Goal: Task Accomplishment & Management: Manage account settings

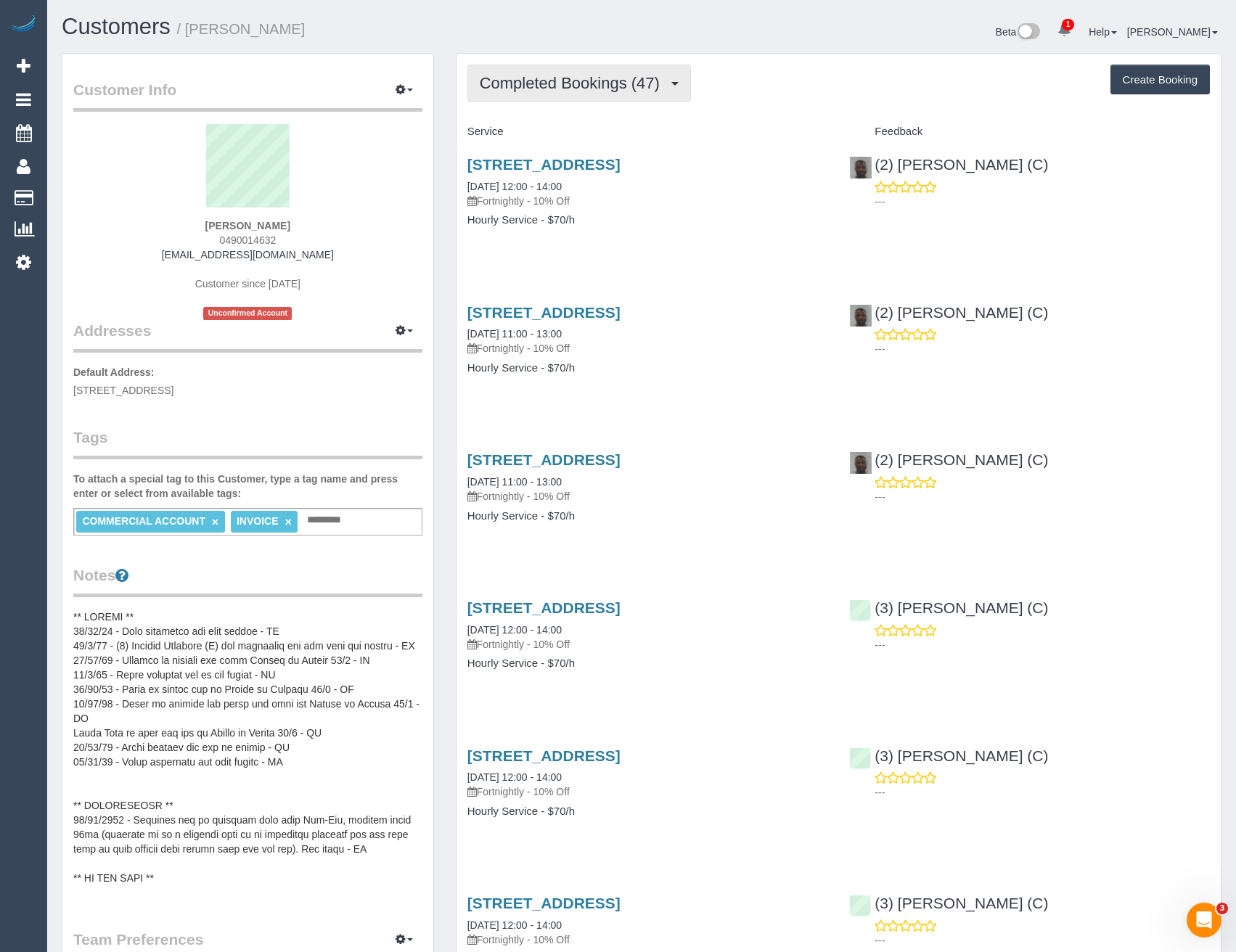
click at [603, 83] on span "Completed Bookings (47)" at bounding box center [573, 83] width 187 height 18
click at [341, 787] on pre at bounding box center [247, 755] width 349 height 291
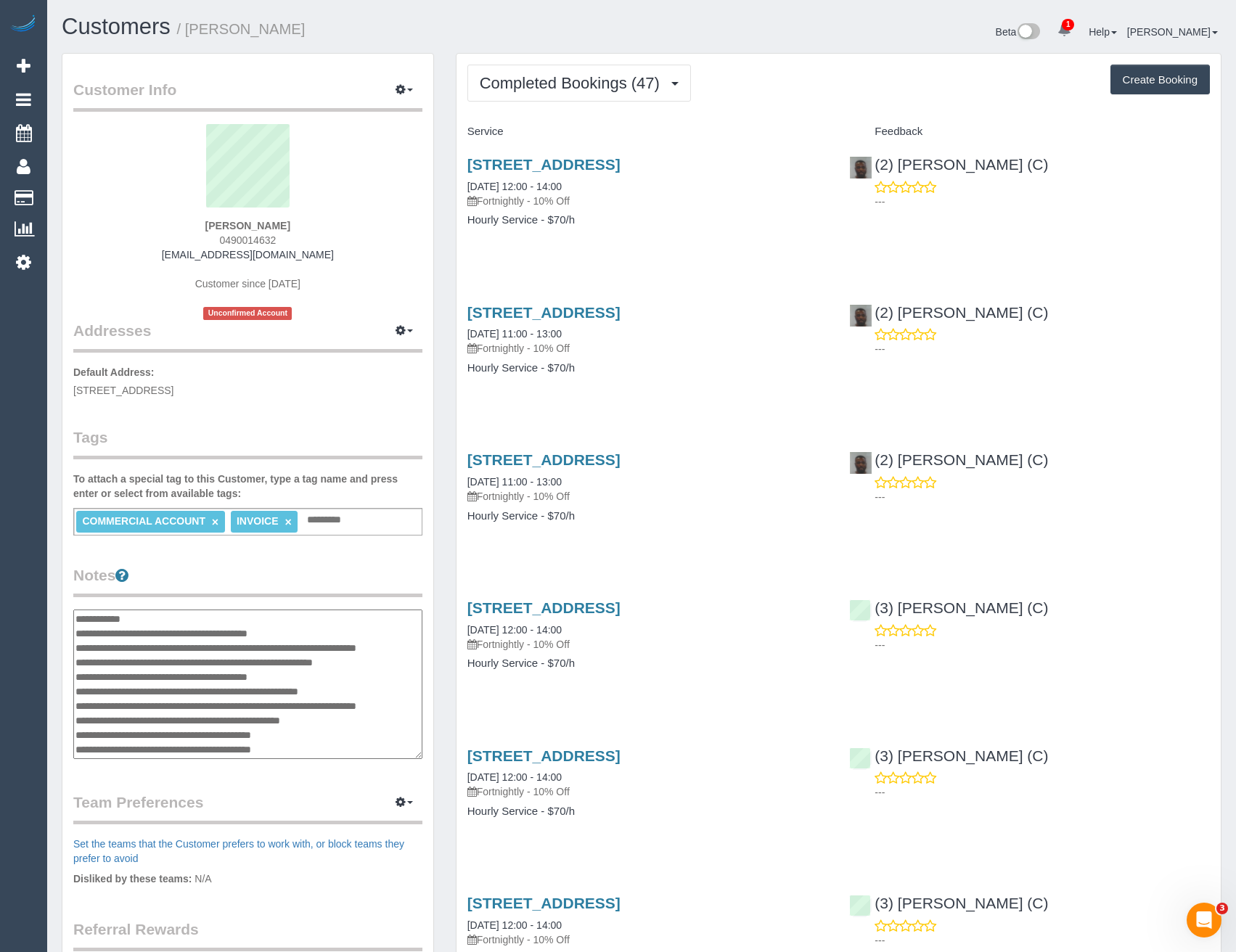
scroll to position [667, 0]
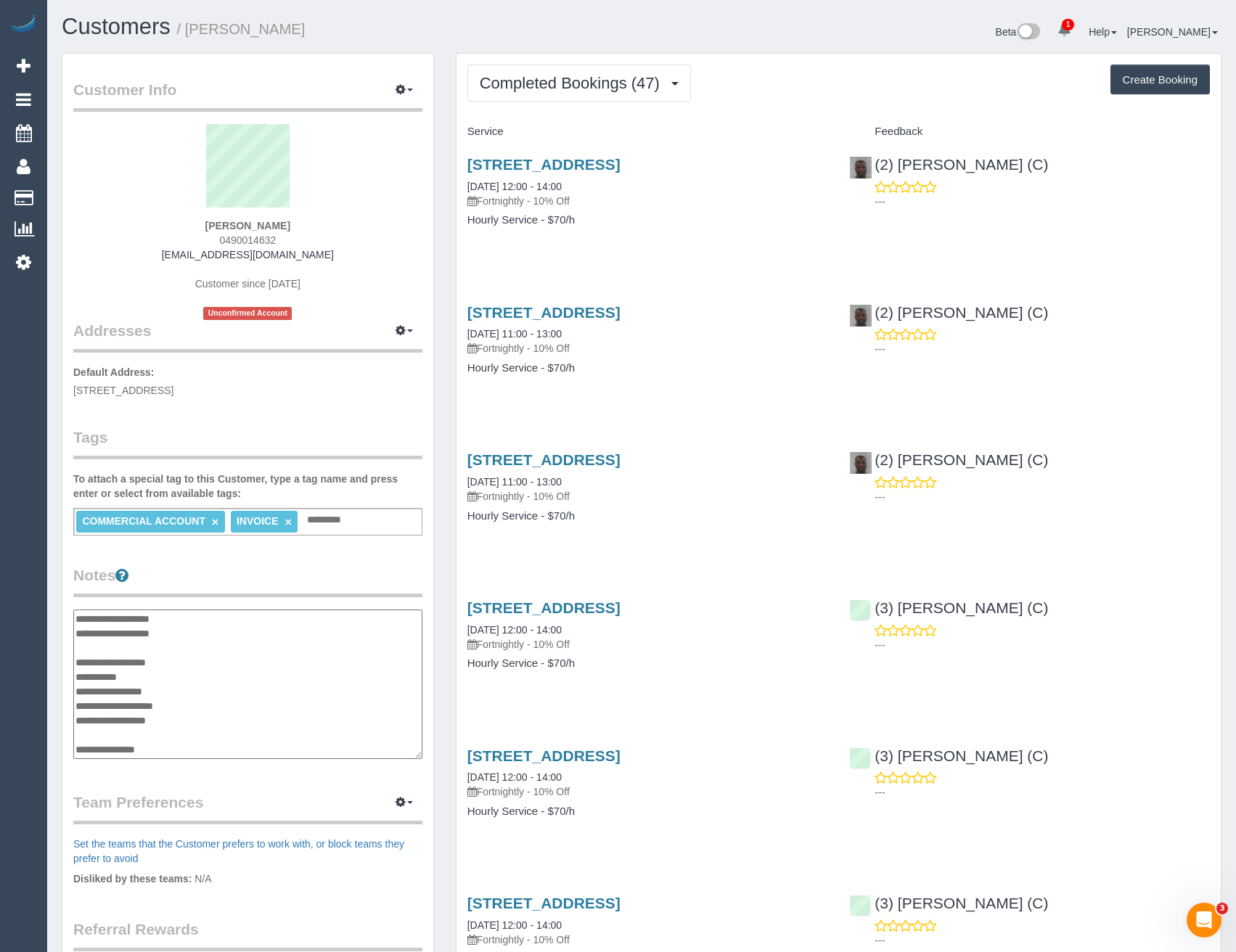
click at [249, 586] on legend "Notes" at bounding box center [247, 581] width 349 height 32
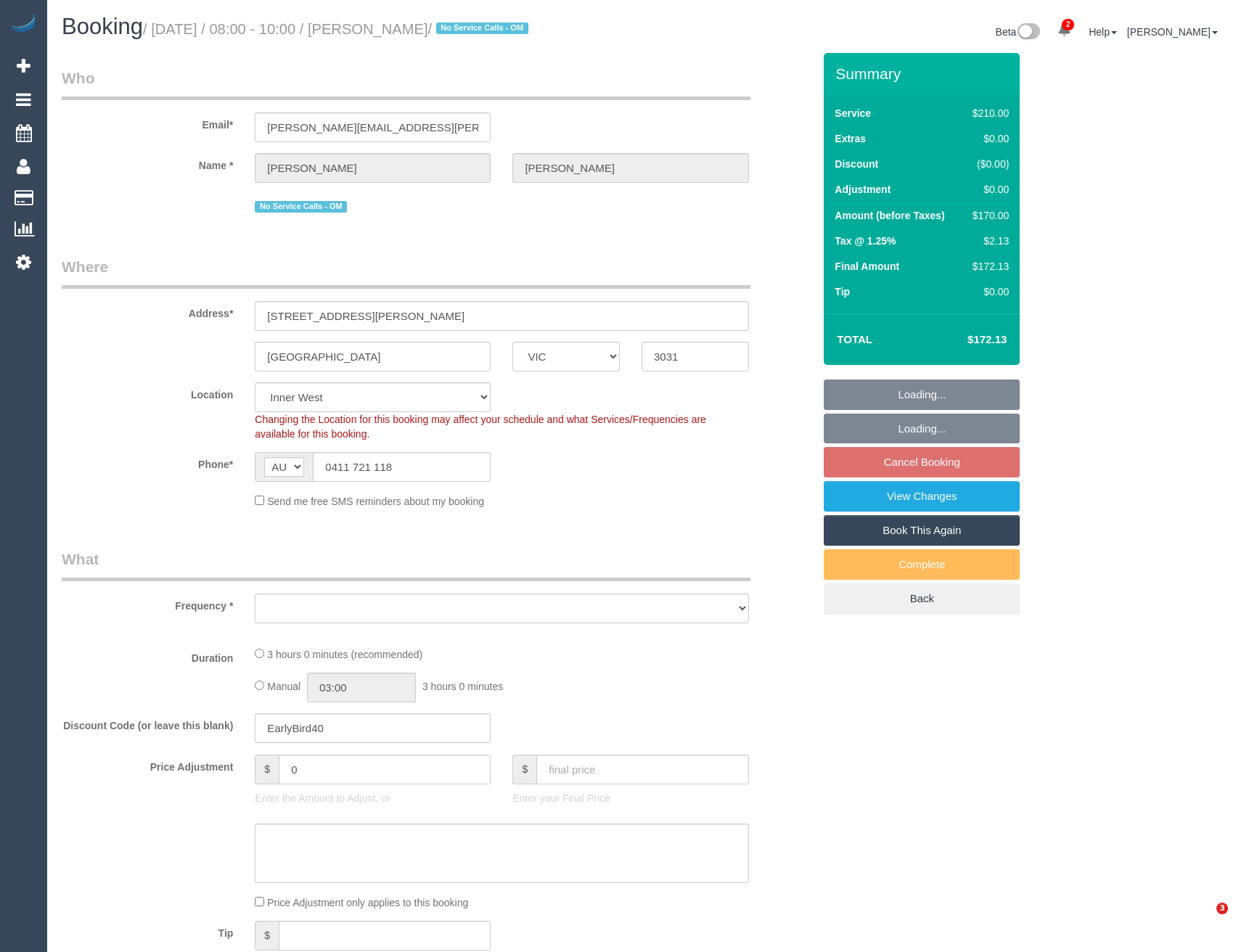
select select "VIC"
select select "object:1252"
select select "180"
select select "number:27"
select select "number:16"
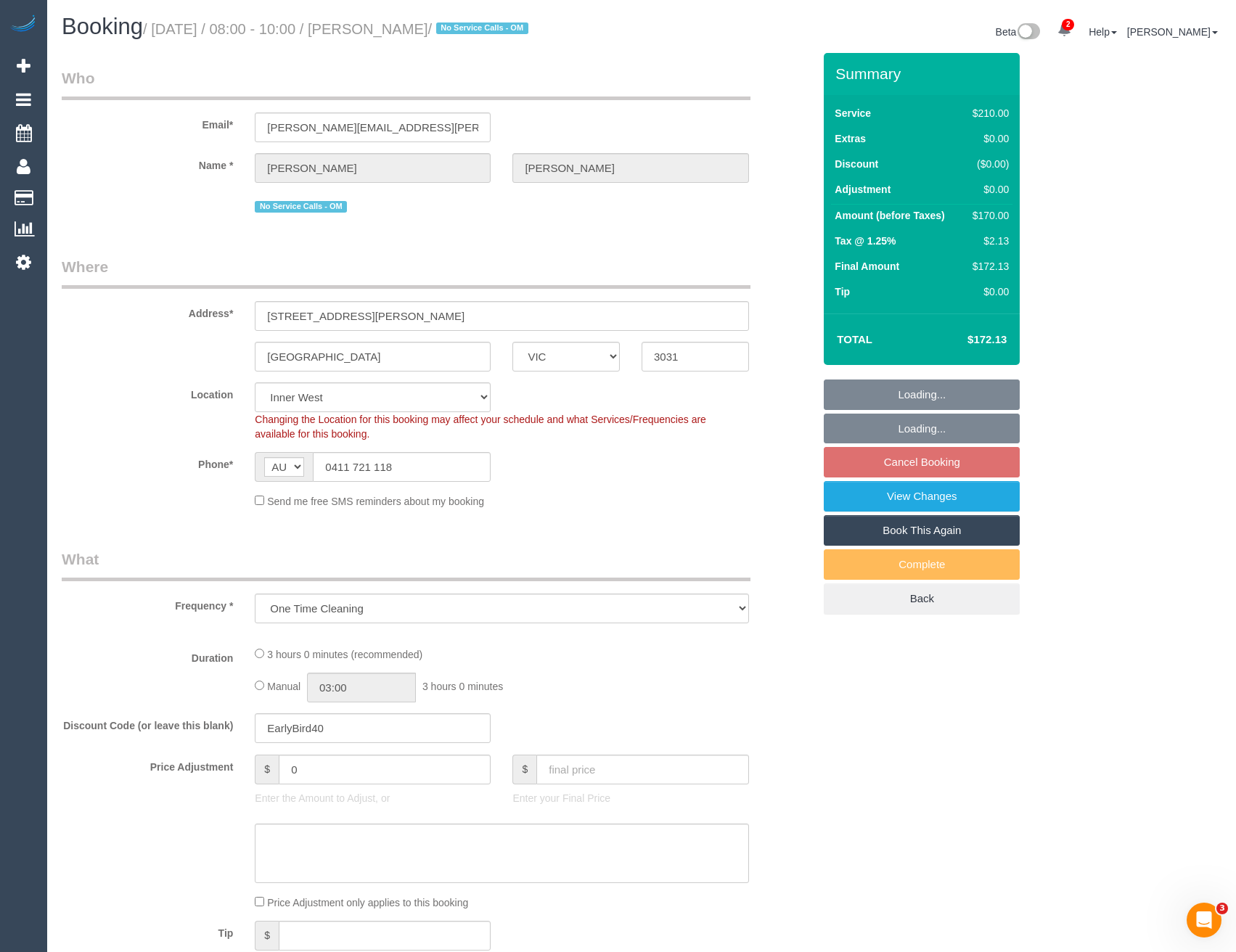
select select "number:19"
select select "number:25"
select select "number:12"
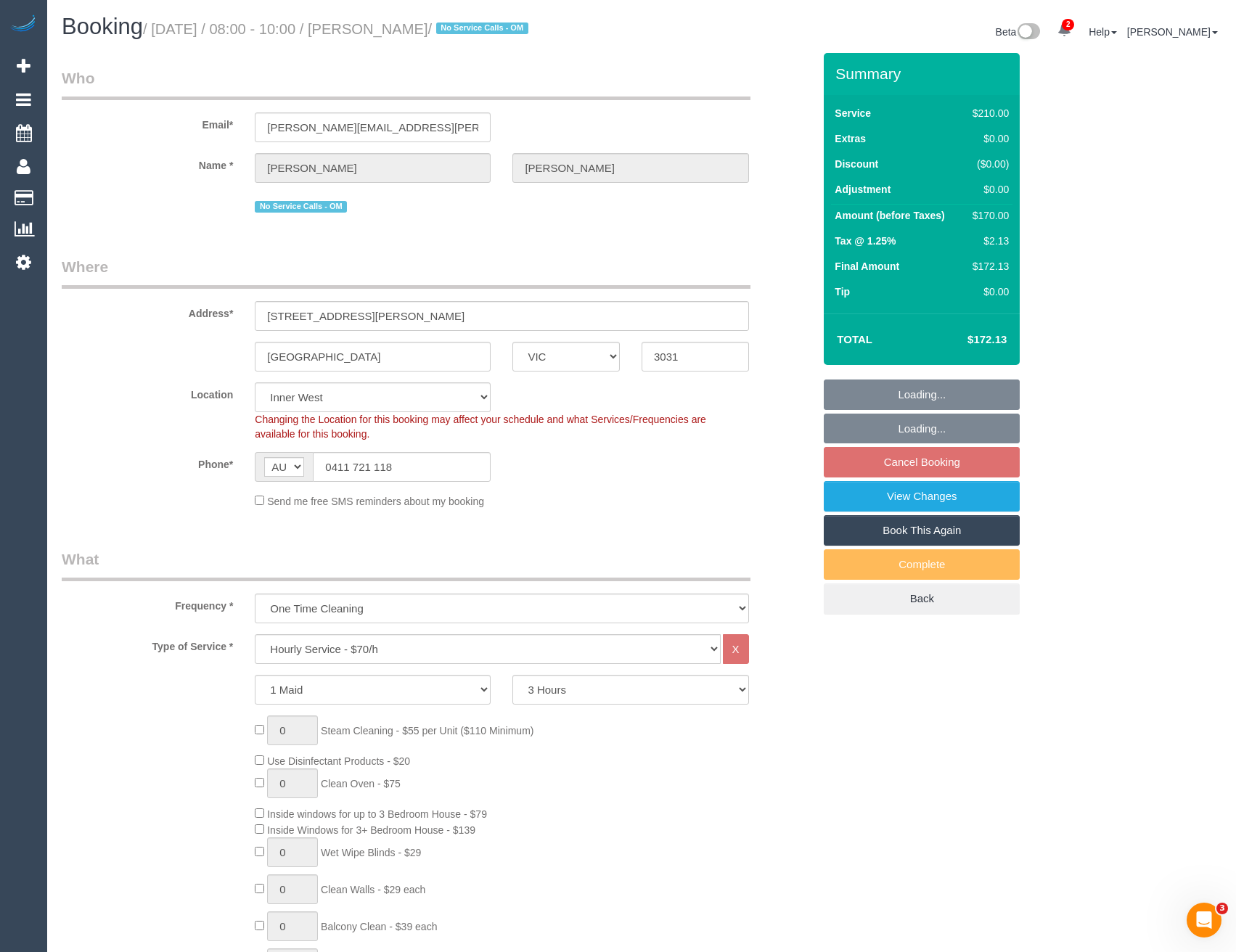
select select "spot2"
select select "object:1572"
select select "string:stripe-pm_1RxL412GScqysDRV4Kq9ZQTu"
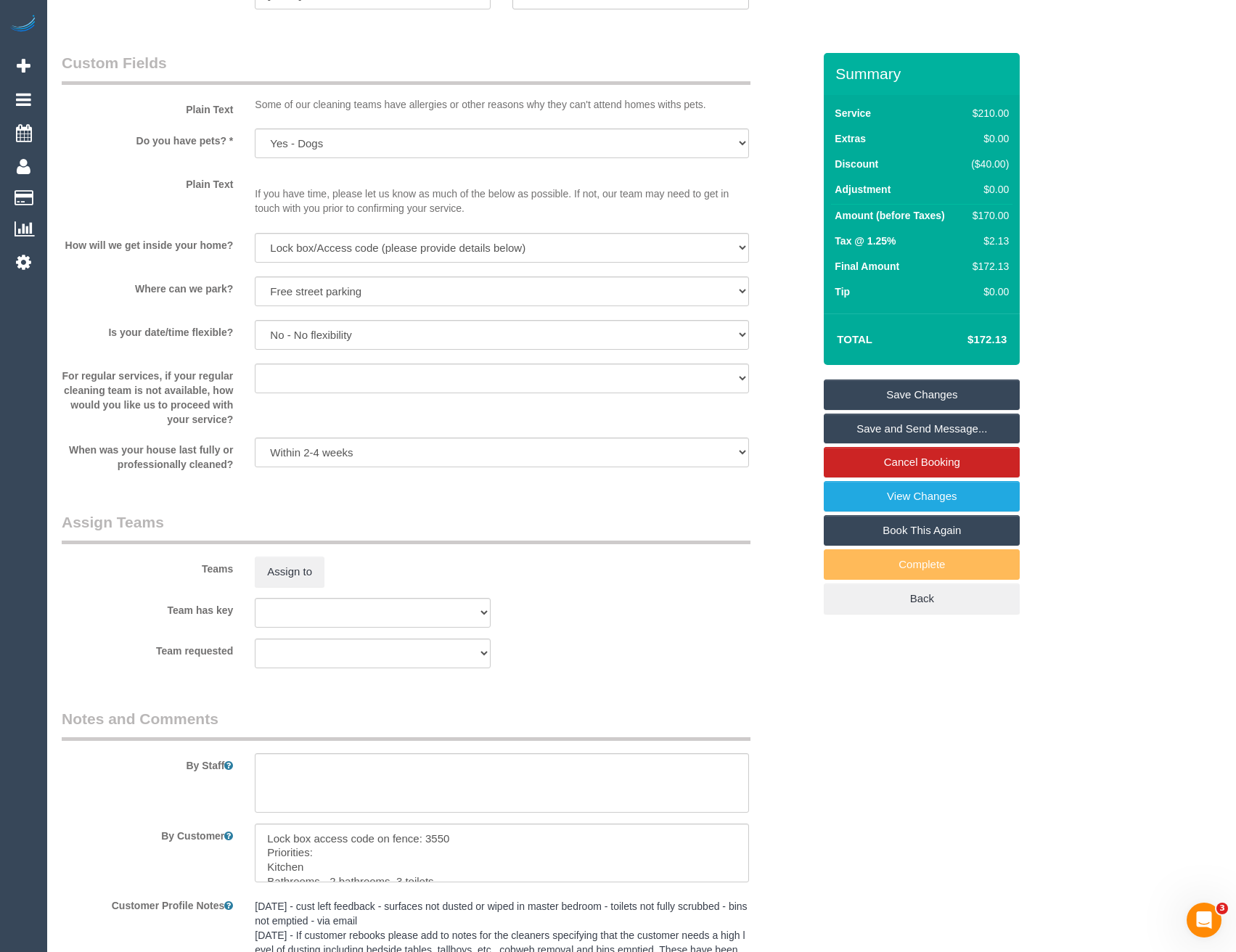
scroll to position [1880, 0]
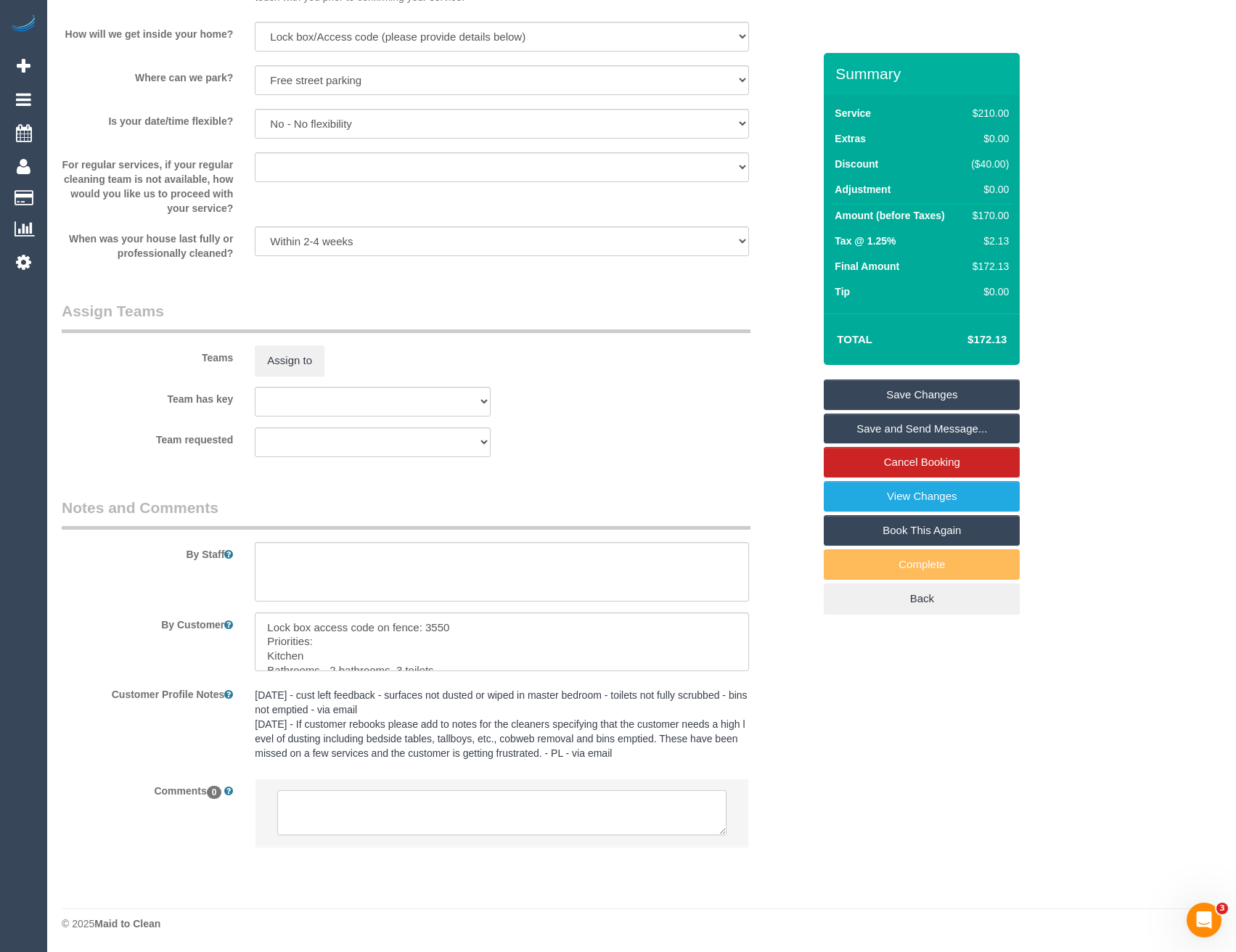
click at [392, 805] on textarea at bounding box center [501, 813] width 448 height 45
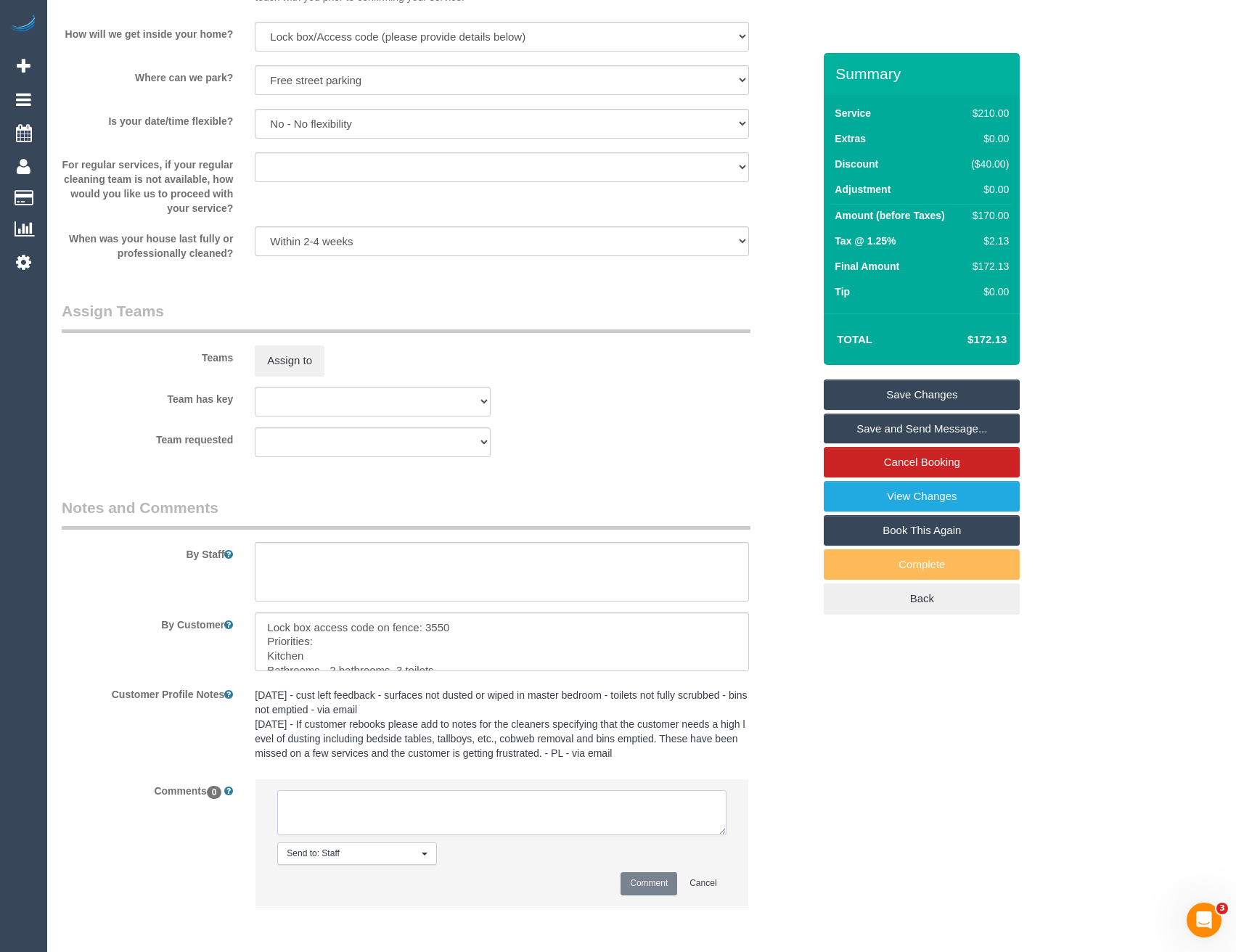
paste textarea "This is a CQA session with (CQA name). The customer has been informed via email…"
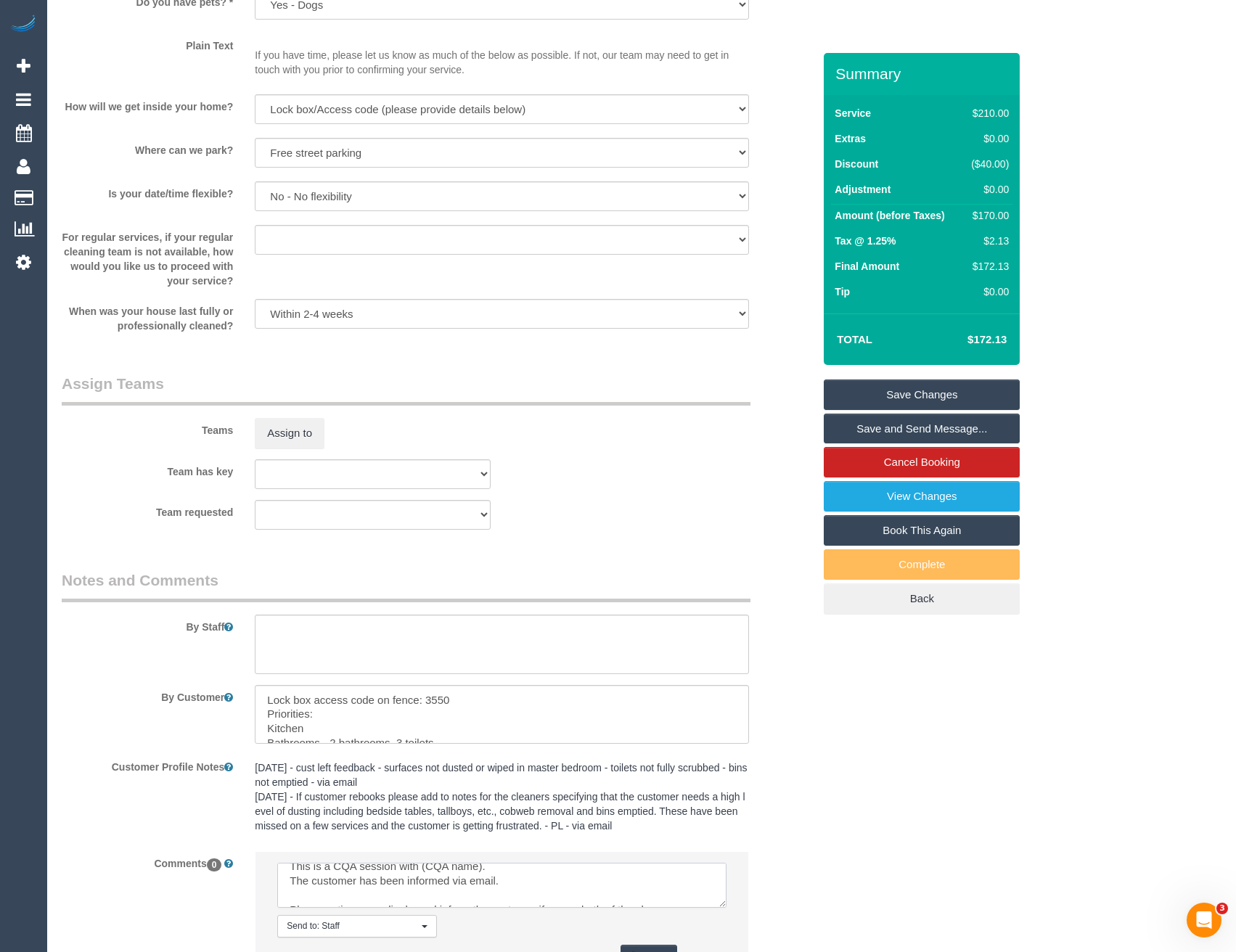
scroll to position [0, 0]
click at [483, 880] on textarea at bounding box center [501, 885] width 448 height 45
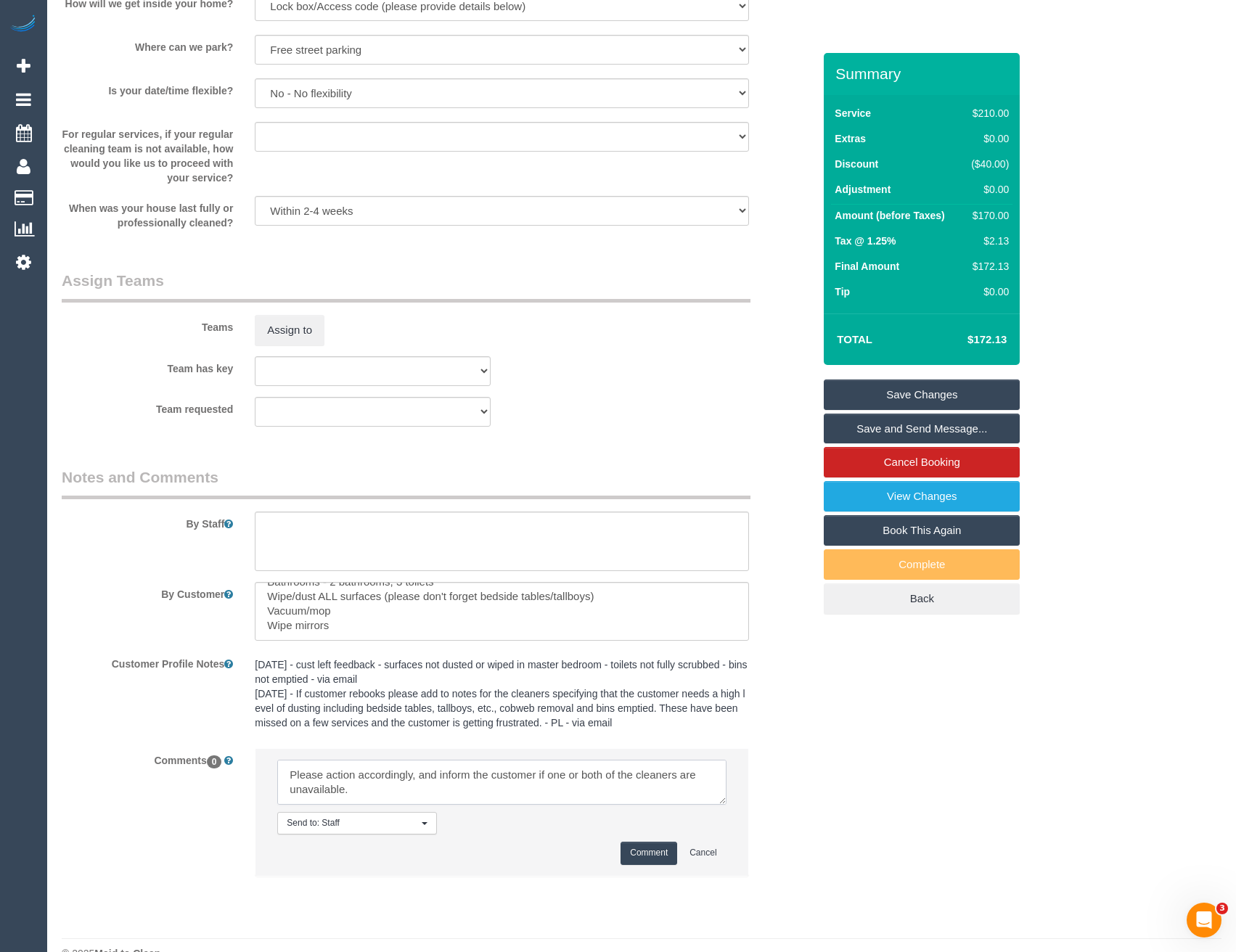
scroll to position [1940, 0]
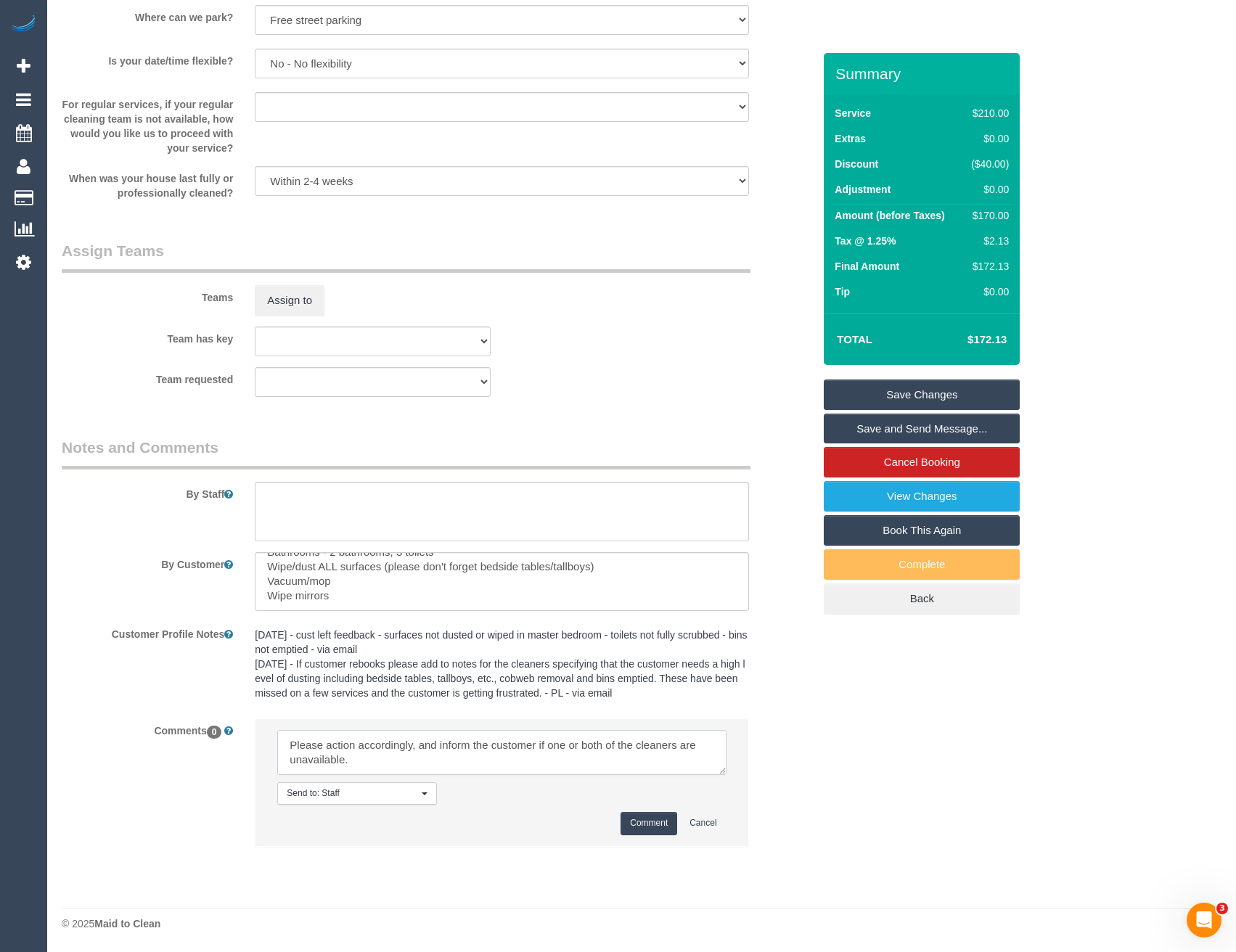
type textarea "This is a CQA session with Kerry. The customer has been informed via email. Ple…"
click at [646, 821] on button "Comment" at bounding box center [648, 823] width 57 height 23
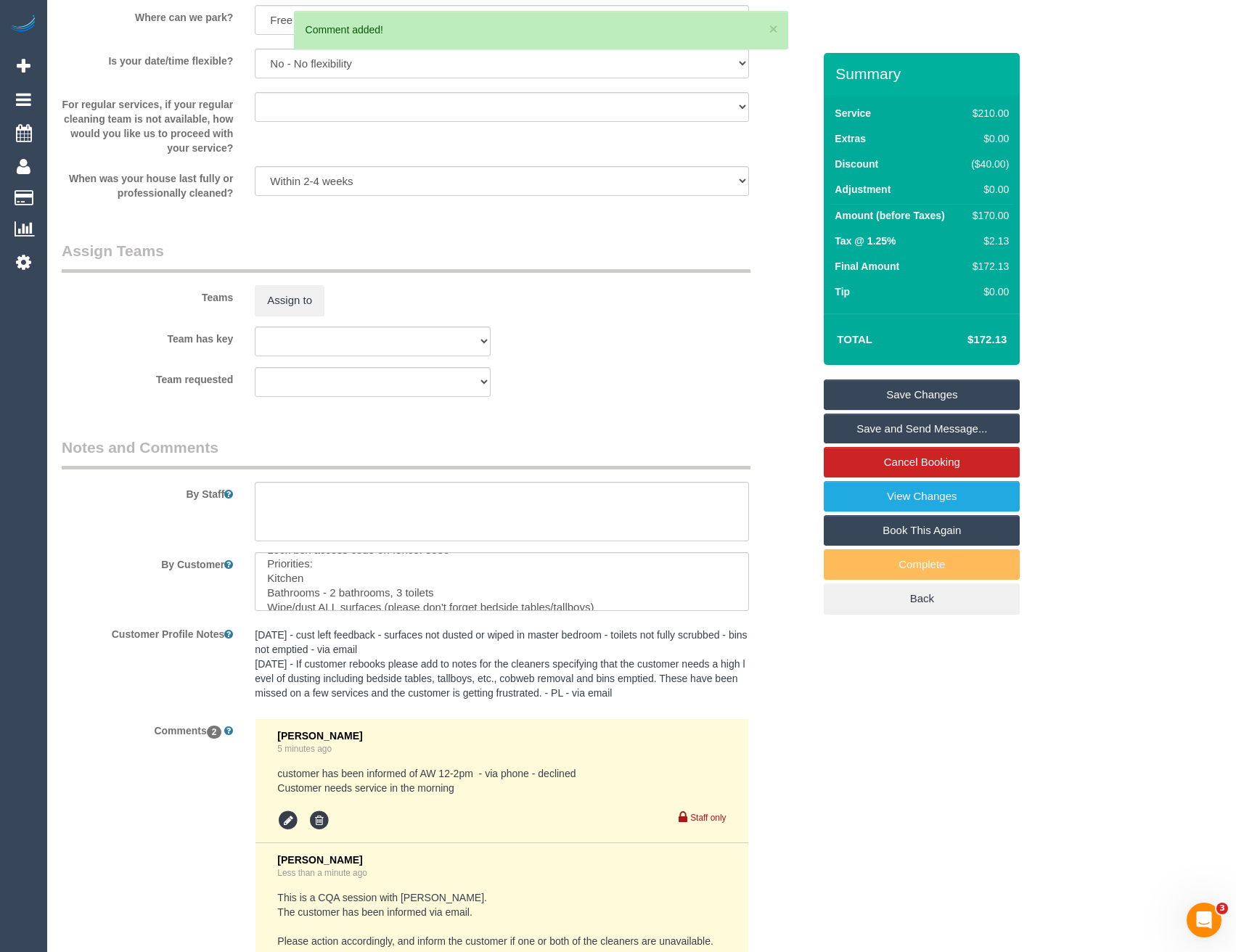
scroll to position [0, 0]
click at [353, 588] on textarea at bounding box center [501, 582] width 493 height 60
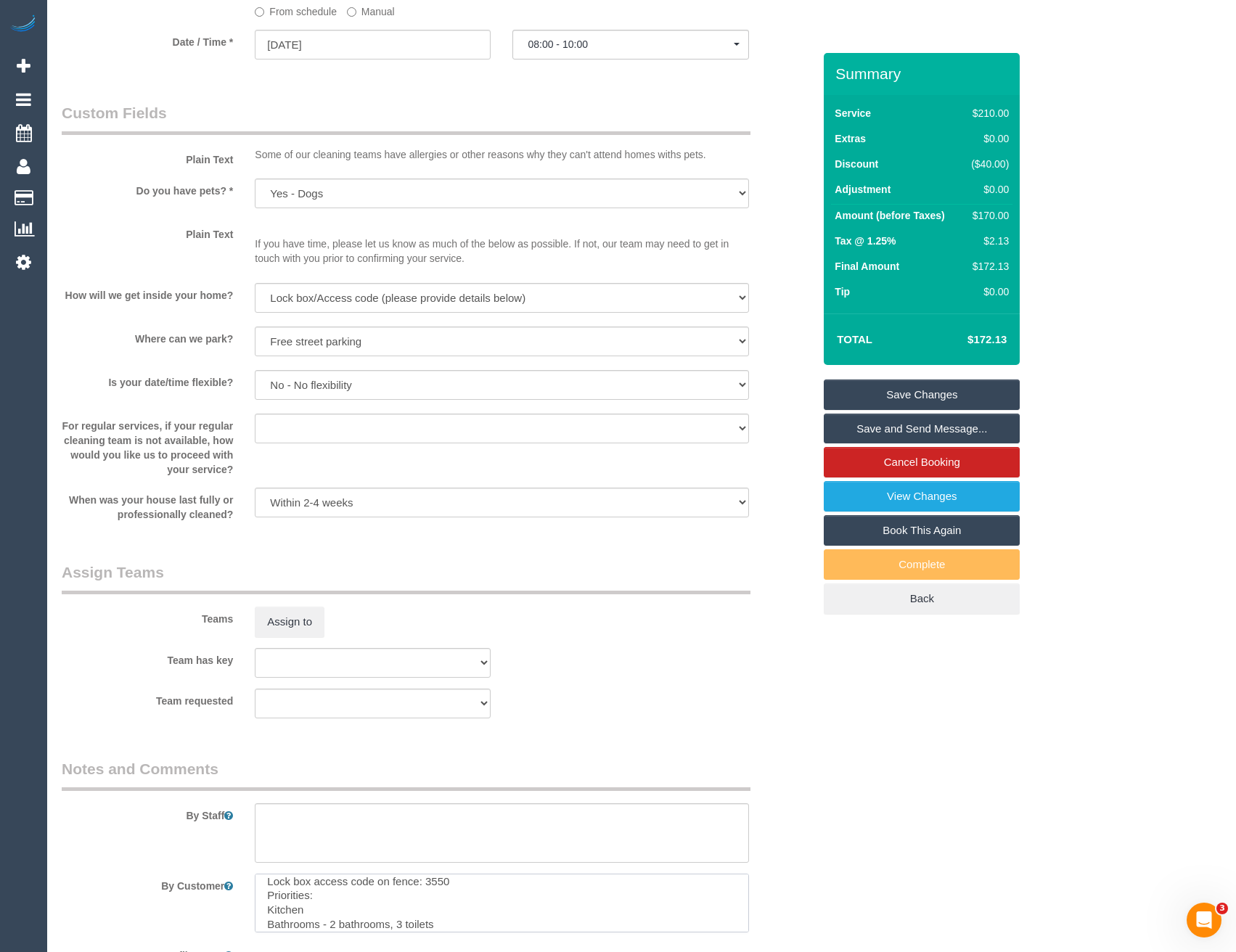
scroll to position [1814, 0]
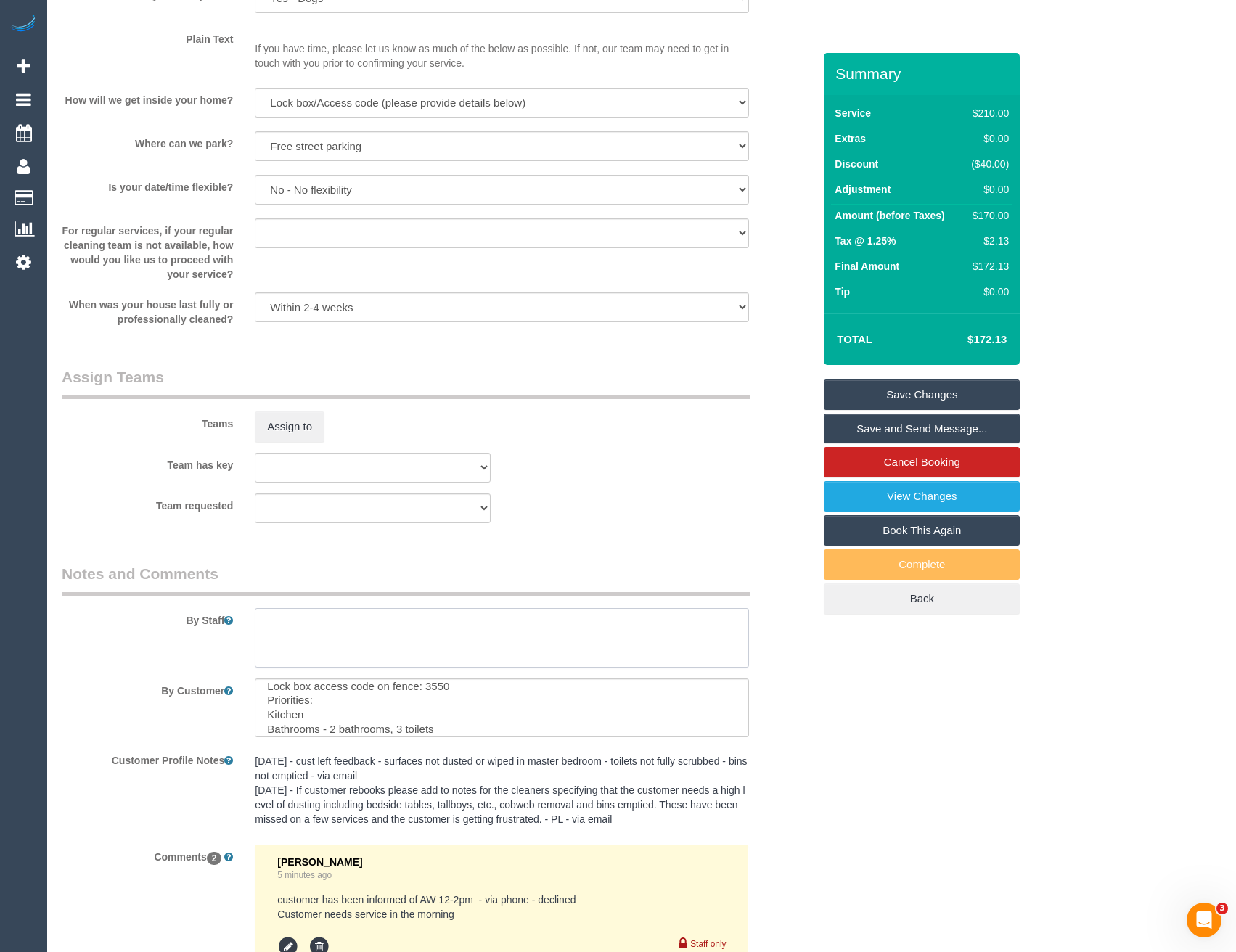
click at [311, 631] on textarea at bounding box center [501, 638] width 493 height 60
click at [293, 644] on textarea at bounding box center [501, 638] width 493 height 60
paste textarea "Please do not be late to the service and arrive on time. (Candidate): This is a…"
drag, startPoint x: 326, startPoint y: 650, endPoint x: 251, endPoint y: 643, distance: 75.3
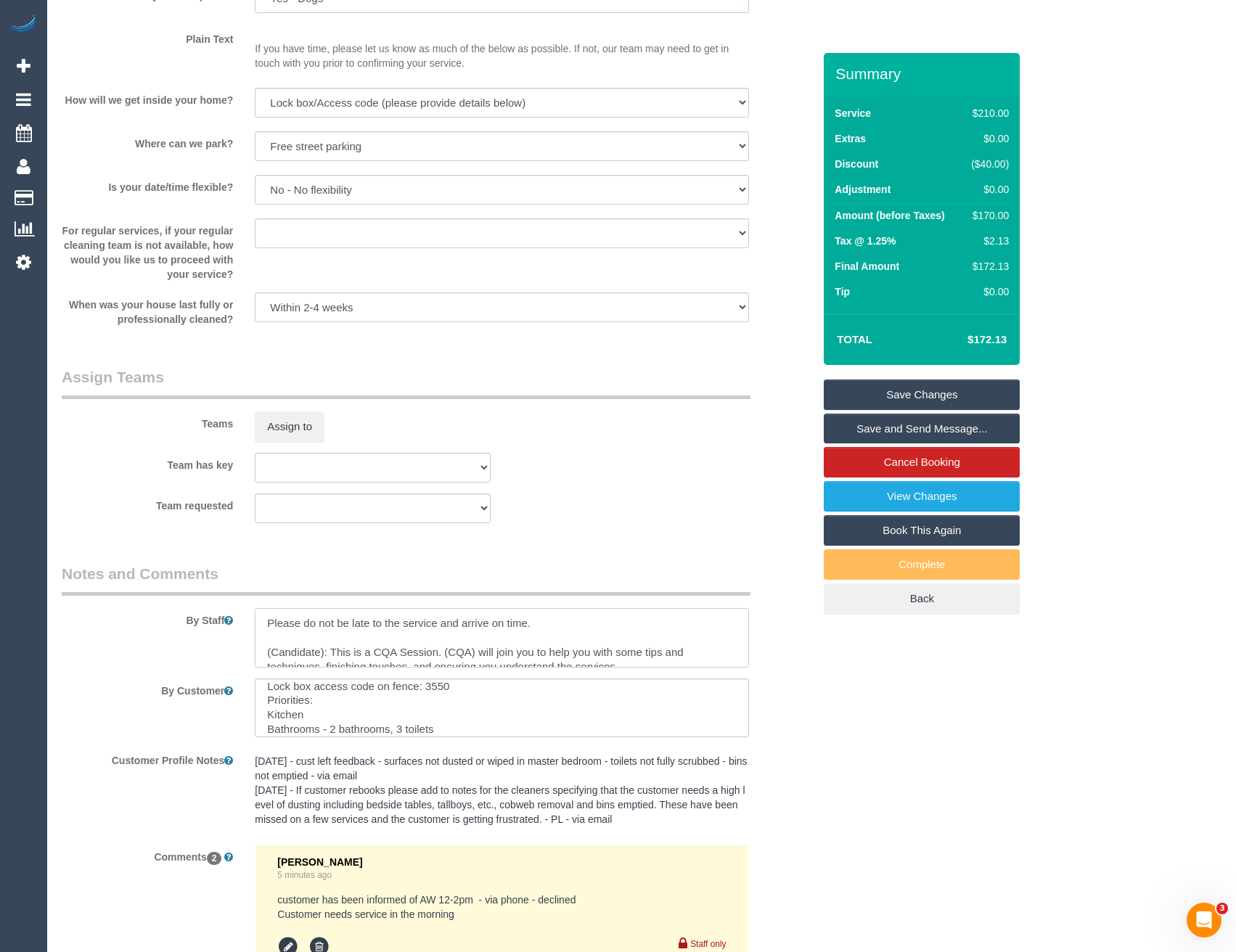
click at [251, 647] on div at bounding box center [501, 638] width 515 height 60
click at [445, 650] on textarea at bounding box center [501, 638] width 493 height 60
drag, startPoint x: 297, startPoint y: 653, endPoint x: 235, endPoint y: 653, distance: 62.0
click at [235, 653] on div "By Staff" at bounding box center [437, 616] width 773 height 105
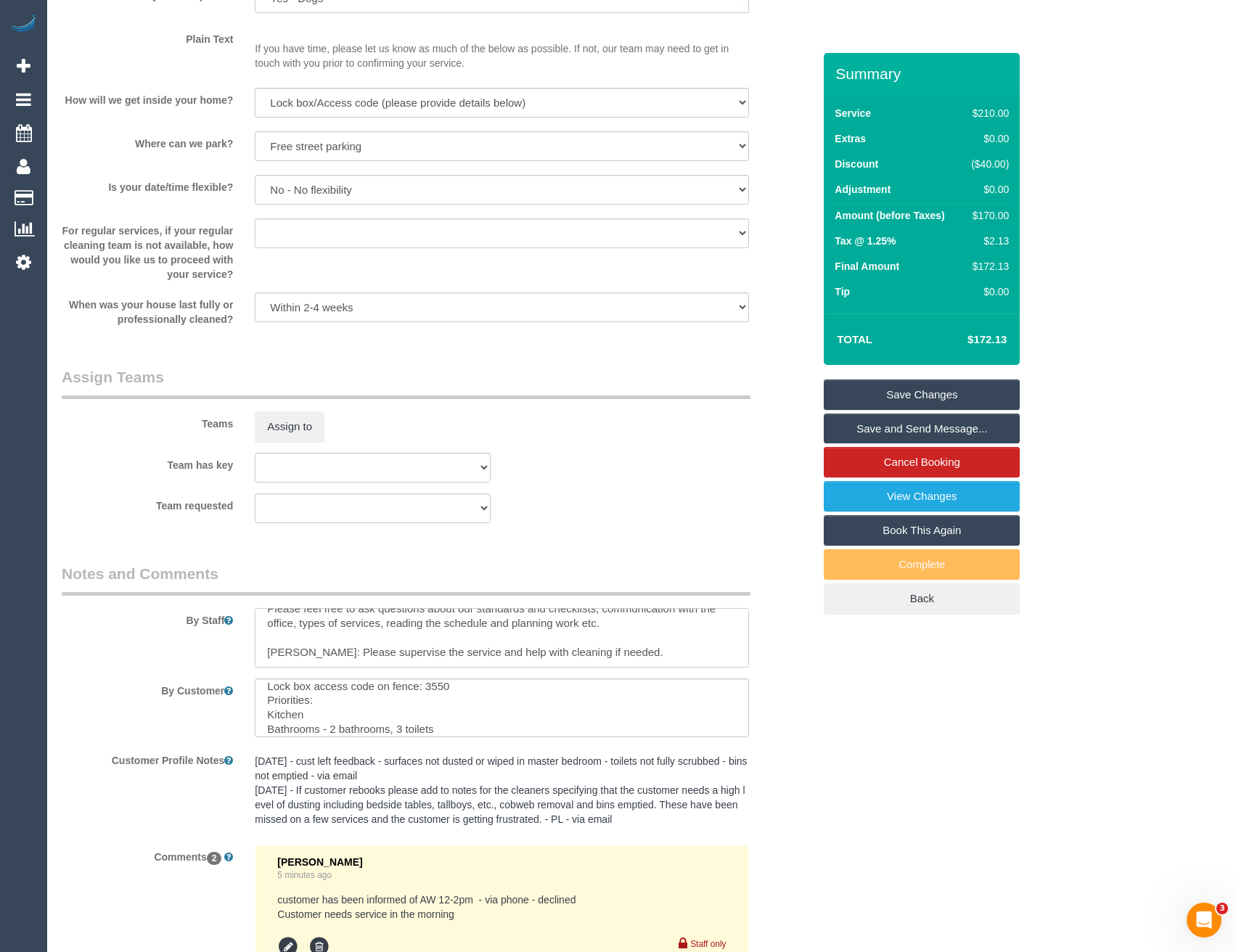
click at [607, 644] on textarea at bounding box center [501, 638] width 493 height 60
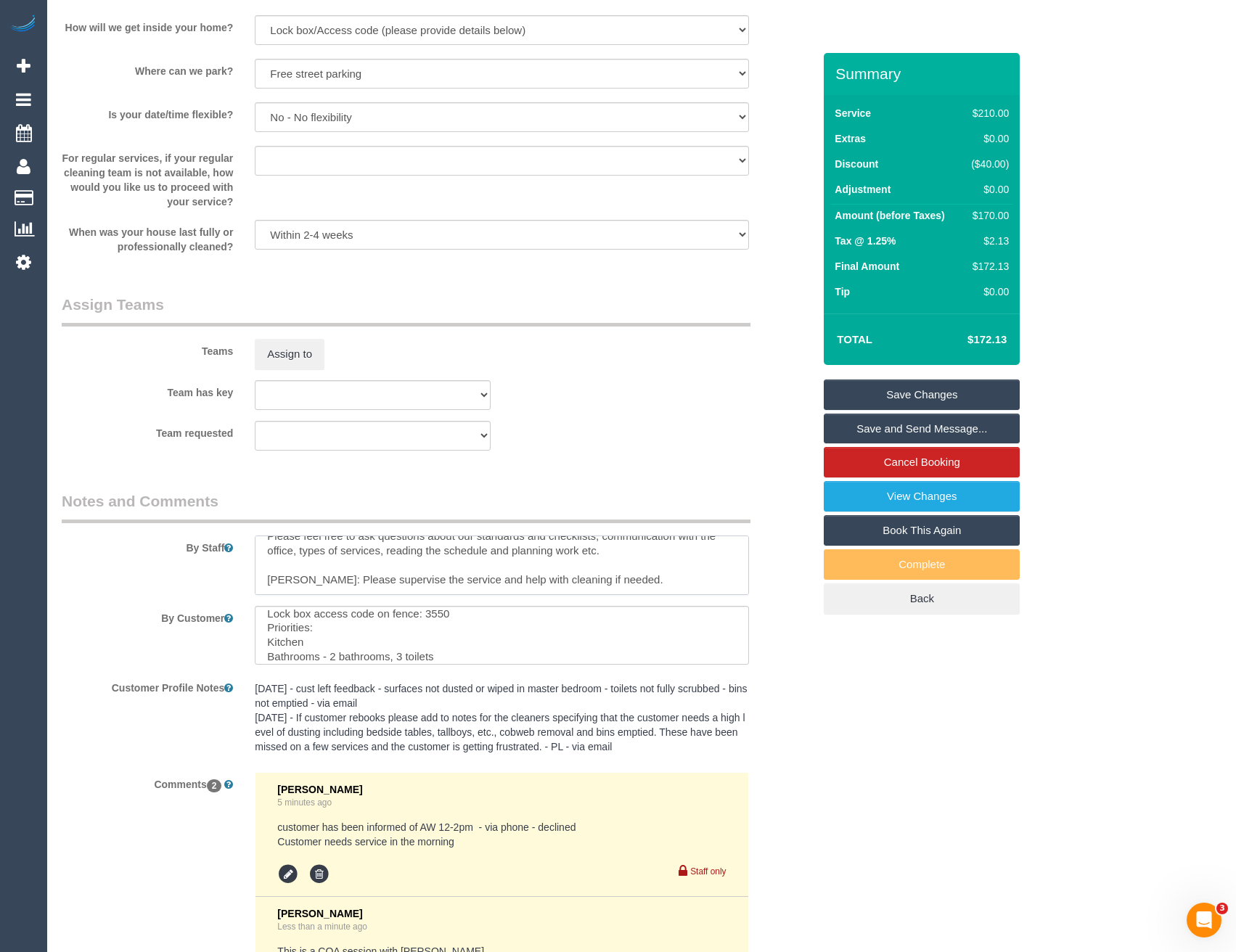
type textarea "Please do not be late to the service and arrive on time. Ashan This is a CQA Se…"
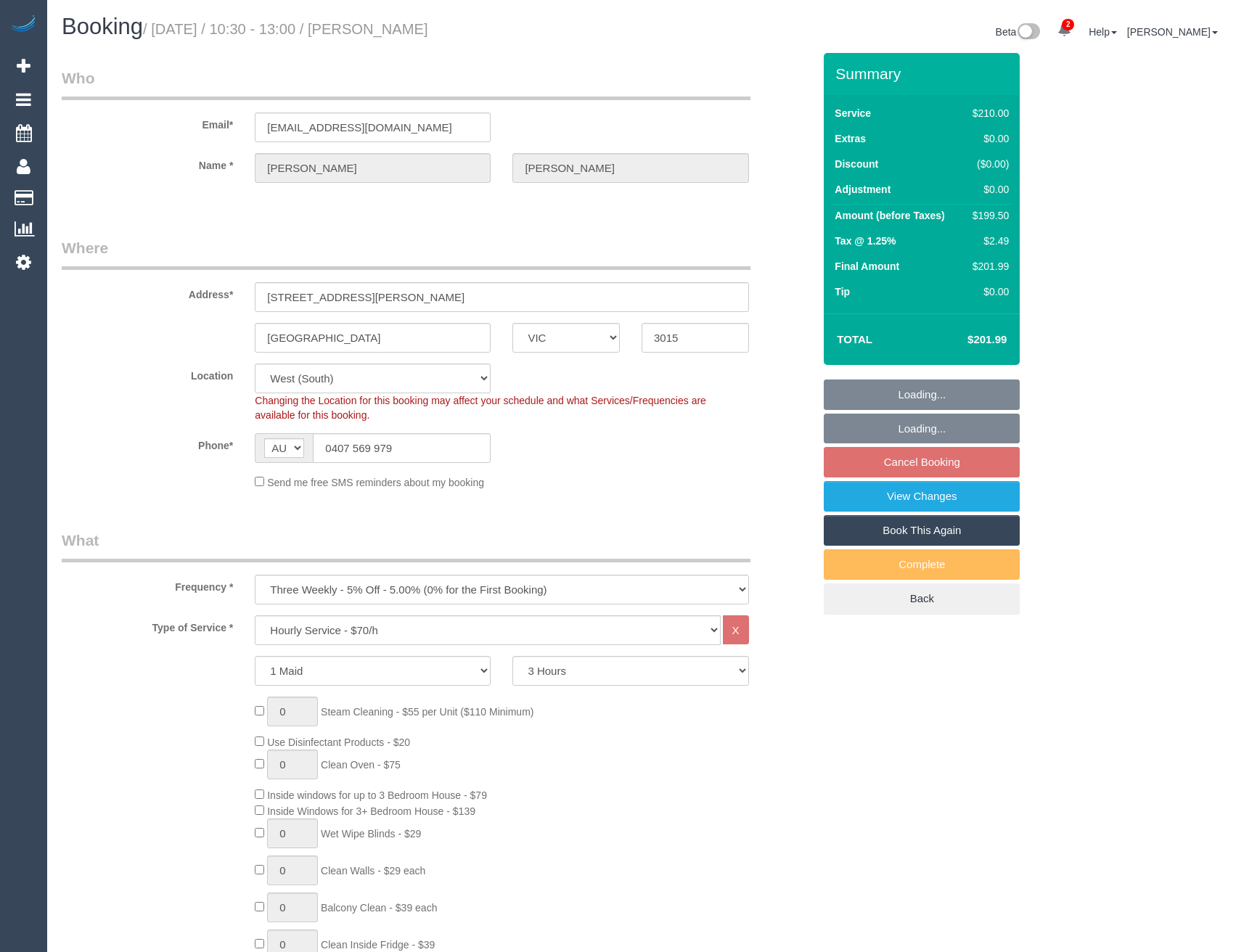
select select "VIC"
select select "180"
select select "number:28"
select select "number:14"
select select "number:19"
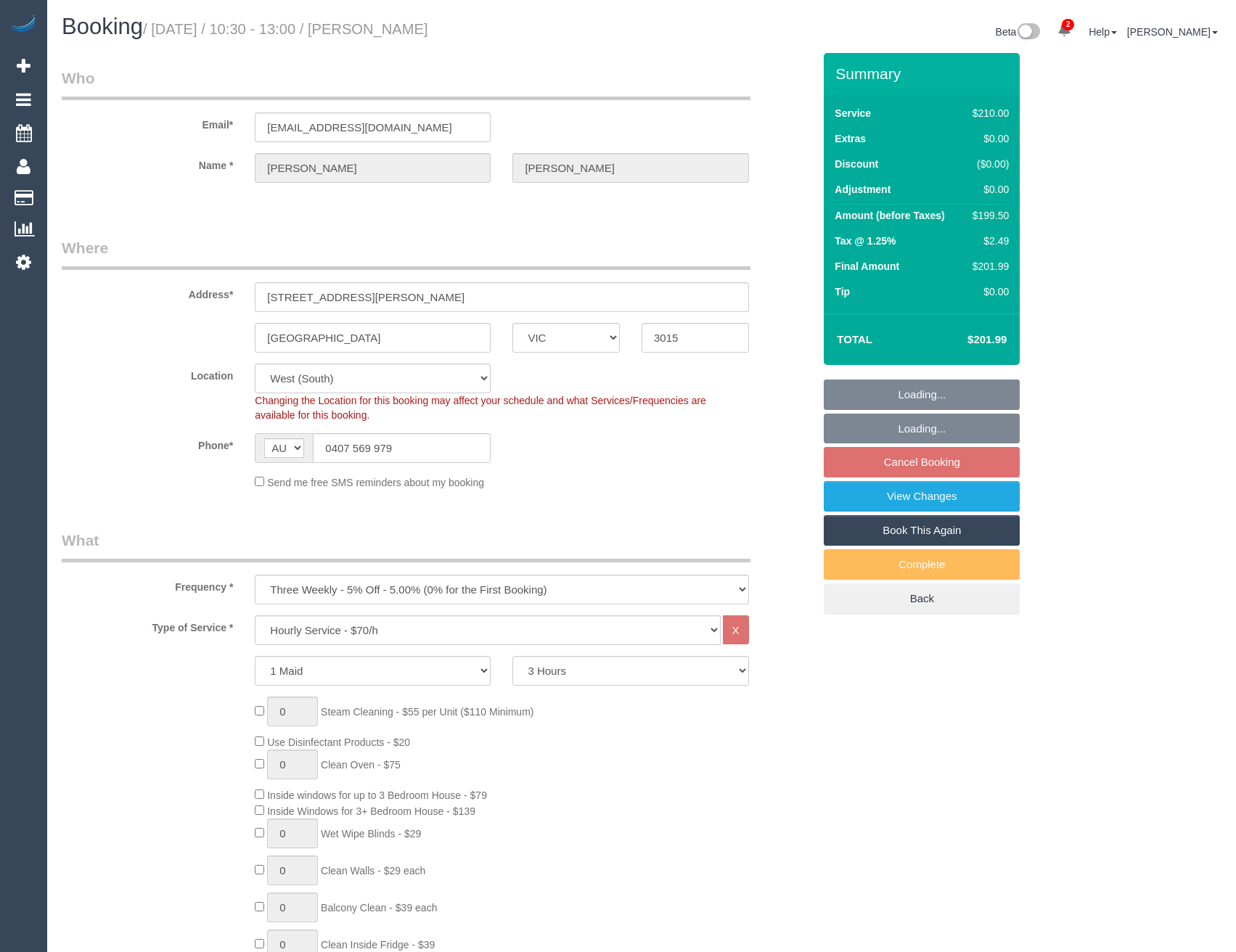
select select "number:22"
select select "number:35"
select select "number:13"
select select "object:914"
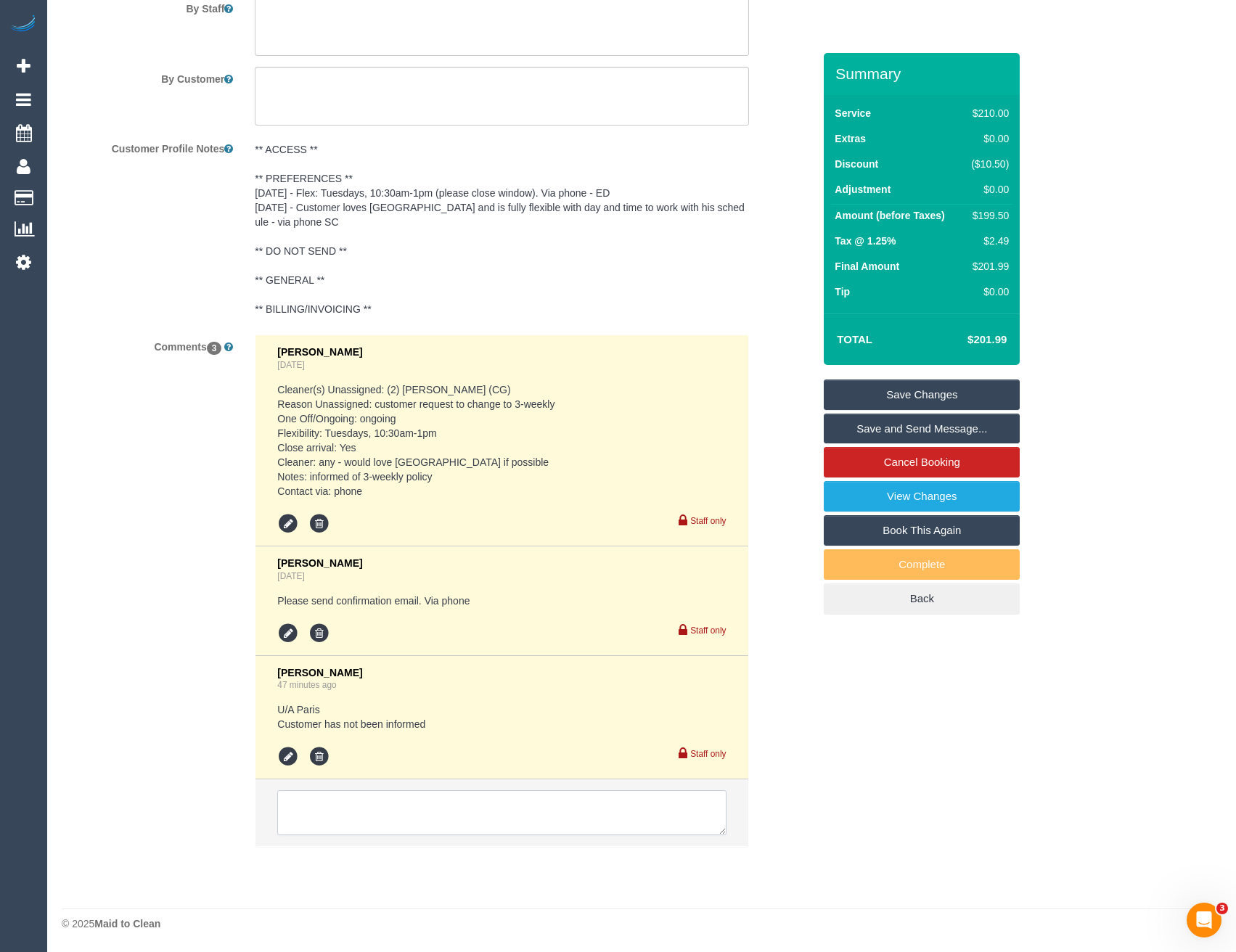
click at [375, 810] on textarea at bounding box center [501, 813] width 448 height 45
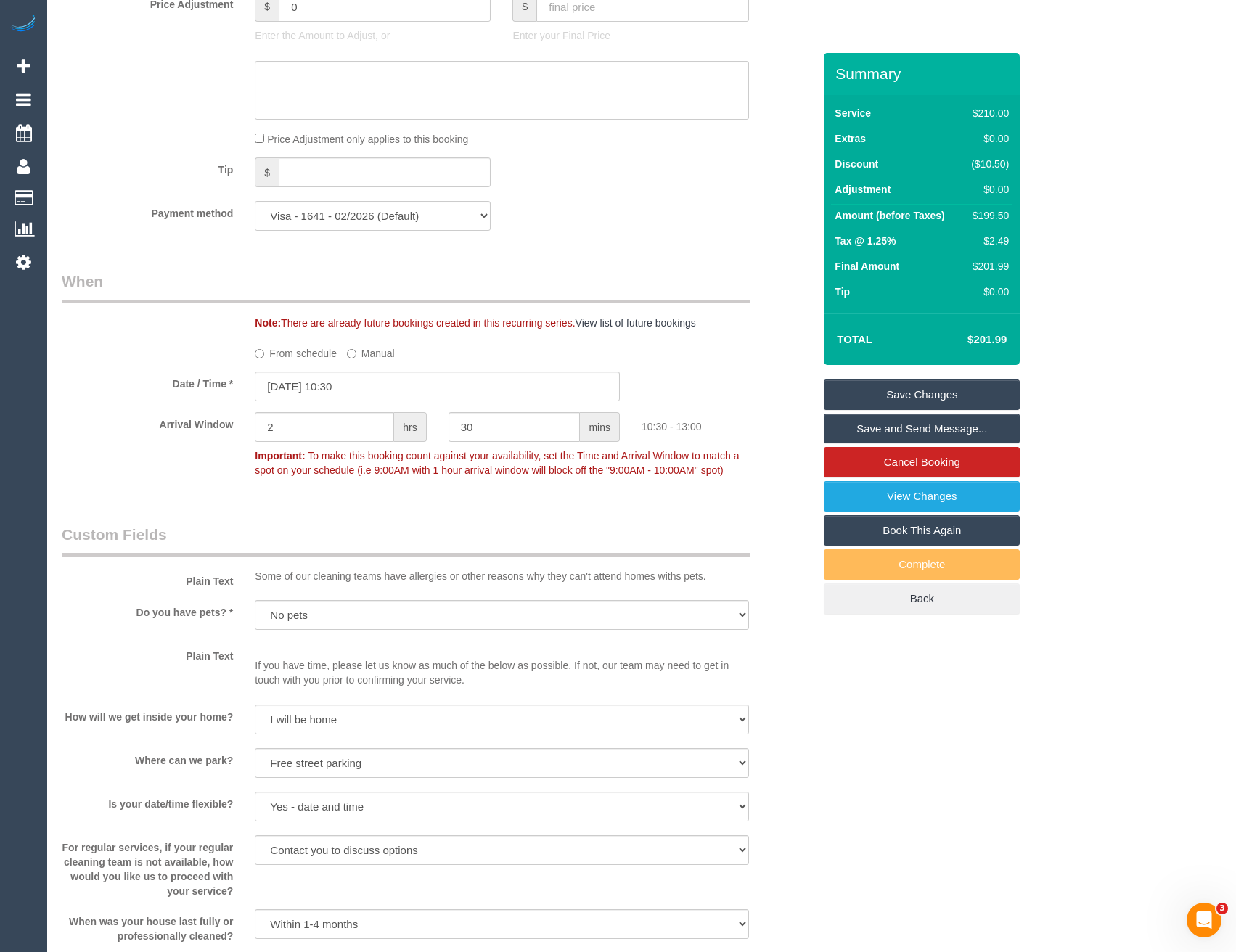
scroll to position [1192, 0]
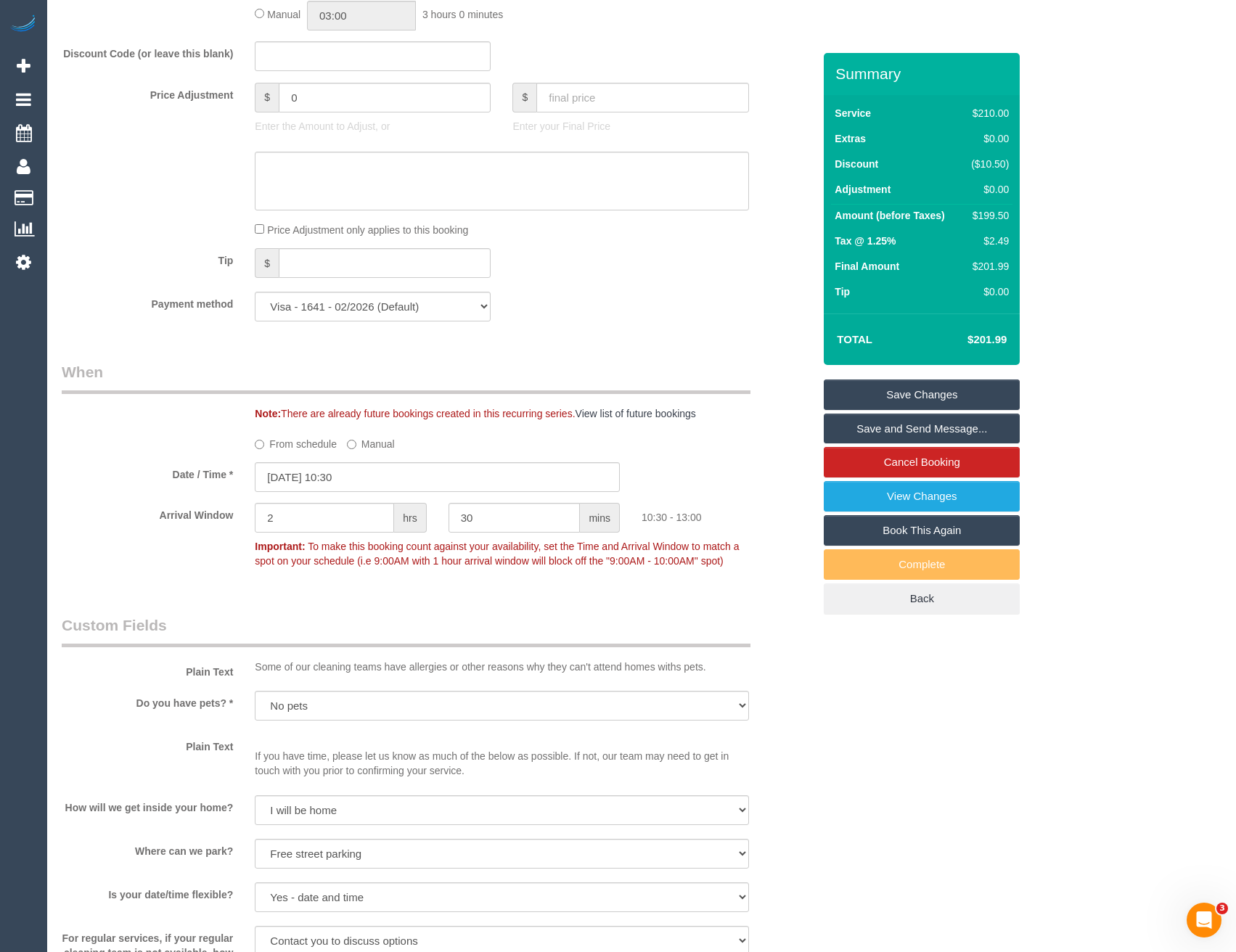
click at [385, 458] on sui-booking-spot "From schedule Manual Date / Time * 26/08/2025 10:30 Arrival Window 2 hrs 30 min…" at bounding box center [437, 503] width 751 height 143
click at [385, 479] on input "26/08/2025 10:30" at bounding box center [437, 477] width 365 height 29
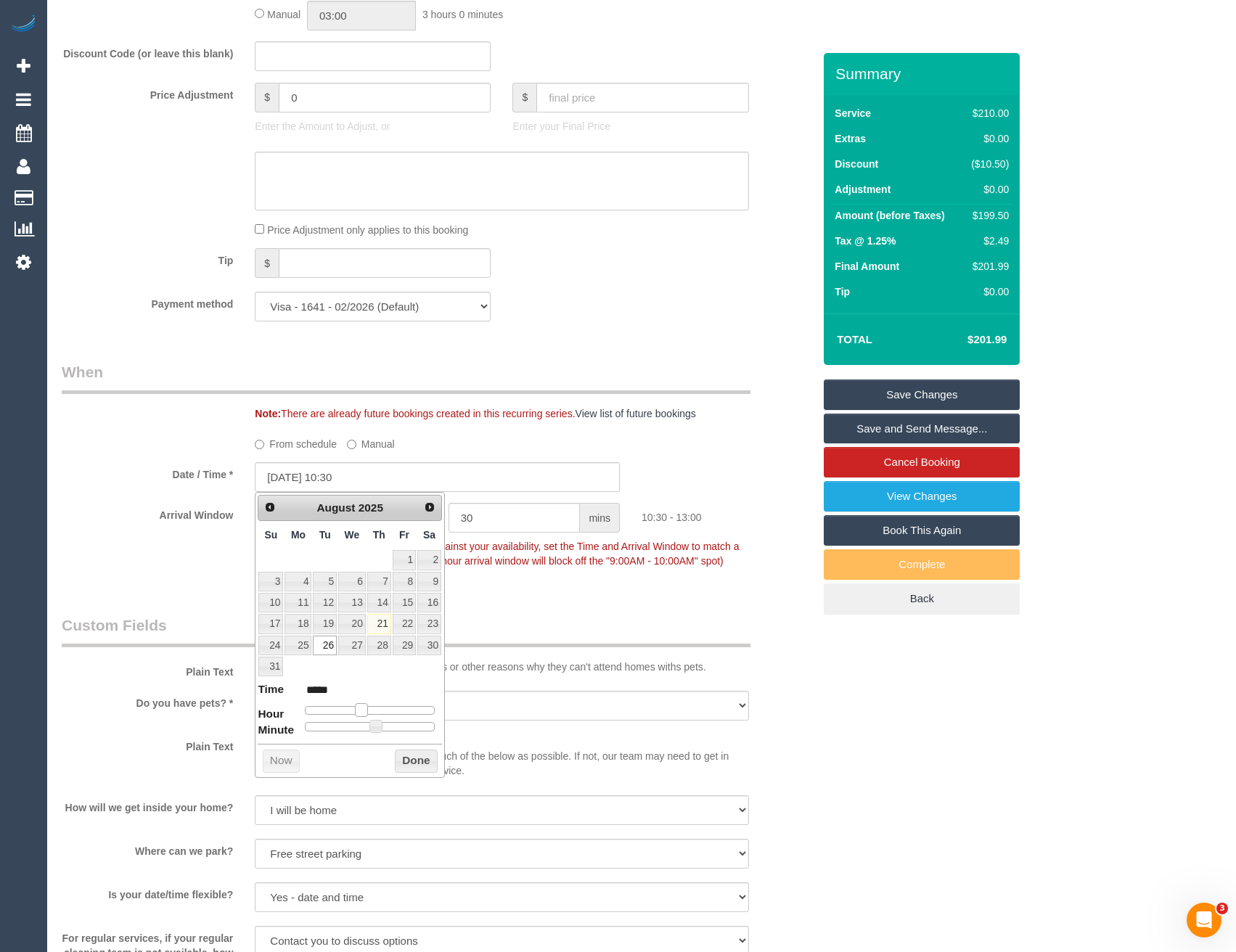
type input "26/08/2025 11:30"
type input "*****"
type input "26/08/2025 12:30"
type input "*****"
type input "26/08/2025 13:30"
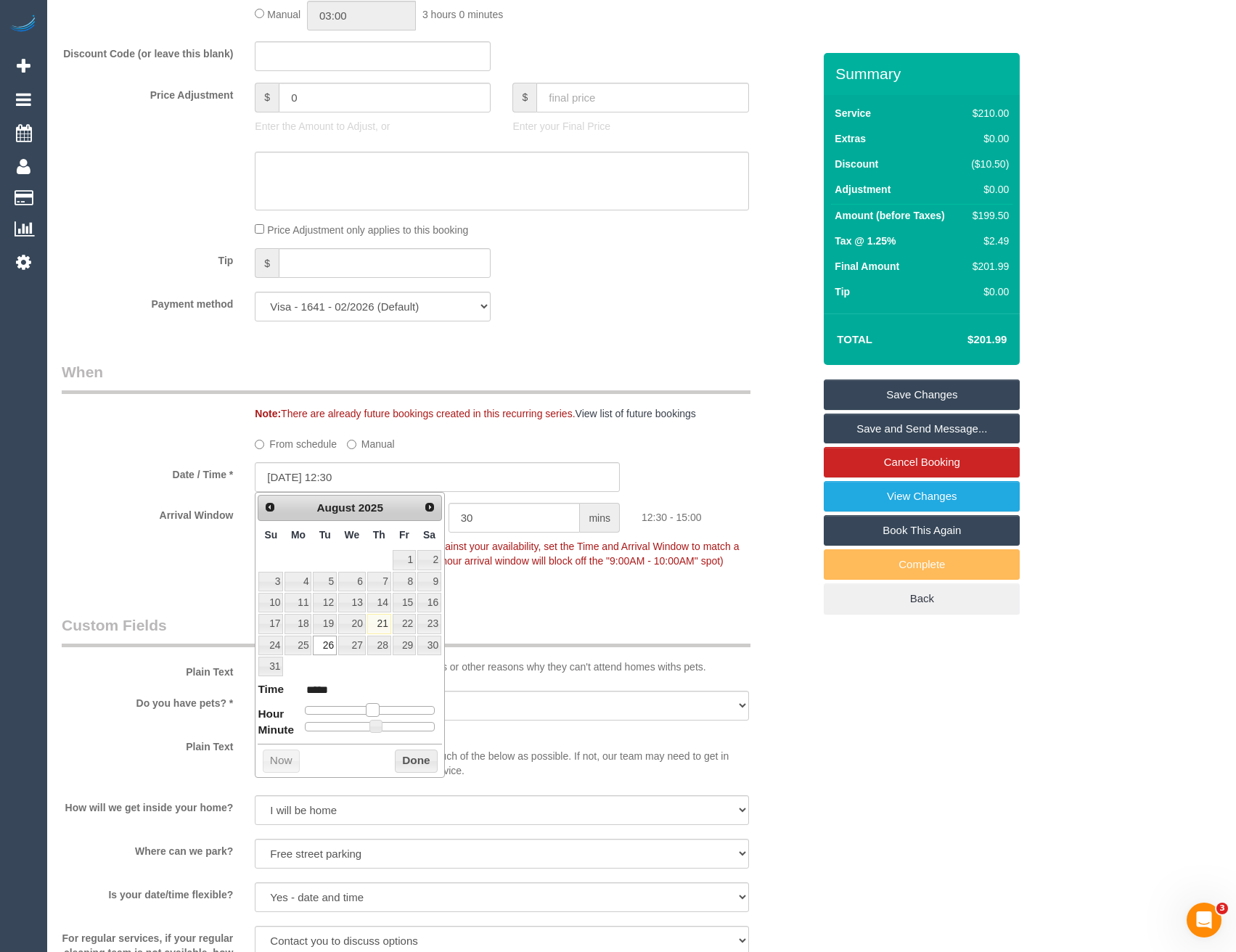
type input "*****"
type input "26/08/2025 12:30"
type input "*****"
drag, startPoint x: 360, startPoint y: 706, endPoint x: 370, endPoint y: 711, distance: 11.2
click at [370, 711] on span at bounding box center [372, 709] width 13 height 13
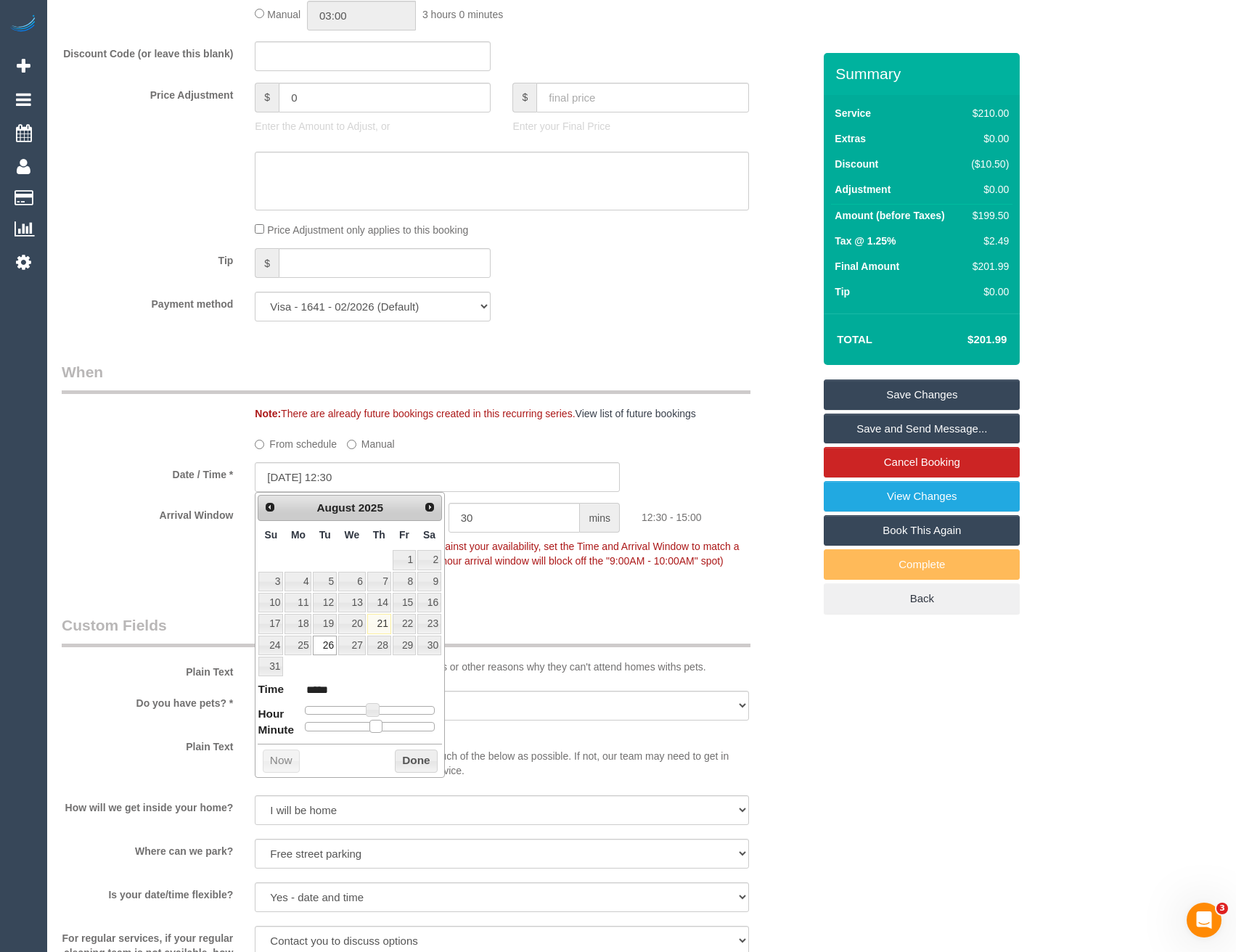
type input "26/08/2025 12:25"
type input "*****"
type input "26/08/2025 12:15"
type input "*****"
type input "26/08/2025 12:10"
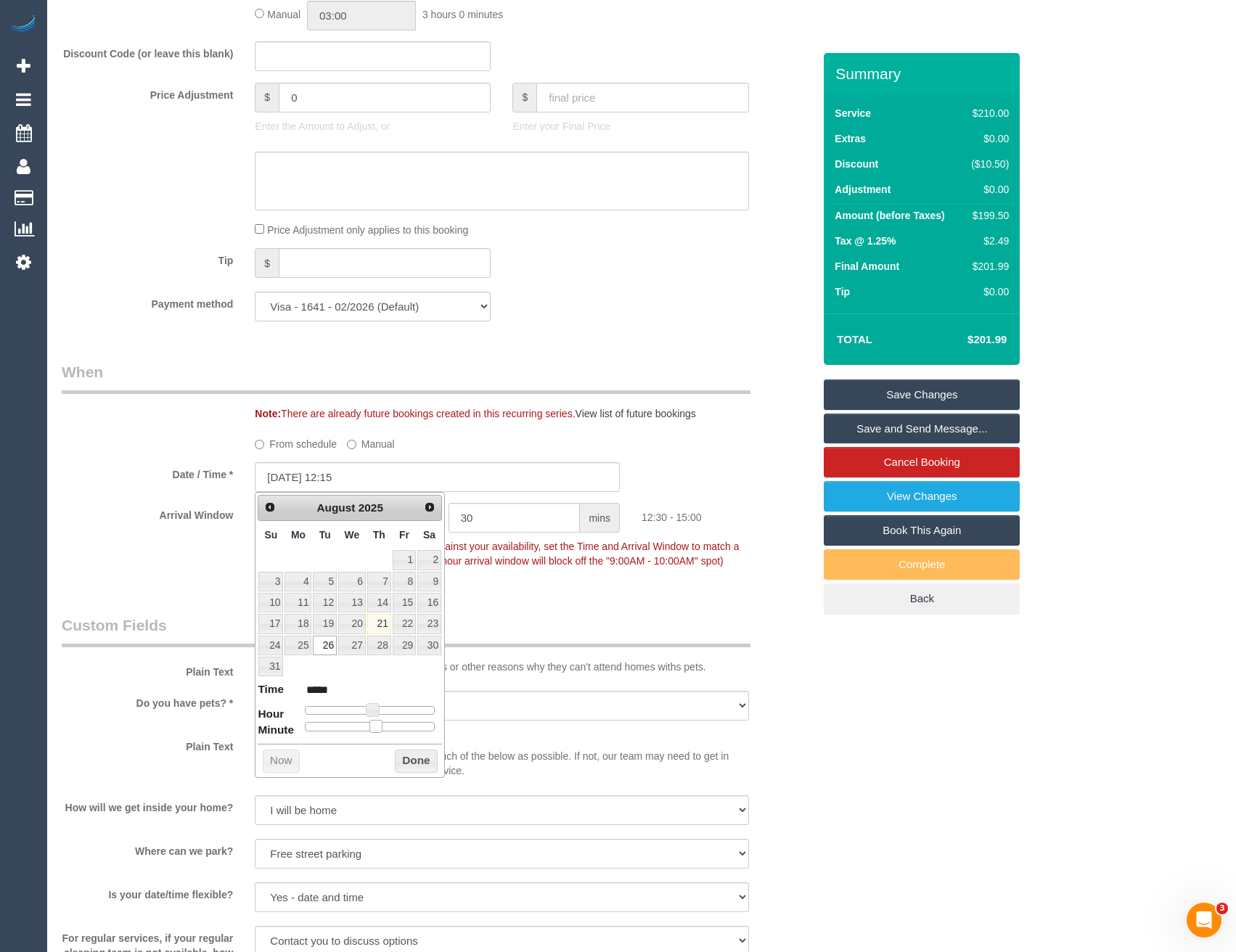
type input "*****"
type input "26/08/2025 12:05"
type input "*****"
type input "26/08/2025 12:00"
type input "*****"
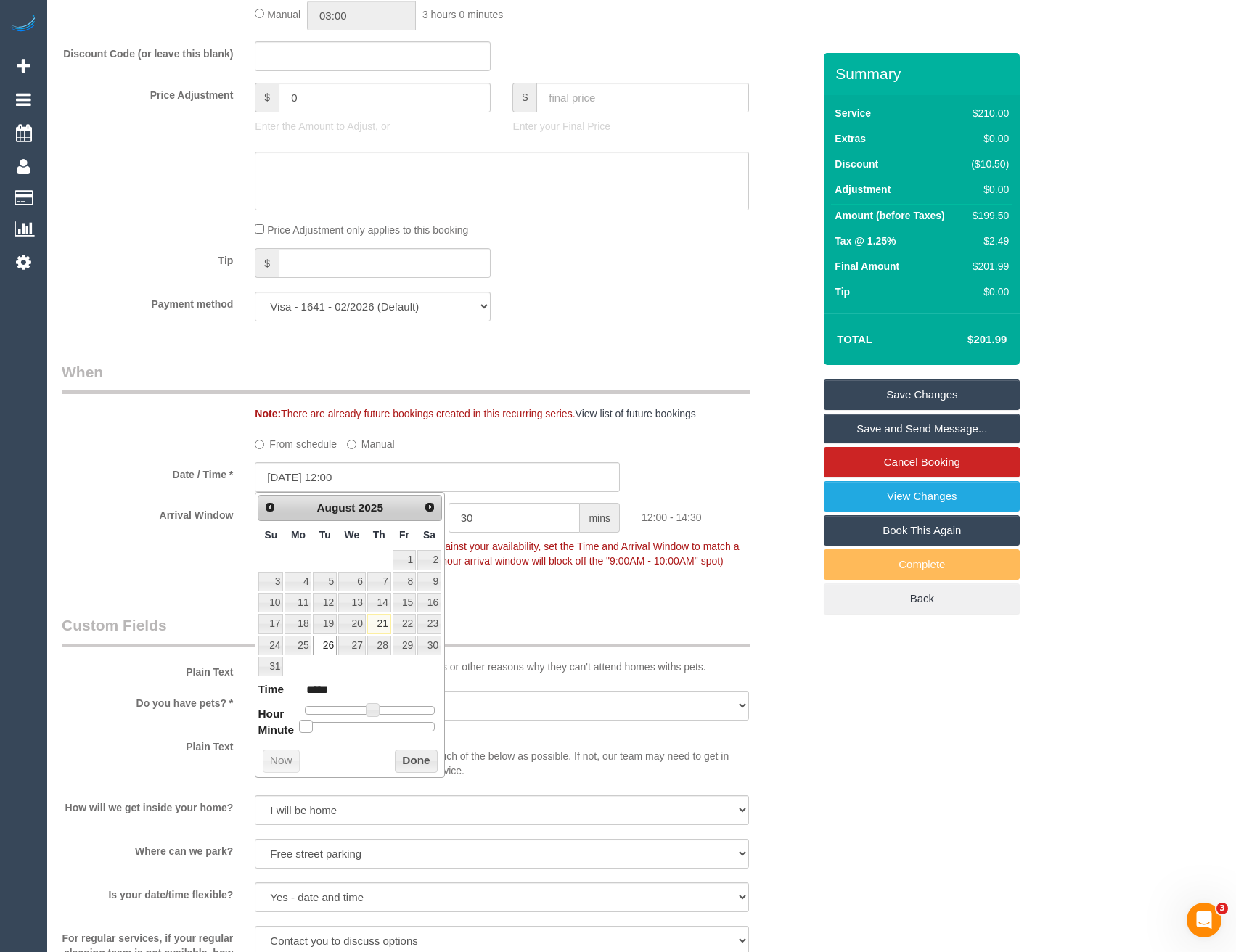
drag, startPoint x: 376, startPoint y: 724, endPoint x: 301, endPoint y: 730, distance: 75.2
click at [301, 730] on span at bounding box center [305, 726] width 13 height 13
click at [426, 759] on button "Done" at bounding box center [416, 760] width 43 height 23
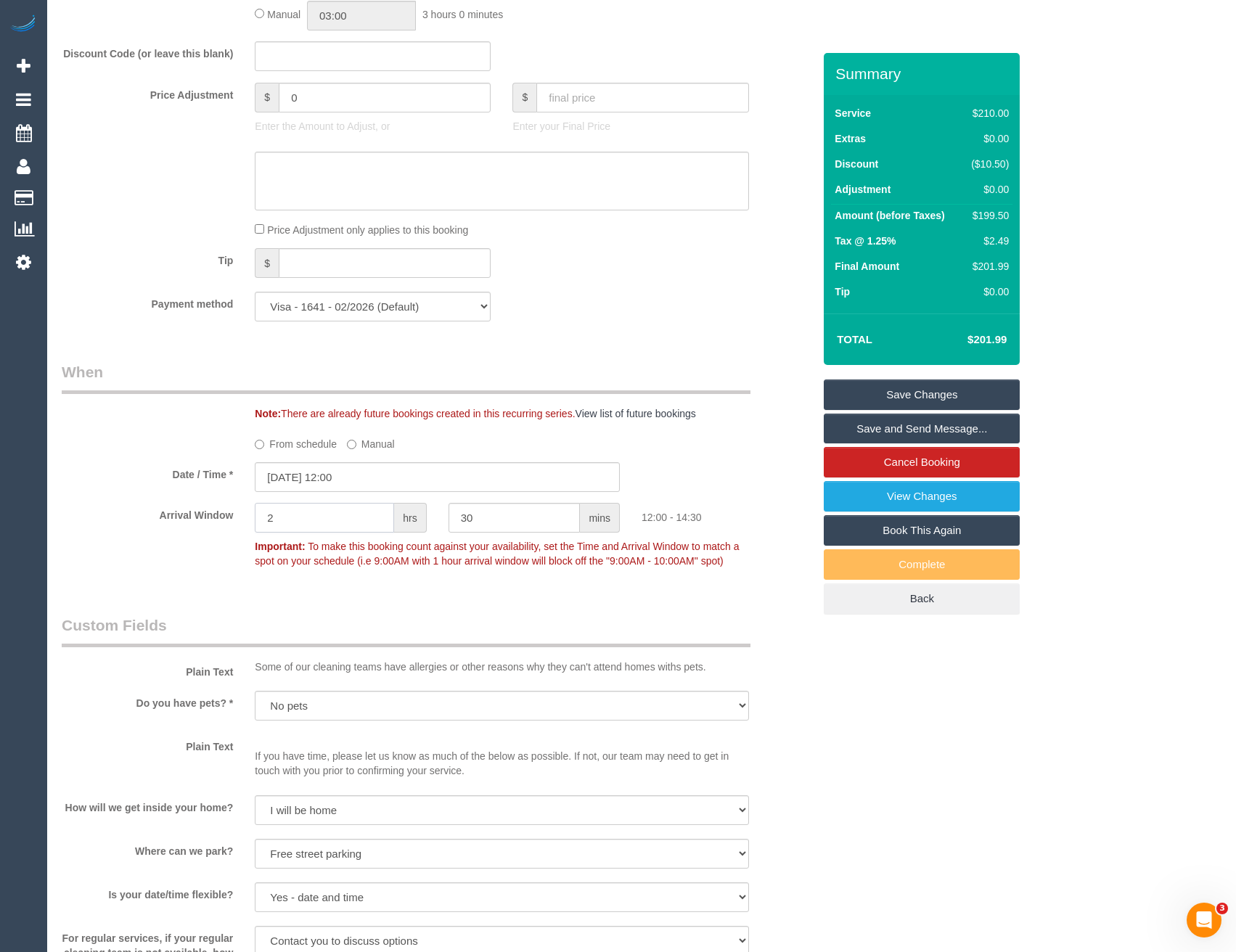
drag, startPoint x: 302, startPoint y: 526, endPoint x: 180, endPoint y: 540, distance: 122.8
click at [181, 540] on div "Arrival Window 2 hrs 30 mins 12:00 - 14:30 Important: To make this booking coun…" at bounding box center [437, 538] width 773 height 72
type input "1"
type input "0"
click at [566, 586] on div "Who Email* sallyjtonge@gmail.com Name * Sally Tonge Where Address* 16a Gordon S…" at bounding box center [437, 571] width 773 height 3420
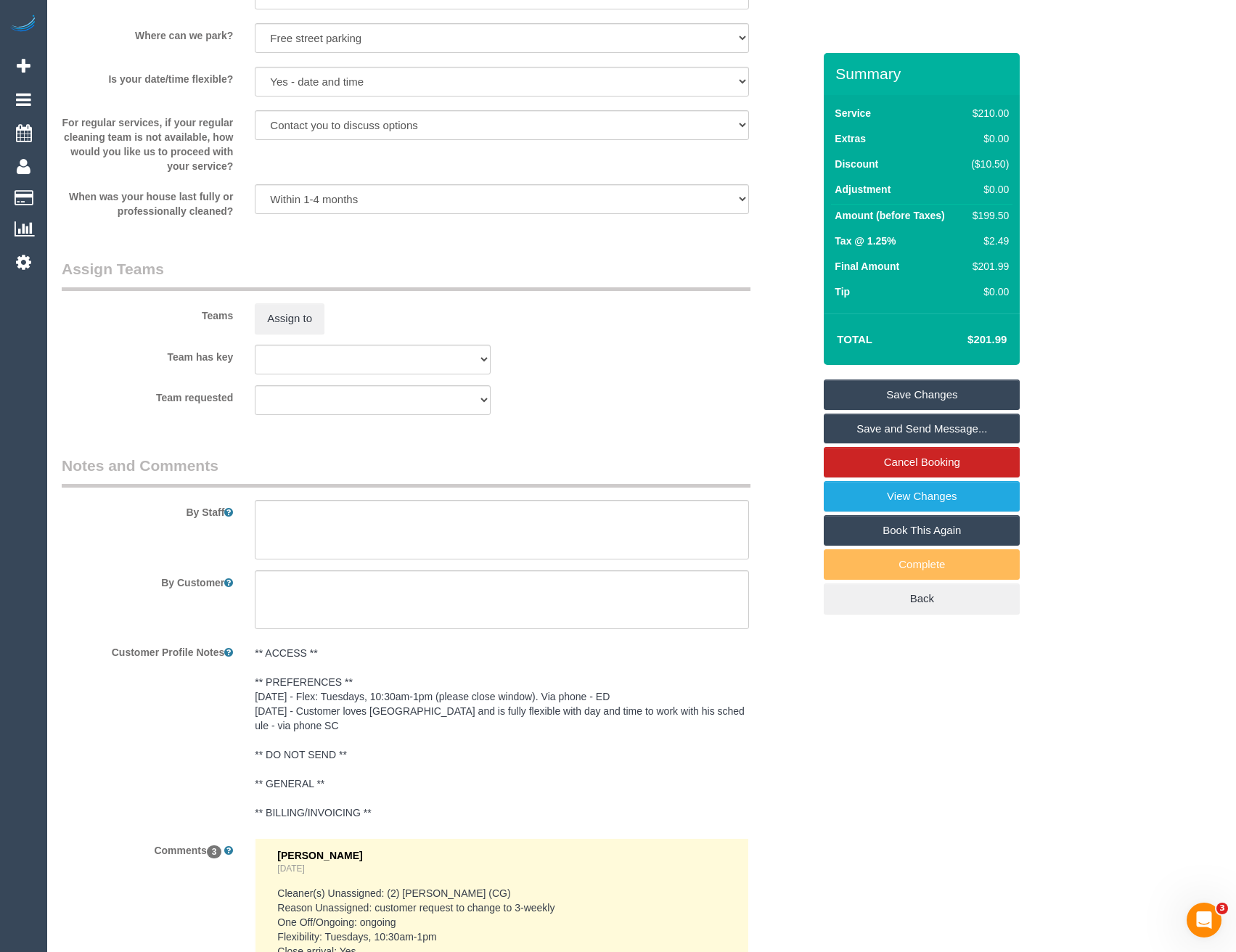
scroll to position [2032, 0]
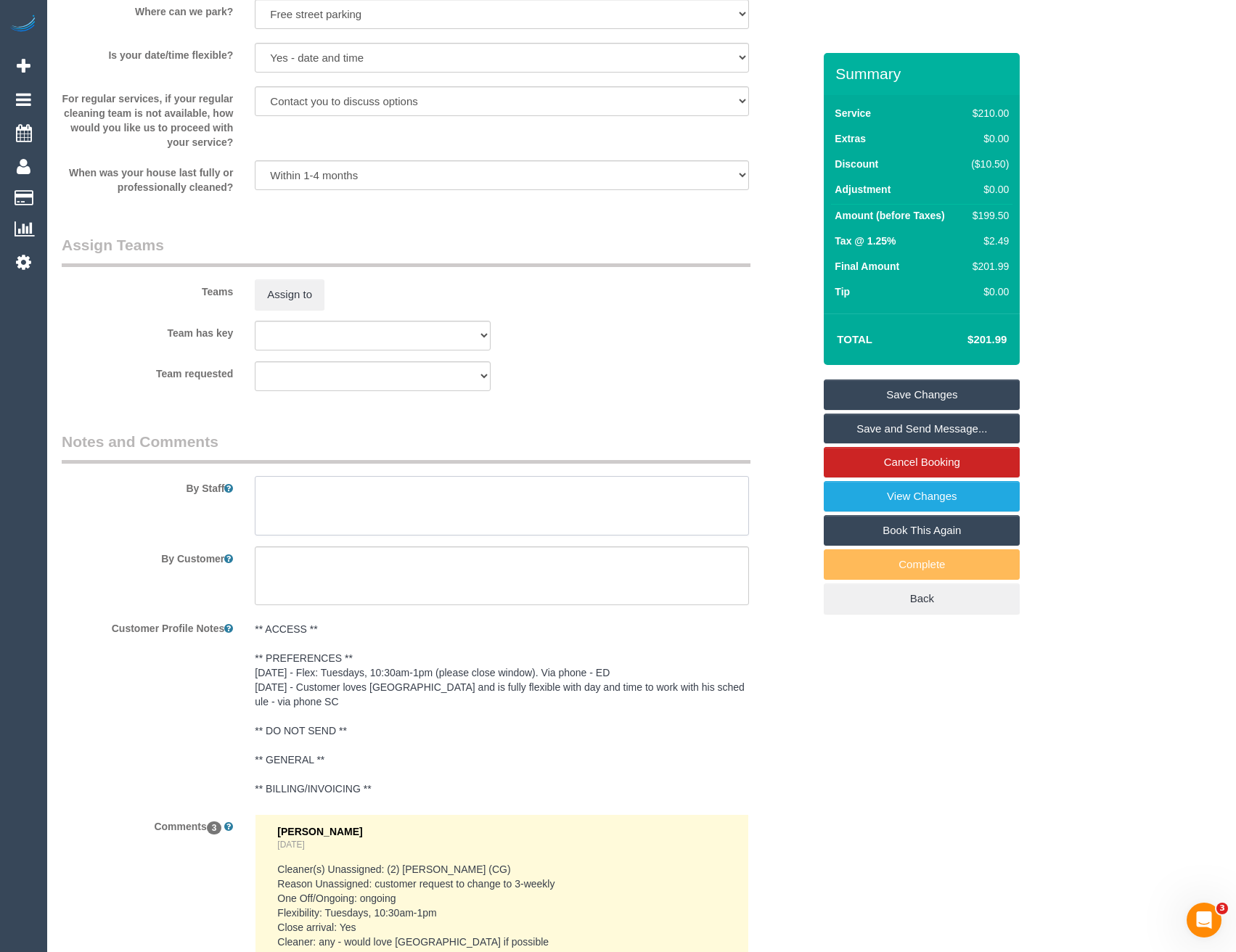
click at [296, 514] on textarea at bounding box center [501, 505] width 493 height 60
paste textarea "Please do not be late to the service and arrive on time. (Candidate): This is a…"
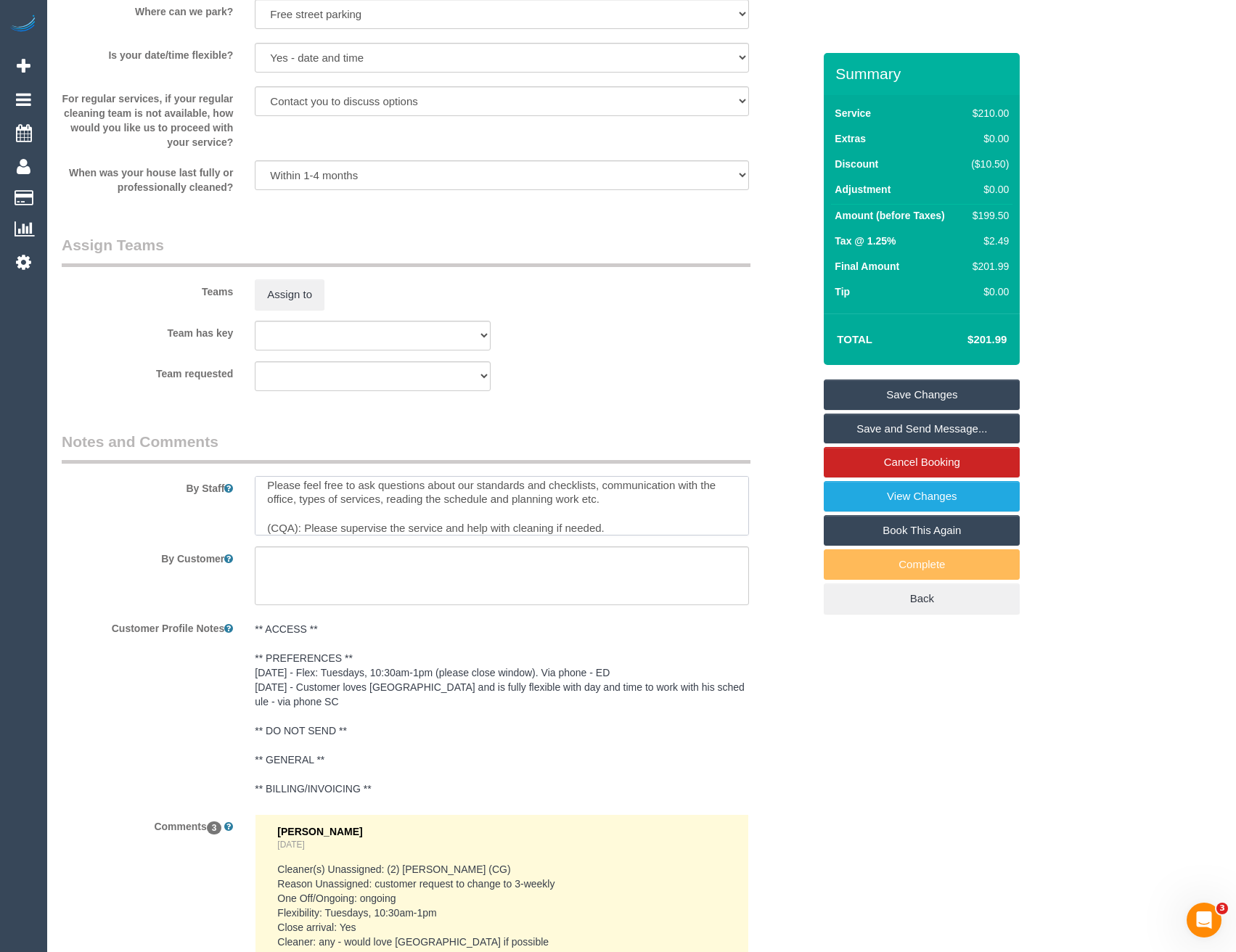
scroll to position [0, 0]
drag, startPoint x: 326, startPoint y: 519, endPoint x: 166, endPoint y: 518, distance: 160.0
click at [166, 518] on div "By Staff" at bounding box center [437, 483] width 773 height 105
click at [445, 521] on textarea at bounding box center [501, 505] width 493 height 60
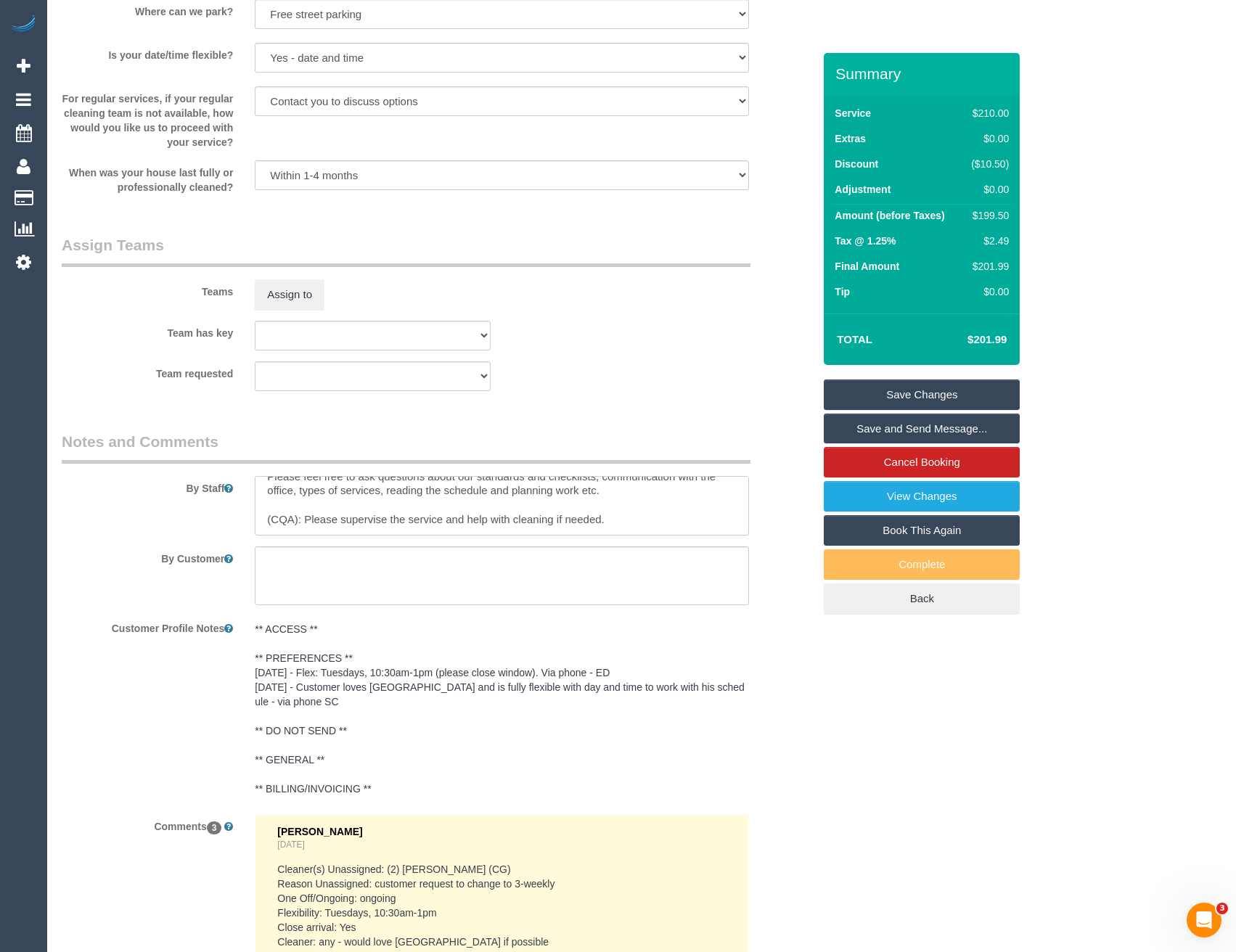
drag, startPoint x: 299, startPoint y: 521, endPoint x: 180, endPoint y: 498, distance: 121.2
click at [180, 498] on div "By Staff" at bounding box center [437, 483] width 773 height 105
click at [608, 509] on textarea at bounding box center [501, 505] width 493 height 60
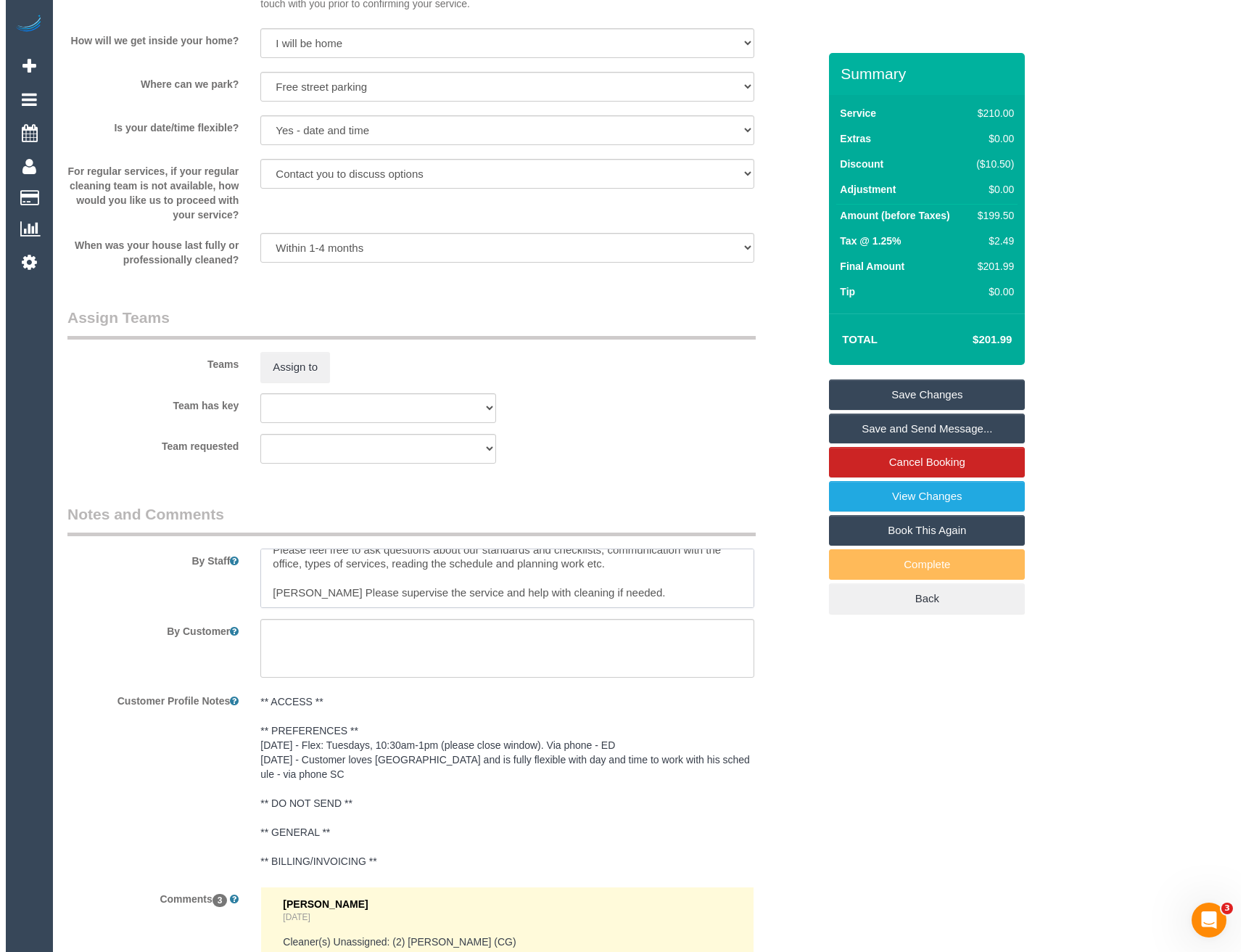
scroll to position [1700, 0]
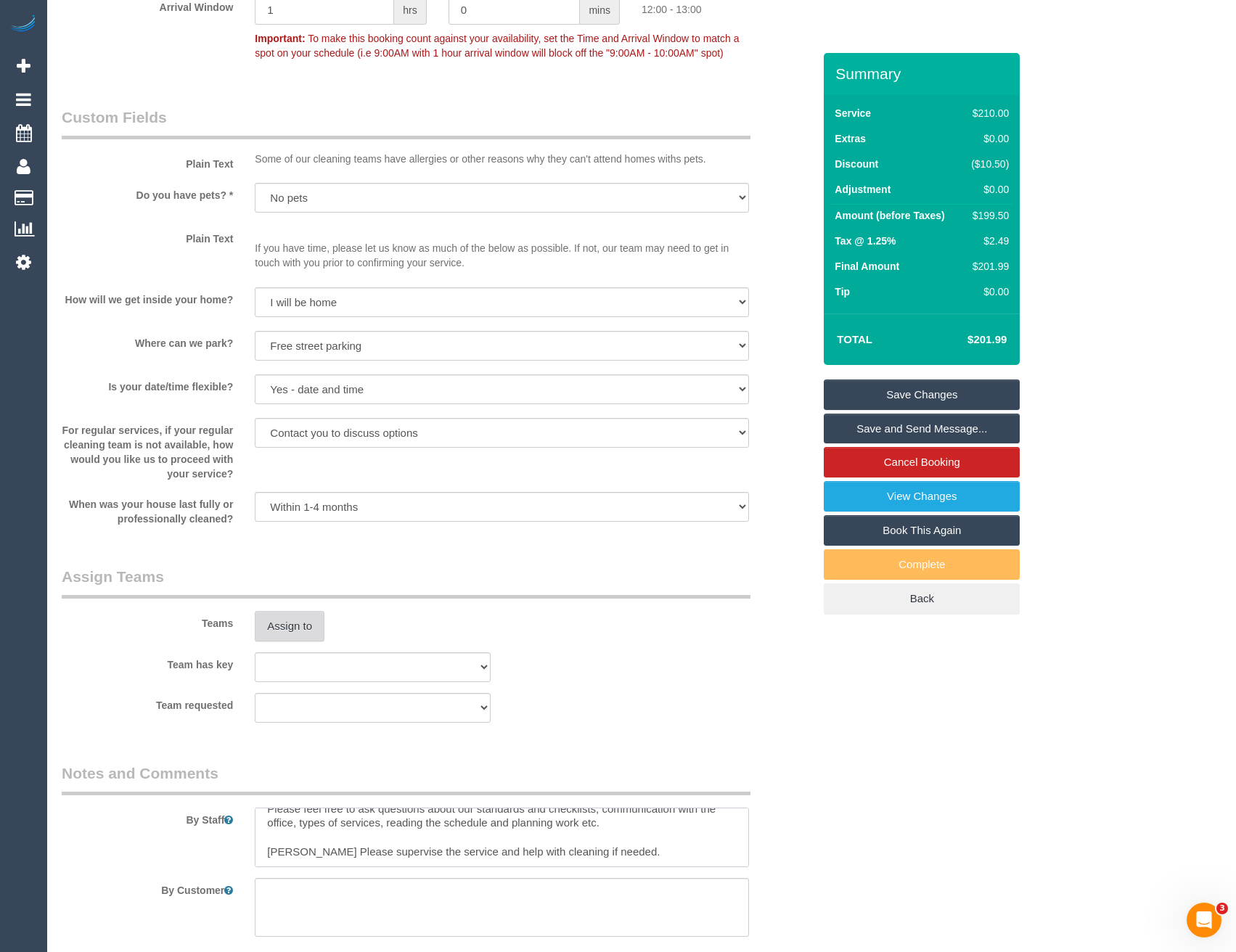
type textarea "Please do not be late to the service and arrive on time. Ashan This is a CQA Se…"
click at [315, 632] on button "Assign to" at bounding box center [289, 626] width 69 height 30
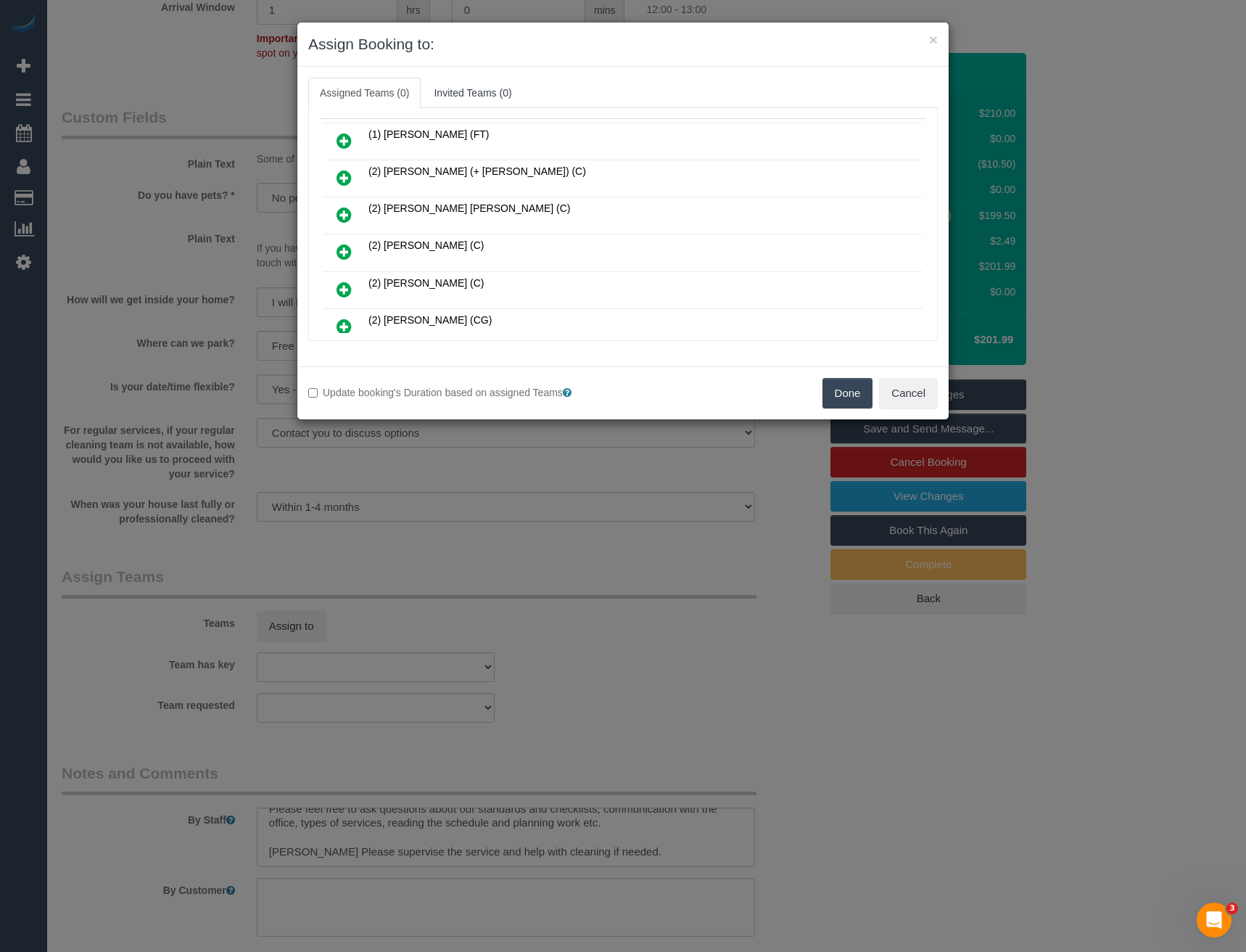
click at [338, 289] on icon at bounding box center [344, 290] width 15 height 18
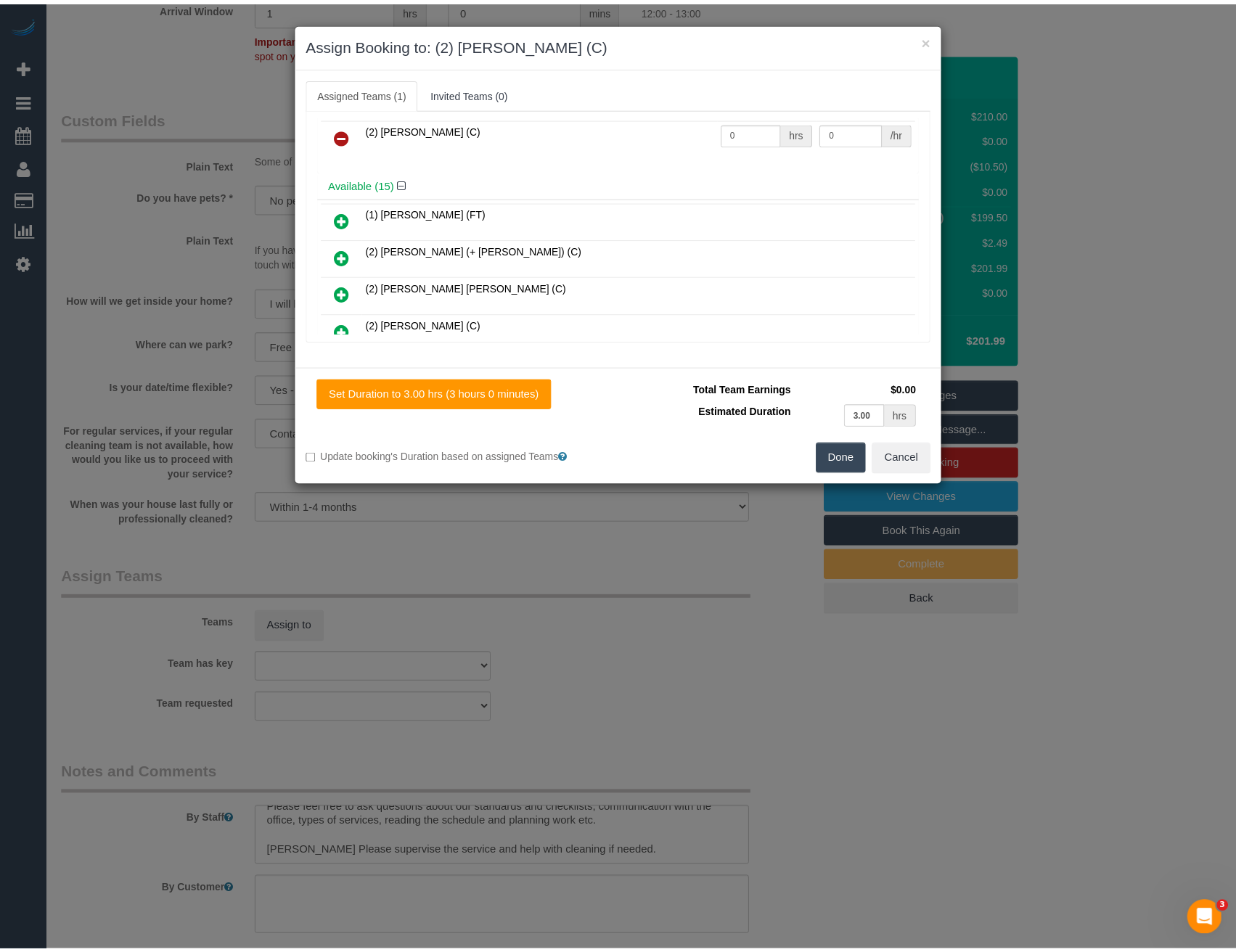
scroll to position [0, 0]
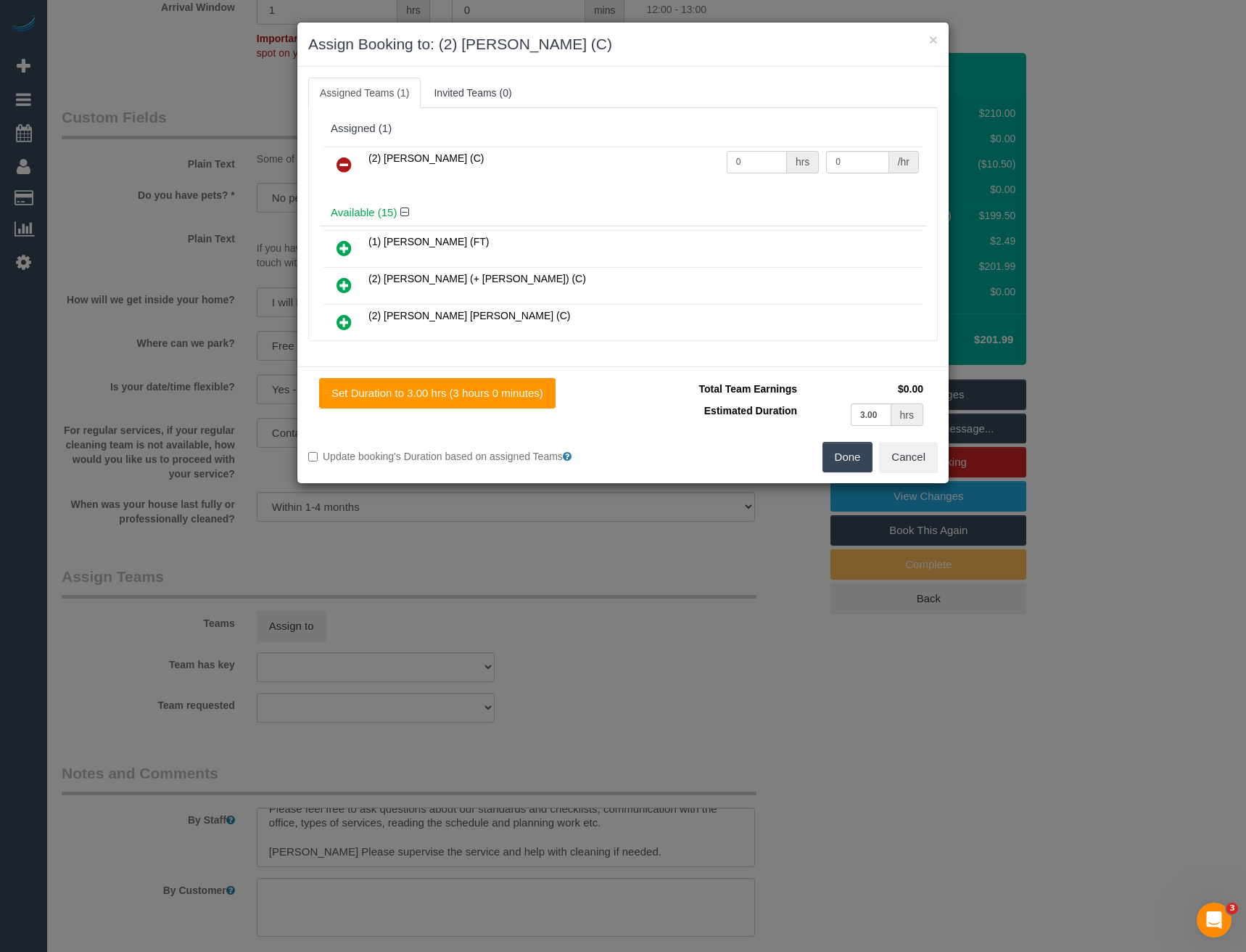
drag, startPoint x: 747, startPoint y: 161, endPoint x: 652, endPoint y: 170, distance: 95.4
click at [661, 167] on tr "(2) Kerry Welfare (C) 0 hrs 0 /hr" at bounding box center [623, 165] width 599 height 37
type input "3"
type input "40"
click at [846, 471] on button "Done" at bounding box center [848, 456] width 51 height 30
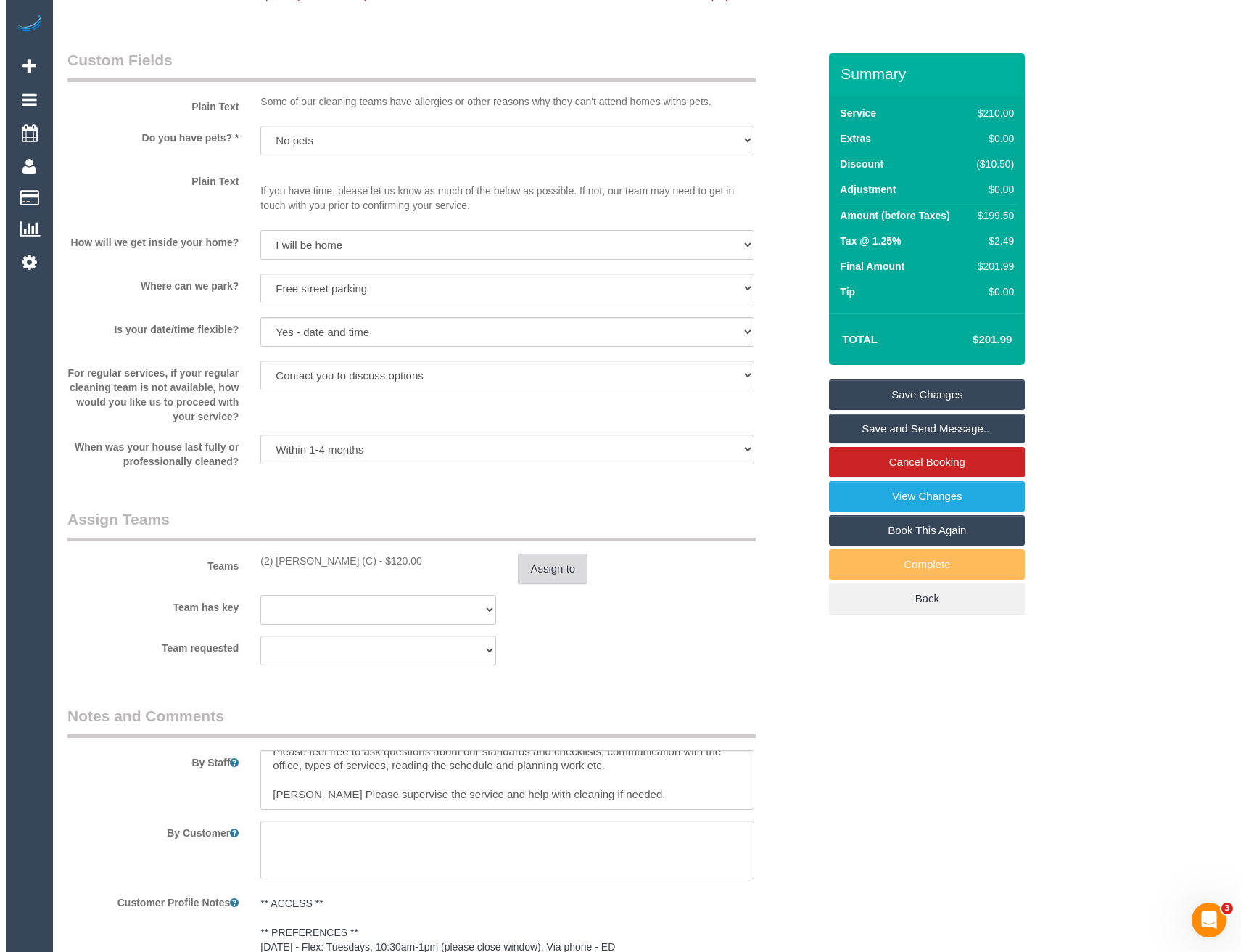
scroll to position [1959, 0]
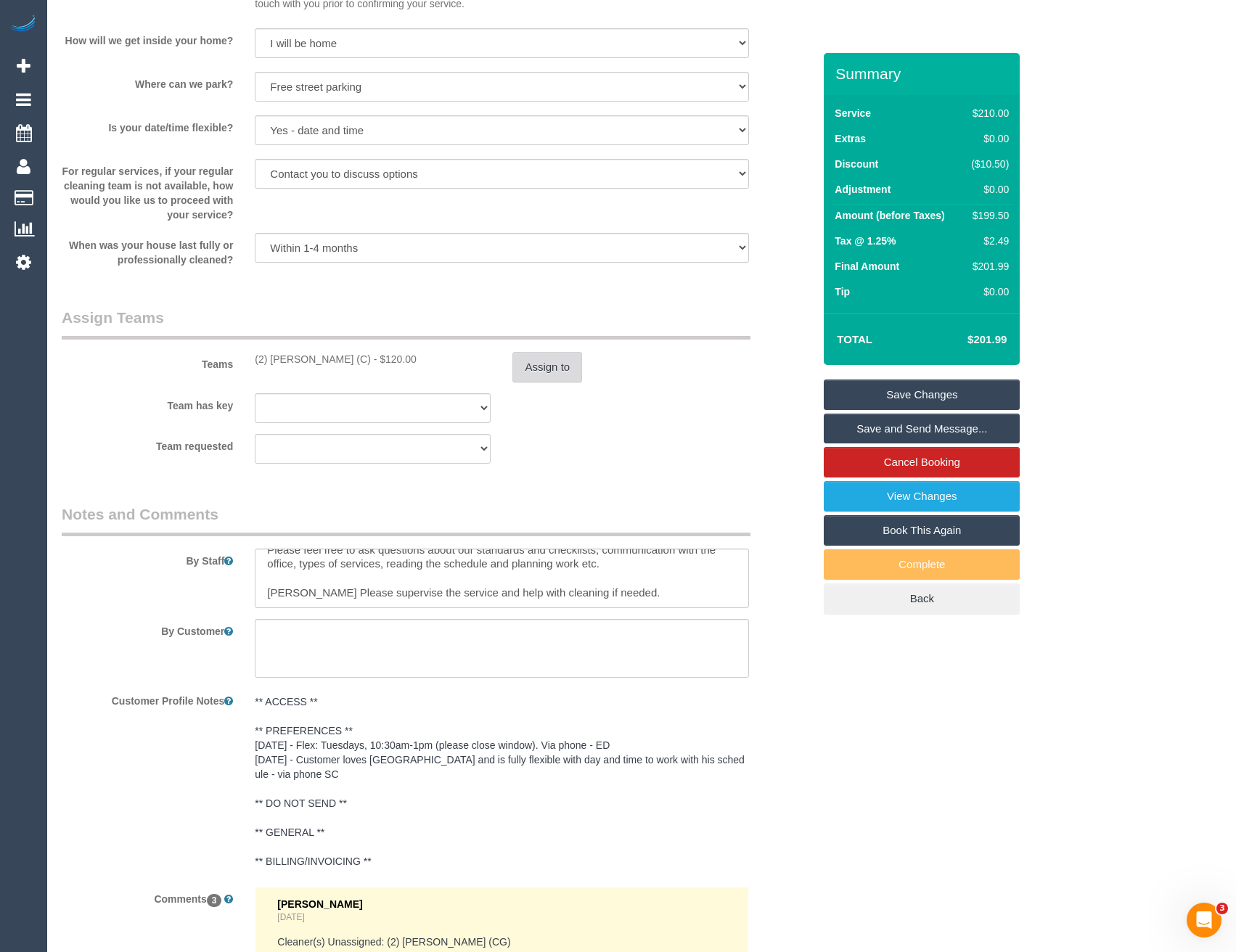
click at [521, 381] on button "Assign to" at bounding box center [547, 366] width 69 height 30
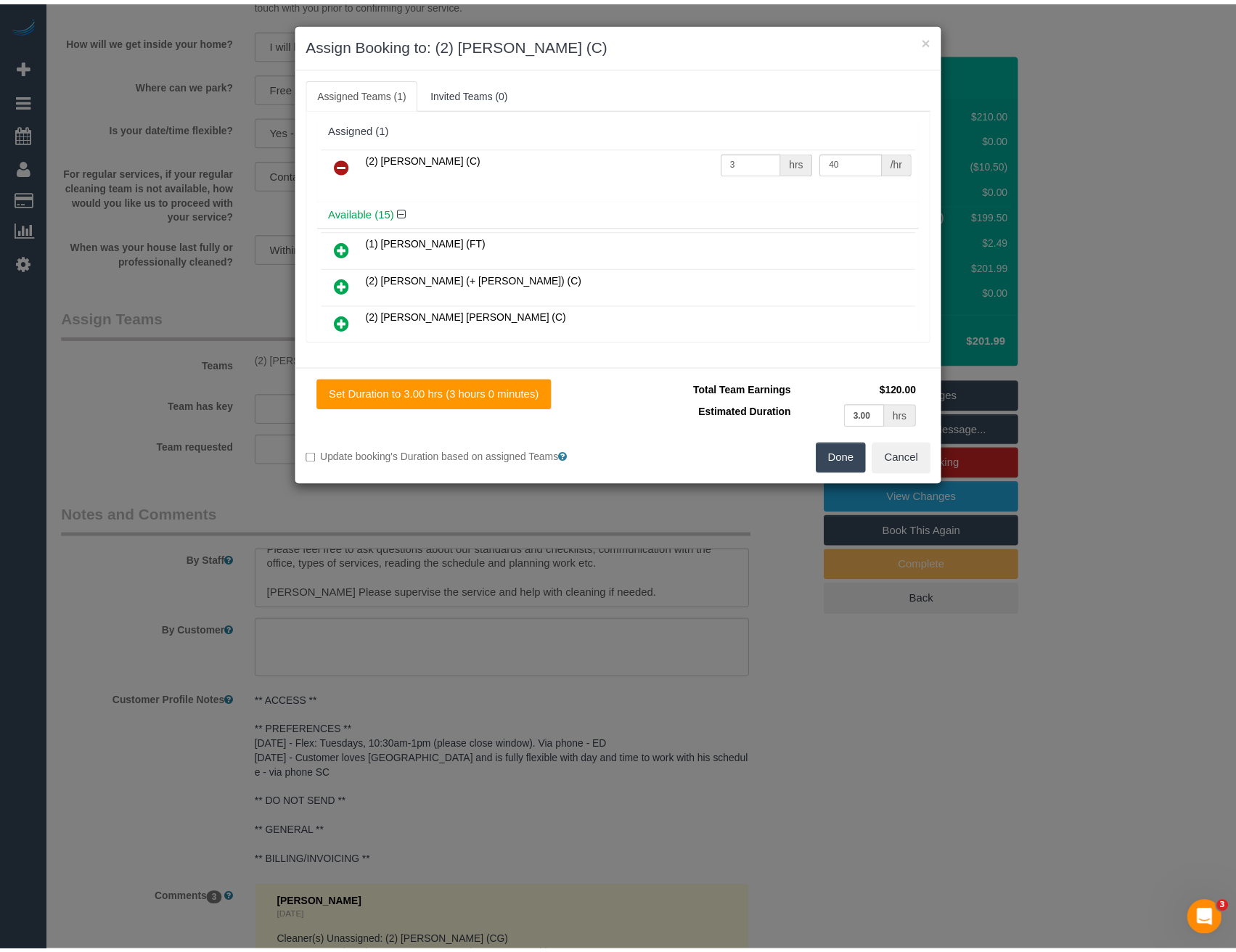
scroll to position [14, 0]
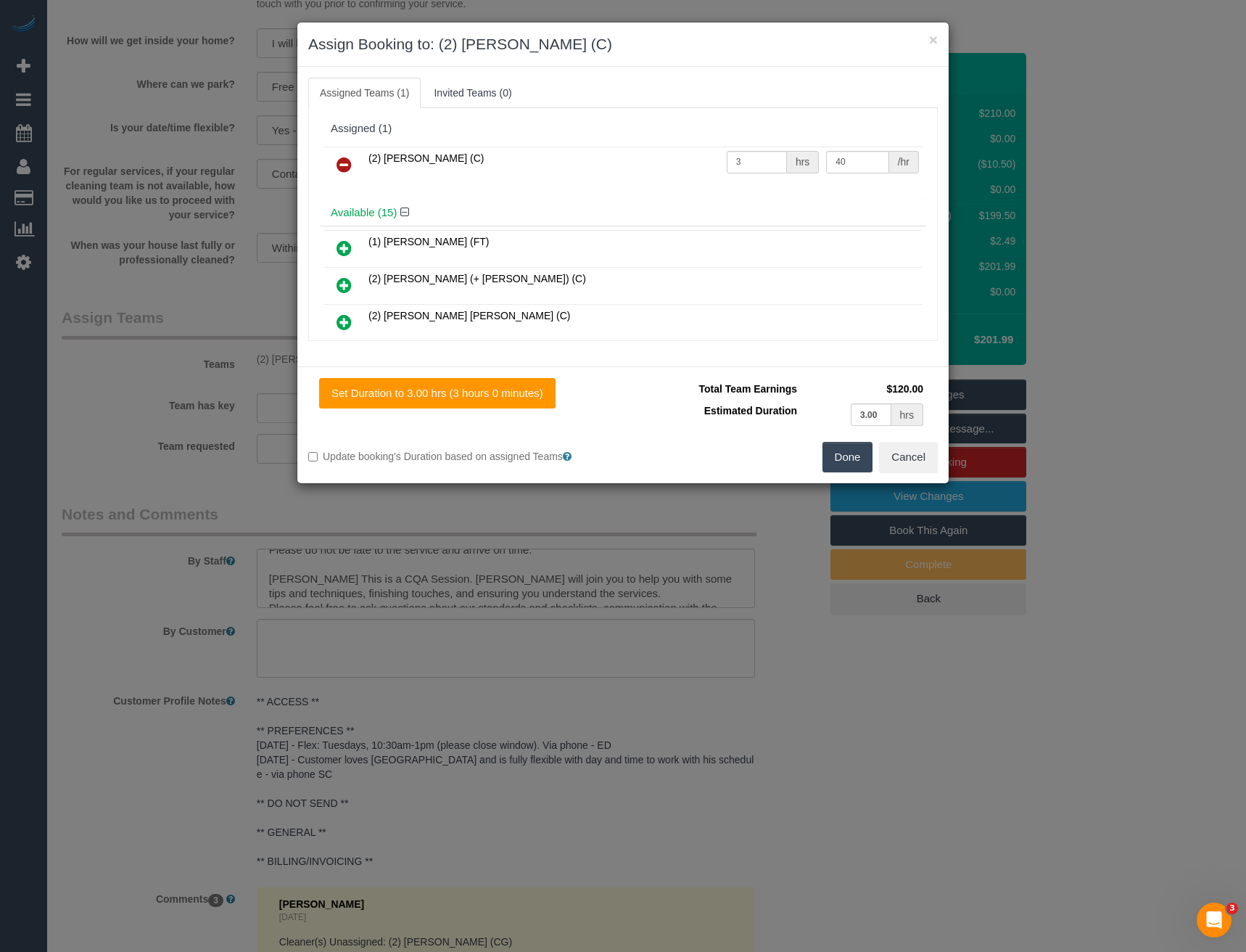
click at [616, 656] on div "× Assign Booking to: (2) Kerry Welfare (C) Assigned Teams (1) Invited Teams (0)…" at bounding box center [623, 476] width 1246 height 952
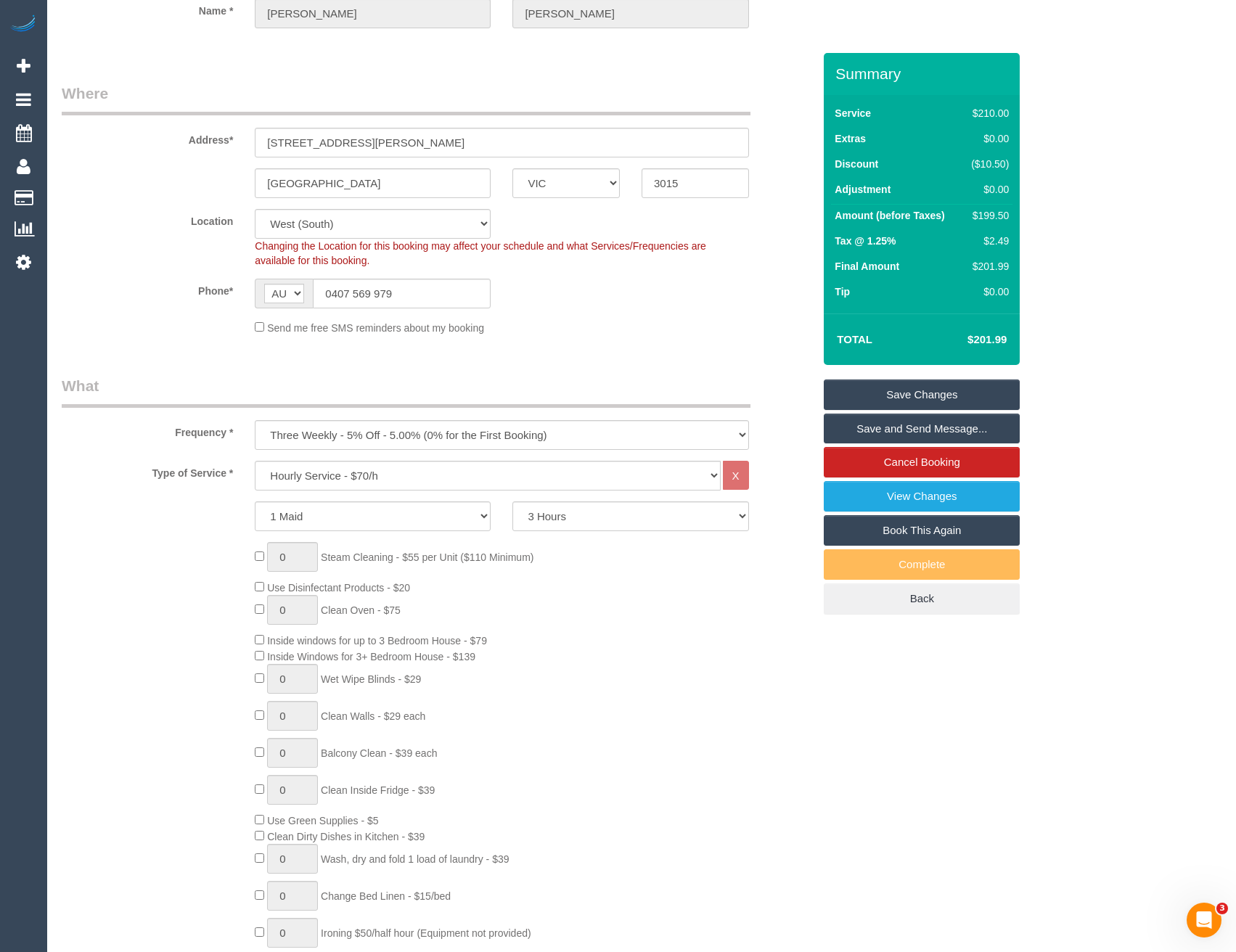
scroll to position [0, 0]
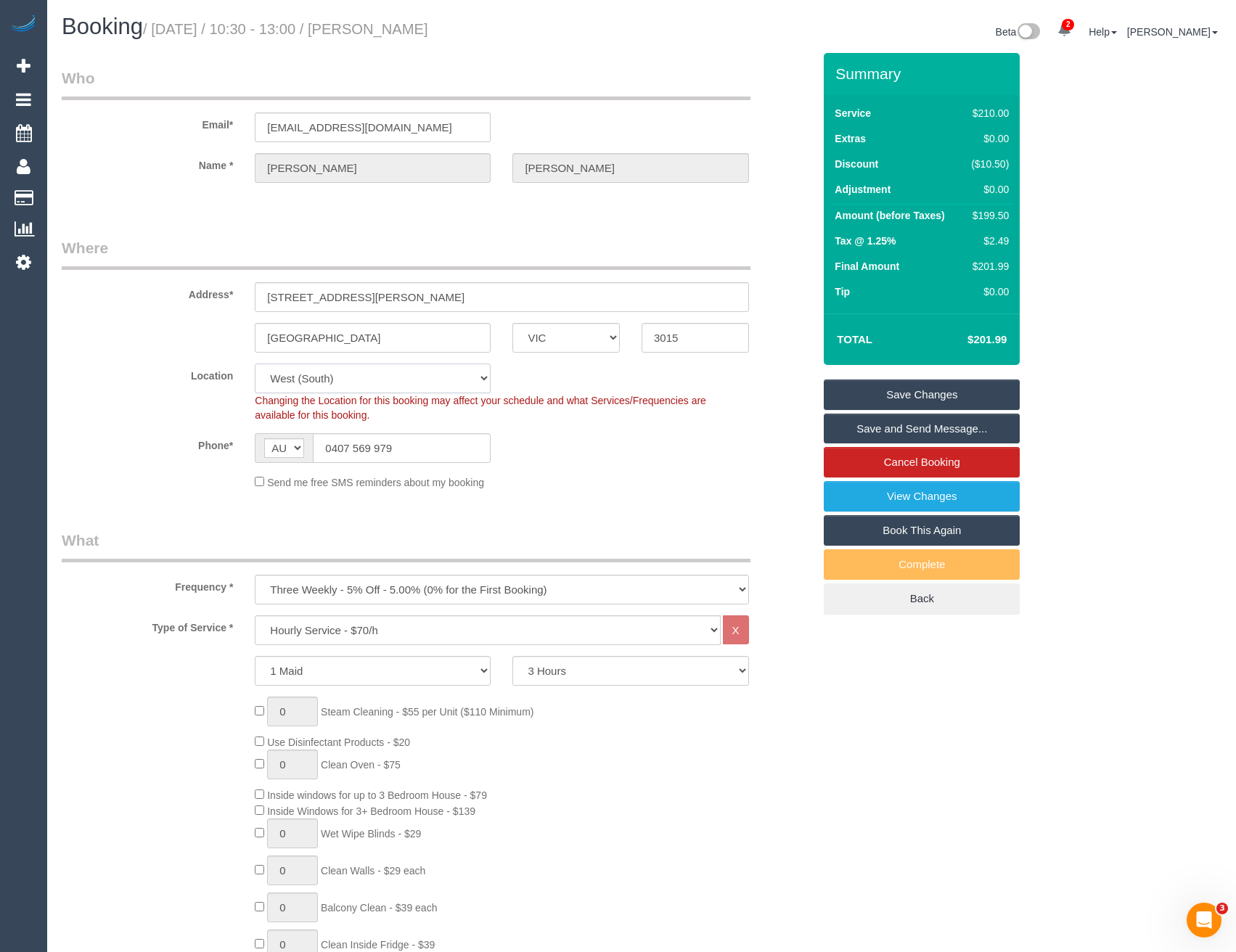
click at [325, 385] on select "Office City East (North) East (South) Inner East Inner North (East) Inner North…" at bounding box center [372, 378] width 236 height 29
select select "50"
click at [254, 364] on select "Office City East (North) East (South) Inner East Inner North (East) Inner North…" at bounding box center [372, 378] width 236 height 29
click at [501, 466] on sui-booking-location "Location Office City East (North) East (South) Inner East Inner North (East) In…" at bounding box center [437, 426] width 751 height 126
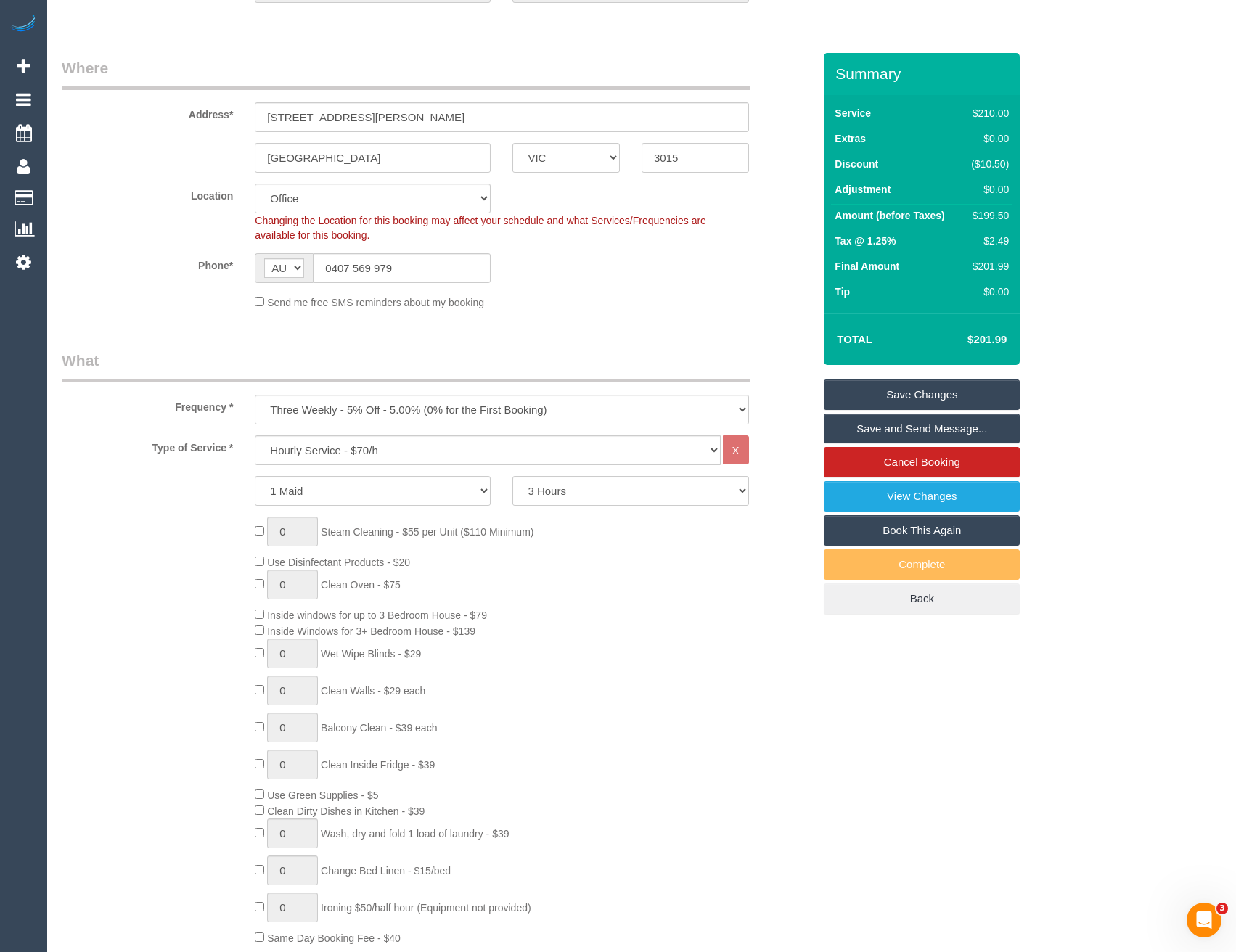
select select "object:6446"
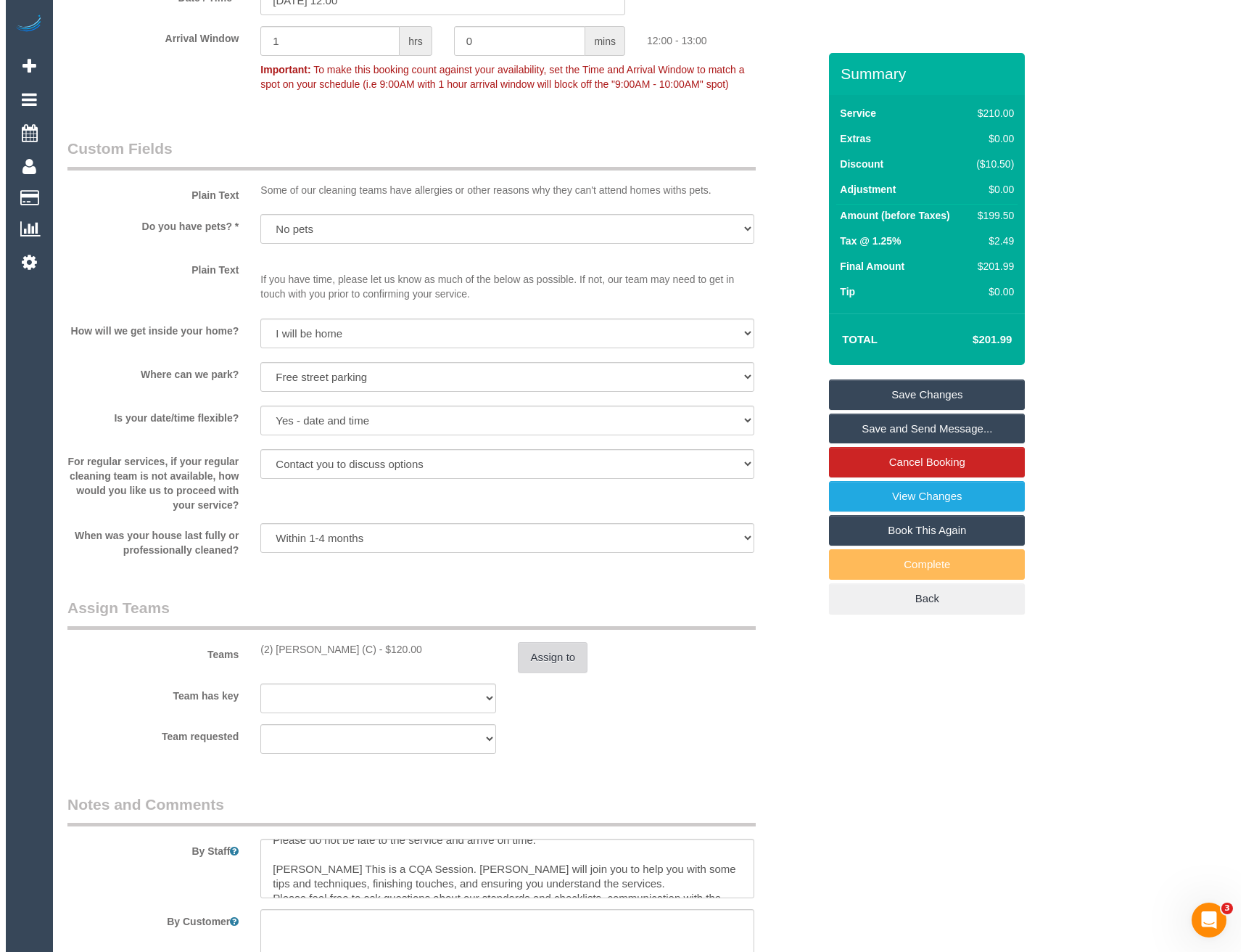
scroll to position [1959, 0]
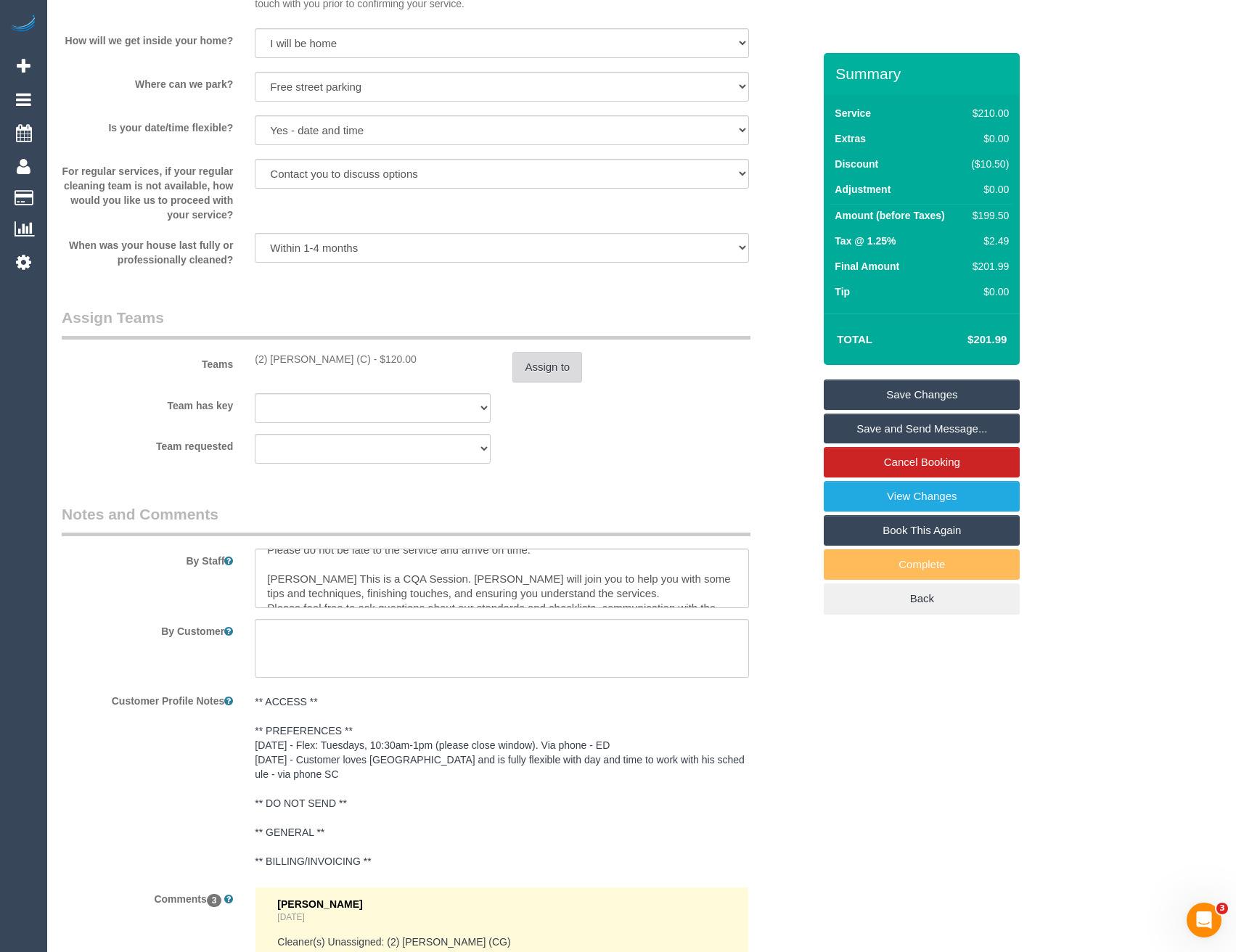
click at [544, 372] on button "Assign to" at bounding box center [547, 366] width 69 height 30
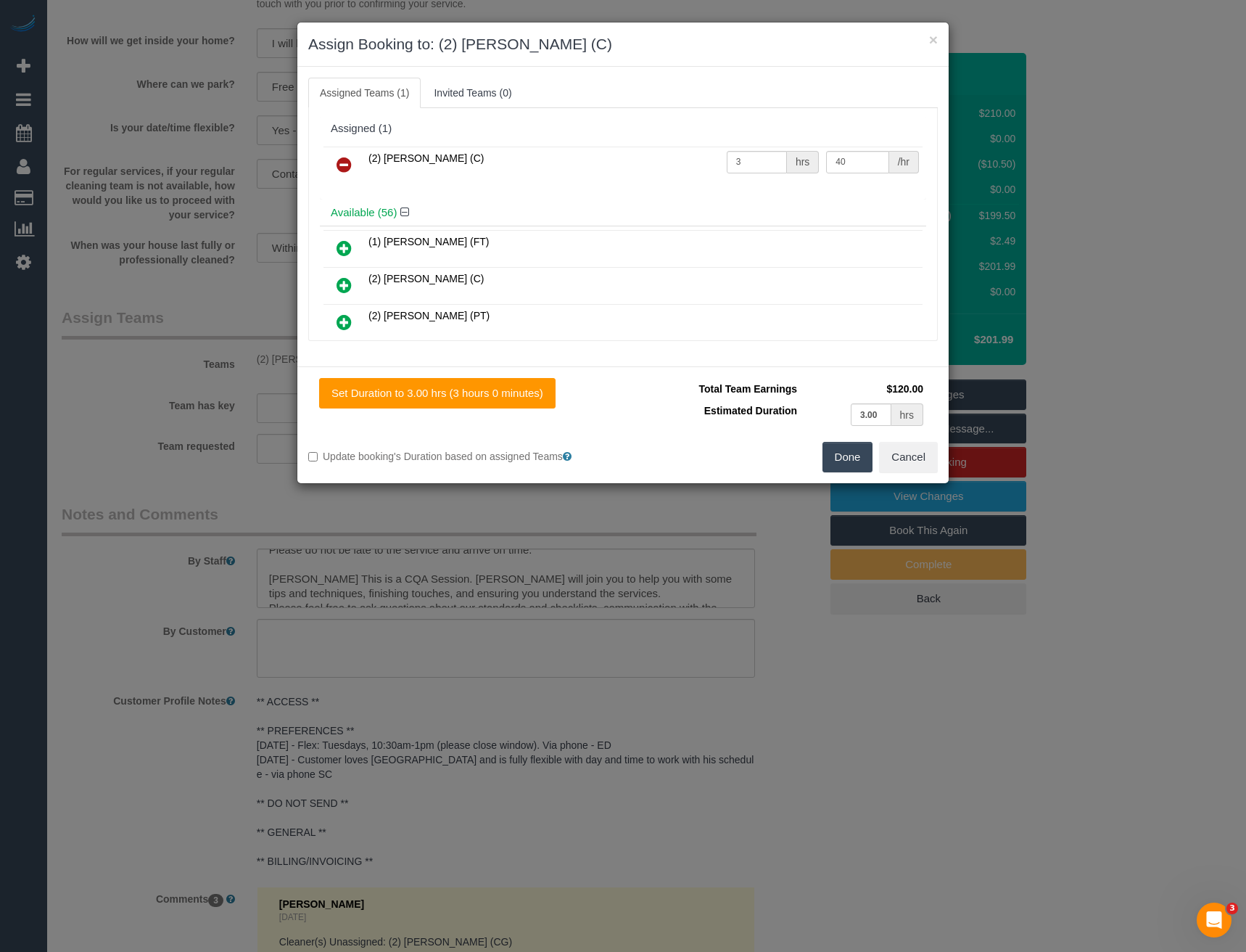
scroll to position [7584, 0]
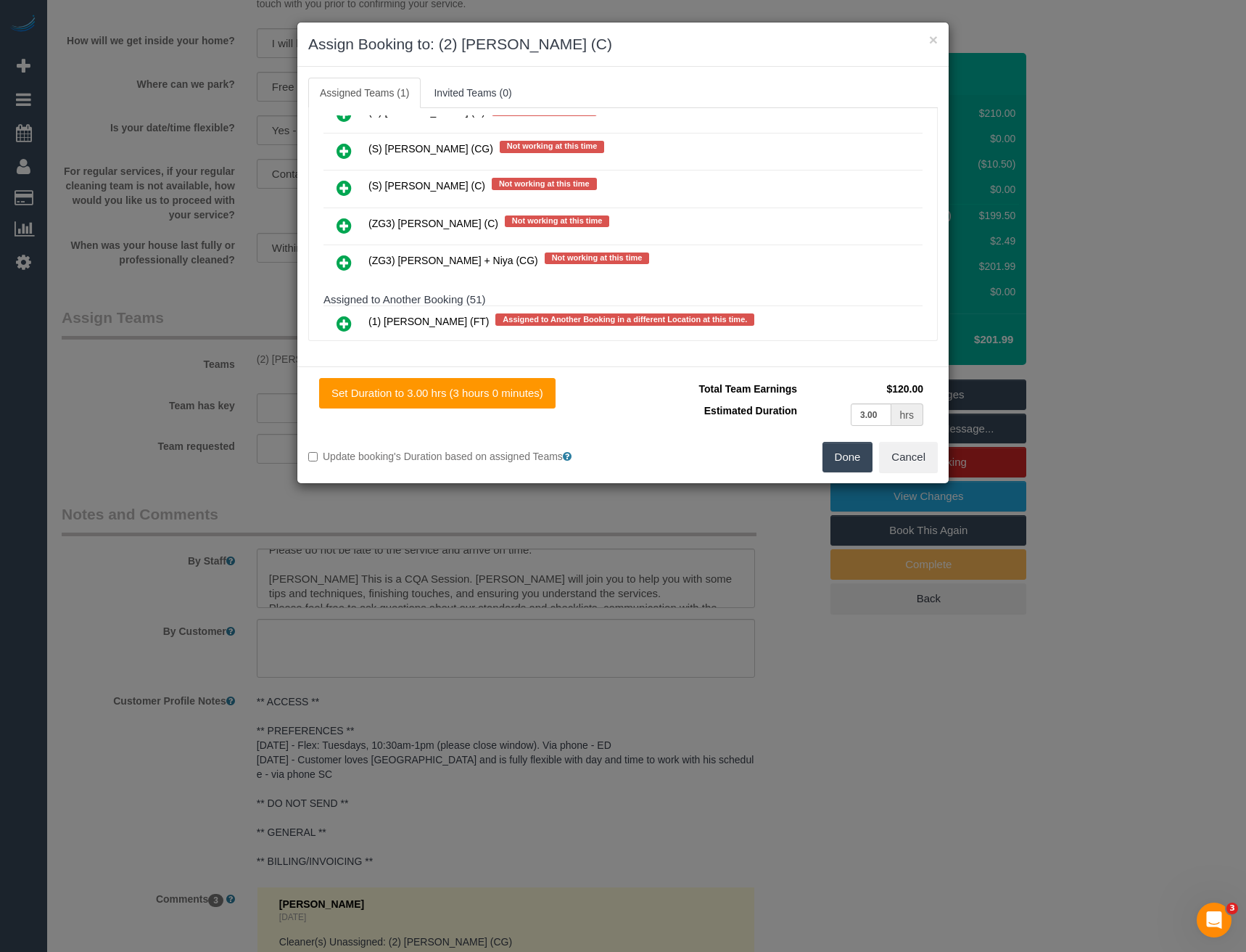
click at [343, 222] on icon at bounding box center [344, 226] width 15 height 18
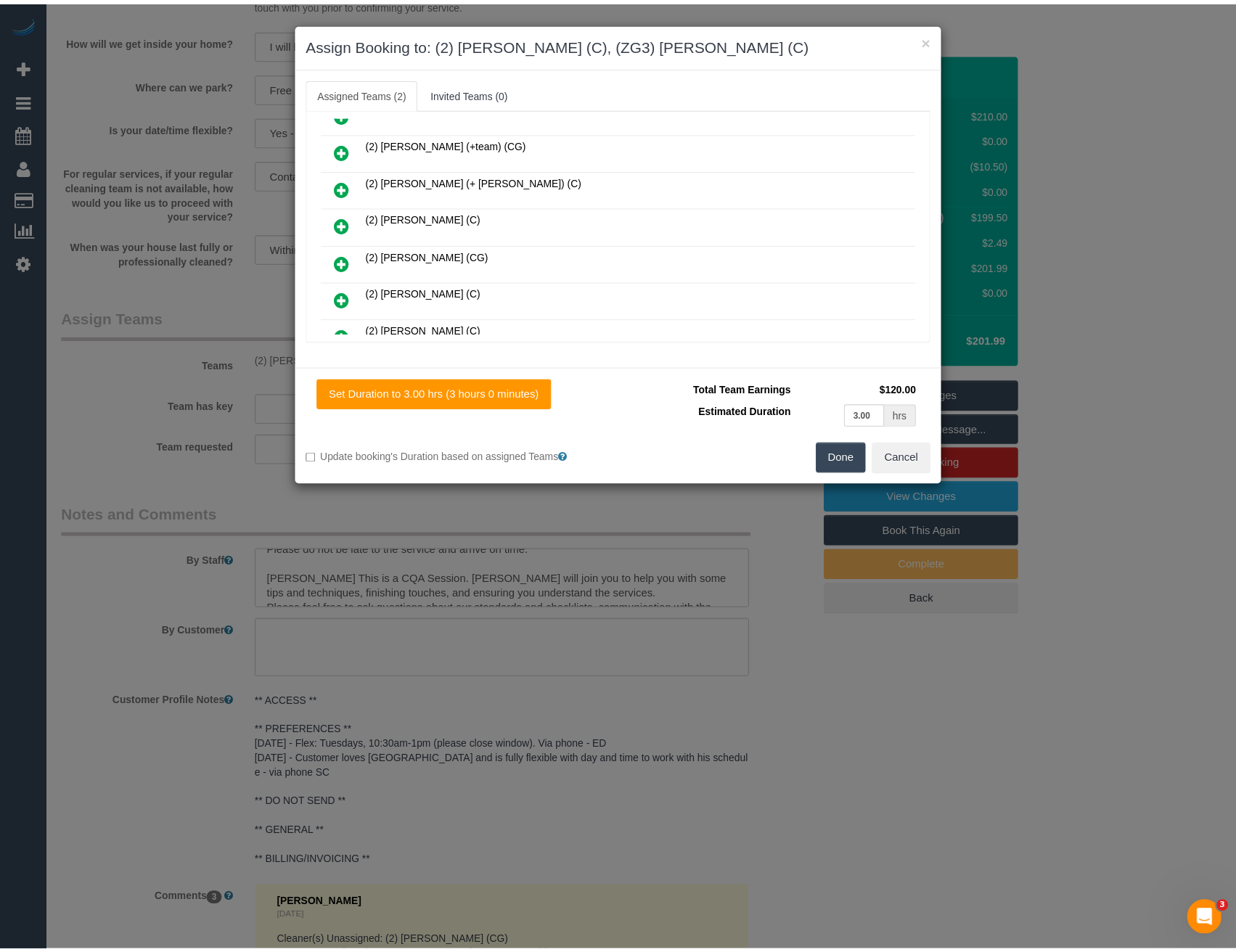
scroll to position [0, 0]
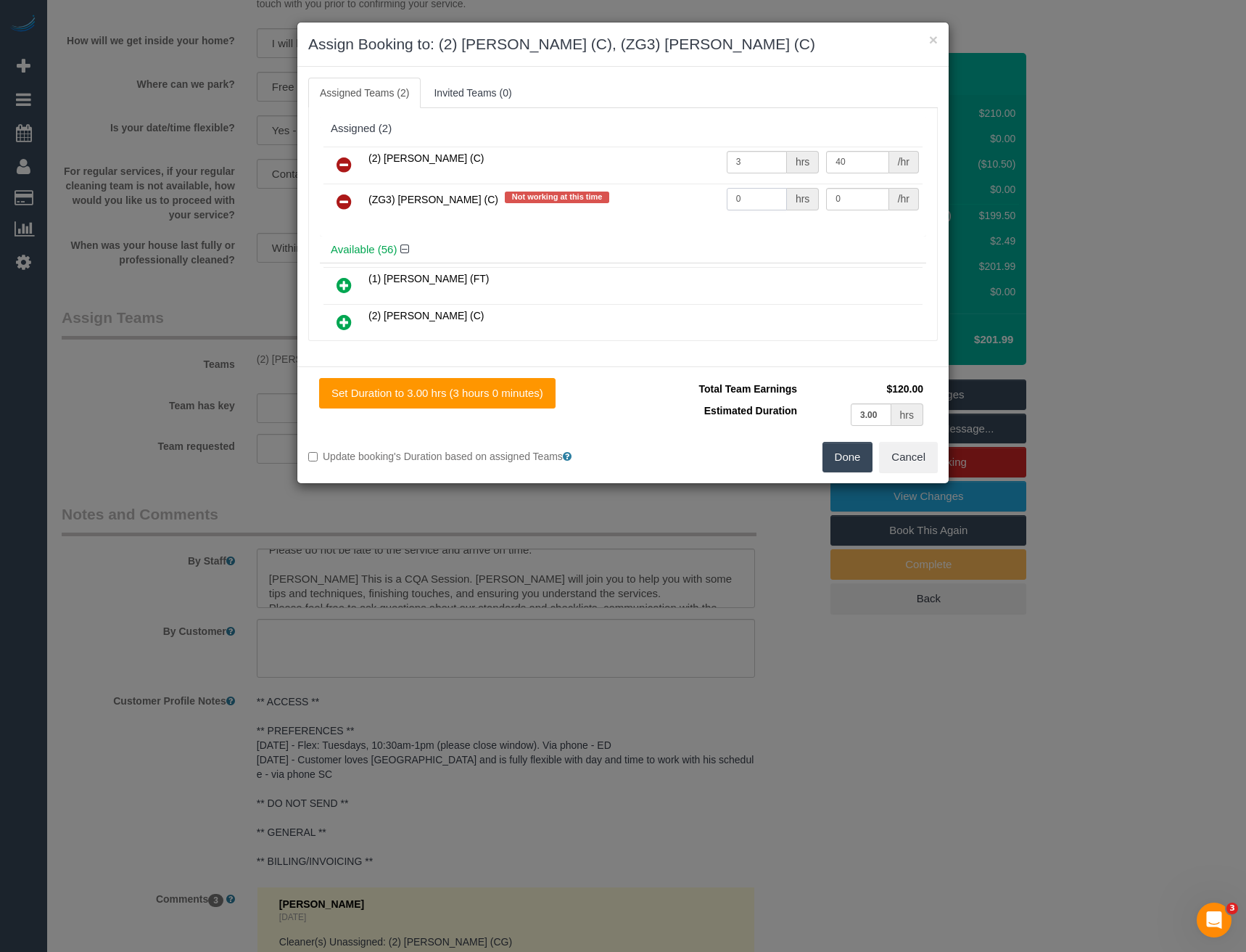
drag, startPoint x: 745, startPoint y: 195, endPoint x: 707, endPoint y: 198, distance: 38.1
click at [707, 198] on tr "(ZG3) Ashan Adithya (C) Not working at this time 0 hrs 0 /hr" at bounding box center [623, 202] width 599 height 37
type input "3"
type input "35"
click at [854, 461] on button "Done" at bounding box center [848, 456] width 51 height 30
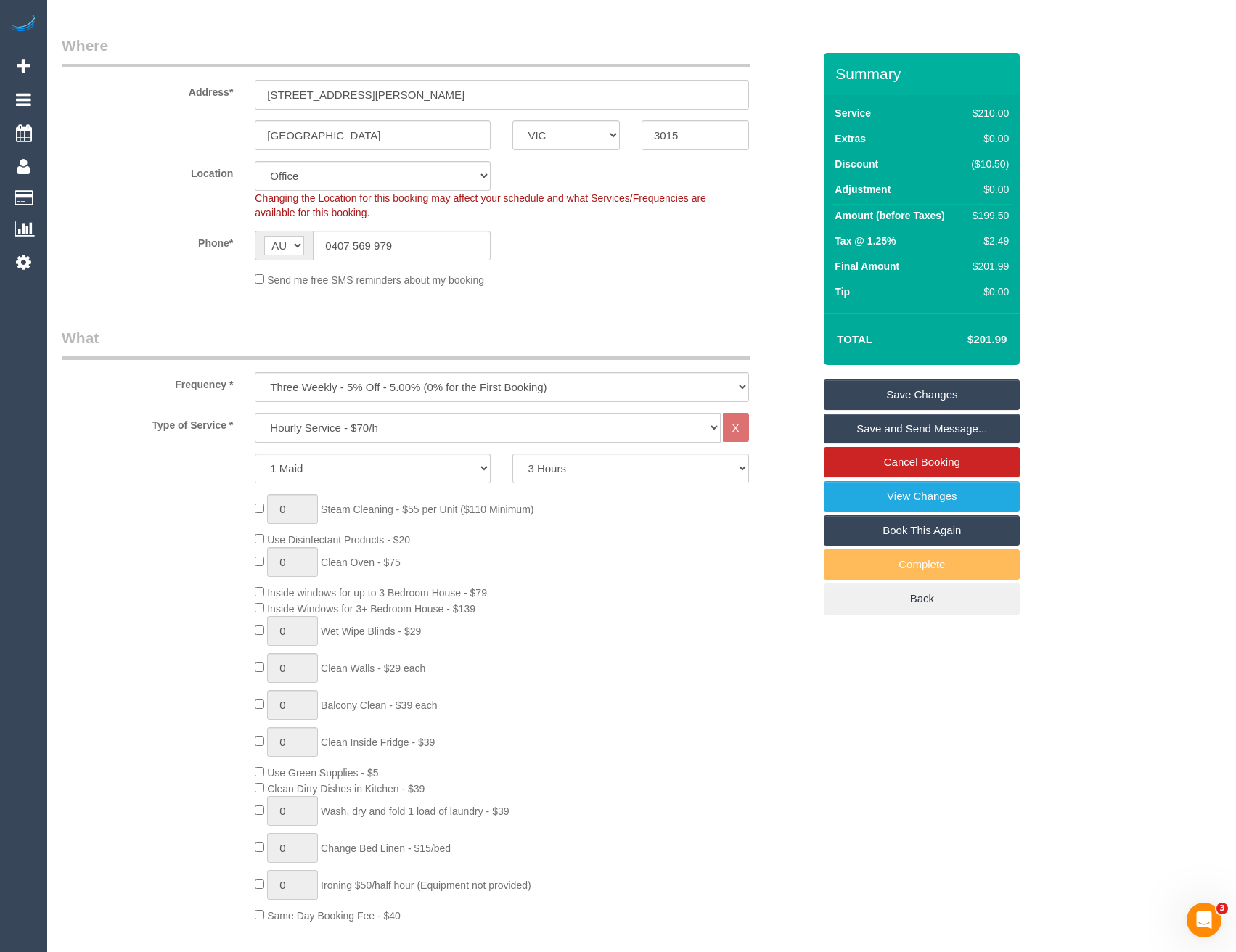
scroll to position [72, 0]
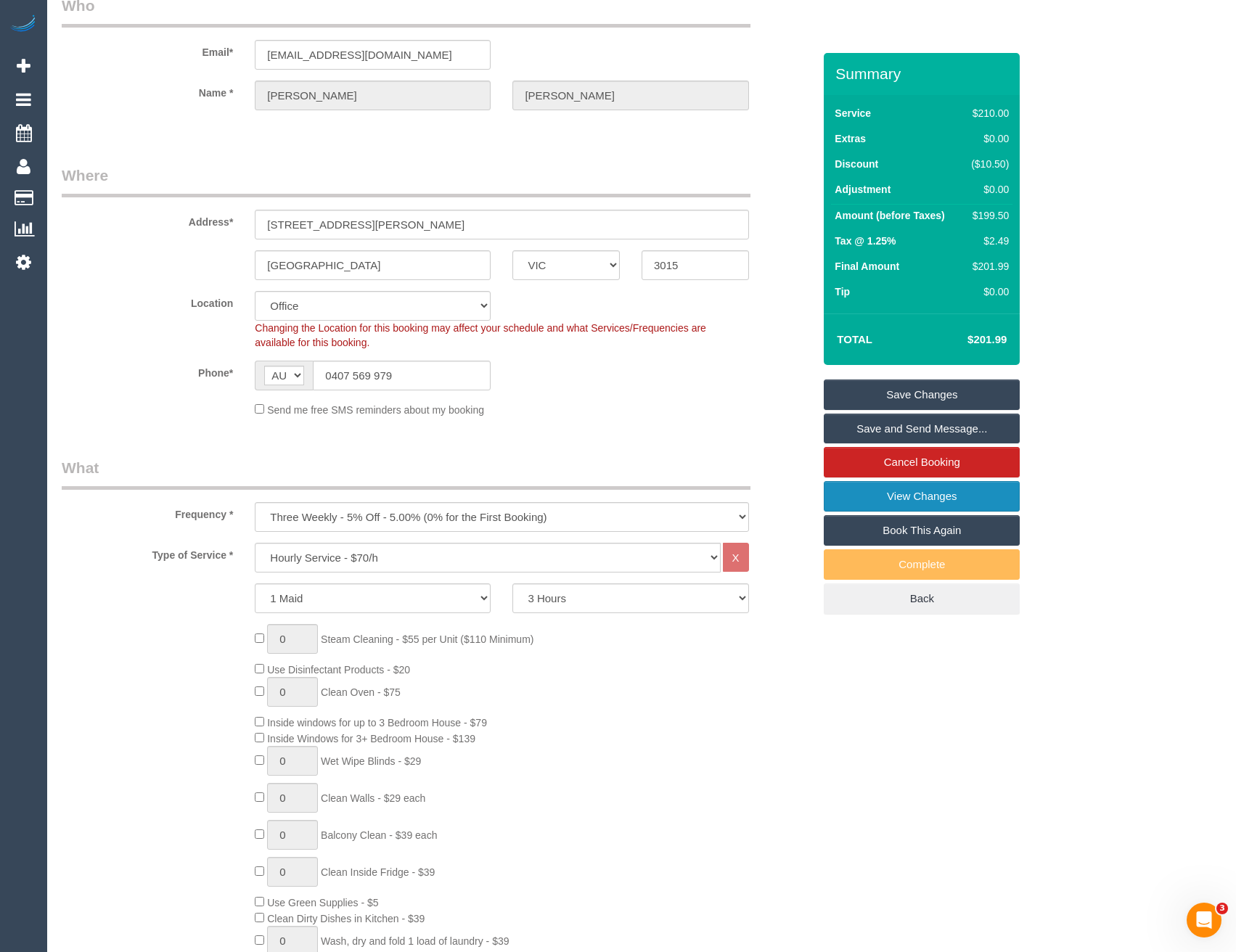
click at [868, 491] on link "View Changes" at bounding box center [922, 496] width 196 height 30
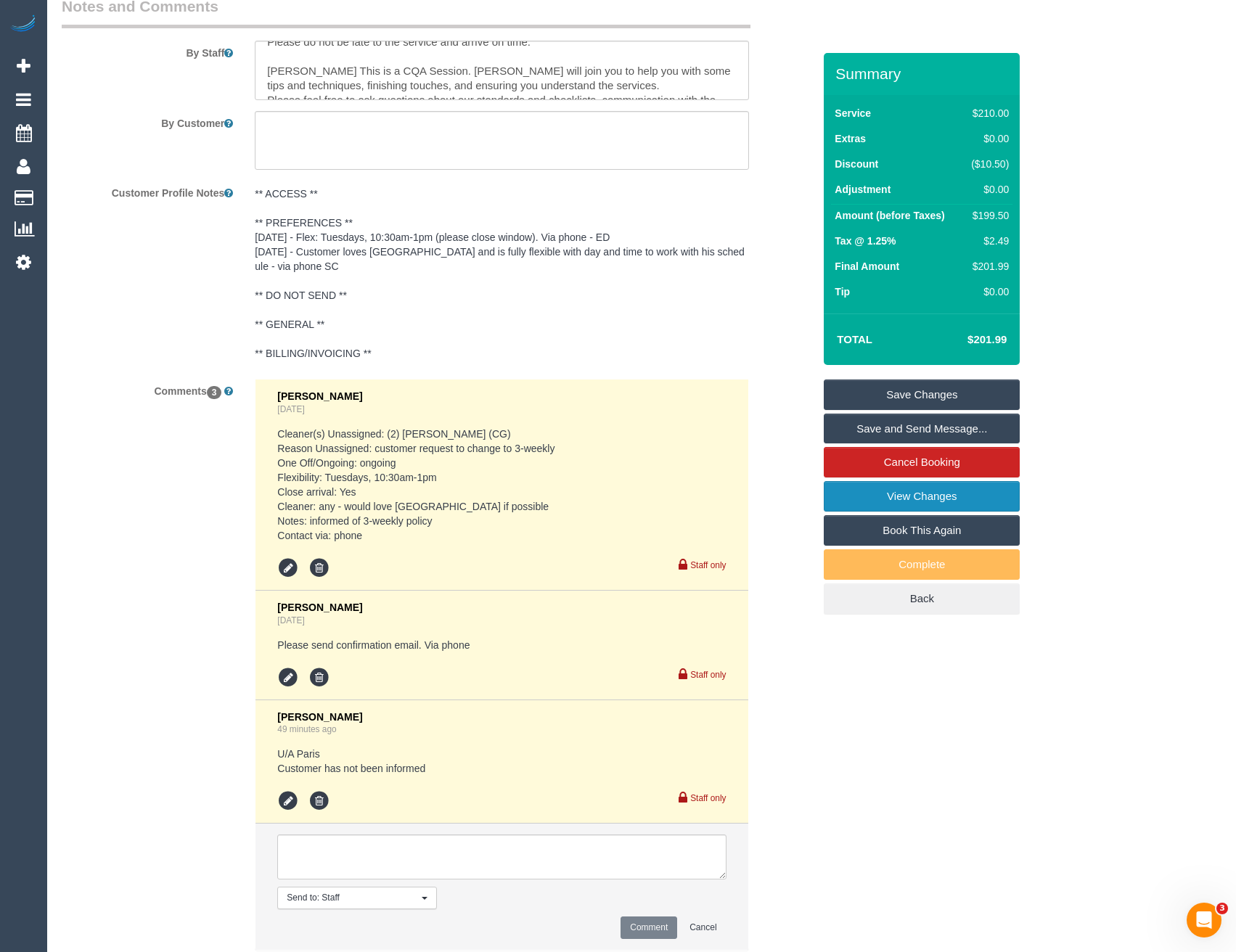
scroll to position [2571, 0]
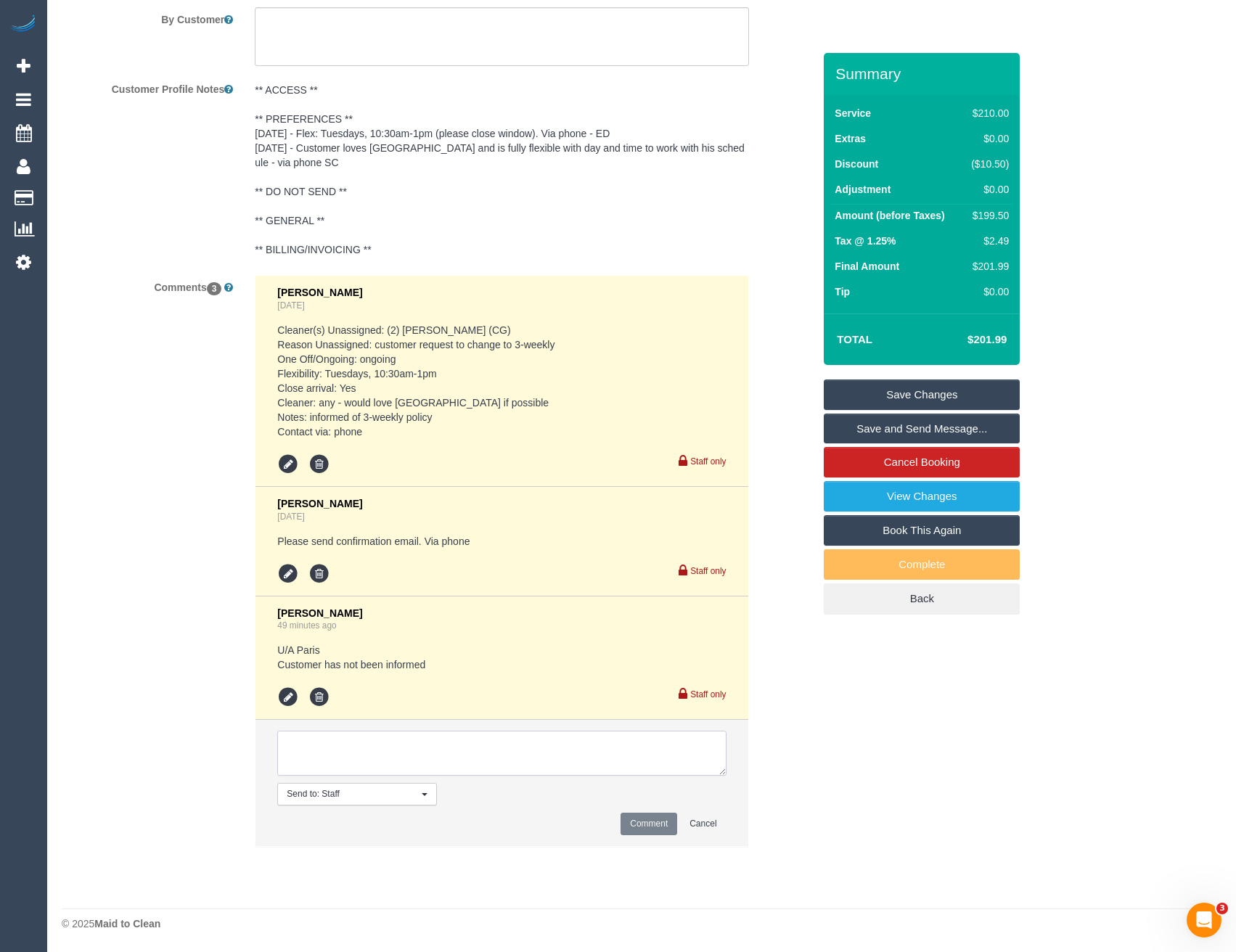
click at [431, 760] on textarea at bounding box center [501, 753] width 448 height 45
paste textarea "This is a CQA session with (CQA name). The customer has been informed via email…"
drag, startPoint x: 484, startPoint y: 746, endPoint x: 426, endPoint y: 746, distance: 58.0
click at [426, 746] on textarea at bounding box center [501, 753] width 448 height 45
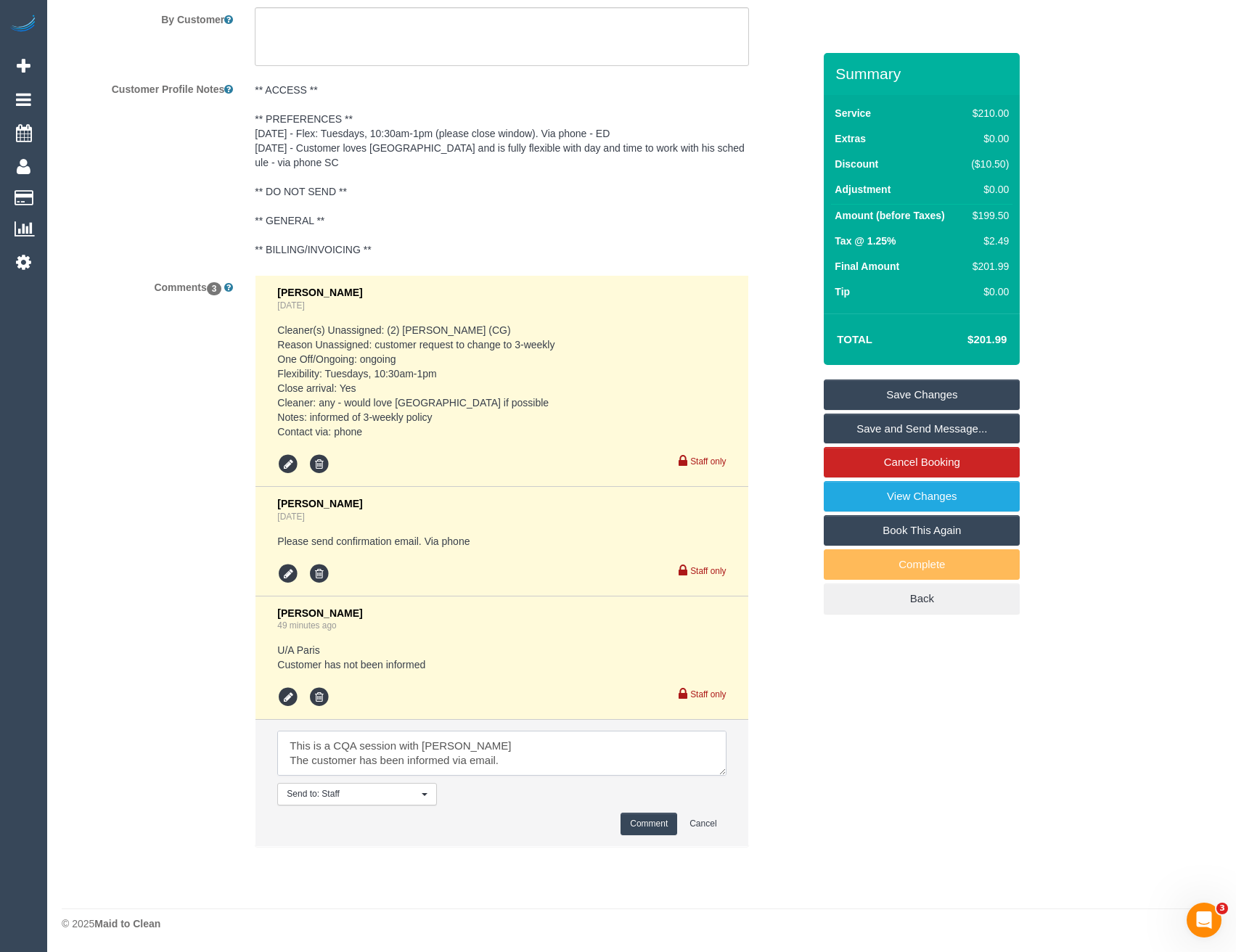
click at [510, 760] on textarea at bounding box center [501, 753] width 448 height 45
type textarea "This is a CQA session with Kerry The customer has been informed via email. (pen…"
click at [641, 818] on button "Comment" at bounding box center [648, 824] width 57 height 23
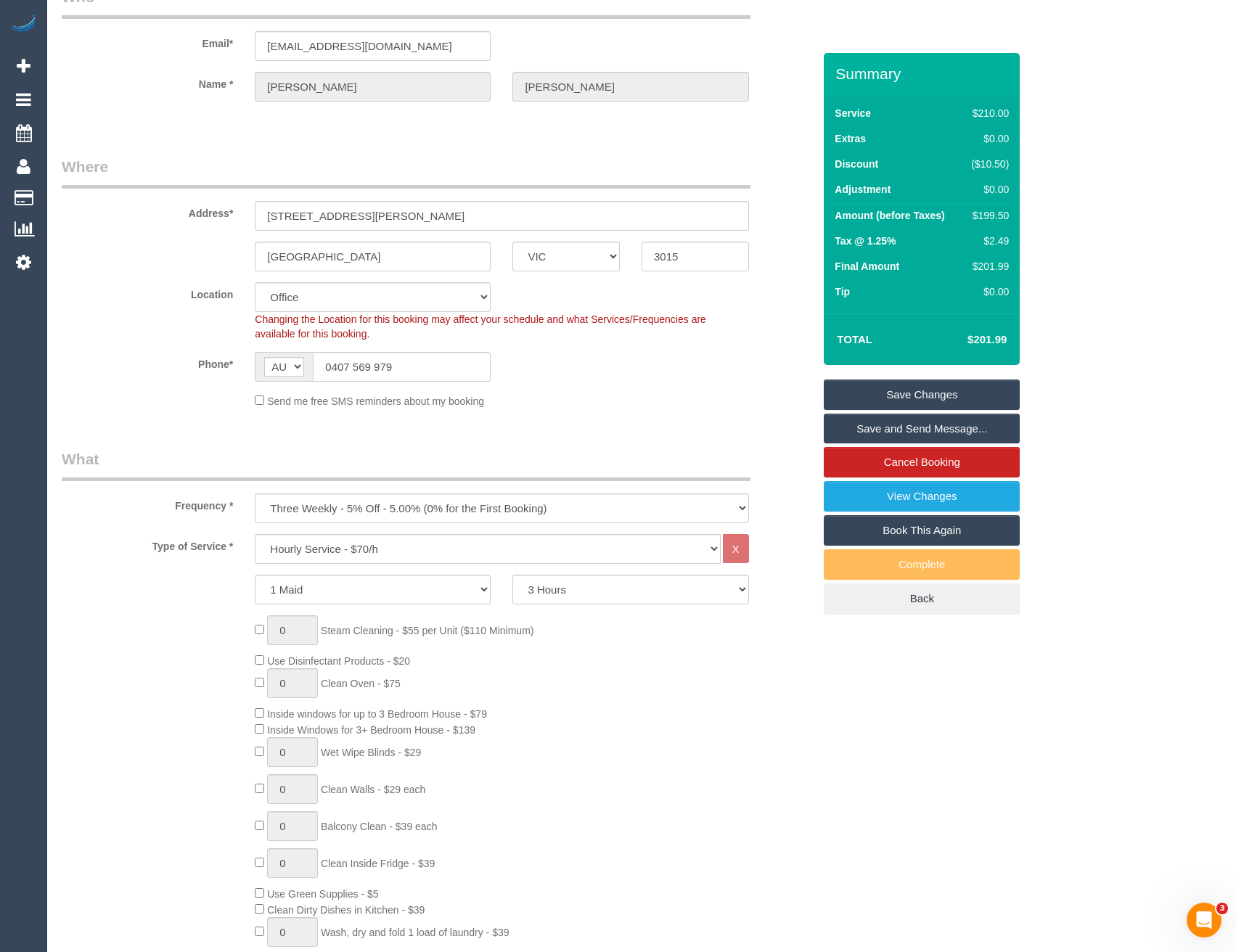
scroll to position [0, 0]
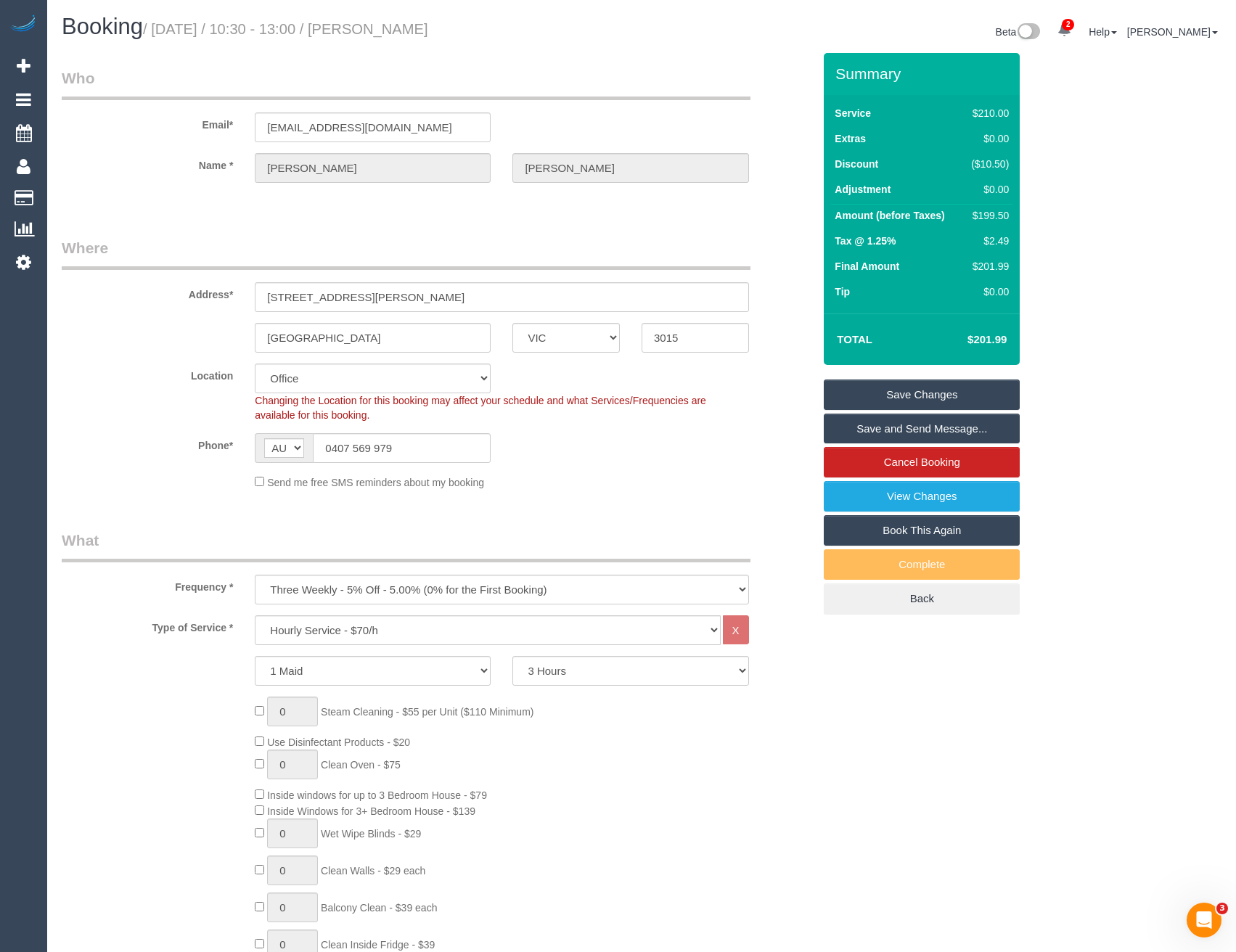
click at [887, 399] on link "Save Changes" at bounding box center [922, 395] width 196 height 30
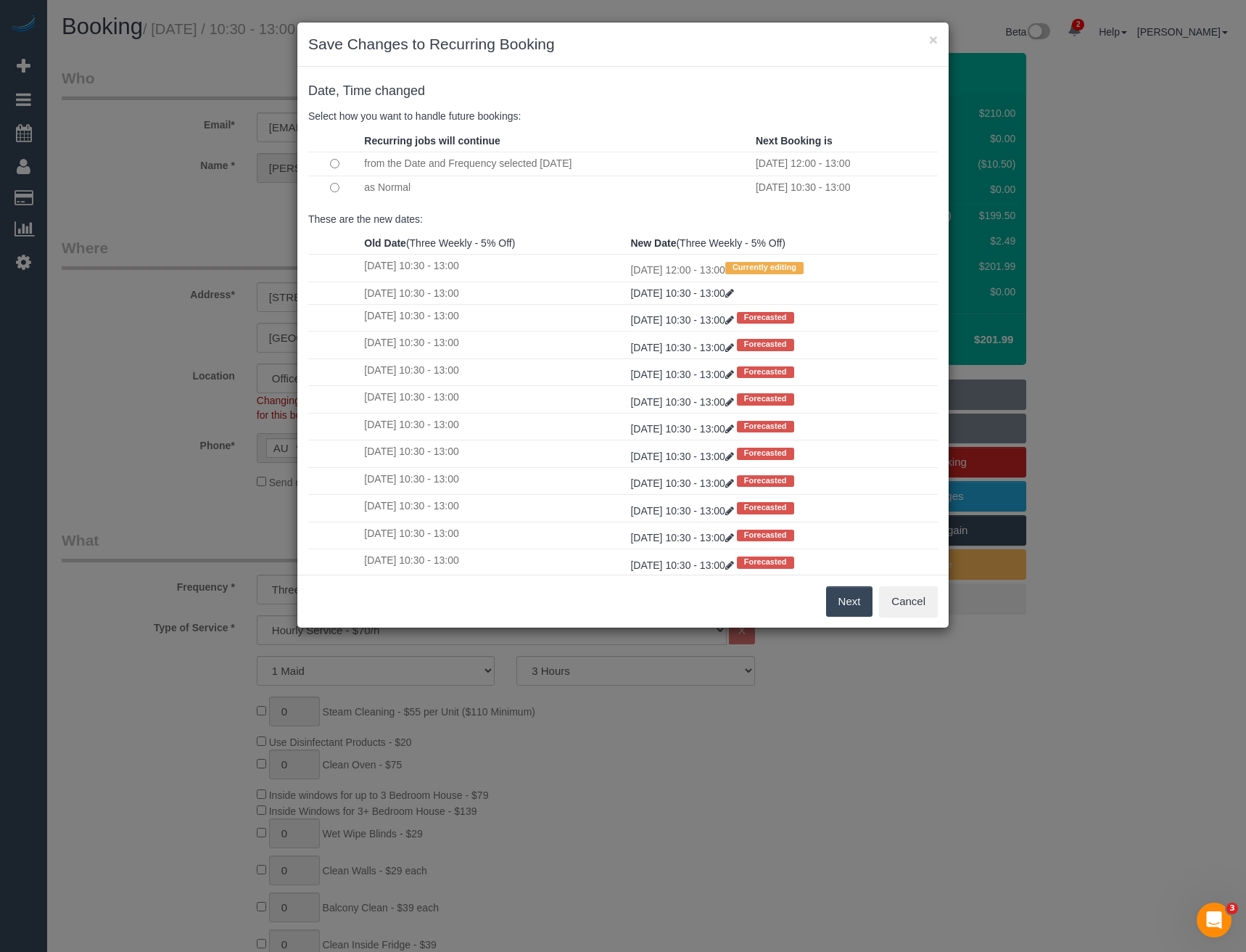
click at [846, 606] on button "Next" at bounding box center [850, 601] width 47 height 30
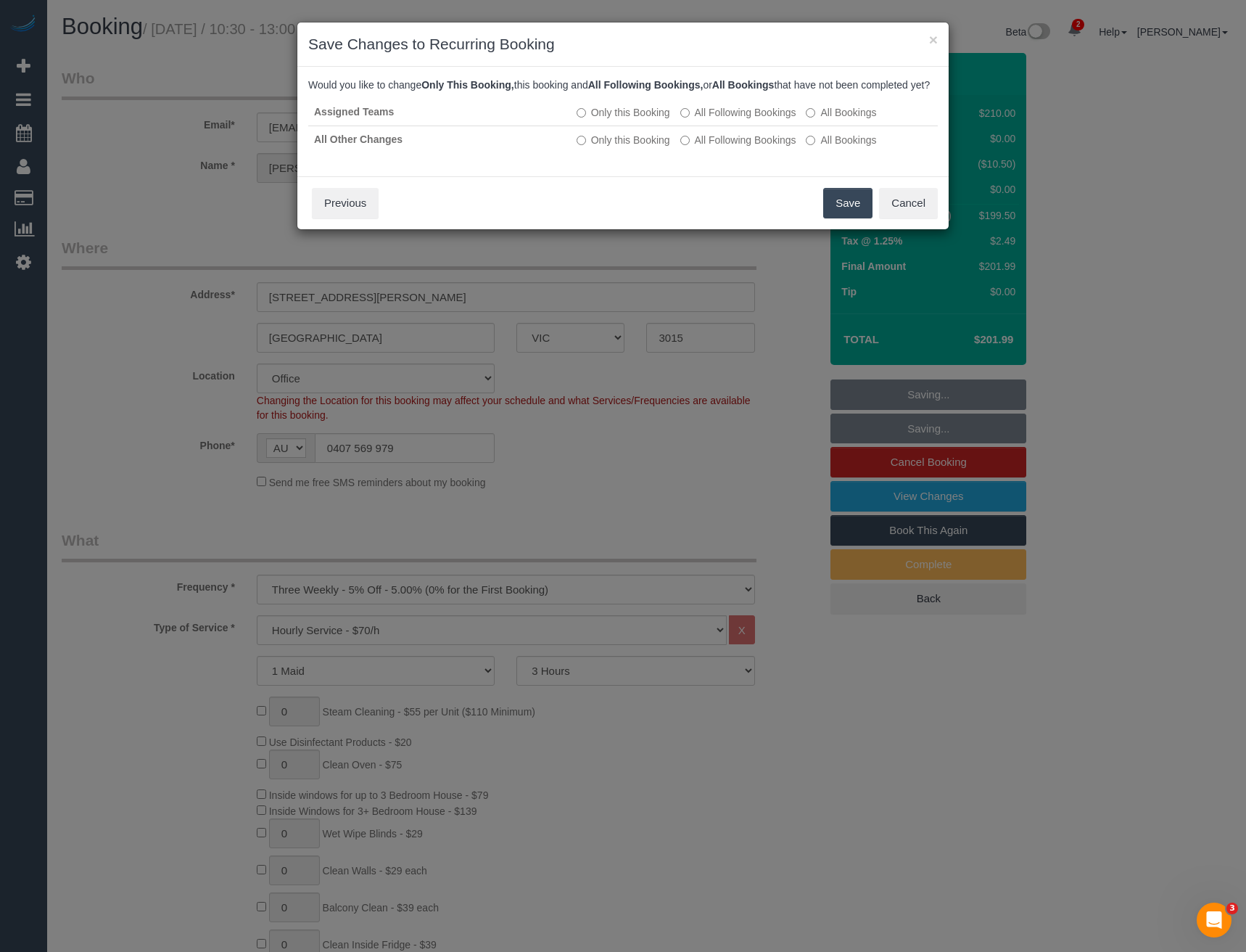
click at [847, 218] on button "Save" at bounding box center [848, 203] width 49 height 30
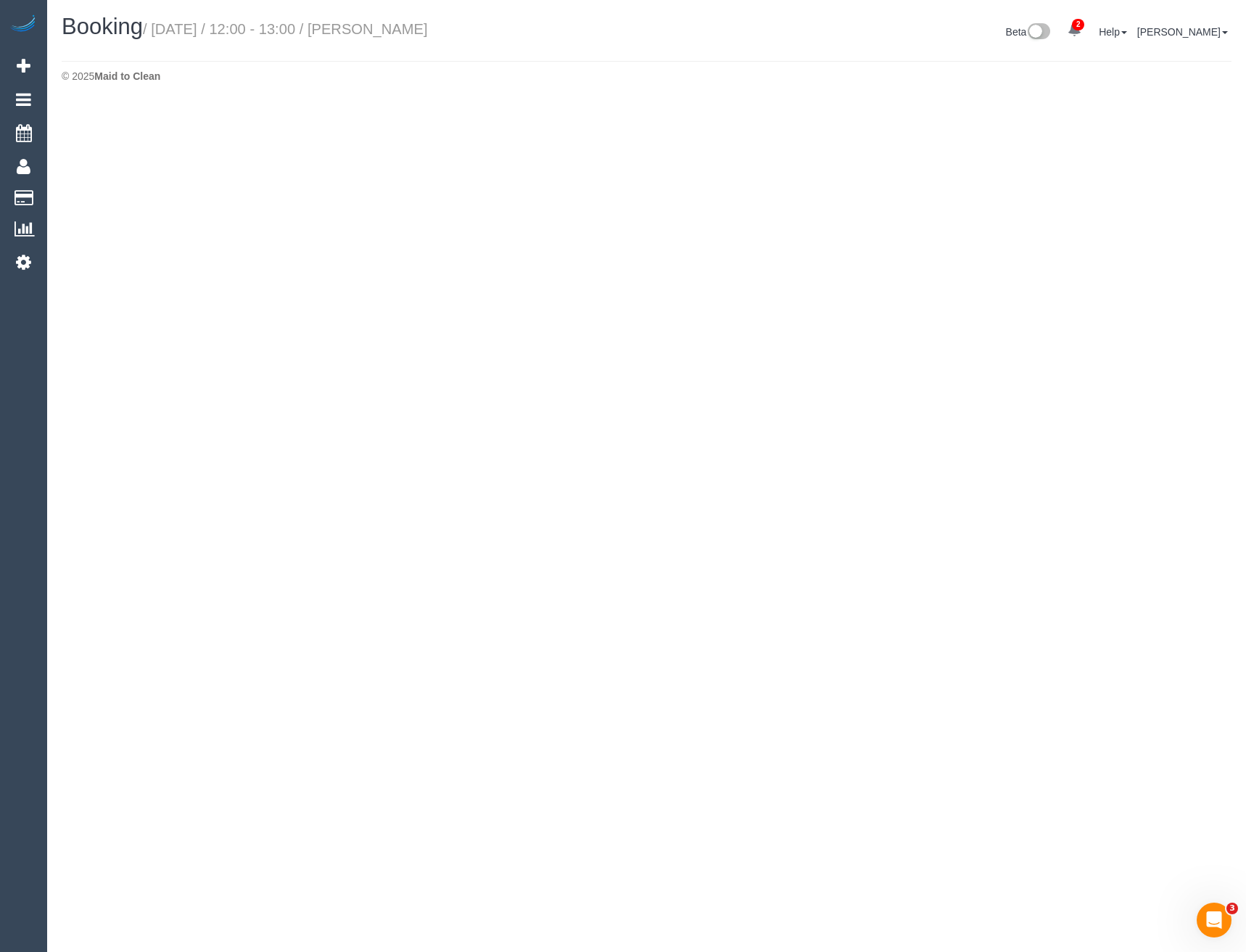
select select "VIC"
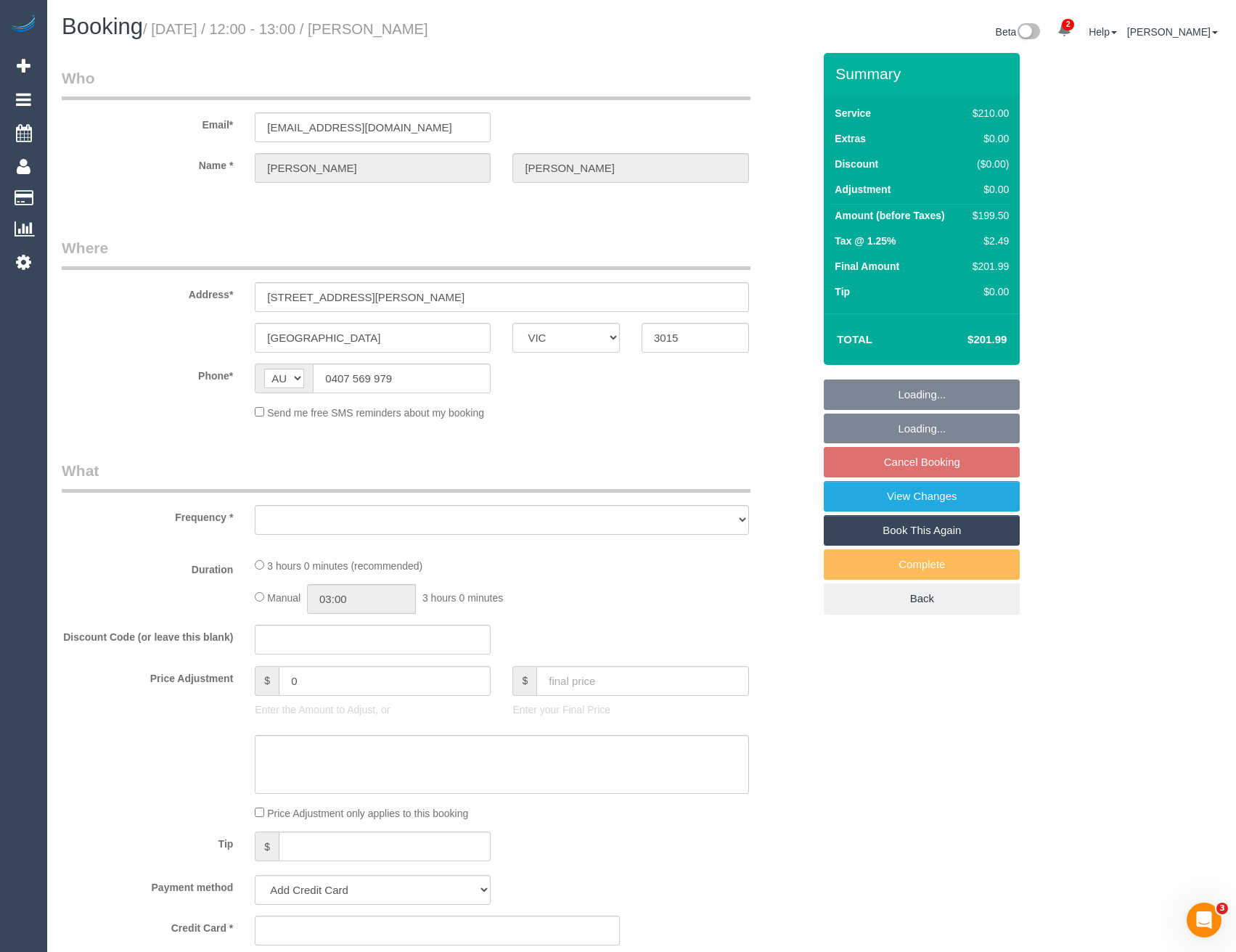
select select "object:13454"
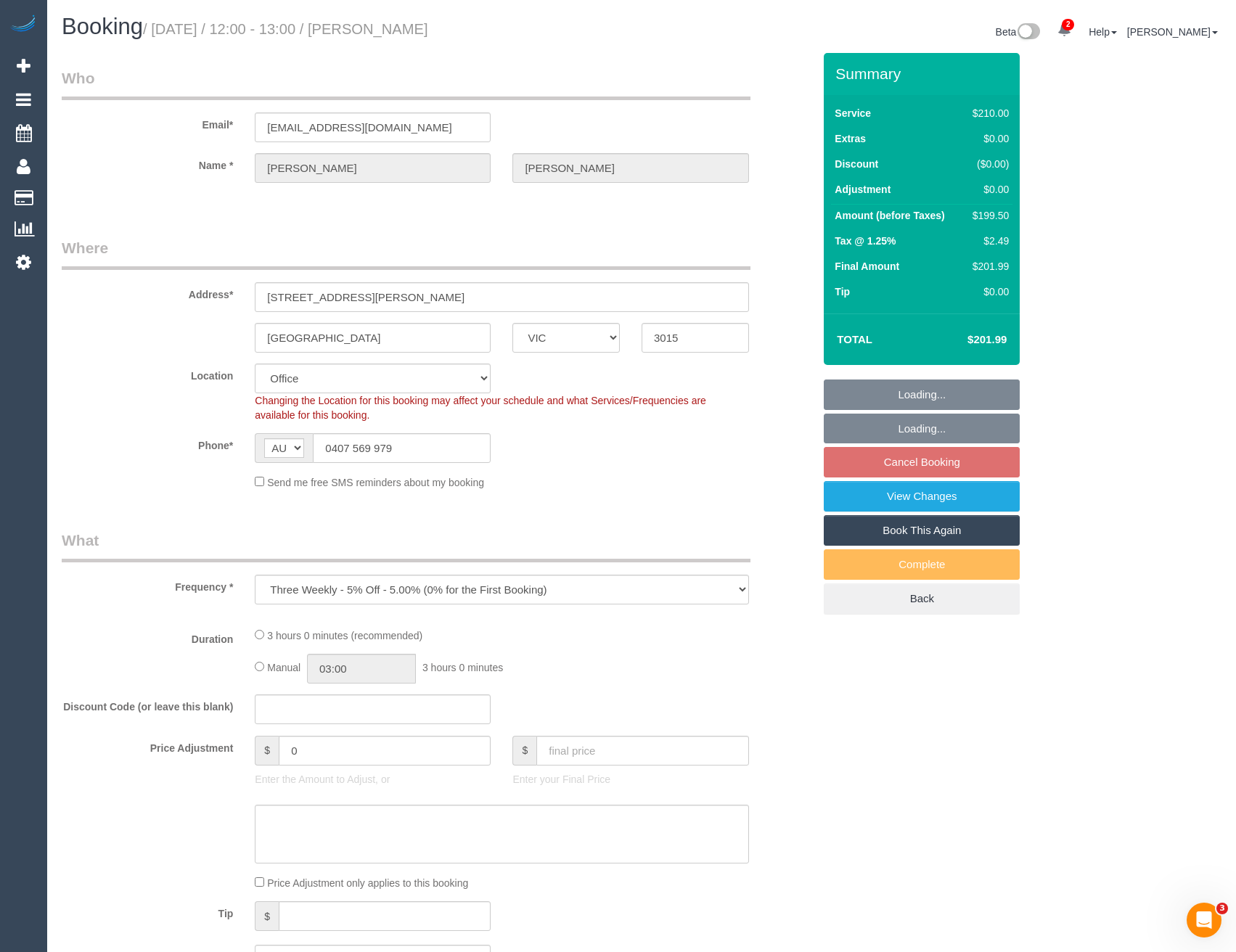
select select "string:stripe-pm_1RftBV2GScqysDRVj1GvkKvE"
select select "number:28"
select select "number:14"
select select "number:19"
select select "number:22"
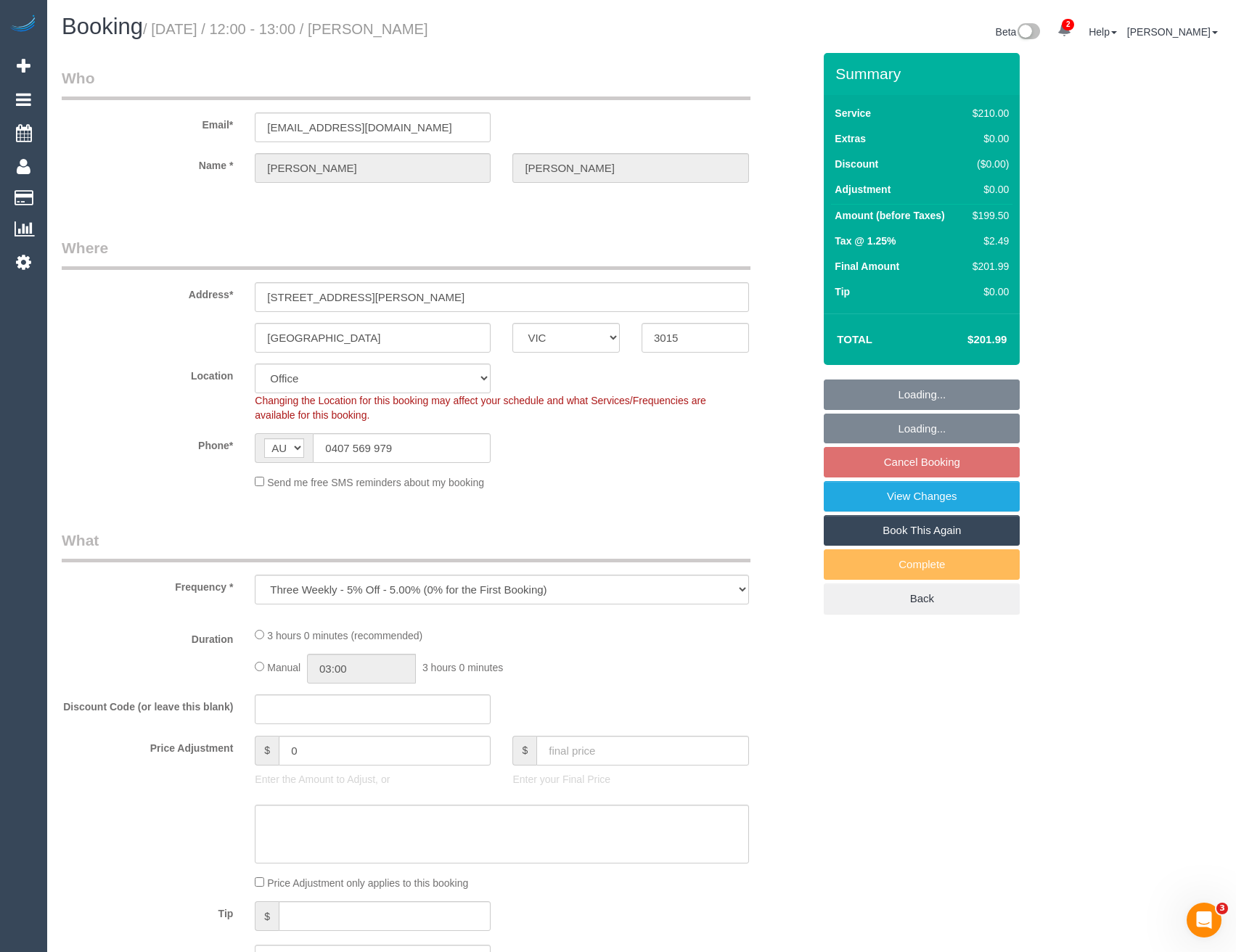
select select "number:35"
select select "number:13"
select select "object:13607"
select select "180"
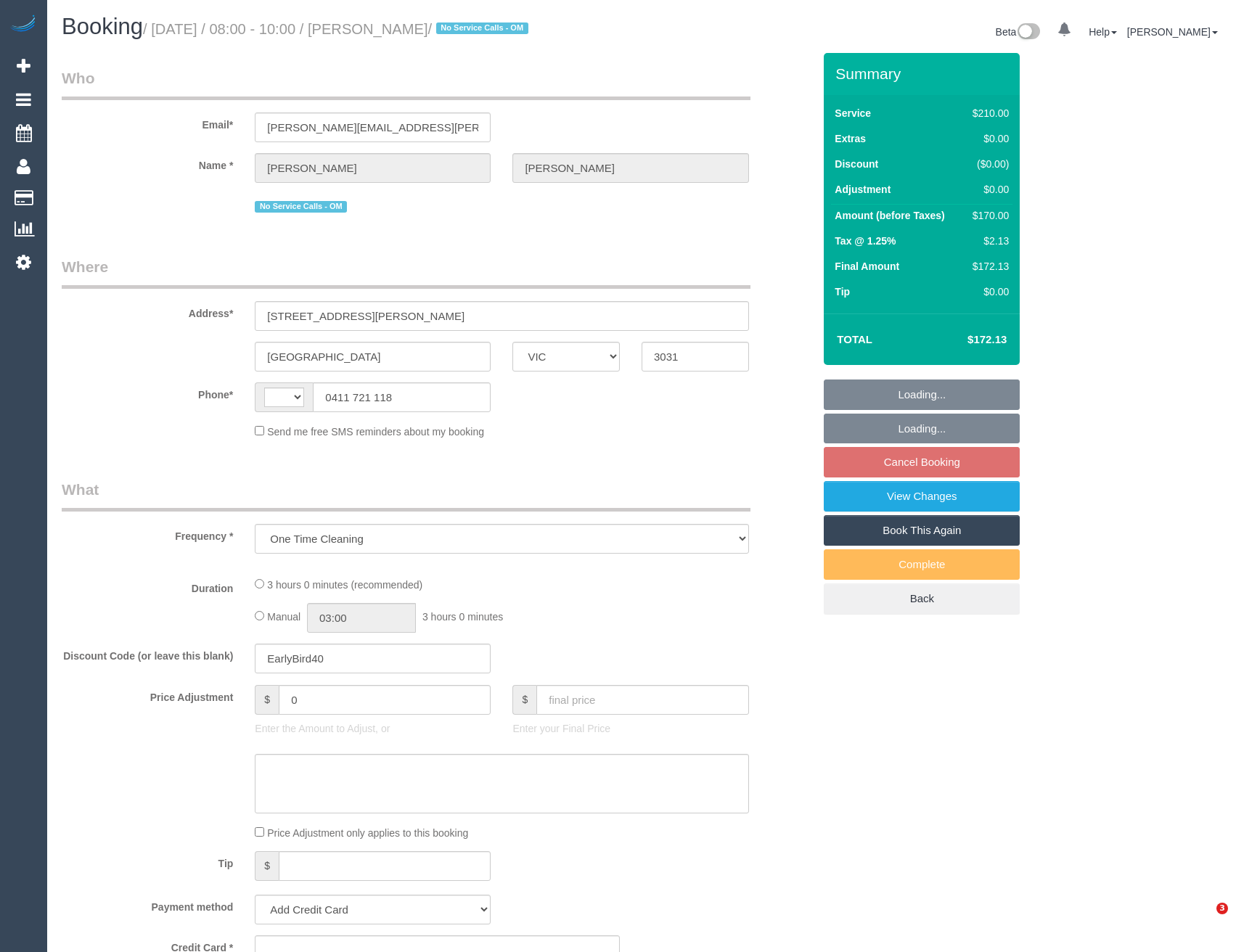
select select "VIC"
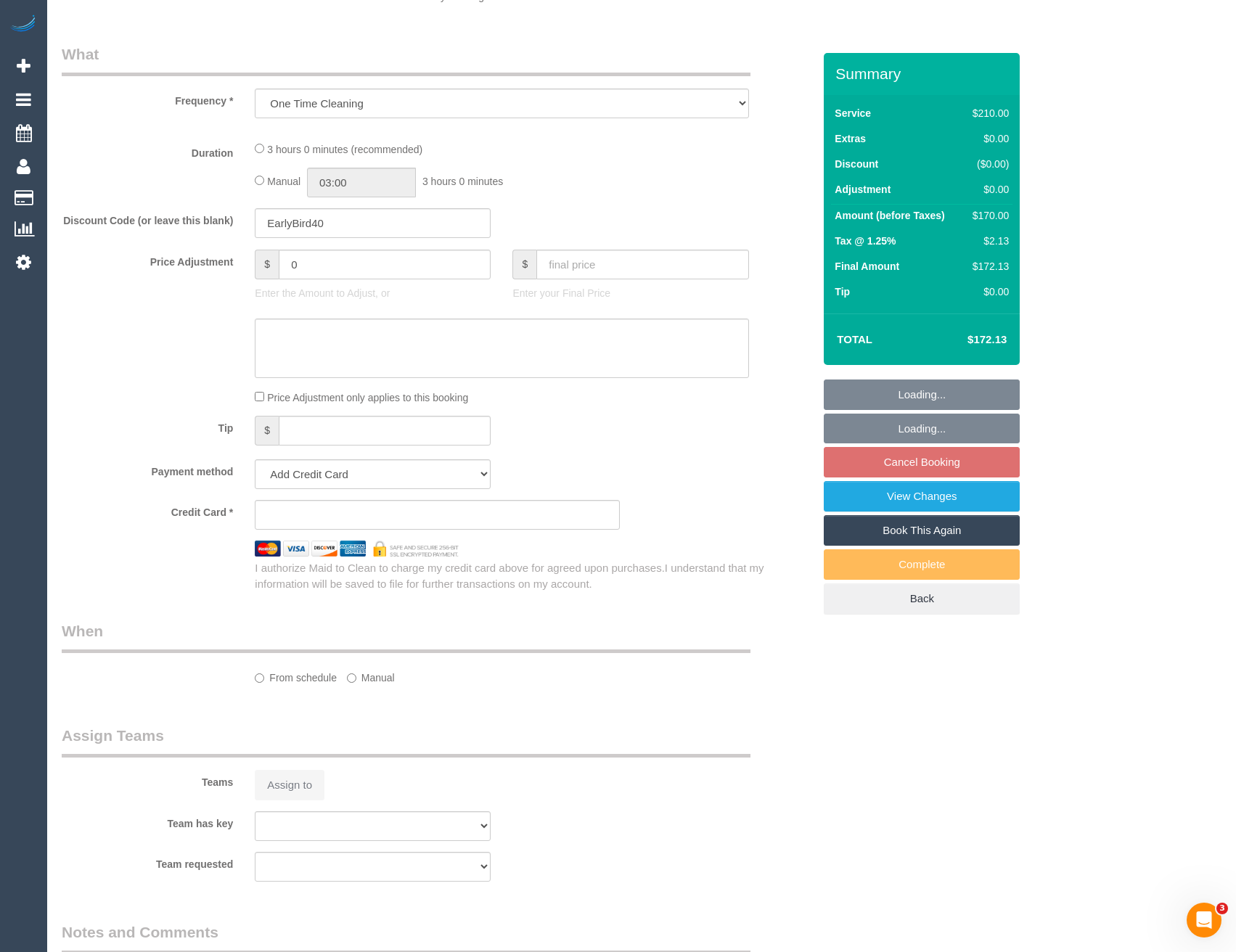
select select "object:746"
select select "string:AU"
select select "number:27"
select select "number:16"
select select "number:19"
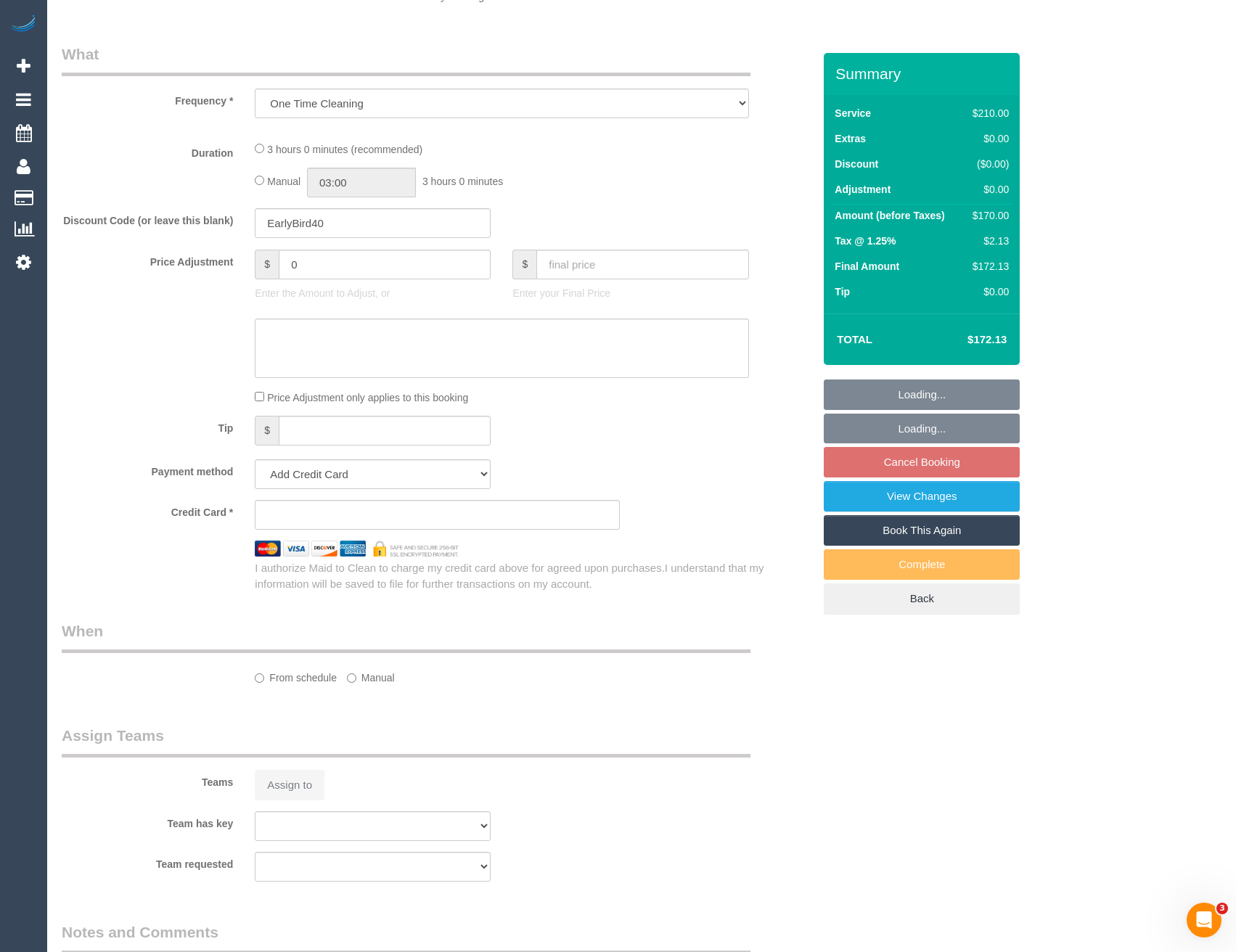
select select "number:25"
select select "number:12"
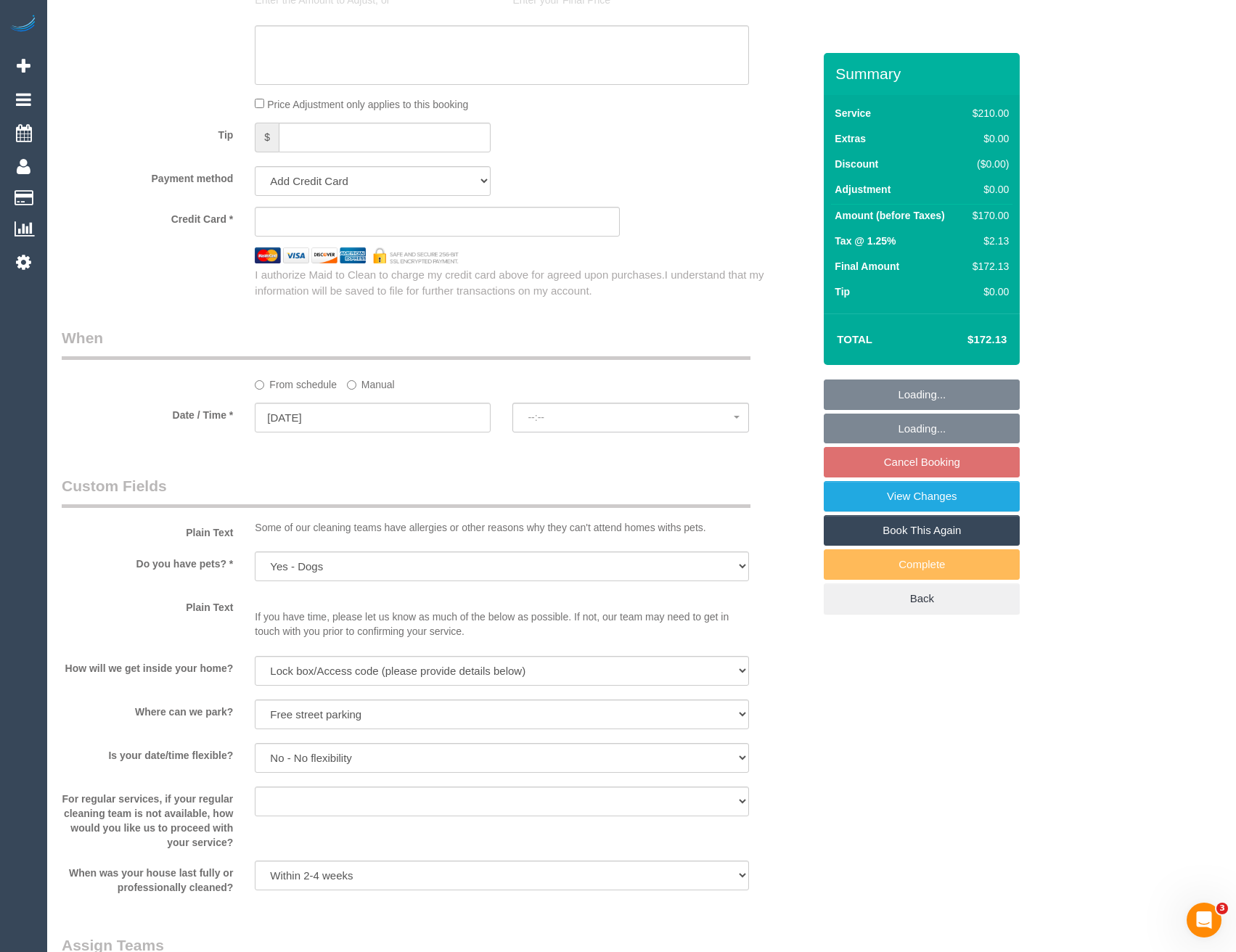
select select "spot2"
select select "180"
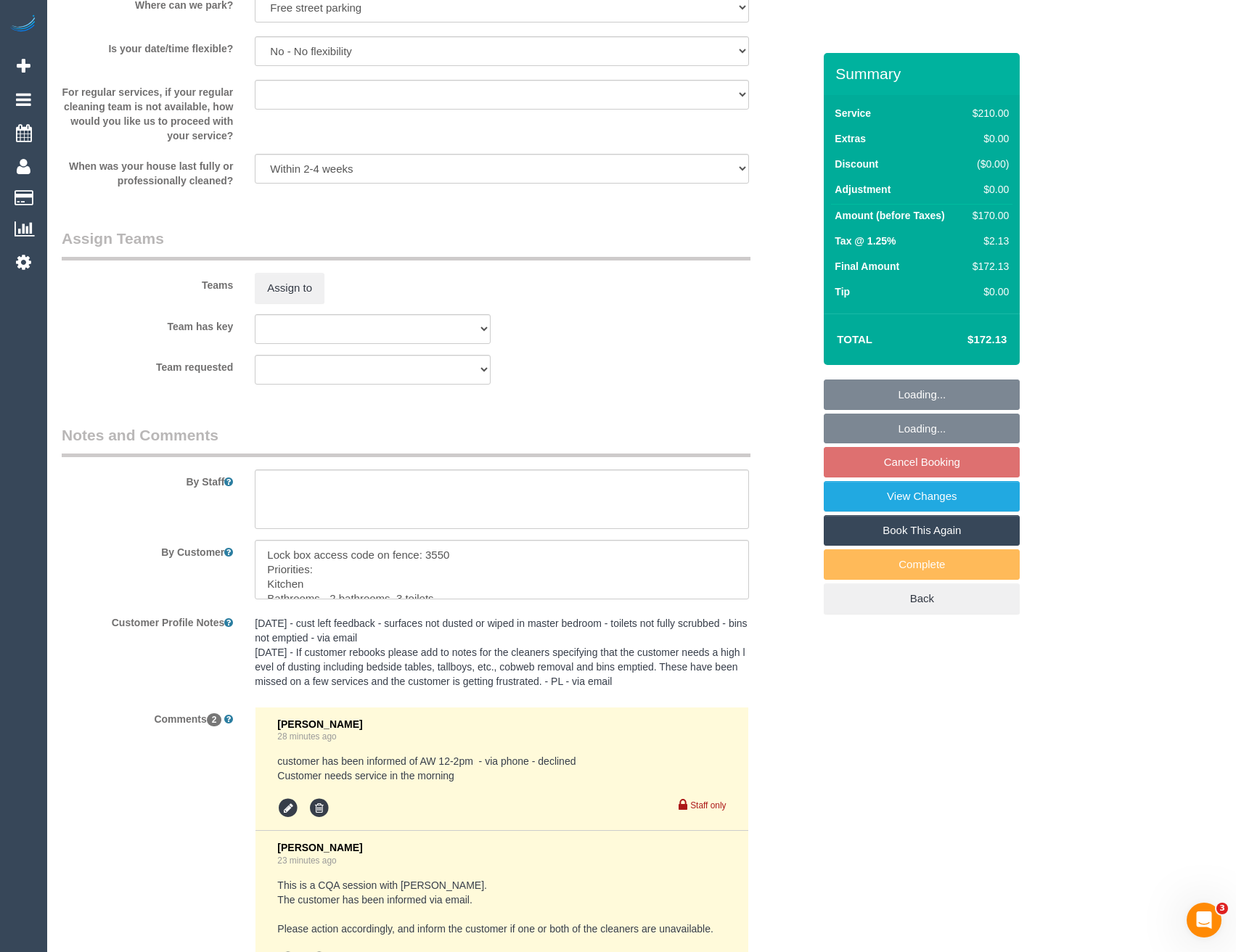
select select "string:stripe-pm_1RxL412GScqysDRV4Kq9ZQTu"
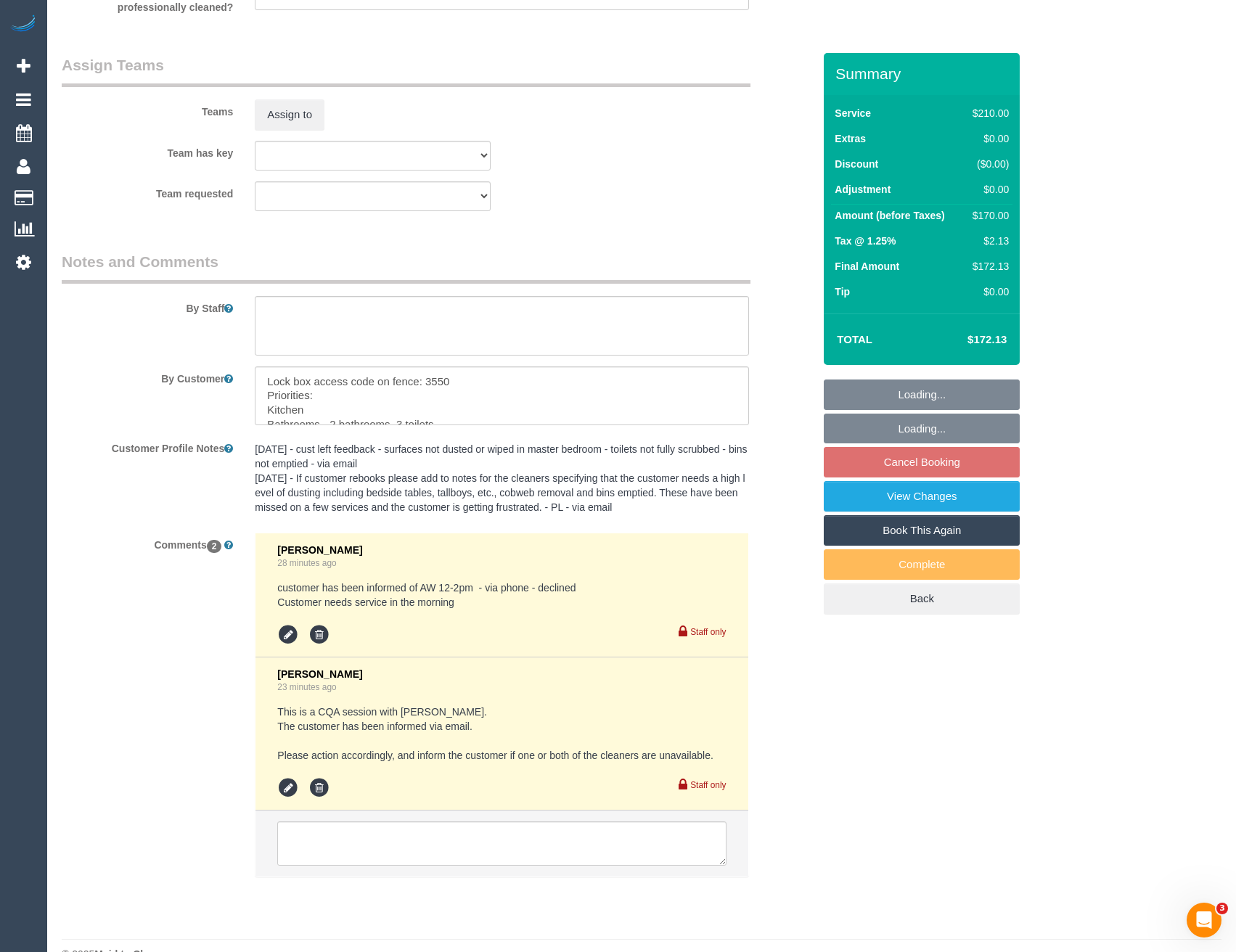
scroll to position [2156, 0]
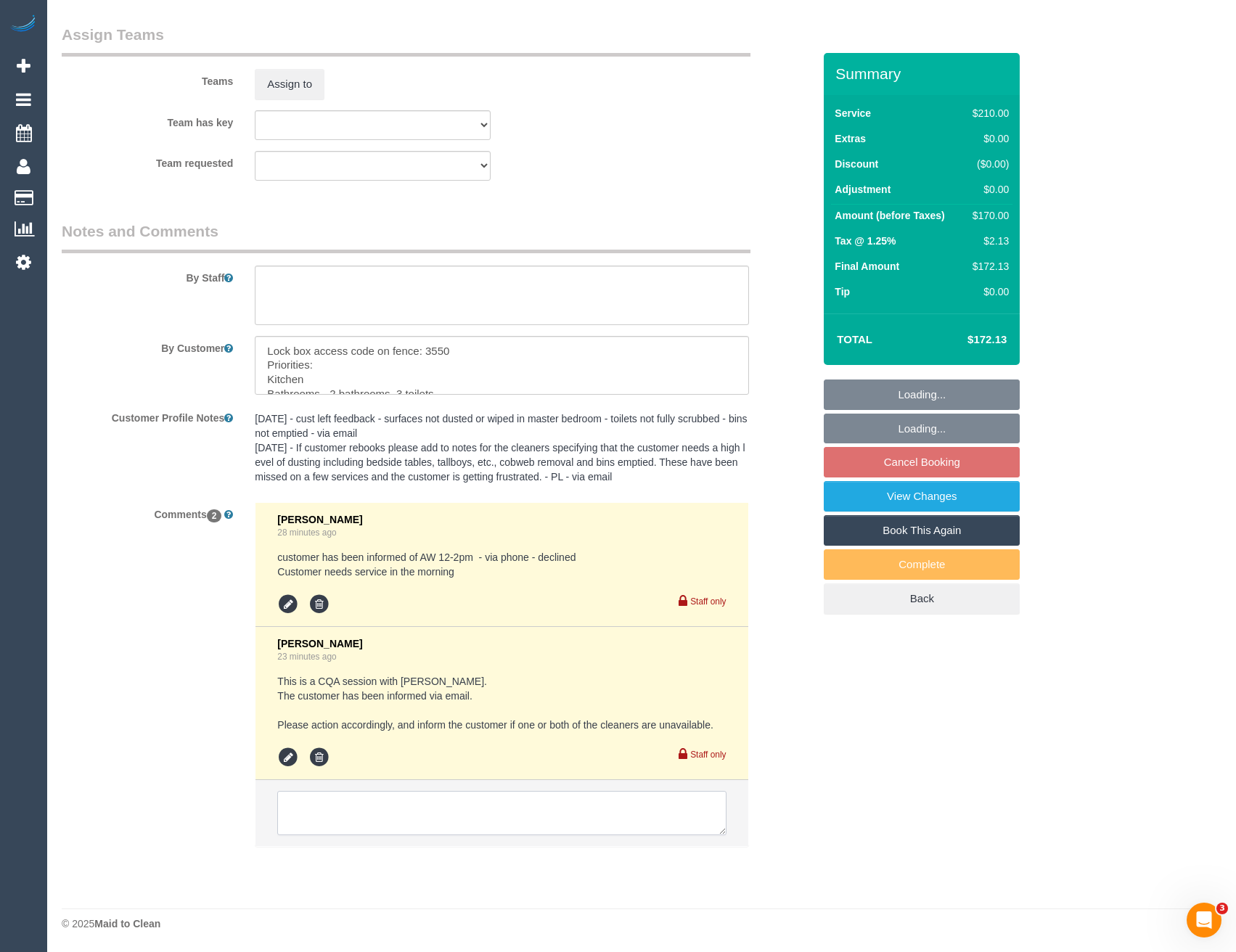
click at [414, 826] on textarea at bounding box center [501, 813] width 448 height 45
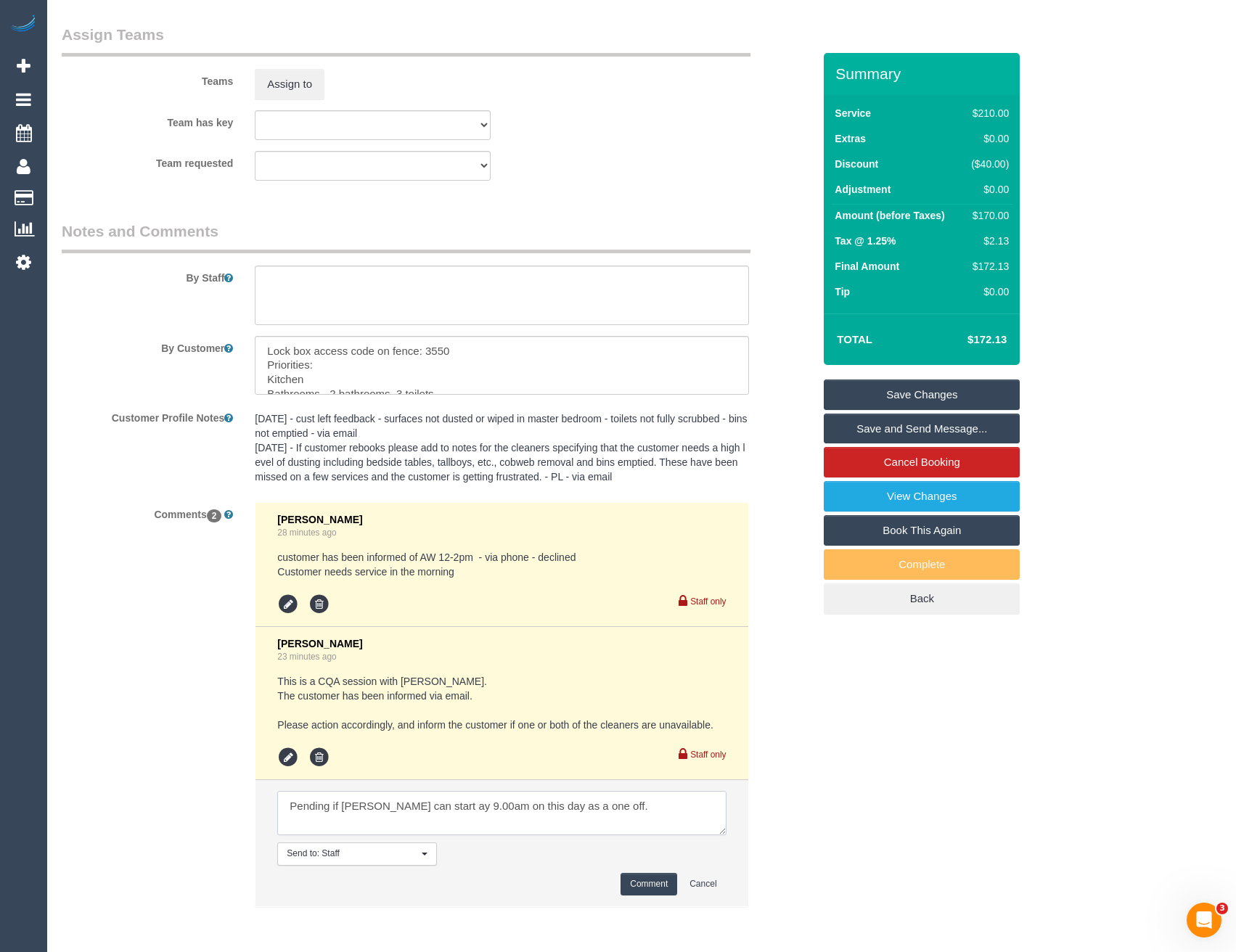
type textarea "Pending if Kerry can start ay 9.00am on this day as a one off."
click at [658, 880] on button "Comment" at bounding box center [648, 884] width 57 height 23
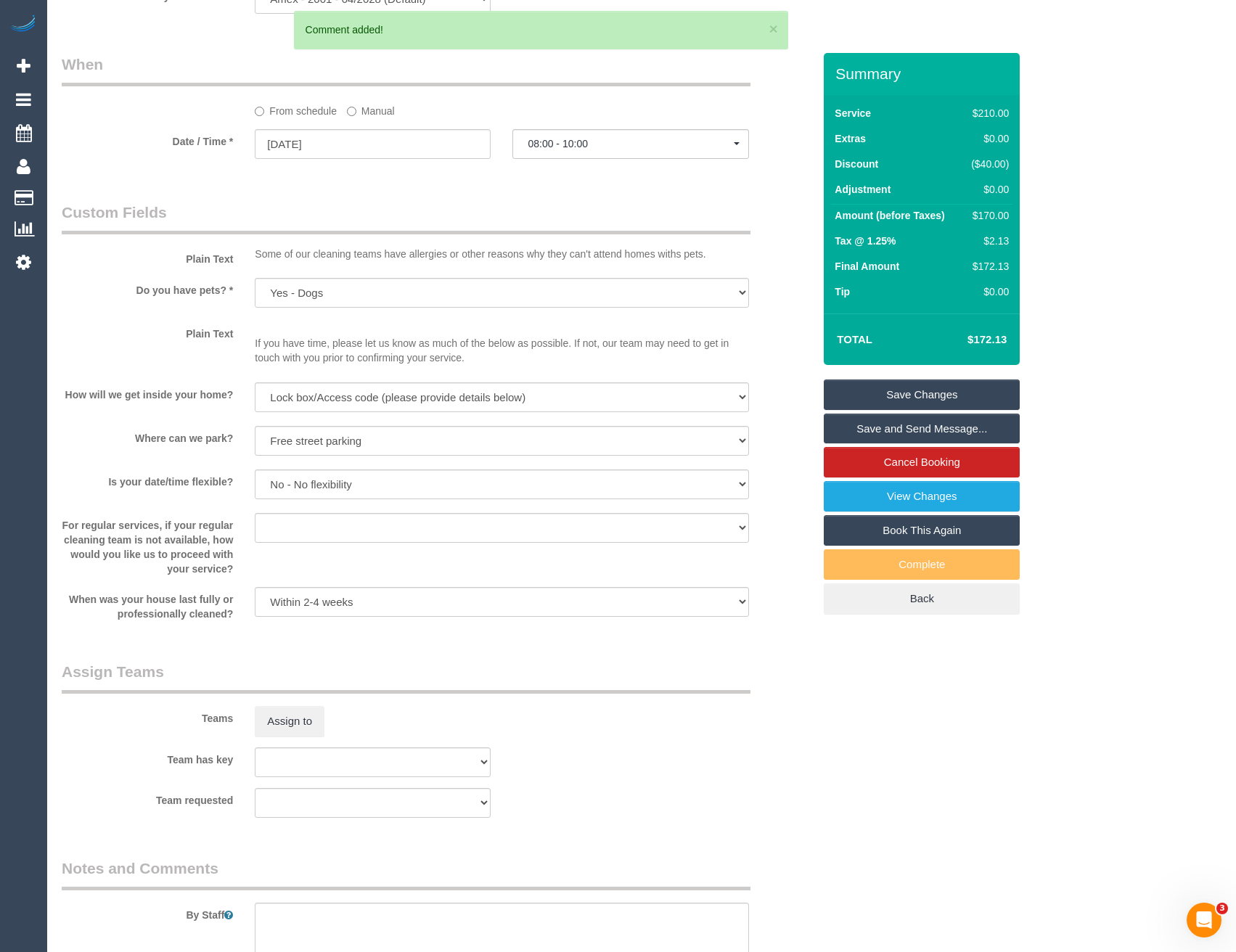
scroll to position [1431, 0]
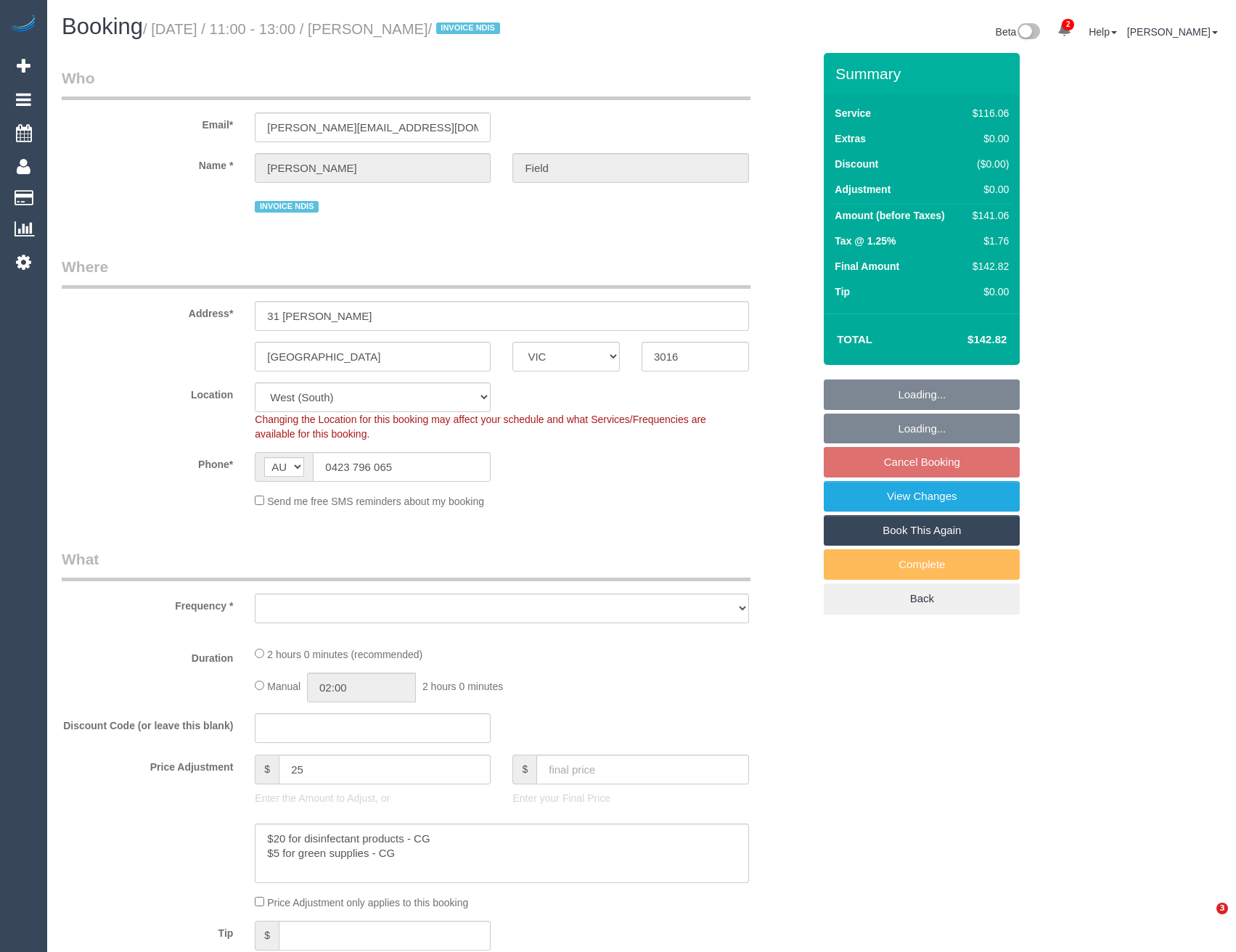
select select "VIC"
select select "string:check"
select select "number:27"
select select "number:14"
select select "number:19"
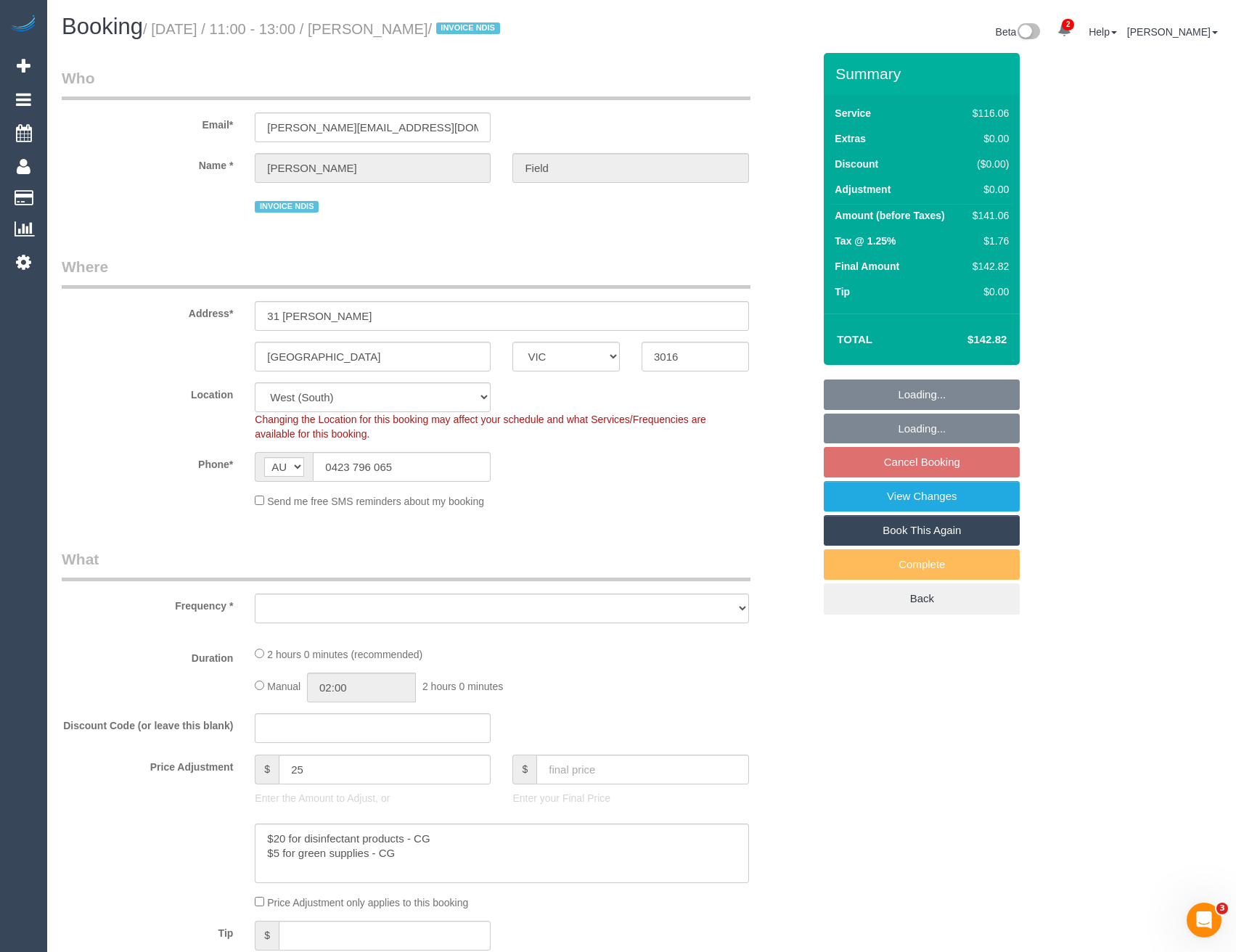
select select "number:36"
select select "number:35"
select select "number:12"
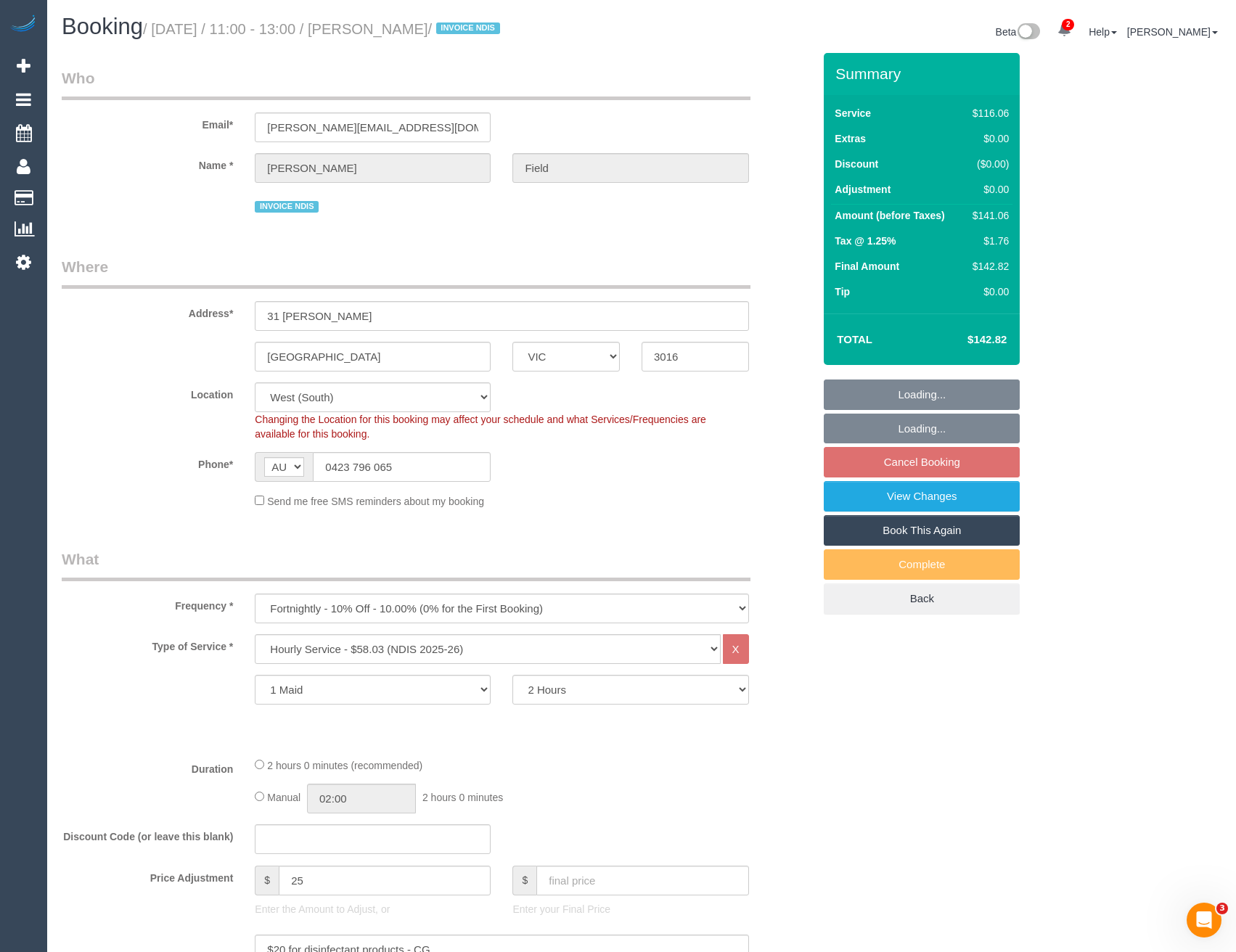
select select "object:1283"
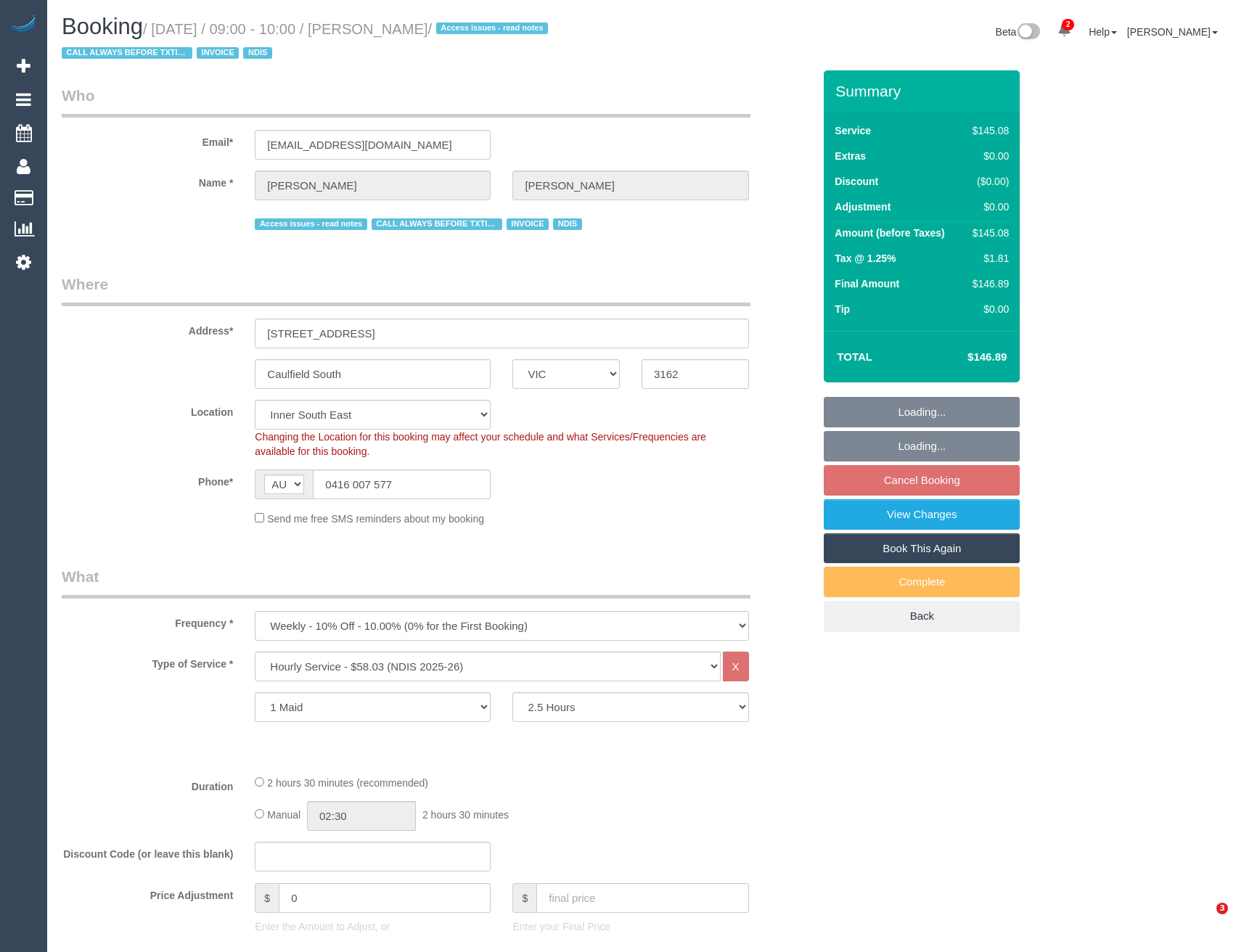
select select "VIC"
select select "150"
select select "number:27"
select select "number:14"
select select "number:19"
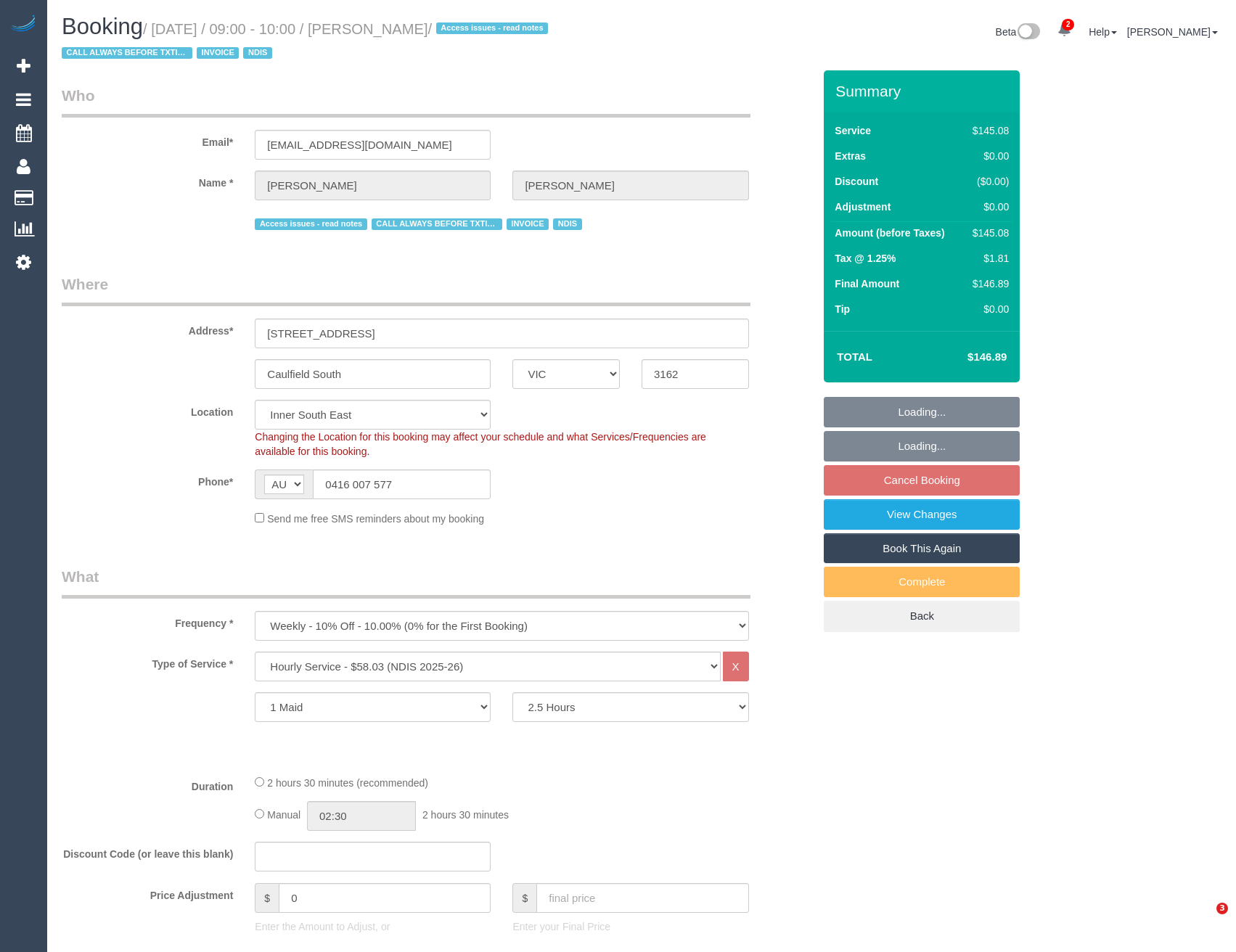
select select "number:25"
select select "number:35"
select select "number:13"
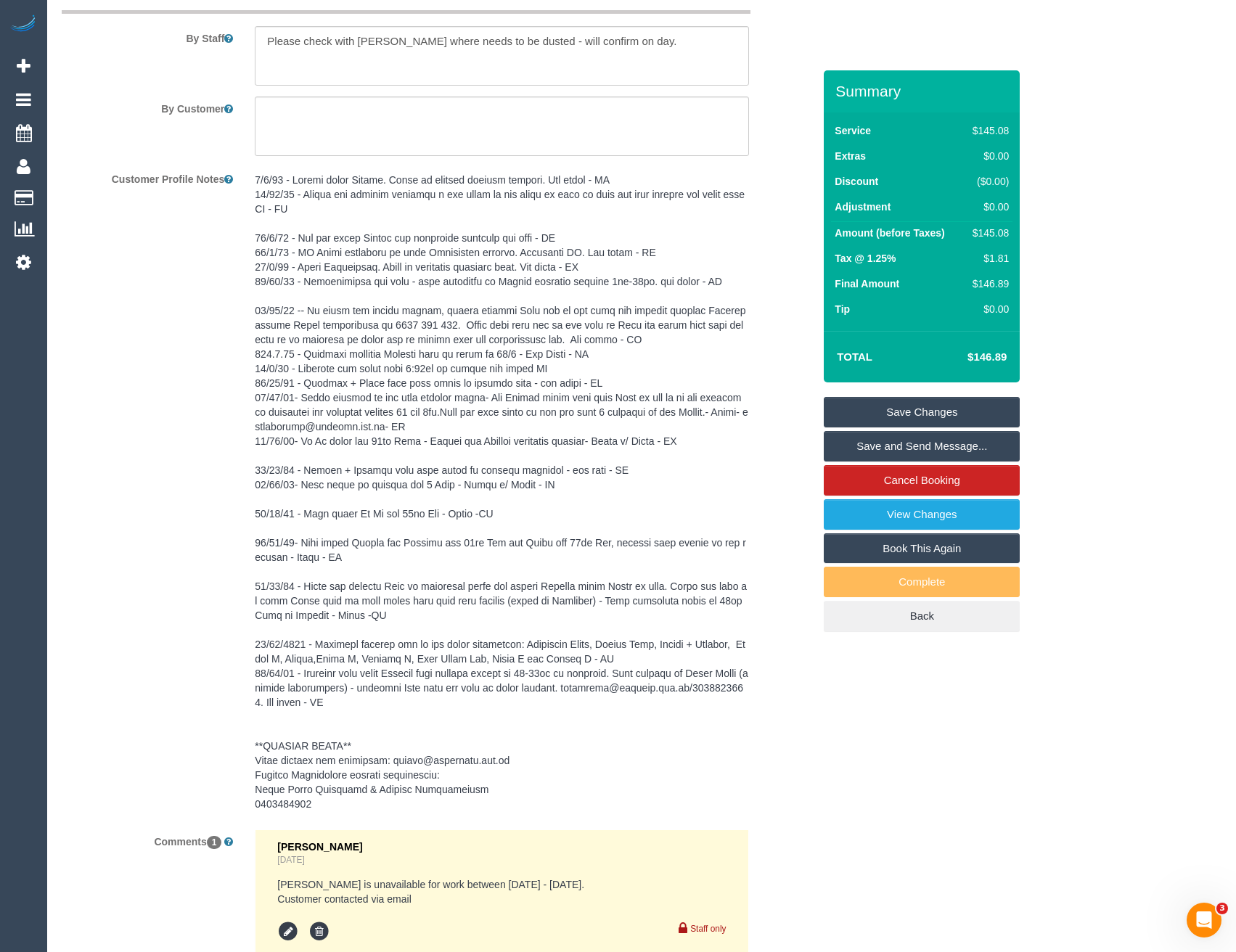
scroll to position [1902, 0]
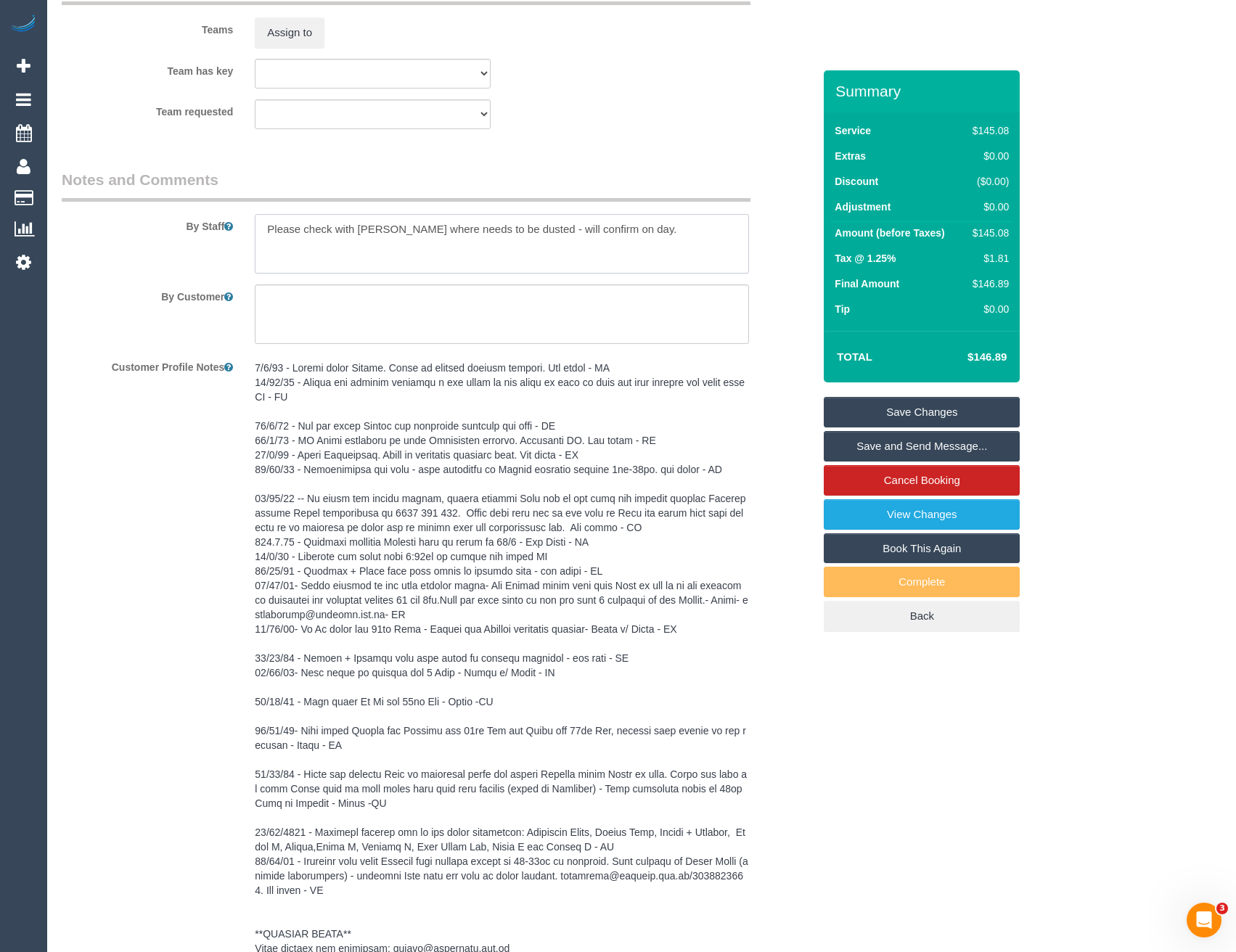
click at [263, 229] on textarea at bounding box center [501, 243] width 493 height 60
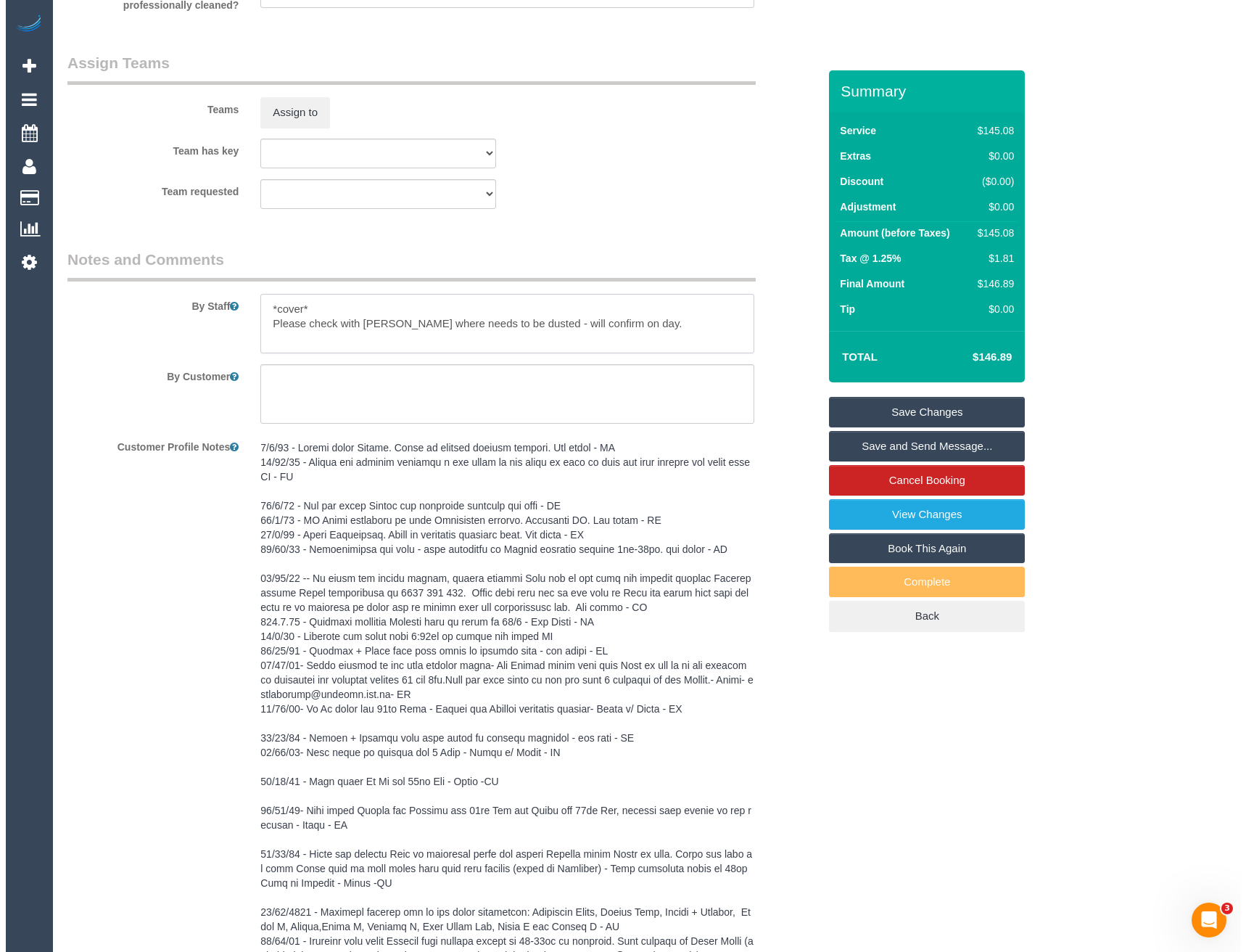
scroll to position [1757, 0]
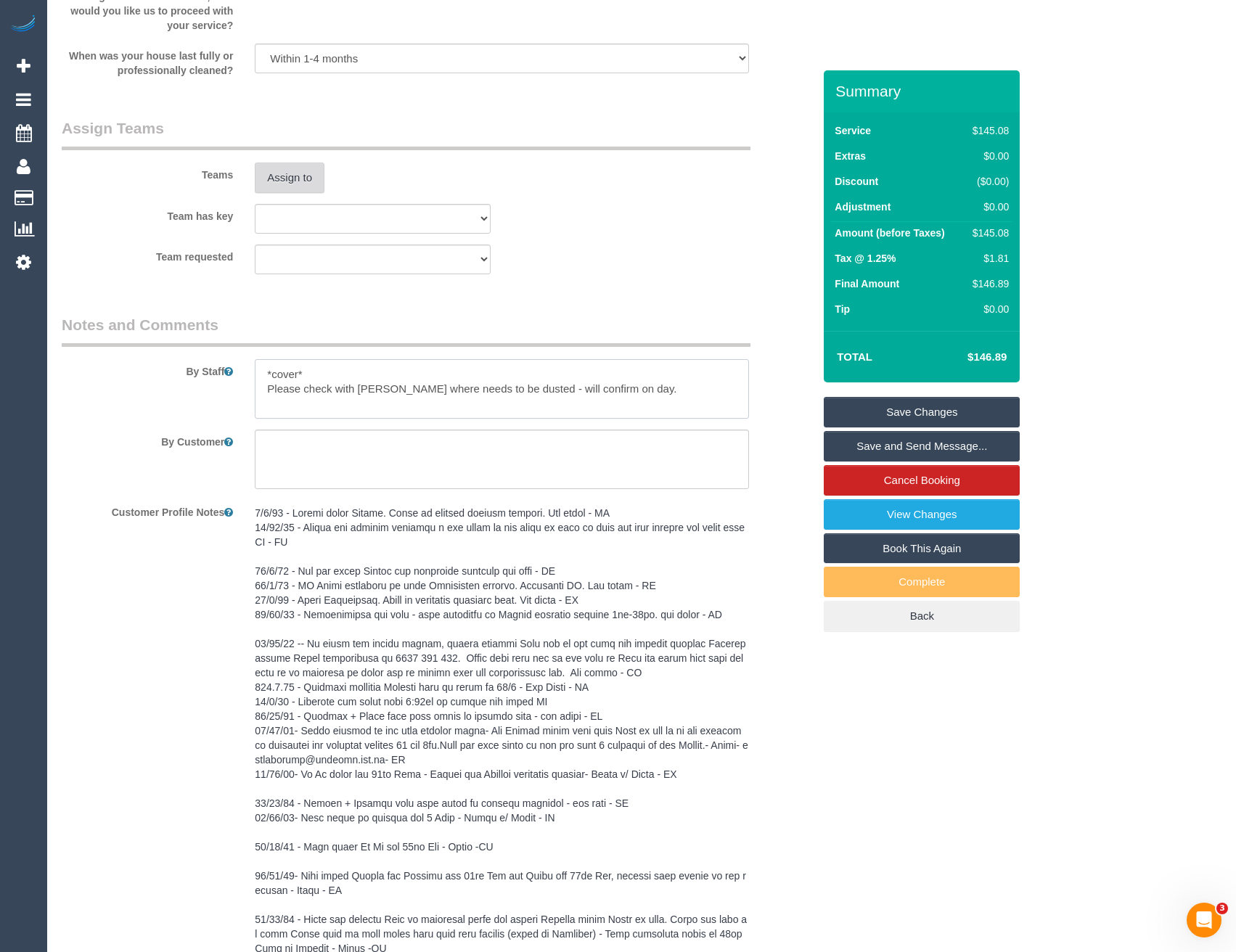
type textarea "*cover* Please check with [PERSON_NAME] where needs to be dusted - will confirm…"
click at [308, 182] on button "Assign to" at bounding box center [289, 177] width 69 height 30
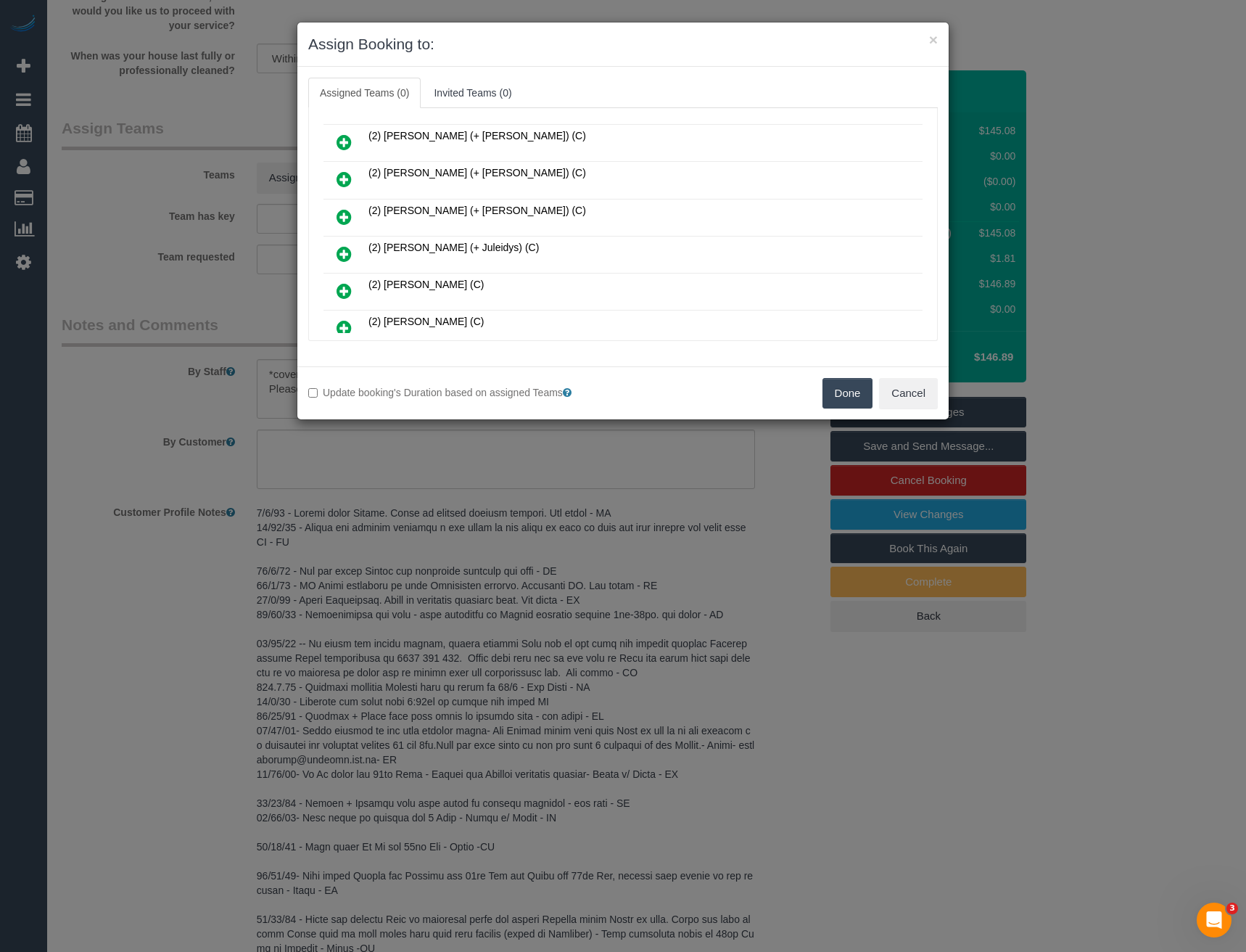
scroll to position [218, 0]
click at [346, 218] on icon at bounding box center [344, 218] width 15 height 18
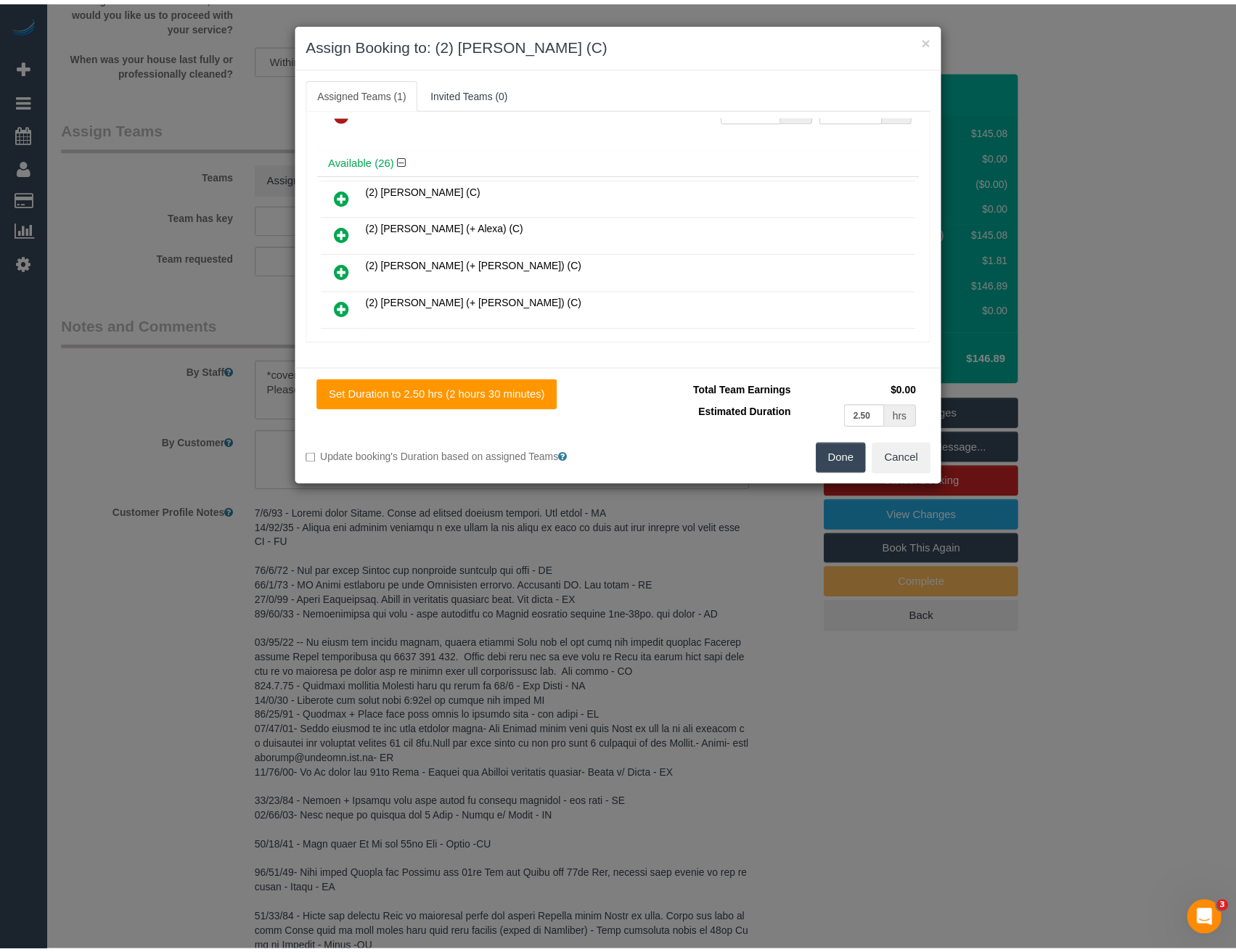
scroll to position [0, 0]
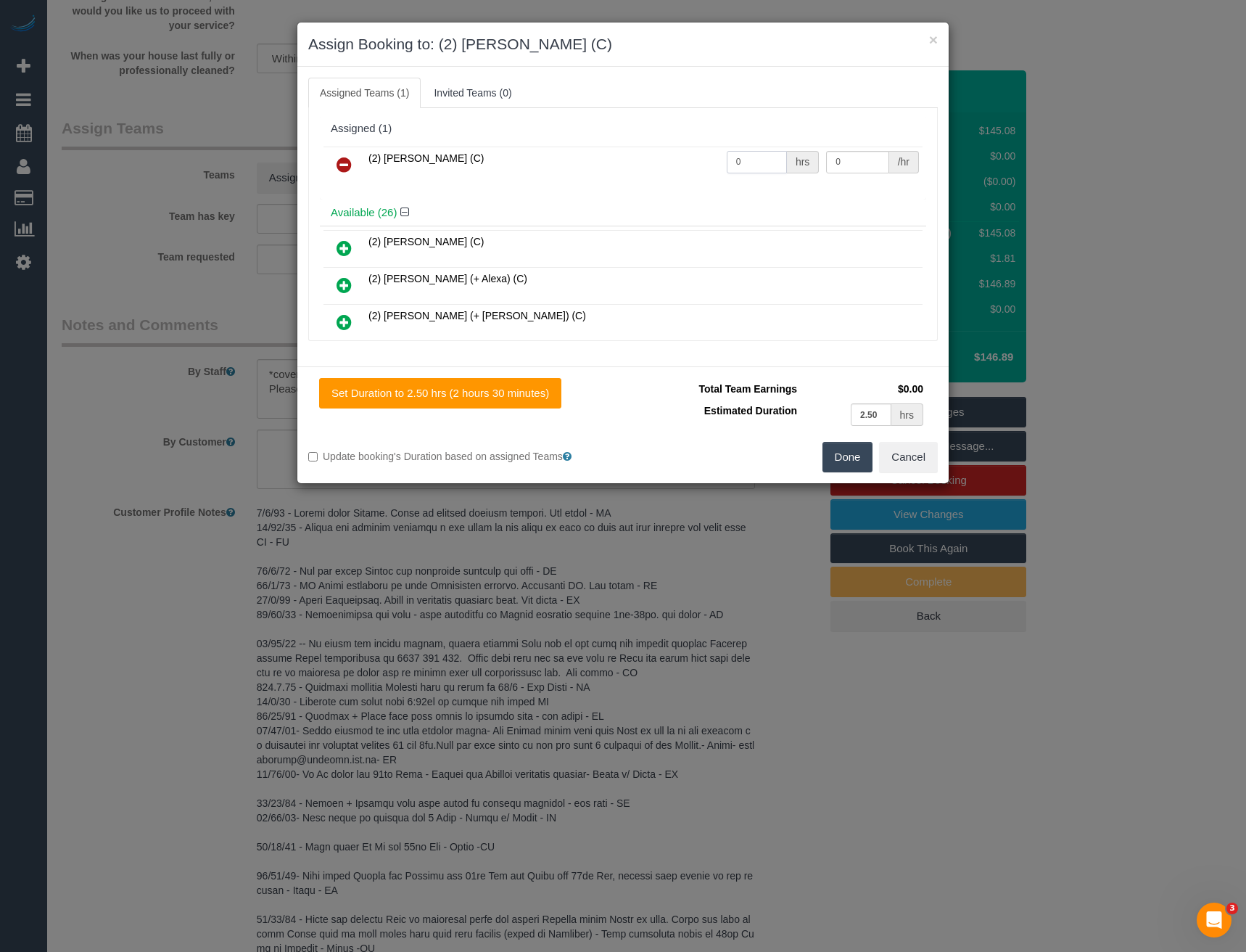
drag, startPoint x: 747, startPoint y: 159, endPoint x: 558, endPoint y: 166, distance: 189.1
click at [616, 168] on tr "(2) Dasni Kalupahana (C) 0 hrs 0 /hr" at bounding box center [623, 165] width 599 height 37
type input "2.5"
type input "37.5"
click at [854, 457] on button "Done" at bounding box center [848, 456] width 51 height 30
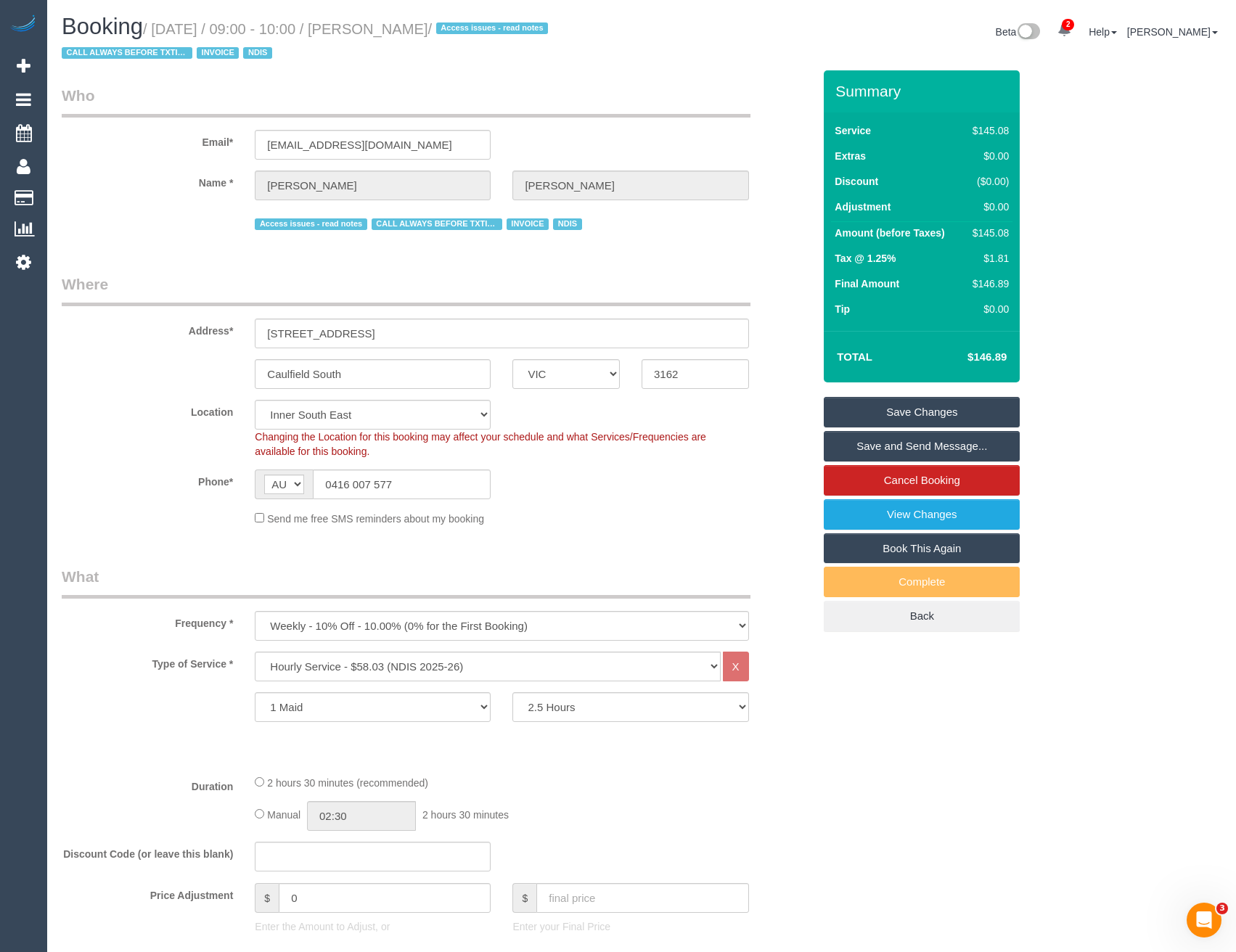
click at [875, 445] on link "Save and Send Message..." at bounding box center [922, 445] width 196 height 30
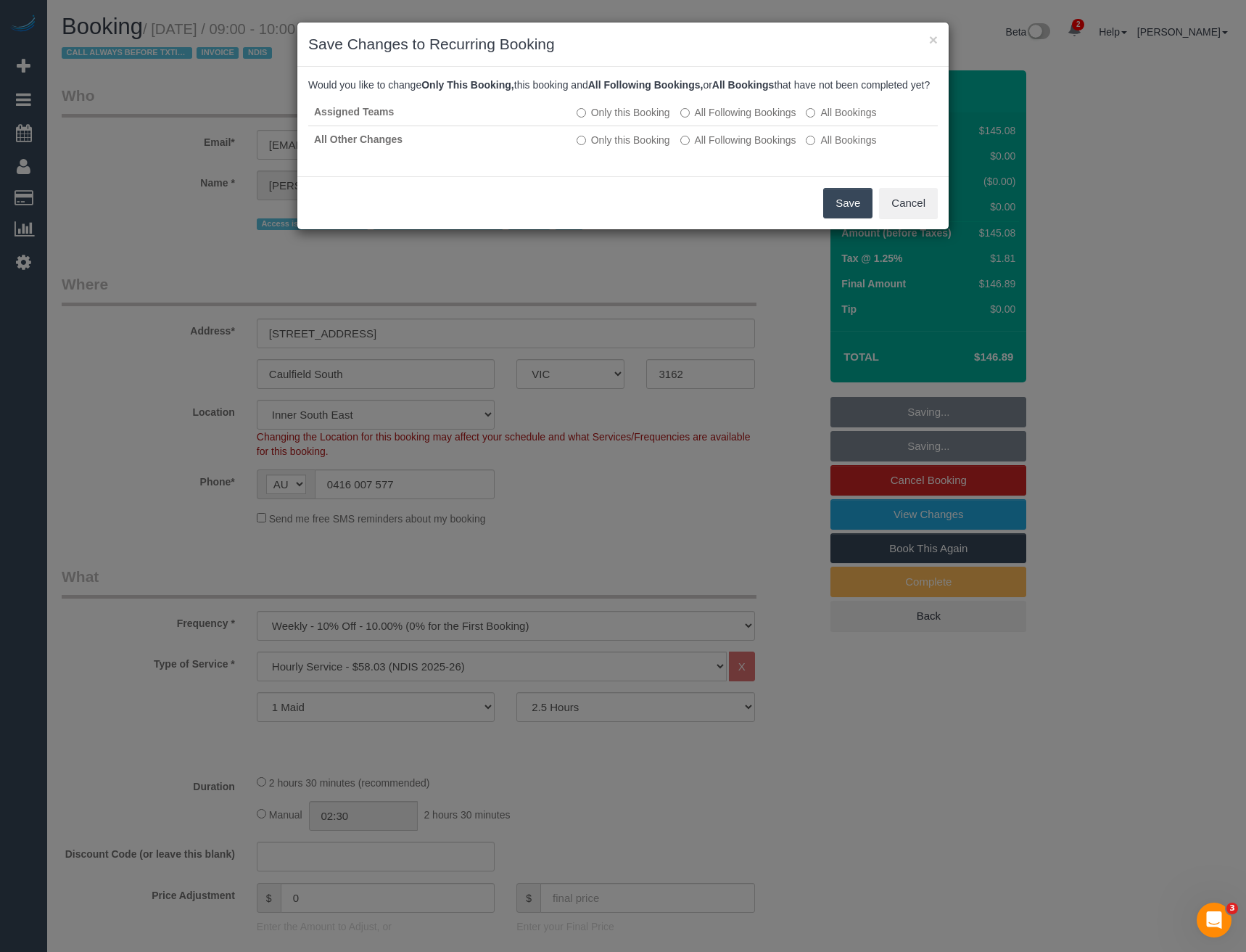
click at [843, 218] on button "Save" at bounding box center [848, 203] width 49 height 30
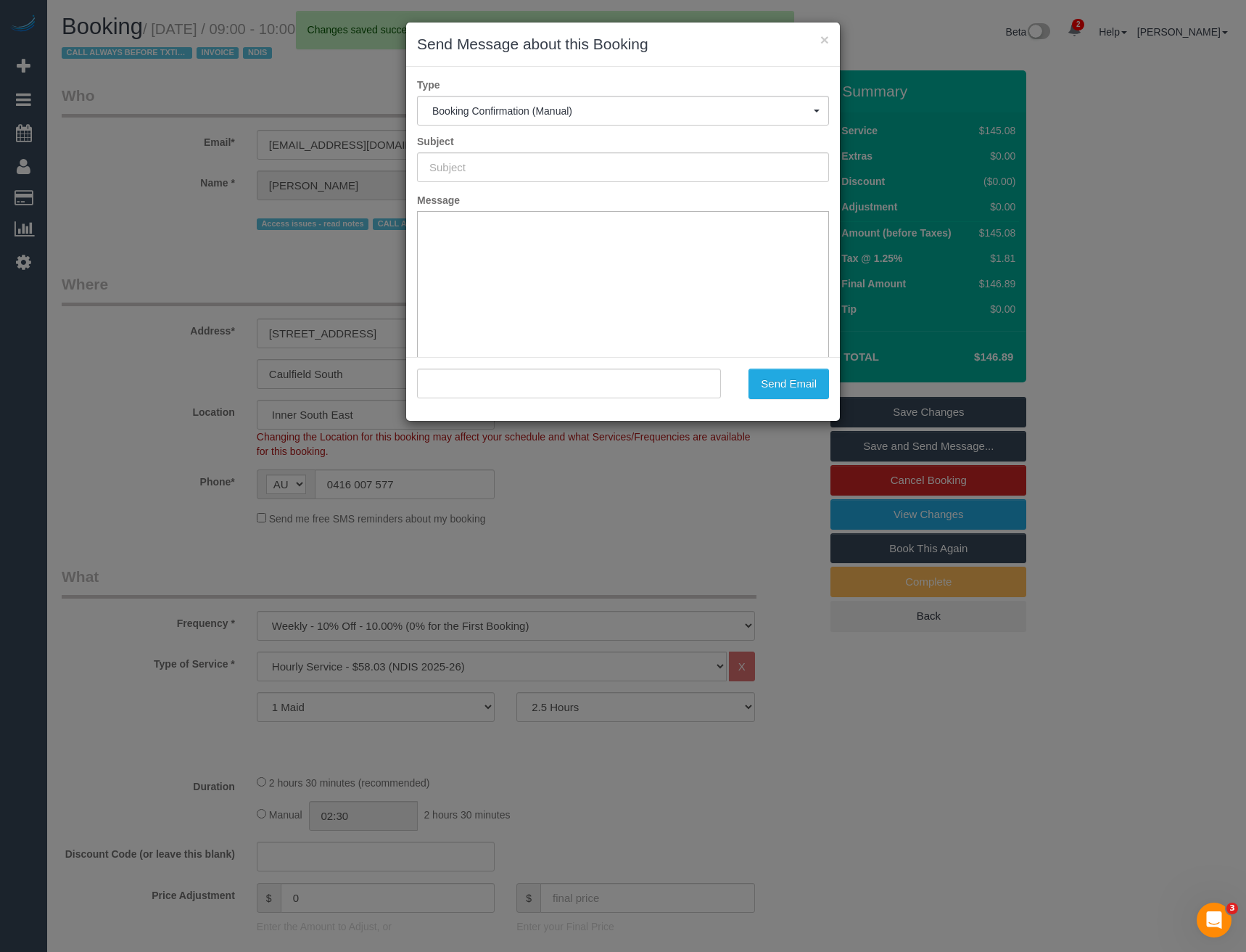
type input "Booking Confirmed"
type input ""Sara Mason" <wsconsult@outlook.com.au>"
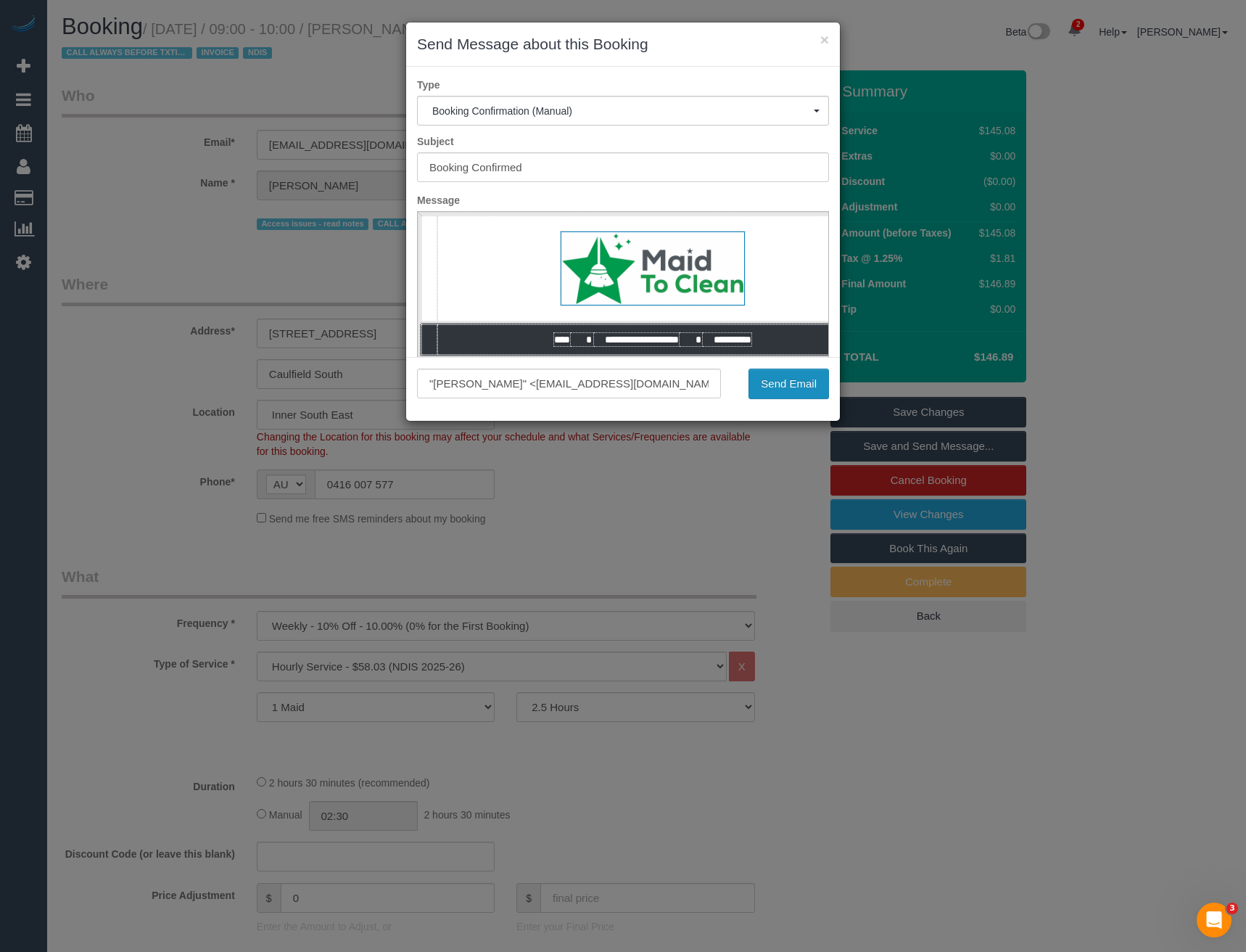
click at [780, 381] on button "Send Email" at bounding box center [788, 383] width 80 height 30
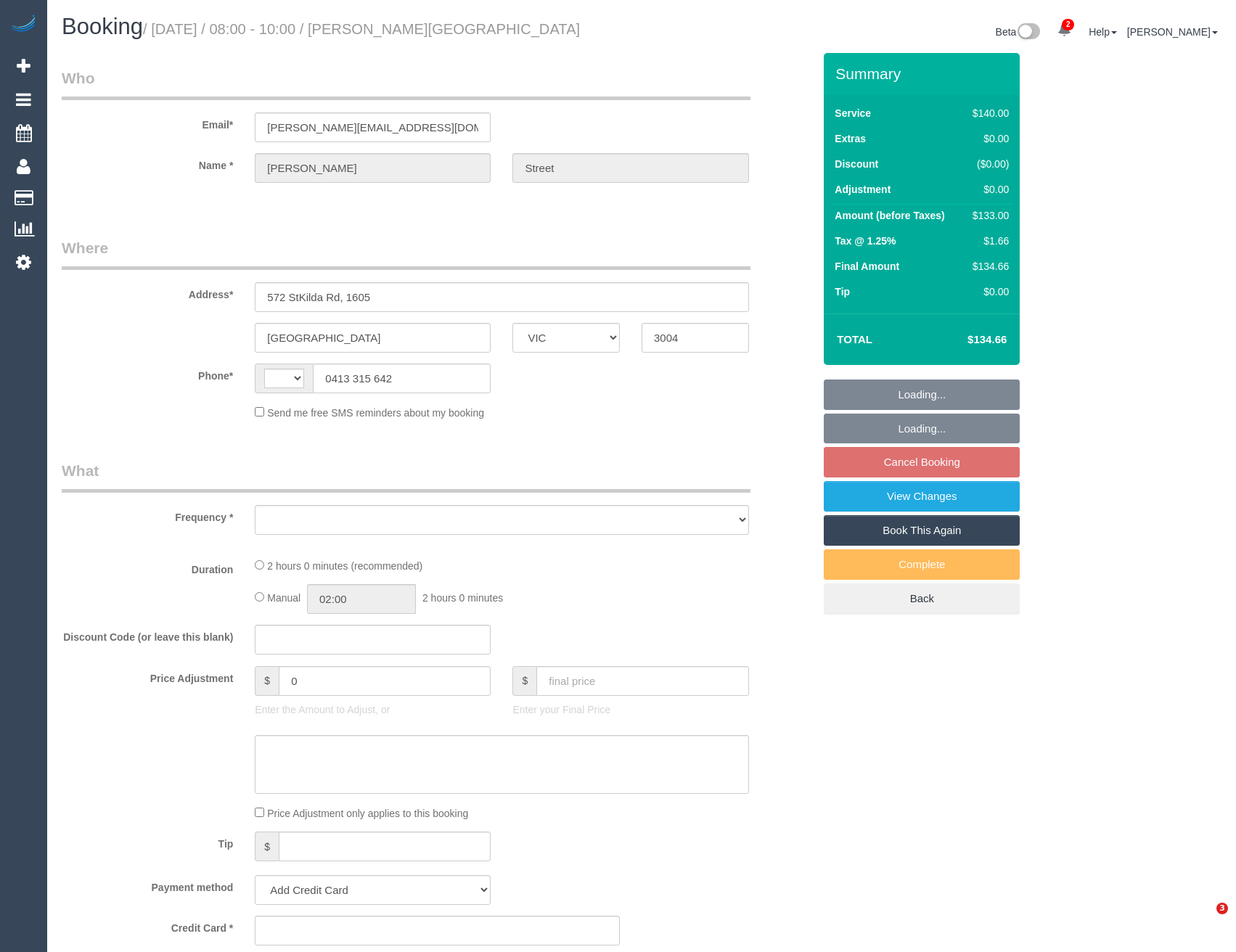
select select "VIC"
select select "string:AU"
select select "string:stripe-pm_1PDxwk2GScqysDRVjCcBoWkr"
select select "number:28"
select select "number:14"
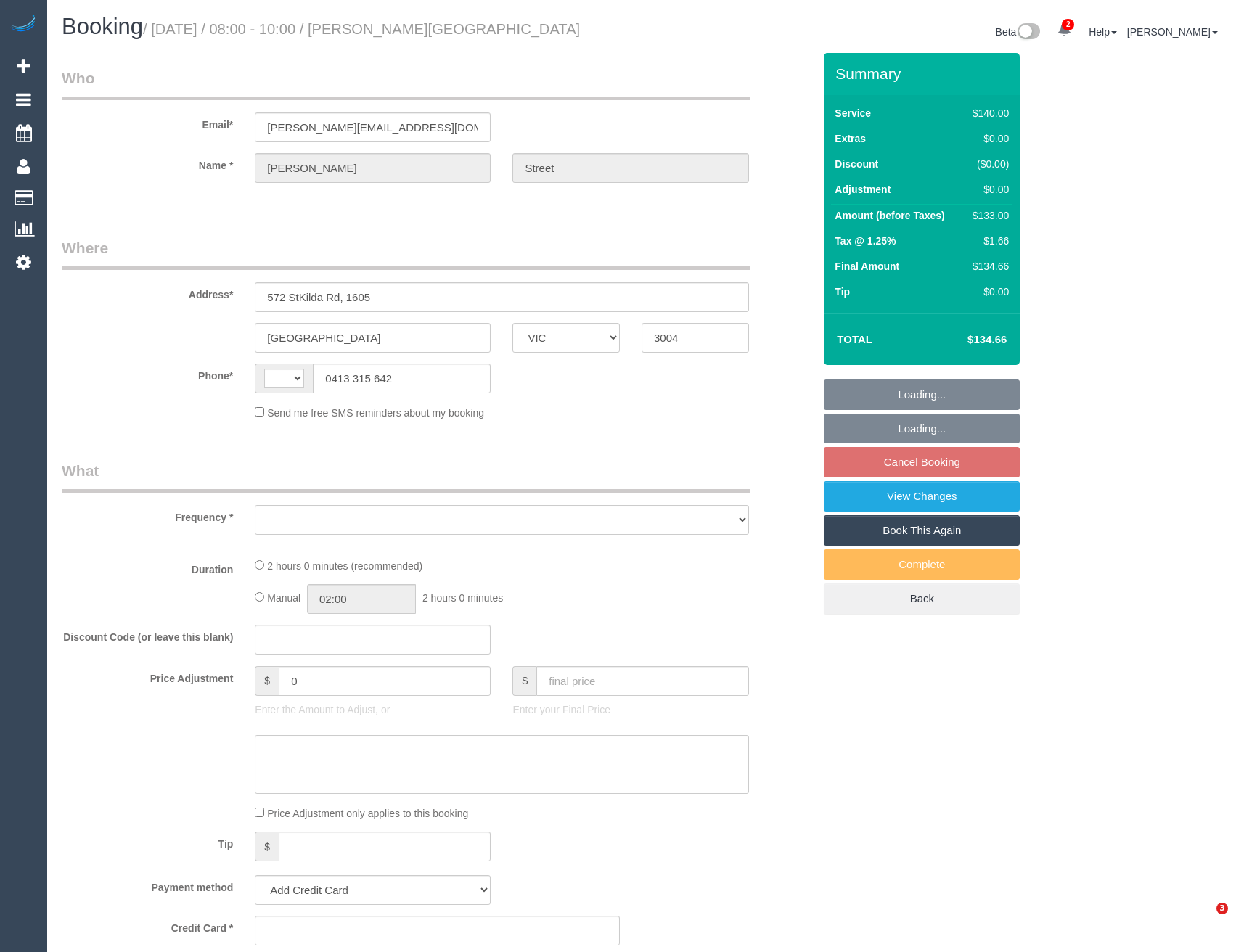
select select "number:20"
select select "number:24"
select select "number:34"
select select "number:11"
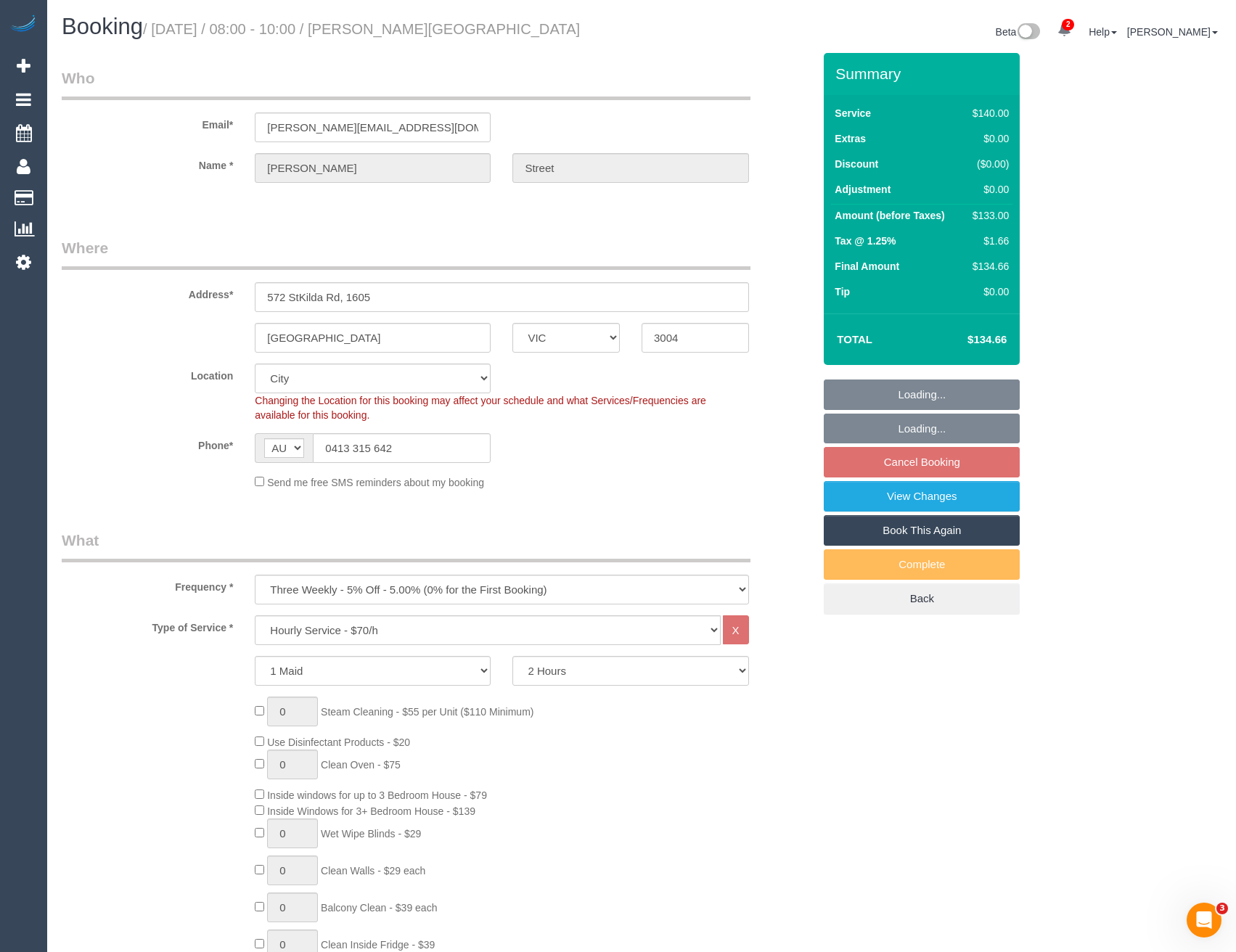
select select "object:1267"
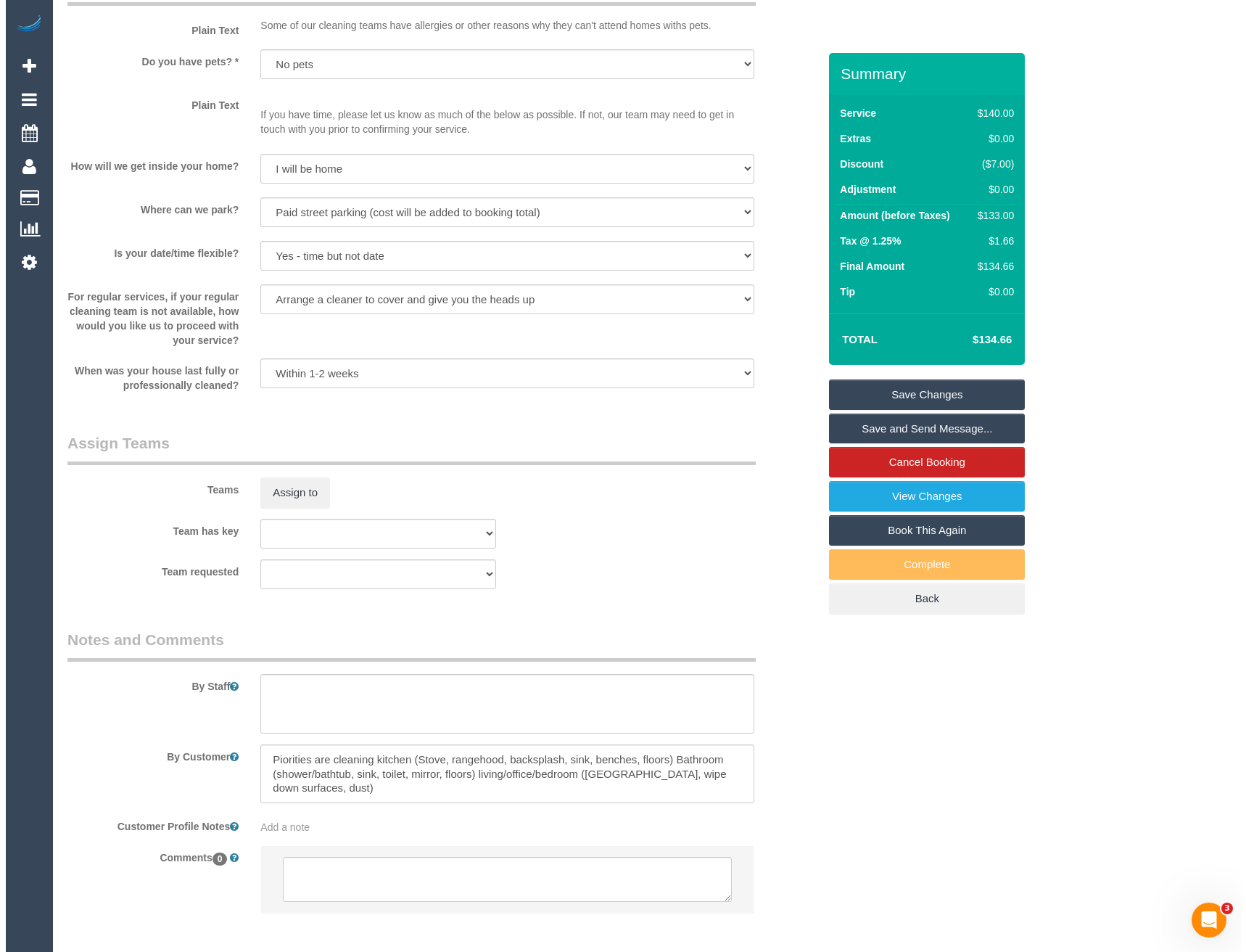
scroll to position [1875, 0]
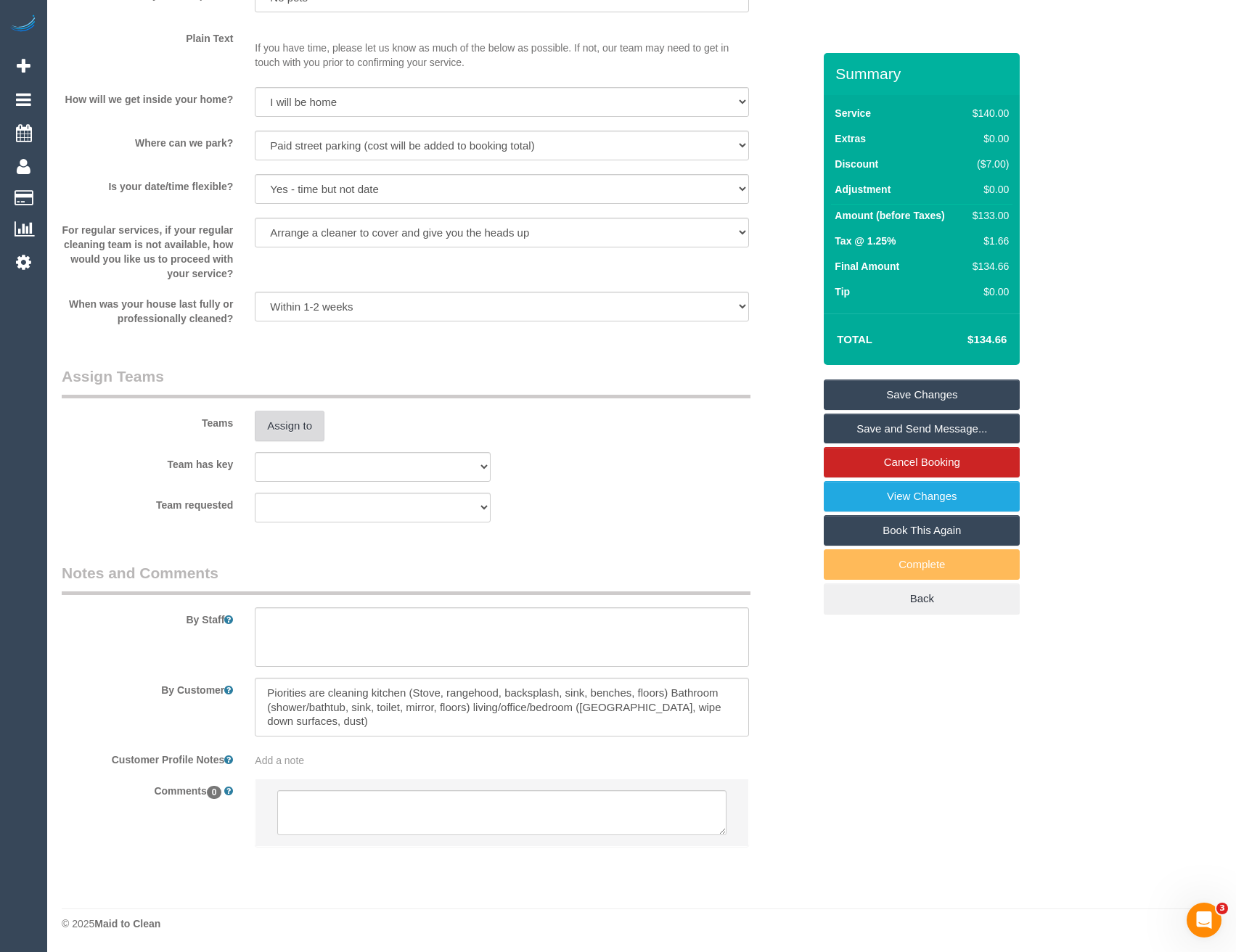
click at [283, 431] on button "Assign to" at bounding box center [289, 425] width 69 height 30
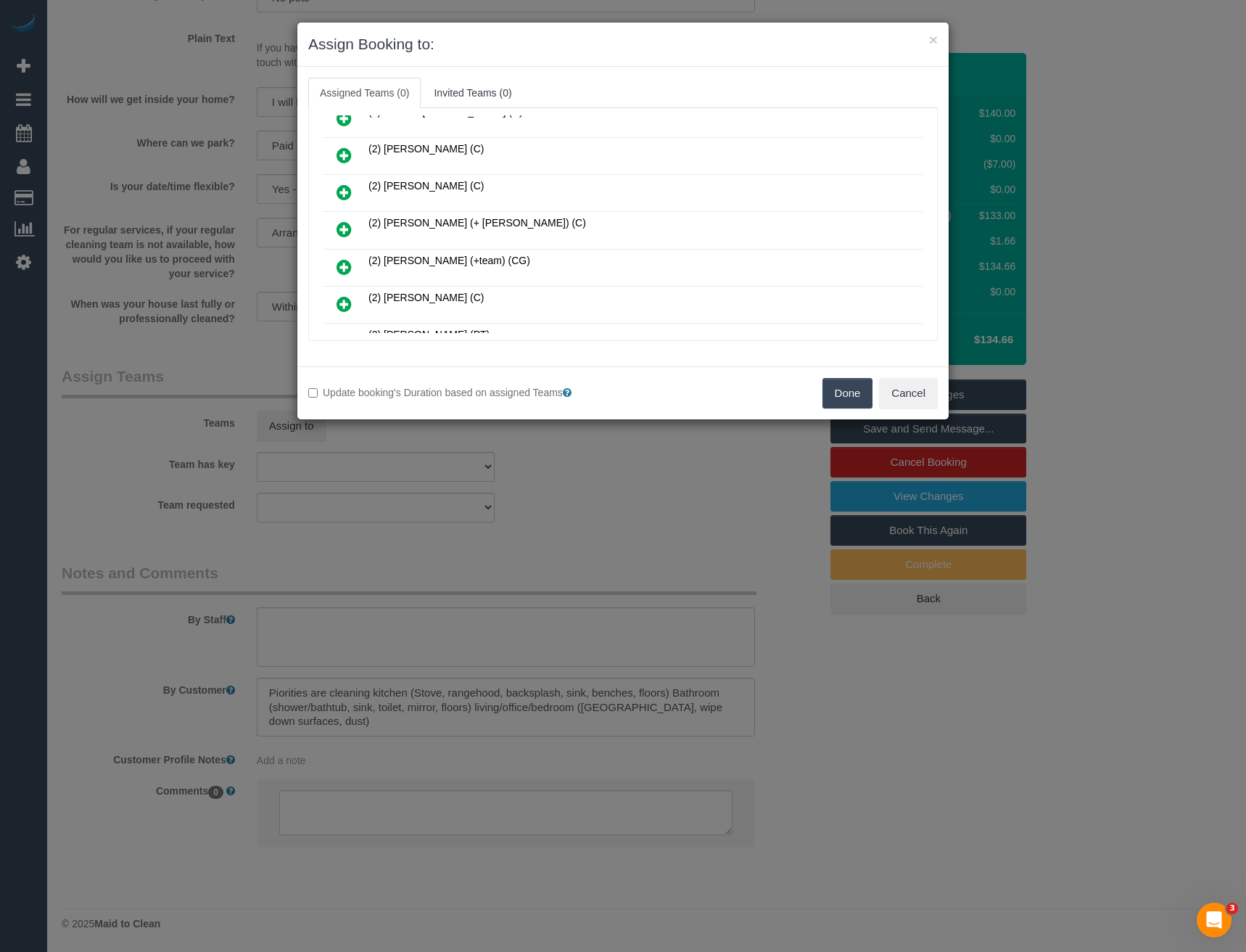
scroll to position [435, 0]
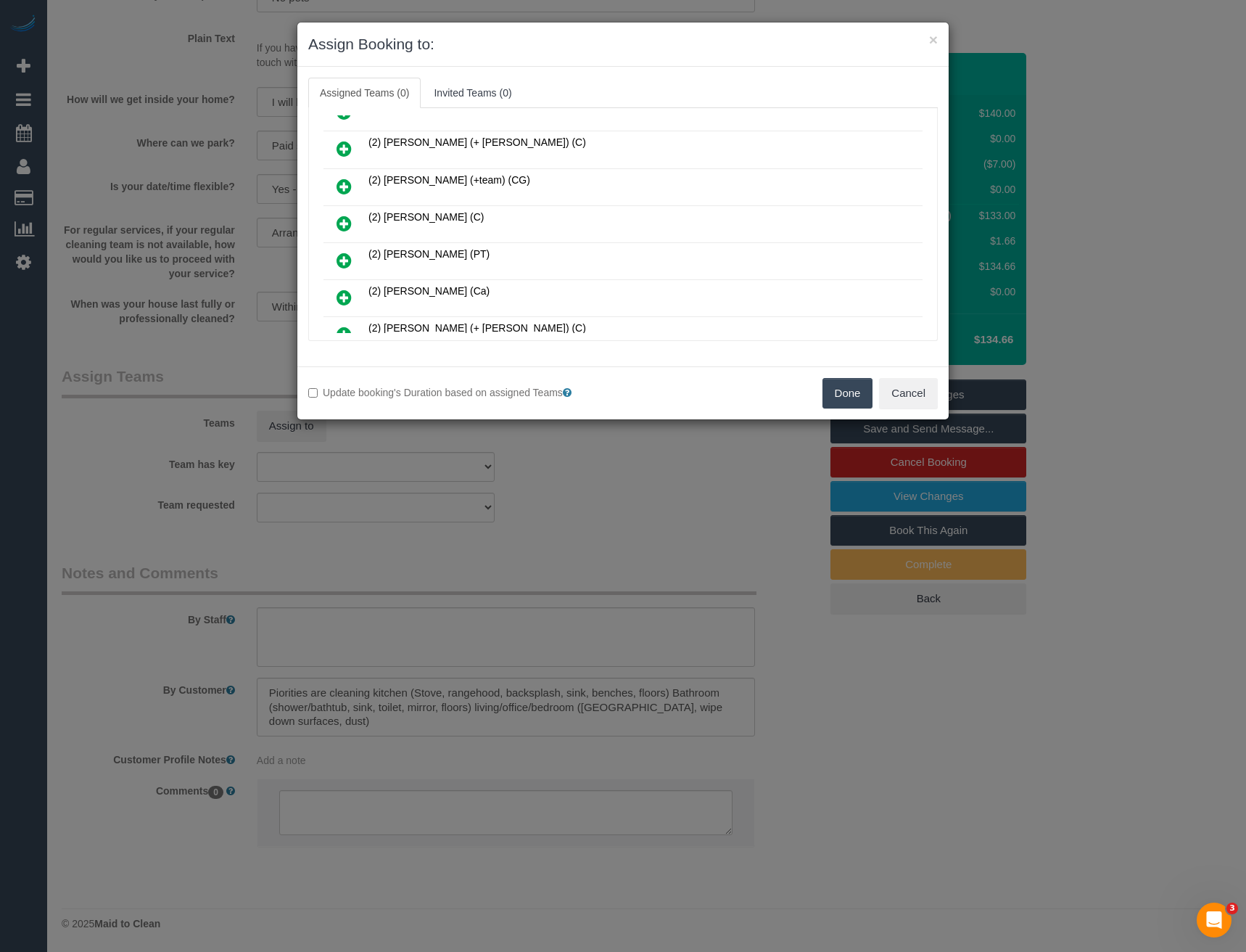
click at [346, 222] on icon at bounding box center [344, 223] width 15 height 18
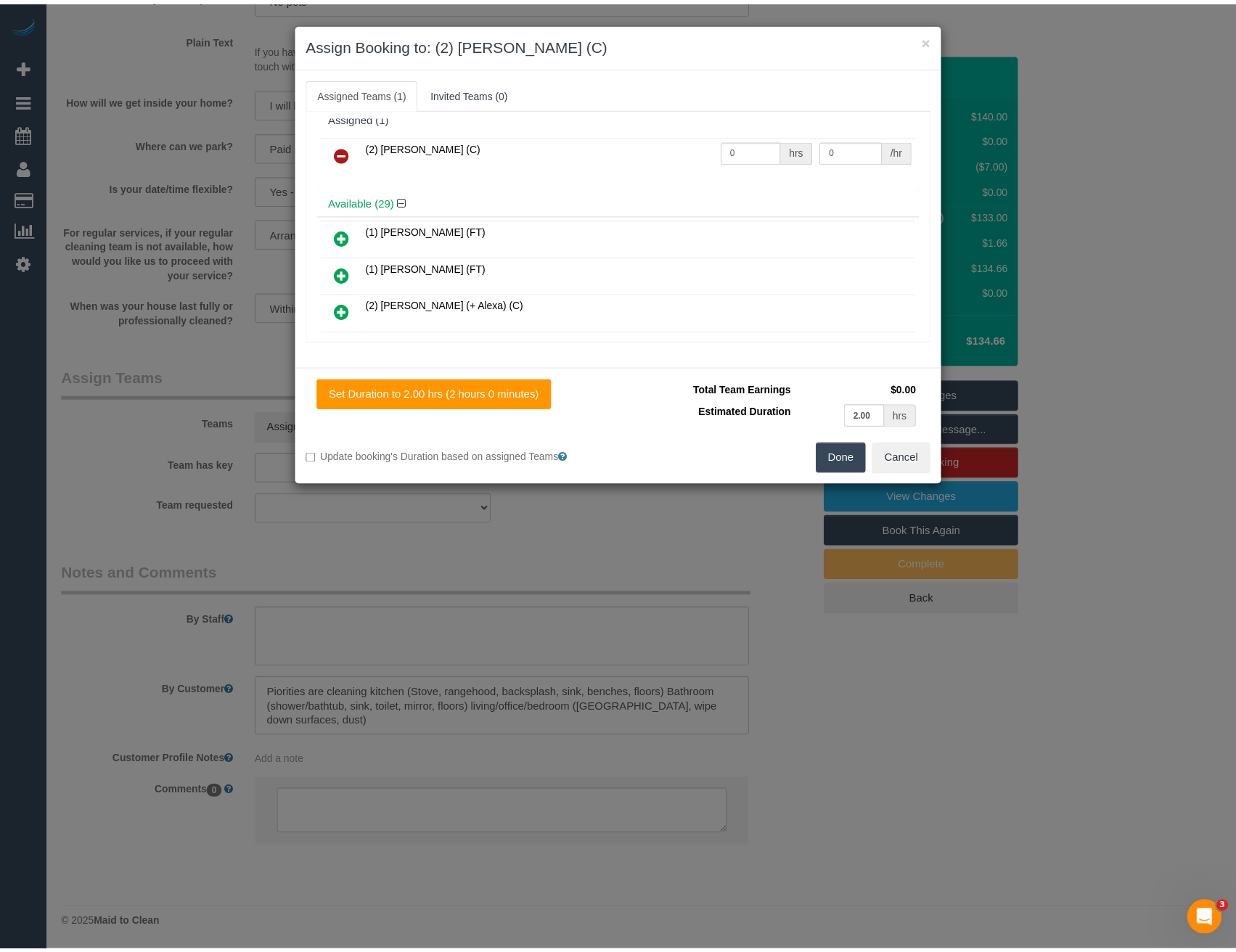
scroll to position [0, 0]
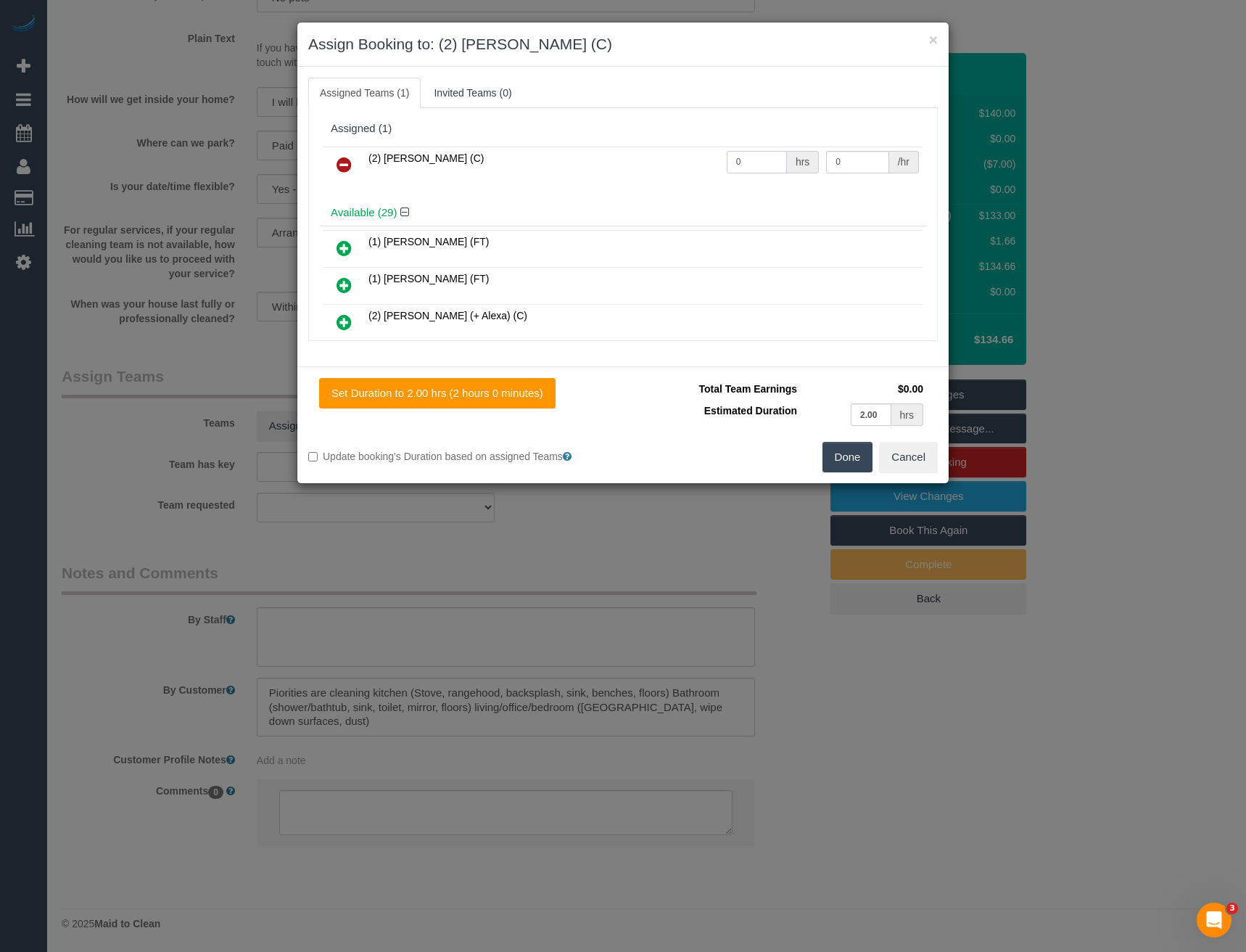
drag, startPoint x: 753, startPoint y: 159, endPoint x: 578, endPoint y: 178, distance: 176.0
click at [618, 161] on tr "(2) Nadine Young (C) 0 hrs 0 /hr" at bounding box center [623, 165] width 599 height 37
type input "2"
type input "37.5"
click at [840, 457] on button "Done" at bounding box center [848, 456] width 51 height 30
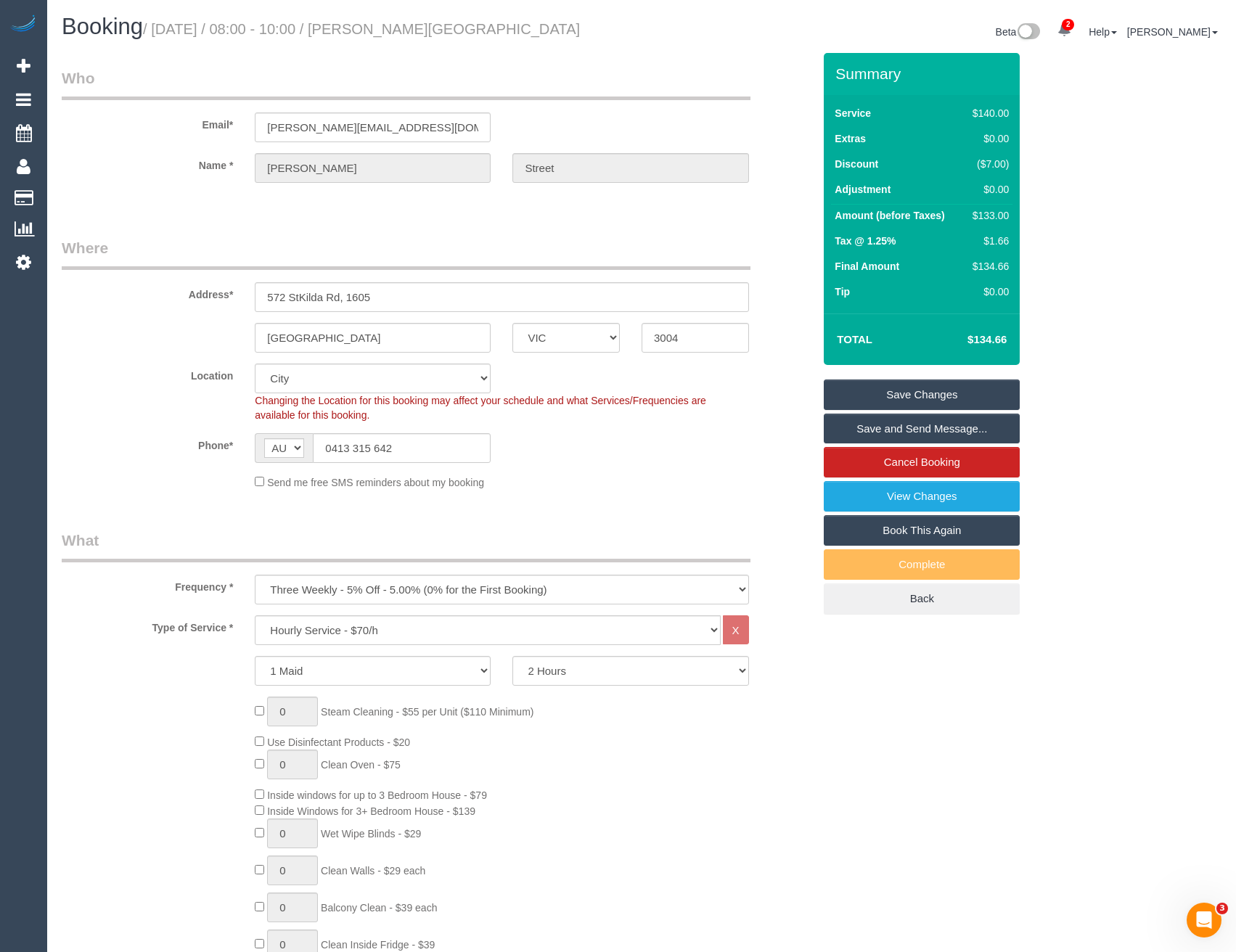
click at [855, 428] on link "Save and Send Message..." at bounding box center [922, 428] width 196 height 30
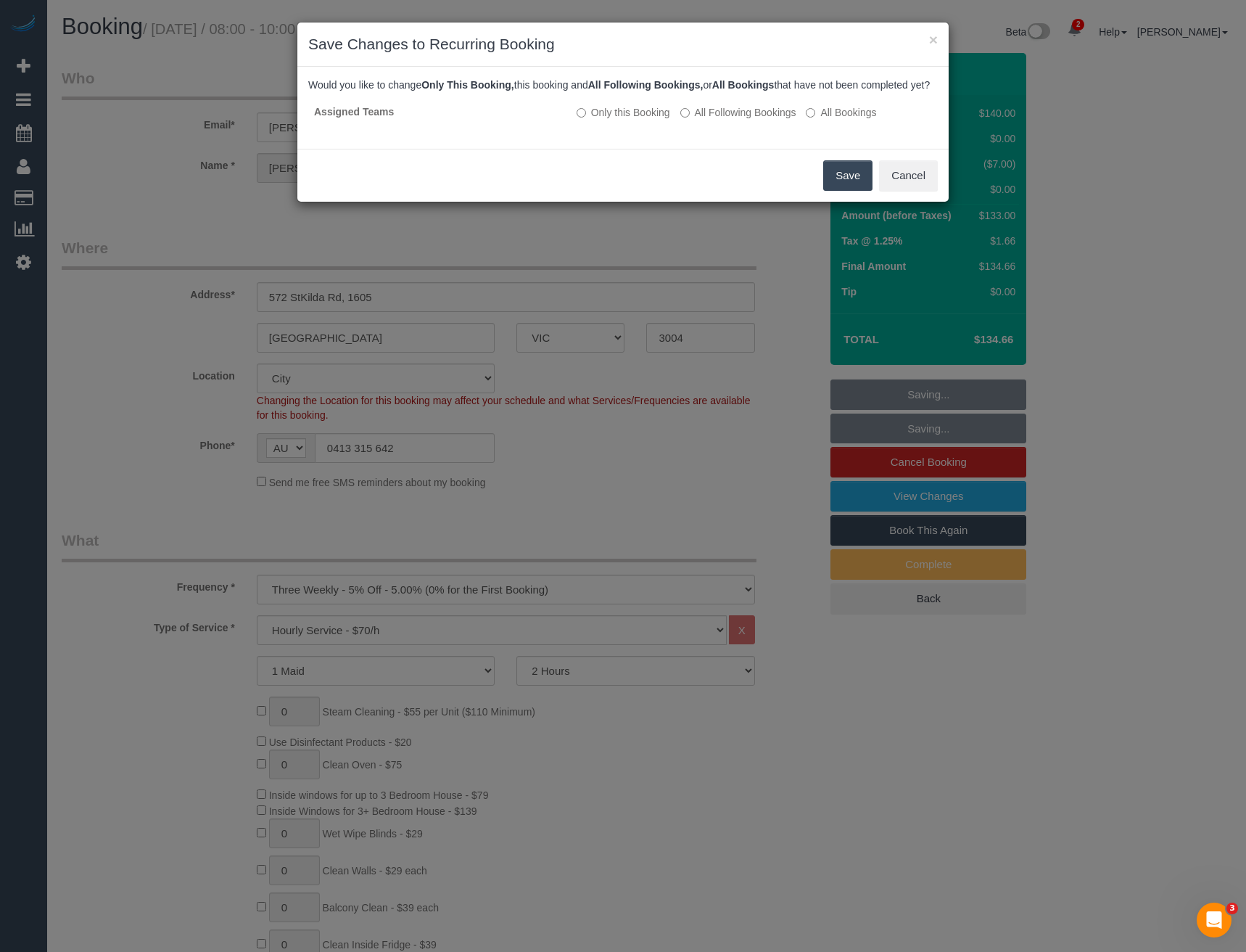
click at [834, 191] on button "Save" at bounding box center [848, 175] width 49 height 30
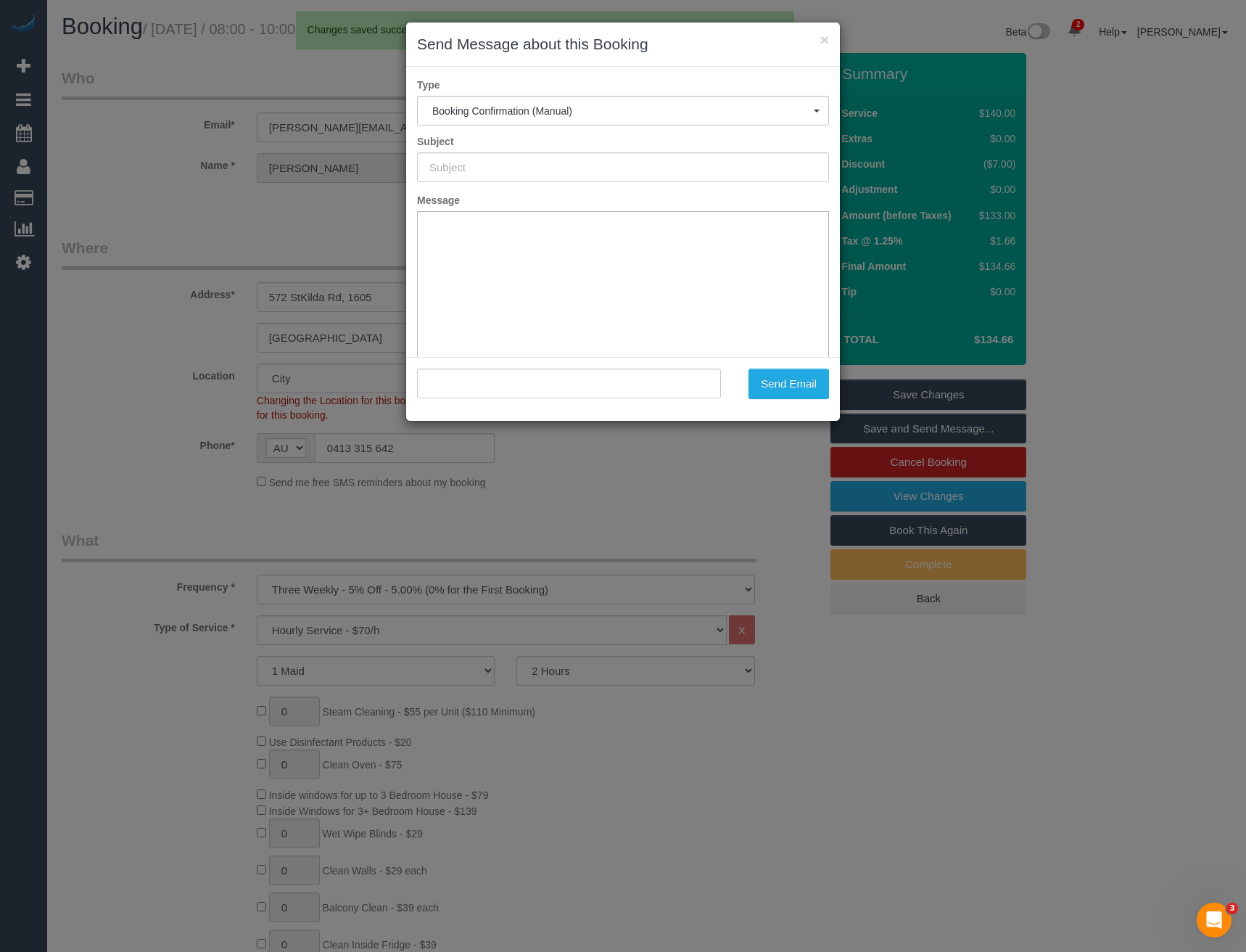
type input "Booking Confirmed"
type input ""Sam Street" <sam.street@live.com>"
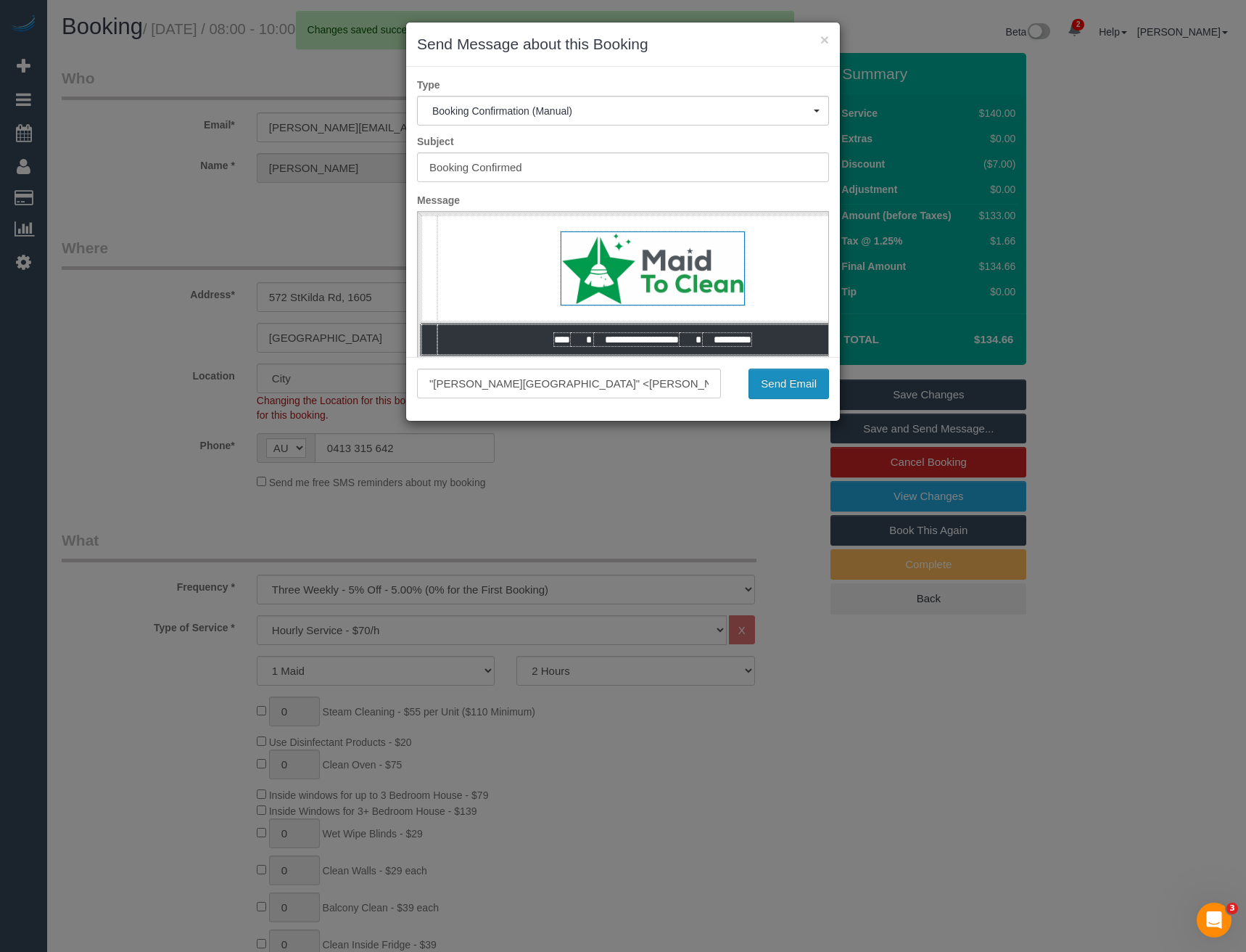
click at [793, 380] on button "Send Email" at bounding box center [788, 383] width 80 height 30
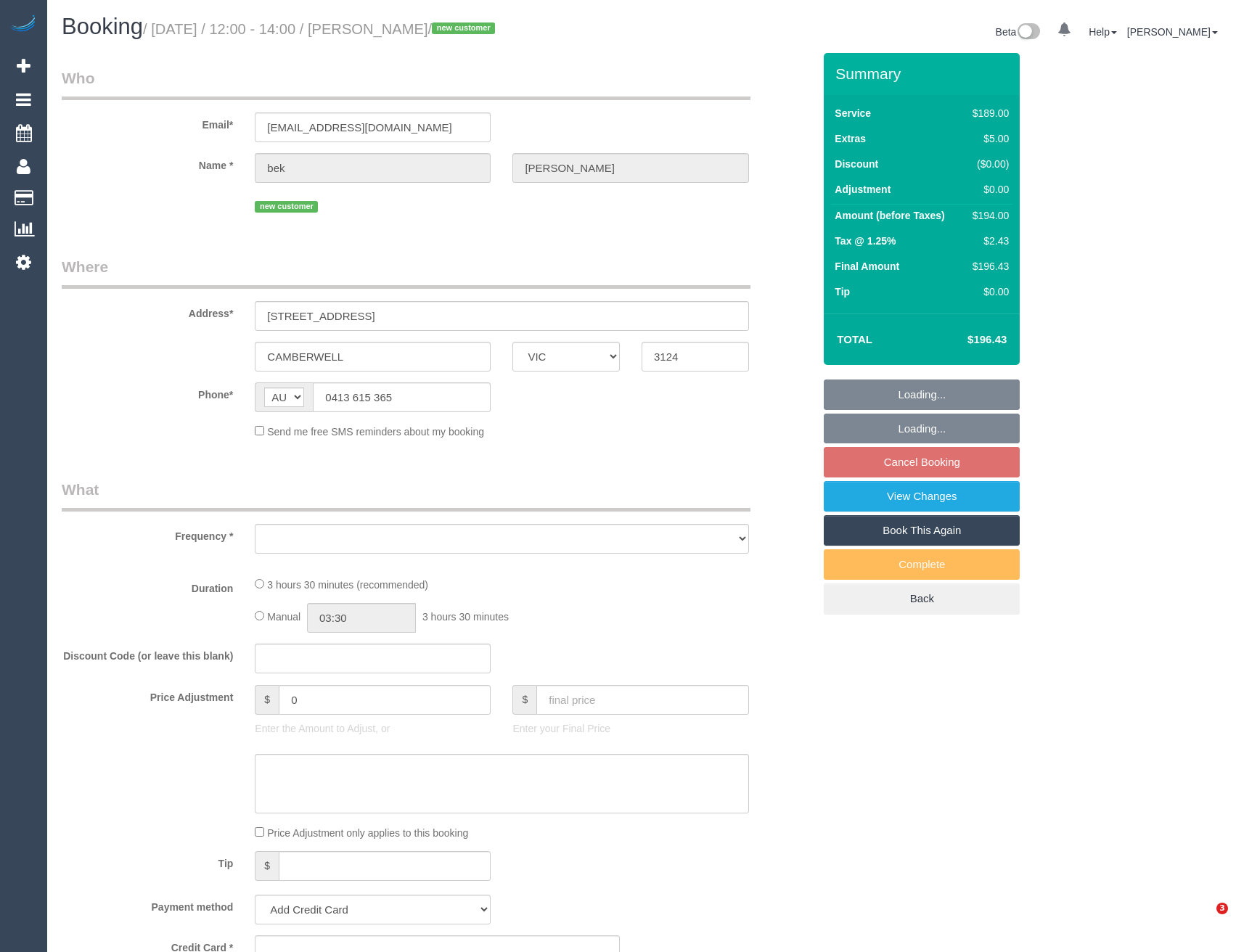
select select "VIC"
select select "string:stripe-pm_1RvvCc2GScqysDRVrW2XOBJu"
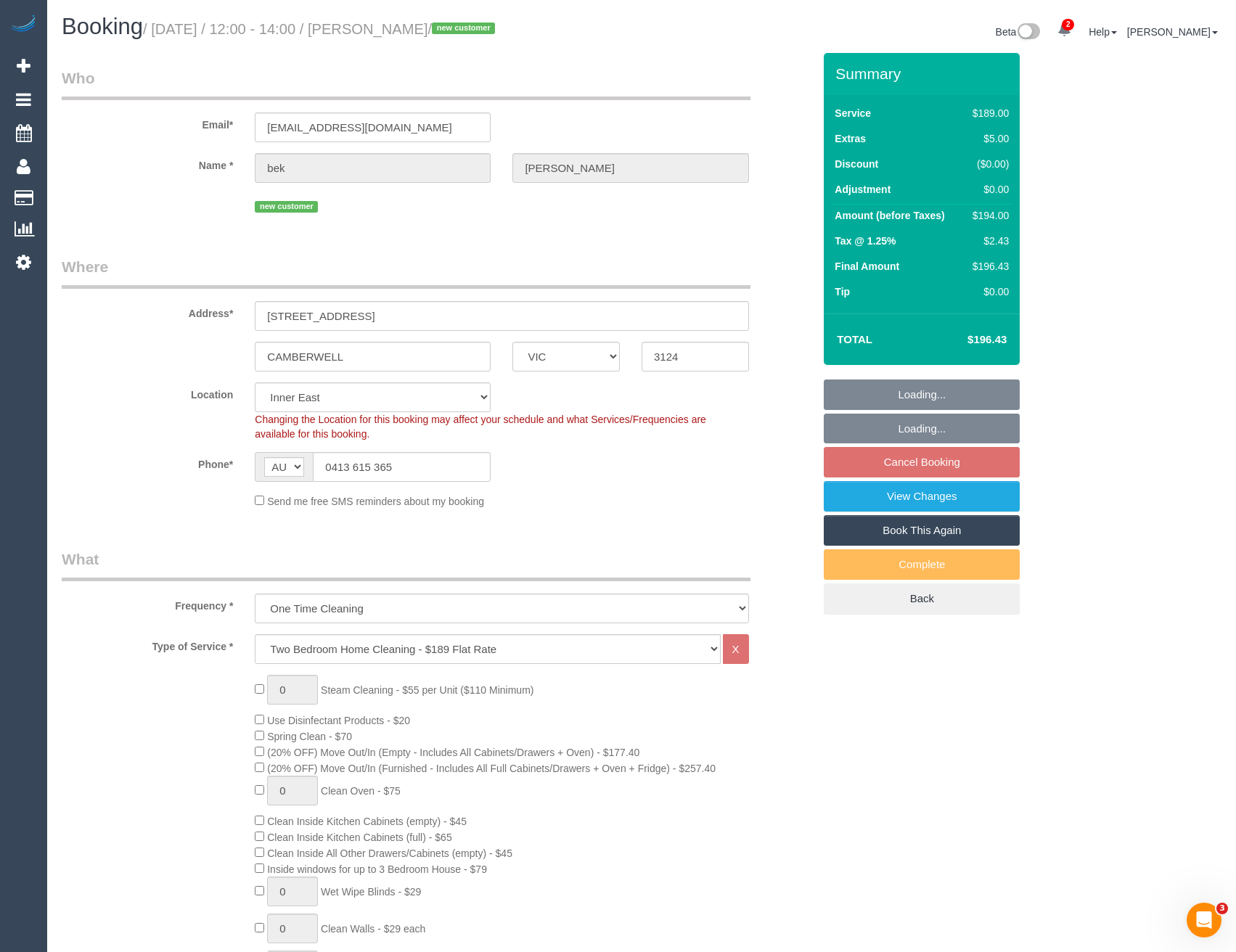
select select "object:1399"
select select "number:29"
select select "number:14"
select select "number:19"
select select "number:24"
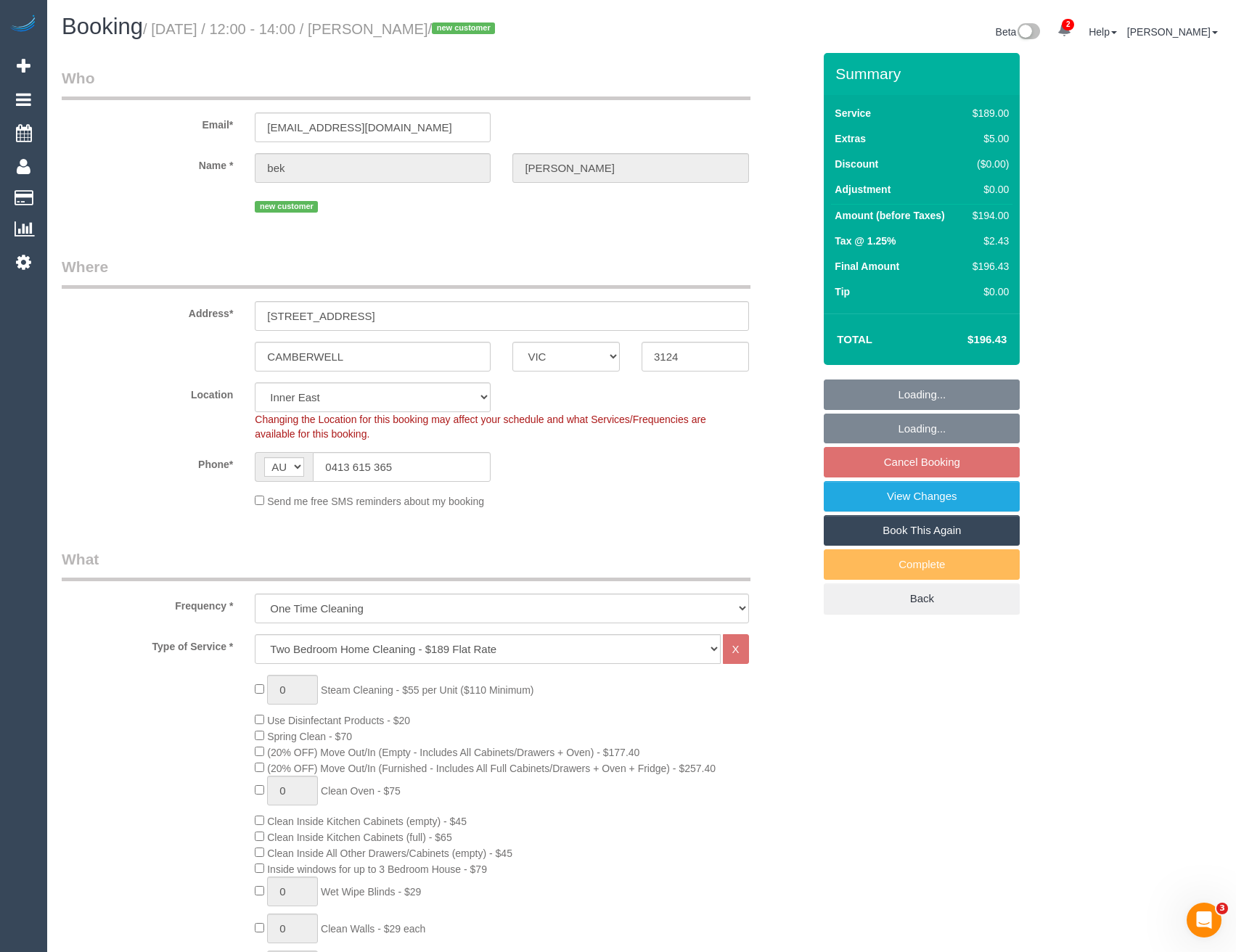
select select "number:35"
select select "number:26"
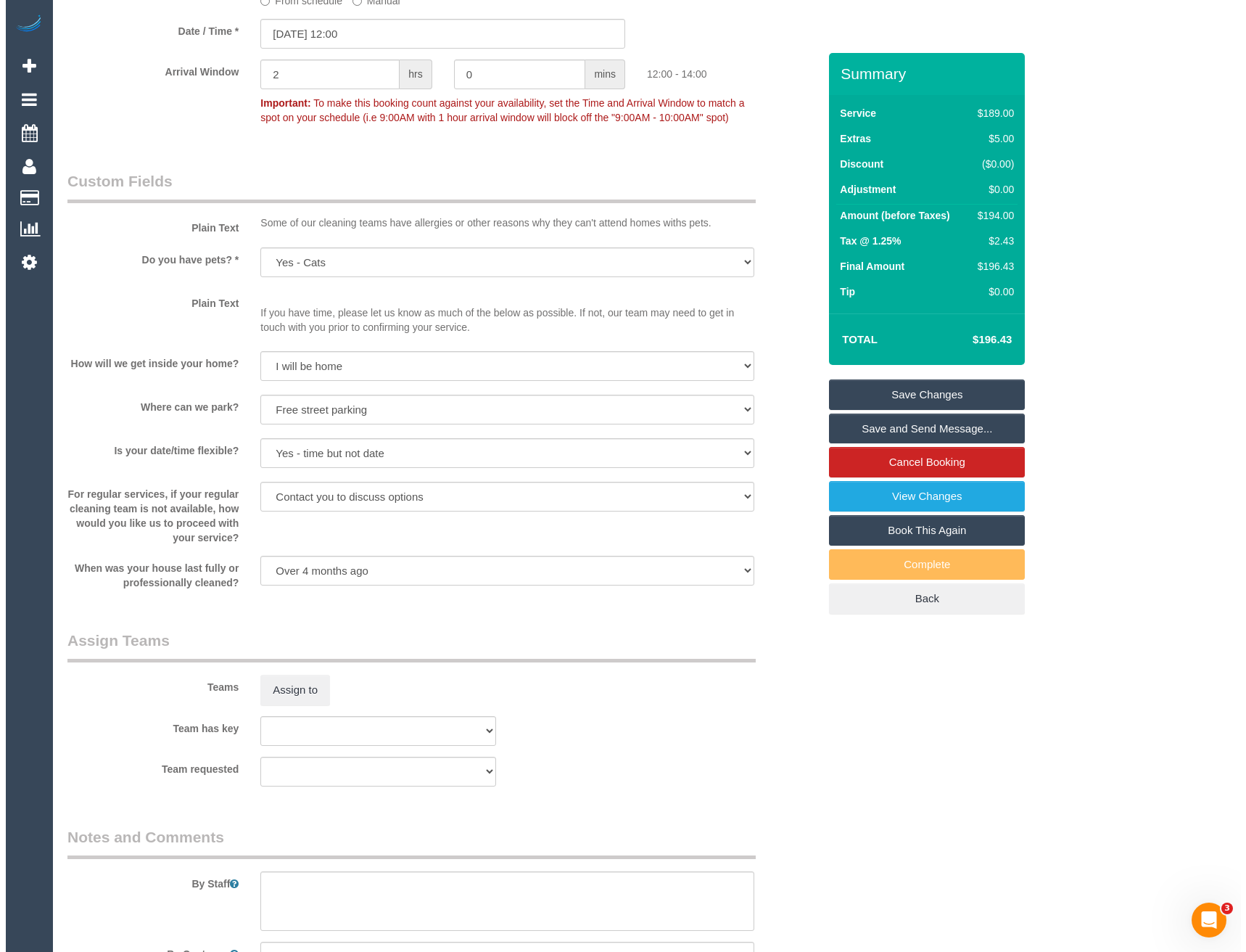
scroll to position [1933, 0]
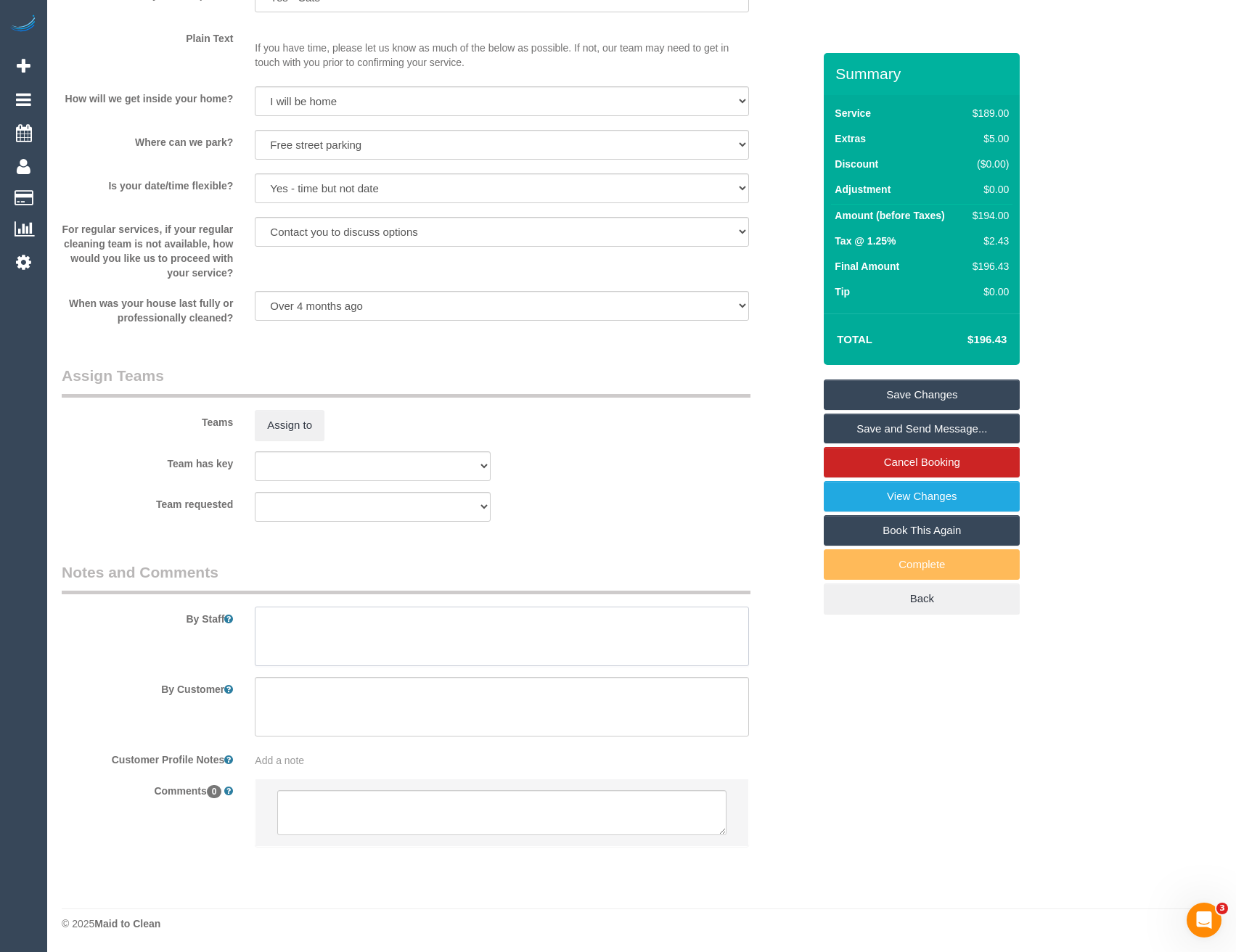
click at [367, 630] on textarea at bounding box center [501, 636] width 493 height 60
type textarea "Est 3 - 3.5 hours"
click at [295, 423] on button "Assign to" at bounding box center [289, 425] width 69 height 30
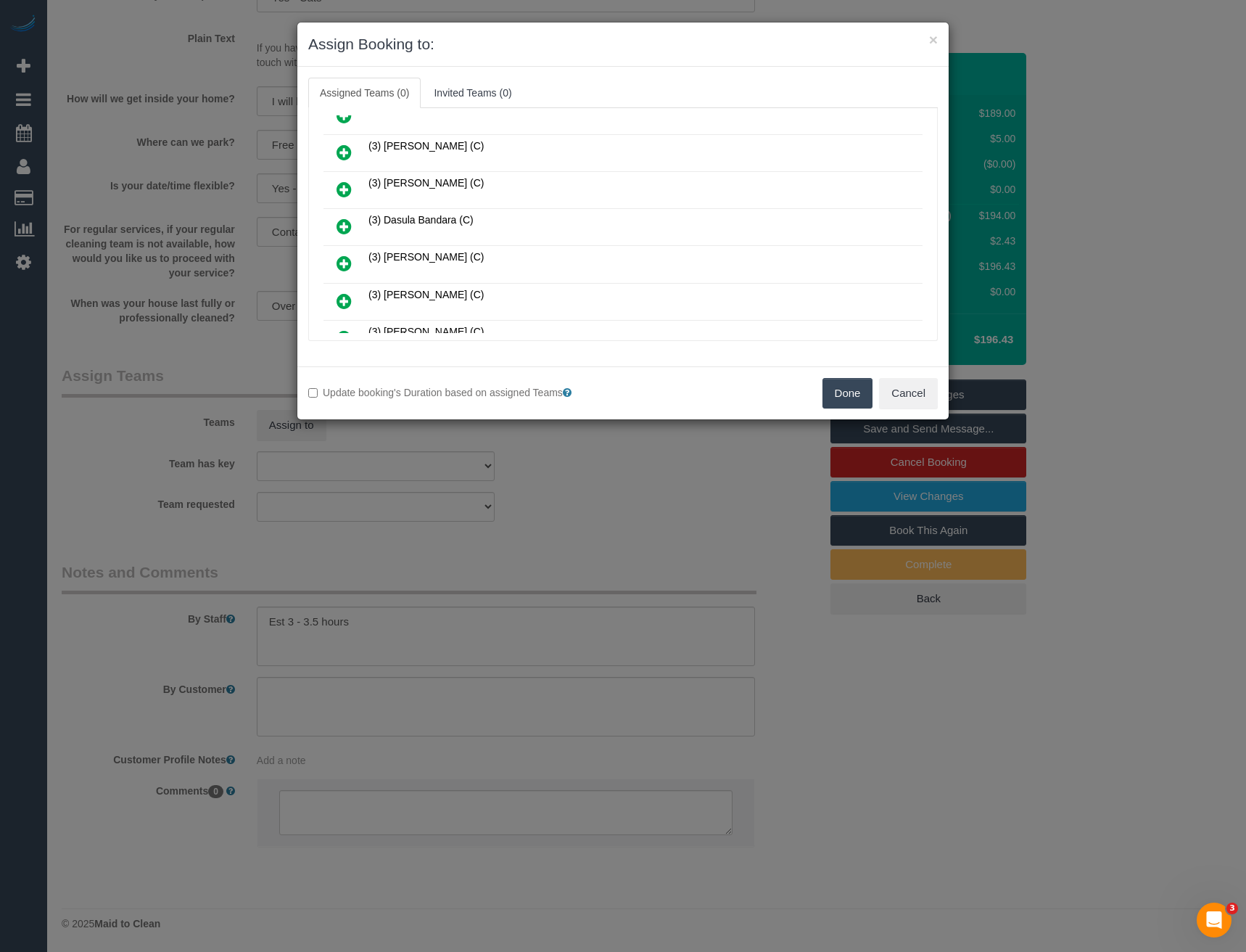
scroll to position [508, 0]
click at [348, 224] on icon at bounding box center [344, 225] width 15 height 18
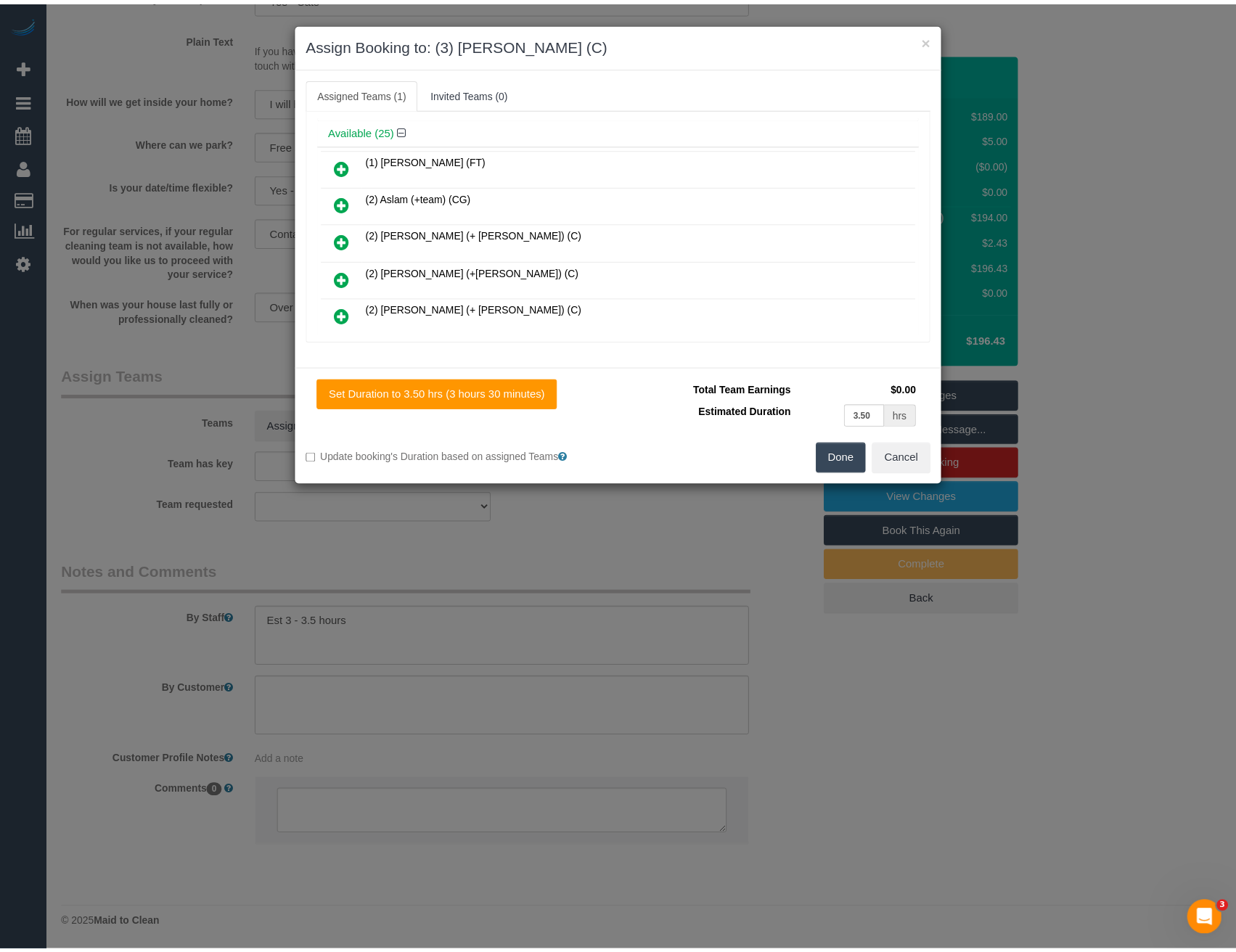
scroll to position [0, 0]
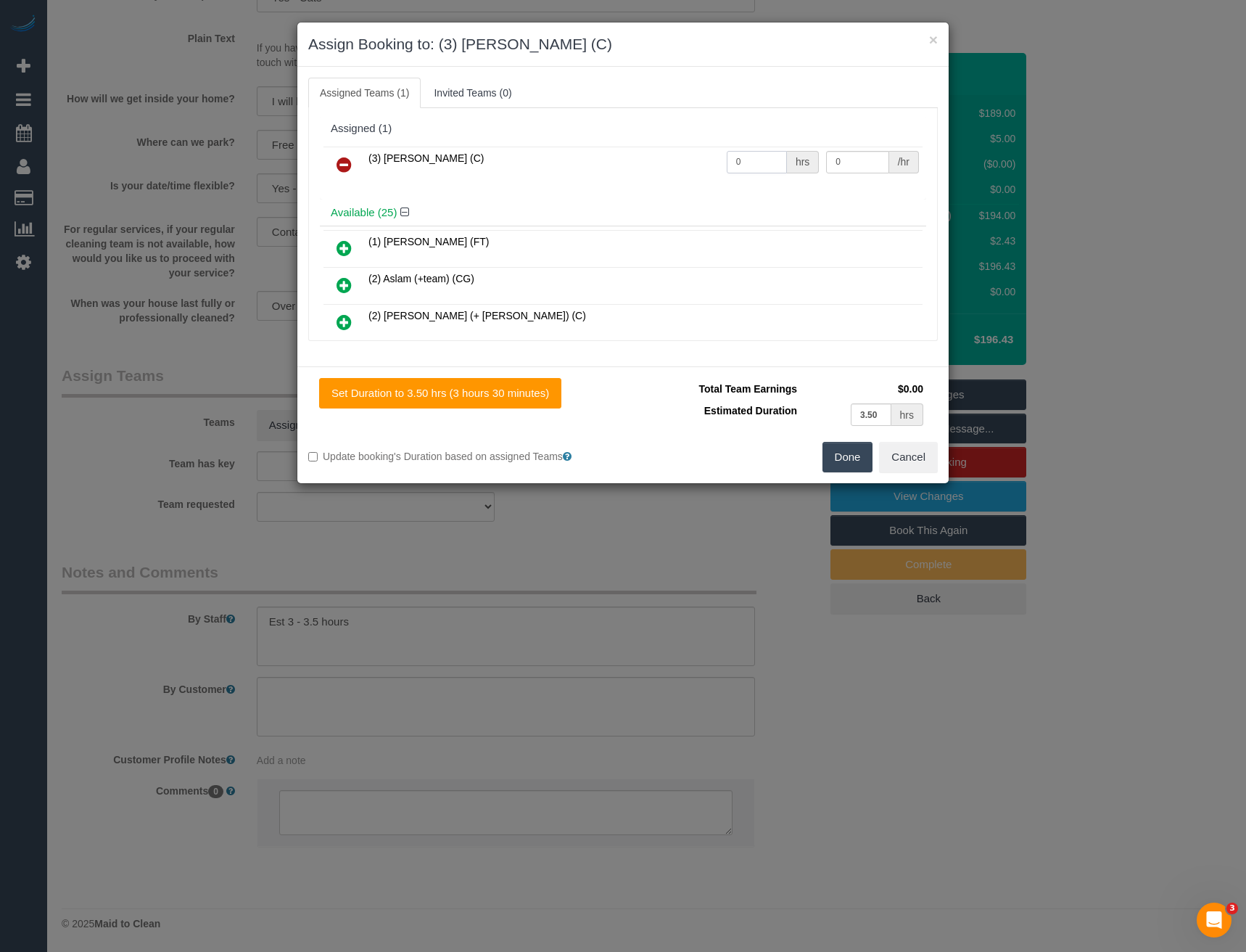
drag, startPoint x: 755, startPoint y: 157, endPoint x: 581, endPoint y: 176, distance: 175.0
click at [608, 164] on tr "(3) Achi Fernando (C) 0 hrs 0 /hr" at bounding box center [623, 165] width 599 height 37
type input "1"
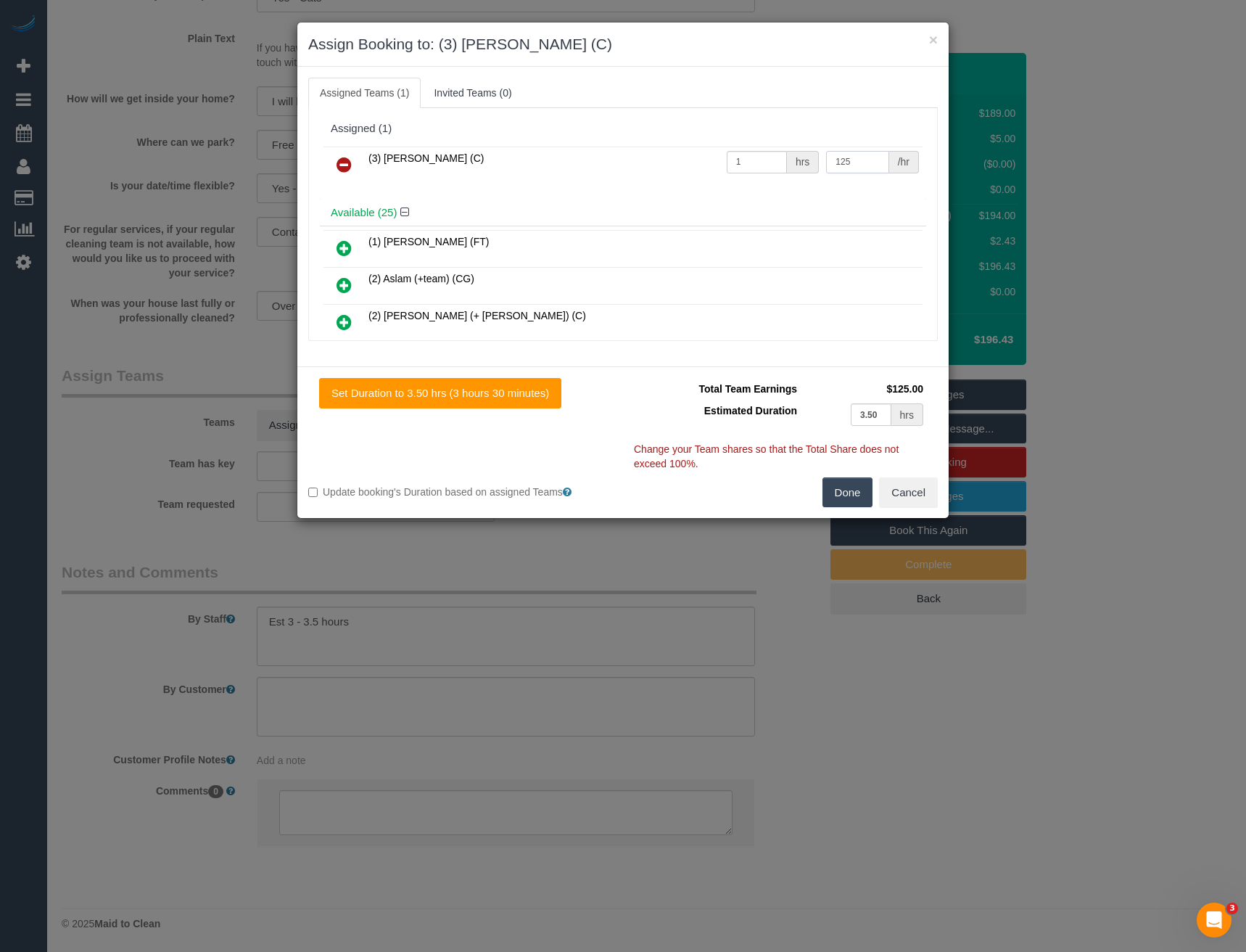
type input "125"
click at [840, 493] on button "Done" at bounding box center [848, 492] width 51 height 30
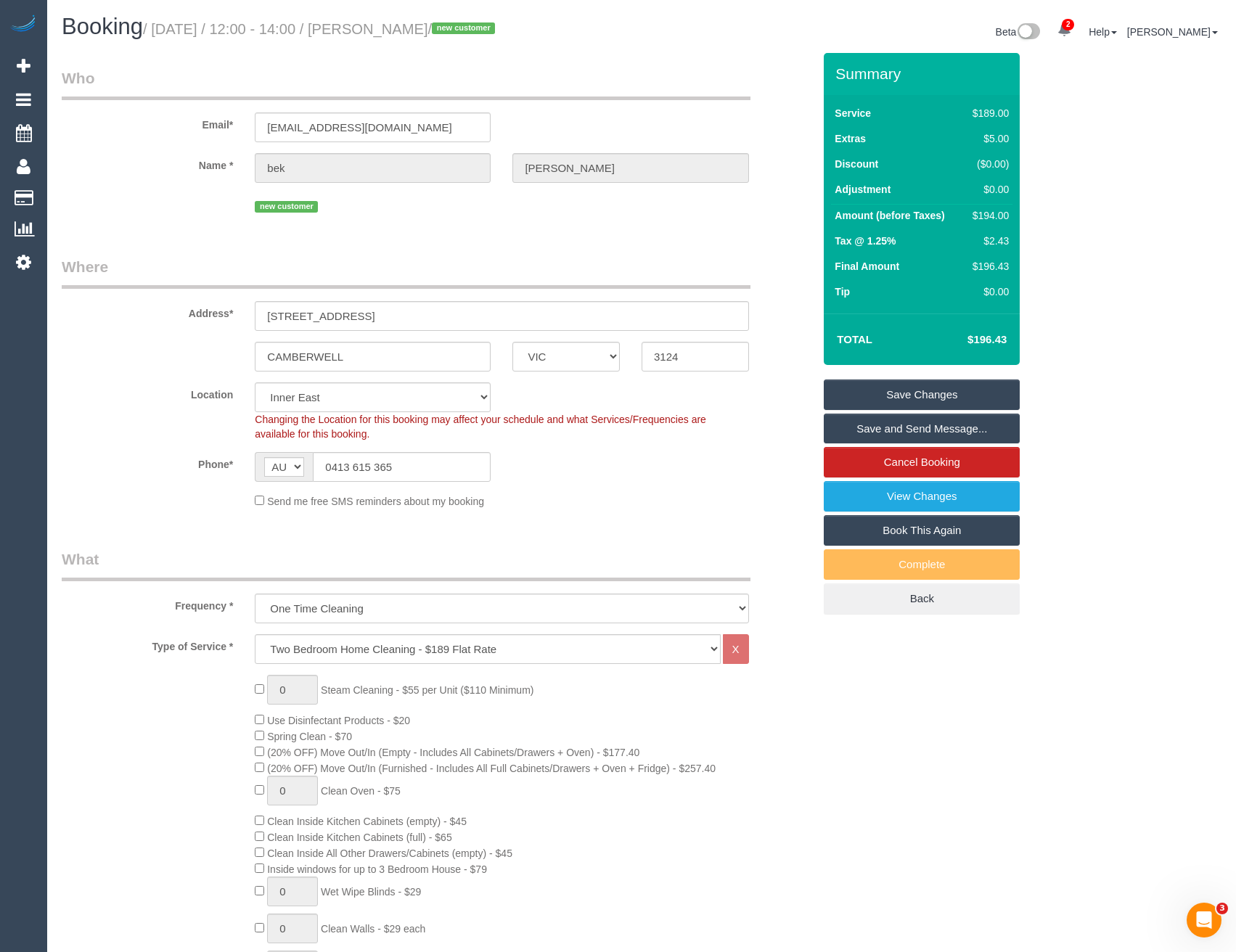
click at [857, 425] on link "Save and Send Message..." at bounding box center [922, 428] width 196 height 30
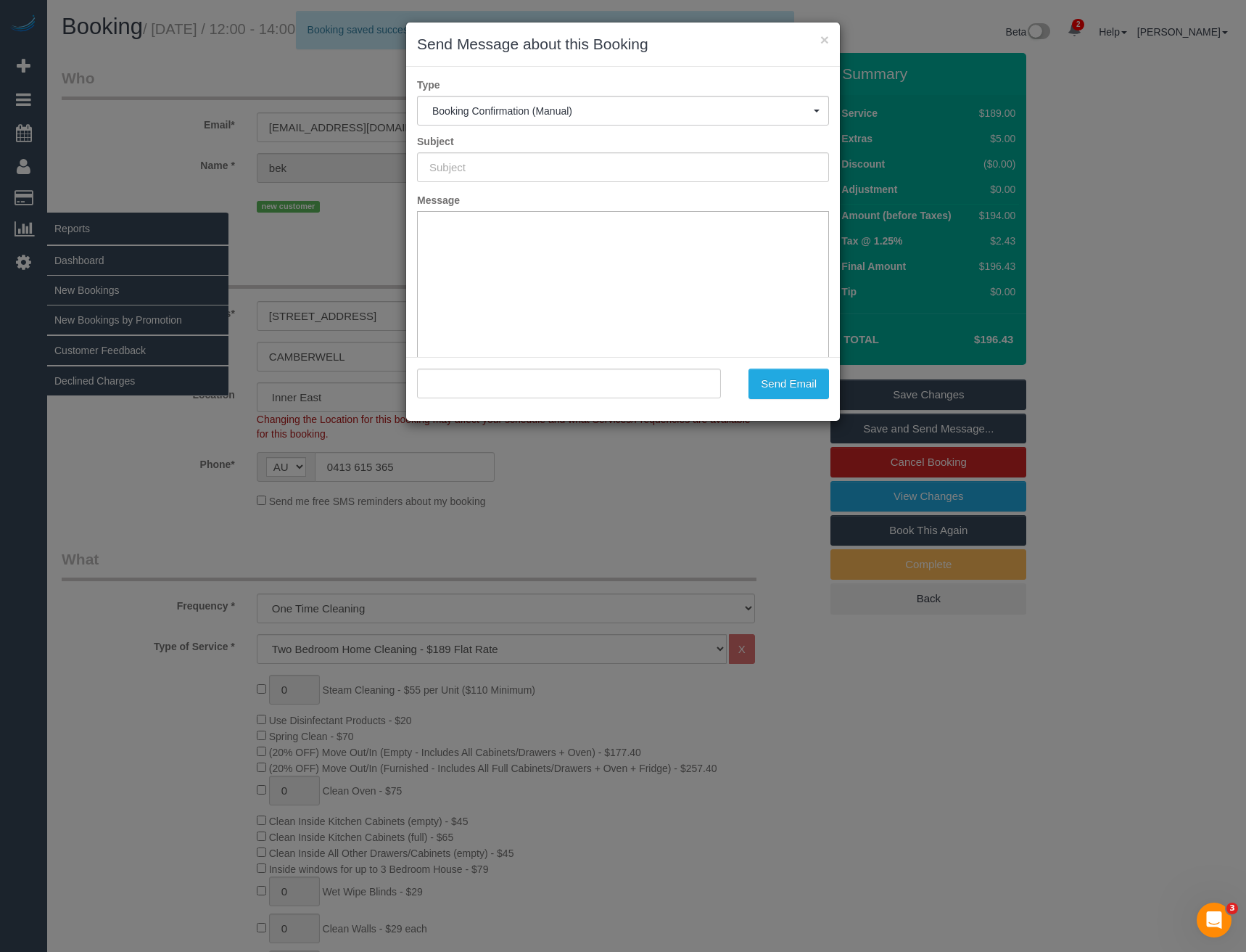
type input "Booking Confirmed"
type input ""bek sheppard" <bek@beksheppard.com.au>"
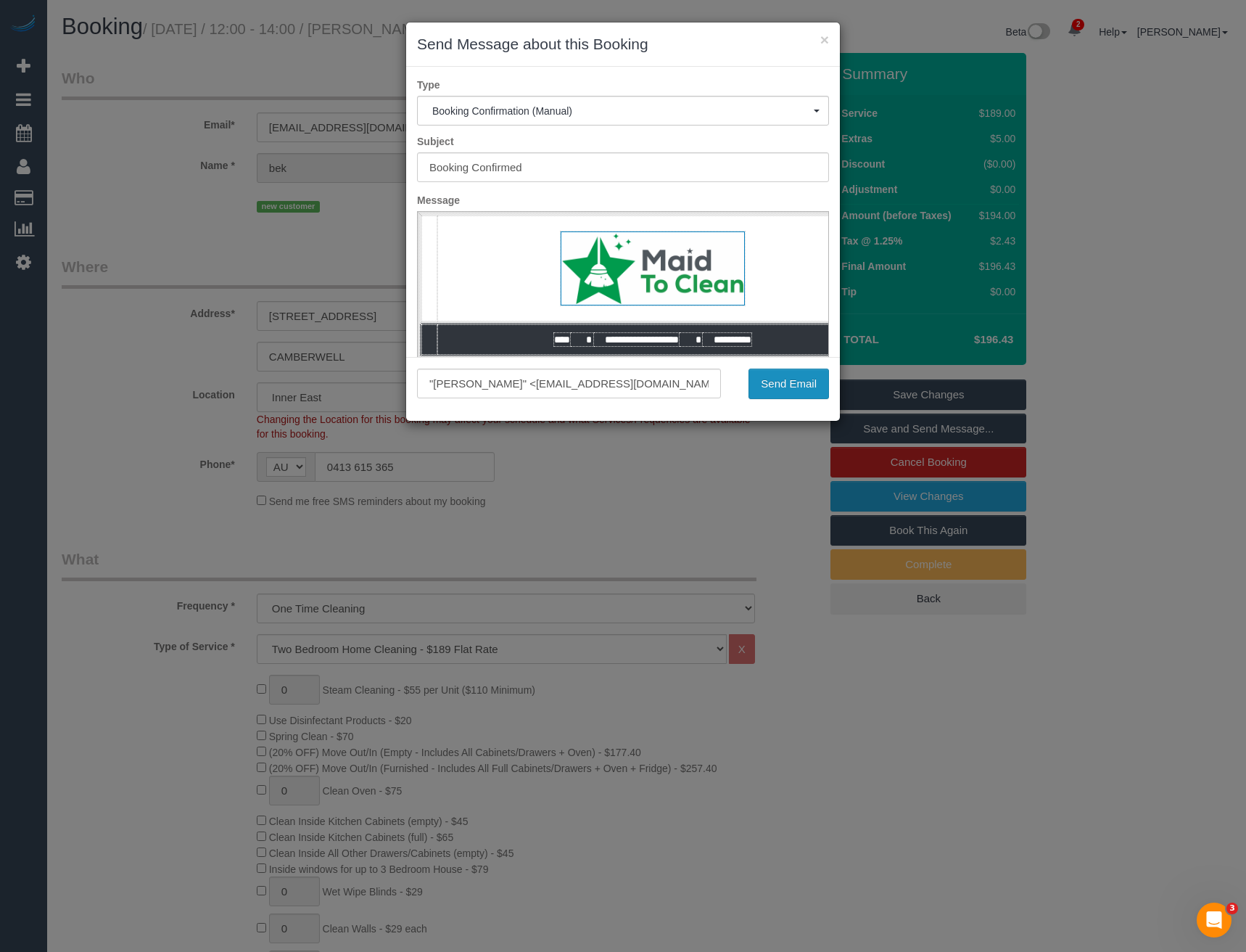
click at [782, 387] on button "Send Email" at bounding box center [788, 383] width 80 height 30
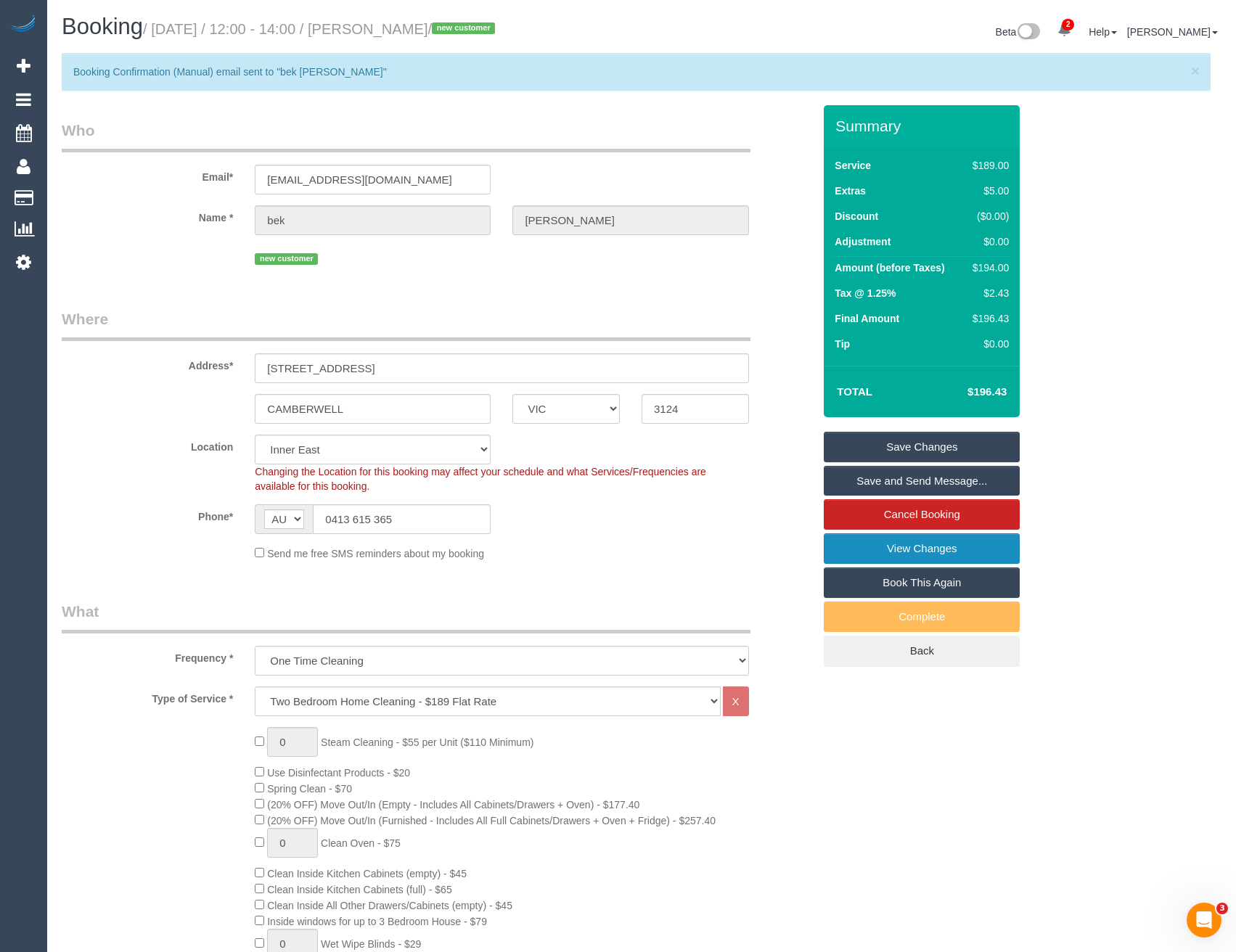
click at [970, 550] on link "View Changes" at bounding box center [922, 548] width 196 height 30
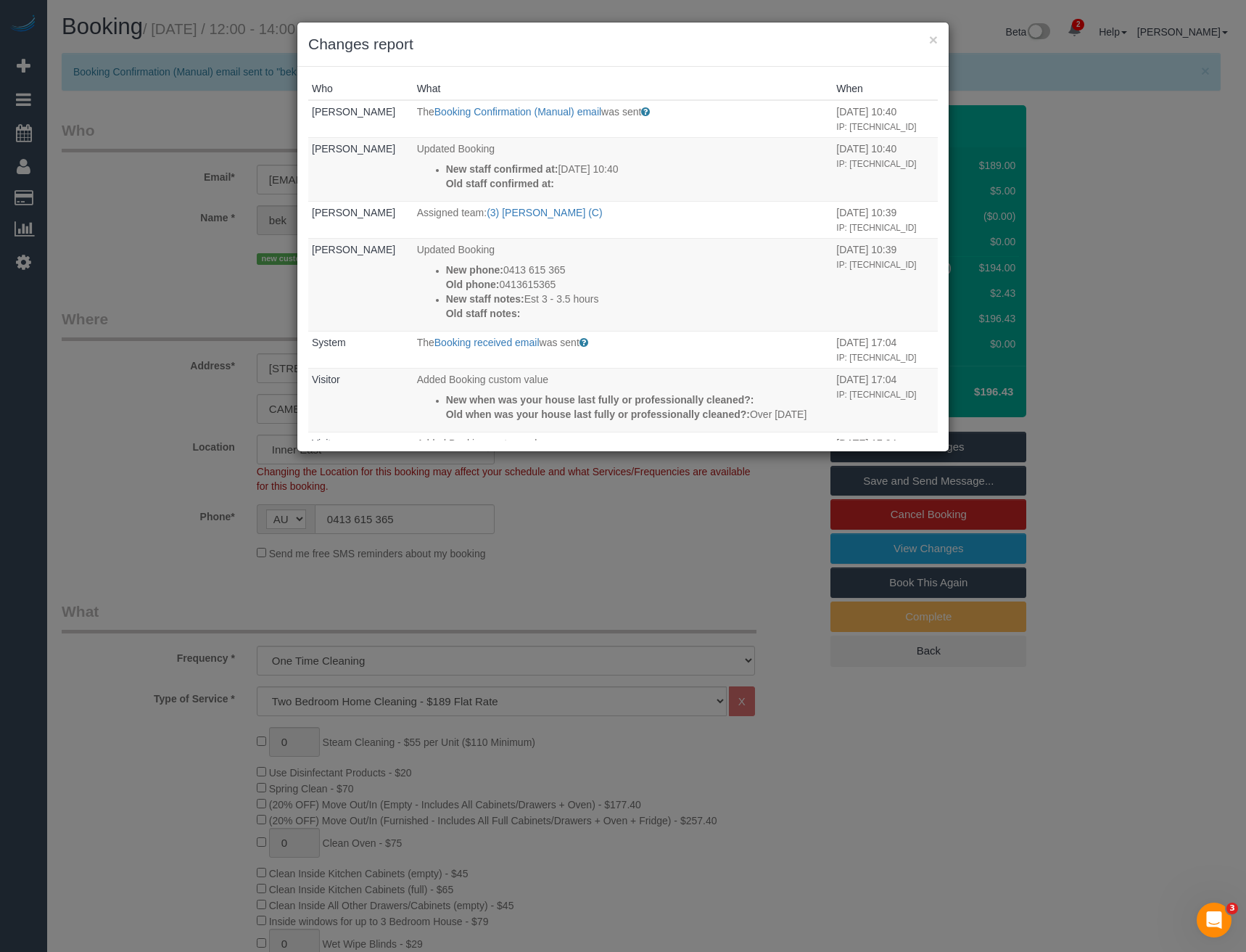
click at [569, 513] on div "× Changes report Who What When Bronie Bryant The Booking Confirmation (Manual) …" at bounding box center [623, 476] width 1246 height 952
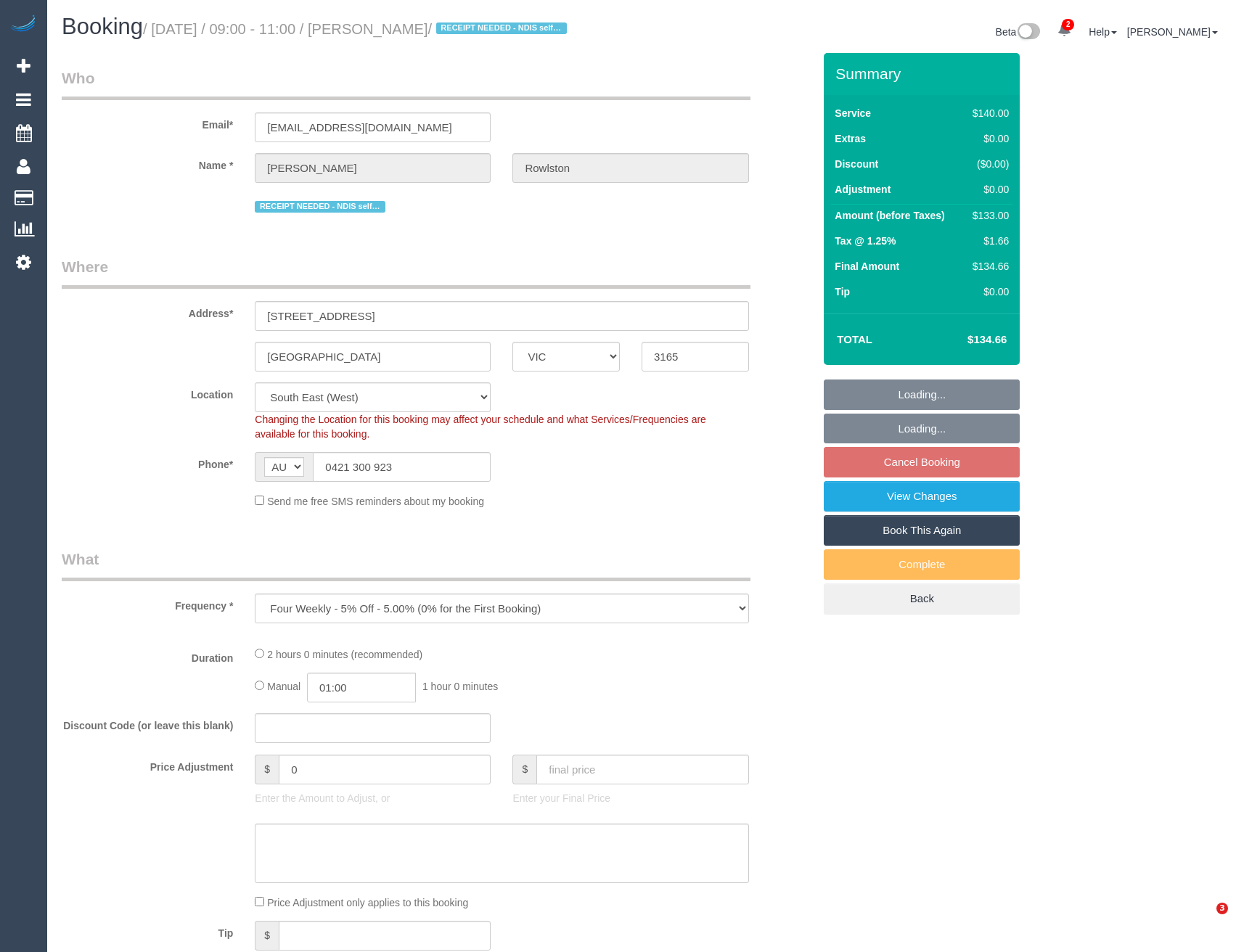
select select "VIC"
select select "string:stripe-pm_1PJRZQ2GScqysDRV5w2iSAKG"
select select "number:28"
select select "number:14"
select select "number:19"
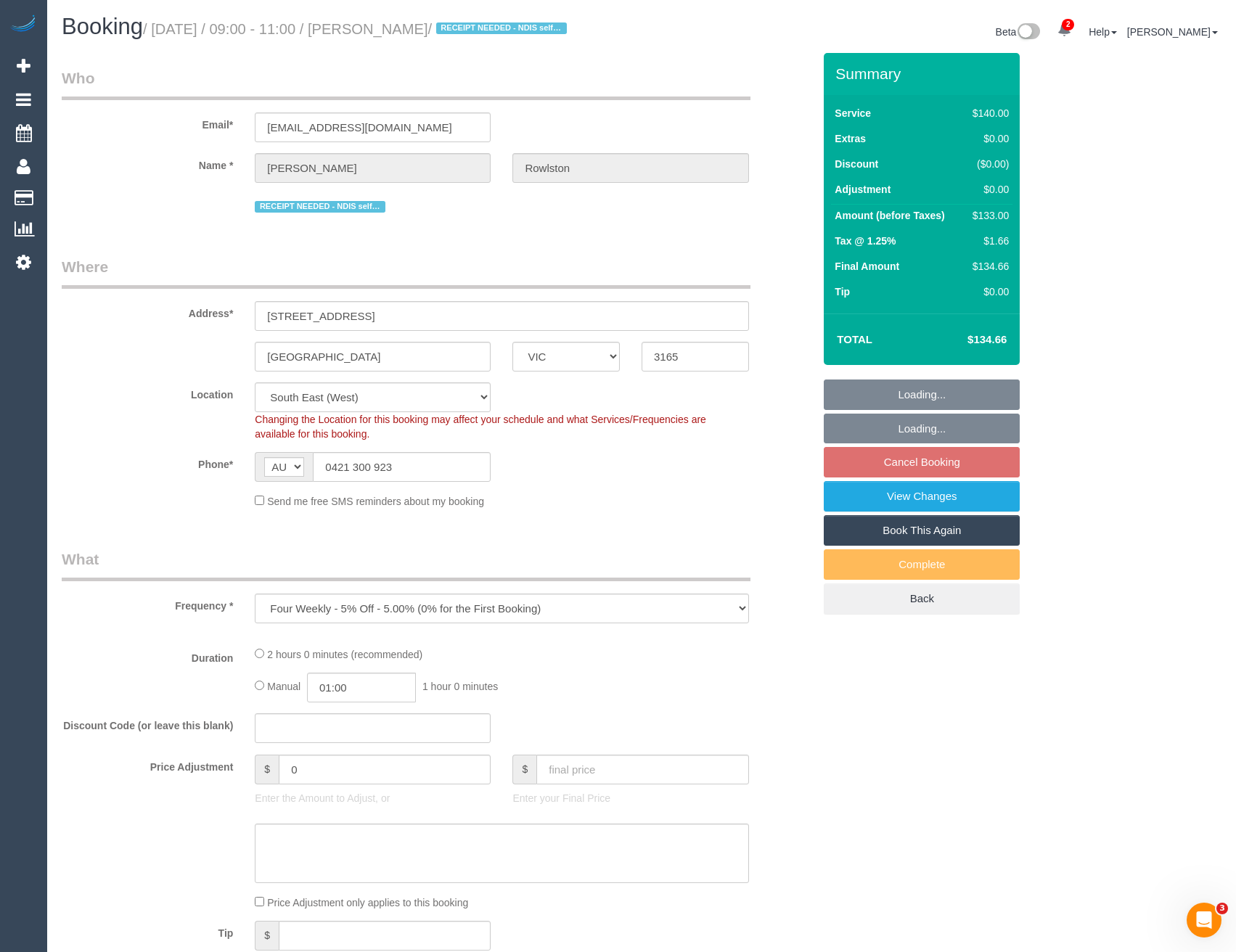
select select "number:36"
select select "number:34"
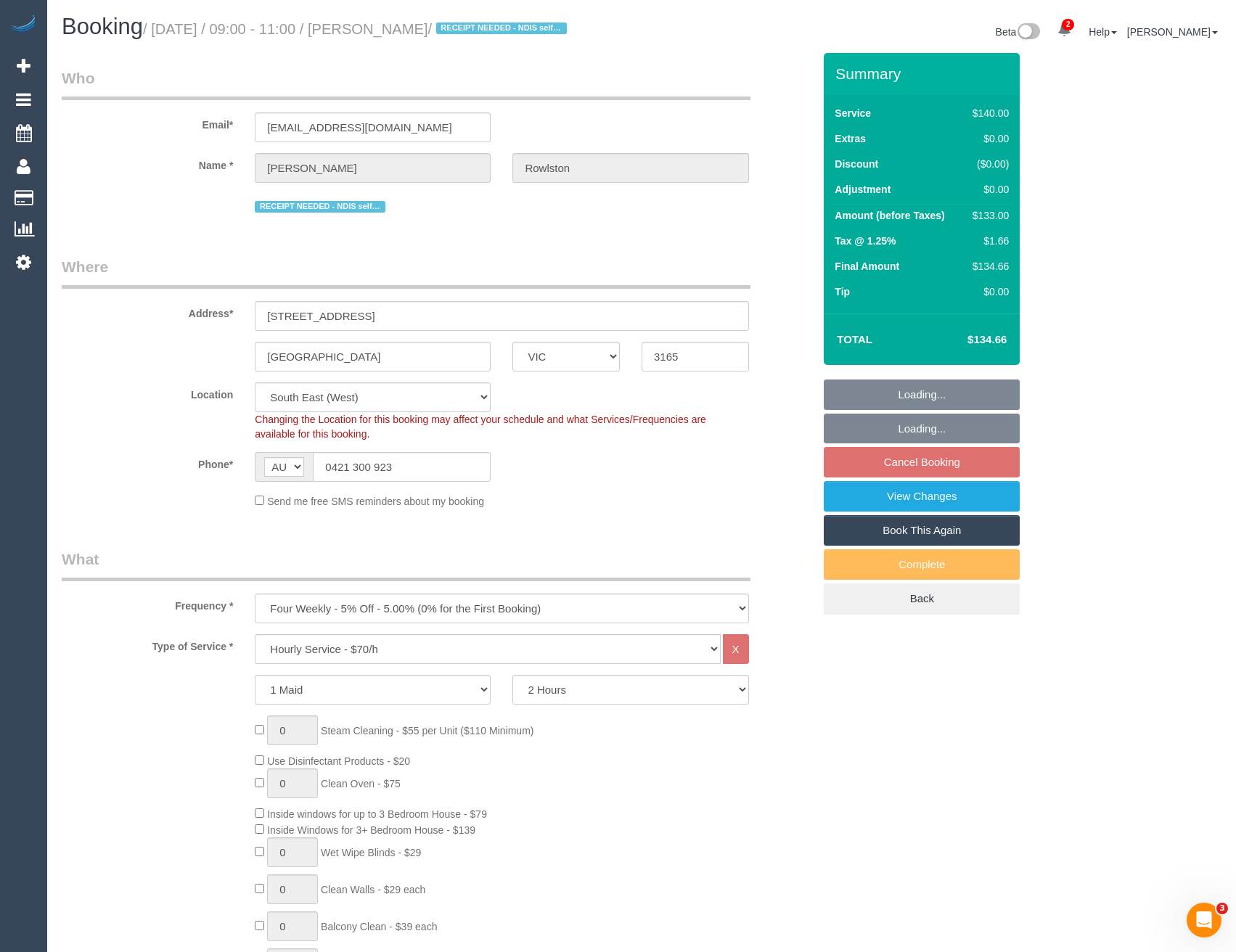
select select "object:887"
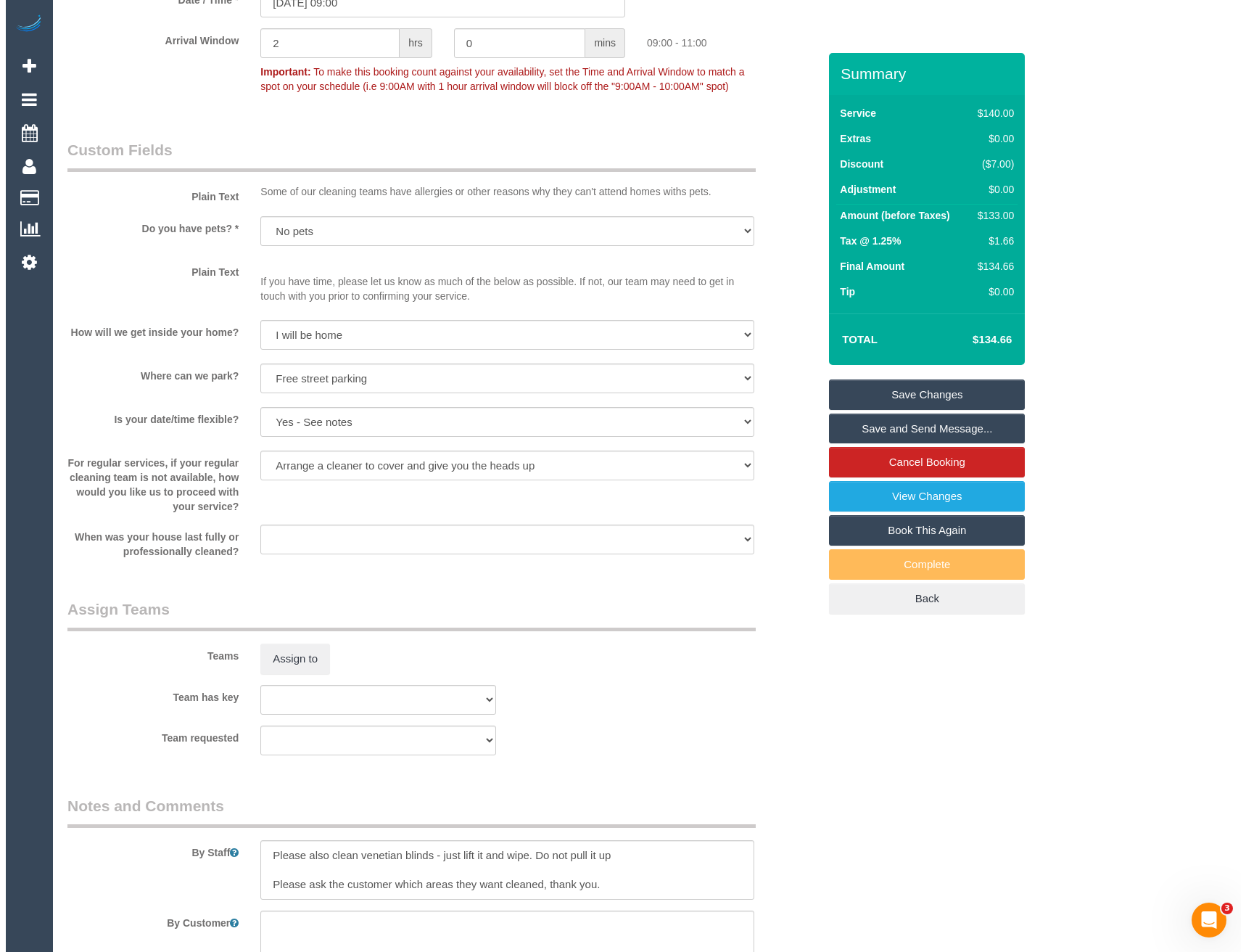
scroll to position [1742, 0]
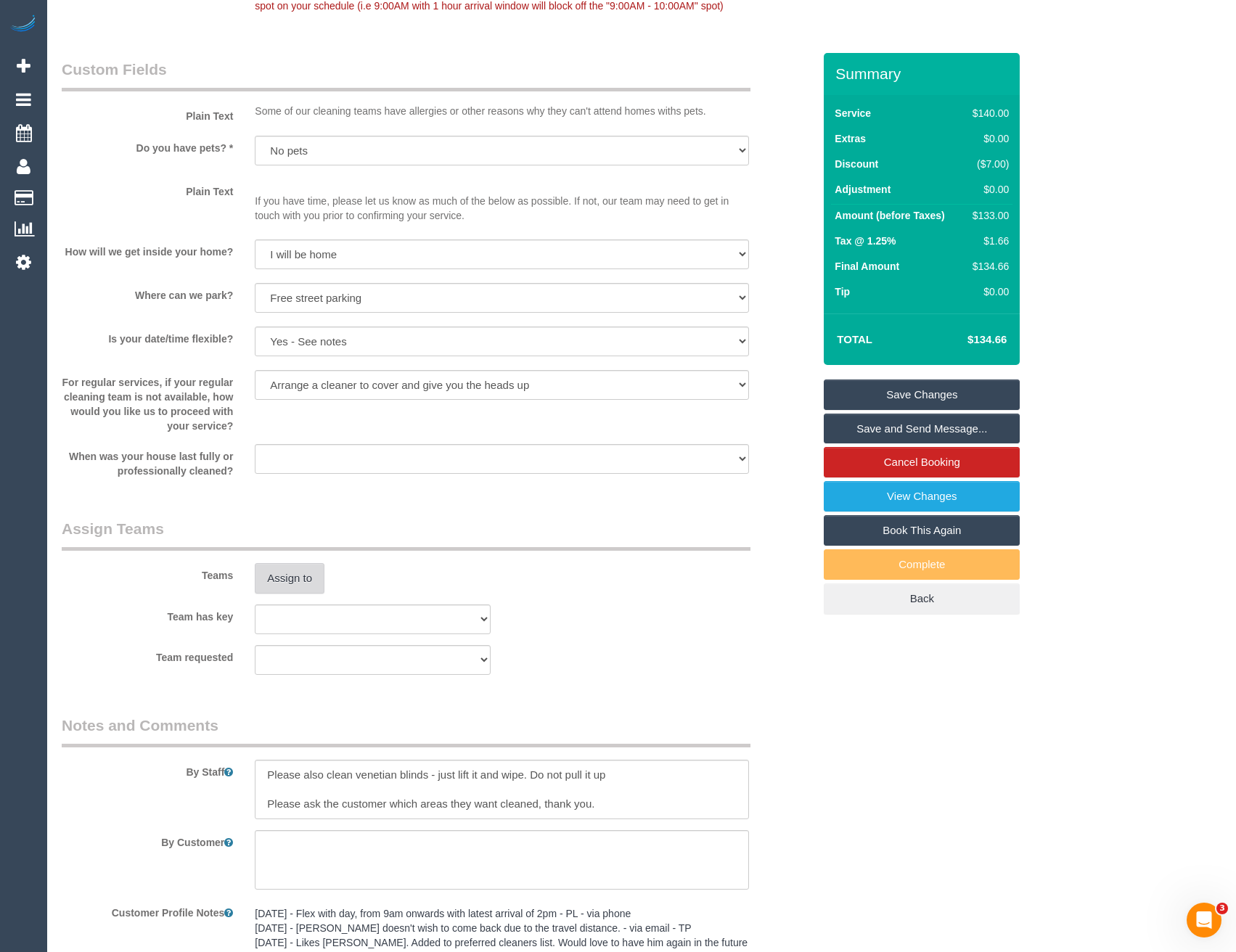
click at [299, 579] on button "Assign to" at bounding box center [289, 578] width 69 height 30
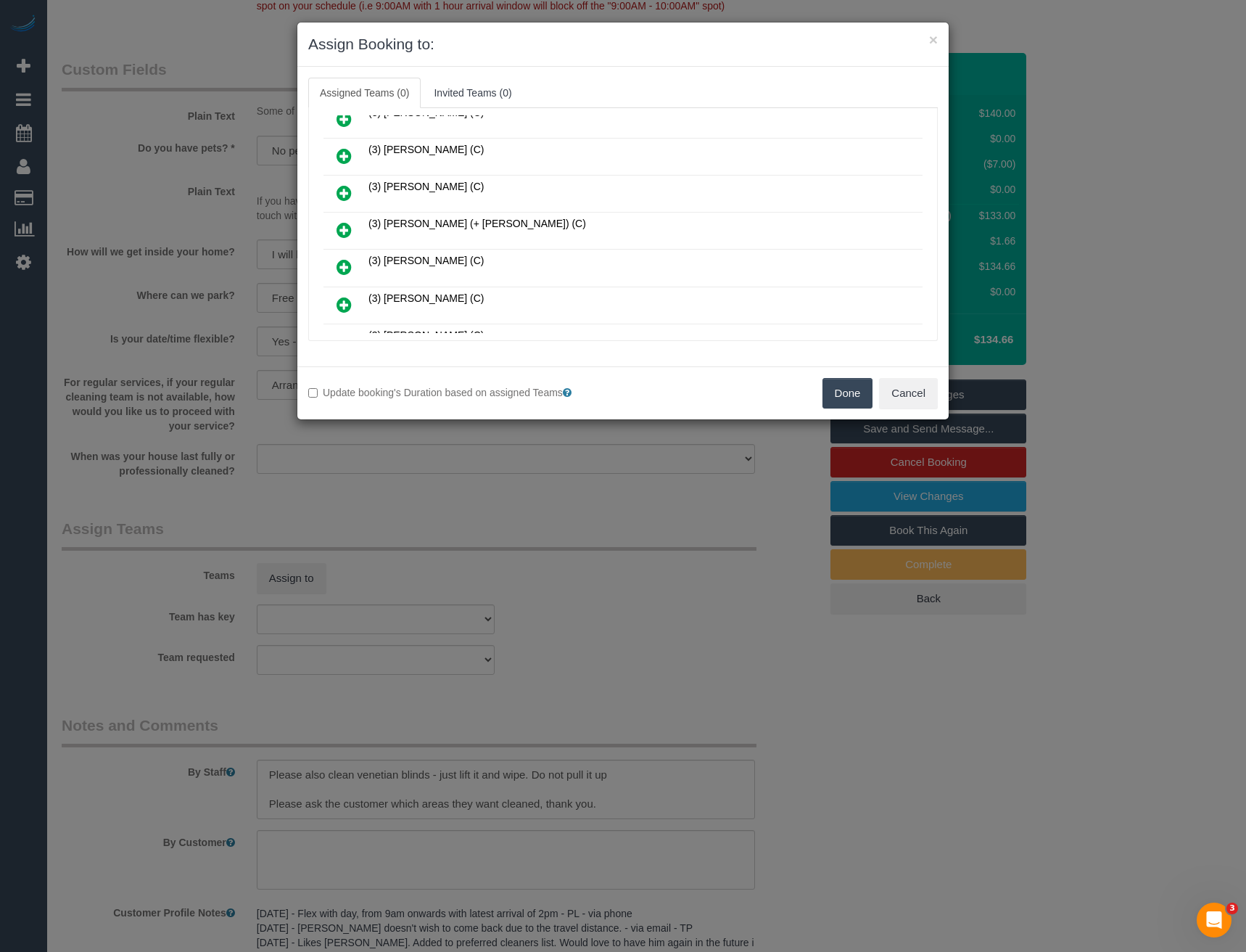
scroll to position [580, 0]
click at [340, 192] on icon at bounding box center [344, 190] width 15 height 18
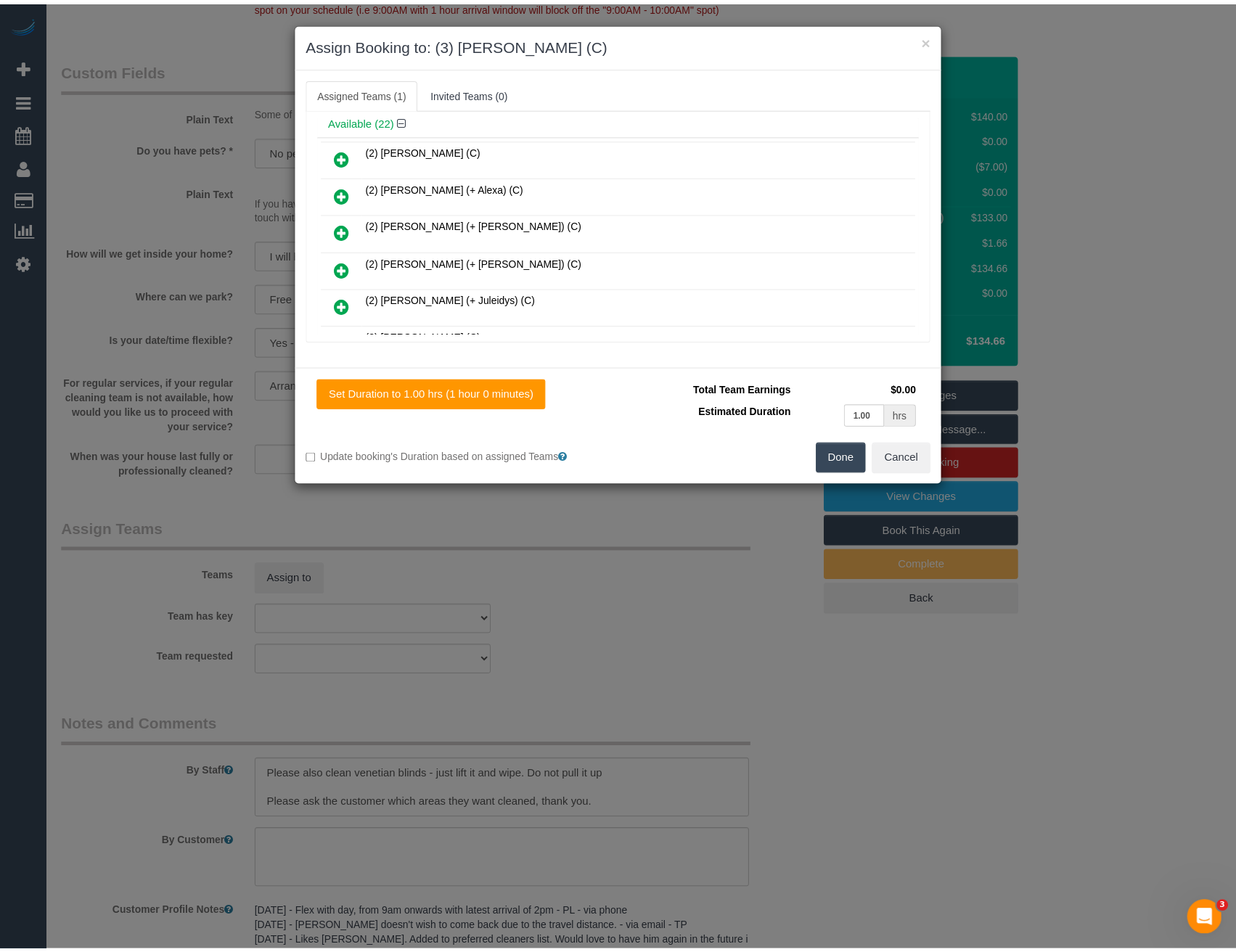
scroll to position [0, 0]
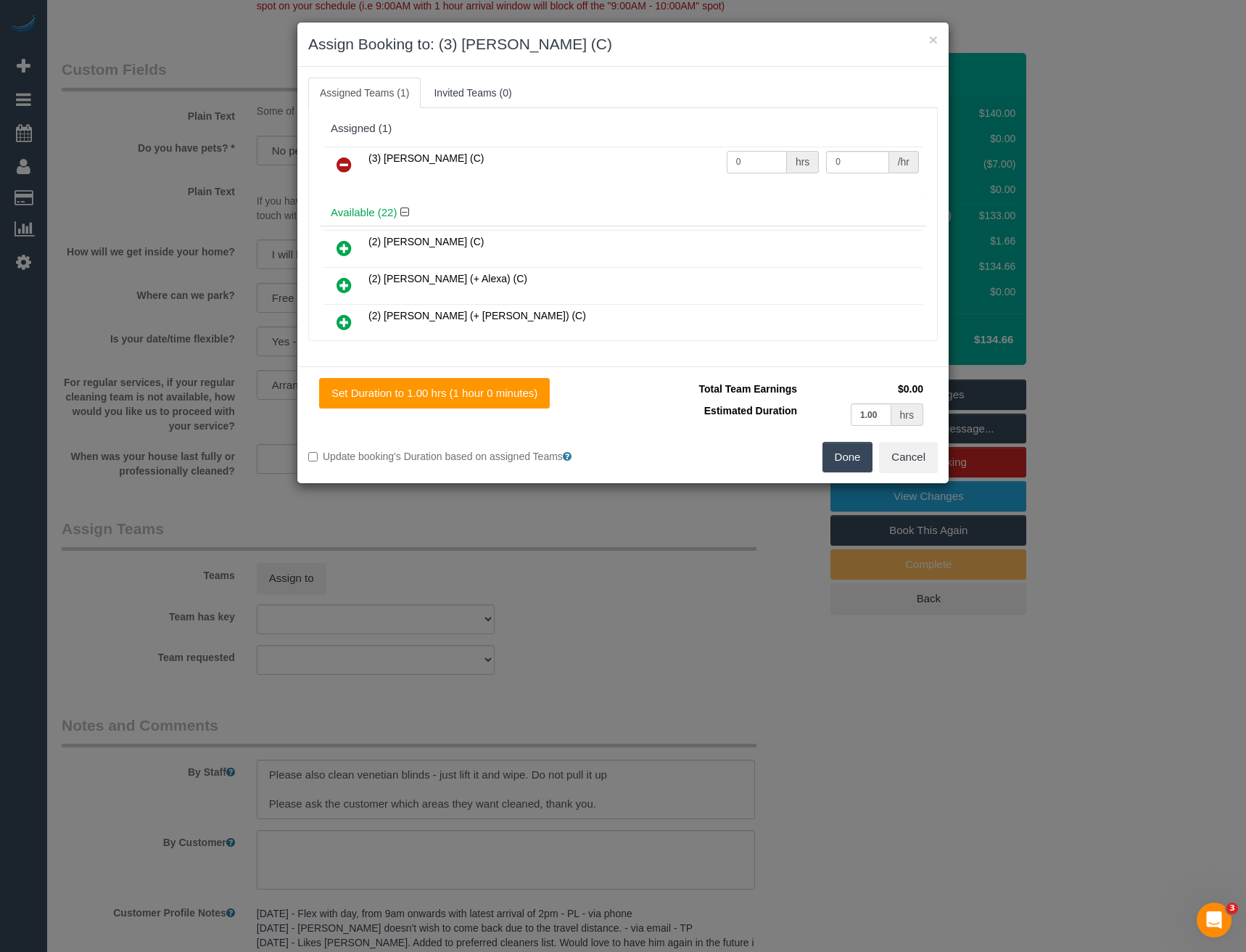
drag, startPoint x: 763, startPoint y: 162, endPoint x: 587, endPoint y: 161, distance: 176.0
click at [596, 164] on tr "(3) [PERSON_NAME] (C) 0 hrs 0 /hr" at bounding box center [623, 165] width 599 height 37
type input "2"
type input "35"
click at [843, 462] on button "Done" at bounding box center [848, 456] width 51 height 30
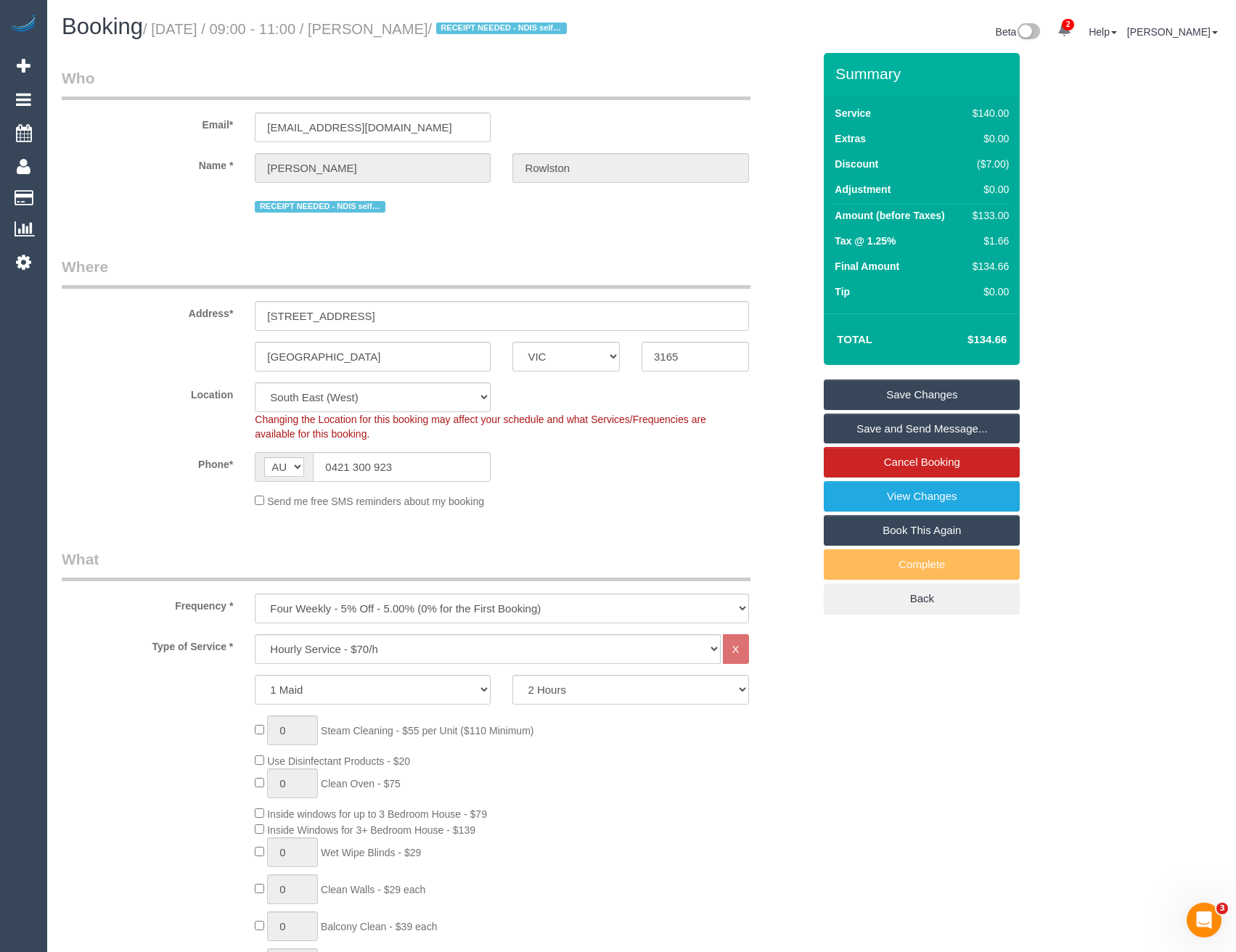
click at [869, 425] on link "Save and Send Message..." at bounding box center [922, 428] width 196 height 30
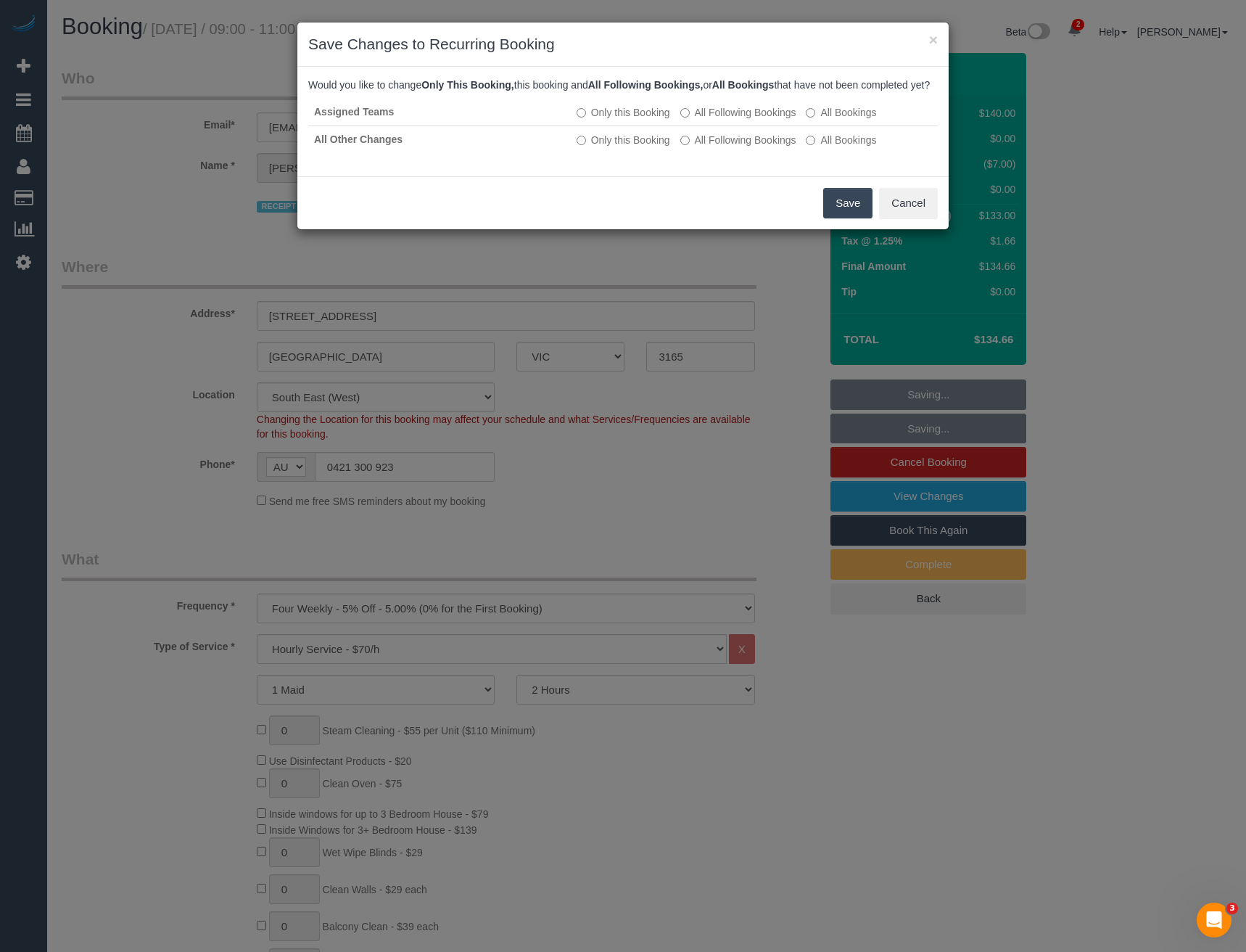
click at [840, 217] on button "Save" at bounding box center [848, 203] width 49 height 30
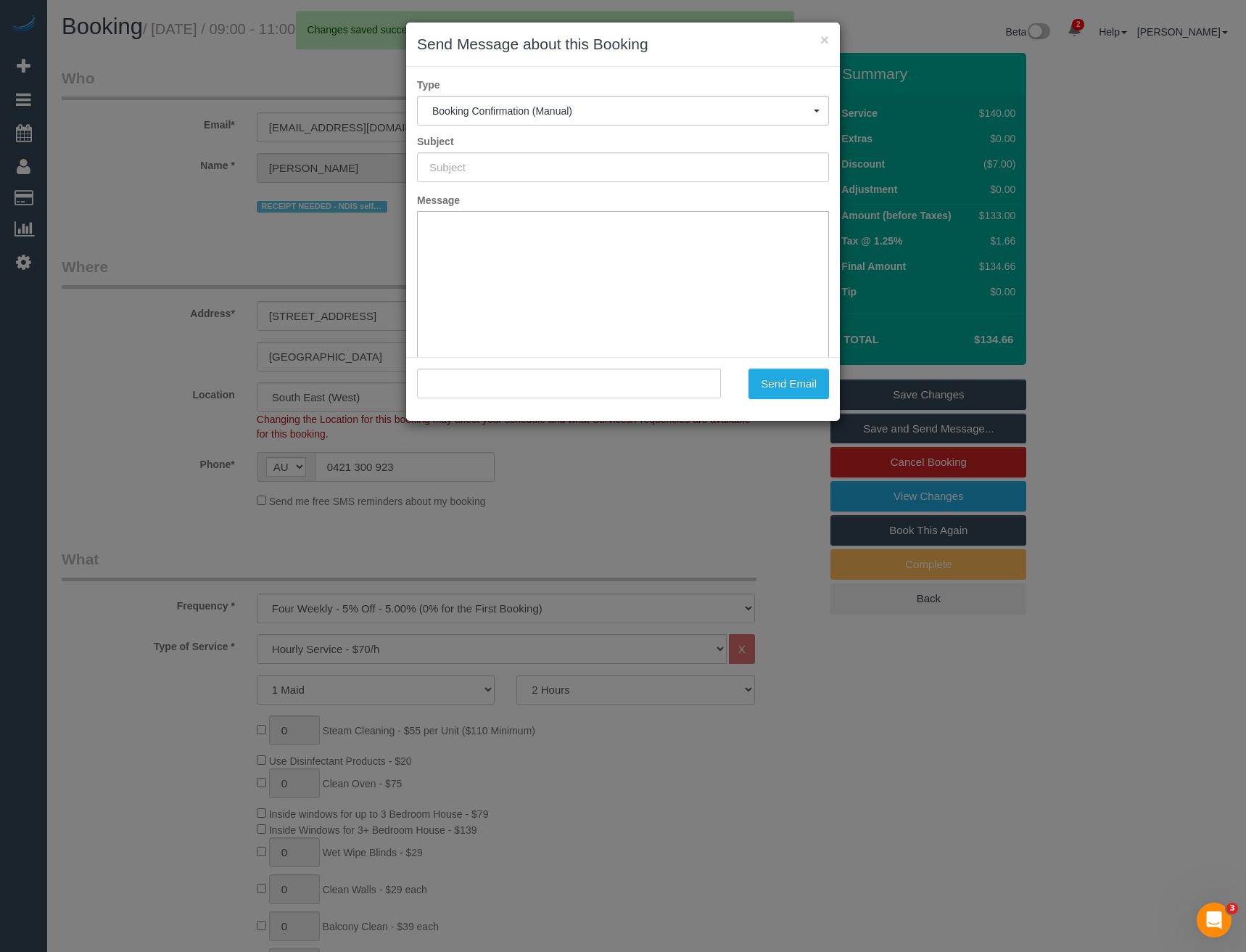
type input "Booking Confirmed"
type input ""Krystal Rowlston" <gwencameron603@gmail.com>"
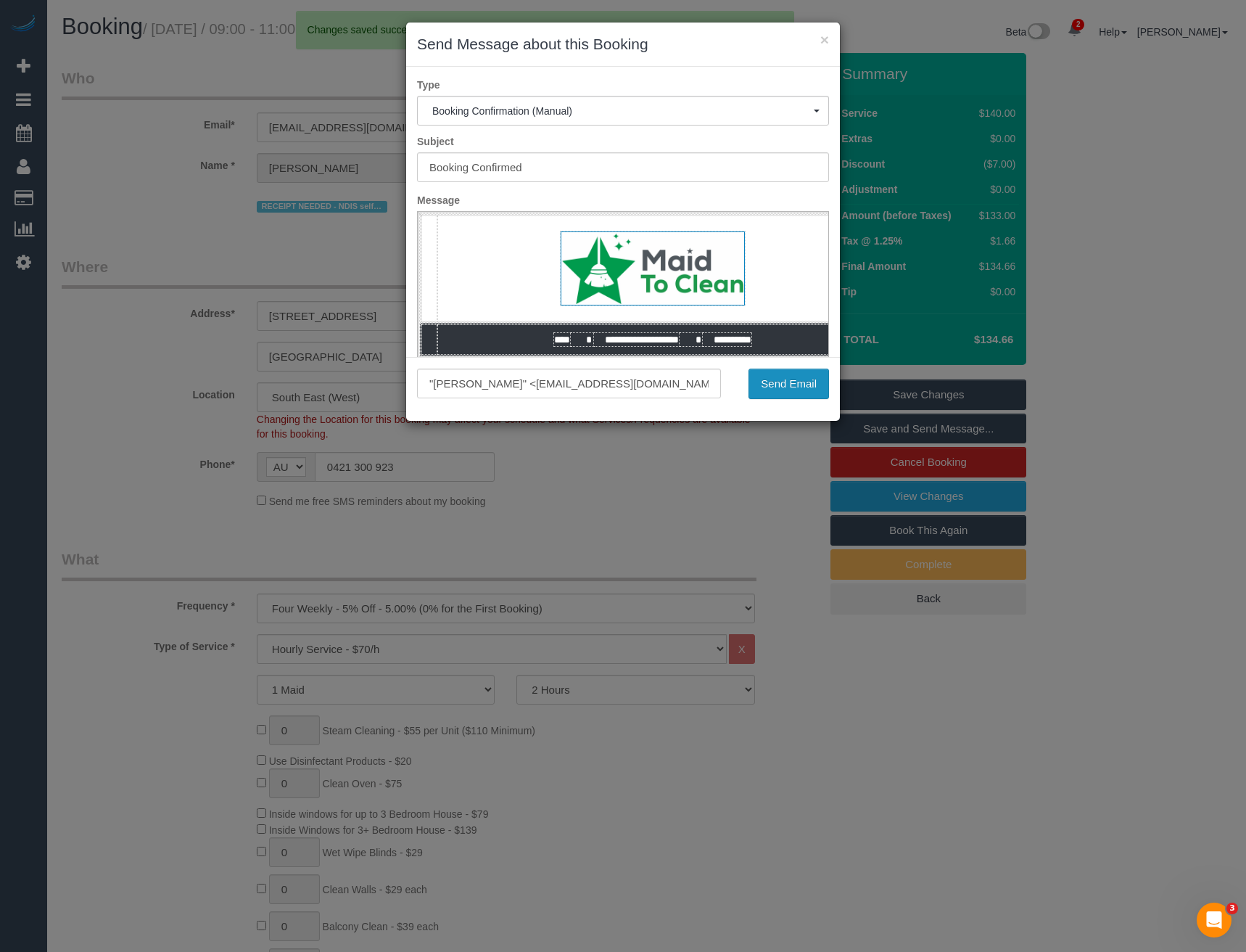
click at [782, 385] on button "Send Email" at bounding box center [788, 383] width 80 height 30
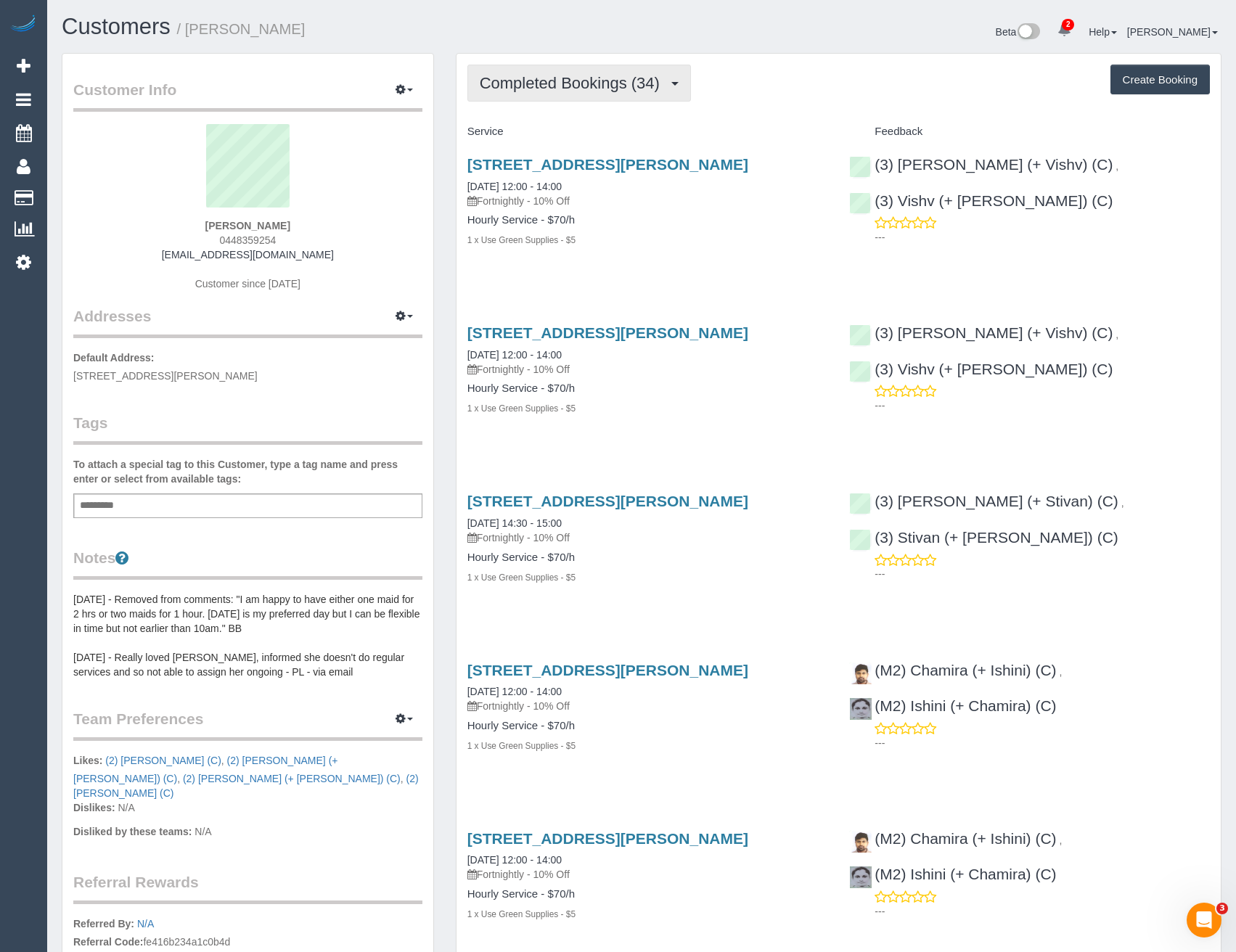
drag, startPoint x: 603, startPoint y: 67, endPoint x: 586, endPoint y: 91, distance: 29.4
click at [600, 68] on button "Completed Bookings (34)" at bounding box center [579, 83] width 223 height 37
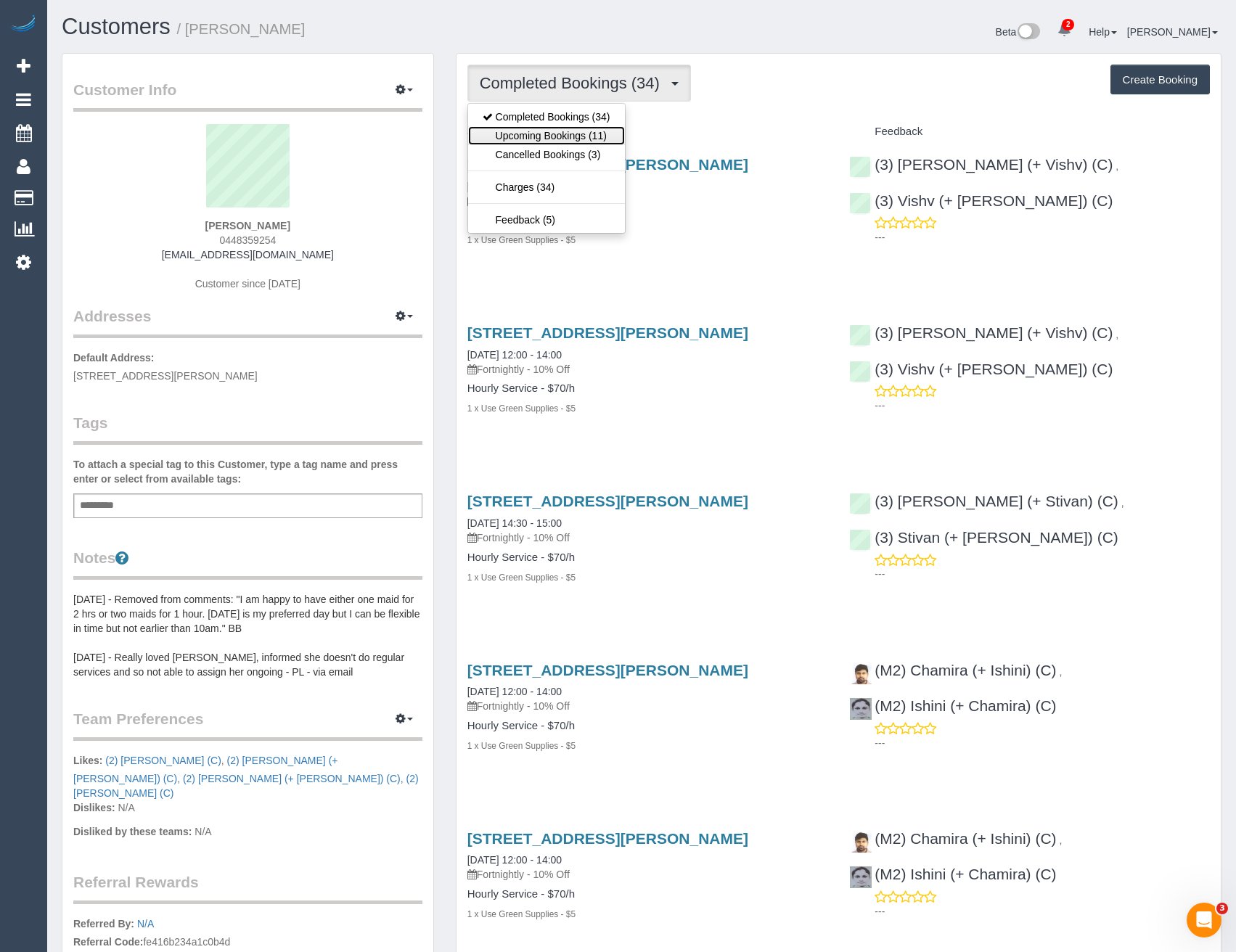
click at [578, 132] on link "Upcoming Bookings (11)" at bounding box center [546, 136] width 157 height 19
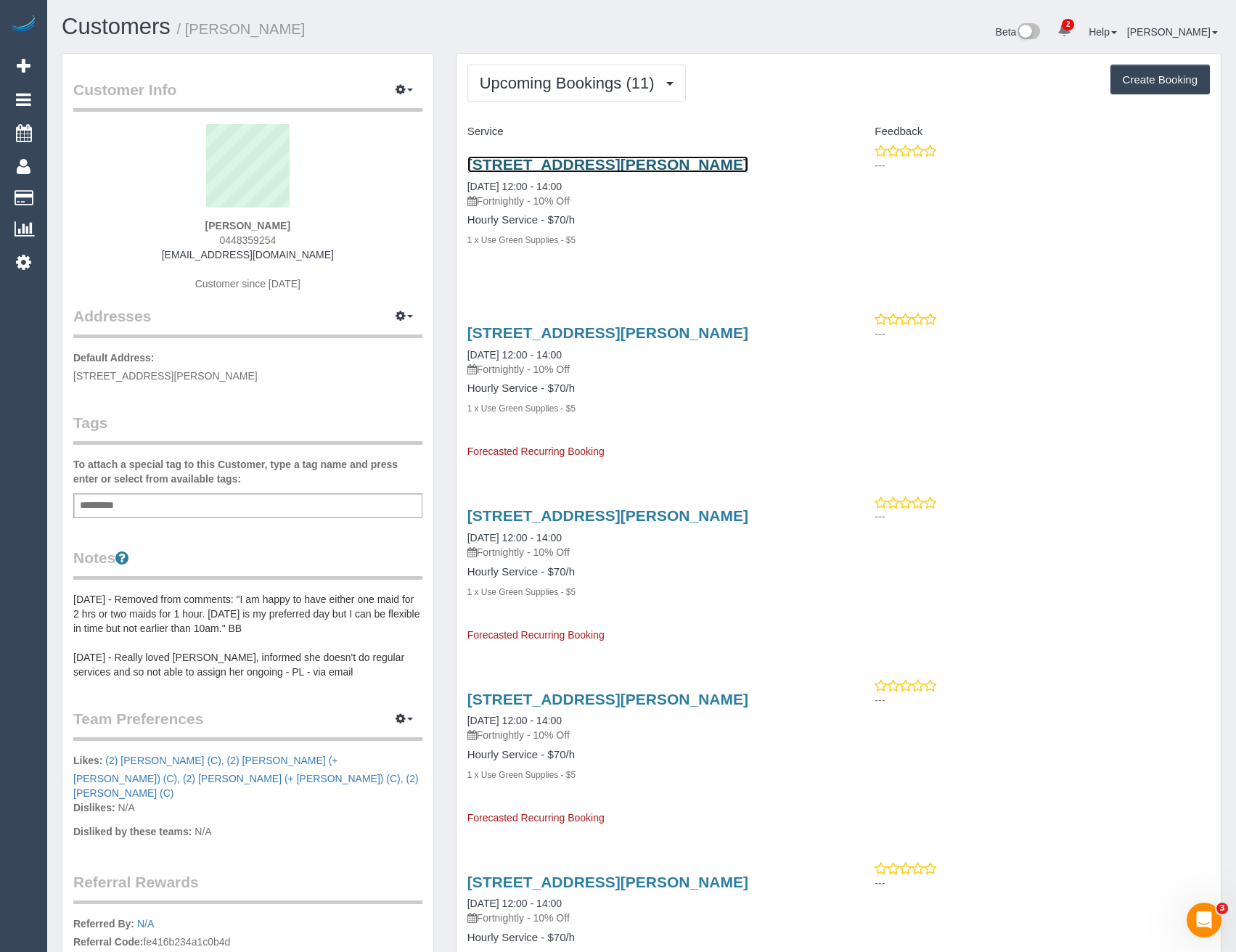
click at [608, 167] on link "7 Wilson Street, Murrumbeena, VIC 3163" at bounding box center [608, 164] width 281 height 17
click at [522, 94] on button "Upcoming Bookings (11)" at bounding box center [577, 83] width 218 height 37
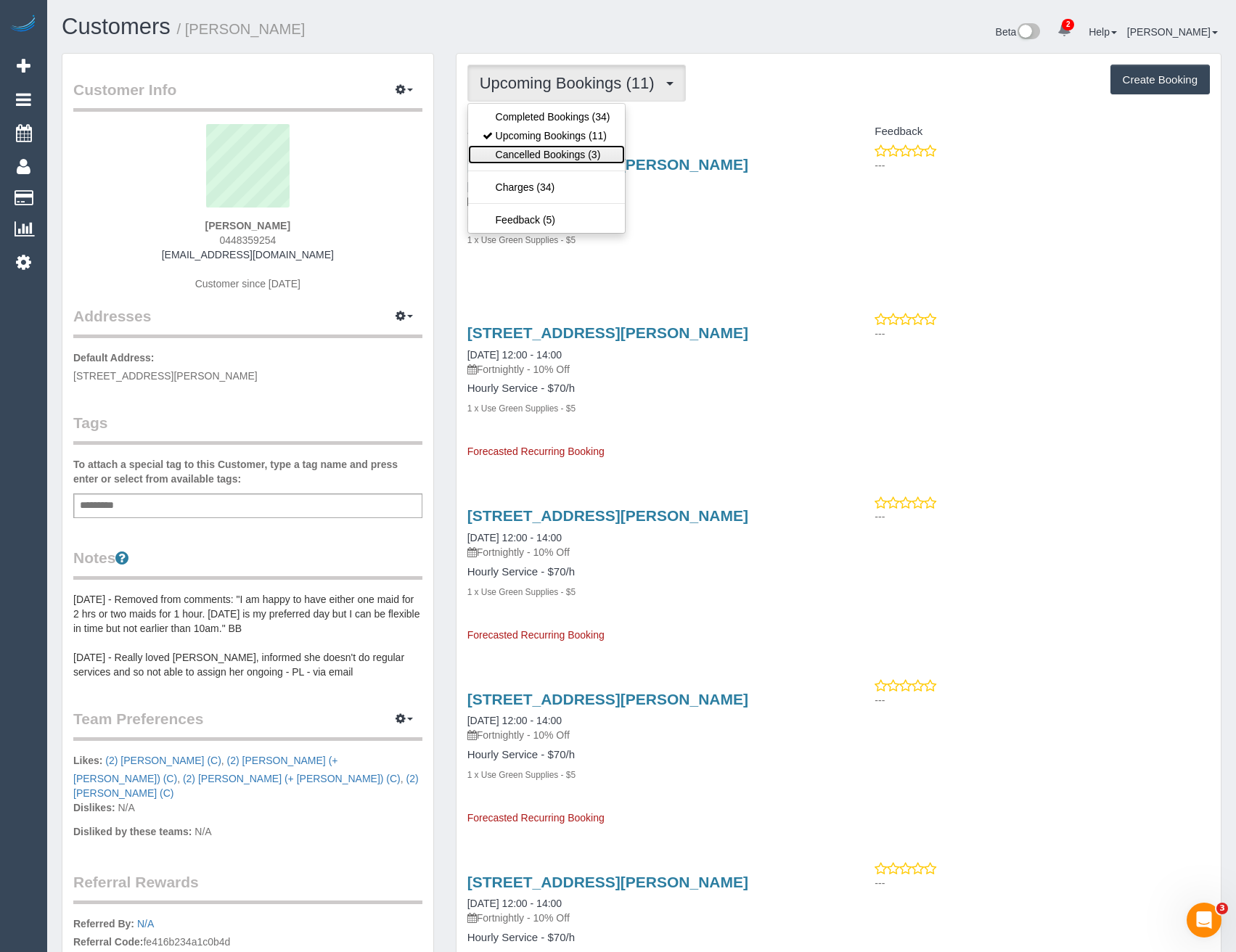
click at [532, 151] on link "Cancelled Bookings (3)" at bounding box center [546, 155] width 157 height 19
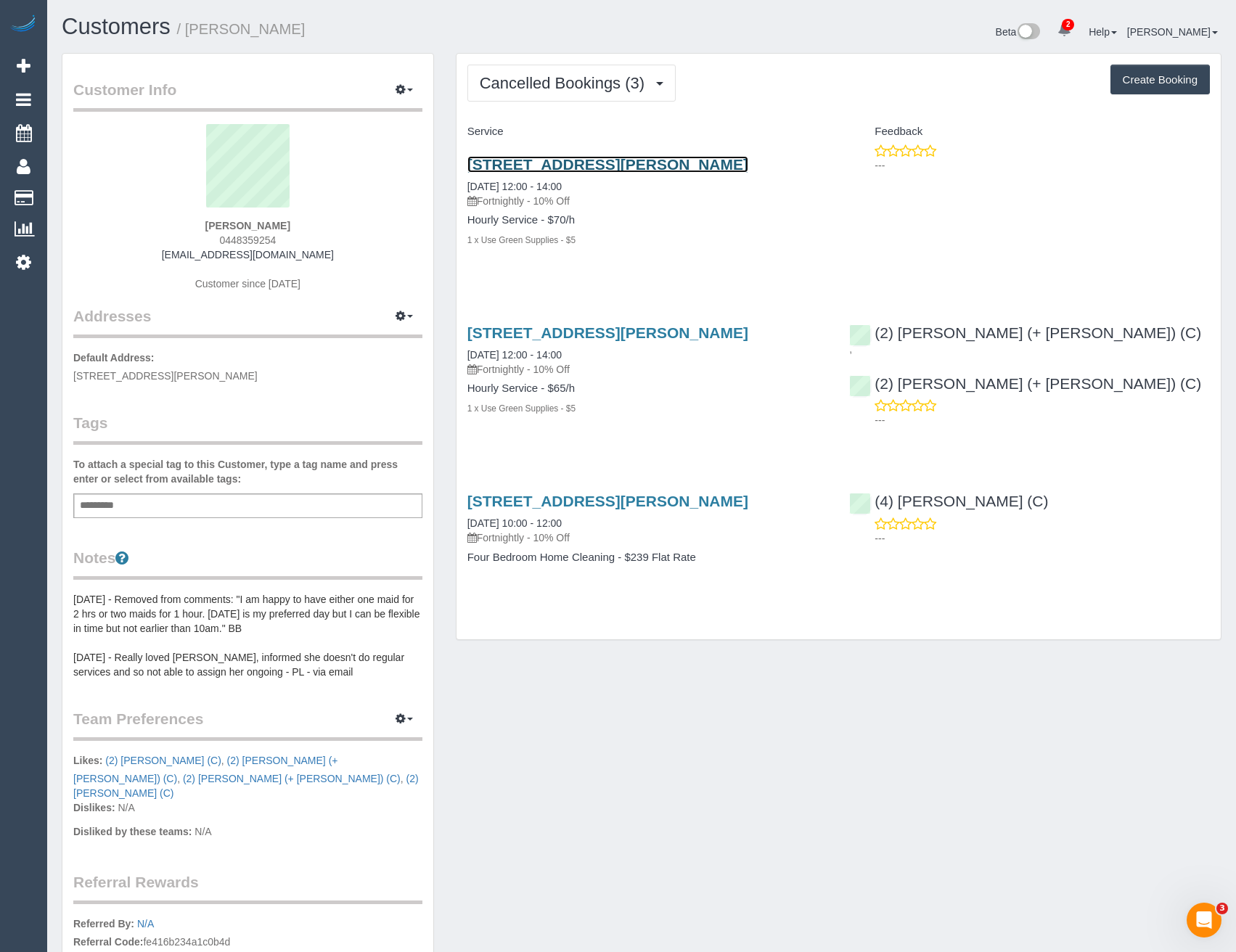
click at [538, 161] on link "7 Wilson Street, Murrumbeena, VIC 3163" at bounding box center [608, 164] width 281 height 17
click at [577, 83] on span "Cancelled Bookings (3)" at bounding box center [565, 83] width 172 height 18
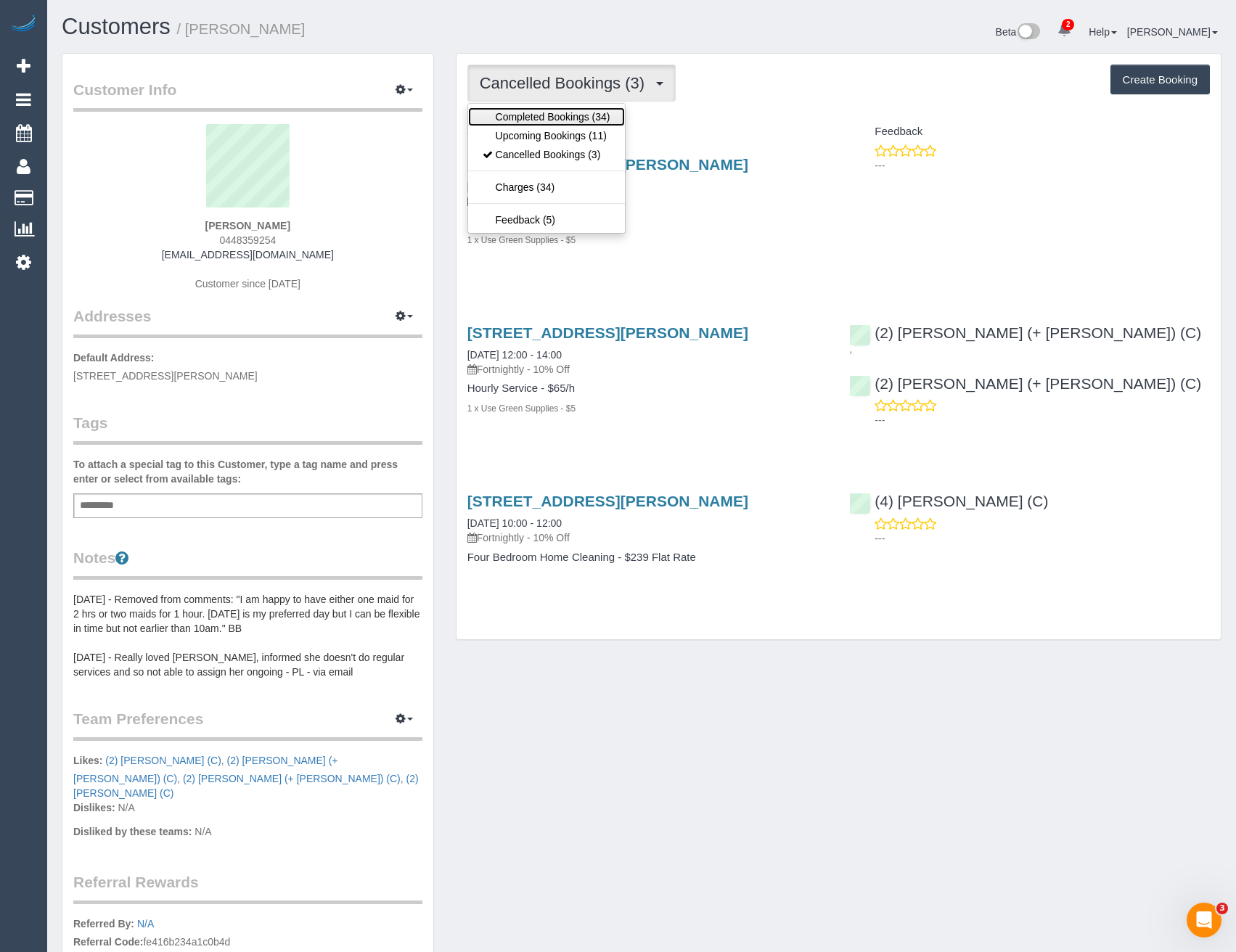
click at [551, 110] on link "Completed Bookings (34)" at bounding box center [546, 117] width 157 height 19
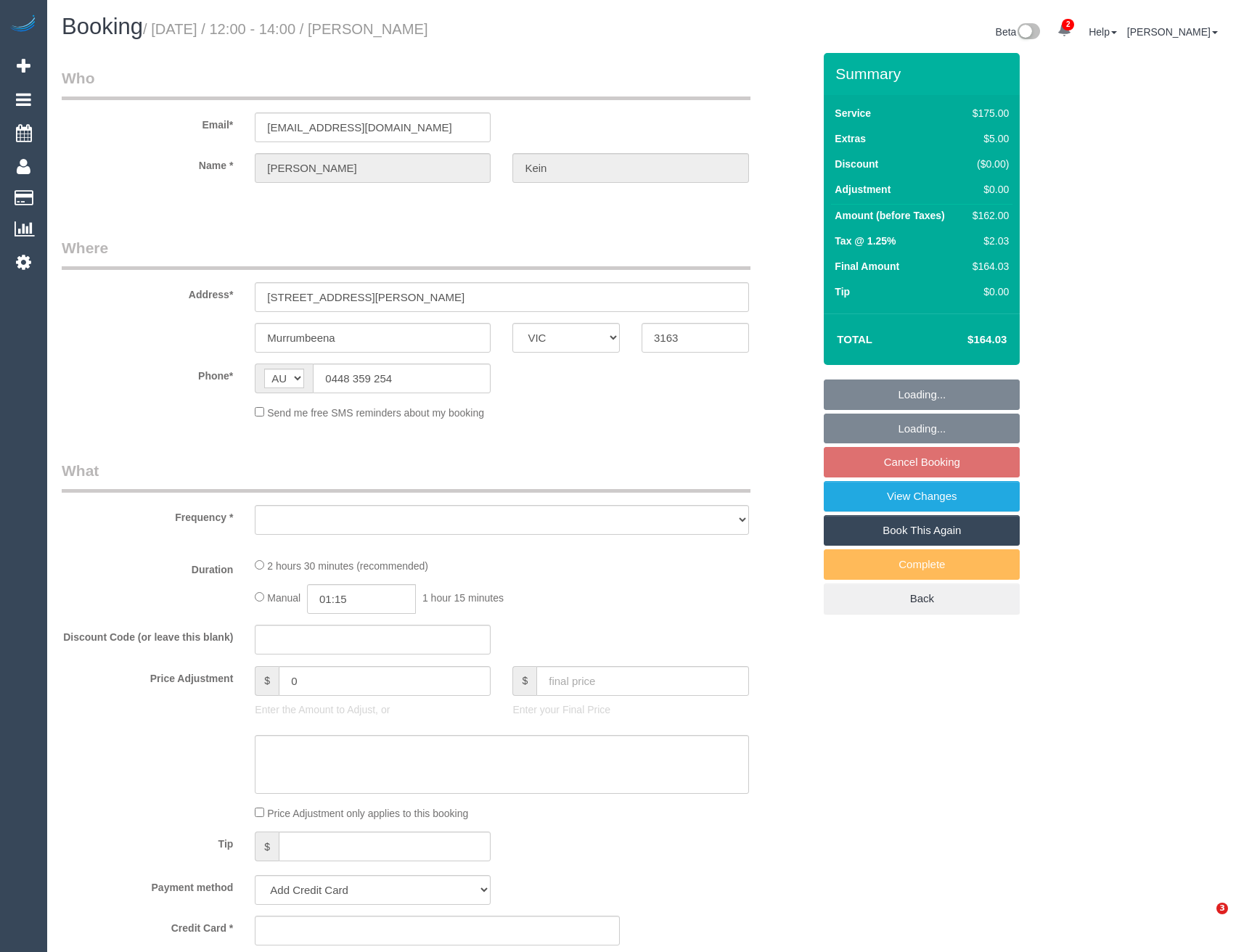
select select "VIC"
select select "object:540"
select select "string:stripe-pm_1LFR9A2GScqysDRVU0k5wYg8"
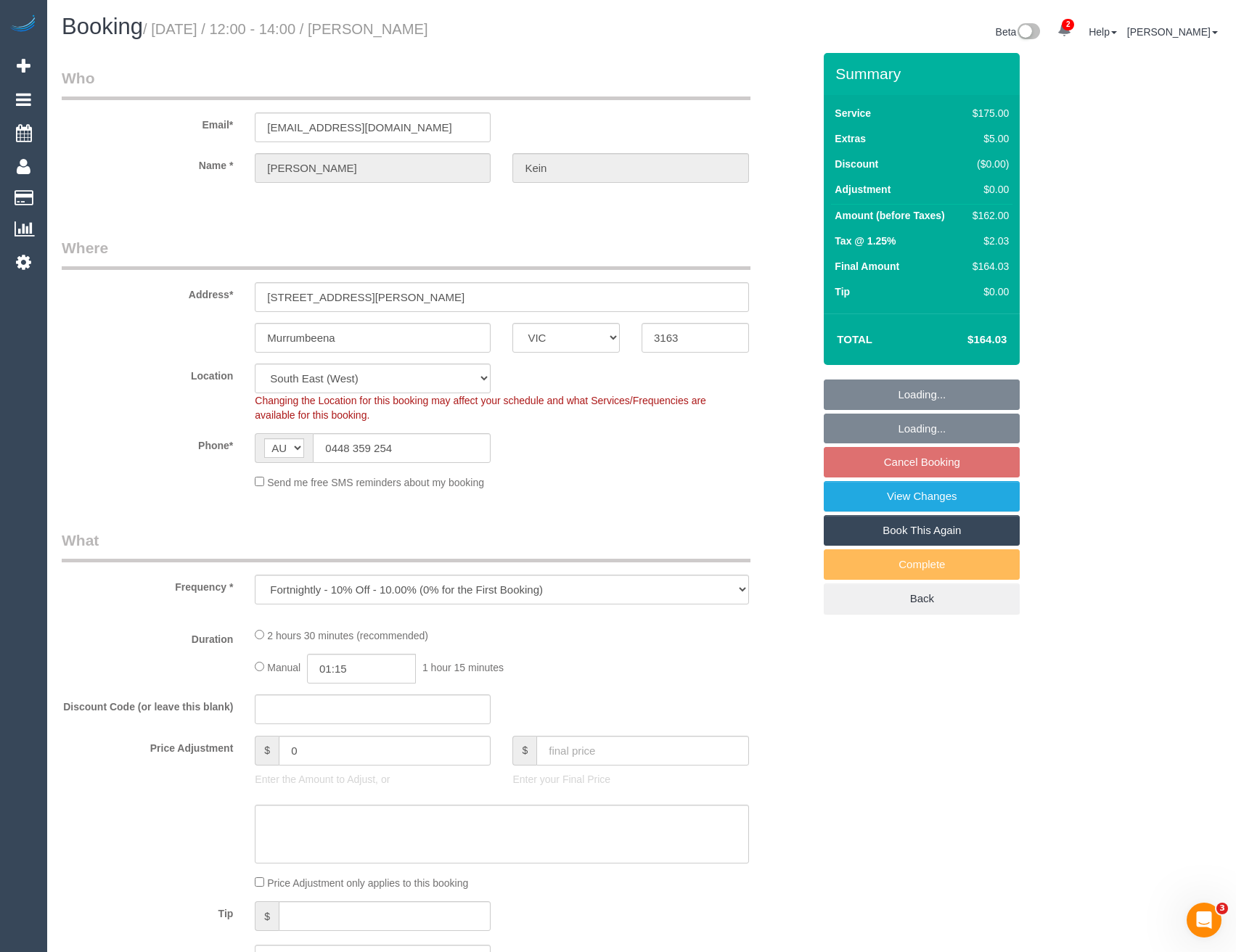
select select "object:859"
select select "150"
select select "number:27"
select select "number:14"
select select "number:19"
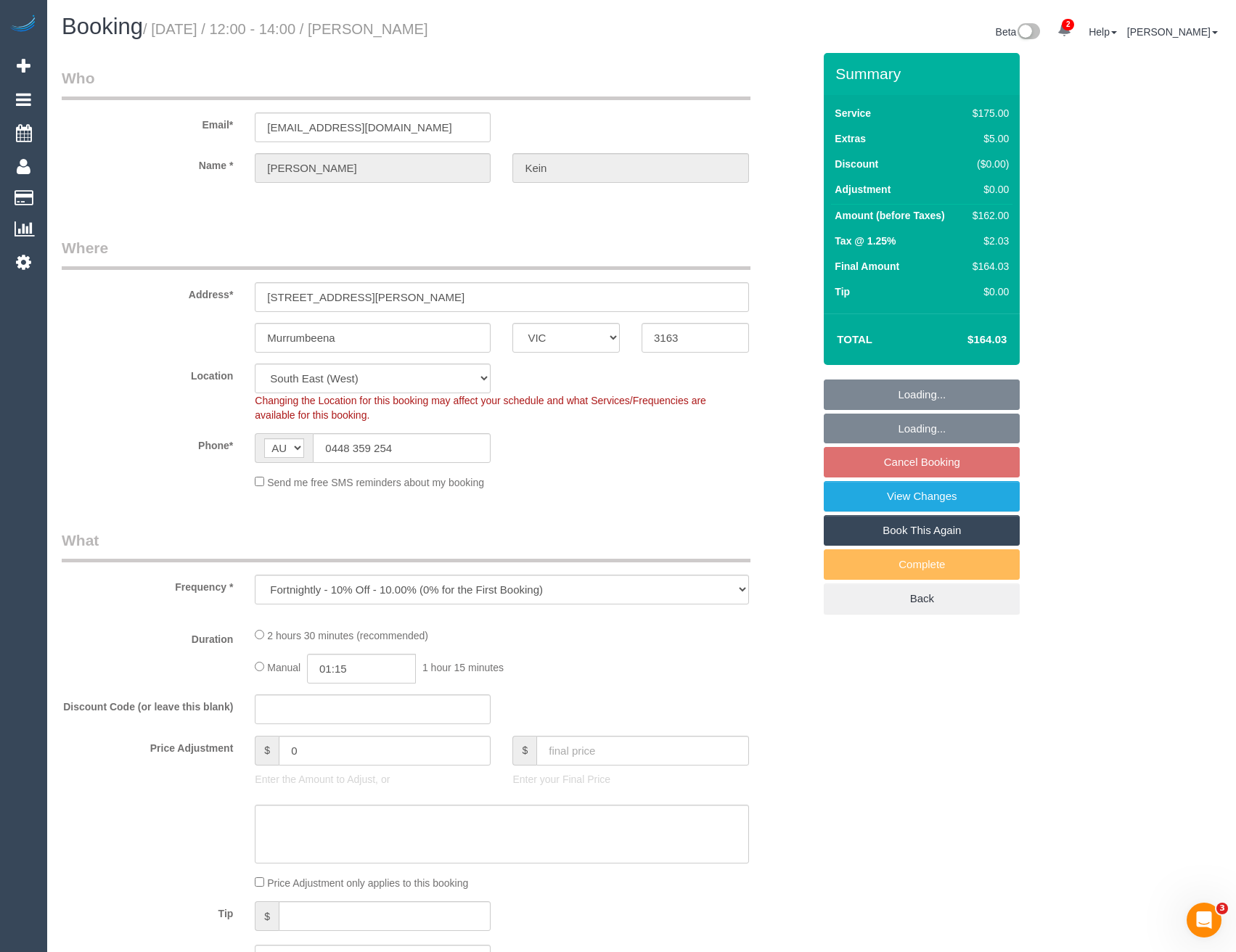
select select "number:36"
select select "number:34"
select select "number:11"
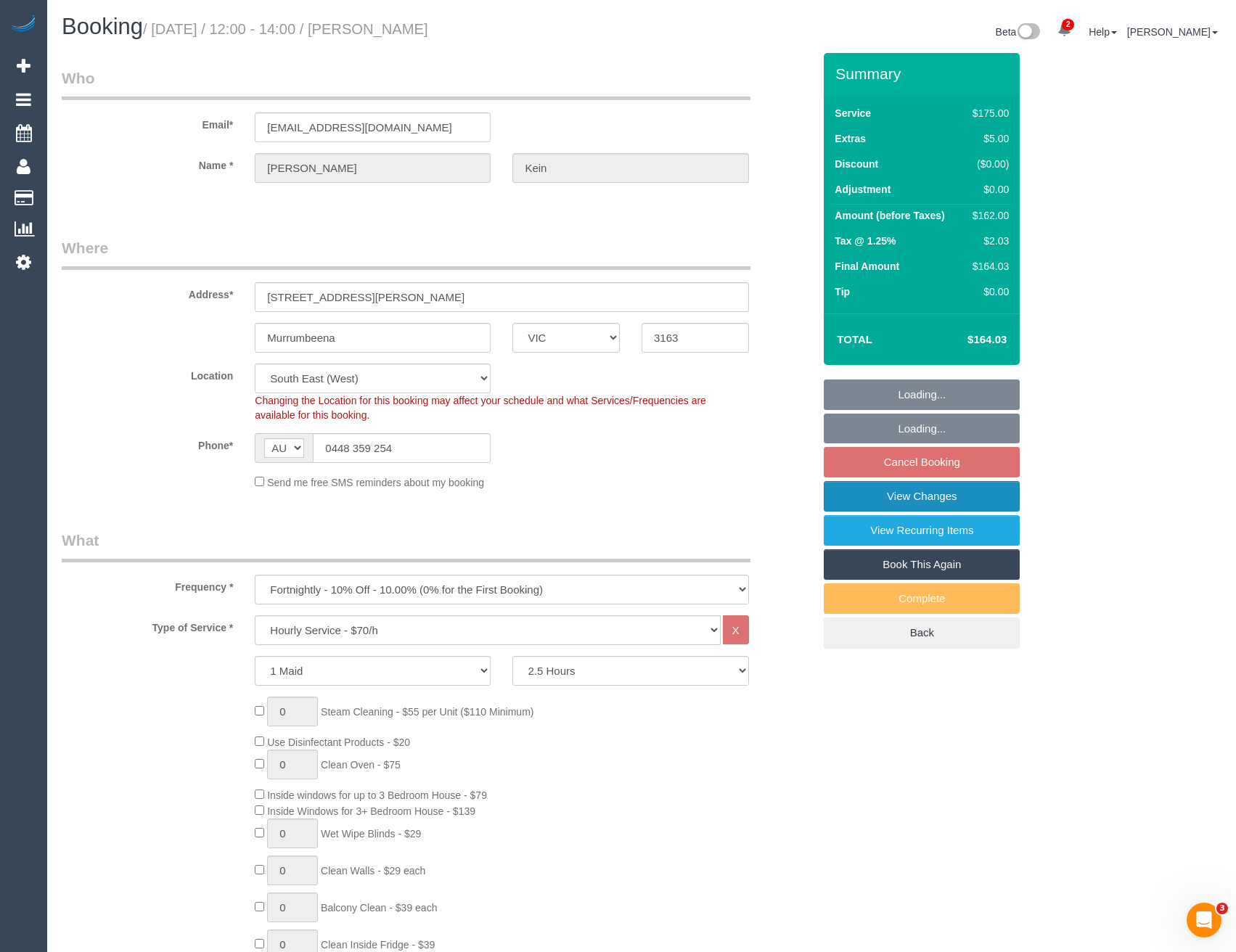
click at [935, 493] on link "View Changes" at bounding box center [922, 496] width 196 height 30
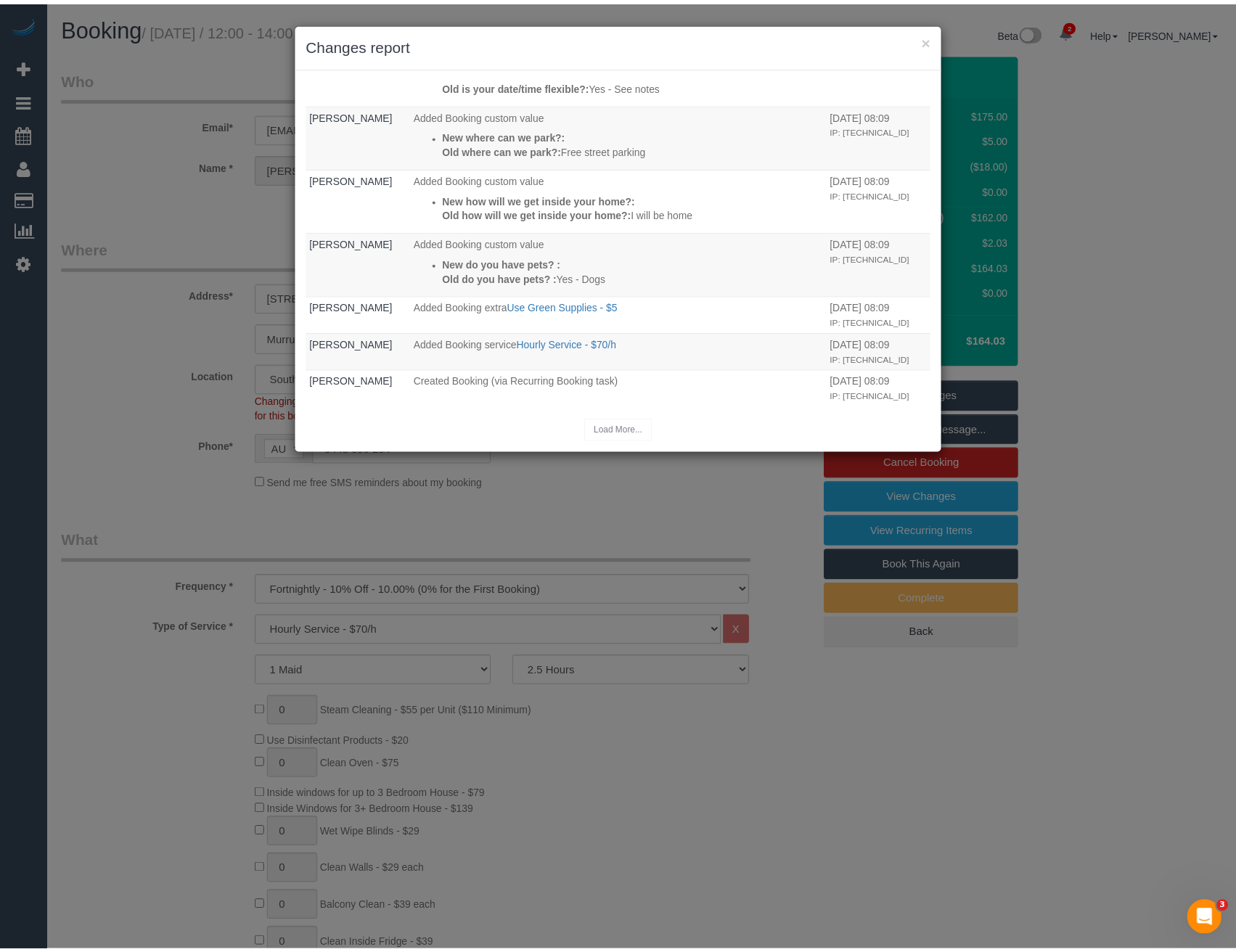
scroll to position [291, 0]
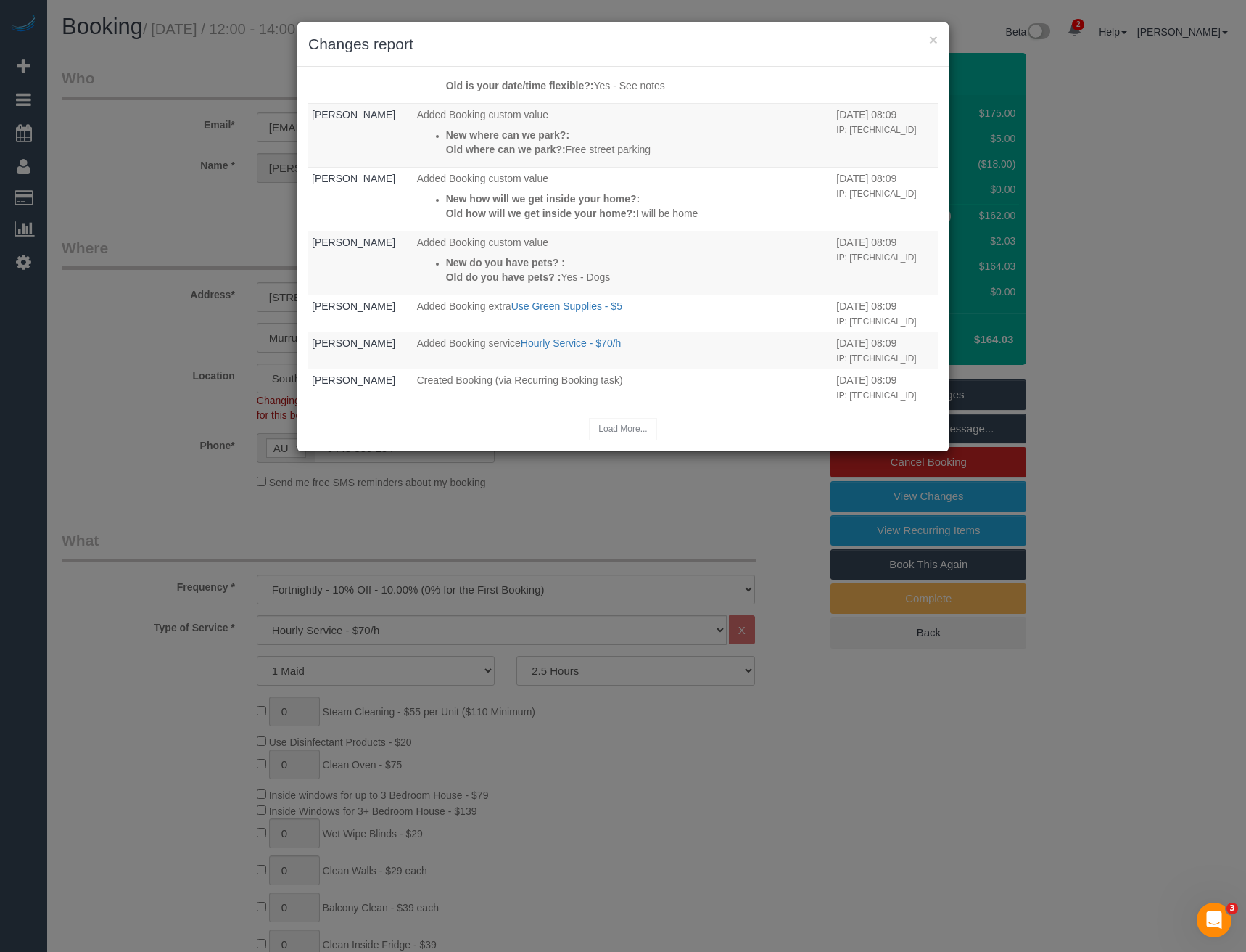
click at [560, 494] on div "× Changes report Who What When [PERSON_NAME] Added Booking custom value New whe…" at bounding box center [623, 476] width 1246 height 952
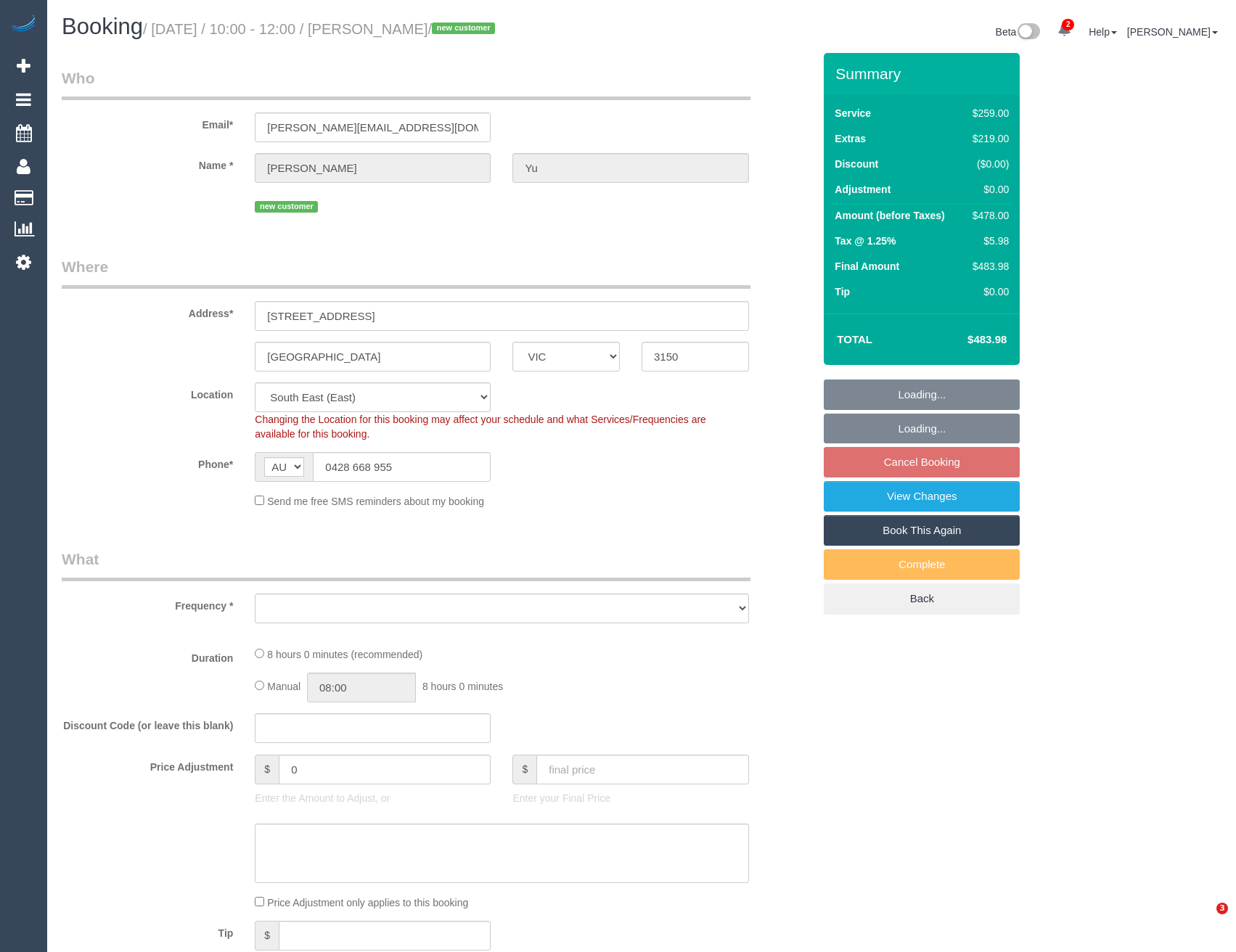
select select "VIC"
select select "object:697"
select select "string:stripe-pm_1Rv8GA2GScqysDRVTvUbD5nk"
select select "number:28"
select select "number:14"
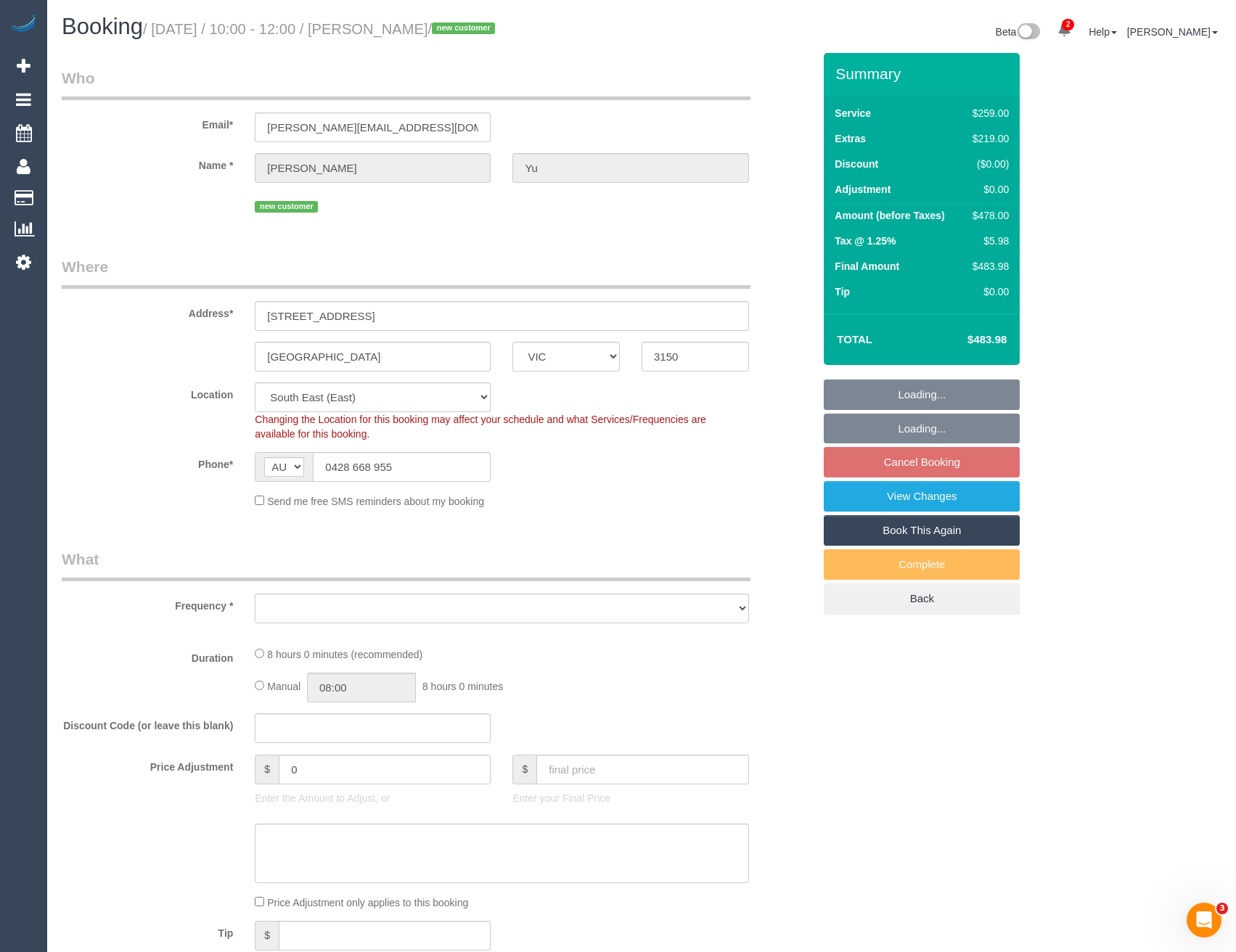
select select "number:19"
select select "number:24"
select select "number:26"
select select "object:702"
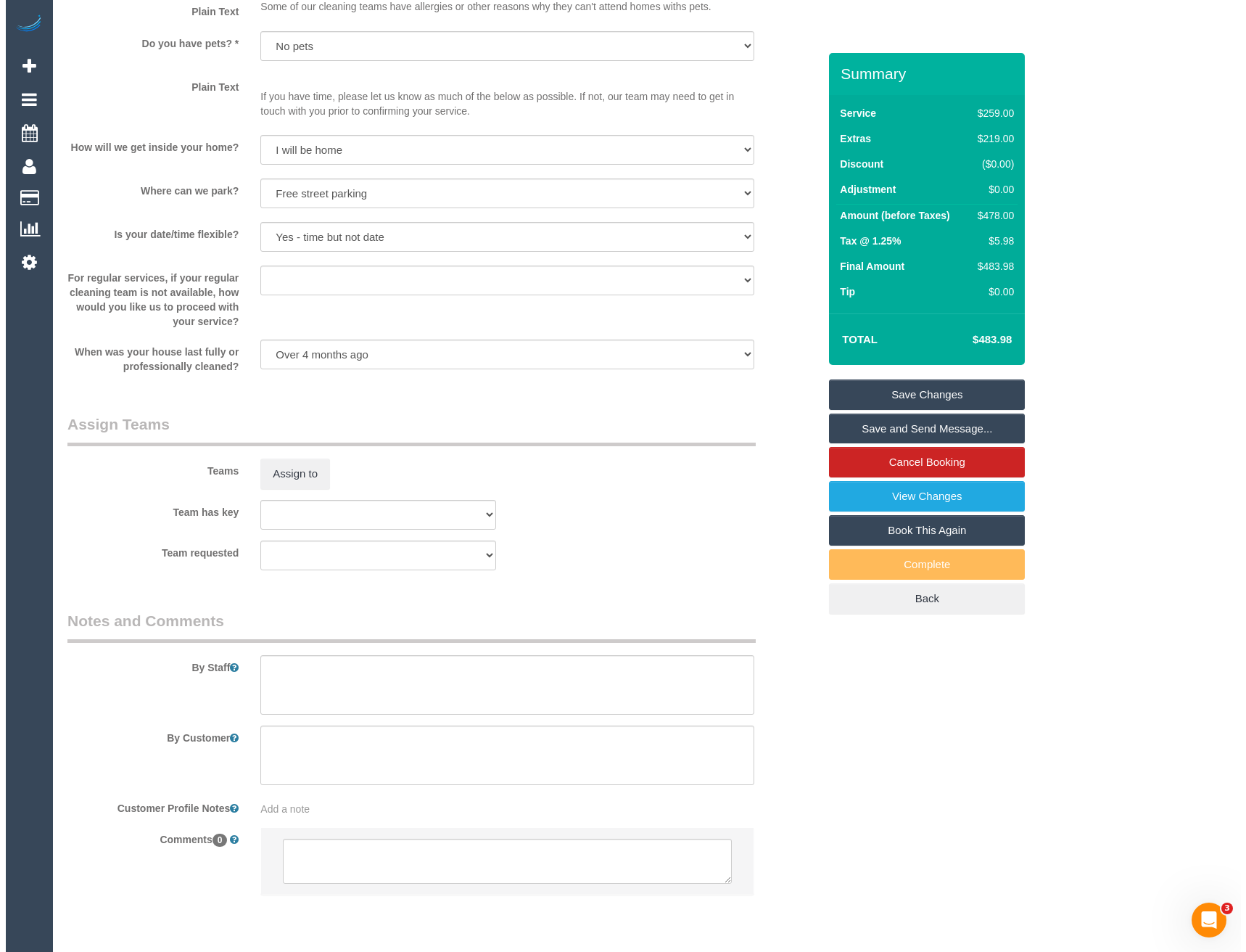
scroll to position [1933, 0]
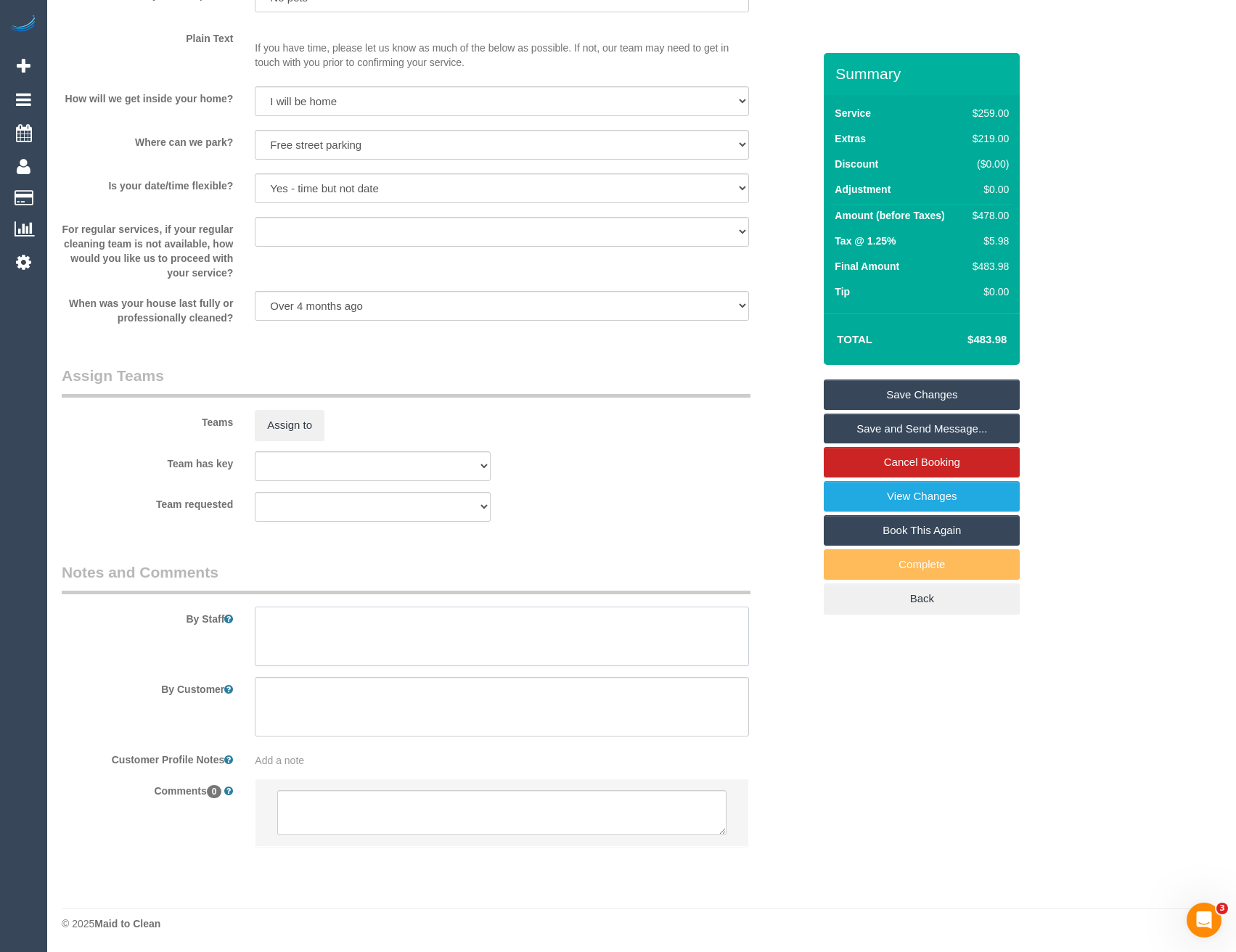
click at [311, 630] on textarea at bounding box center [501, 636] width 493 height 60
type textarea "Est 7 -9 hours"
click at [272, 438] on button "Assign to" at bounding box center [289, 425] width 69 height 30
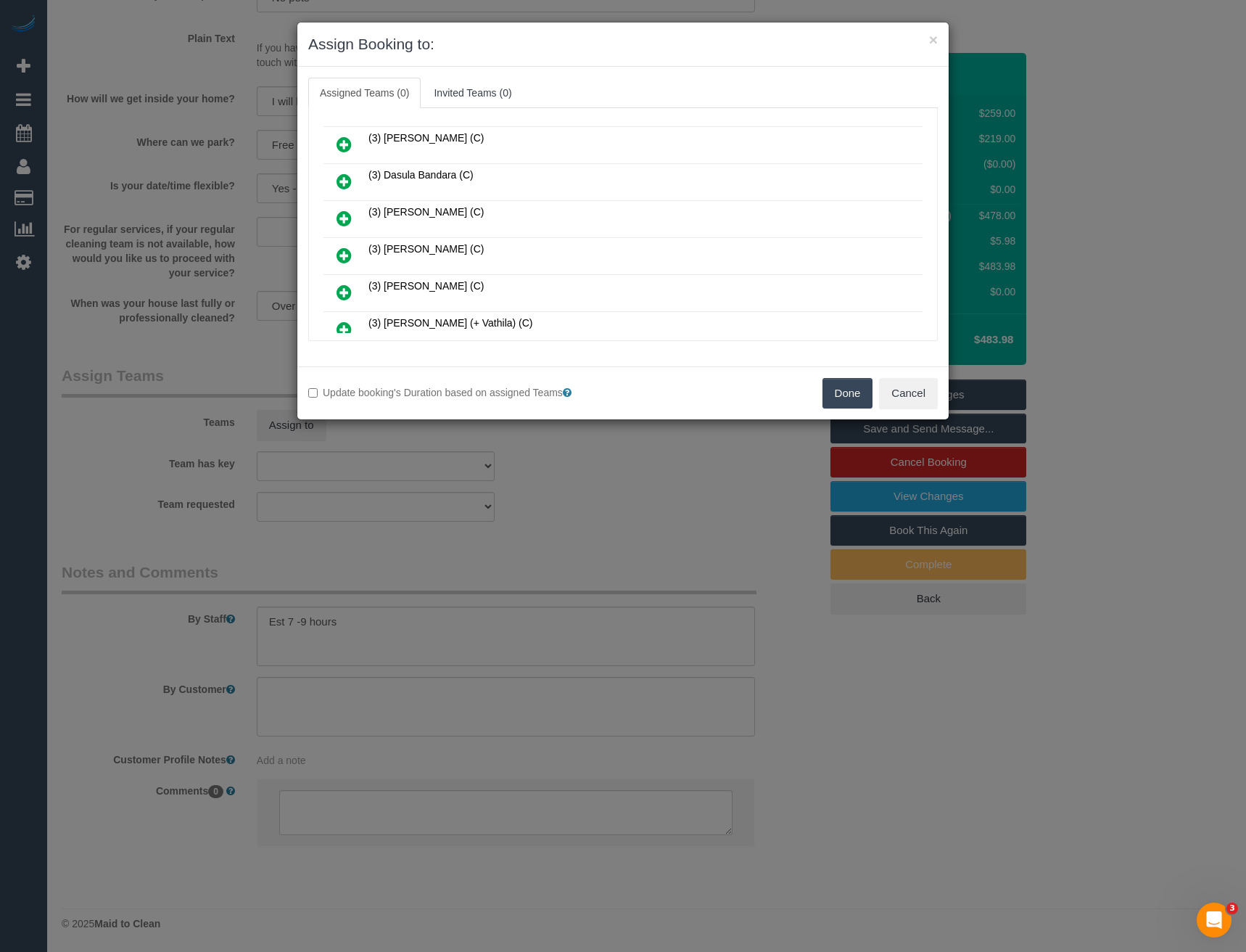
scroll to position [3490, 0]
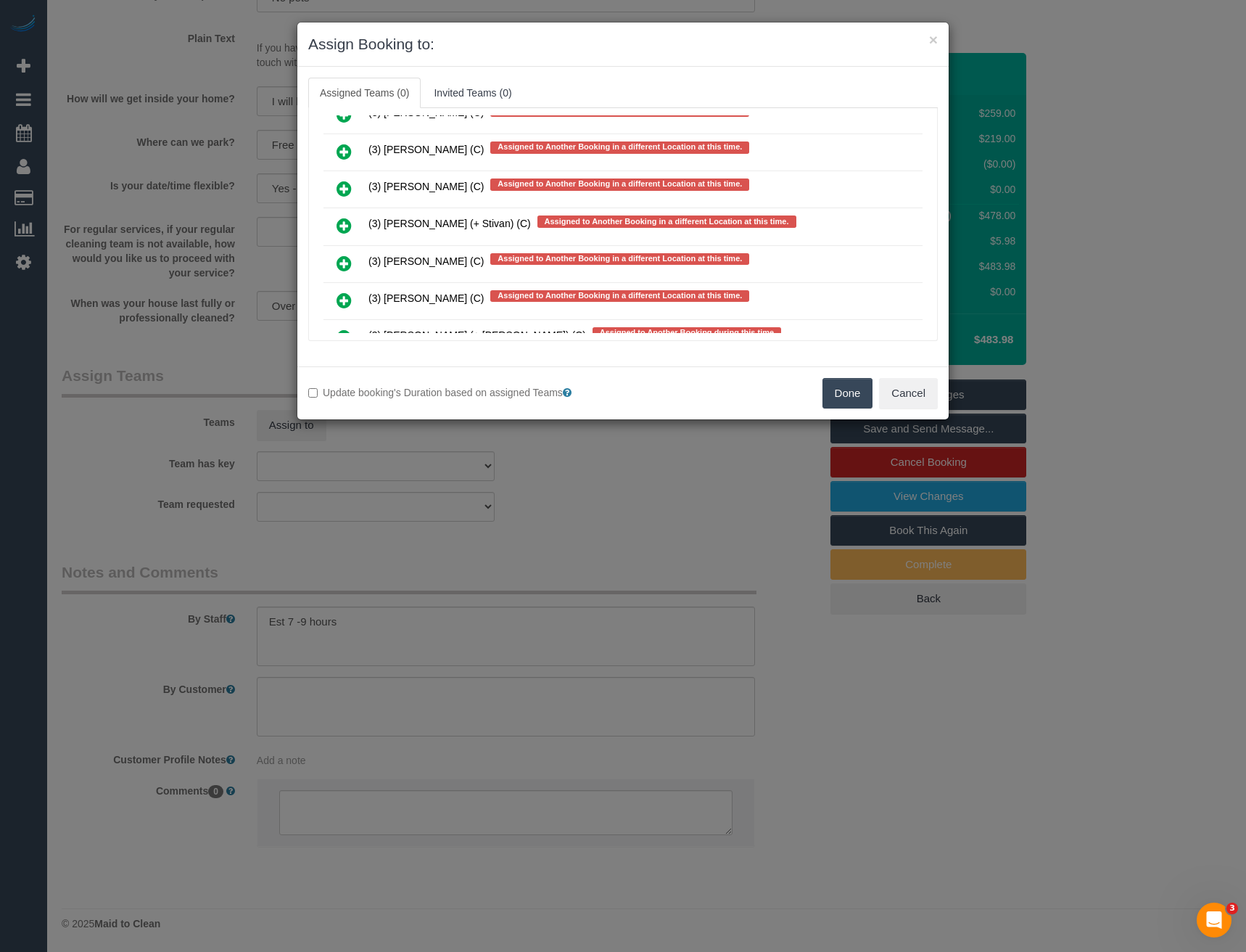
click at [344, 227] on icon at bounding box center [344, 226] width 15 height 18
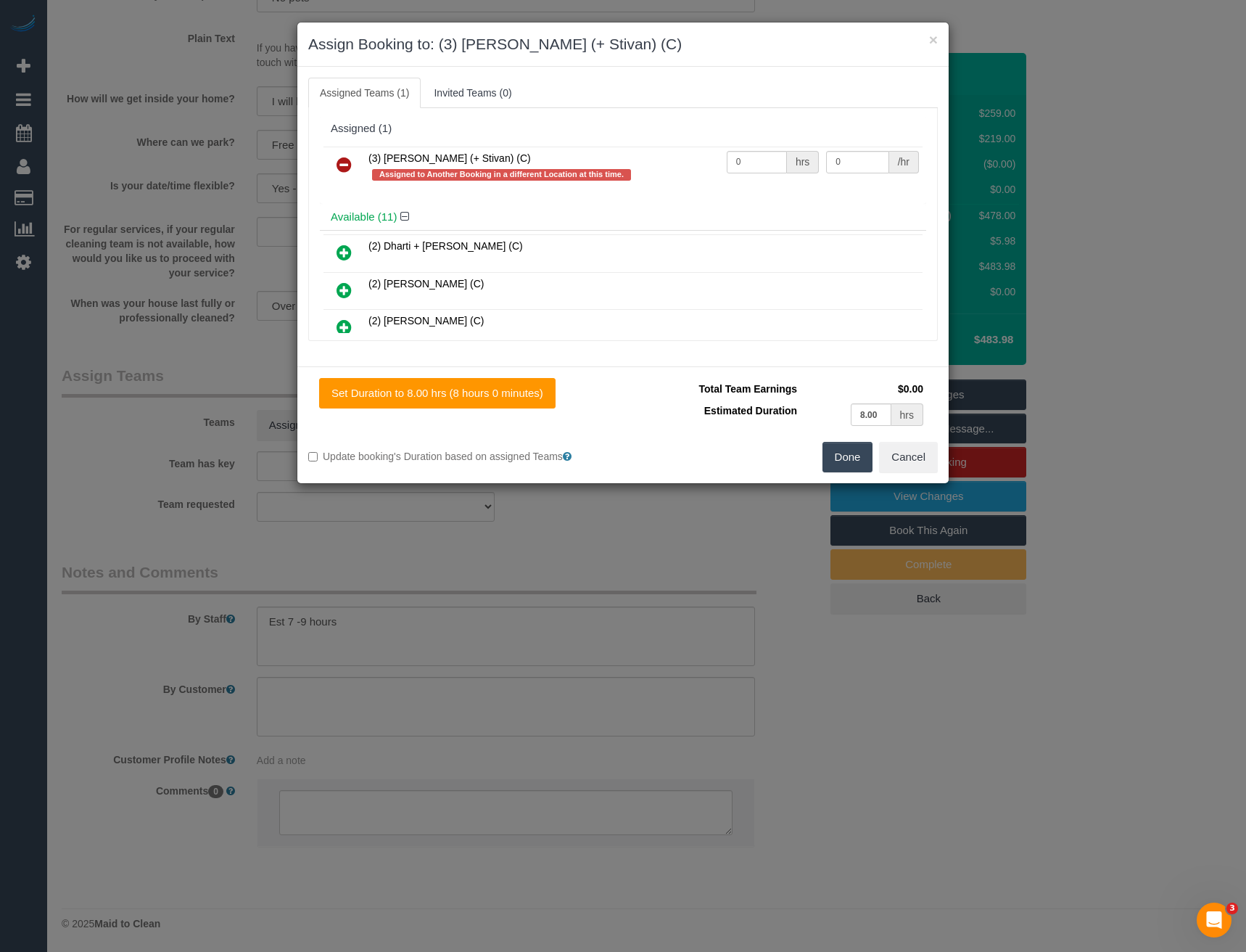
scroll to position [3621, 0]
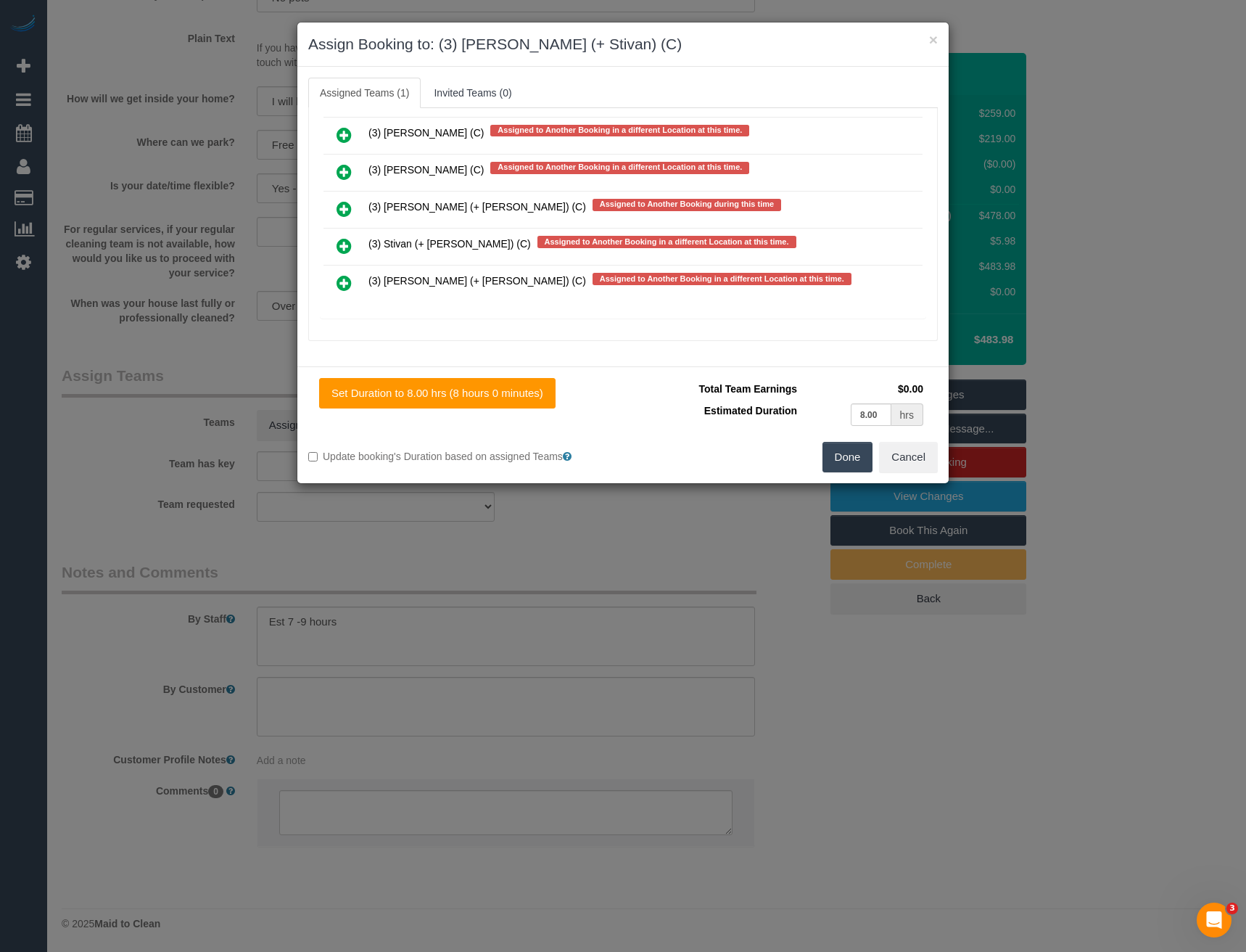
click at [347, 245] on icon at bounding box center [344, 246] width 15 height 18
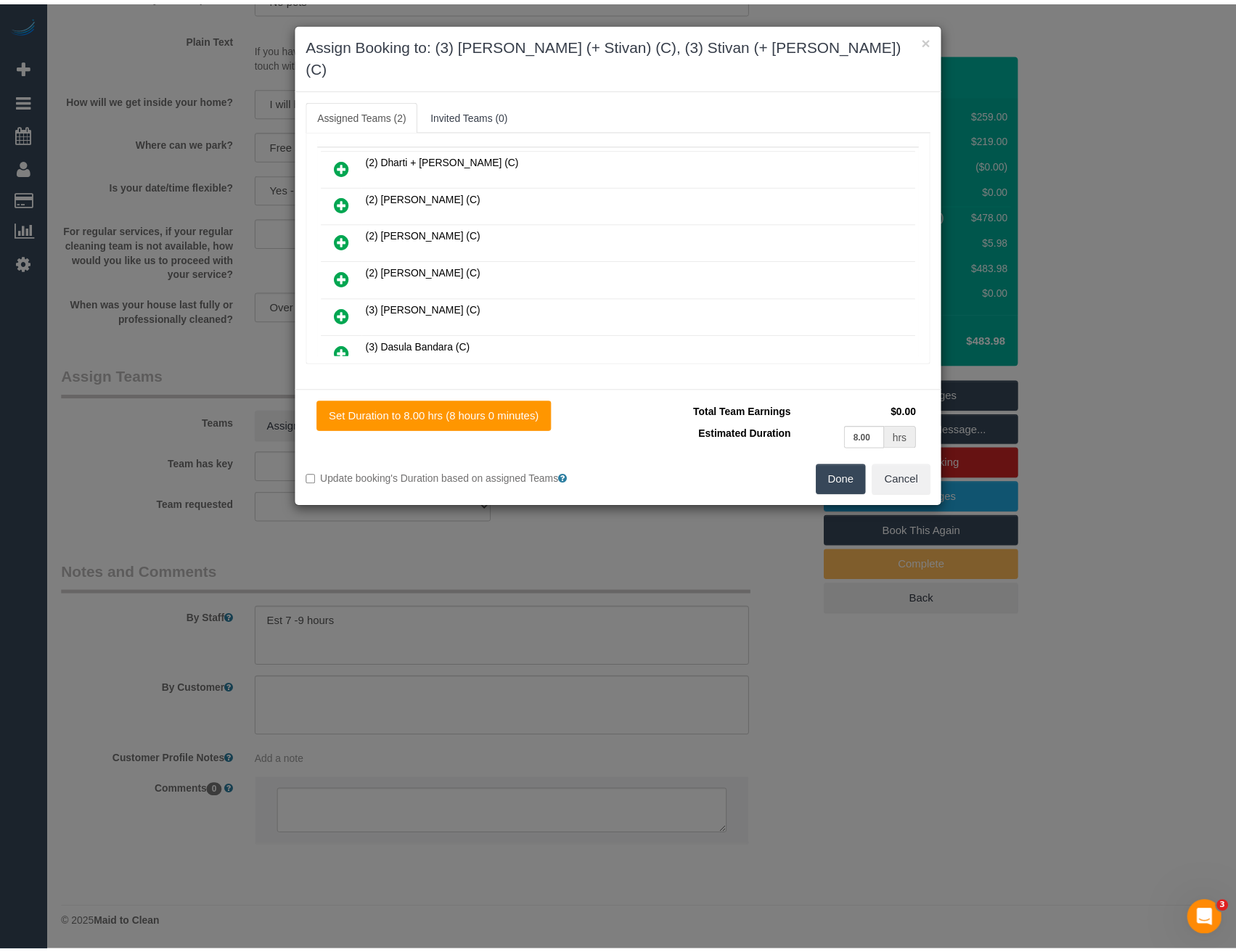
scroll to position [0, 0]
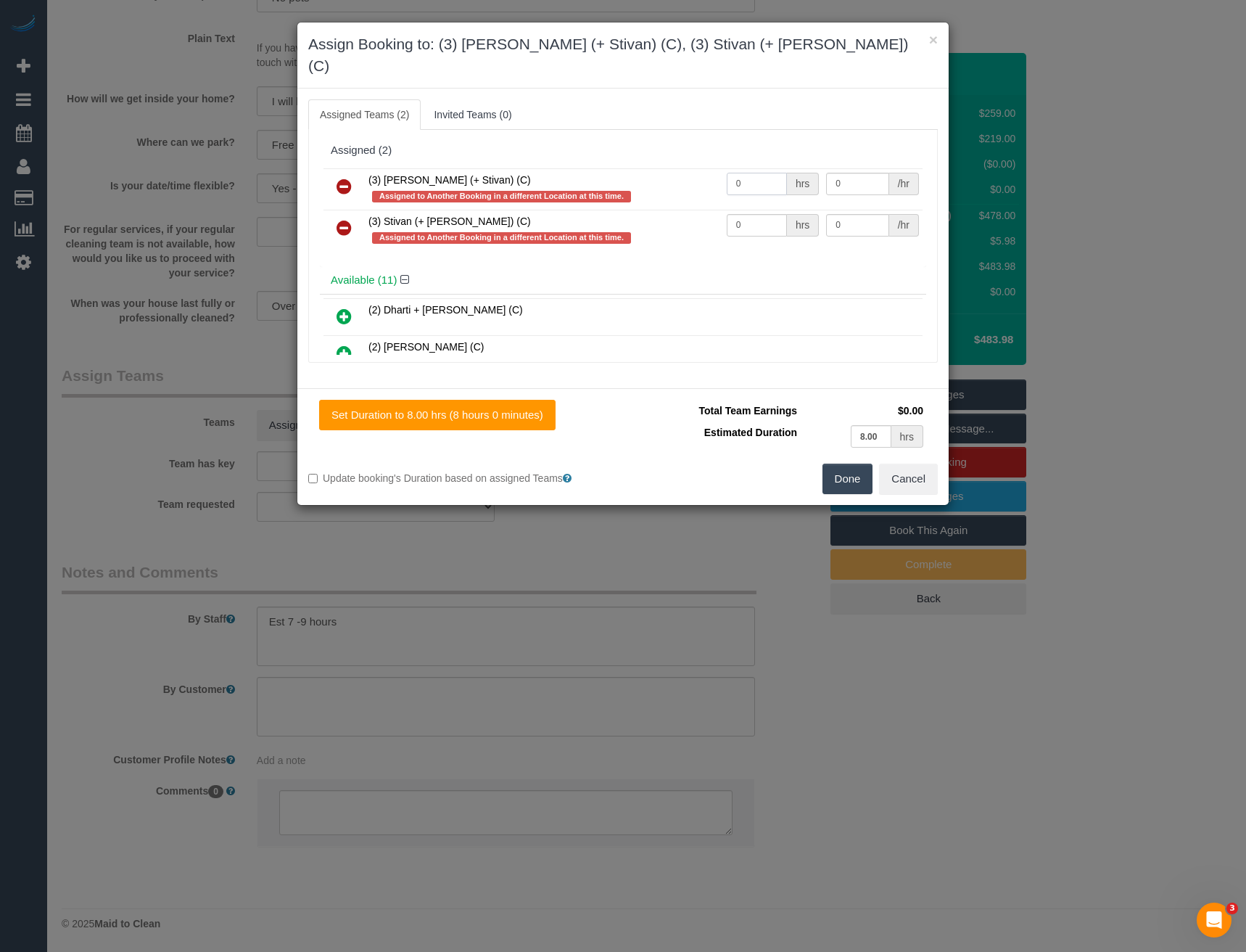
drag, startPoint x: 748, startPoint y: 167, endPoint x: 612, endPoint y: 150, distance: 137.1
click at [657, 168] on tr "(3) Krunal (+ Stivan) (C) Assigned to Another Booking in a different Location a…" at bounding box center [623, 189] width 599 height 41
type input "1"
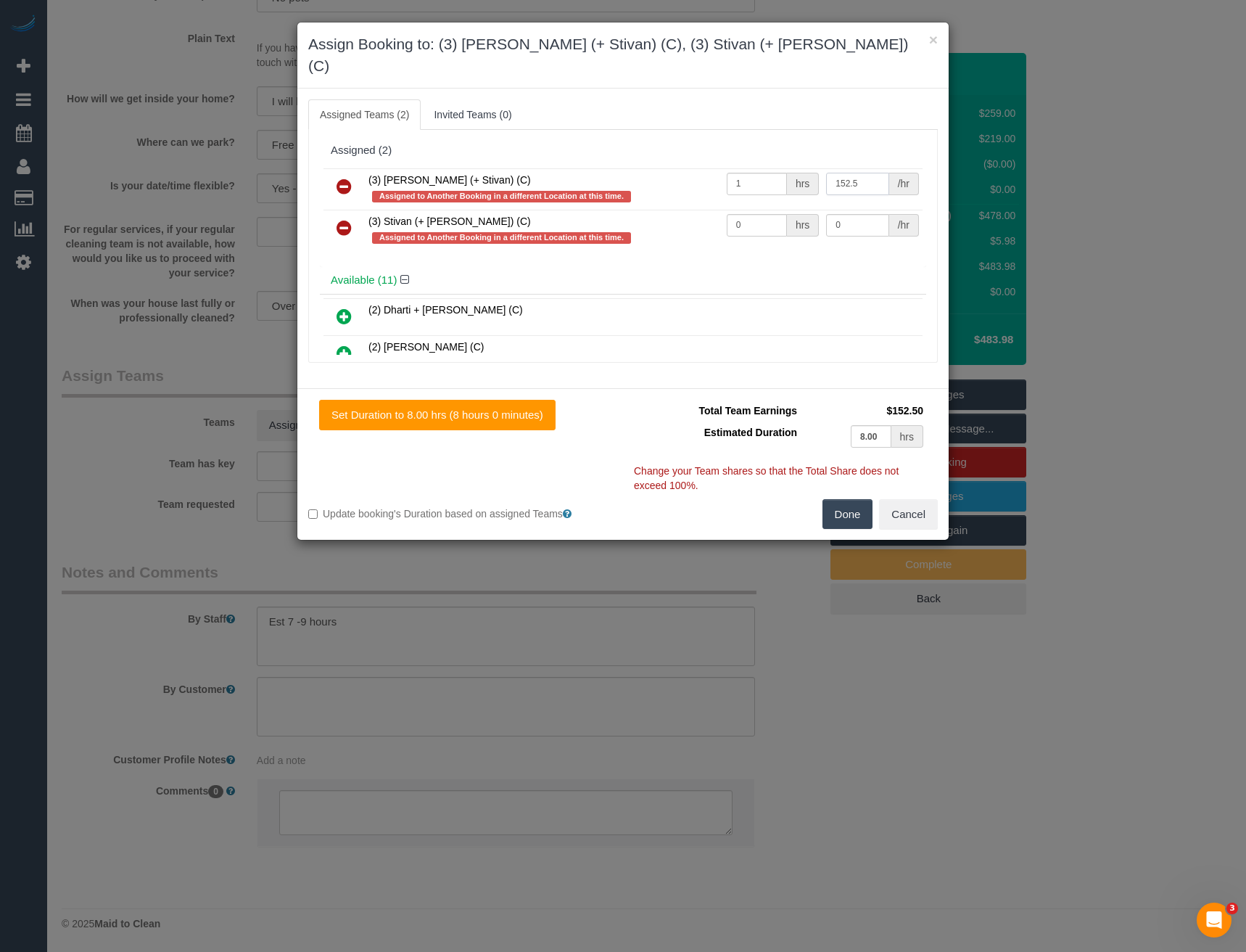
type input "152.5"
drag, startPoint x: 748, startPoint y: 206, endPoint x: 682, endPoint y: 223, distance: 68.2
click at [688, 220] on tr "(3) Stivan (+ Krunal) (C) Assigned to Another Booking in a different Location a…" at bounding box center [623, 230] width 599 height 41
type input "1"
type input "152.5"
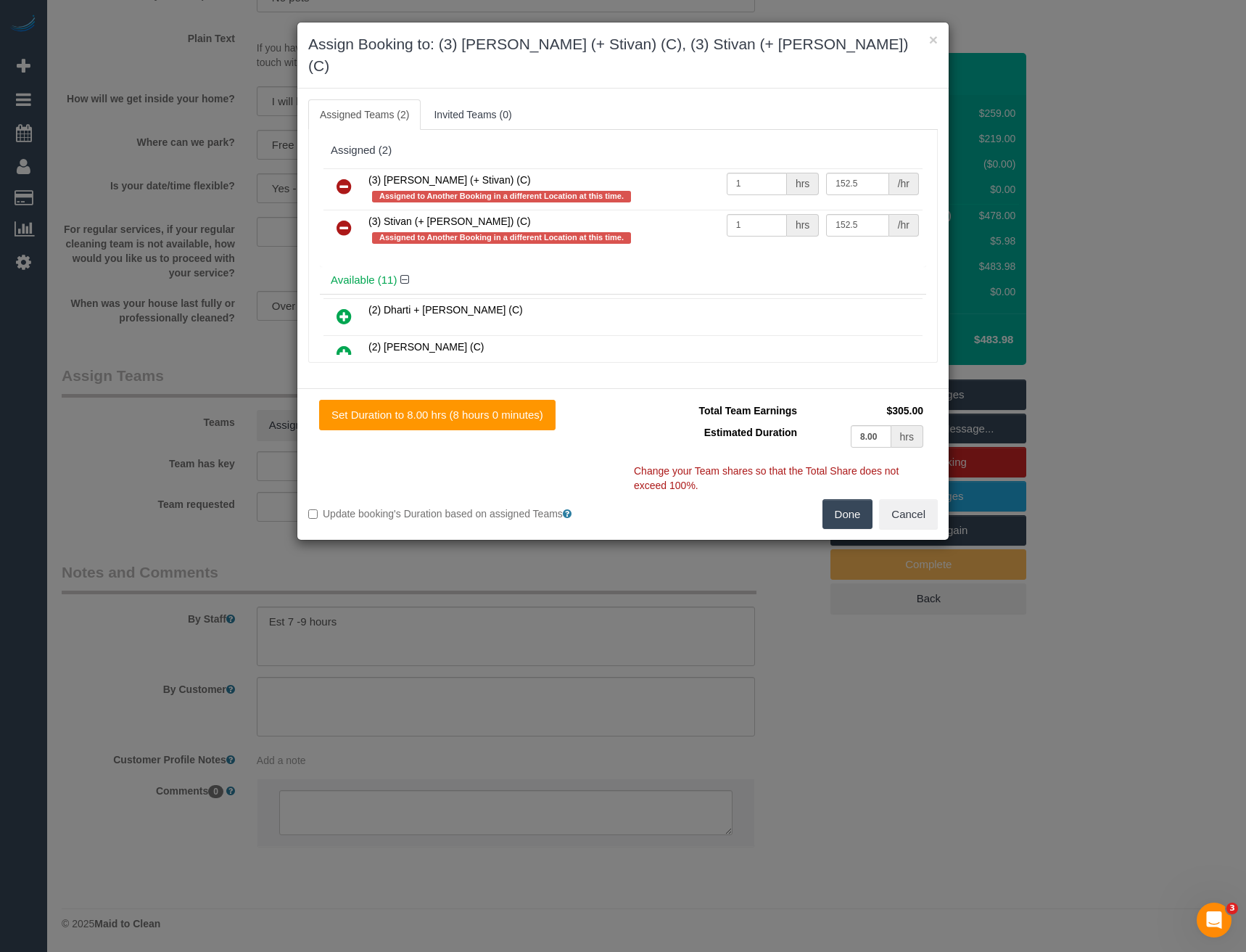
click at [852, 499] on button "Done" at bounding box center [848, 514] width 51 height 30
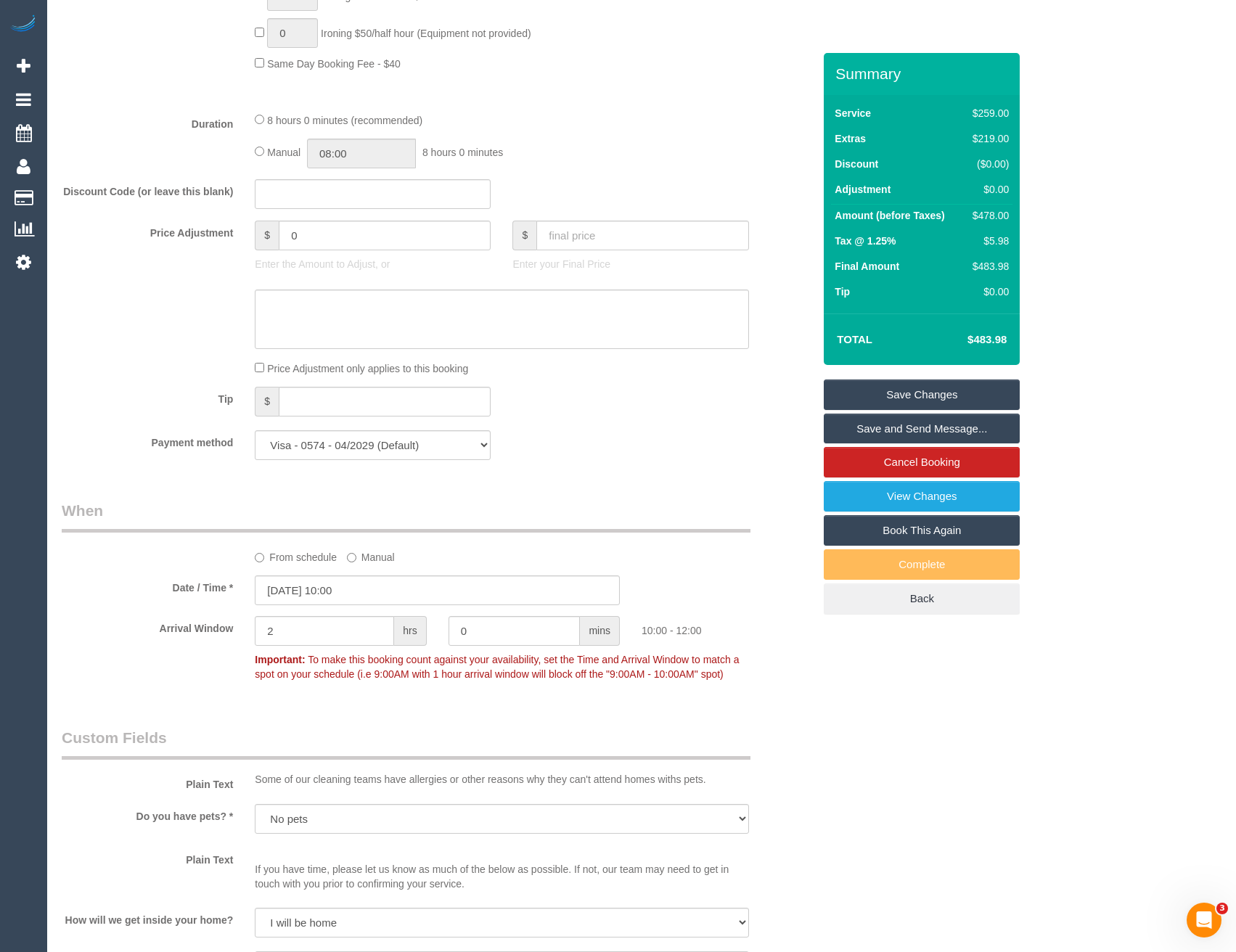
scroll to position [990, 0]
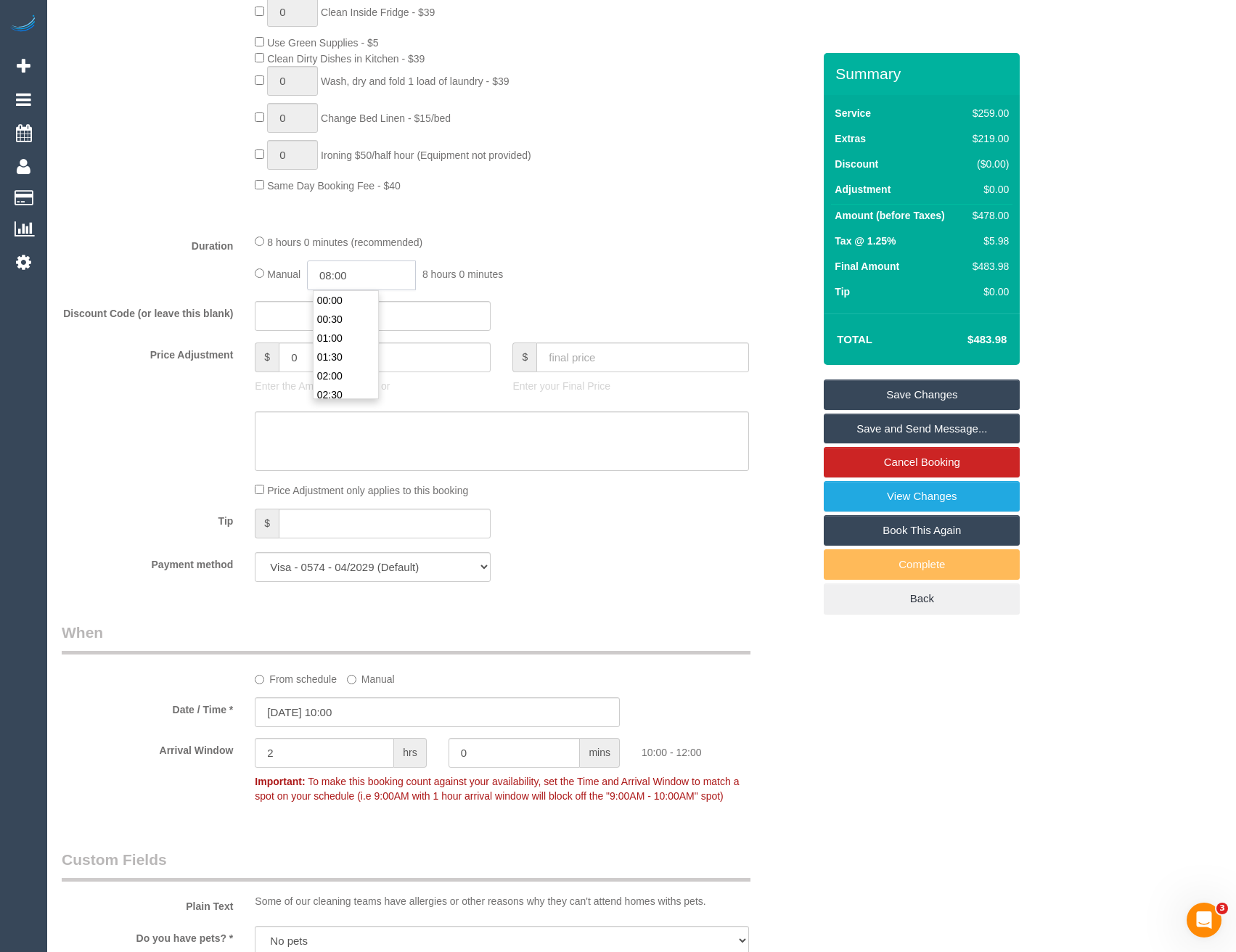
click at [384, 275] on input "08:00" at bounding box center [361, 275] width 109 height 29
type input "04:30"
click at [349, 358] on li "04:30" at bounding box center [346, 361] width 65 height 19
click at [563, 263] on div "Manual 04:30 4 hours 30 minutes" at bounding box center [501, 275] width 493 height 29
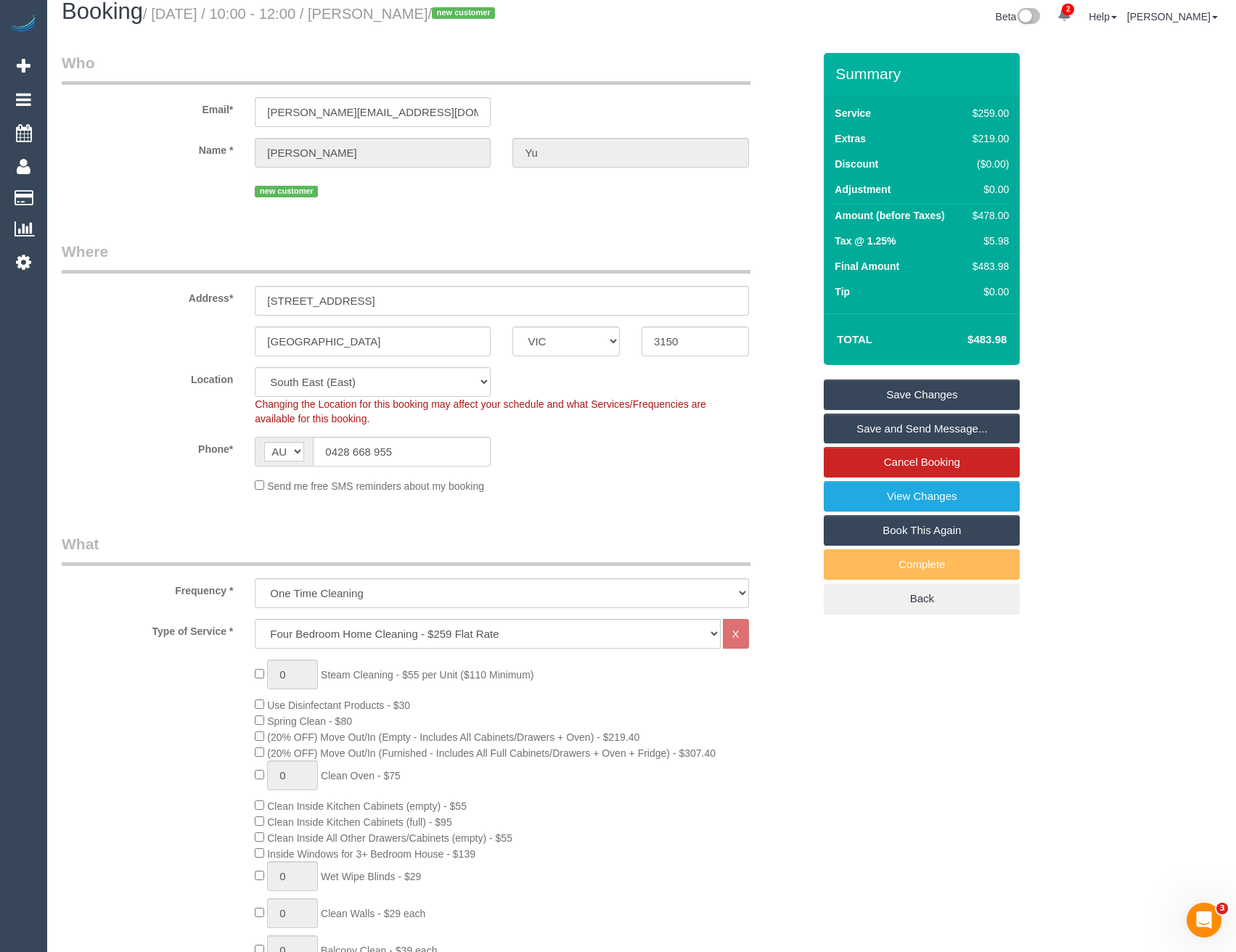
scroll to position [0, 0]
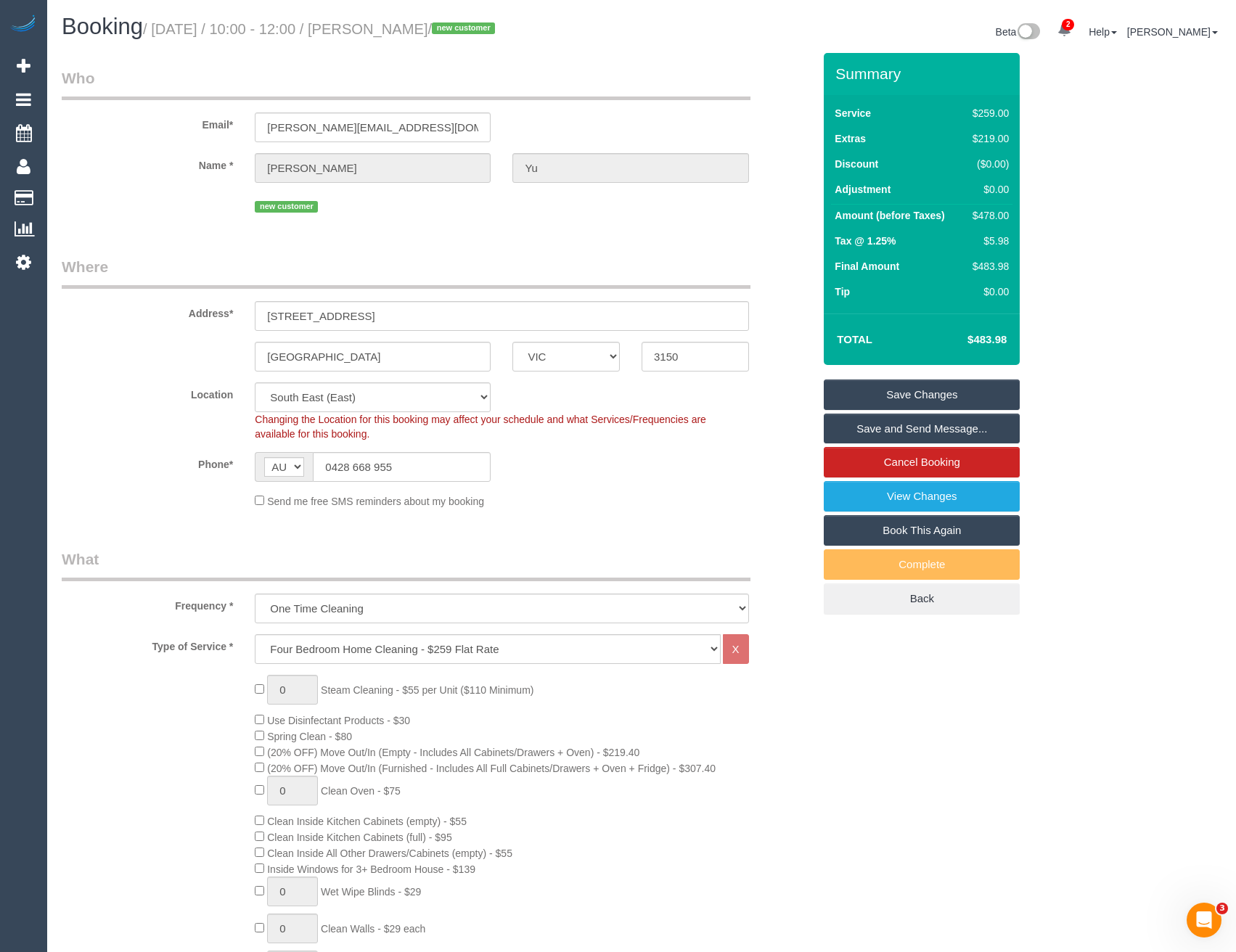
click at [855, 428] on link "Save and Send Message..." at bounding box center [922, 428] width 196 height 30
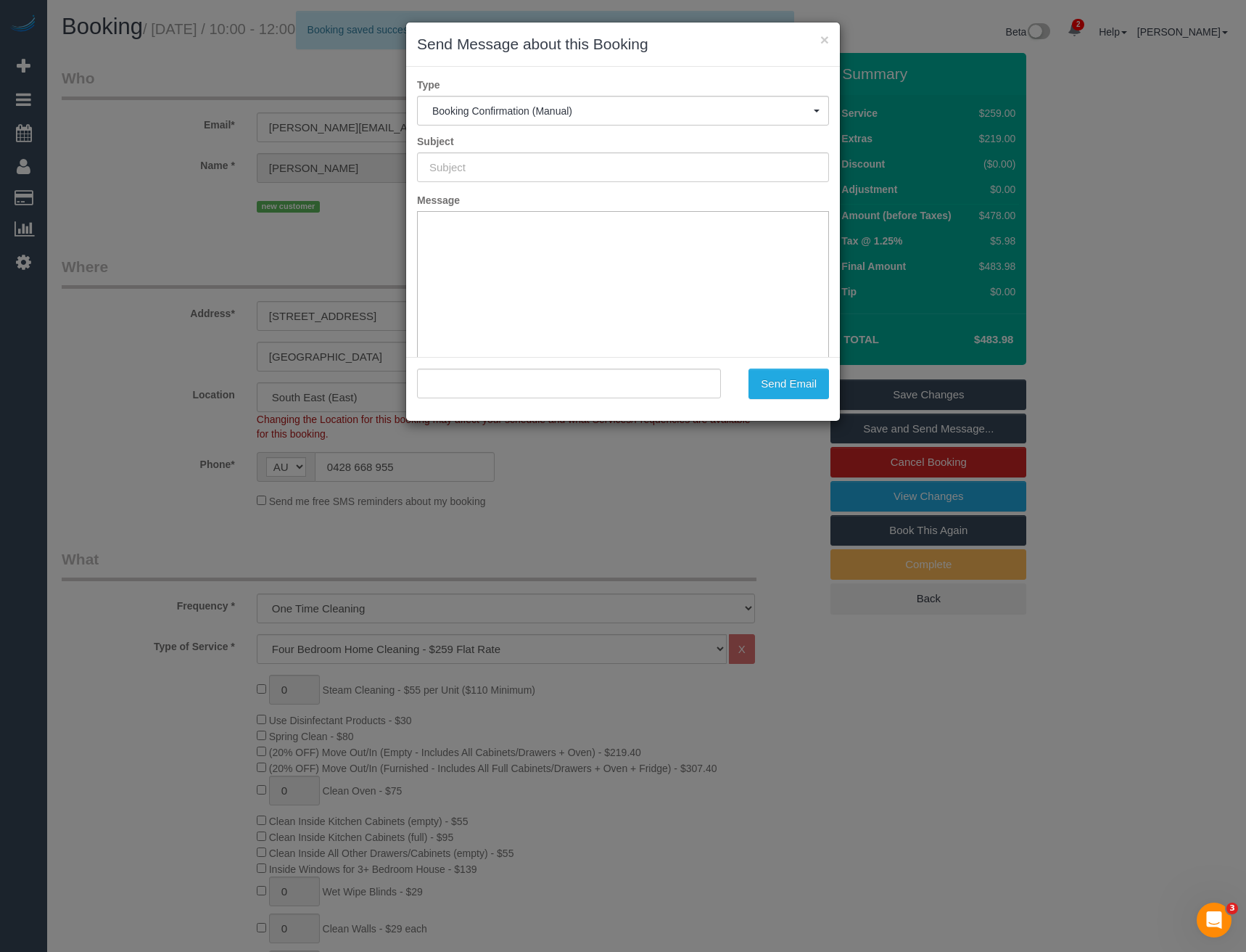
type input "Booking Confirmed"
type input ""Eric Yu" <eric.yu@outlook.com.au>"
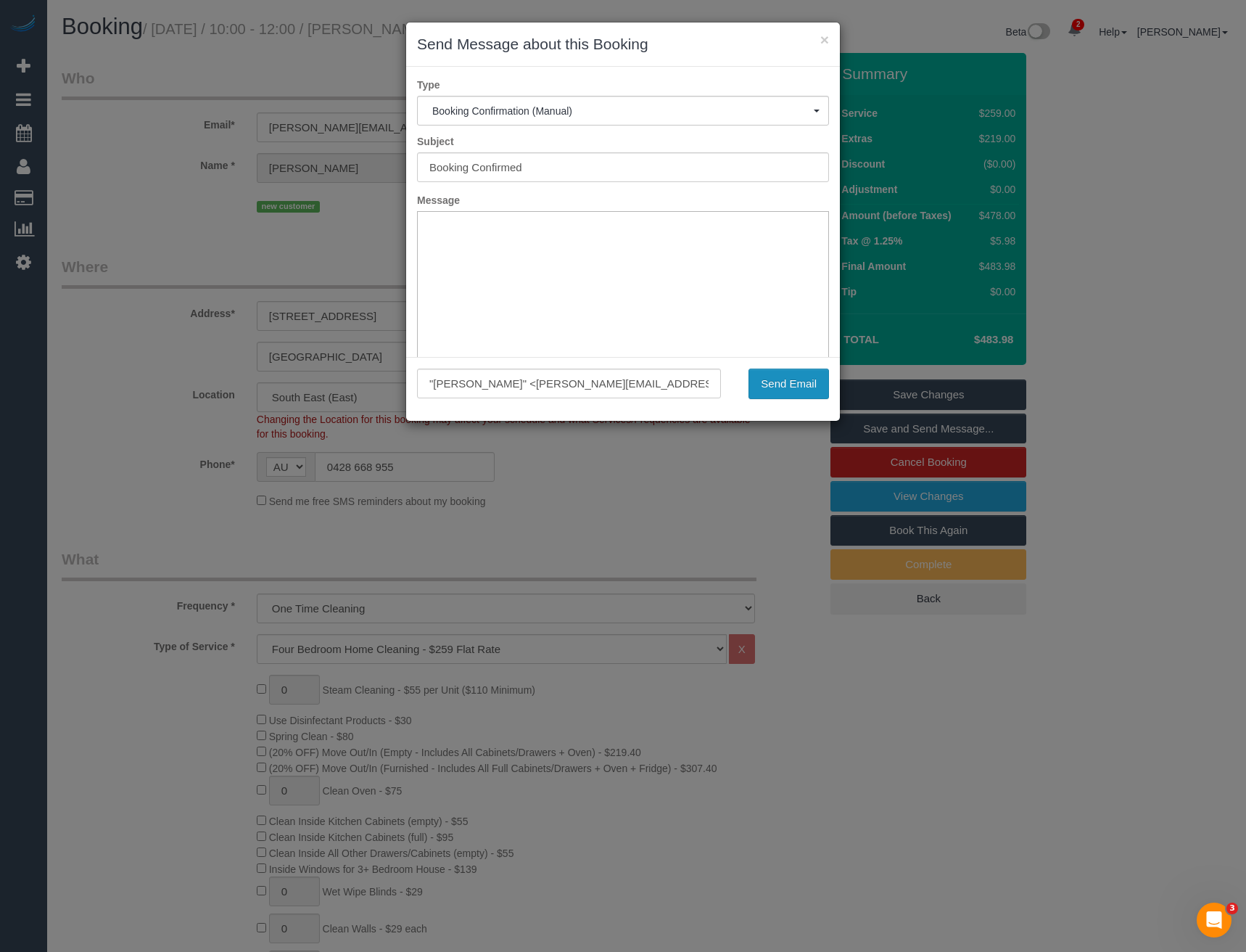
click at [760, 386] on button "Send Email" at bounding box center [788, 383] width 80 height 30
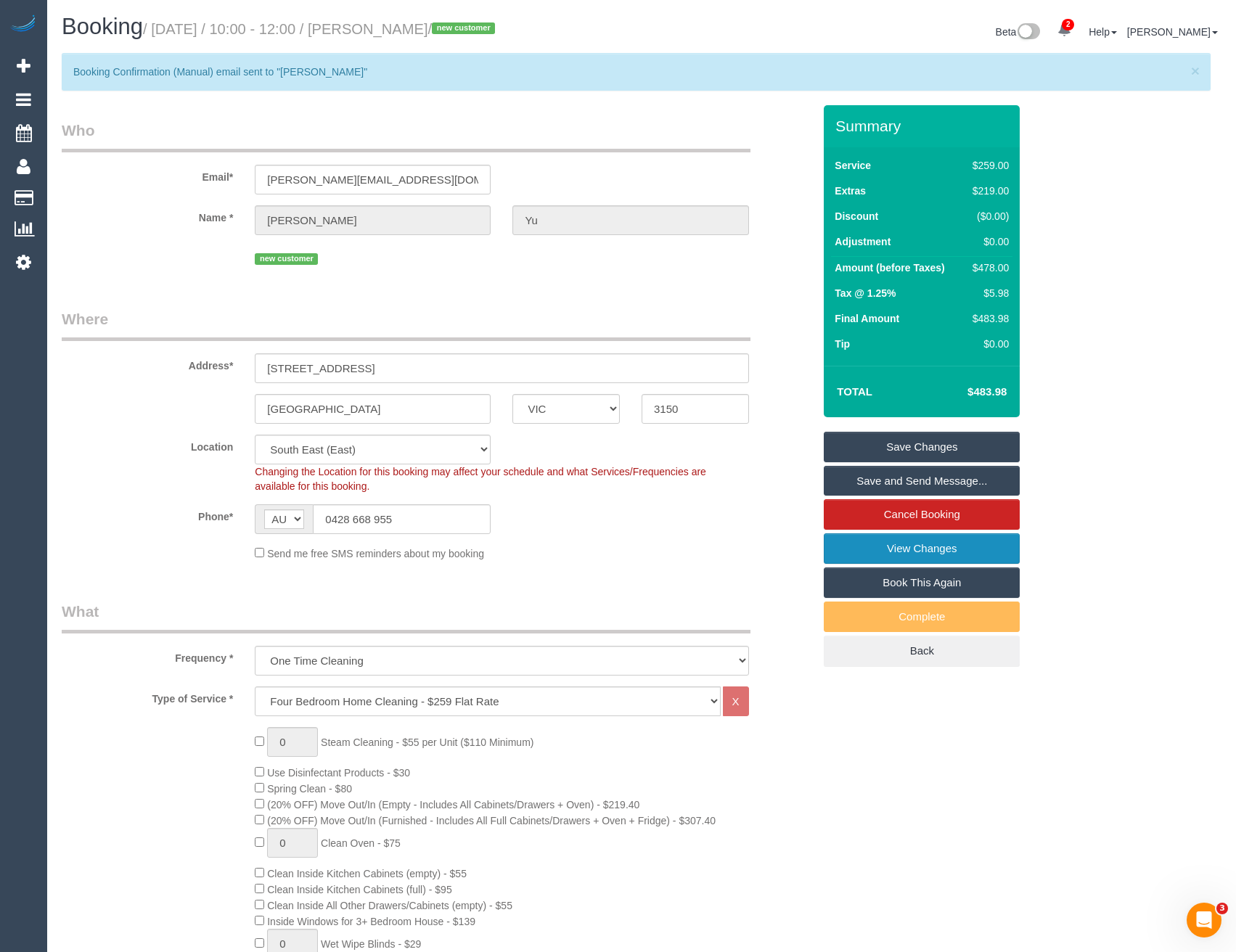
click at [875, 544] on link "View Changes" at bounding box center [922, 548] width 196 height 30
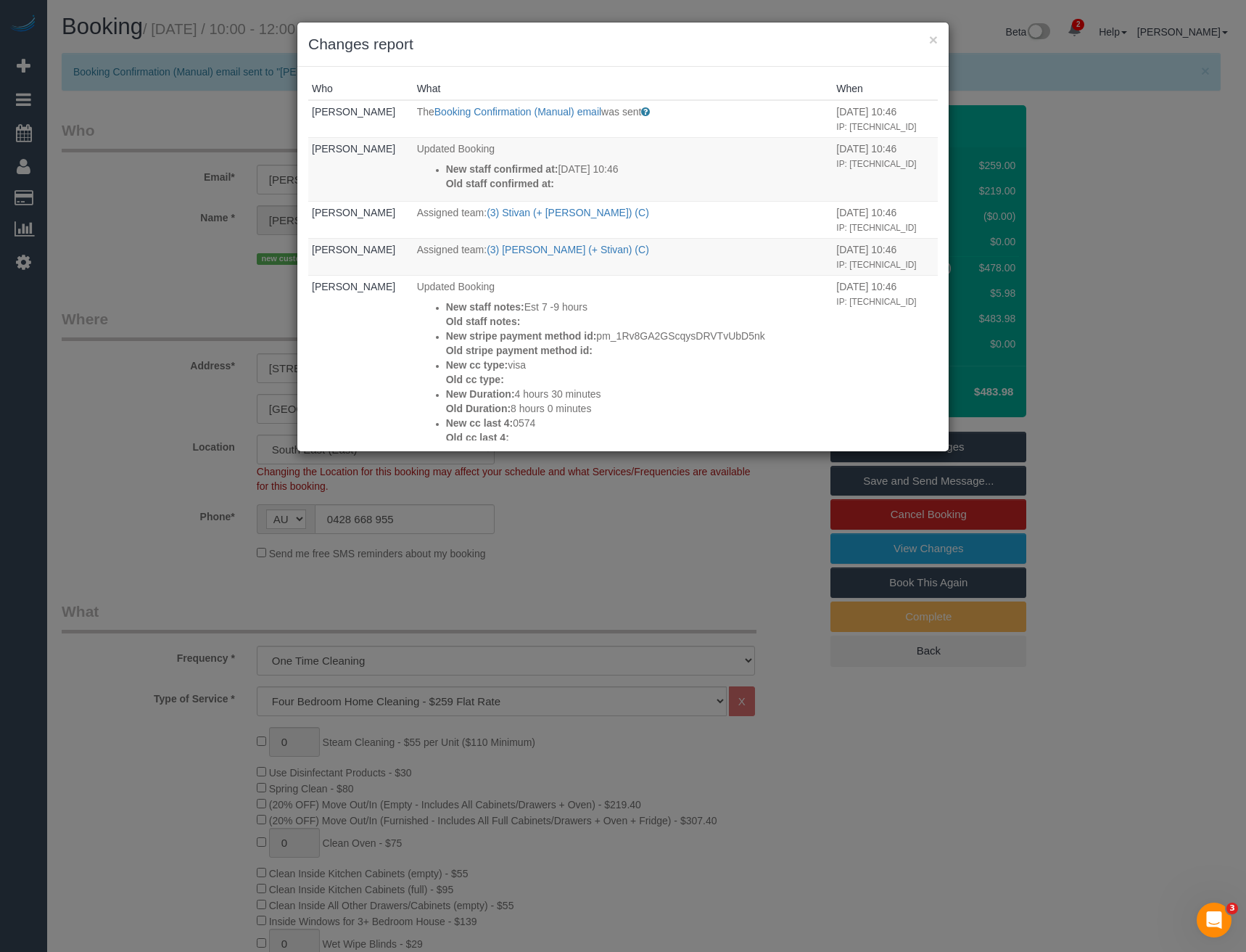
click at [561, 586] on div "× Changes report Who What When Bronie Bryant The Booking Confirmation (Manual) …" at bounding box center [623, 476] width 1246 height 952
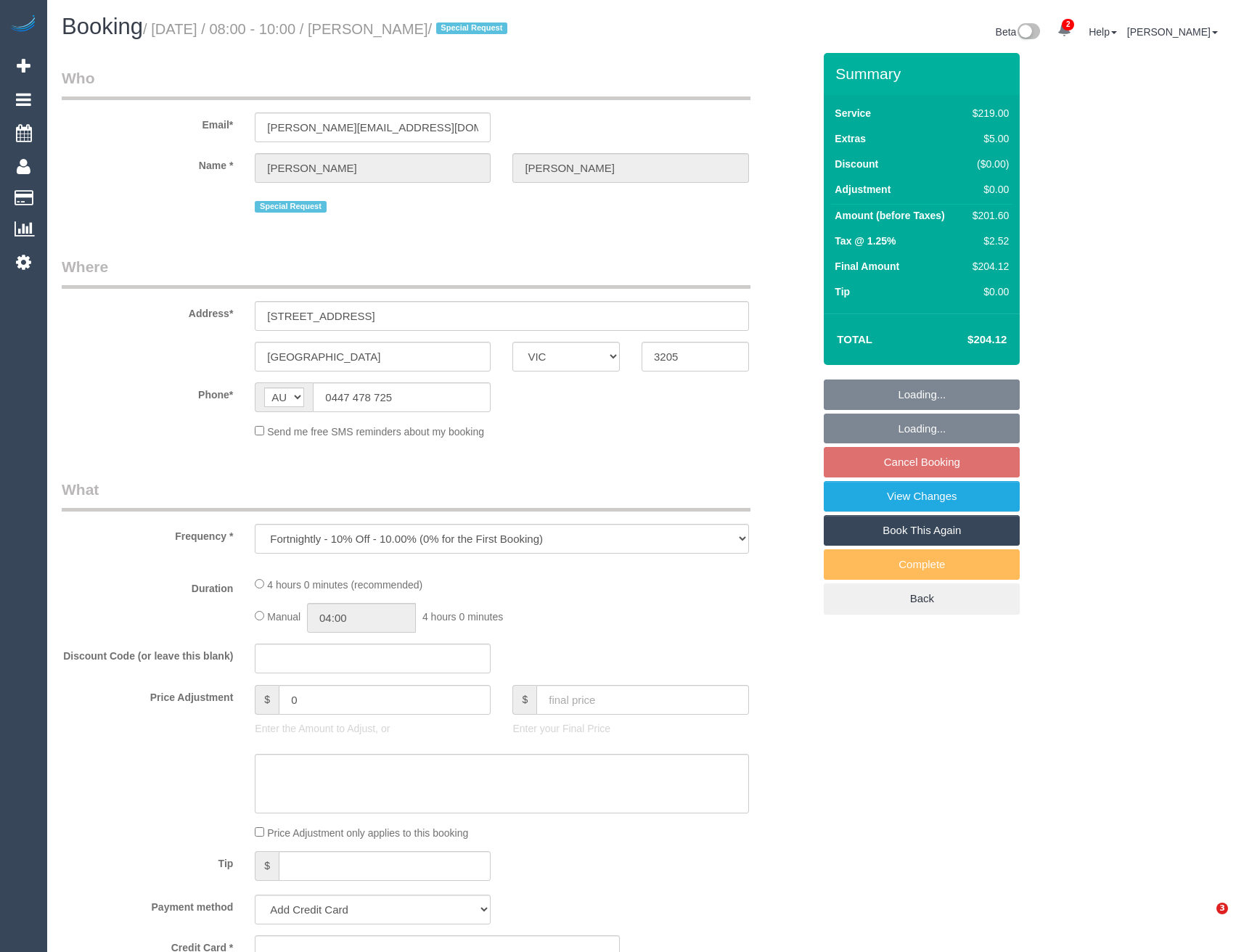
select select "VIC"
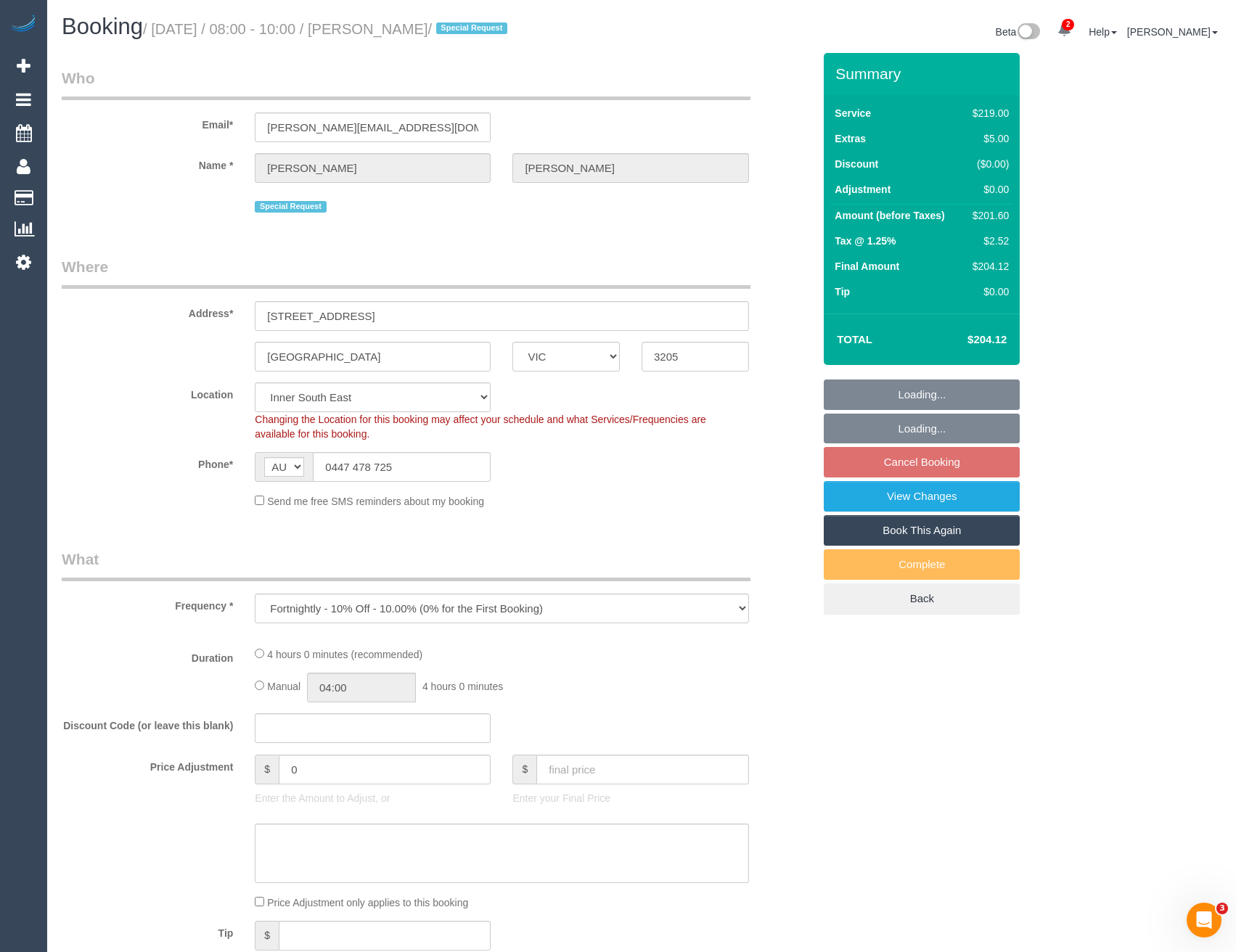
select select "string:stripe-pm_1Qcfyn2GScqysDRVSogVIlPj"
select select "object:562"
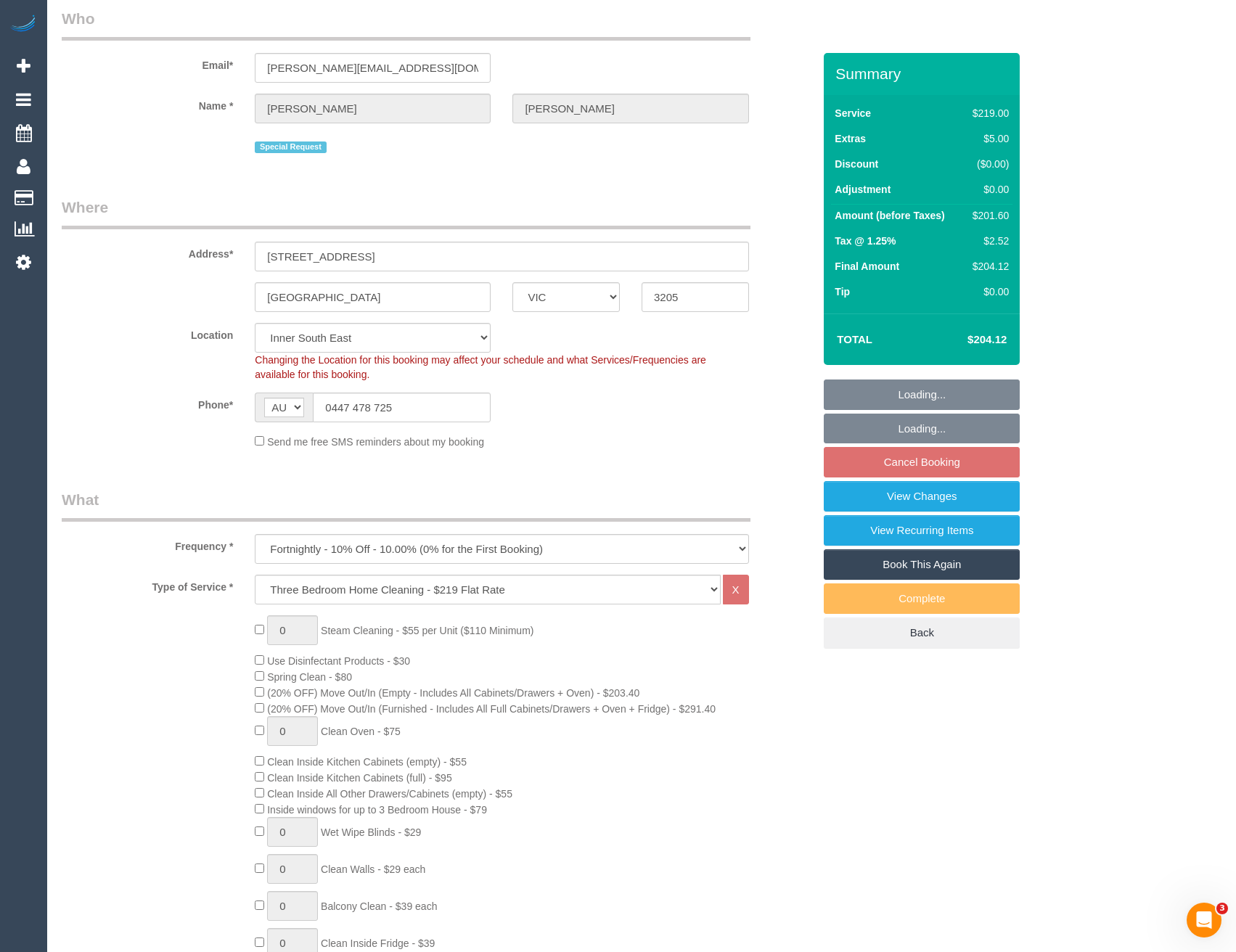
select select "number:29"
select select "number:14"
select select "number:20"
select select "number:22"
select select "number:33"
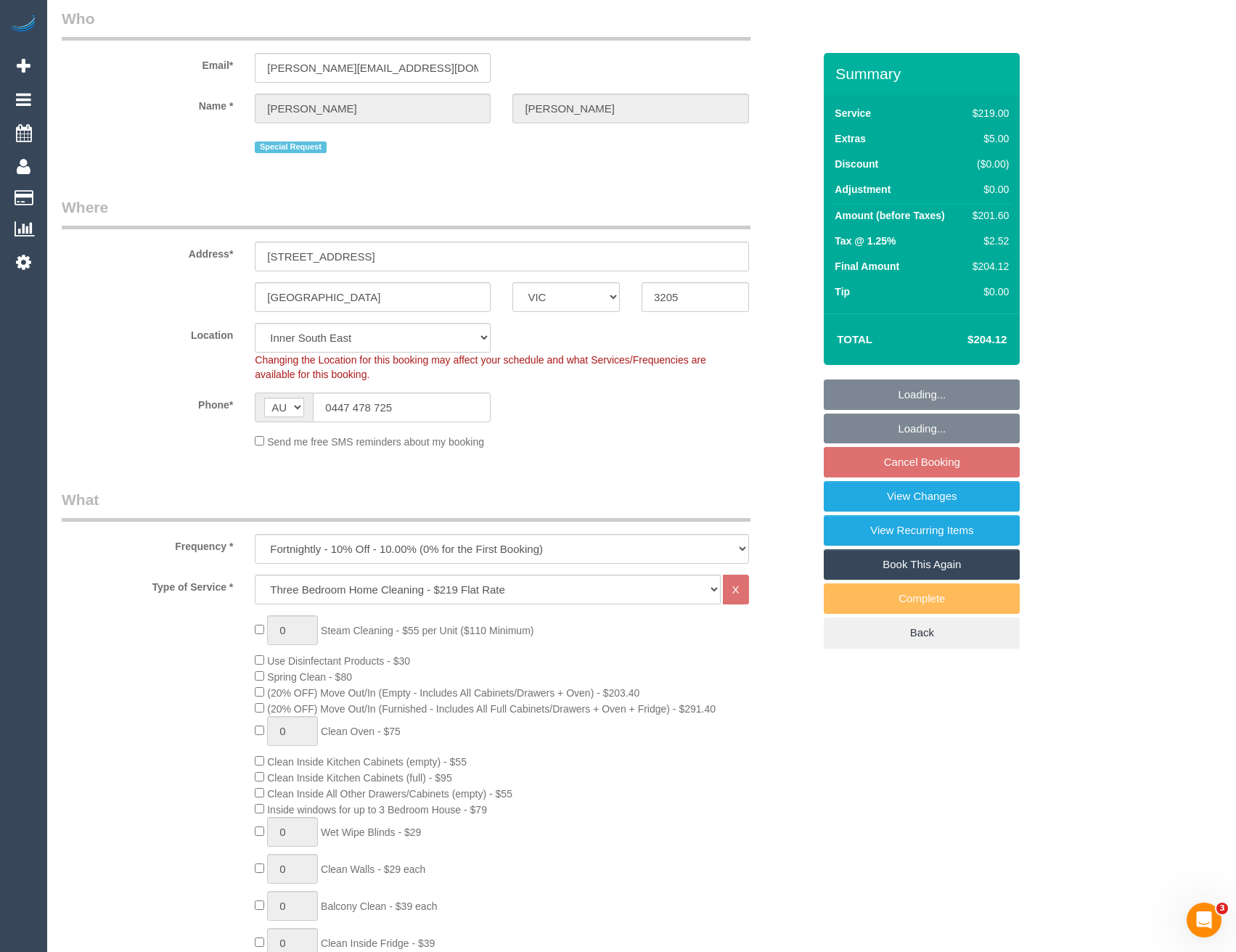
select select "number:13"
select select "spot2"
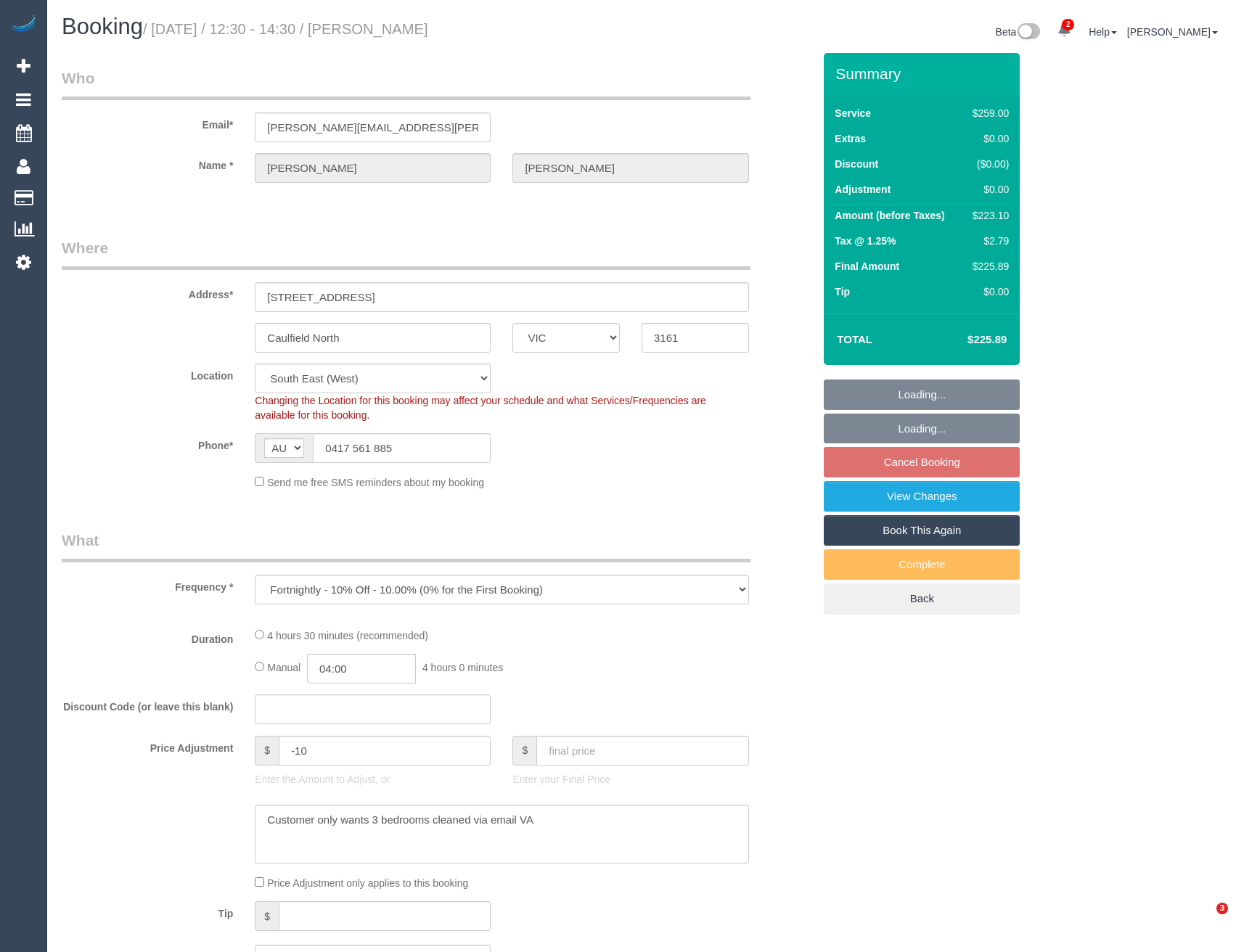
select select "VIC"
select select "string:stripe-pm_1QpH3i2GScqysDRVvBX1M9lm"
select select "number:29"
select select "number:16"
select select "number:19"
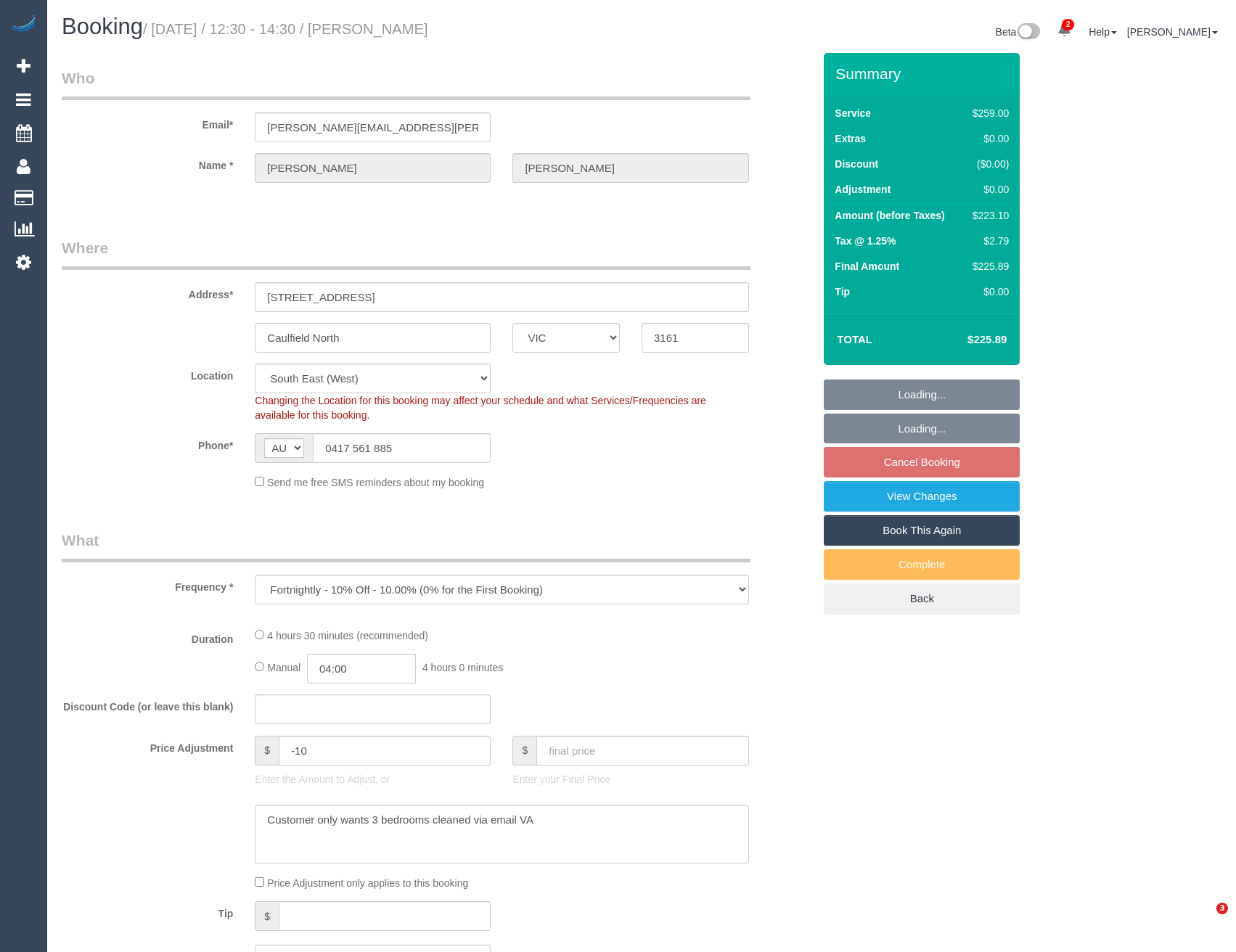
select select "object:1333"
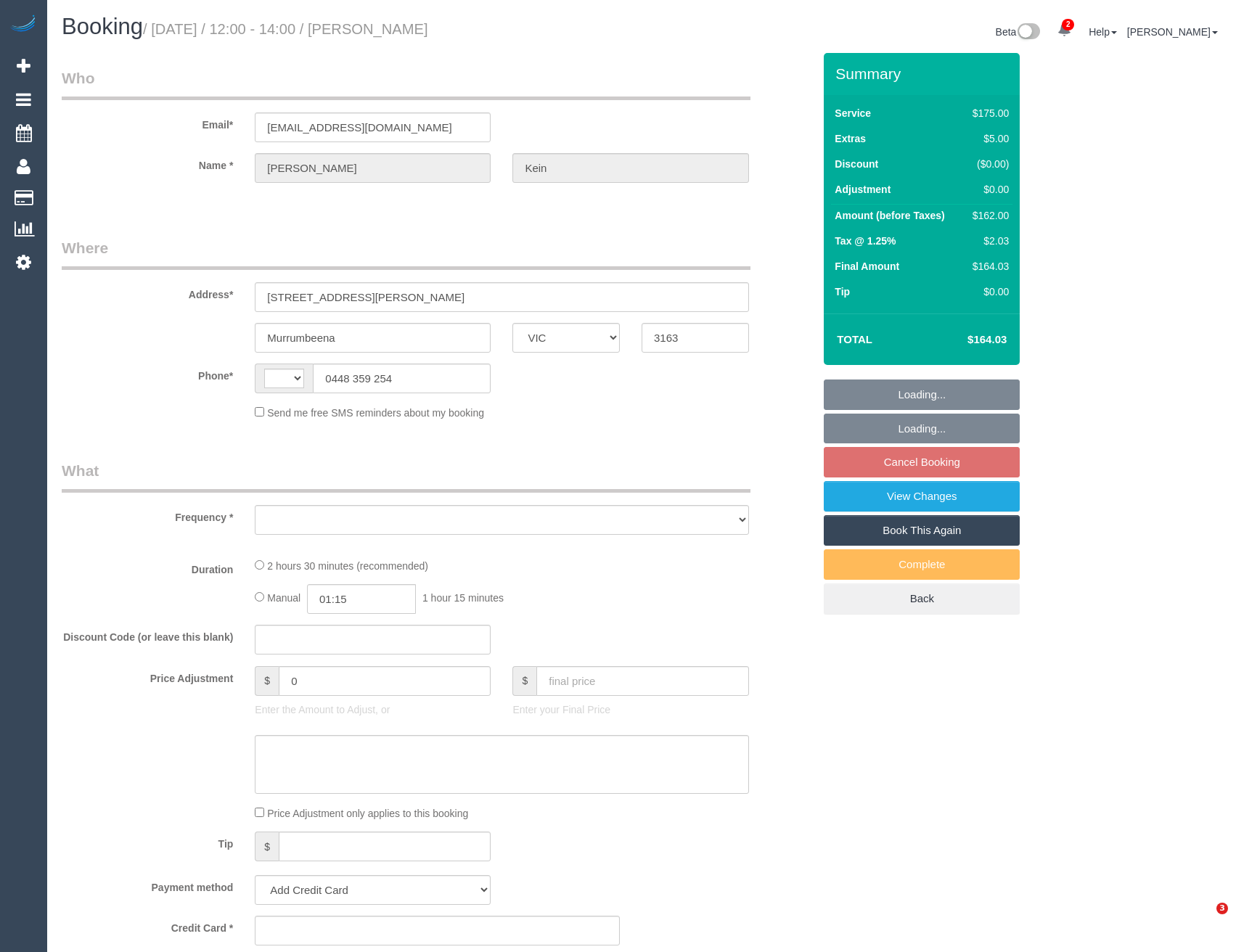
select select "VIC"
select select "string:AU"
select select "string:stripe-pm_1LFR9A2GScqysDRVU0k5wYg8"
select select "150"
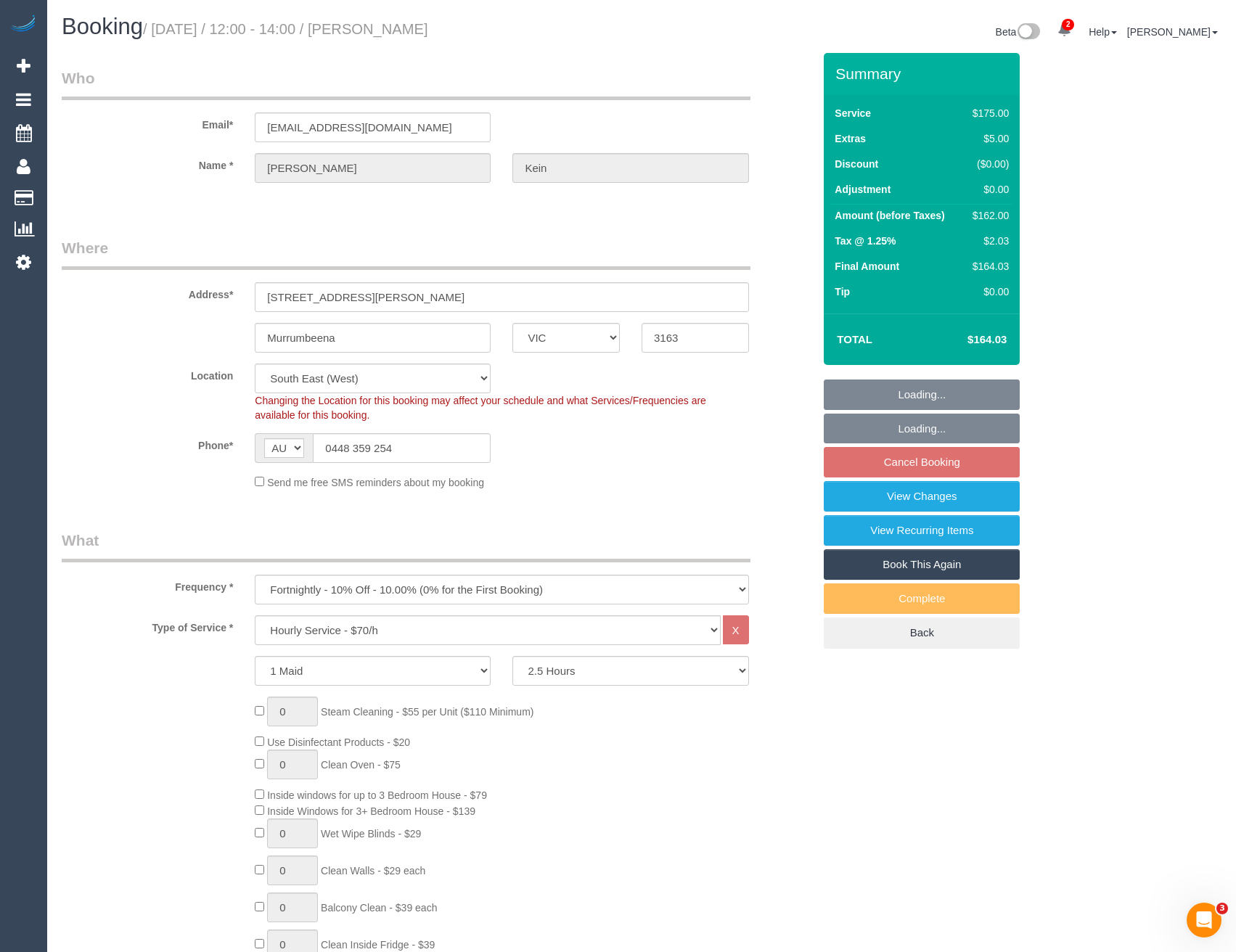
select select "object:713"
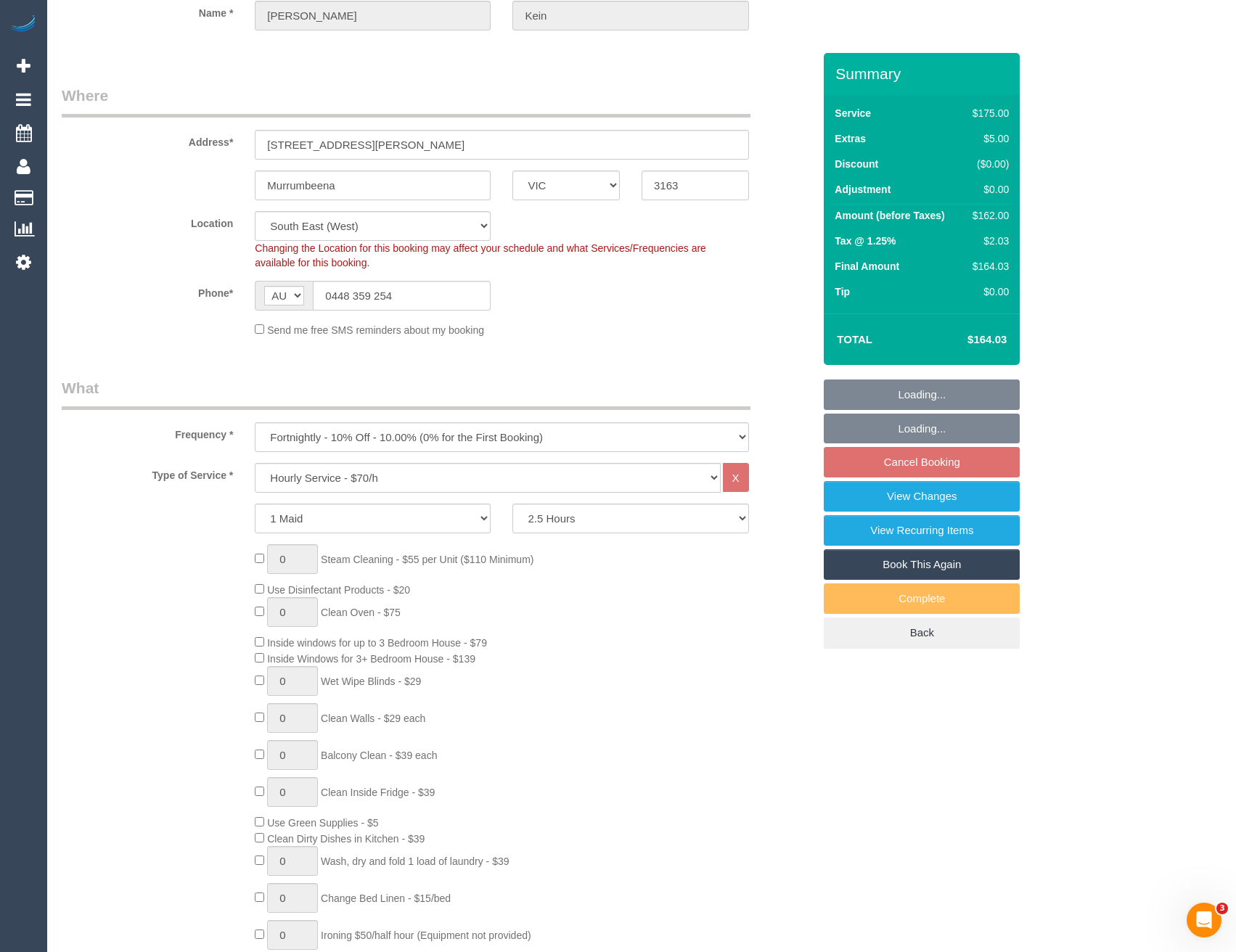
scroll to position [363, 0]
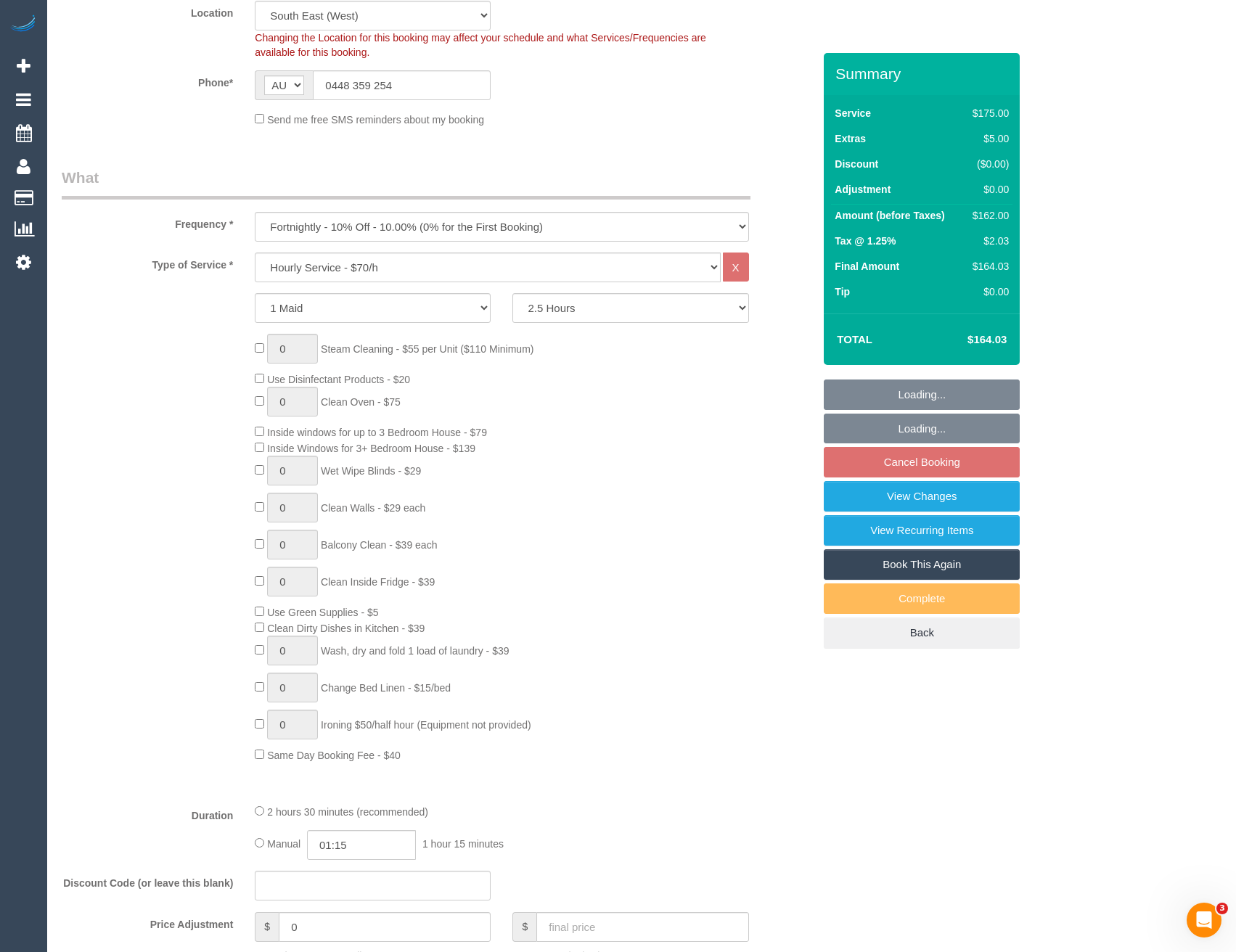
select select "number:27"
select select "number:14"
select select "number:19"
select select "number:36"
select select "number:34"
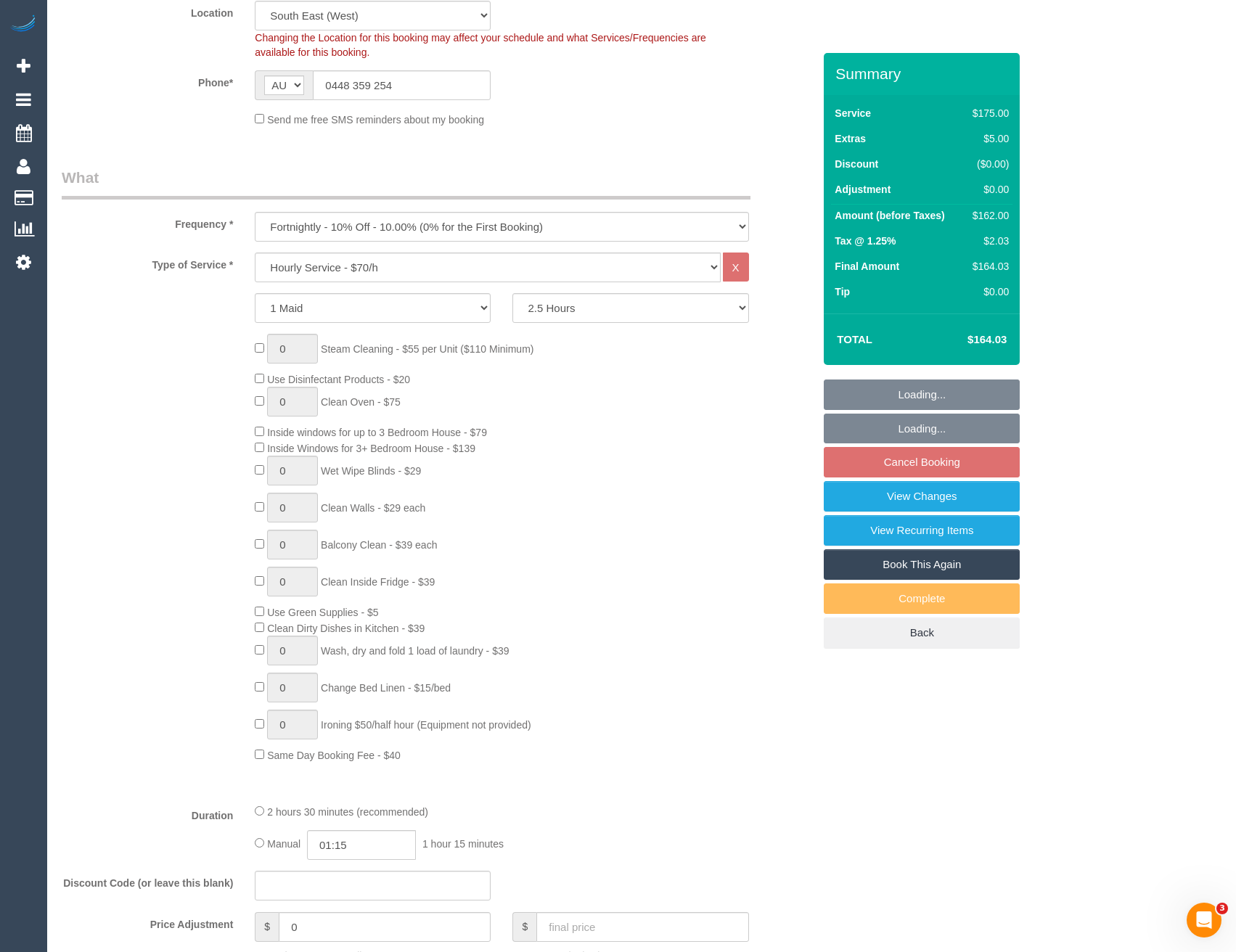
select select "number:11"
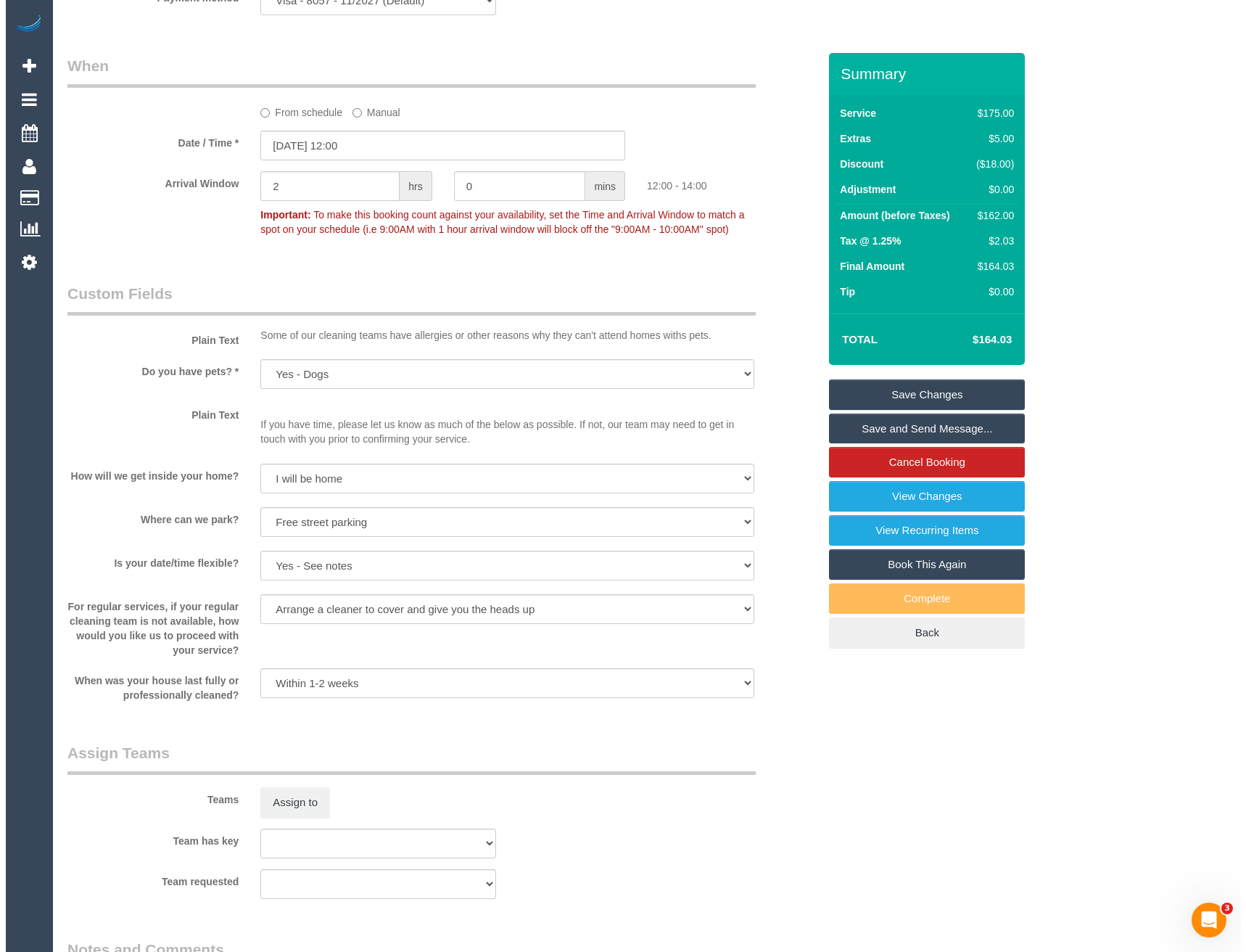
scroll to position [1596, 0]
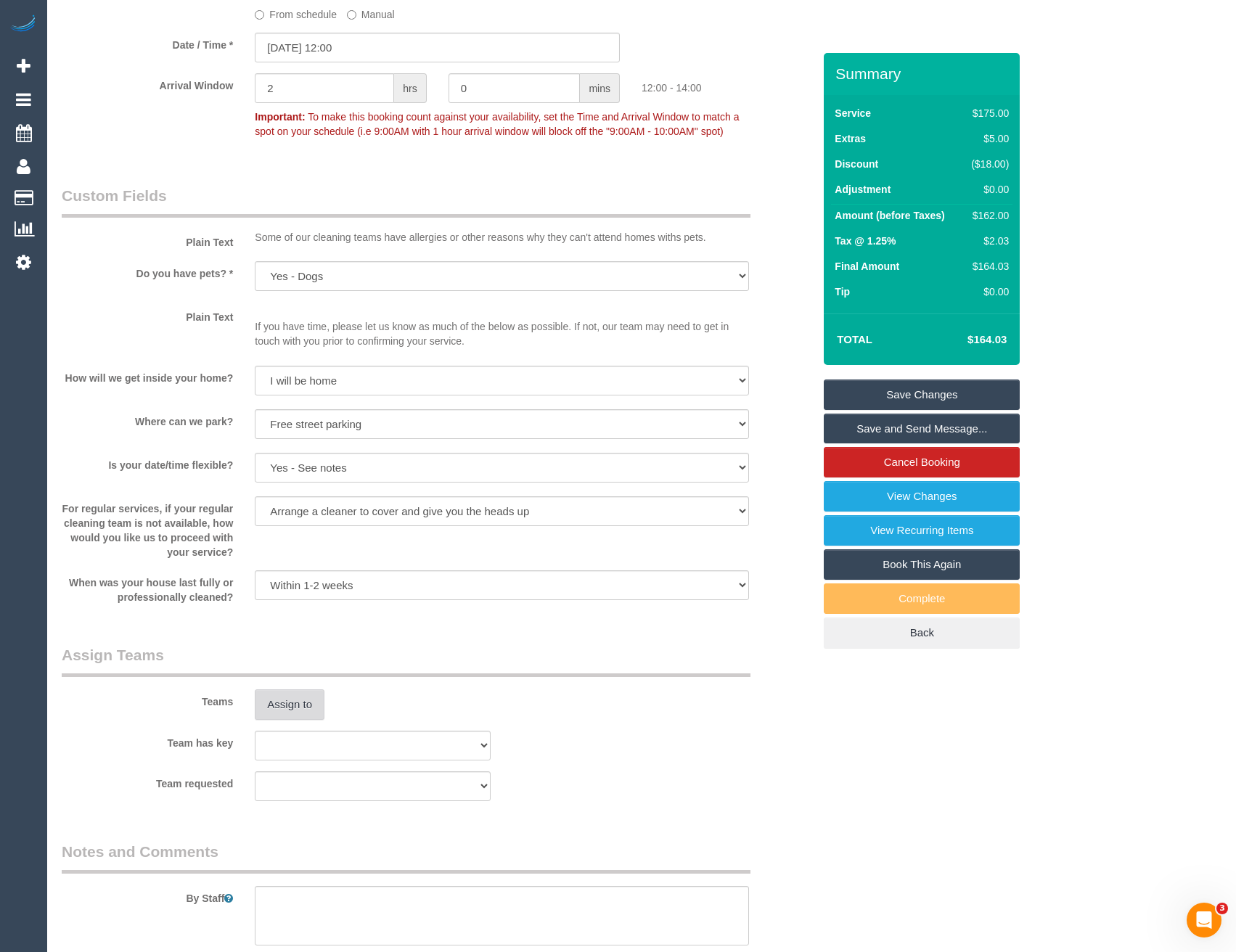
click at [287, 701] on button "Assign to" at bounding box center [289, 704] width 69 height 30
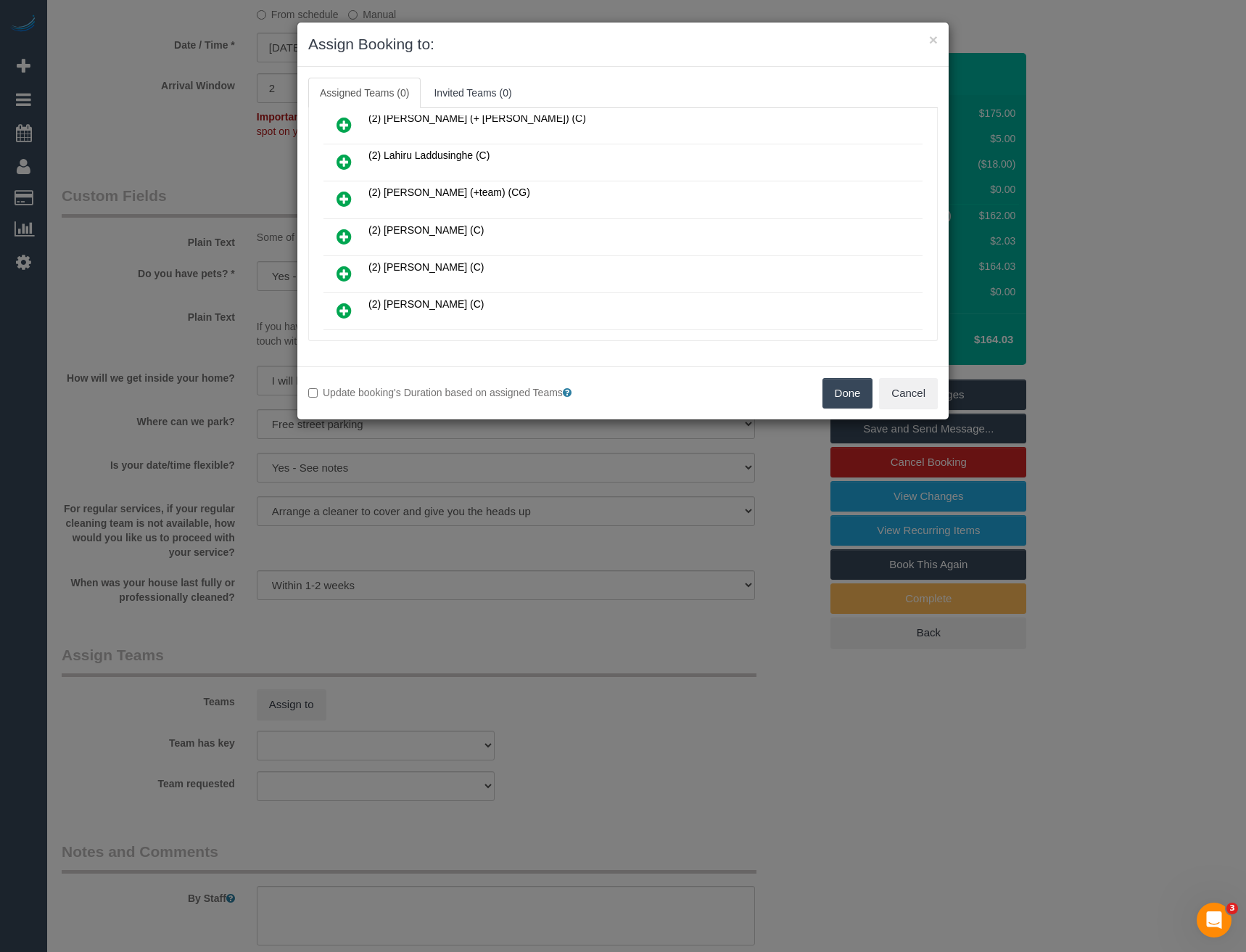
scroll to position [218, 0]
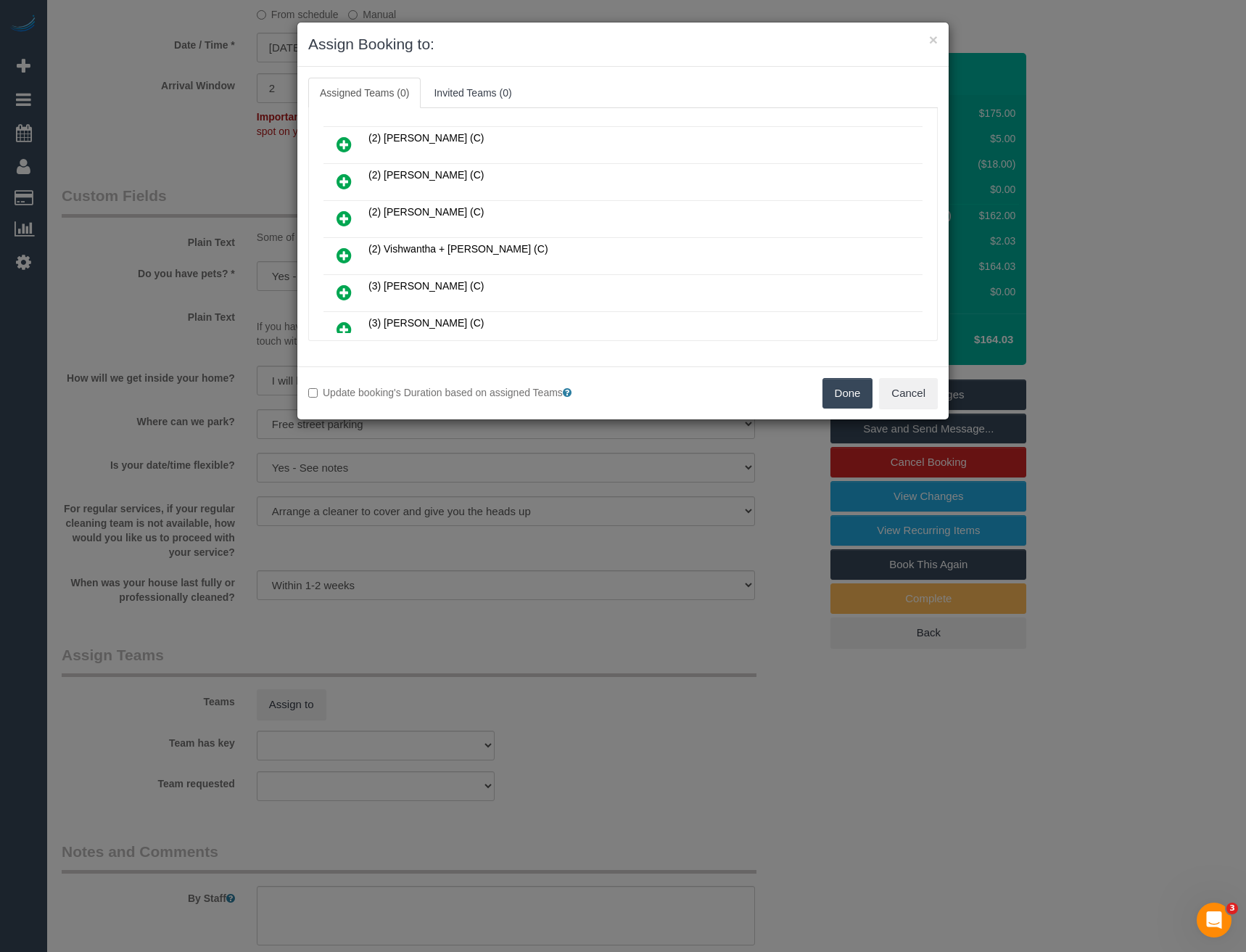
click at [346, 220] on icon at bounding box center [344, 218] width 15 height 18
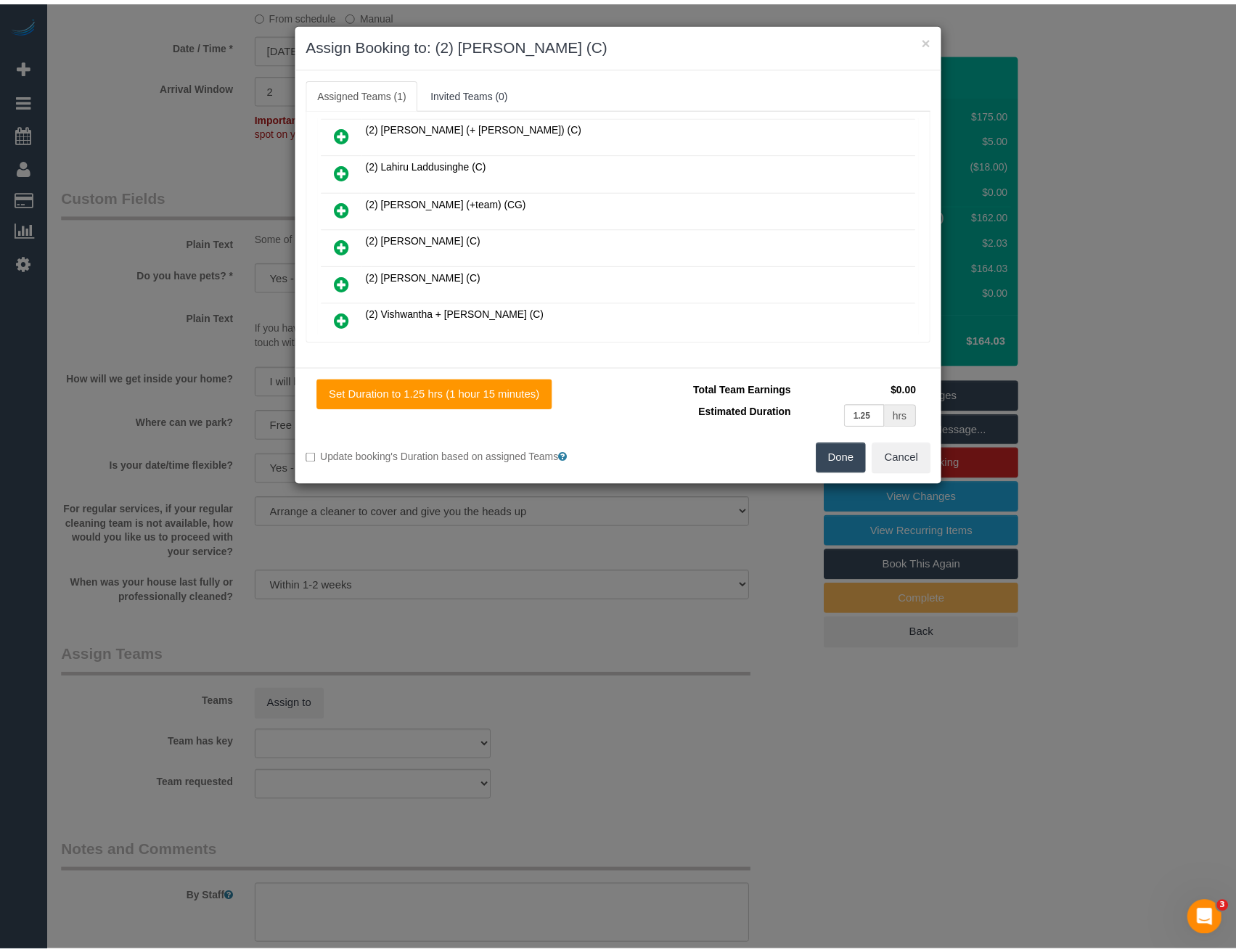
scroll to position [0, 0]
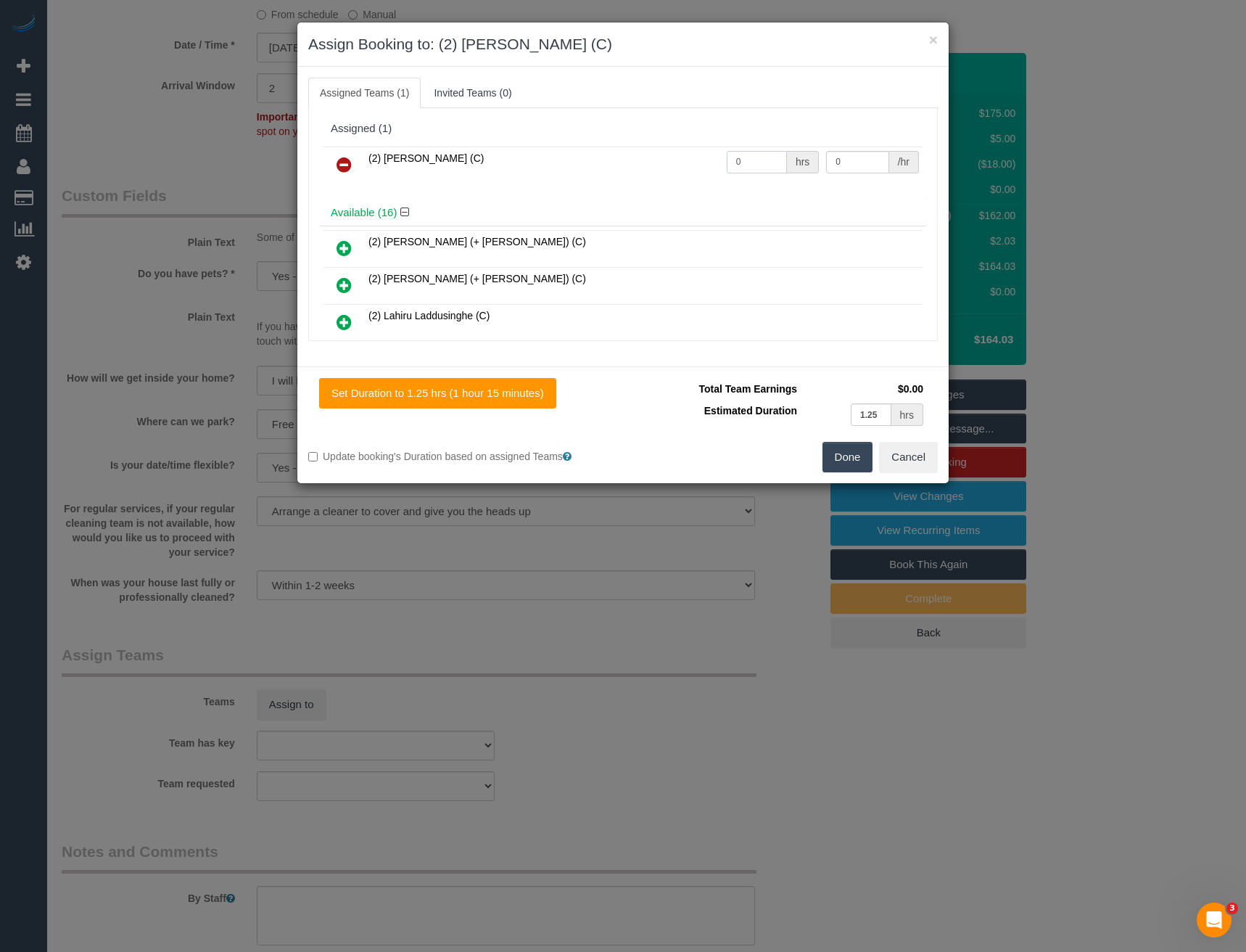
drag, startPoint x: 762, startPoint y: 159, endPoint x: 568, endPoint y: 164, distance: 194.1
click at [612, 170] on tr "(2) Roumany Gergis (C) 0 hrs 0 /hr" at bounding box center [623, 165] width 599 height 37
type input "2.5"
type input "38.5"
click at [846, 455] on button "Done" at bounding box center [848, 456] width 51 height 30
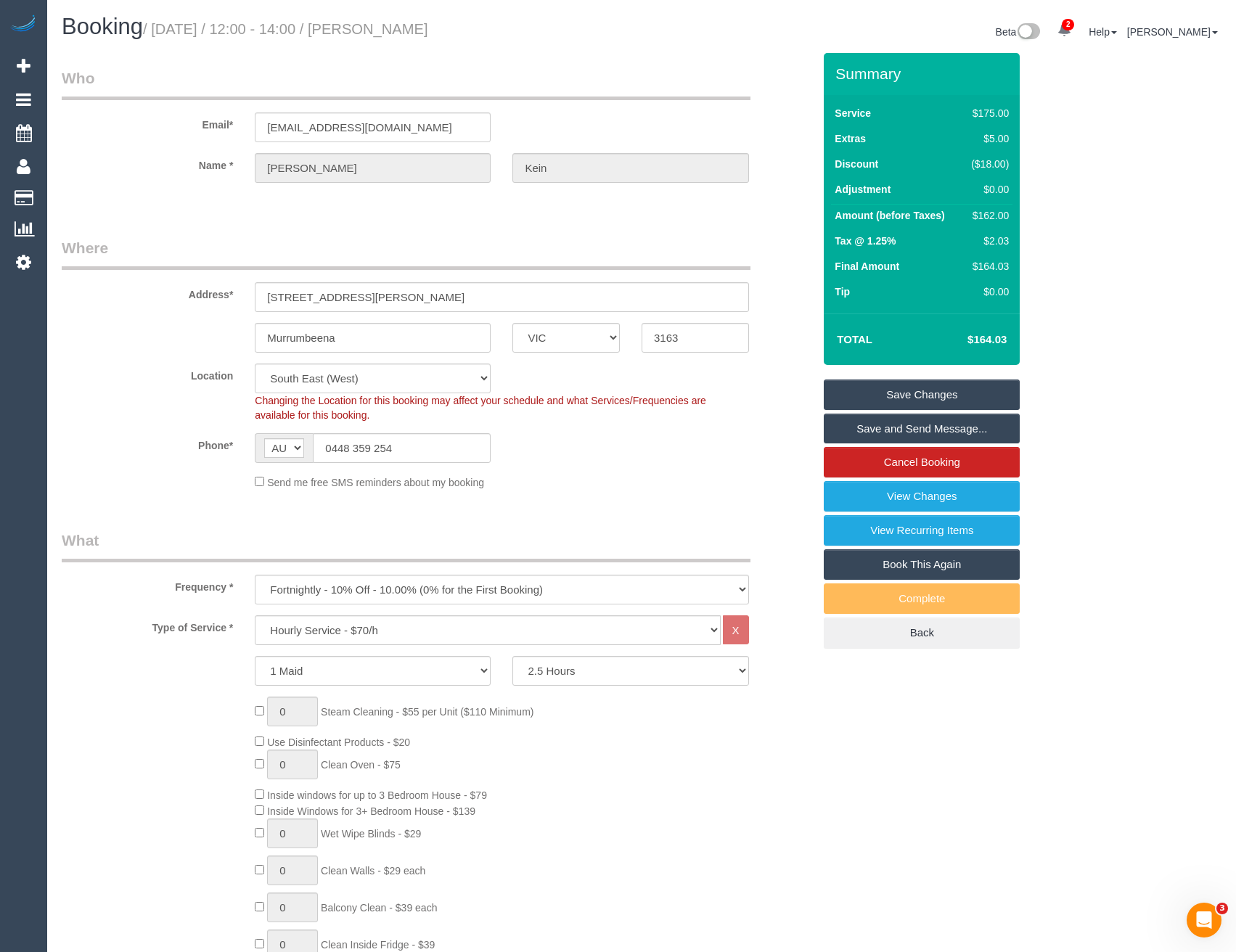
click at [869, 389] on link "Save Changes" at bounding box center [922, 395] width 196 height 30
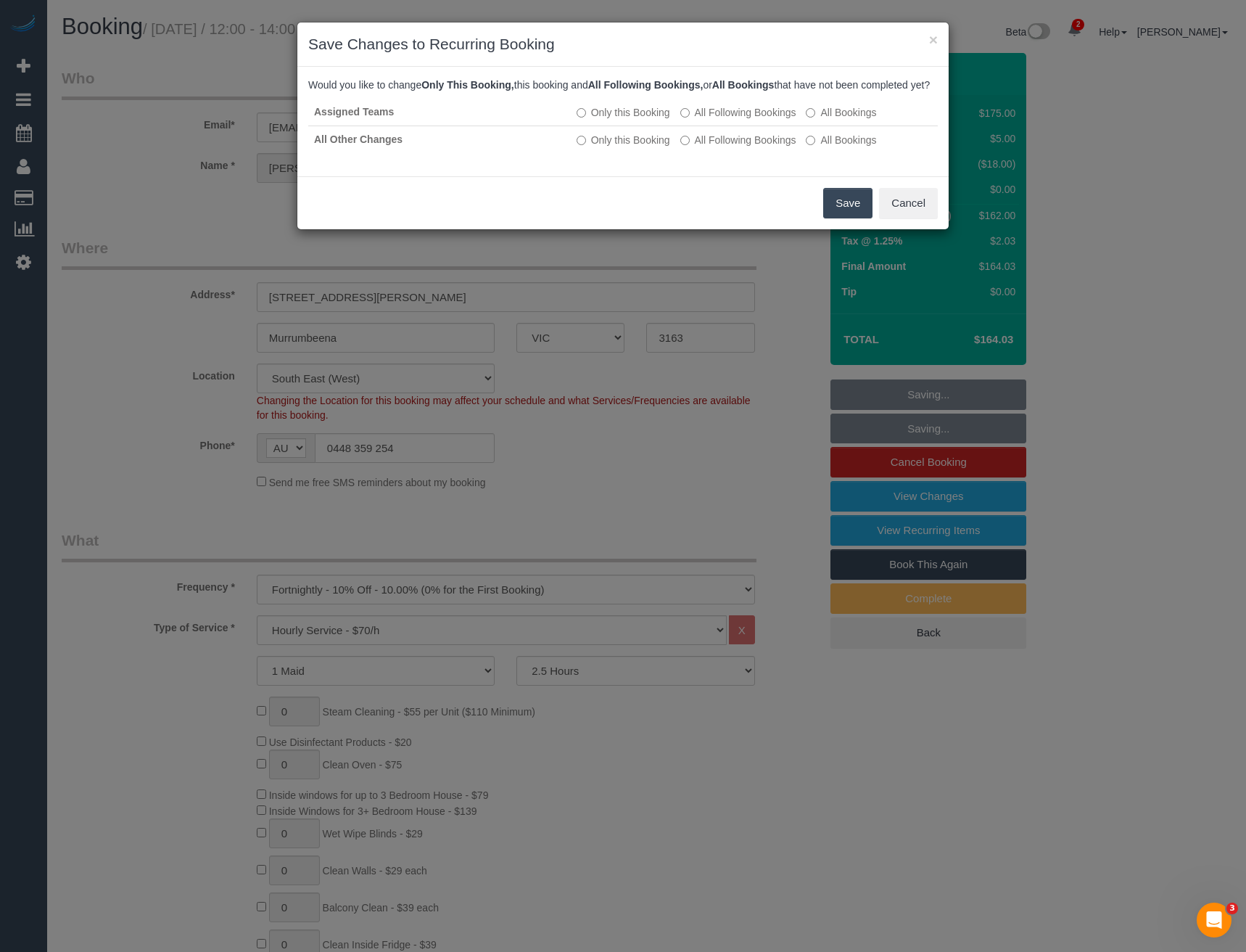
click at [840, 217] on button "Save" at bounding box center [848, 203] width 49 height 30
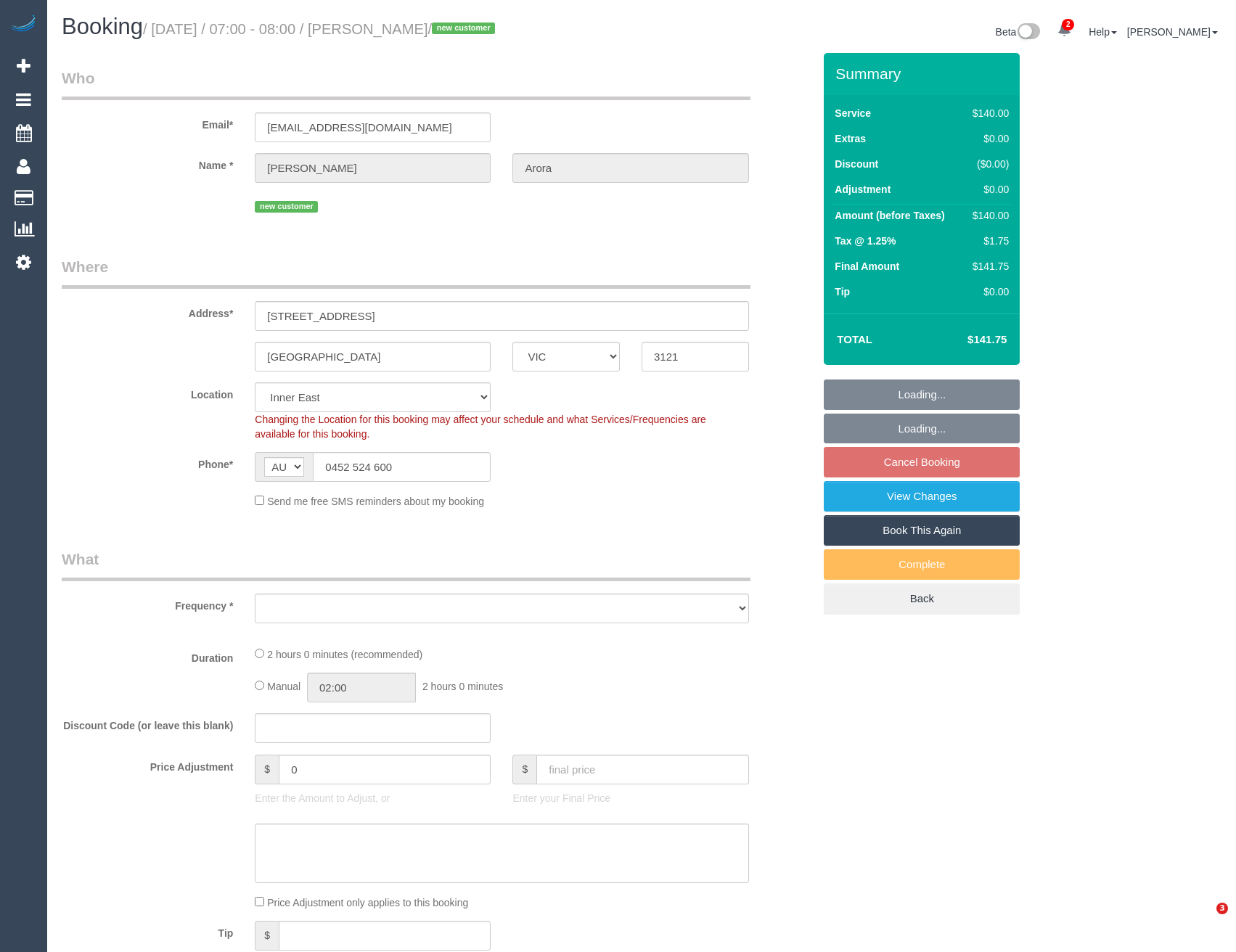
select select "VIC"
select select "object:572"
select select "string:stripe-pm_1Ry5j42GScqysDRVrYo0qZy3"
select select "number:28"
select select "number:14"
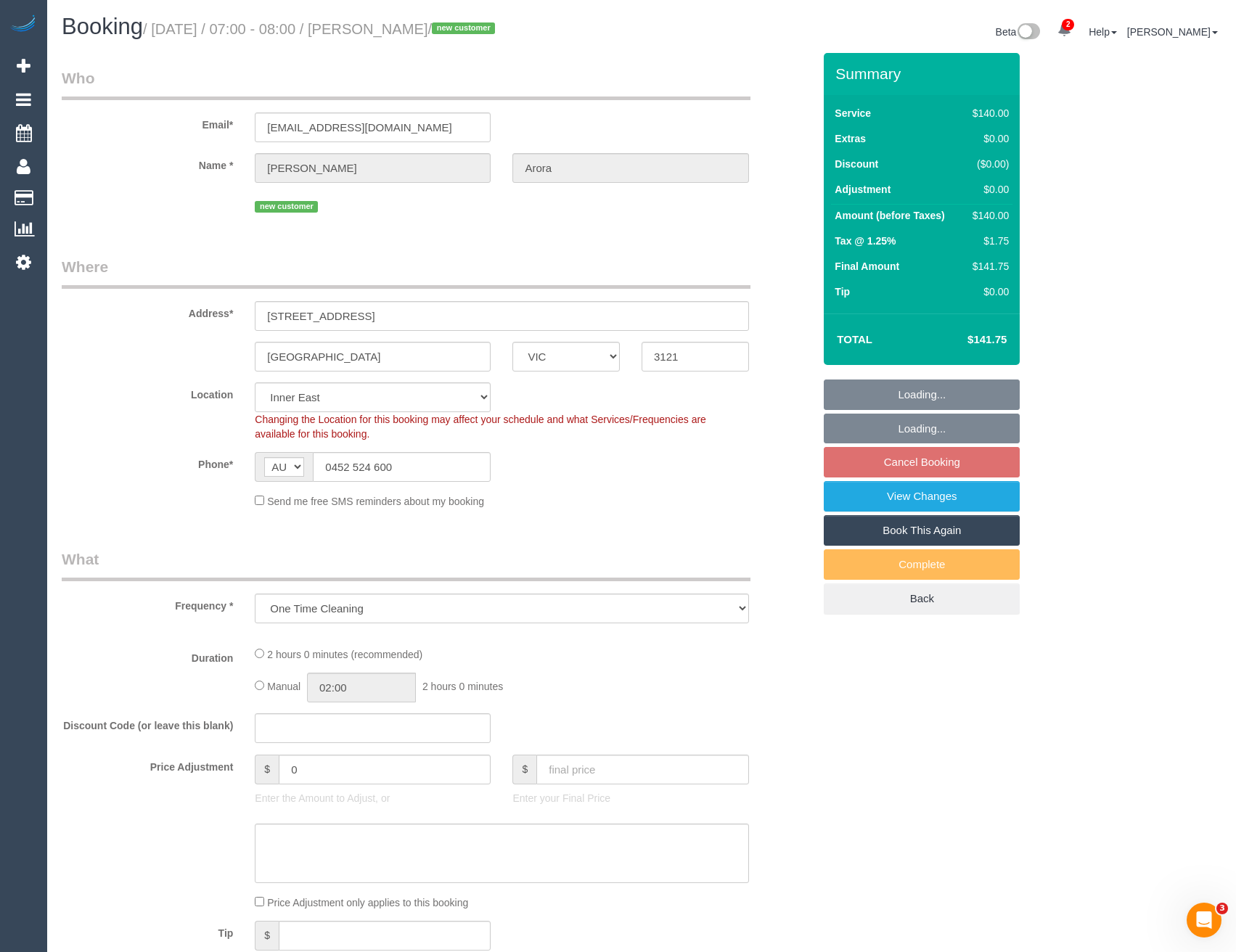
select select "number:19"
select select "number:25"
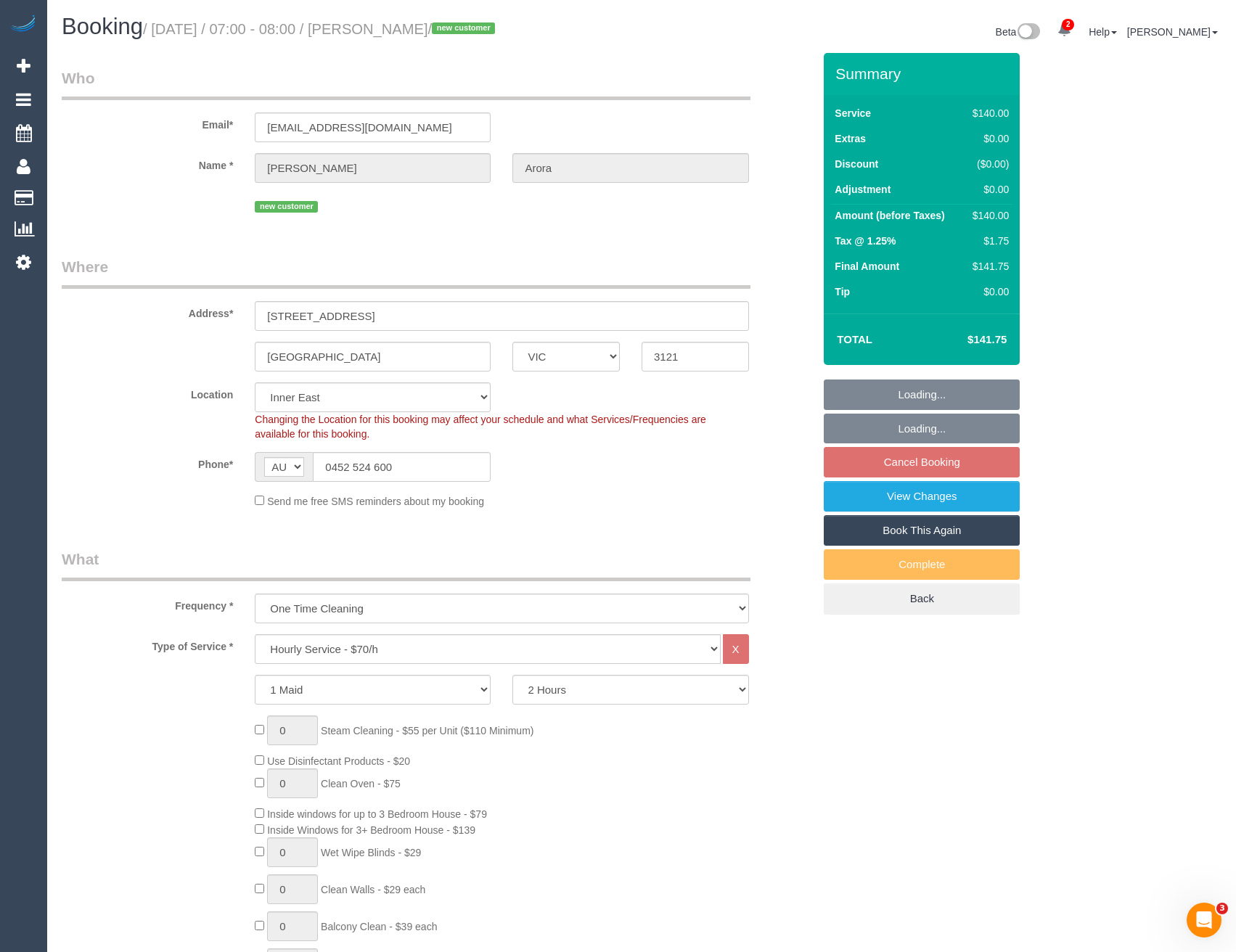
select select "object:1324"
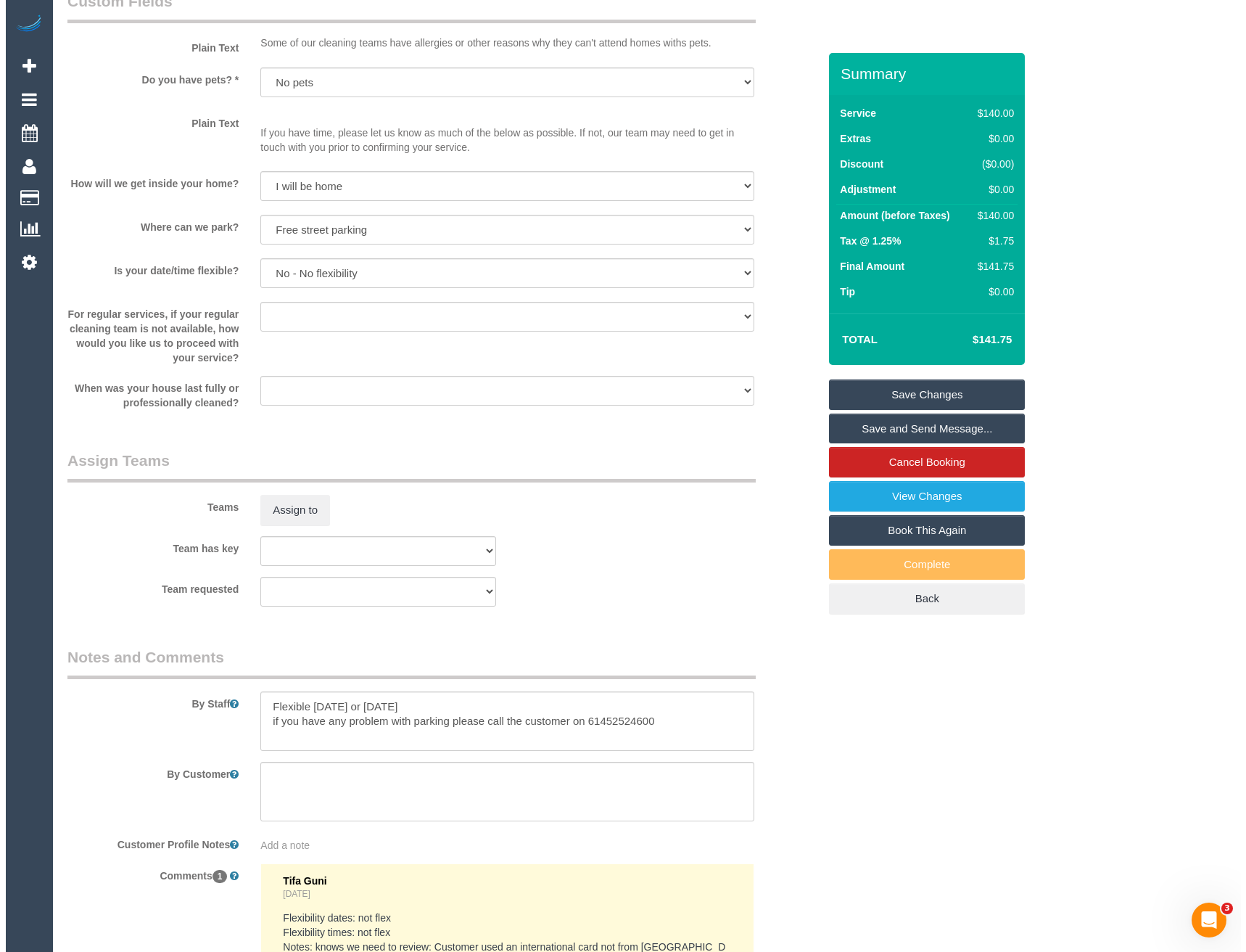
scroll to position [1814, 0]
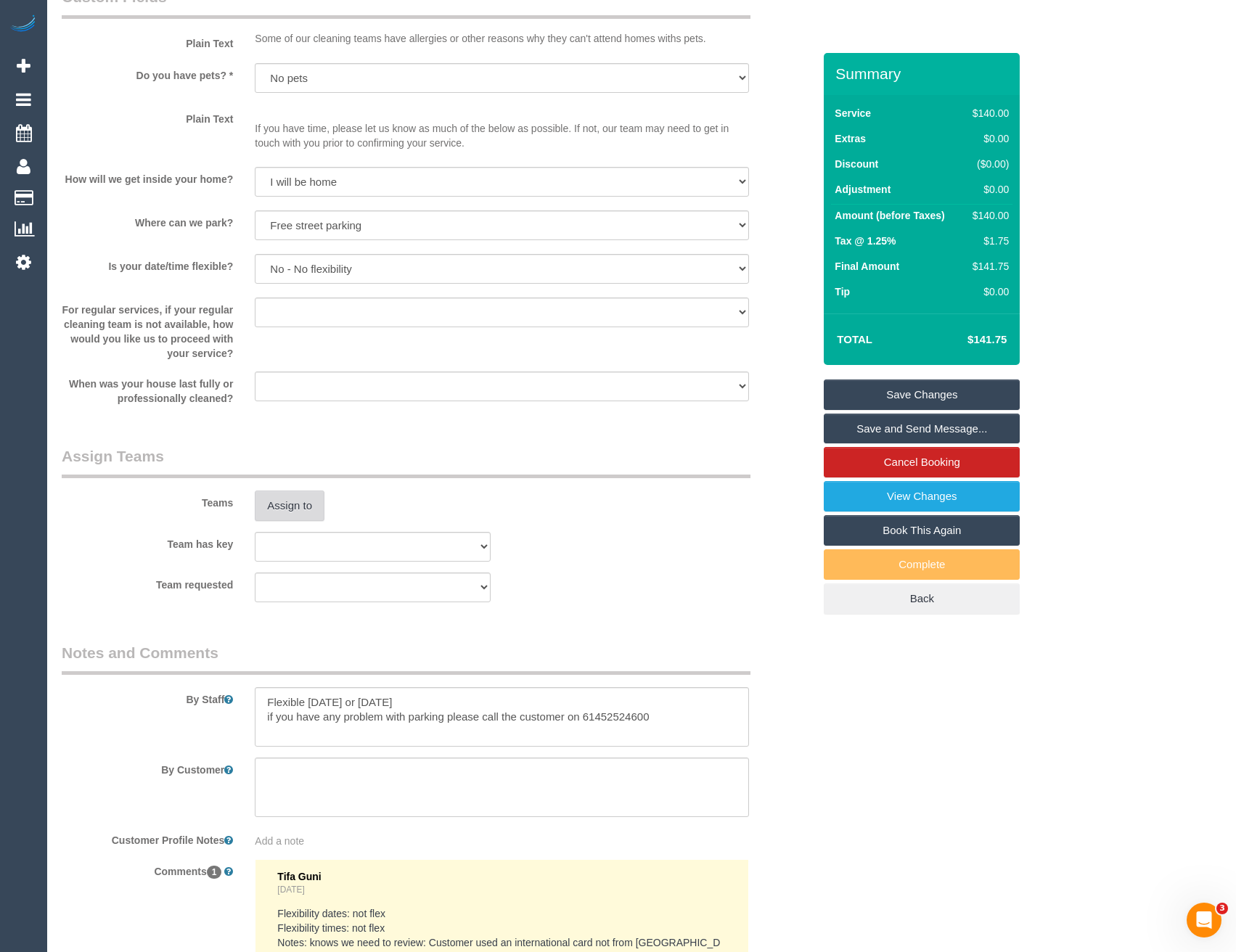
click at [283, 517] on button "Assign to" at bounding box center [289, 505] width 69 height 30
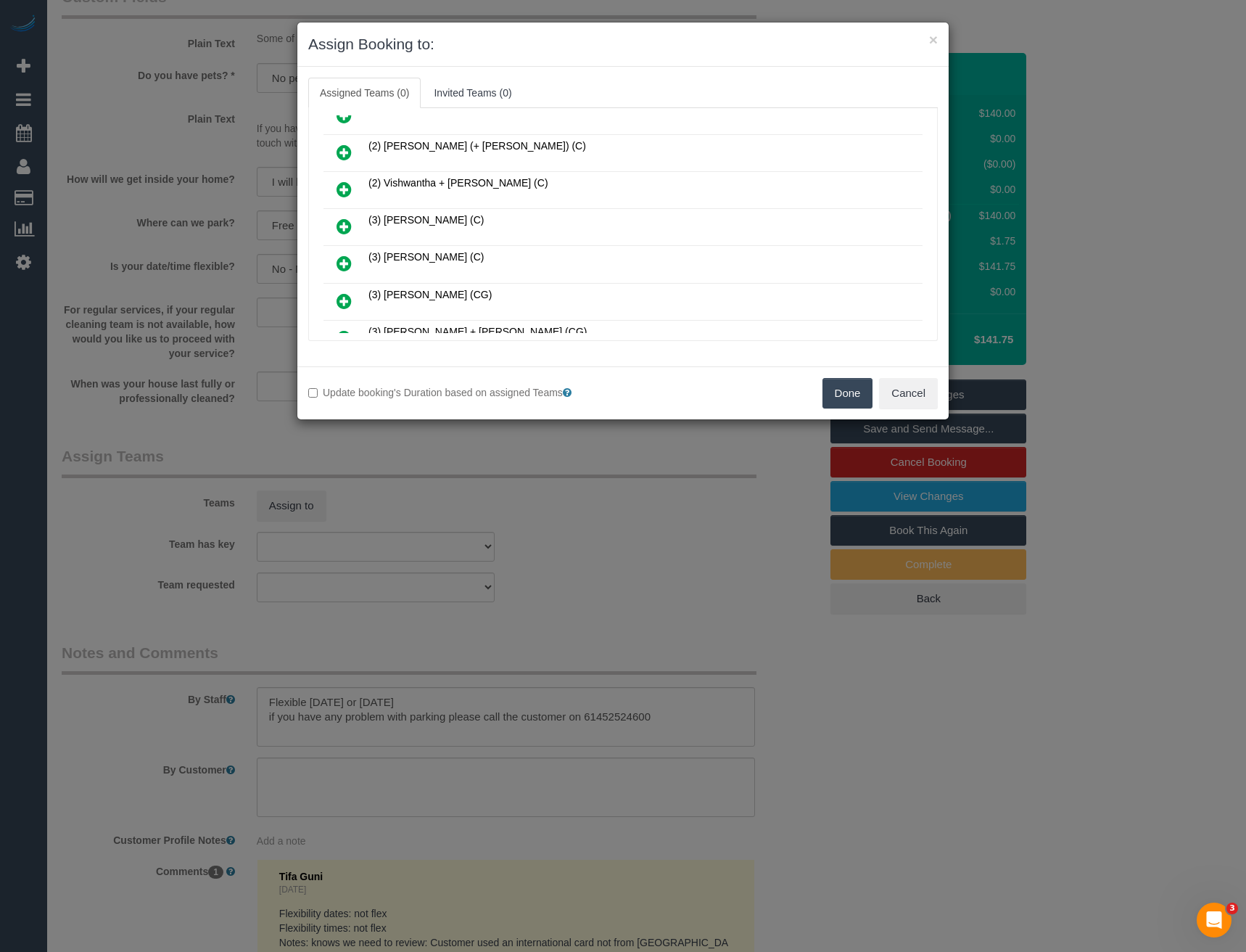
click at [344, 263] on icon at bounding box center [344, 263] width 15 height 18
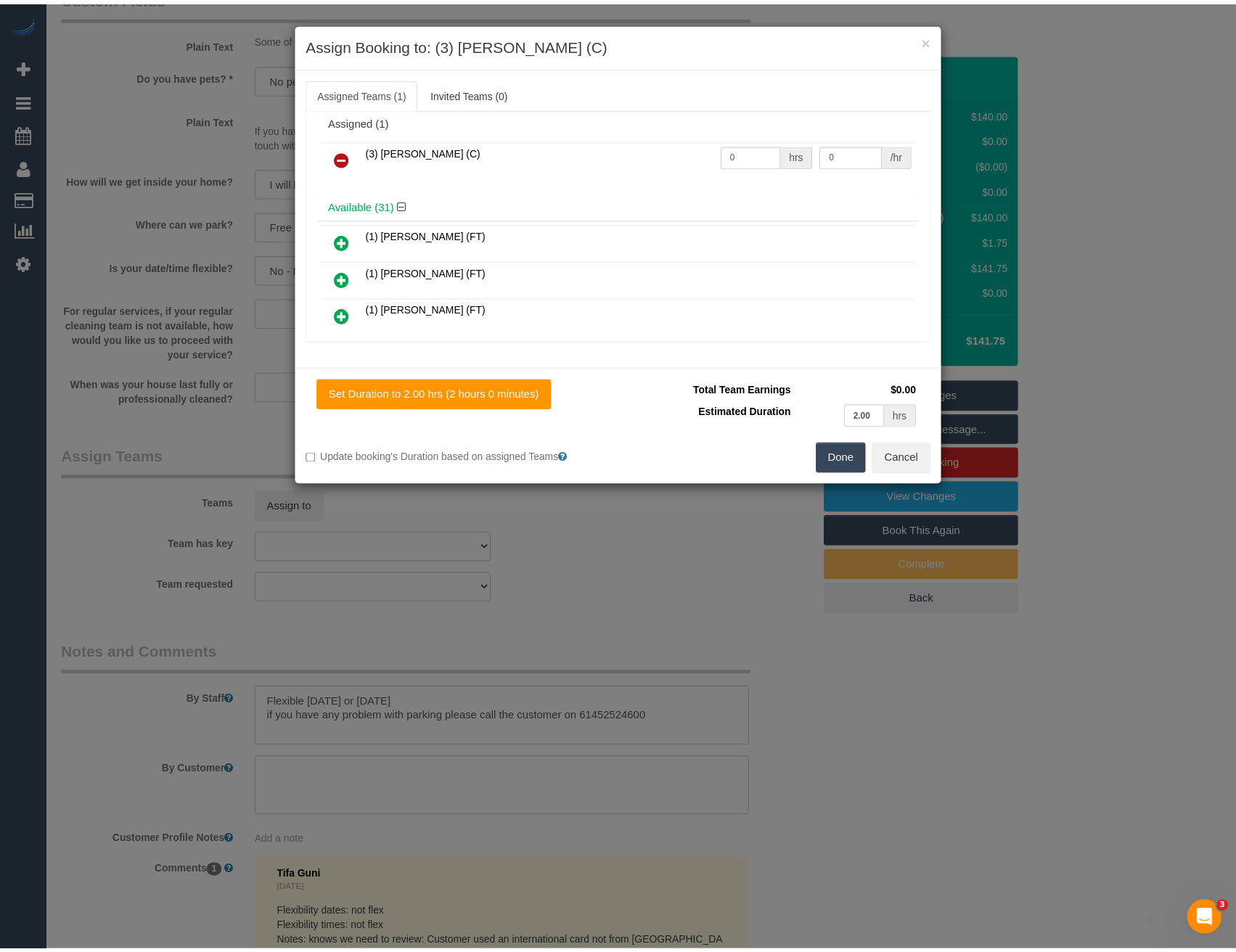
scroll to position [0, 0]
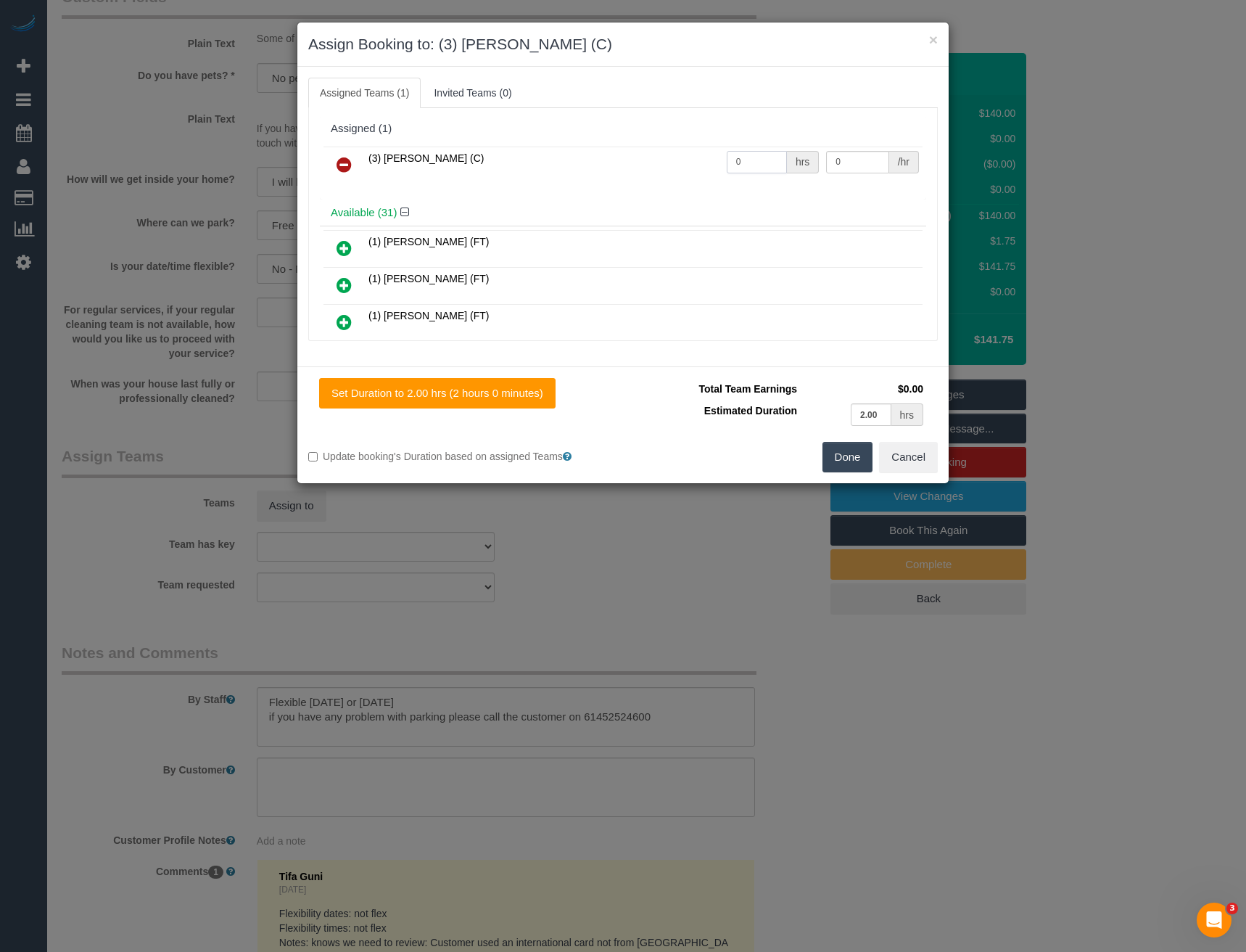
drag, startPoint x: 761, startPoint y: 155, endPoint x: 686, endPoint y: 156, distance: 75.0
click at [693, 159] on tr "(3) [PERSON_NAME] (C) 0 hrs 0 /hr" at bounding box center [623, 165] width 599 height 37
type input "2"
type input "35"
click at [855, 461] on button "Done" at bounding box center [848, 456] width 51 height 30
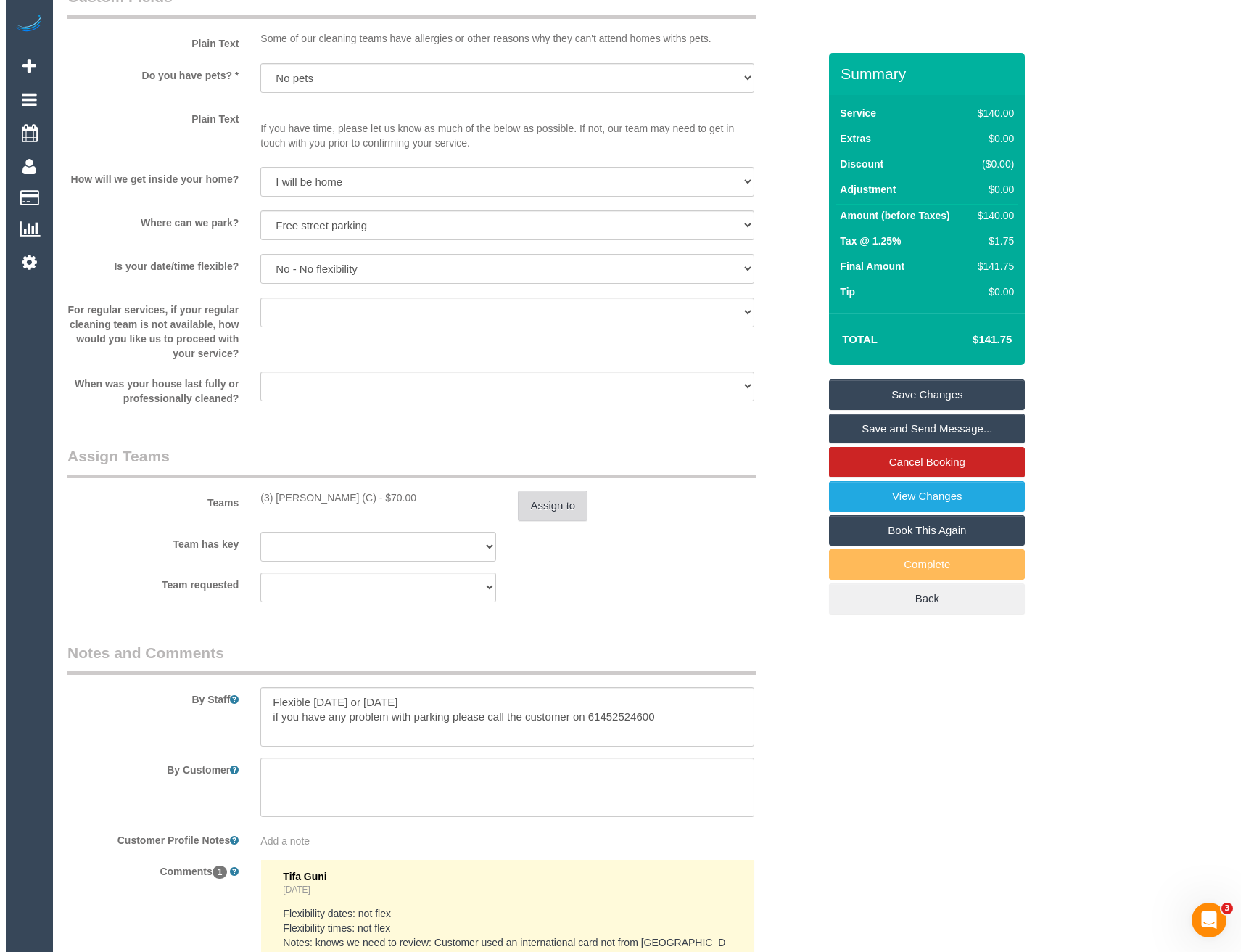
scroll to position [2047, 0]
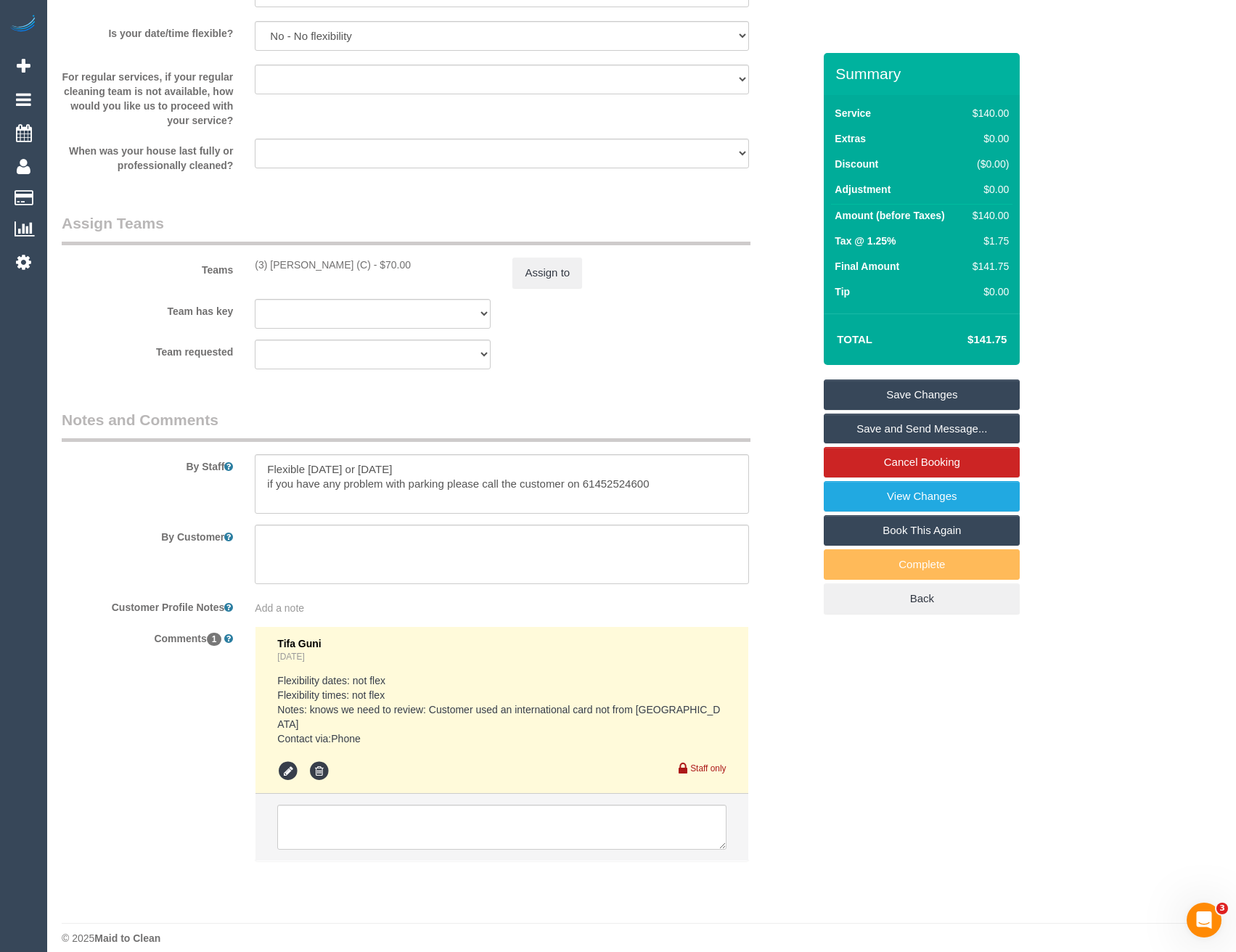
click at [906, 434] on link "Save and Send Message..." at bounding box center [922, 428] width 196 height 30
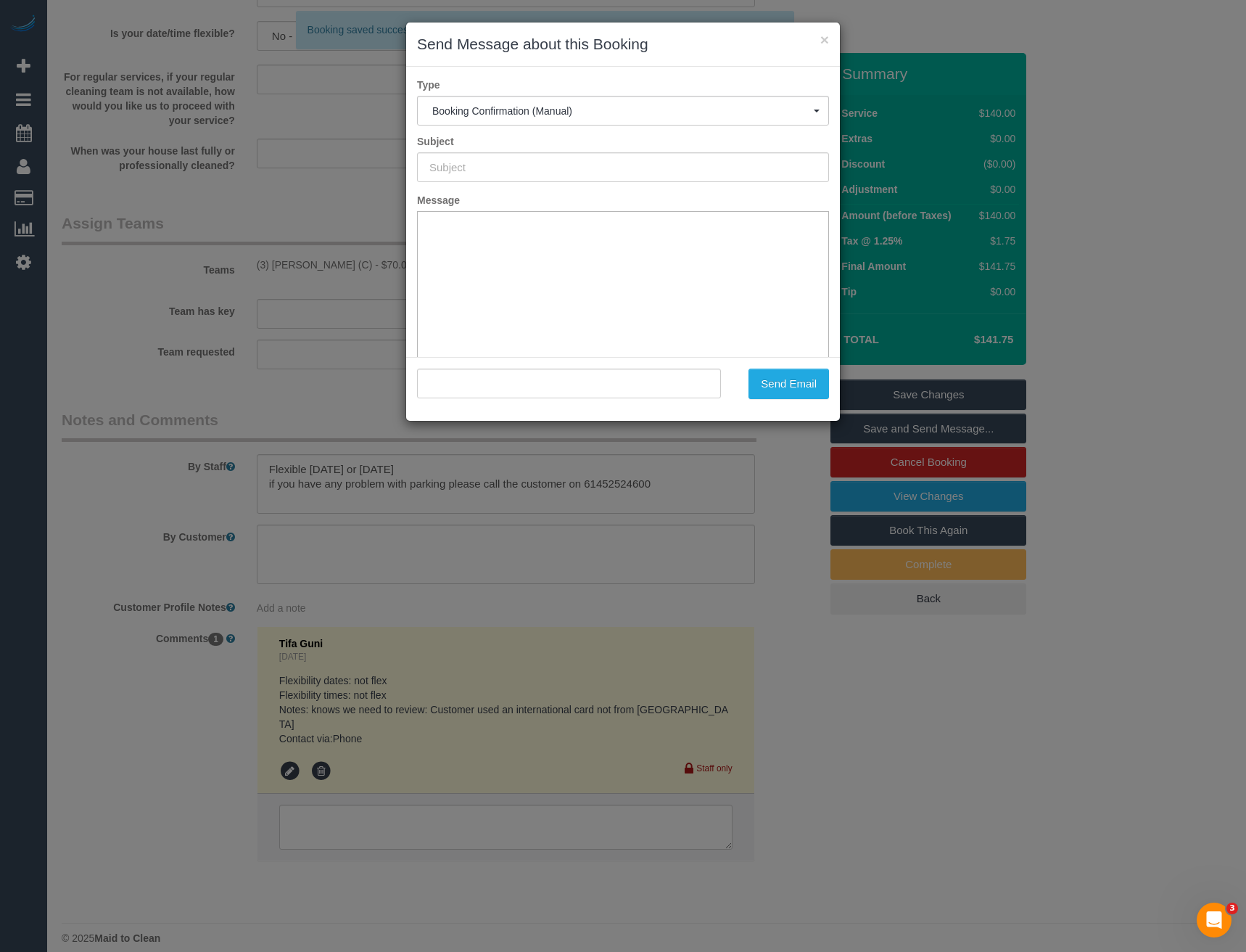
scroll to position [0, 0]
type input "Booking Confirmed"
type input ""Ankkush Arora" <anarora@gmail.com>"
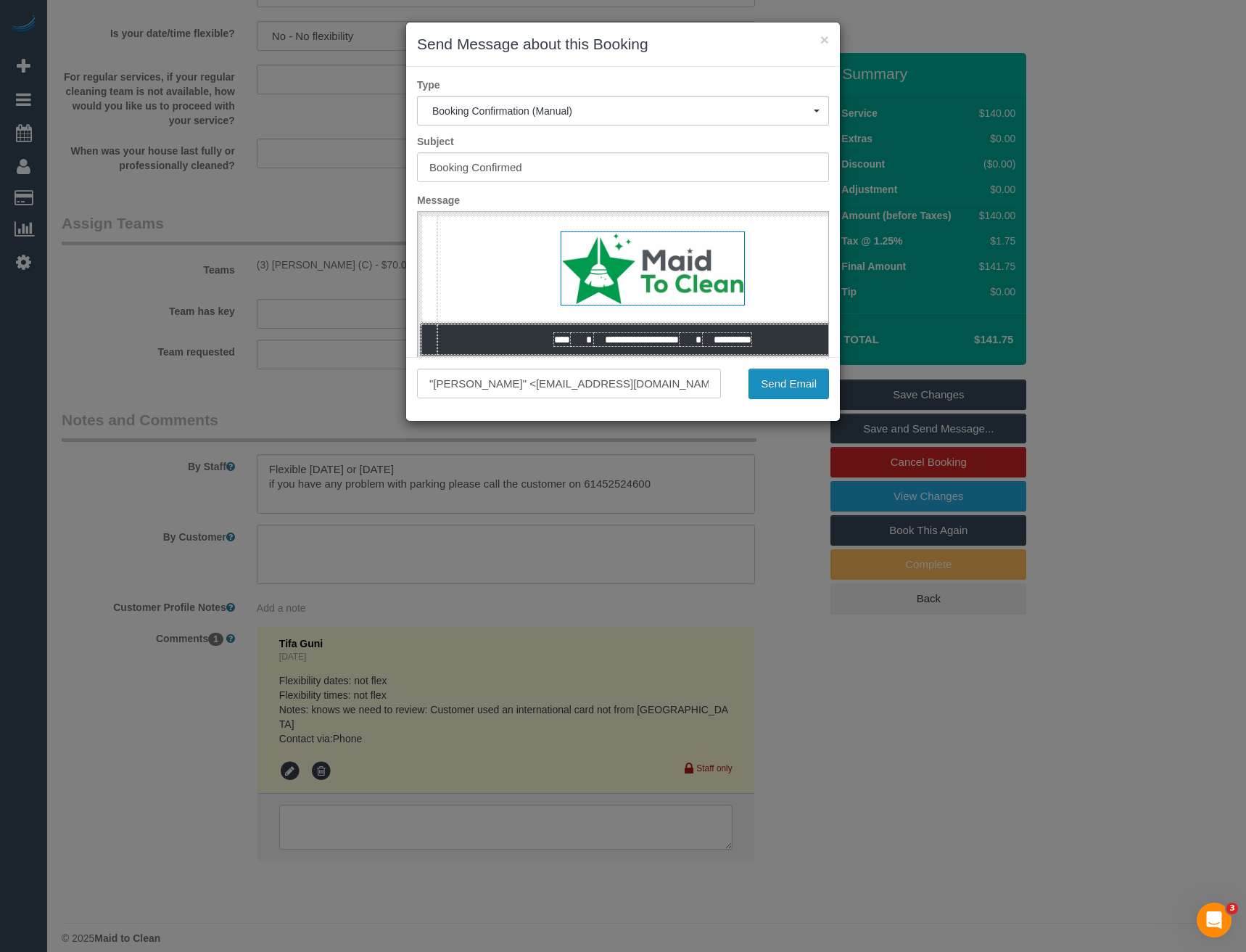
click at [794, 383] on button "Send Email" at bounding box center [788, 383] width 80 height 30
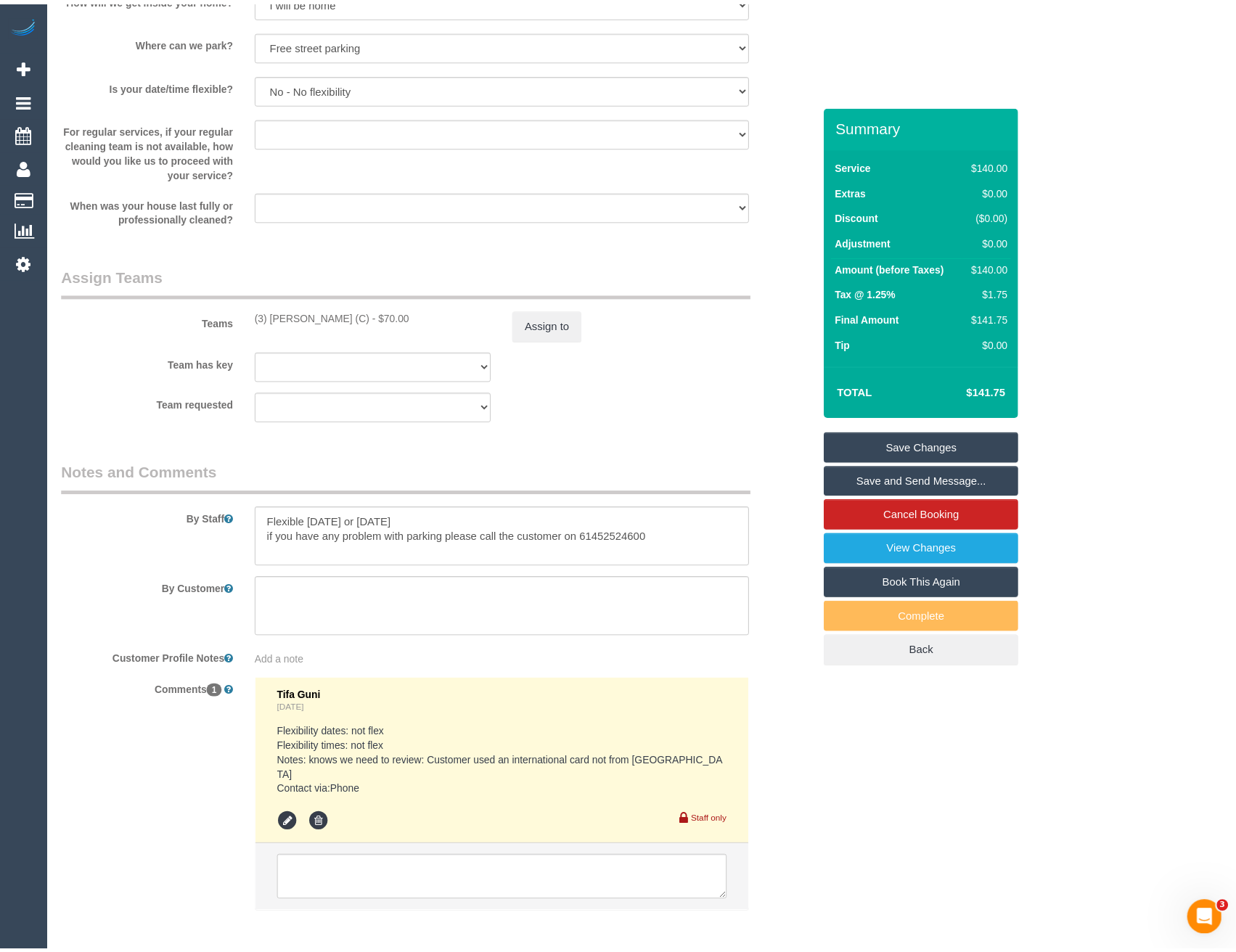
scroll to position [2099, 0]
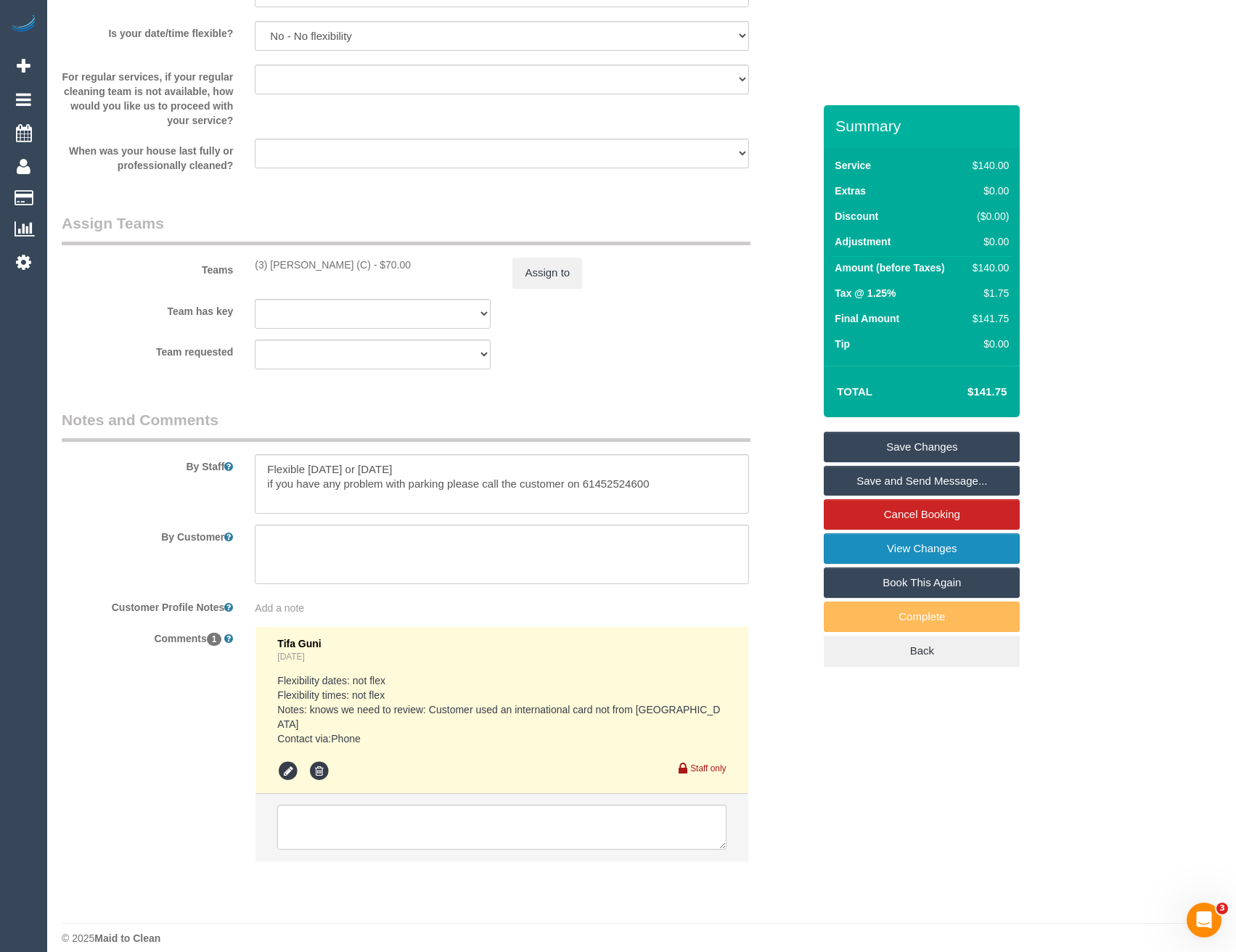
click at [900, 554] on link "View Changes" at bounding box center [922, 548] width 196 height 30
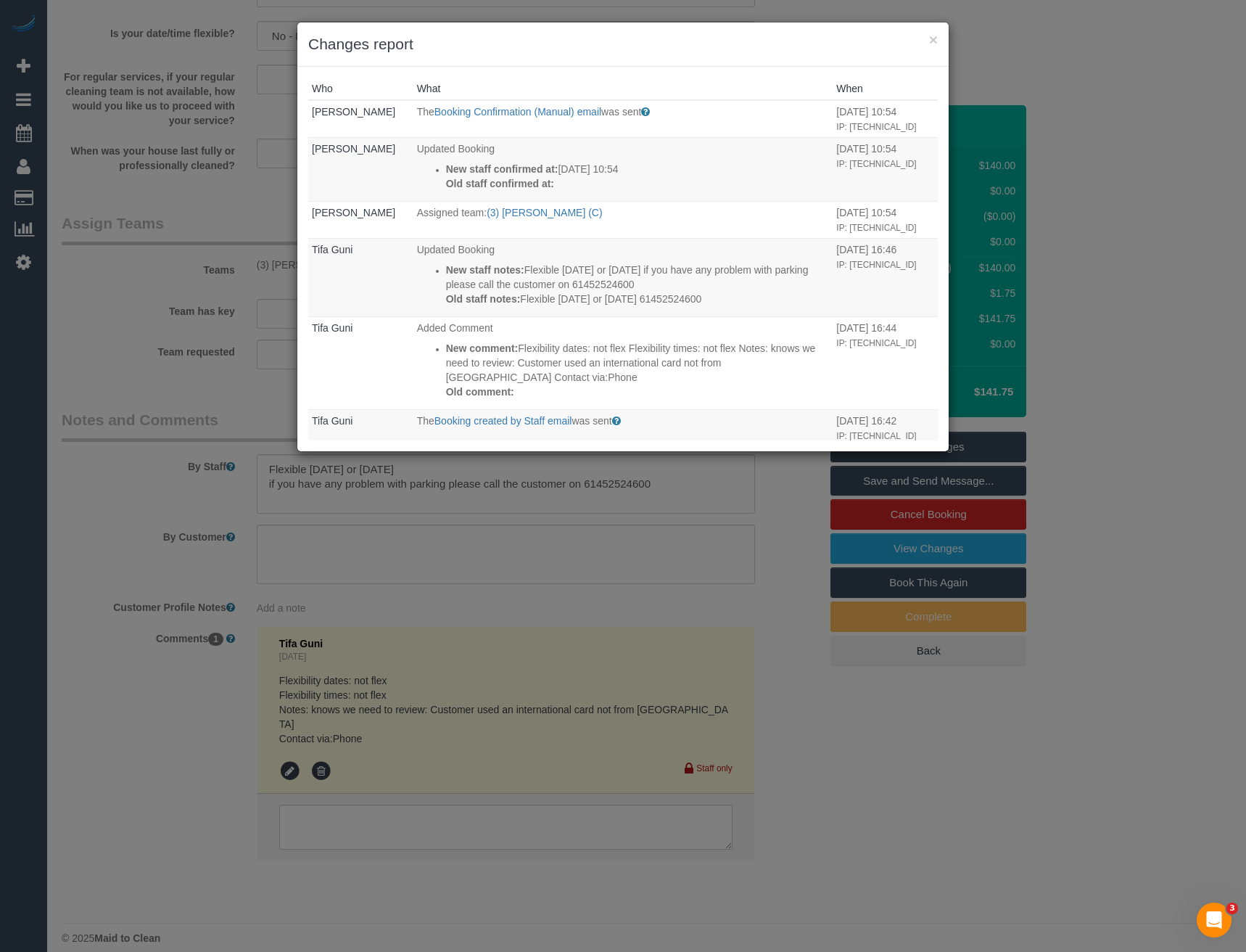
click at [502, 573] on div "× Changes report Who What When Bronie Bryant The Booking Confirmation (Manual) …" at bounding box center [623, 476] width 1246 height 952
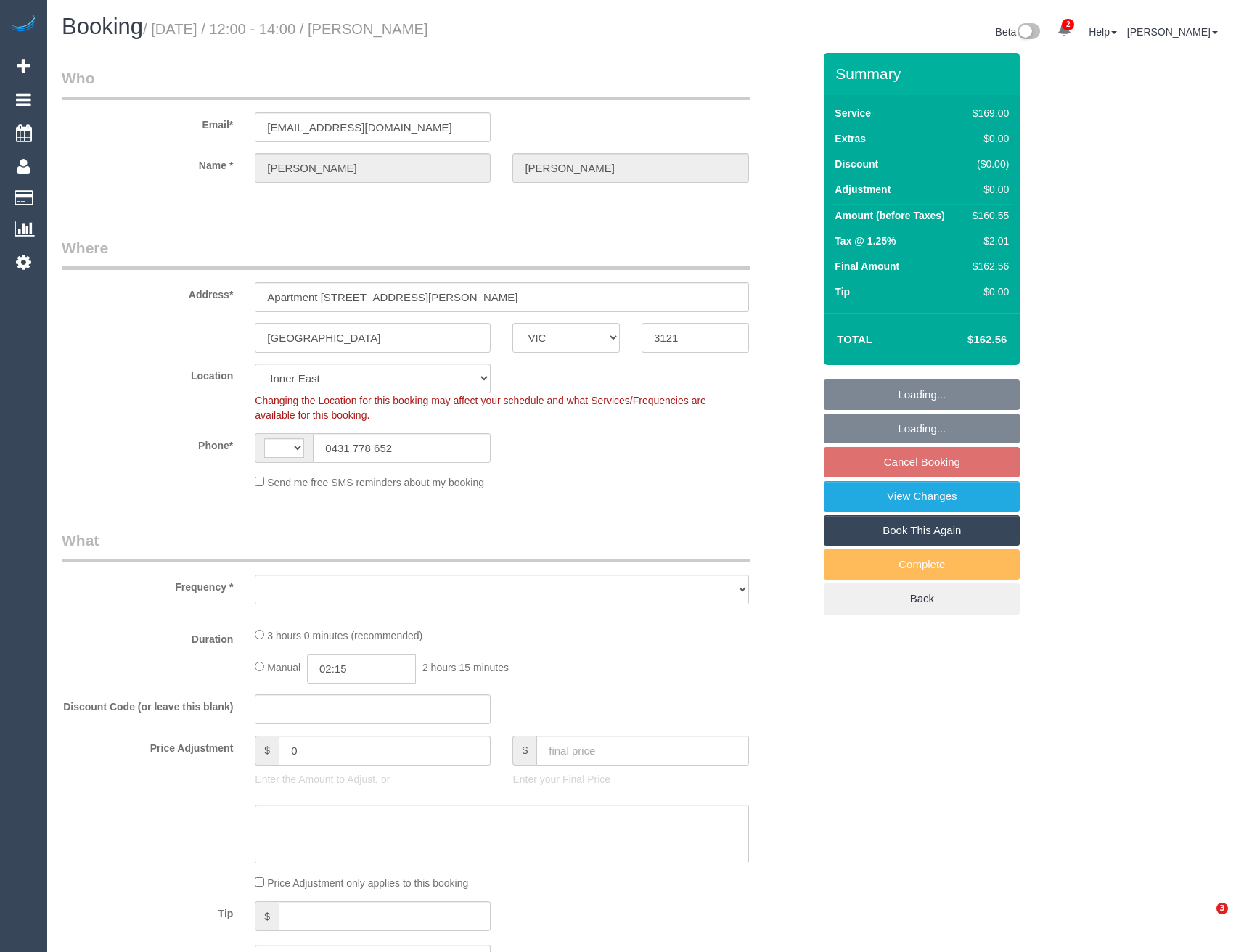
select select "VIC"
select select "string:AU"
select select "string:stripe-pm_1RsCie2GScqysDRVnzDilq30"
select select "number:27"
select select "number:14"
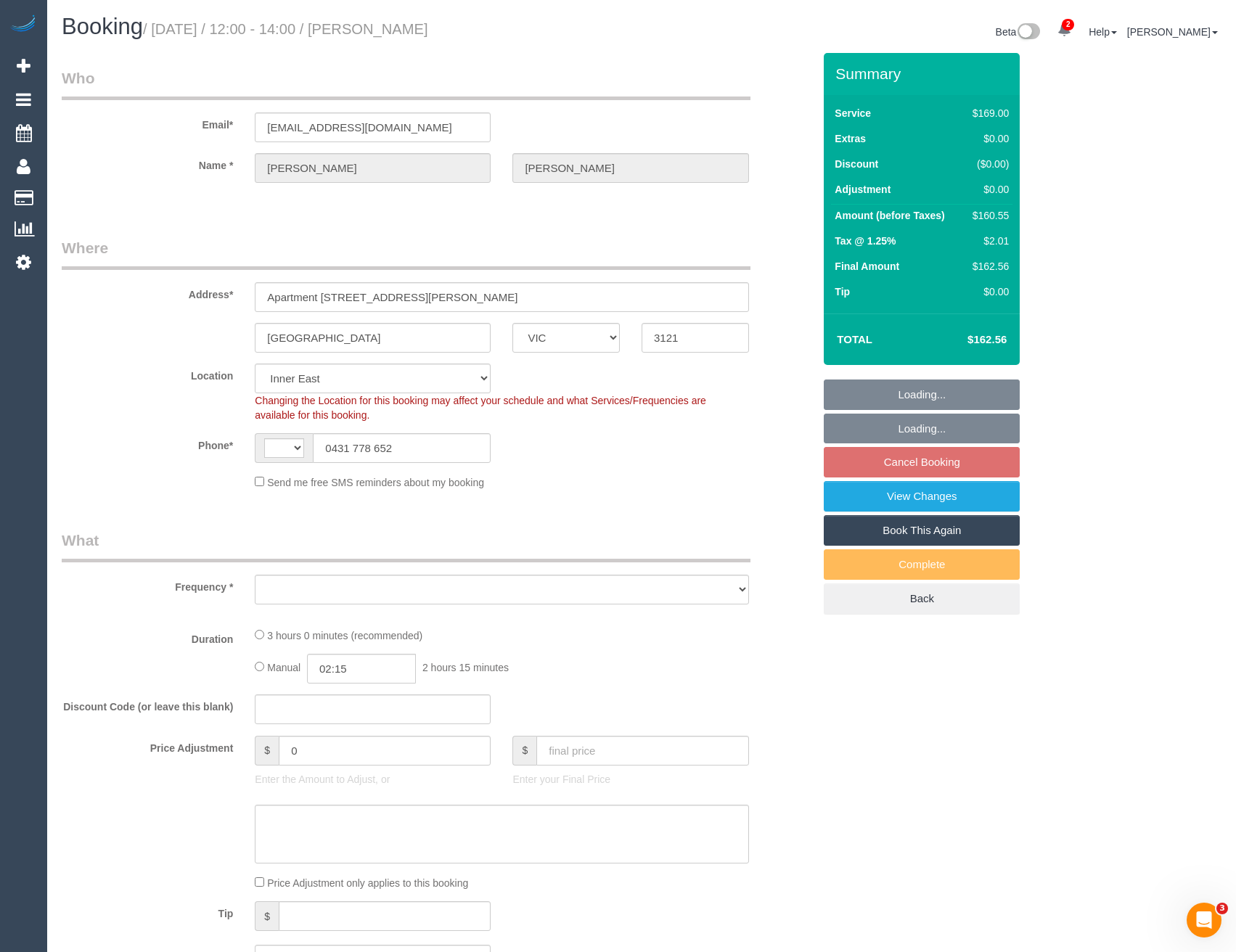
select select "number:19"
select select "number:24"
select select "number:35"
select select "number:26"
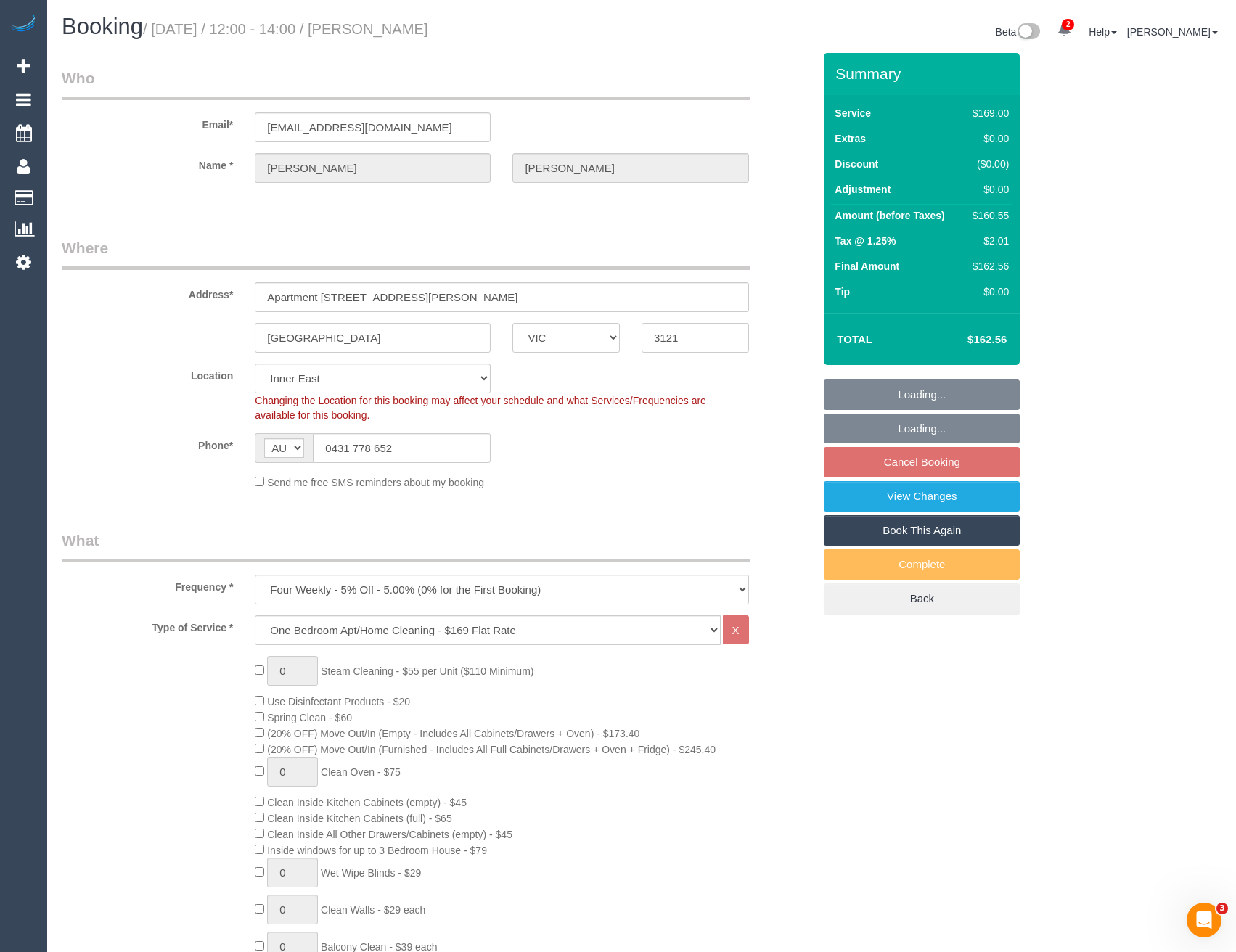
select select "object:803"
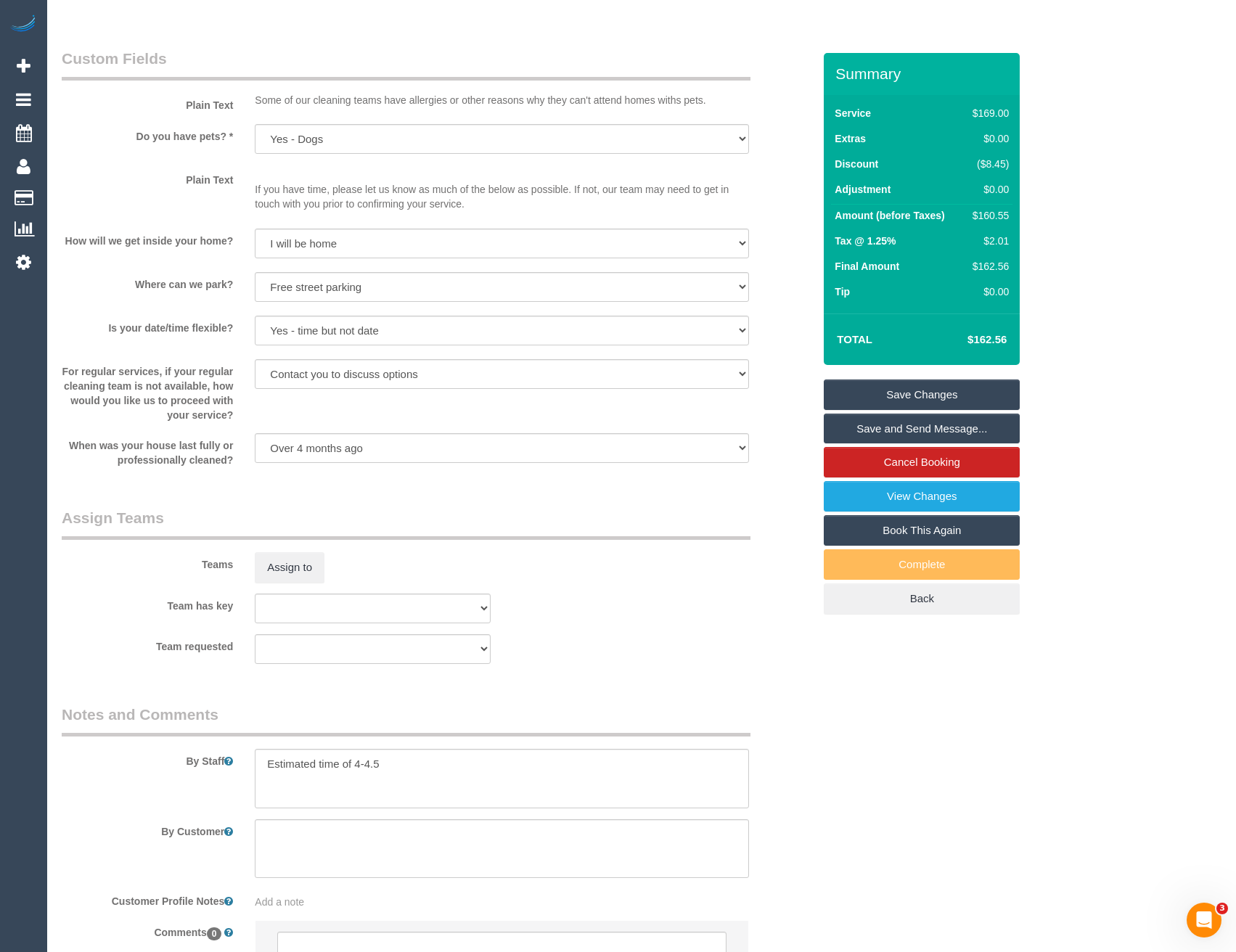
scroll to position [1914, 0]
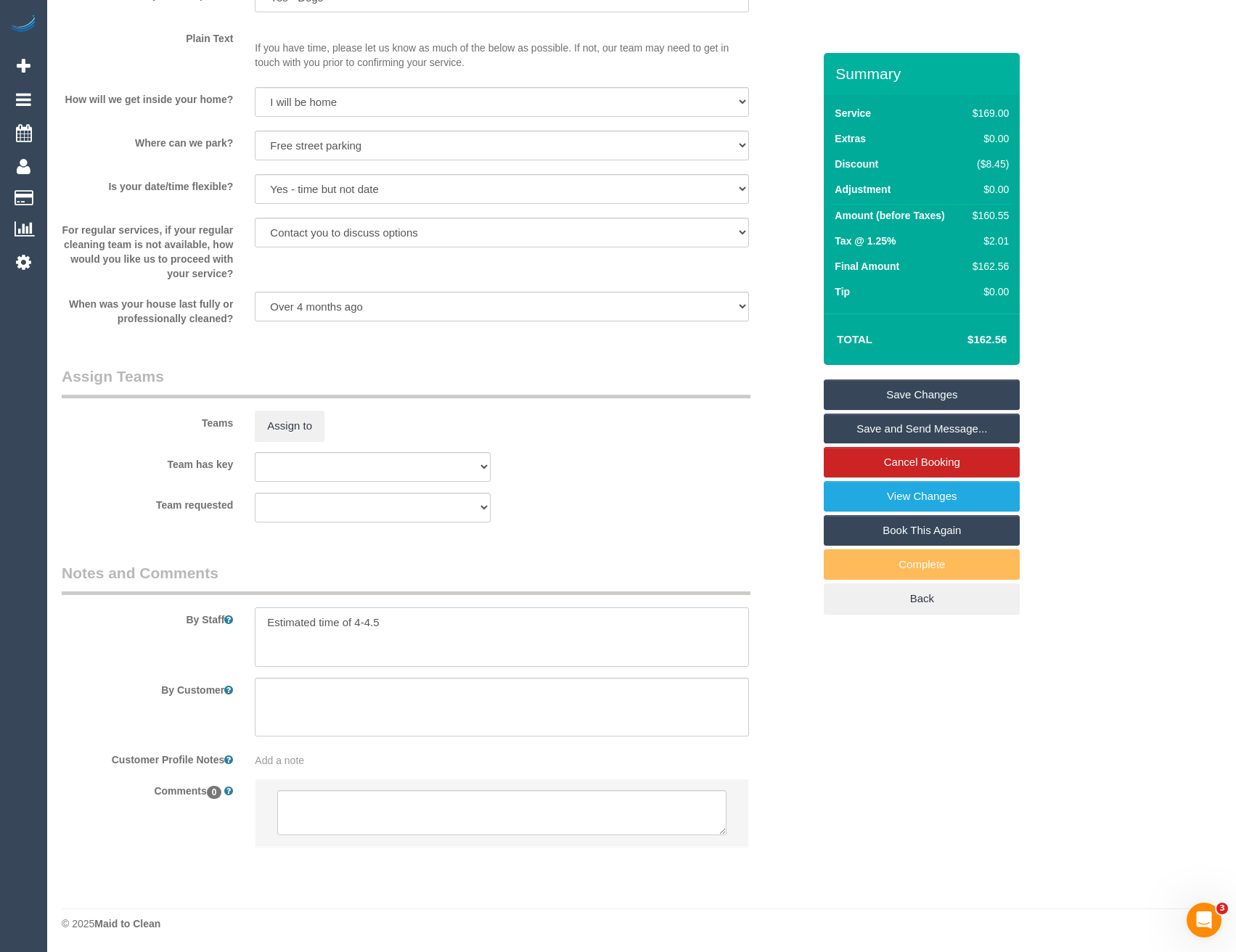
drag, startPoint x: 385, startPoint y: 622, endPoint x: 356, endPoint y: 622, distance: 29.0
click at [356, 622] on textarea at bounding box center [501, 637] width 493 height 60
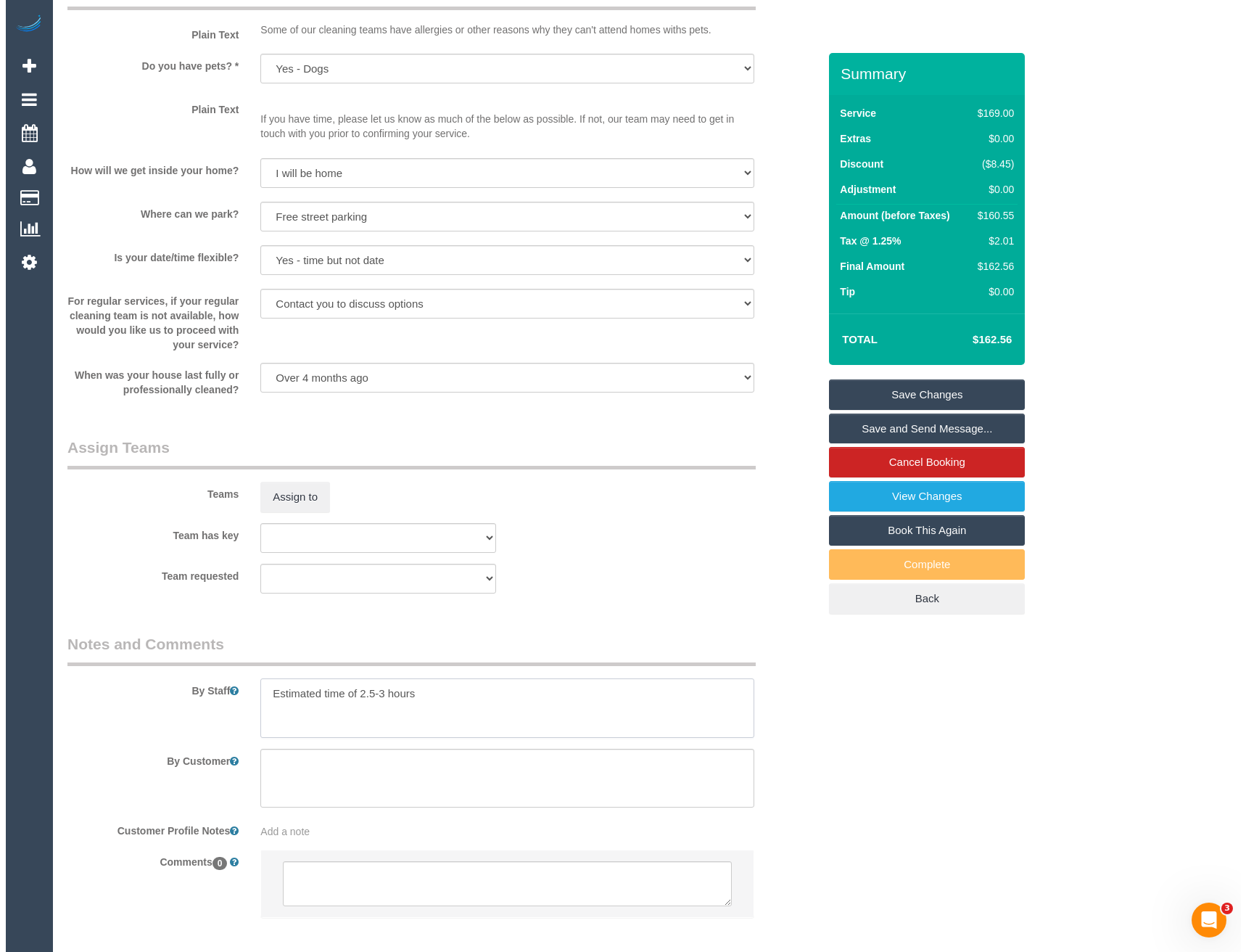
scroll to position [1841, 0]
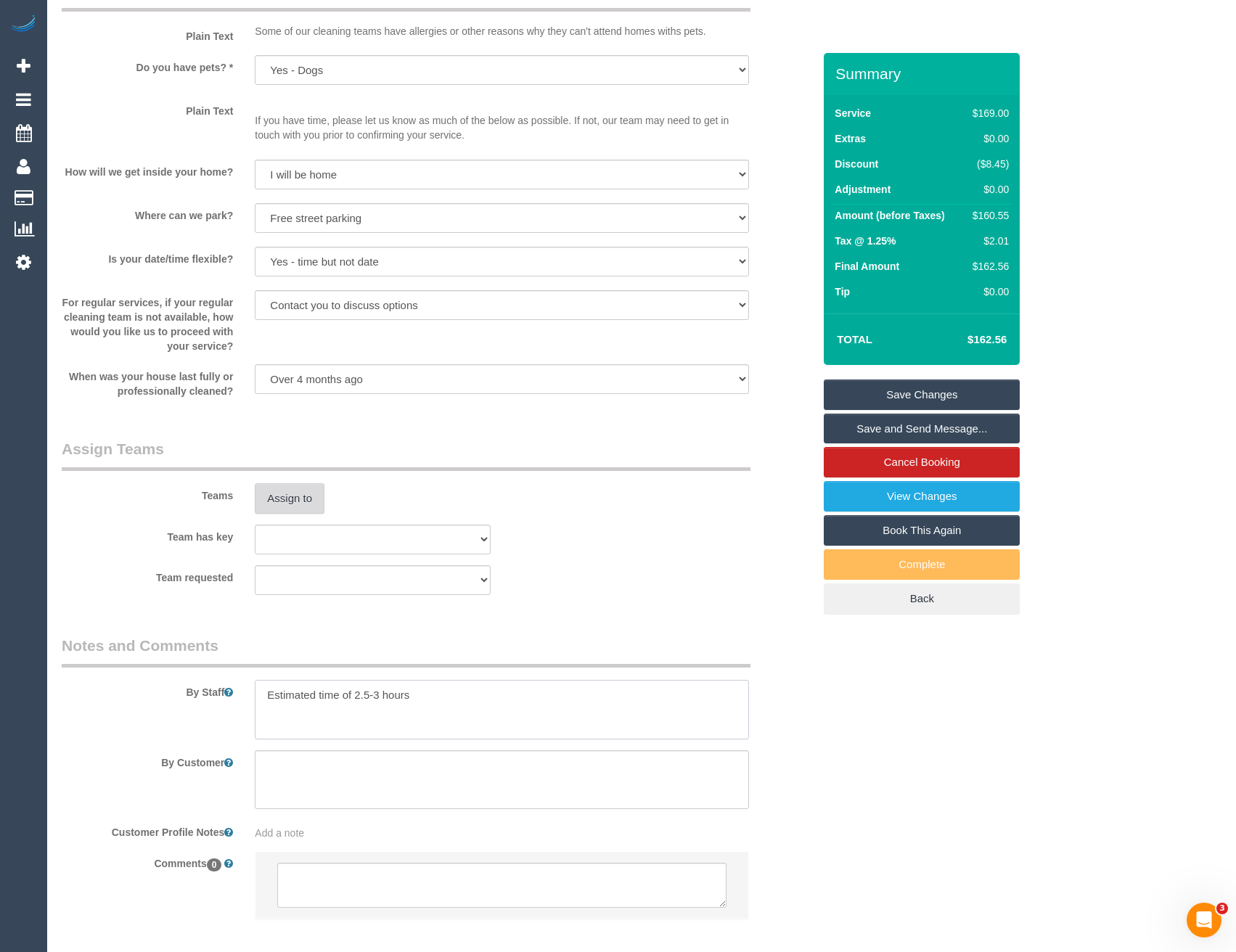
type textarea "Estimated time of 2.5-3 hours"
click at [296, 506] on button "Assign to" at bounding box center [289, 498] width 69 height 30
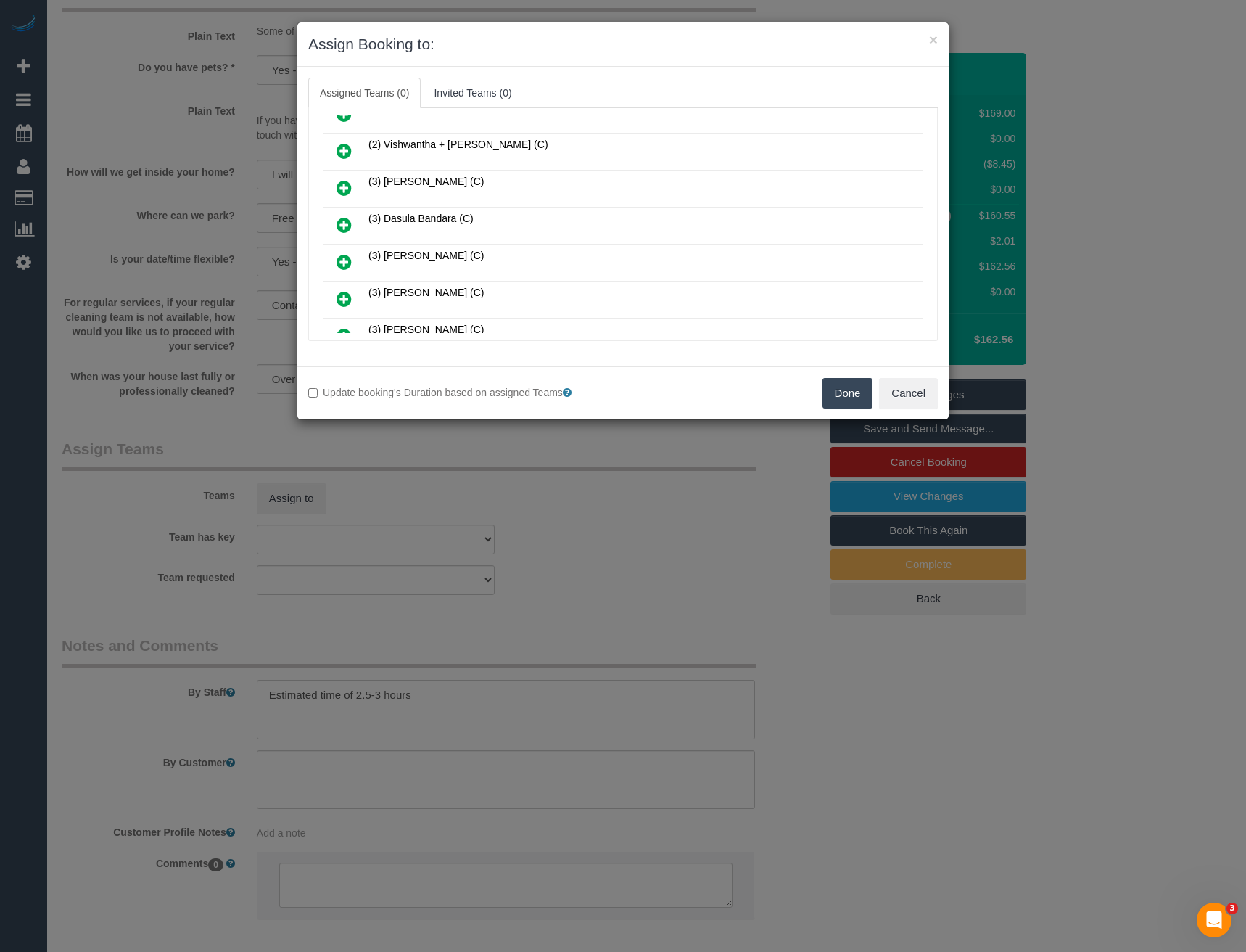
click at [347, 181] on icon at bounding box center [344, 188] width 15 height 18
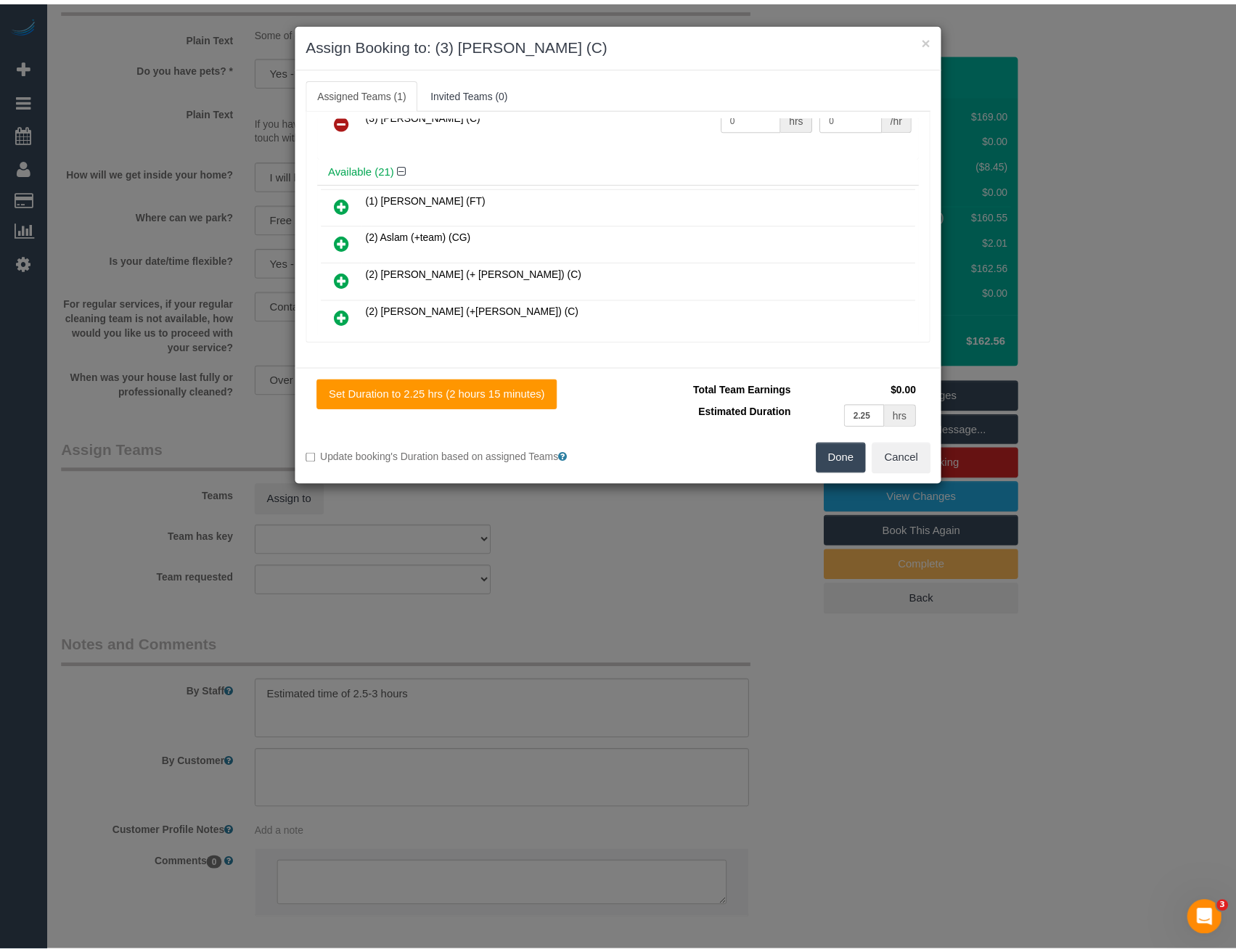
scroll to position [0, 0]
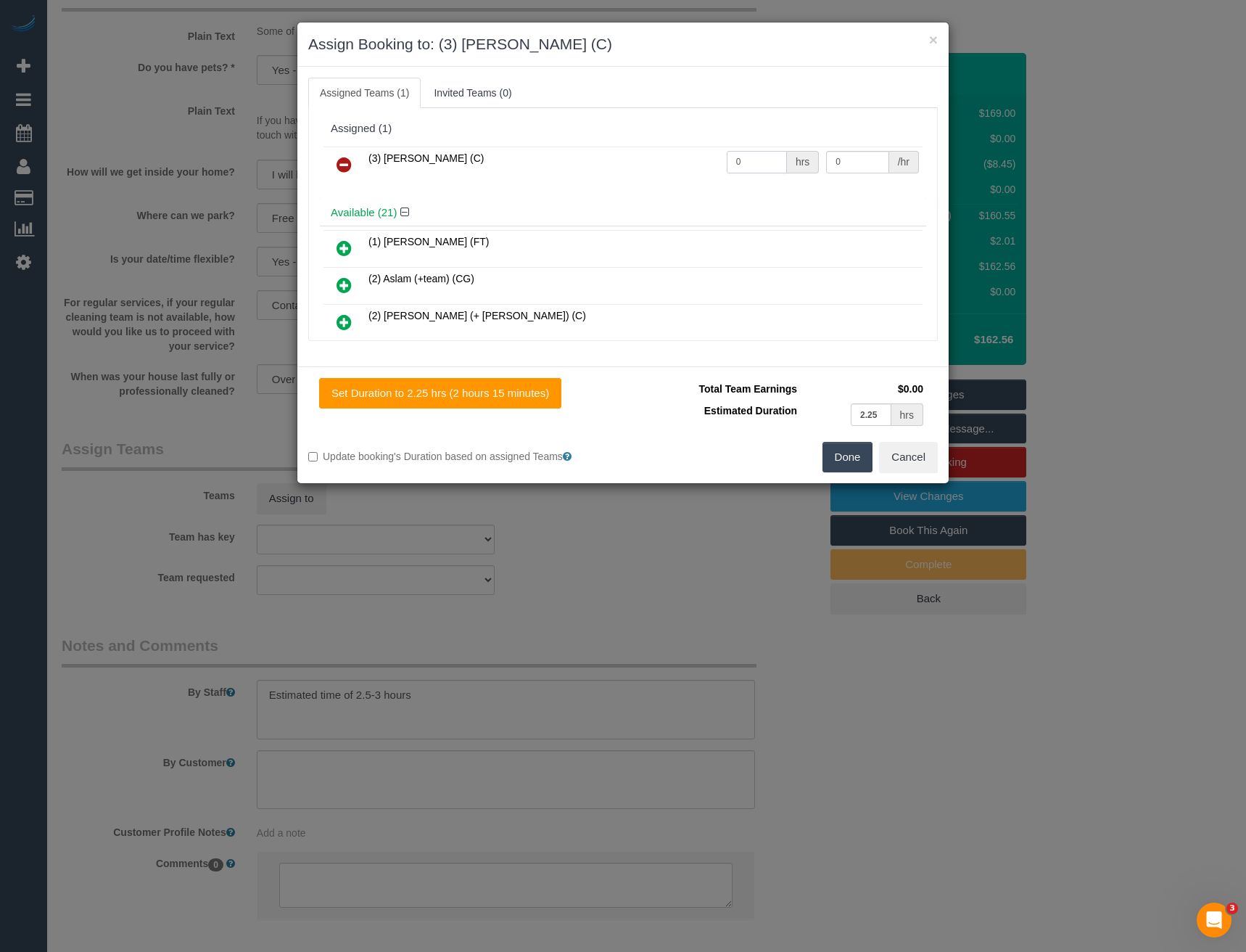
drag, startPoint x: 758, startPoint y: 158, endPoint x: 673, endPoint y: 161, distance: 85.1
click at [678, 161] on tr "(3) [PERSON_NAME] (C) 0 hrs 0 /hr" at bounding box center [623, 165] width 599 height 37
type input "1"
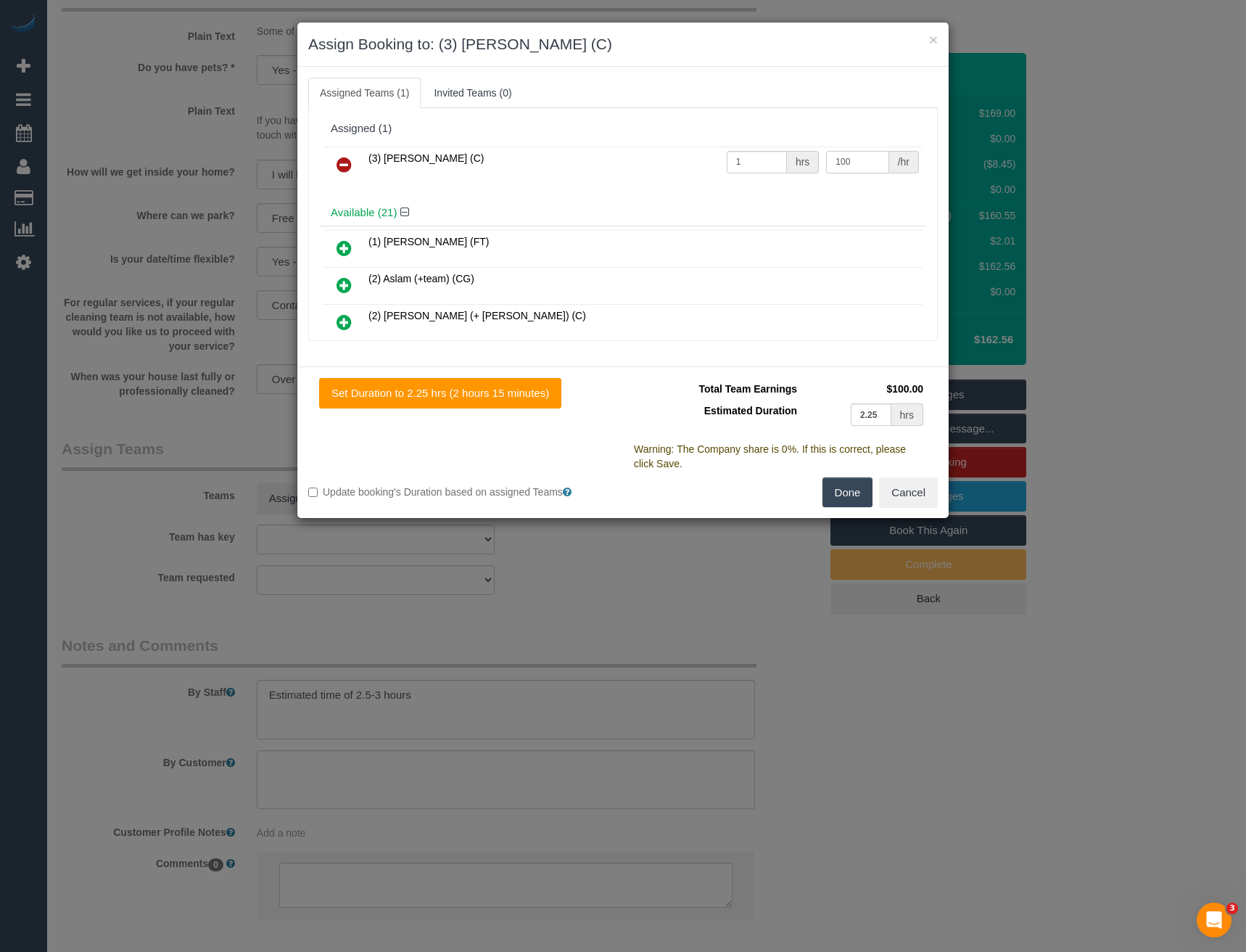
type input "100"
click at [849, 497] on button "Done" at bounding box center [848, 492] width 51 height 30
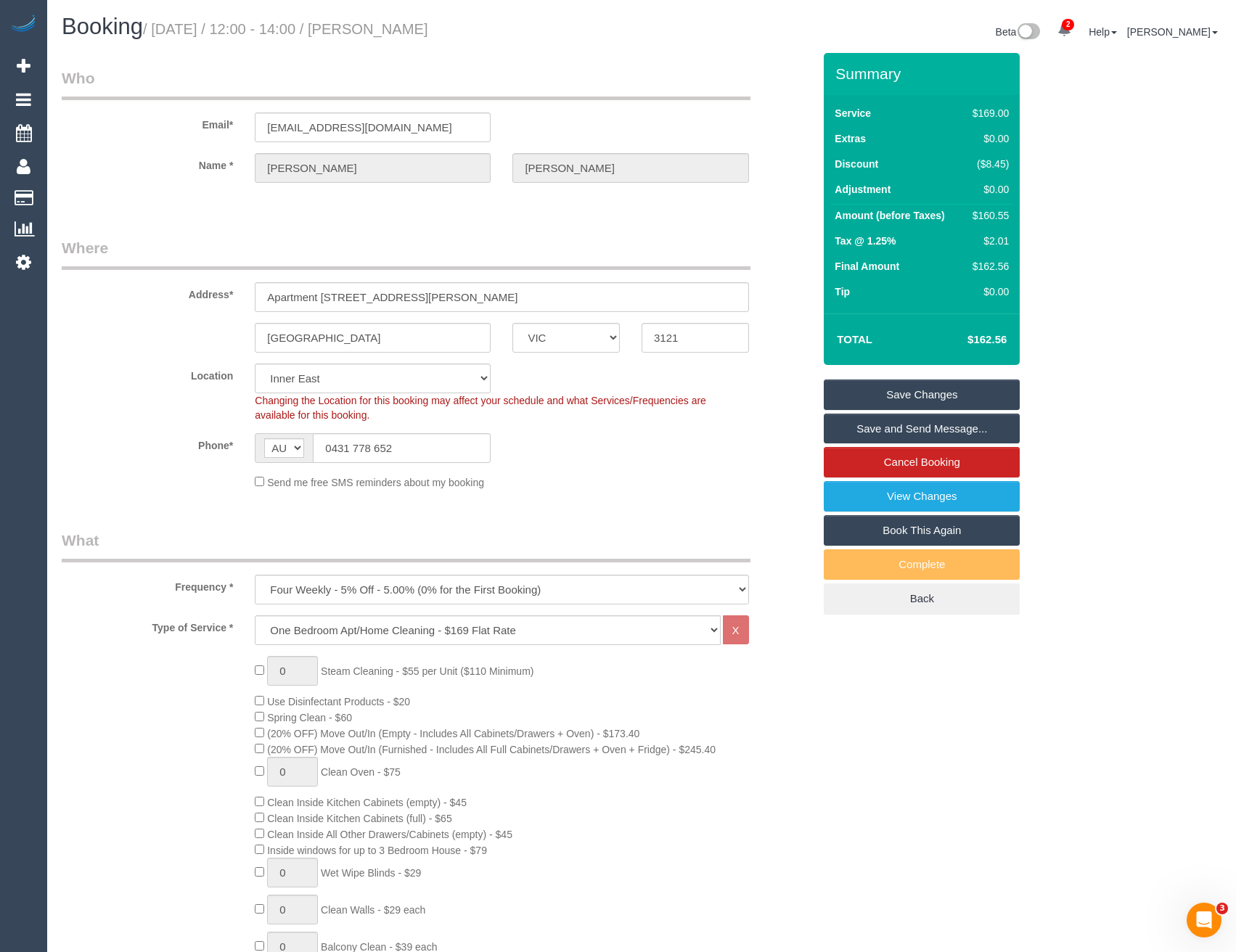
click at [867, 428] on link "Save and Send Message..." at bounding box center [922, 428] width 196 height 30
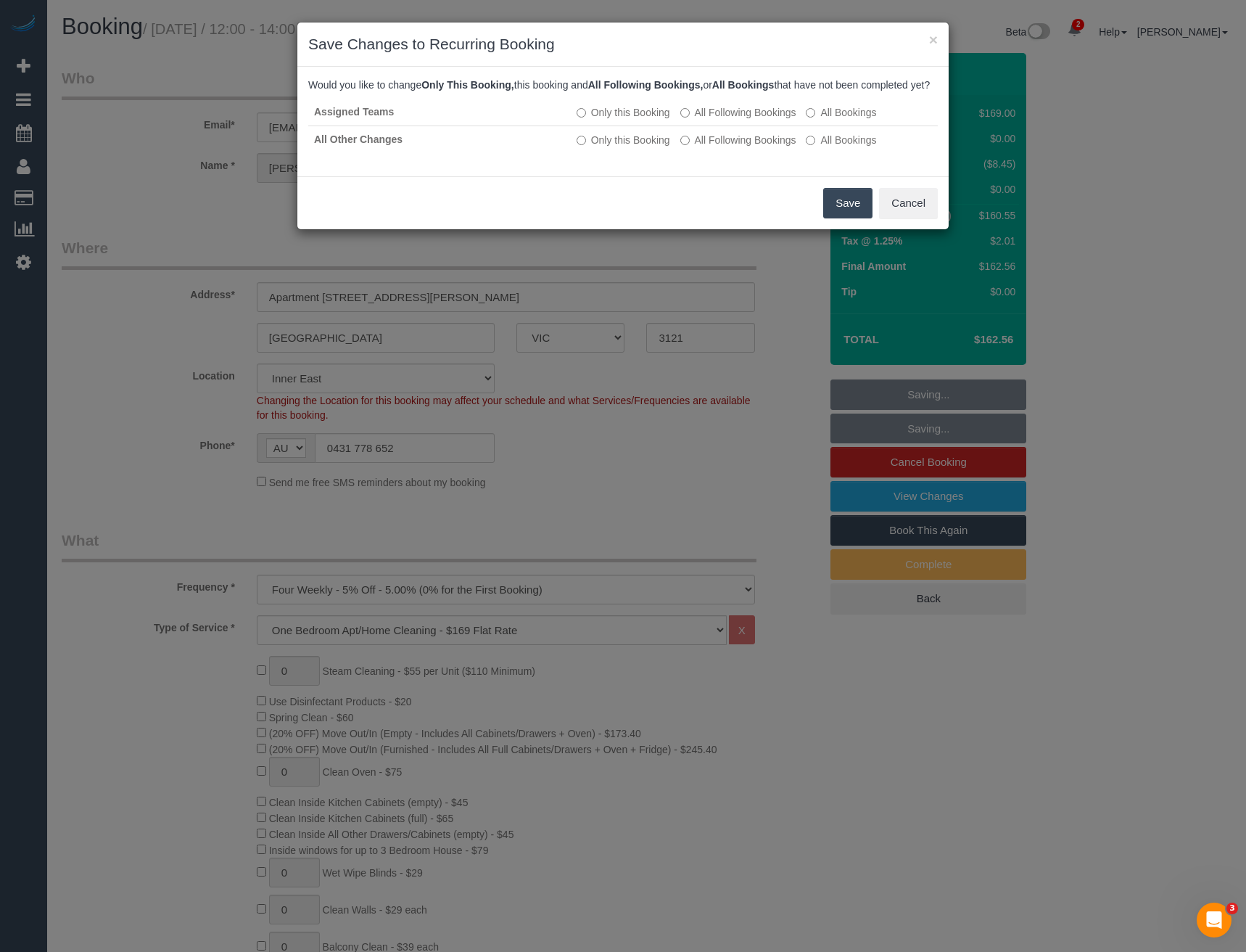
click at [841, 218] on button "Save" at bounding box center [848, 203] width 49 height 30
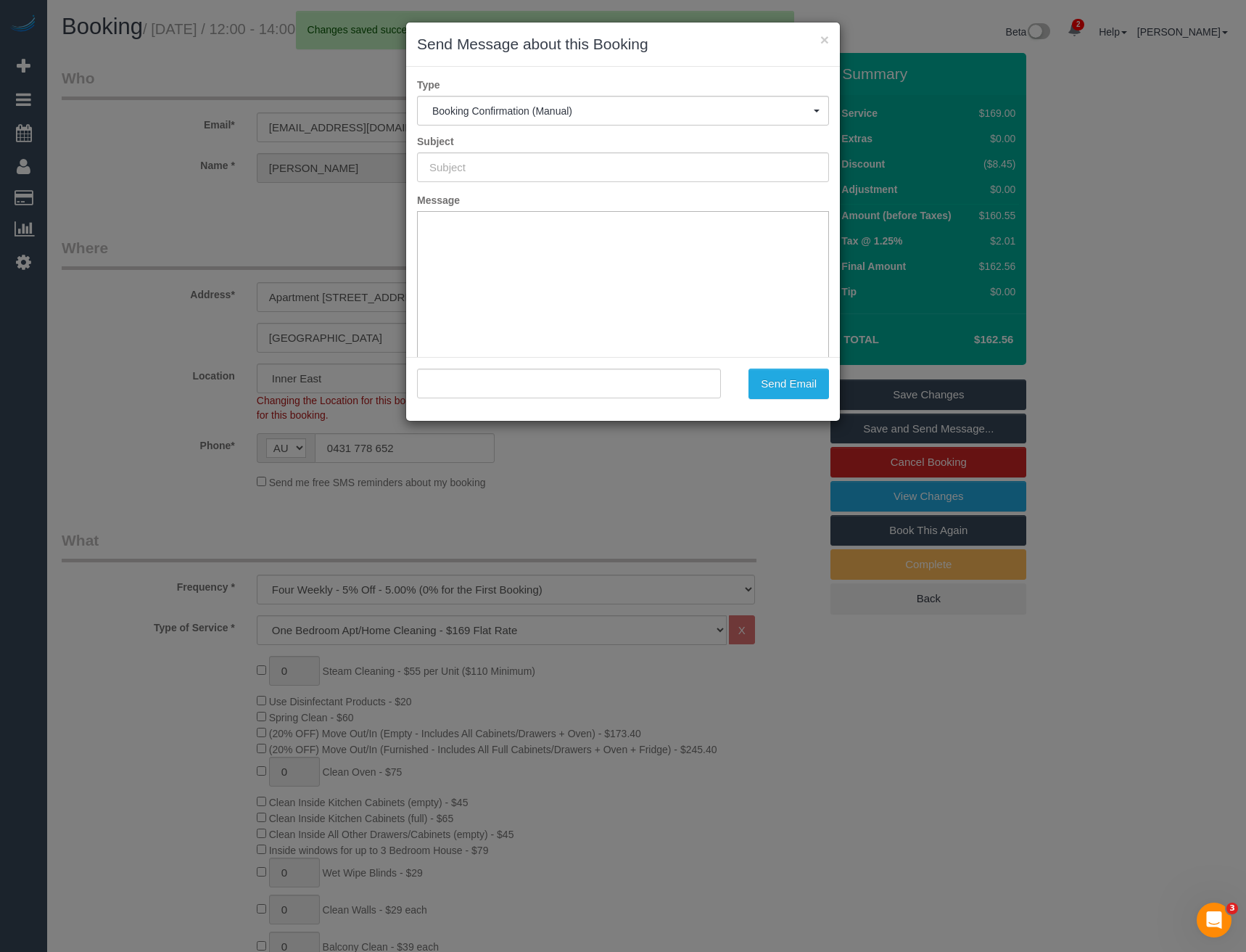
type input "Booking Confirmed"
type input ""[PERSON_NAME]" <[EMAIL_ADDRESS][DOMAIN_NAME]>"
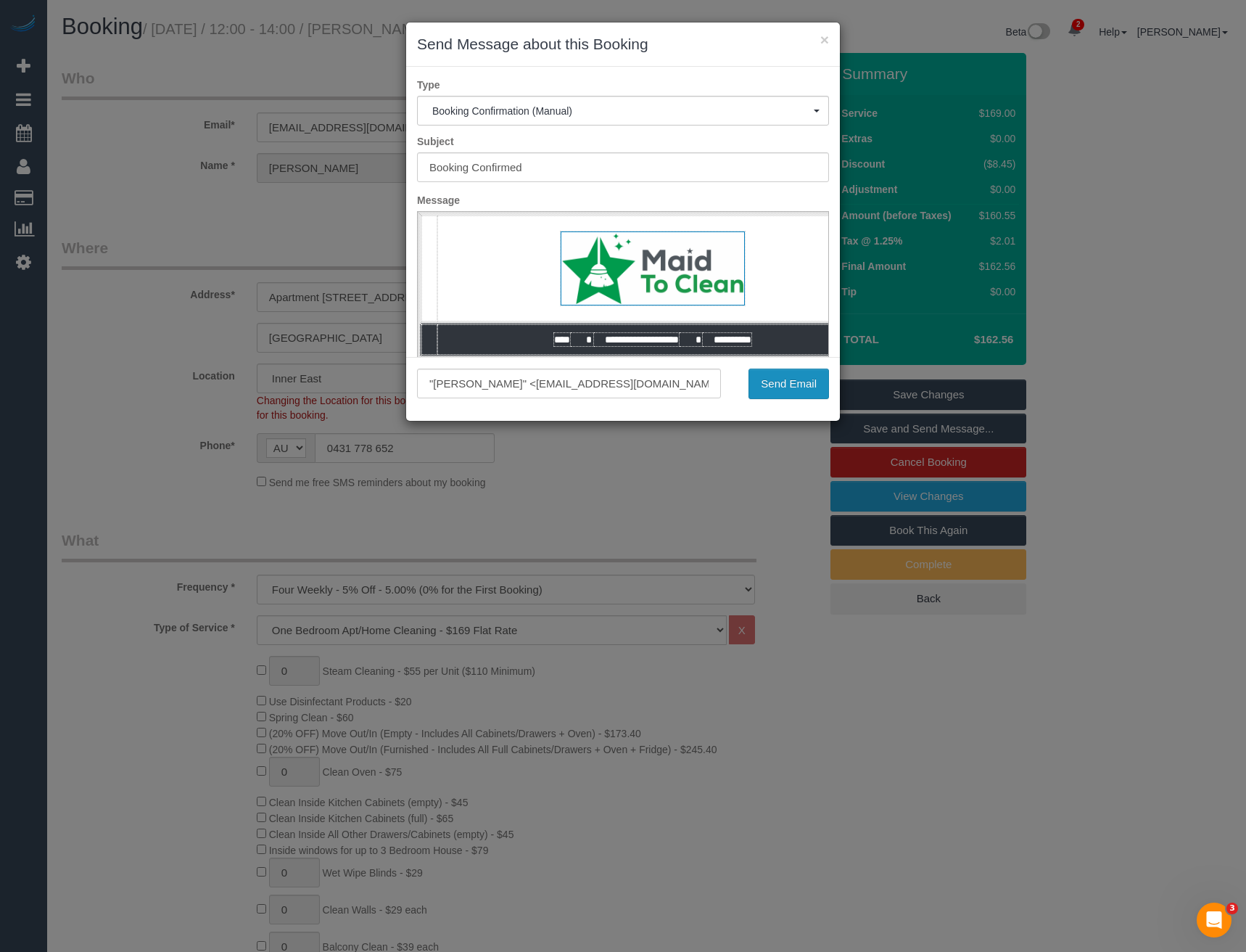
click at [782, 378] on button "Send Email" at bounding box center [788, 383] width 80 height 30
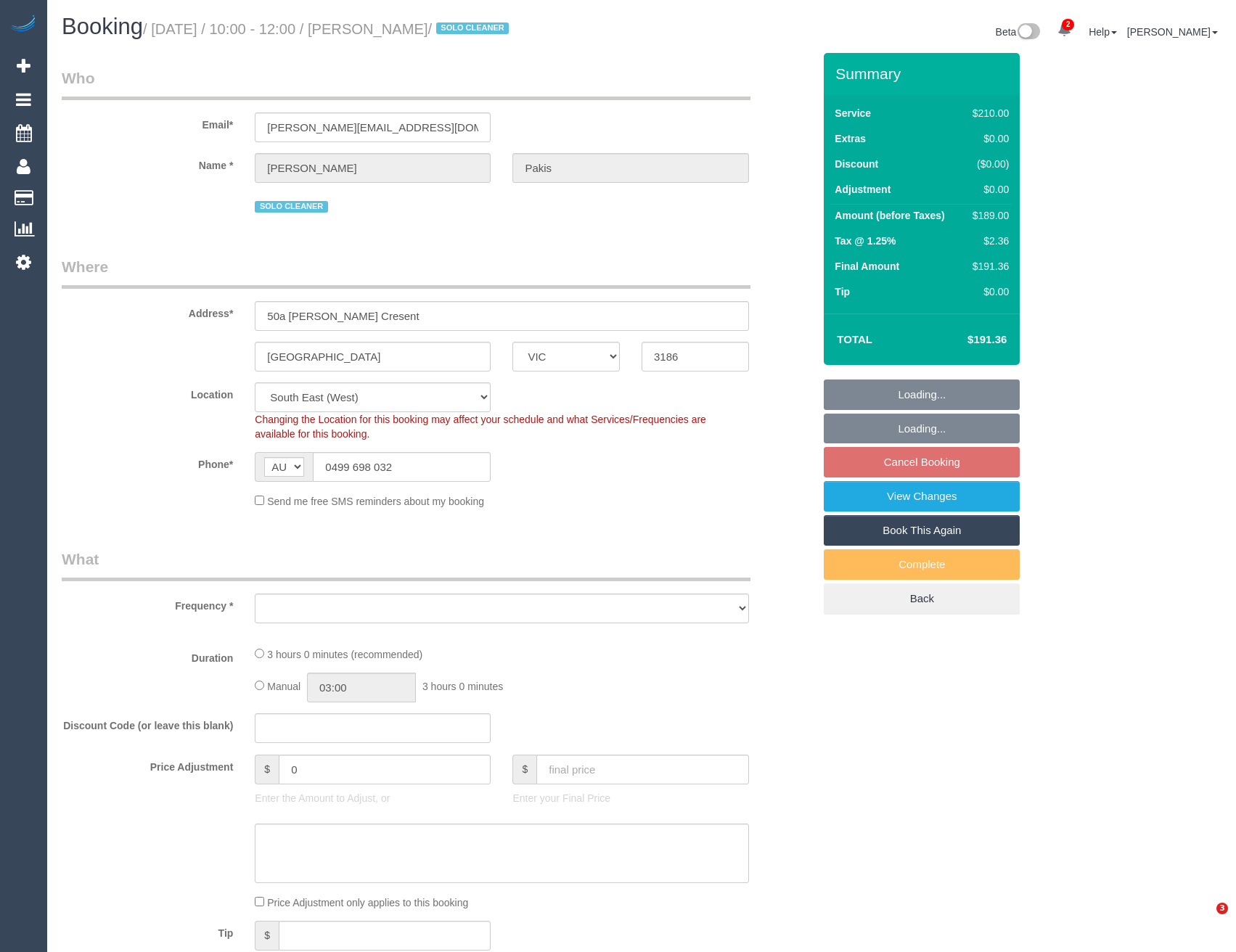
select select "VIC"
select select "object:718"
select select "number:27"
select select "number:14"
select select "number:19"
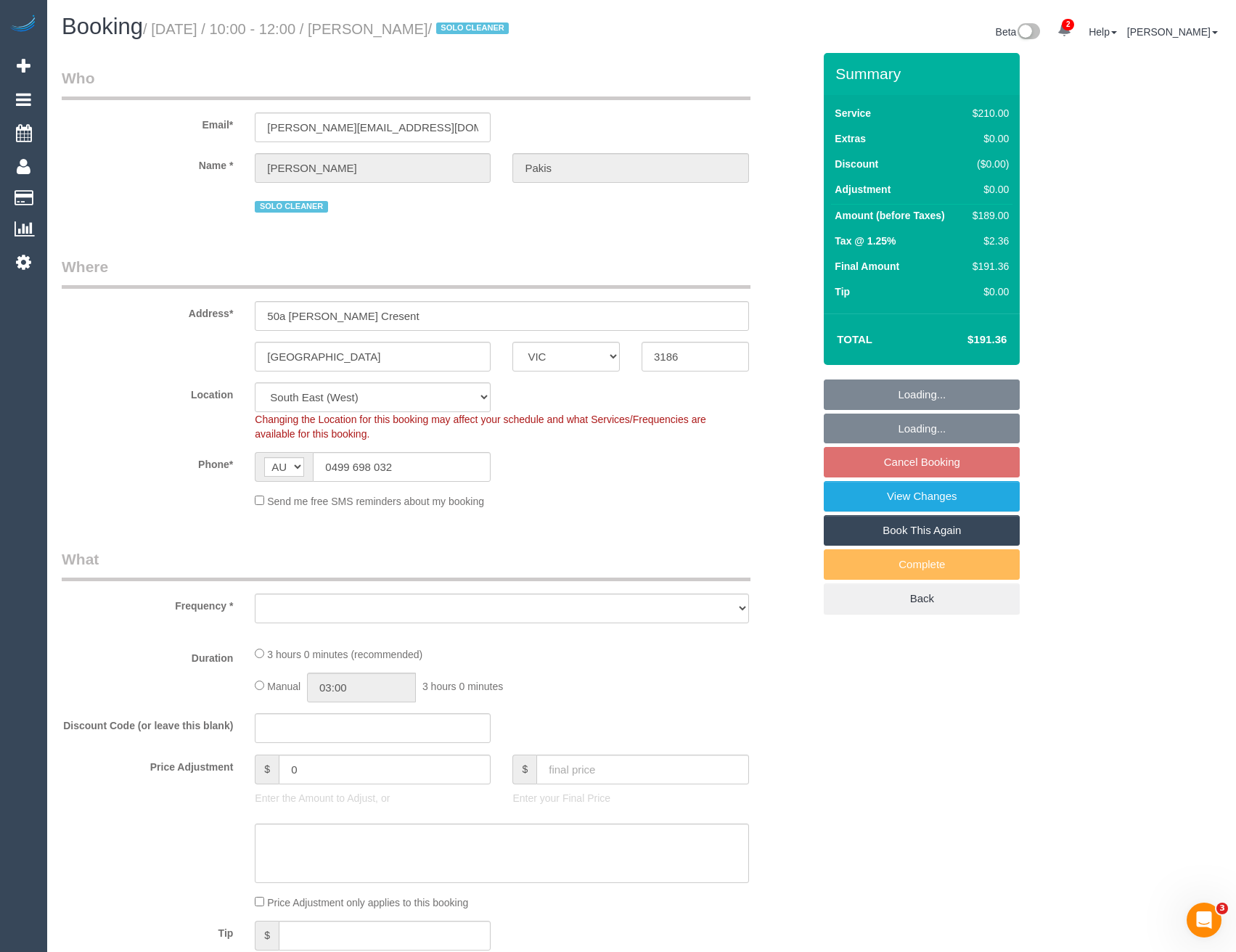
select select "number:36"
select select "number:35"
select select "object:1253"
select select "180"
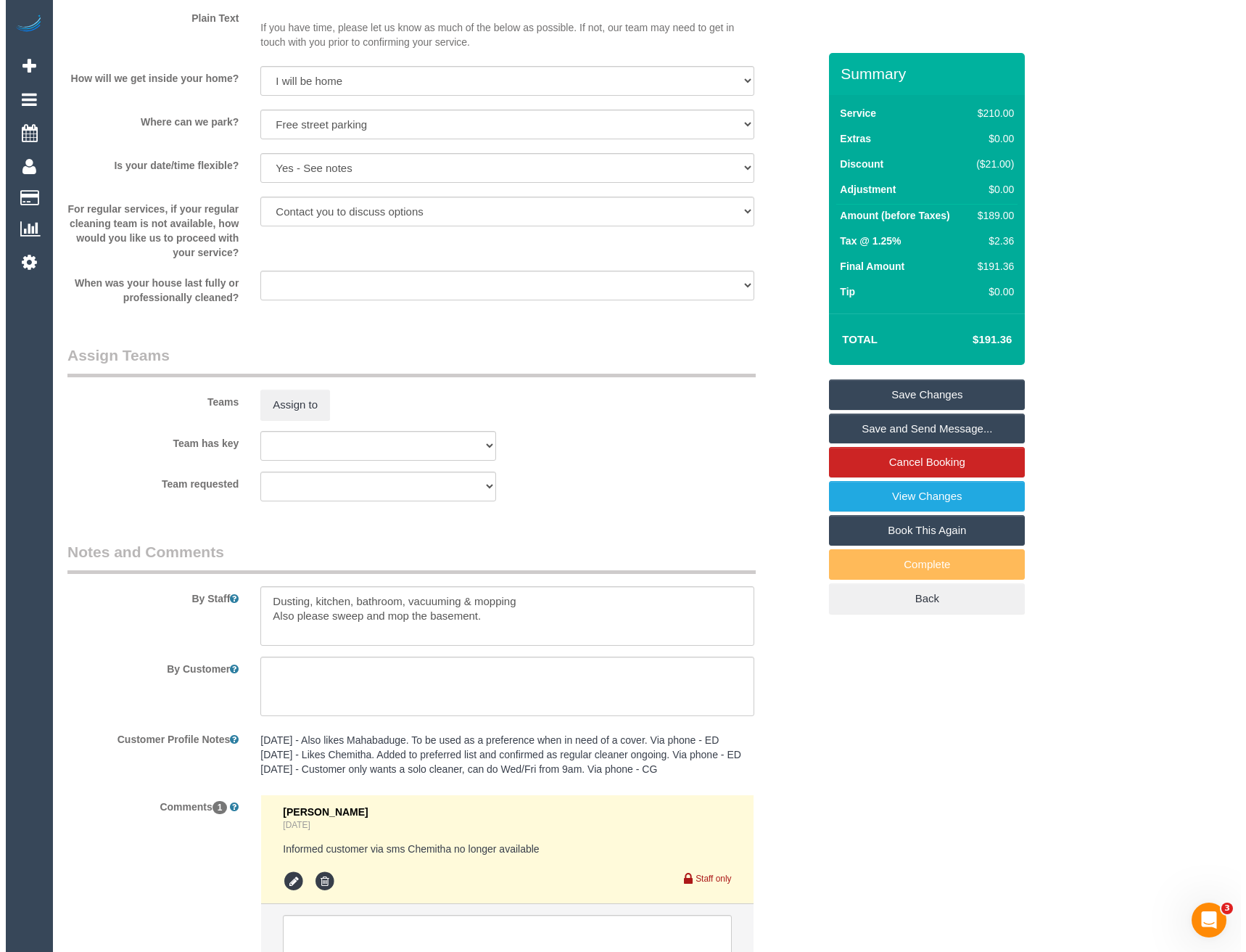
scroll to position [1749, 0]
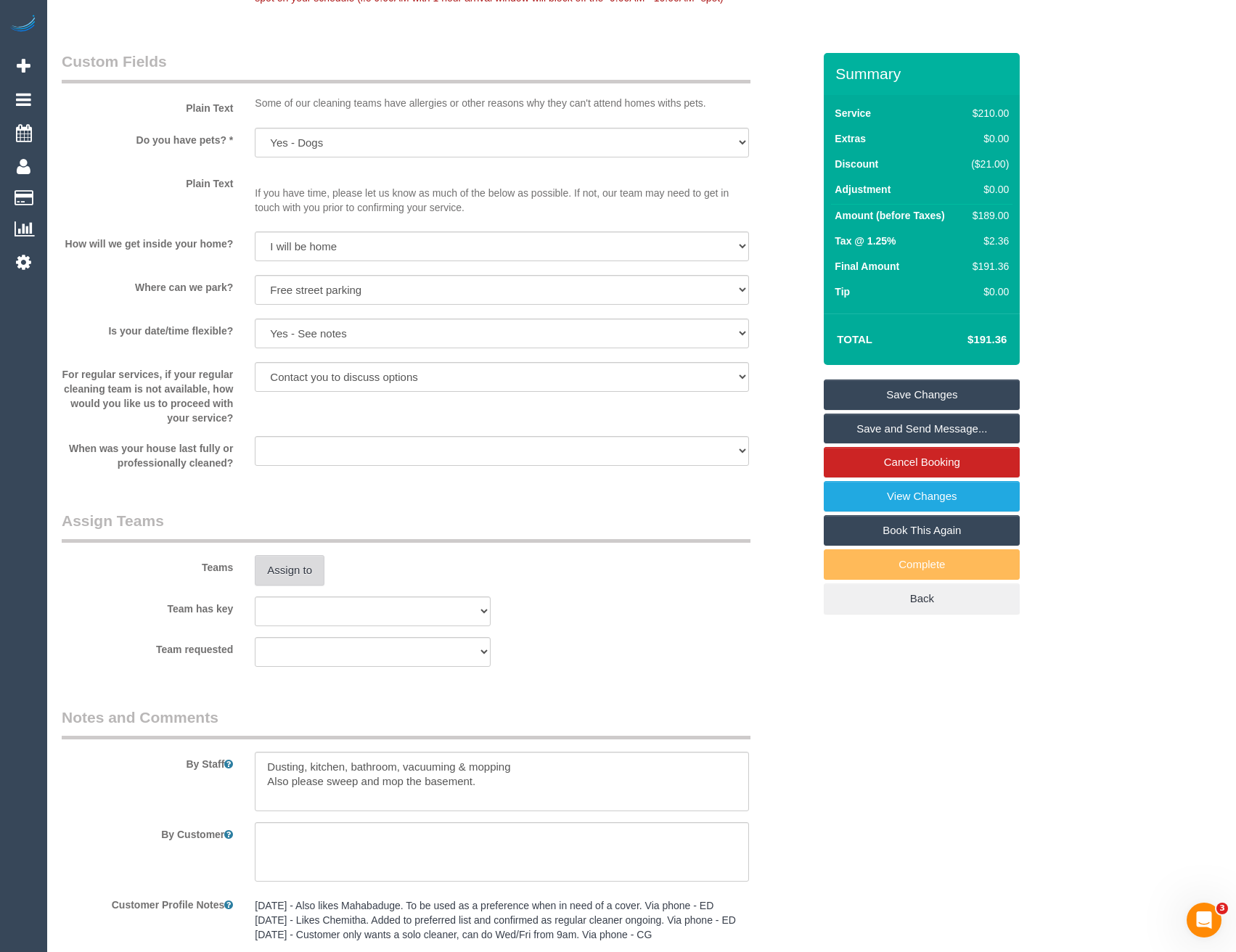
click at [284, 575] on button "Assign to" at bounding box center [289, 570] width 69 height 30
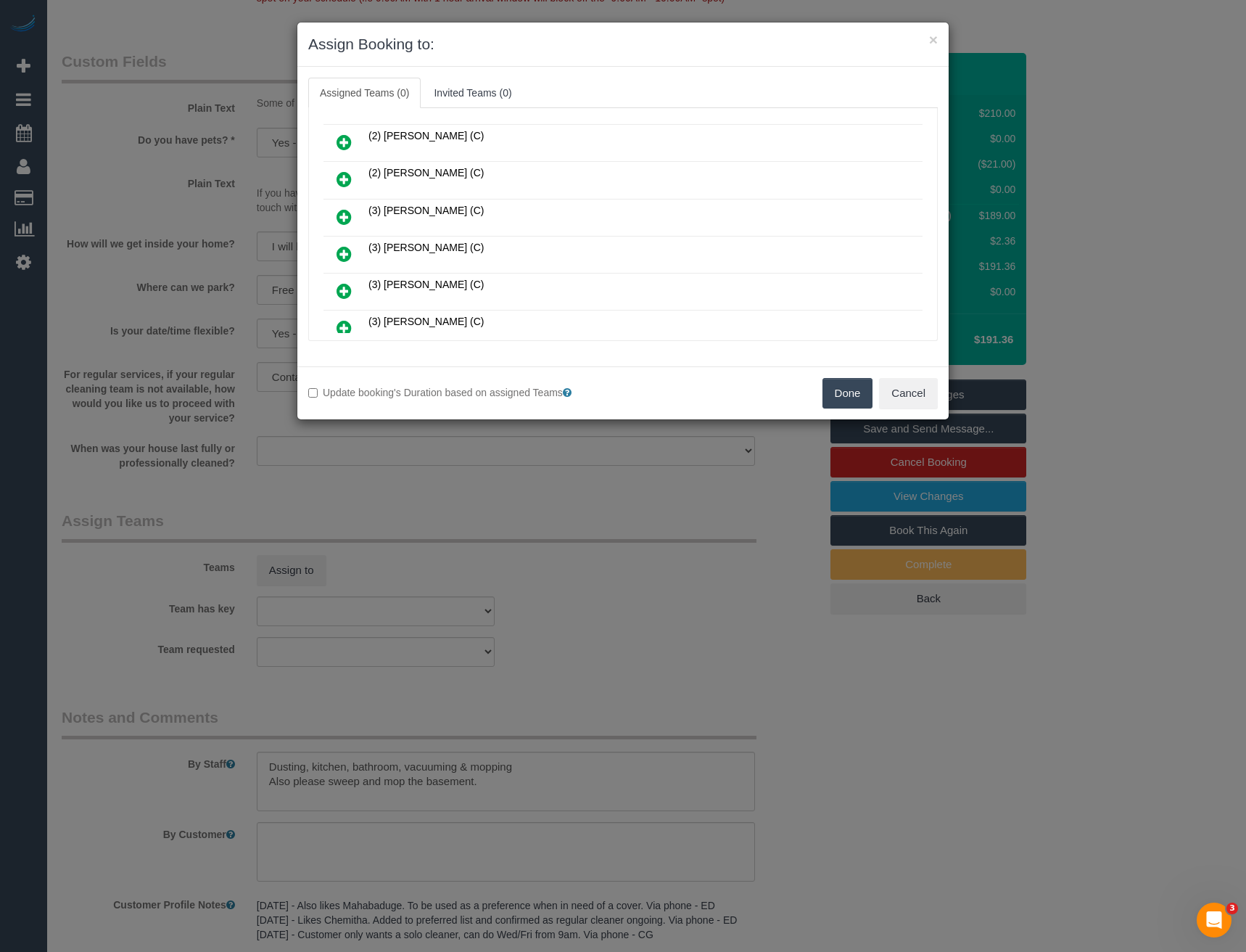
scroll to position [3416, 0]
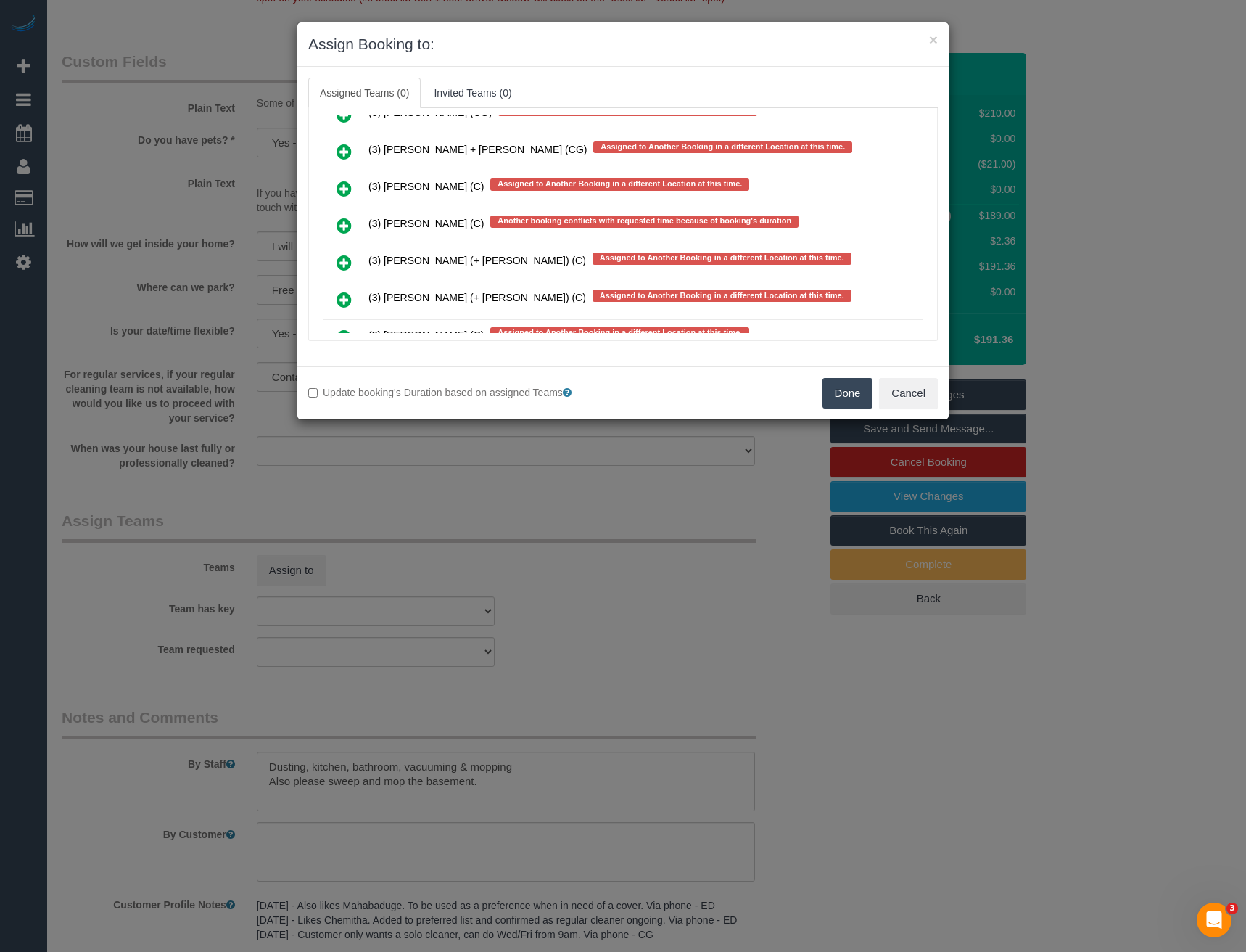
click at [344, 220] on icon at bounding box center [344, 226] width 15 height 18
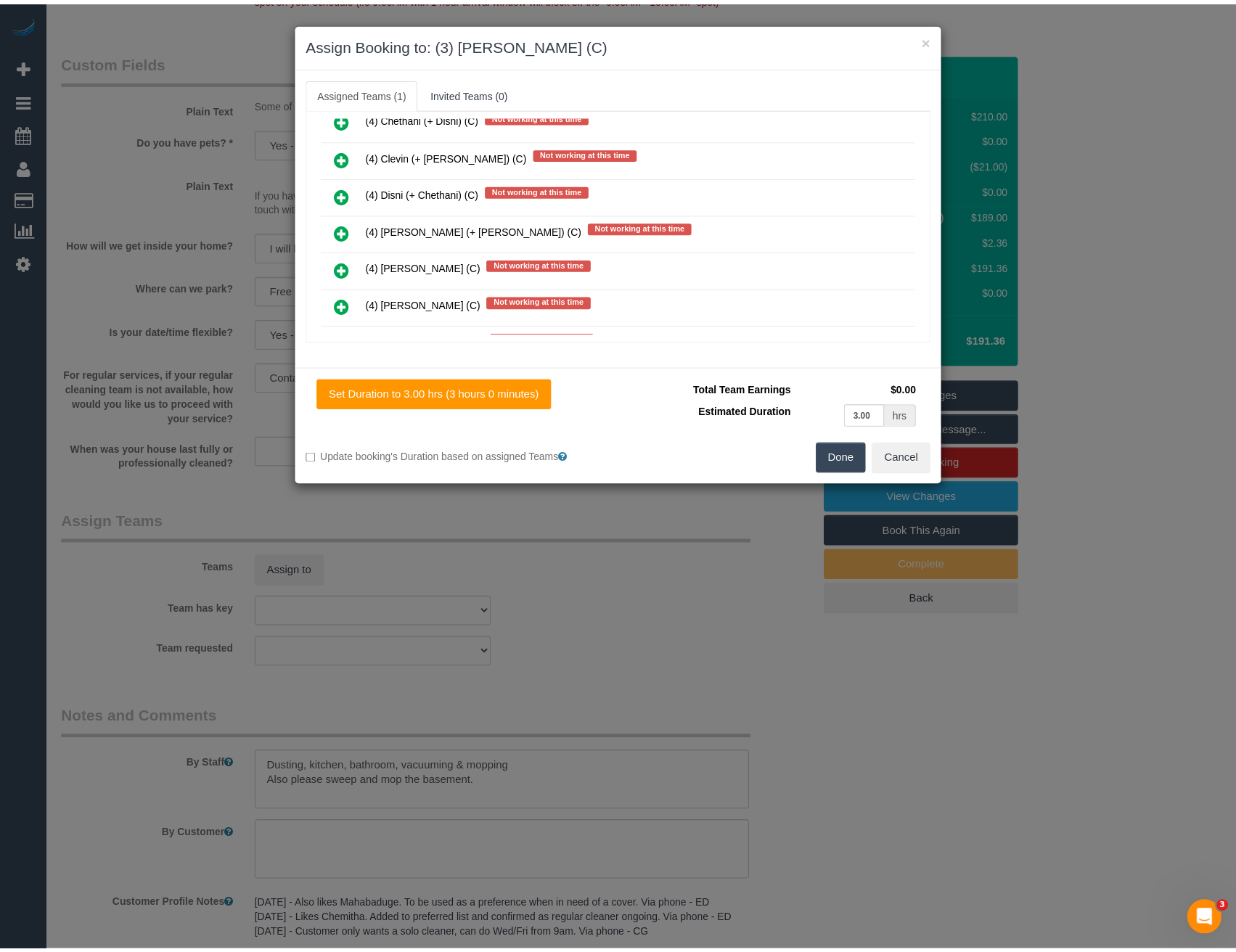
scroll to position [0, 0]
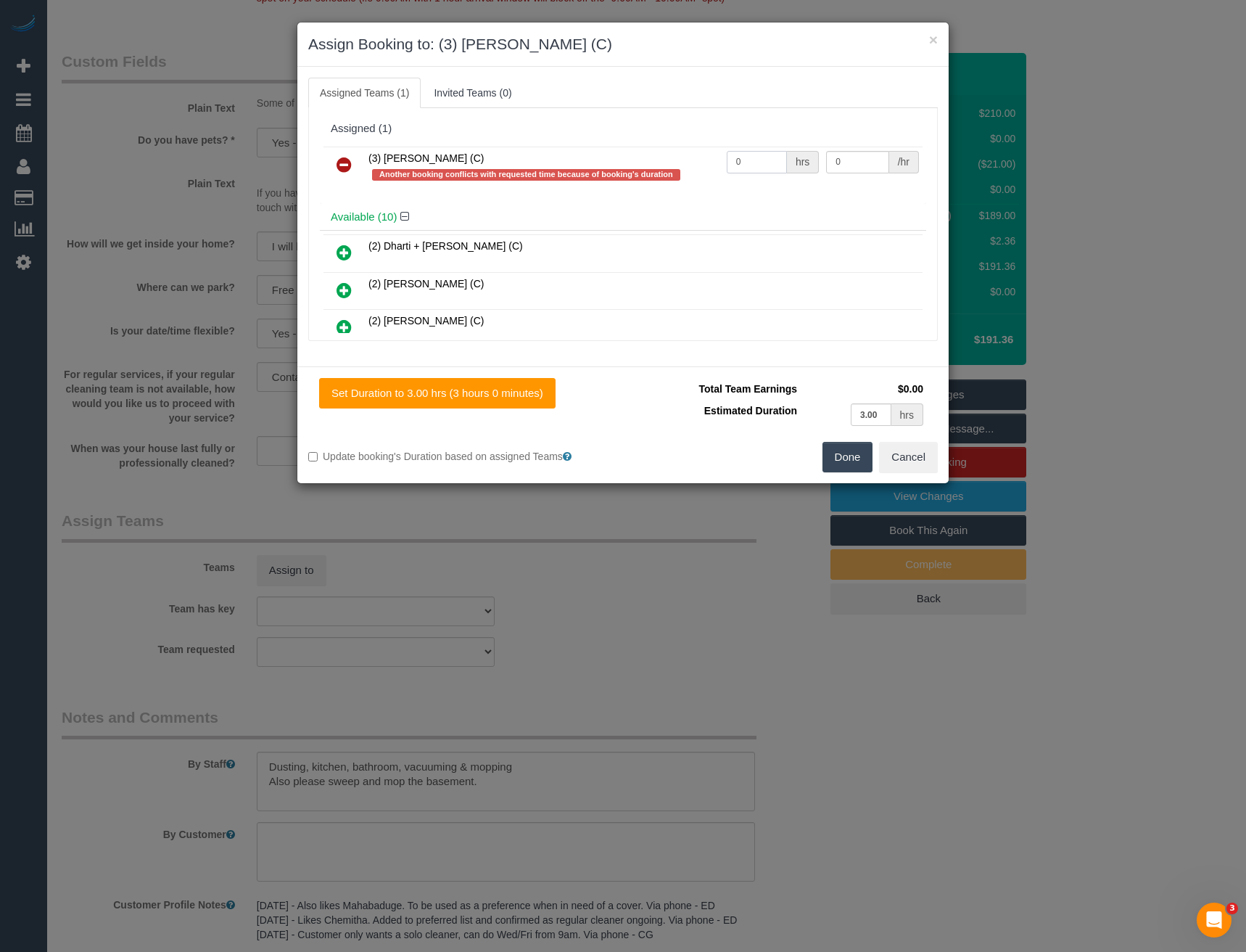
drag, startPoint x: 748, startPoint y: 159, endPoint x: 664, endPoint y: 163, distance: 84.1
click at [665, 163] on tr "(3) Denuwan Lamahewa (C) Another booking conflicts with requested time because …" at bounding box center [623, 167] width 599 height 41
type input "3"
type input "35"
click at [850, 457] on button "Done" at bounding box center [848, 456] width 51 height 30
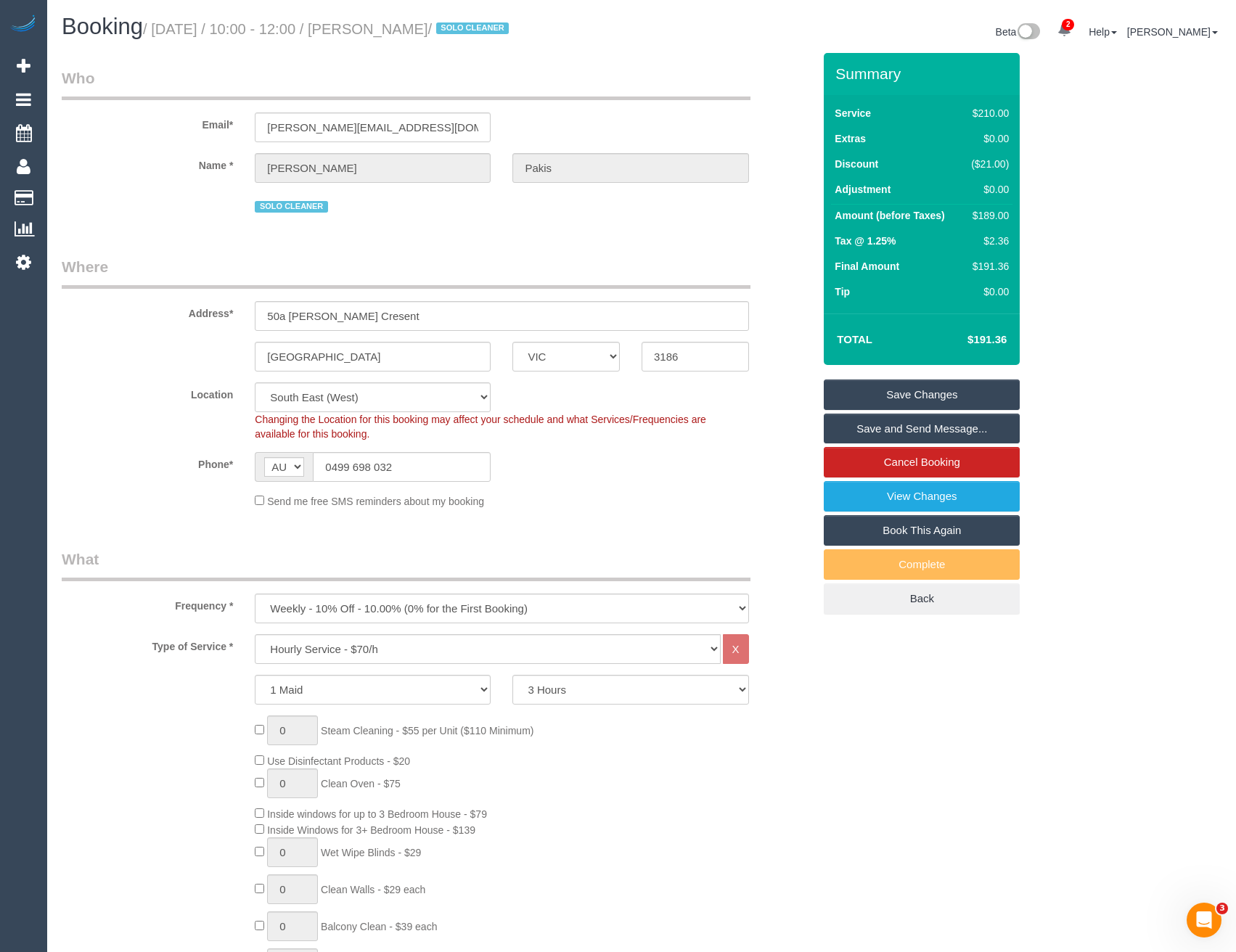
click at [864, 434] on link "Save and Send Message..." at bounding box center [922, 428] width 196 height 30
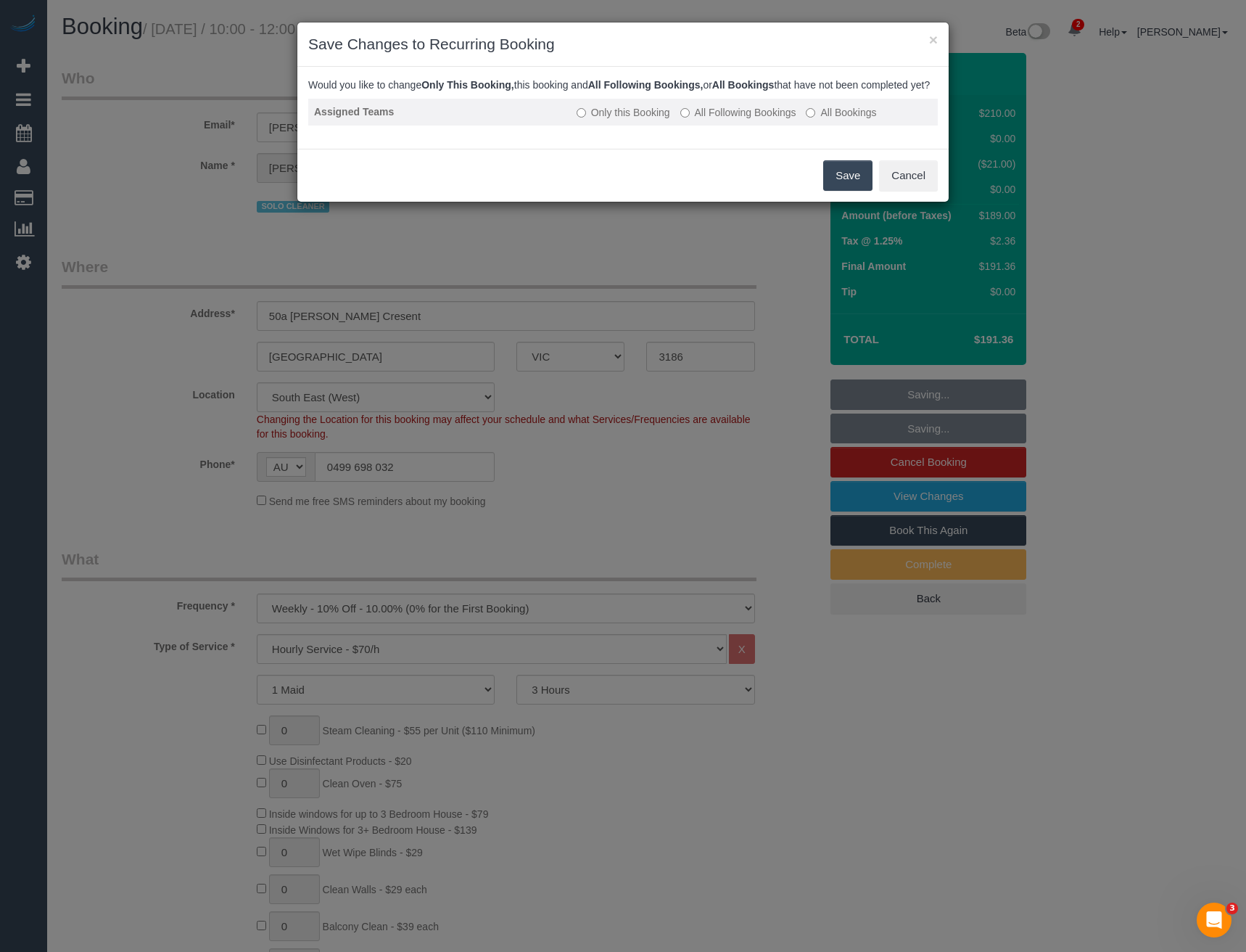
click at [751, 119] on label "All Following Bookings" at bounding box center [738, 113] width 116 height 15
click at [847, 189] on button "Save" at bounding box center [848, 175] width 49 height 30
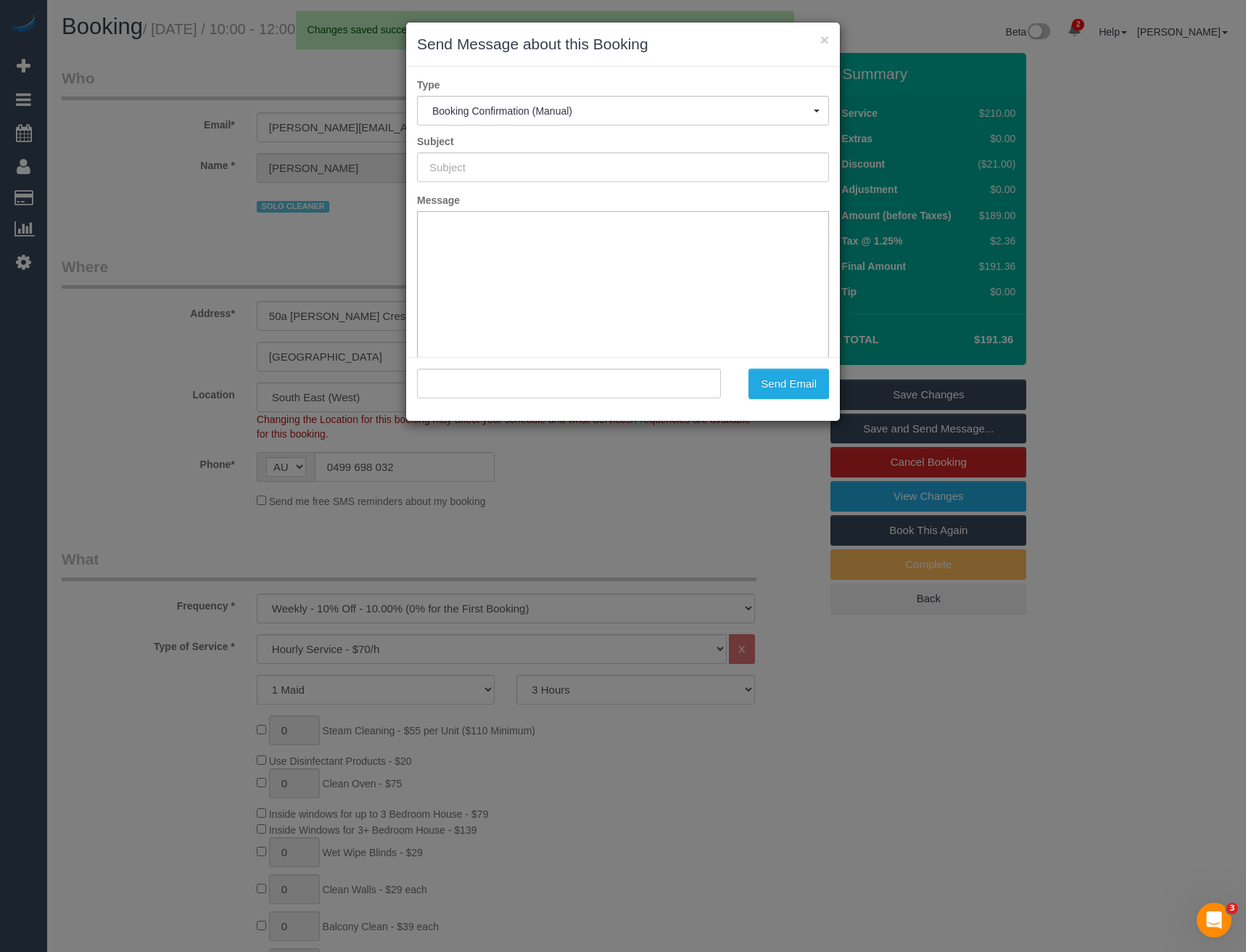
type input "Booking Confirmed"
type input ""Andrea Pakis" <andrea@healthcaremelbourne.com.au>"
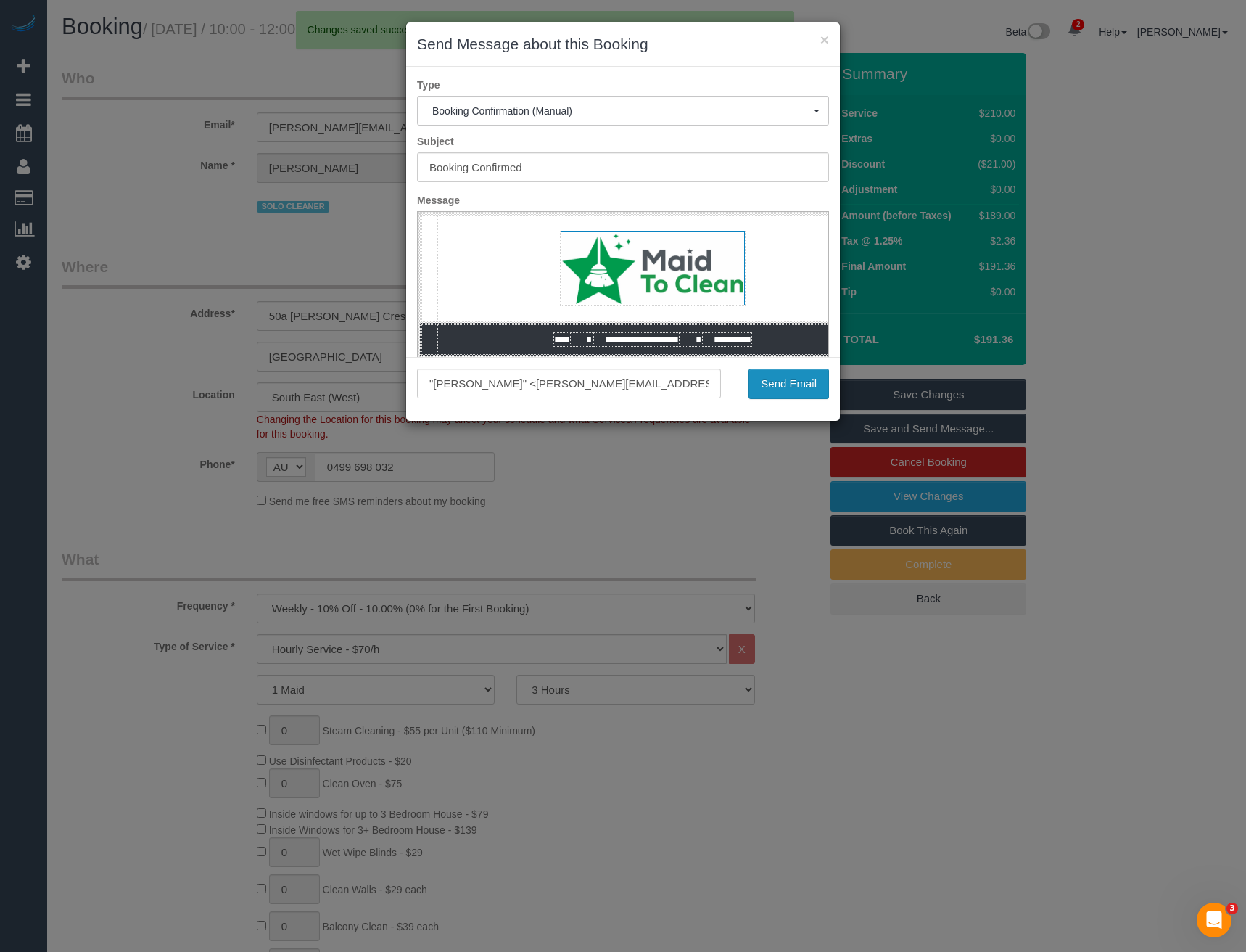
click at [793, 386] on button "Send Email" at bounding box center [788, 383] width 80 height 30
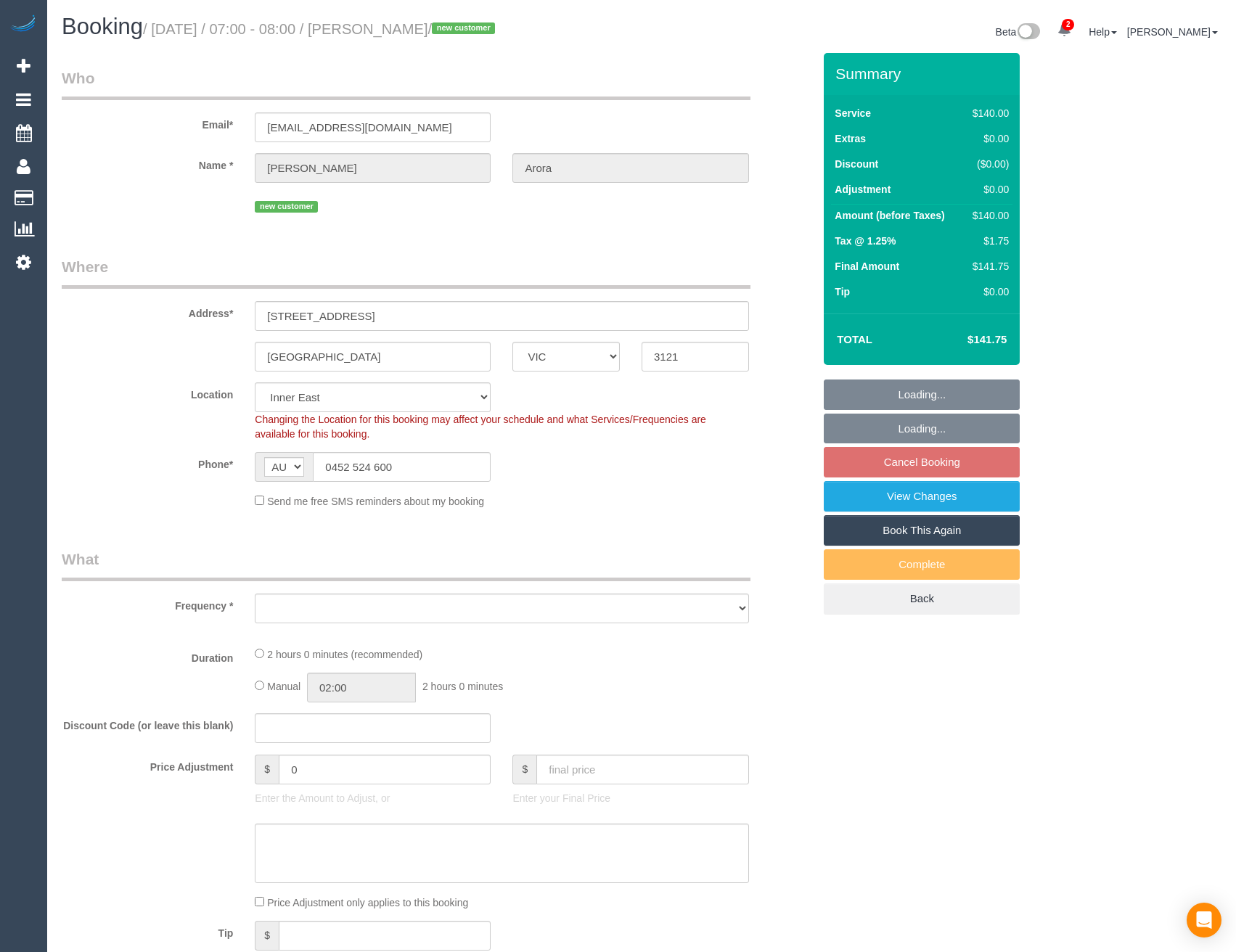
select select "VIC"
select select "number:28"
select select "number:14"
select select "number:19"
select select "number:25"
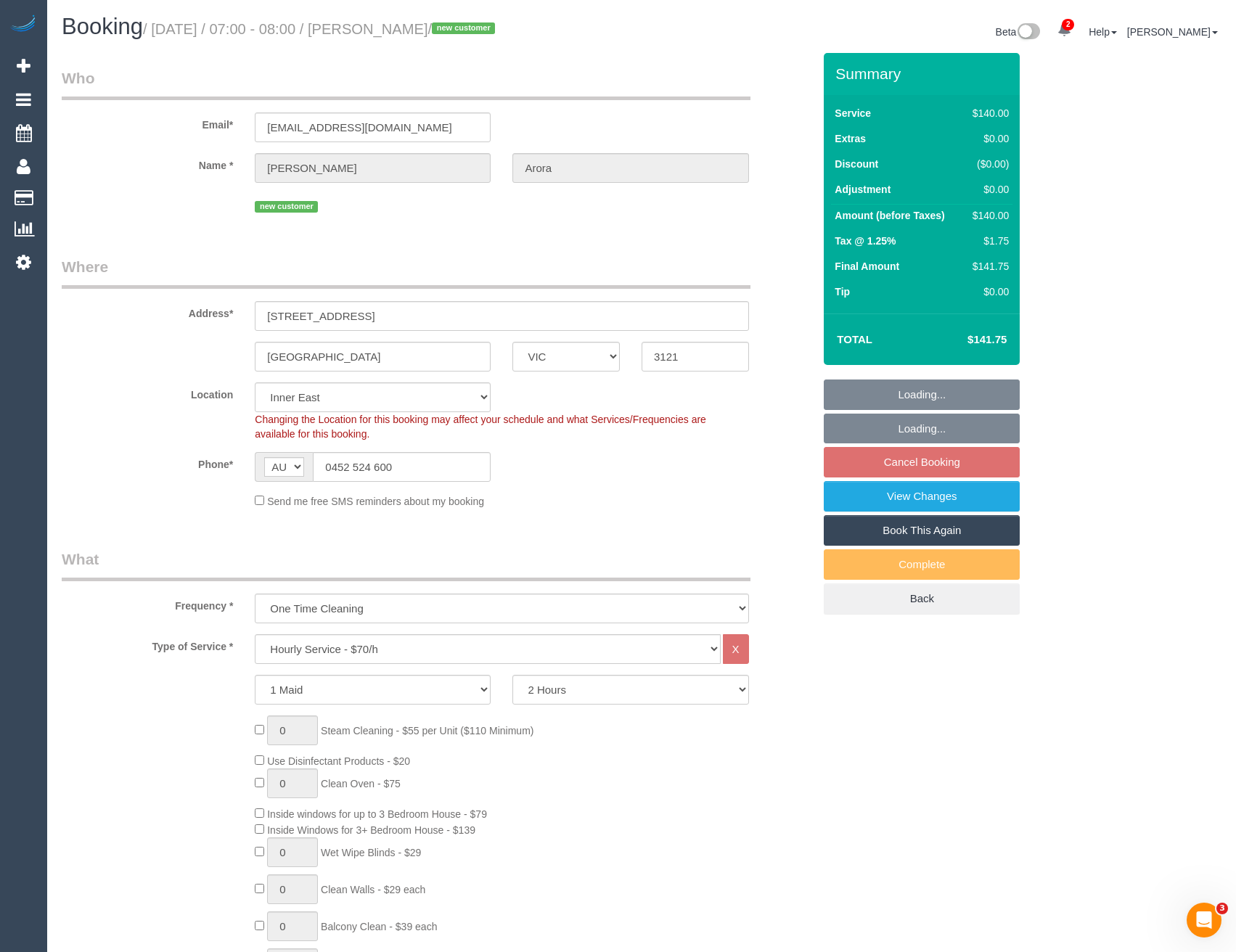
select select "object:1496"
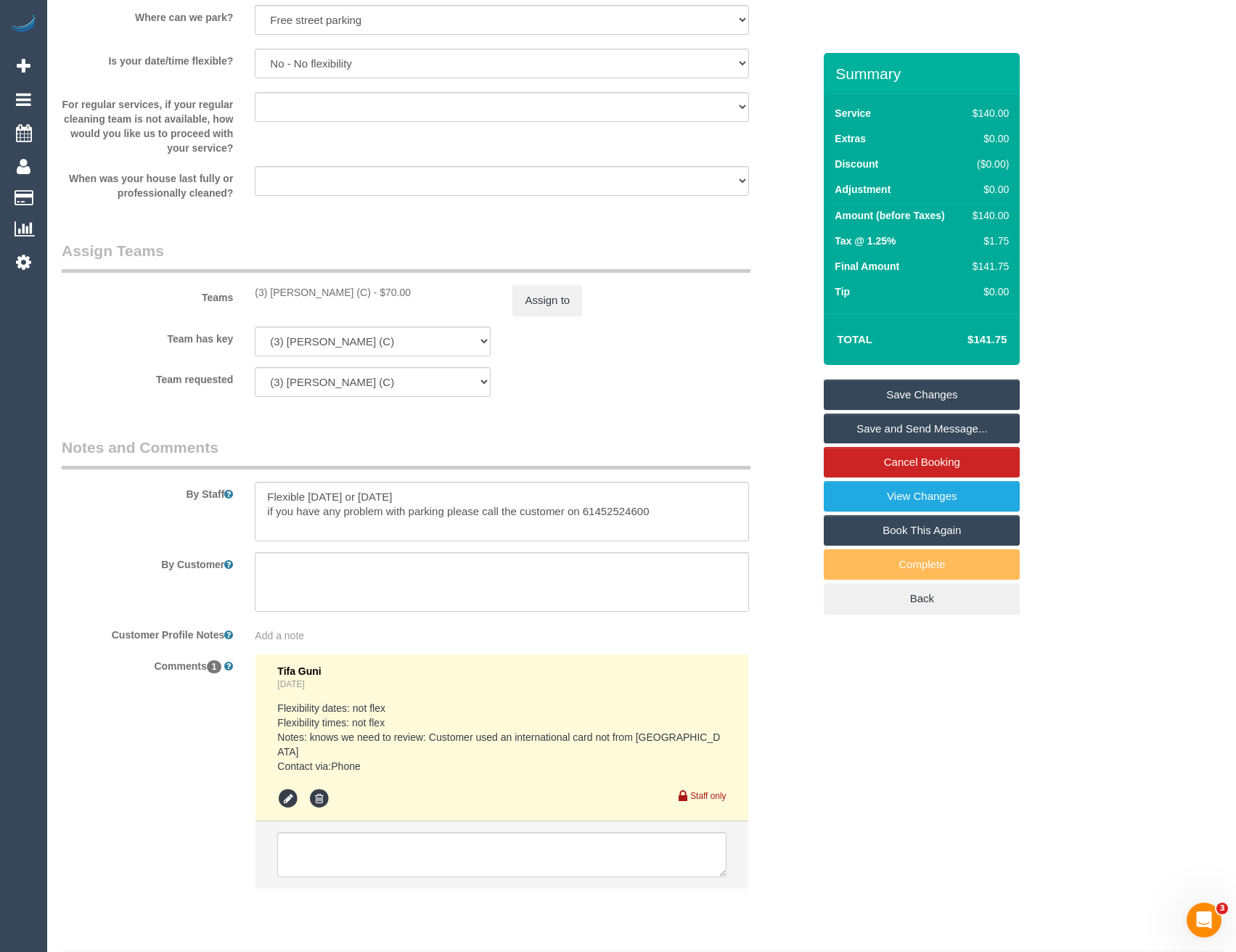
scroll to position [2047, 0]
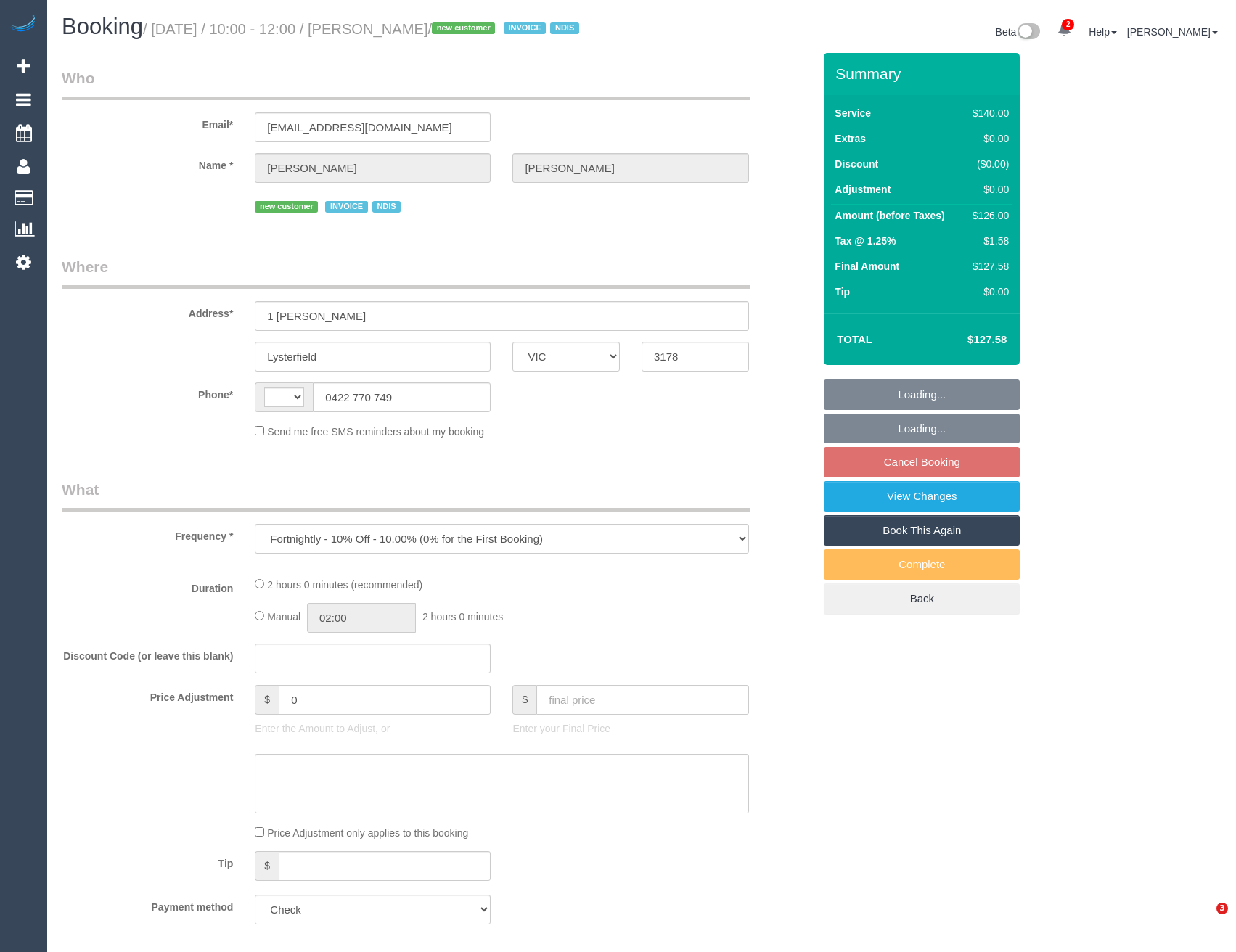
select select "VIC"
select select "string:AU"
select select "number:29"
select select "number:14"
select select "number:19"
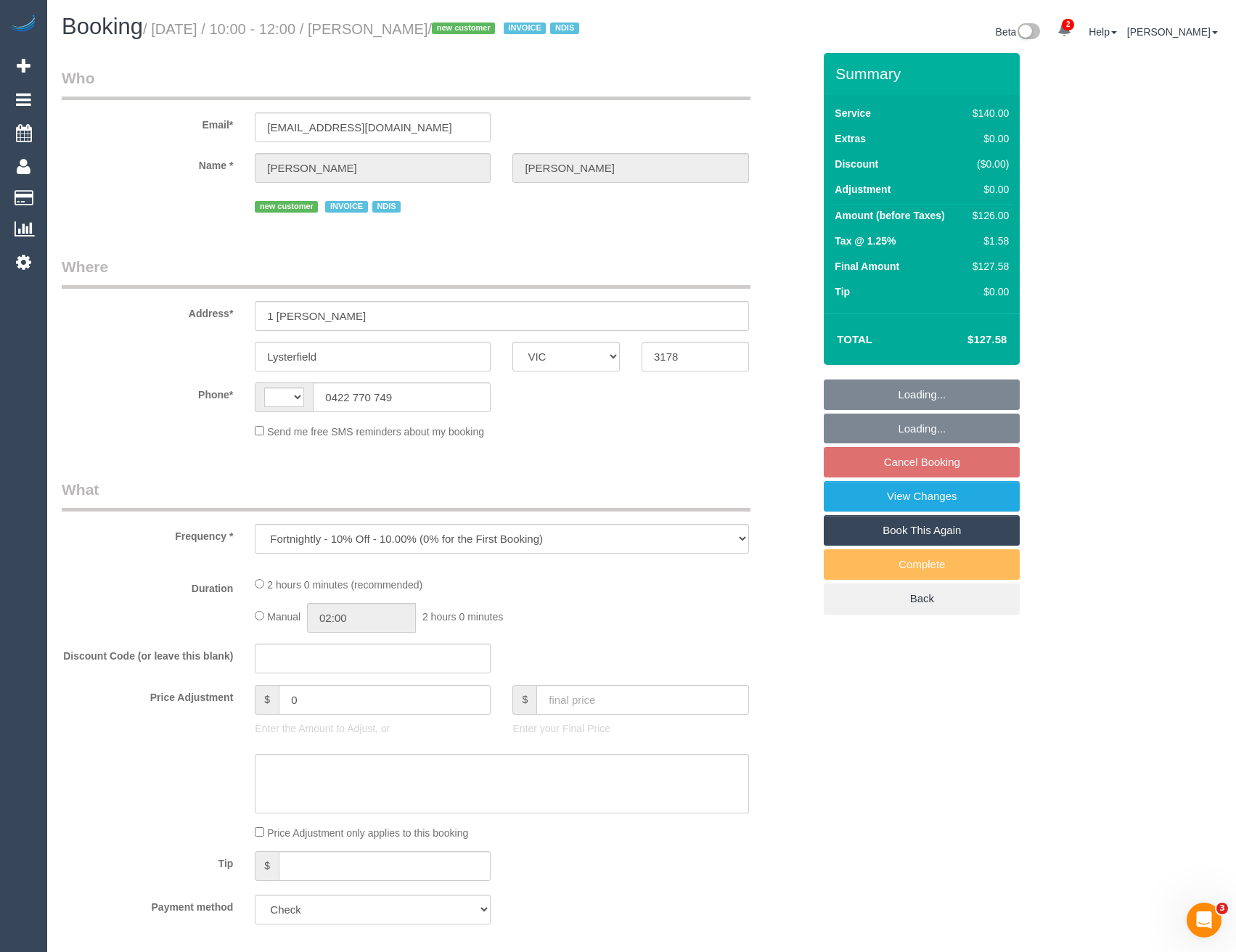
select select "number:25"
select select "number:34"
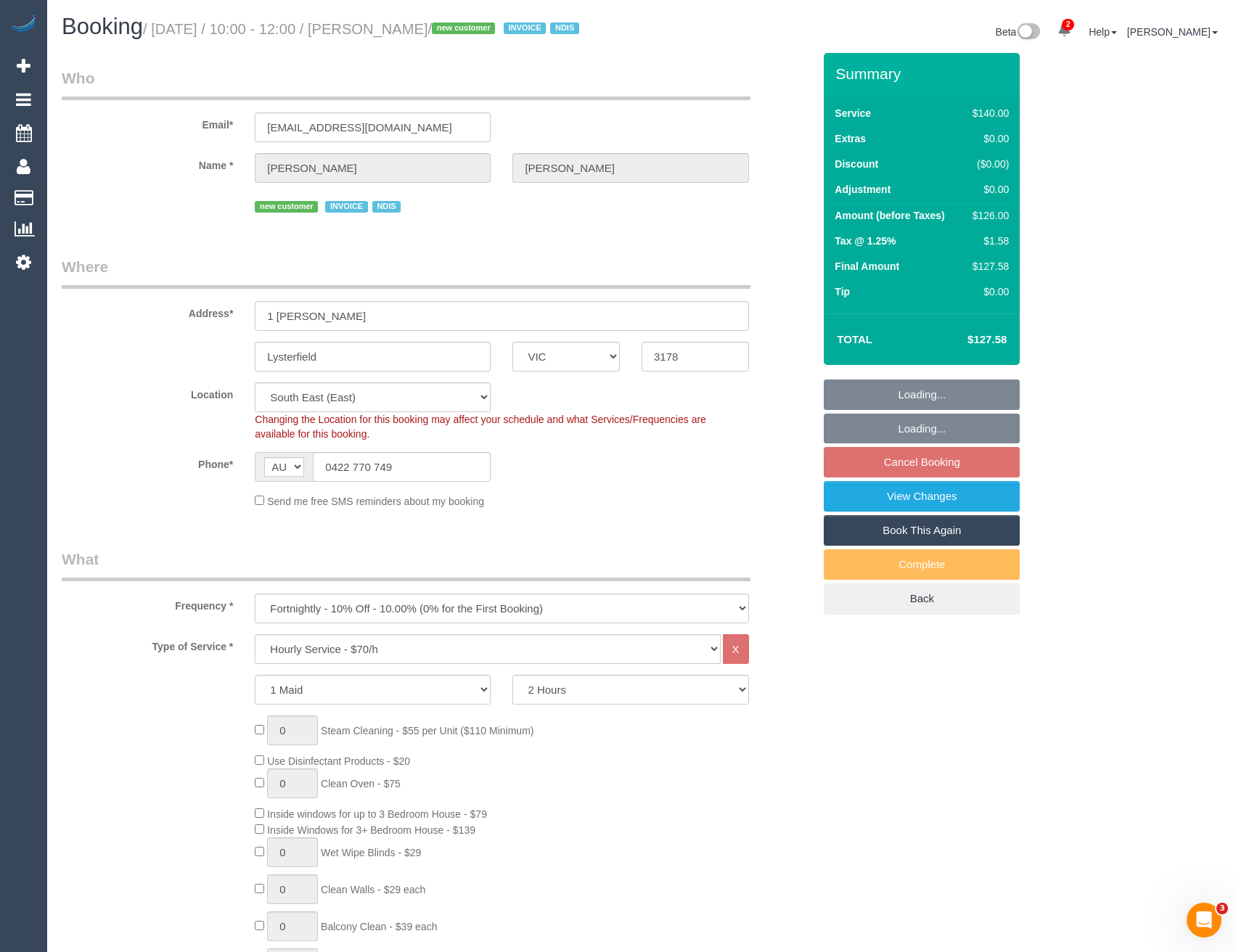
select select "object:1375"
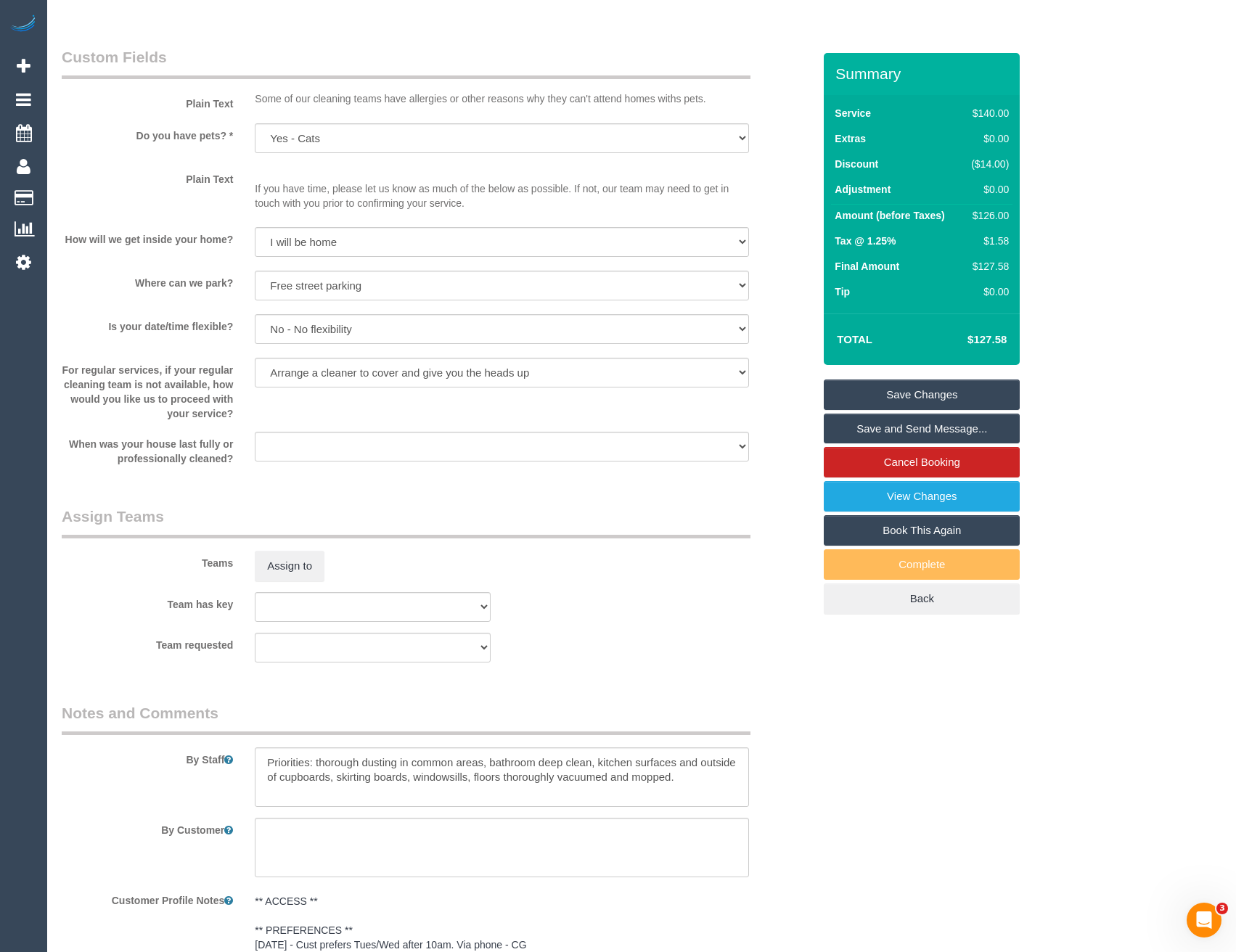
scroll to position [1959, 0]
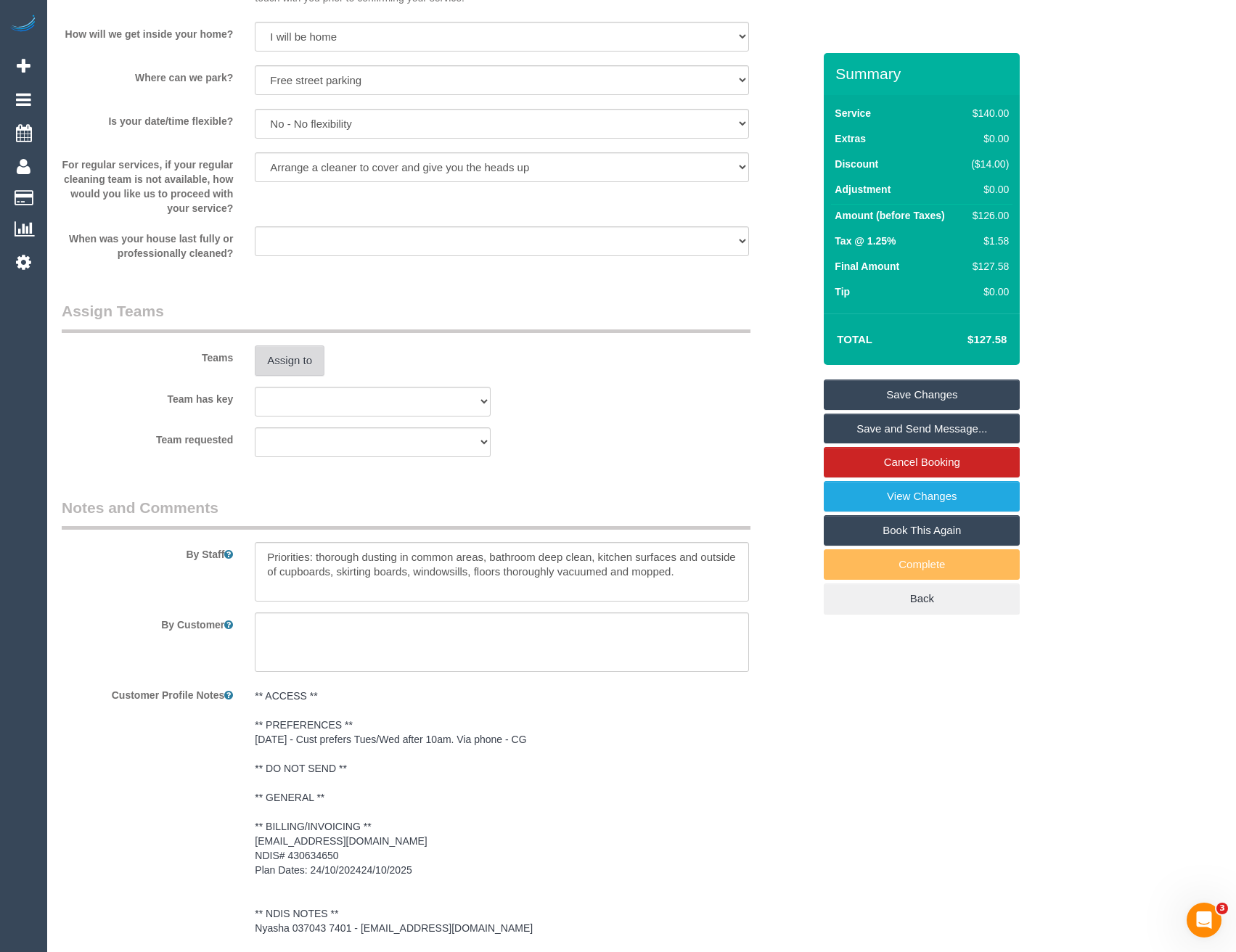
click at [281, 376] on button "Assign to" at bounding box center [289, 360] width 69 height 30
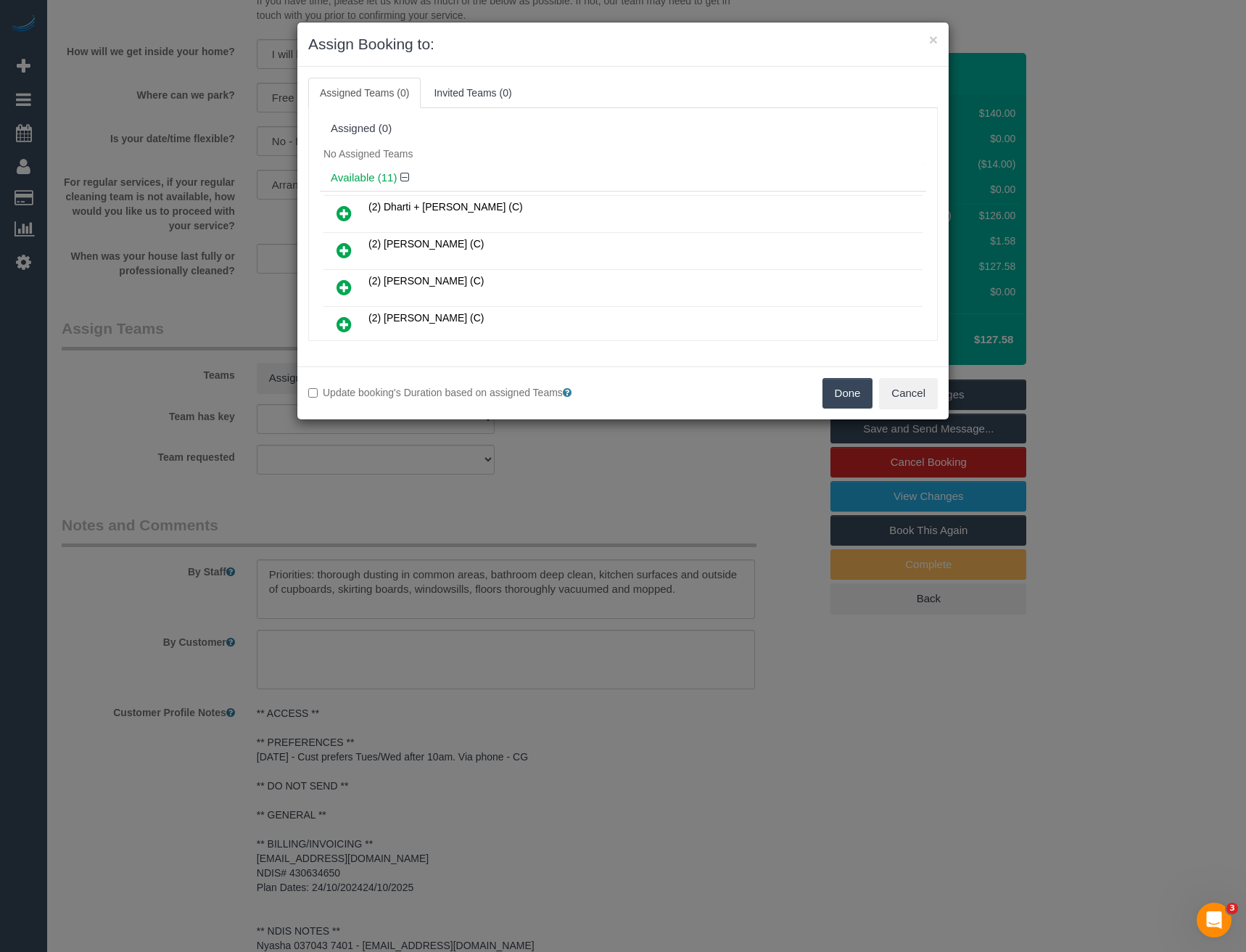
scroll to position [205, 0]
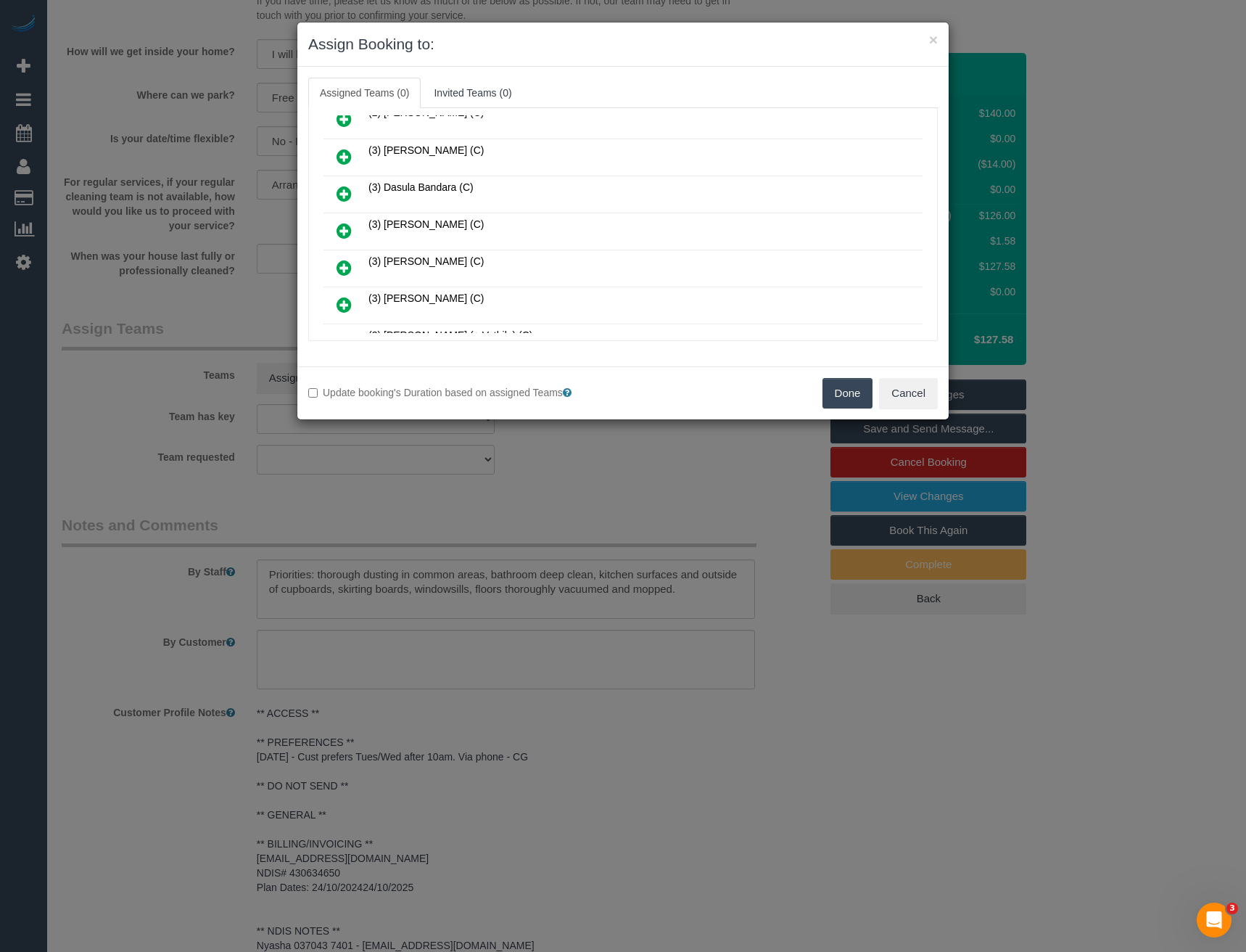
click at [346, 231] on icon at bounding box center [344, 231] width 15 height 18
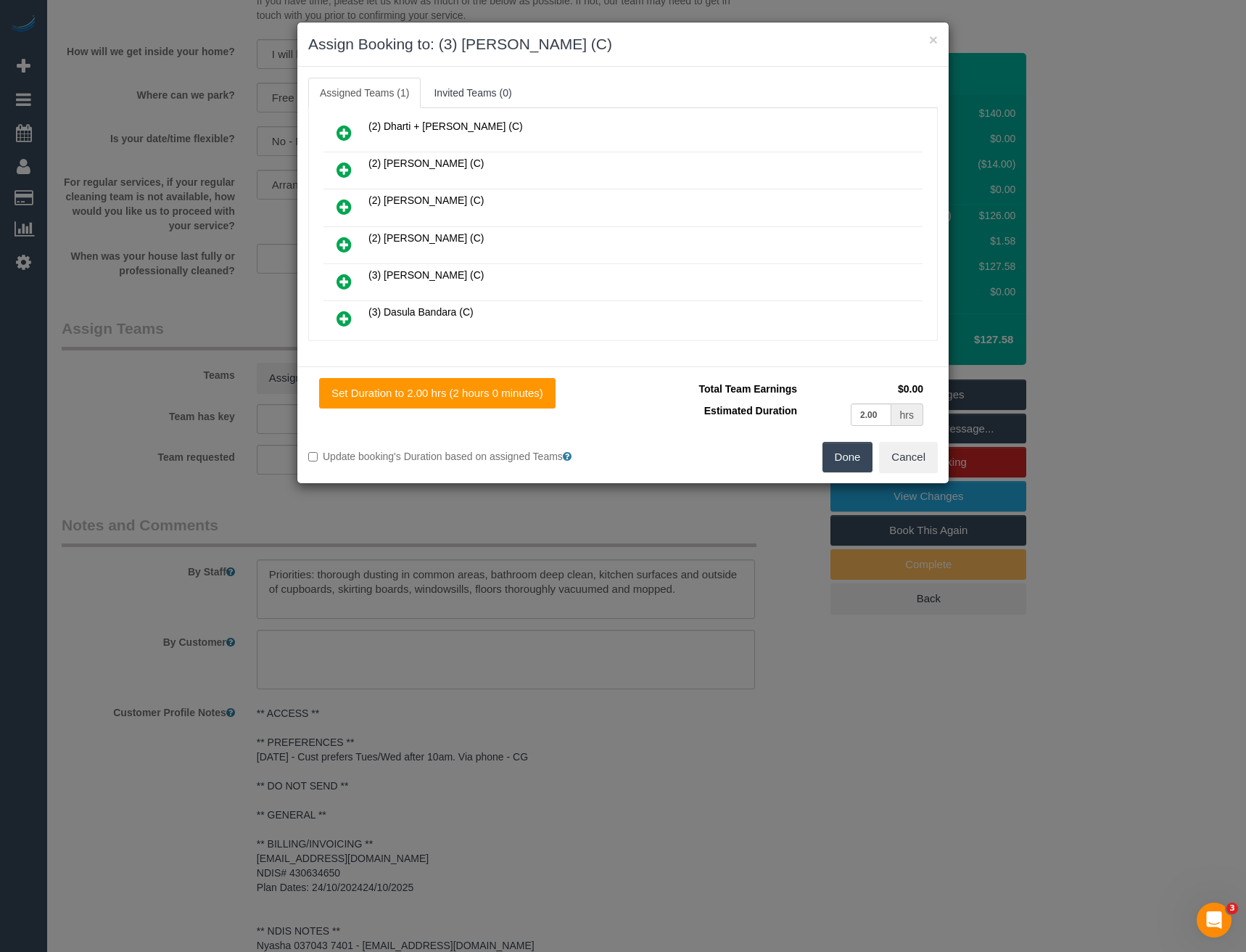
scroll to position [0, 0]
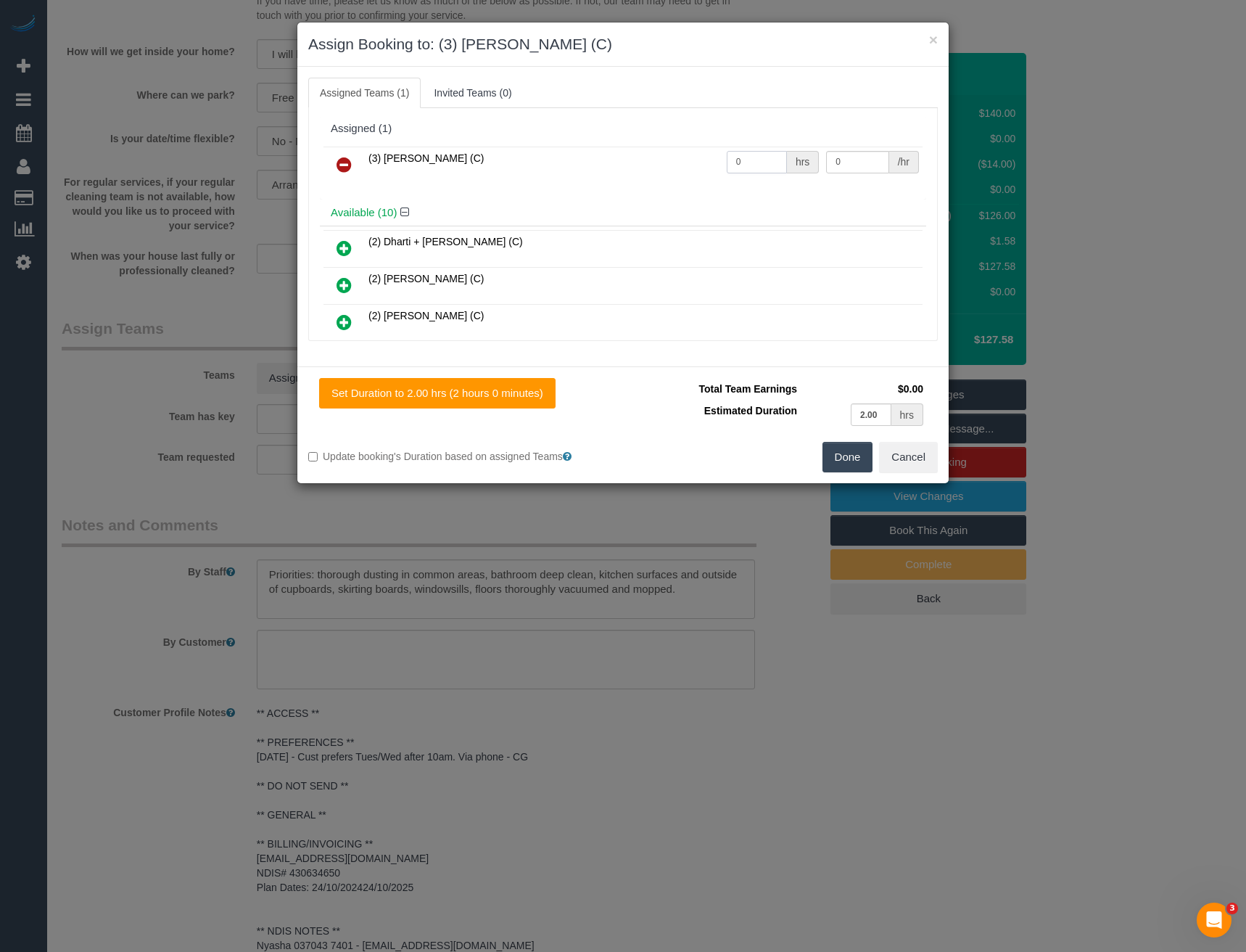
drag, startPoint x: 759, startPoint y: 162, endPoint x: 663, endPoint y: 168, distance: 96.2
click at [682, 167] on tr "(3) Himasha Amarasinghe (C) 0 hrs 0 /hr" at bounding box center [623, 165] width 599 height 37
type input "2"
type input "35"
click at [856, 459] on button "Done" at bounding box center [848, 456] width 51 height 30
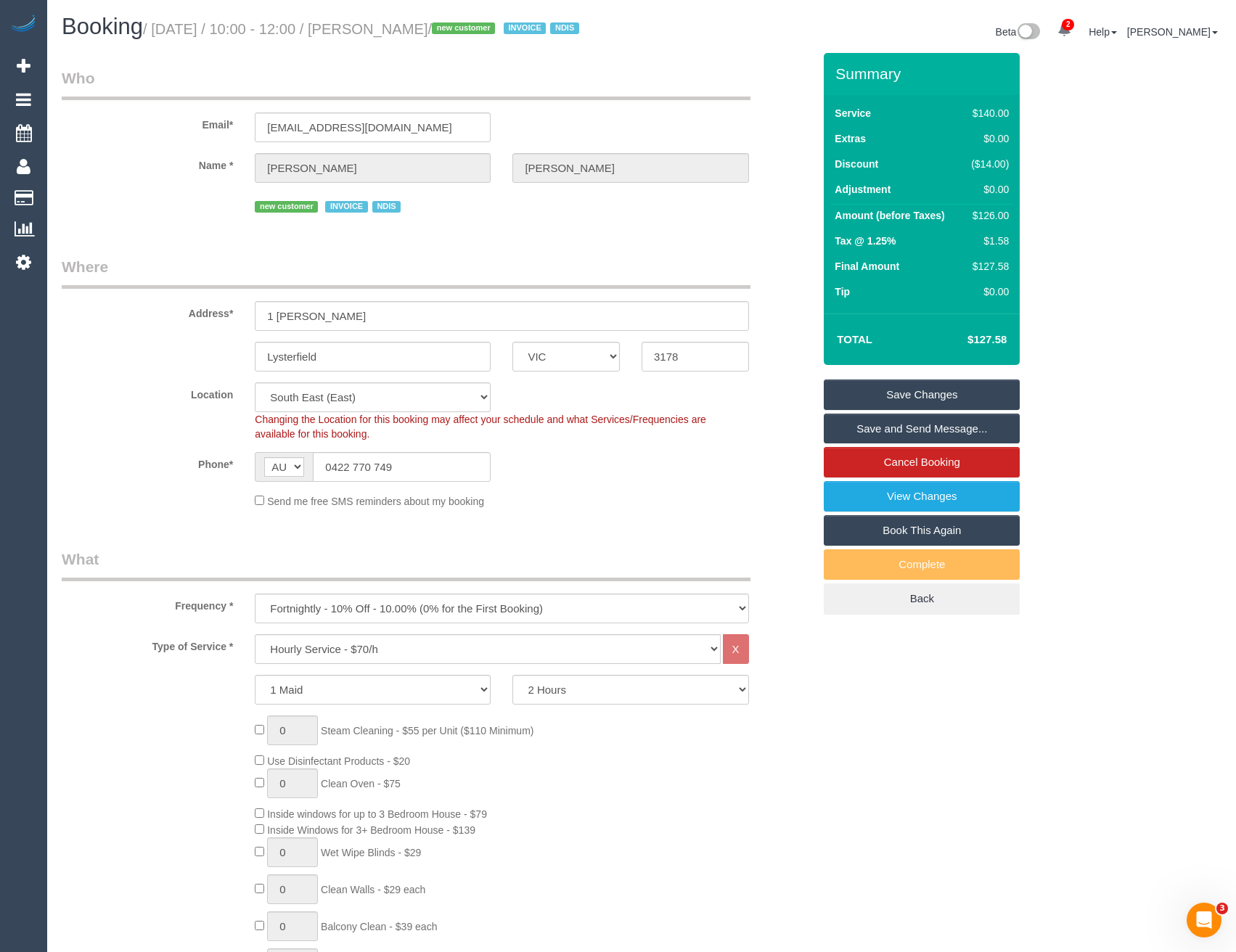
click at [905, 443] on link "Save and Send Message..." at bounding box center [922, 428] width 196 height 30
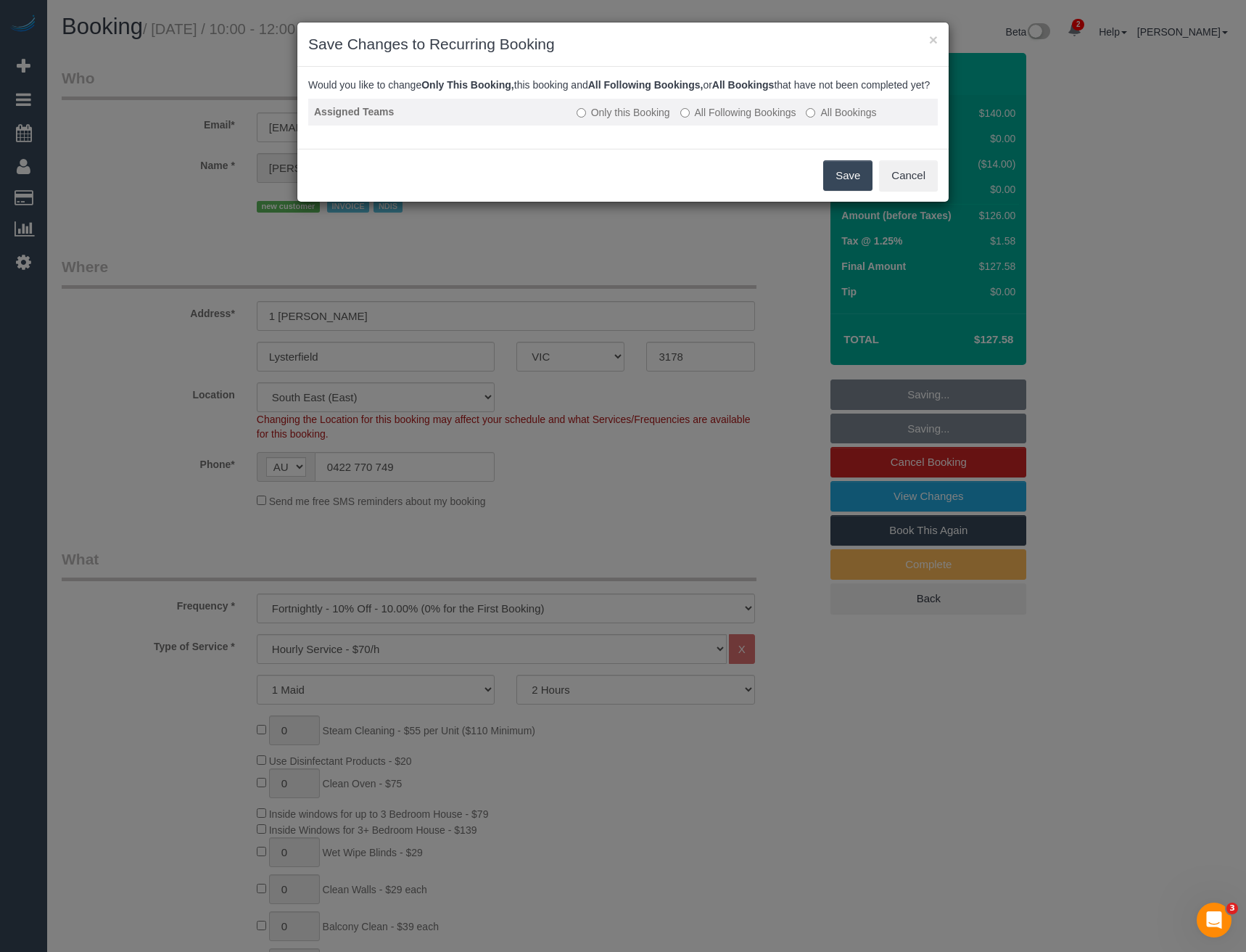
click at [695, 119] on label "All Following Bookings" at bounding box center [738, 113] width 116 height 15
click at [835, 183] on button "Save" at bounding box center [848, 175] width 49 height 30
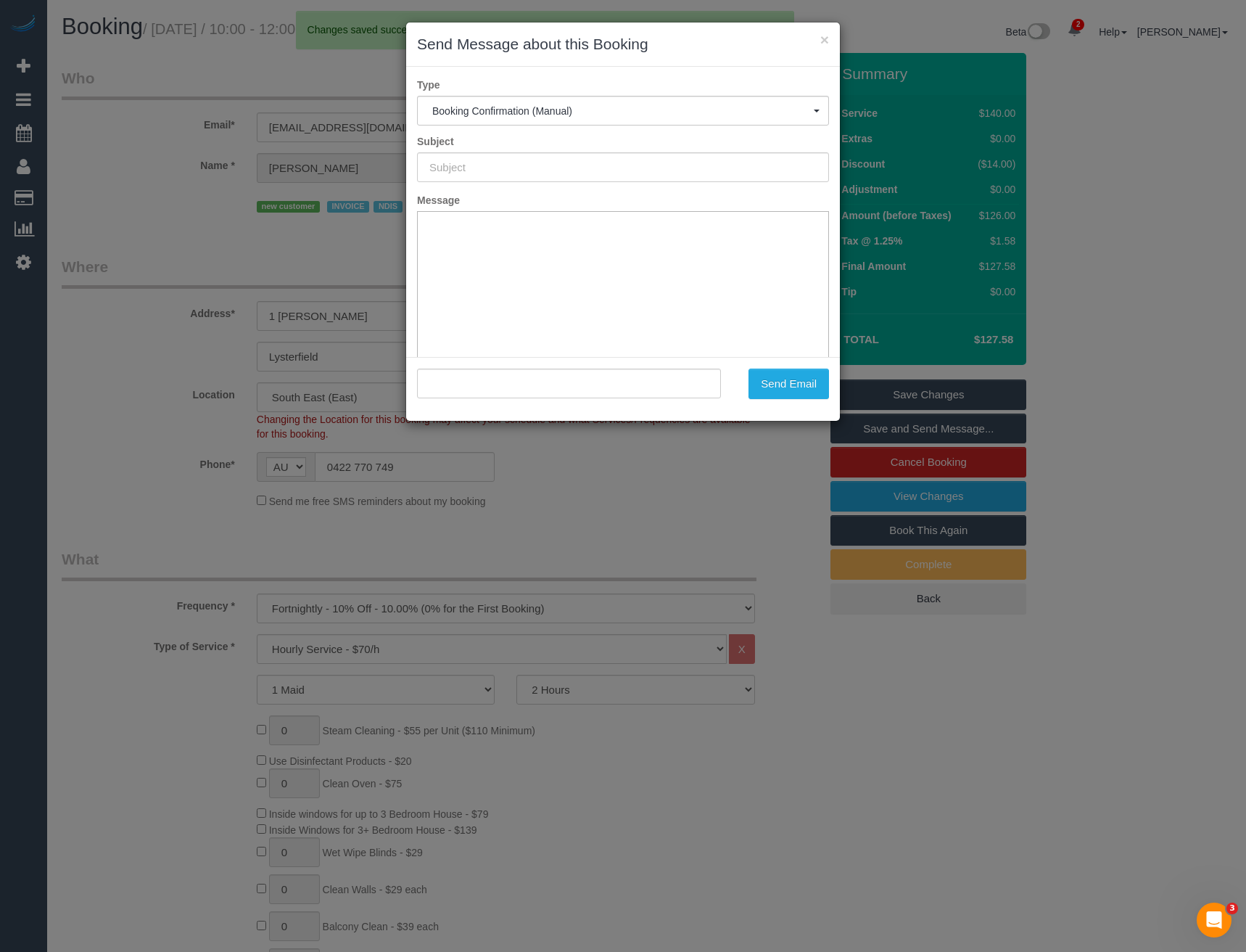
type input "Booking Confirmed"
type input ""Amanda Brock" <amandajallan74@gmail.com>"
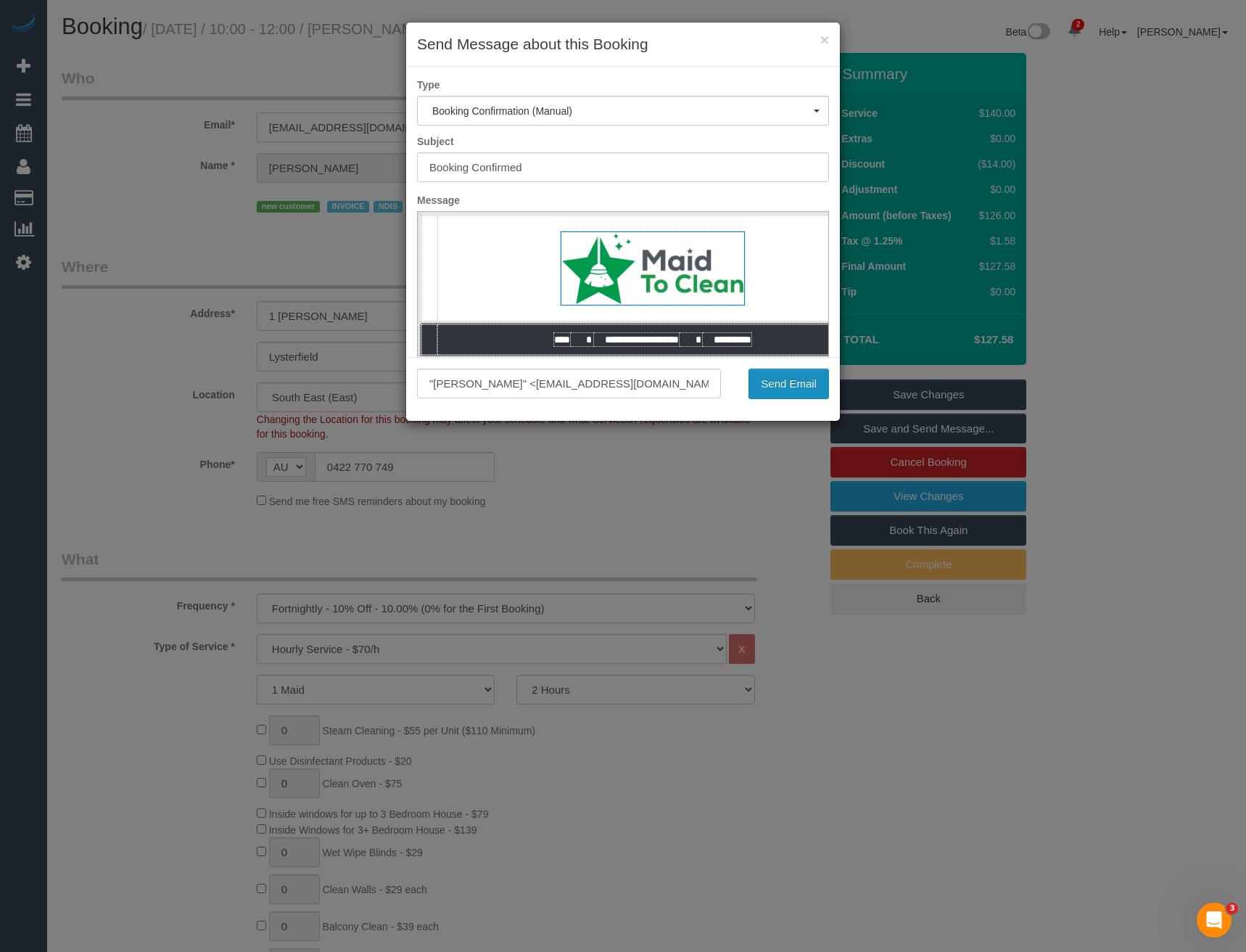
click at [803, 386] on button "Send Email" at bounding box center [788, 383] width 80 height 30
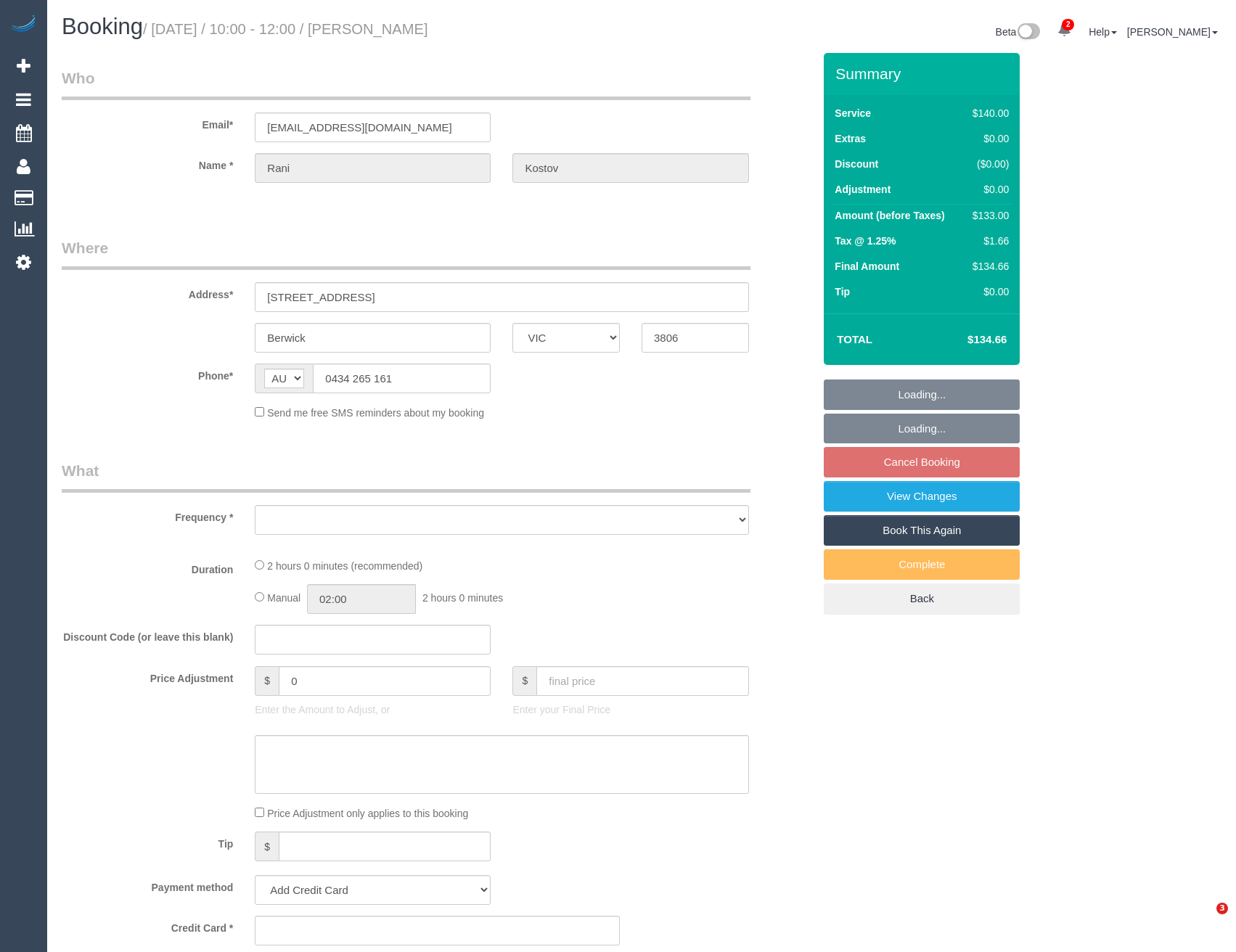
select select "VIC"
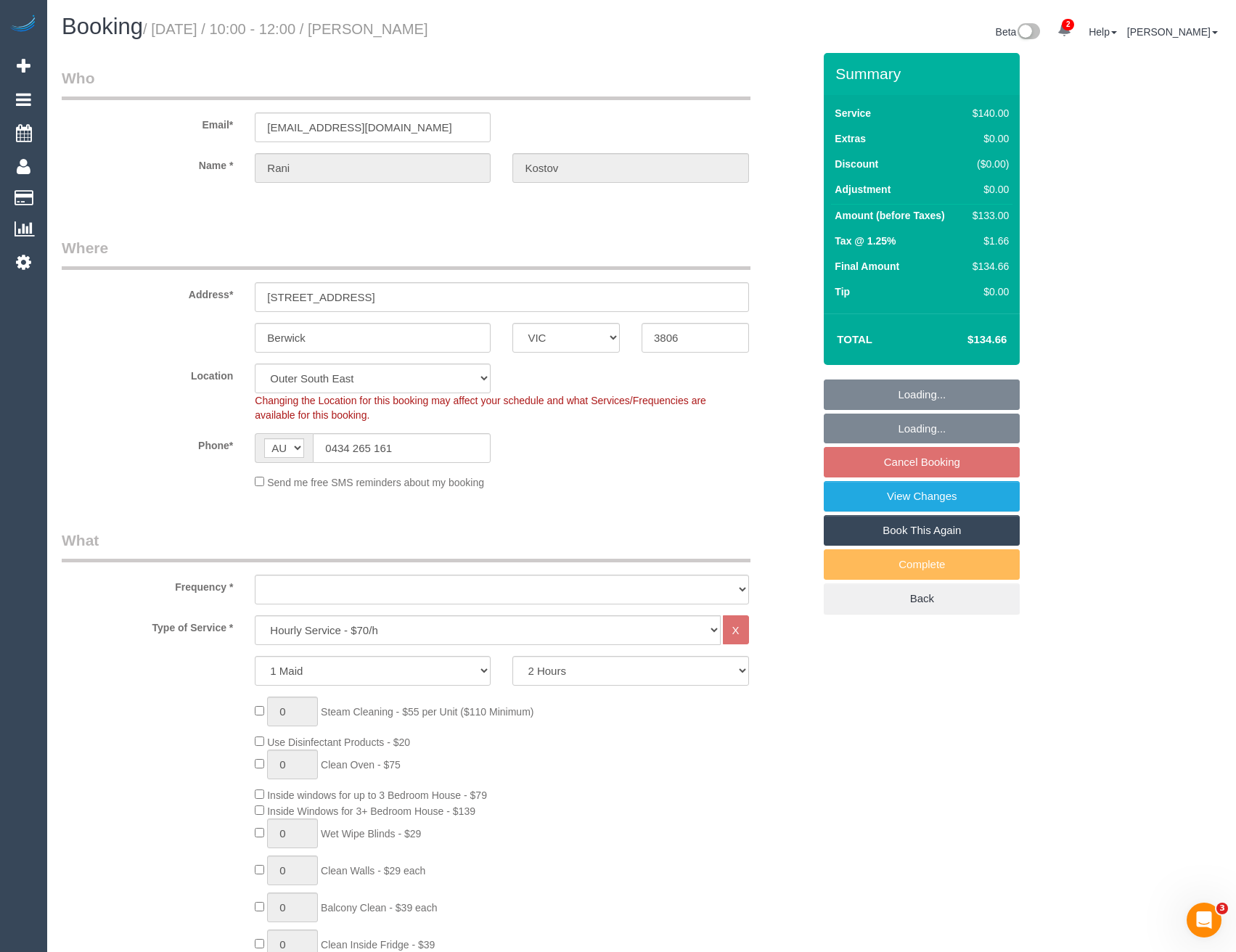
select select "object:730"
select select "string:stripe-pm_1RKtuN2GScqysDRVOraDtofs"
select select "number:27"
select select "number:14"
select select "number:18"
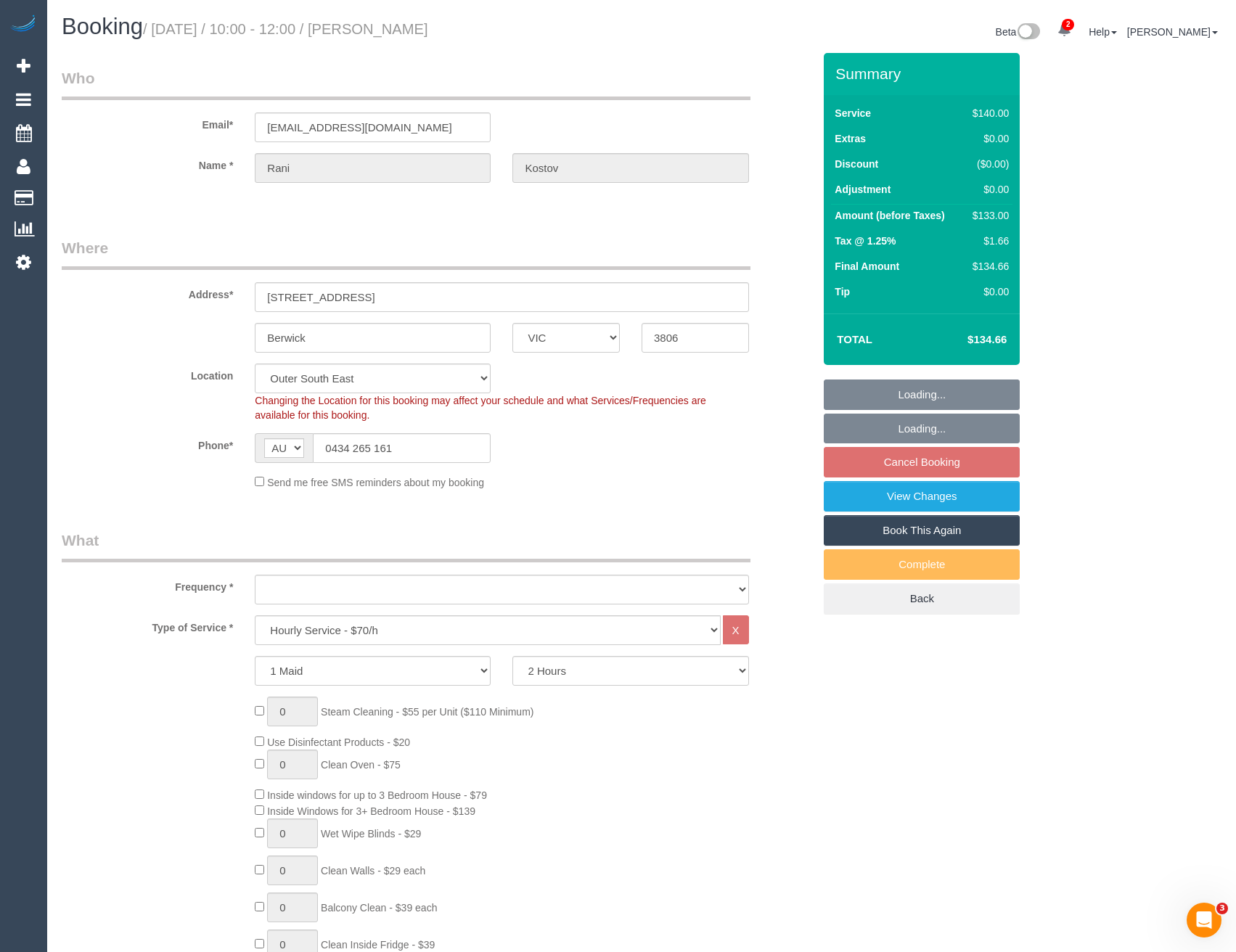
select select "number:24"
select select "number:34"
select select "object:881"
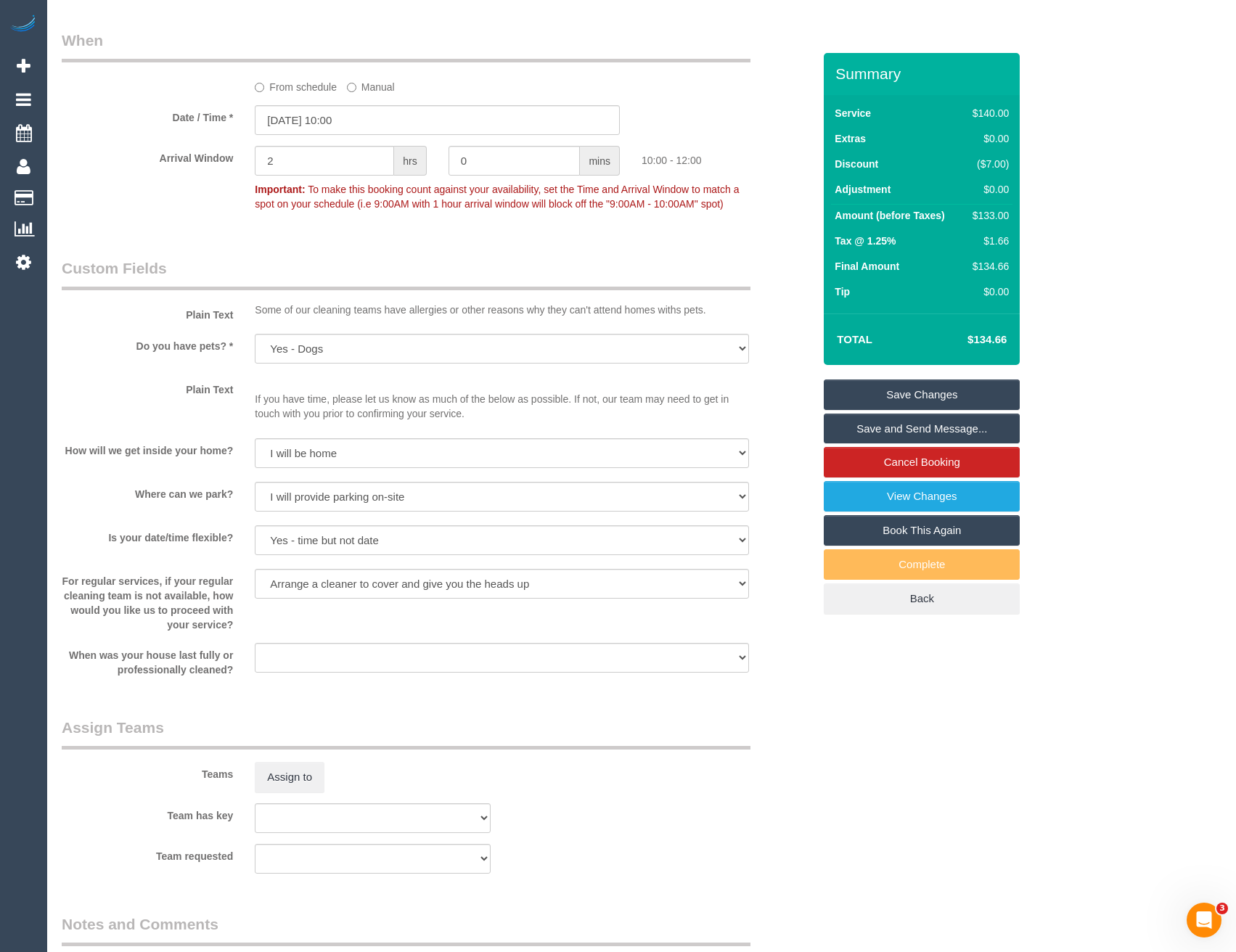
scroll to position [1814, 0]
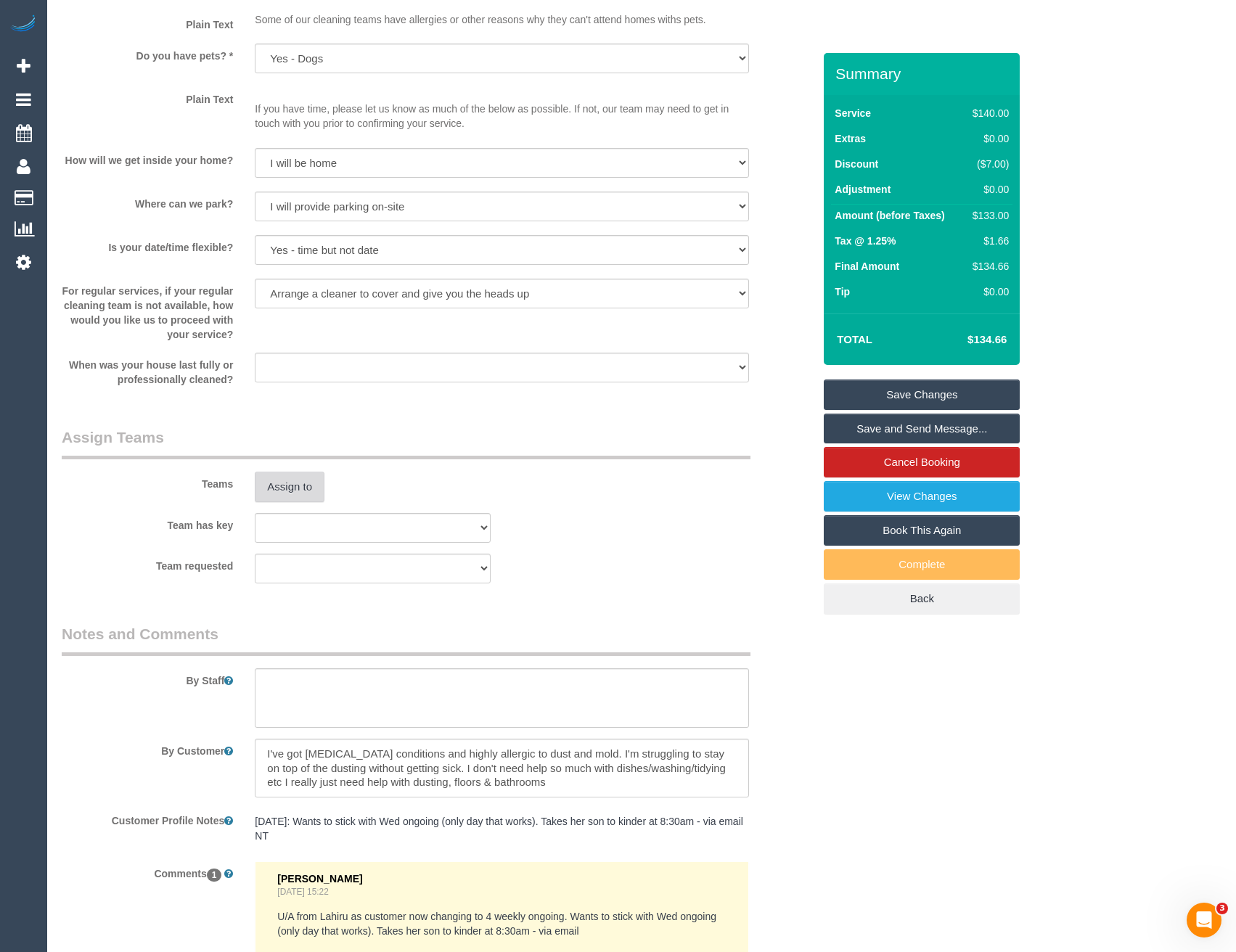
click at [310, 487] on button "Assign to" at bounding box center [289, 487] width 69 height 30
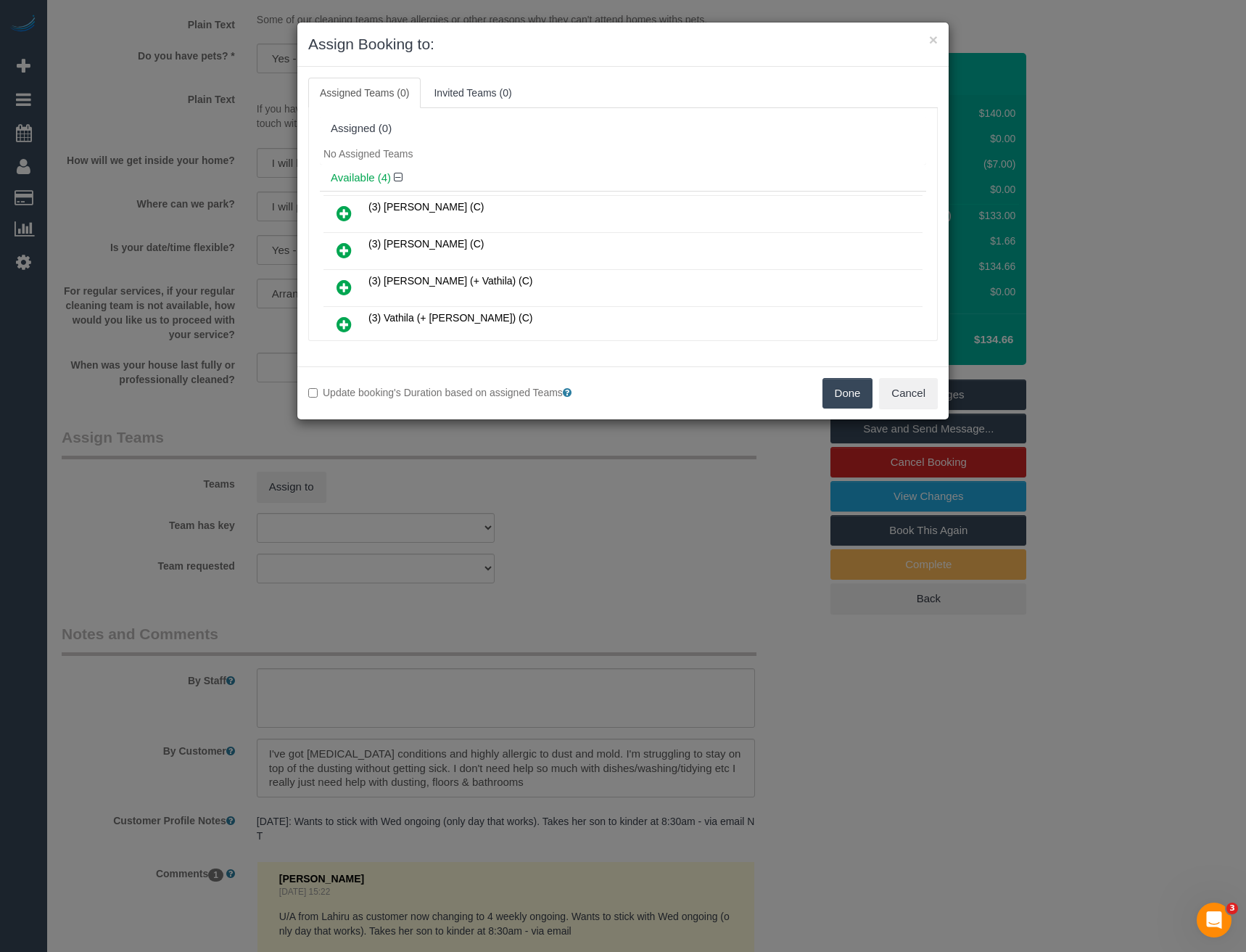
click at [344, 251] on icon at bounding box center [344, 251] width 15 height 18
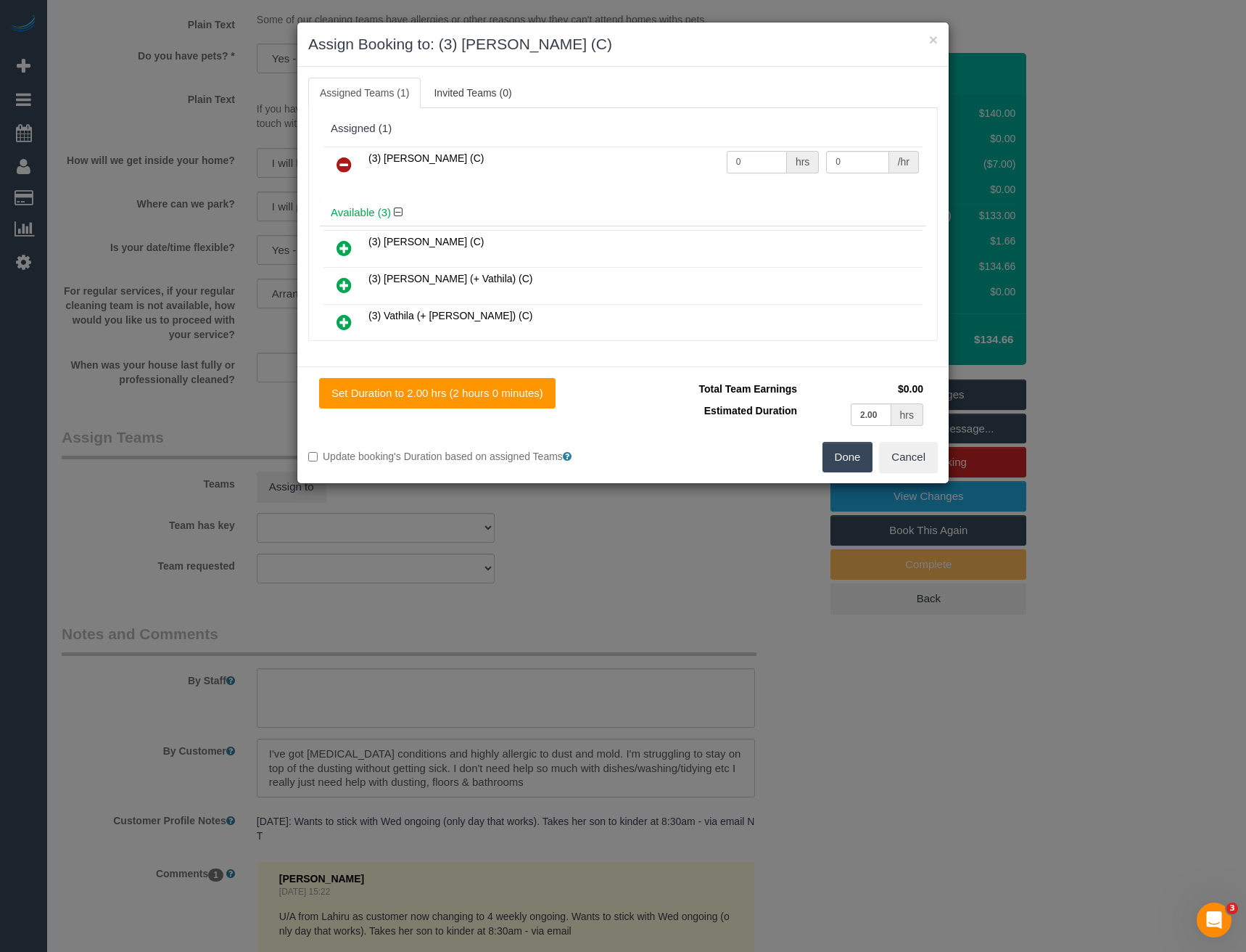
drag, startPoint x: 751, startPoint y: 165, endPoint x: 638, endPoint y: 186, distance: 114.9
click at [650, 176] on tr "(3) [PERSON_NAME] (C) 0 hrs 0 /hr" at bounding box center [623, 165] width 599 height 37
type input "2"
type input "35"
click at [843, 455] on button "Done" at bounding box center [848, 456] width 51 height 30
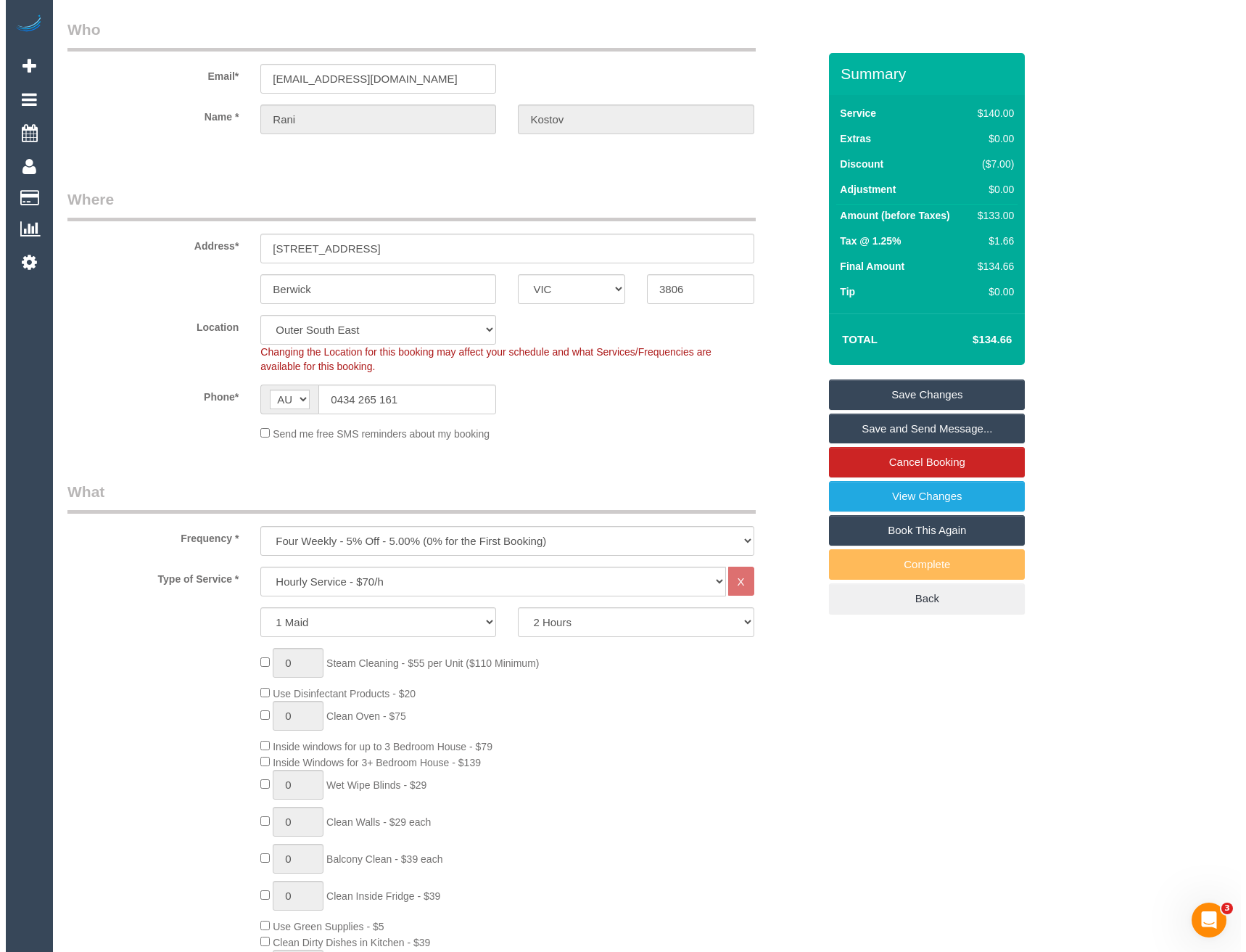
scroll to position [0, 0]
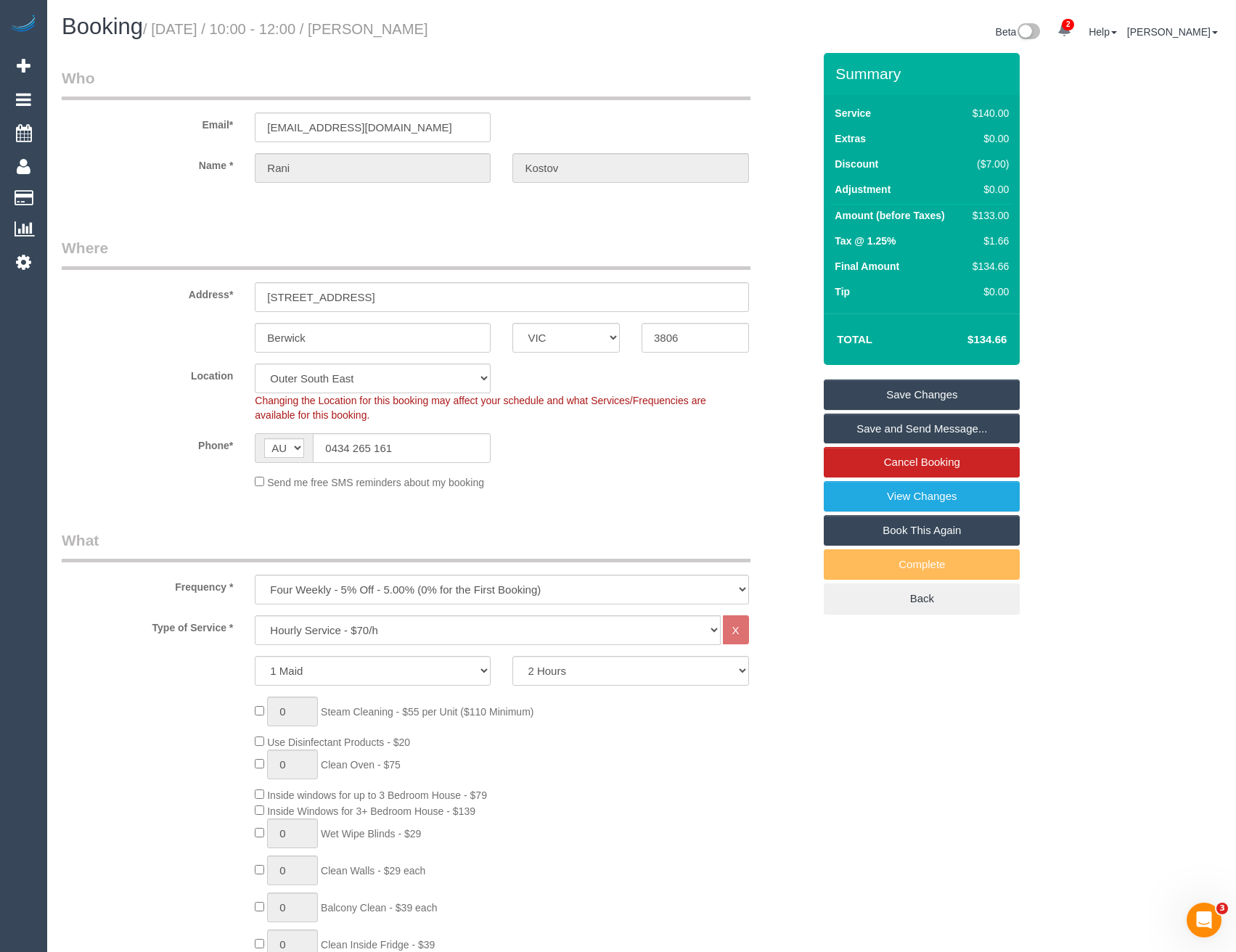
click at [913, 425] on link "Save and Send Message..." at bounding box center [922, 428] width 196 height 30
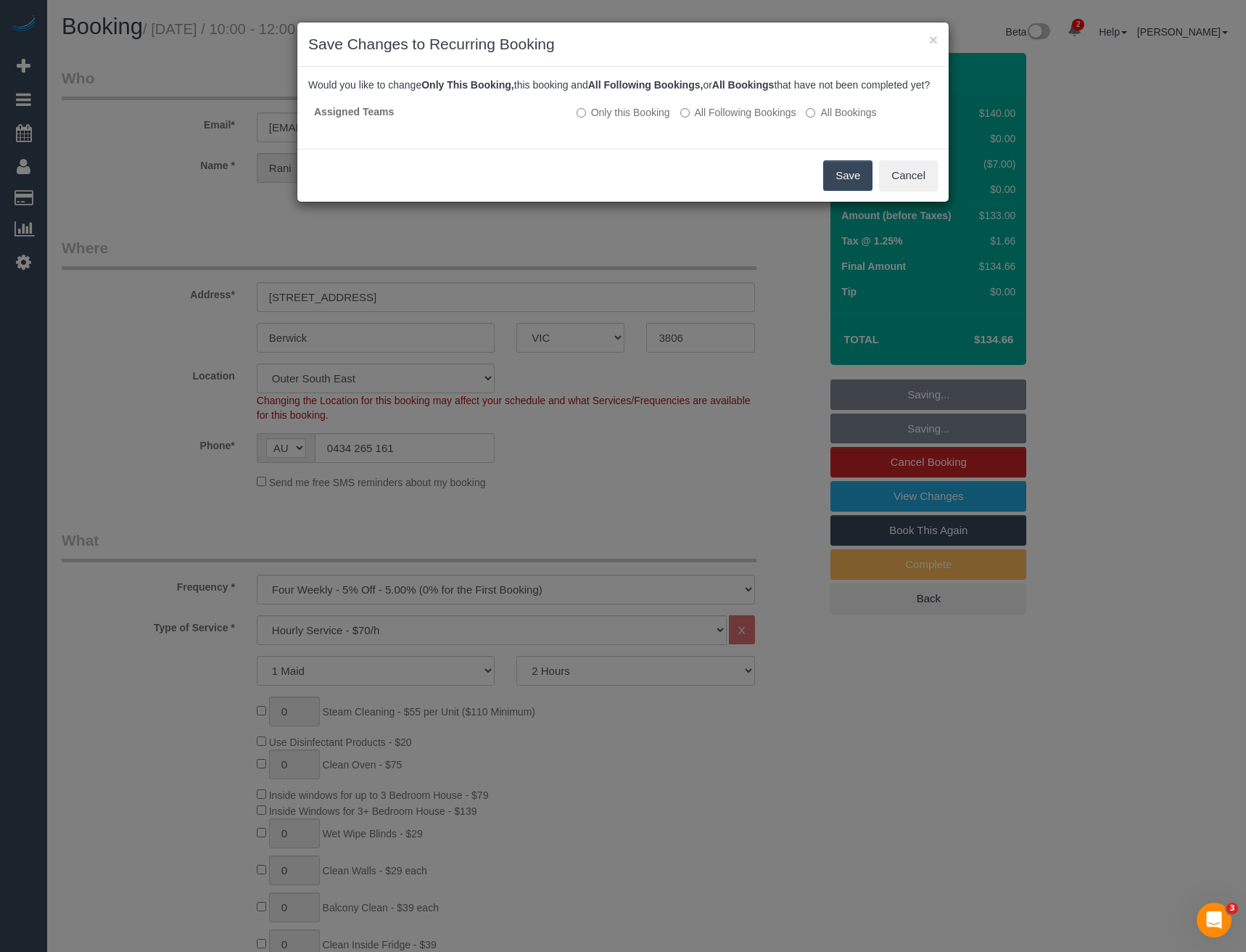
click at [840, 188] on button "Save" at bounding box center [848, 175] width 49 height 30
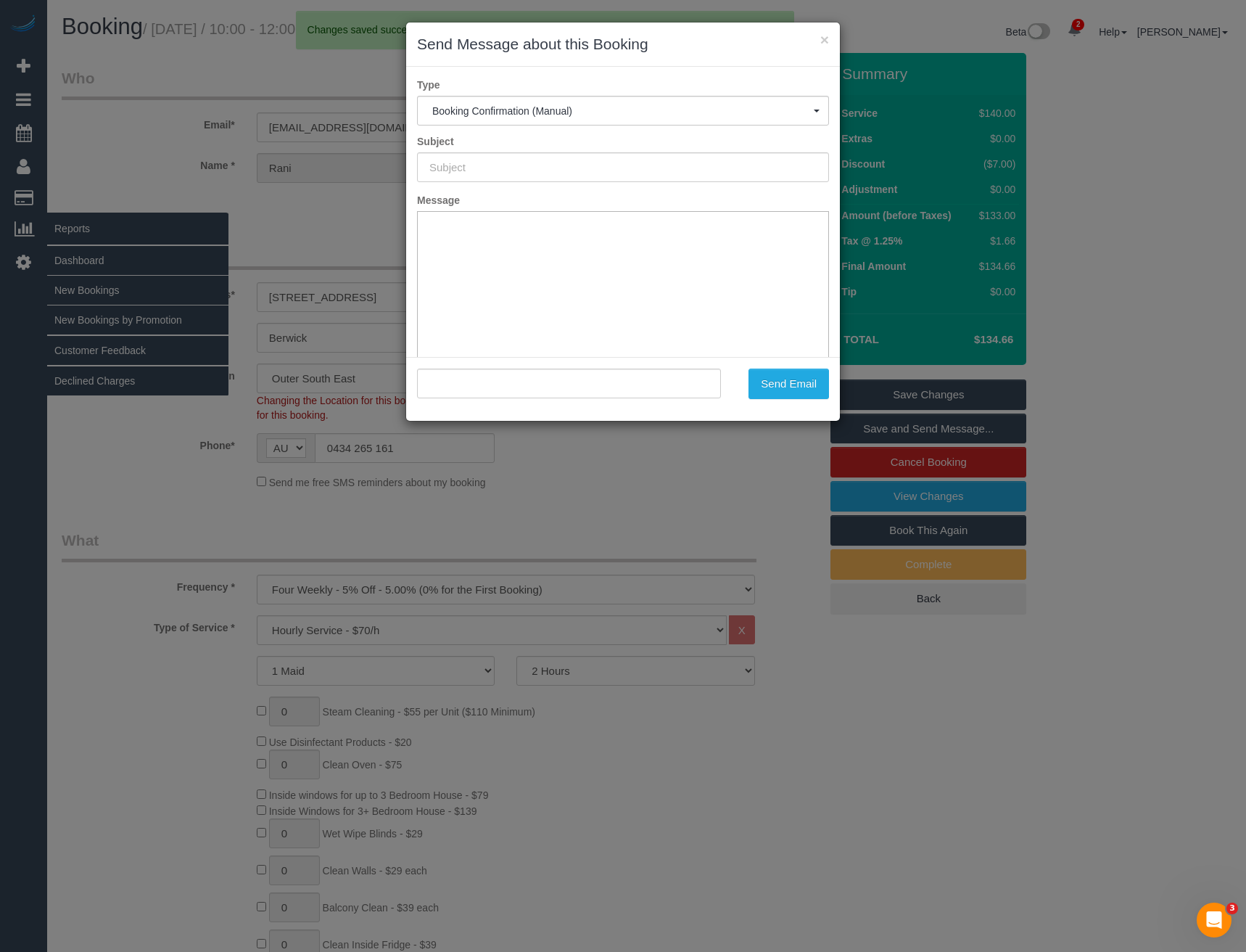
type input "Booking Confirmed"
type input ""Rani Kostov" <ranikostov@gmail.com>"
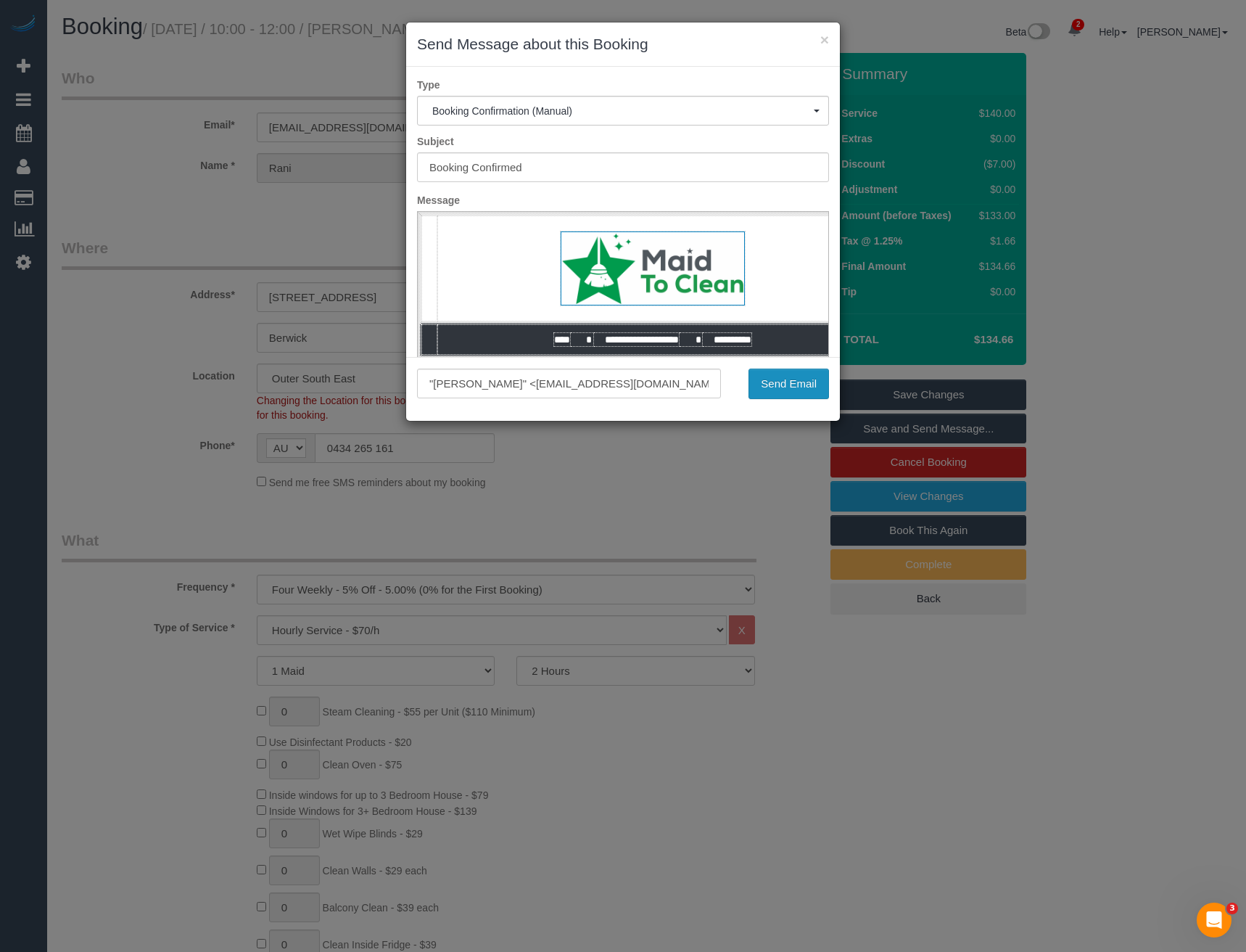
click at [784, 376] on button "Send Email" at bounding box center [788, 383] width 80 height 30
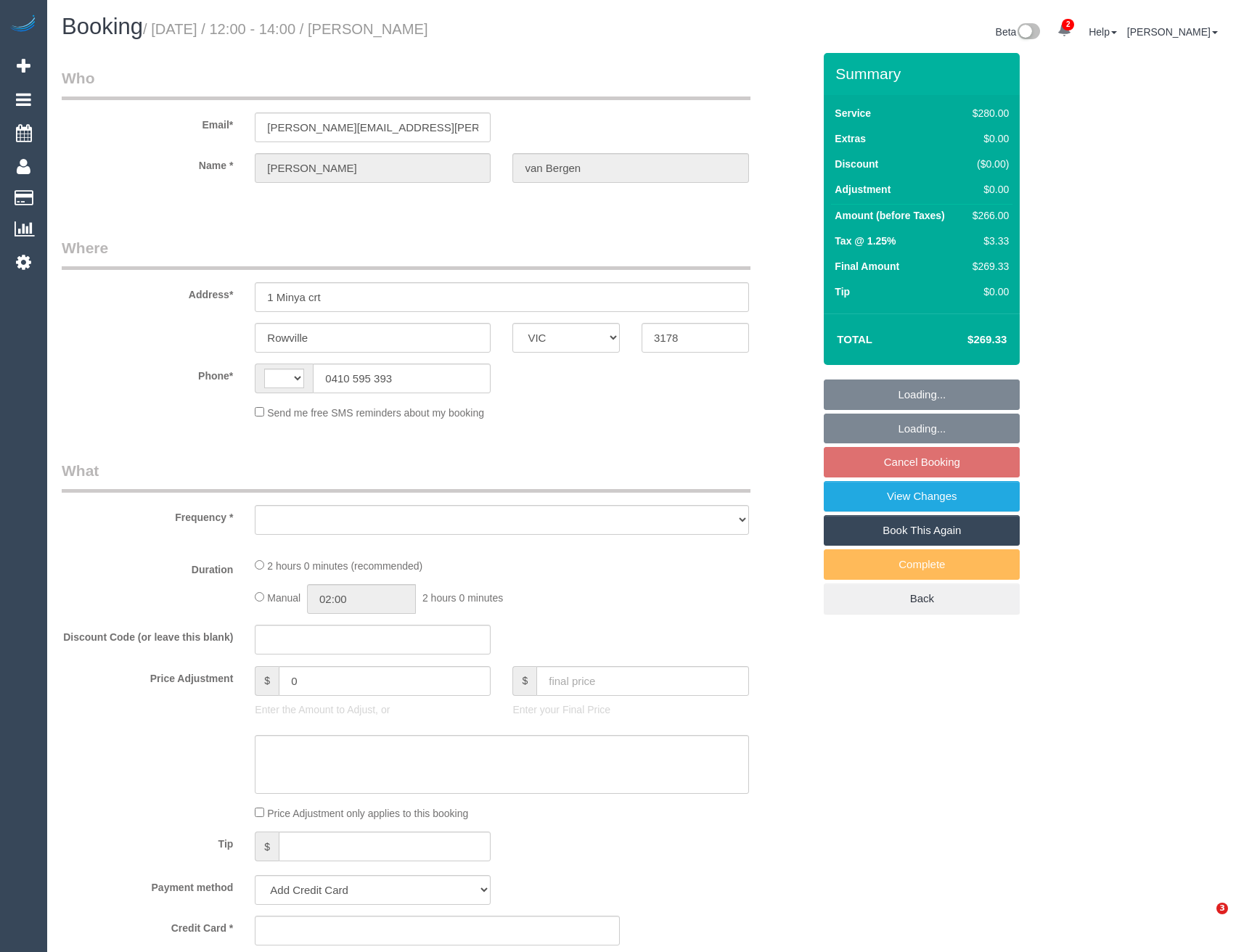
select select "VIC"
select select "2"
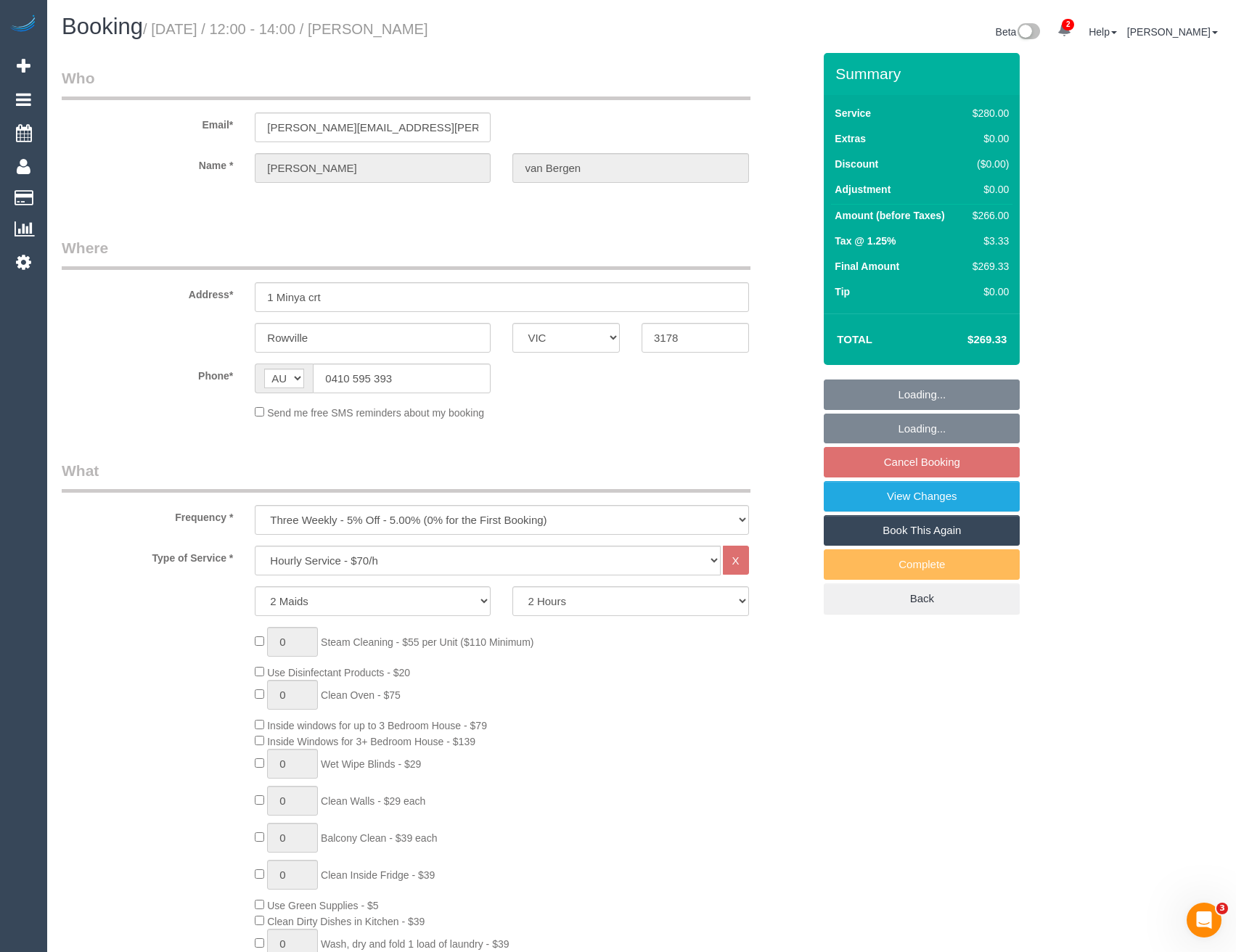
select select "string:AU"
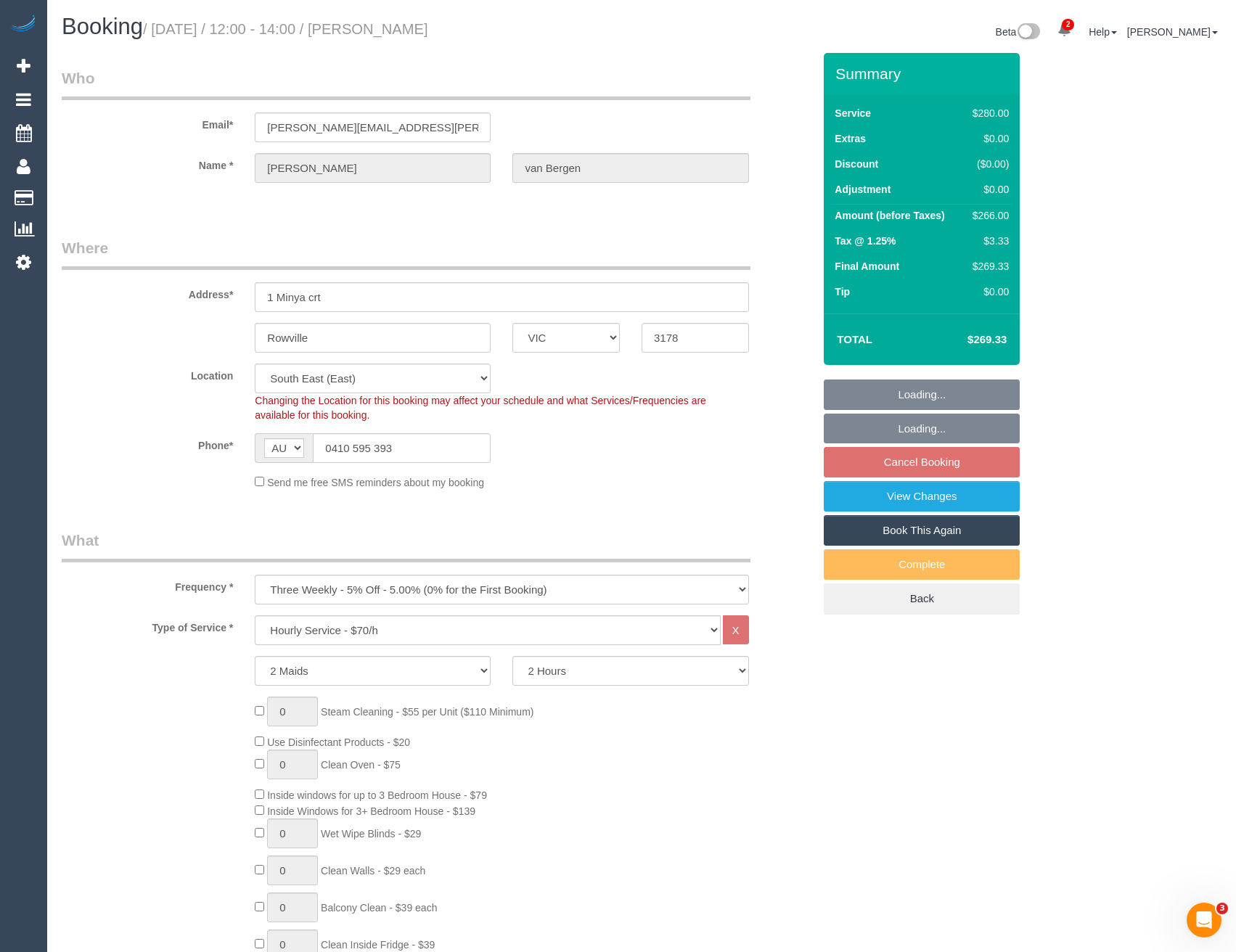
select select "object:1367"
select select "string:stripe-pm_1RbFHU2GScqysDRVNj3nImnY"
select select "number:28"
select select "number:14"
select select "number:19"
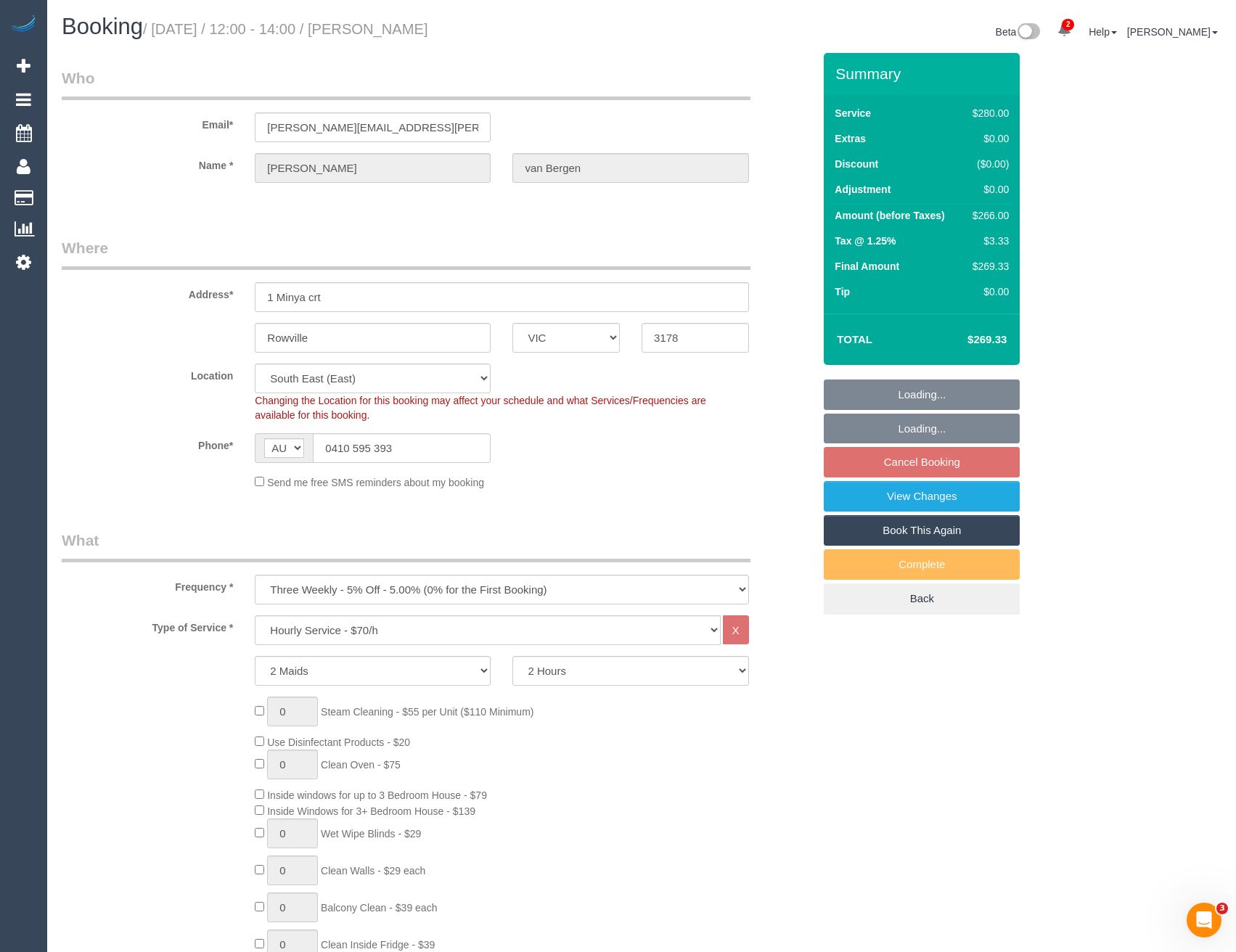
select select "number:22"
select select "number:34"
select select "number:13"
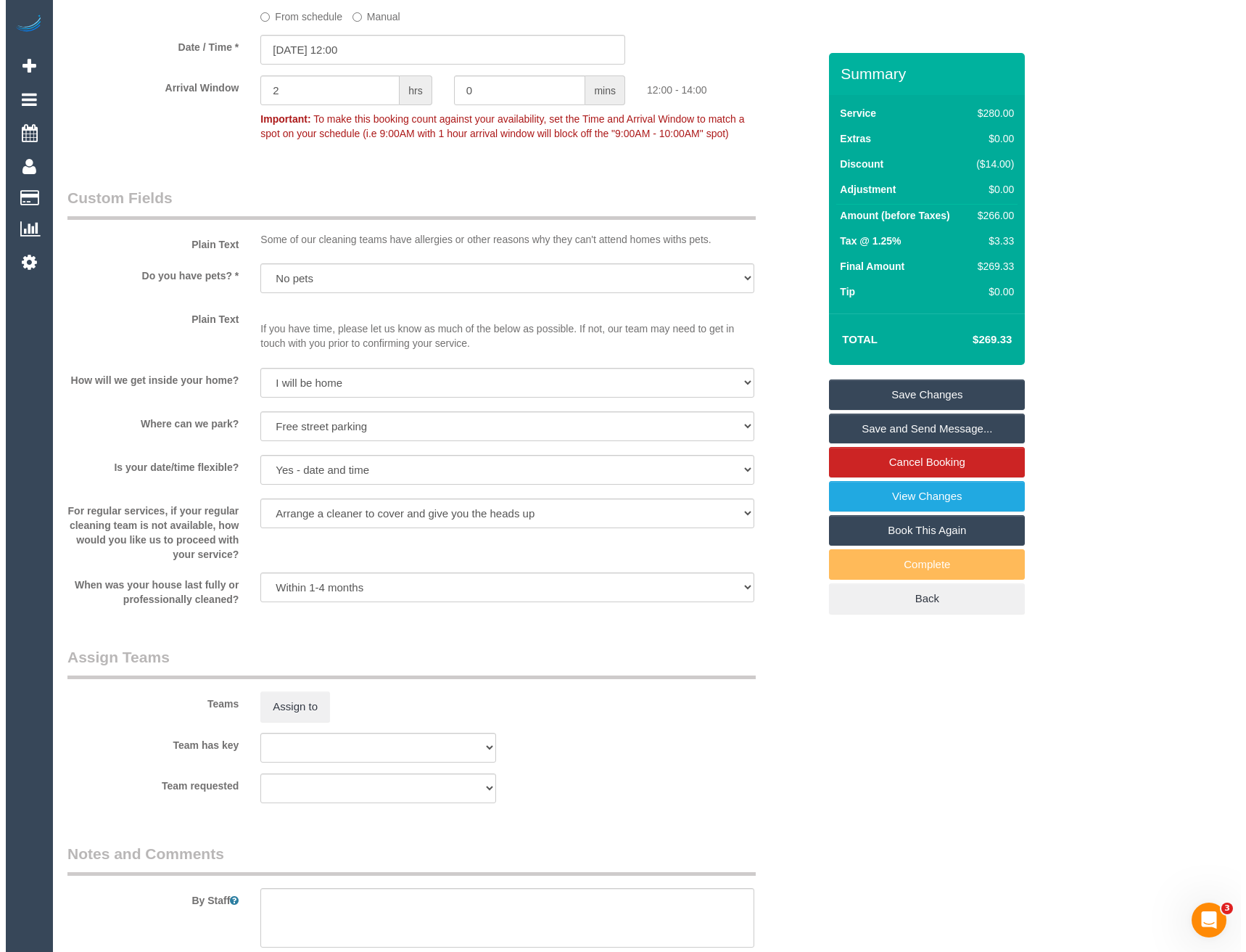
scroll to position [1596, 0]
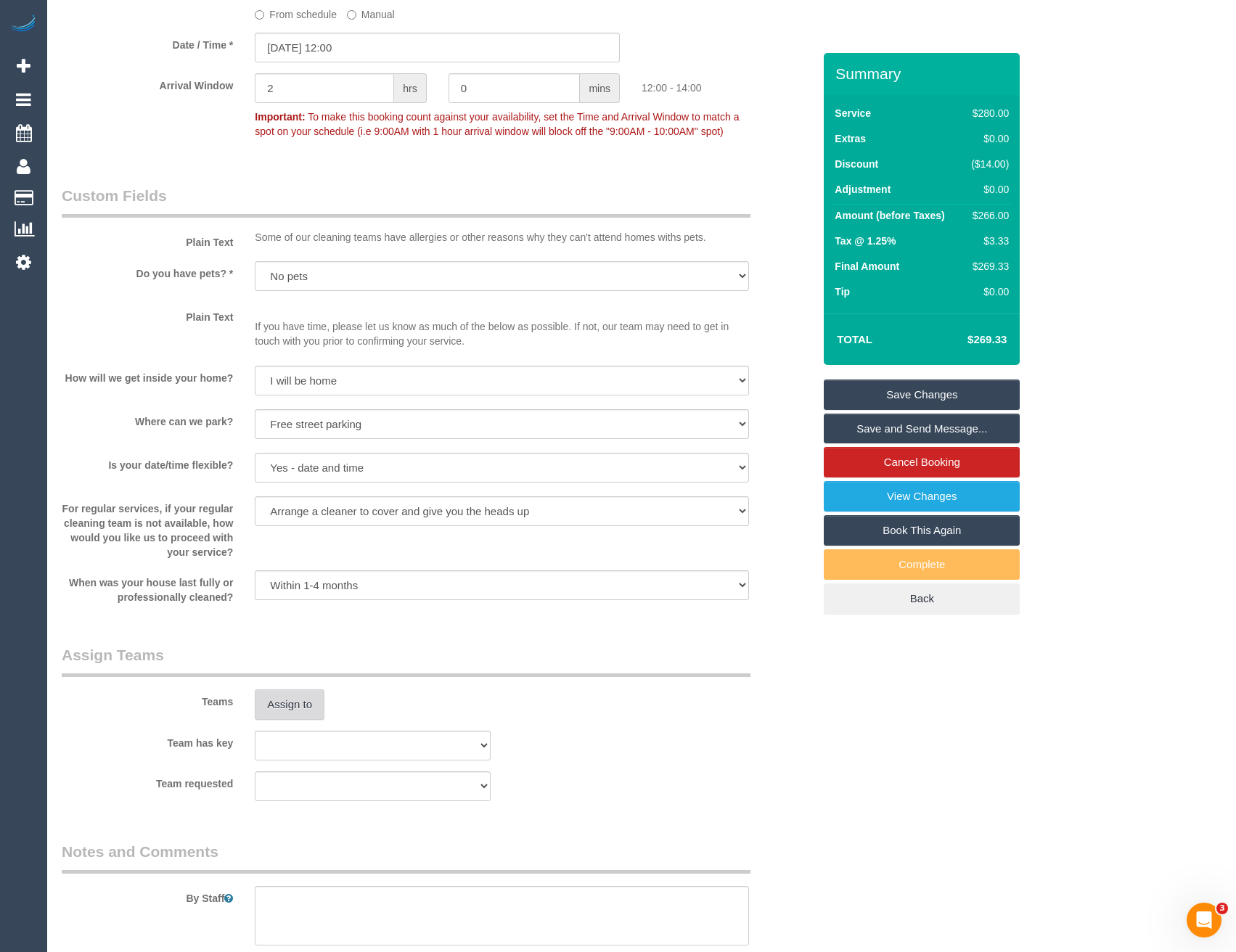
click at [308, 703] on button "Assign to" at bounding box center [289, 704] width 69 height 30
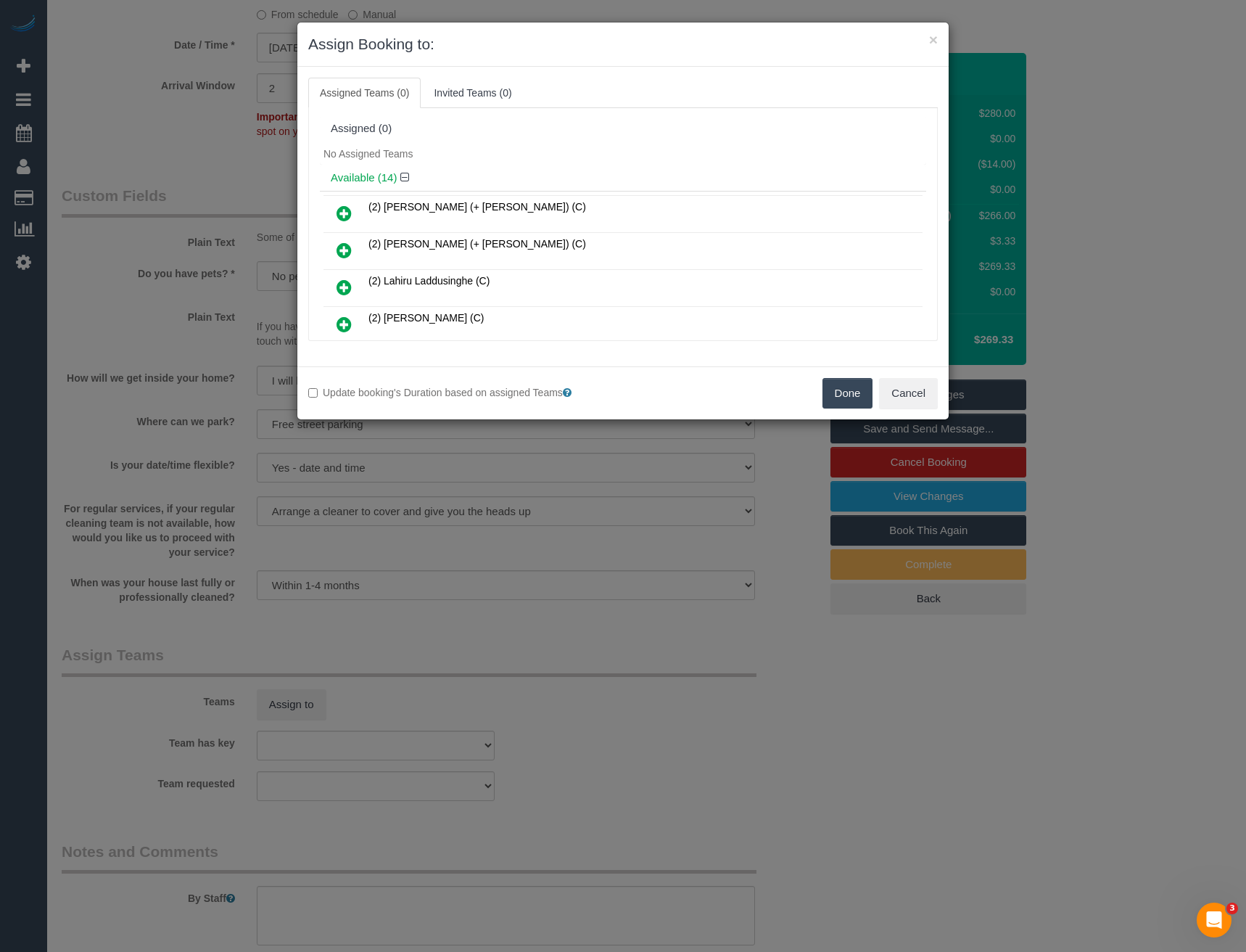
scroll to position [354, 0]
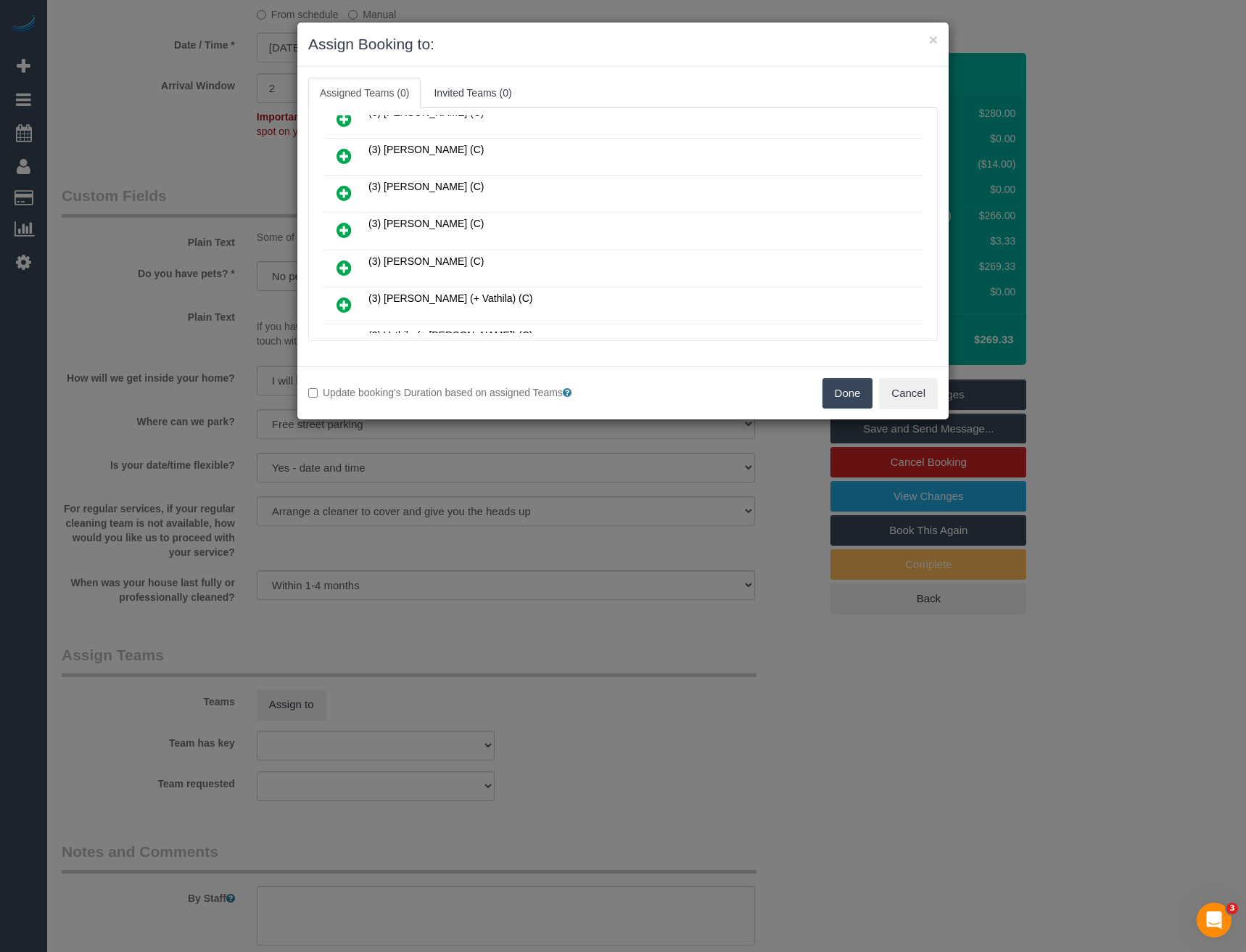
click at [342, 227] on icon at bounding box center [344, 230] width 15 height 18
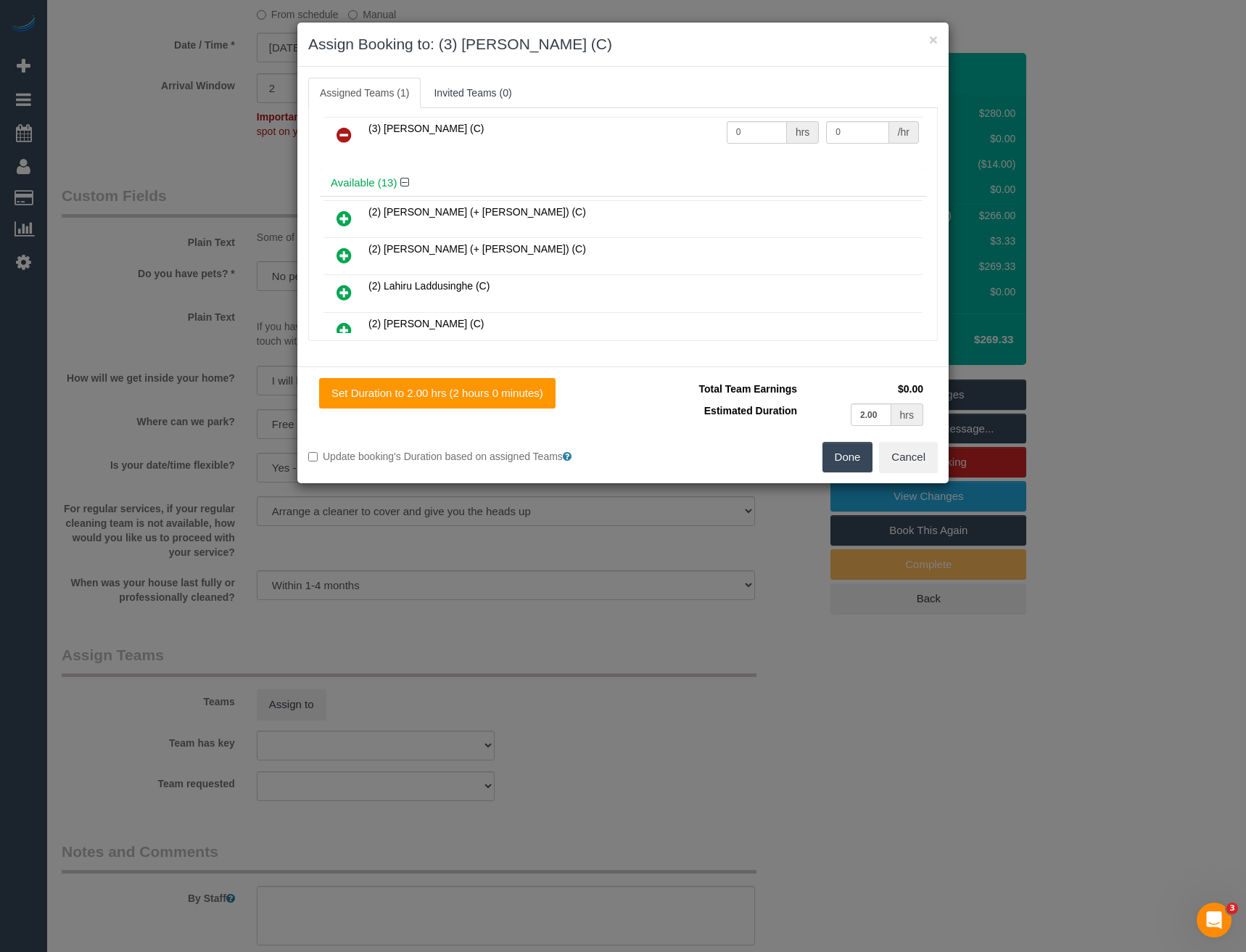
scroll to position [0, 0]
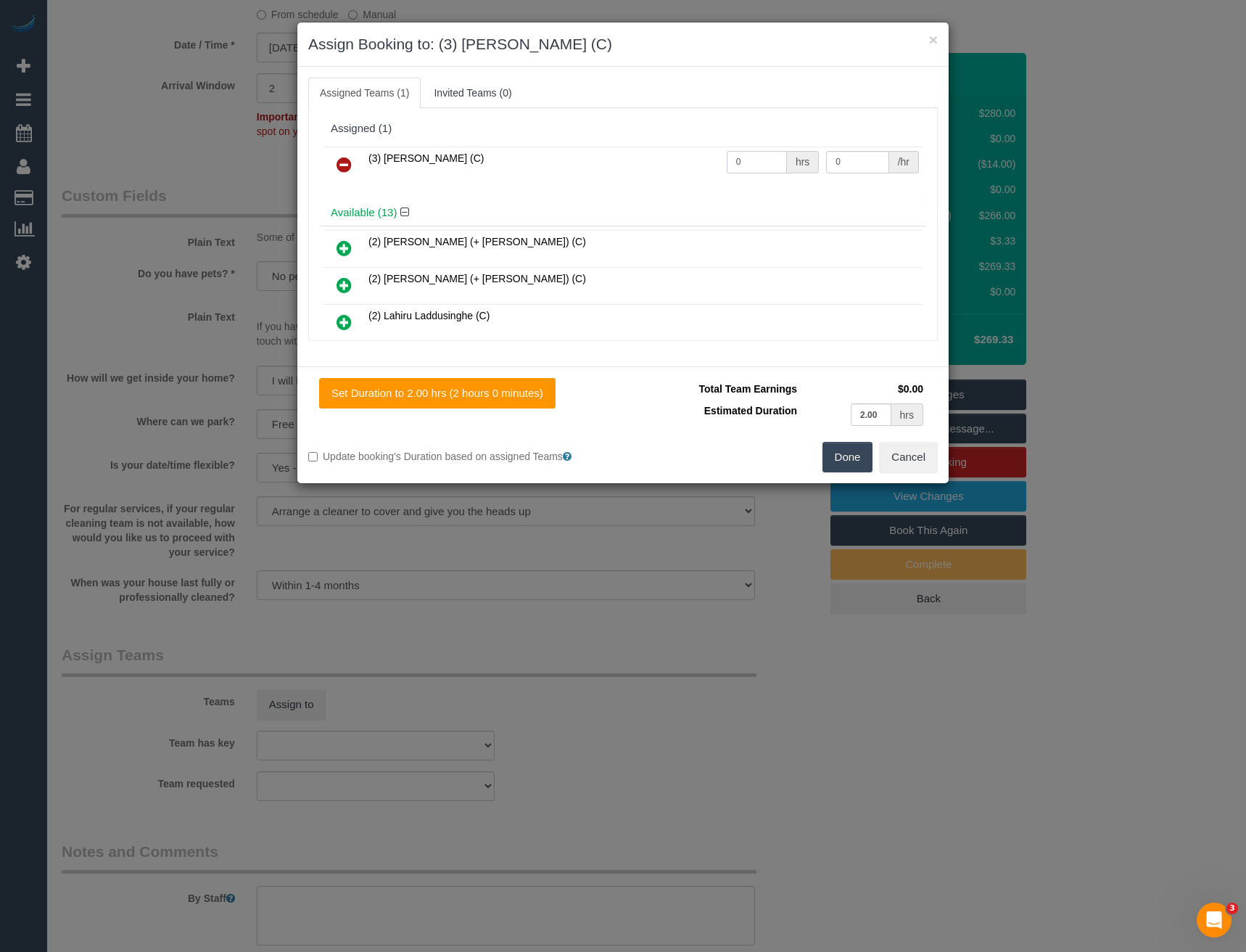
drag, startPoint x: 739, startPoint y: 164, endPoint x: 633, endPoint y: 170, distance: 106.2
click at [679, 167] on tr "(3) [PERSON_NAME] (C) 0 hrs 0 /hr" at bounding box center [623, 165] width 599 height 37
type input "2"
type input "35"
click at [847, 458] on button "Done" at bounding box center [848, 456] width 51 height 30
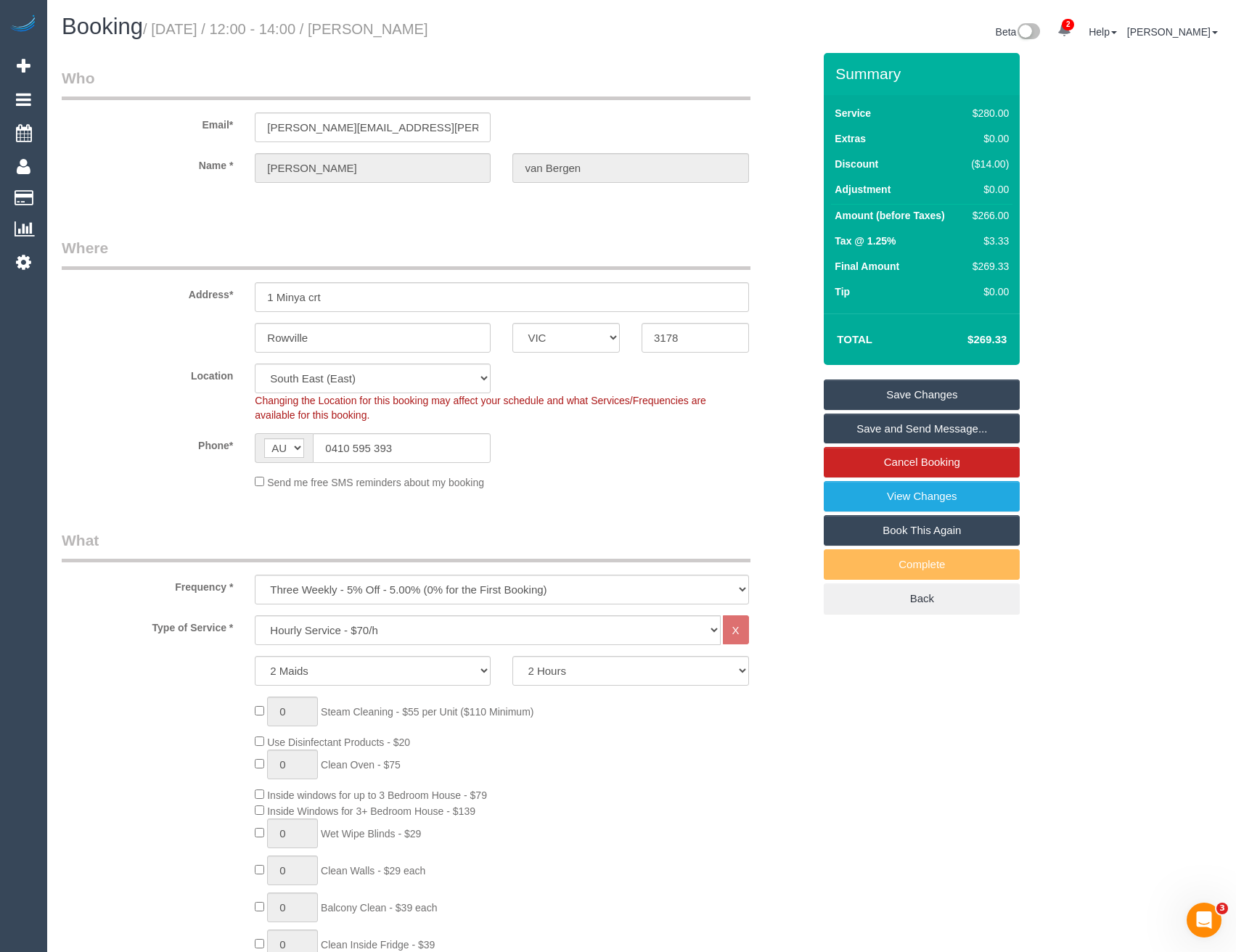
click at [887, 430] on link "Save and Send Message..." at bounding box center [922, 428] width 196 height 30
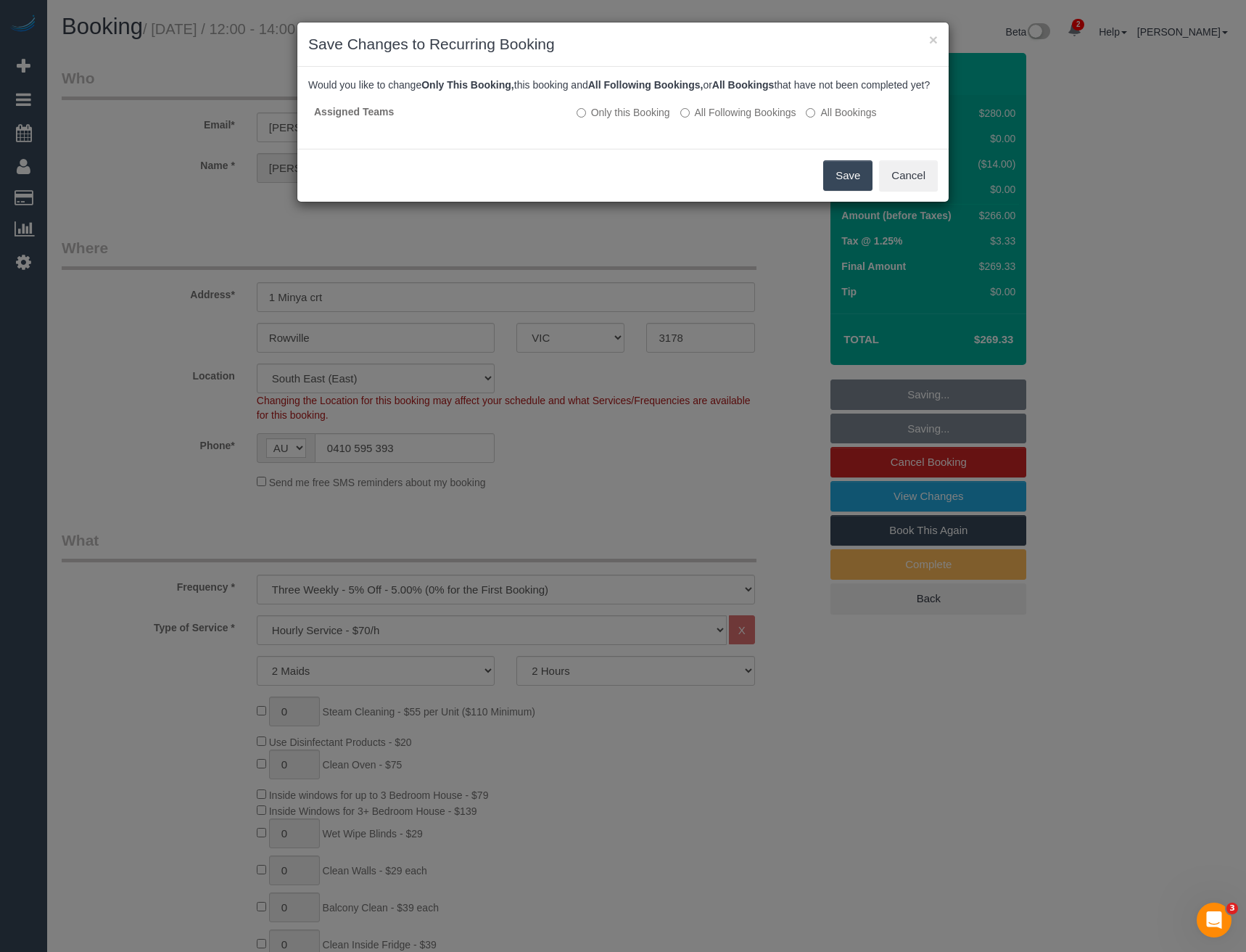
click at [838, 191] on button "Save" at bounding box center [848, 175] width 49 height 30
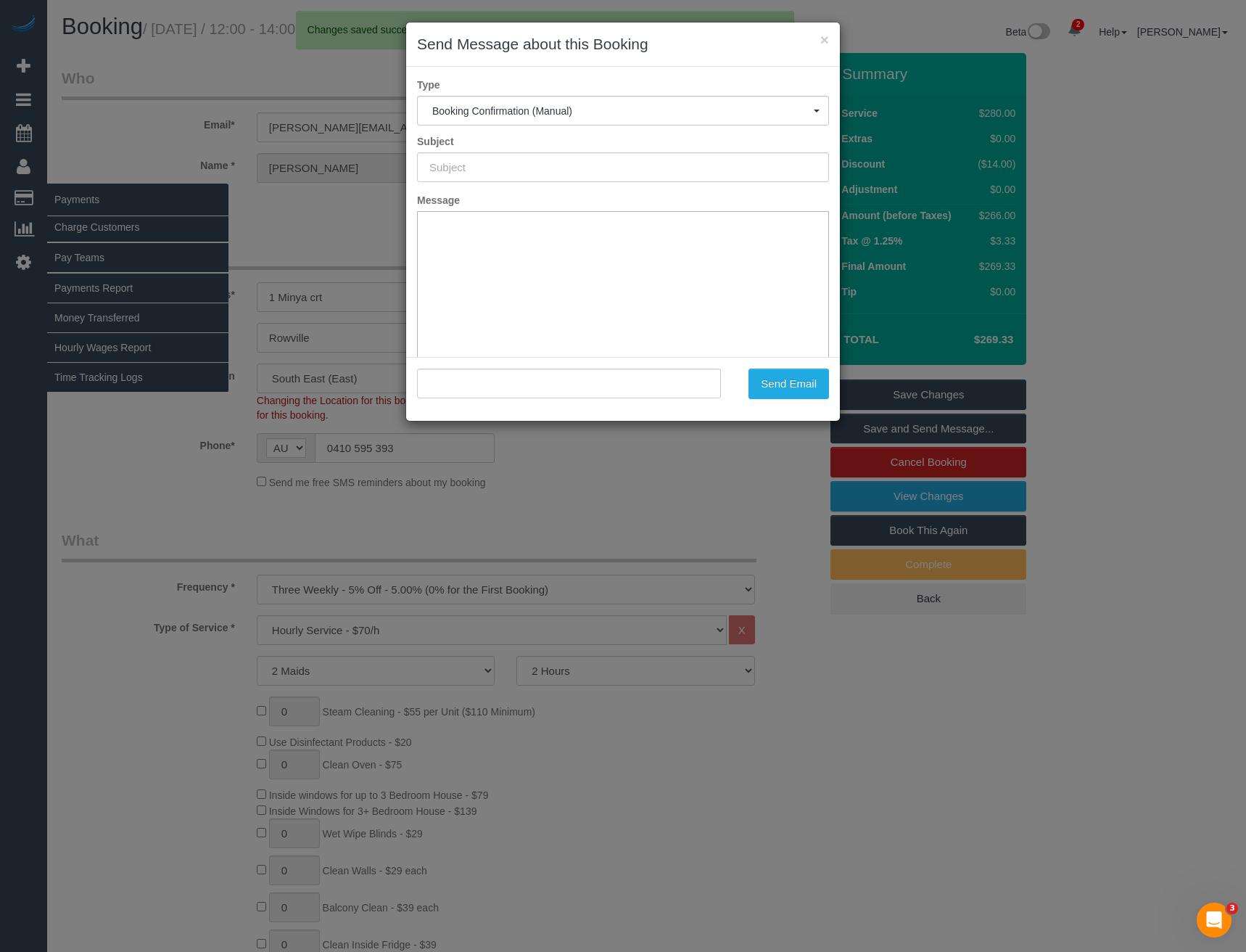
type input "Booking Confirmed"
type input ""Elaine van Bergen" <elaine.vanbergen@gmail.com>"
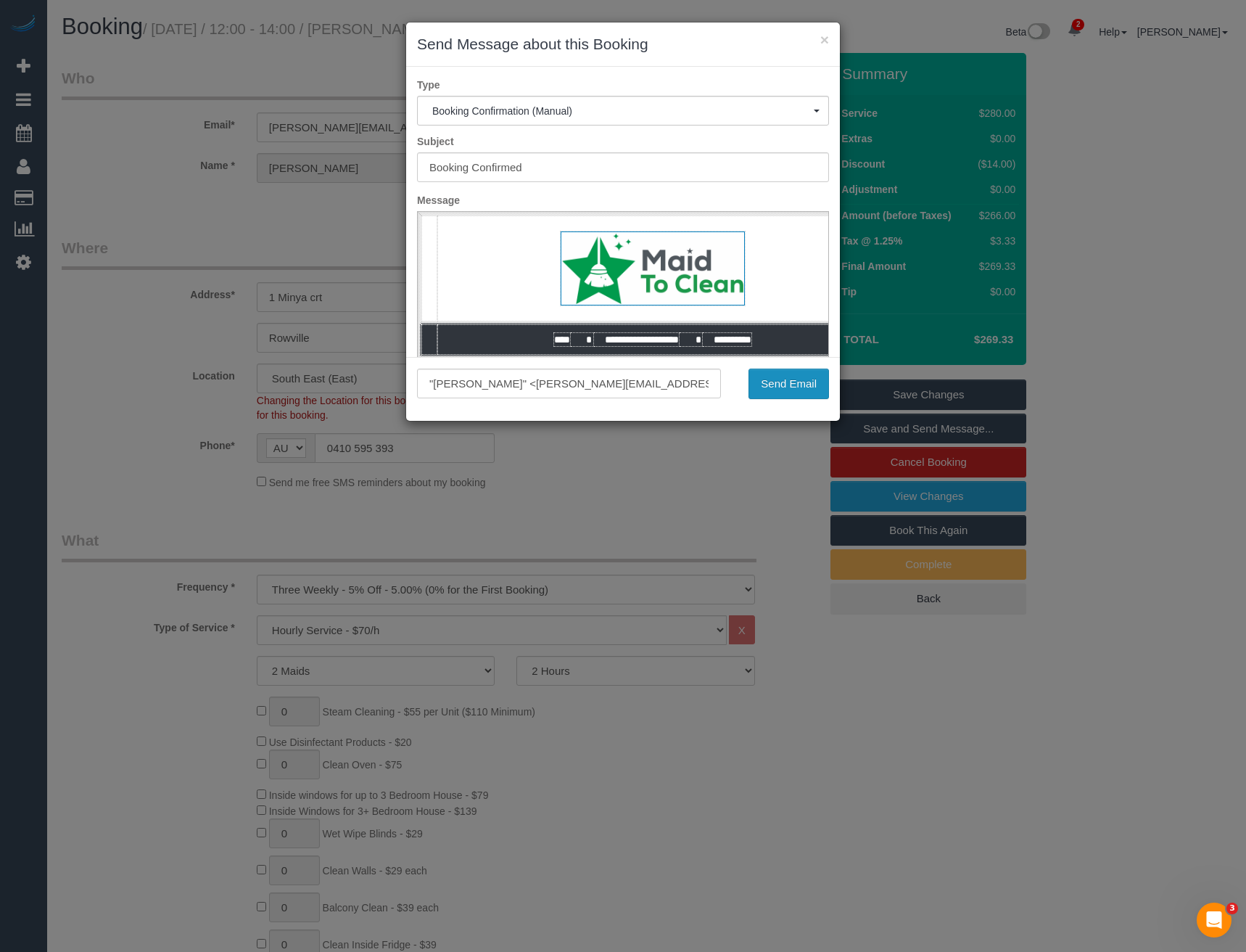
click at [768, 394] on button "Send Email" at bounding box center [788, 383] width 80 height 30
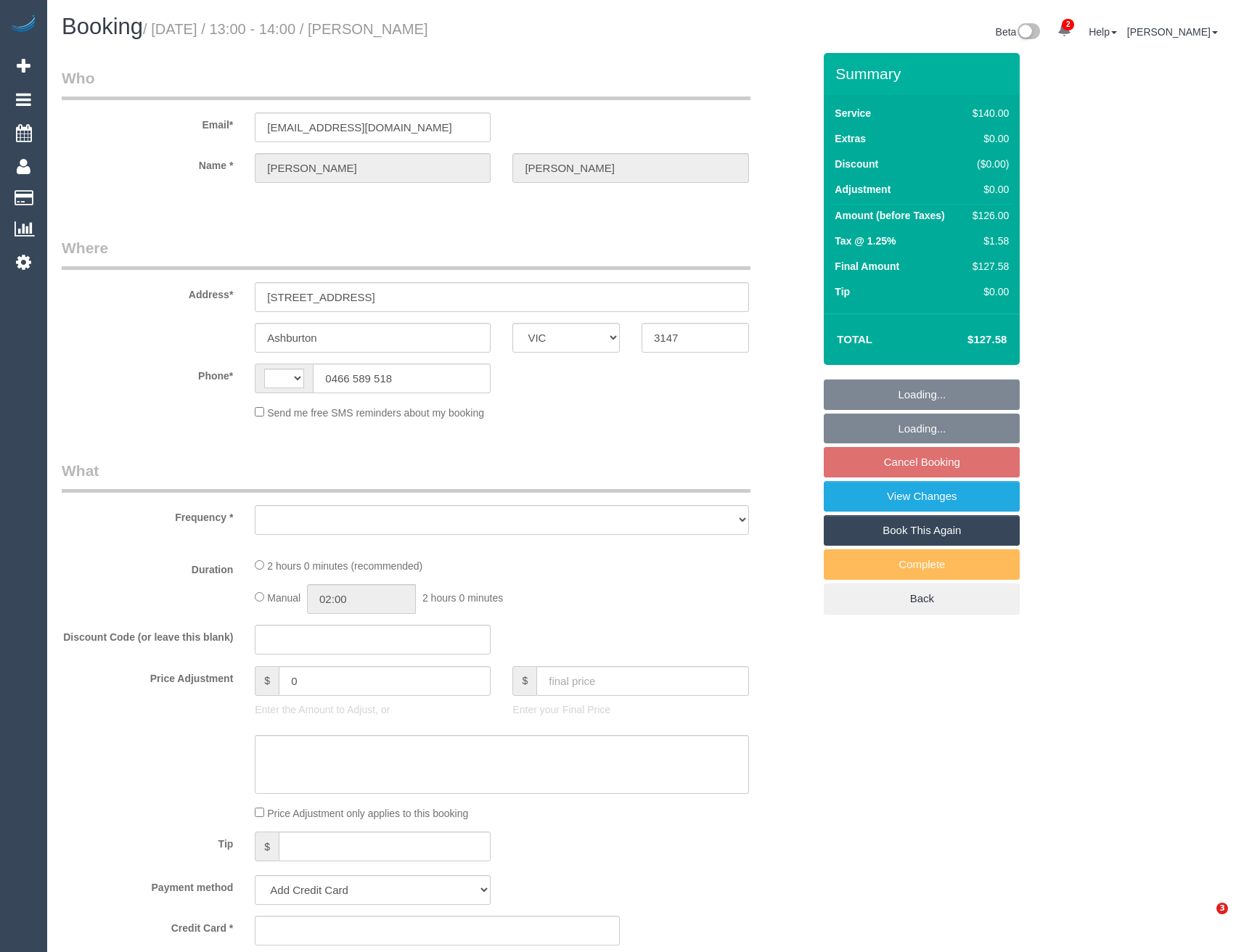
select select "VIC"
select select "string:AU"
select select "object:563"
select select "string:stripe-pm_1RkbqF2GScqysDRVzS3GPrnV"
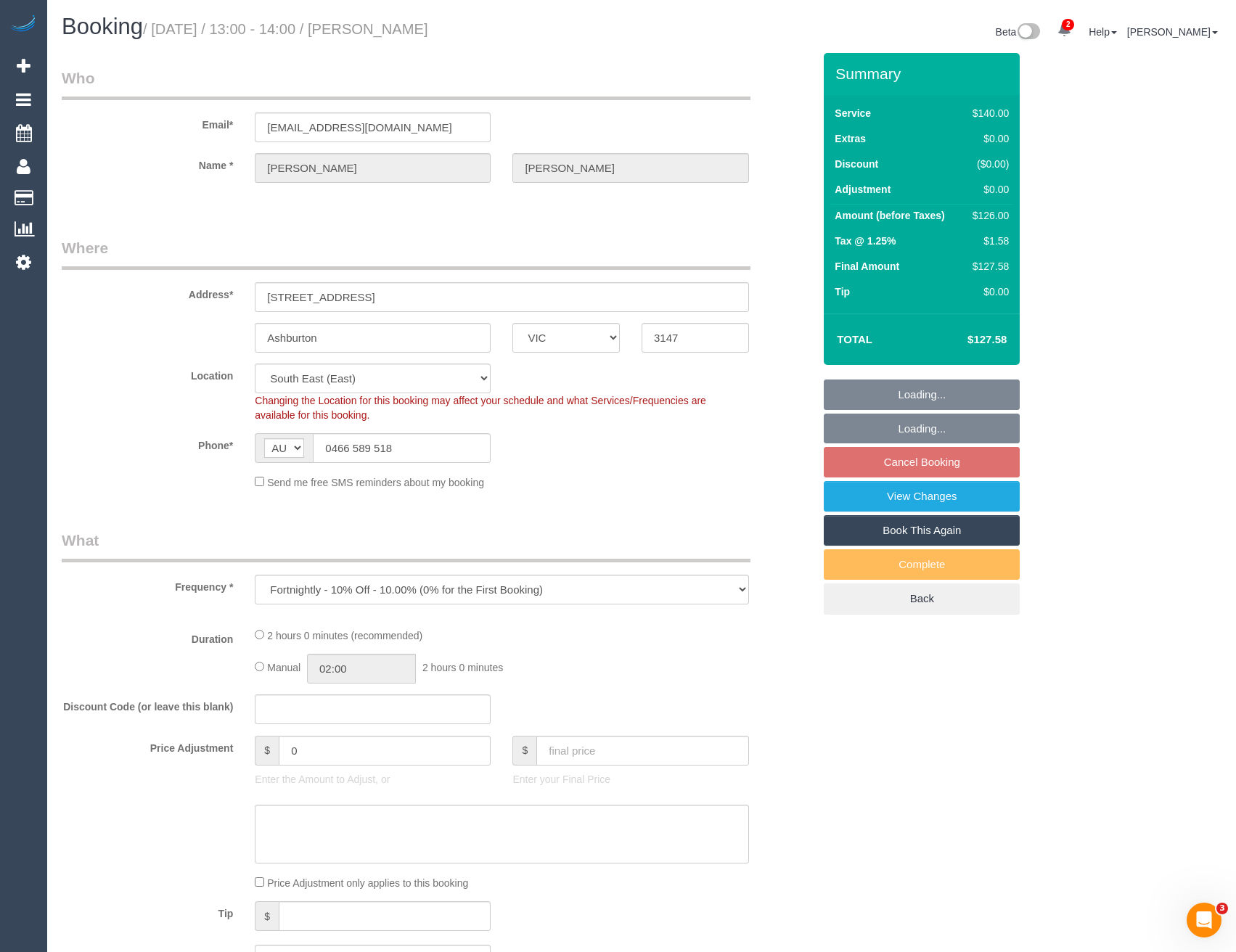
select select "number:28"
select select "number:14"
select select "number:18"
select select "number:23"
select select "number:34"
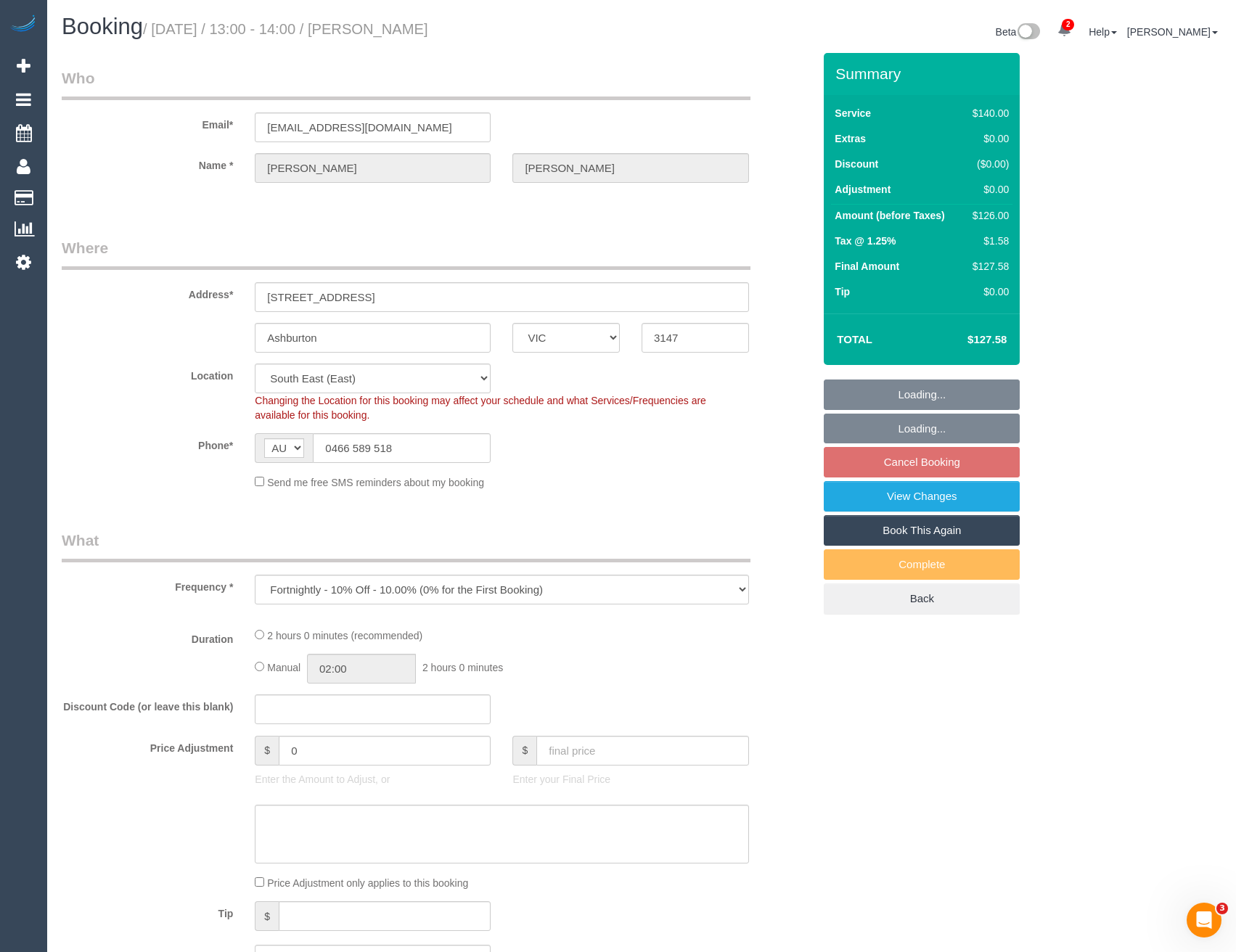
select select "number:26"
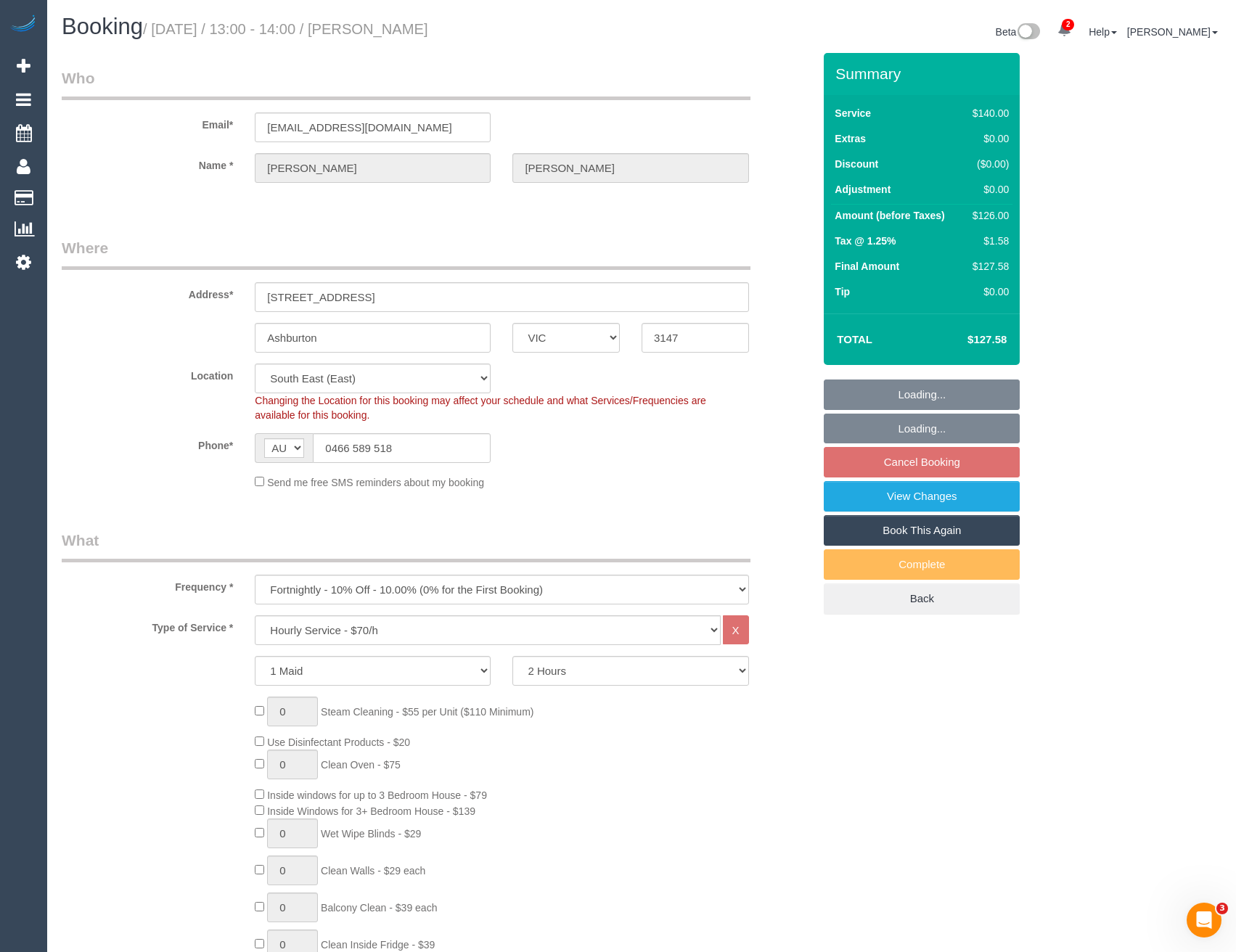
select select "object:732"
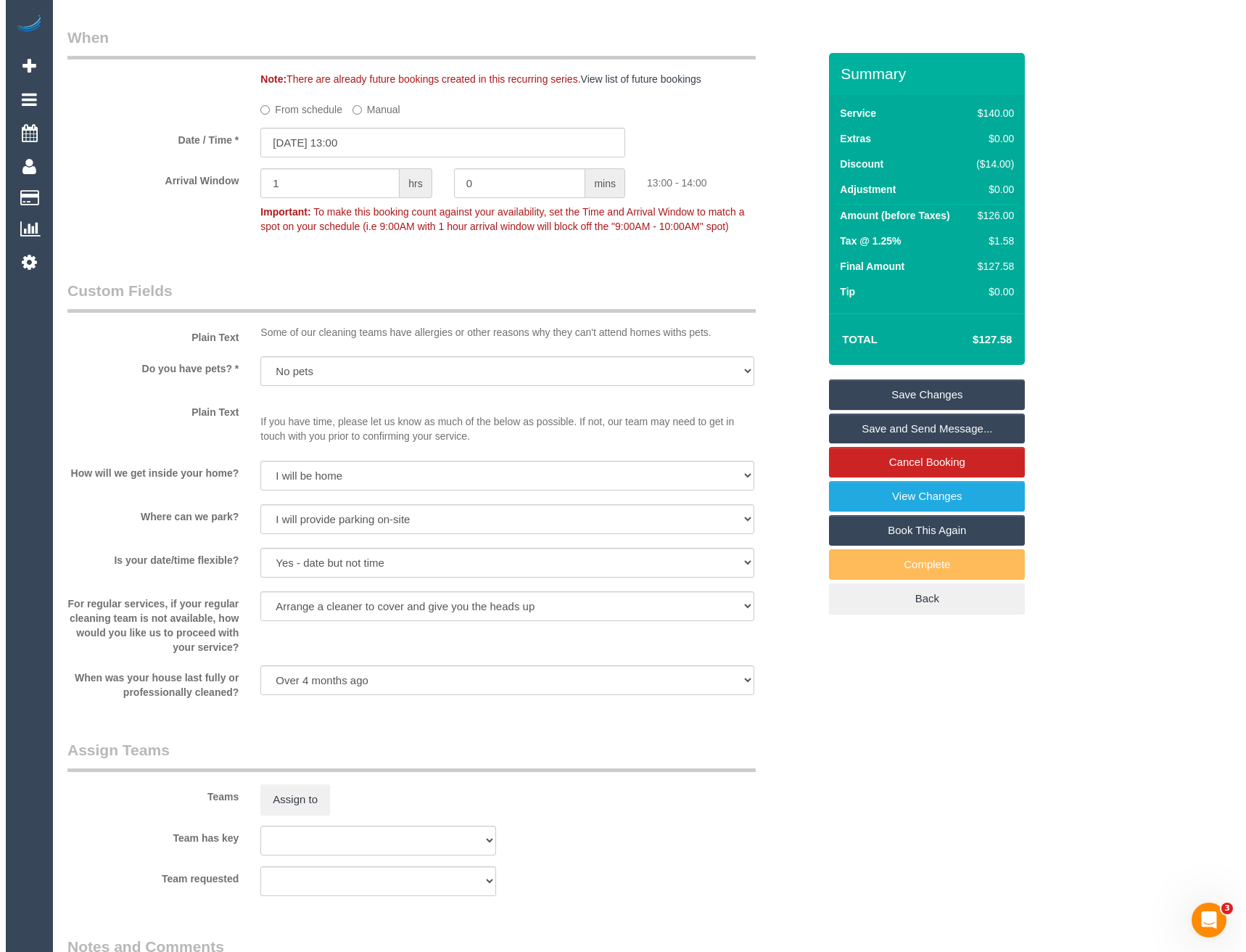
scroll to position [1669, 0]
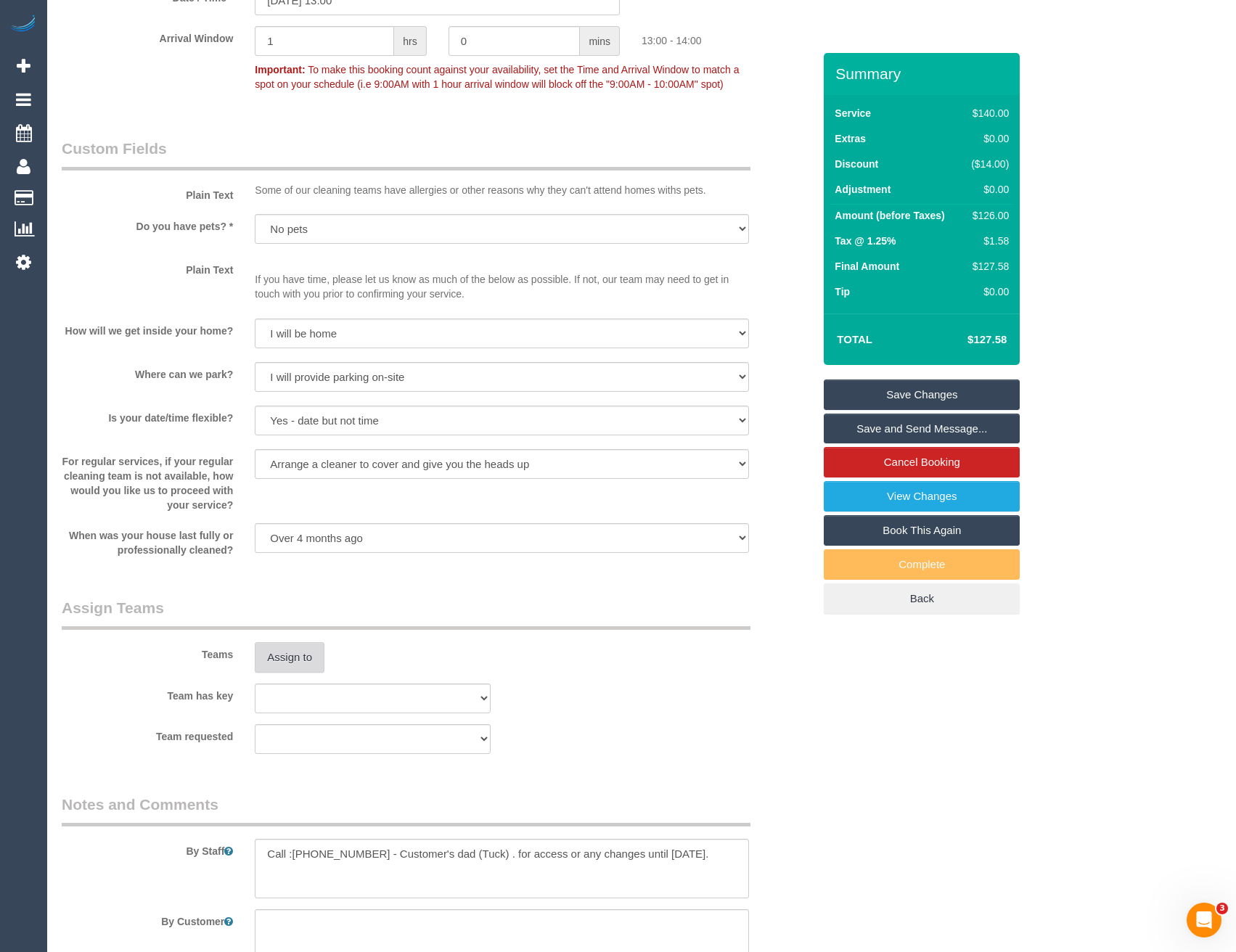
click at [307, 648] on button "Assign to" at bounding box center [289, 657] width 69 height 30
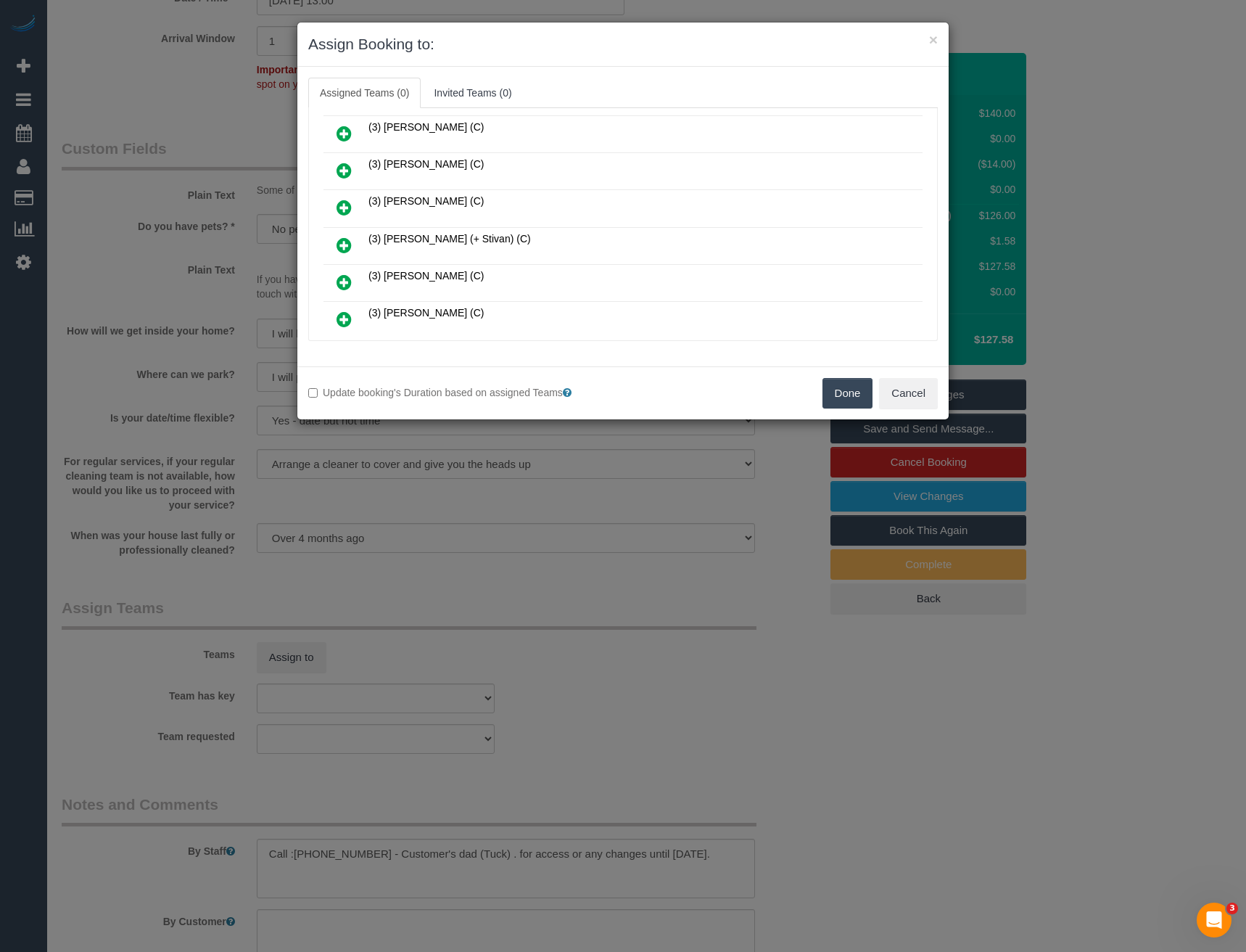
scroll to position [657, 0]
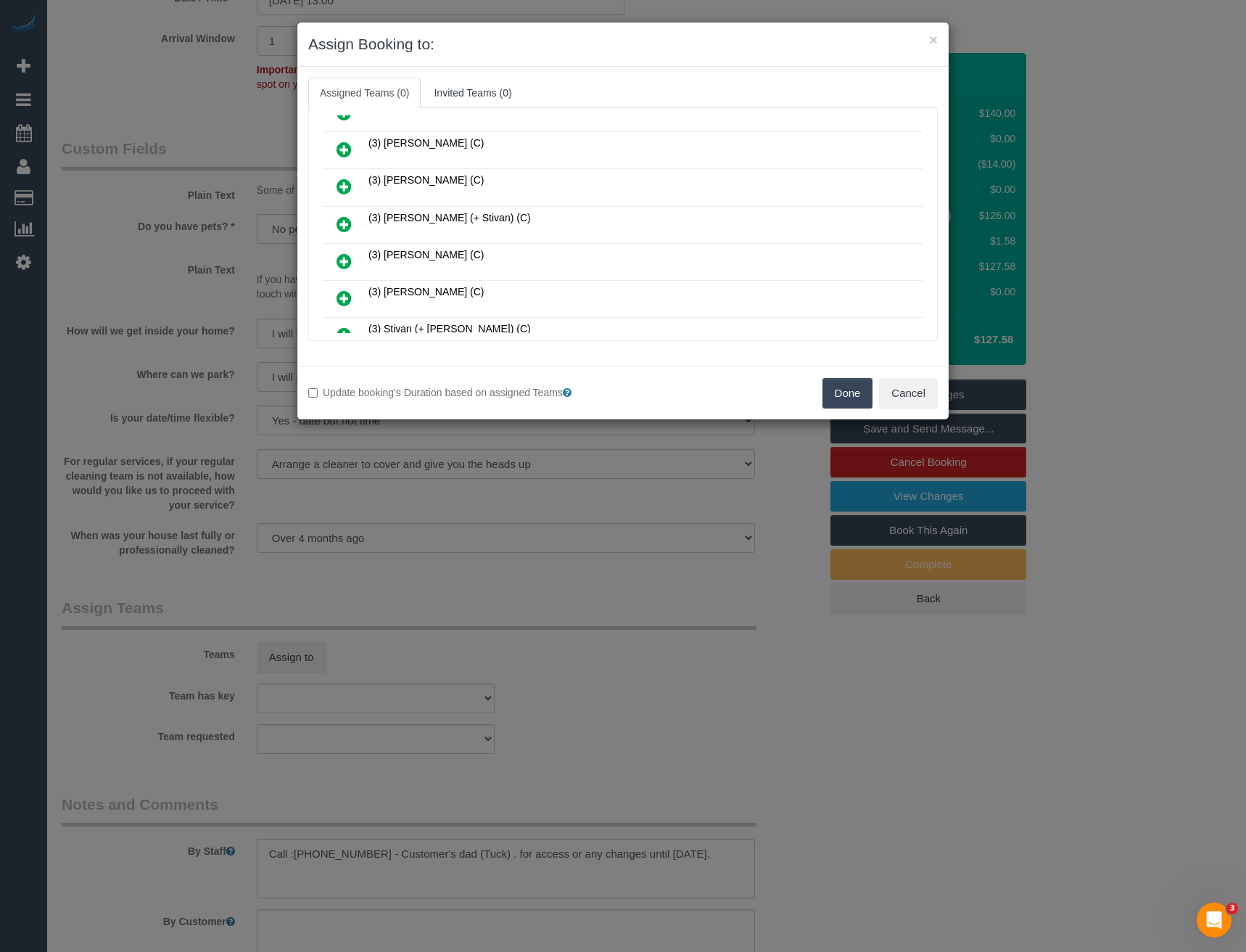
click at [344, 260] on icon at bounding box center [344, 261] width 15 height 18
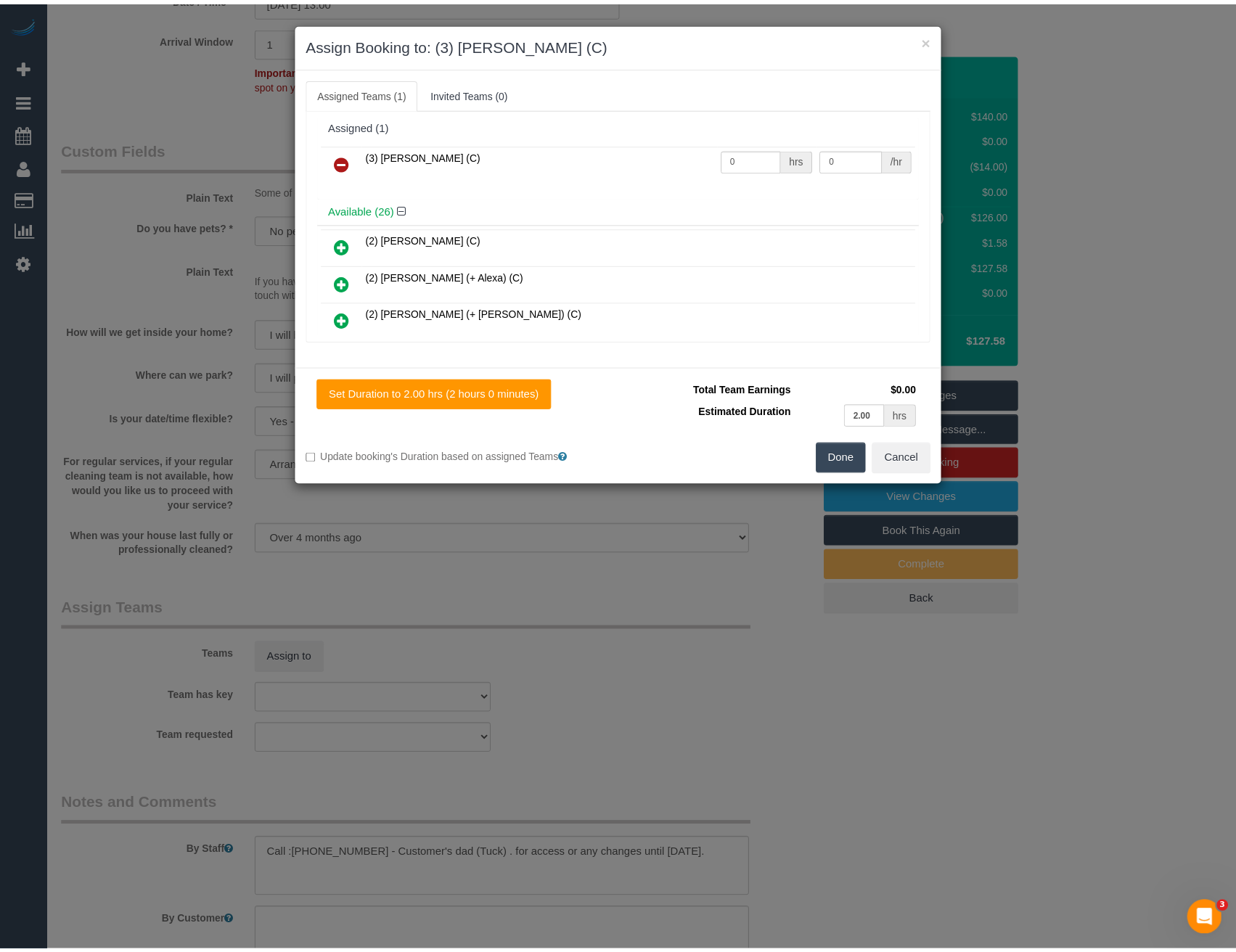
scroll to position [0, 0]
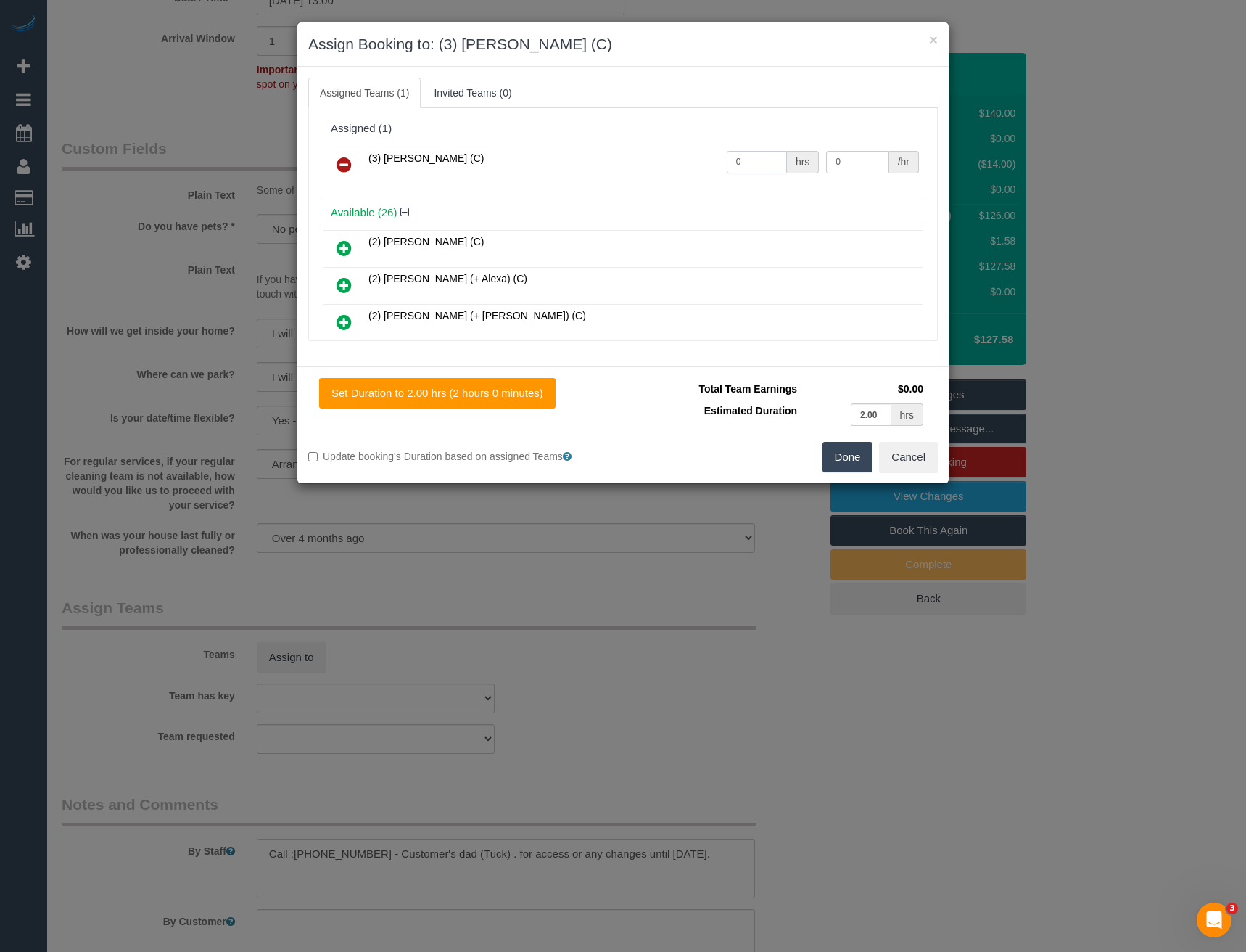
drag, startPoint x: 748, startPoint y: 163, endPoint x: 674, endPoint y: 176, distance: 75.1
click at [674, 176] on tr "(3) Manula Wimalasooriya (C) 0 hrs 0 /hr" at bounding box center [623, 165] width 599 height 37
type input "2"
type input "35"
click at [853, 455] on button "Done" at bounding box center [848, 456] width 51 height 30
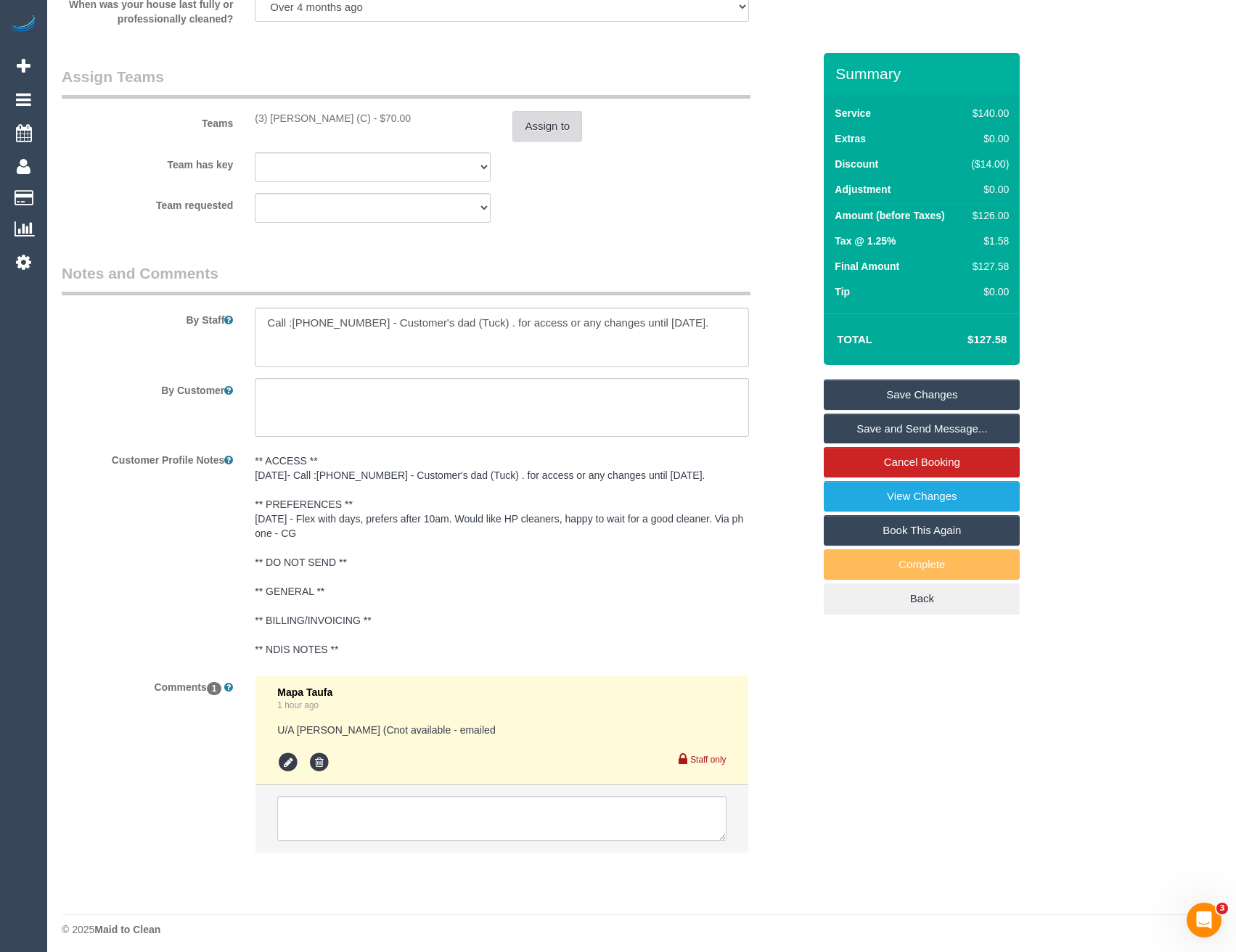
scroll to position [2206, 0]
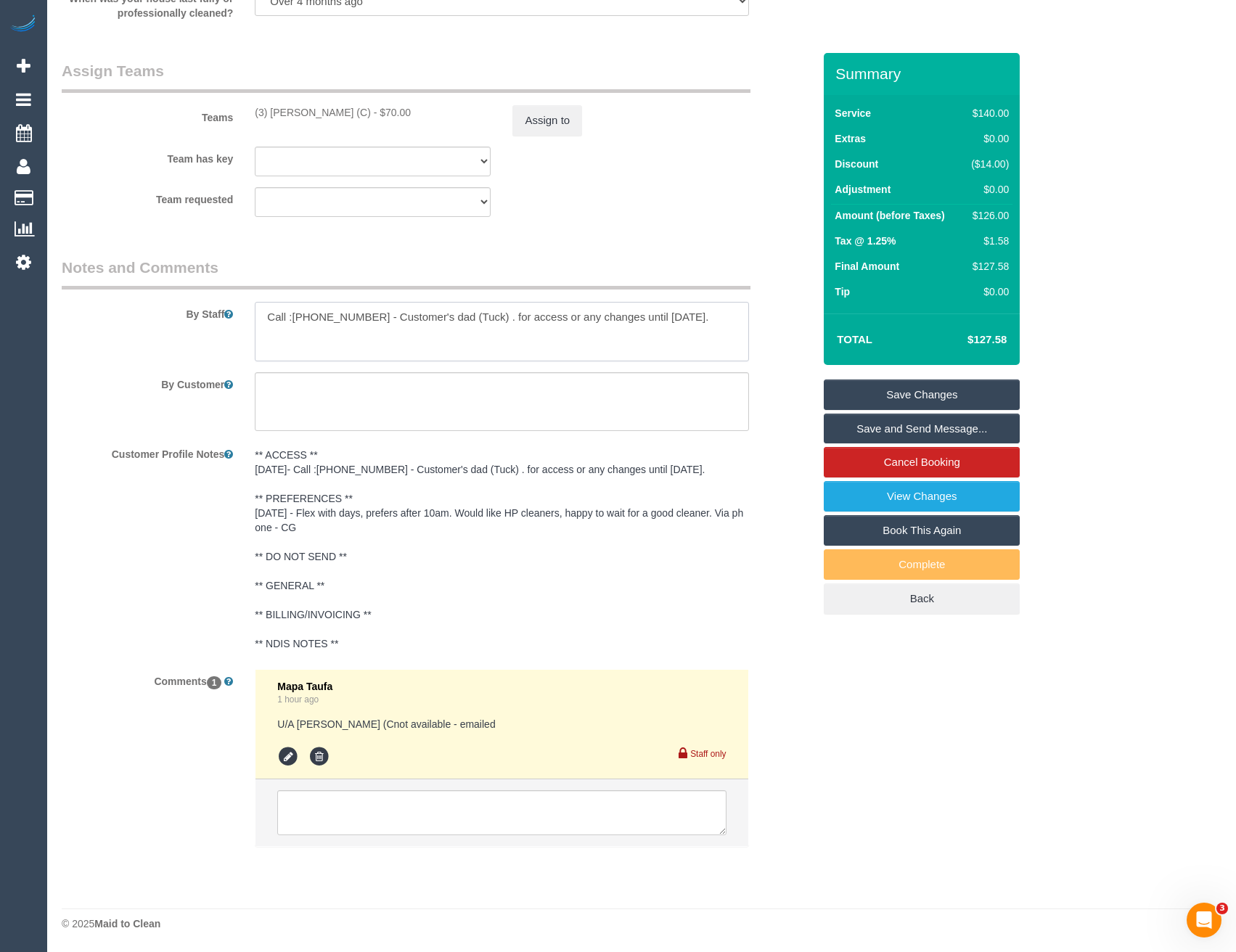
click at [262, 311] on textarea at bounding box center [501, 331] width 493 height 60
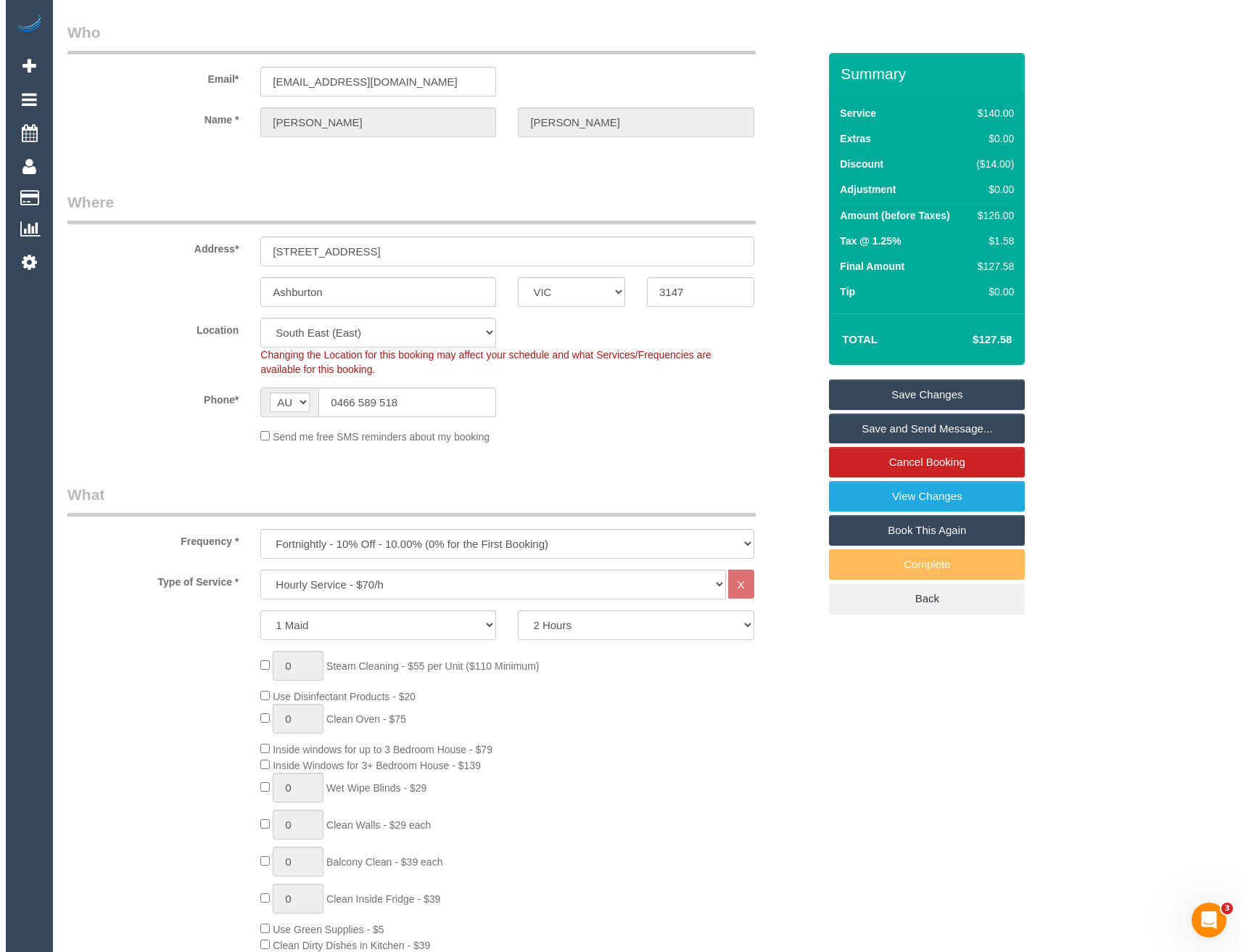
scroll to position [0, 0]
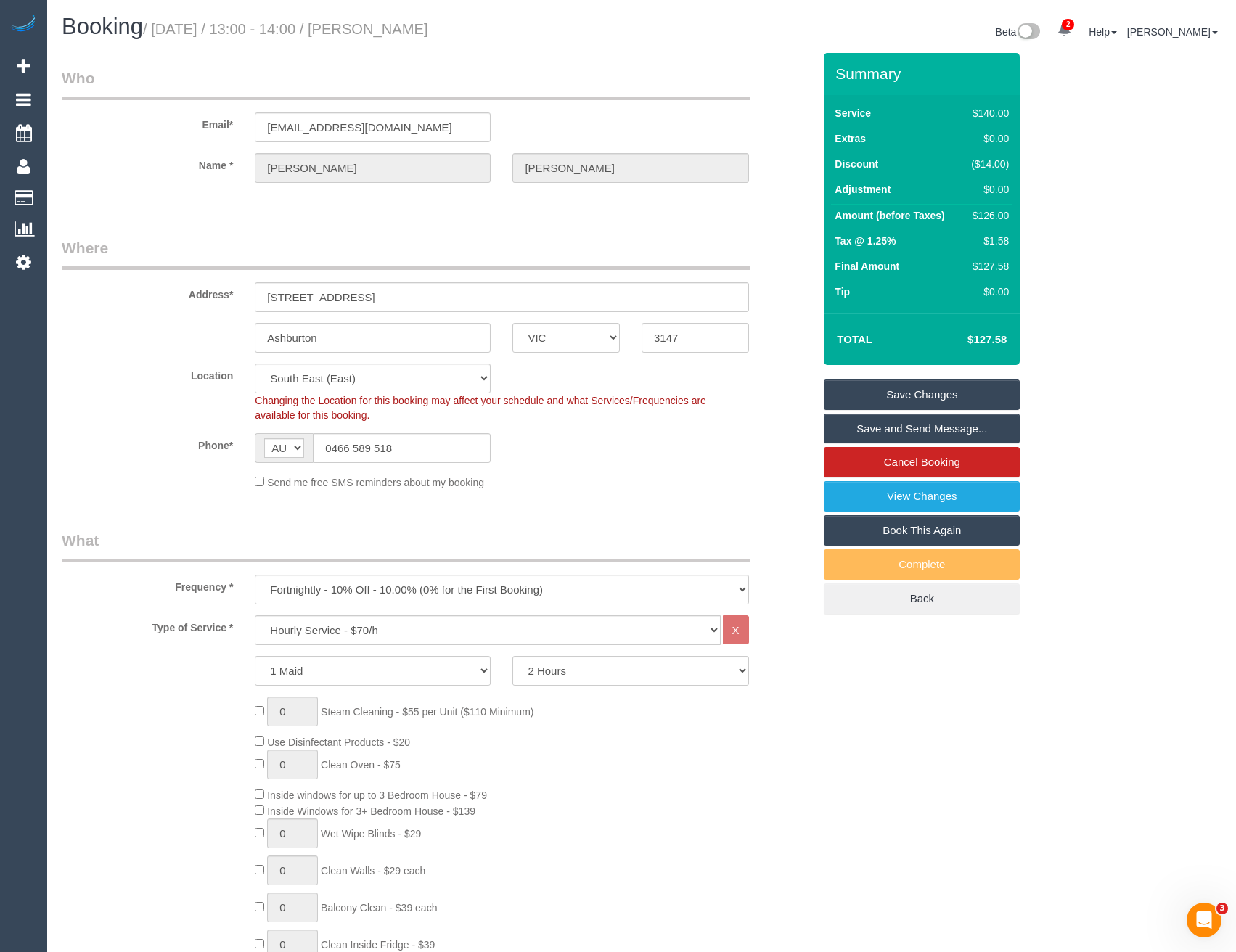
type textarea "*cover* Call :0427601039 - Customer's dad (Tuck) . for access or any changes un…"
click at [864, 436] on link "Save and Send Message..." at bounding box center [922, 428] width 196 height 30
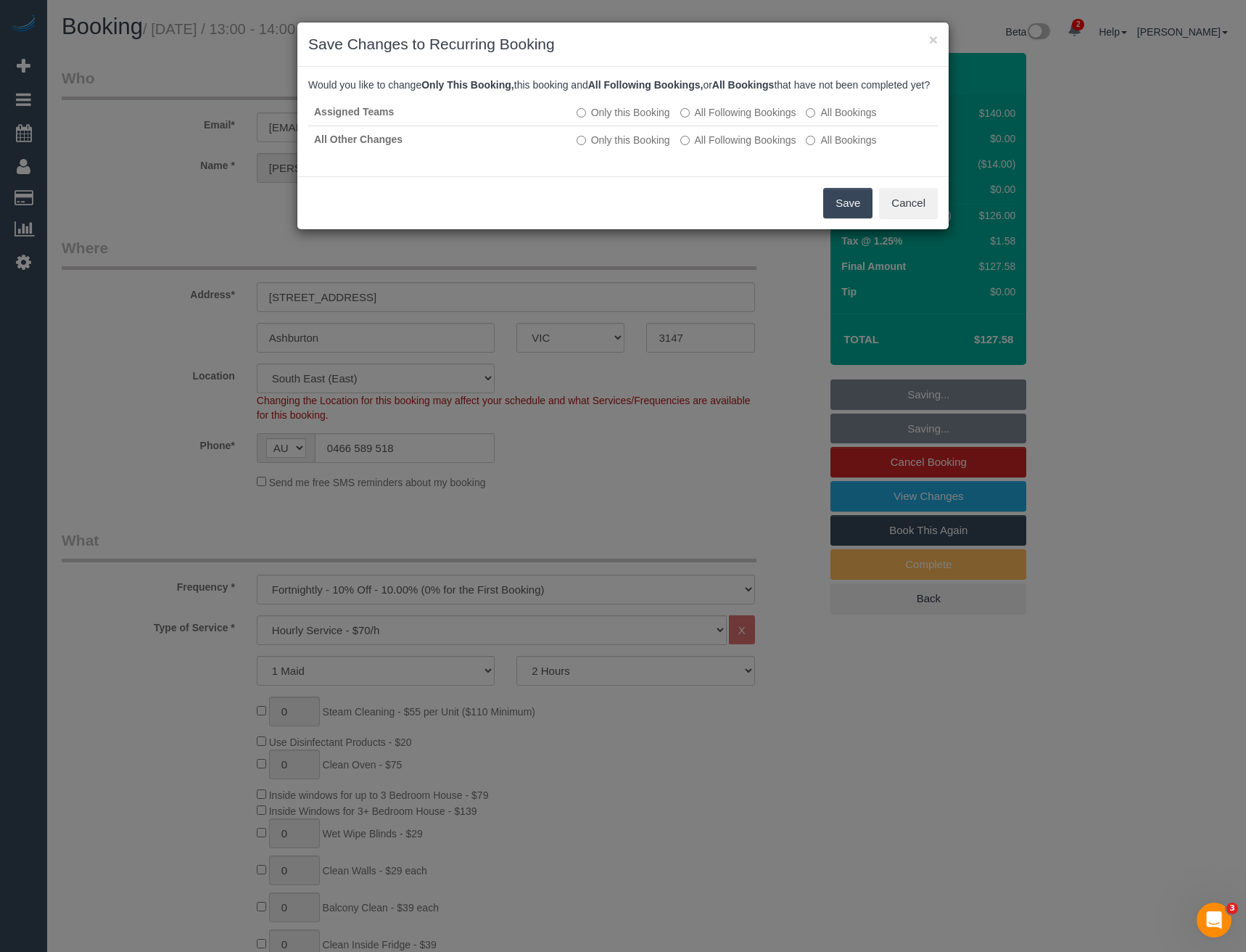
drag, startPoint x: 842, startPoint y: 215, endPoint x: 812, endPoint y: 181, distance: 45.3
click at [842, 215] on button "Save" at bounding box center [848, 203] width 49 height 30
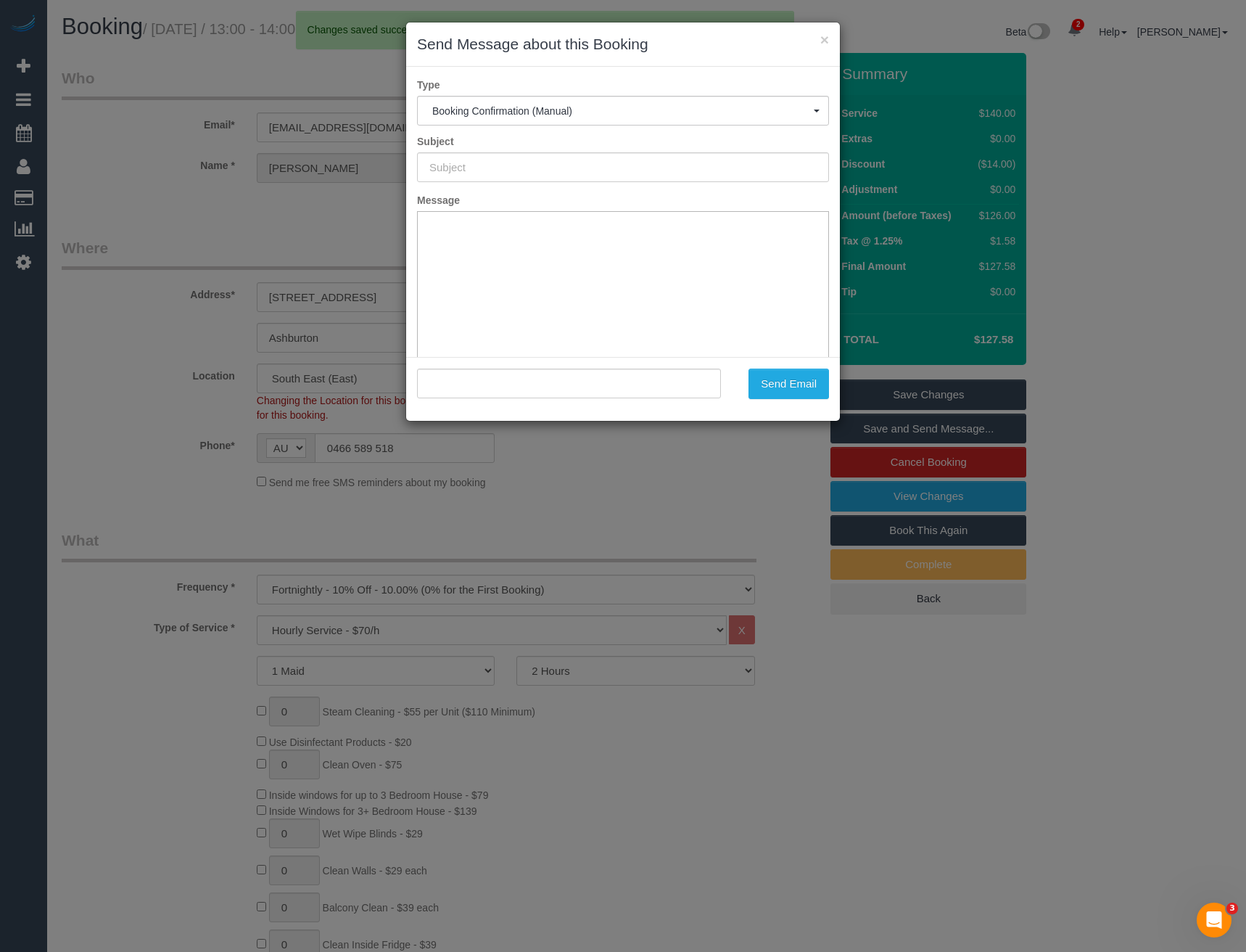
type input "Booking Confirmed"
type input ""Annette Leong" <annetteleong232@gmail.com>"
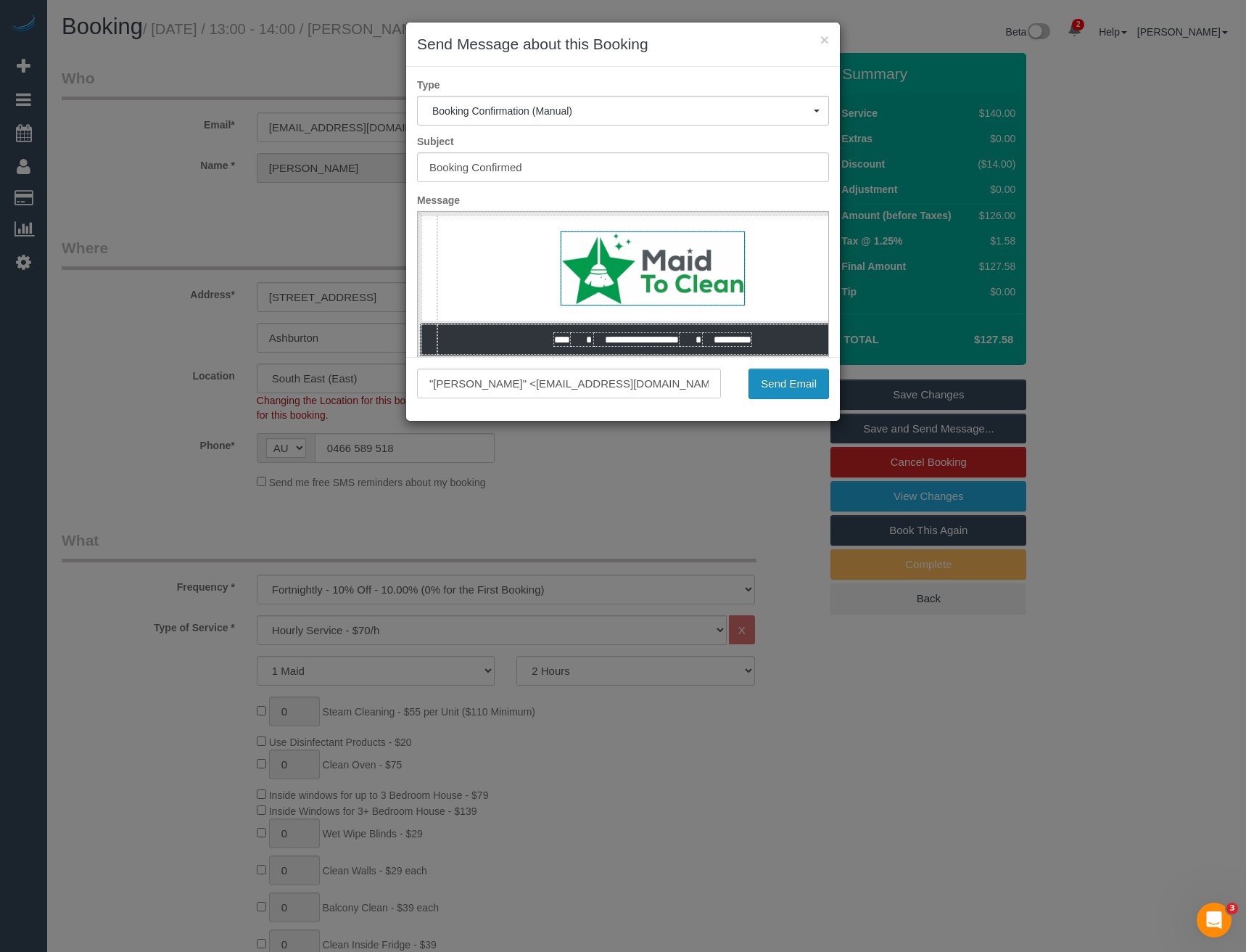
click at [801, 384] on button "Send Email" at bounding box center [788, 383] width 80 height 30
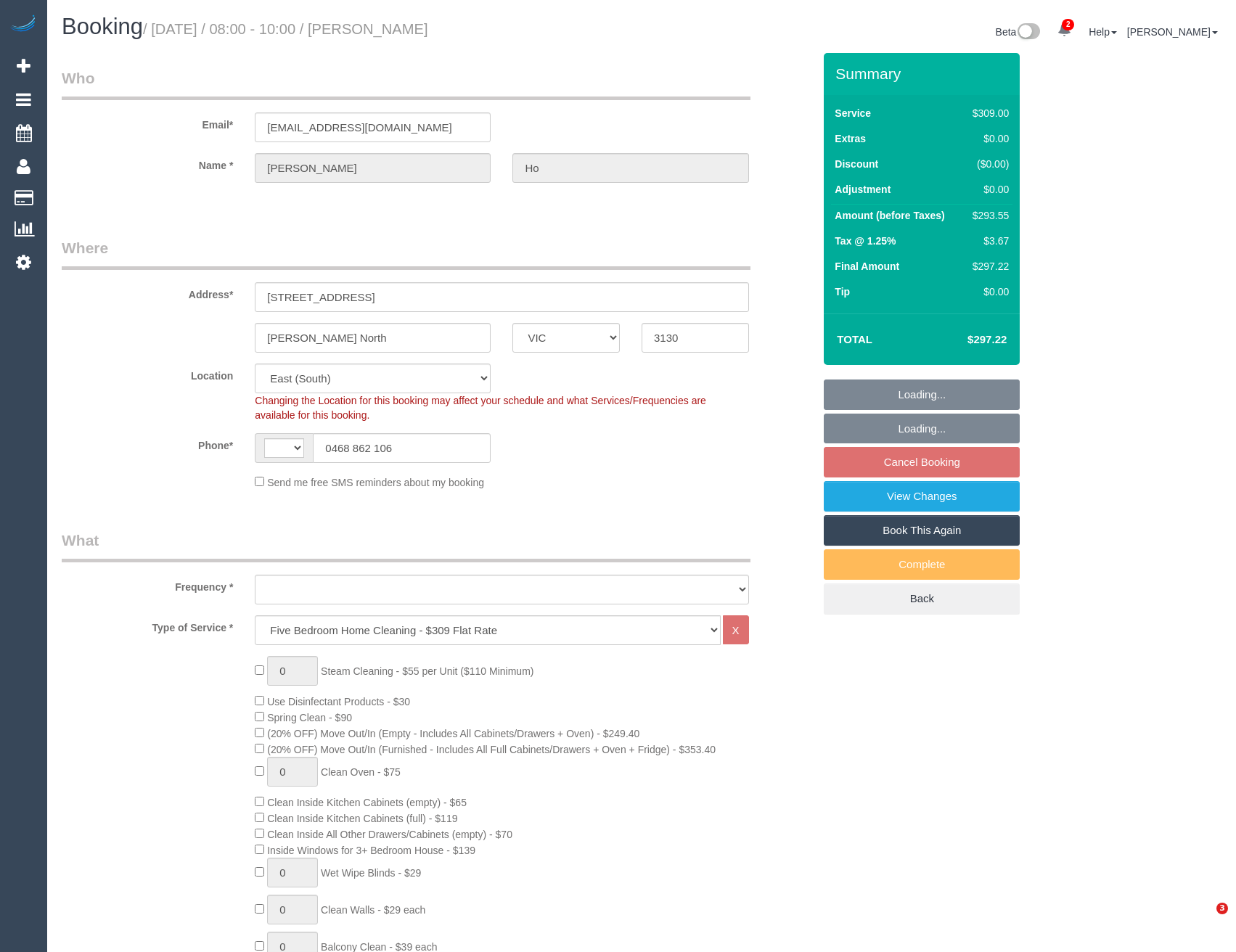
select select "VIC"
select select "string:AU"
select select "object:805"
select select "number:27"
select select "number:17"
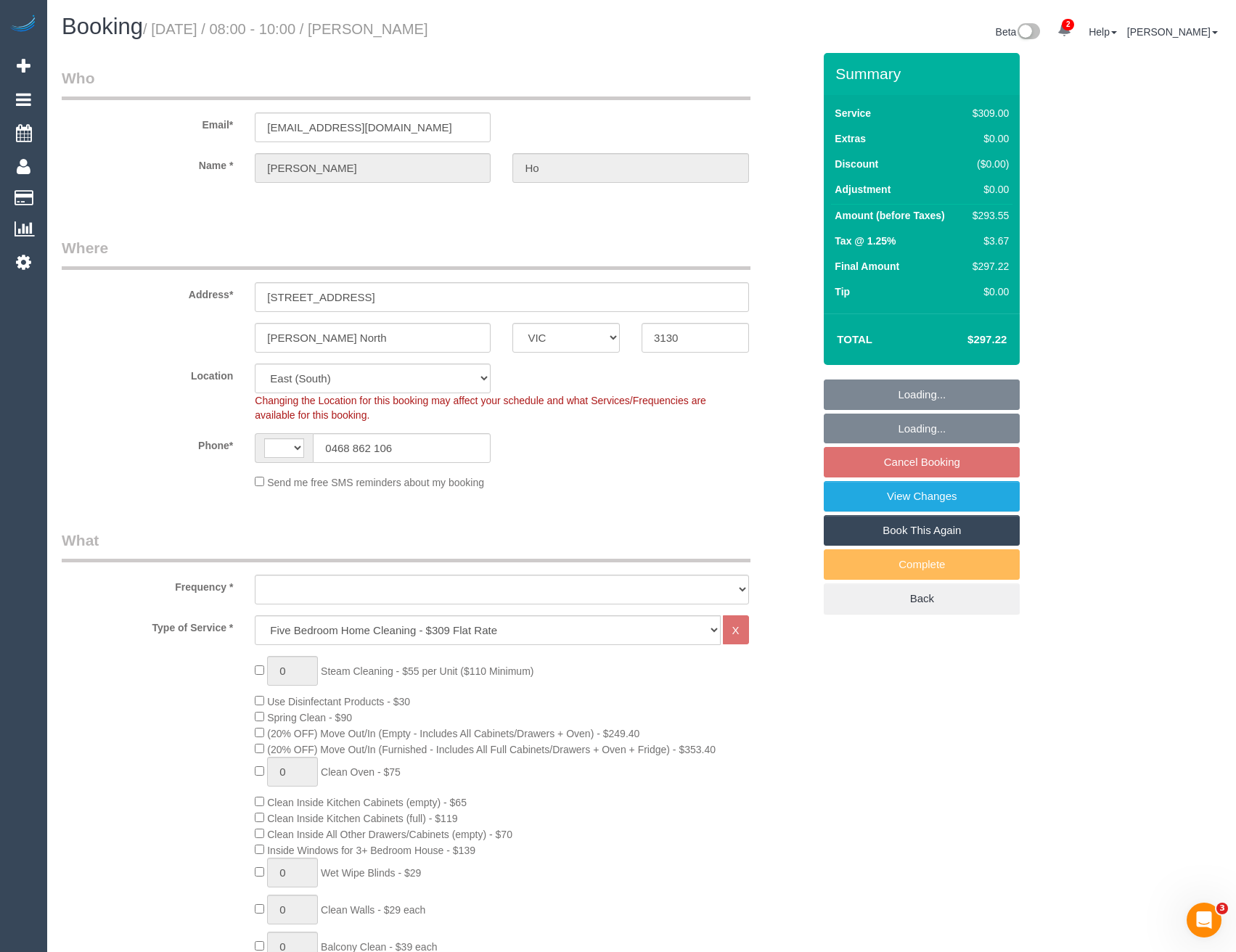
select select "number:19"
select select "number:22"
select select "number:12"
select select "object:824"
select select "string:stripe-pm_1KP0CW2GScqysDRVD6FFb54k"
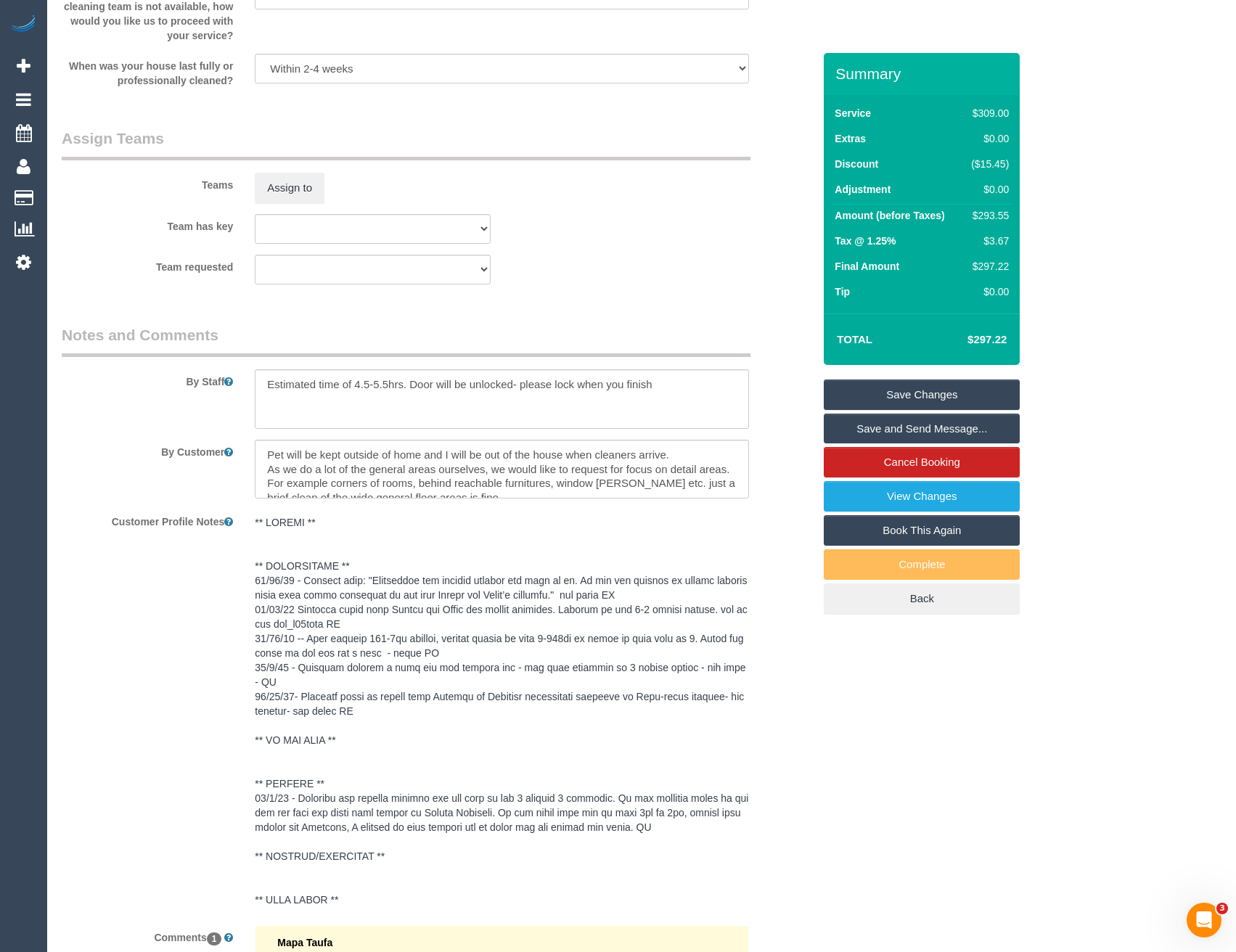
scroll to position [2506, 0]
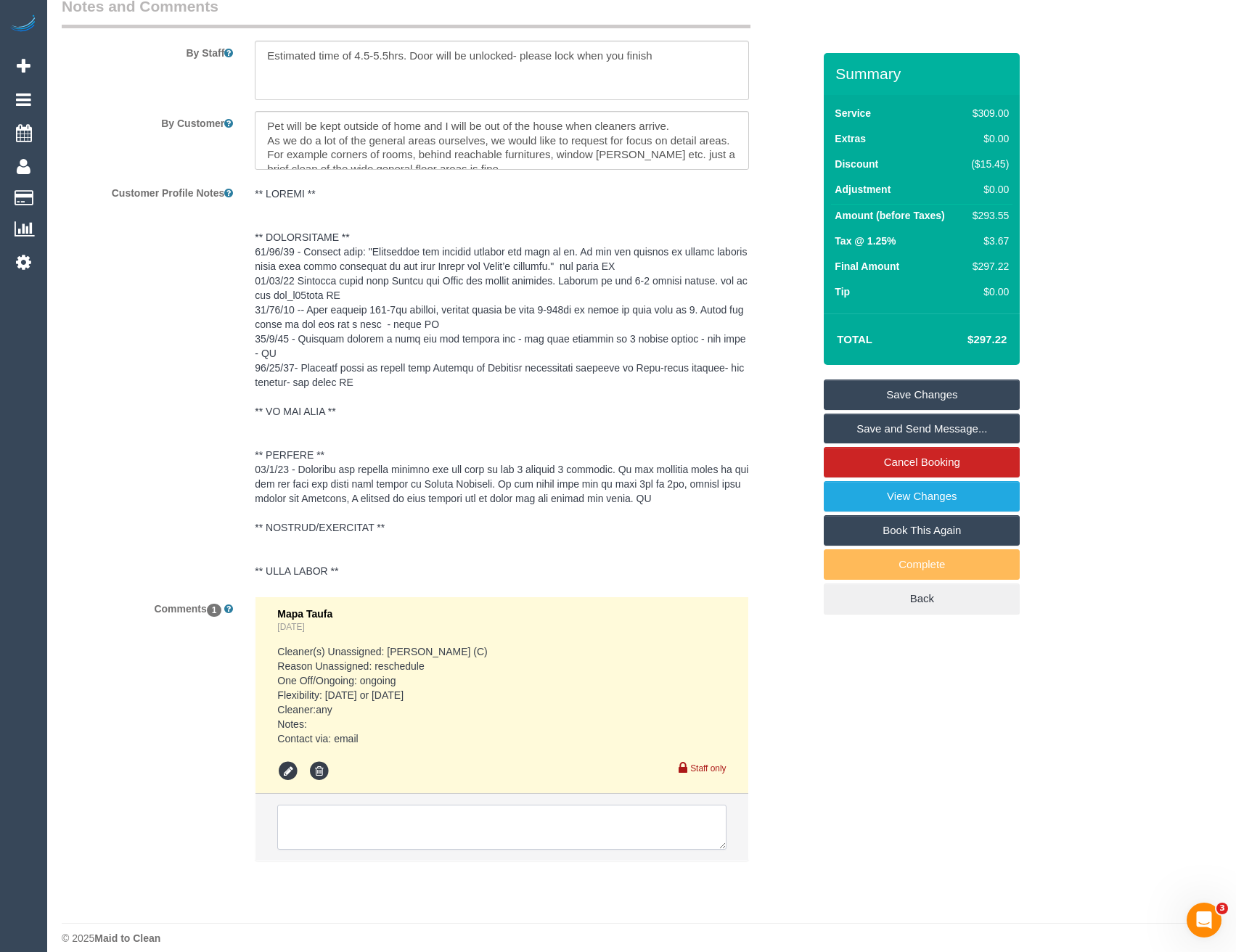
click at [401, 821] on textarea at bounding box center [501, 827] width 448 height 45
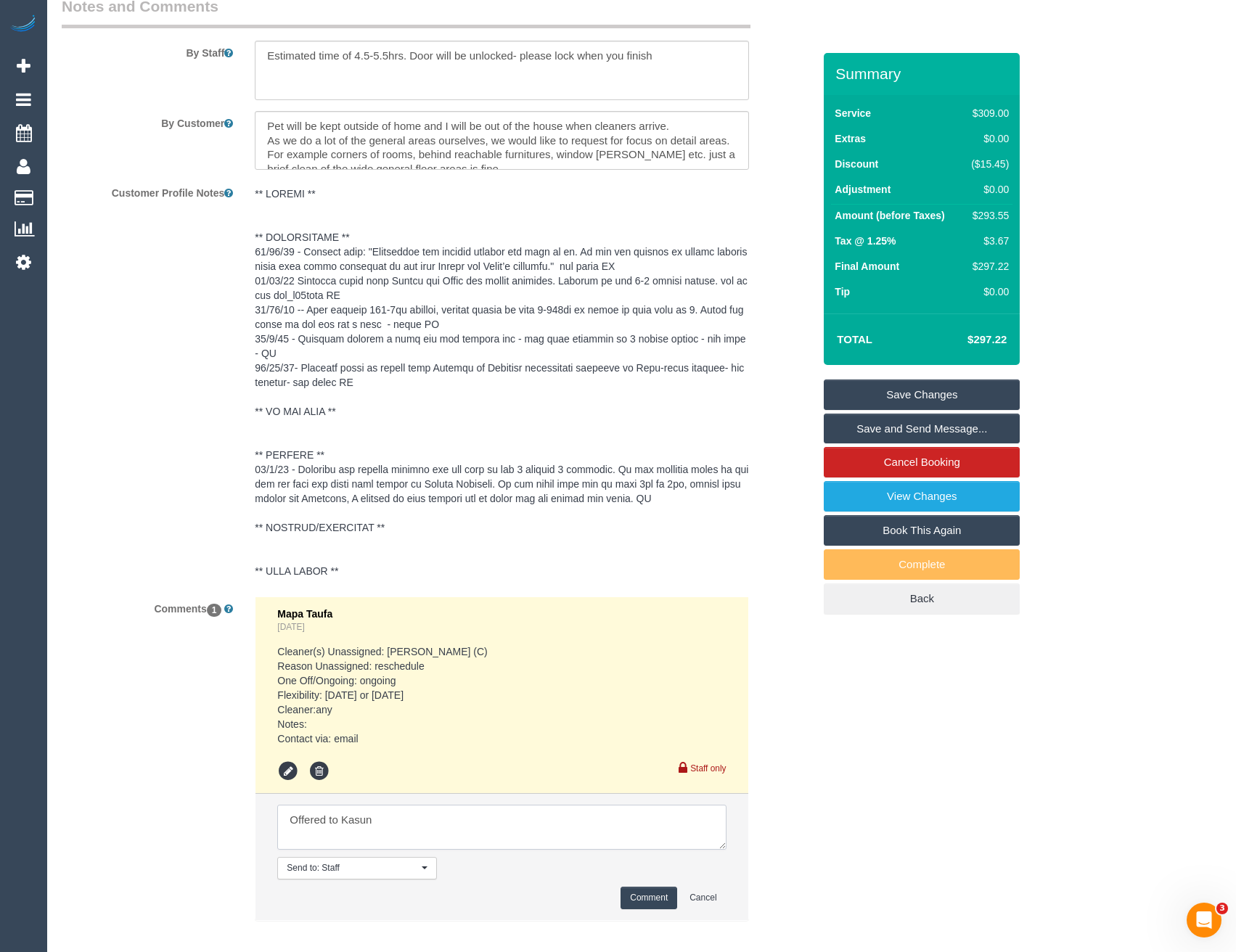
type textarea "Offered to Kasun"
click at [643, 886] on button "Comment" at bounding box center [648, 897] width 57 height 23
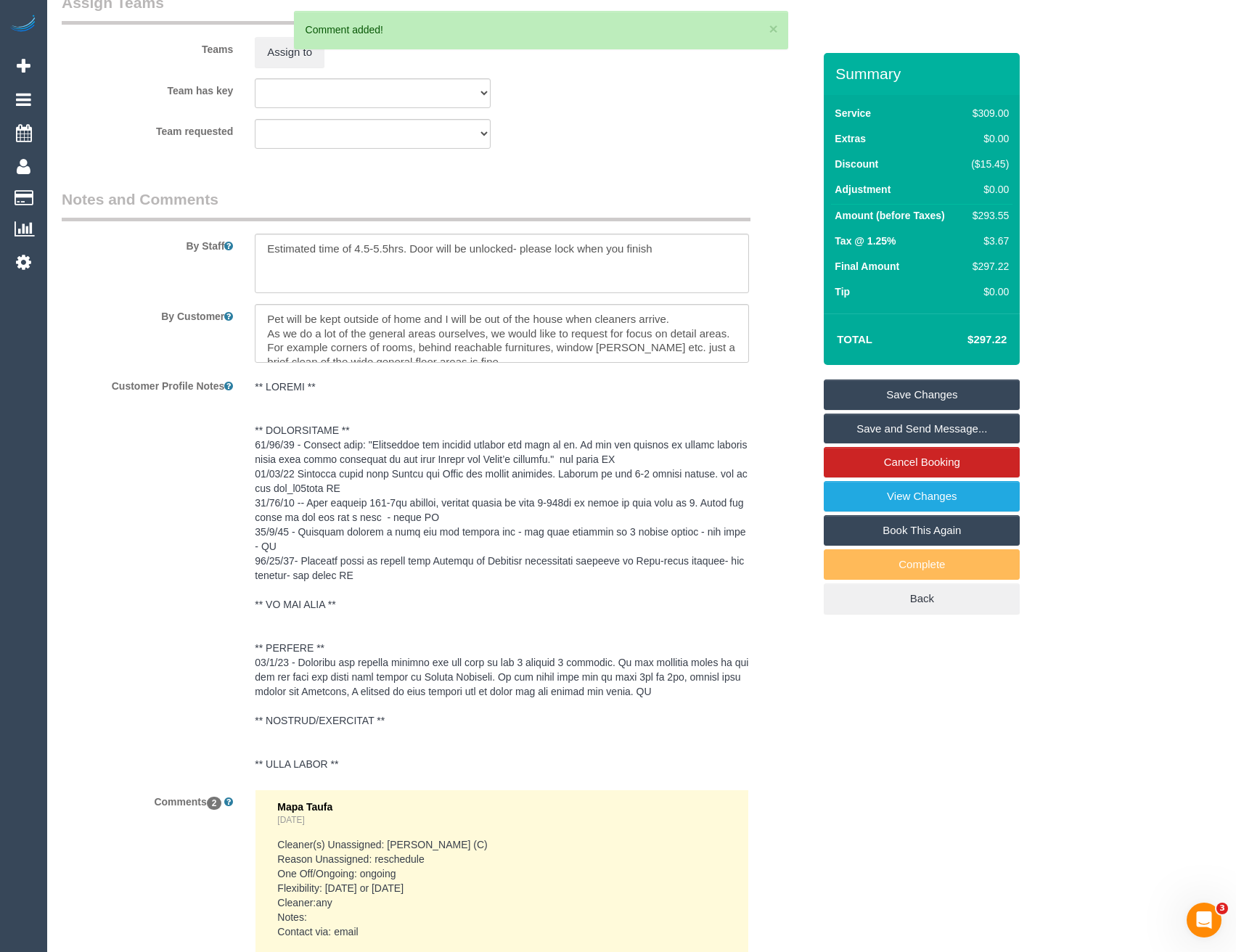
scroll to position [2144, 0]
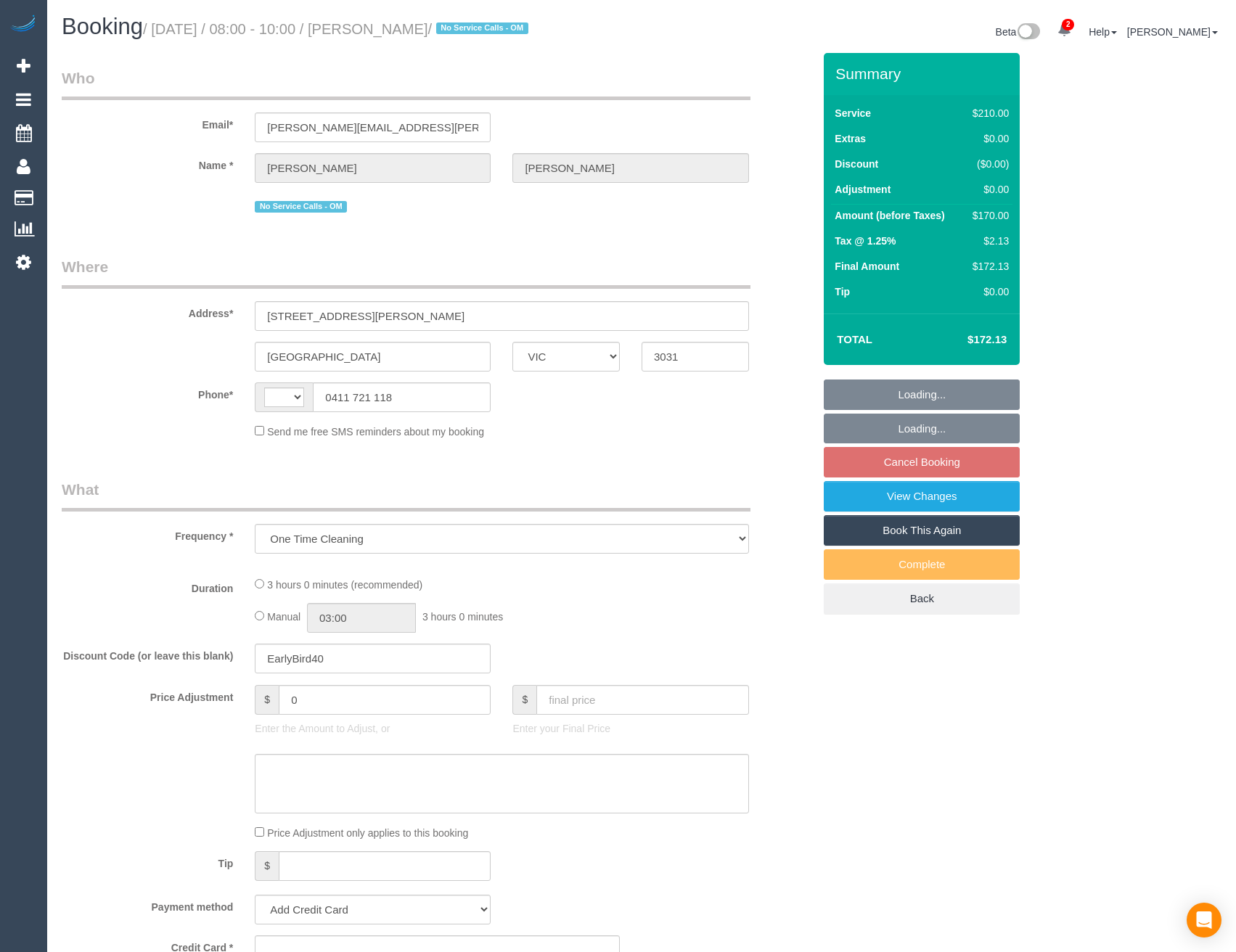
select select "VIC"
select select "string:AU"
select select "180"
select select "number:27"
select select "number:16"
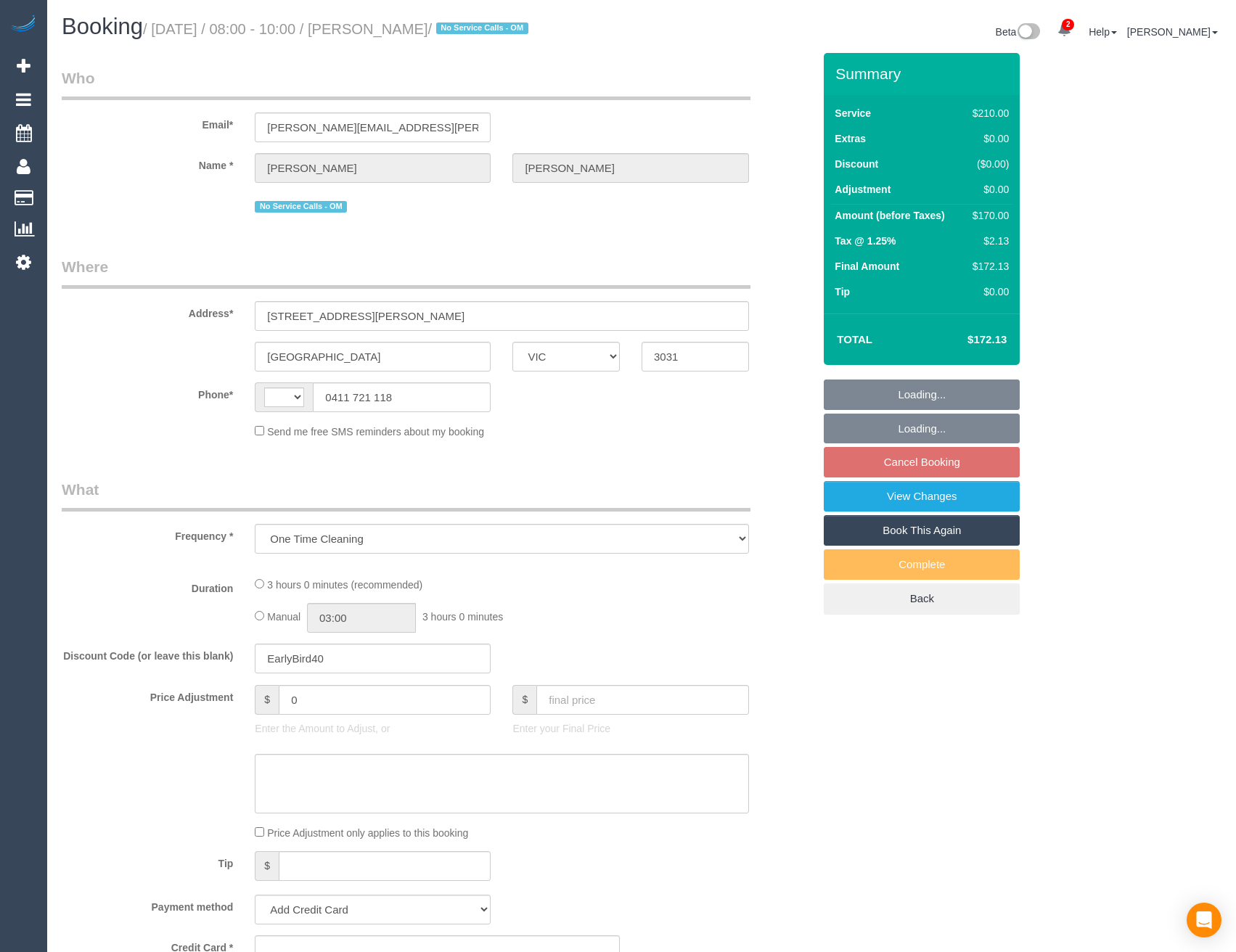
select select "number:19"
select select "number:25"
select select "number:12"
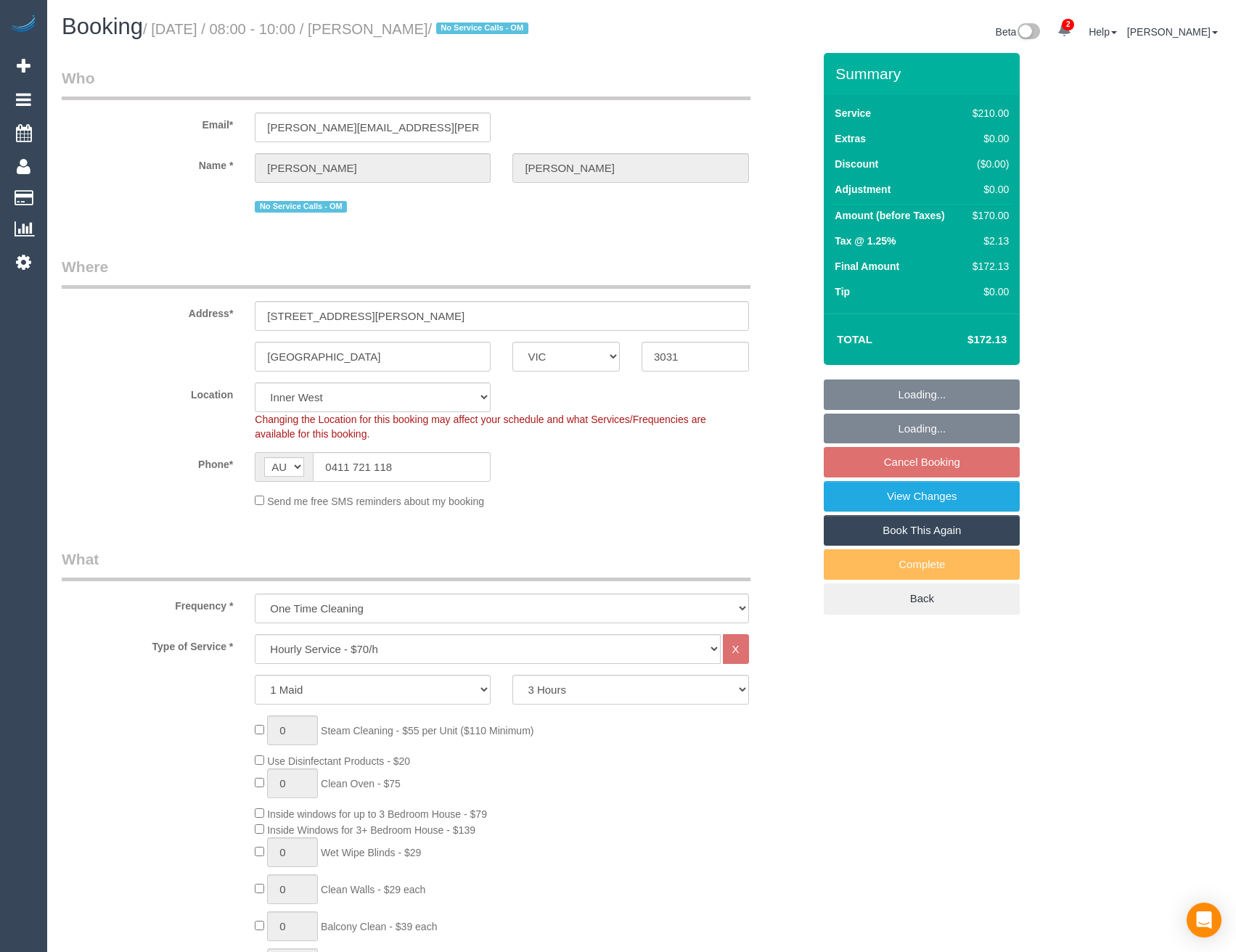
select select "object:923"
select select "spot2"
select select "string:stripe-pm_1RxL412GScqysDRV4Kq9ZQTu"
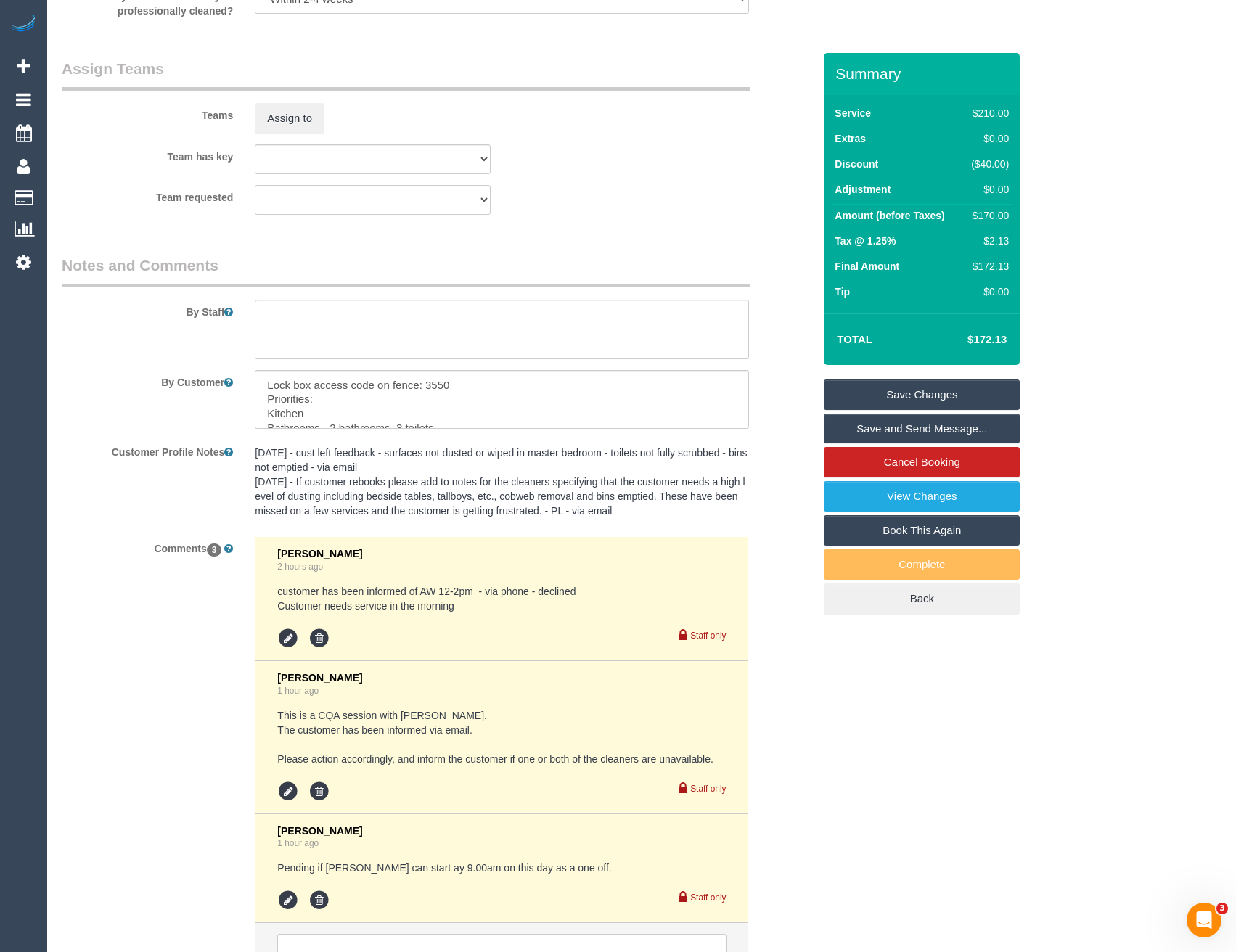
scroll to position [2266, 0]
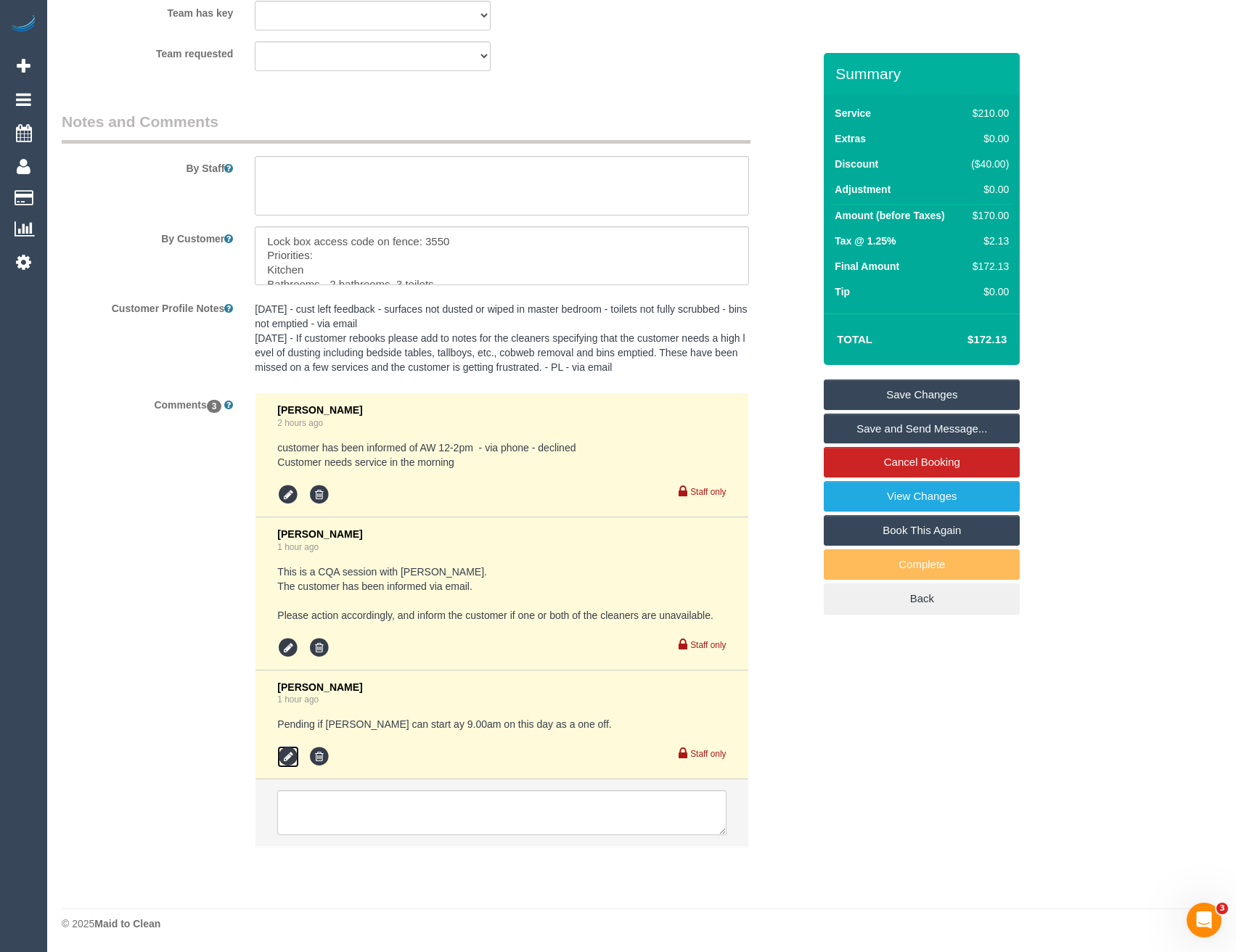
click at [288, 763] on icon at bounding box center [288, 757] width 22 height 22
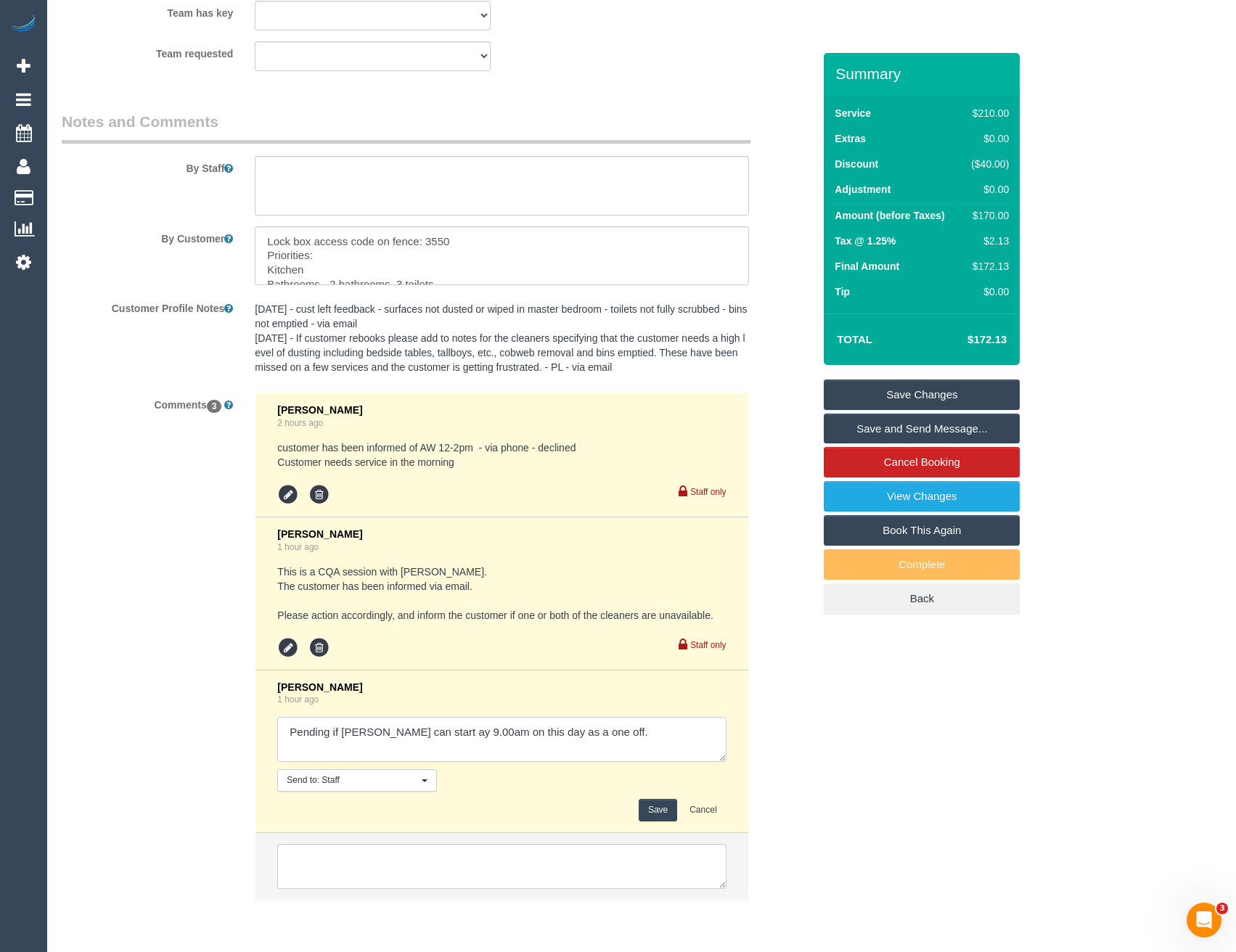
click at [639, 737] on textarea at bounding box center [501, 739] width 448 height 45
type textarea "Pending if Kerry can start ay 9.00am on this day as a one off. // confirmed"
click at [656, 806] on button "Save" at bounding box center [658, 810] width 38 height 23
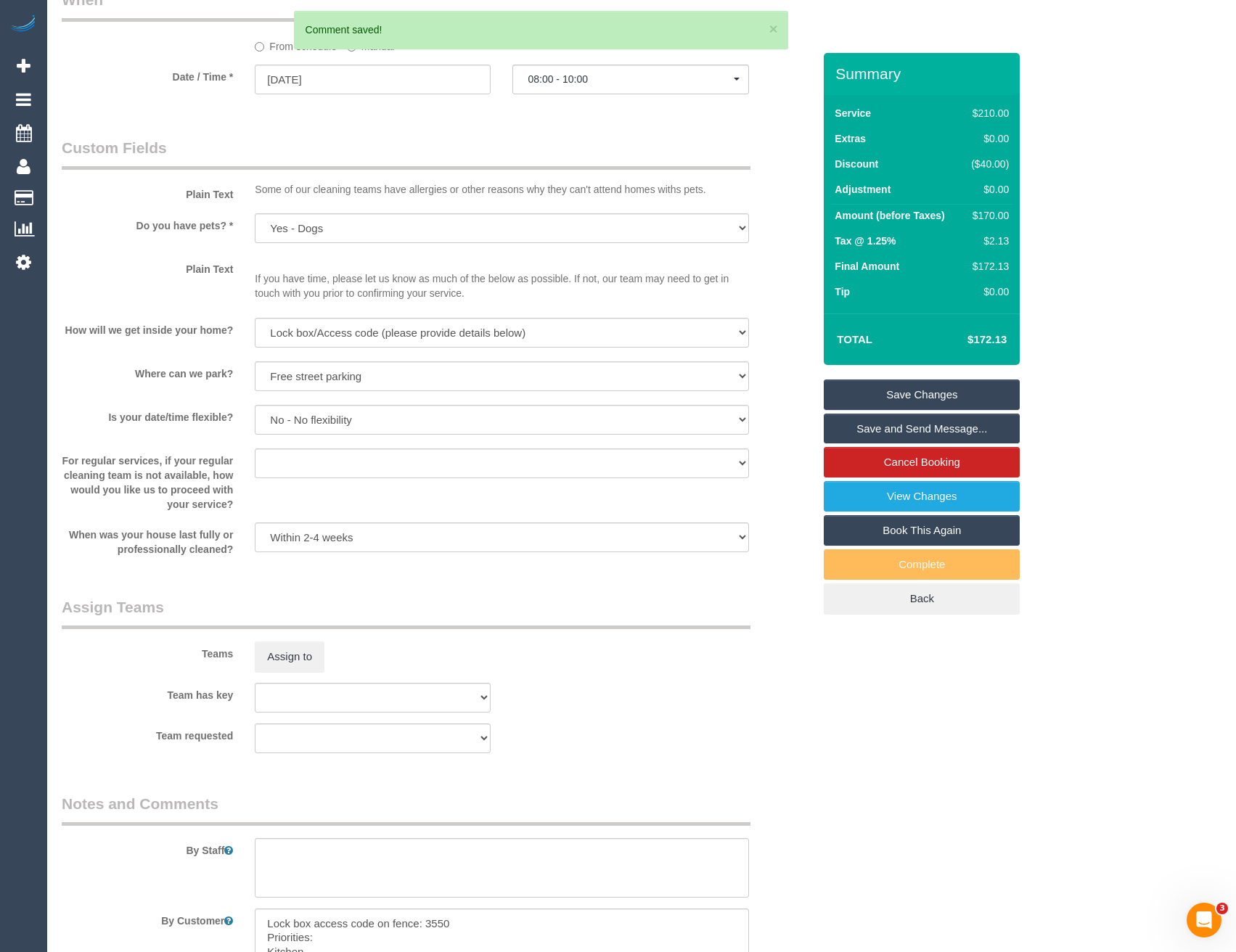
scroll to position [1468, 0]
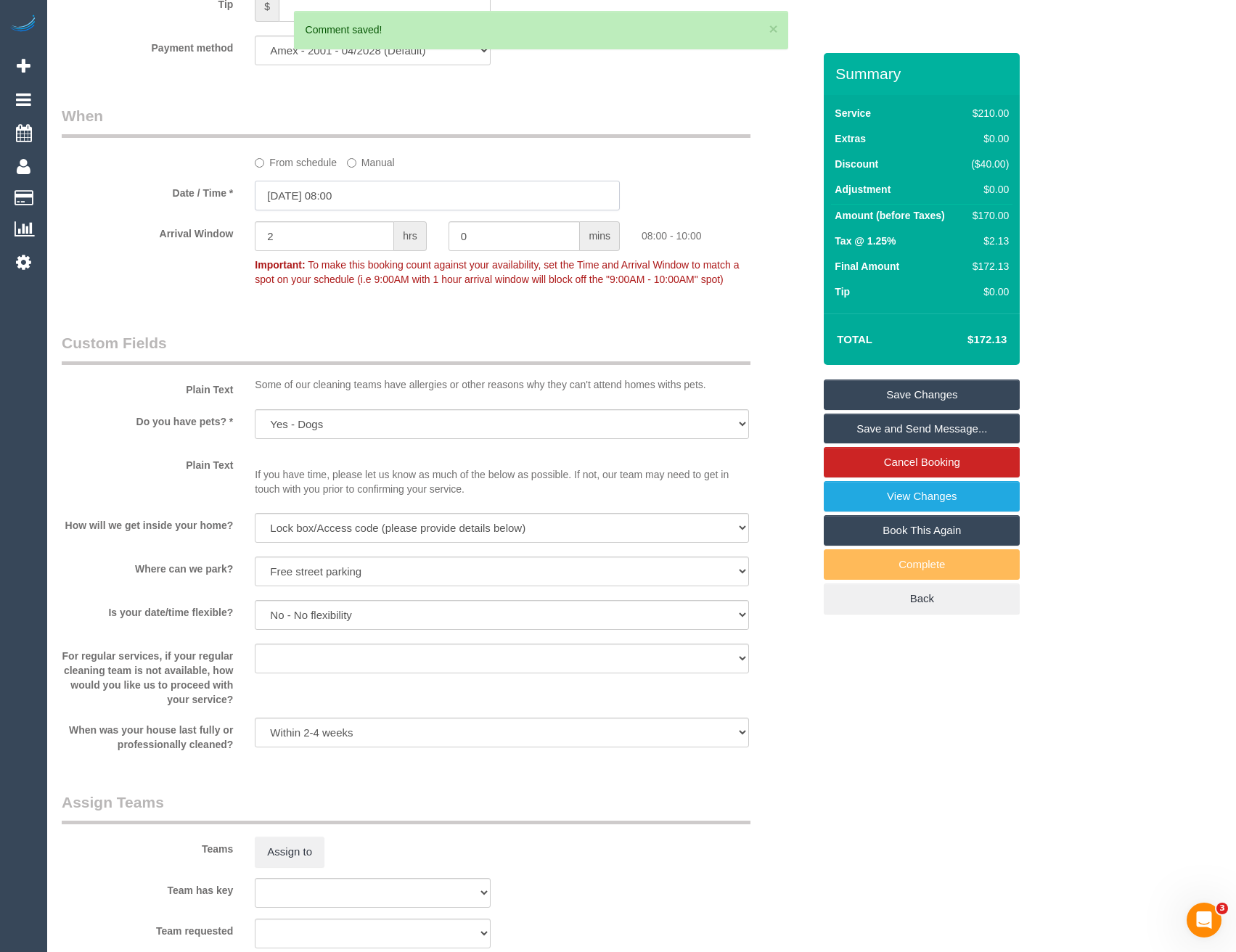
click at [364, 204] on input "26/08/2025 08:00" at bounding box center [437, 195] width 365 height 29
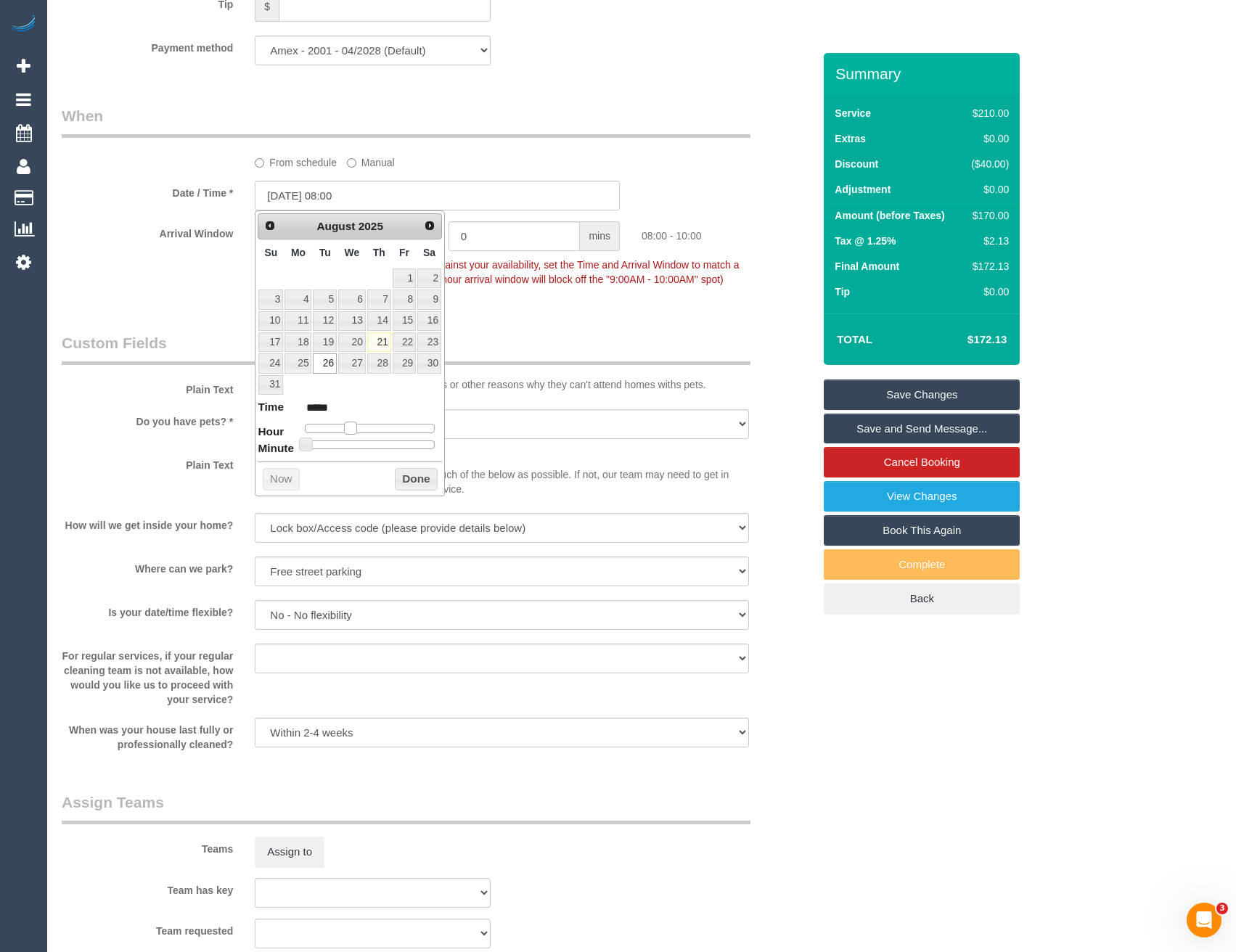
type input "26/08/2025 09:00"
type input "*****"
click at [353, 425] on span at bounding box center [355, 428] width 13 height 13
click at [428, 482] on button "Done" at bounding box center [416, 479] width 43 height 23
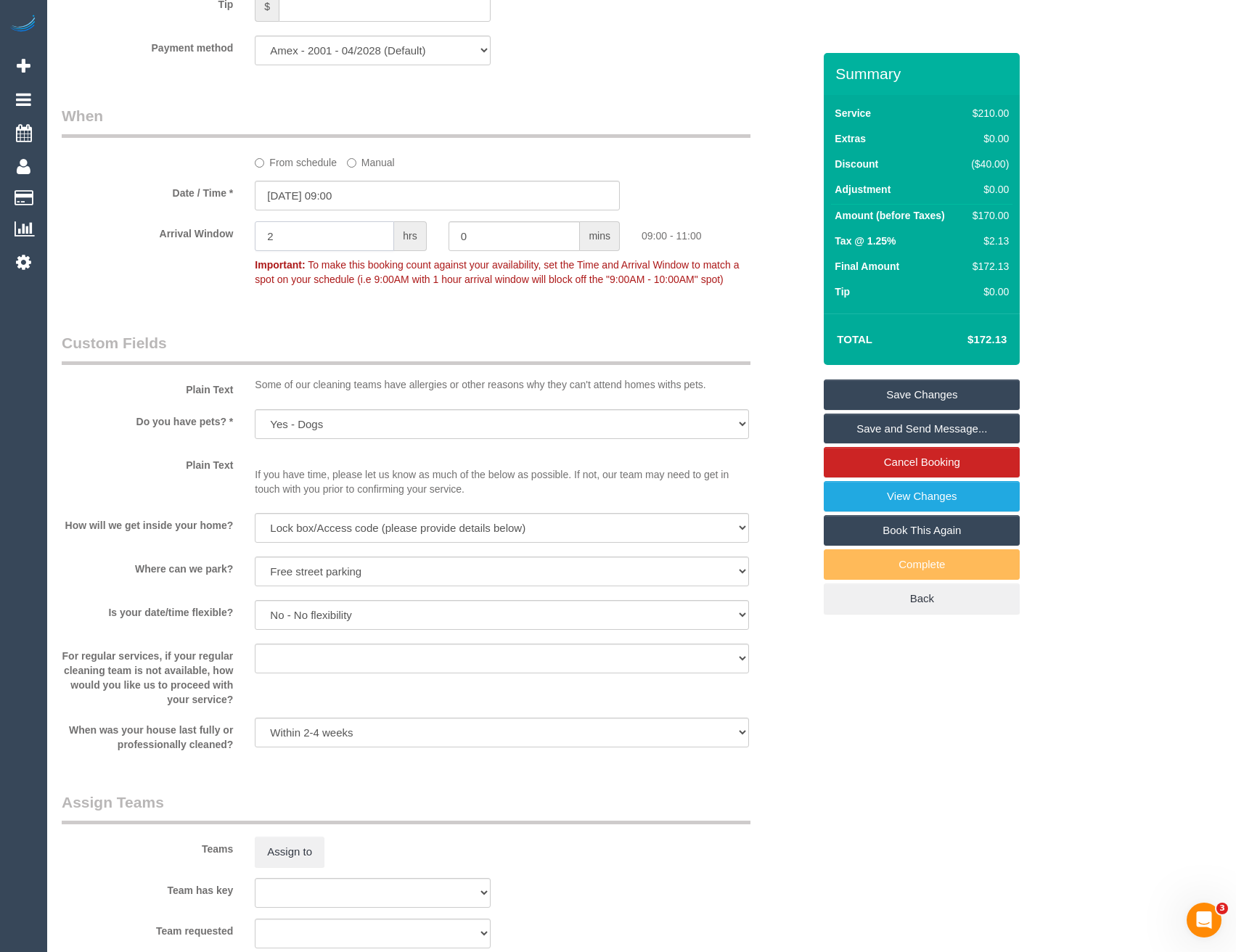
click at [188, 257] on div "Arrival Window 2 hrs 0 mins 09:00 - 11:00 Important: To make this booking count…" at bounding box center [437, 257] width 773 height 72
type input "0"
click at [426, 324] on div "Who Email* brooke.michelle.ward@gmail.com Name * Brooke Ward No Service Calls -…" at bounding box center [437, 207] width 773 height 3245
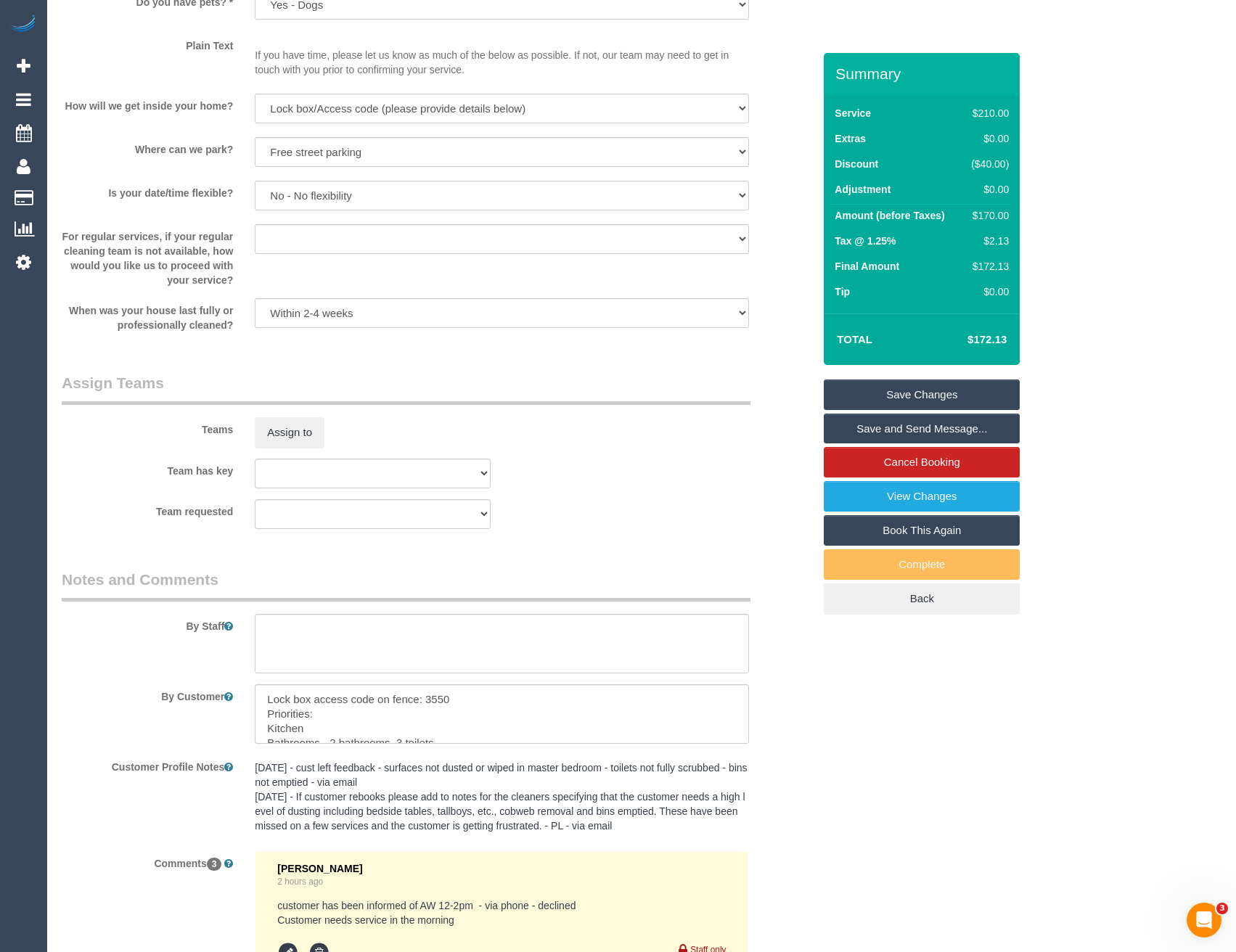
scroll to position [1903, 0]
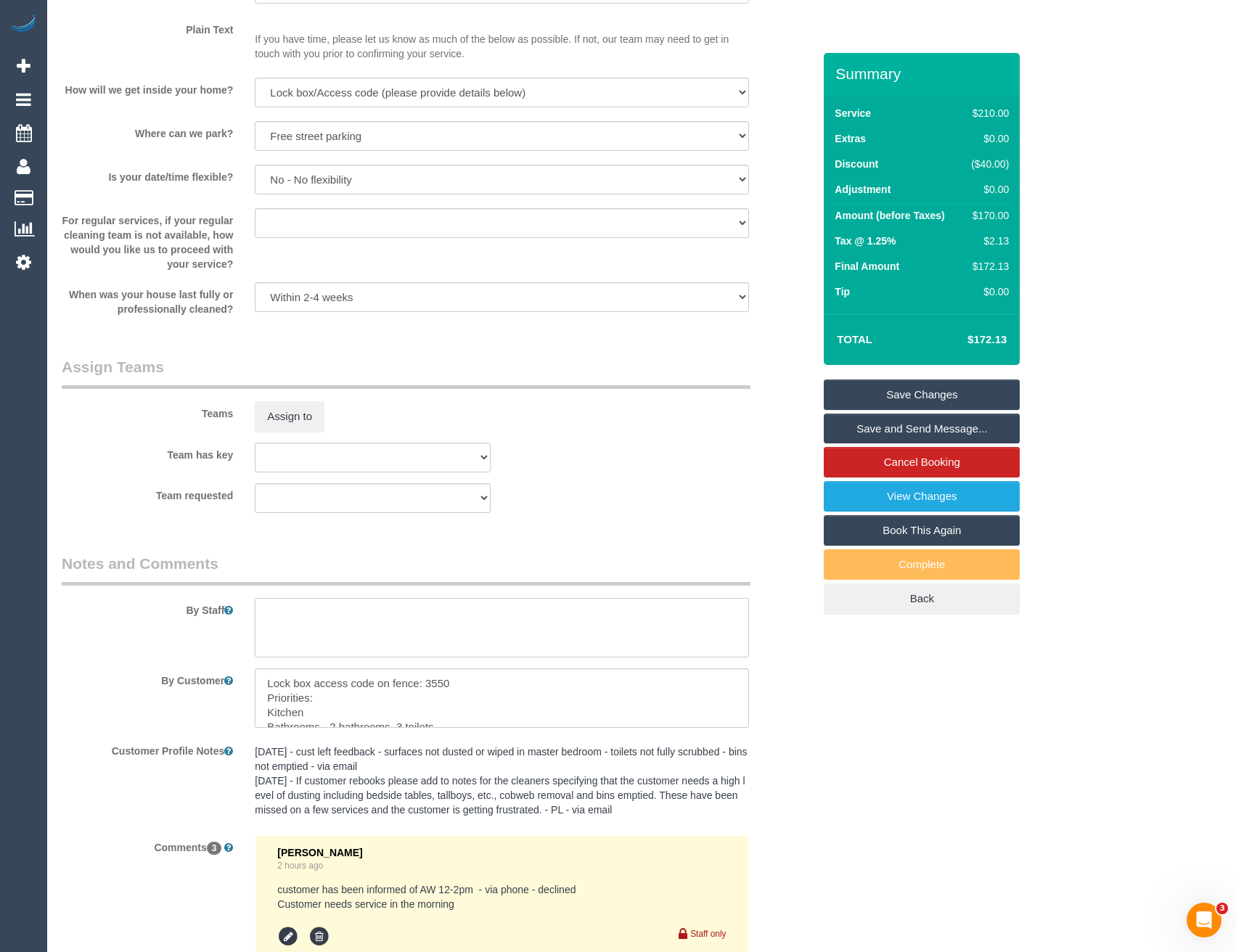
click at [392, 631] on textarea at bounding box center [501, 628] width 493 height 60
paste textarea "Please do not be late to the service and arrive on time. (Candidate): This is a…"
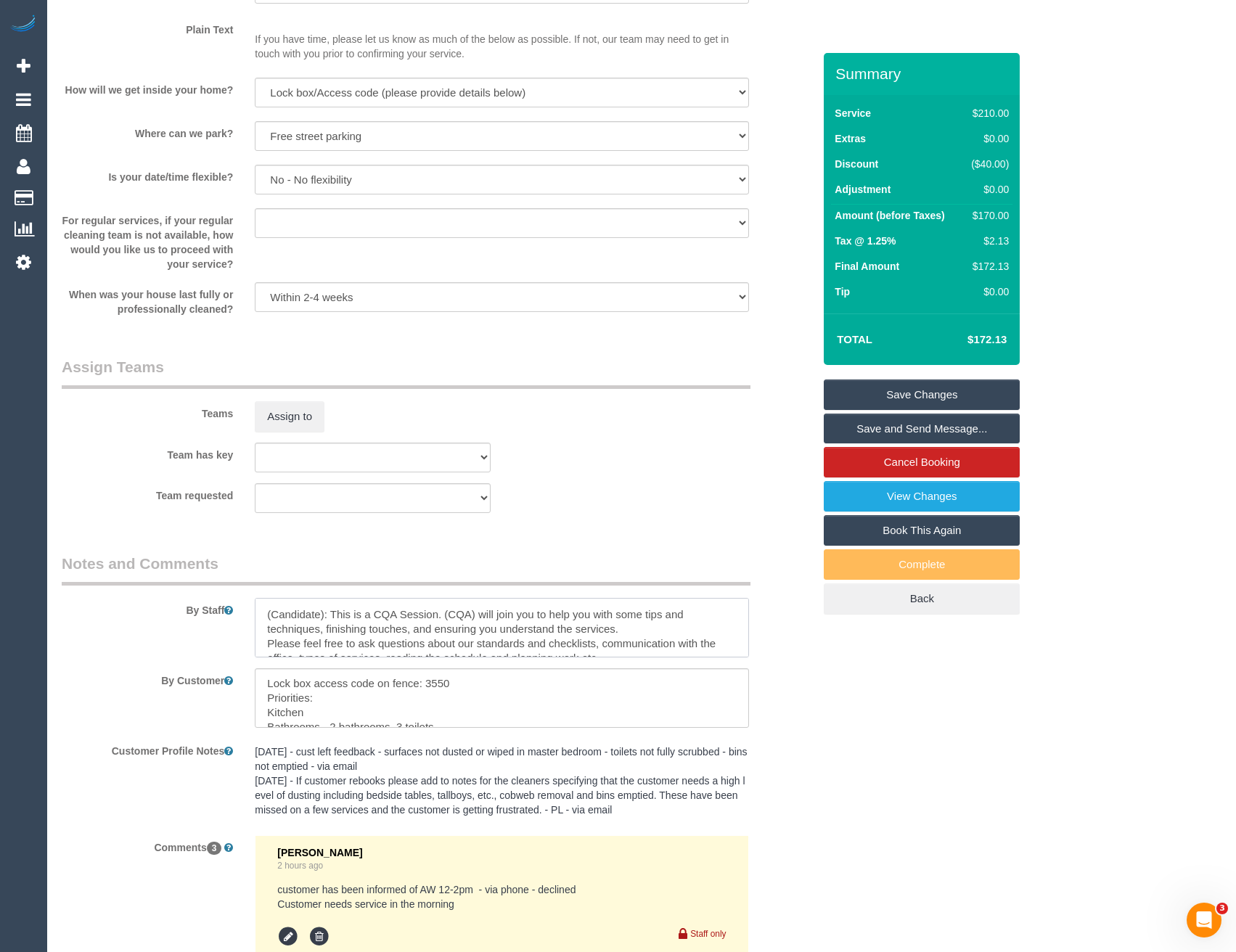
scroll to position [0, 0]
drag, startPoint x: 323, startPoint y: 642, endPoint x: 107, endPoint y: 629, distance: 216.4
click at [128, 633] on div "By Staff" at bounding box center [437, 605] width 773 height 105
click at [452, 628] on textarea at bounding box center [501, 628] width 493 height 60
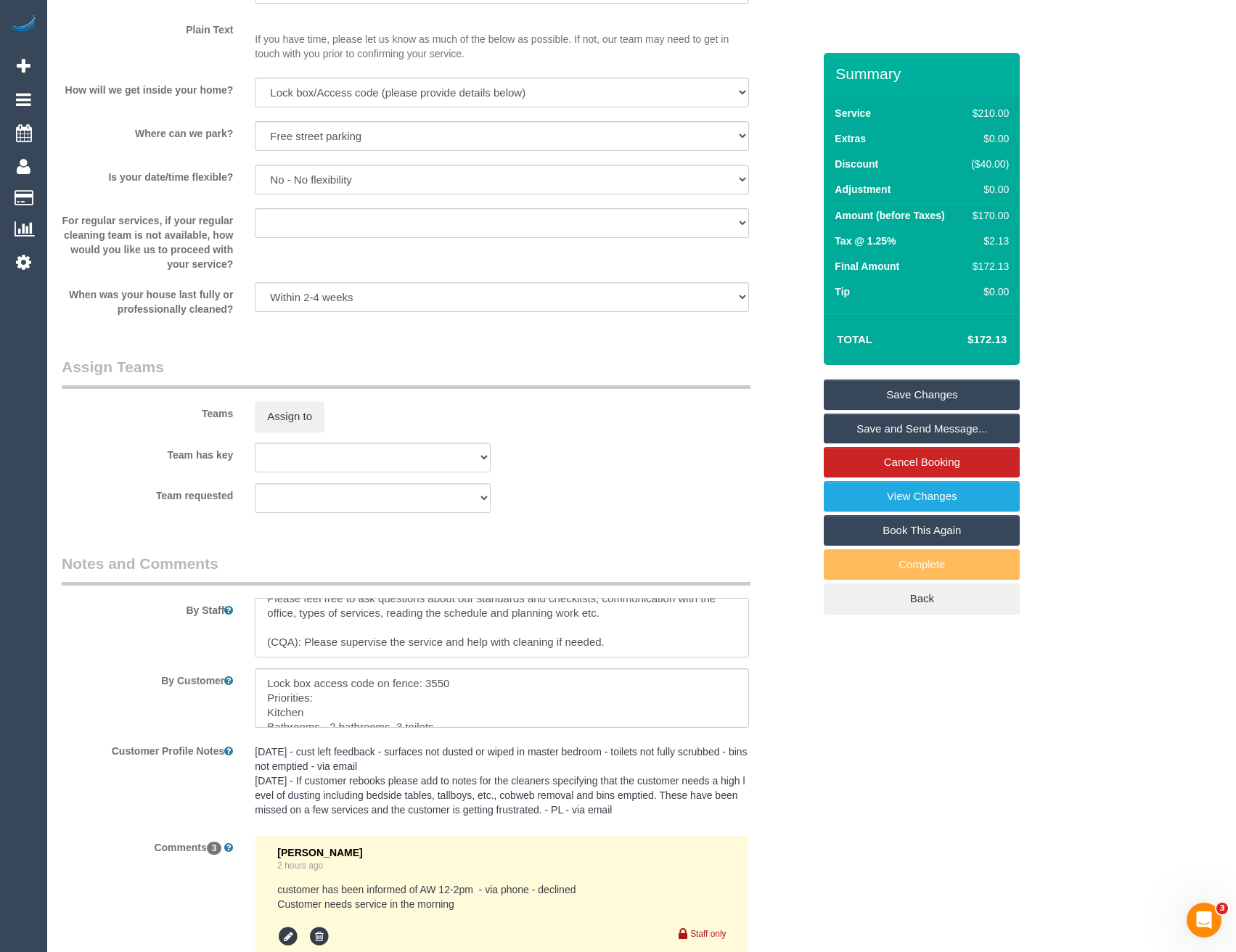
drag, startPoint x: 300, startPoint y: 646, endPoint x: 196, endPoint y: 591, distance: 117.6
click at [220, 635] on div "By Staff" at bounding box center [437, 605] width 773 height 105
type textarea "Please do not be late to the service and arrive on time. Ashan: This is a CQA S…"
click at [531, 681] on textarea at bounding box center [501, 698] width 493 height 60
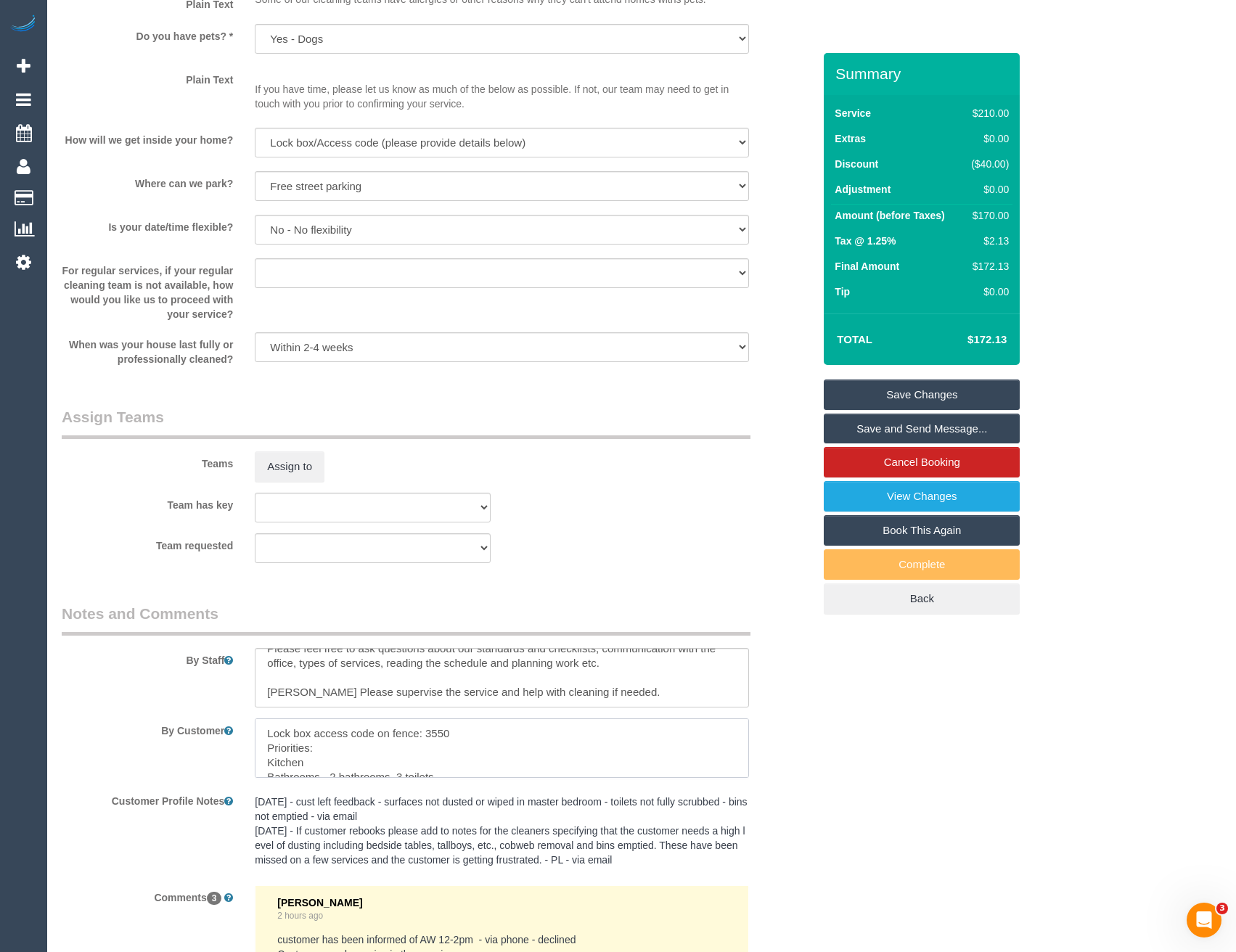
scroll to position [1831, 0]
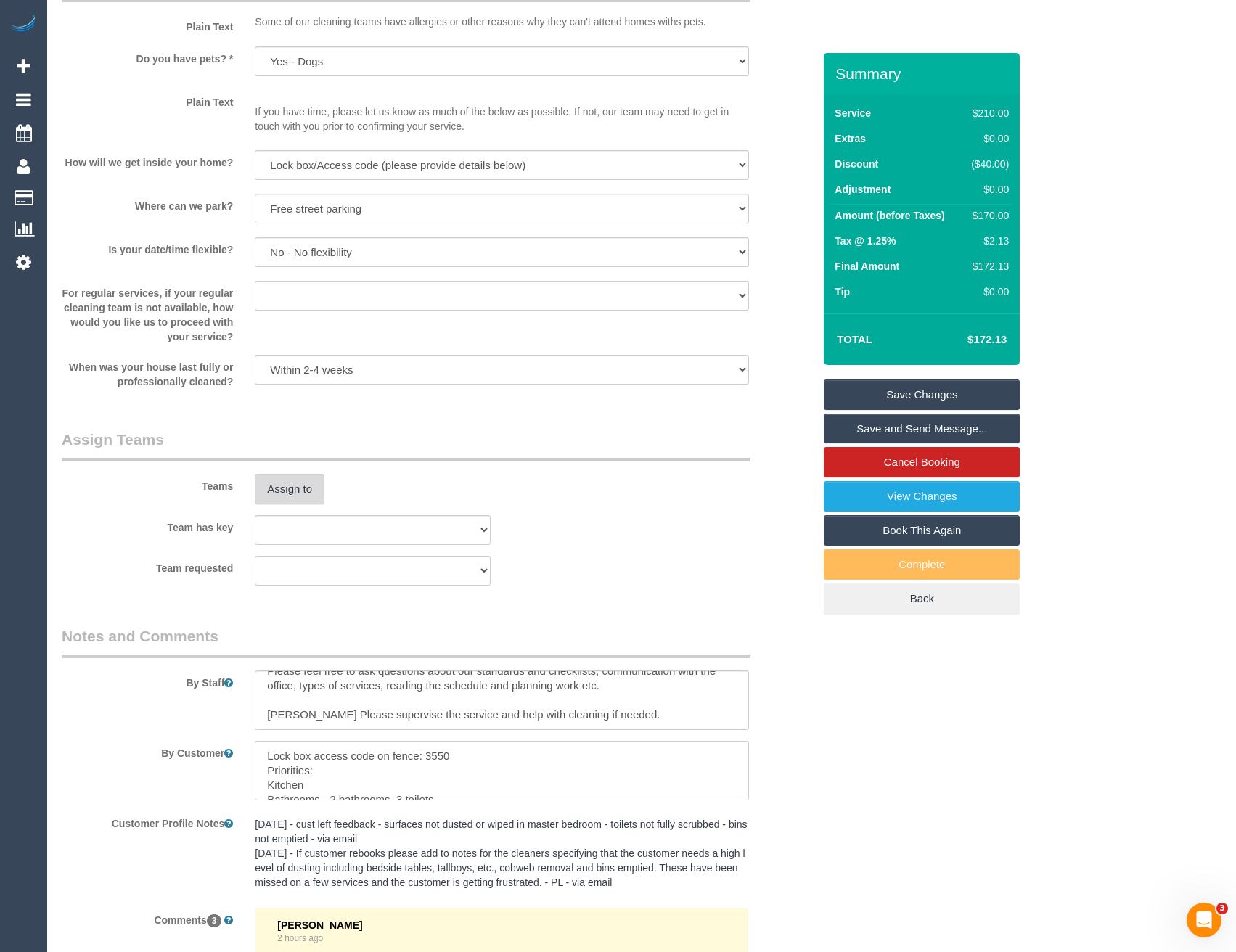
click at [299, 485] on button "Assign to" at bounding box center [289, 489] width 69 height 30
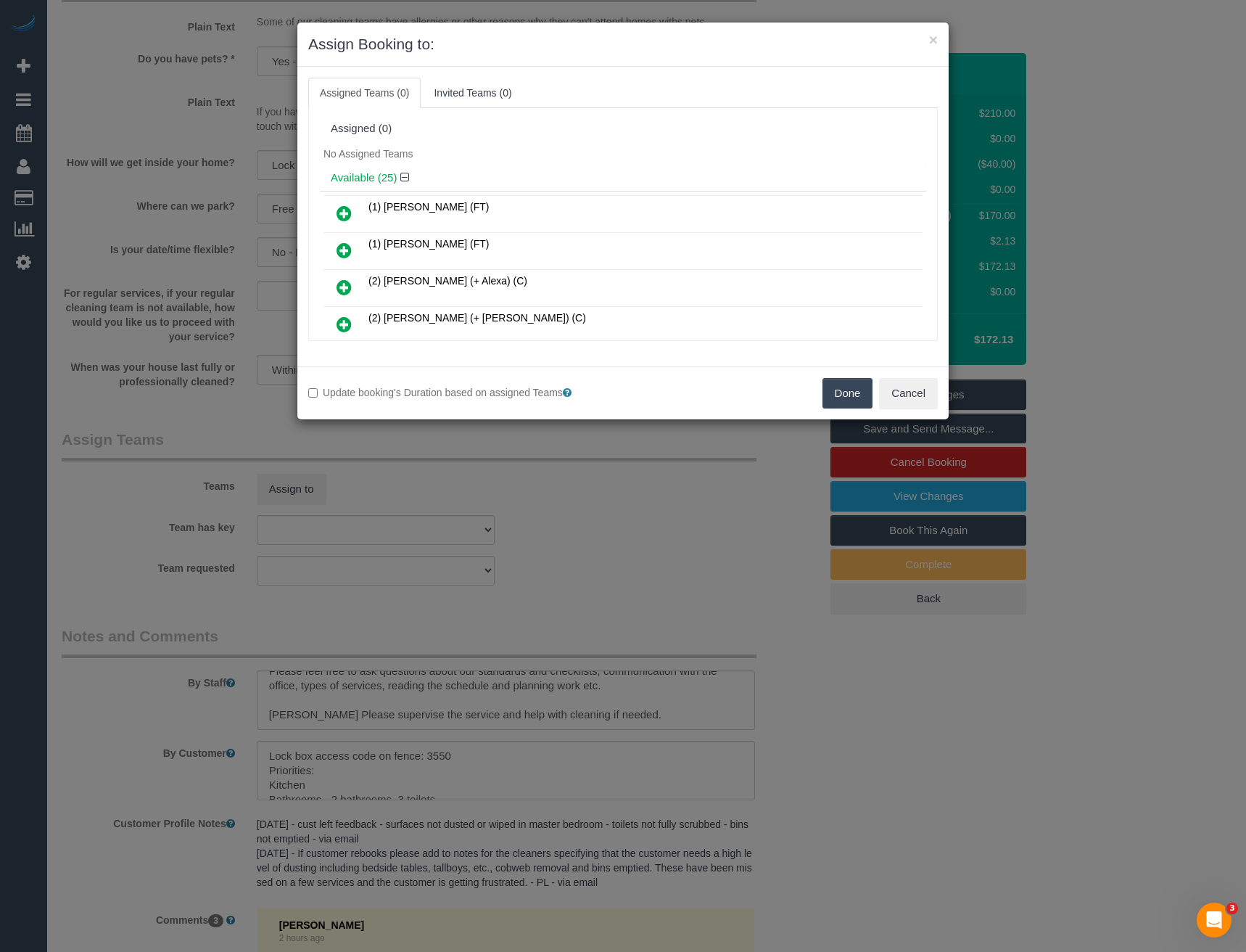
click at [582, 527] on div "× Assign Booking to: Assigned Teams (0) Invited Teams (0) Assigned (0) No Assig…" at bounding box center [623, 476] width 1246 height 952
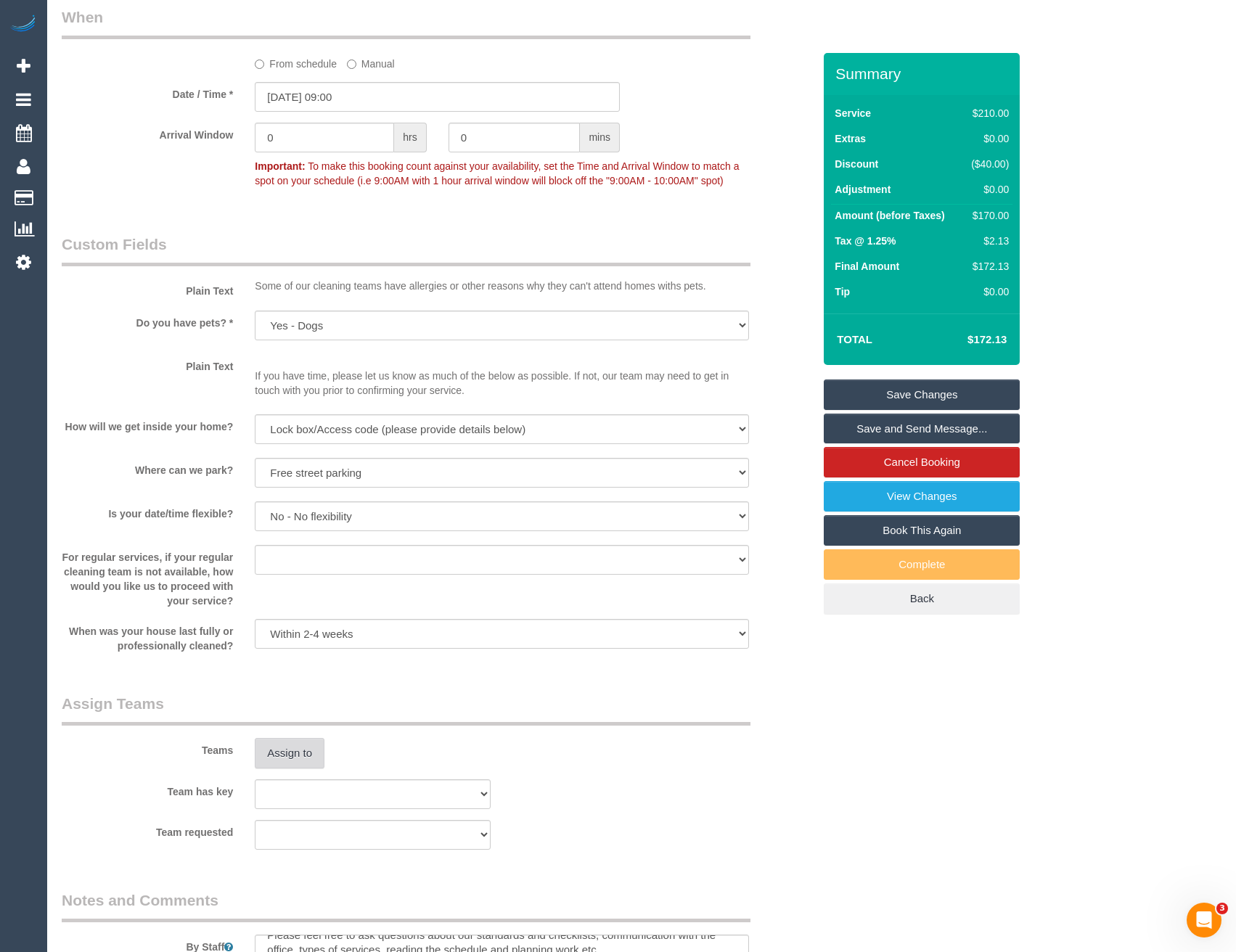
scroll to position [1395, 0]
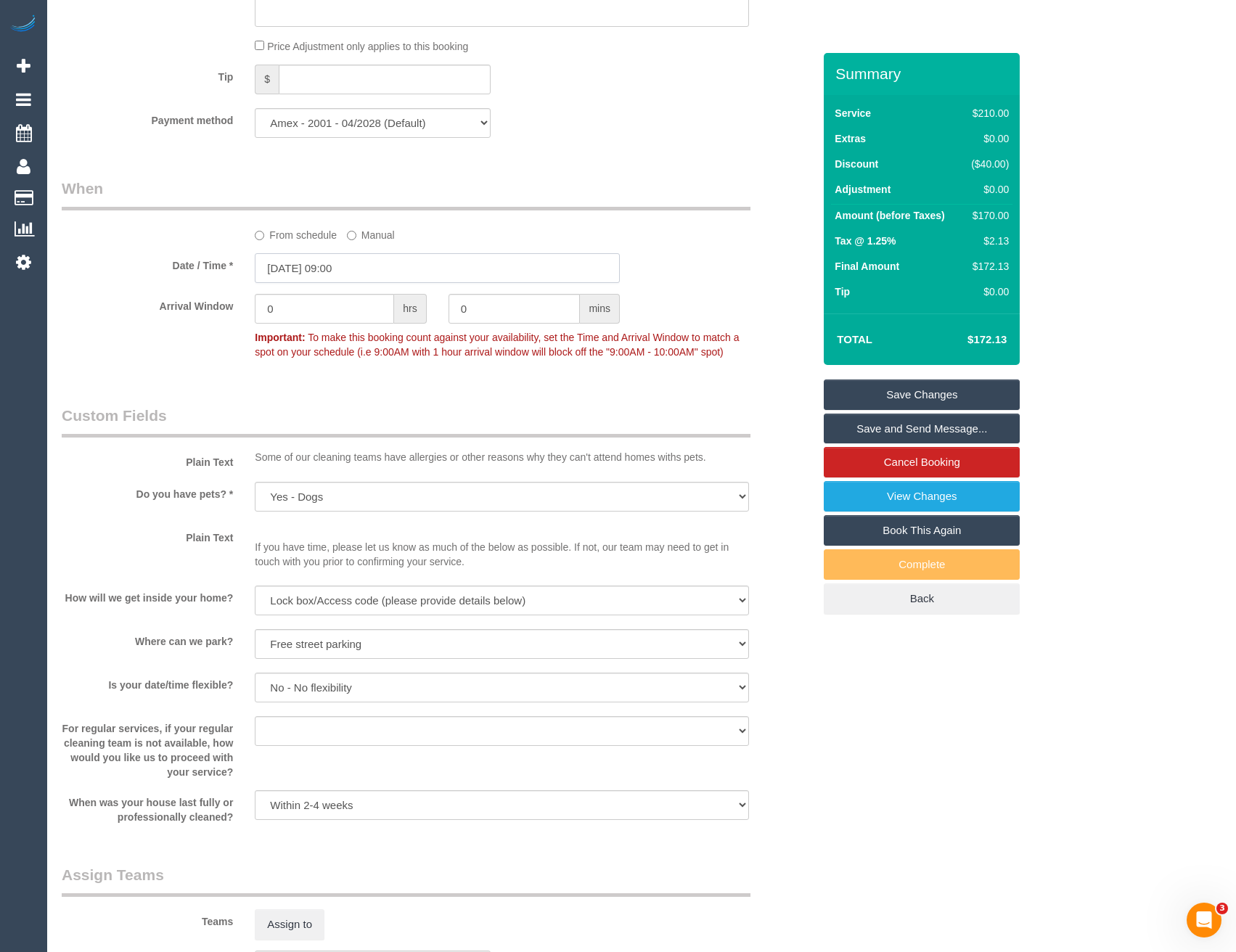
click at [389, 264] on input "26/08/2025 09:00" at bounding box center [437, 268] width 365 height 29
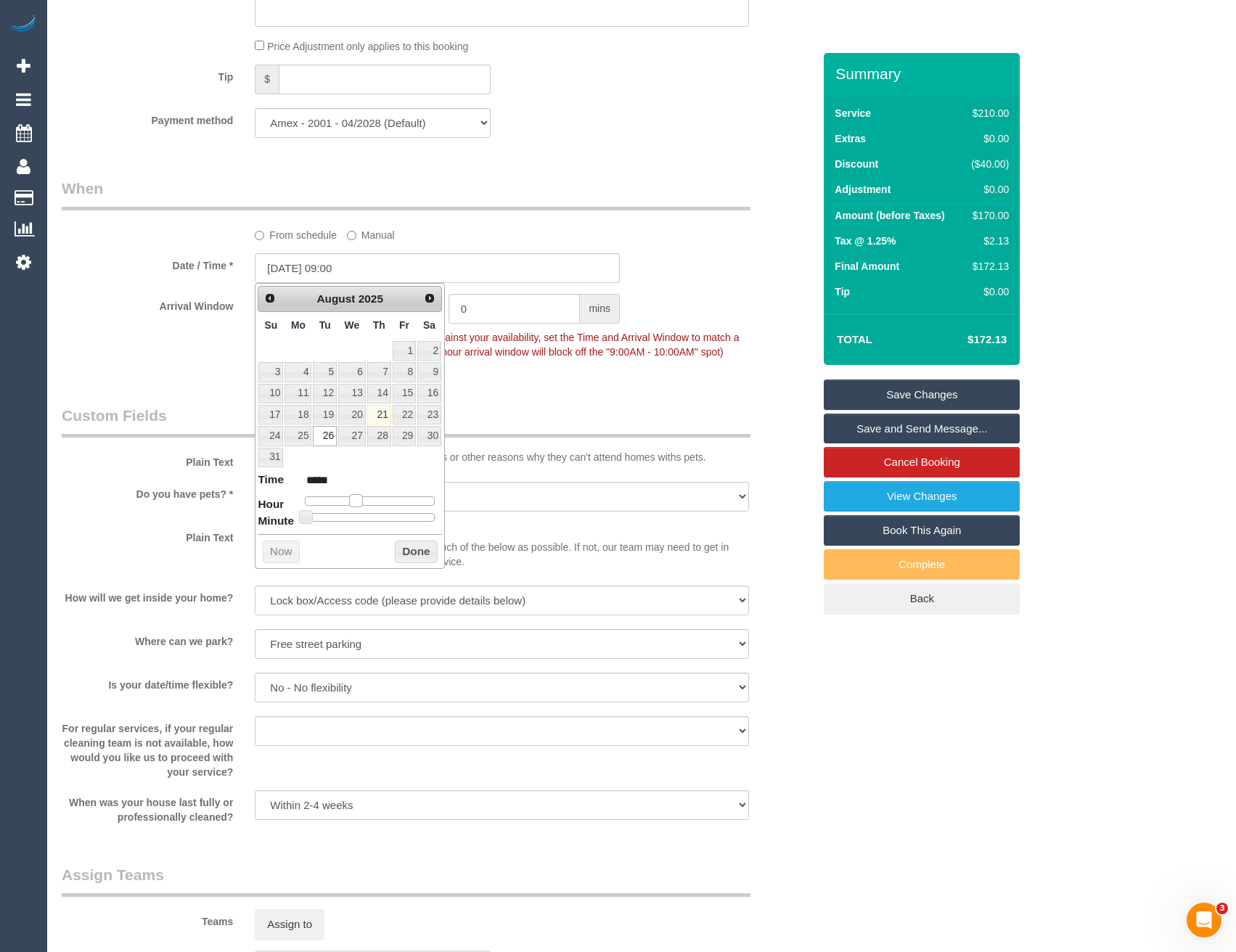
type input "26/08/2025 08:00"
type input "*****"
click at [350, 501] on span at bounding box center [350, 501] width 13 height 13
click at [401, 556] on button "Done" at bounding box center [416, 552] width 43 height 23
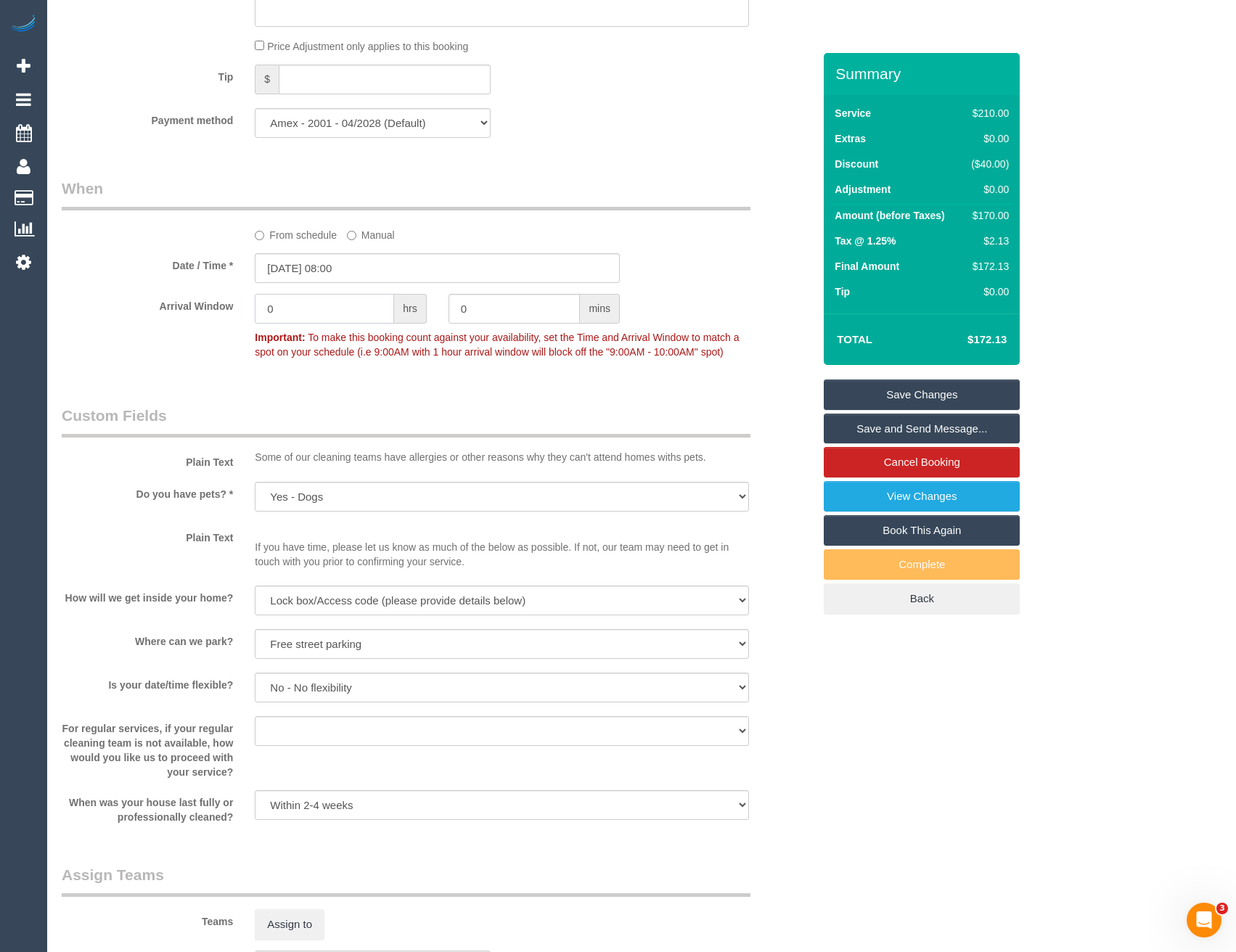
drag, startPoint x: 206, startPoint y: 329, endPoint x: 145, endPoint y: 330, distance: 61.0
click at [155, 330] on div "Arrival Window 0 hrs 0 mins Important: To make this booking count against your …" at bounding box center [437, 330] width 773 height 72
type input "2"
click at [367, 403] on div "Who Email* brooke.michelle.ward@gmail.com Name * Brooke Ward No Service Calls -…" at bounding box center [437, 280] width 773 height 3245
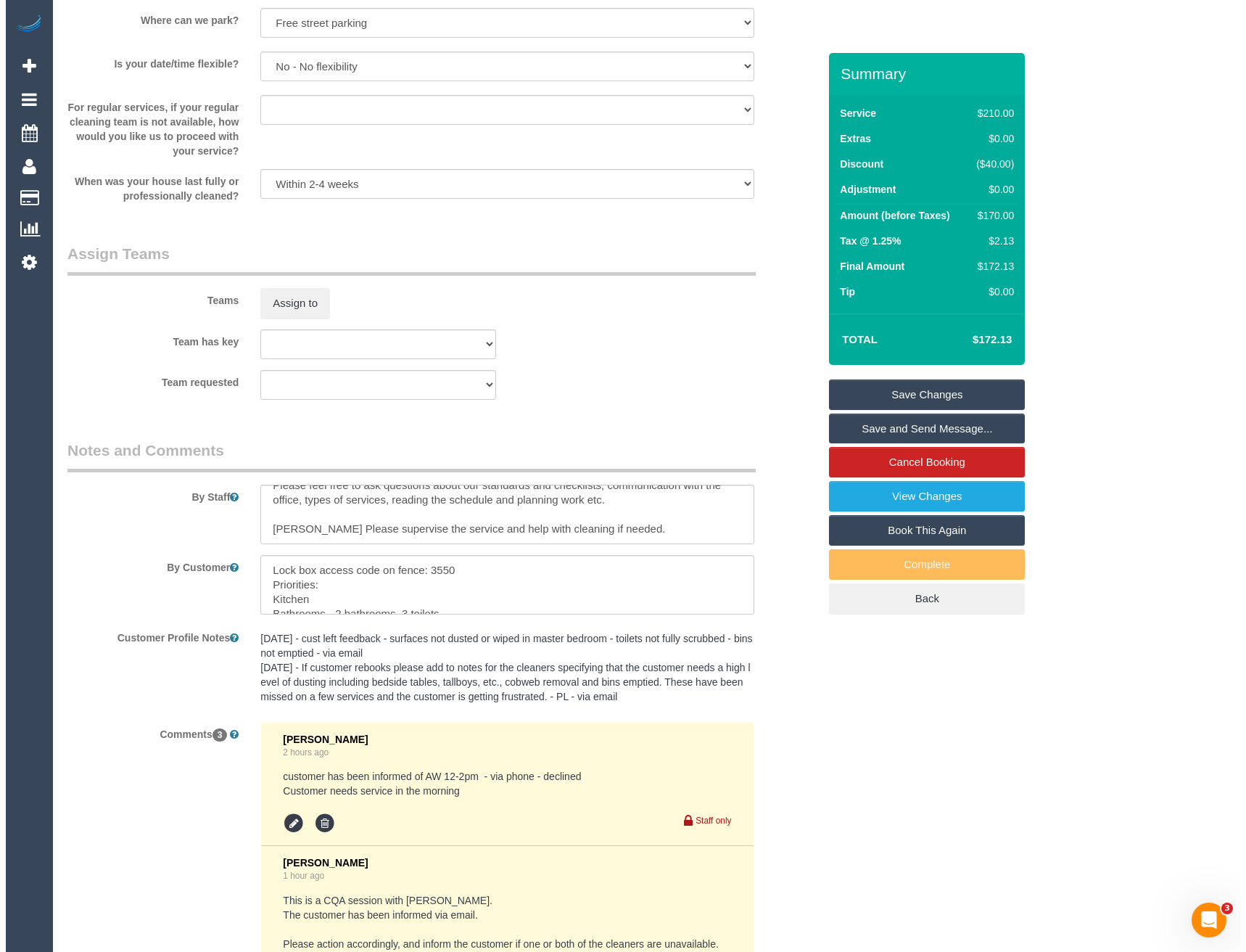
scroll to position [2121, 0]
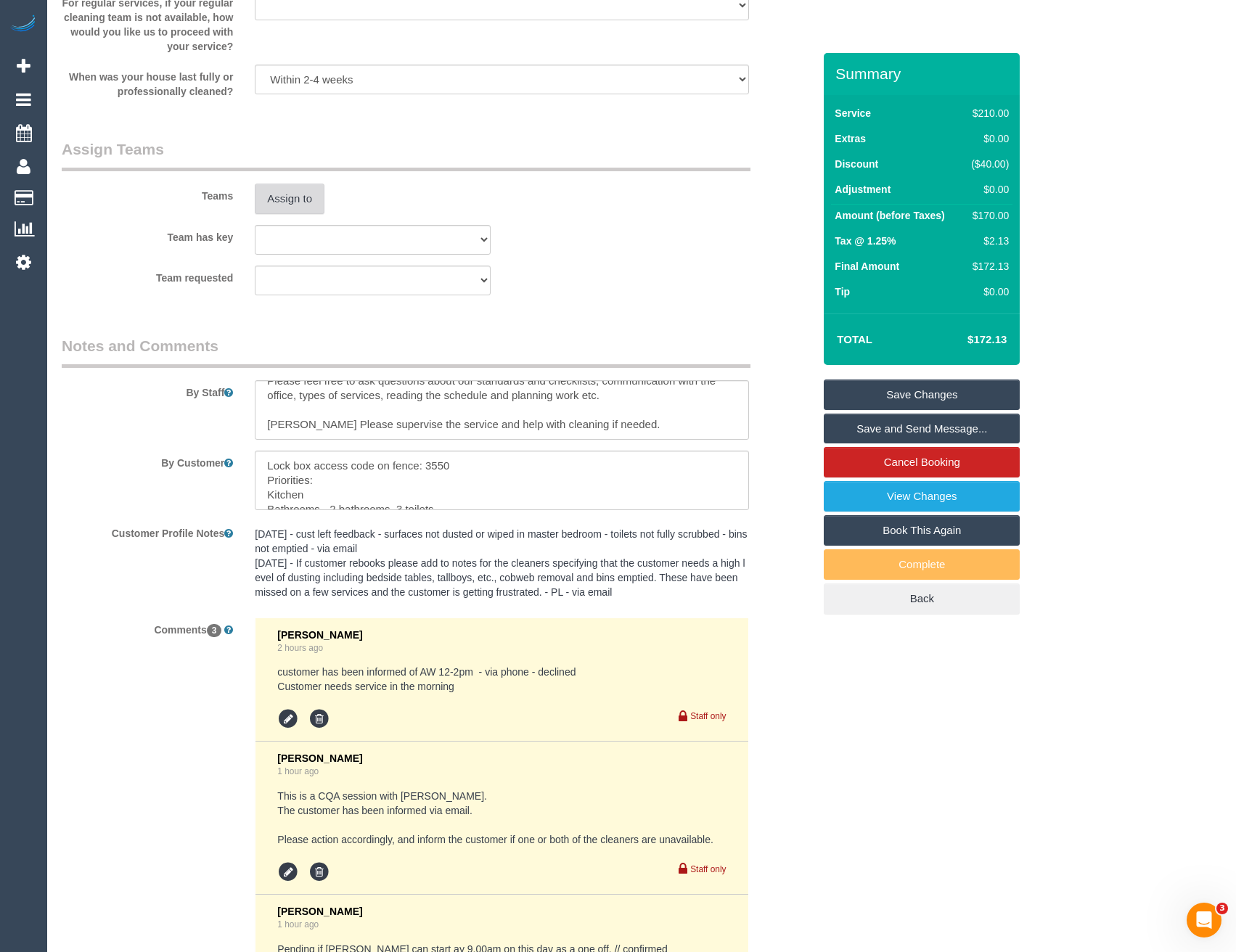
click at [276, 204] on button "Assign to" at bounding box center [289, 198] width 69 height 30
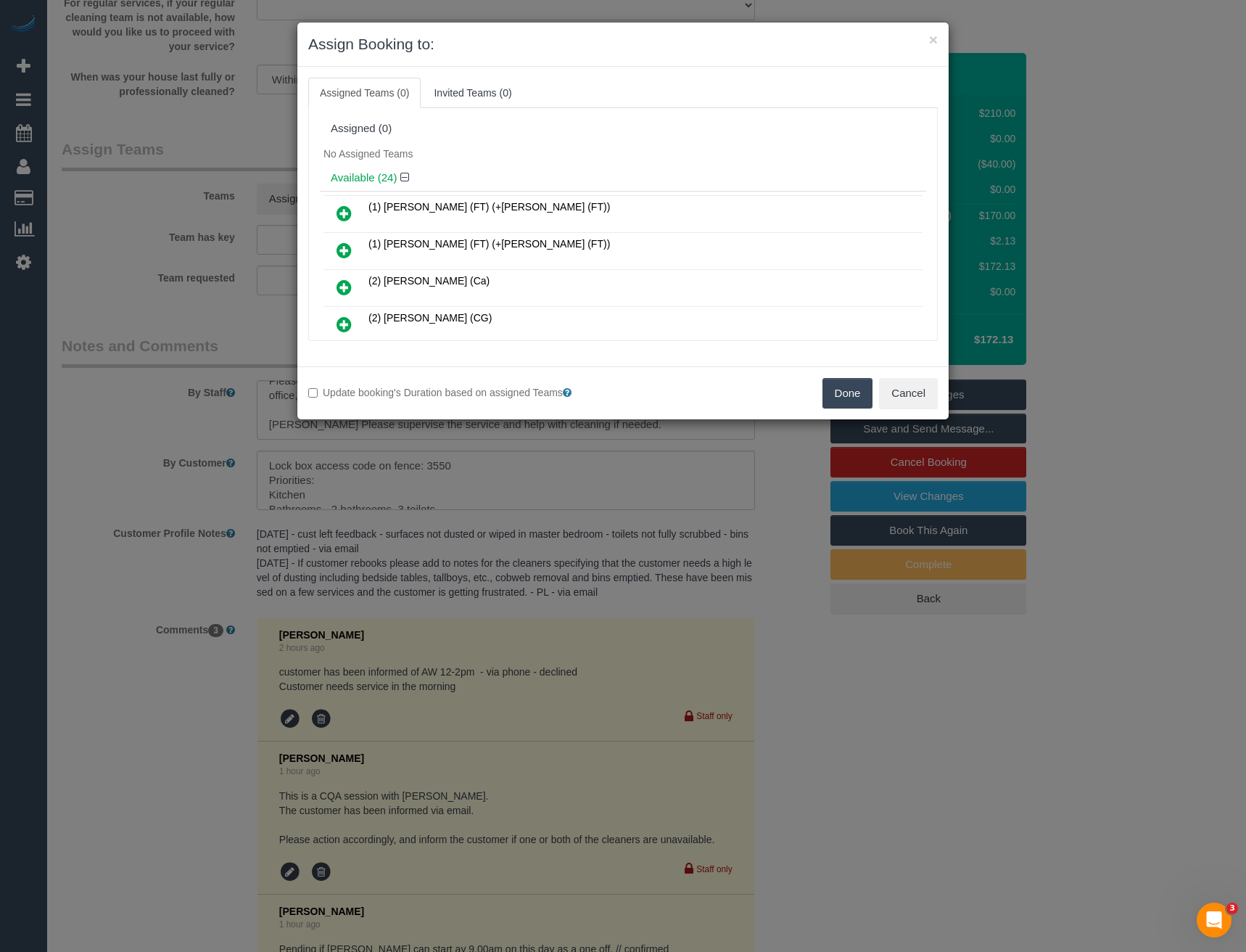
scroll to position [1425, 0]
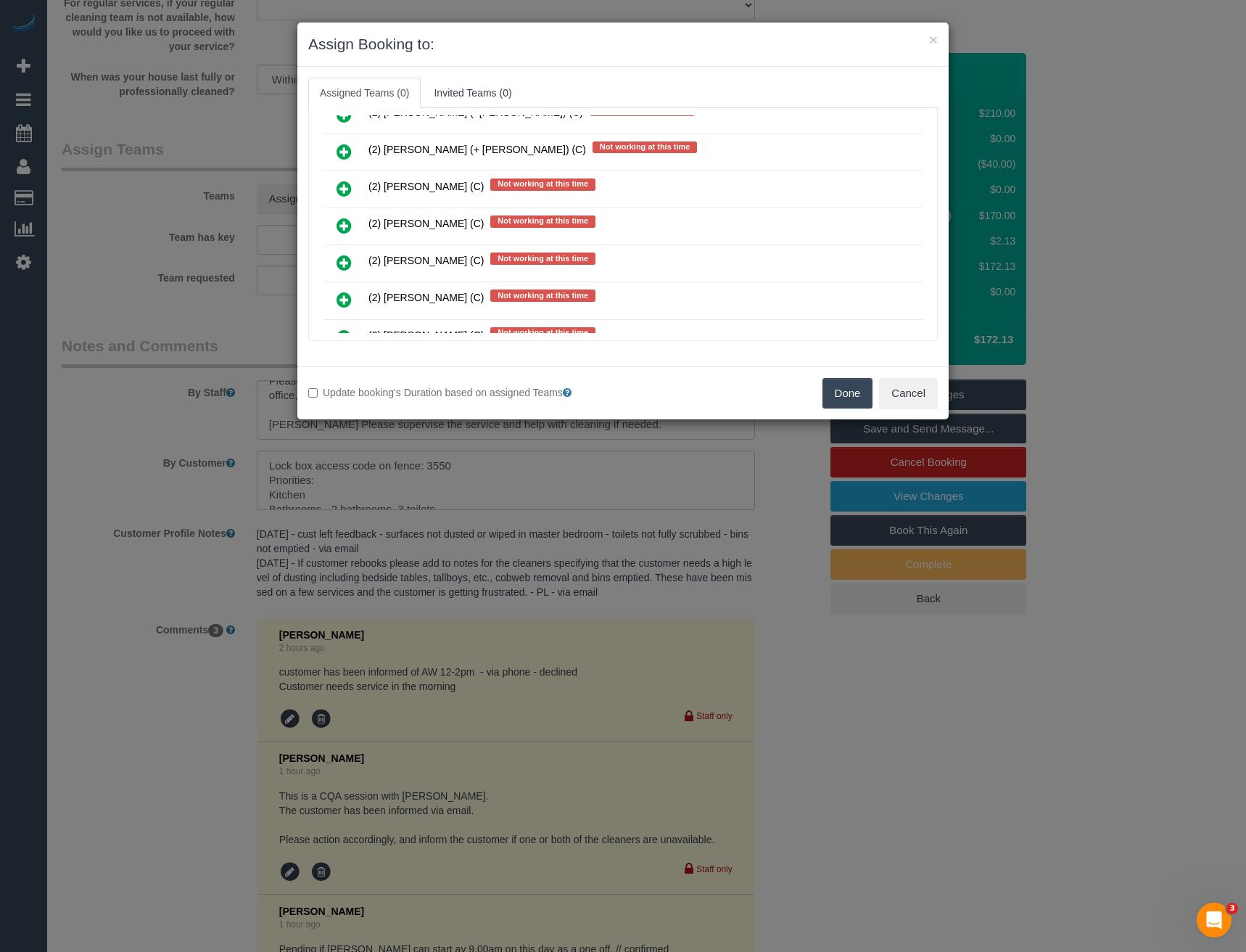
click at [346, 222] on icon at bounding box center [344, 226] width 15 height 18
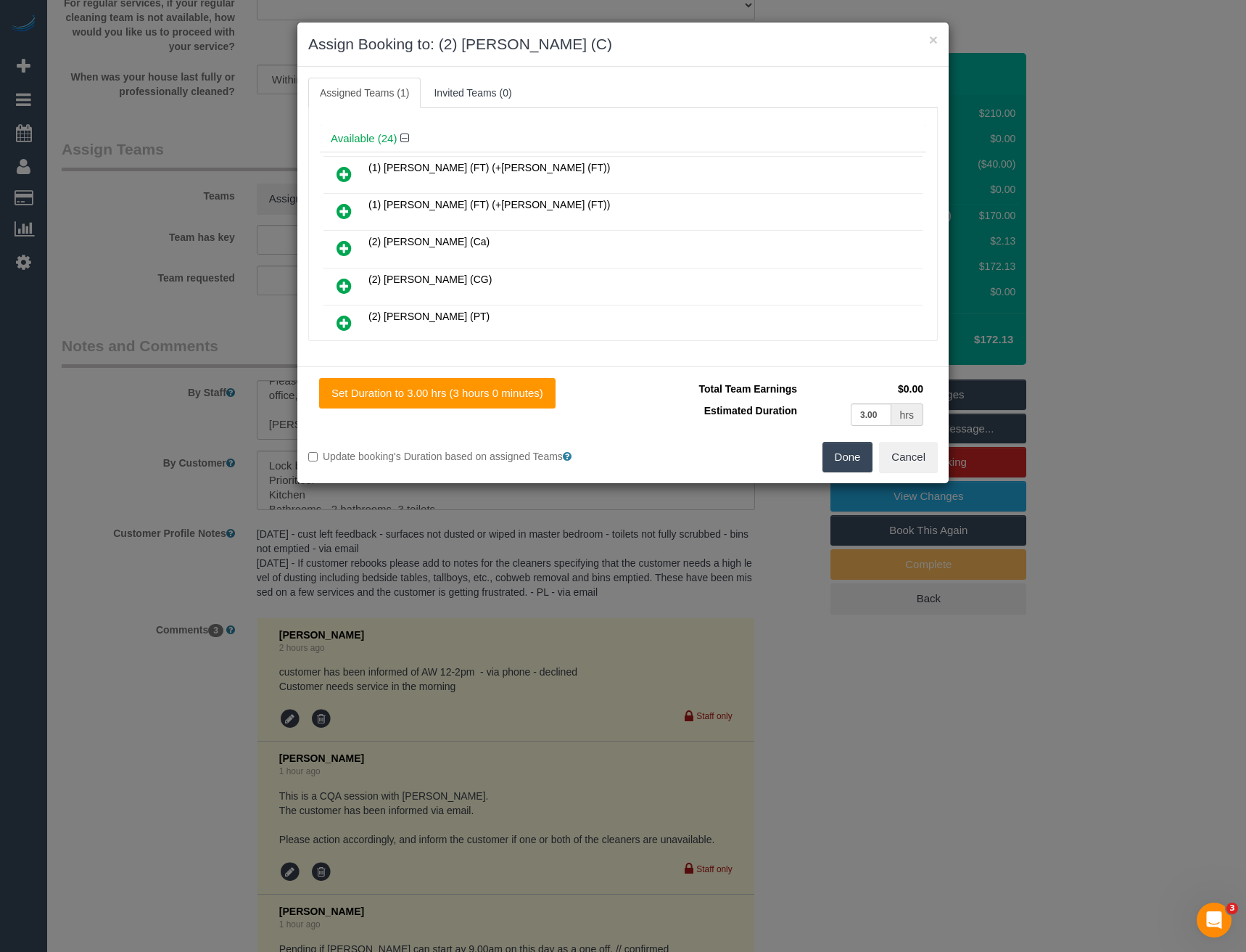
scroll to position [0, 0]
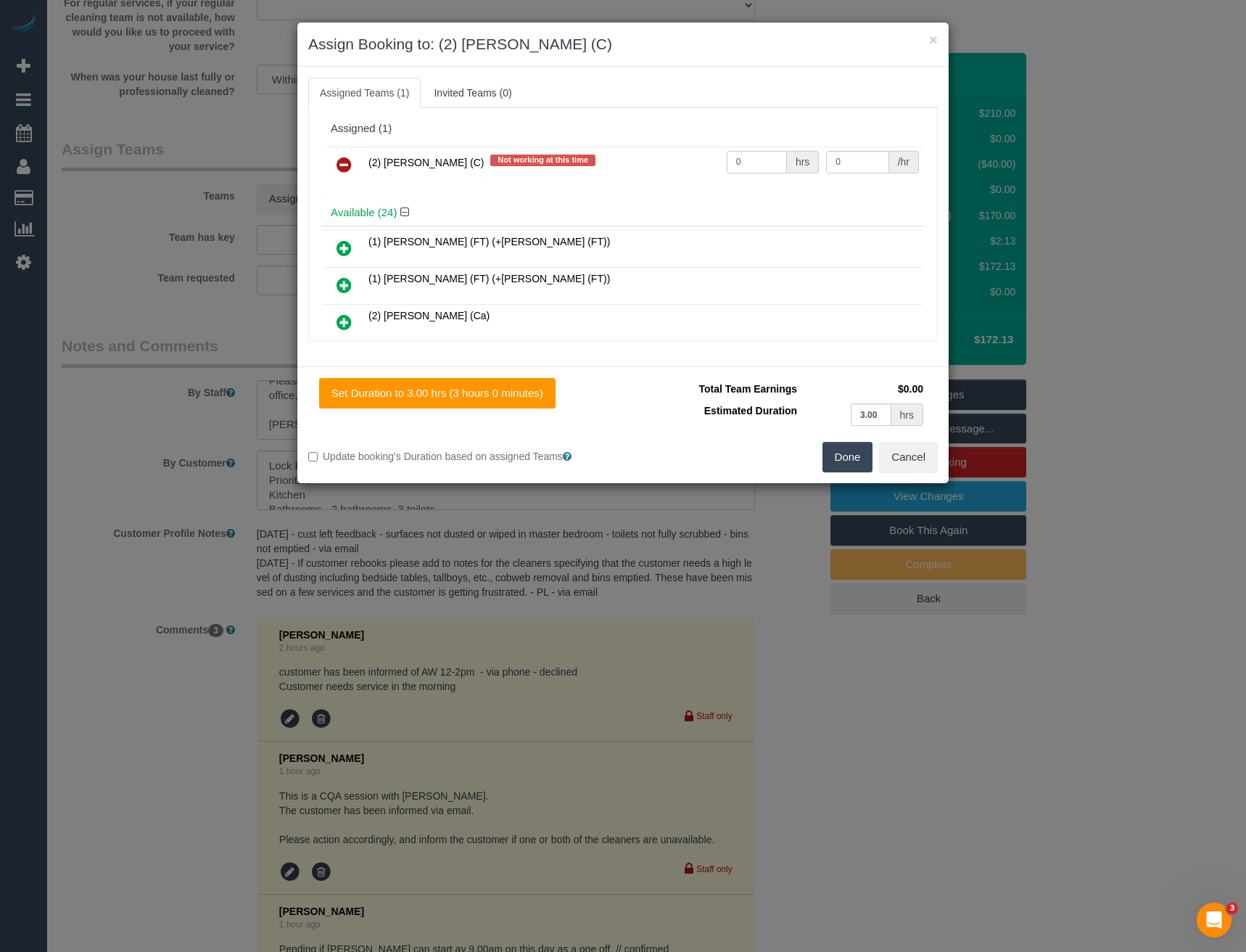
drag, startPoint x: 746, startPoint y: 164, endPoint x: 640, endPoint y: 181, distance: 107.4
click at [653, 178] on tr "(2) Kerry Welfare (C) Not working at this time 0 hrs 0 /hr" at bounding box center [623, 165] width 599 height 37
type input "3"
type input "40"
click at [839, 455] on button "Done" at bounding box center [848, 456] width 51 height 30
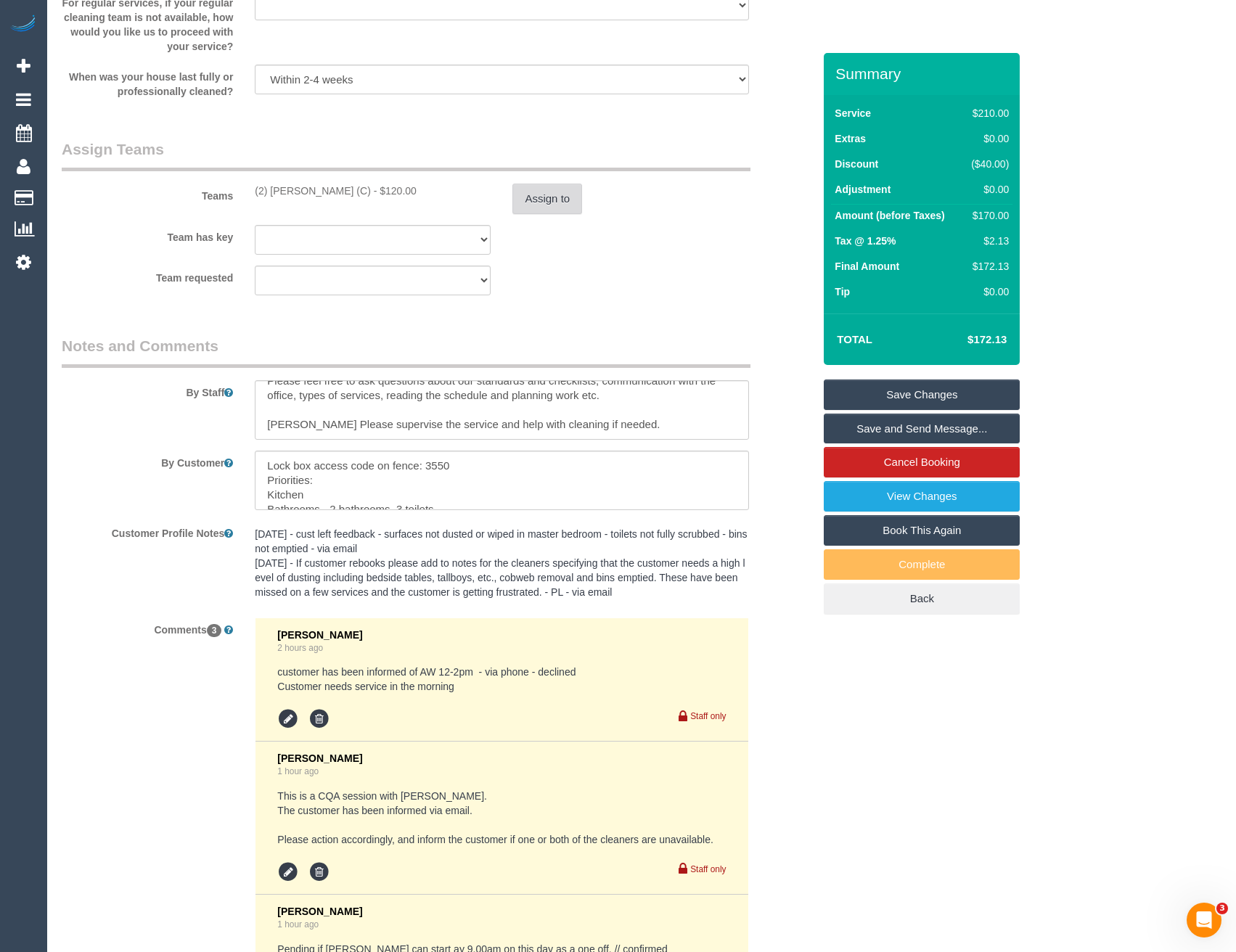
click at [543, 204] on button "Assign to" at bounding box center [547, 198] width 69 height 30
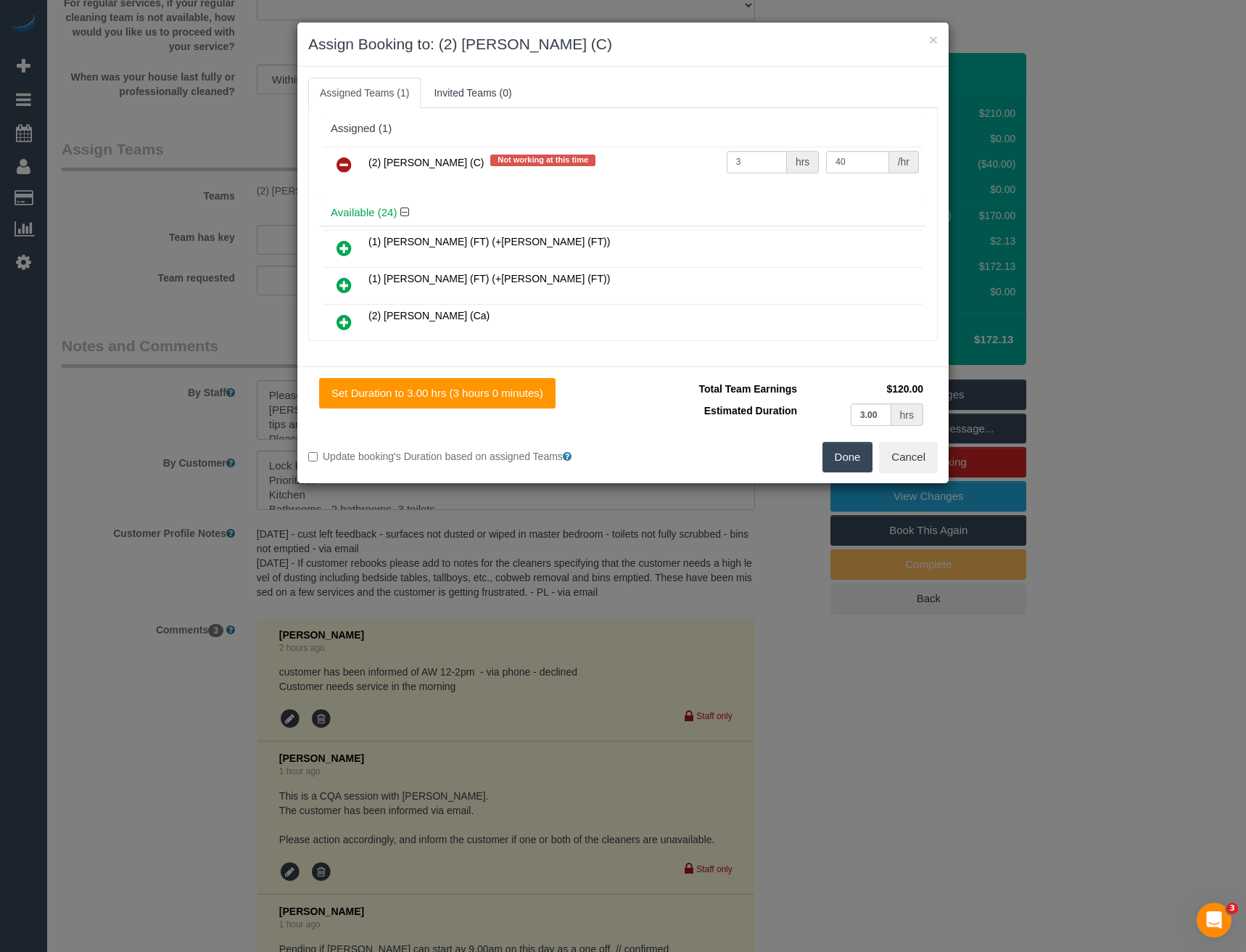
click at [687, 569] on div "× Assign Booking to: (2) Kerry Welfare (C) Assigned Teams (1) Invited Teams (0)…" at bounding box center [623, 476] width 1246 height 952
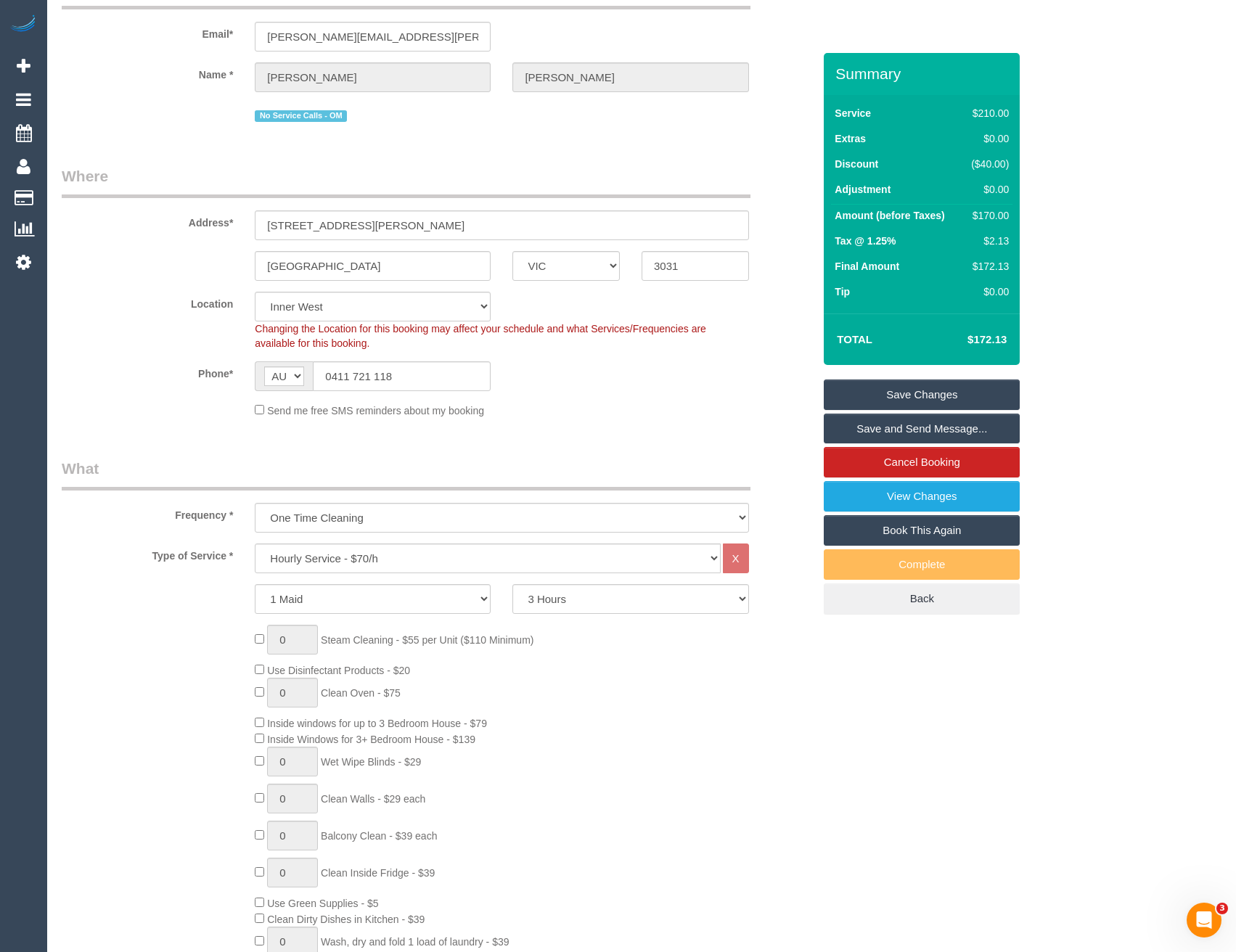
scroll to position [89, 0]
click at [330, 301] on select "Office City East (North) East (South) Inner East Inner North (East) Inner North…" at bounding box center [372, 308] width 236 height 29
select select "50"
click at [254, 293] on select "Office City East (North) East (South) Inner East Inner North (East) Inner North…" at bounding box center [372, 308] width 236 height 29
click at [576, 407] on div "Send me free SMS reminders about my booking" at bounding box center [501, 411] width 515 height 16
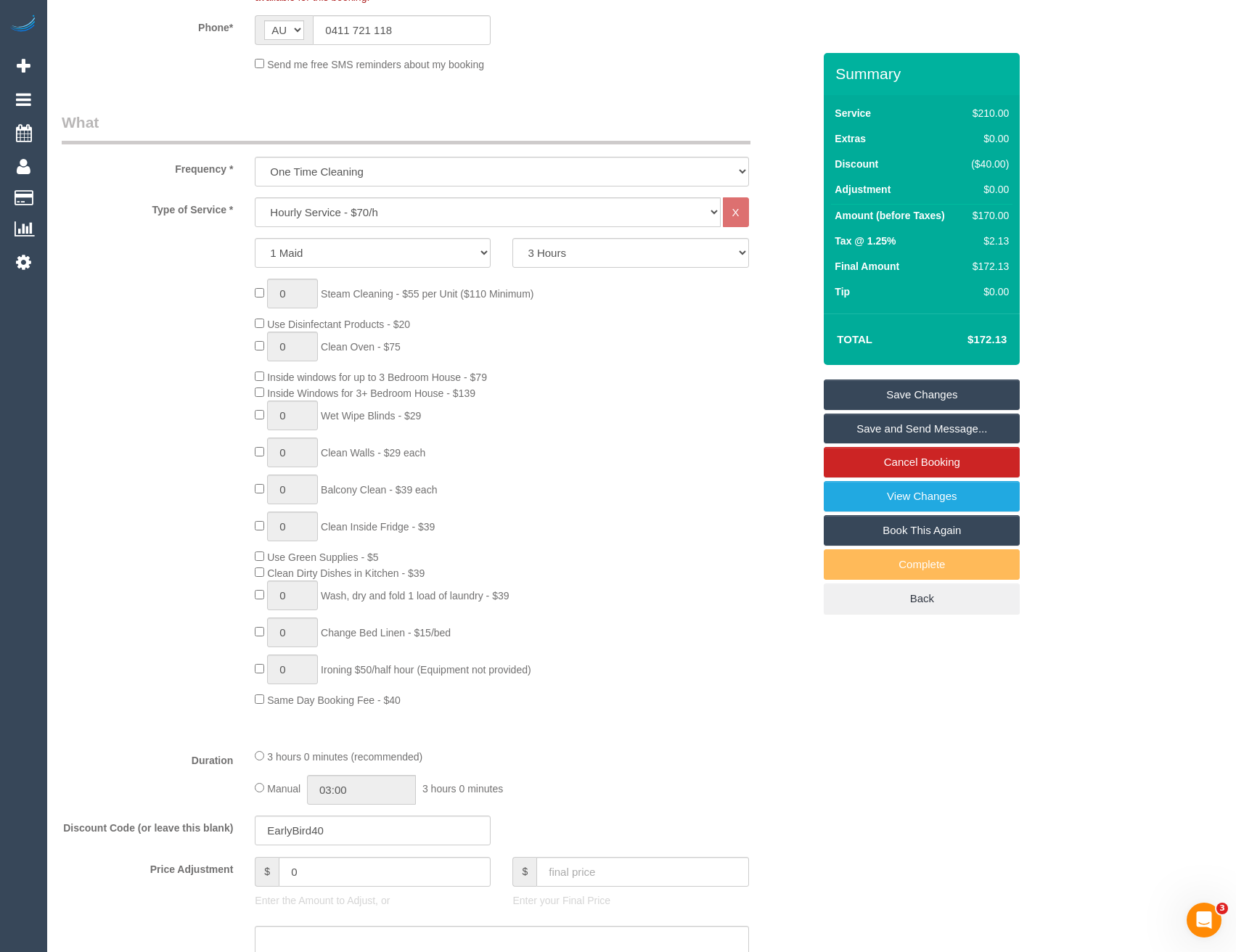
select select "object:13299"
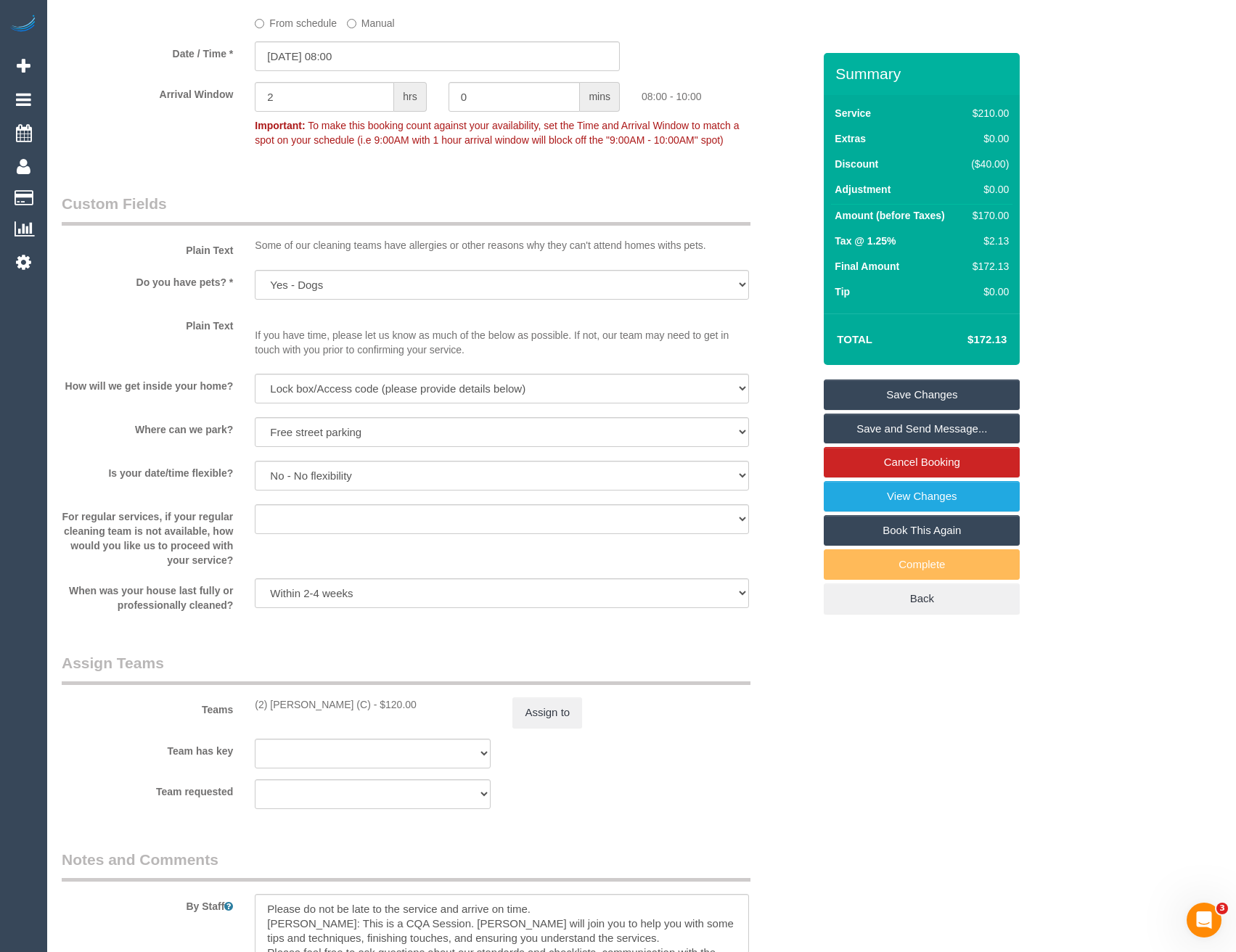
scroll to position [1686, 0]
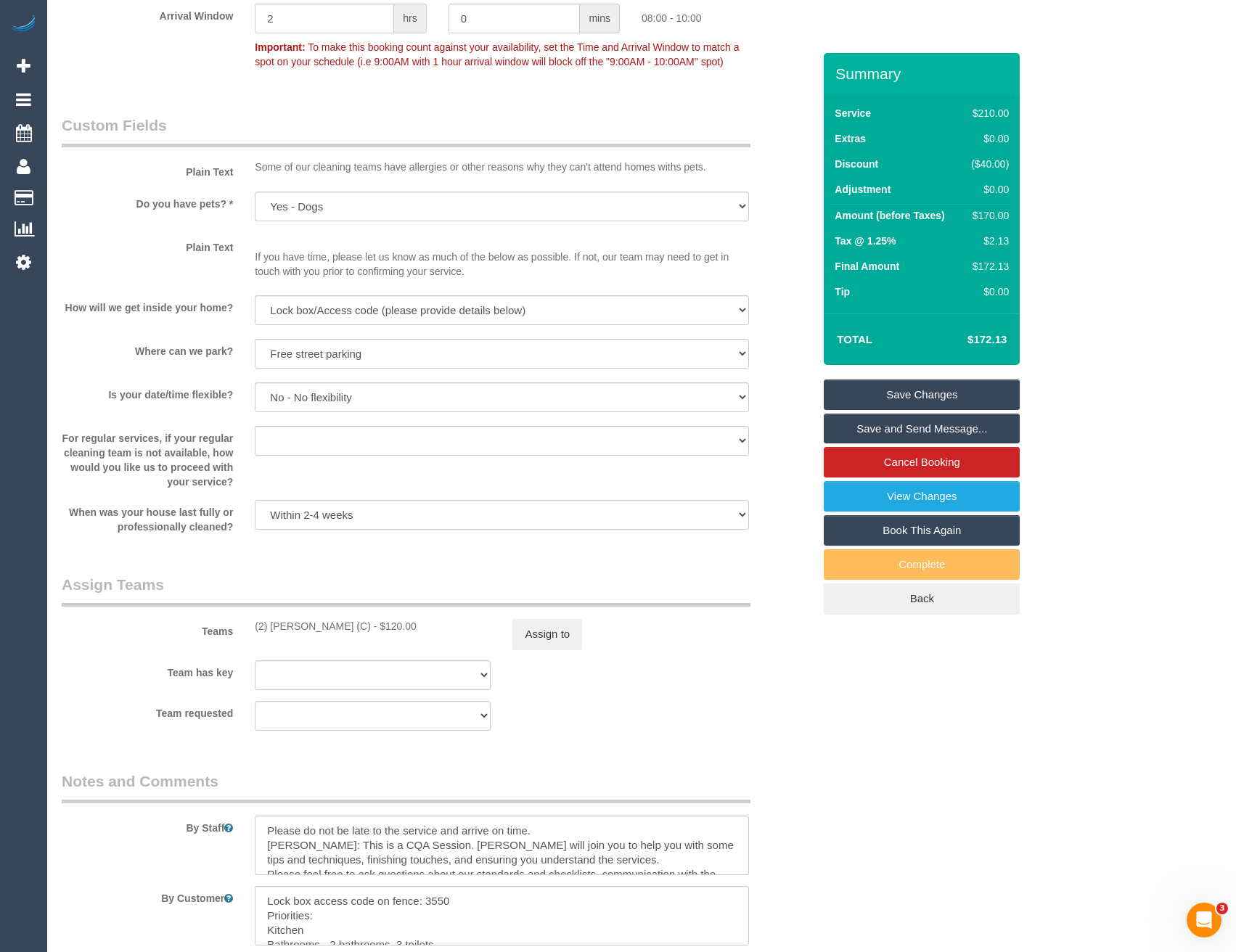
click at [546, 500] on select "Within 1-2 weeks Within 2-4 weeks Within 1-4 months Over 4 months ago" at bounding box center [501, 515] width 493 height 29
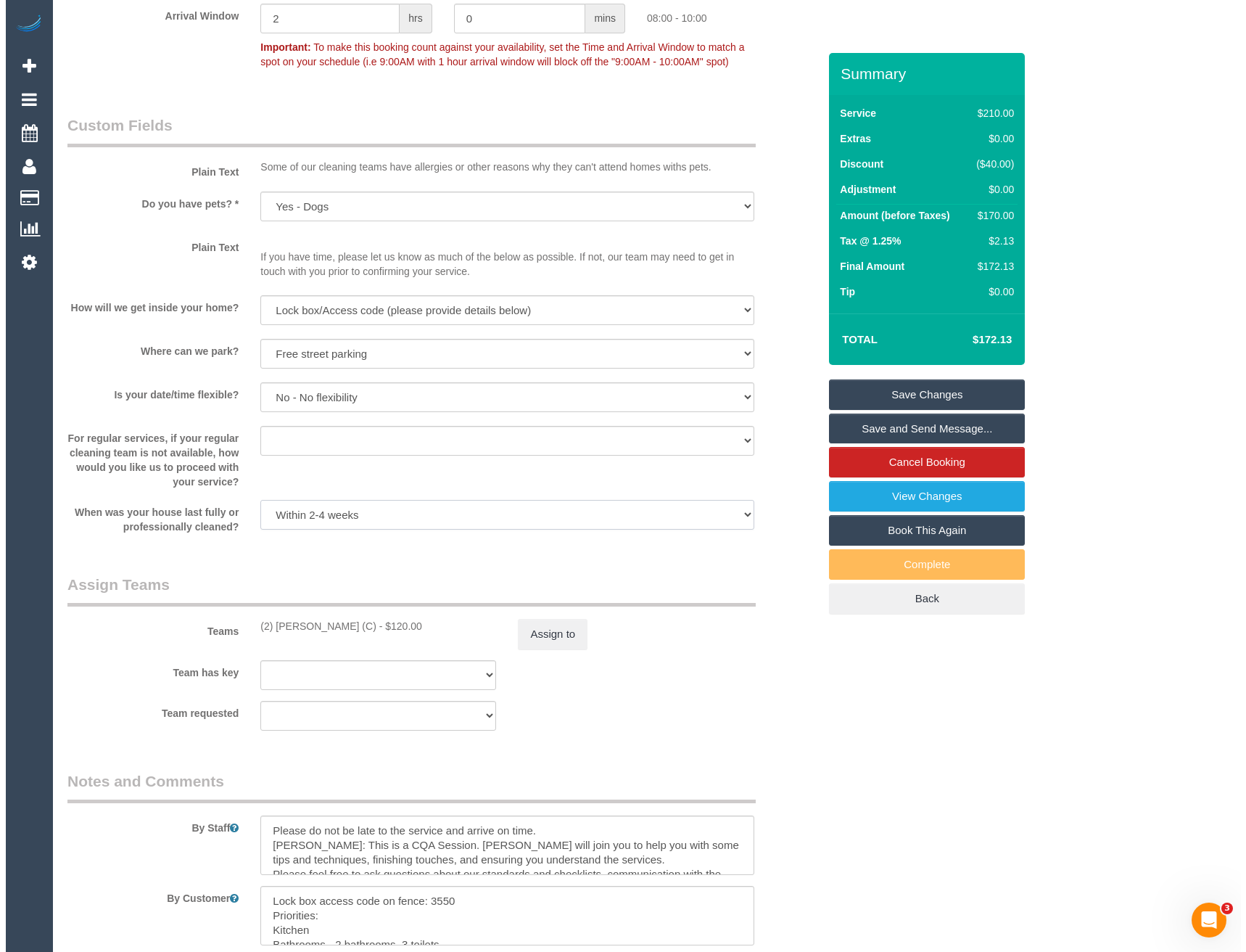
scroll to position [2121, 0]
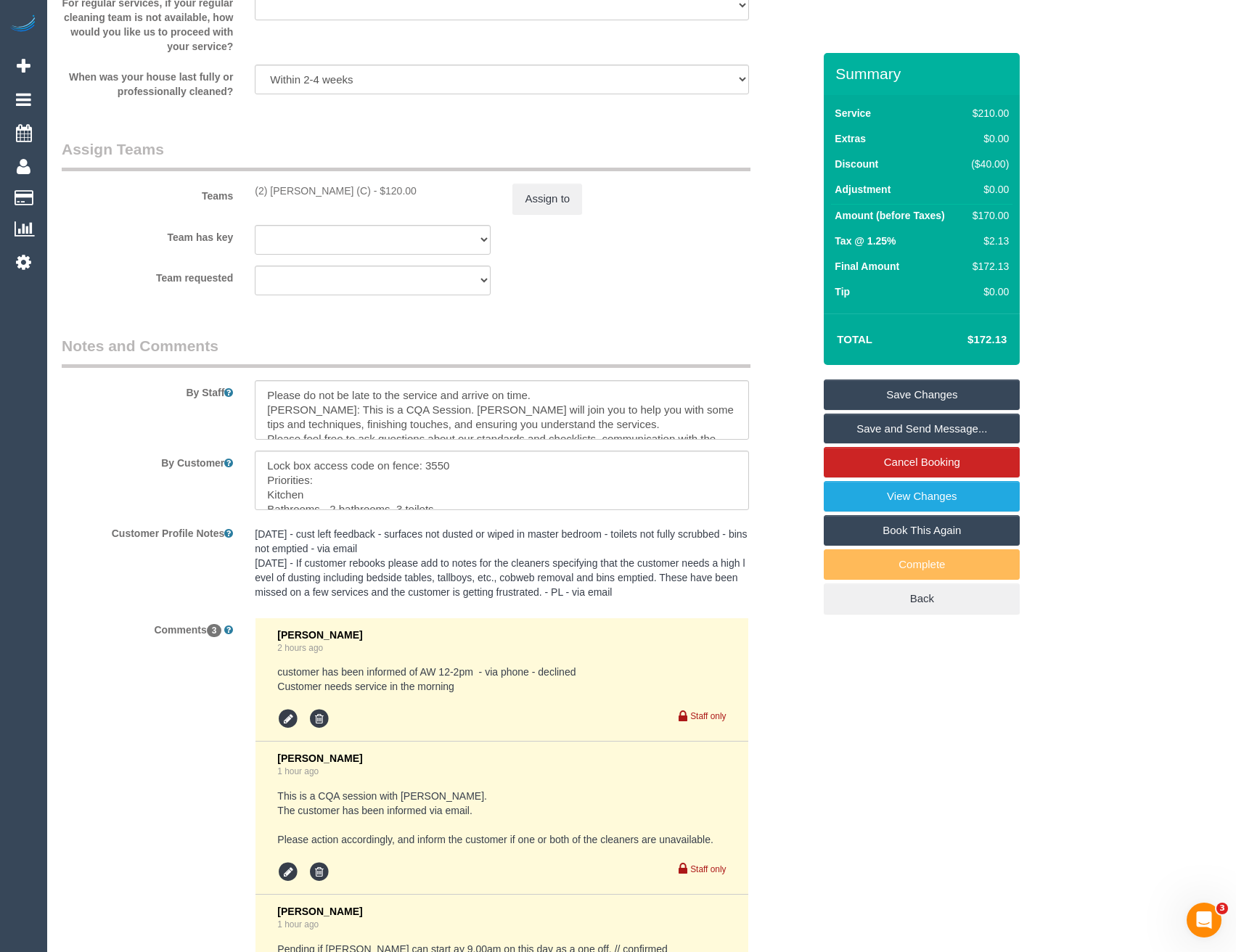
click at [556, 261] on sui-booking-teams "Teams (2) Kerry Welfare (C) - $120.00 Assign to Team has key (2) Kerry Welfare …" at bounding box center [437, 217] width 751 height 157
click at [543, 194] on button "Assign to" at bounding box center [547, 198] width 69 height 30
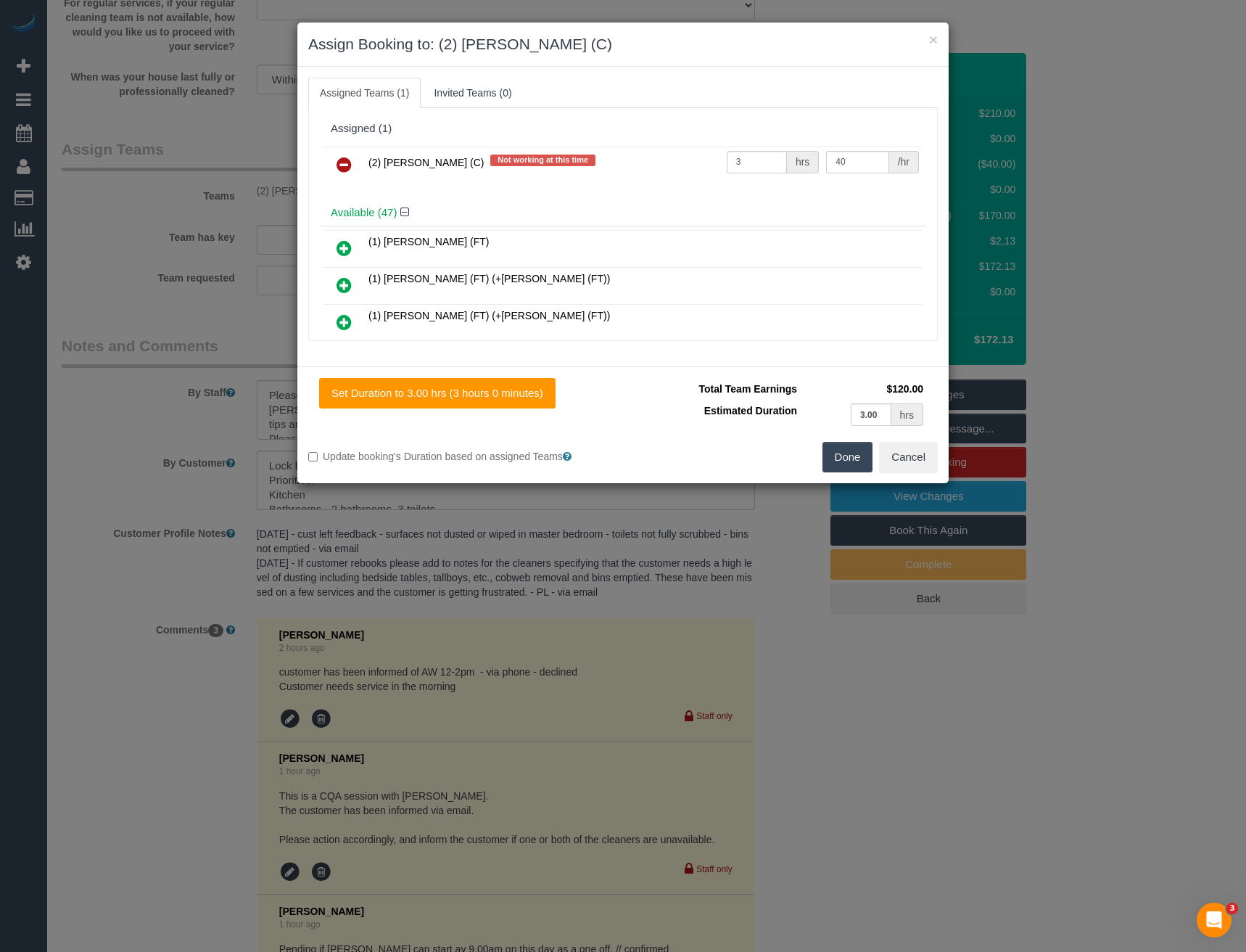
scroll to position [7584, 0]
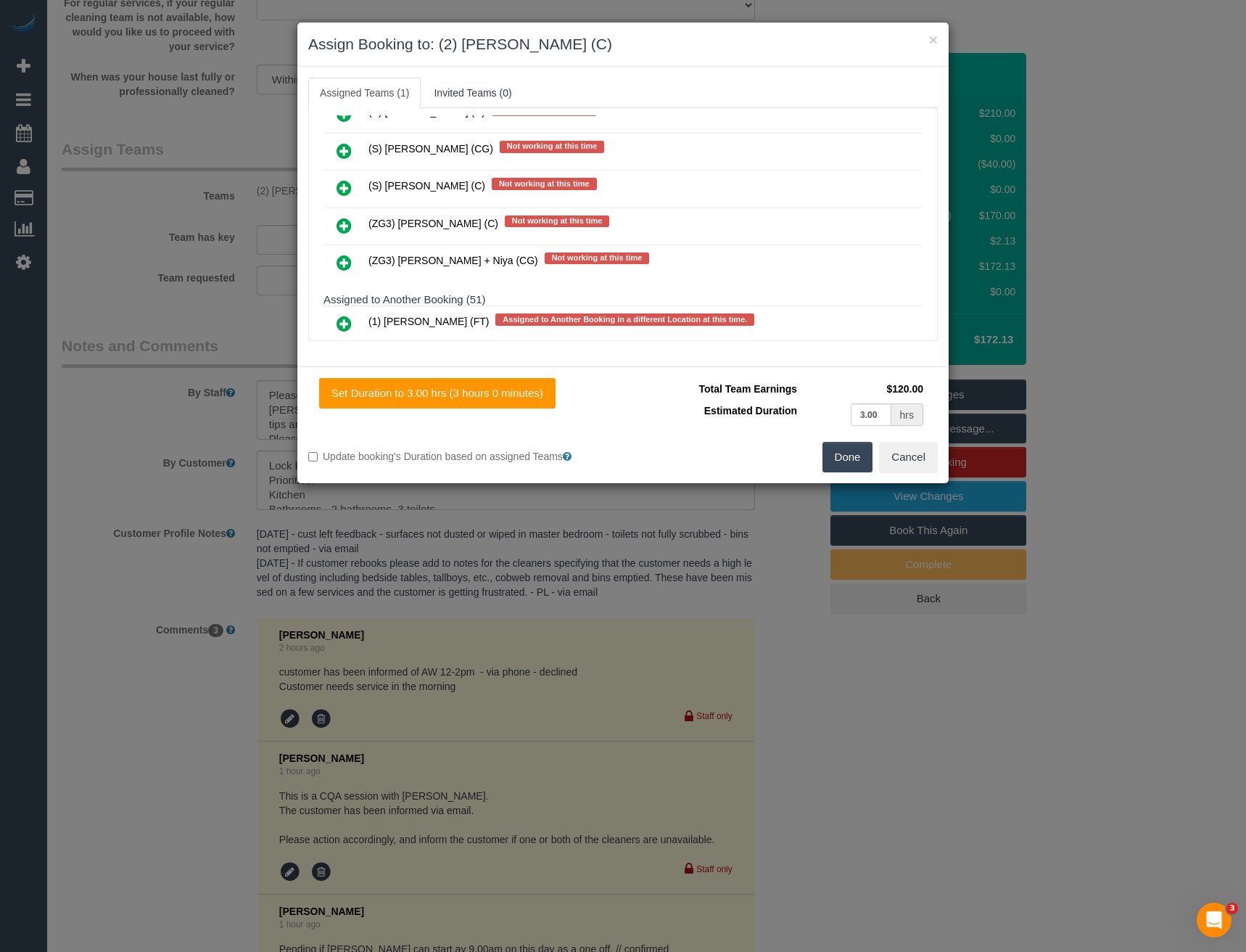
click at [338, 226] on icon at bounding box center [344, 226] width 15 height 18
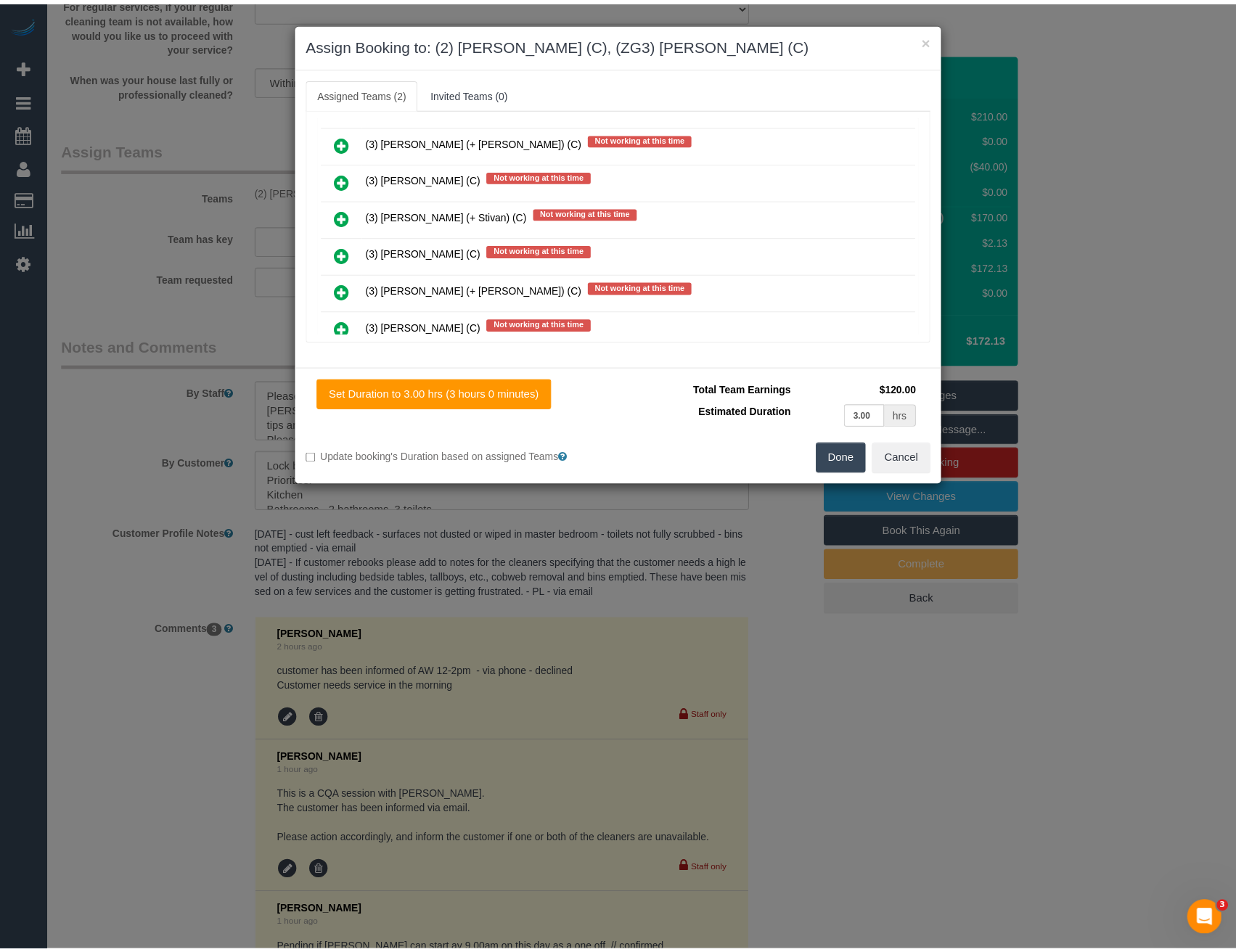
scroll to position [0, 0]
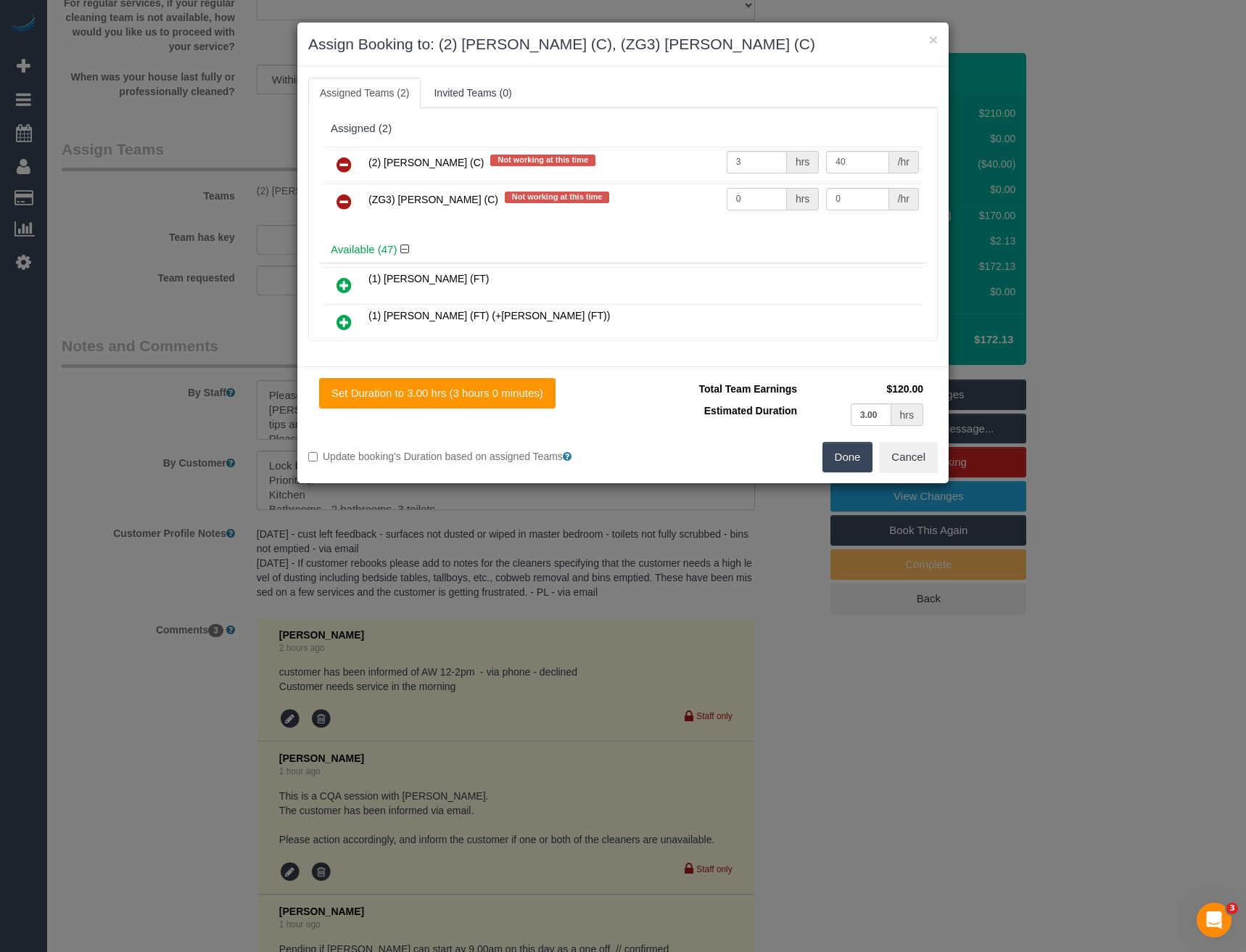
drag, startPoint x: 739, startPoint y: 202, endPoint x: 694, endPoint y: 204, distance: 45.0
click at [703, 209] on tr "(ZG3) Ashan Adithya (C) Not working at this time 0 hrs 0 /hr" at bounding box center [623, 202] width 599 height 37
type input "3"
type input "35"
click at [846, 465] on button "Done" at bounding box center [848, 456] width 51 height 30
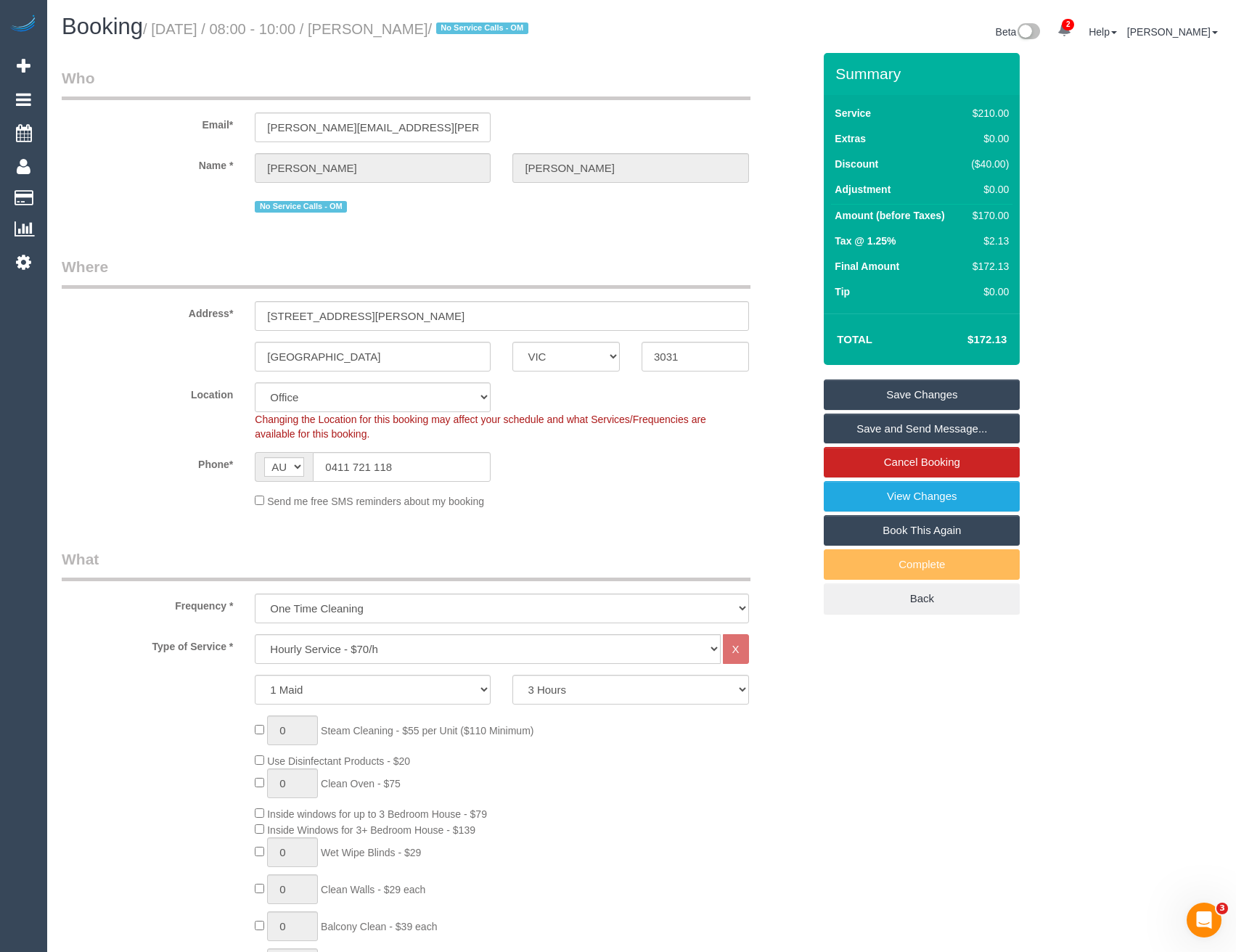
click at [873, 434] on link "Save and Send Message..." at bounding box center [922, 428] width 196 height 30
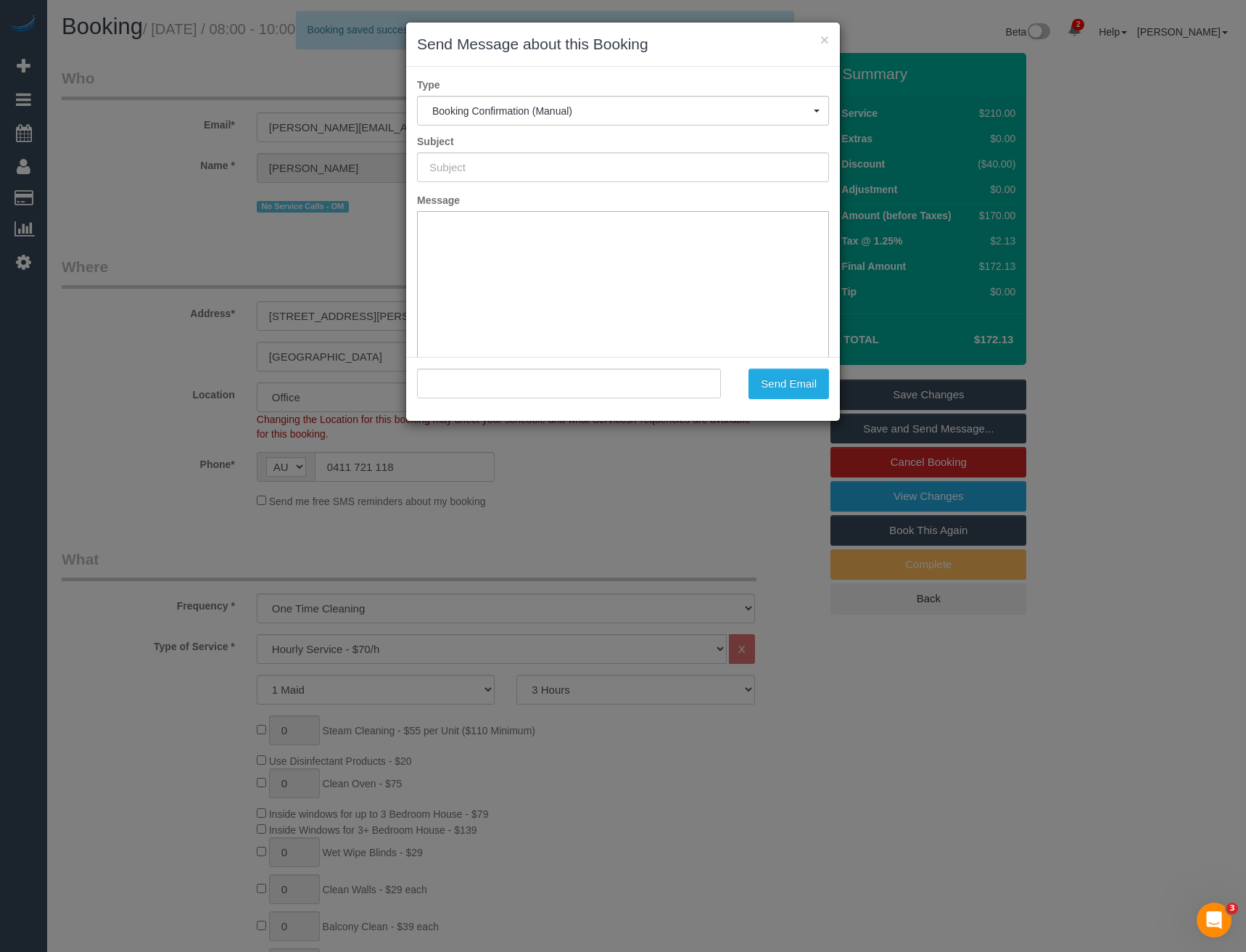
type input "Booking Confirmed"
type input ""Brooke Ward" <brooke.michelle.ward@gmail.com>"
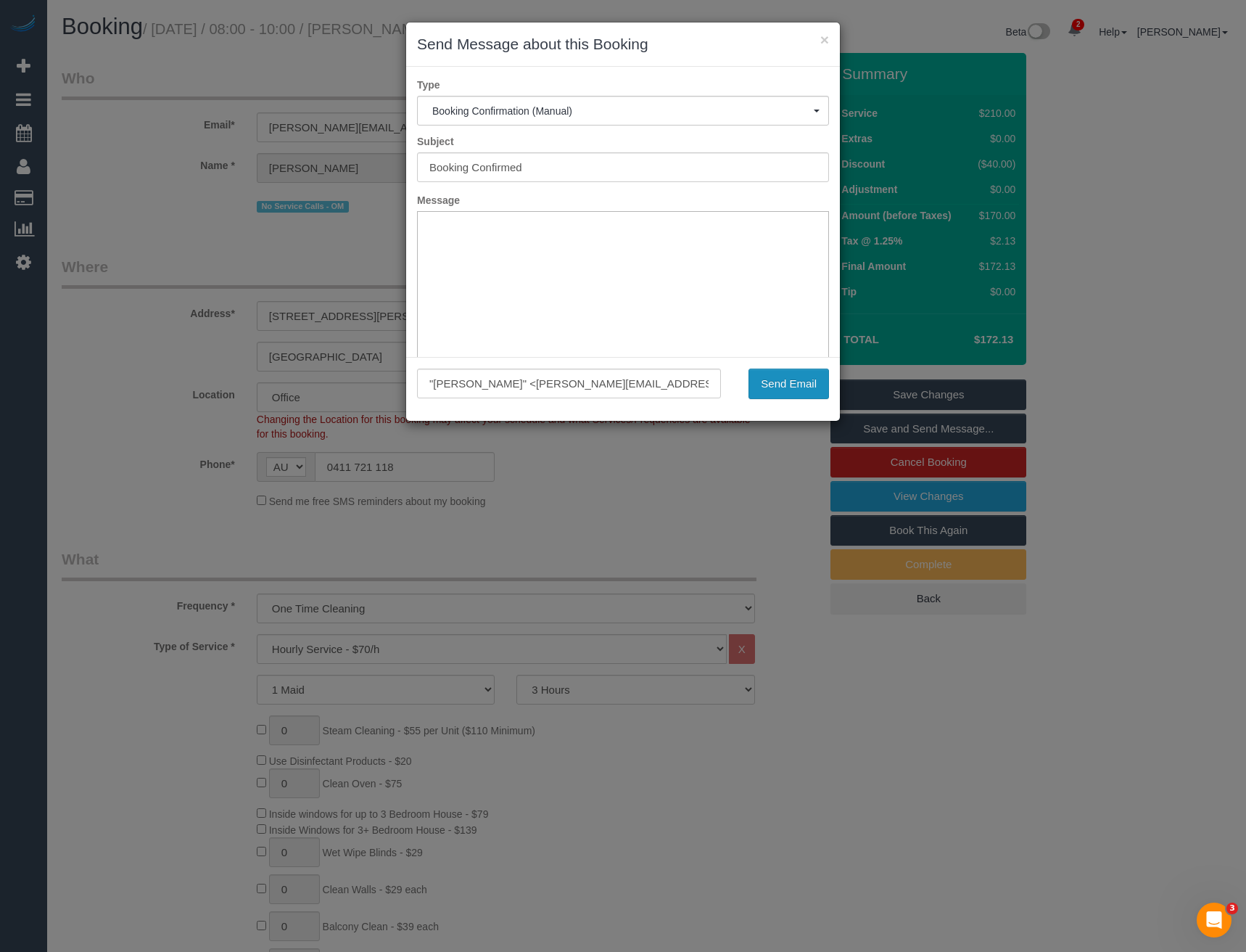
click at [807, 392] on button "Send Email" at bounding box center [788, 383] width 80 height 30
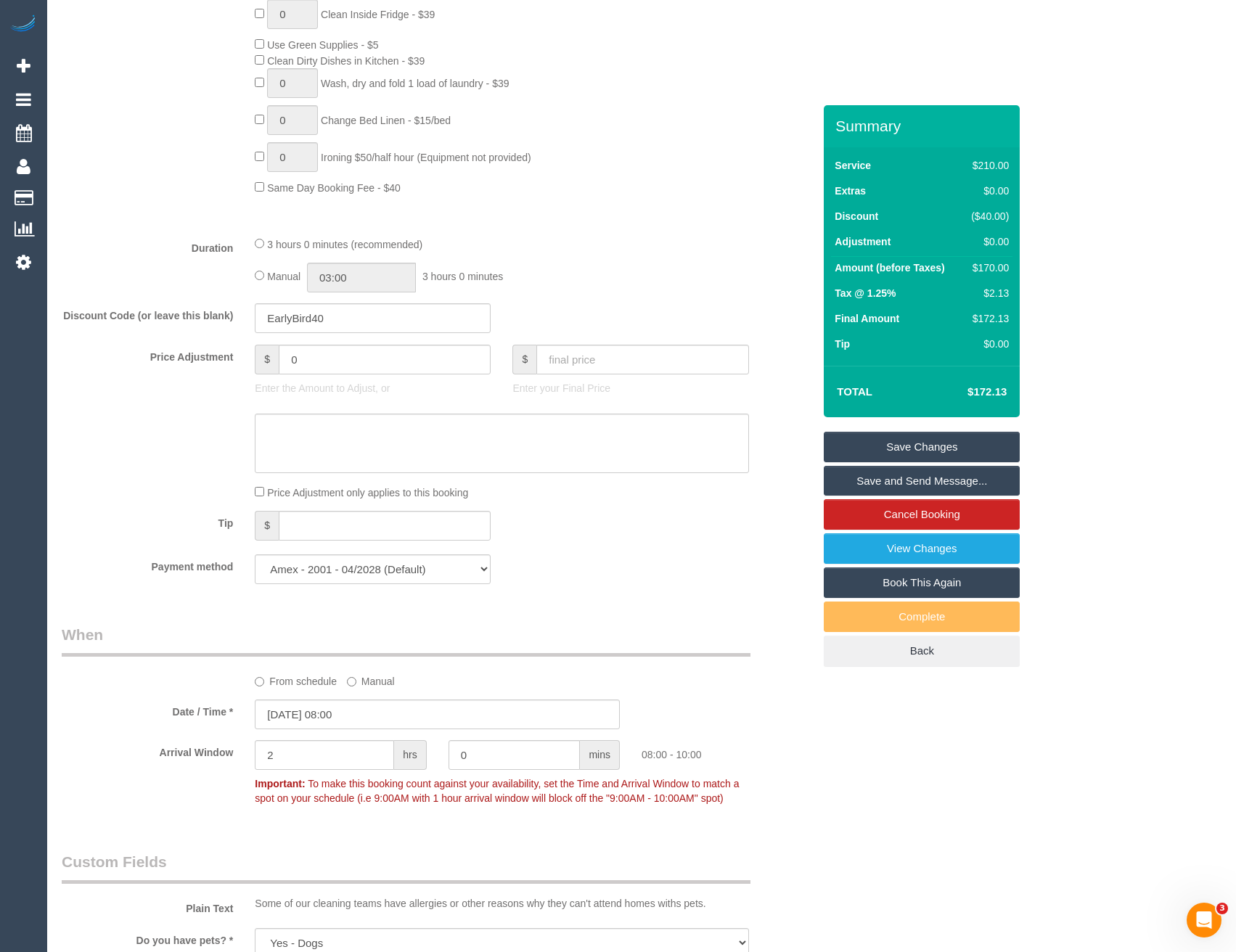
scroll to position [1088, 0]
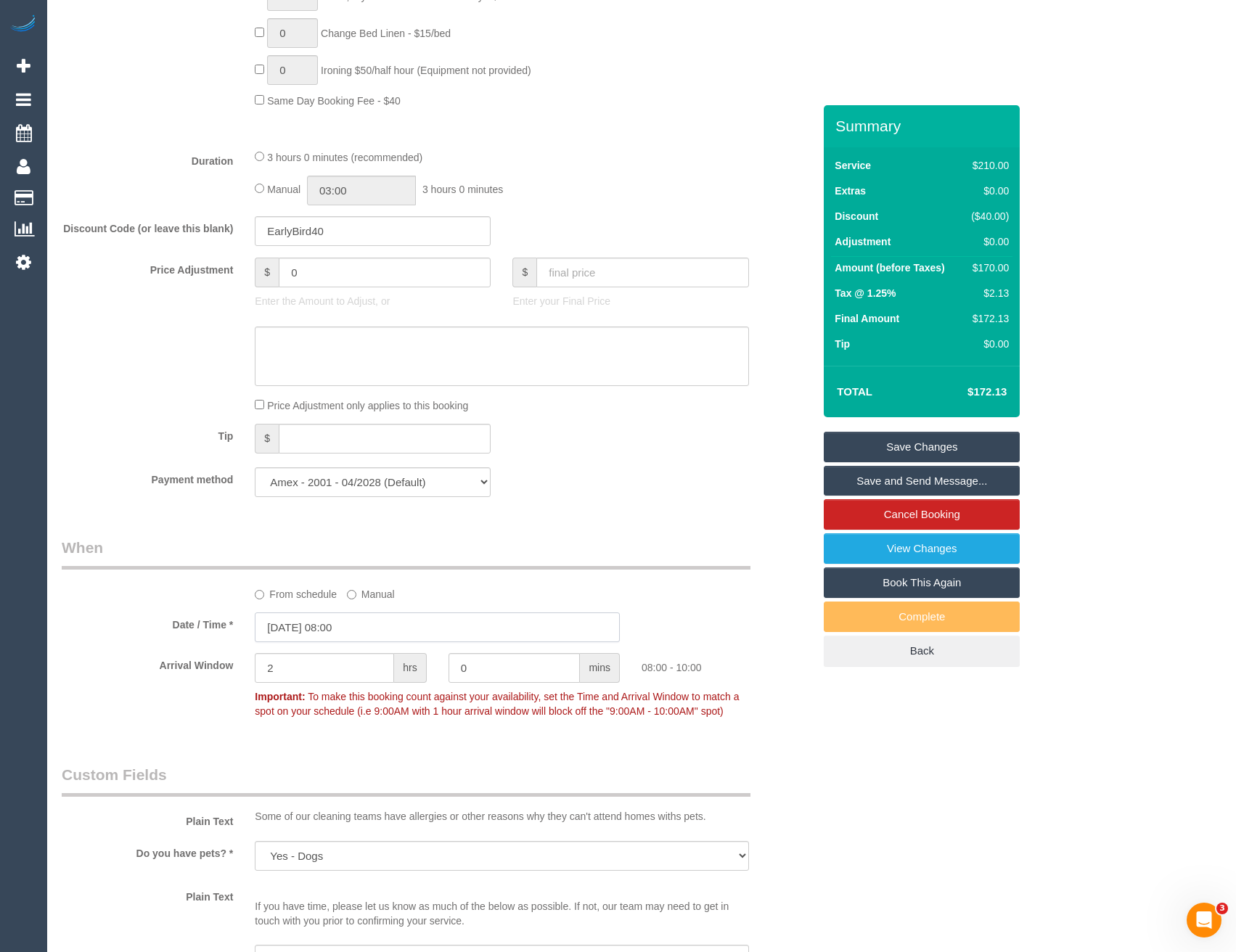
click at [375, 622] on input "26/08/2025 08:00" at bounding box center [437, 627] width 365 height 29
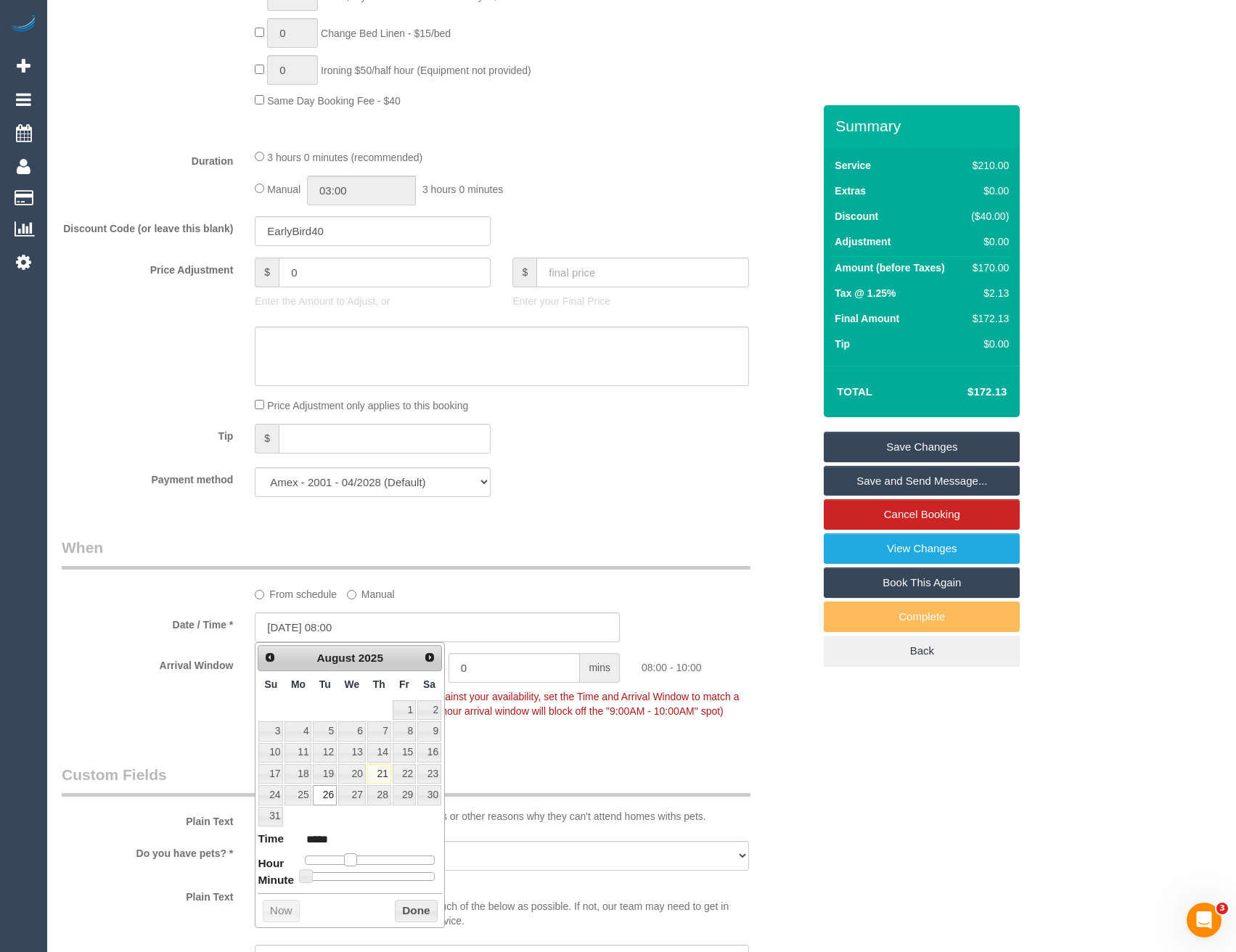
type input "26/08/2025 09:00"
type input "*****"
drag, startPoint x: 347, startPoint y: 858, endPoint x: 354, endPoint y: 858, distance: 7.0
click at [354, 858] on span at bounding box center [355, 860] width 13 height 13
click at [437, 908] on div "Prev Next August 2025 Su Mo Tu We Th Fr Sa 1 2 3 4 5 6 7 8 9 10 11 12 13 14 15 …" at bounding box center [350, 785] width 190 height 286
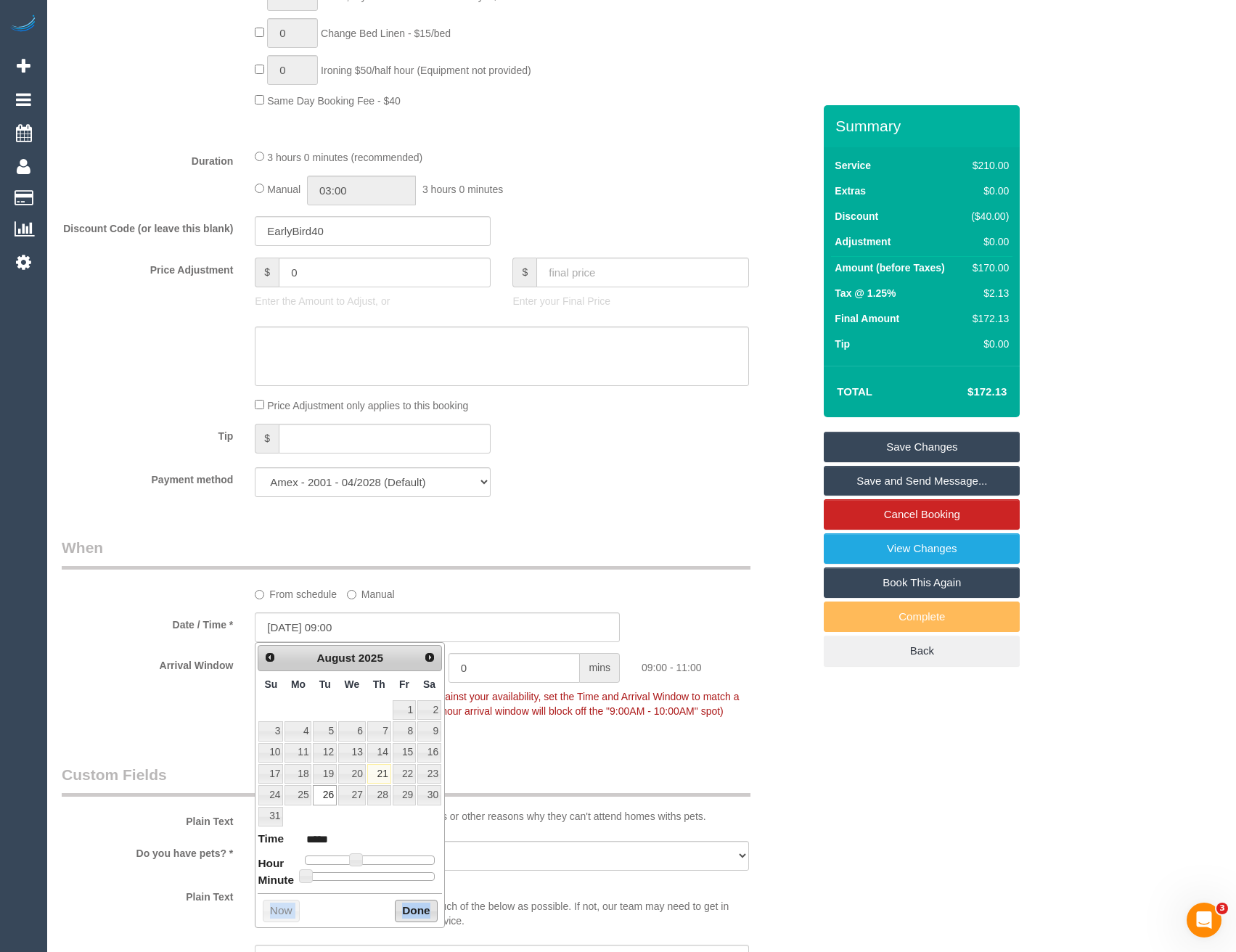
click at [406, 908] on button "Done" at bounding box center [416, 911] width 43 height 23
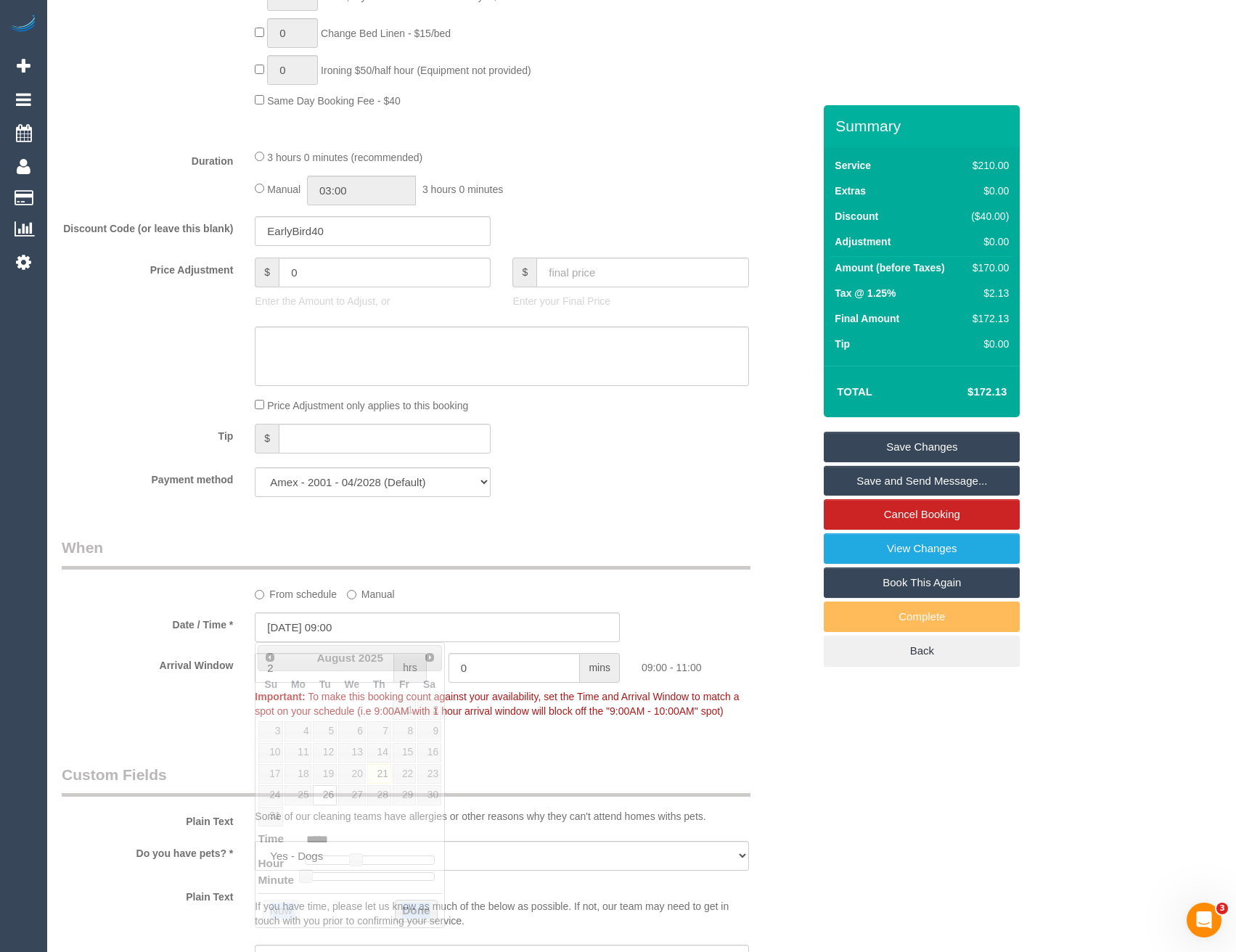
click at [422, 916] on button "Done" at bounding box center [416, 911] width 43 height 23
drag, startPoint x: 275, startPoint y: 656, endPoint x: 244, endPoint y: 668, distance: 33.2
click at [244, 668] on div "2 hrs" at bounding box center [341, 670] width 193 height 32
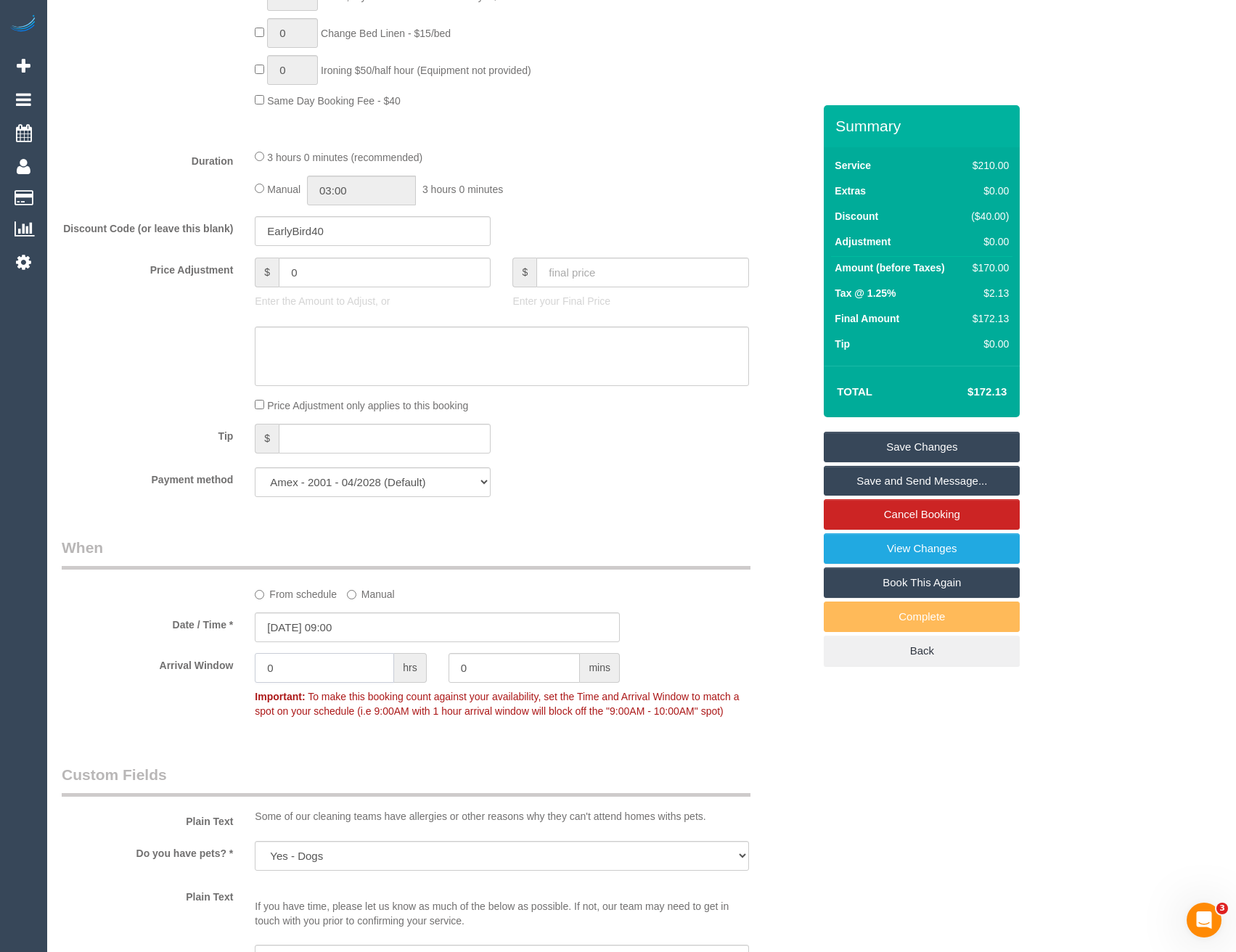
type input "0"
click at [877, 704] on div "Who Email* brooke.michelle.ward@gmail.com Name * Brooke Ward No Service Calls -…" at bounding box center [642, 639] width 1159 height 3245
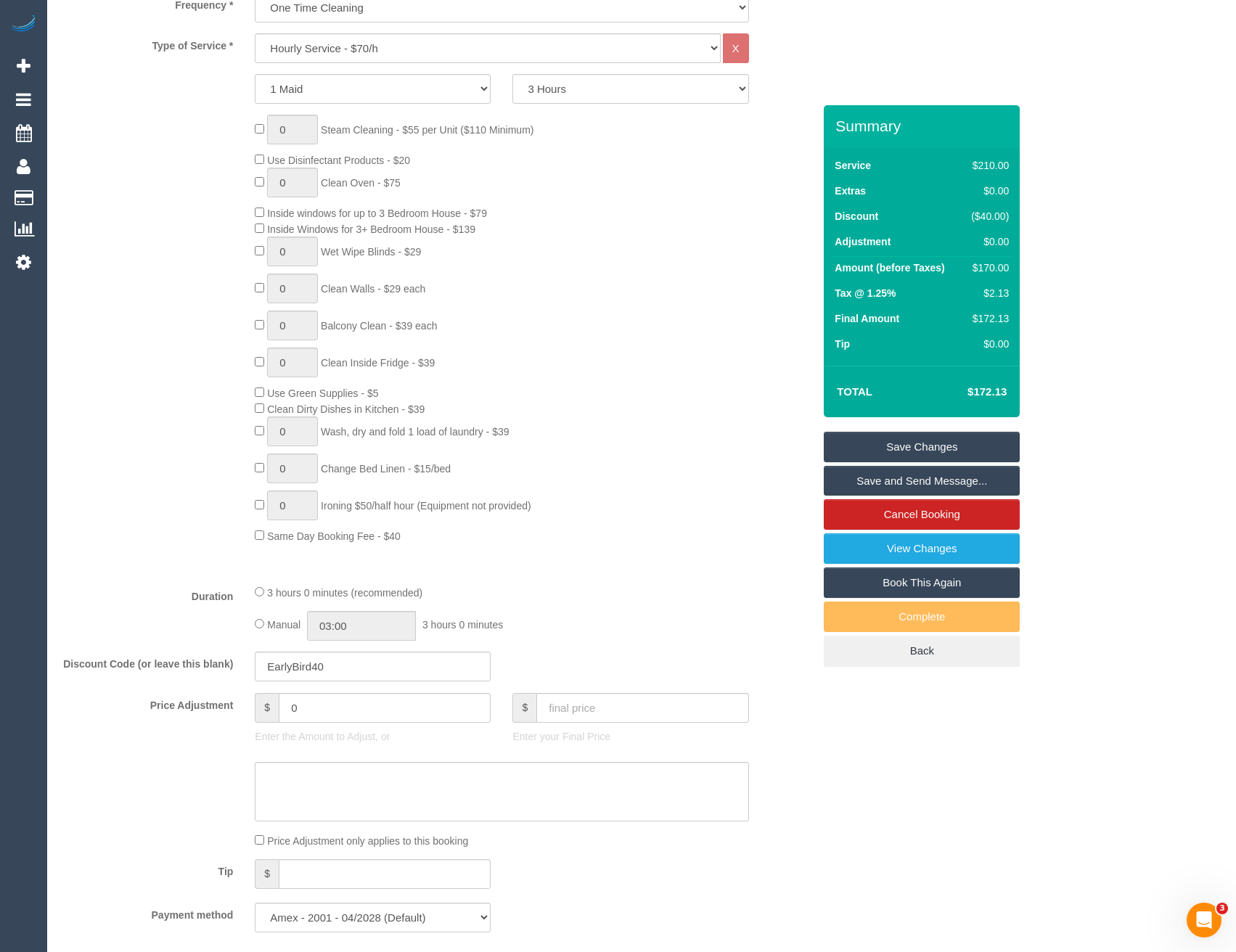
scroll to position [652, 0]
click at [898, 448] on link "Save Changes" at bounding box center [922, 446] width 196 height 30
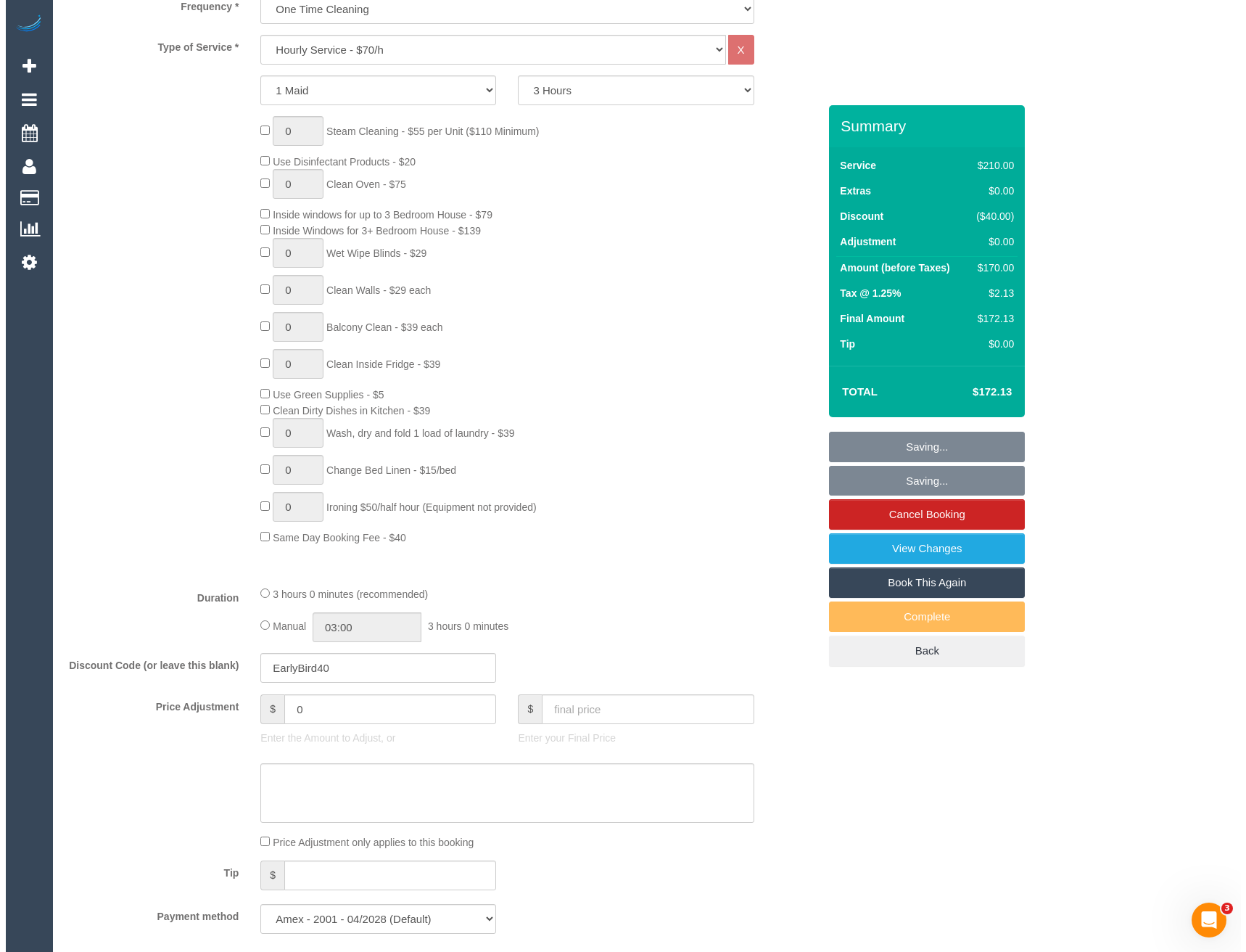
scroll to position [0, 0]
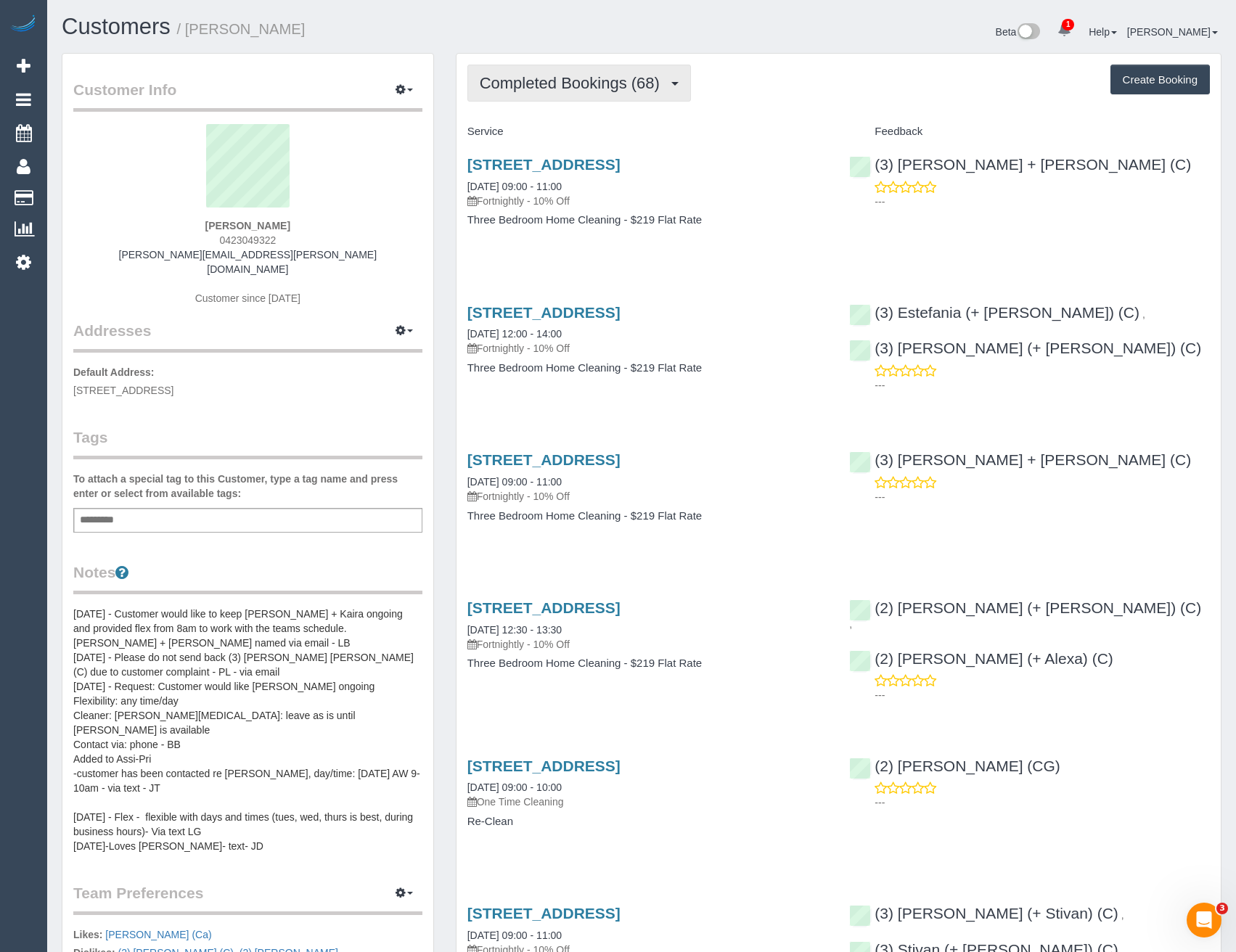
click at [614, 90] on span "Completed Bookings (68)" at bounding box center [573, 83] width 187 height 18
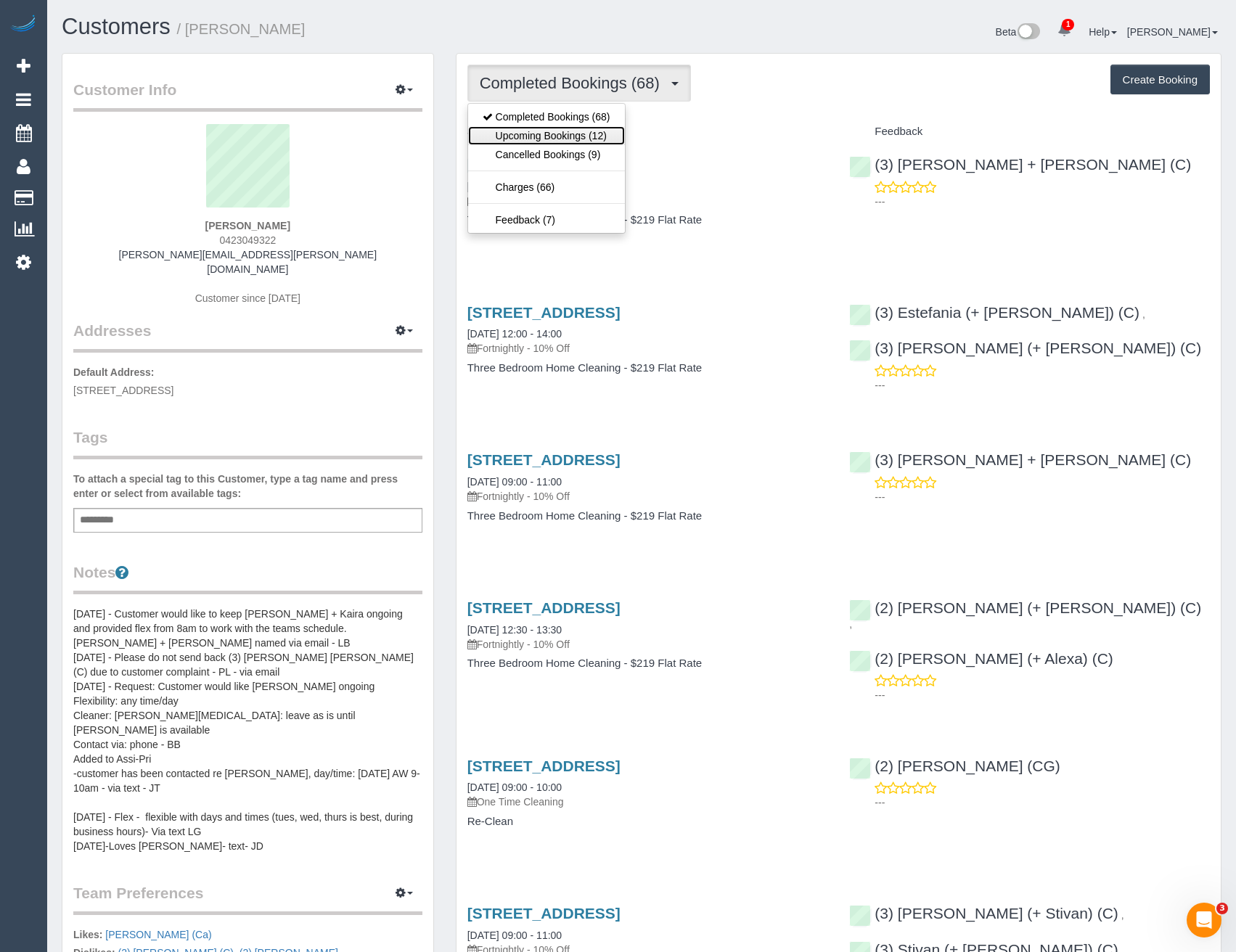
click at [584, 135] on link "Upcoming Bookings (12)" at bounding box center [546, 136] width 157 height 19
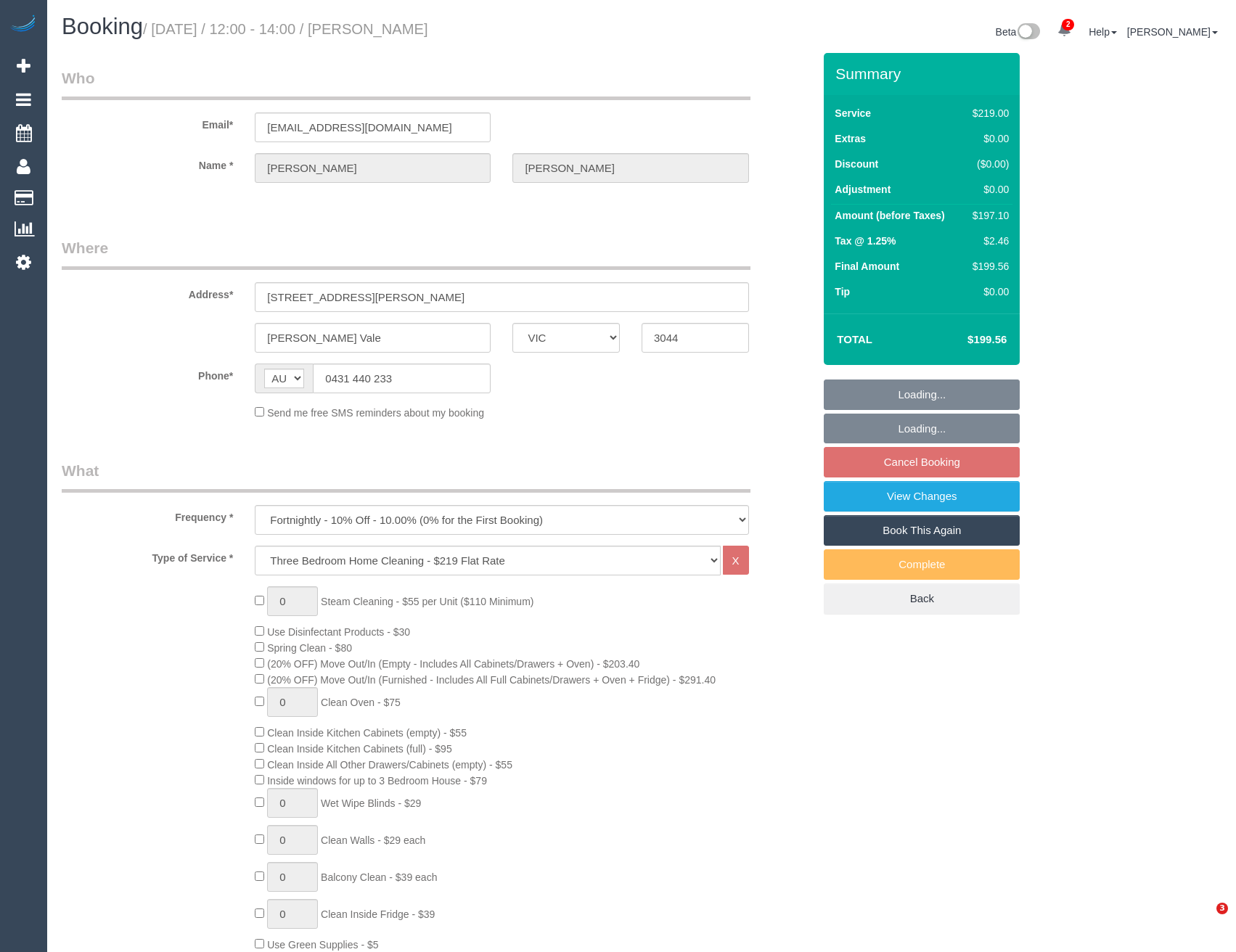
select select "VIC"
select select "string:stripe-pm_1QqtCF2GScqysDRV5l5BjYxq"
select select "number:27"
select select "number:14"
select select "number:19"
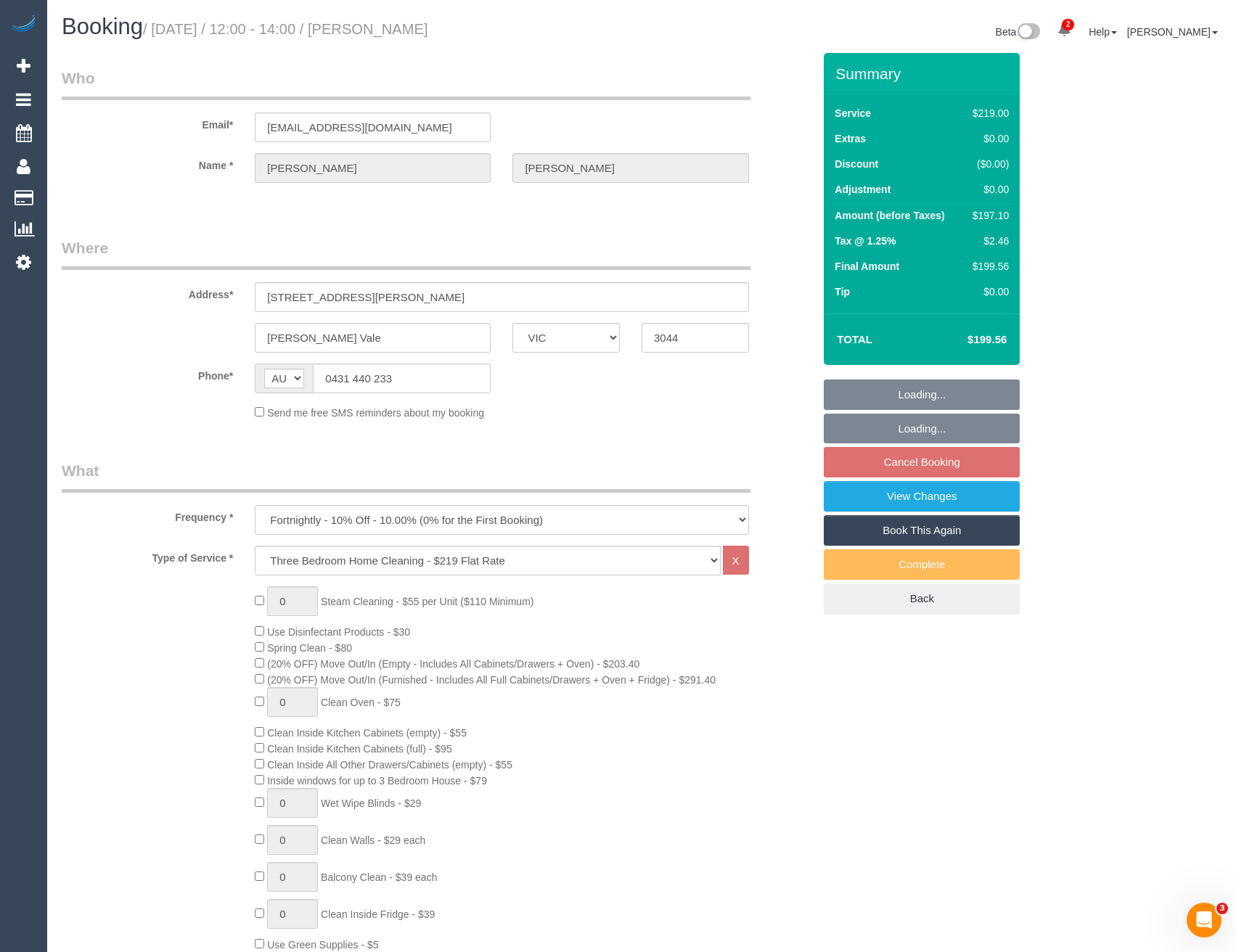
select select "number:24"
select select "number:34"
select select "number:11"
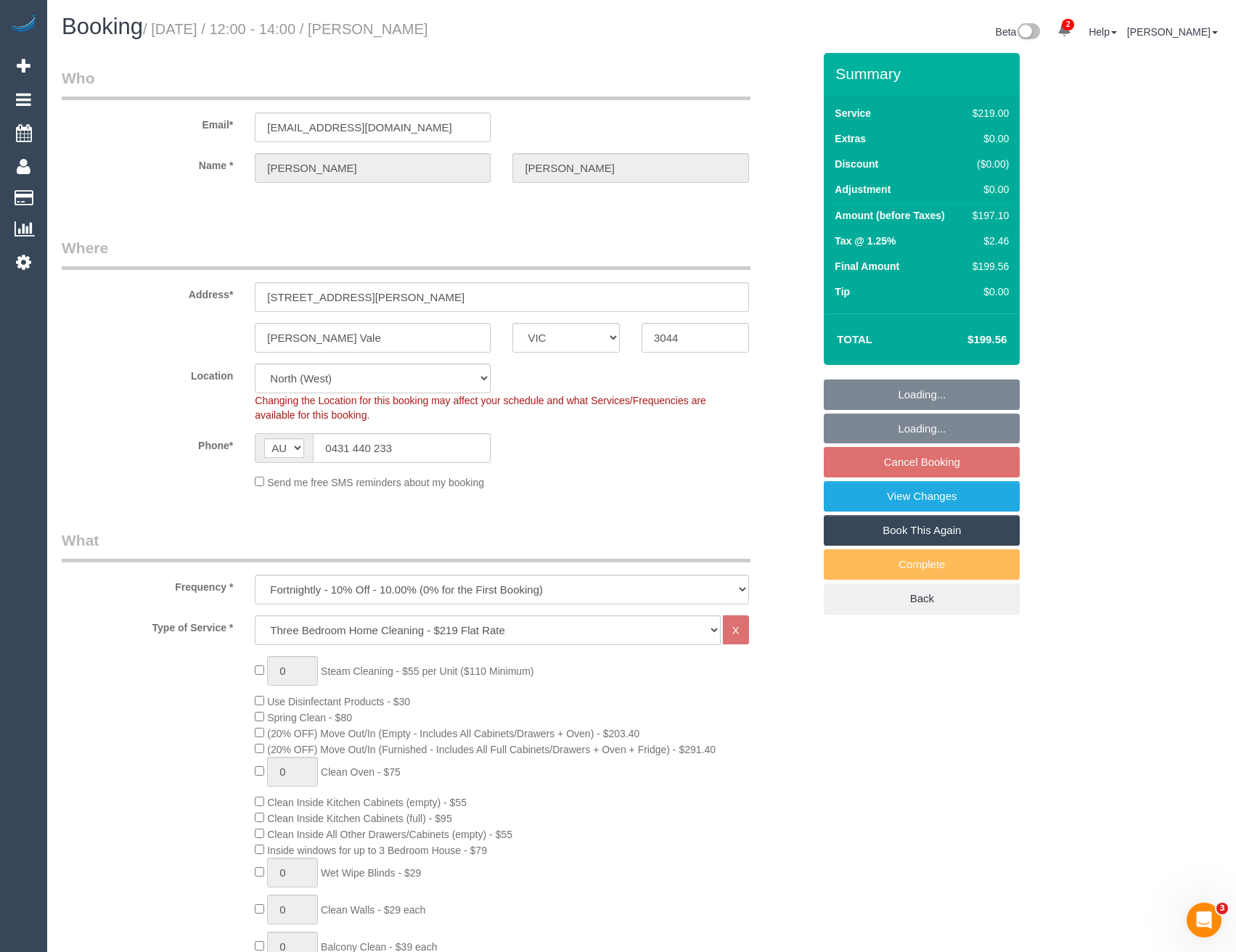
select select "object:795"
select select "spot4"
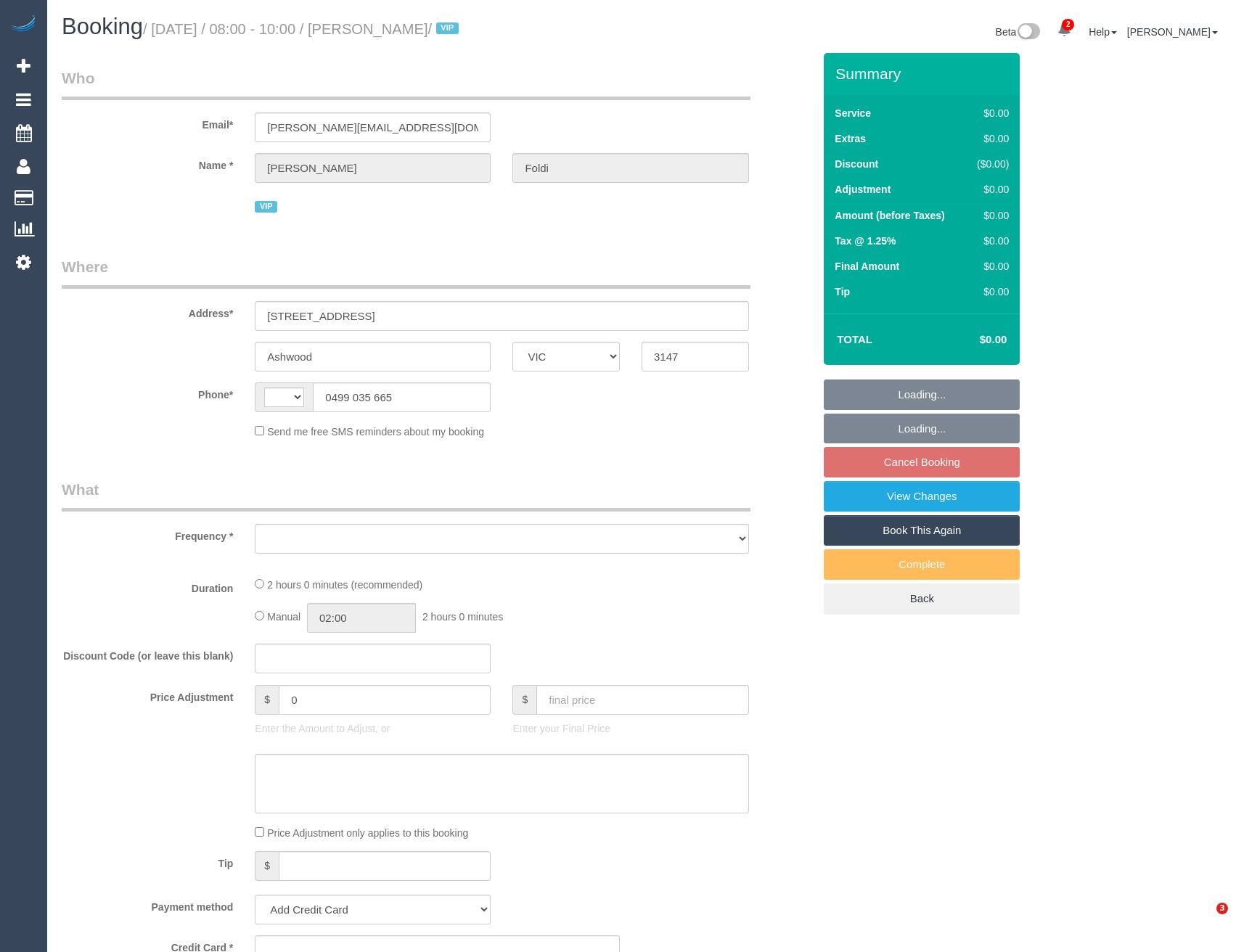
select select "VIC"
select select "string:stripe-pm_1PNOjH2GScqysDRVR38ABWhb"
select select "120"
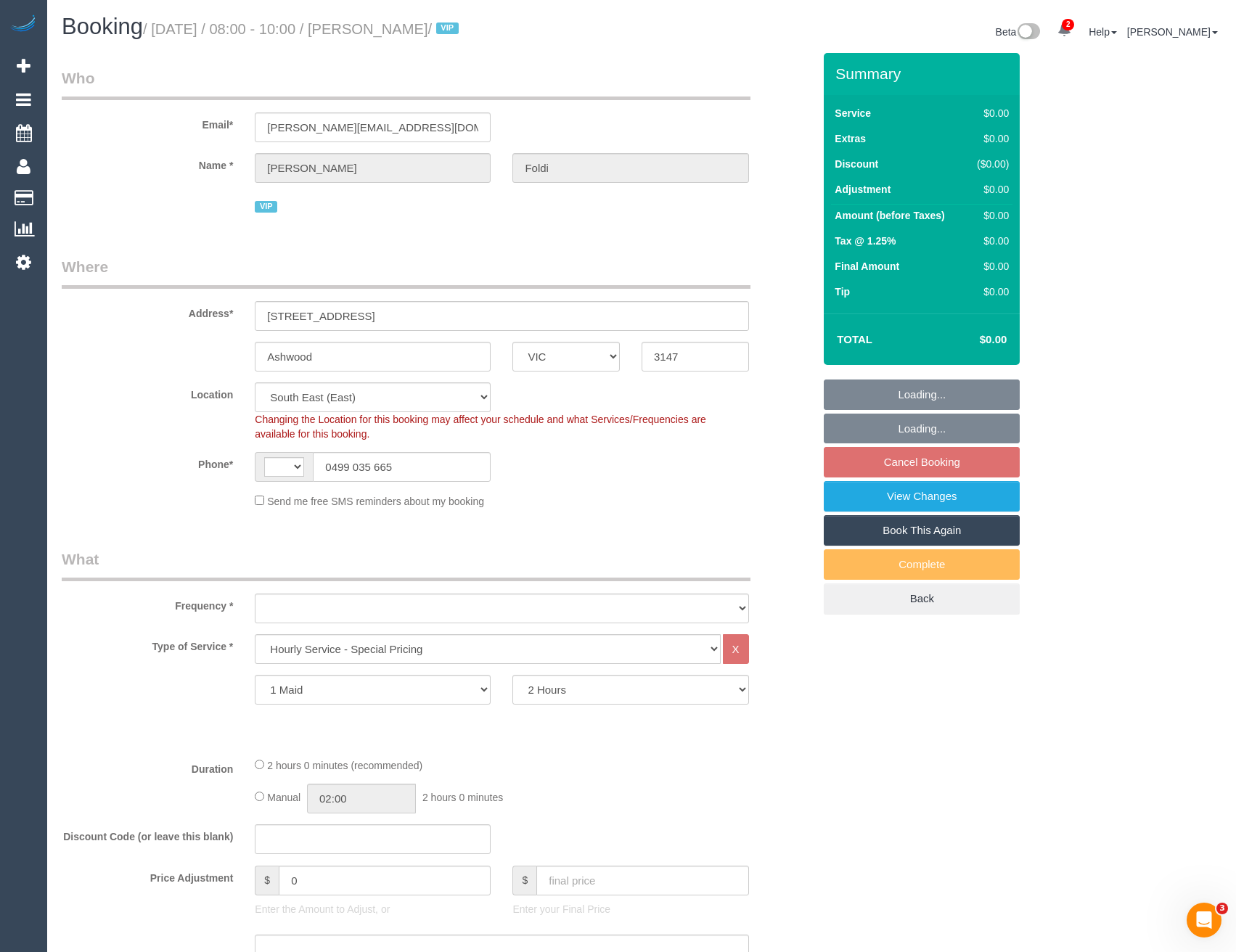
select select "string:AU"
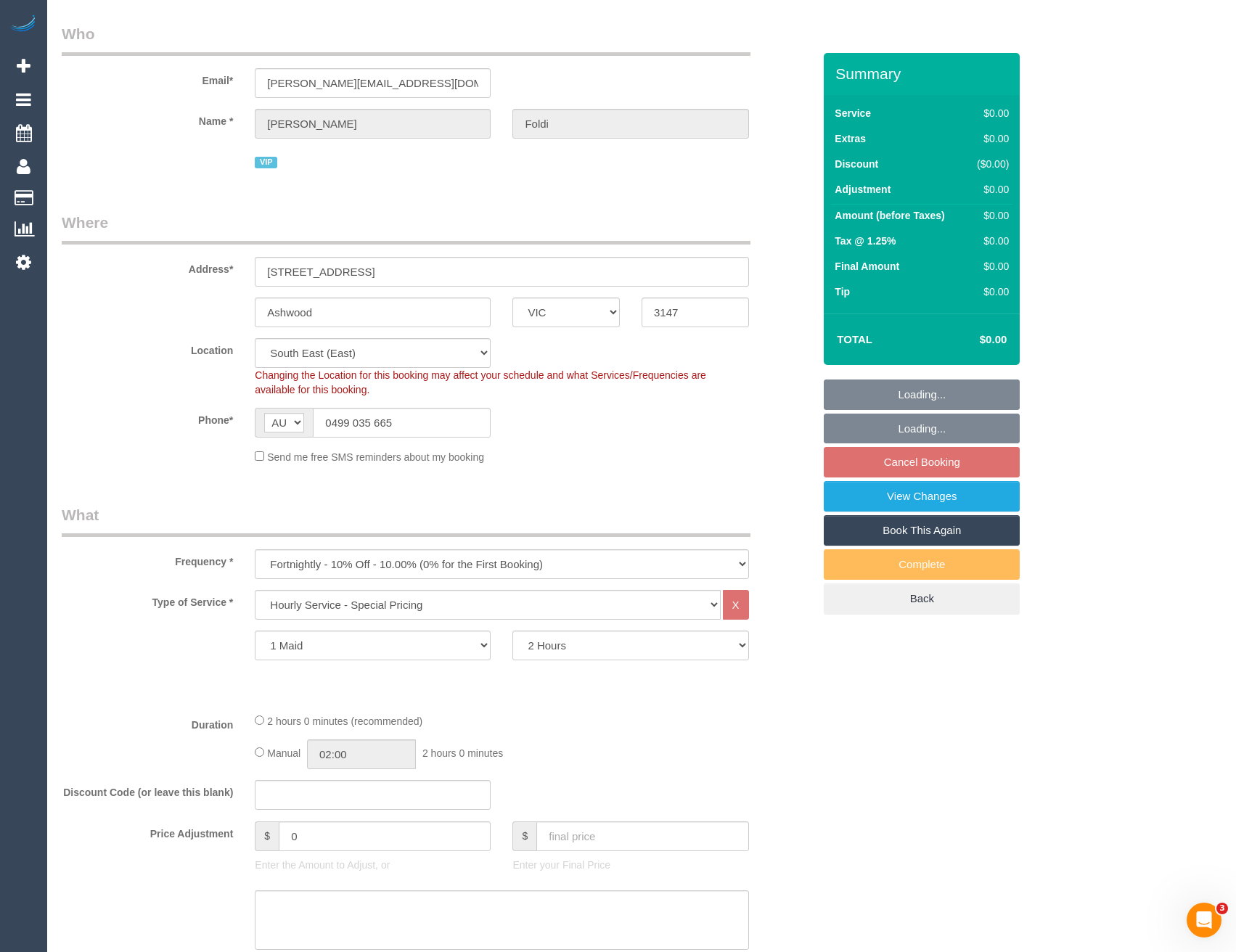
select select "object:679"
select select "number:28"
select select "number:14"
select select "number:19"
select select "number:36"
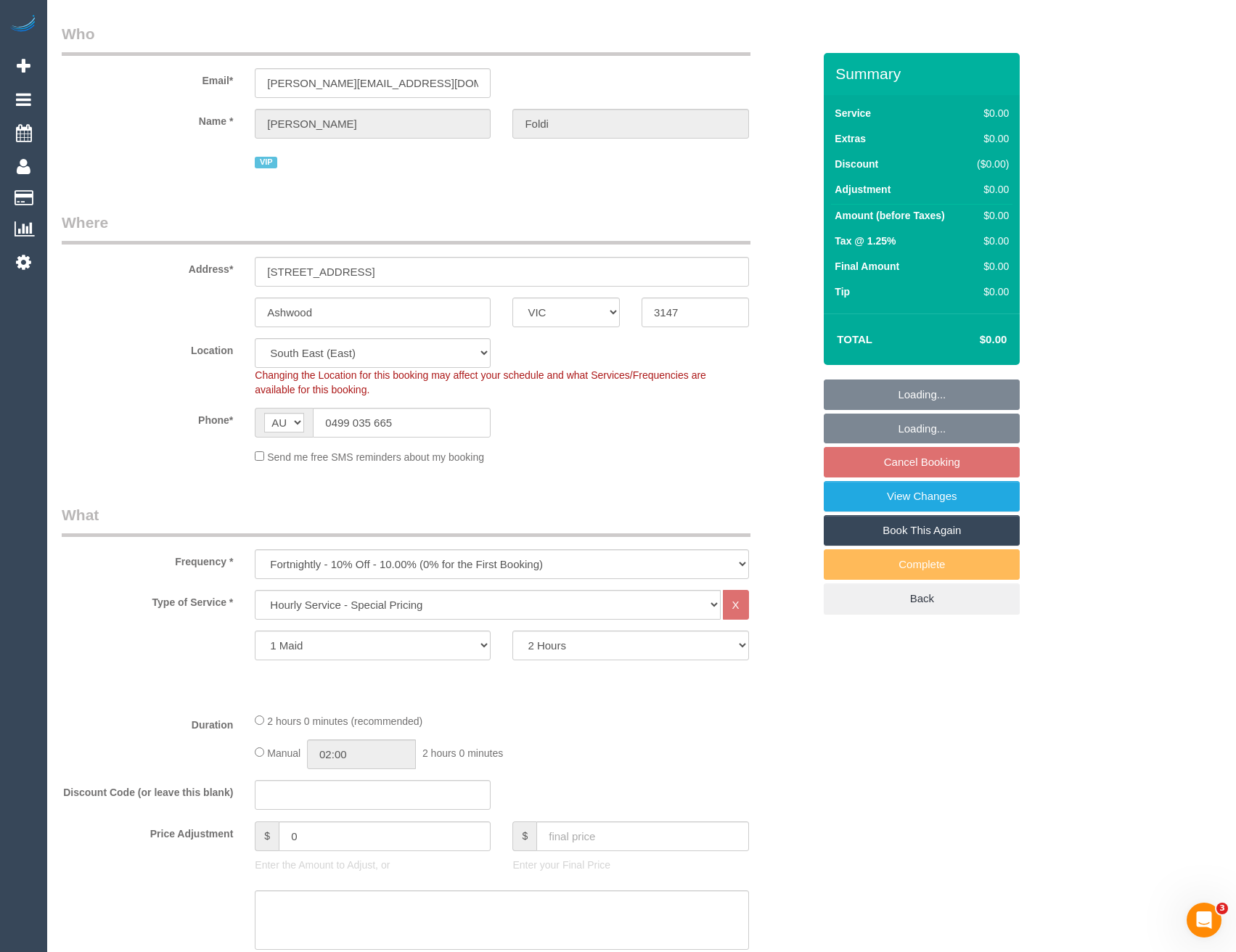
select select "number:35"
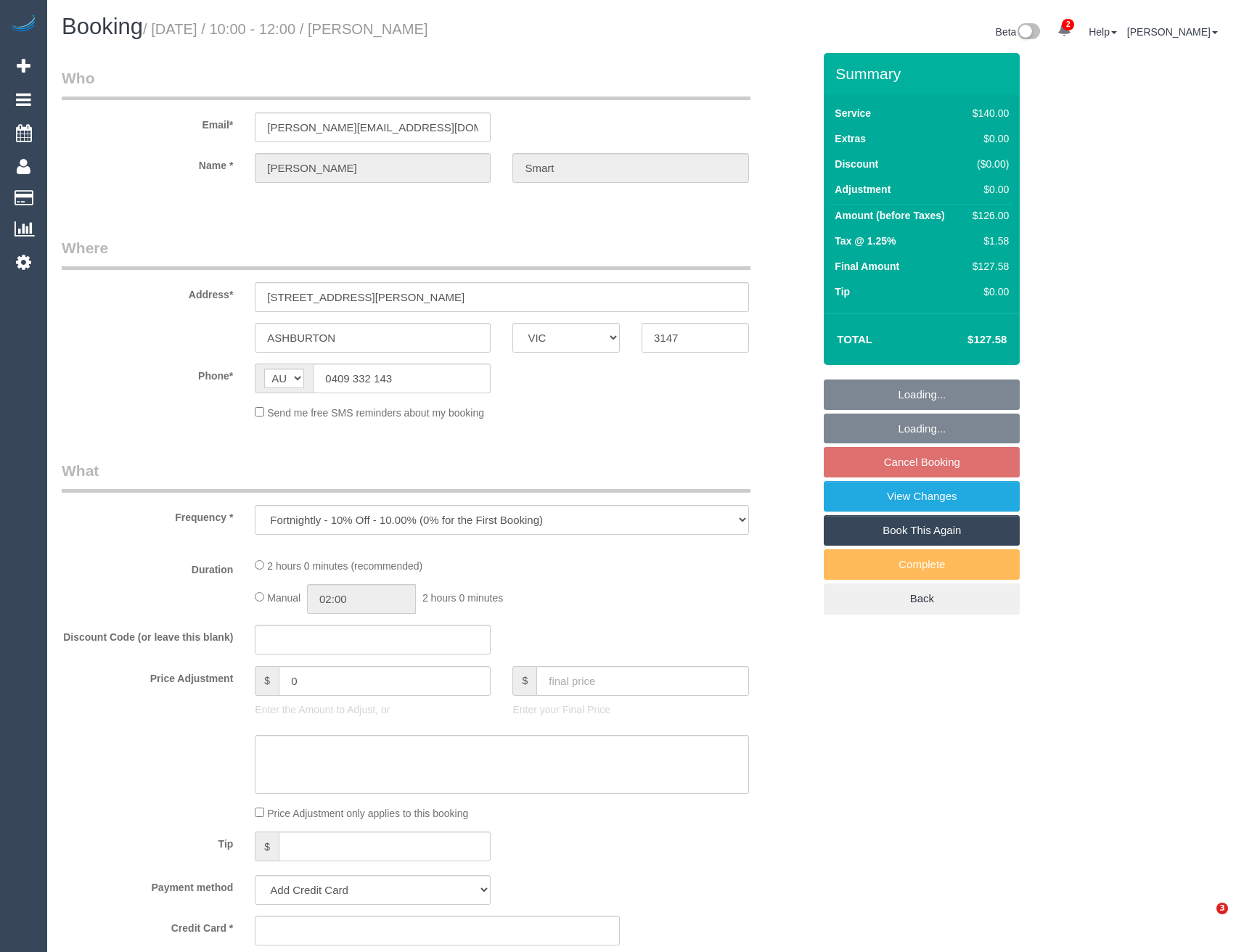
select select "VIC"
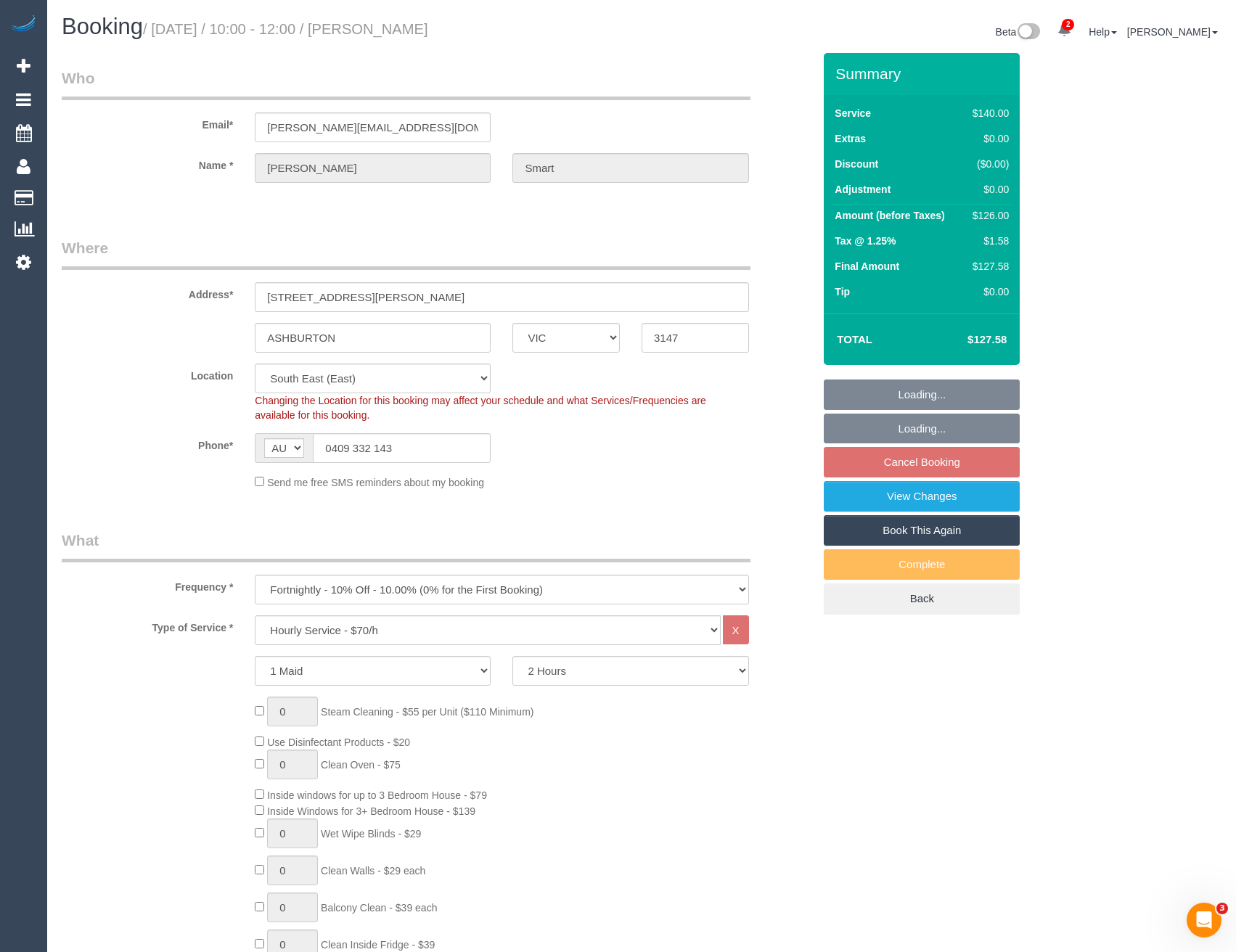
select select "string:stripe-pm_1O8ygh2GScqysDRVvr1cnqcu"
select select "number:28"
select select "number:16"
select select "number:18"
select select "number:22"
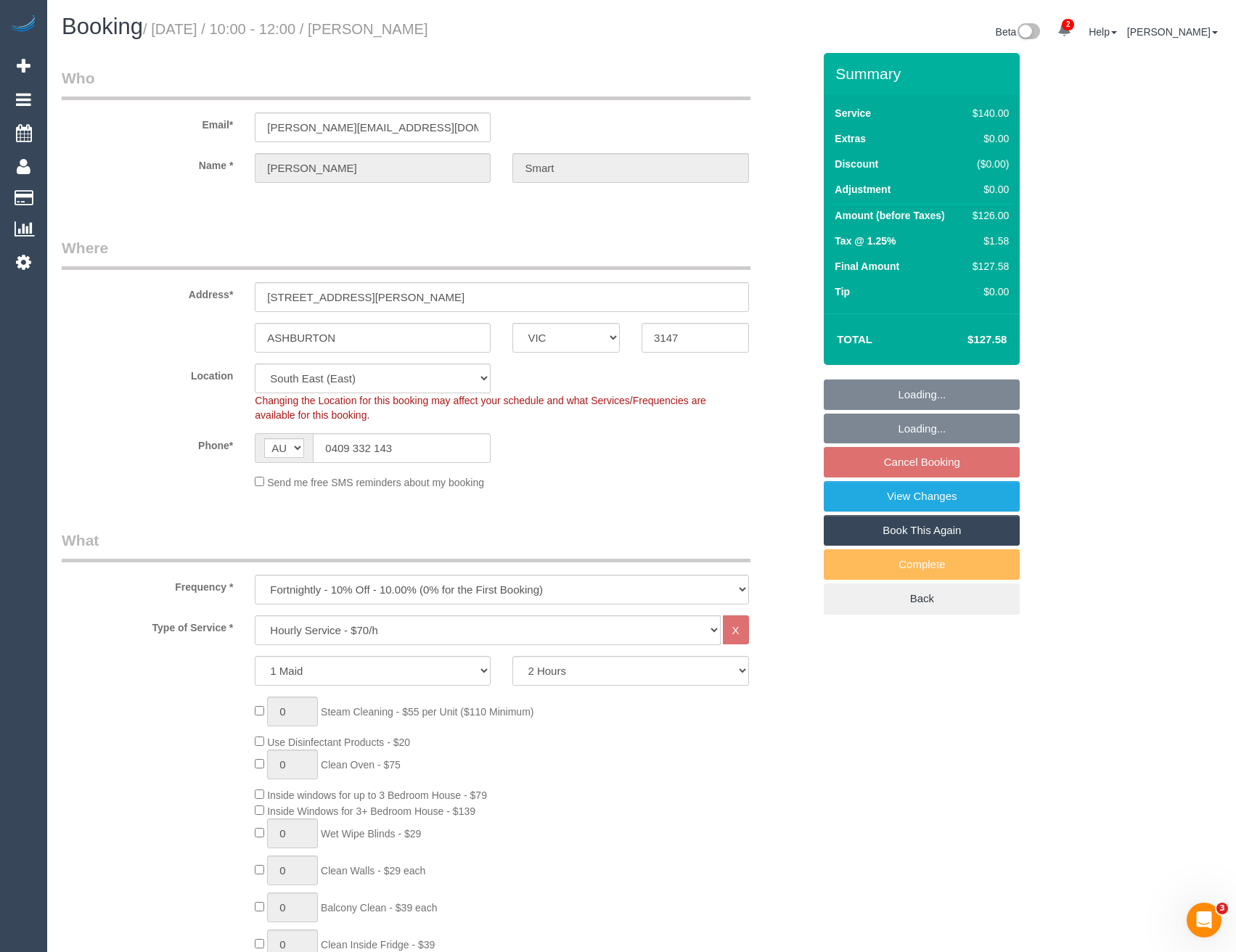
select select "number:34"
select select "number:26"
select select "object:717"
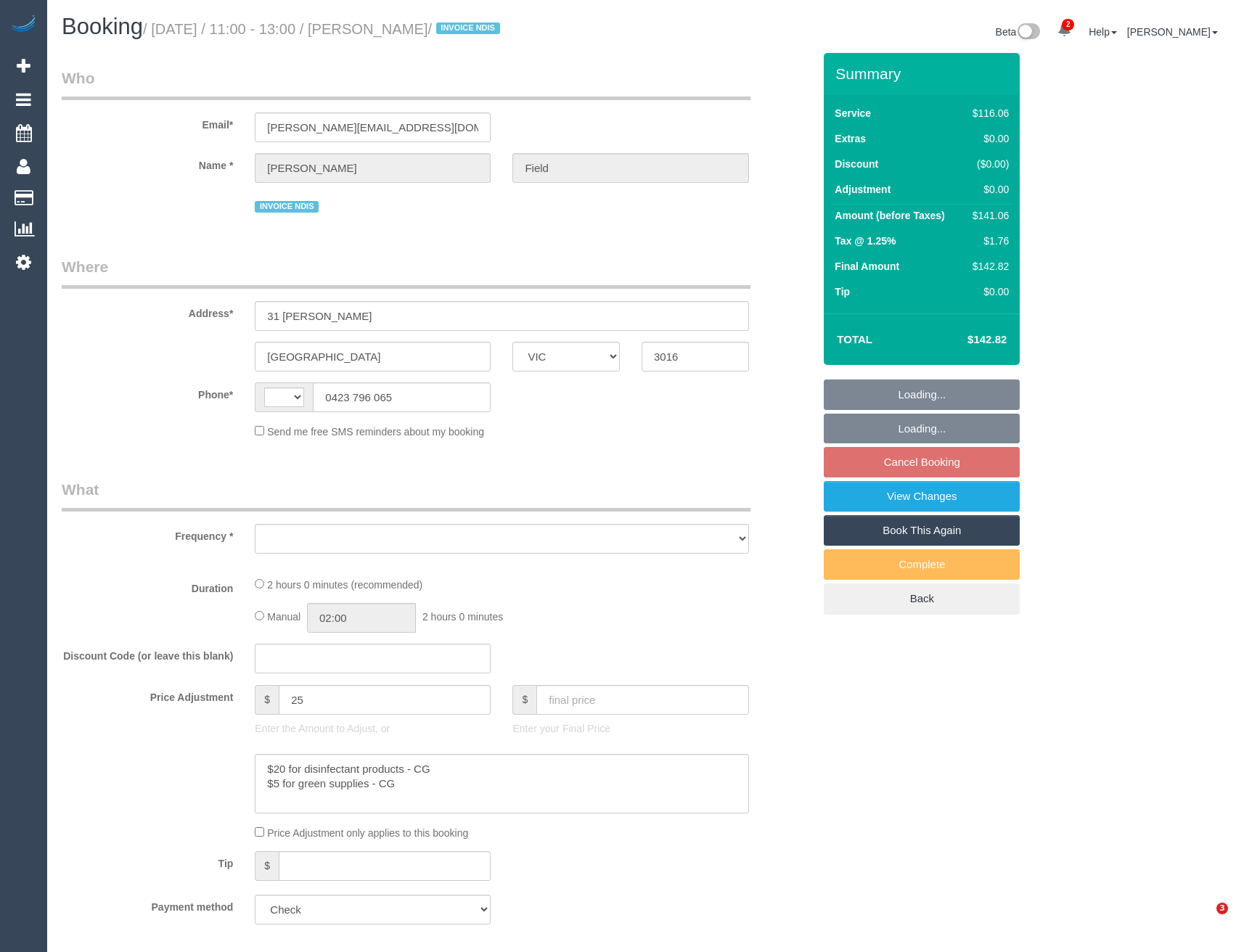
select select "VIC"
select select "string:AU"
select select "object:644"
select select "number:27"
select select "number:14"
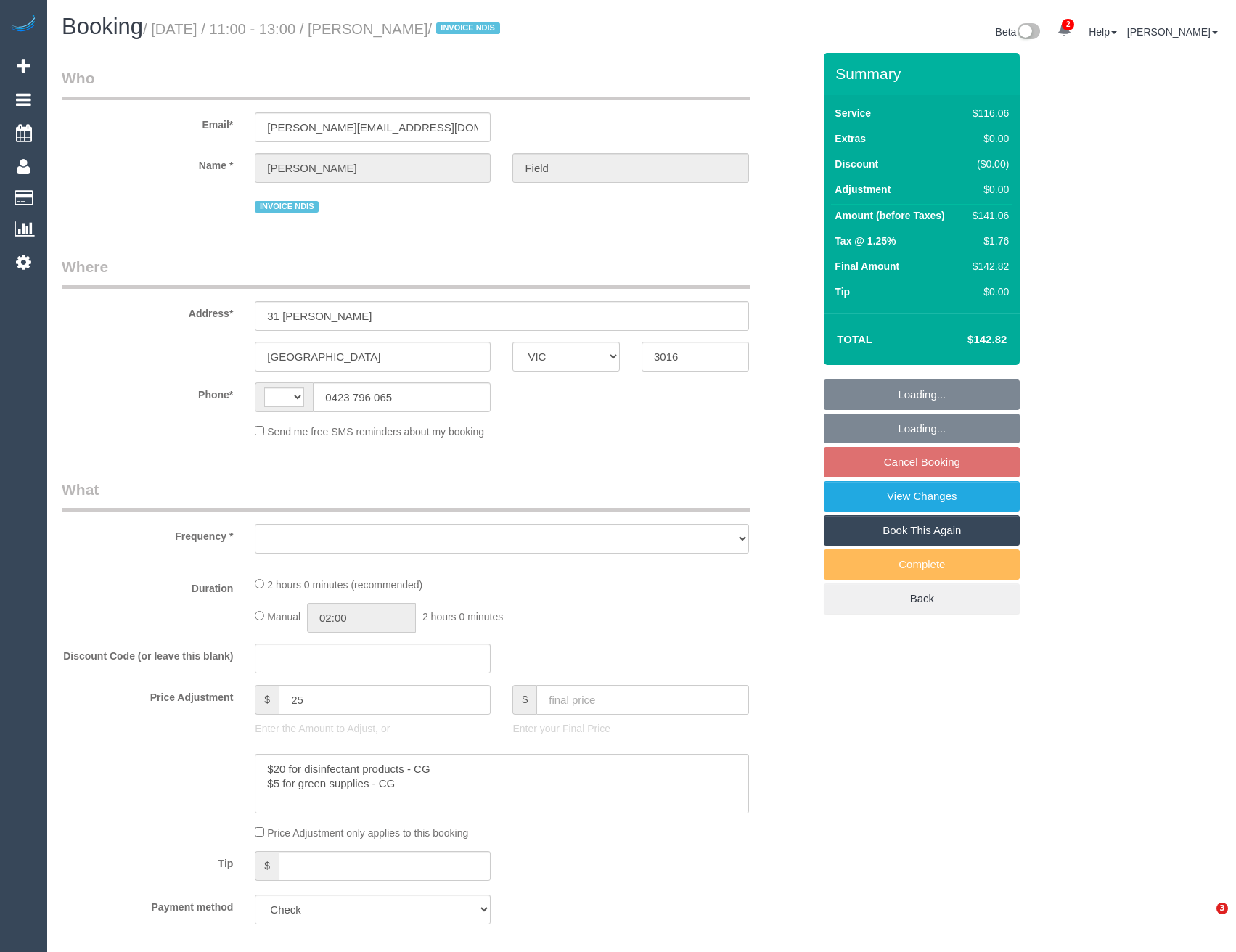
select select "number:19"
select select "number:36"
select select "number:35"
select select "number:12"
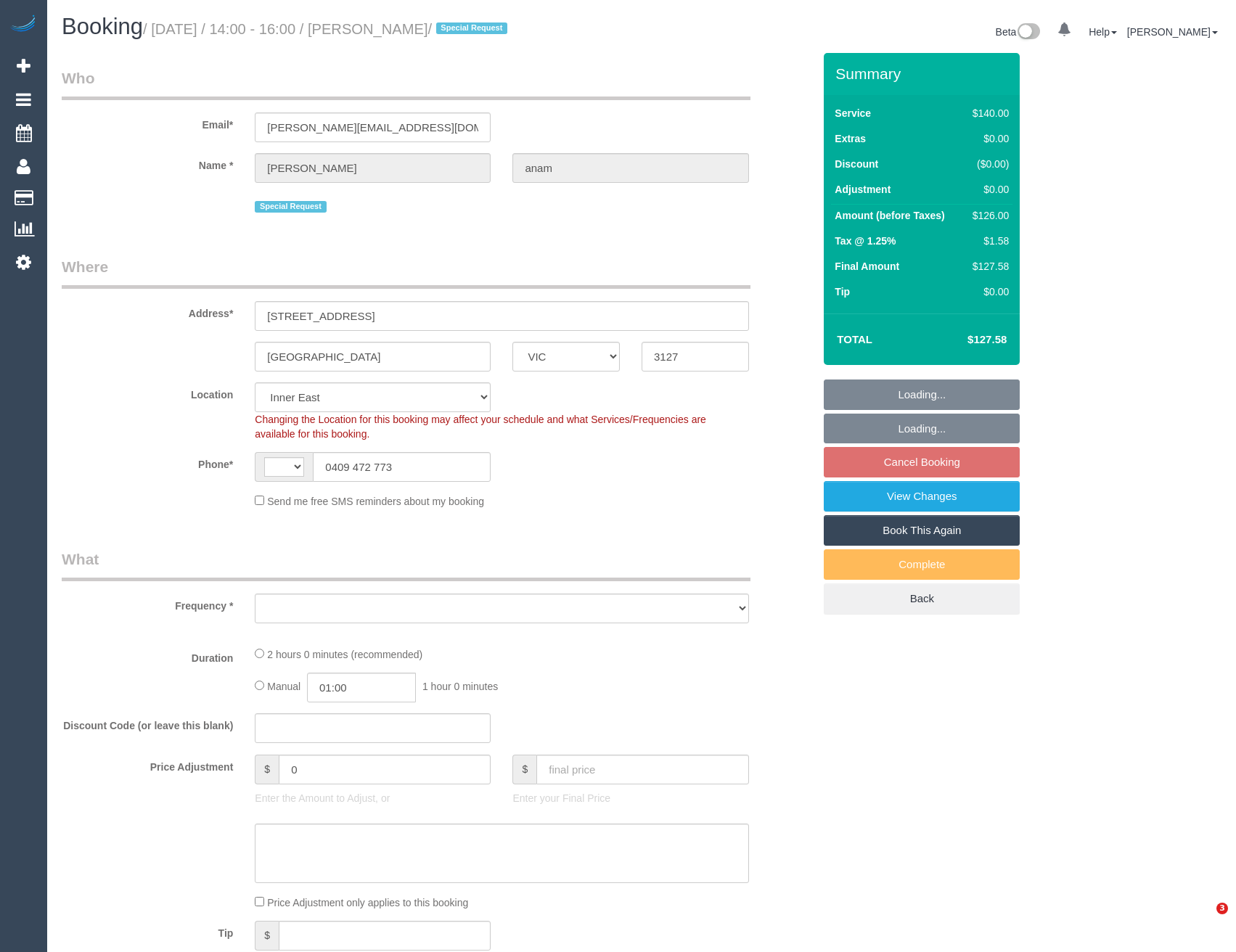
select select "VIC"
select select "string:AU"
select select "object:585"
select select "number:28"
select select "number:14"
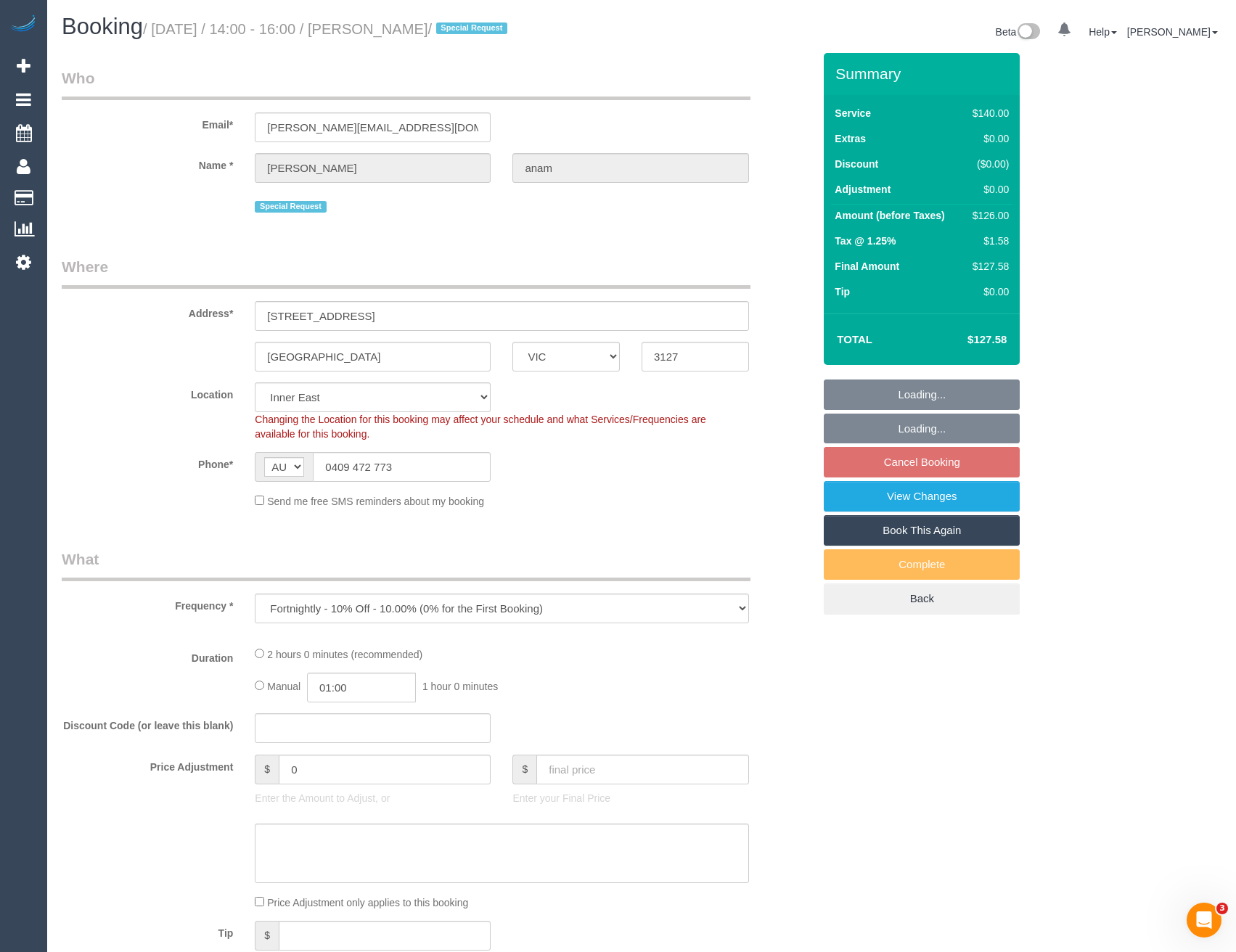
select select "number:18"
select select "number:25"
select select "number:35"
select select "number:12"
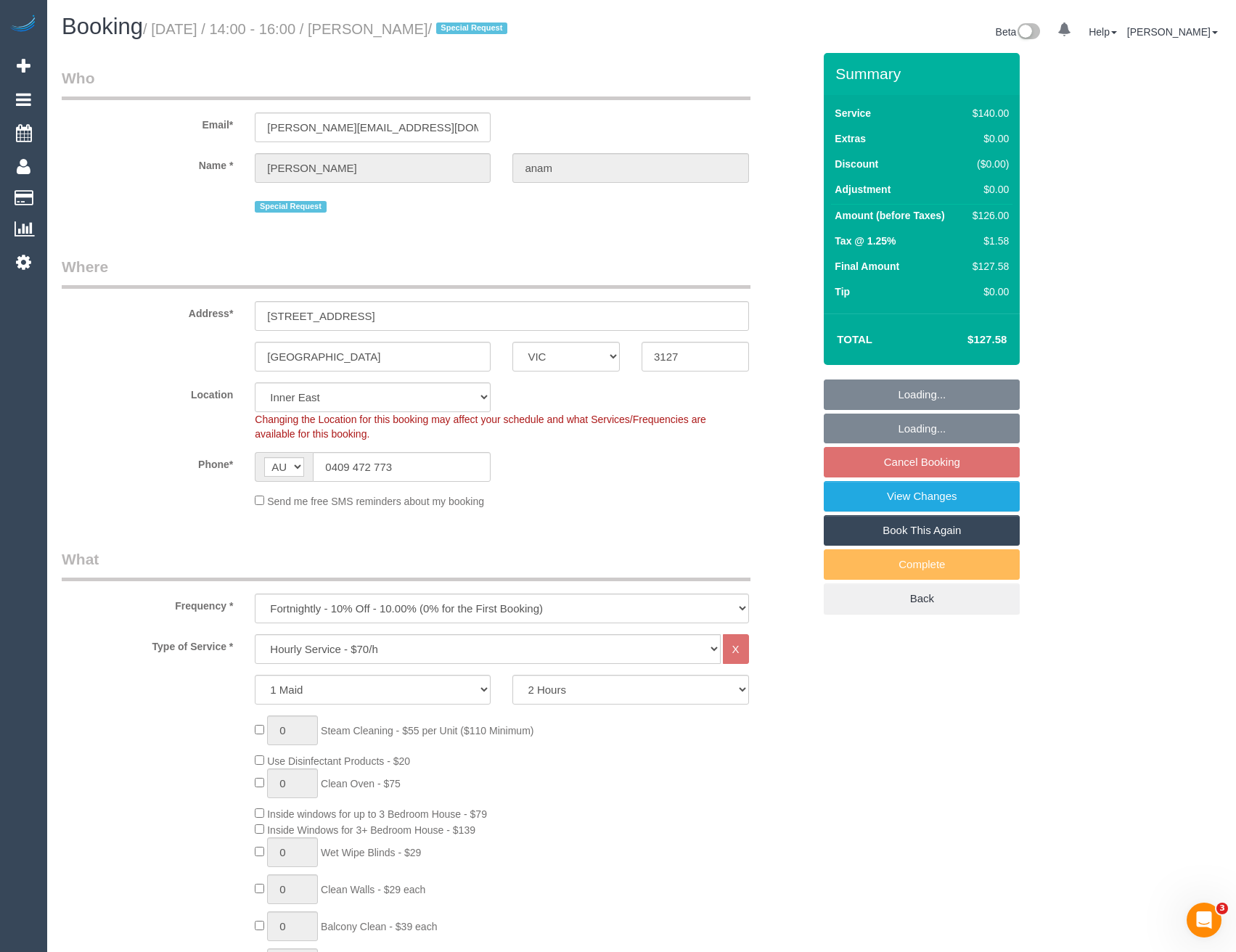
select select "object:1363"
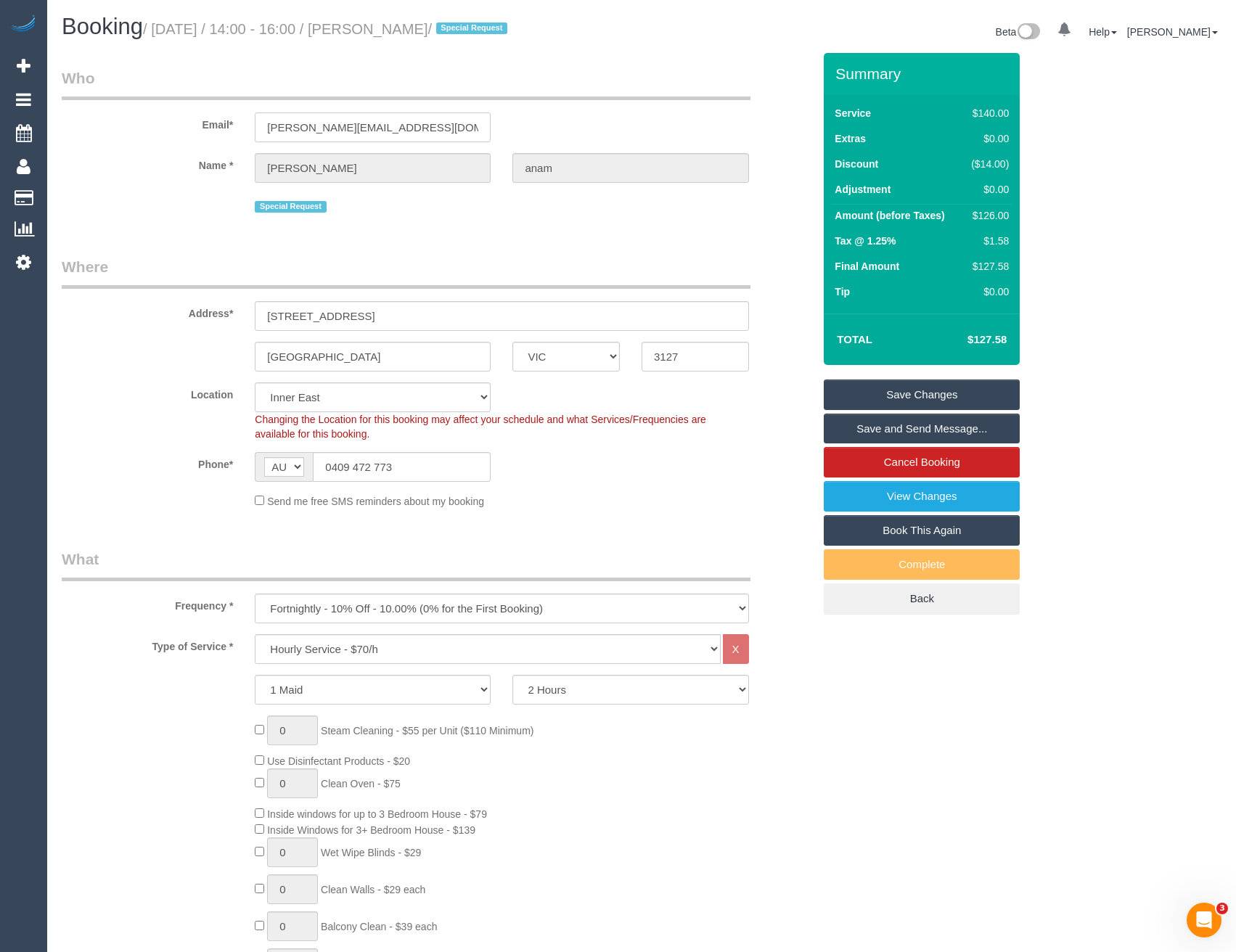
drag, startPoint x: 353, startPoint y: 131, endPoint x: 257, endPoint y: 134, distance: 96.0
click at [257, 134] on input "[PERSON_NAME][EMAIL_ADDRESS][DOMAIN_NAME]" at bounding box center [372, 128] width 236 height 29
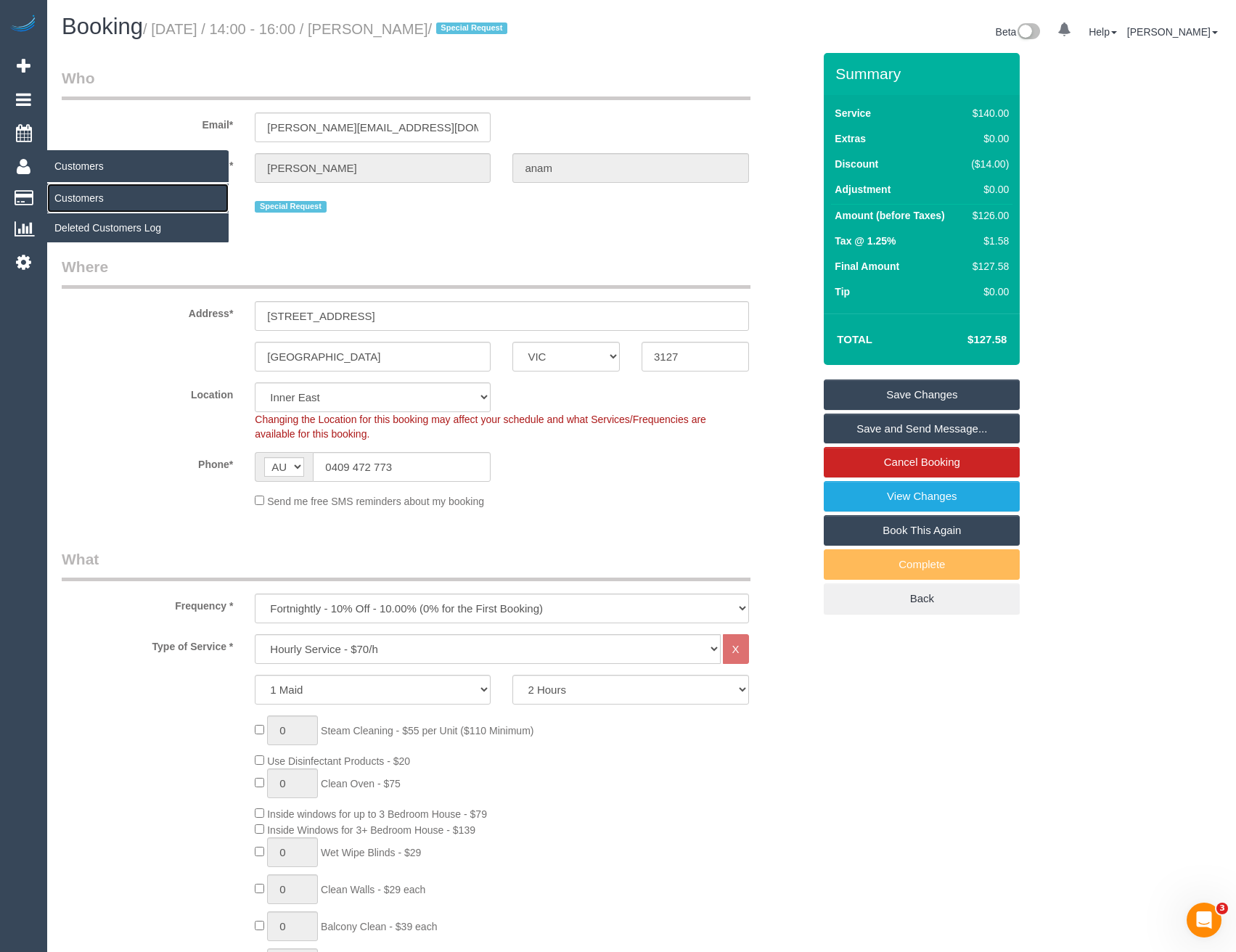
click at [83, 195] on link "Customers" at bounding box center [138, 198] width 181 height 29
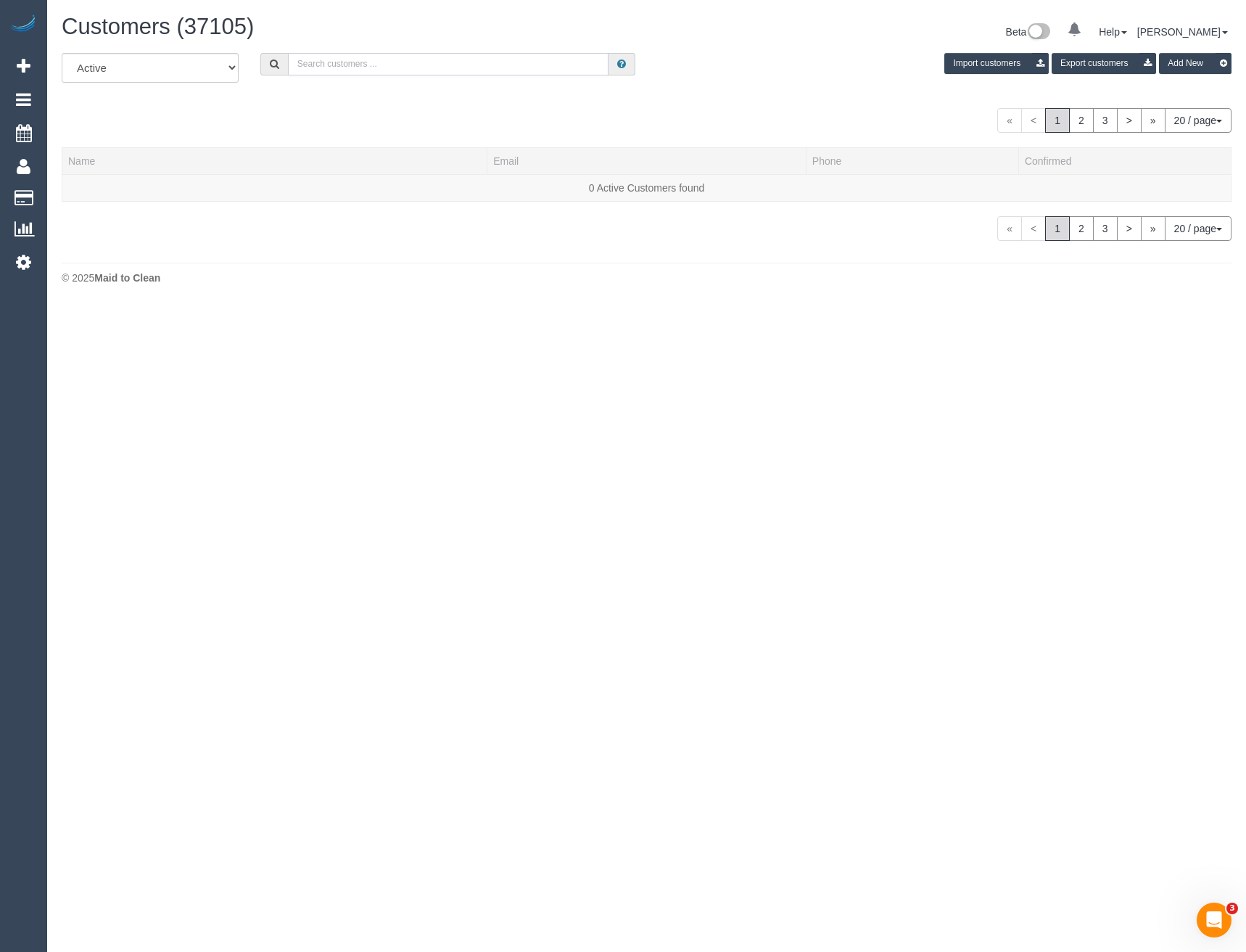
click at [376, 62] on input "text" at bounding box center [449, 64] width 321 height 23
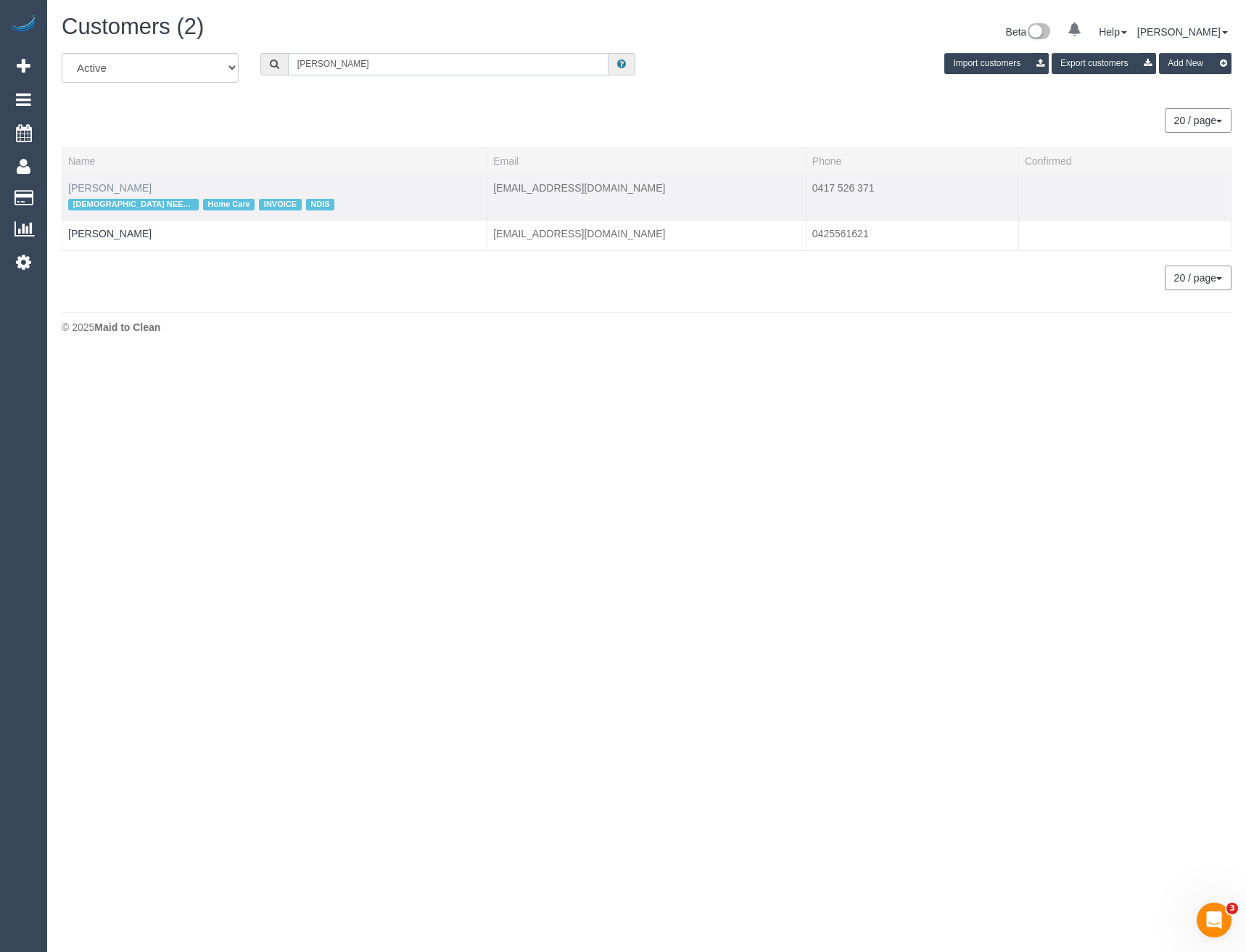
type input "[PERSON_NAME]"
click at [109, 193] on link "Felicia Paola" at bounding box center [109, 188] width 83 height 12
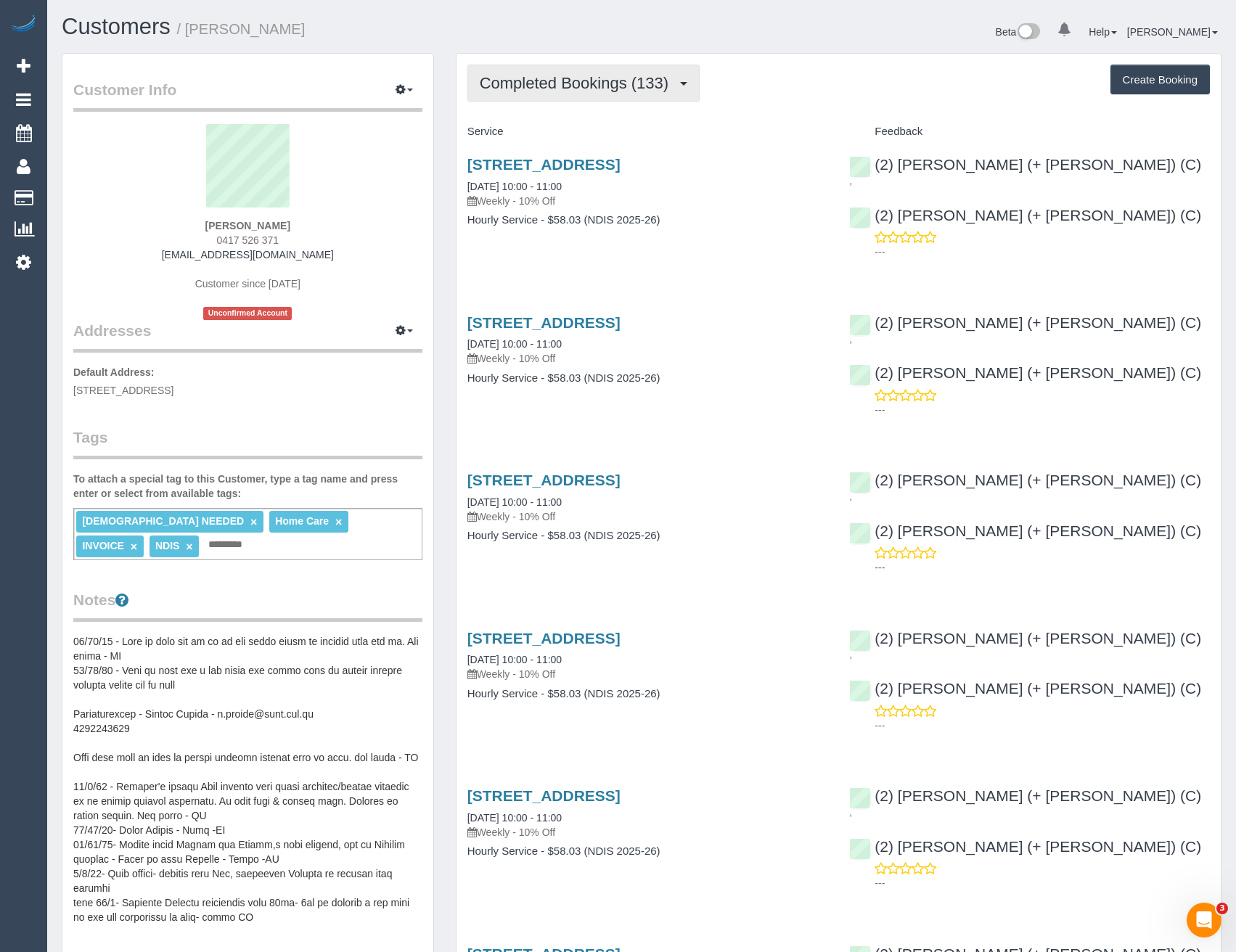
click at [623, 93] on button "Completed Bookings (133)" at bounding box center [584, 83] width 233 height 37
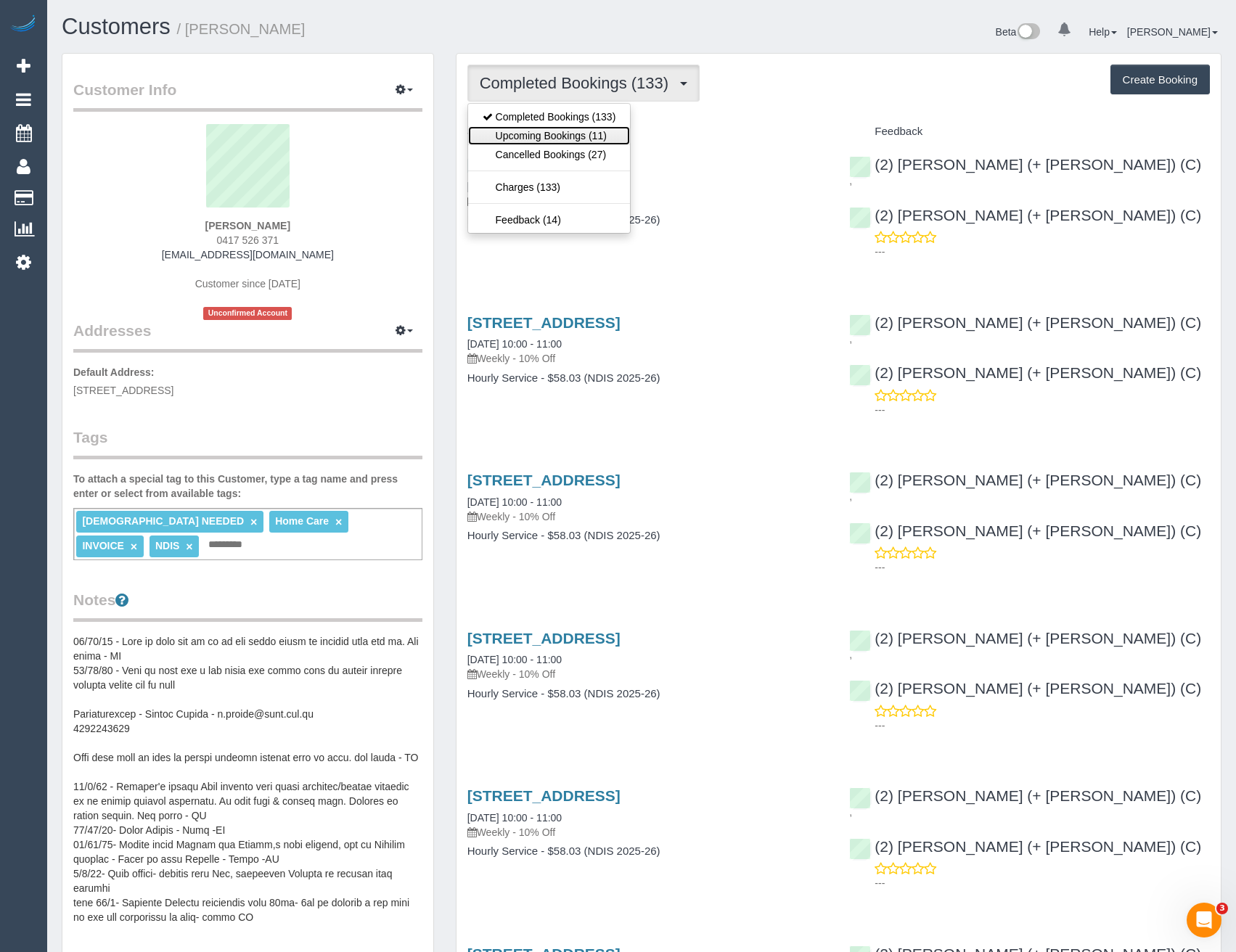
click at [602, 137] on link "Upcoming Bookings (11)" at bounding box center [549, 136] width 162 height 19
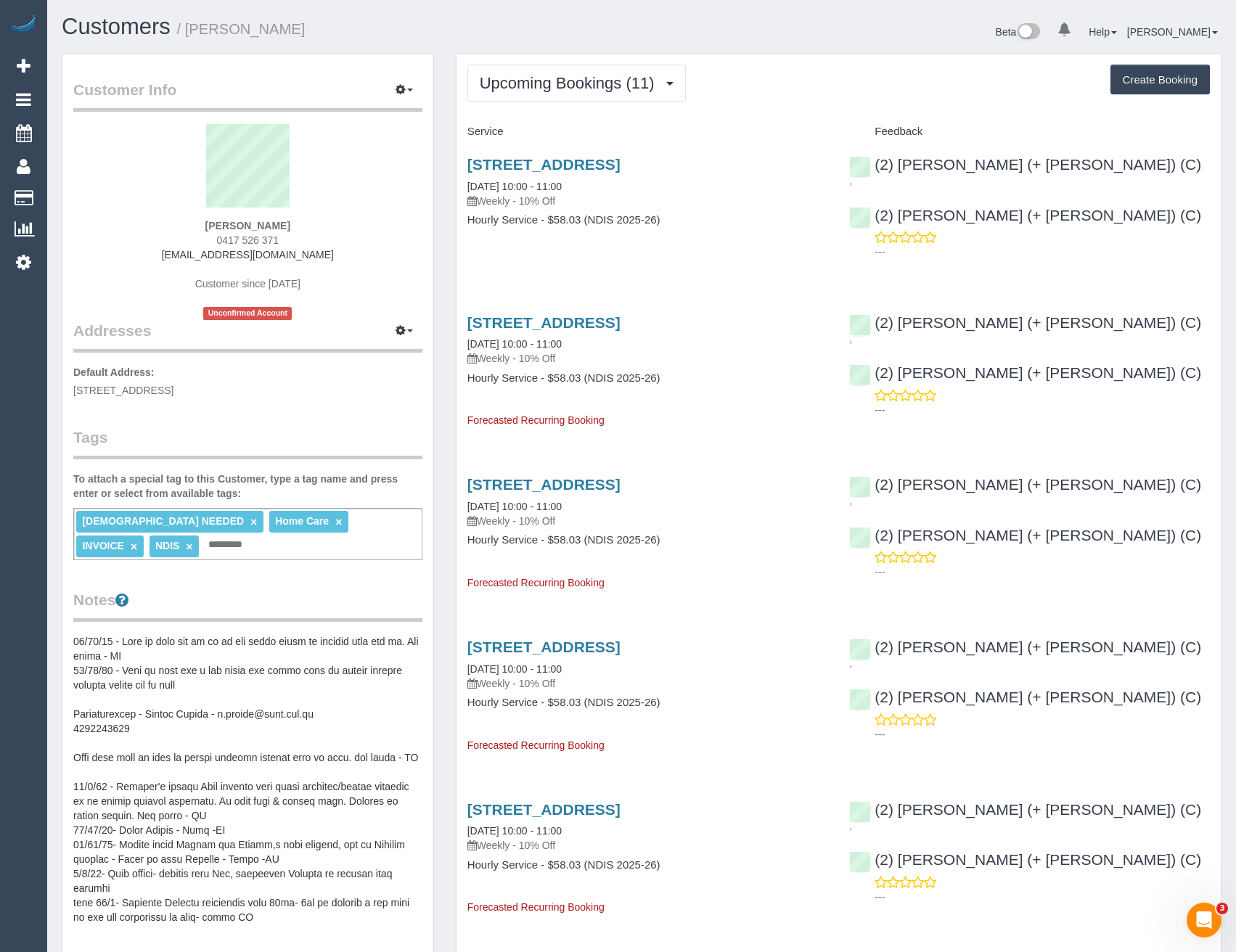
drag, startPoint x: 287, startPoint y: 242, endPoint x: 233, endPoint y: 240, distance: 54.0
click at [233, 240] on div "Felicia Paola 0417 526 371 marynicolazzo08@gmail.com Customer since 2022 Unconf…" at bounding box center [247, 222] width 349 height 196
click at [280, 240] on div "Felicia Paola 0417 526 371 marynicolazzo08@gmail.com Customer since 2022 Unconf…" at bounding box center [247, 222] width 349 height 196
drag, startPoint x: 291, startPoint y: 241, endPoint x: 223, endPoint y: 240, distance: 68.0
click at [223, 240] on div "Felicia Paola 0417 526 371 marynicolazzo08@gmail.com Customer since 2022 Unconf…" at bounding box center [247, 222] width 349 height 196
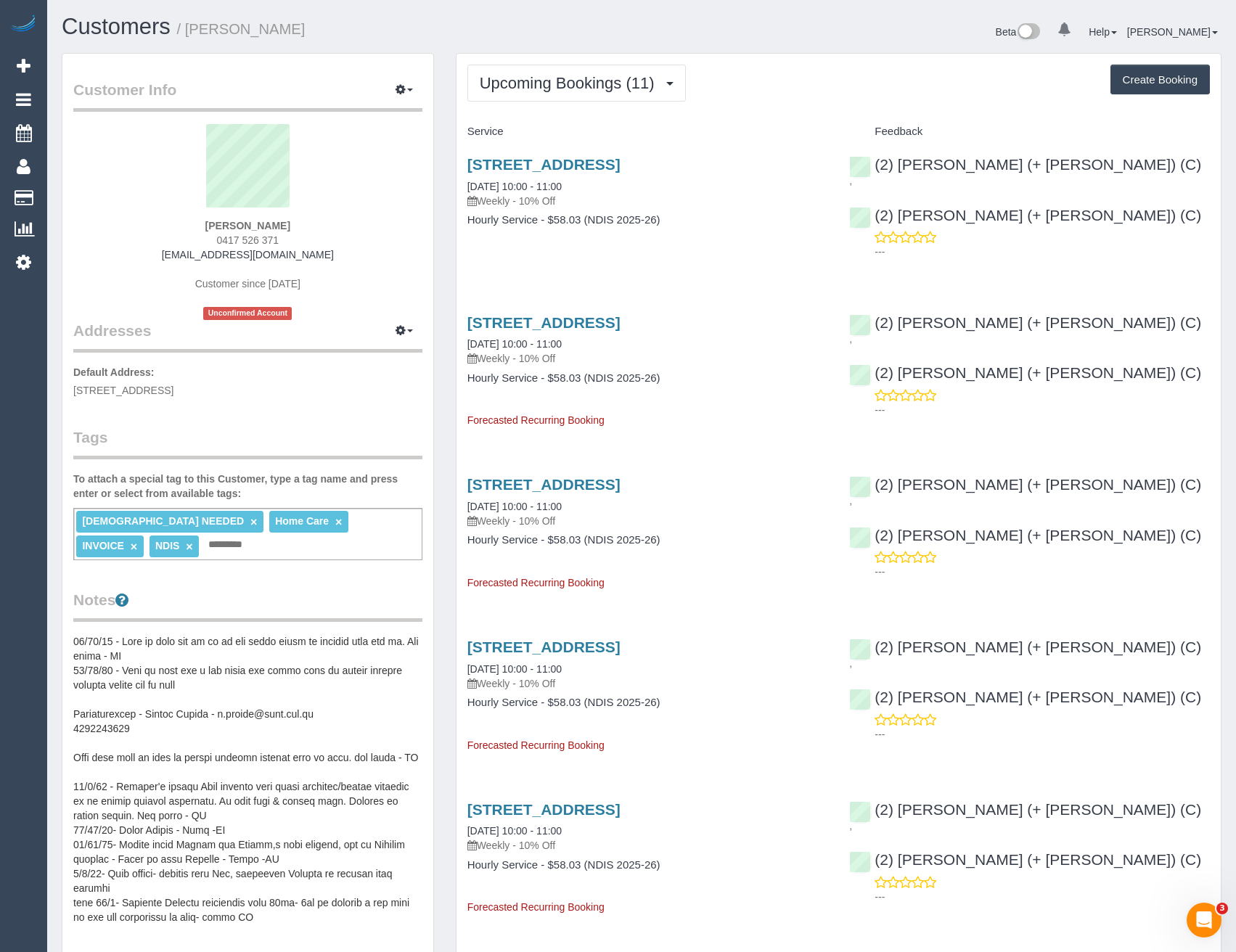
copy span "417 526 371"
click at [620, 314] on link "655 Station Street, North Carlton, VIC 3054" at bounding box center [544, 322] width 153 height 17
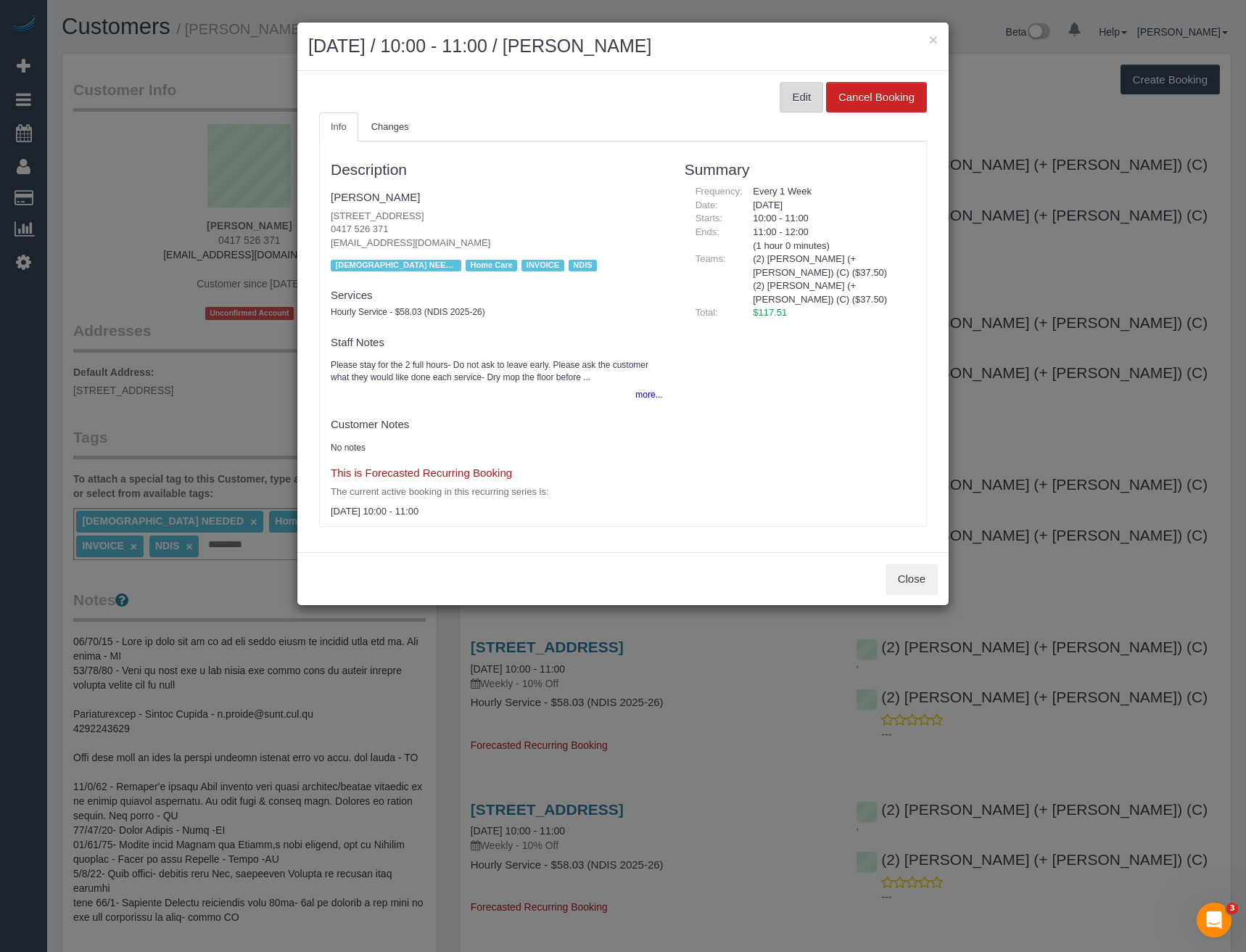
click at [801, 105] on button "Edit" at bounding box center [801, 97] width 43 height 30
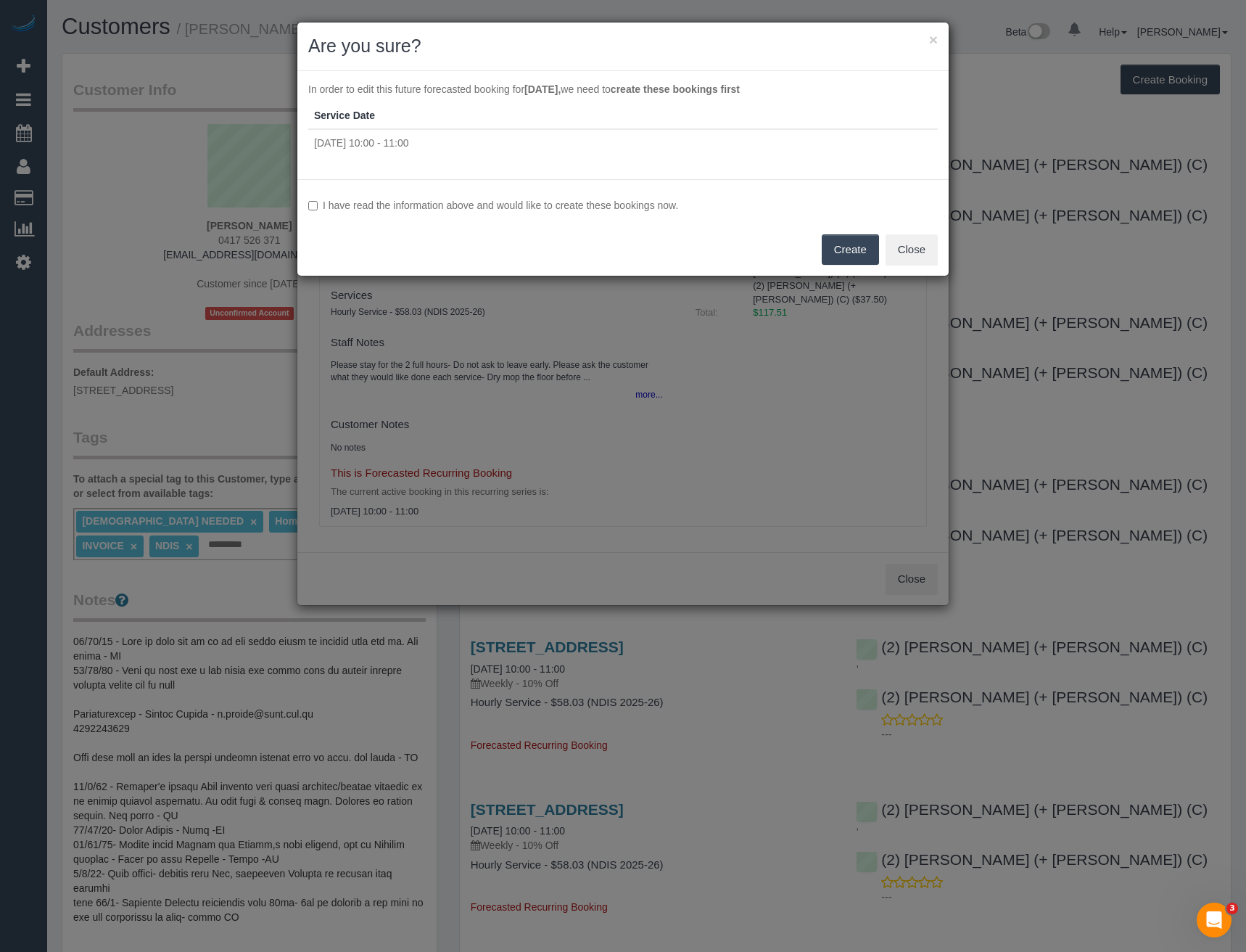
click at [831, 256] on button "Create" at bounding box center [851, 249] width 58 height 30
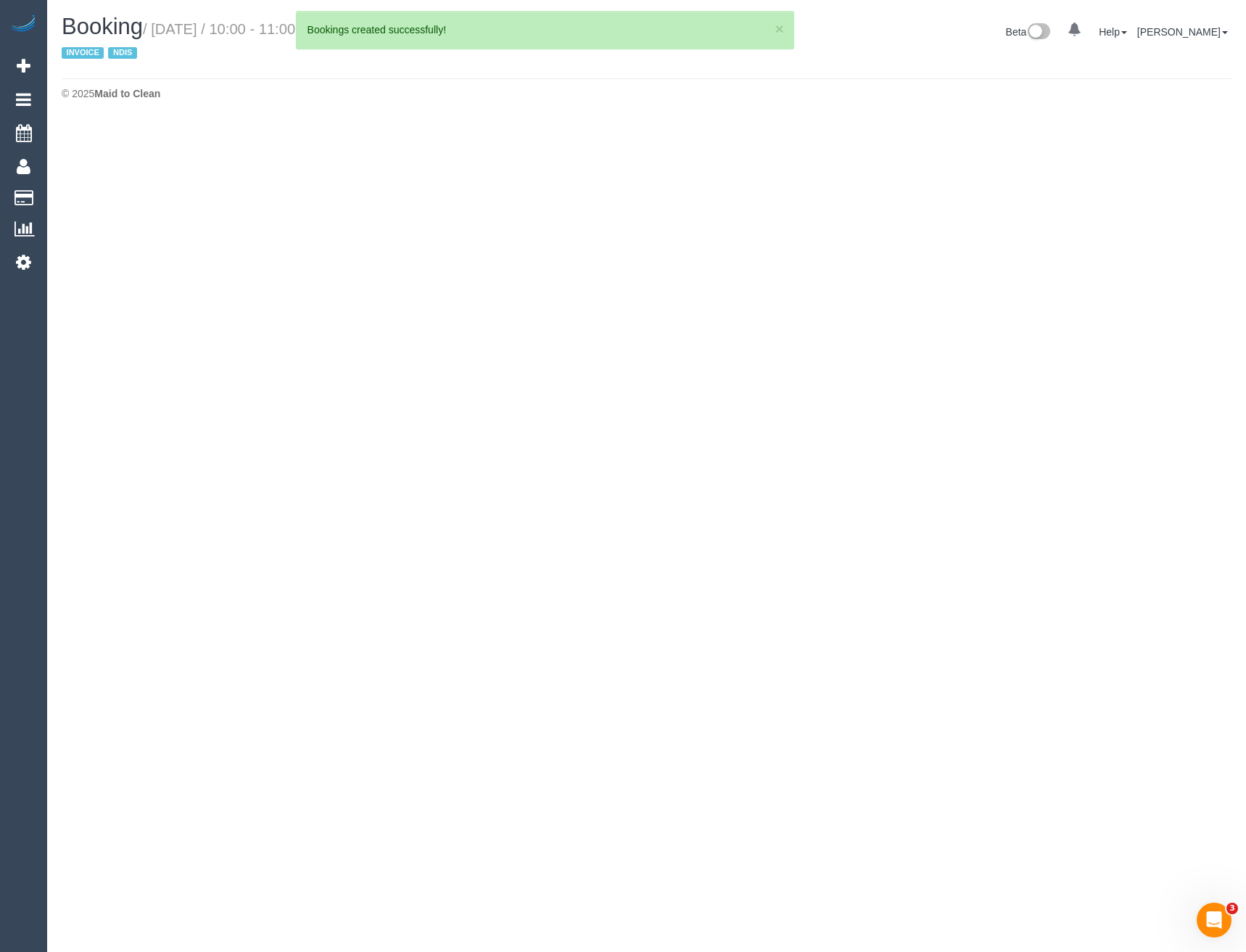
select select "VIC"
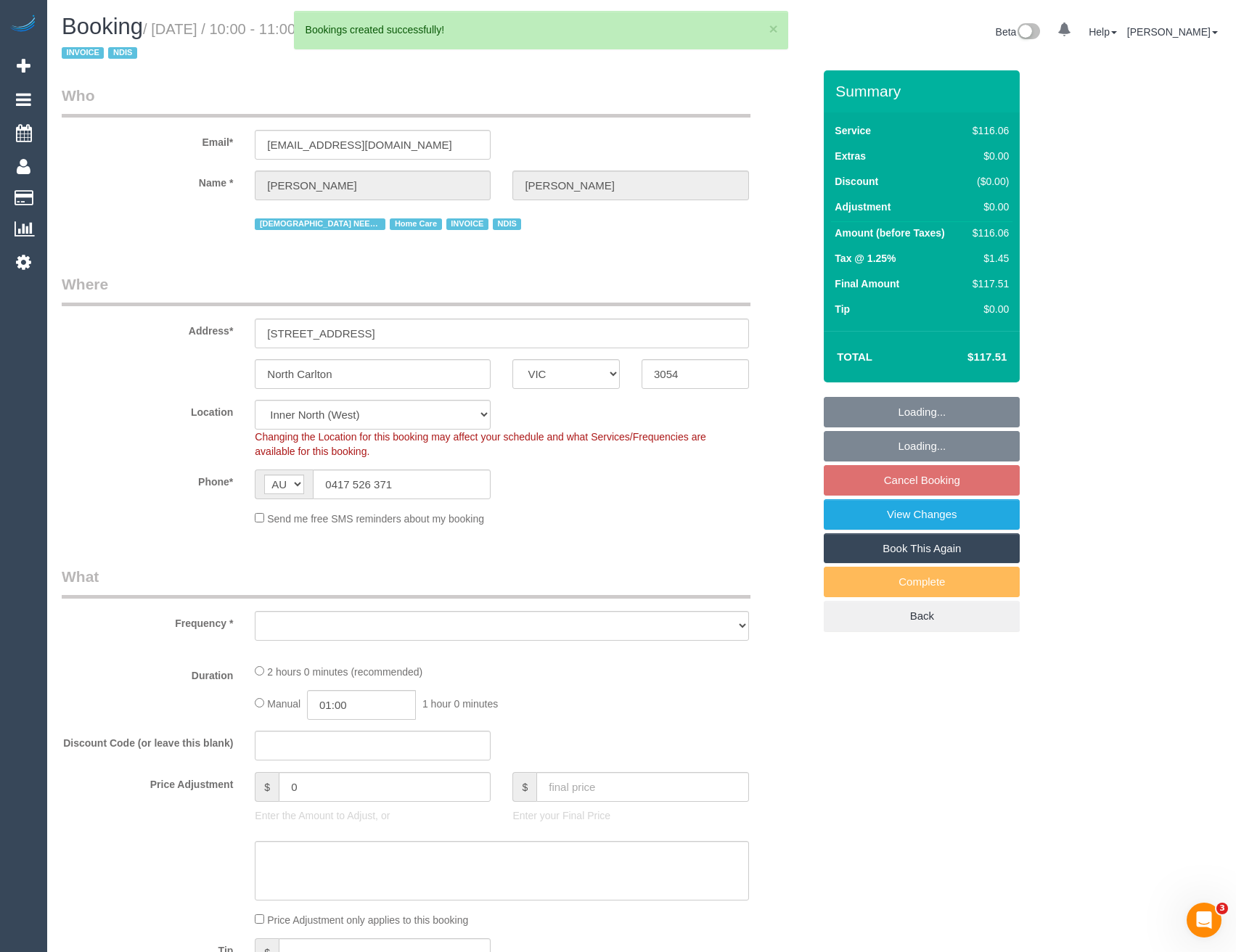
select select "object:4570"
select select "number:27"
select select "number:14"
select select "number:19"
select select "number:36"
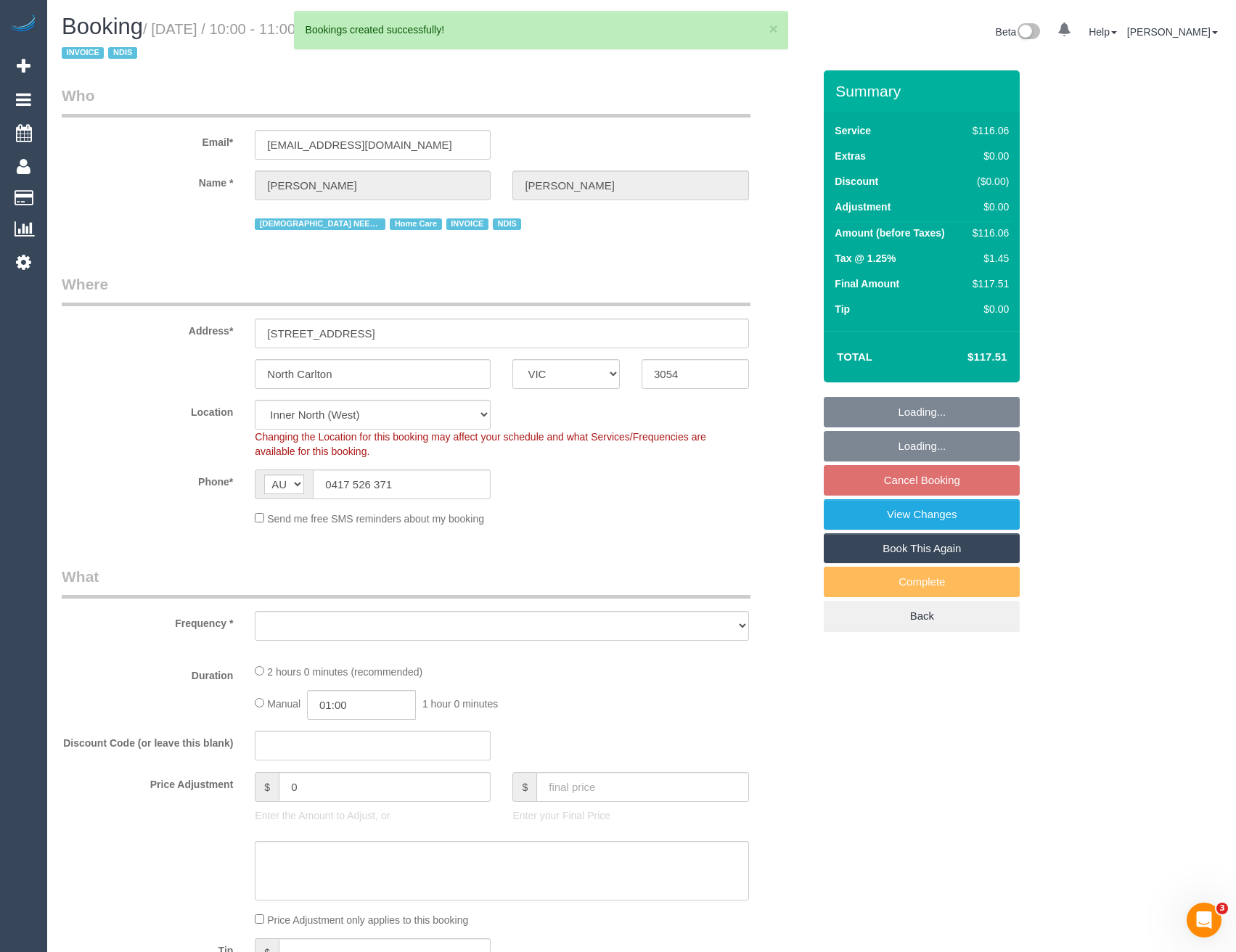
select select "number:35"
select select "number:26"
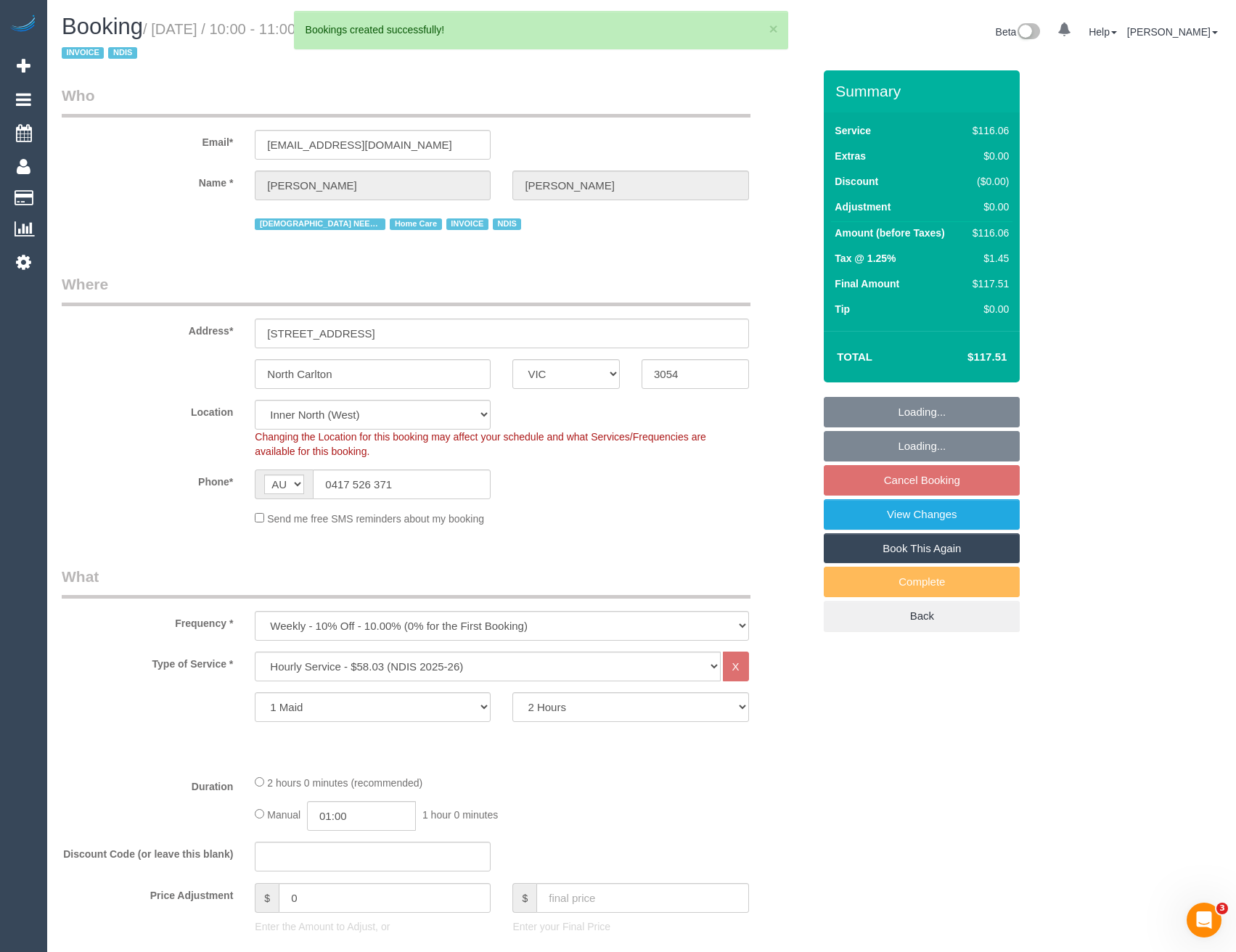
select select "object:5474"
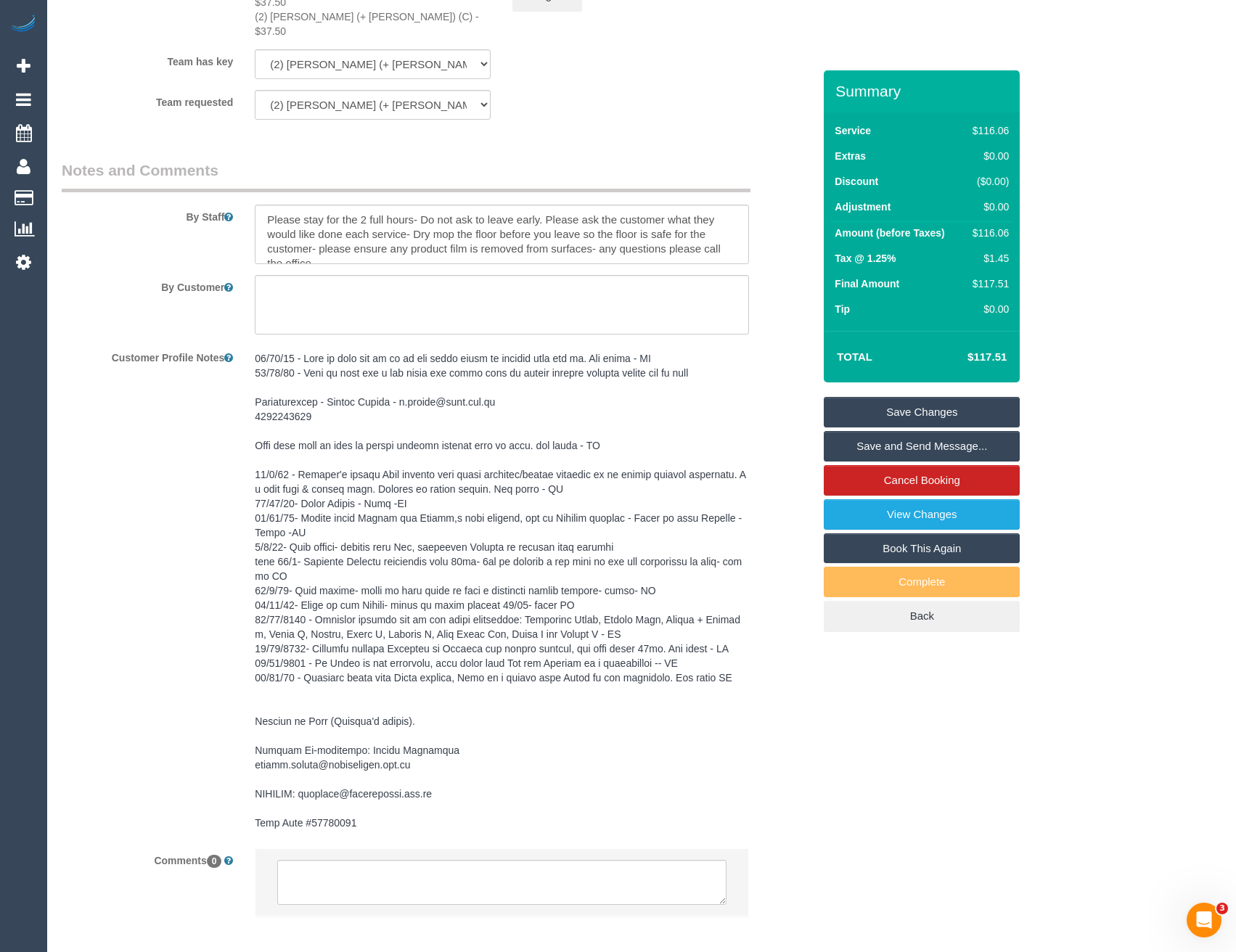
scroll to position [1956, 0]
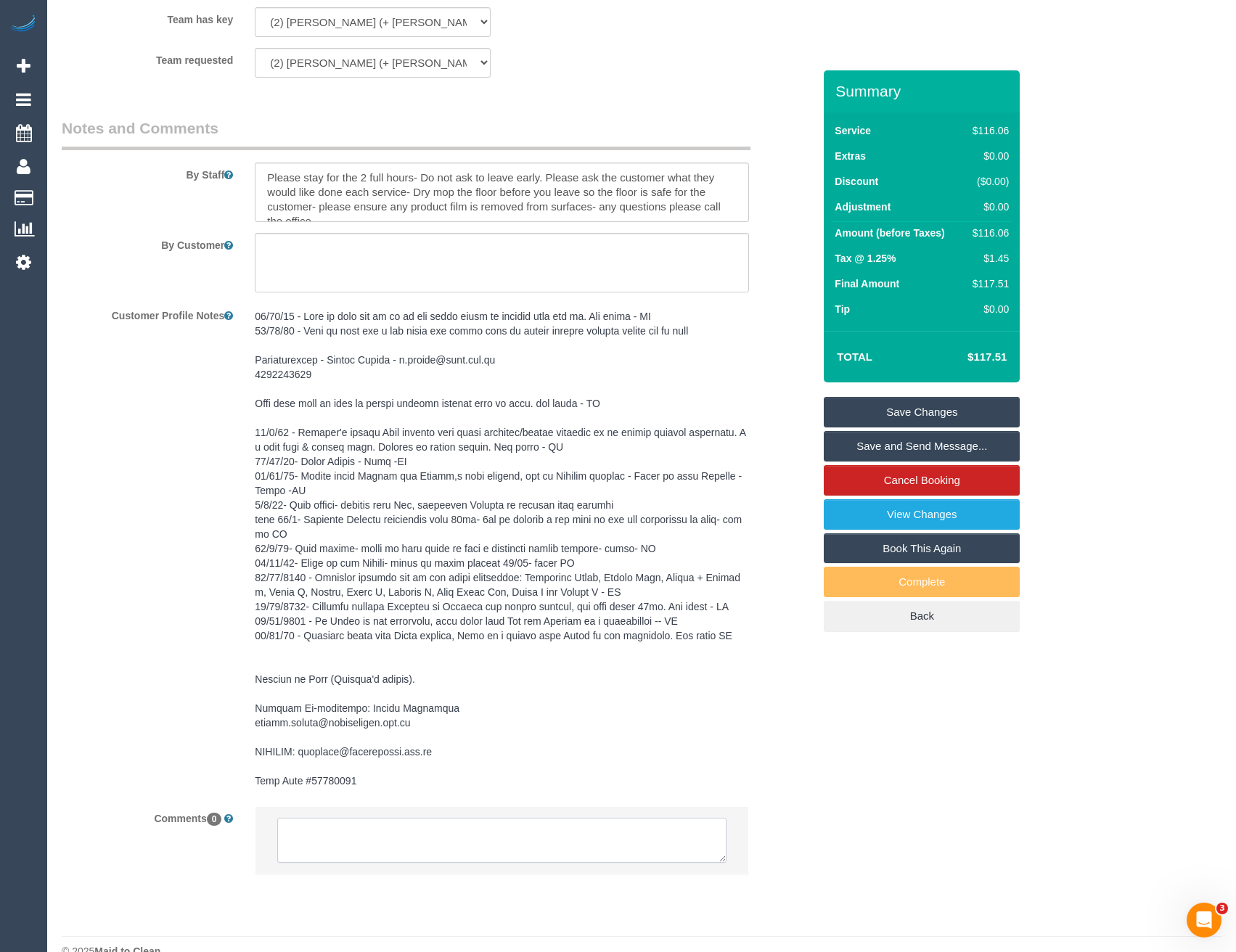
click at [443, 818] on textarea at bounding box center [501, 840] width 448 height 45
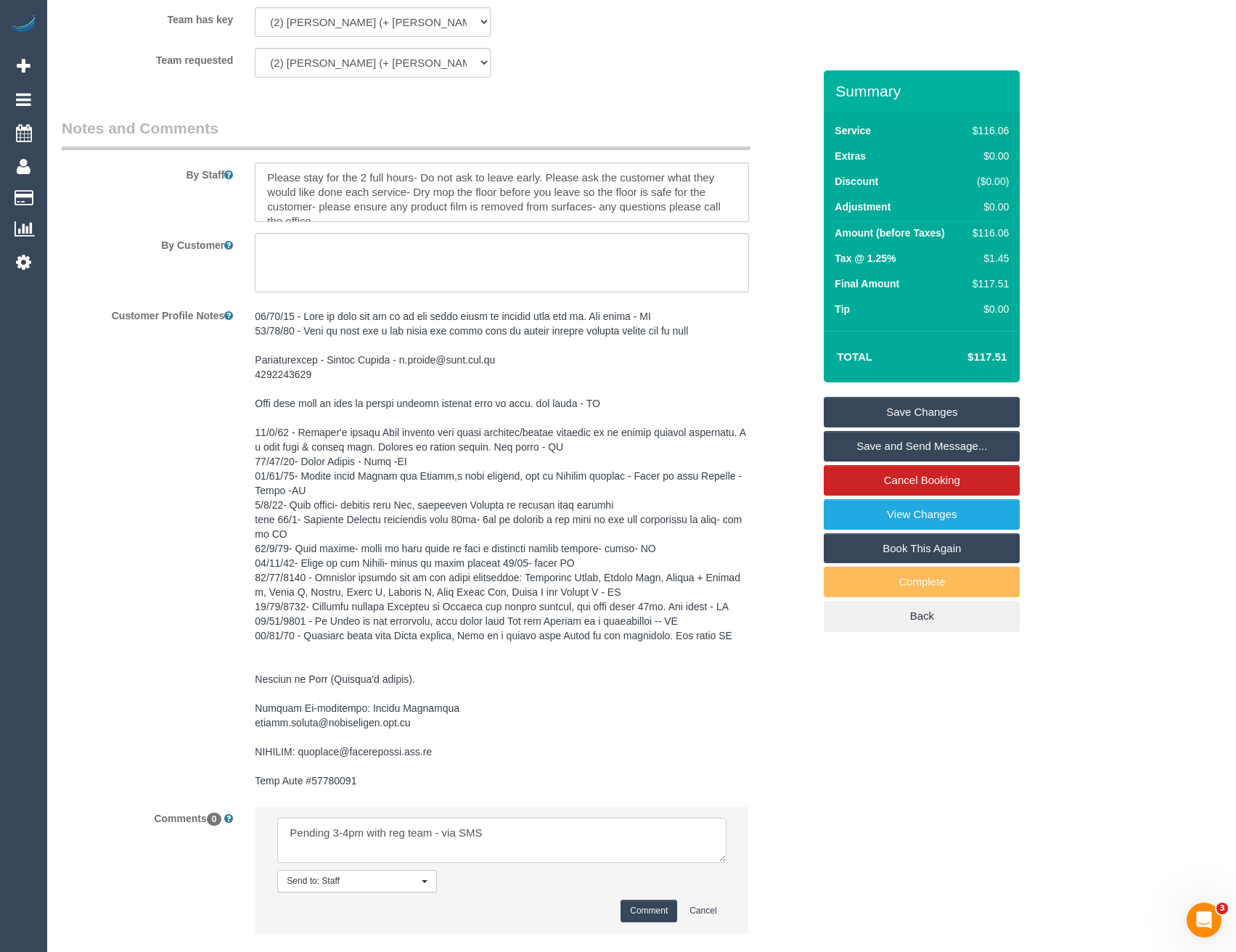
type textarea "Pending 3-4pm with reg team - via SMS"
click at [653, 900] on button "Comment" at bounding box center [648, 911] width 57 height 23
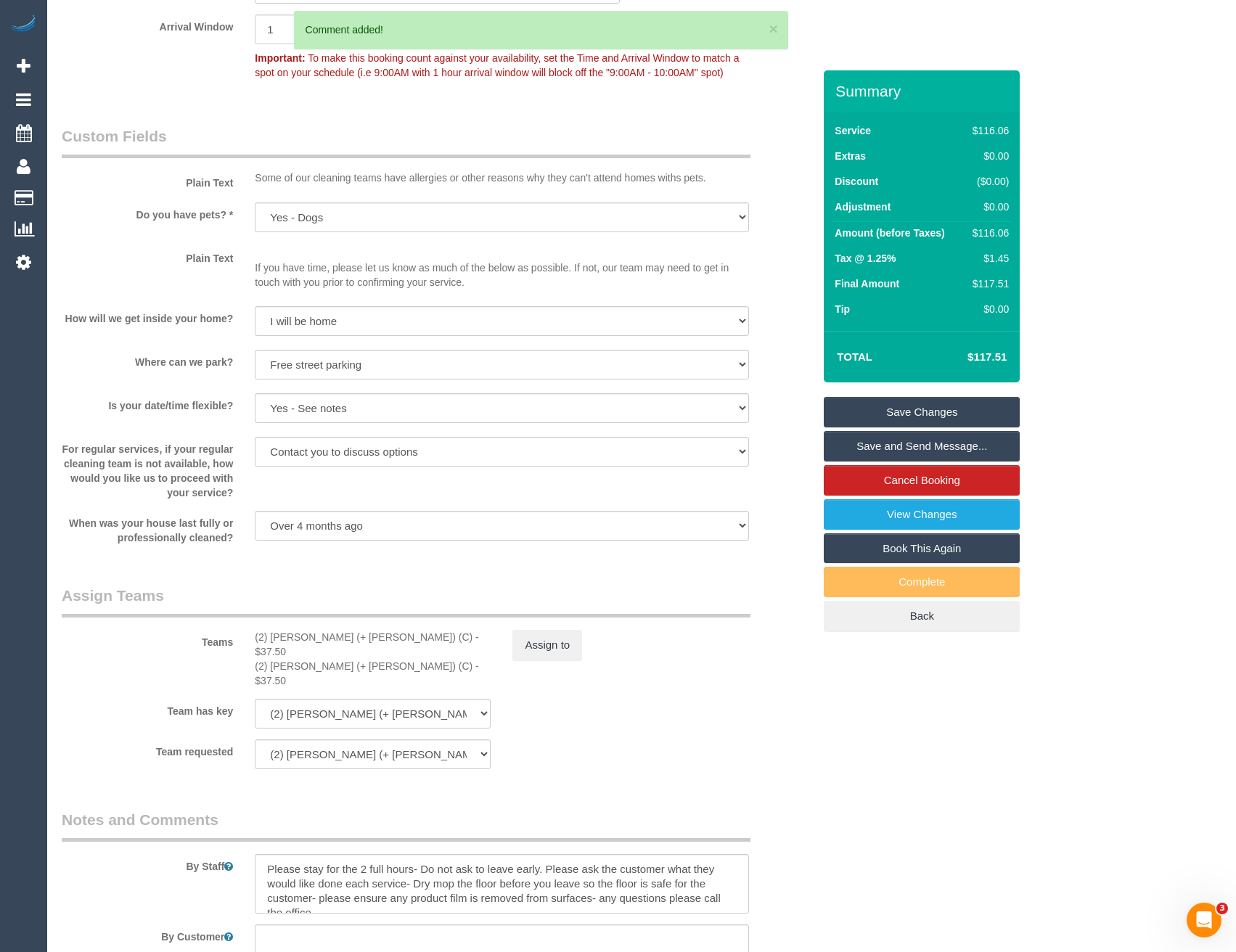
scroll to position [1012, 0]
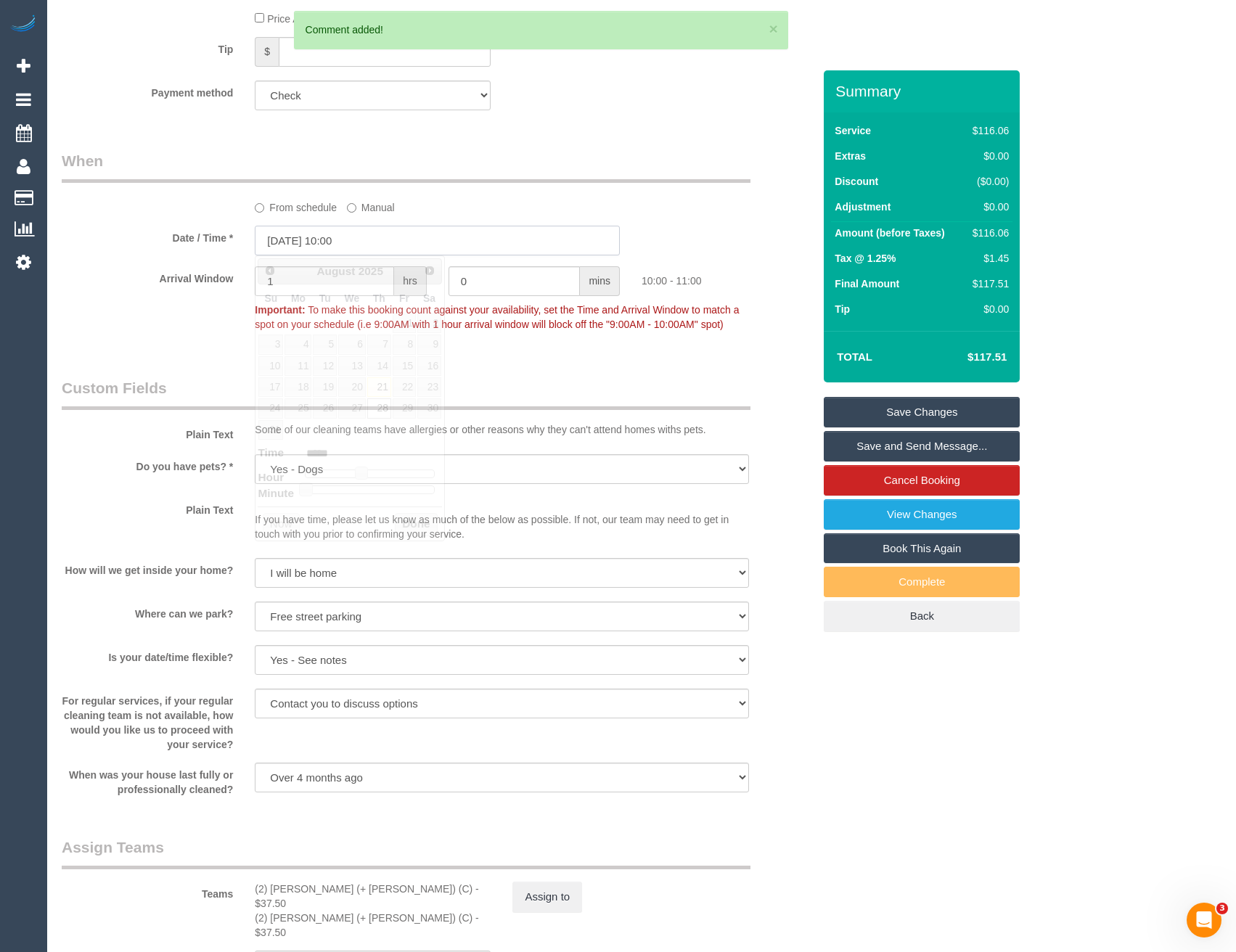
click at [372, 240] on input "28/08/2025 10:00" at bounding box center [437, 240] width 365 height 29
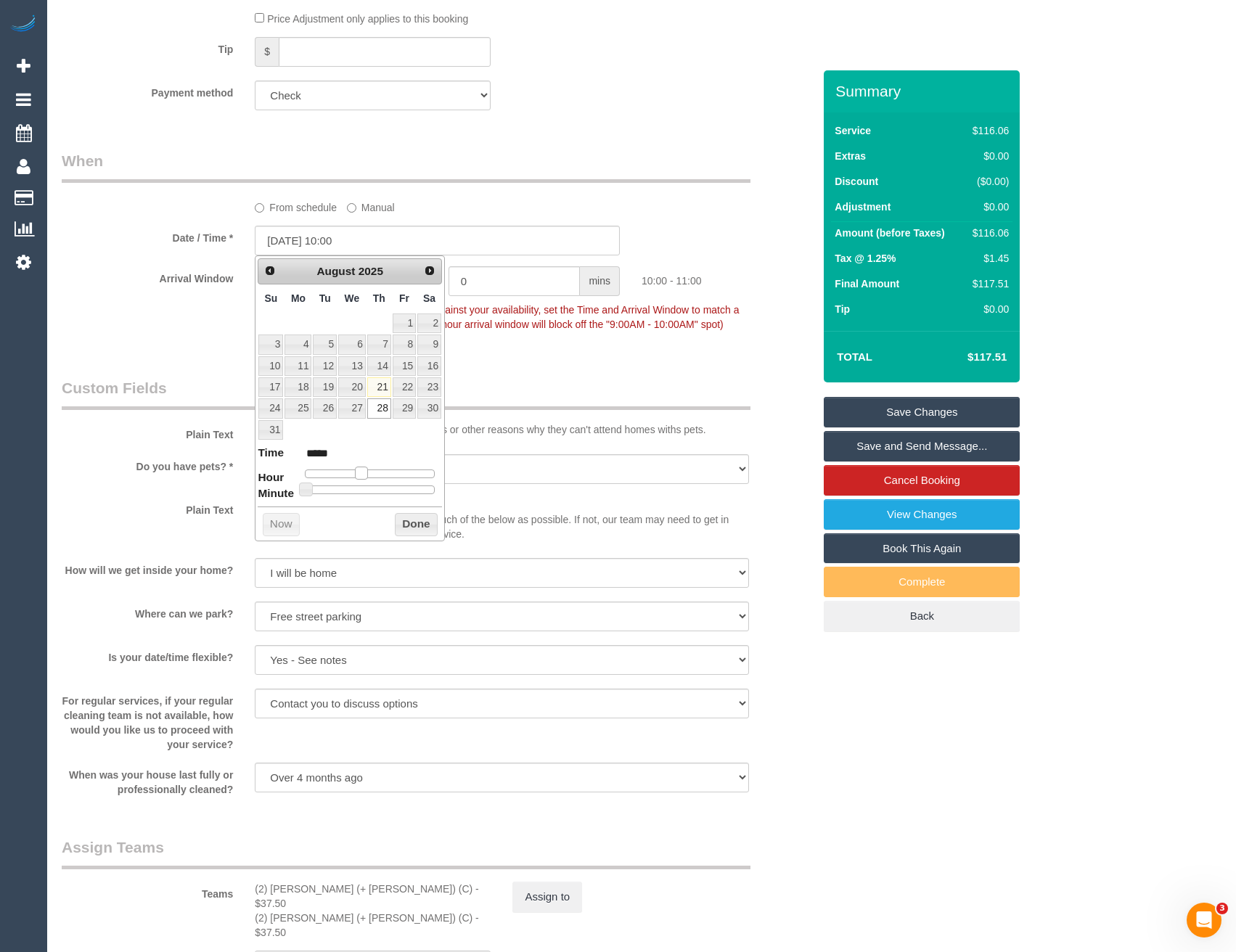
type input "28/08/2025 11:00"
type input "*****"
type input "28/08/2025 12:00"
type input "*****"
type input "28/08/2025 13:00"
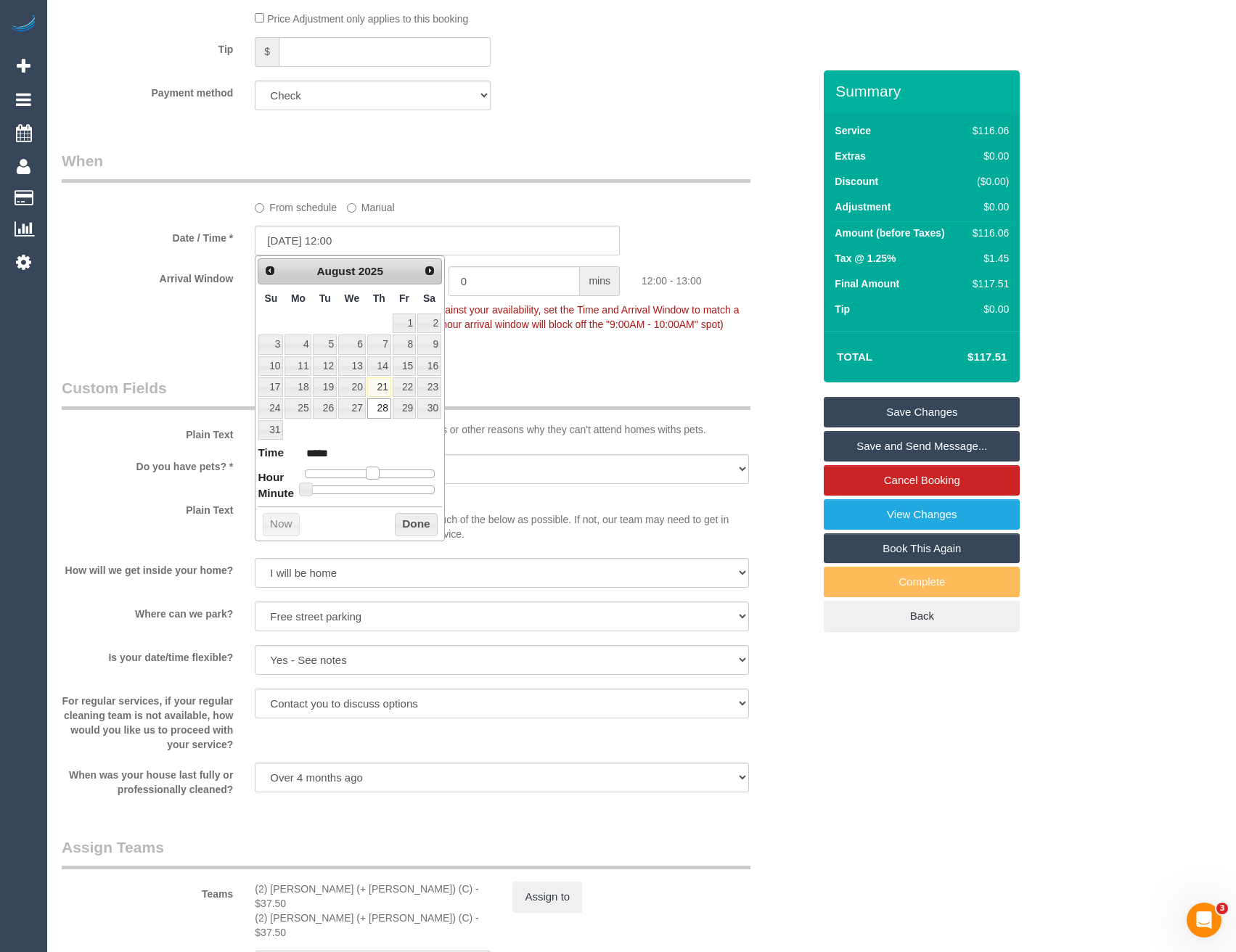
type input "*****"
type input "28/08/2025 14:00"
type input "*****"
type input "28/08/2025 15:00"
type input "*****"
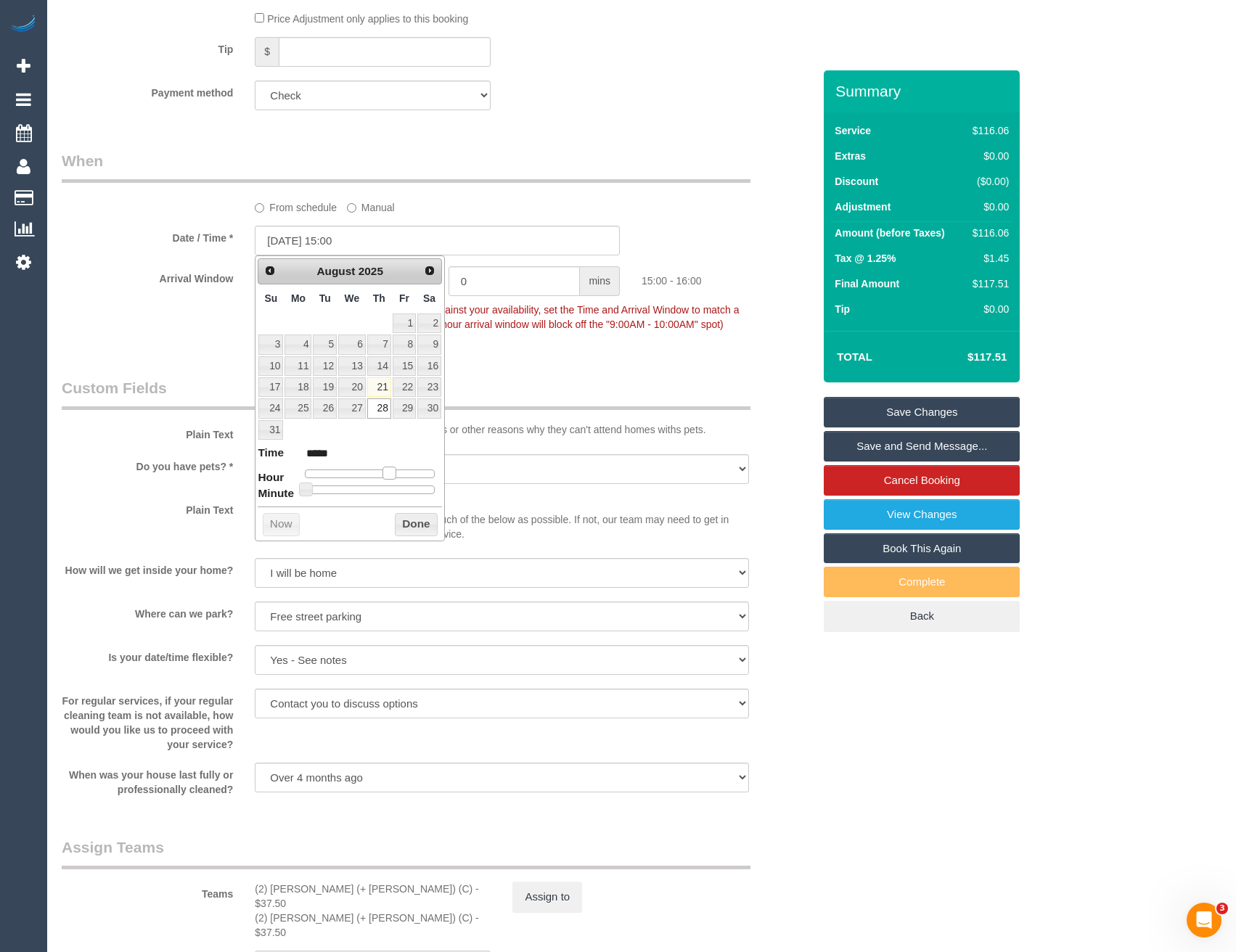
drag, startPoint x: 365, startPoint y: 471, endPoint x: 395, endPoint y: 471, distance: 30.0
click at [395, 471] on span at bounding box center [389, 473] width 13 height 13
click at [431, 530] on button "Done" at bounding box center [416, 524] width 43 height 23
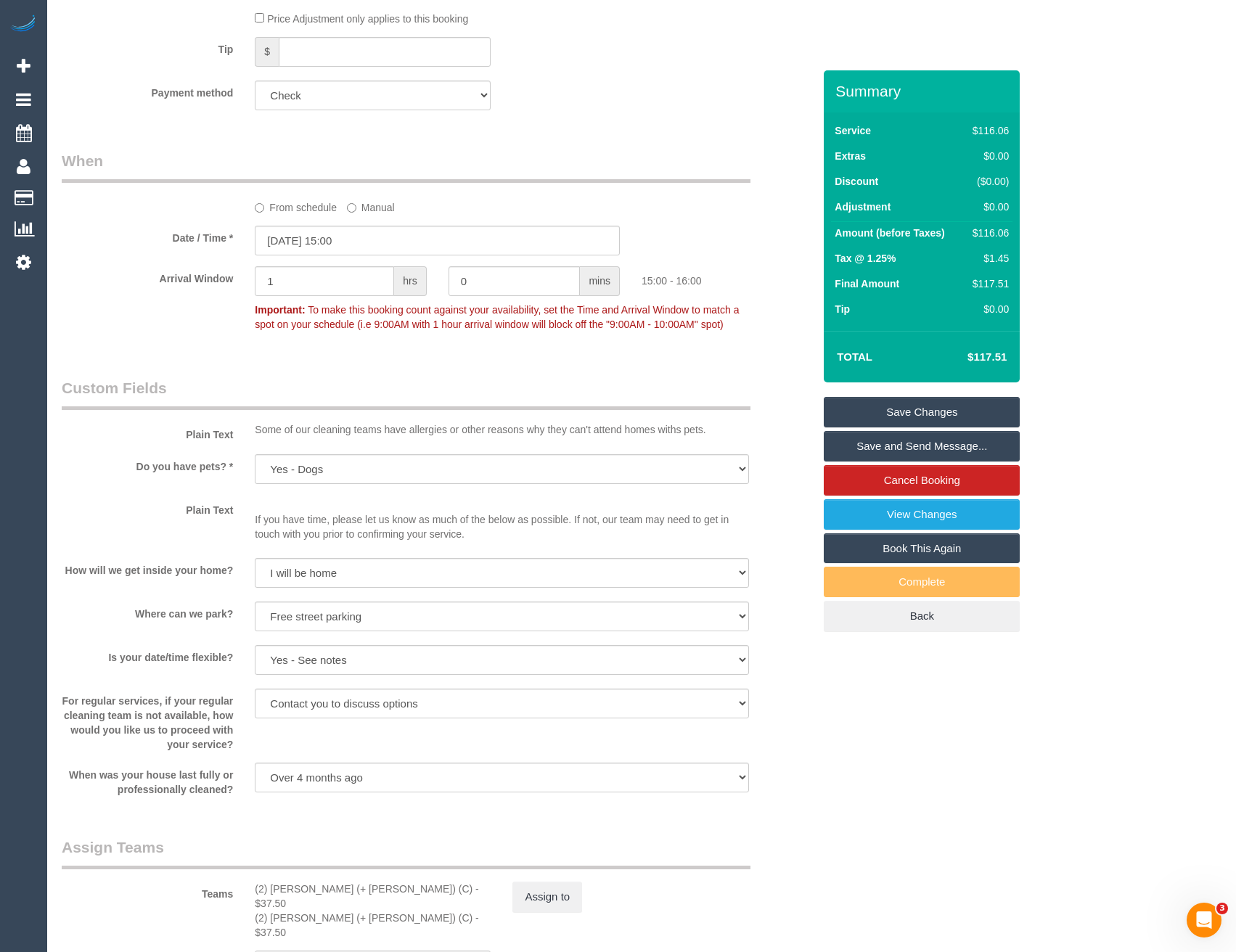
click at [869, 410] on link "Save Changes" at bounding box center [922, 411] width 196 height 30
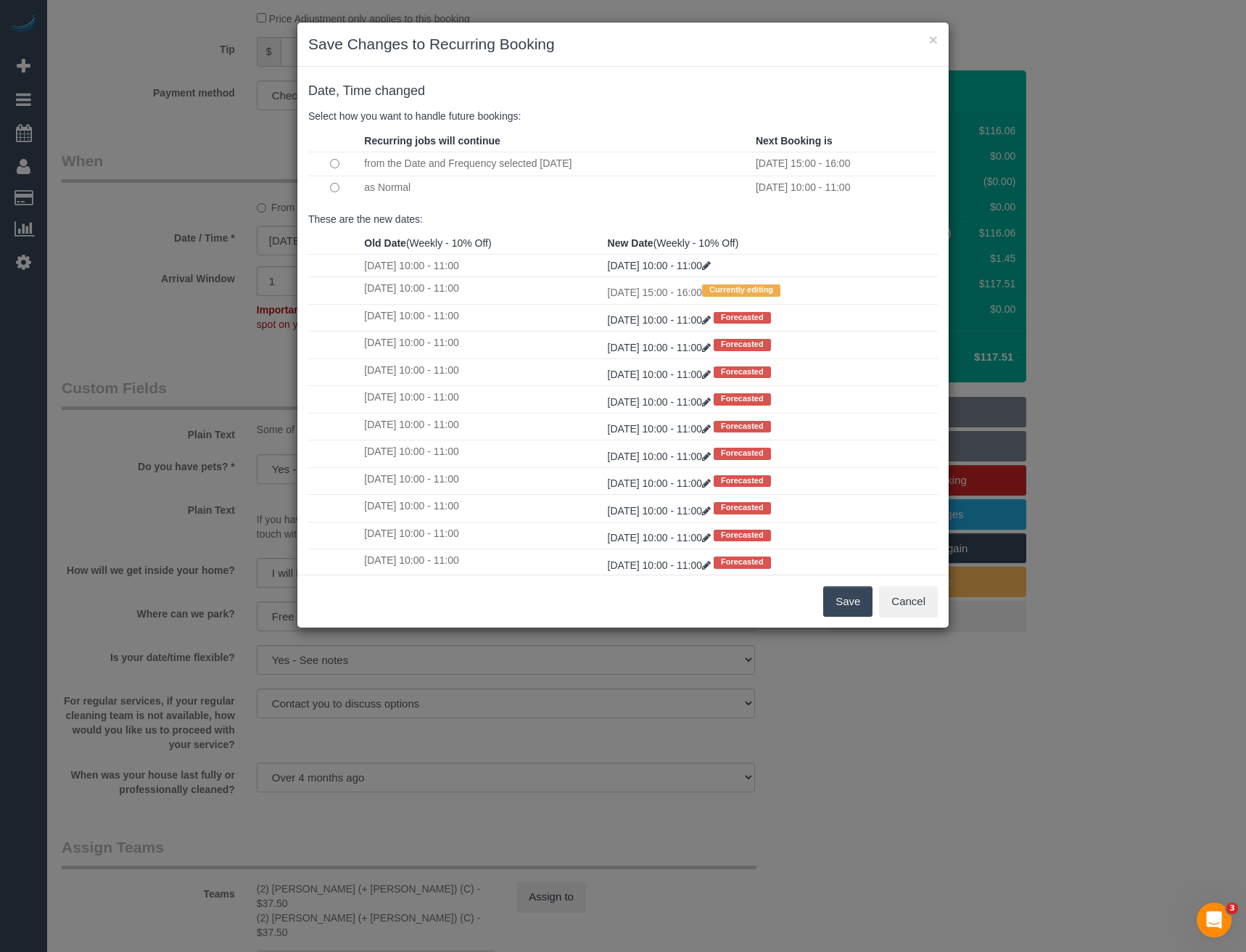
click at [857, 611] on button "Save" at bounding box center [848, 601] width 49 height 30
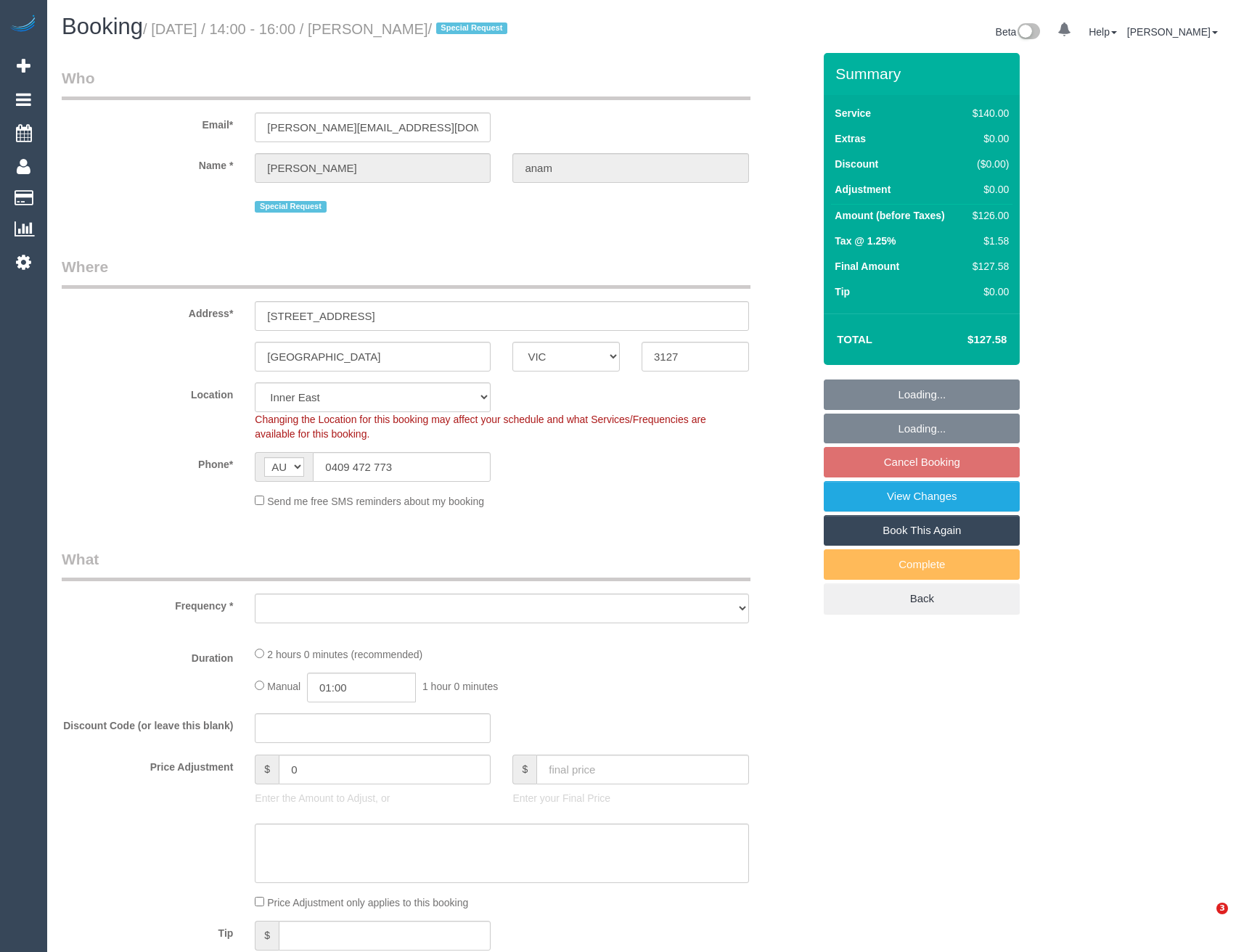
select select "VIC"
select select "object:1378"
select select "number:28"
select select "number:14"
select select "number:18"
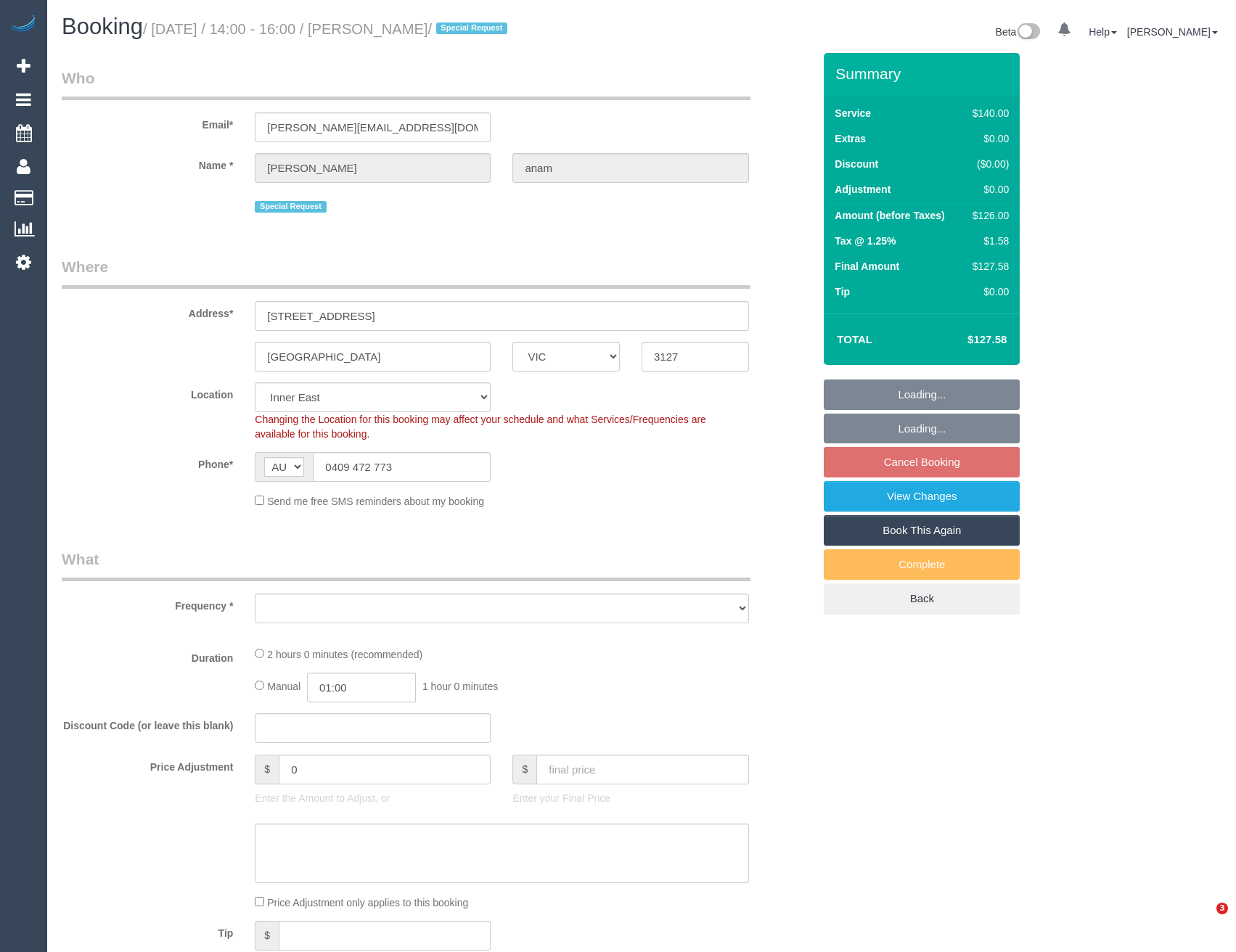
select select "number:25"
select select "number:35"
select select "number:12"
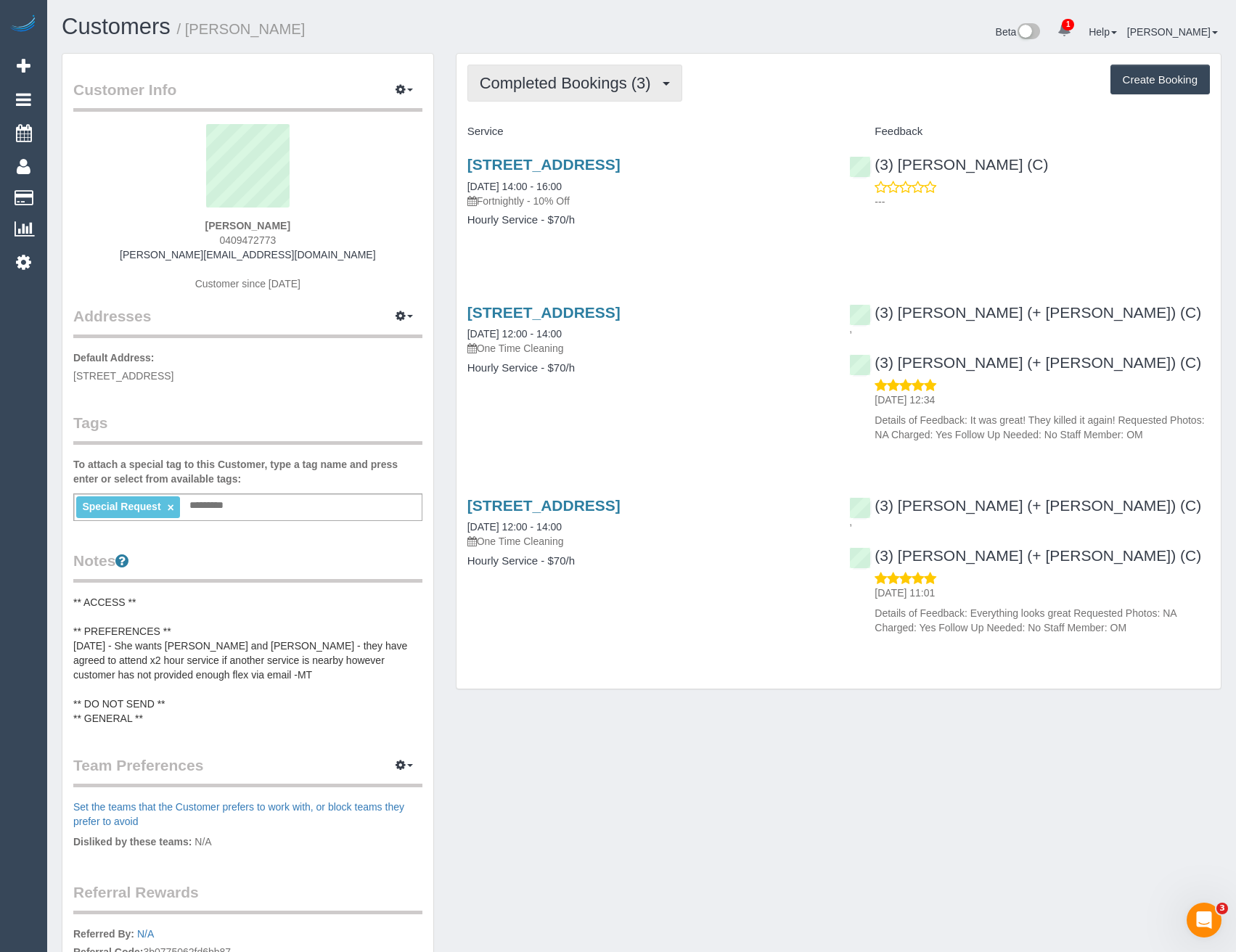
click at [587, 88] on span "Completed Bookings (3)" at bounding box center [569, 83] width 178 height 18
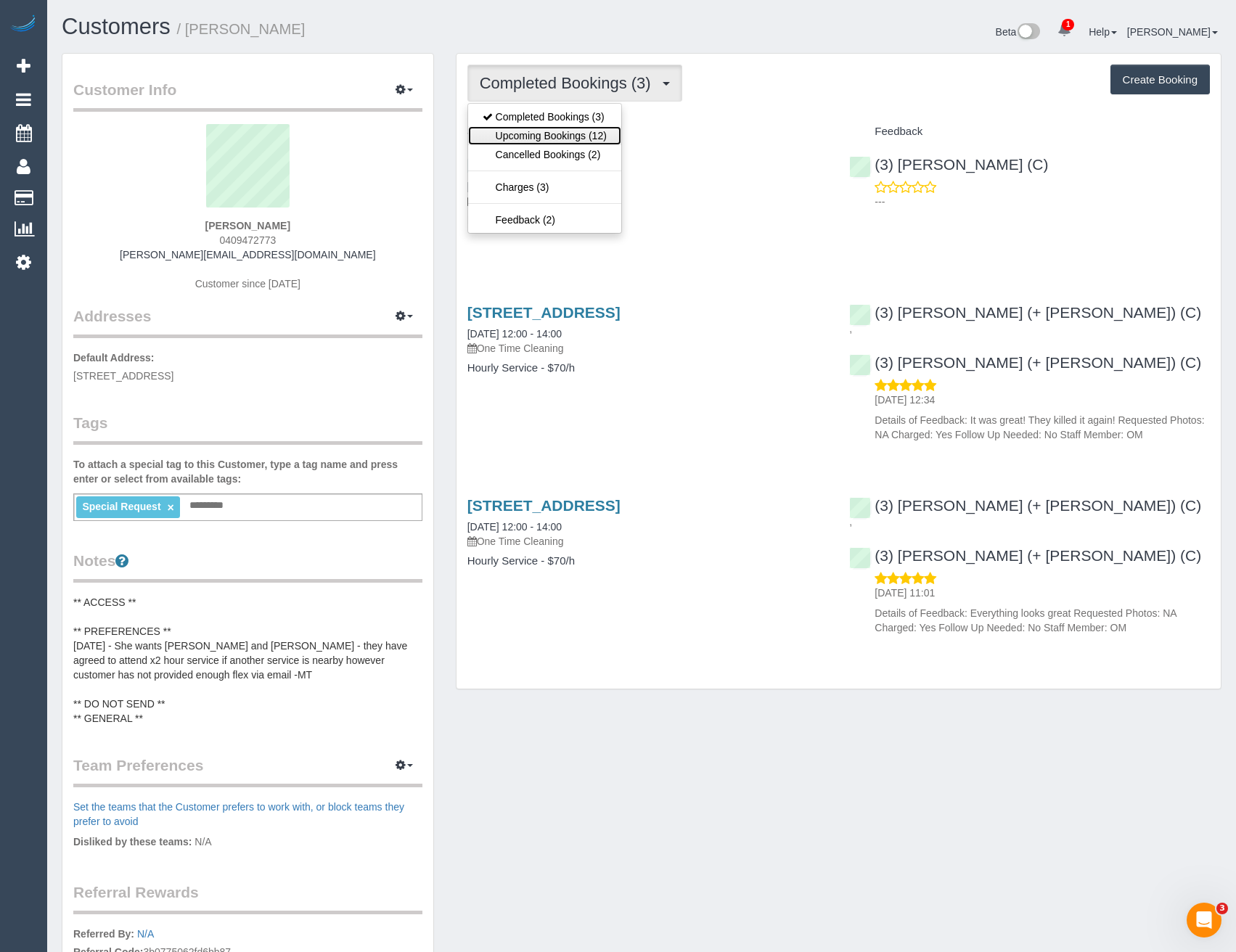
click at [592, 135] on link "Upcoming Bookings (12)" at bounding box center [545, 136] width 153 height 19
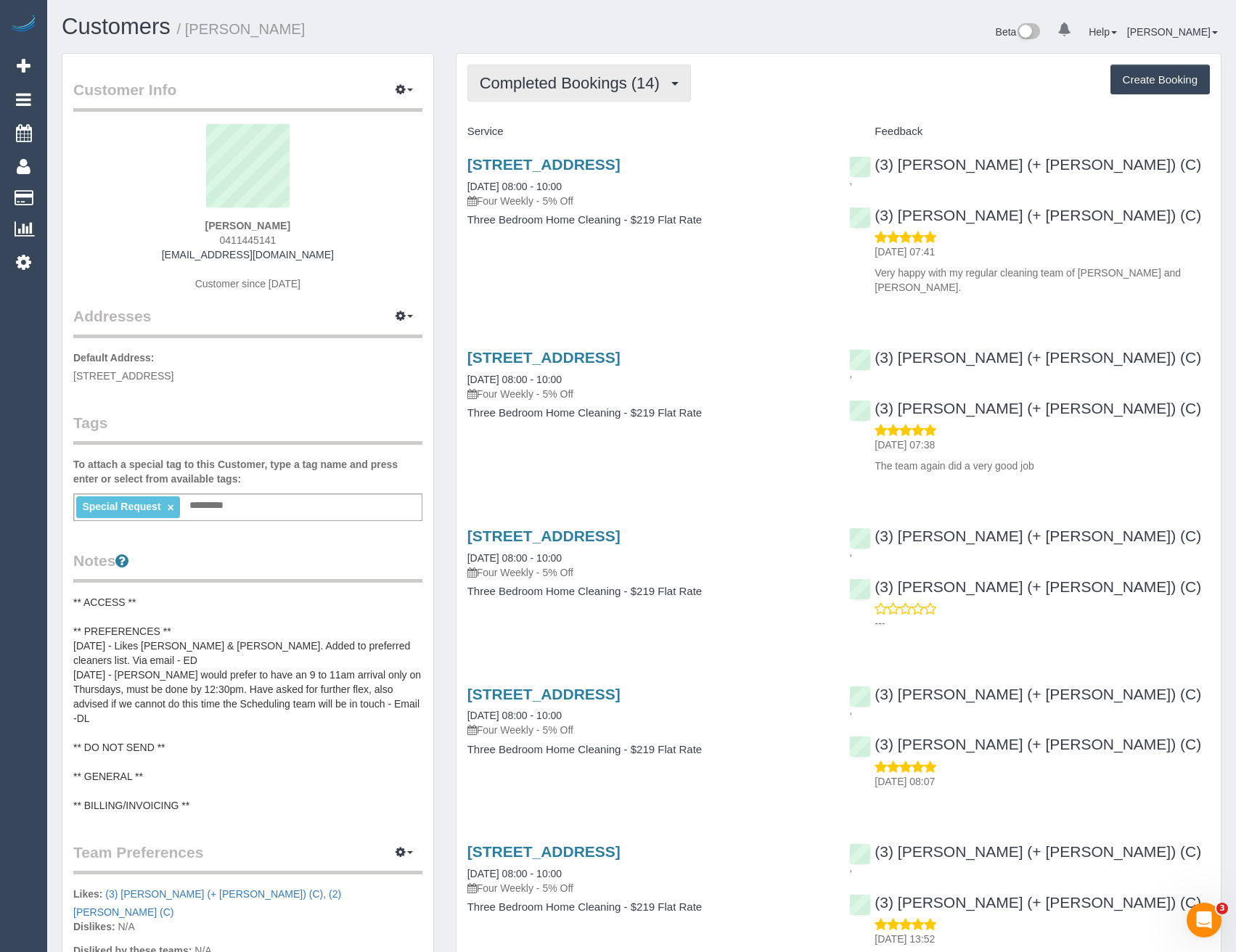
click at [626, 86] on span "Completed Bookings (14)" at bounding box center [573, 83] width 187 height 18
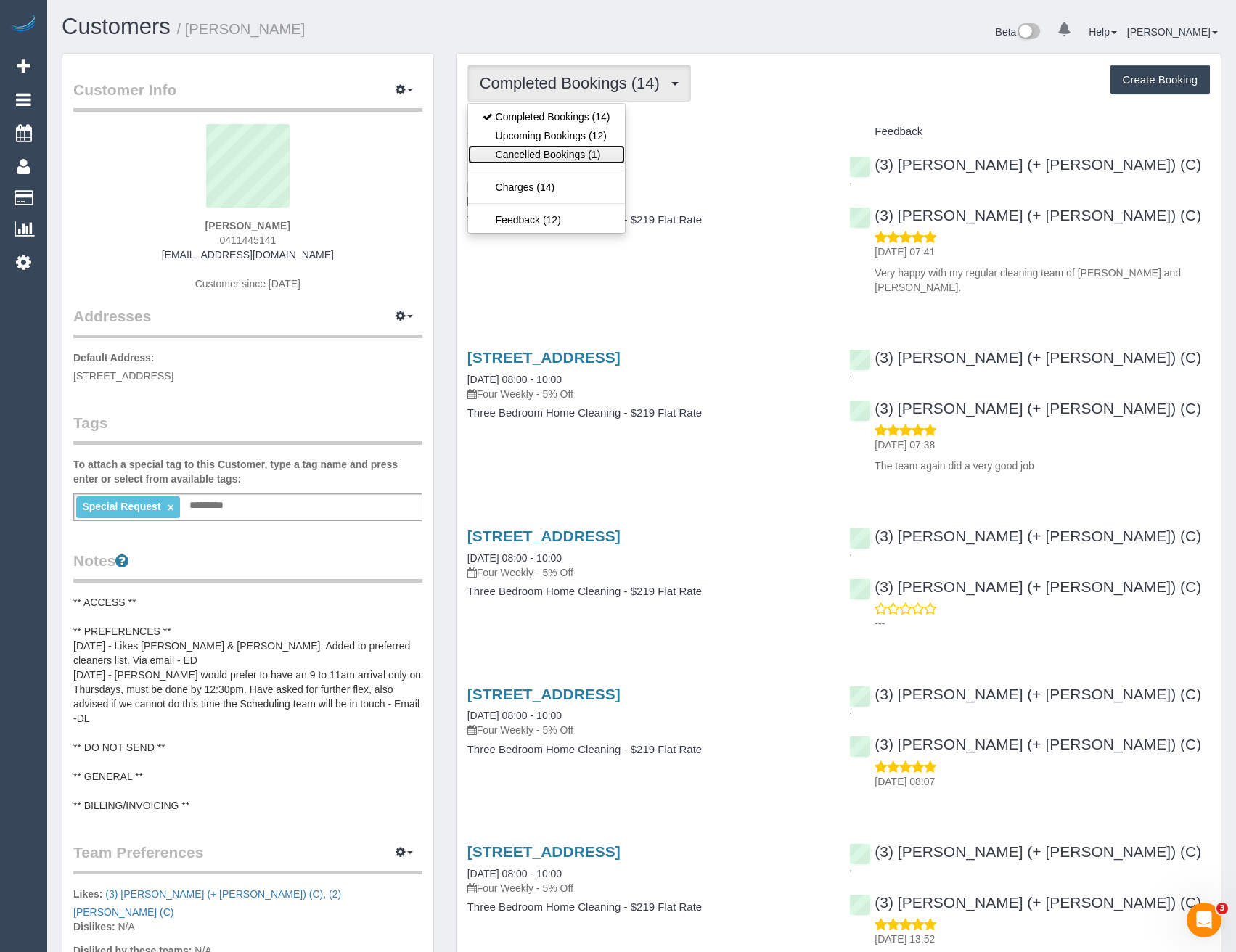
click at [608, 146] on link "Cancelled Bookings (1)" at bounding box center [546, 155] width 157 height 19
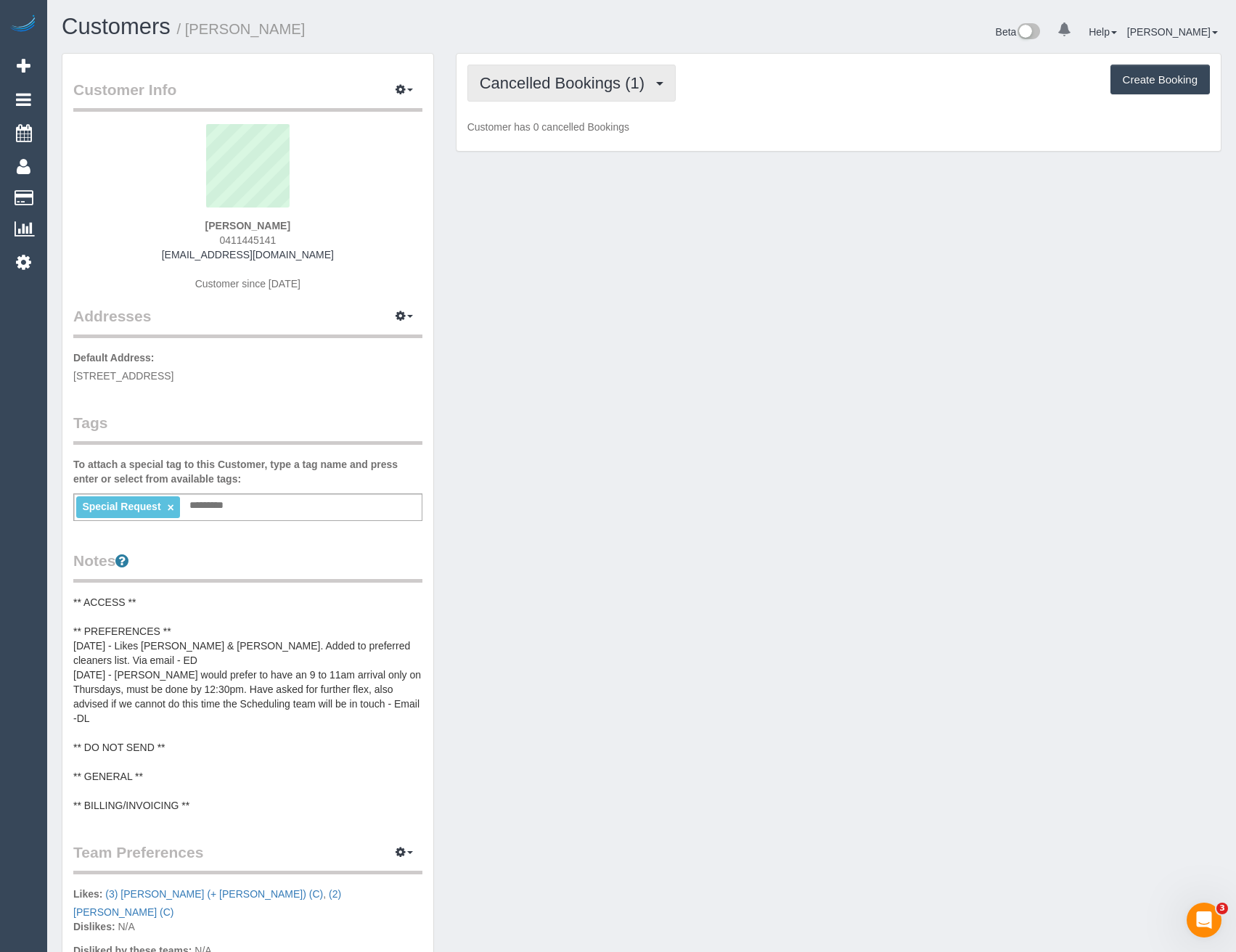
click at [596, 86] on span "Cancelled Bookings (1)" at bounding box center [565, 83] width 172 height 18
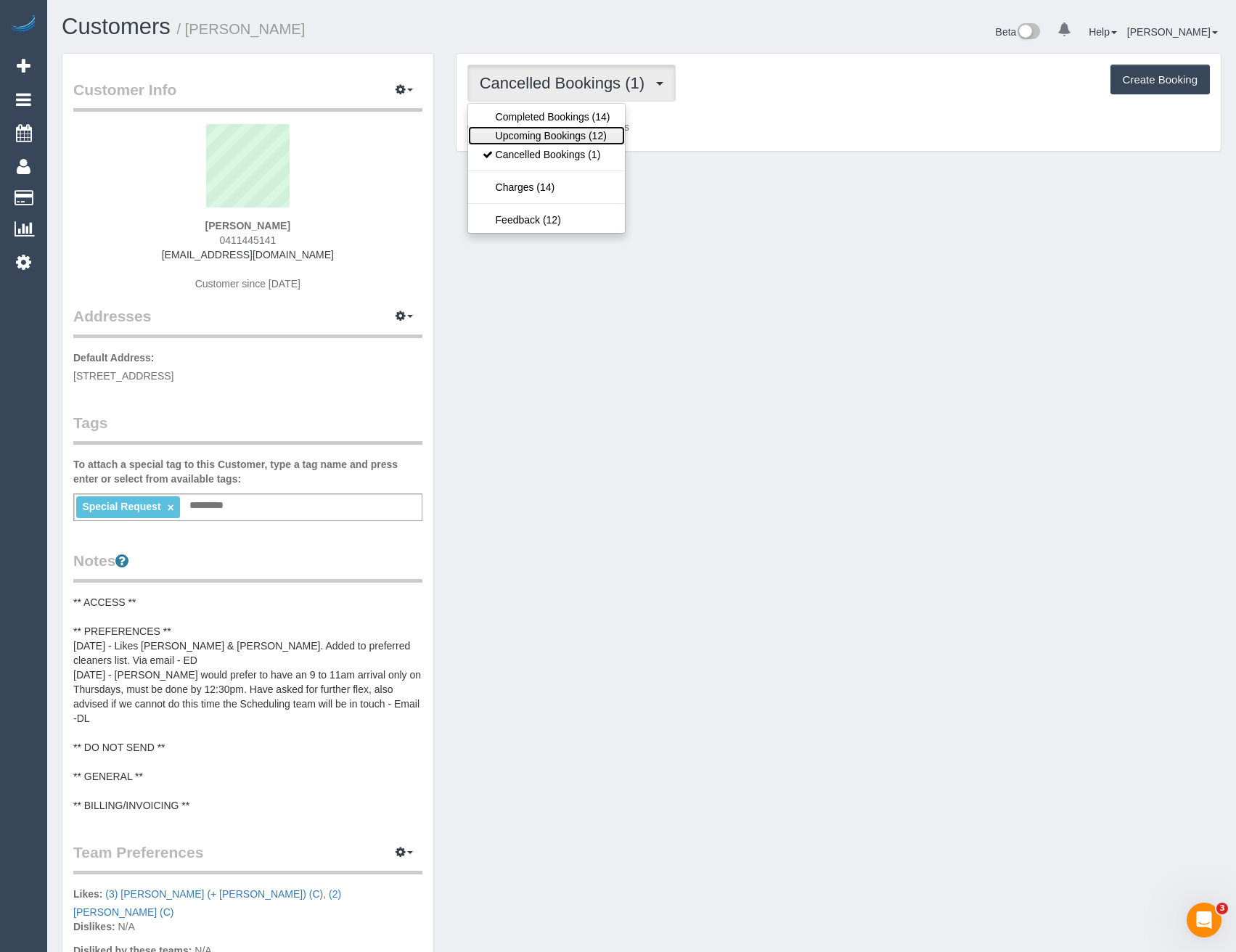
click at [583, 137] on link "Upcoming Bookings (12)" at bounding box center [546, 136] width 157 height 19
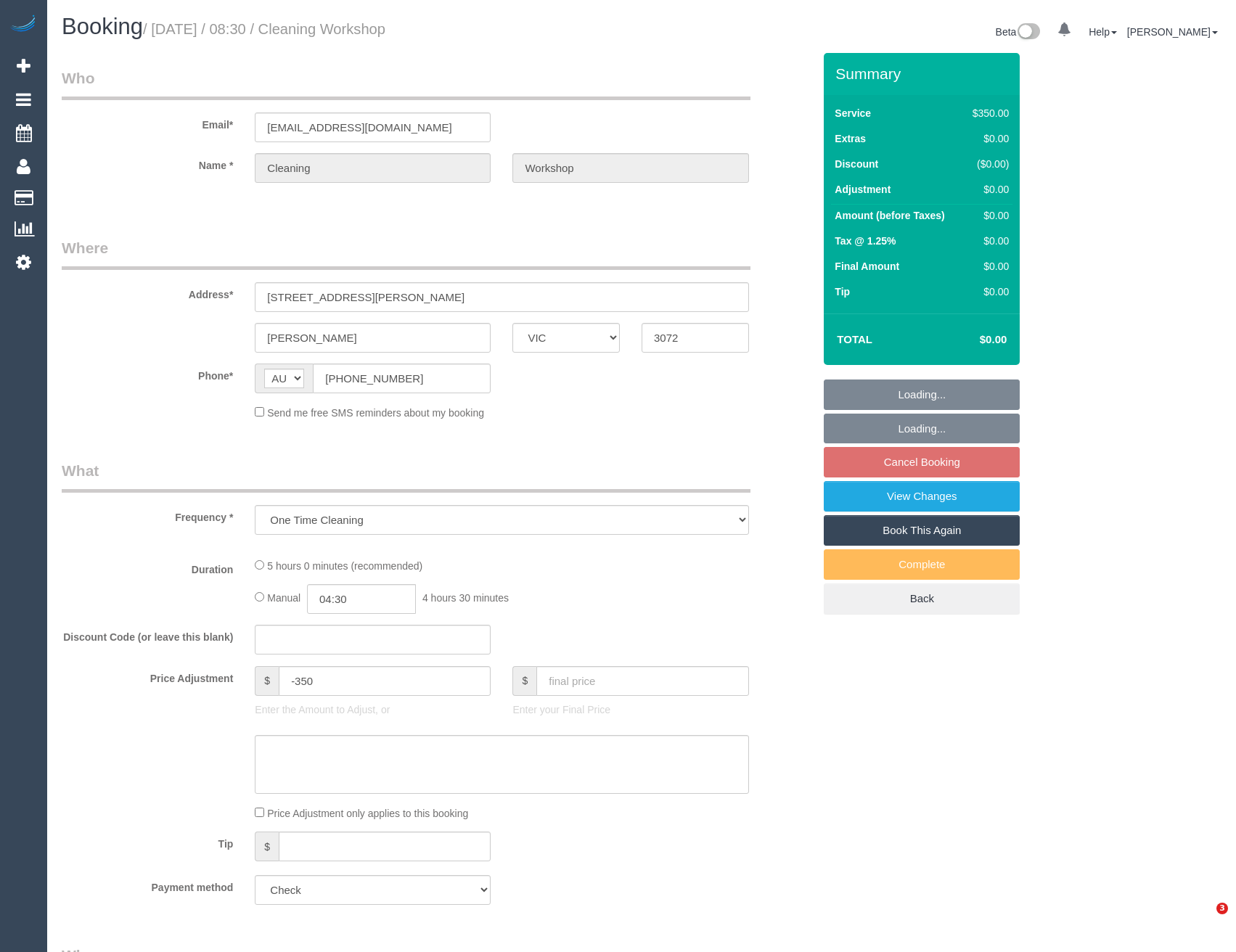
select select "VIC"
select select "300"
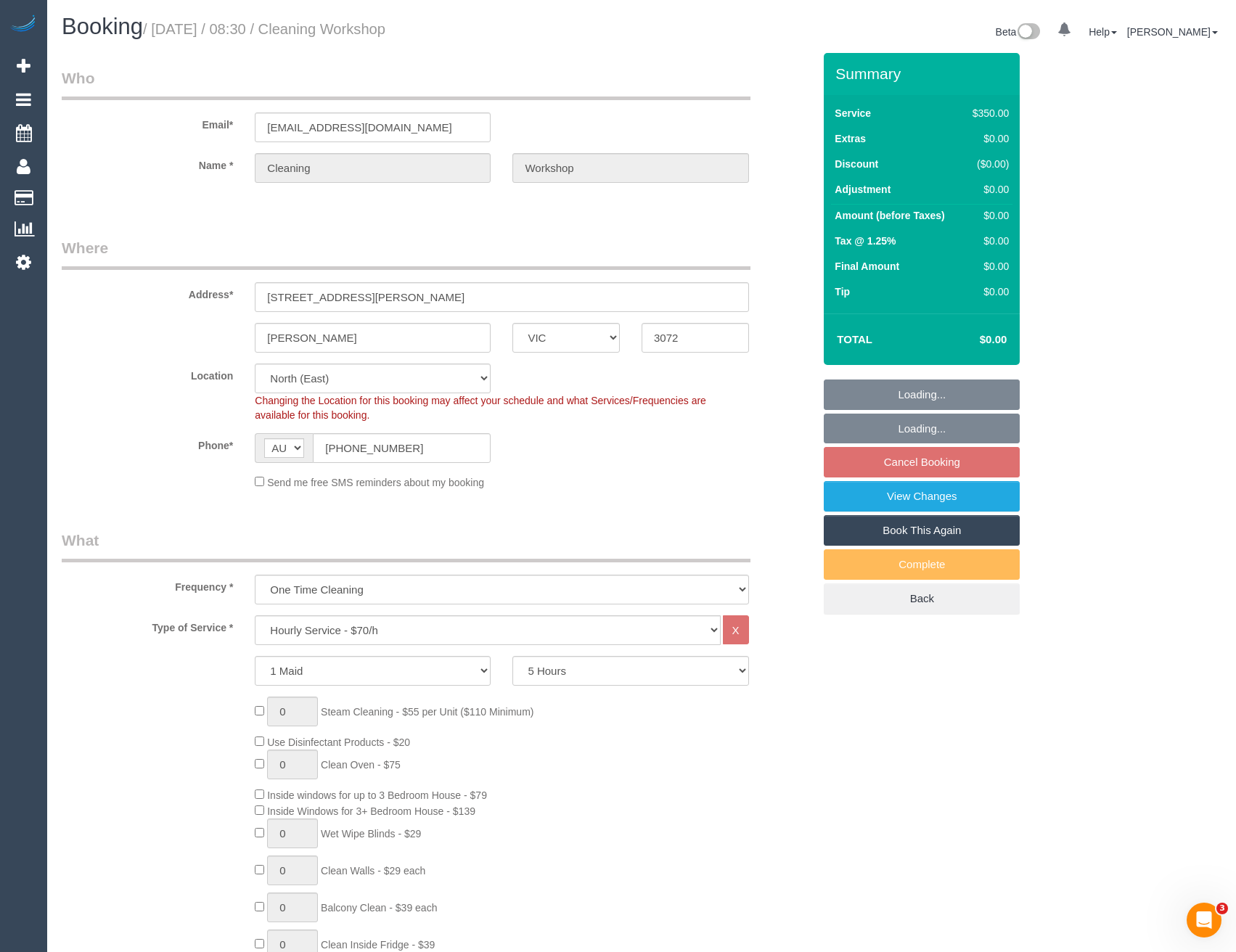
select select "number:28"
select select "object:1454"
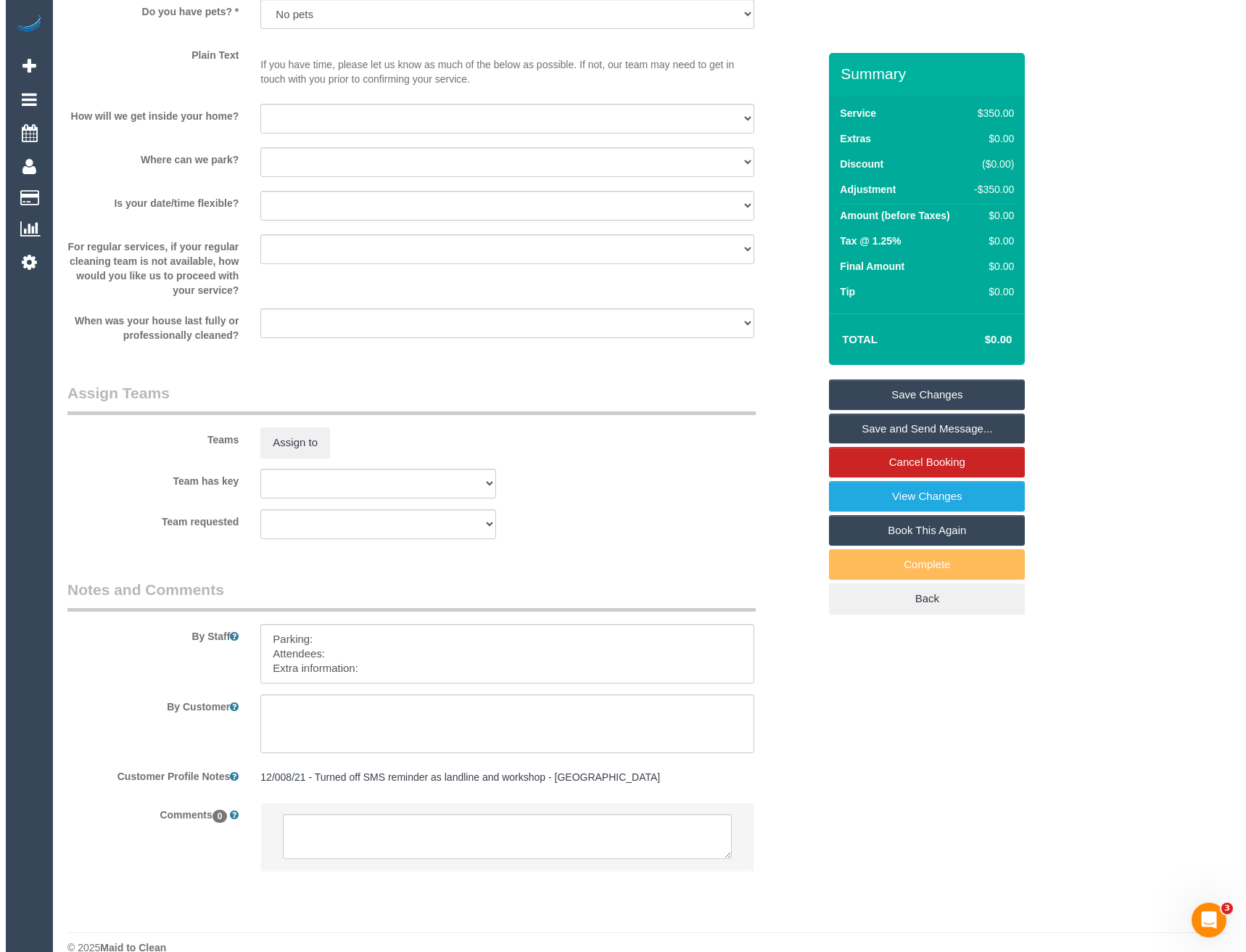
scroll to position [1882, 0]
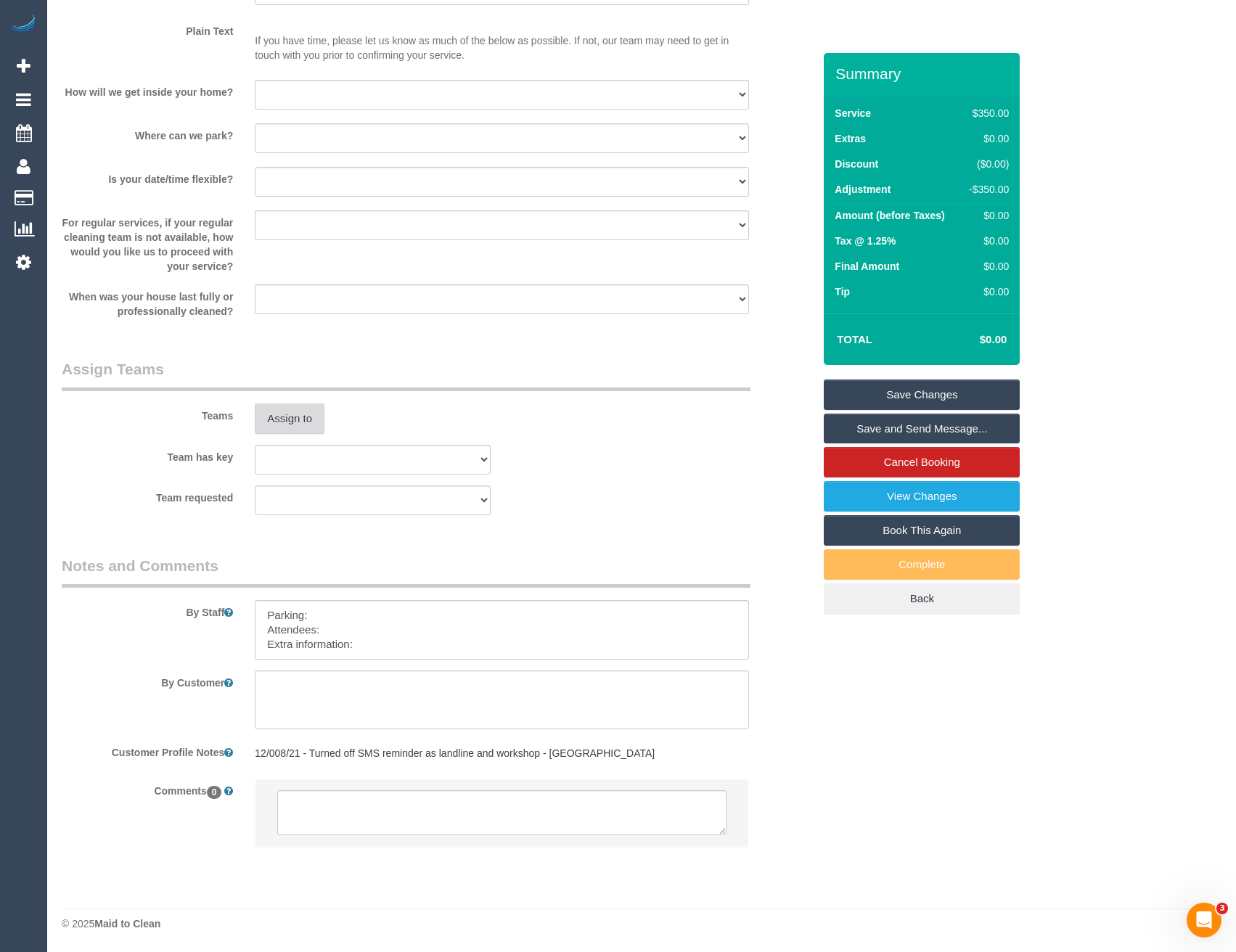
click at [304, 426] on button "Assign to" at bounding box center [289, 418] width 69 height 30
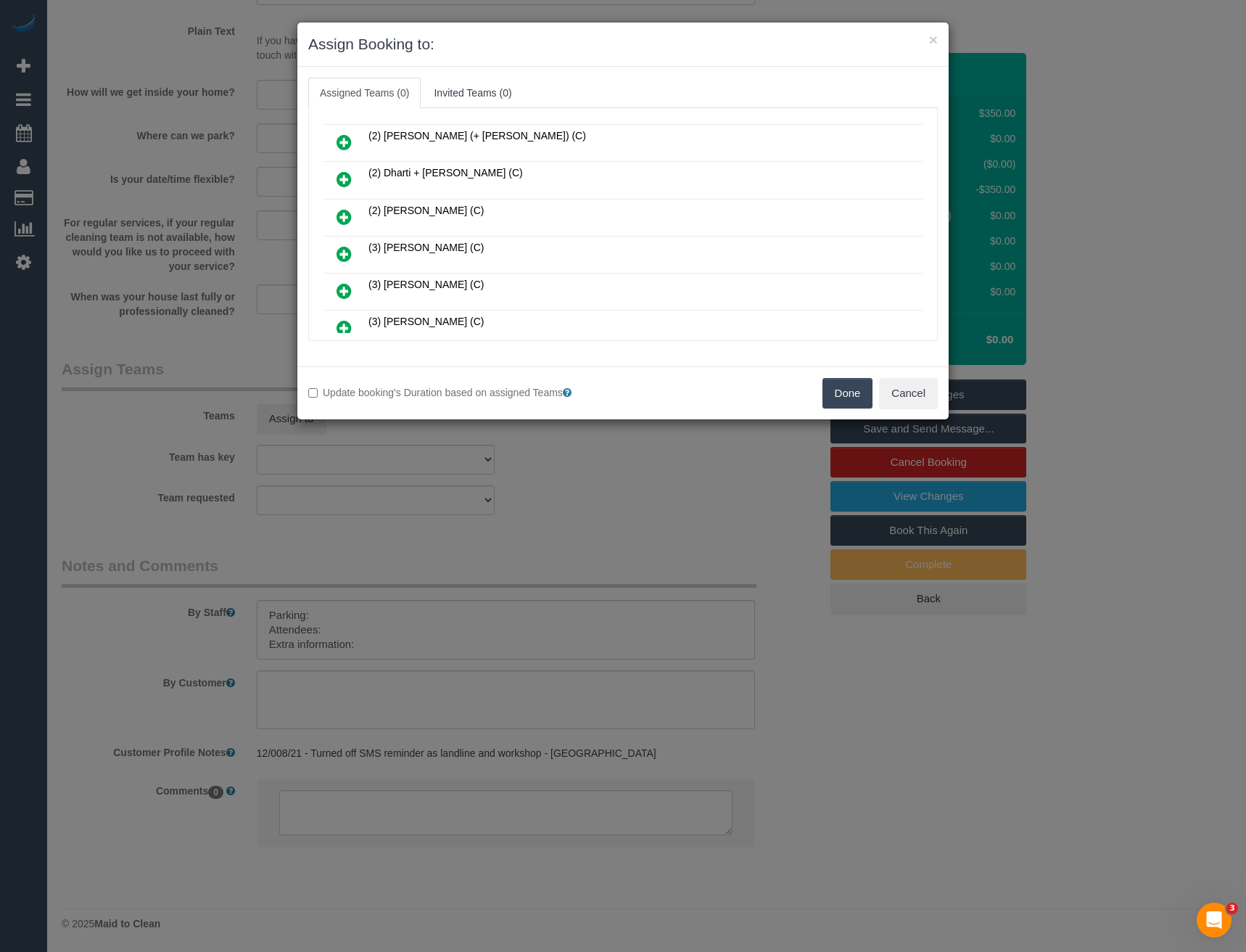
scroll to position [1351, 0]
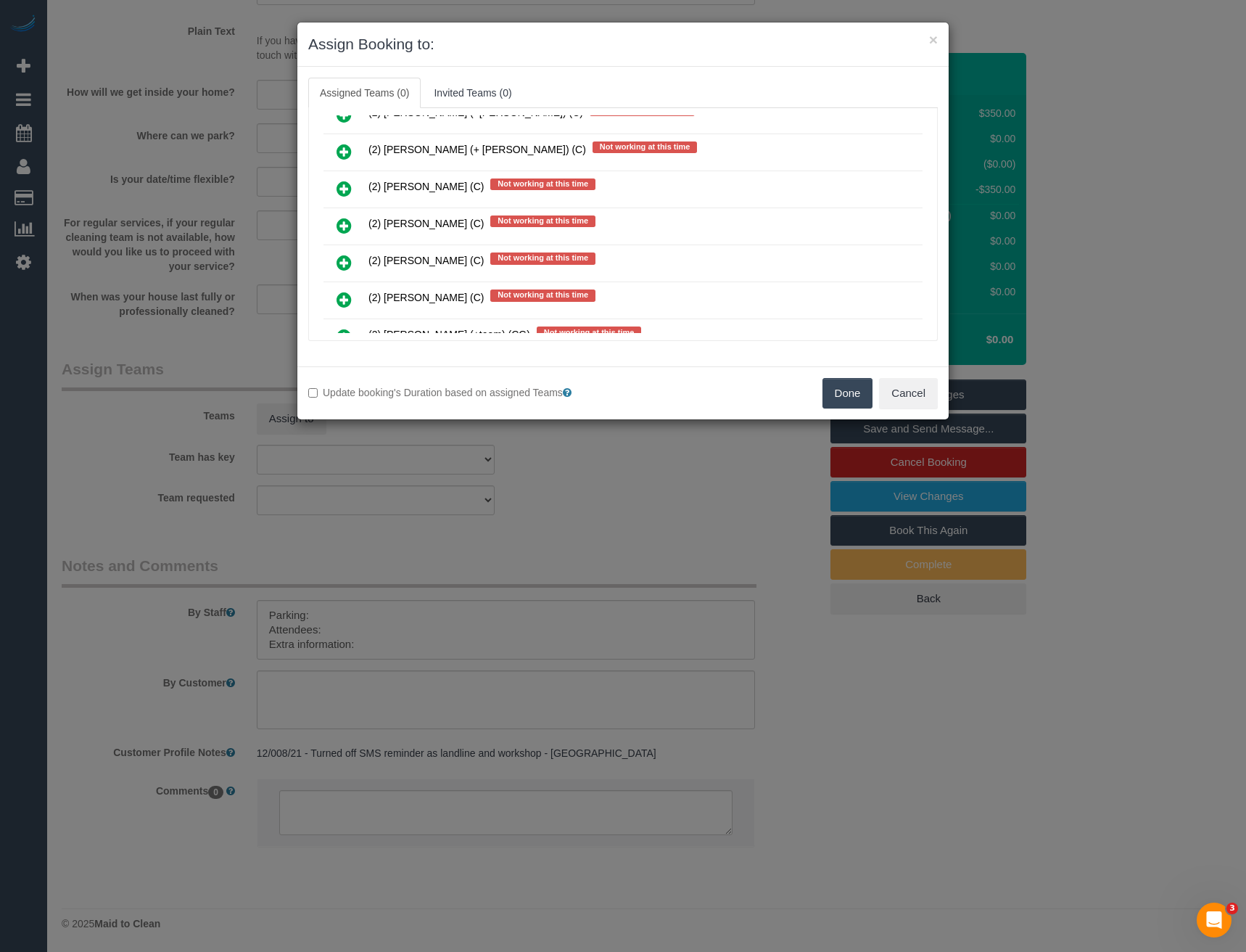
click at [342, 225] on icon at bounding box center [344, 226] width 15 height 18
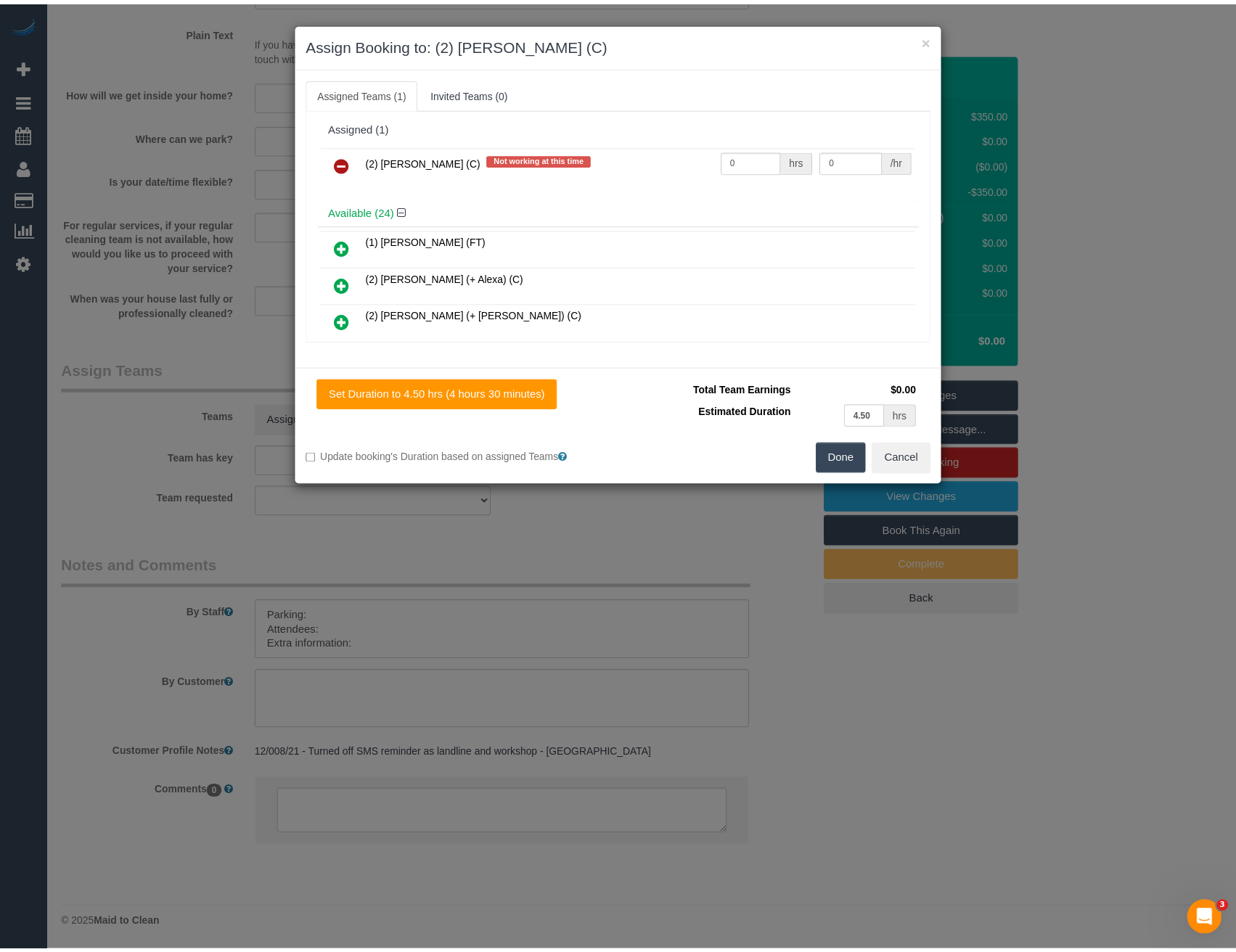
scroll to position [0, 0]
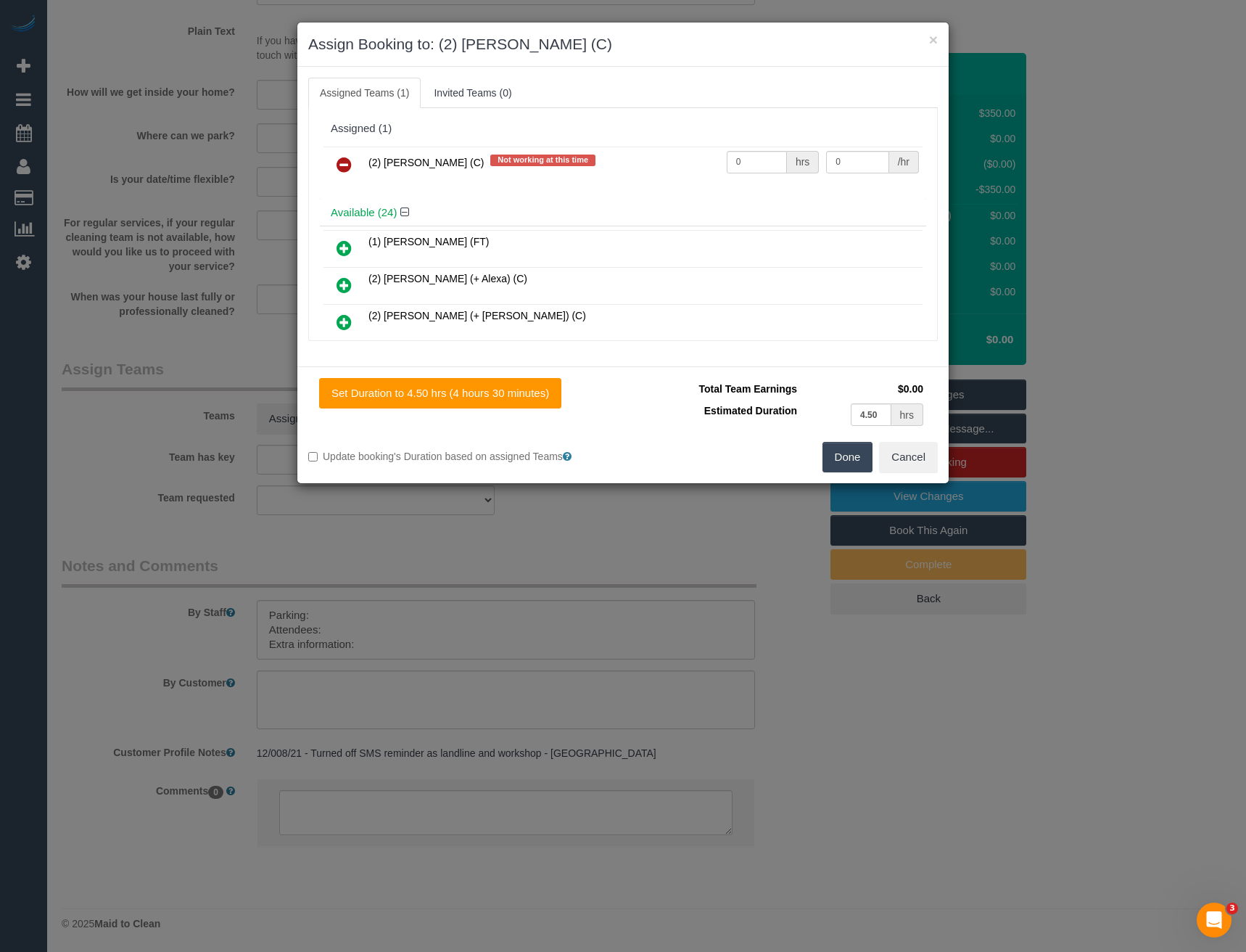
click at [838, 450] on button "Done" at bounding box center [848, 456] width 51 height 30
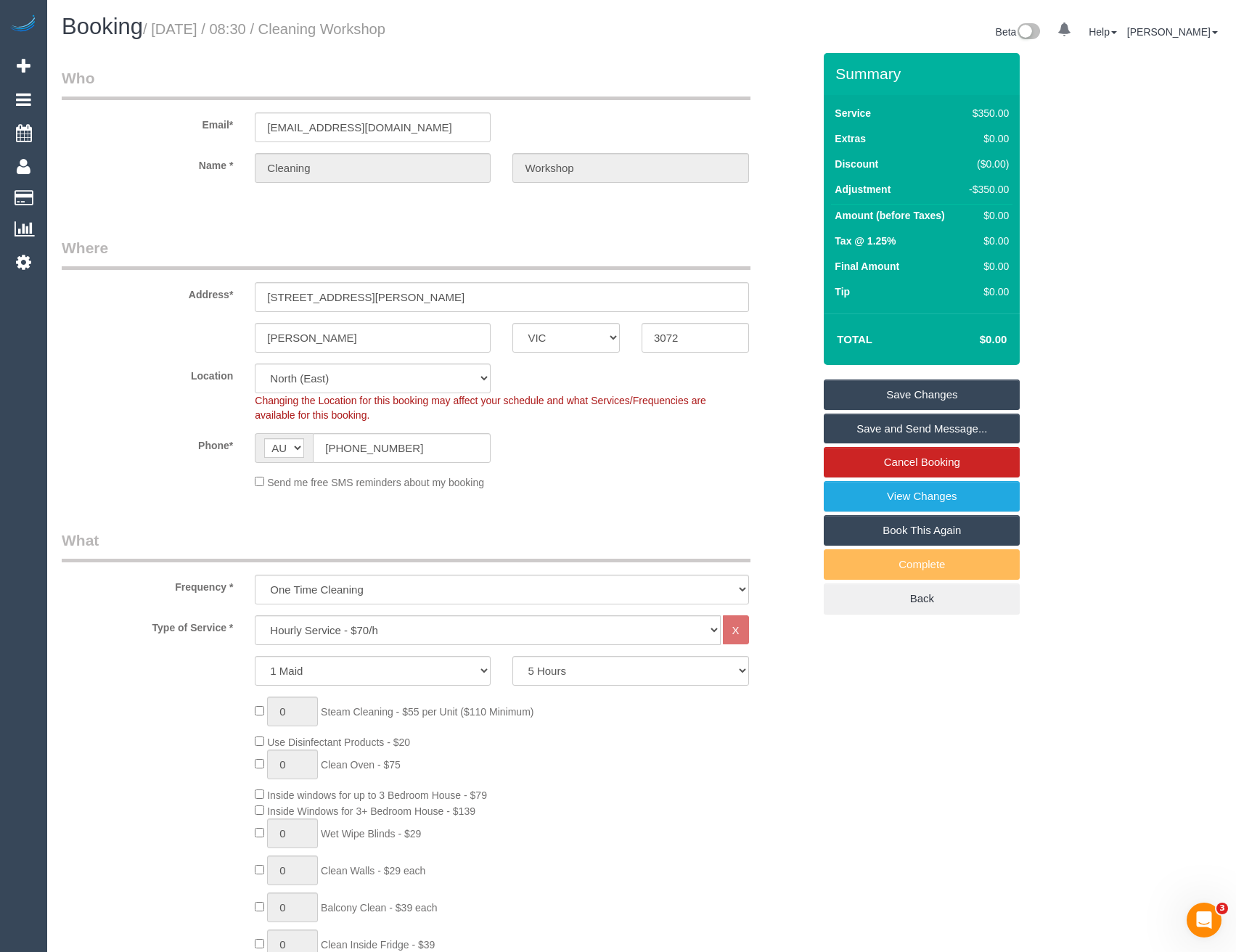
click at [865, 389] on link "Save Changes" at bounding box center [922, 395] width 196 height 30
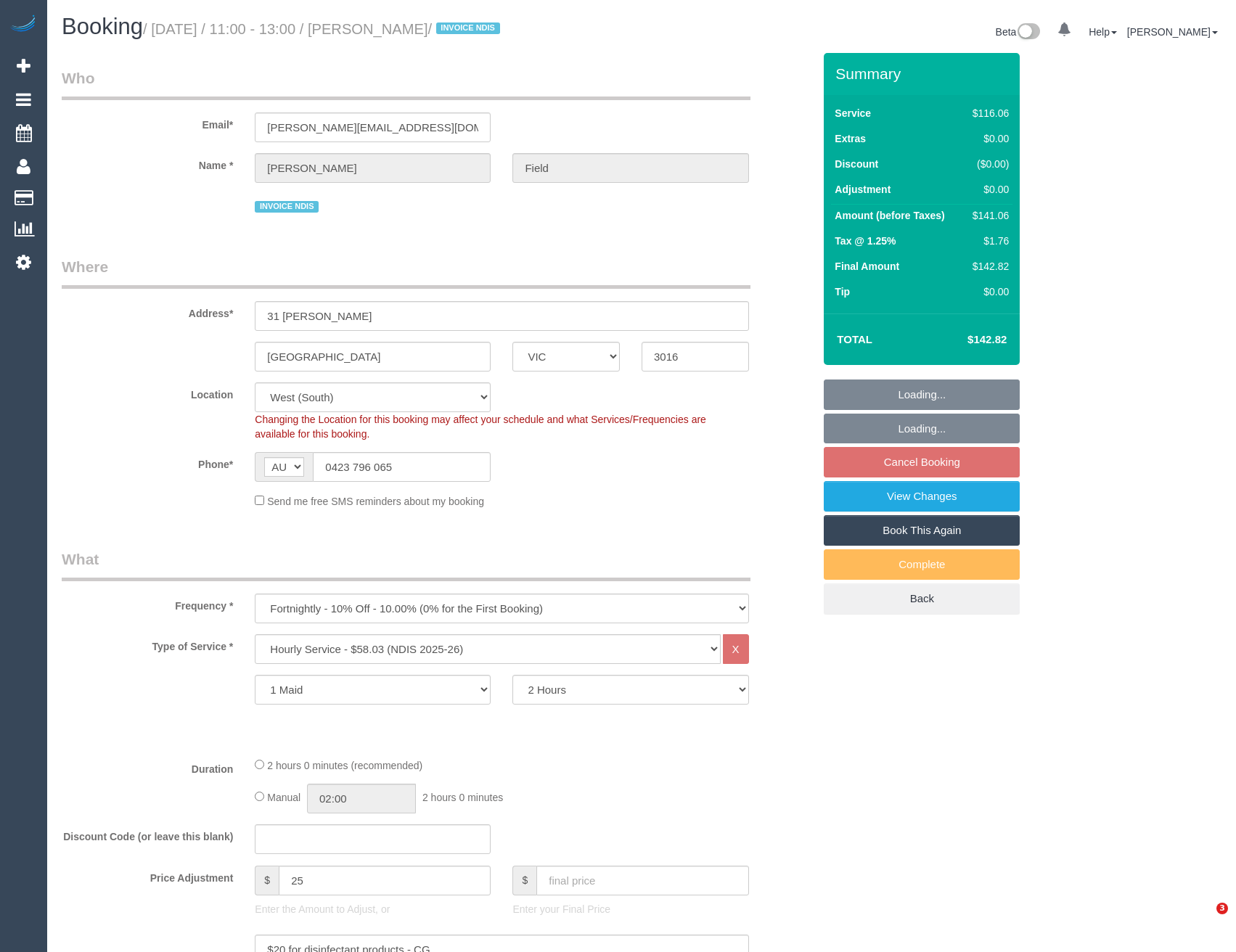
select select "VIC"
select select "string:check"
select select "number:27"
select select "number:14"
select select "number:19"
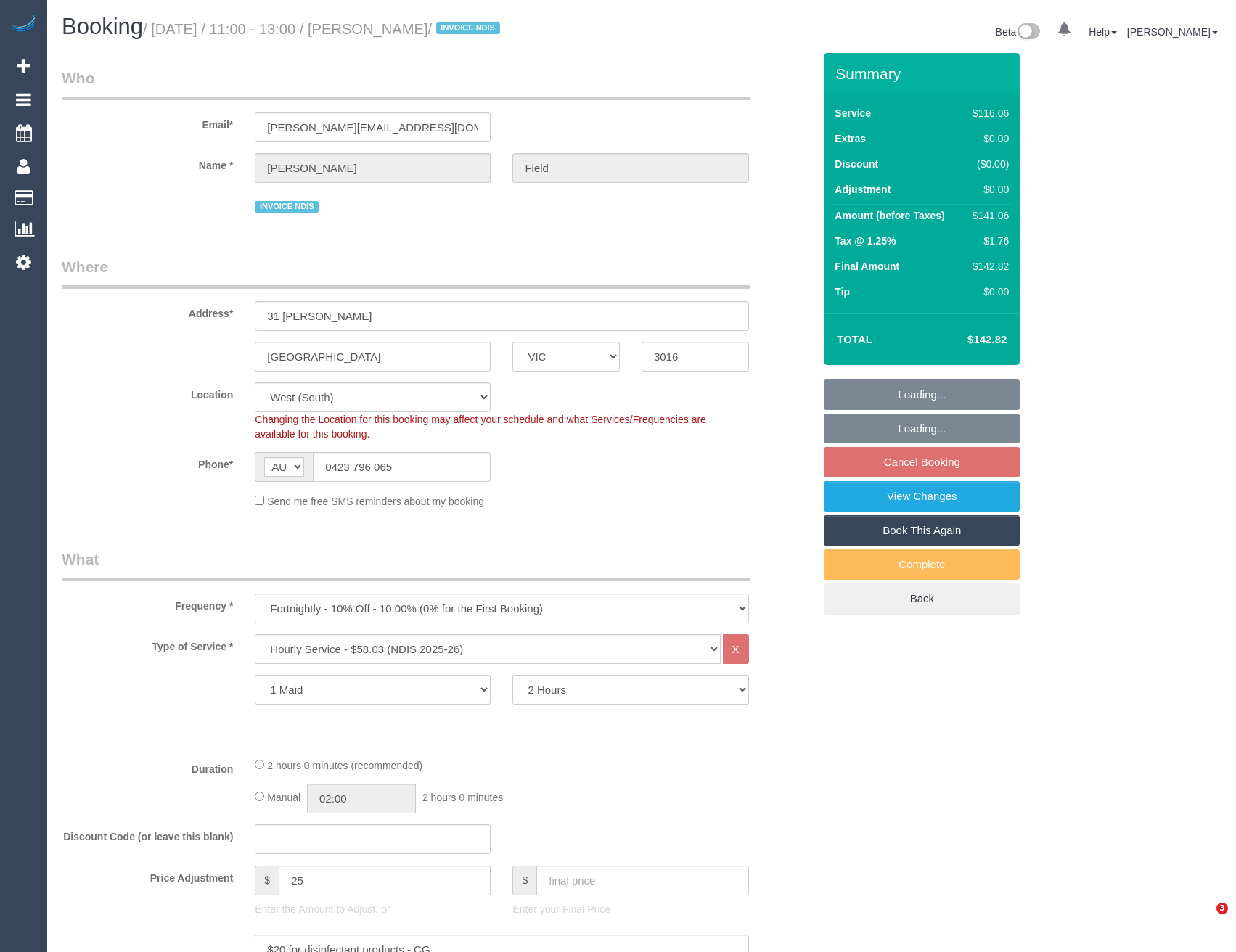
select select "number:36"
select select "number:35"
select select "number:12"
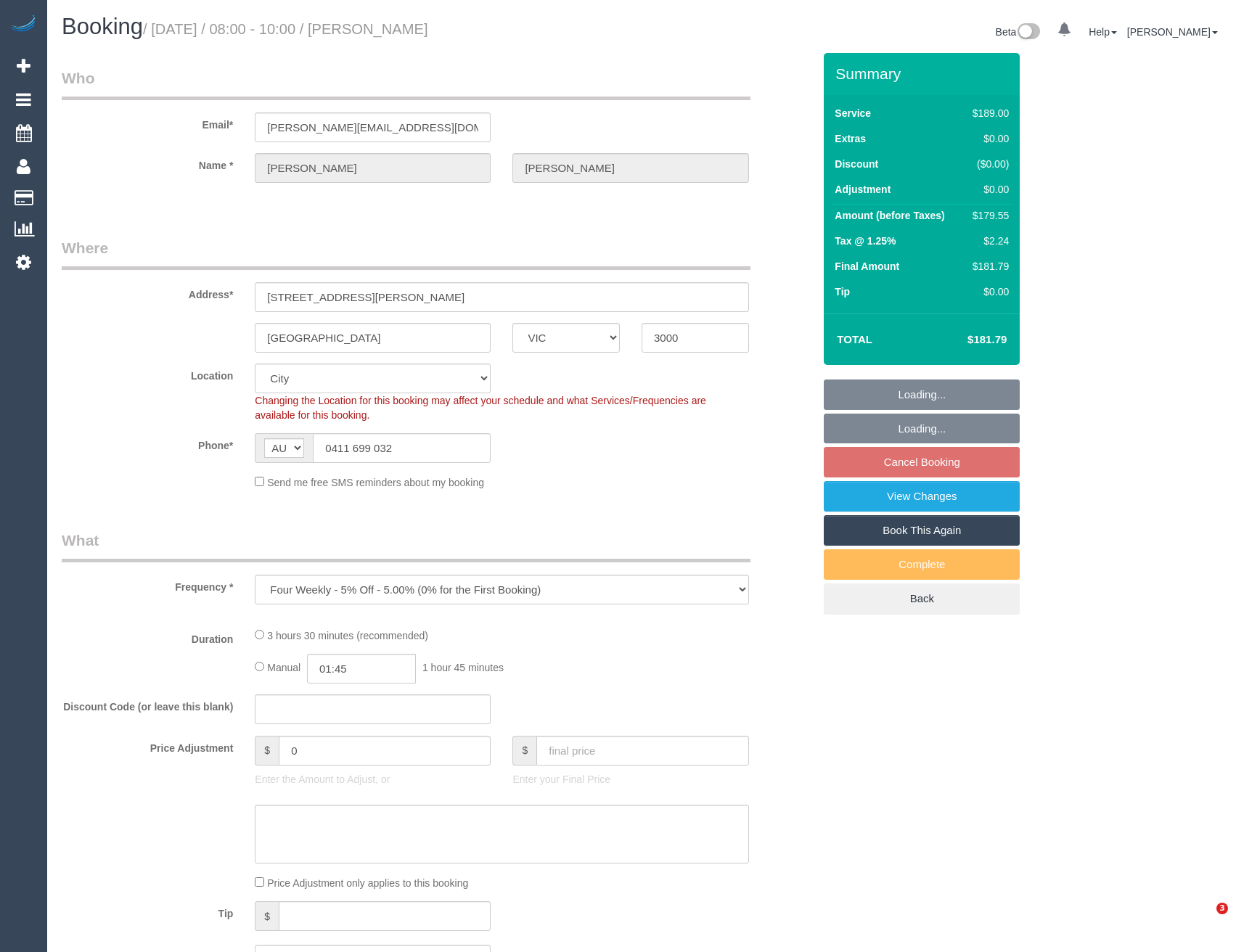
select select "VIC"
select select "object:944"
select select "number:28"
select select "number:14"
select select "number:20"
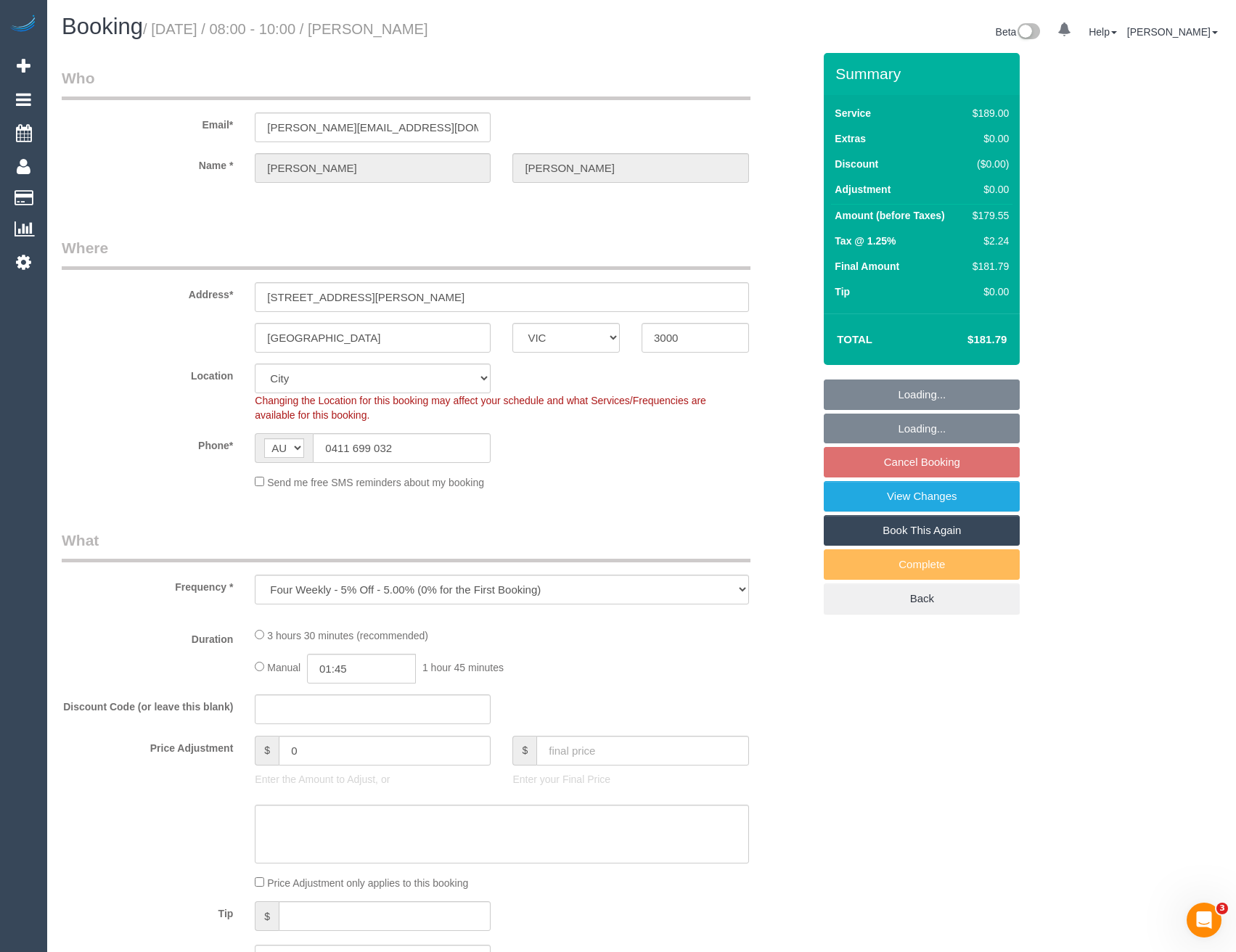
select select "number:25"
select select "number:33"
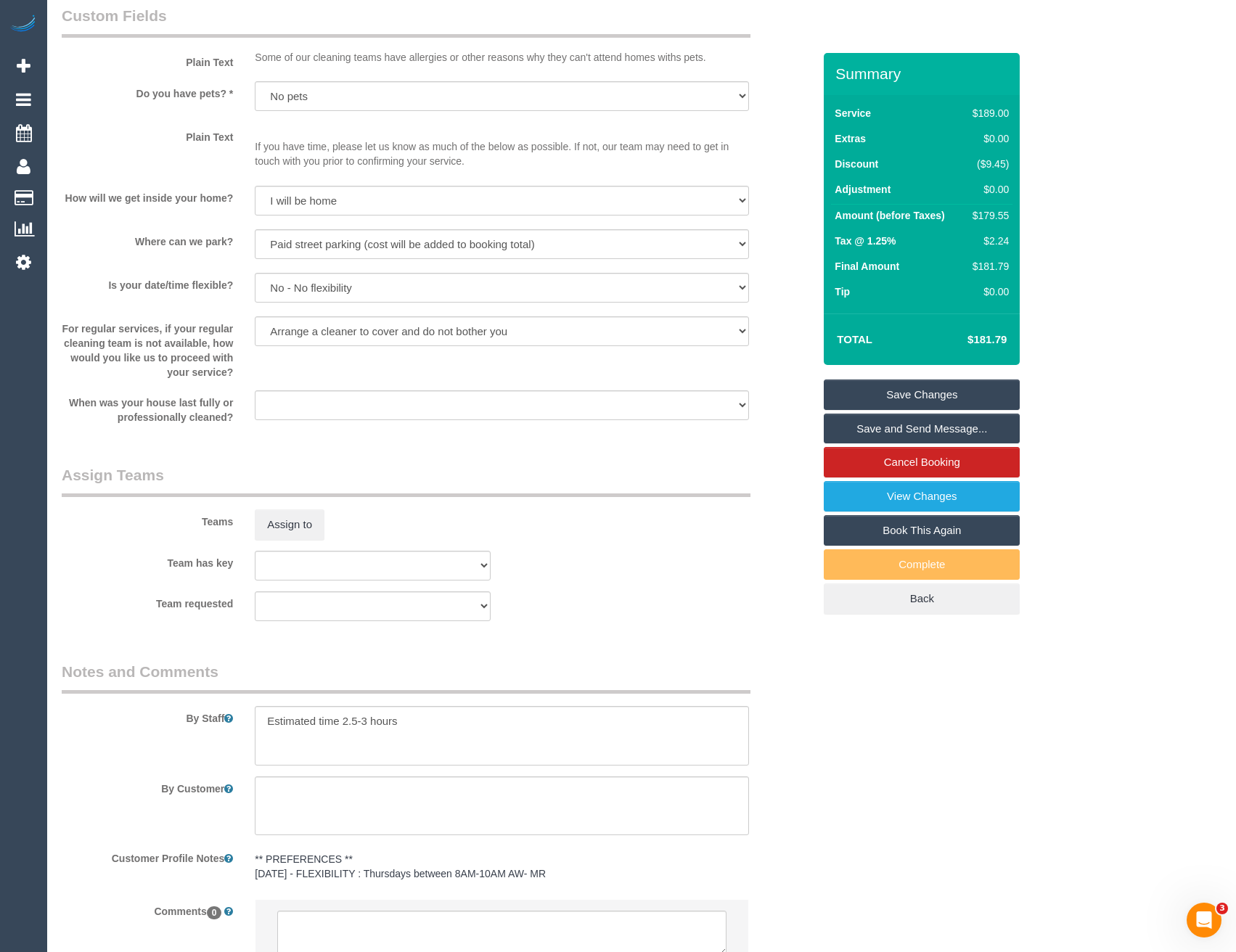
scroll to position [1936, 0]
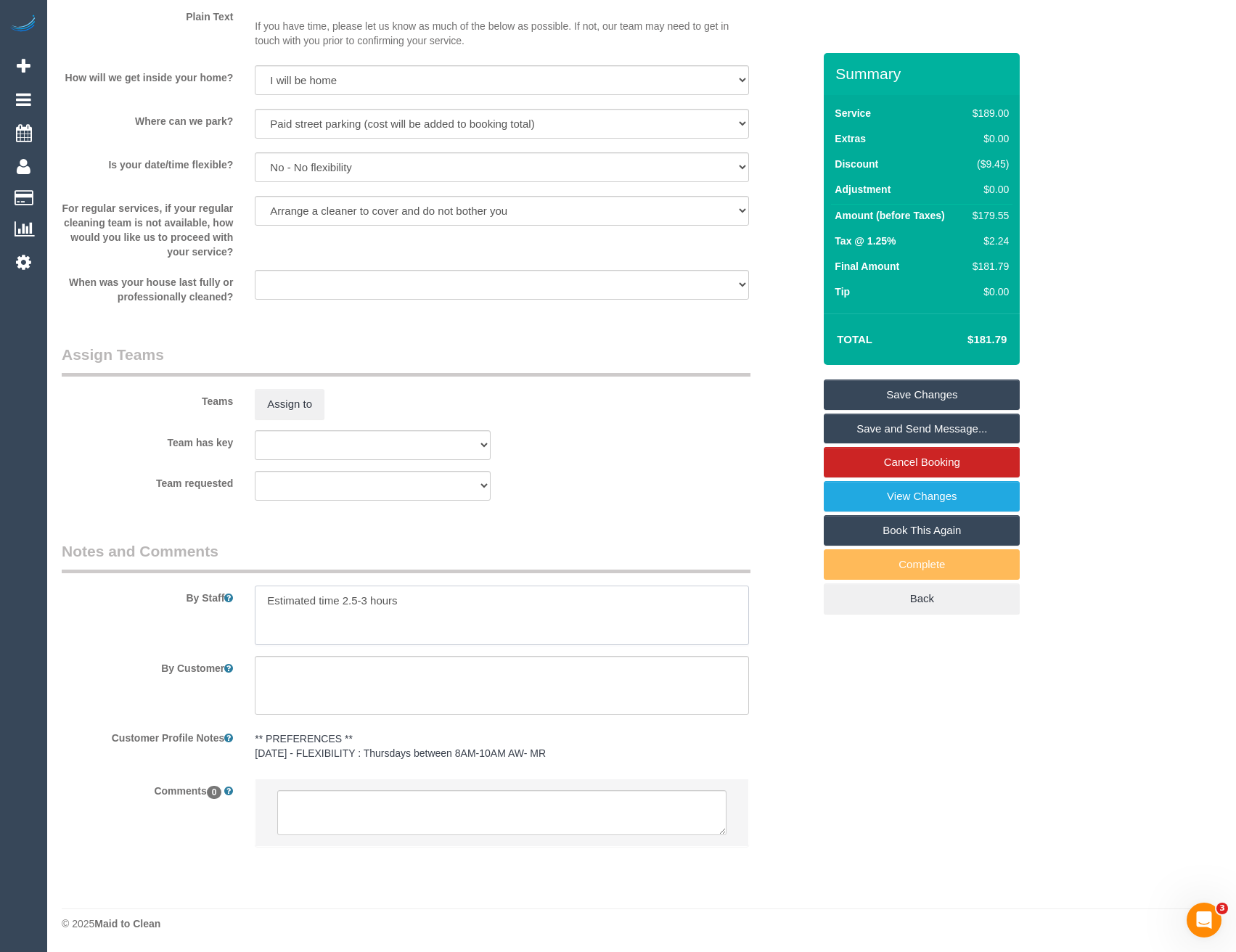
drag, startPoint x: 367, startPoint y: 605, endPoint x: 336, endPoint y: 591, distance: 34.0
click at [341, 604] on textarea at bounding box center [501, 615] width 493 height 60
click at [426, 604] on textarea at bounding box center [501, 615] width 493 height 60
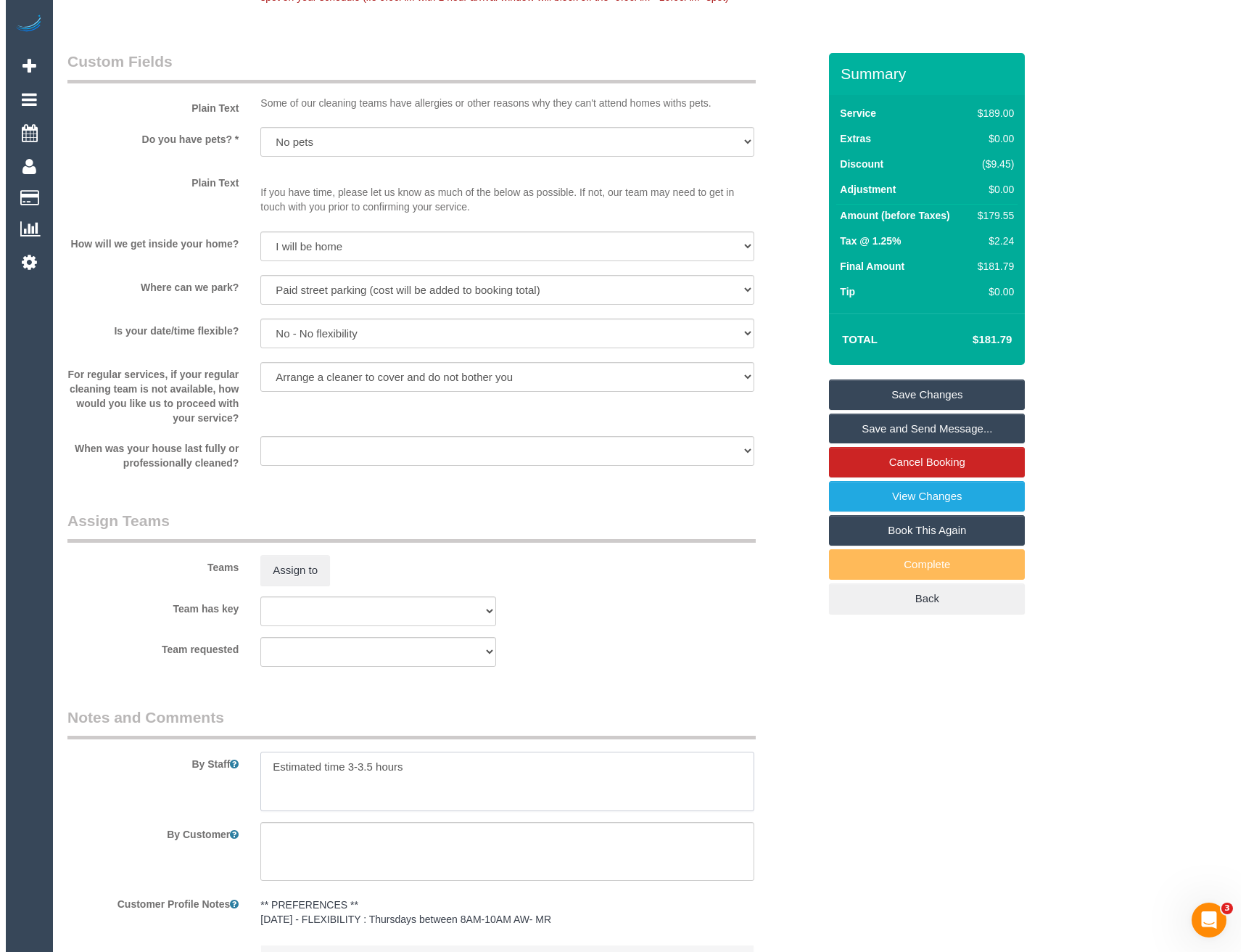
scroll to position [1646, 0]
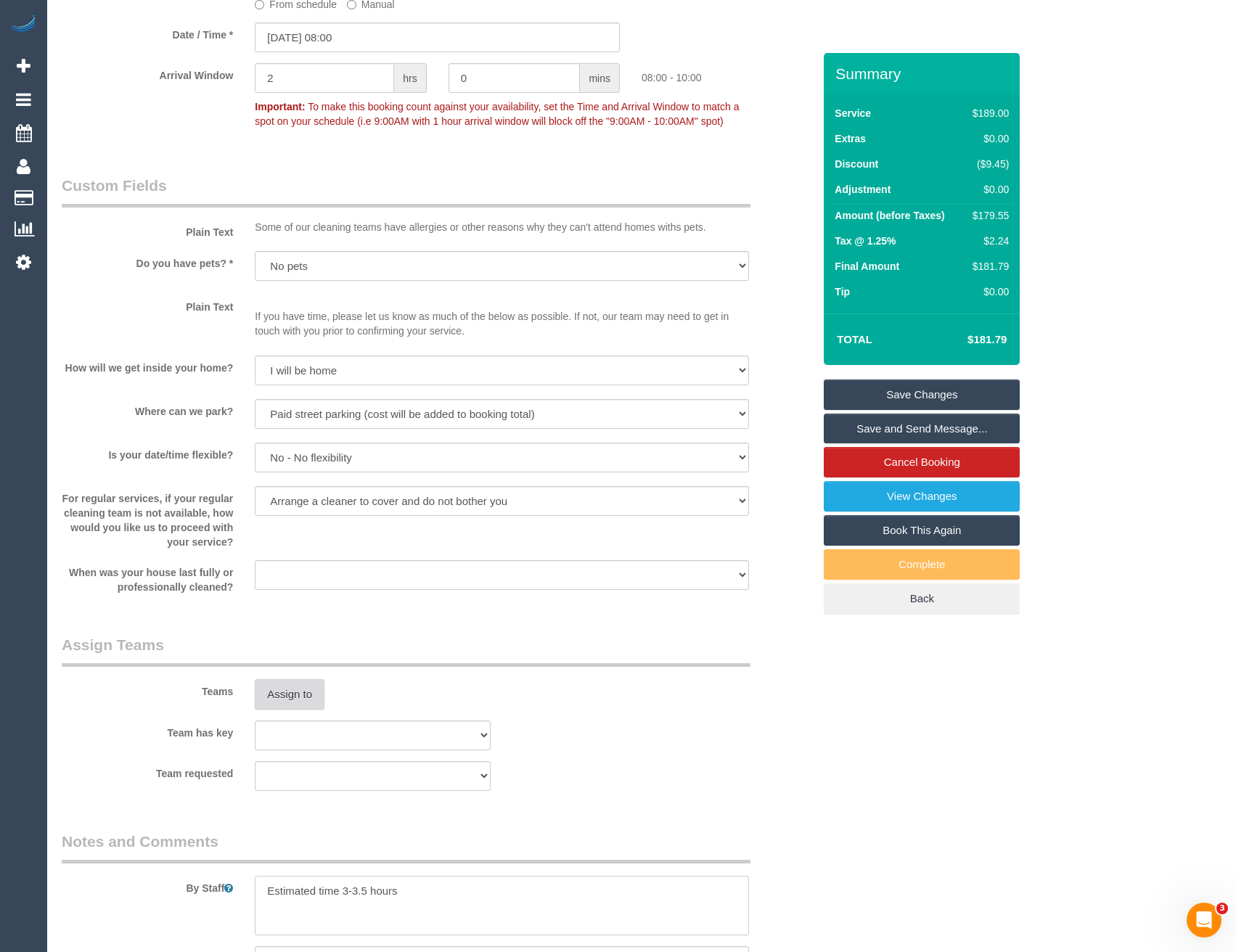
type textarea "Estimated time 3-3.5 hours"
click at [284, 691] on button "Assign to" at bounding box center [289, 694] width 69 height 30
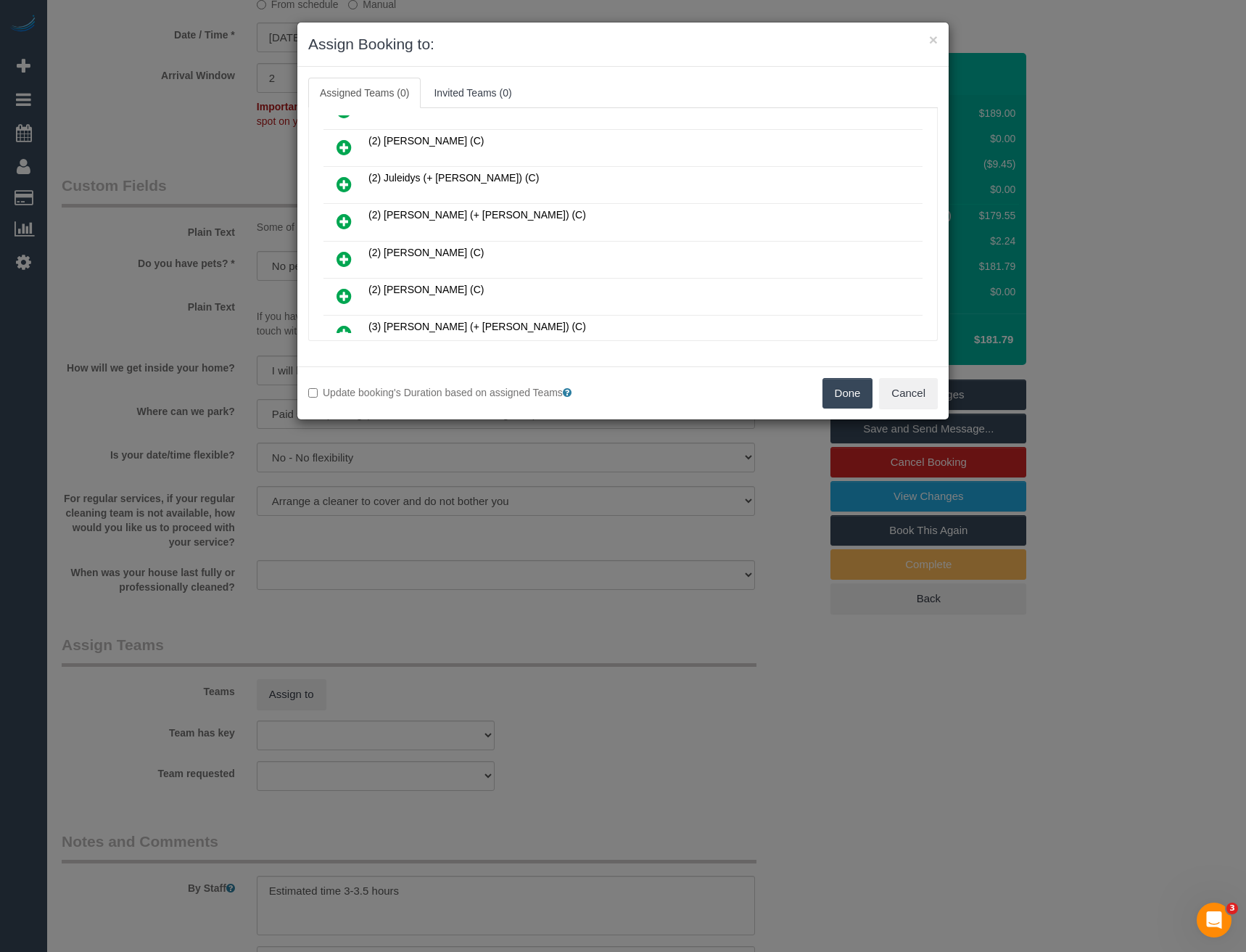
scroll to position [2711, 0]
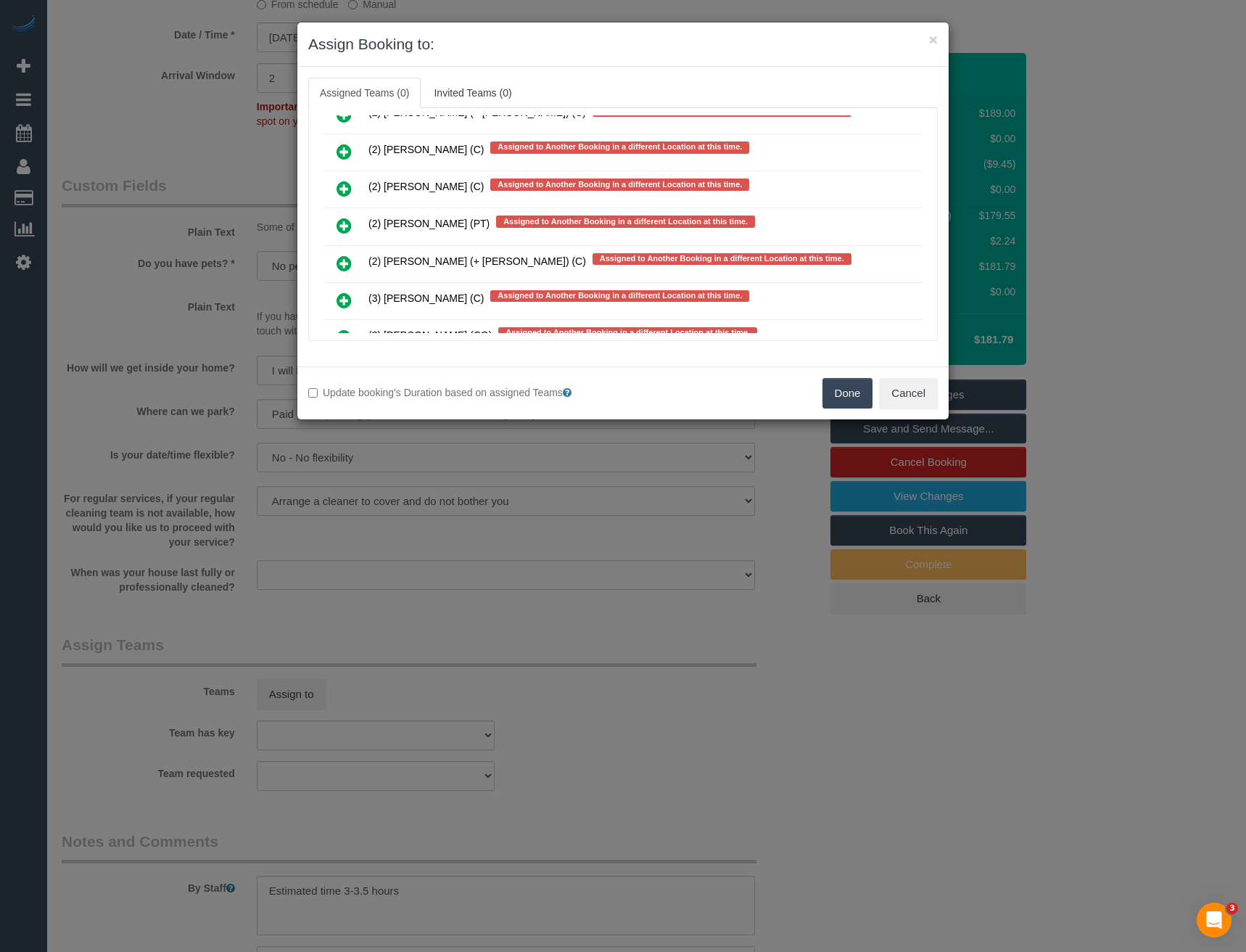
click at [344, 220] on icon at bounding box center [344, 226] width 15 height 18
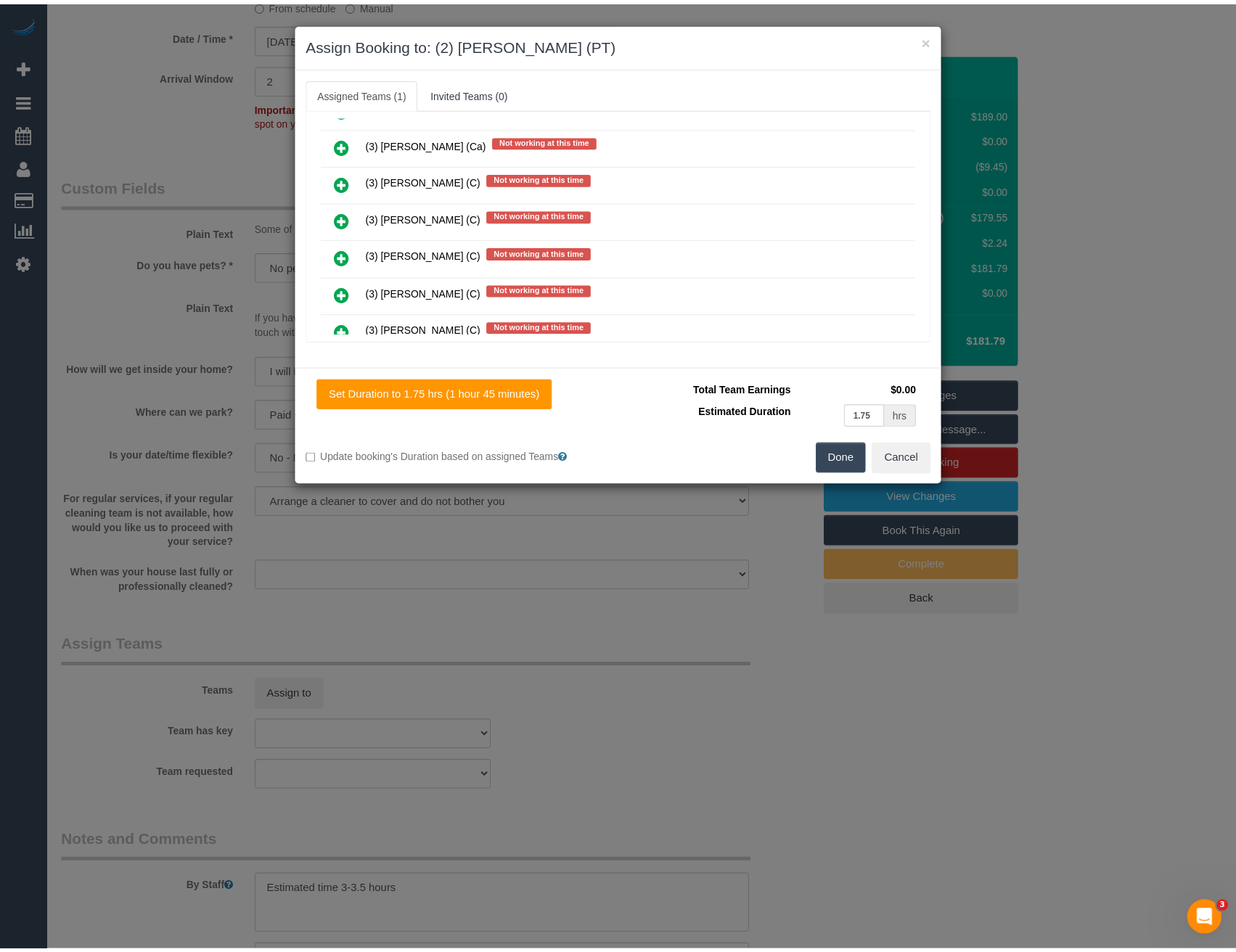
scroll to position [0, 0]
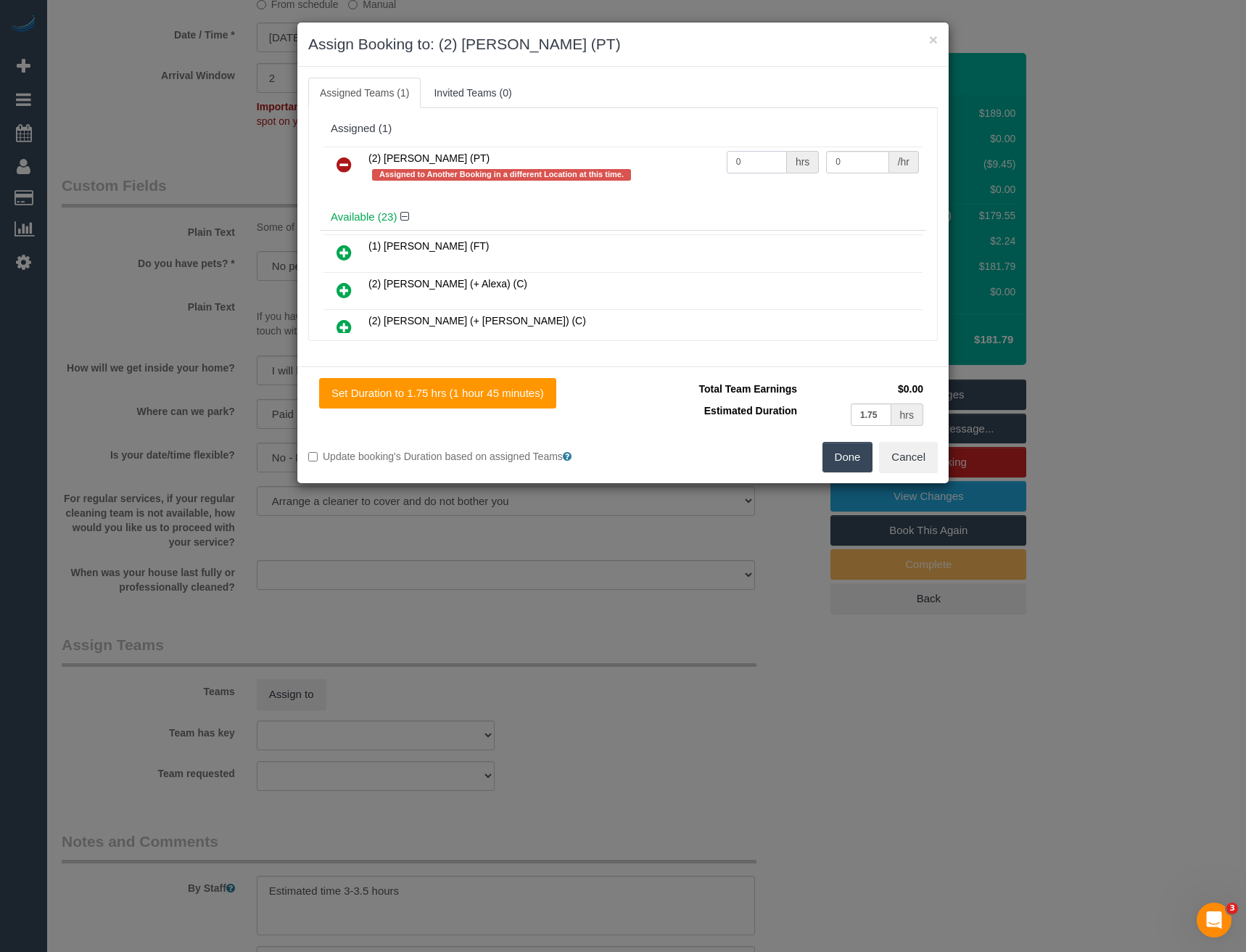
drag, startPoint x: 720, startPoint y: 169, endPoint x: 666, endPoint y: 176, distance: 54.5
click at [682, 173] on tr "(2) Reggy Cogulet (PT) Assigned to Another Booking in a different Location at t…" at bounding box center [623, 167] width 599 height 41
type input "1"
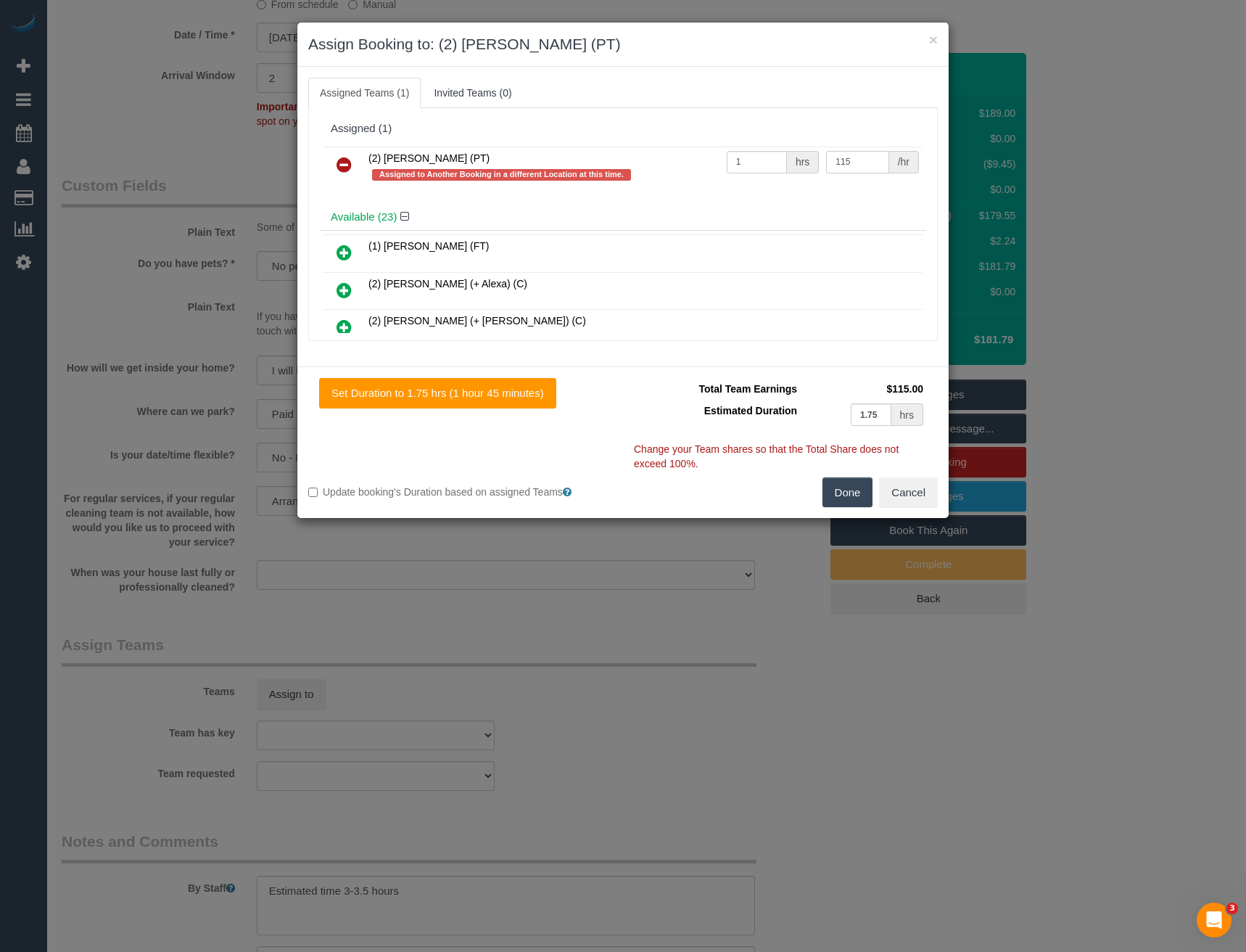
type input "115"
click at [851, 496] on button "Done" at bounding box center [848, 492] width 51 height 30
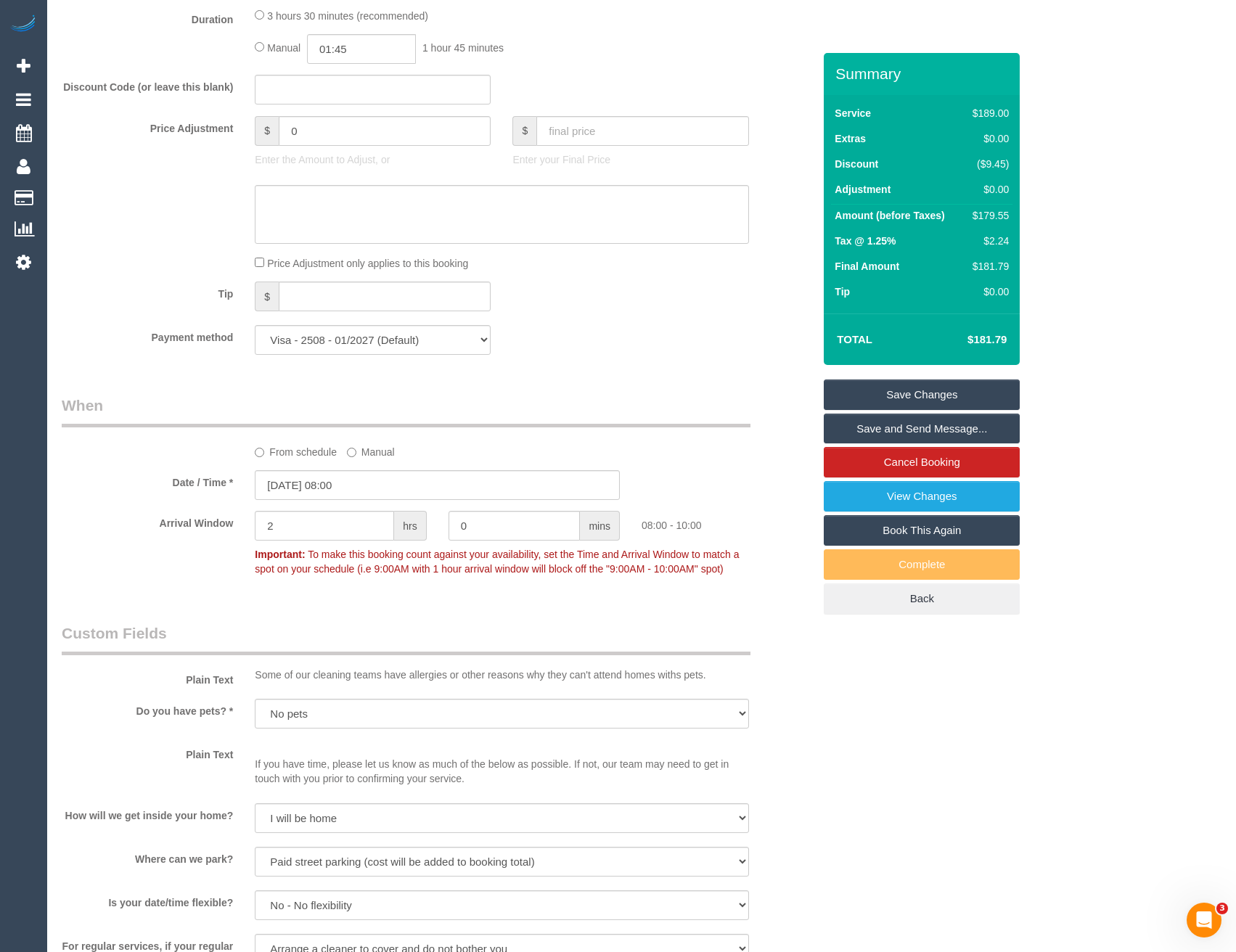
scroll to position [993, 0]
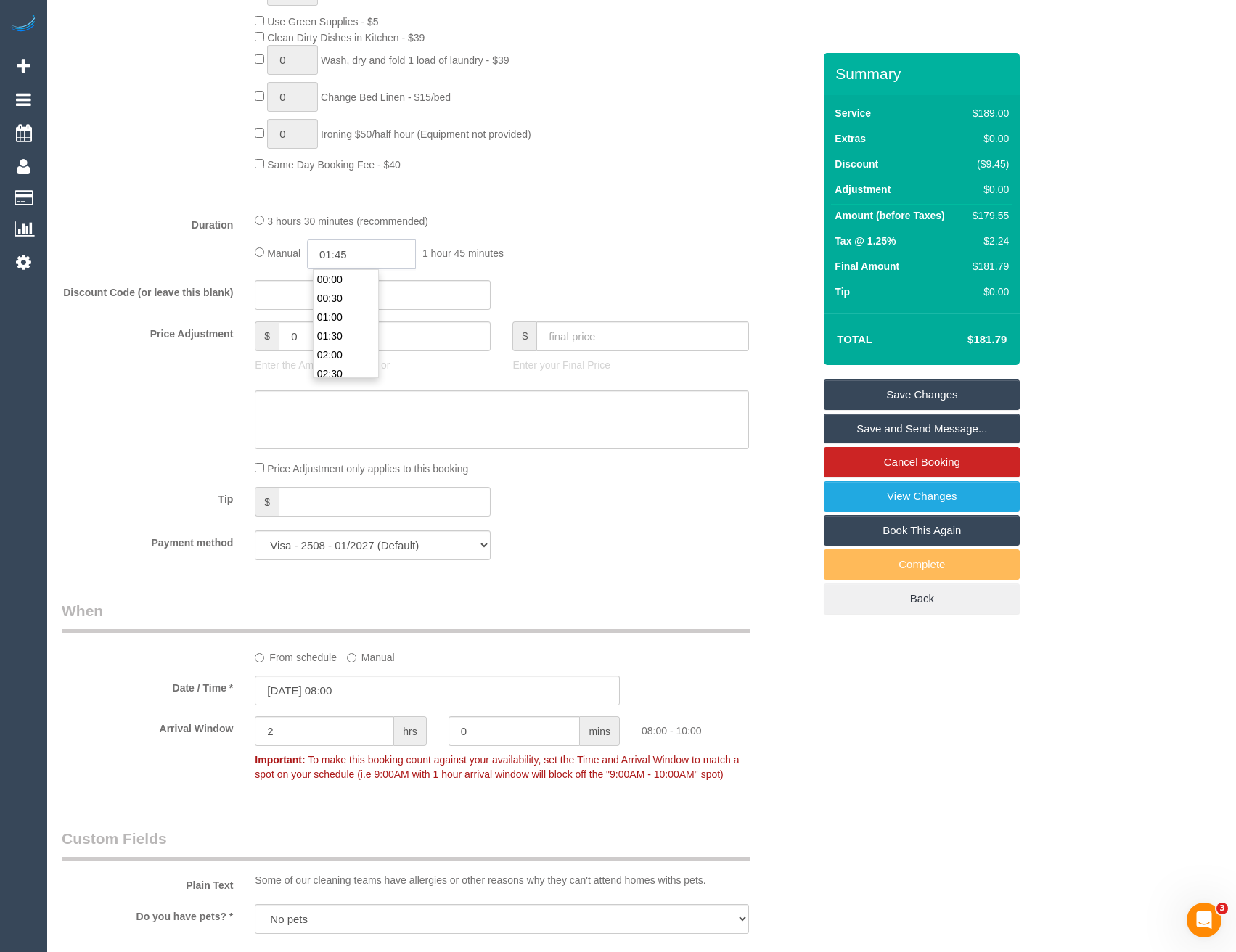
click at [364, 256] on input "01:45" at bounding box center [361, 254] width 109 height 29
type input "03:30"
click at [351, 327] on li "03:30" at bounding box center [346, 324] width 65 height 19
click at [604, 250] on div "Manual 03:30 3 hours 30 minutes" at bounding box center [501, 254] width 493 height 29
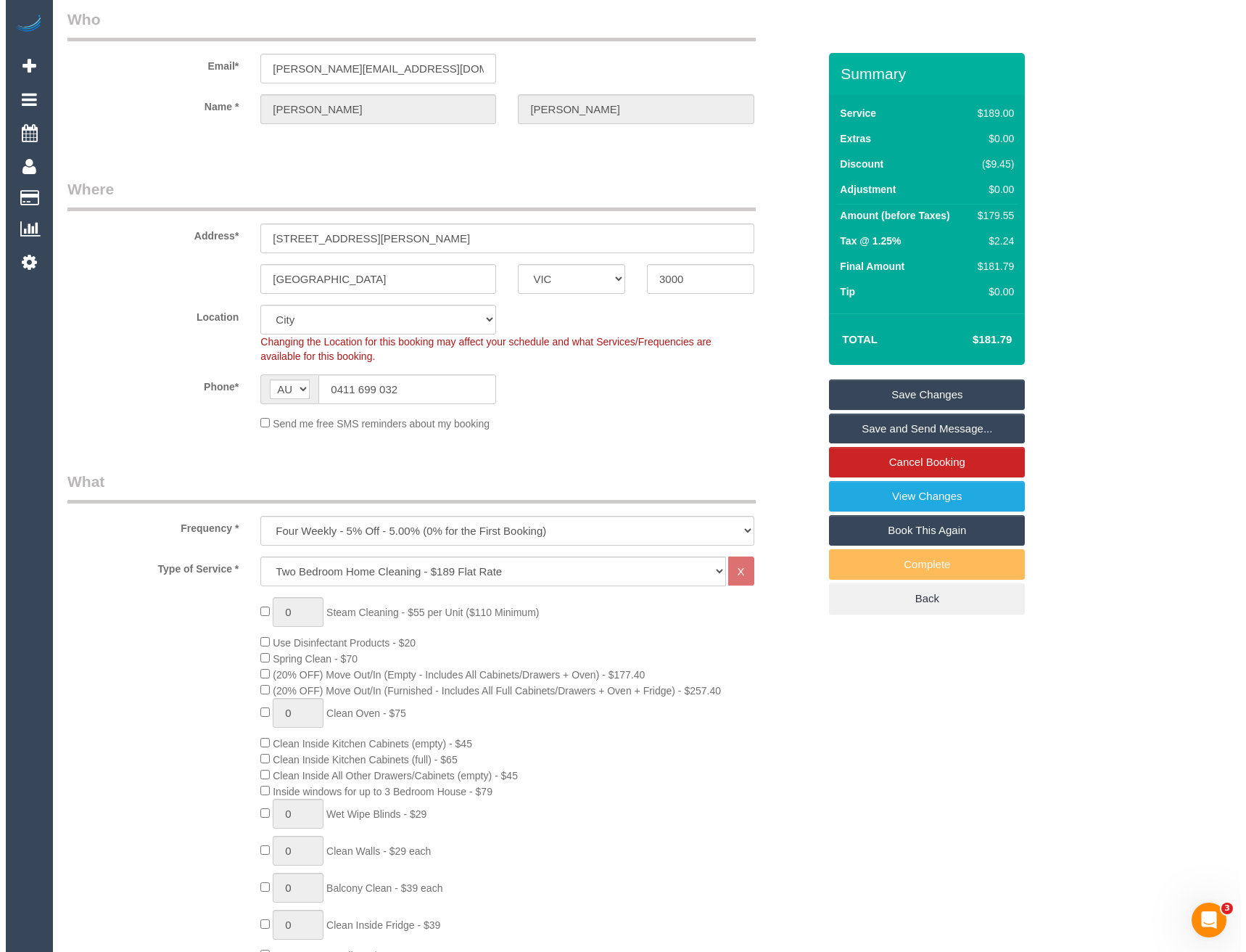
scroll to position [0, 0]
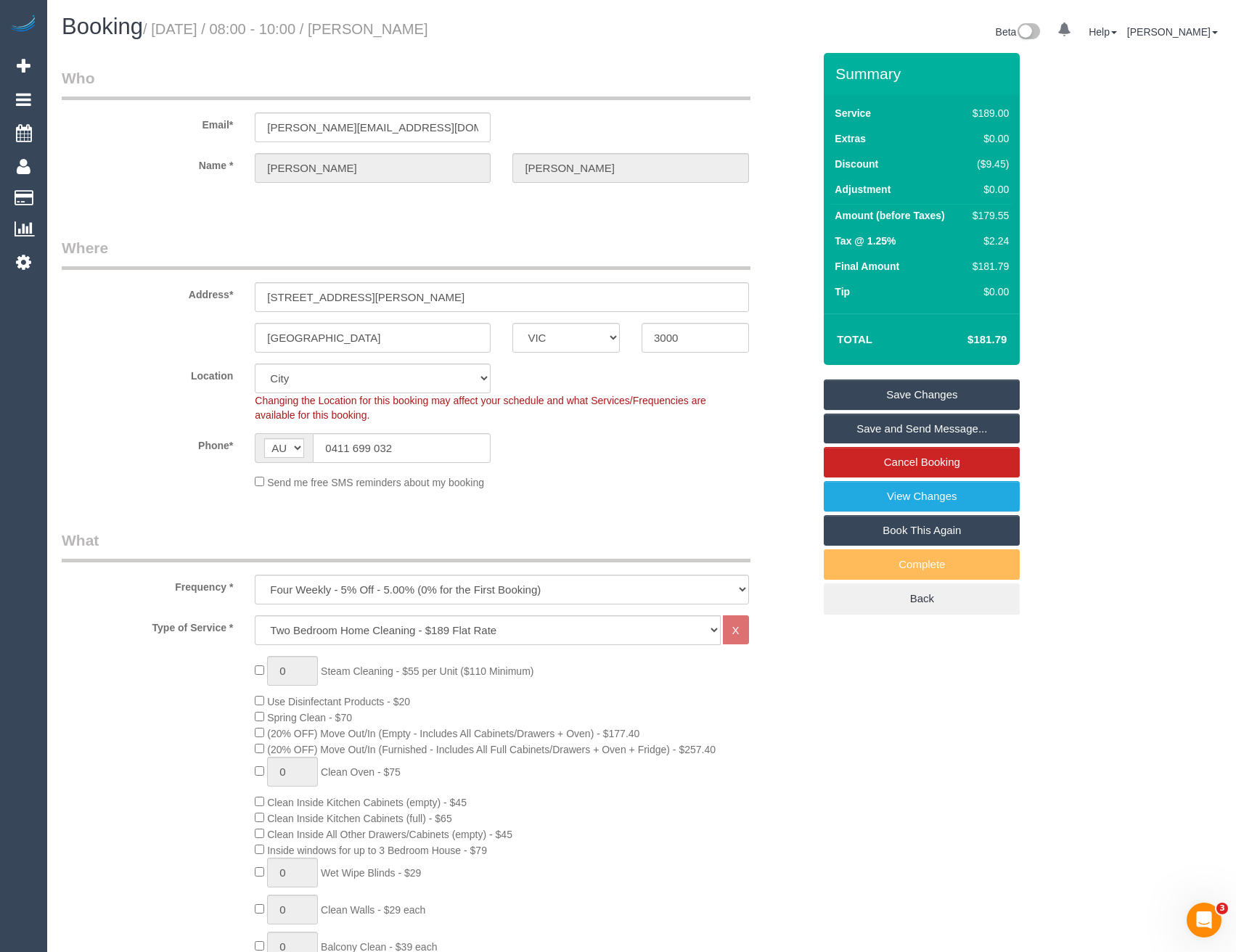
click at [850, 426] on link "Save and Send Message..." at bounding box center [922, 428] width 196 height 30
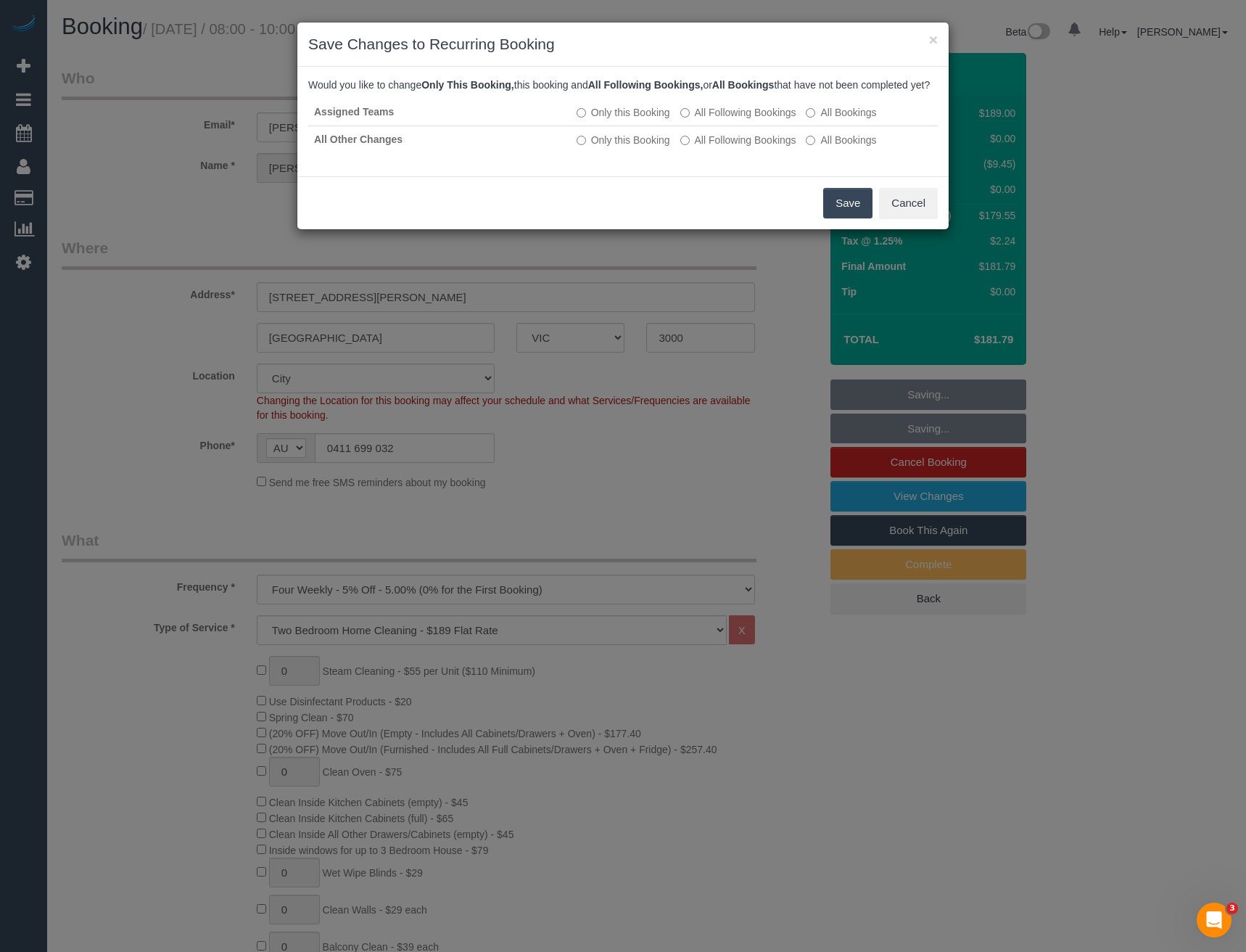
click at [843, 218] on button "Save" at bounding box center [848, 203] width 49 height 30
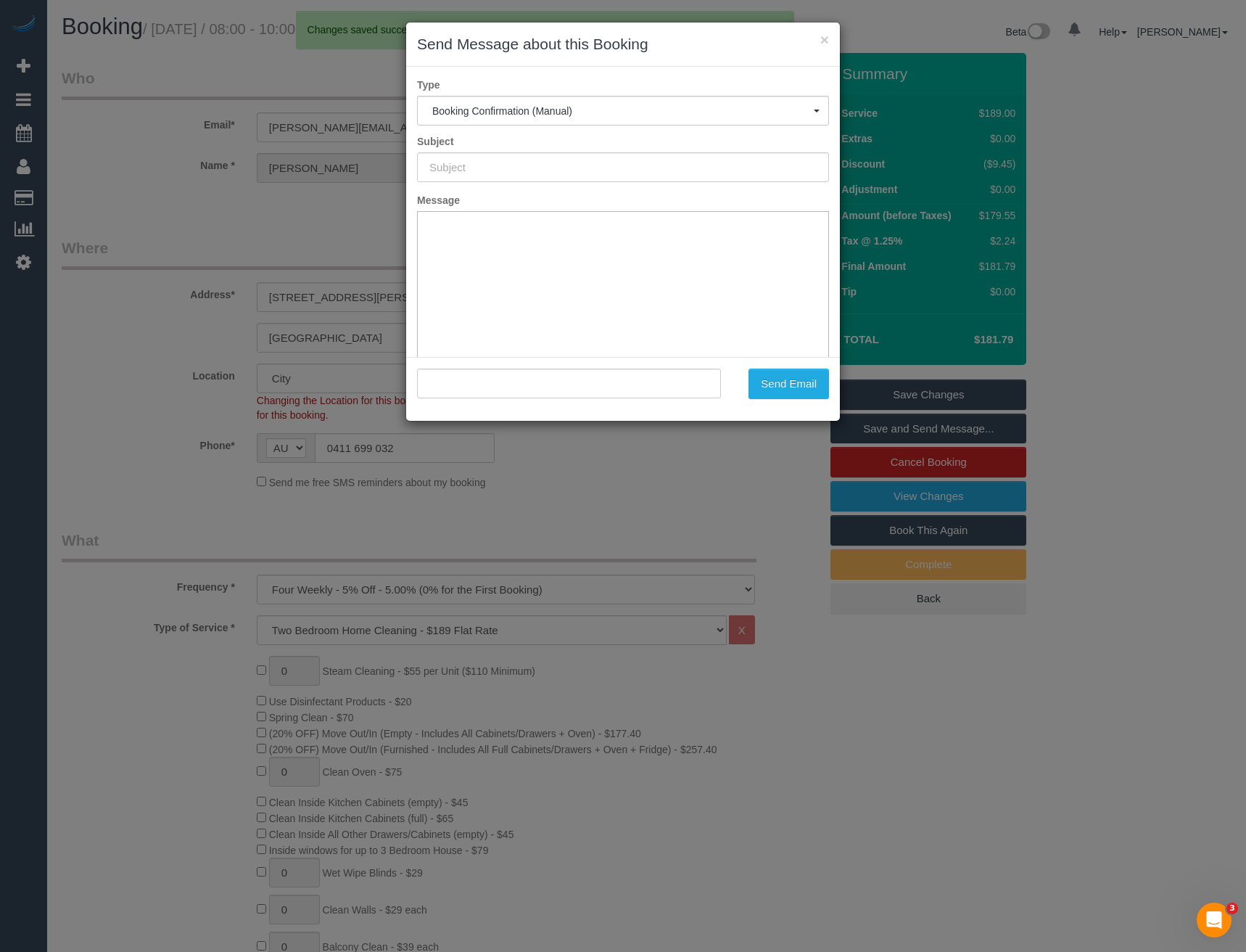
type input "Booking Confirmed"
type input ""James Scuderi" <j.scuderi@au-getc.com>"
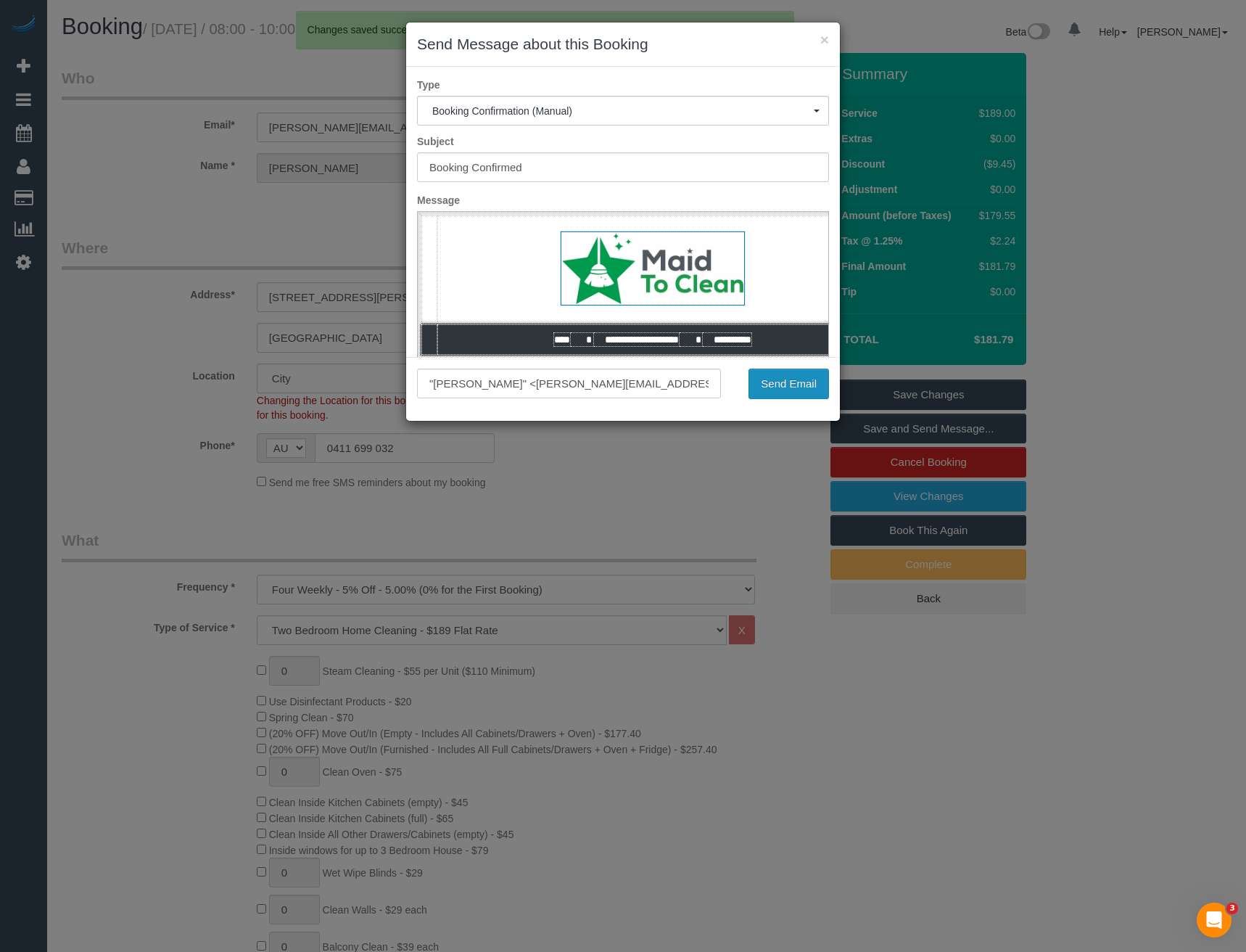
click at [804, 386] on button "Send Email" at bounding box center [788, 383] width 80 height 30
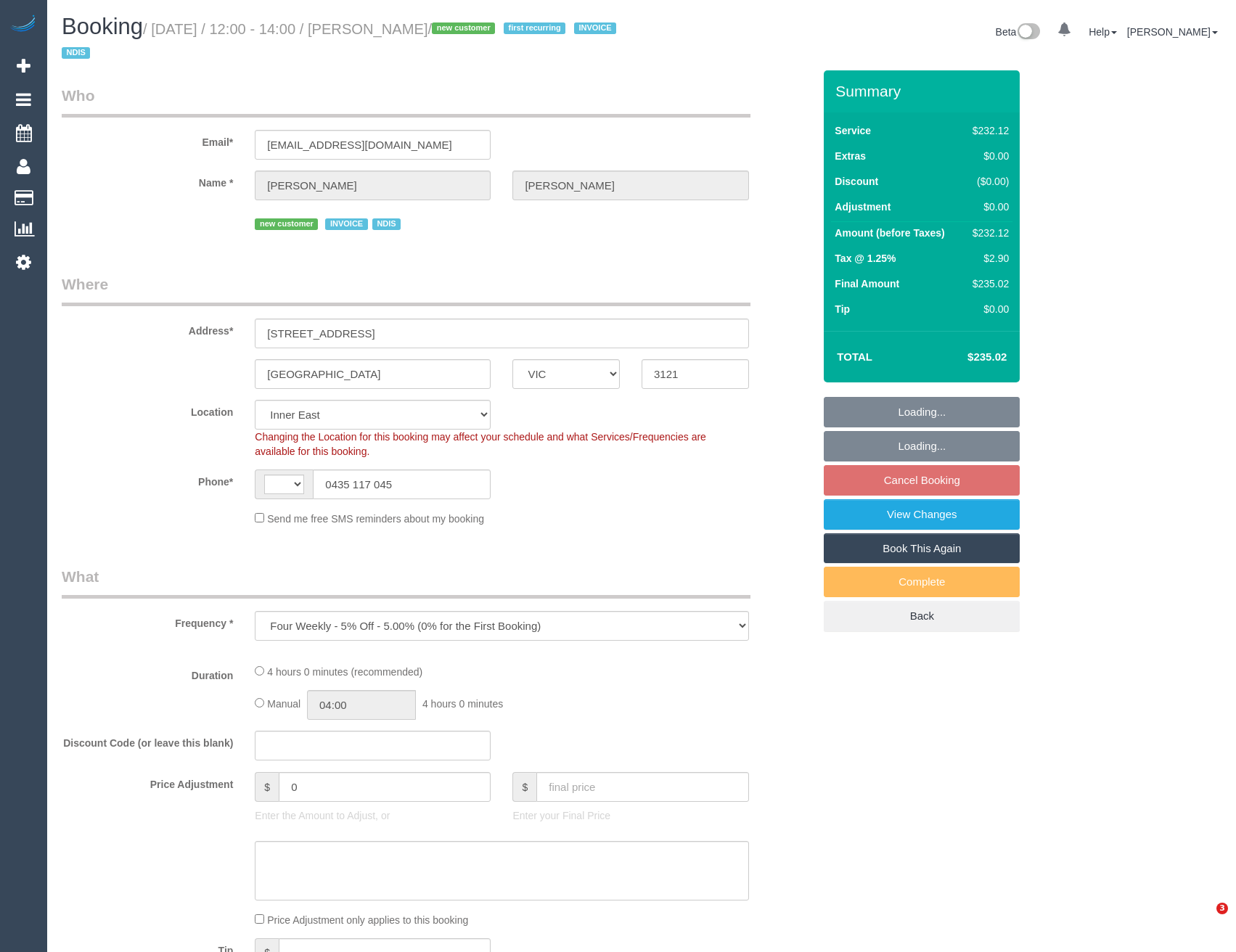
select select "VIC"
select select "object:511"
select select "string:AU"
select select "240"
select select "number:28"
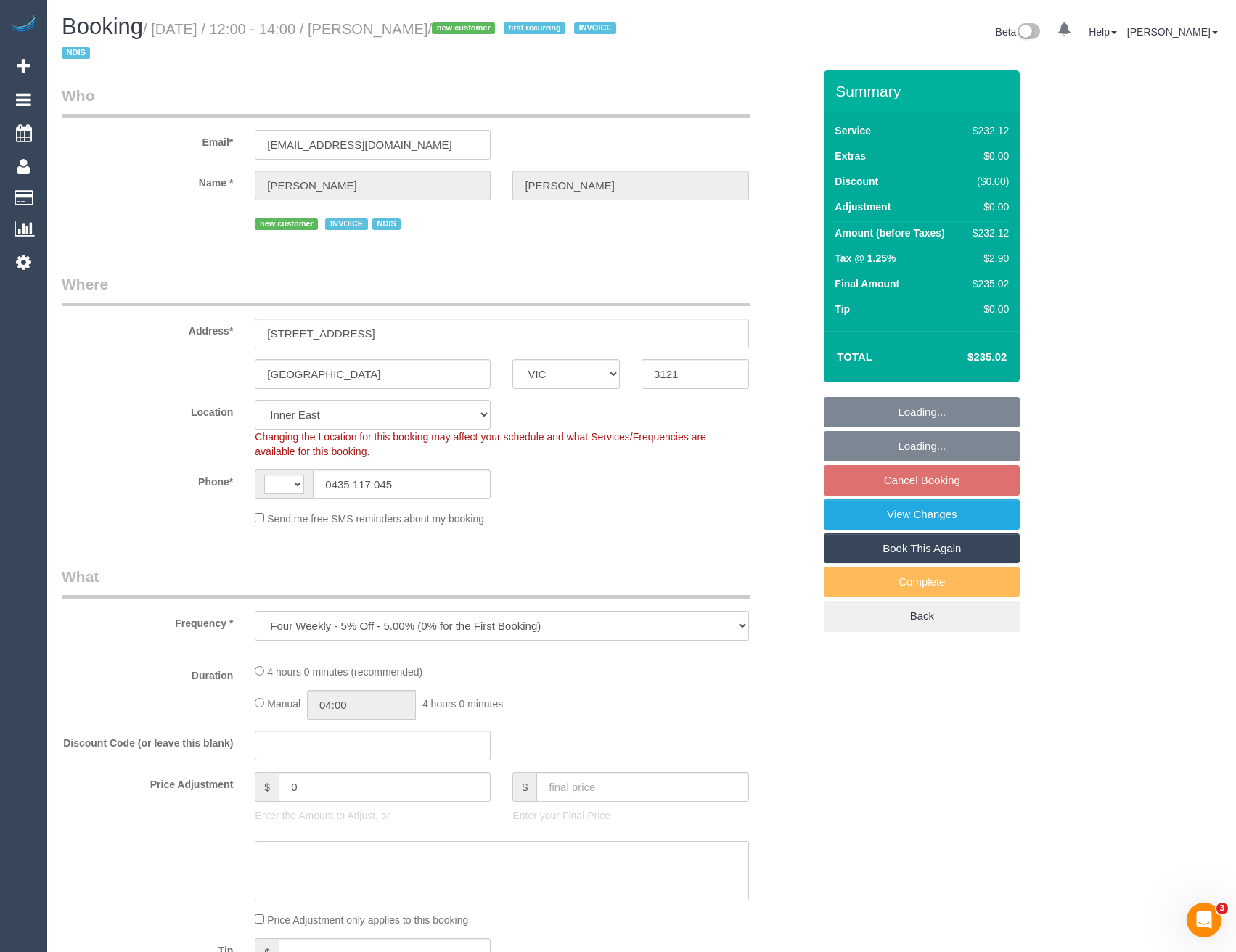
select select "number:14"
select select "number:19"
select select "number:36"
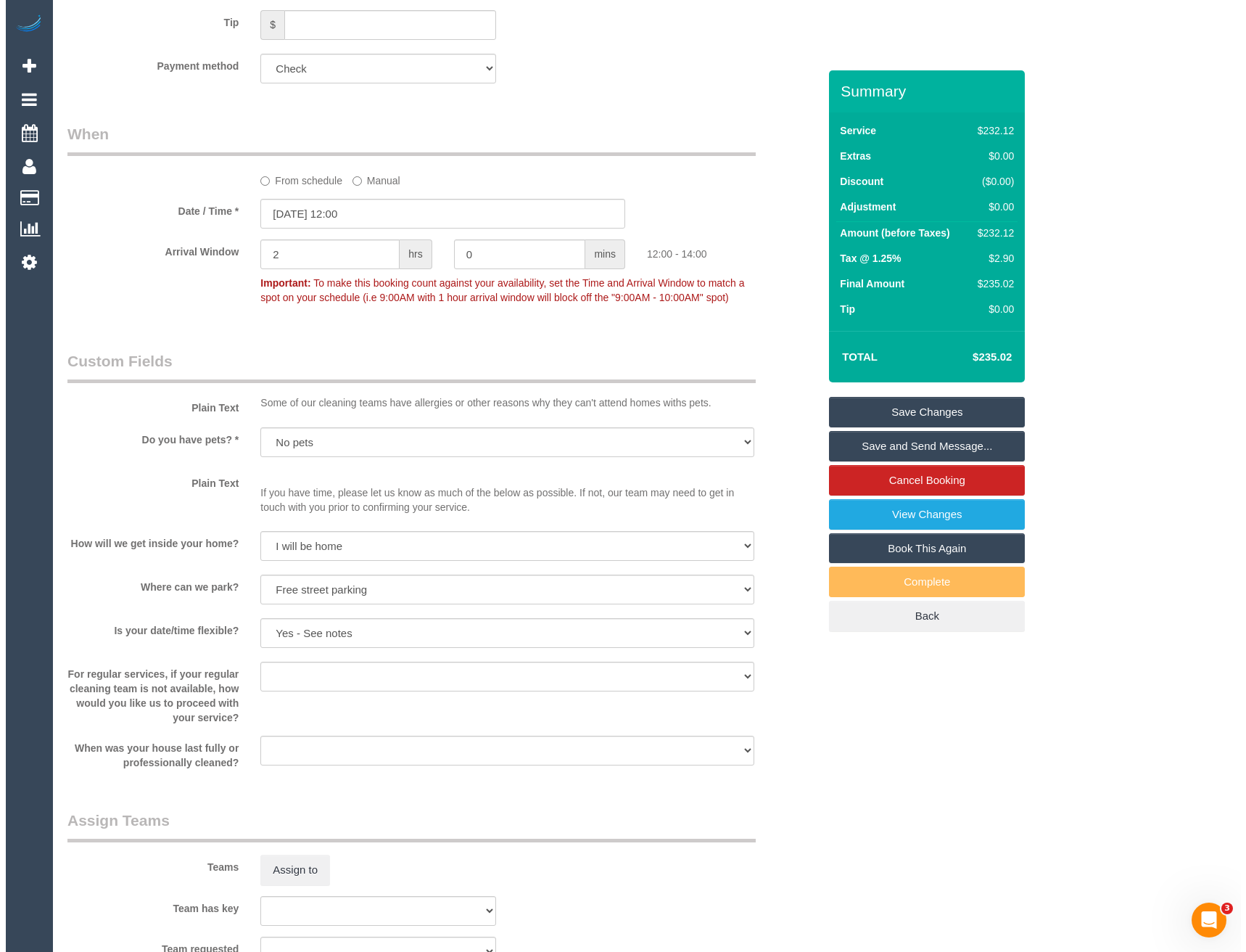
scroll to position [1451, 0]
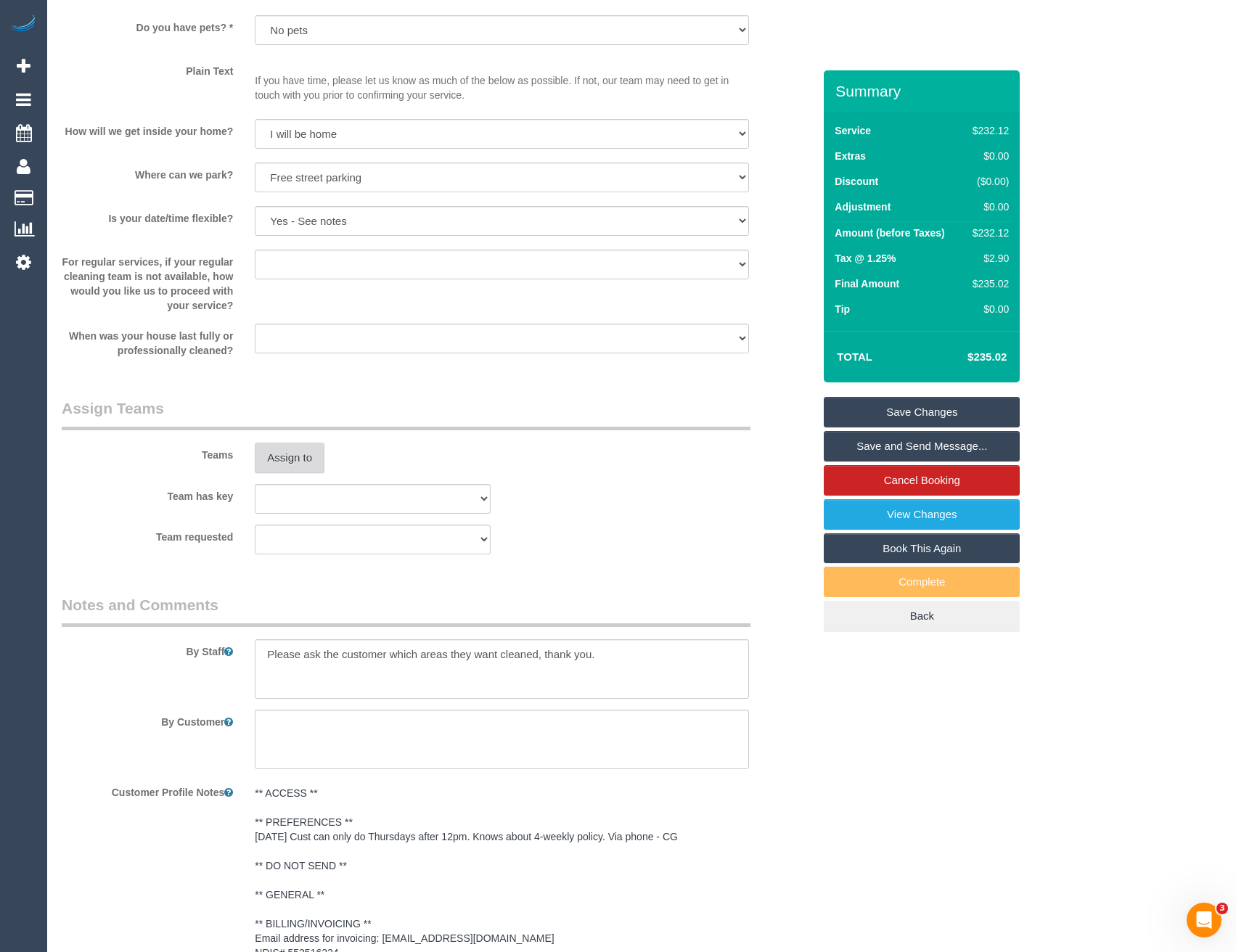
click at [305, 466] on button "Assign to" at bounding box center [289, 457] width 69 height 30
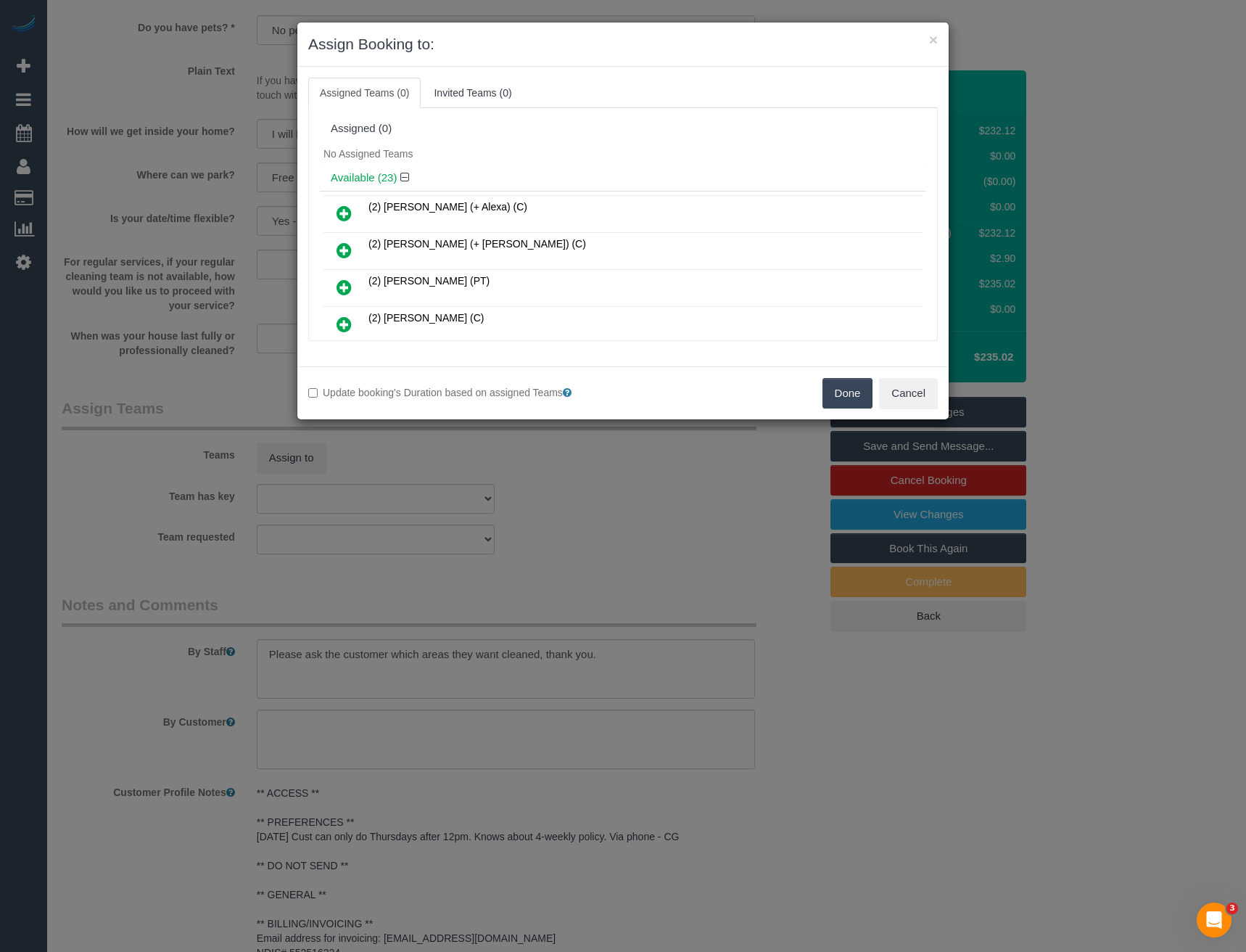
scroll to position [1685, 0]
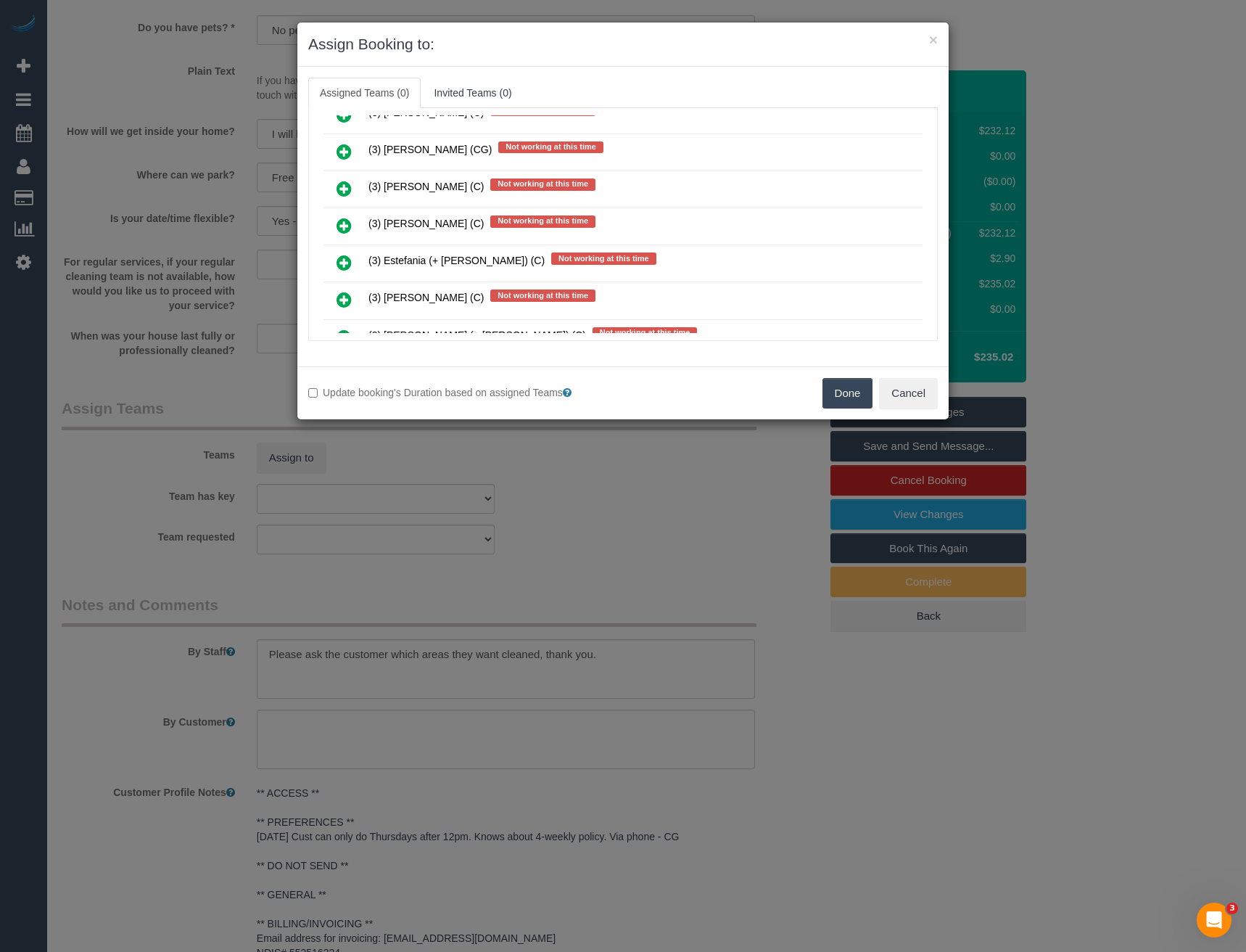
click at [344, 223] on icon at bounding box center [344, 226] width 15 height 18
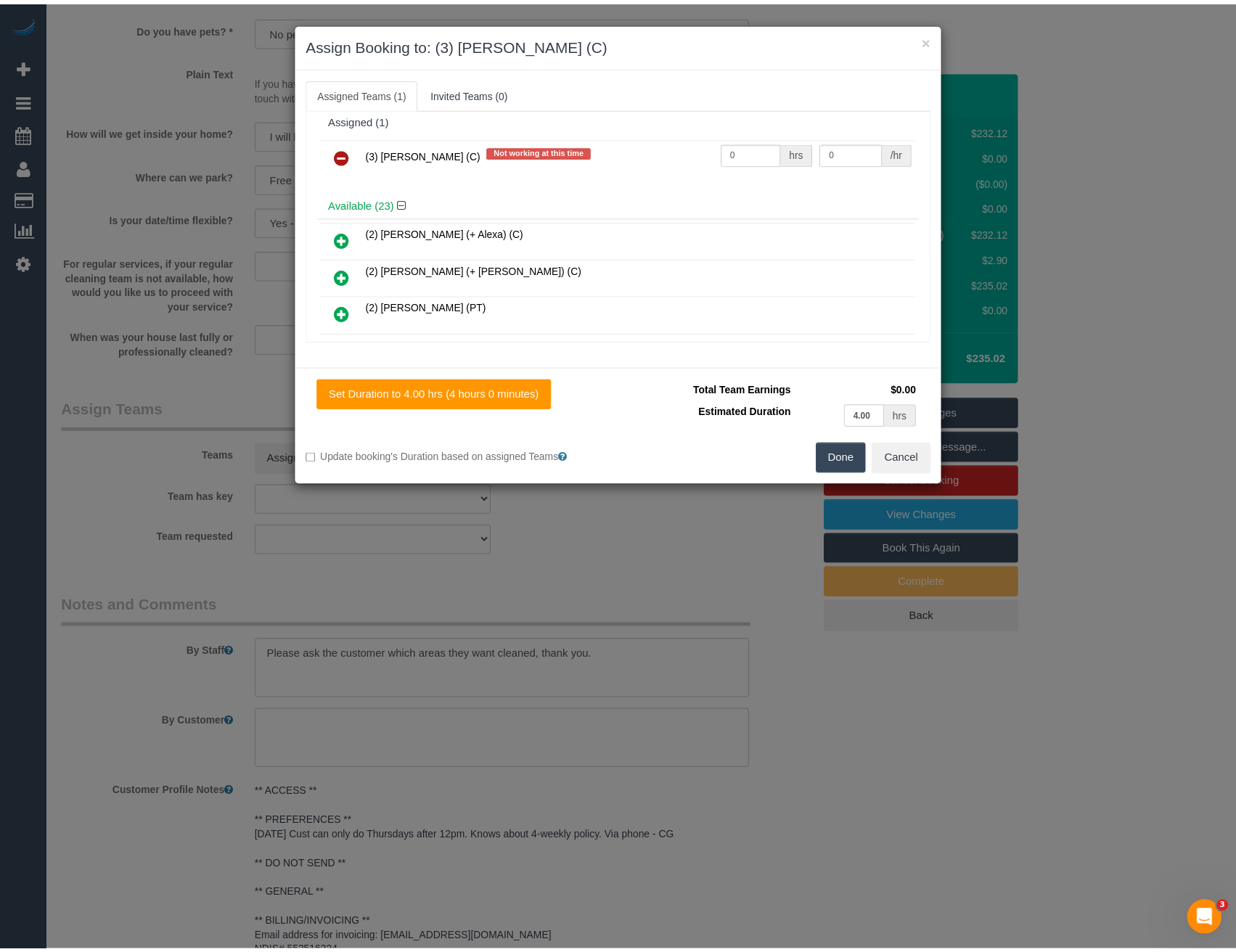
scroll to position [0, 0]
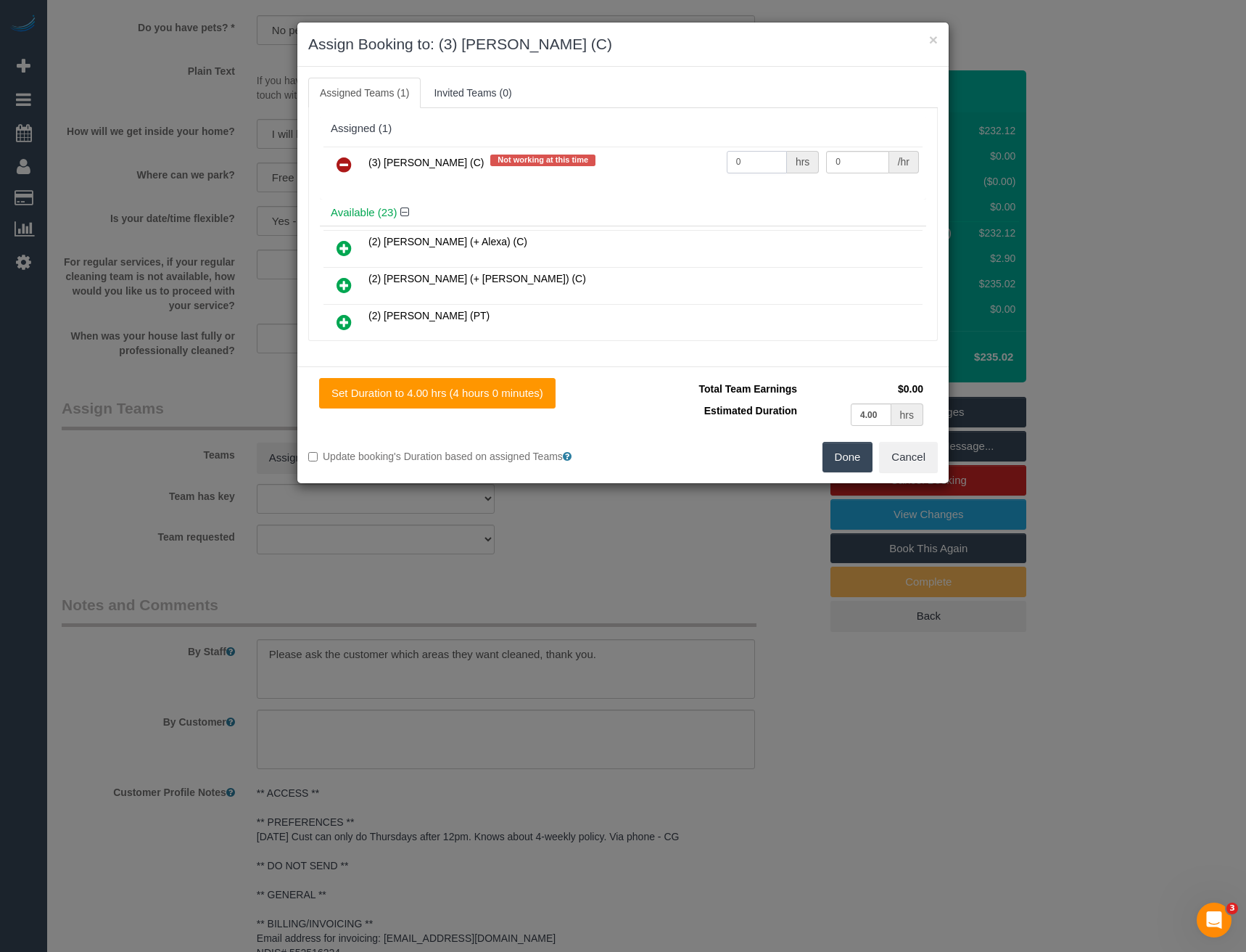
drag, startPoint x: 752, startPoint y: 164, endPoint x: 685, endPoint y: 173, distance: 67.6
click at [690, 170] on tr "(3) David Torres (C) Not working at this time 0 hrs 0 /hr" at bounding box center [623, 165] width 599 height 37
type input "4"
type input "35"
click at [831, 460] on button "Done" at bounding box center [848, 456] width 51 height 30
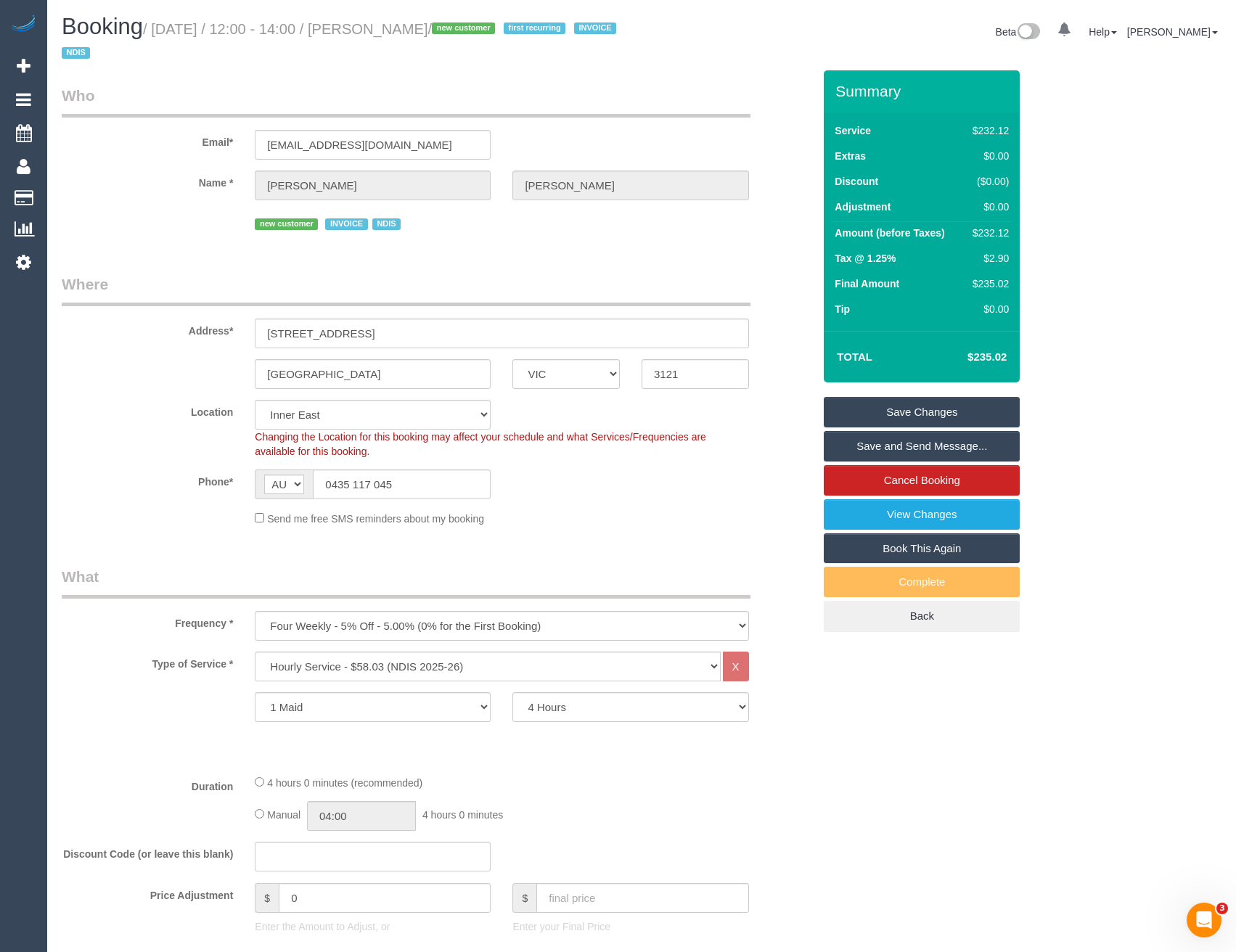
click at [869, 446] on link "Save and Send Message..." at bounding box center [922, 445] width 196 height 30
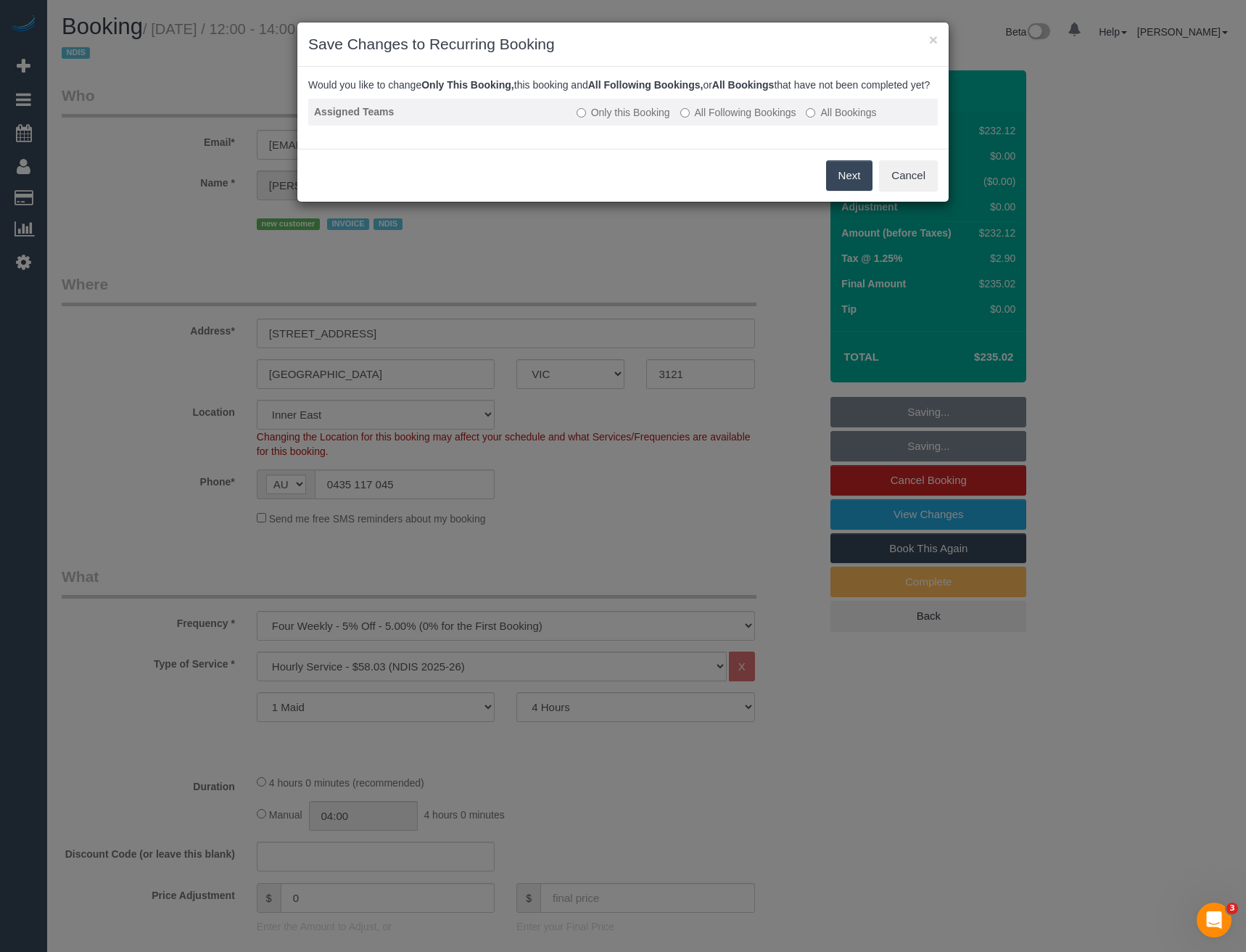
click at [709, 119] on label "All Following Bookings" at bounding box center [738, 113] width 116 height 15
click at [833, 184] on button "Save" at bounding box center [848, 175] width 49 height 30
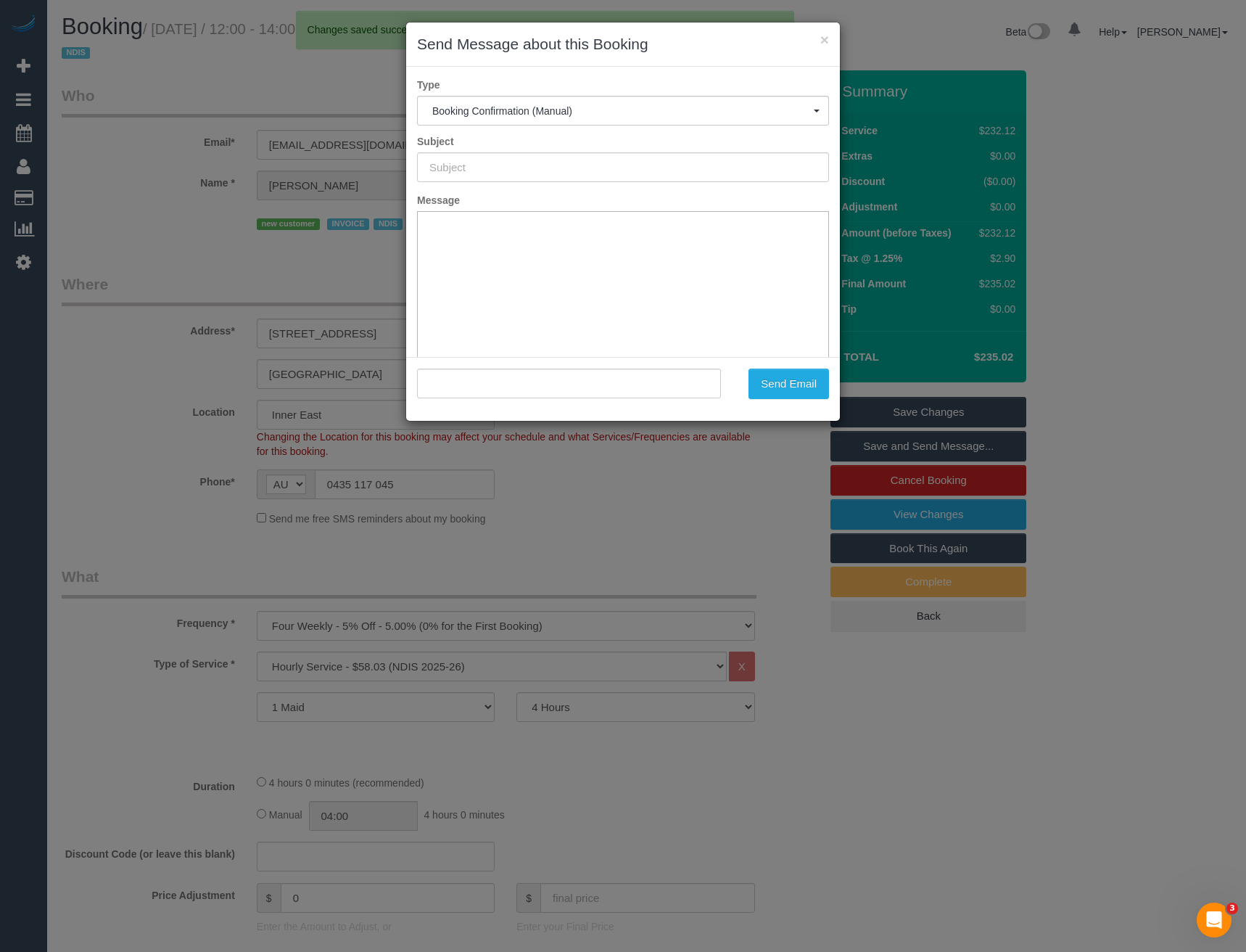
type input "Booking Confirmed"
type input ""Galen Dennis" <polypusapollyon@gmail.com>"
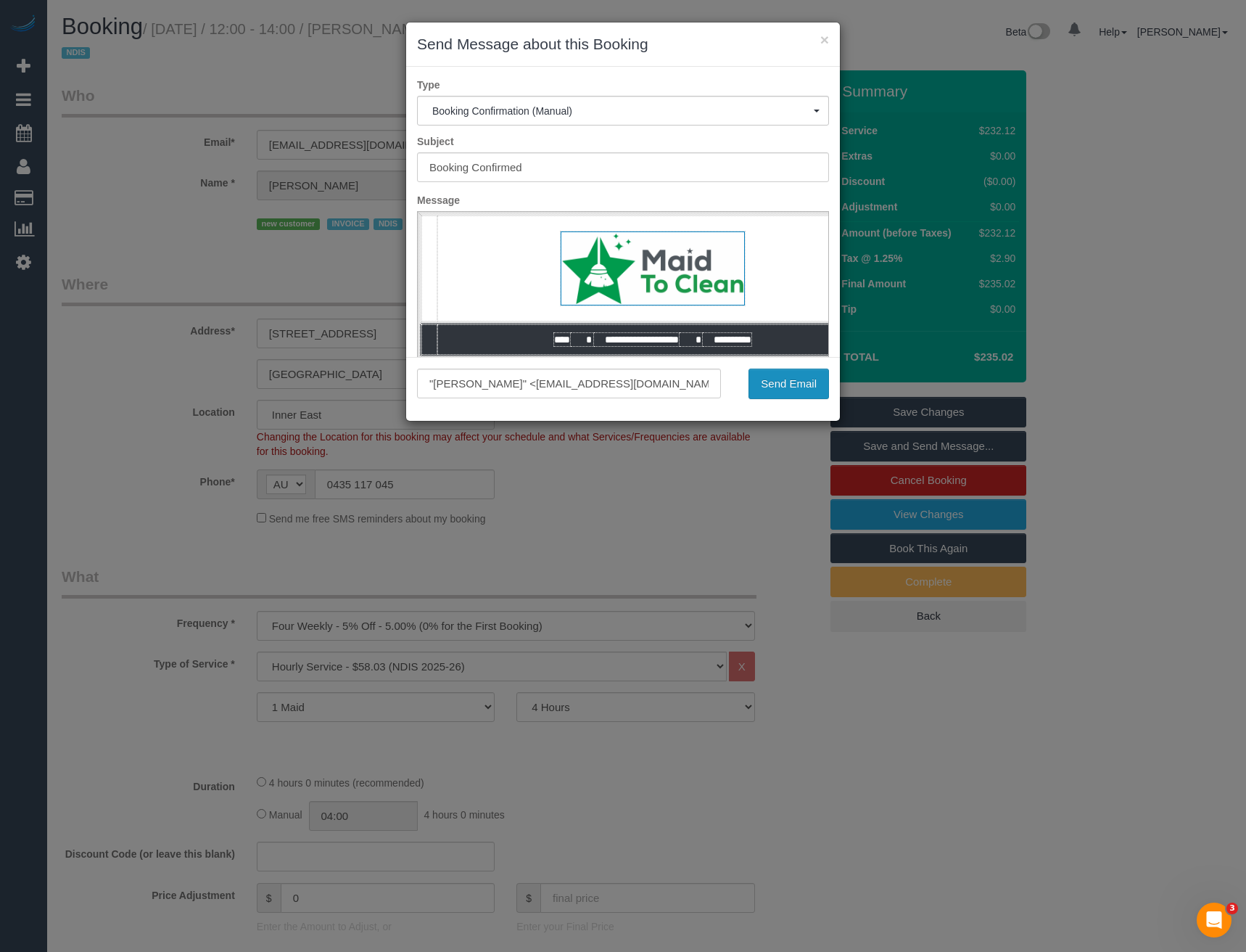
click at [771, 386] on button "Send Email" at bounding box center [788, 383] width 80 height 30
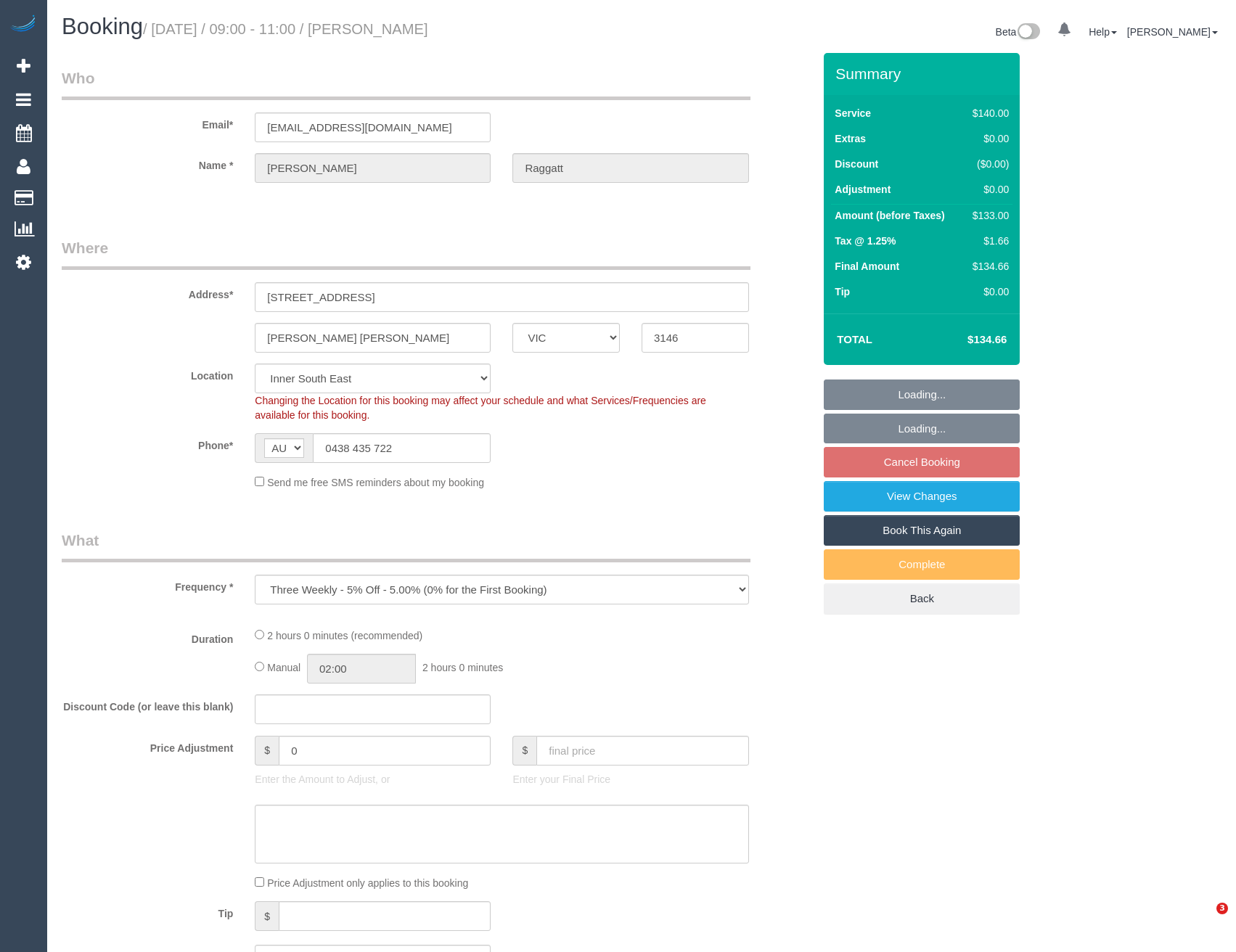
select select "VIC"
select select "object:529"
select select "number:28"
select select "number:14"
select select "number:18"
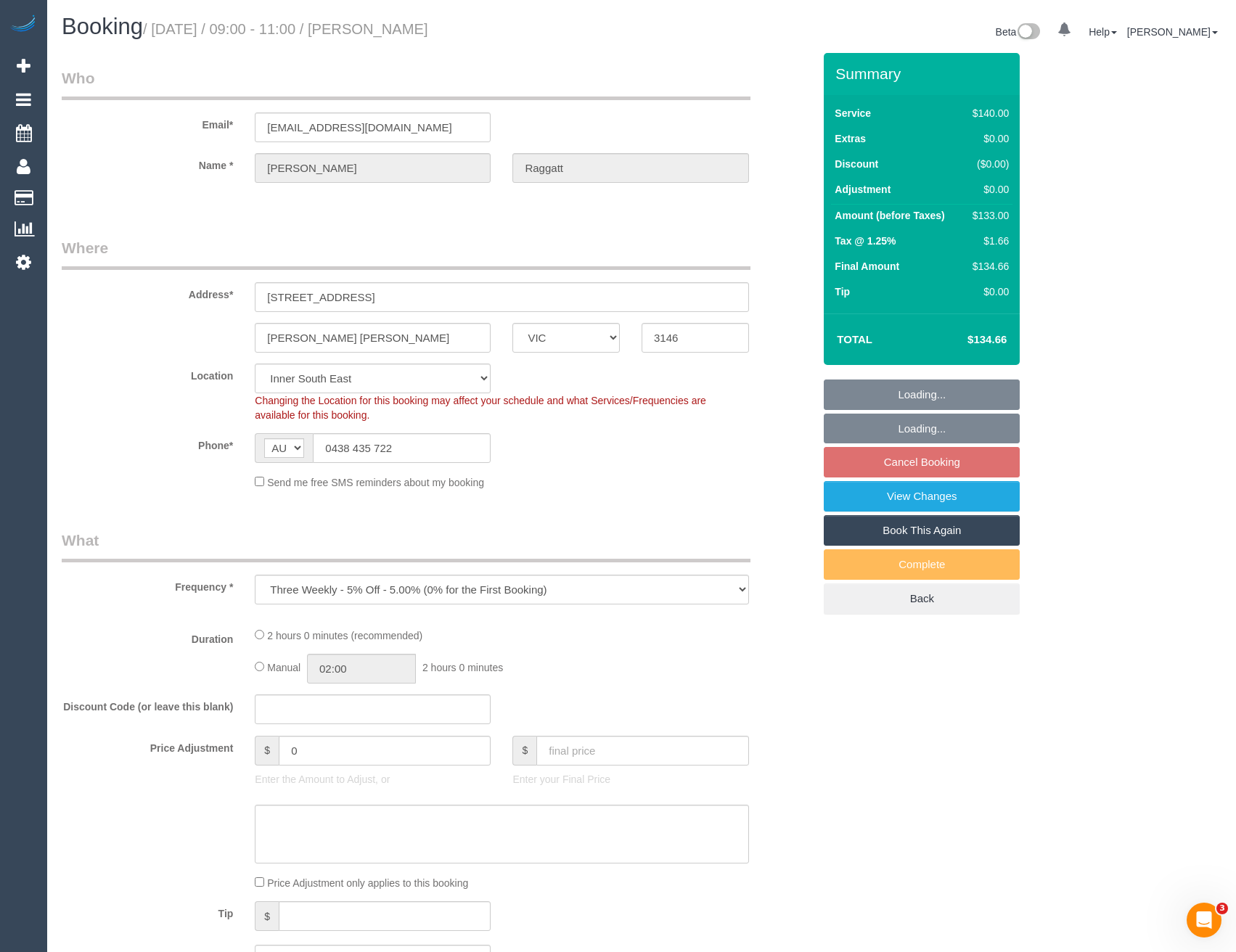
select select "number:22"
select select "number:34"
select select "number:12"
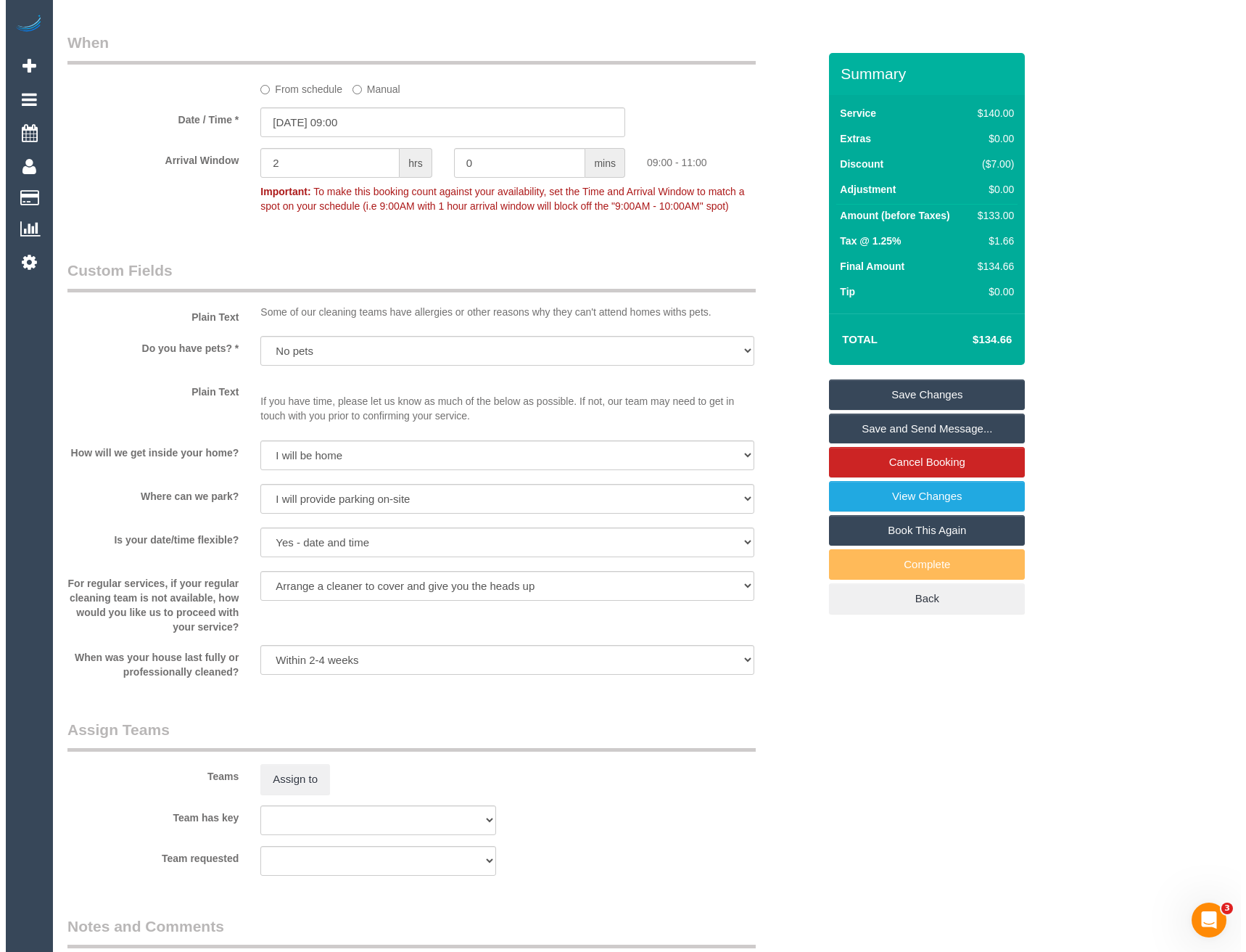
scroll to position [1523, 0]
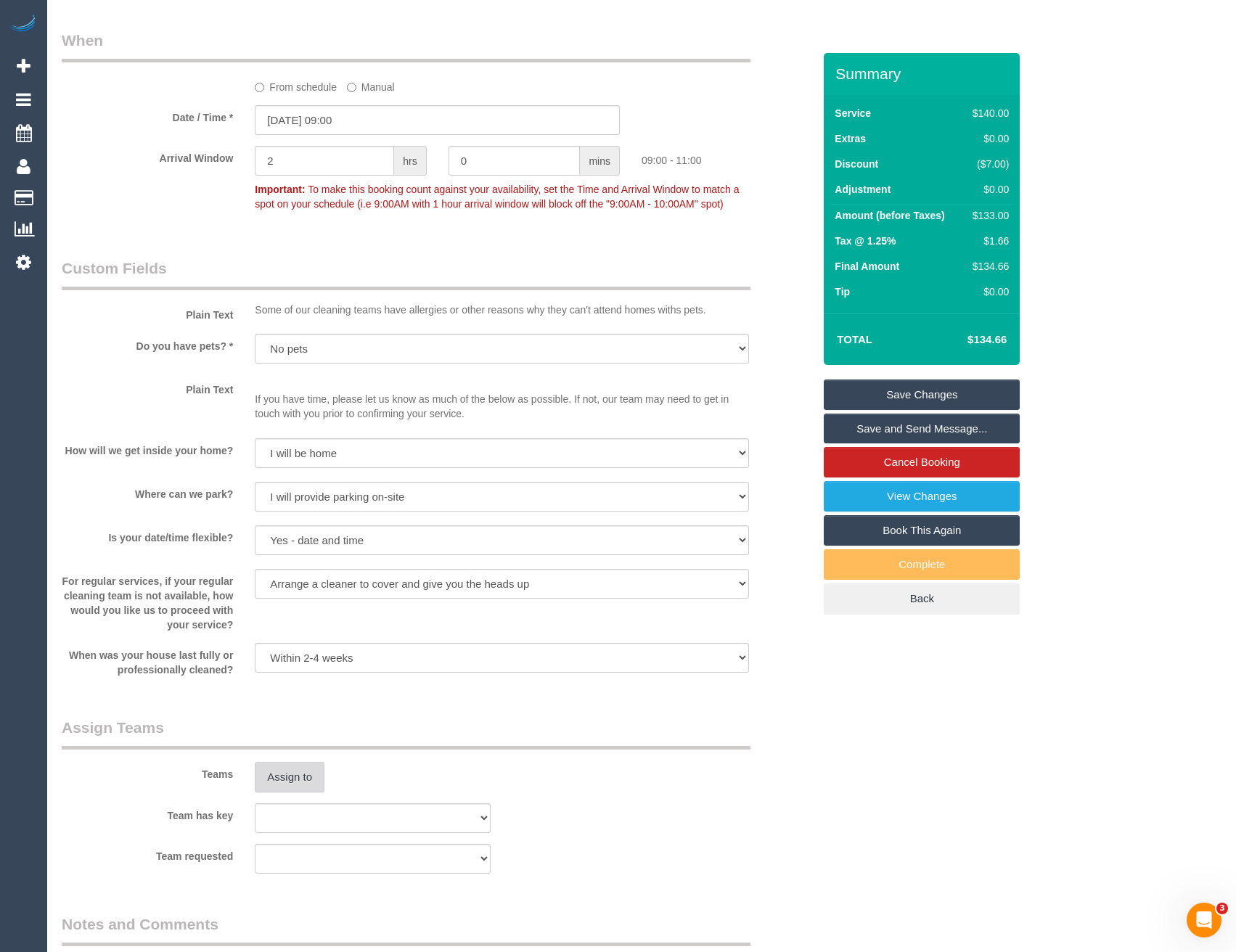
click at [289, 788] on button "Assign to" at bounding box center [289, 776] width 69 height 30
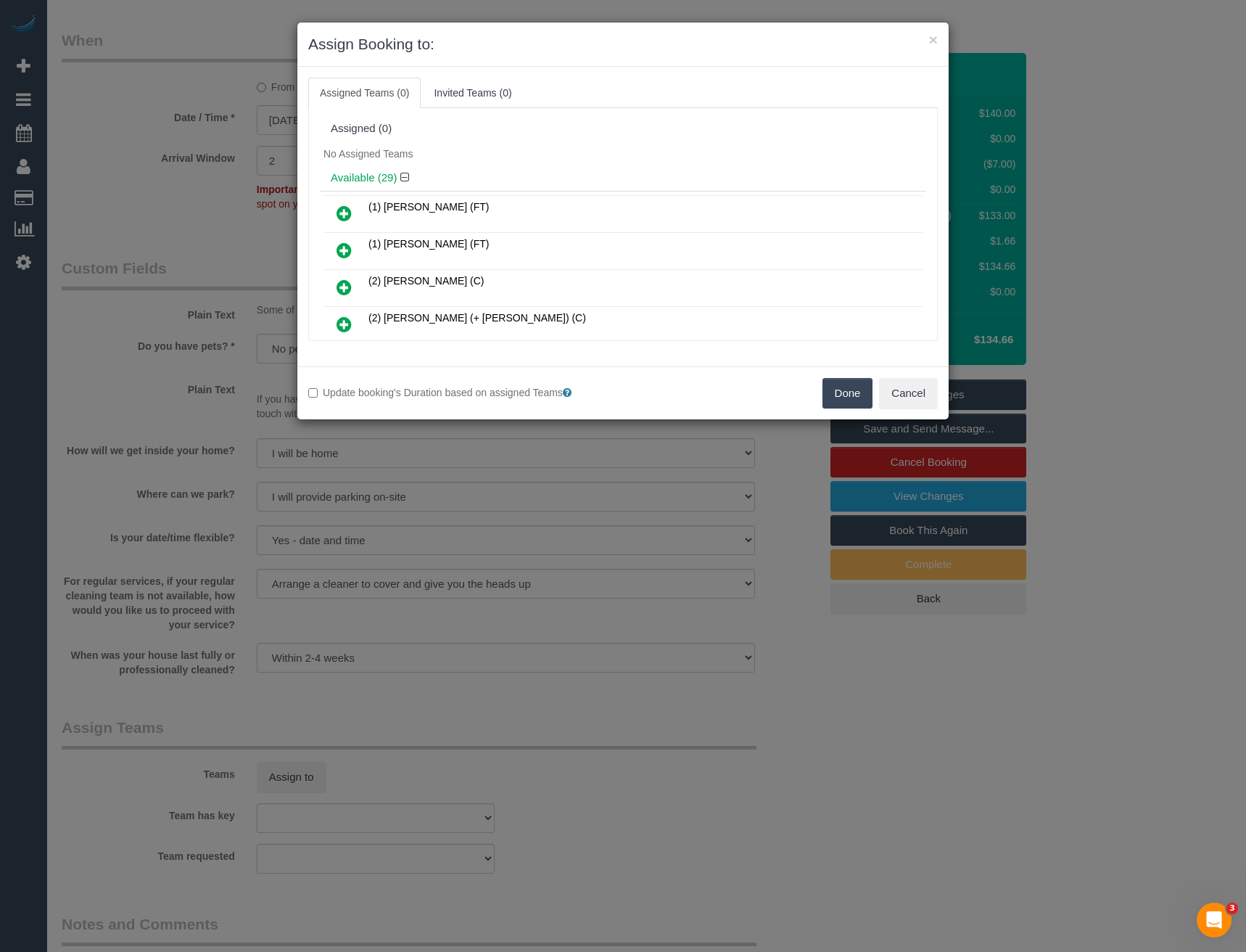
scroll to position [502, 0]
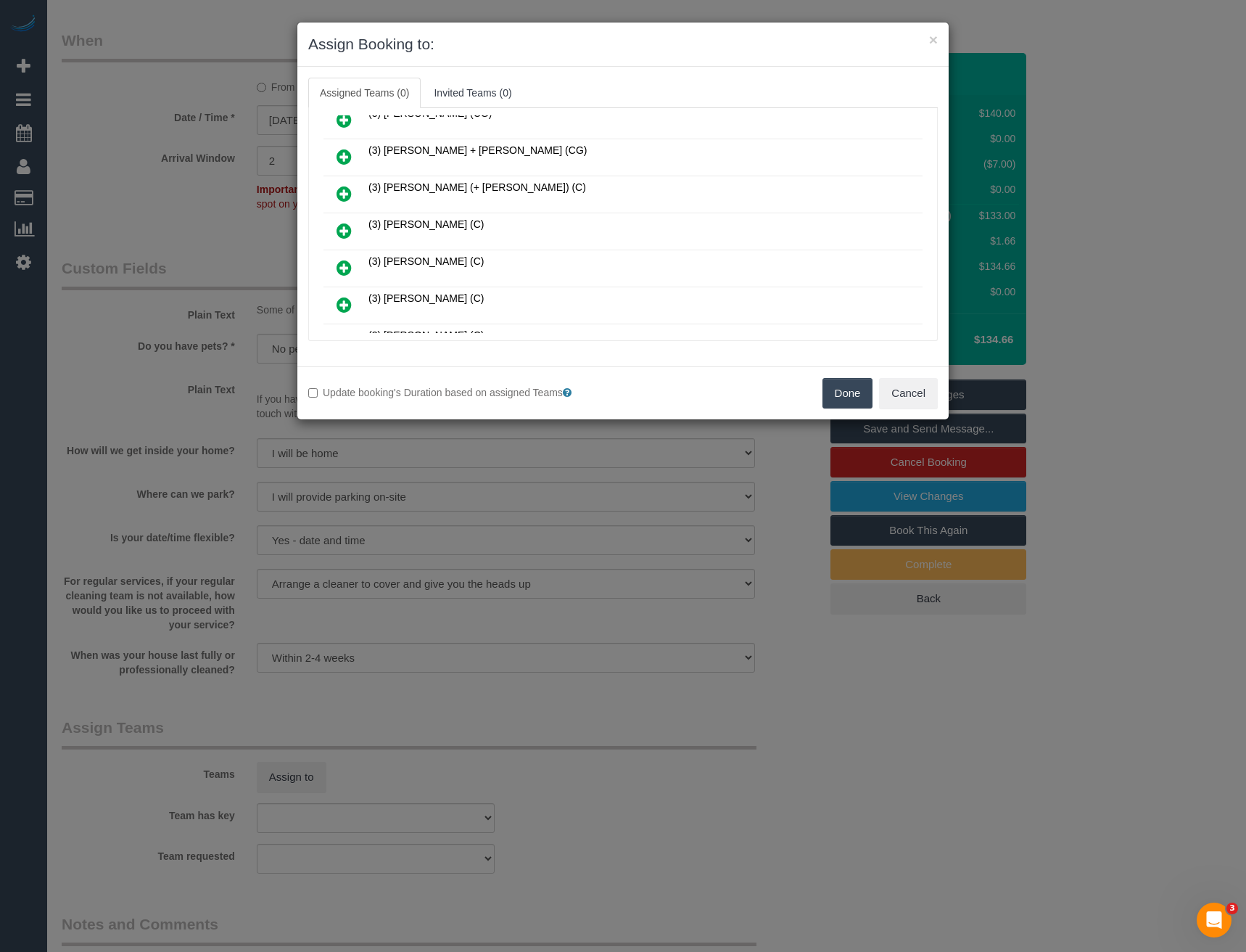
click at [344, 228] on icon at bounding box center [344, 231] width 15 height 18
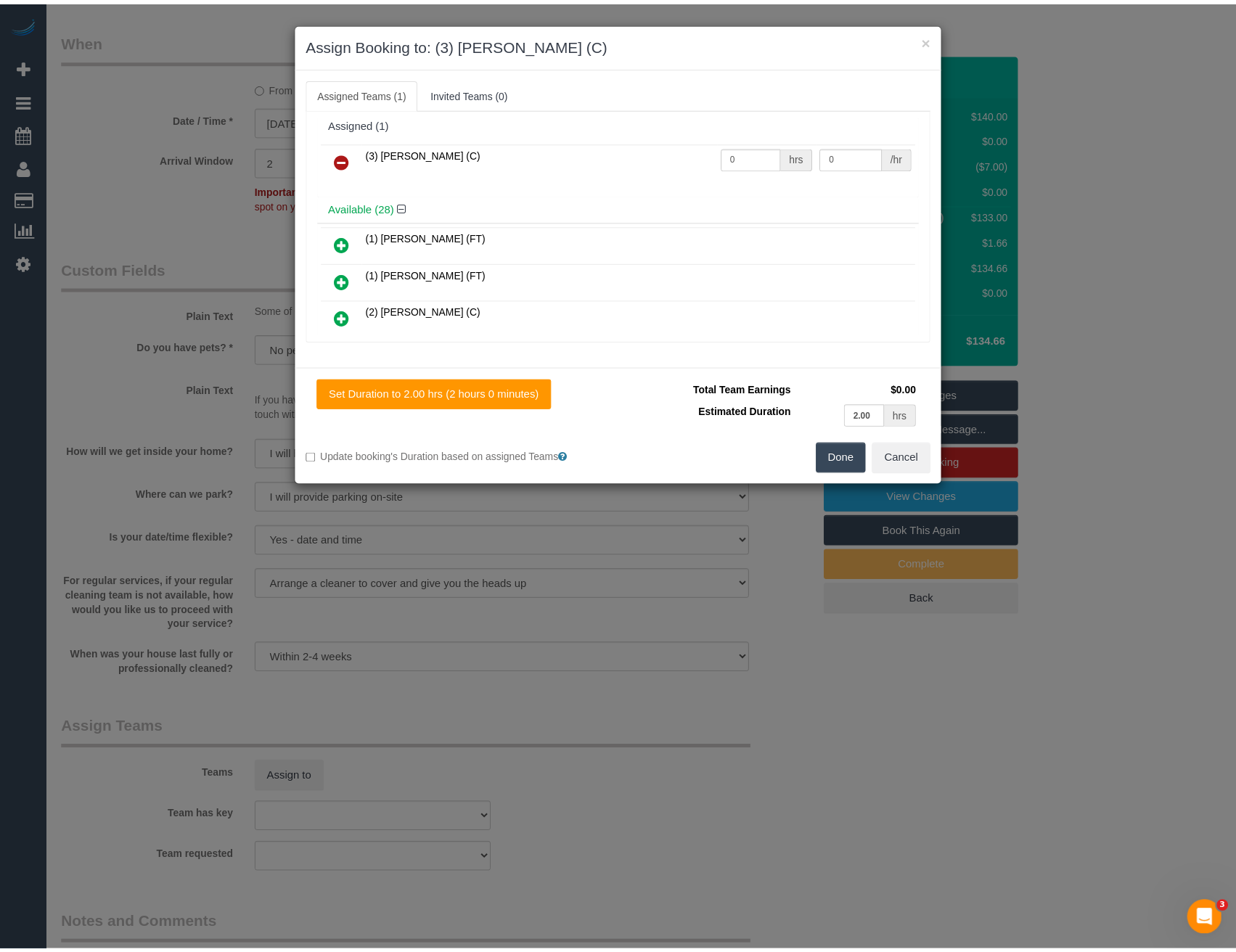
scroll to position [0, 0]
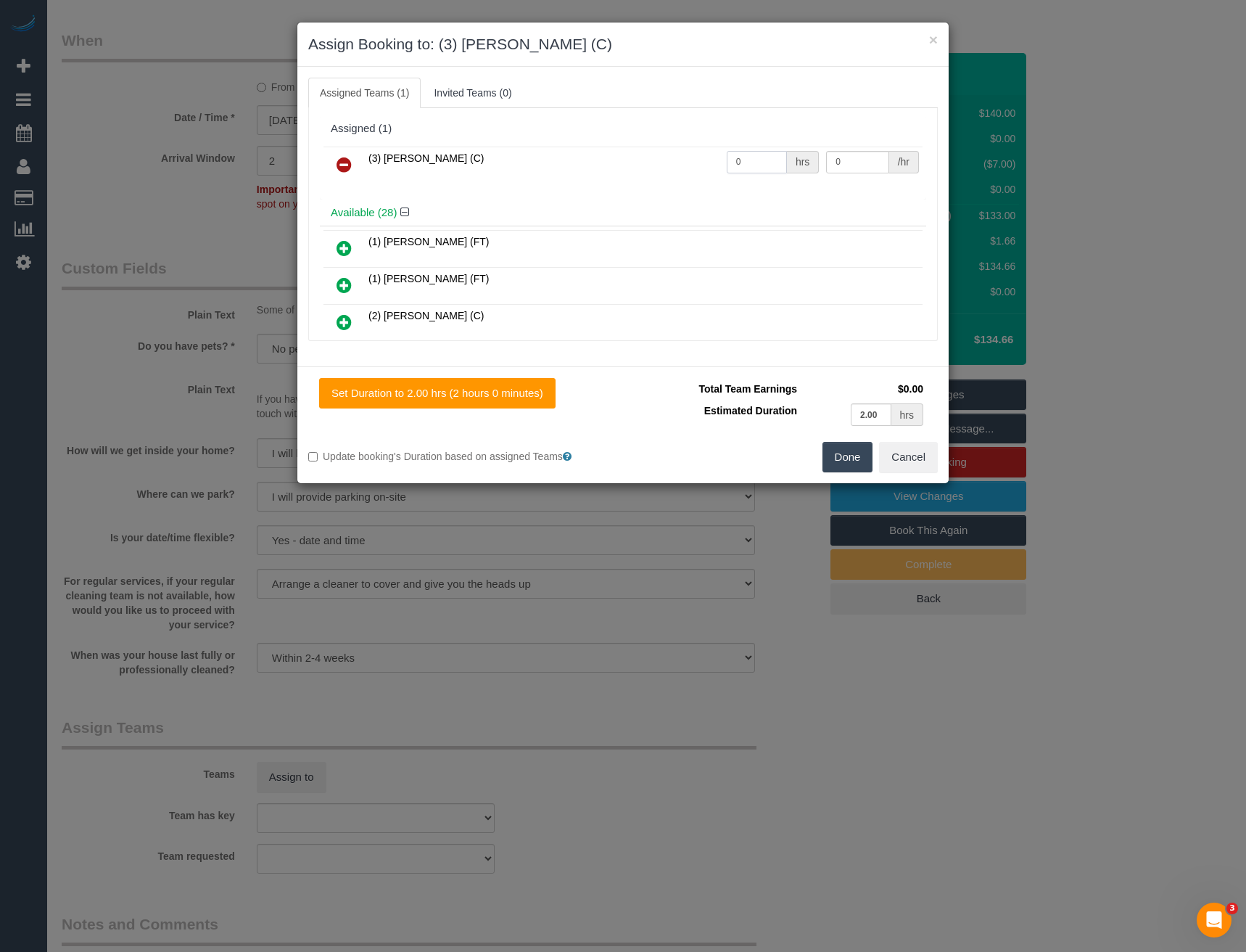
drag, startPoint x: 747, startPoint y: 161, endPoint x: 655, endPoint y: 176, distance: 93.2
click at [683, 168] on tr "(3) [PERSON_NAME] (C) 0 hrs 0 /hr" at bounding box center [623, 165] width 599 height 37
type input "2"
type input "35"
drag, startPoint x: 847, startPoint y: 457, endPoint x: 840, endPoint y: 453, distance: 8.1
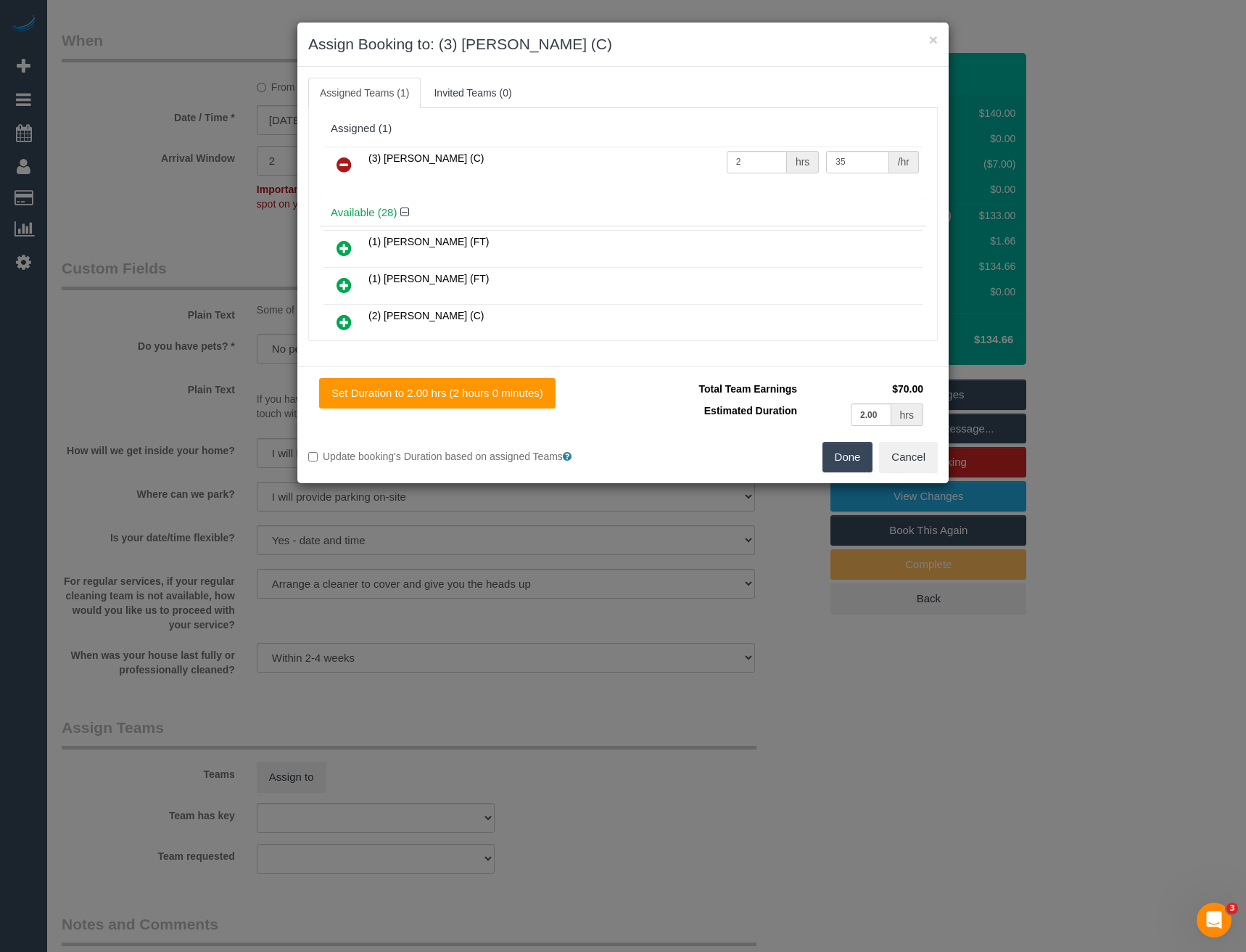
click at [846, 457] on button "Done" at bounding box center [848, 456] width 51 height 30
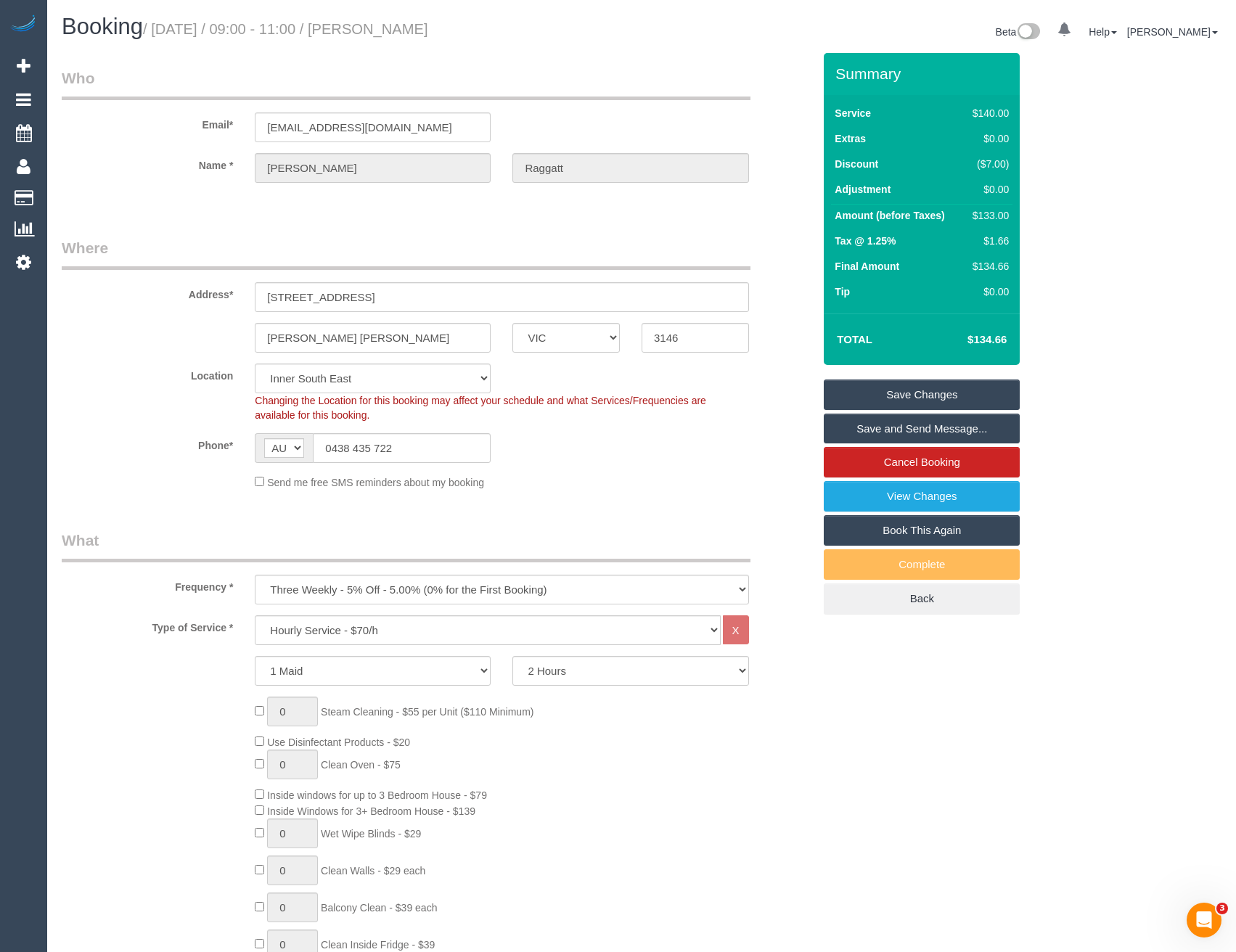
drag, startPoint x: 893, startPoint y: 434, endPoint x: 761, endPoint y: 380, distance: 142.6
click at [893, 434] on link "Save and Send Message..." at bounding box center [922, 428] width 196 height 30
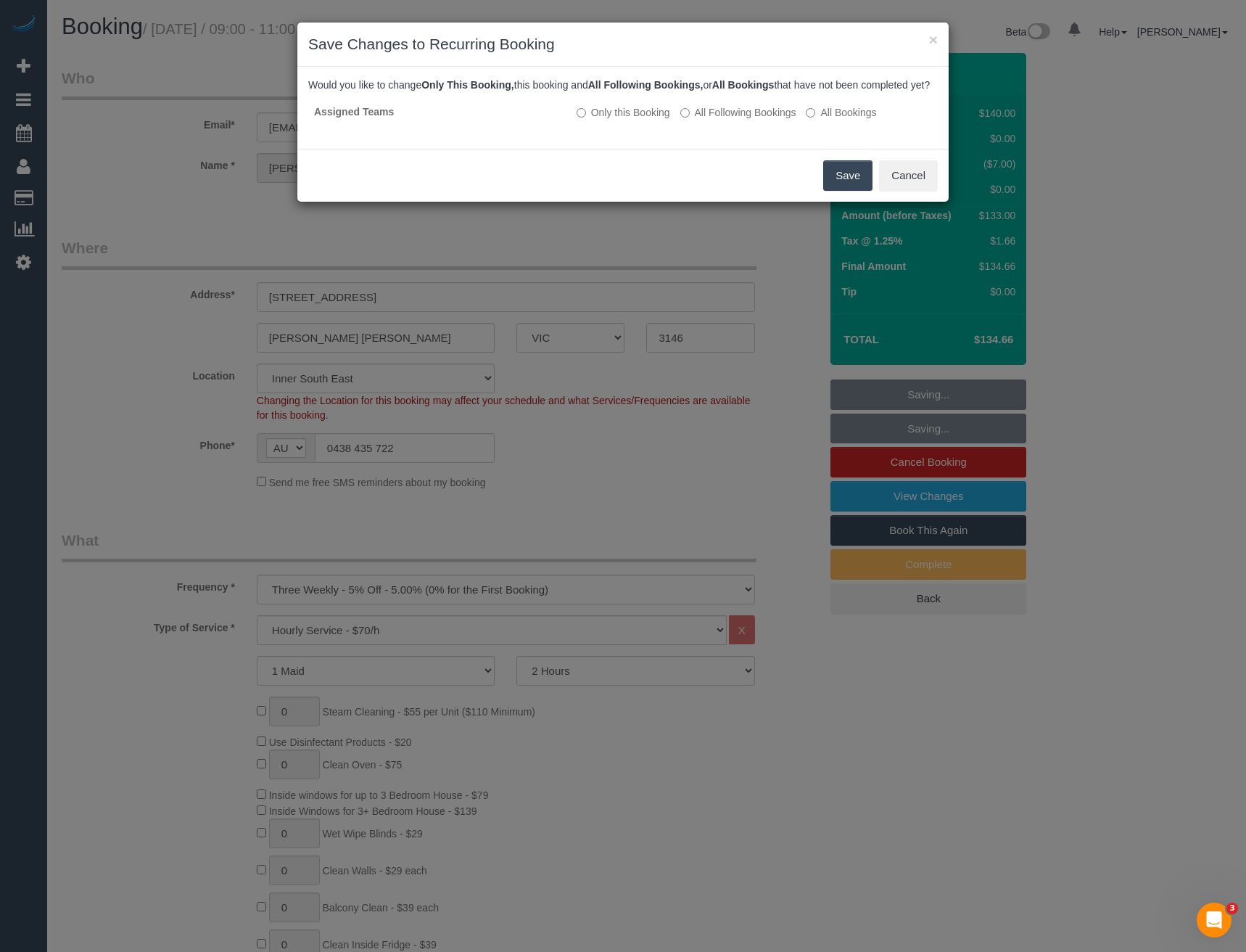
click at [845, 184] on button "Save" at bounding box center [848, 175] width 49 height 30
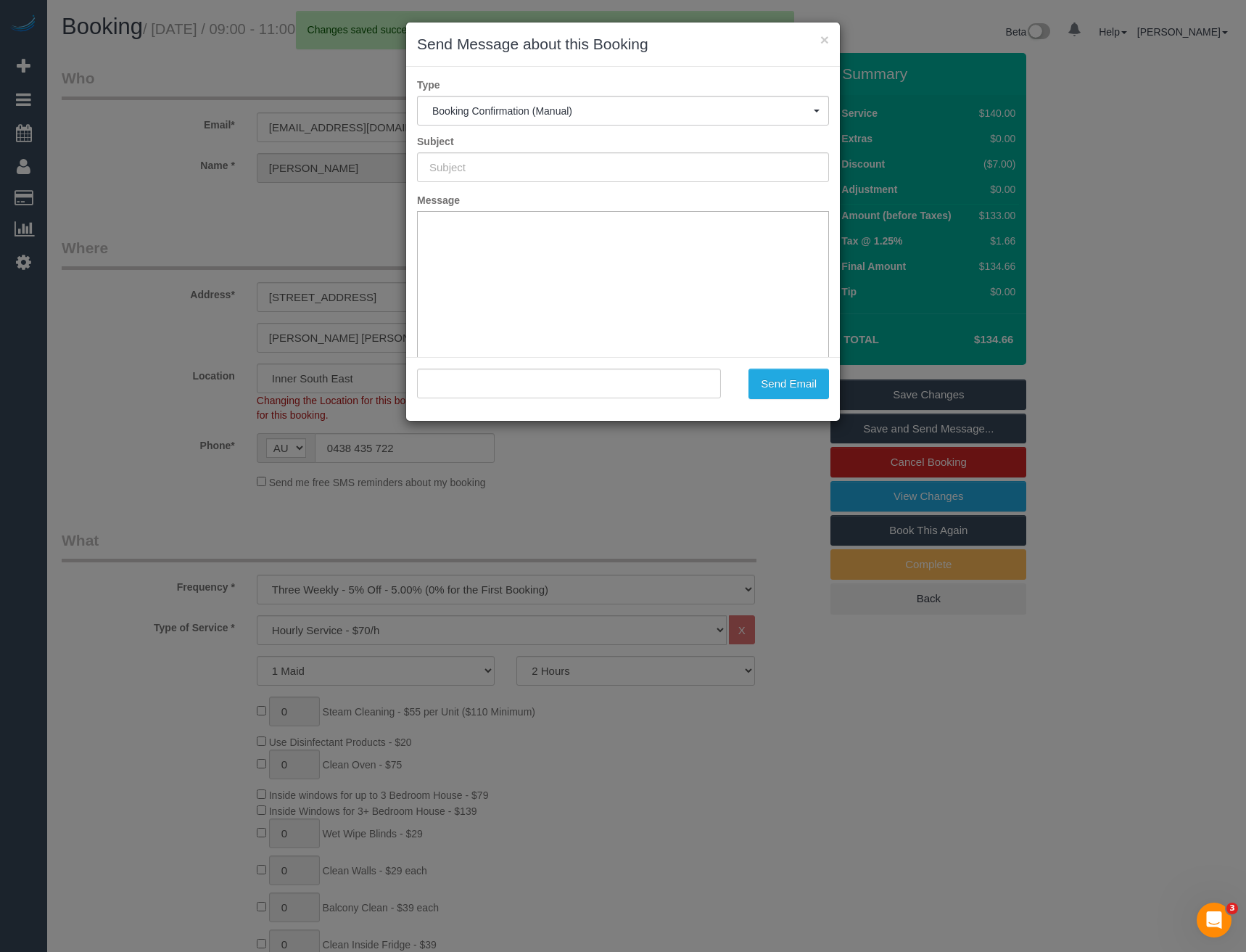
type input "Booking Confirmed"
type input ""[PERSON_NAME]" <[PERSON_NAME][EMAIL_ADDRESS][DOMAIN_NAME]>"
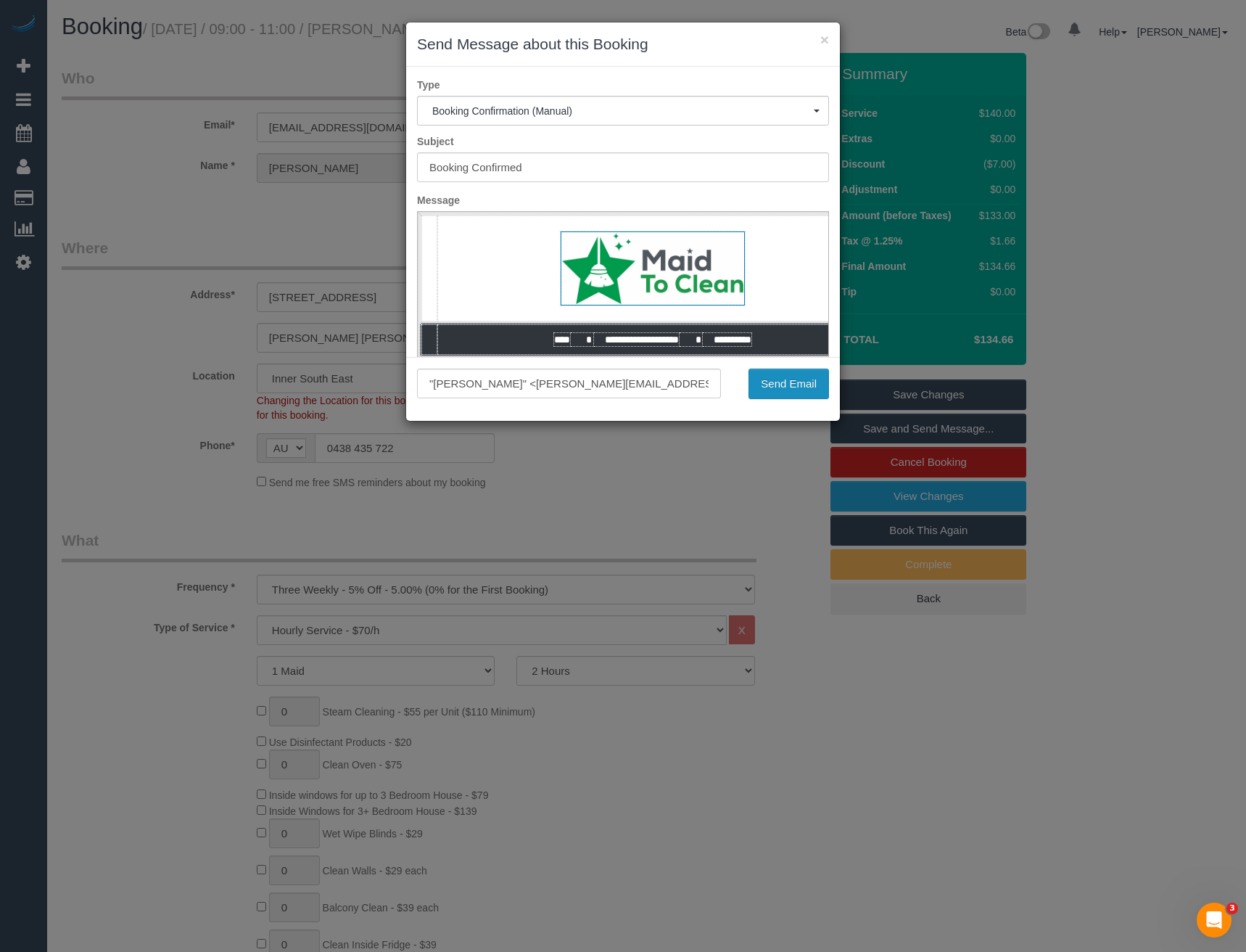
click at [792, 382] on button "Send Email" at bounding box center [788, 383] width 80 height 30
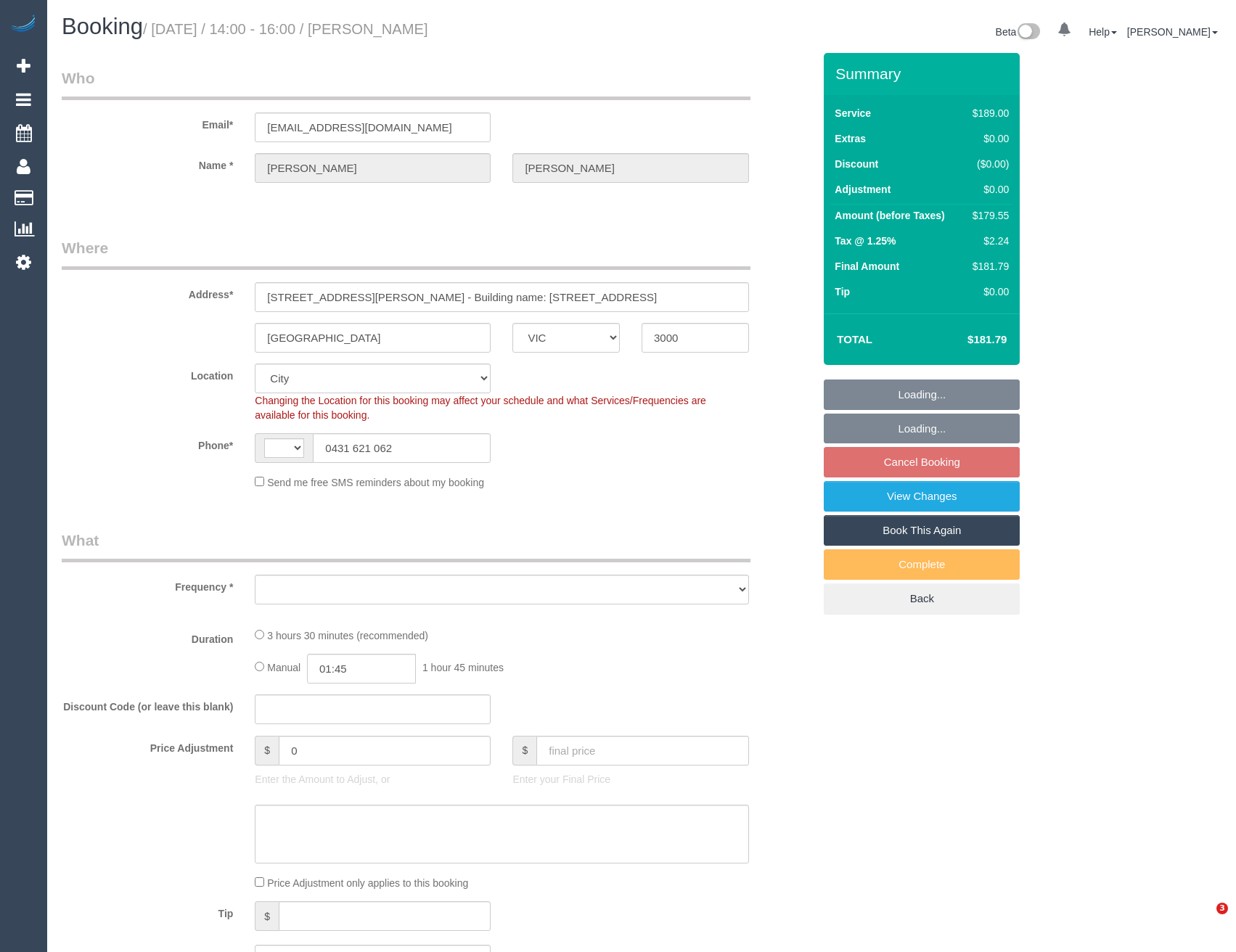
select select "VIC"
select select "string:stripe-pm_1R4UuA2GScqysDRV5eIcah3m"
select select "number:28"
select select "number:14"
select select "number:20"
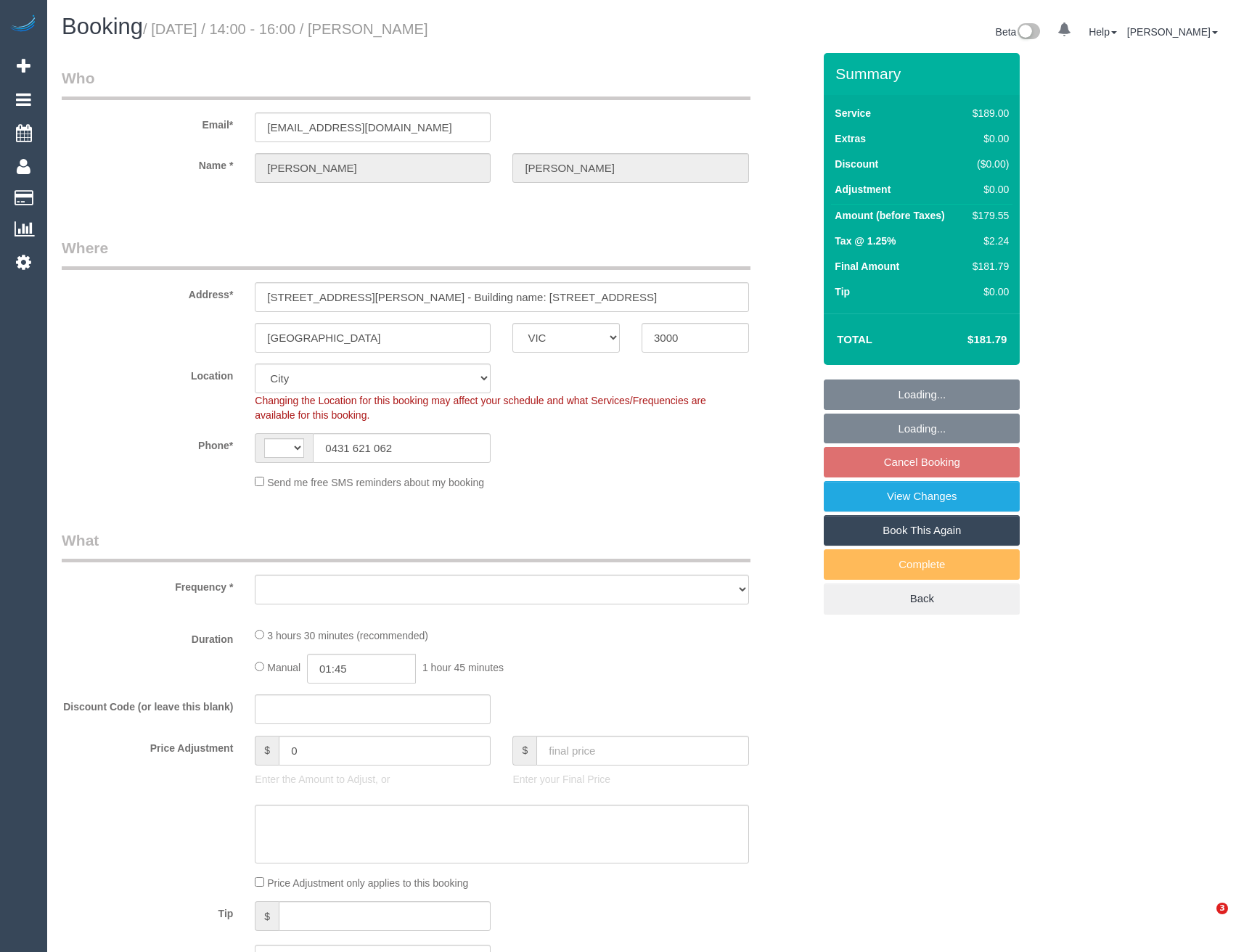
select select "number:22"
select select "number:33"
select select "number:26"
select select "string:AU"
select select "object:675"
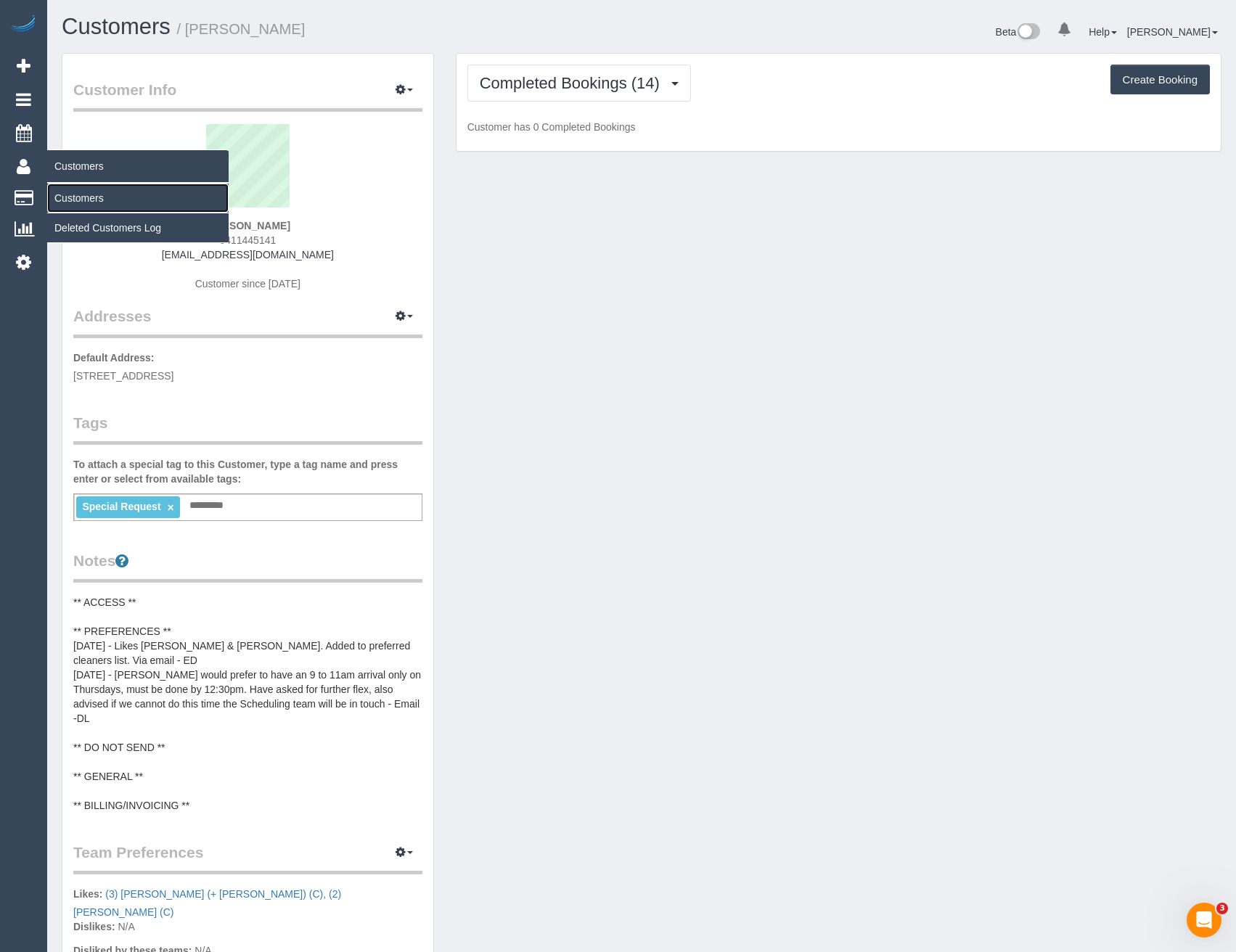
click at [91, 197] on link "Customers" at bounding box center [138, 198] width 181 height 29
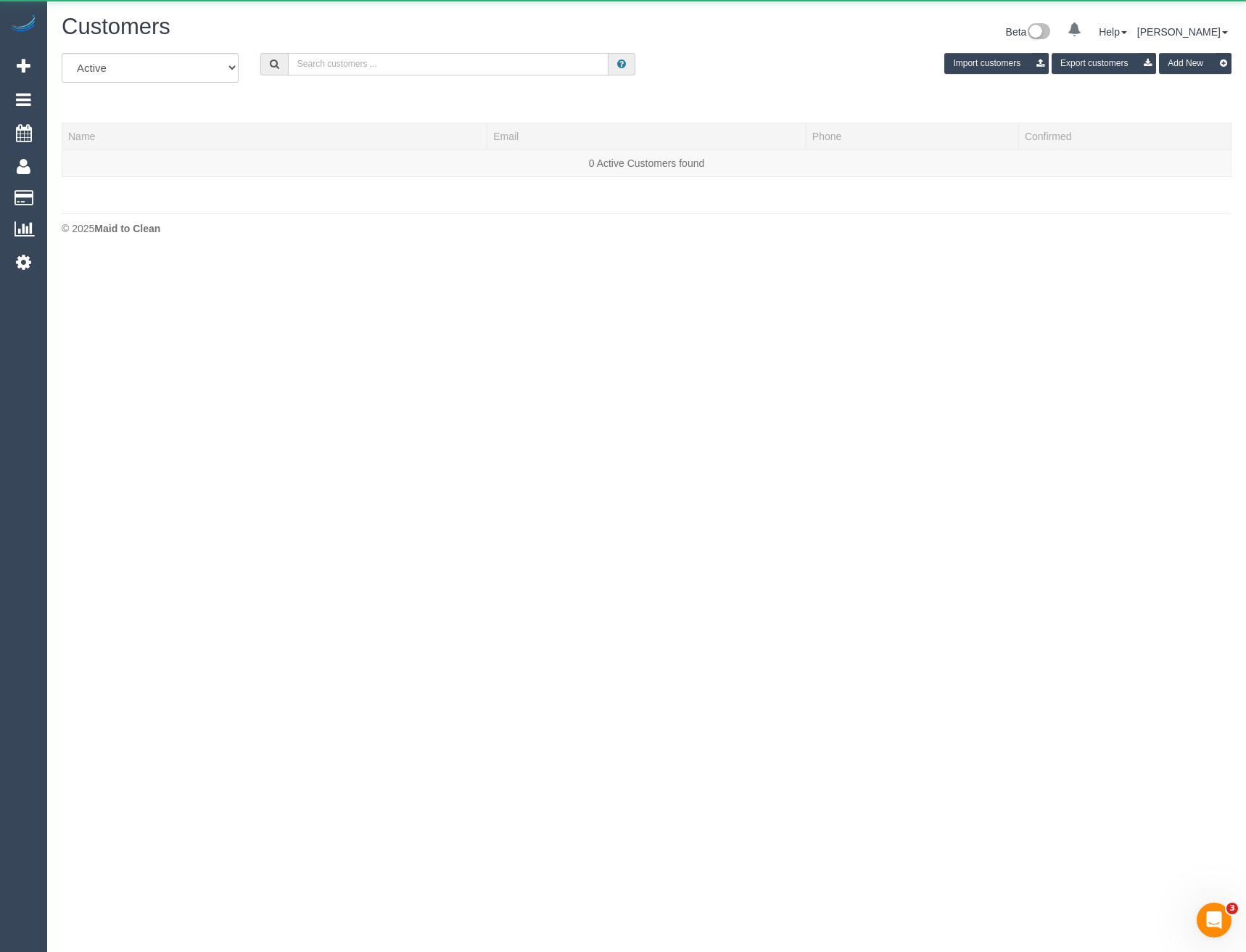
click at [450, 66] on input "text" at bounding box center [449, 64] width 321 height 23
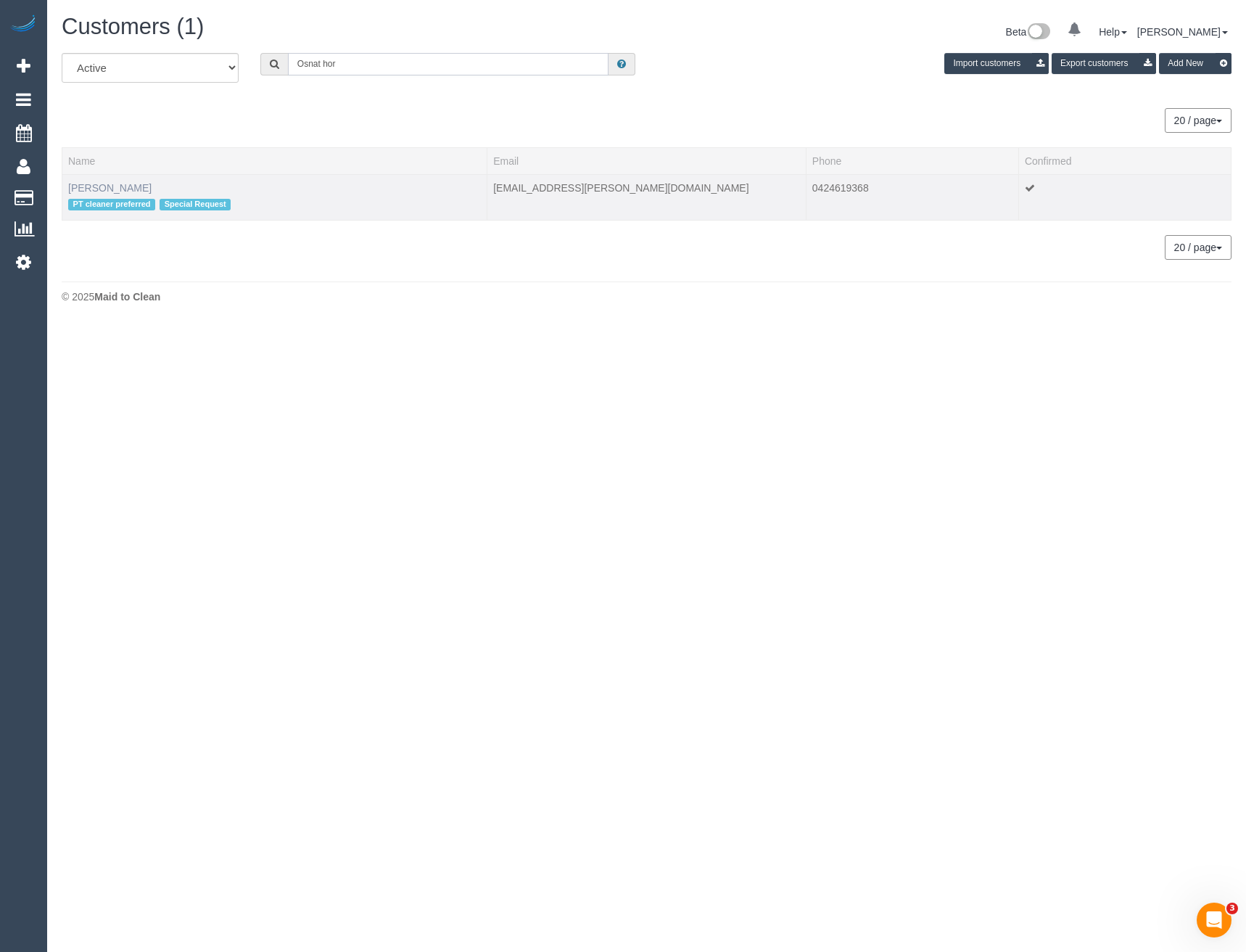
type input "Osnat hor"
click at [115, 191] on link "Osnat Horovitz" at bounding box center [109, 188] width 83 height 12
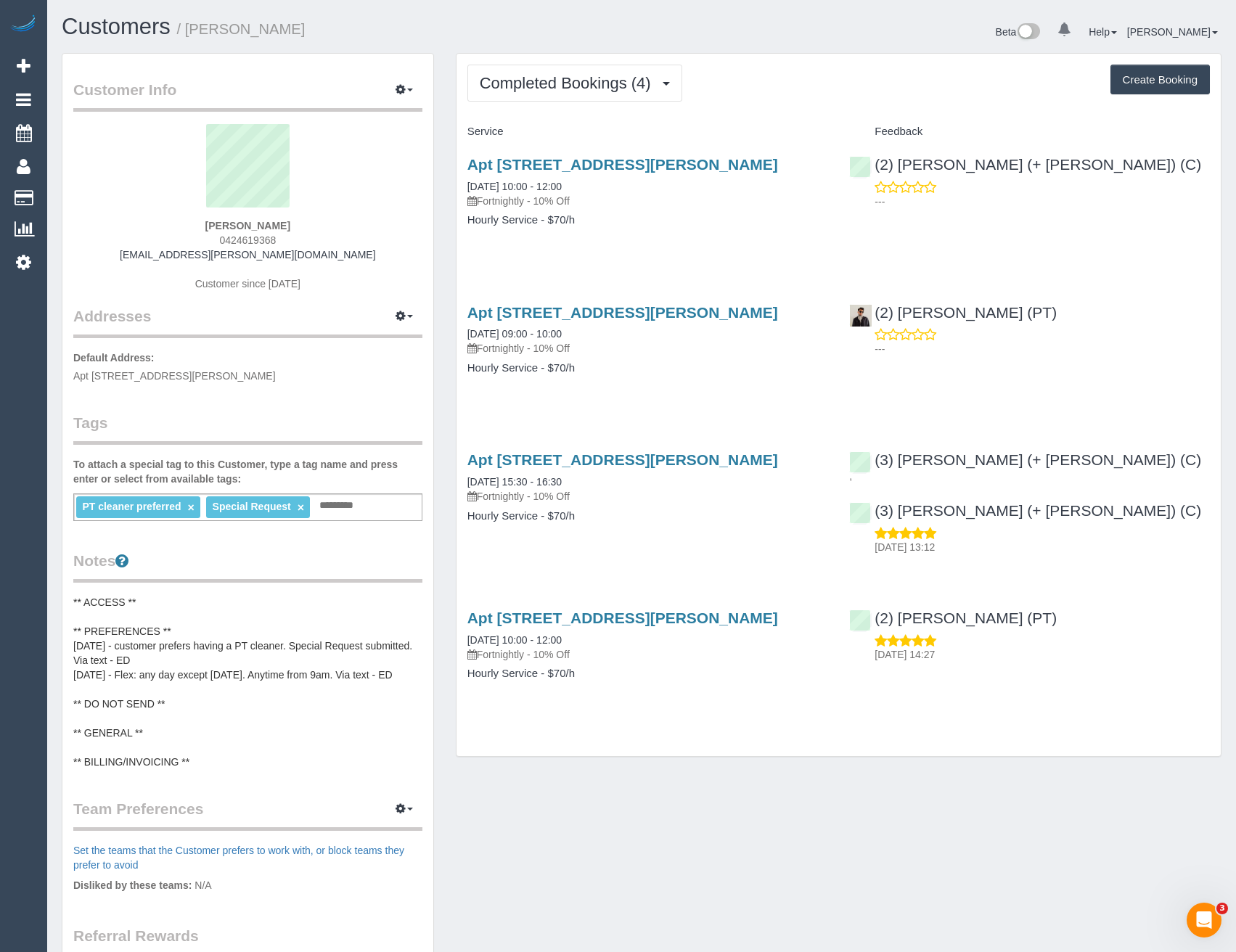
click at [297, 507] on link "×" at bounding box center [300, 507] width 7 height 13
click at [570, 95] on button "Completed Bookings (4)" at bounding box center [574, 83] width 215 height 37
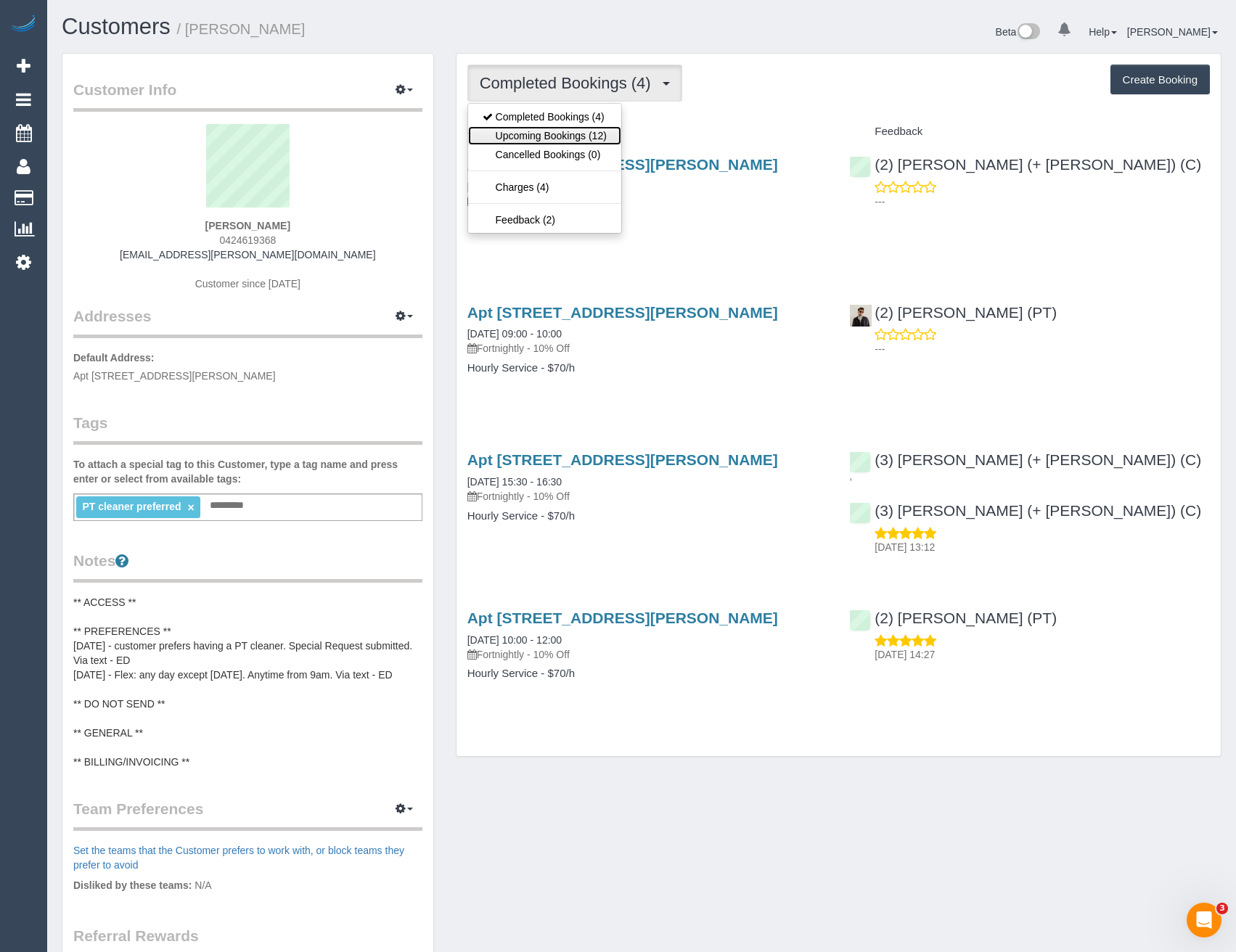
click at [577, 136] on link "Upcoming Bookings (12)" at bounding box center [545, 136] width 153 height 19
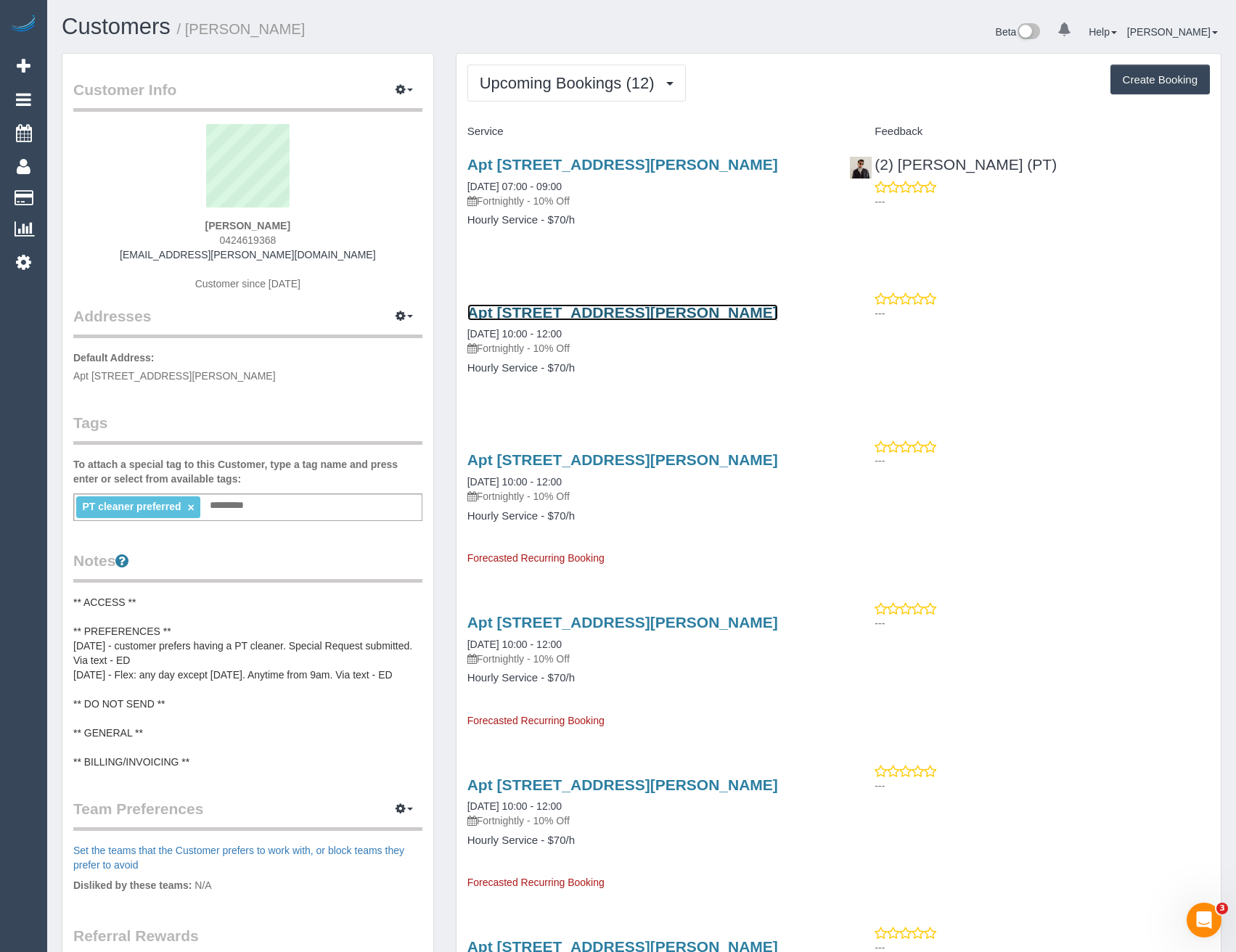
click at [695, 313] on link "Apt 1704/433 Collins Street, Melbourne, VIC 3000" at bounding box center [622, 312] width 310 height 17
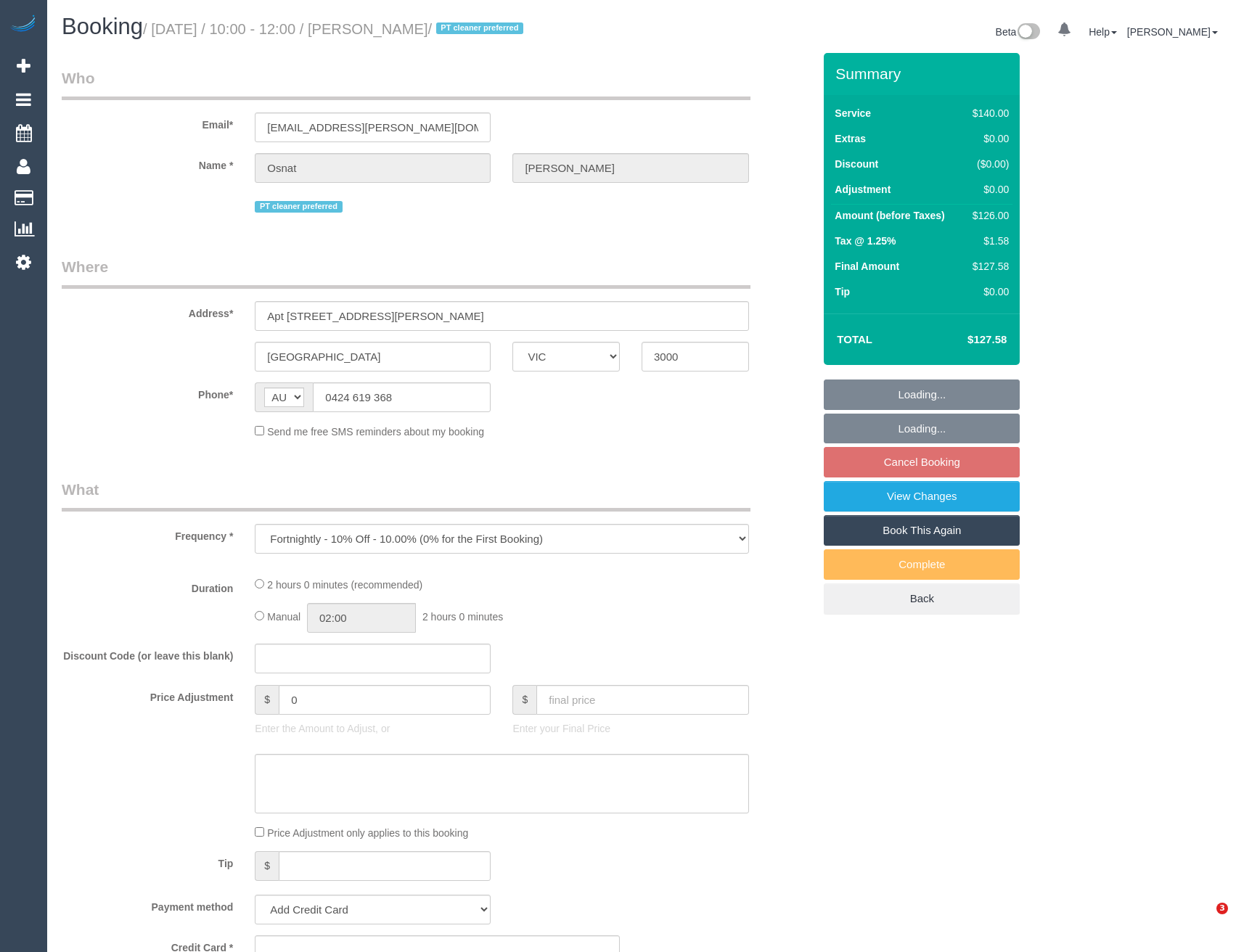
select select "VIC"
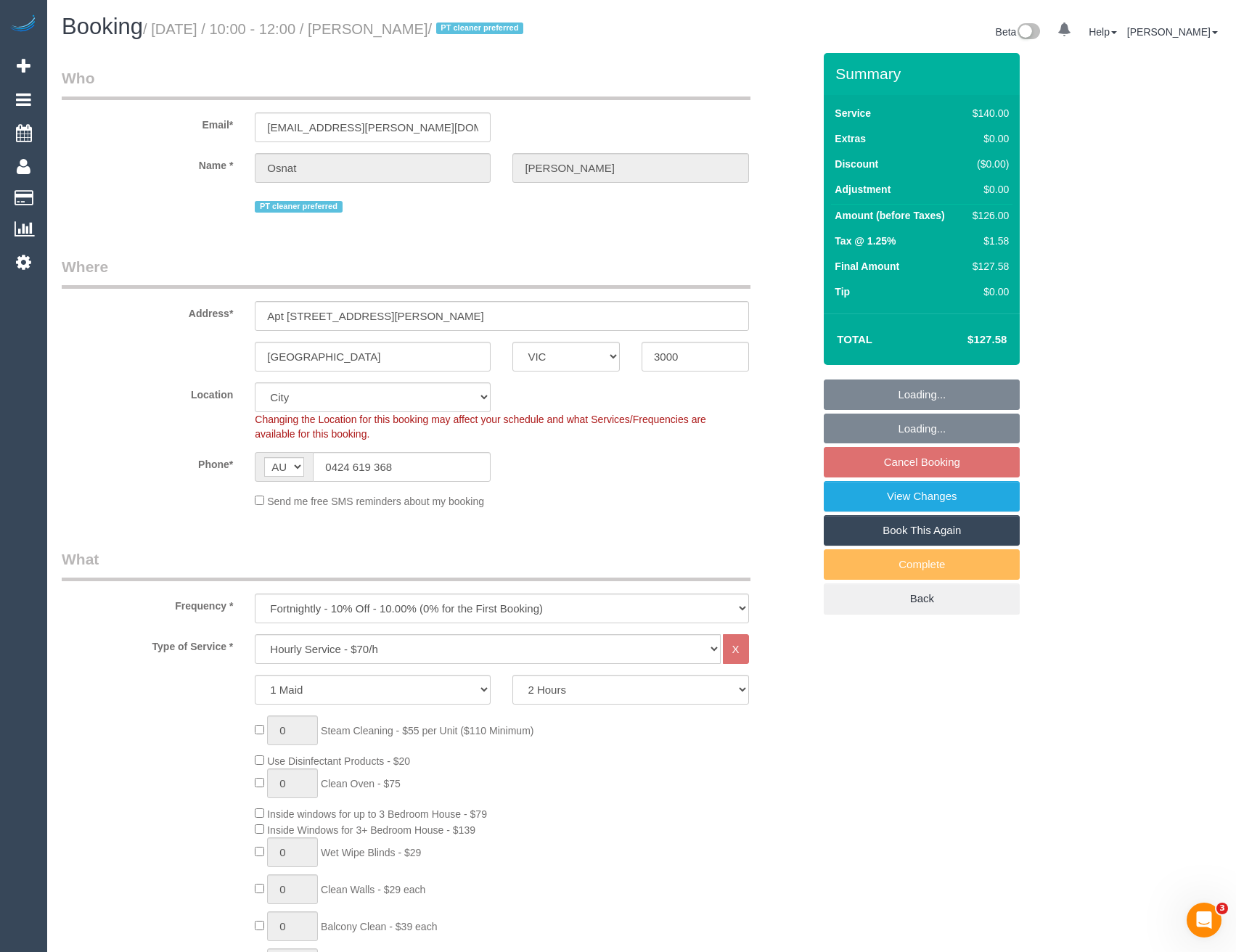
select select "object:702"
select select "string:stripe-pm_1RYdgv2GScqysDRVxPU7X7cK"
select select "number:28"
select select "number:14"
select select "number:20"
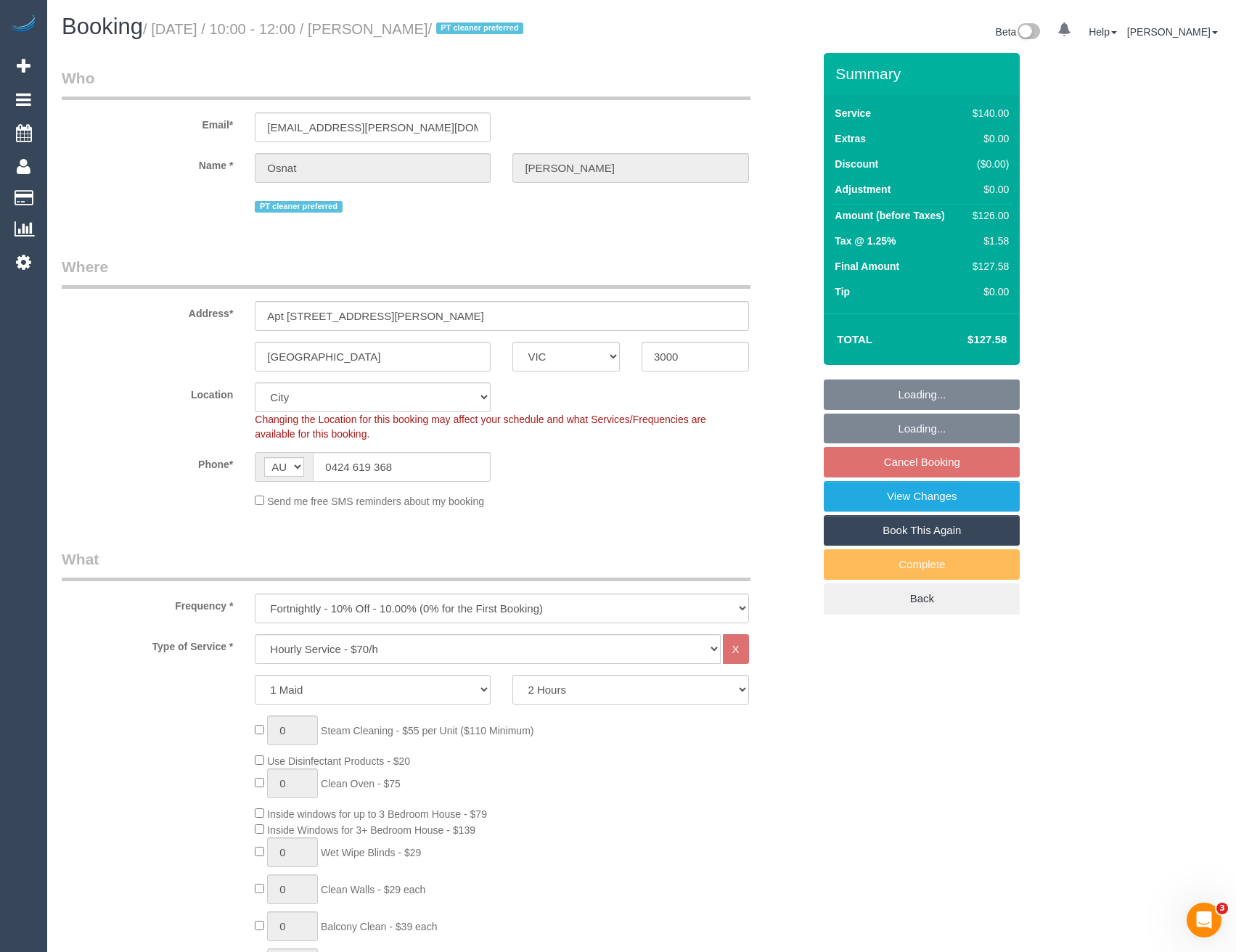
select select "number:36"
select select "number:35"
select select "number:11"
select select "spot3"
drag, startPoint x: 388, startPoint y: 468, endPoint x: 334, endPoint y: 464, distance: 54.1
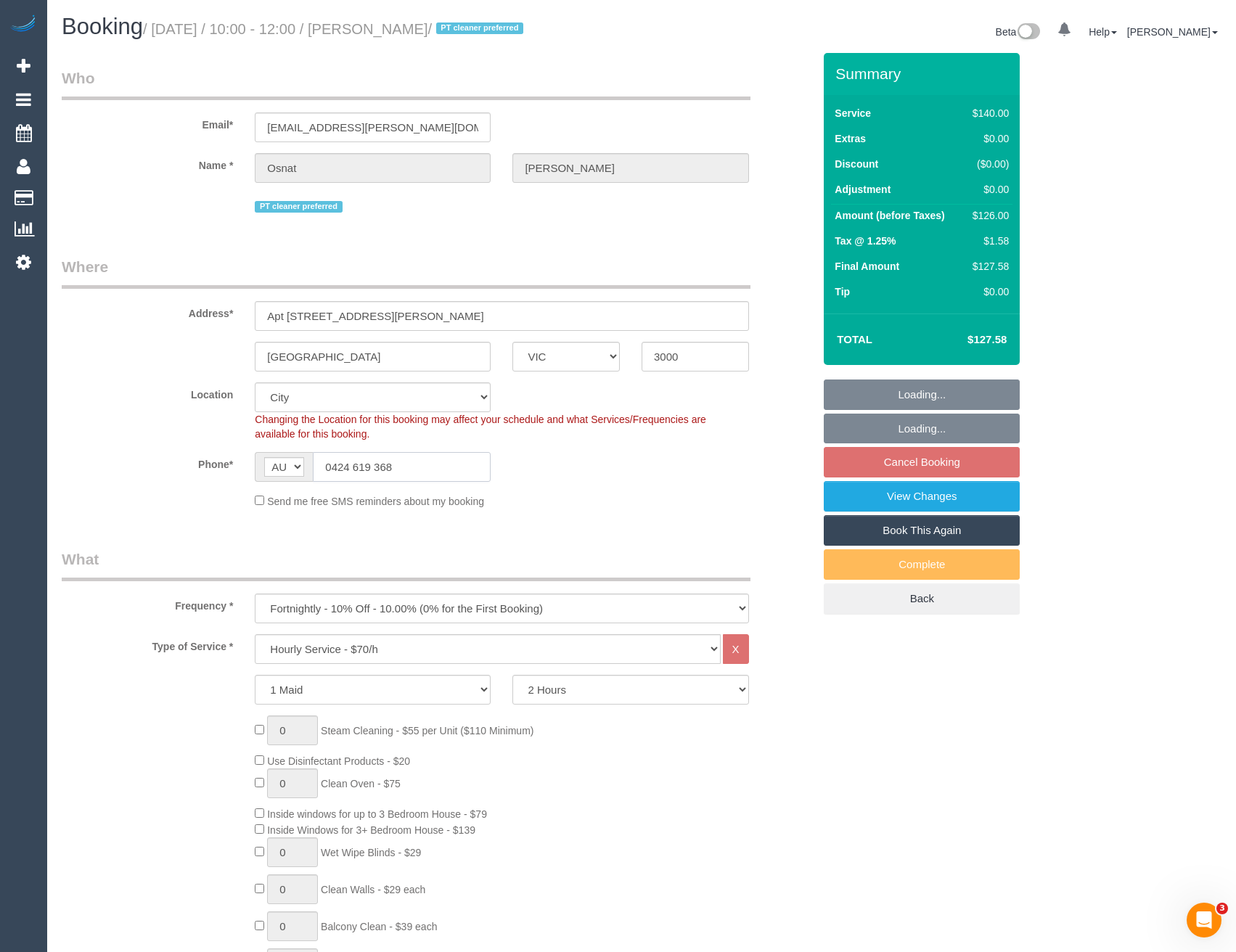
click at [334, 464] on input "0424 619 368" at bounding box center [401, 467] width 178 height 29
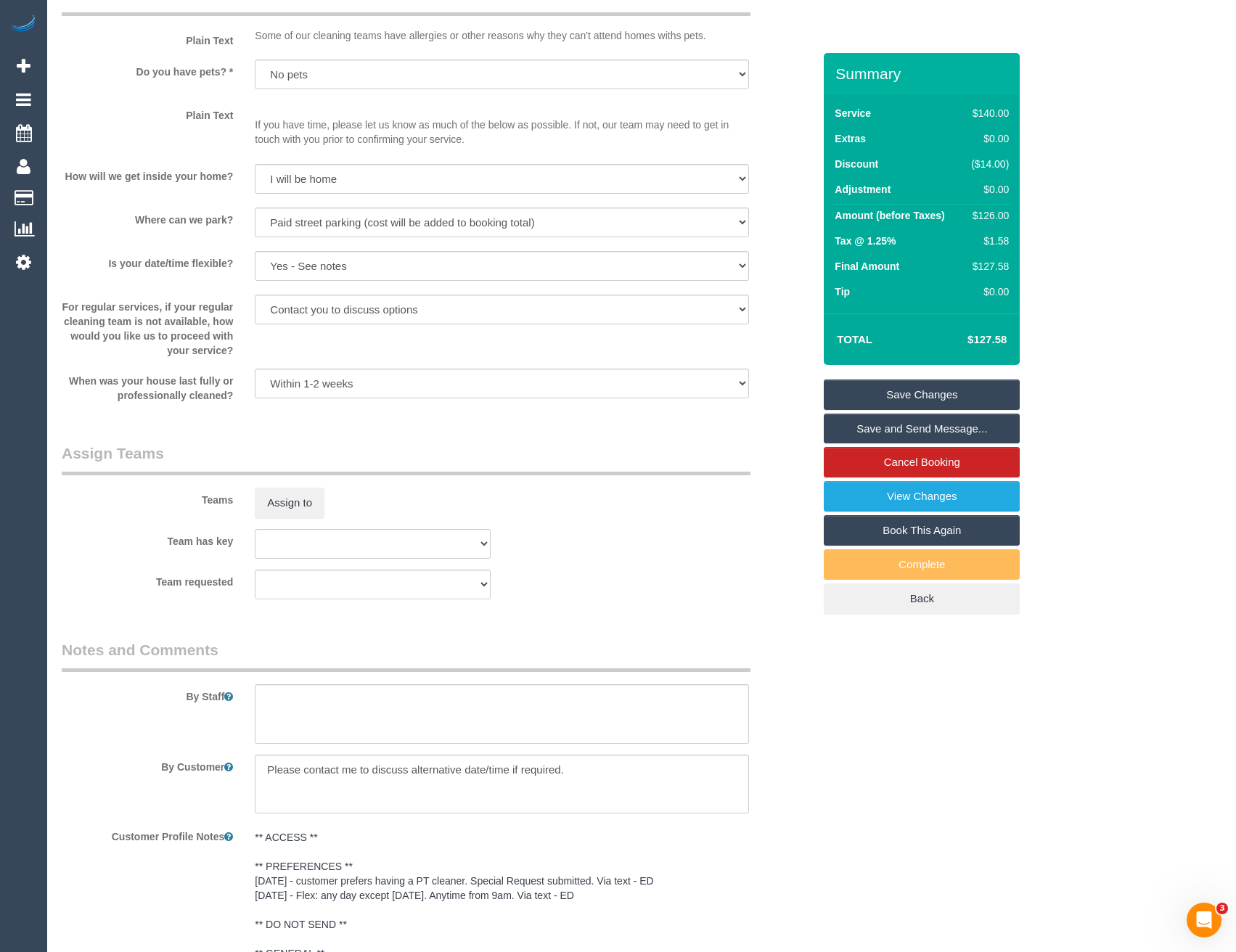
scroll to position [1967, 0]
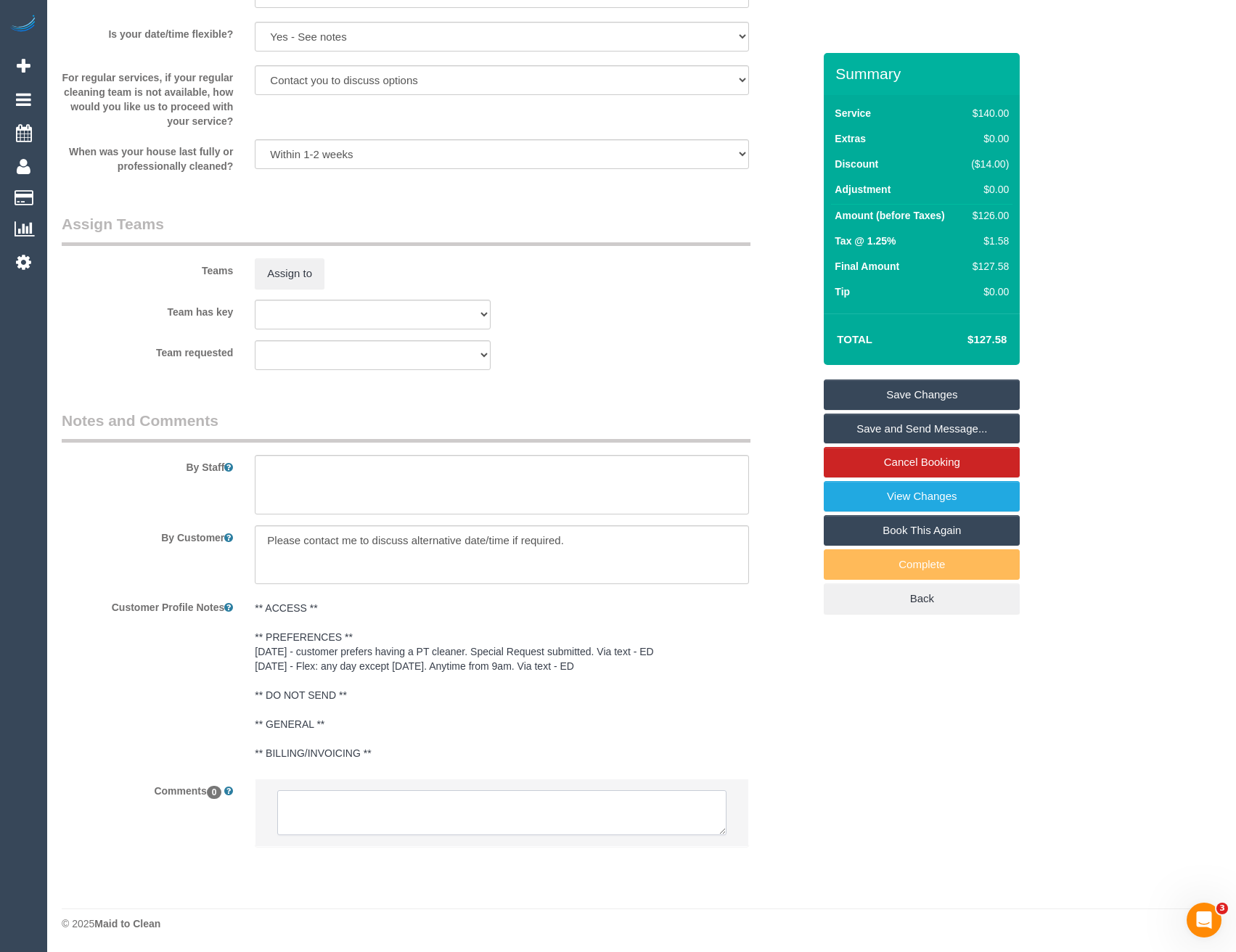
click at [372, 824] on textarea at bounding box center [501, 813] width 448 height 45
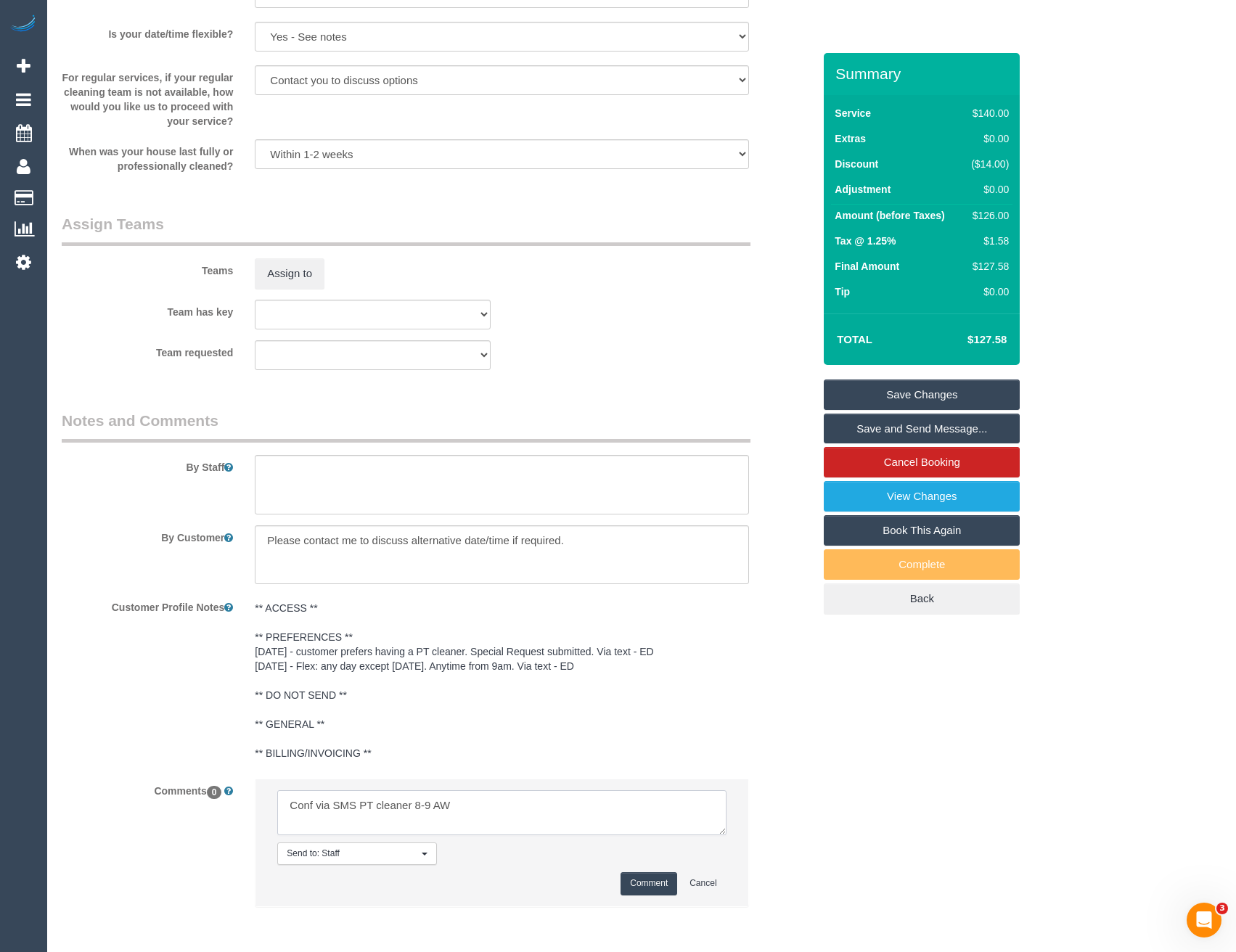
type textarea "Conf via SMS PT cleaner 8-9 AW"
click at [635, 876] on button "Comment" at bounding box center [648, 883] width 57 height 23
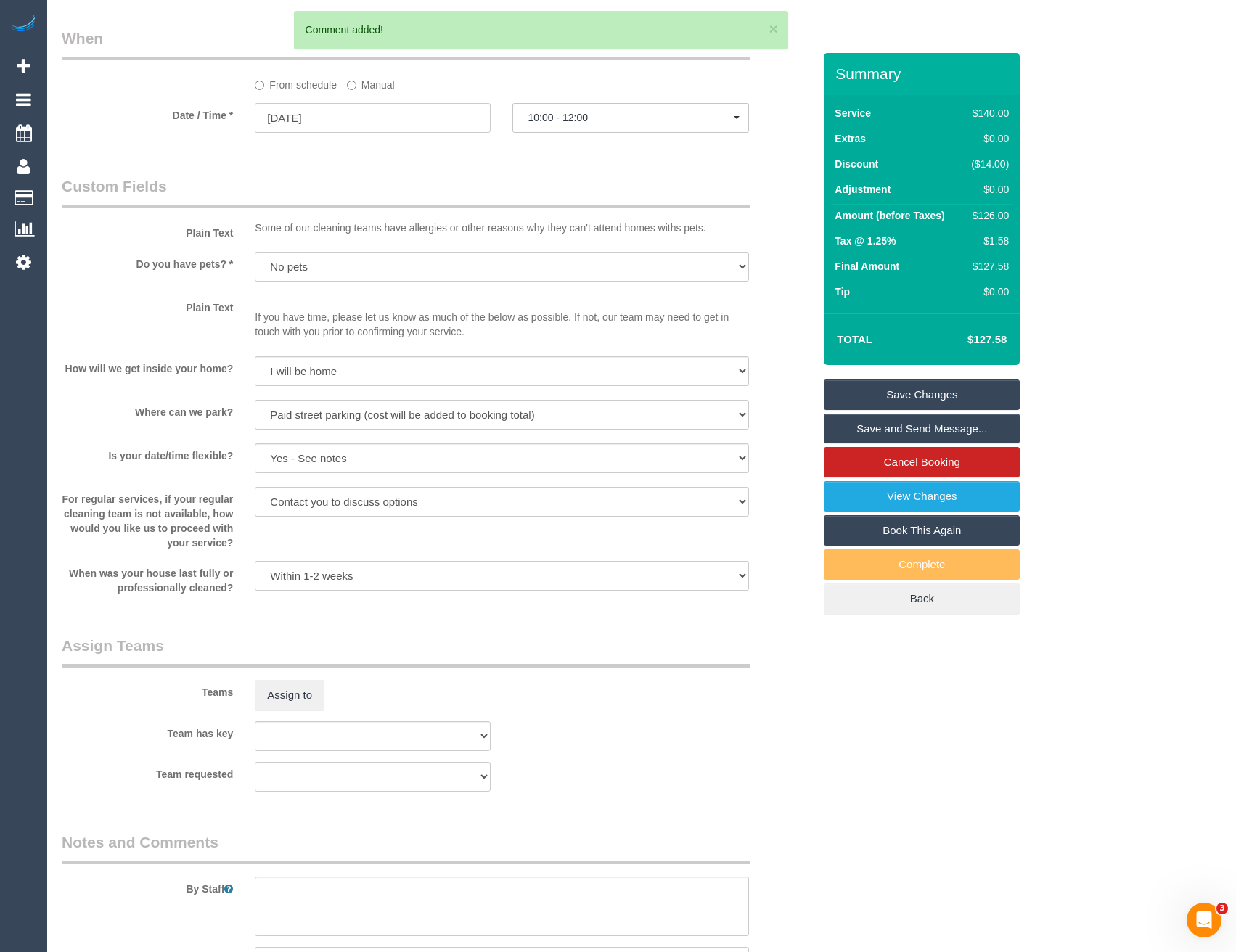
scroll to position [1459, 0]
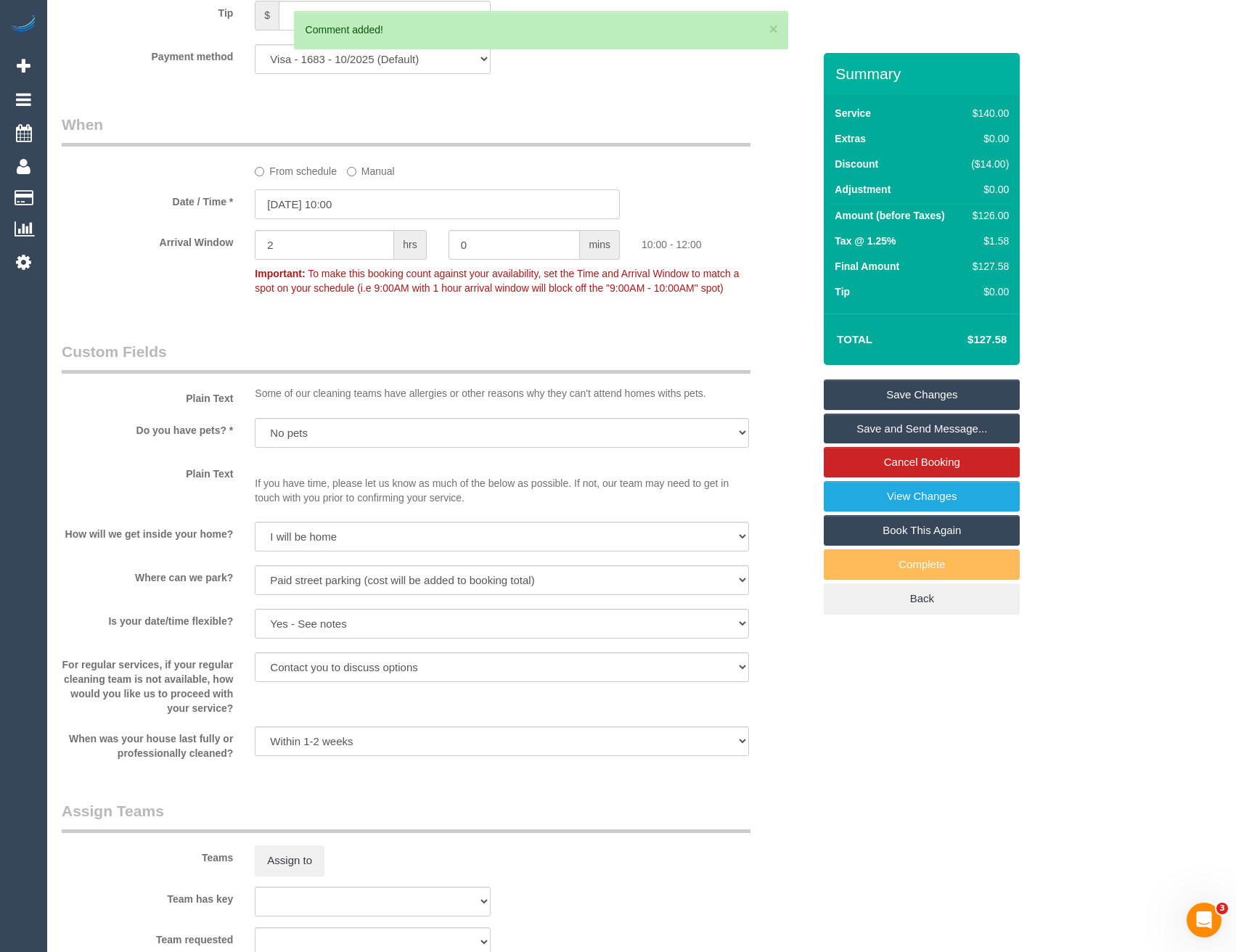
click at [367, 198] on input "05/09/2025 10:00" at bounding box center [437, 204] width 365 height 29
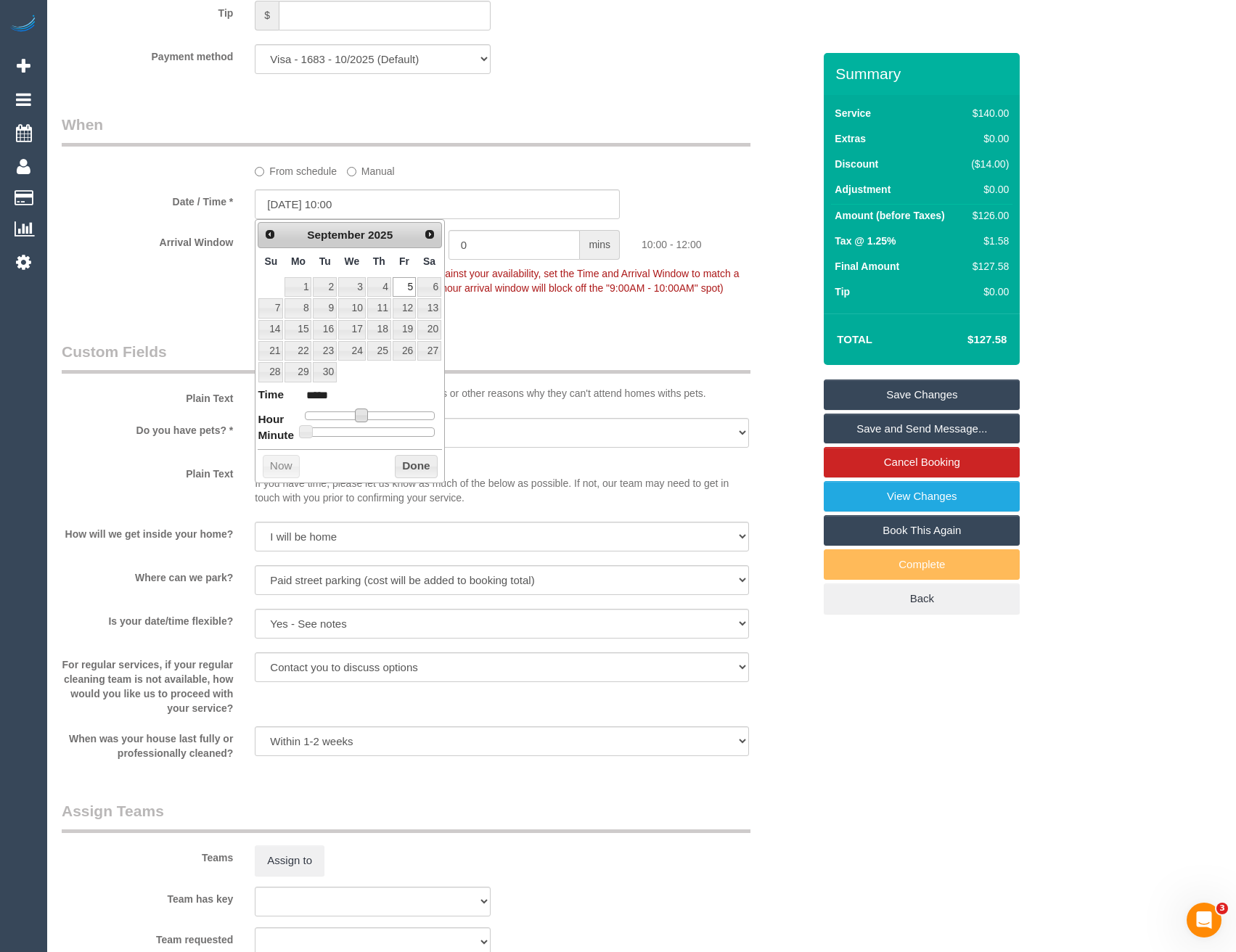
type input "05/09/2025 09:00"
type input "*****"
type input "05/09/2025 08:00"
type input "*****"
drag, startPoint x: 362, startPoint y: 416, endPoint x: 351, endPoint y: 416, distance: 11.0
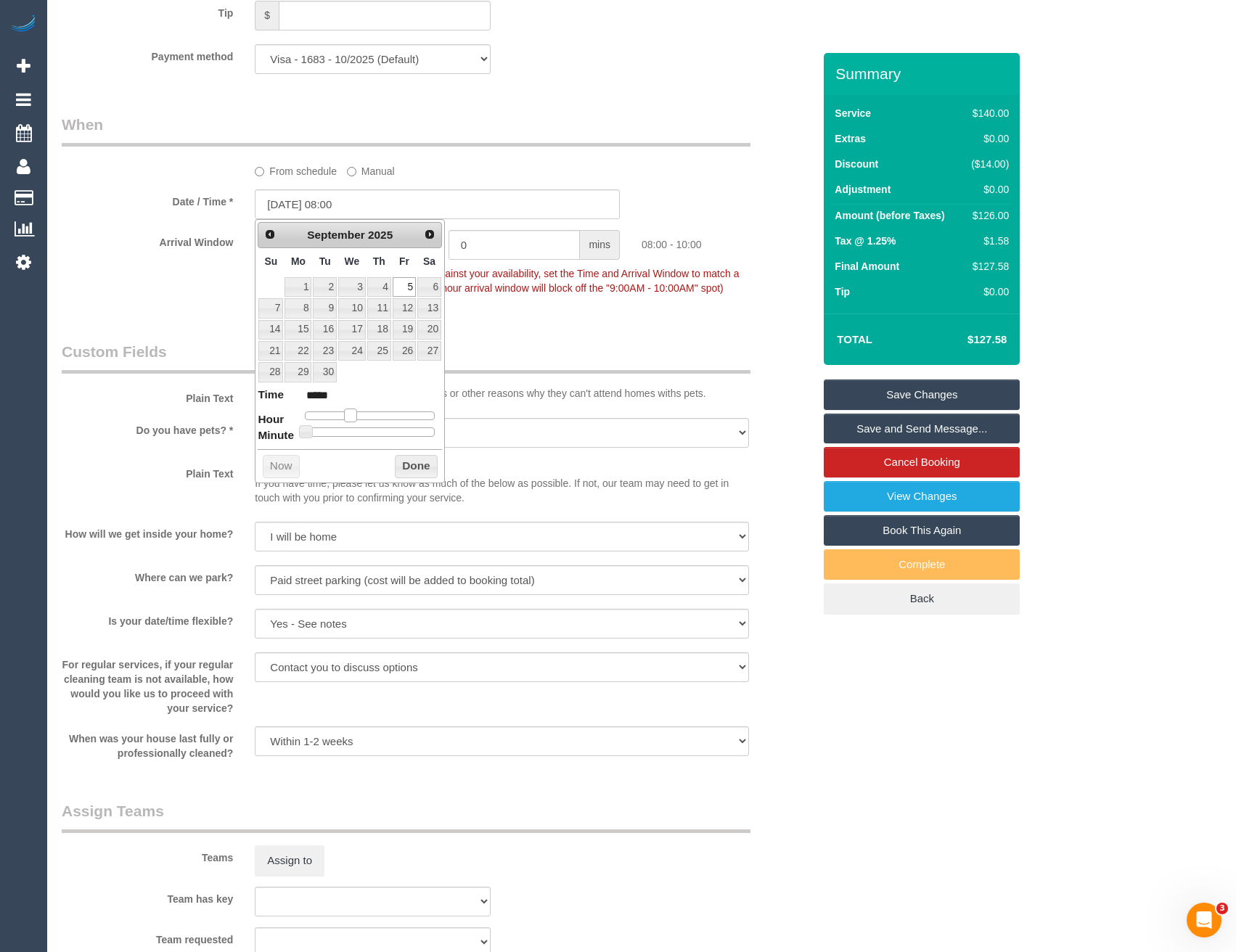
click at [351, 416] on span at bounding box center [350, 415] width 13 height 13
click at [403, 469] on button "Done" at bounding box center [416, 466] width 43 height 23
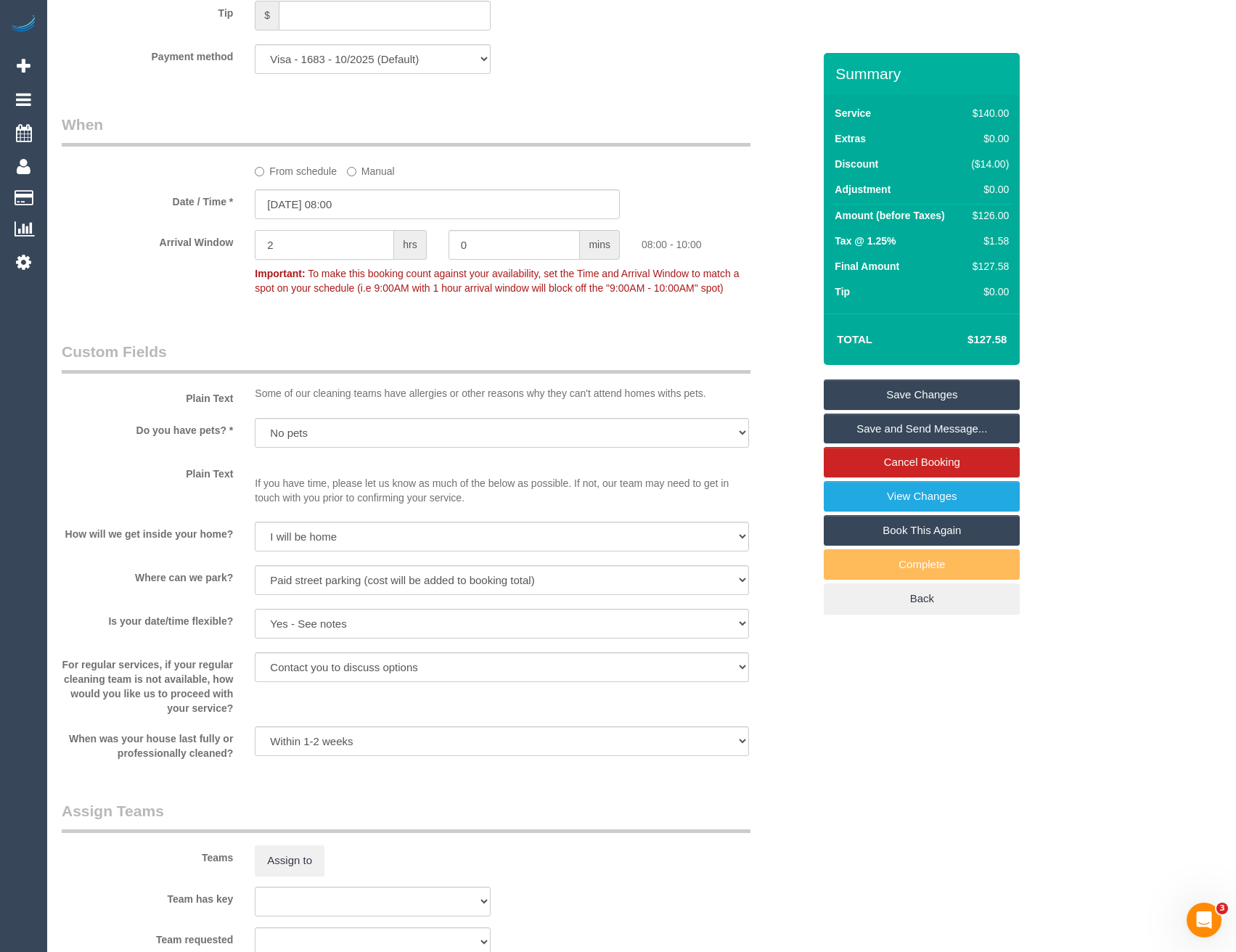
drag, startPoint x: 338, startPoint y: 251, endPoint x: 212, endPoint y: 243, distance: 126.3
click at [215, 246] on div "Arrival Window 2 hrs 0 mins 08:00 - 10:00 Important: To make this booking count…" at bounding box center [437, 265] width 773 height 72
type input "1"
click at [344, 331] on div "Who Email* osnat.horovitz@gmail.com Name * Osnat Horovitz PT cleaner preferred …" at bounding box center [437, 96] width 773 height 3005
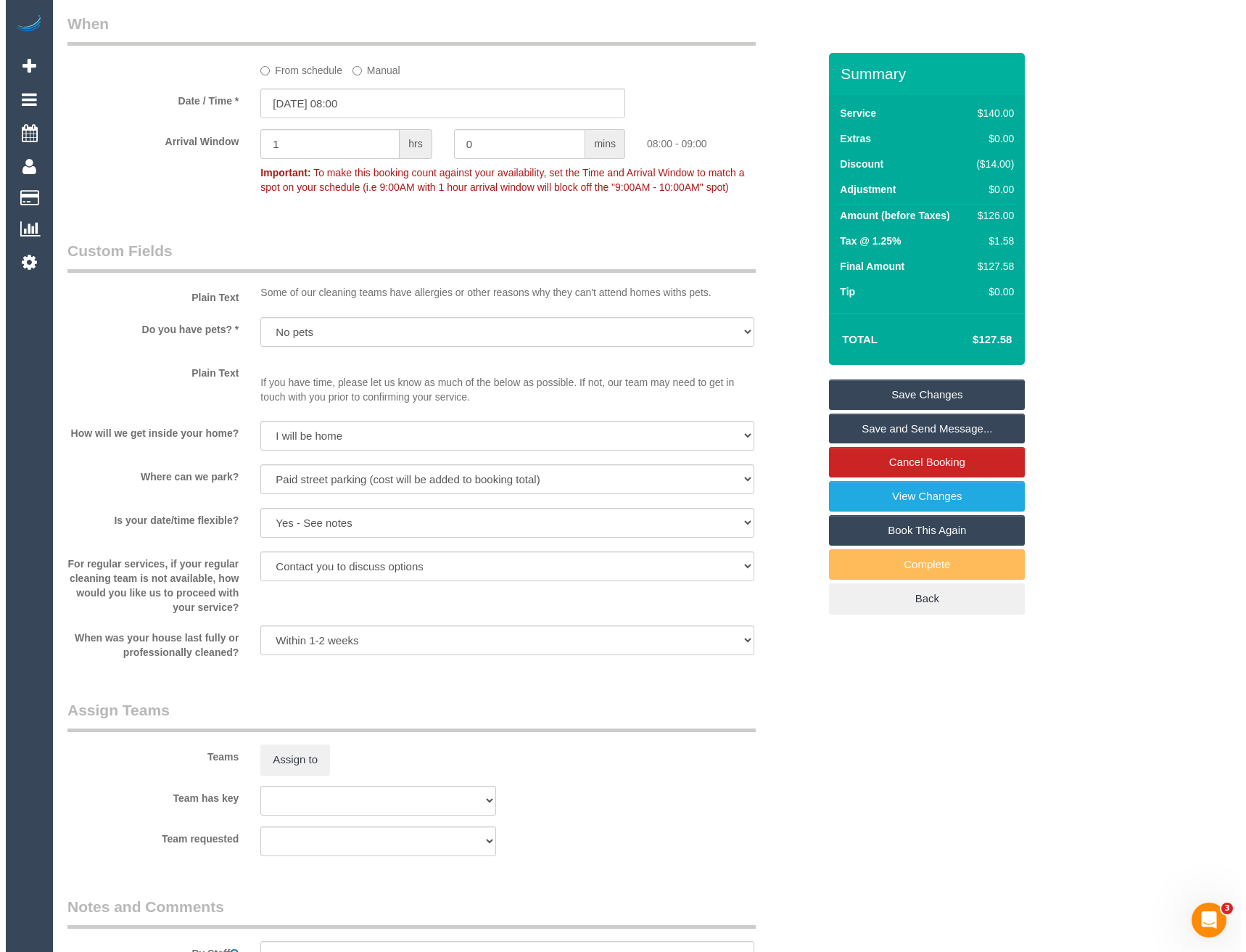
scroll to position [1605, 0]
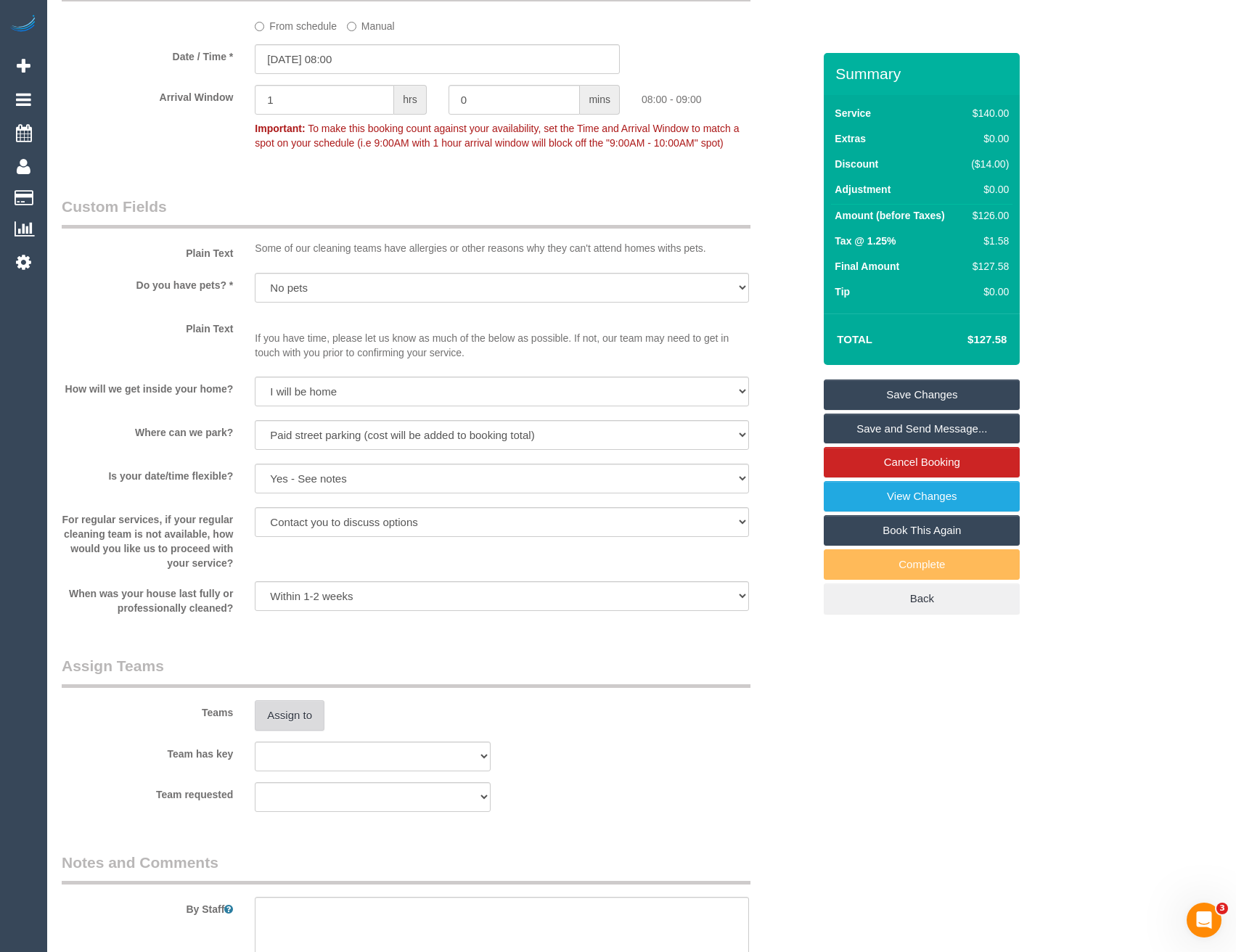
click at [282, 719] on button "Assign to" at bounding box center [289, 715] width 69 height 30
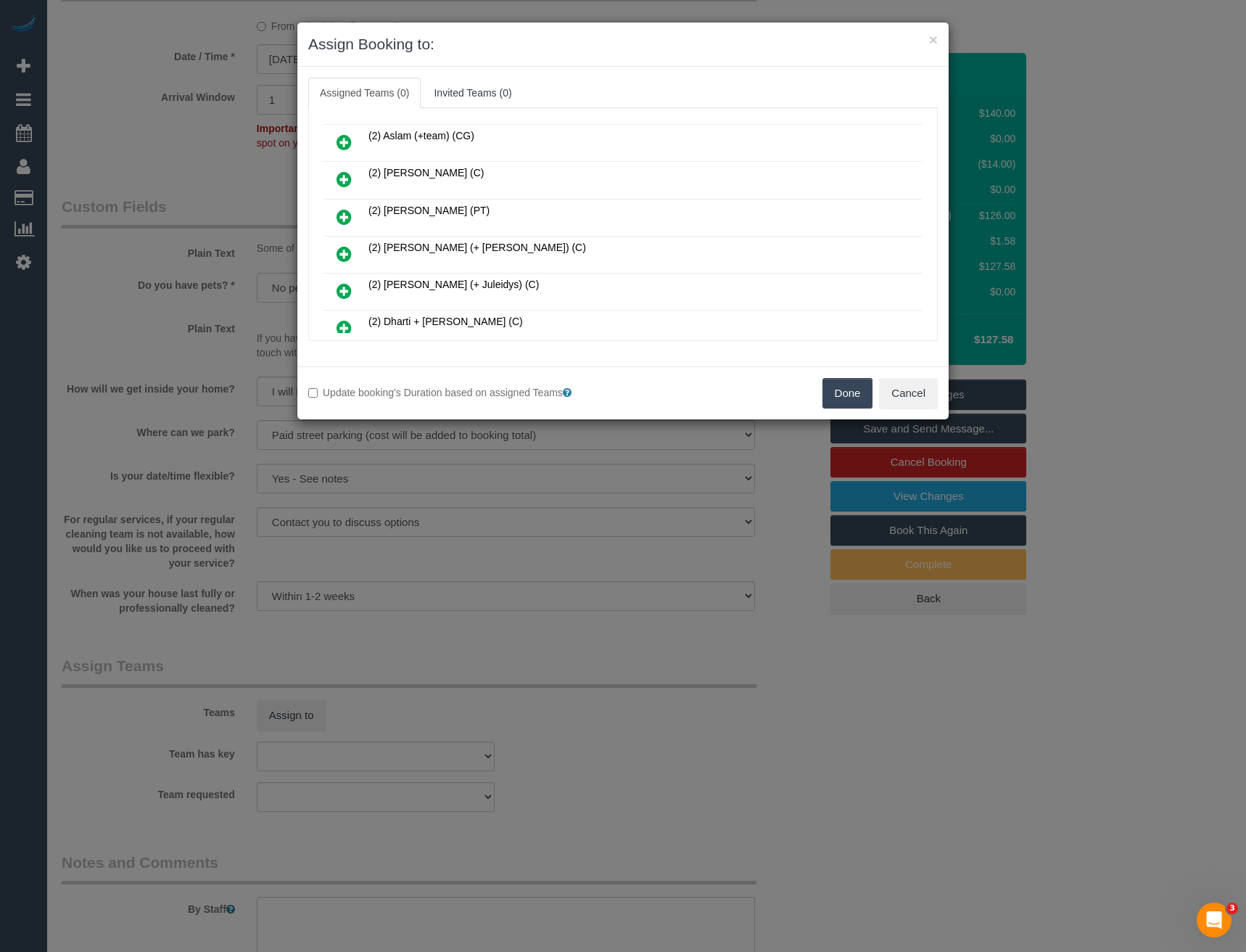
click at [340, 216] on icon at bounding box center [344, 217] width 15 height 18
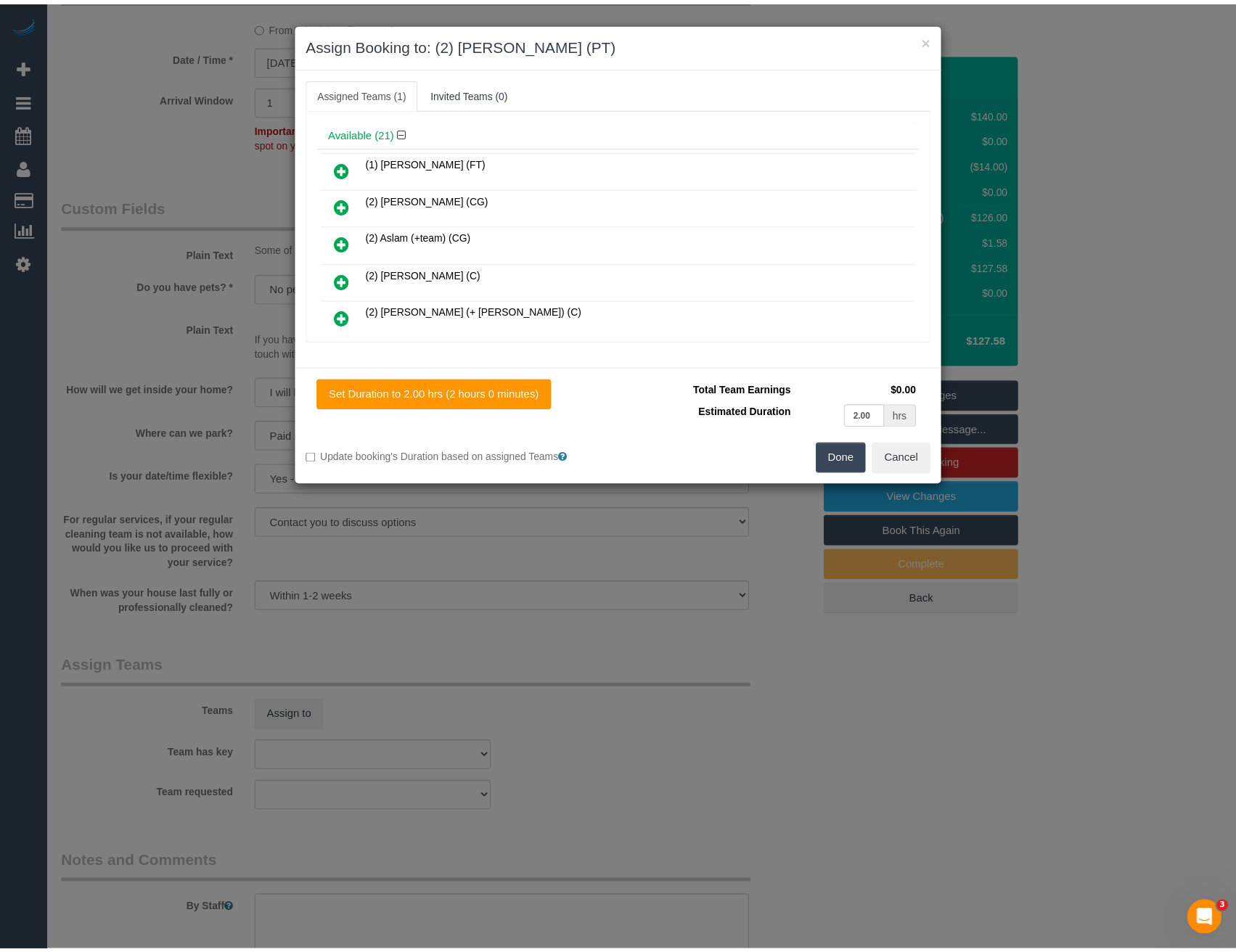
scroll to position [0, 0]
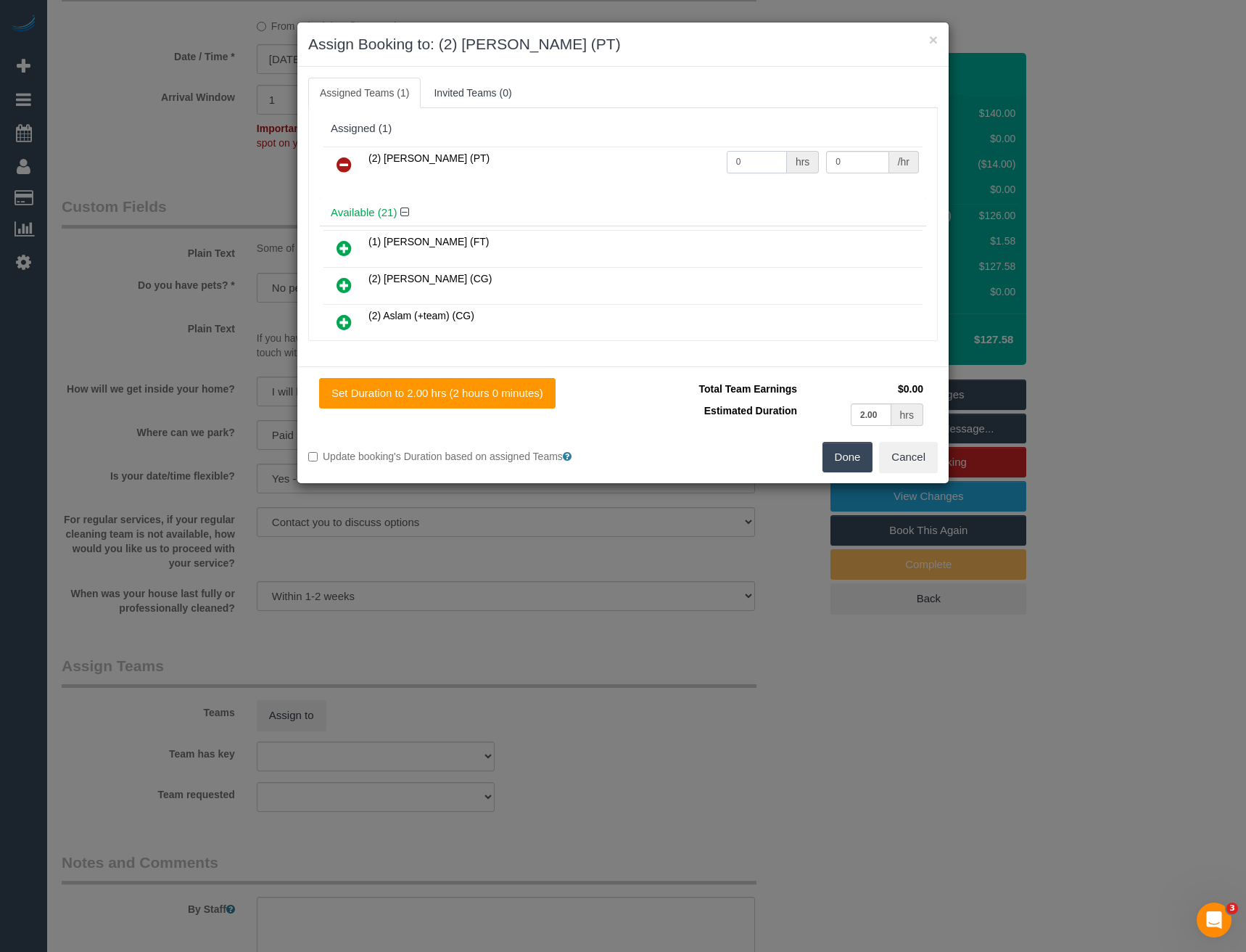
drag, startPoint x: 765, startPoint y: 157, endPoint x: 676, endPoint y: 163, distance: 89.2
click at [683, 164] on tr "(2) Azwad Raza (PT) 0 hrs 0 /hr" at bounding box center [623, 165] width 599 height 37
type input "2"
type input "37.5"
click at [815, 450] on div "Done Cancel" at bounding box center [786, 456] width 326 height 30
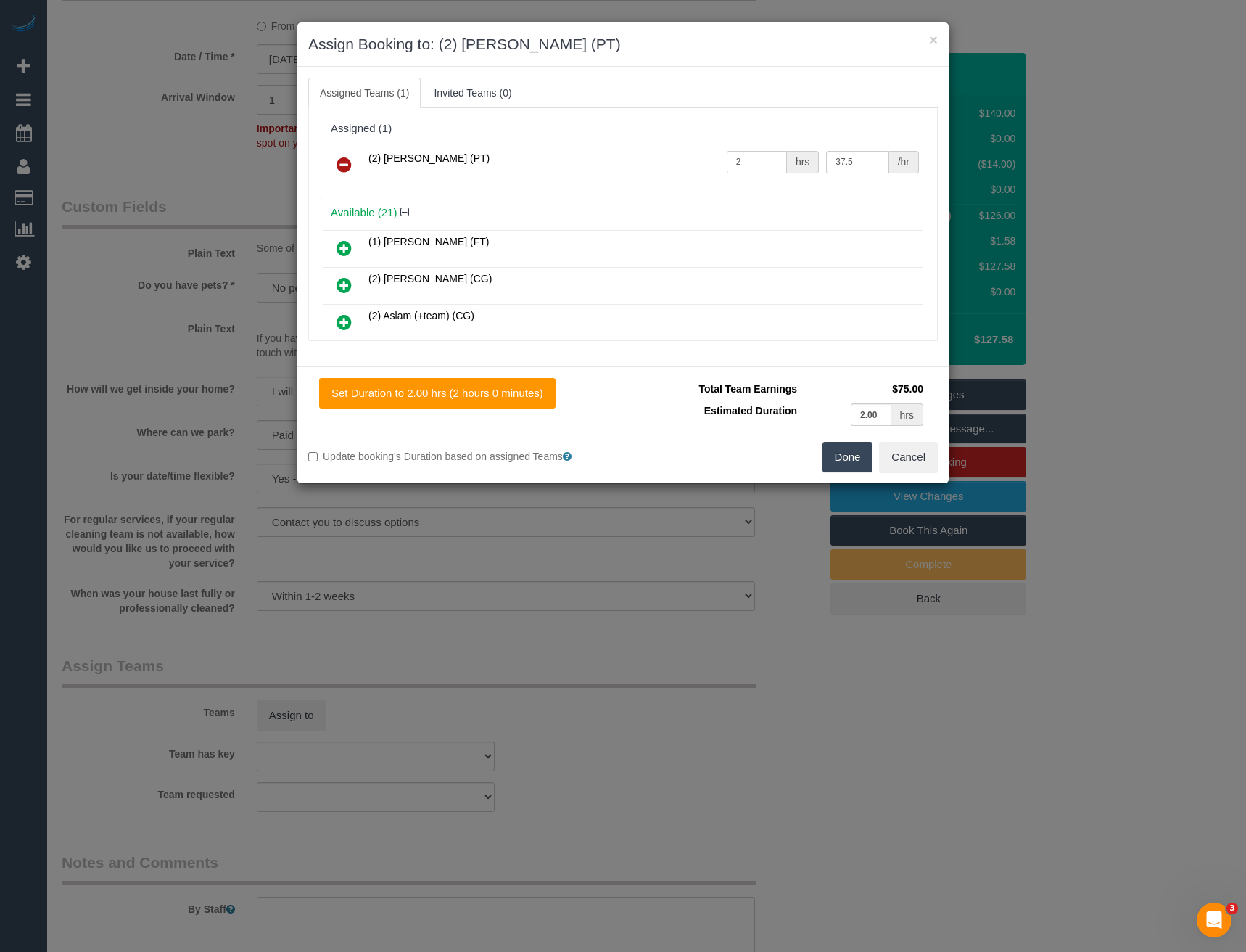
click at [876, 468] on div "Done Cancel" at bounding box center [786, 456] width 326 height 30
click at [849, 463] on button "Done" at bounding box center [848, 456] width 51 height 30
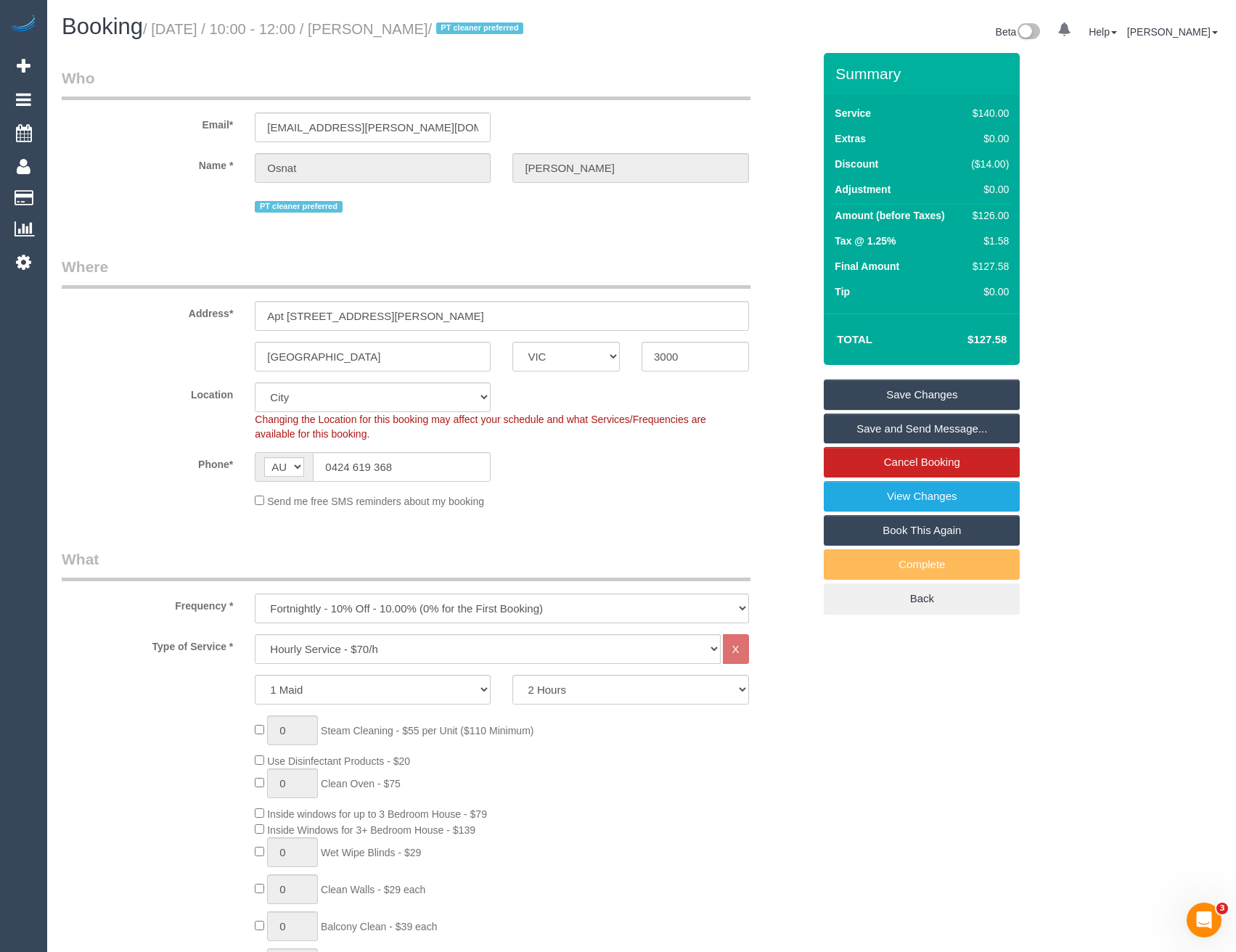
click at [855, 399] on link "Save Changes" at bounding box center [922, 395] width 196 height 30
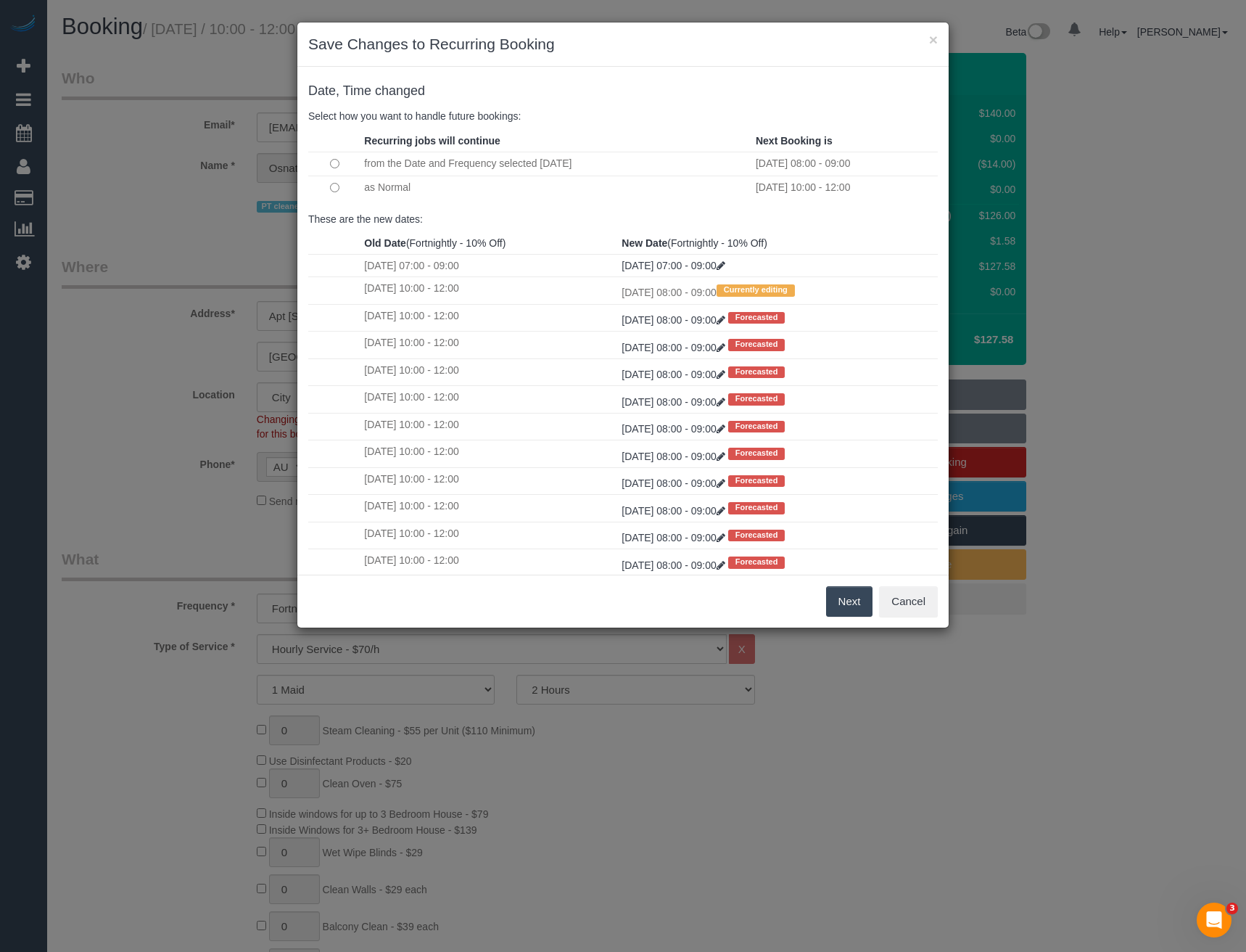
click at [845, 600] on button "Next" at bounding box center [850, 601] width 47 height 30
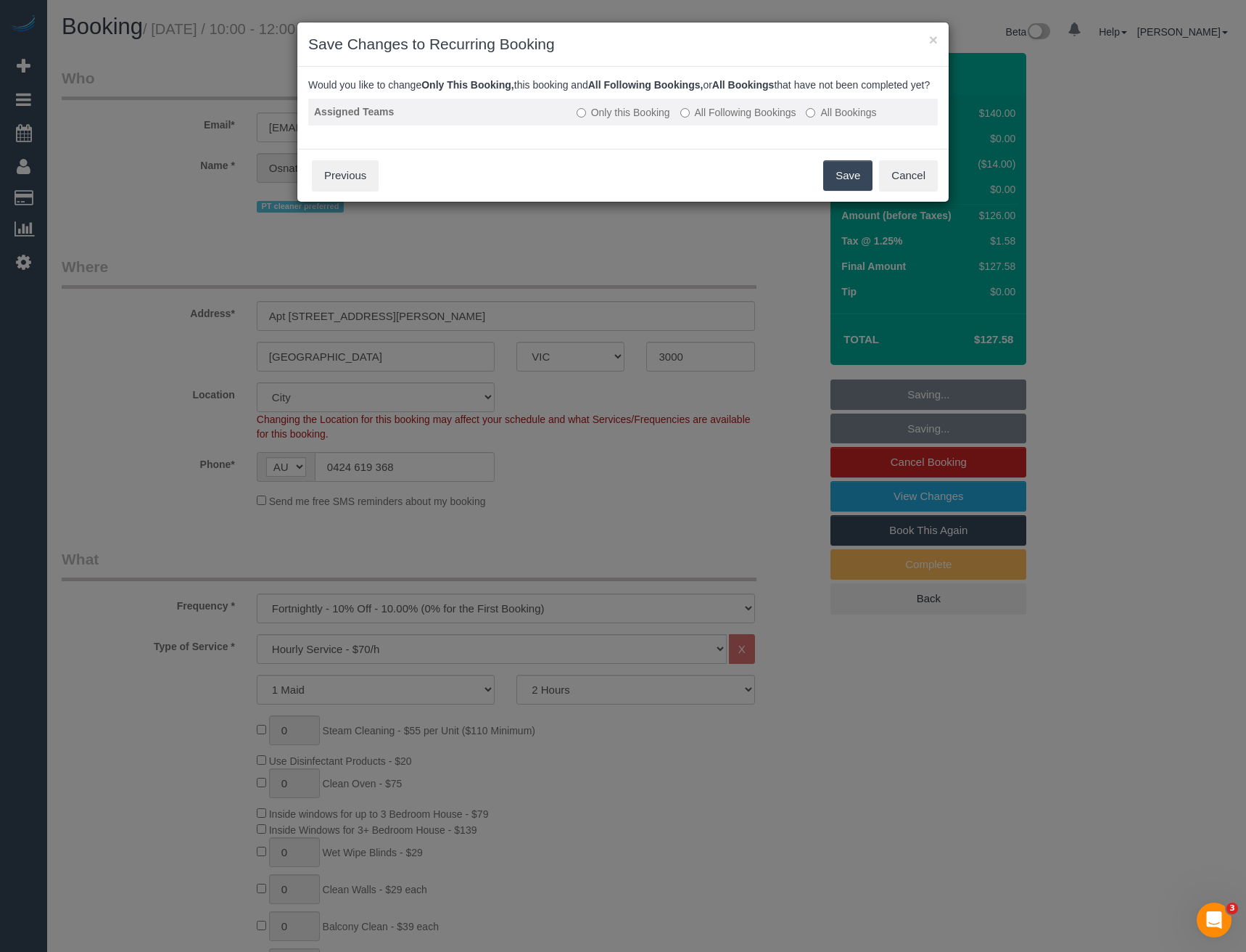
click at [716, 119] on label "All Following Bookings" at bounding box center [738, 113] width 116 height 15
click at [838, 191] on button "Save" at bounding box center [848, 175] width 49 height 30
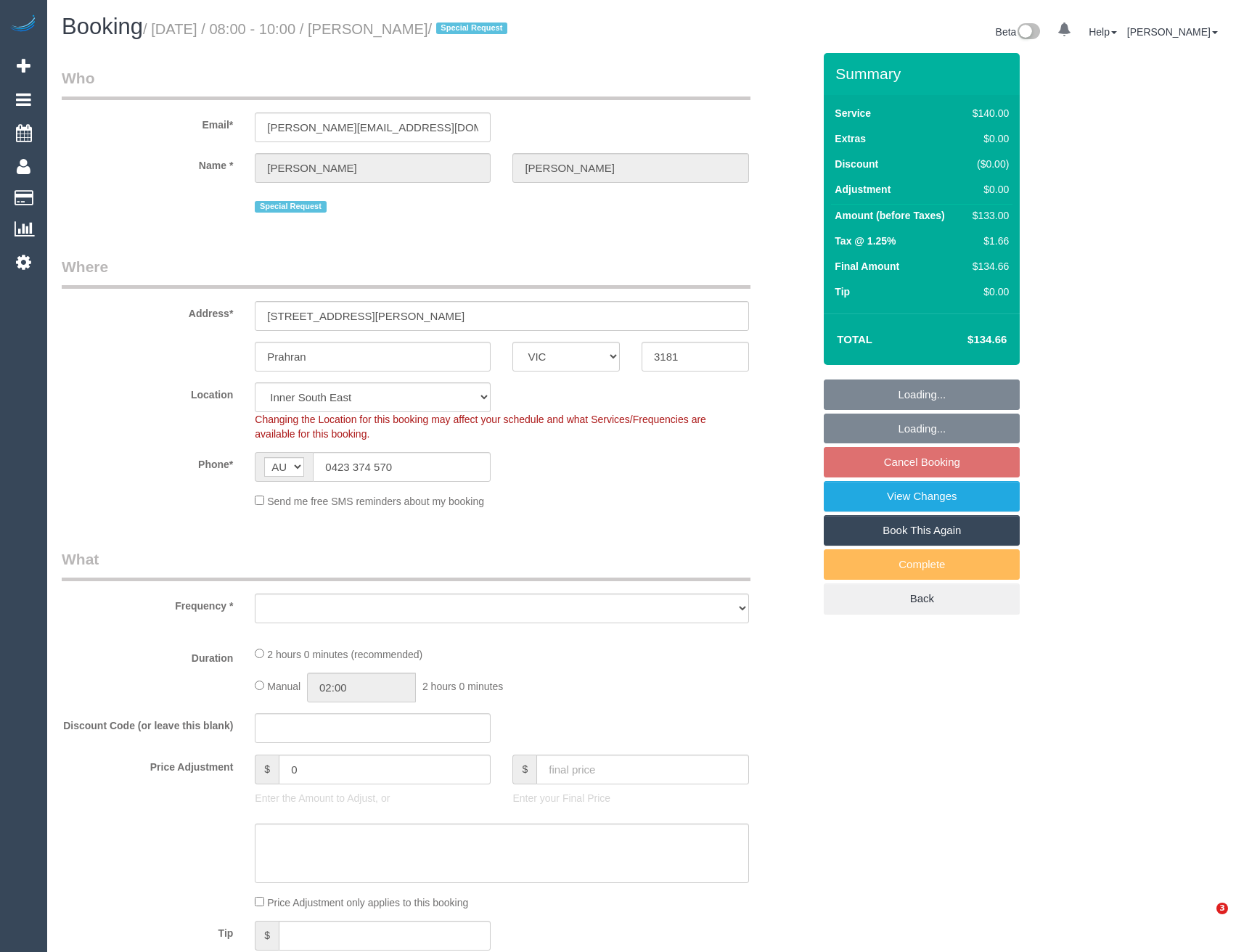
select select "VIC"
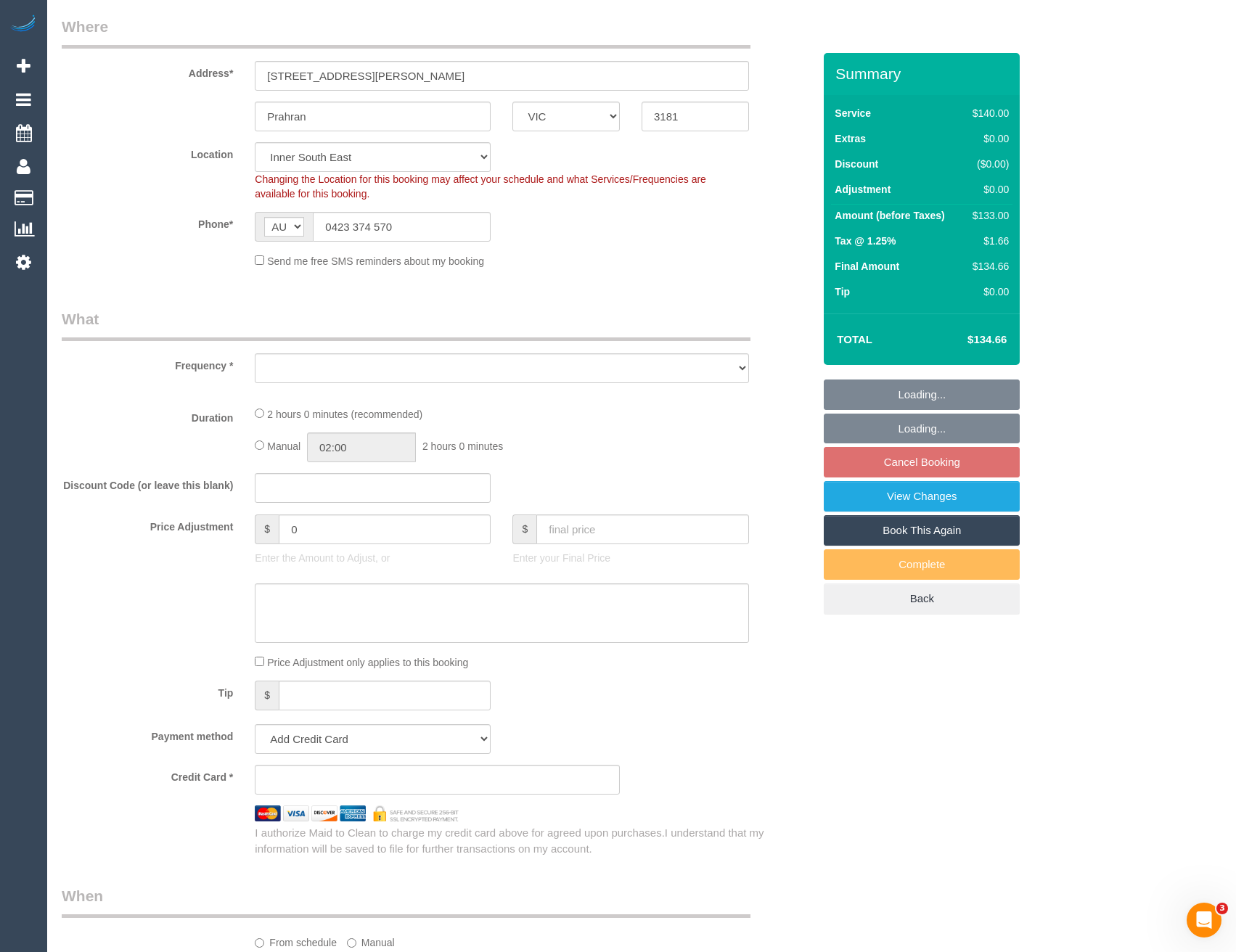
select select "object:679"
select select "string:stripe-pm_1N8Akt2GScqysDRVevJc3FgM"
select select "number:29"
select select "number:16"
select select "number:19"
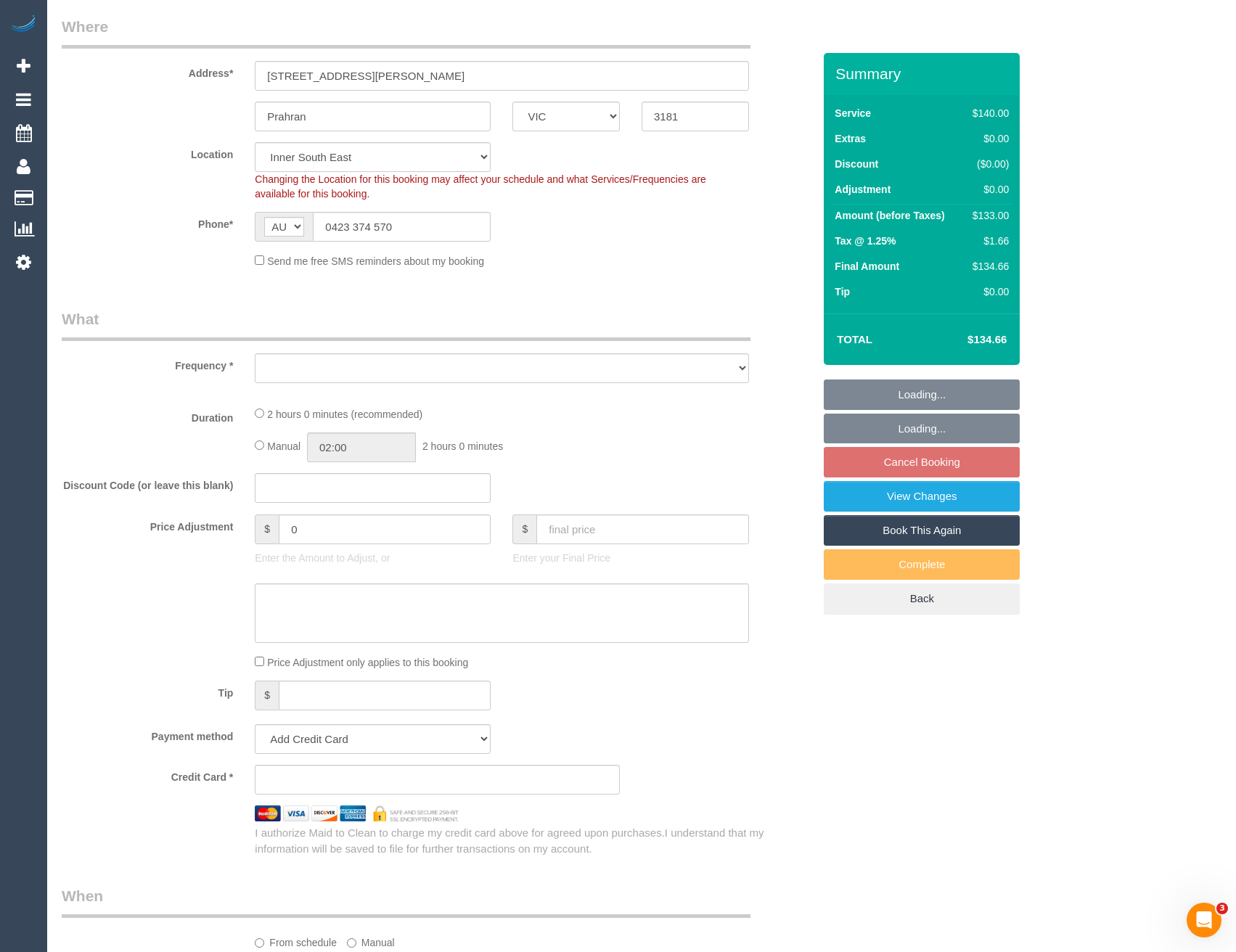
select select "number:23"
select select "number:34"
select select "number:11"
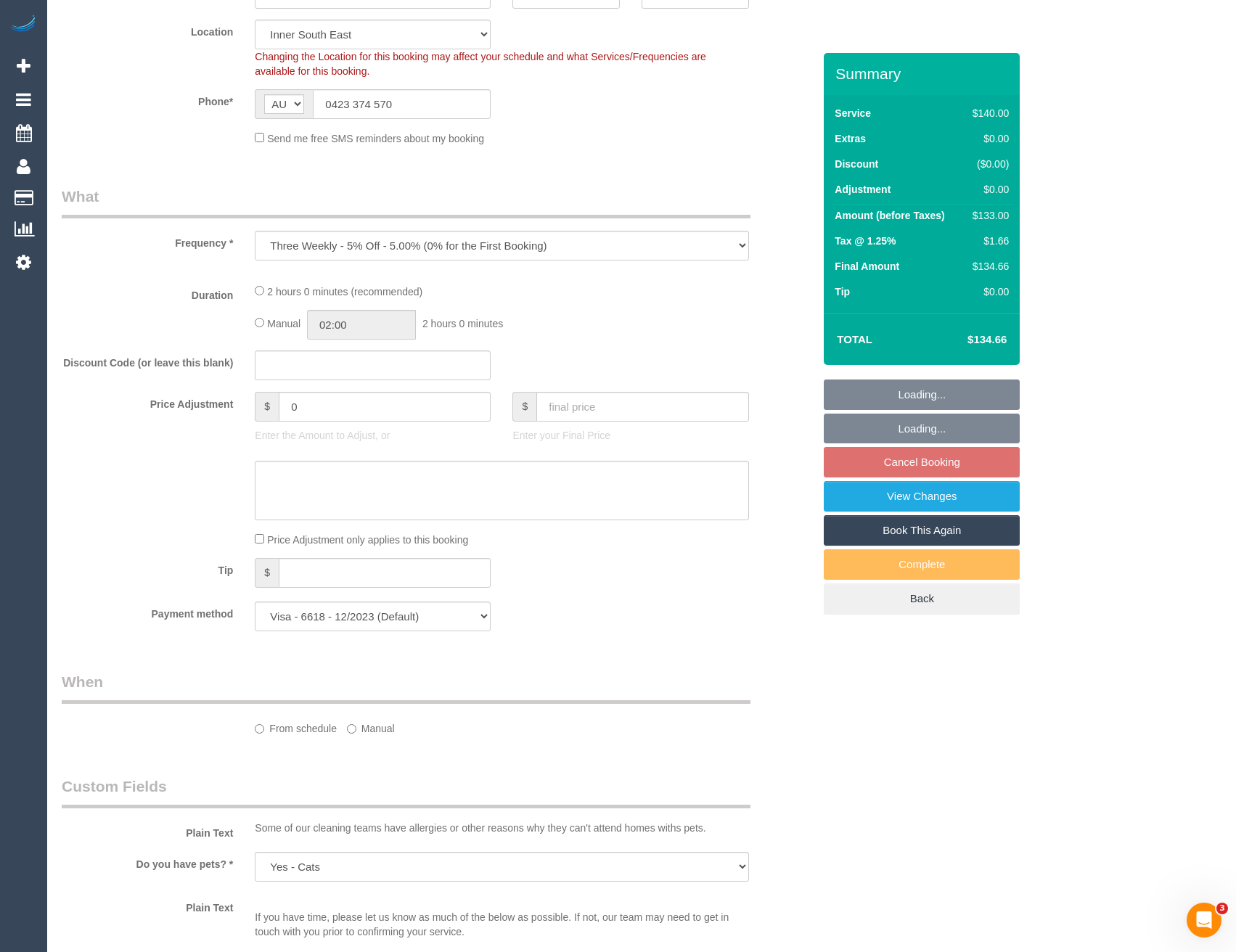
select select "object:848"
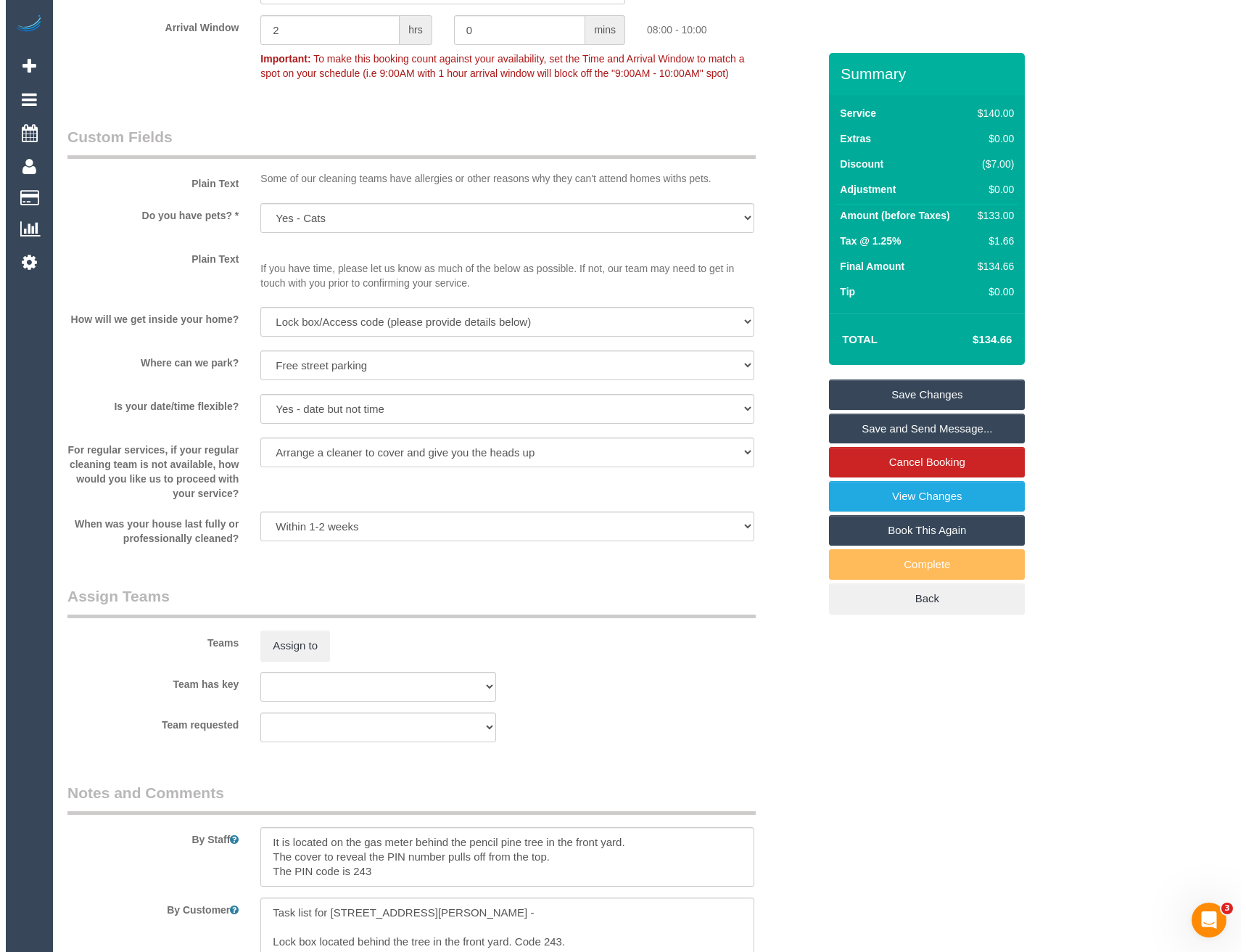
scroll to position [1742, 0]
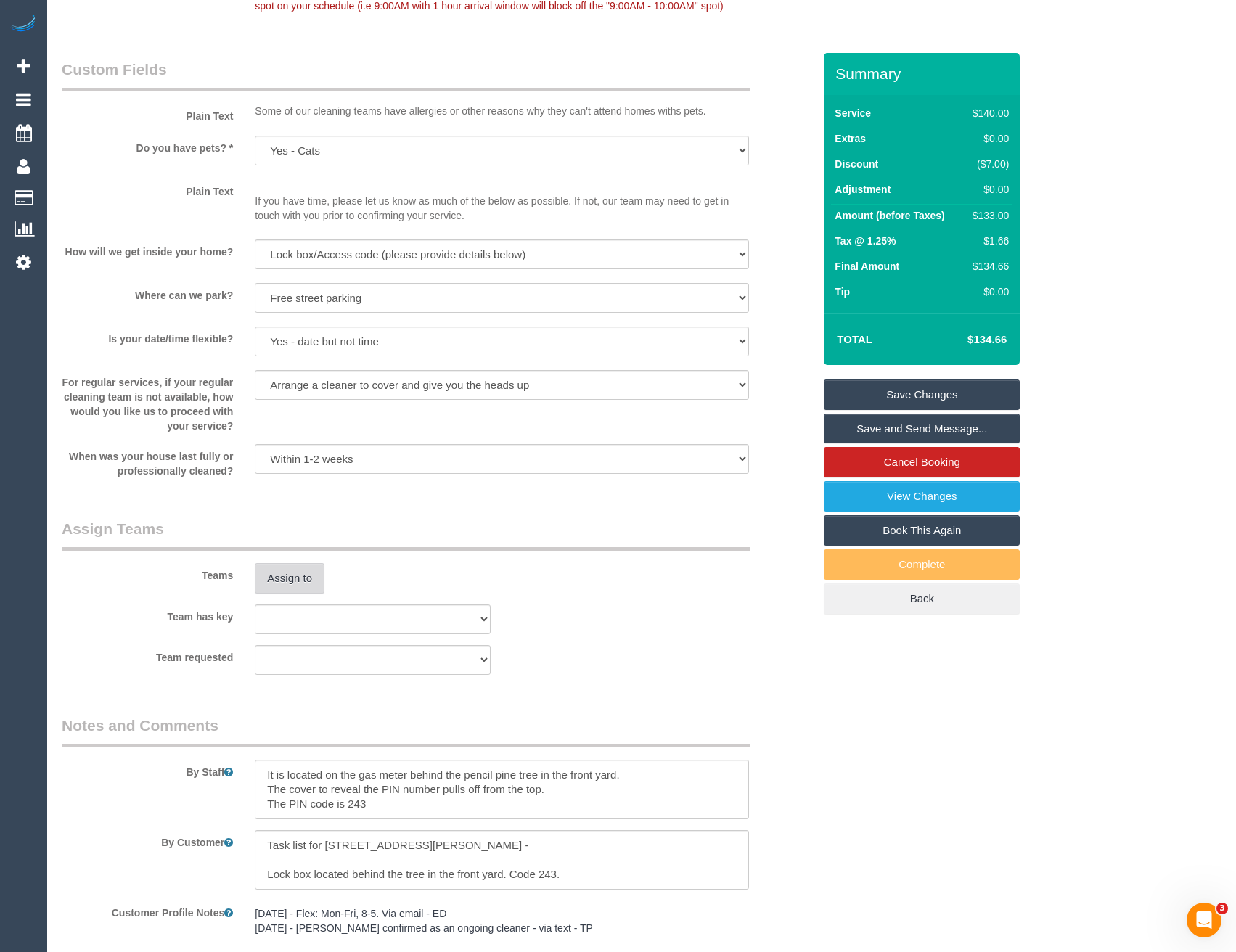
click at [302, 583] on button "Assign to" at bounding box center [289, 578] width 69 height 30
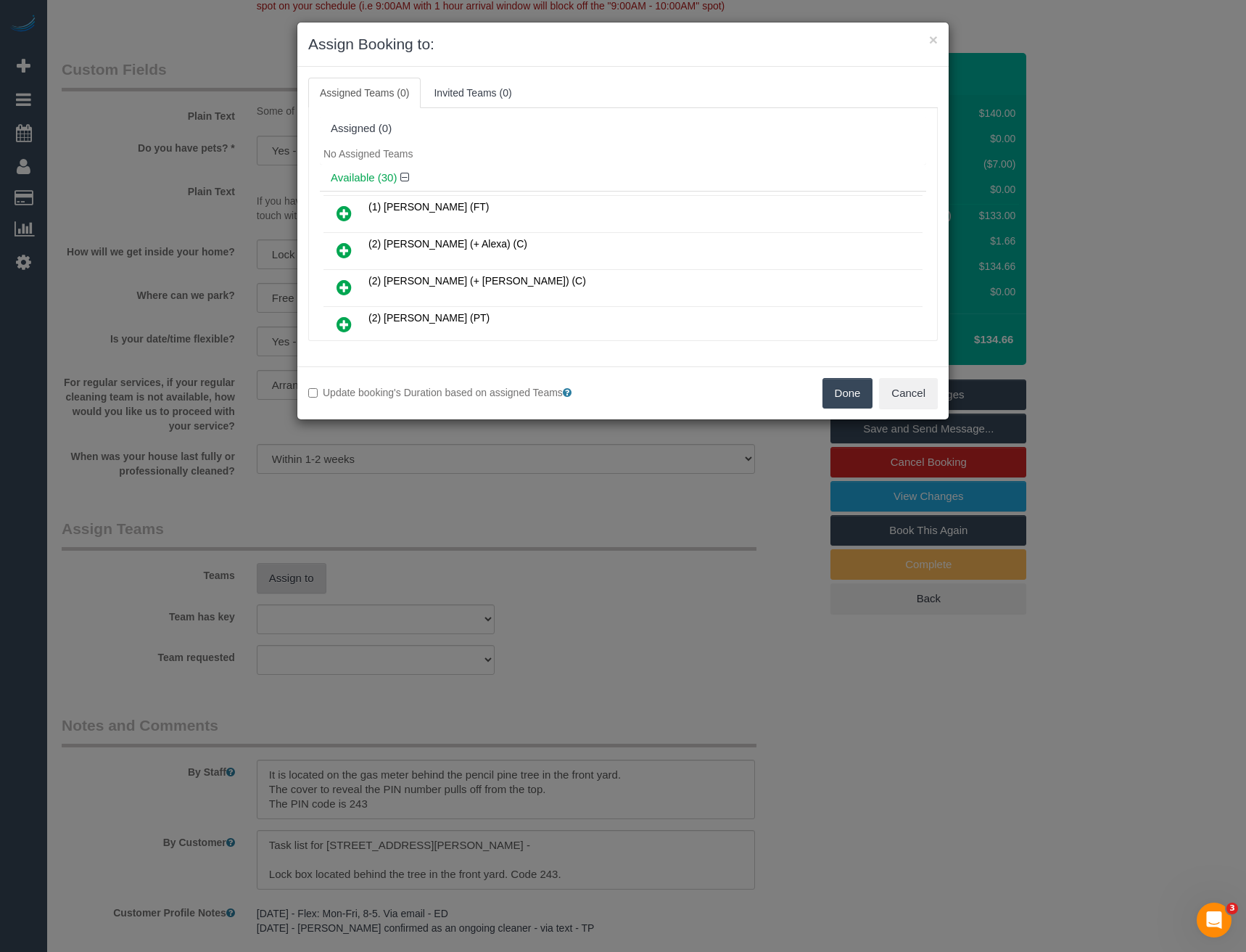
scroll to position [1908, 0]
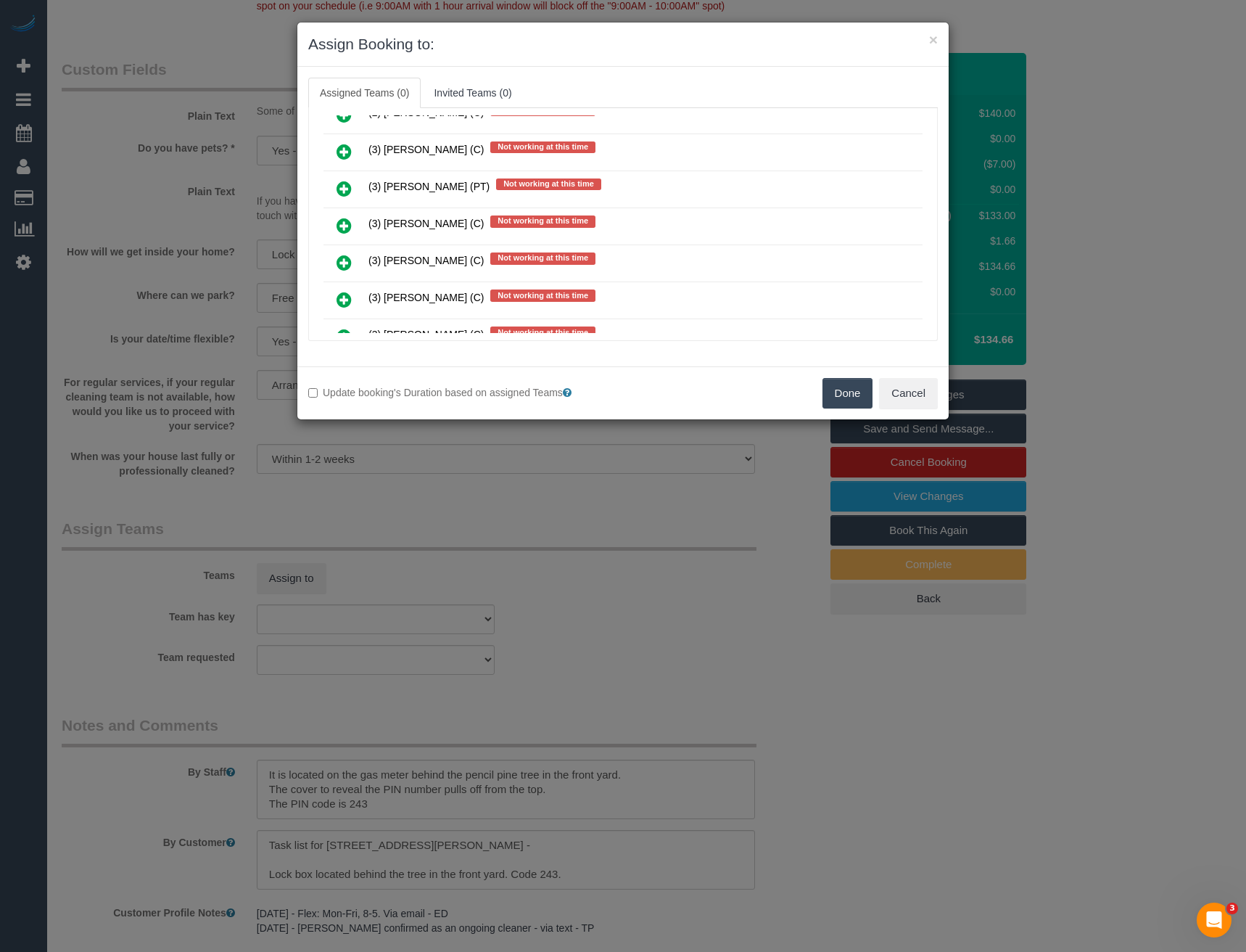
click at [339, 220] on icon at bounding box center [344, 226] width 15 height 18
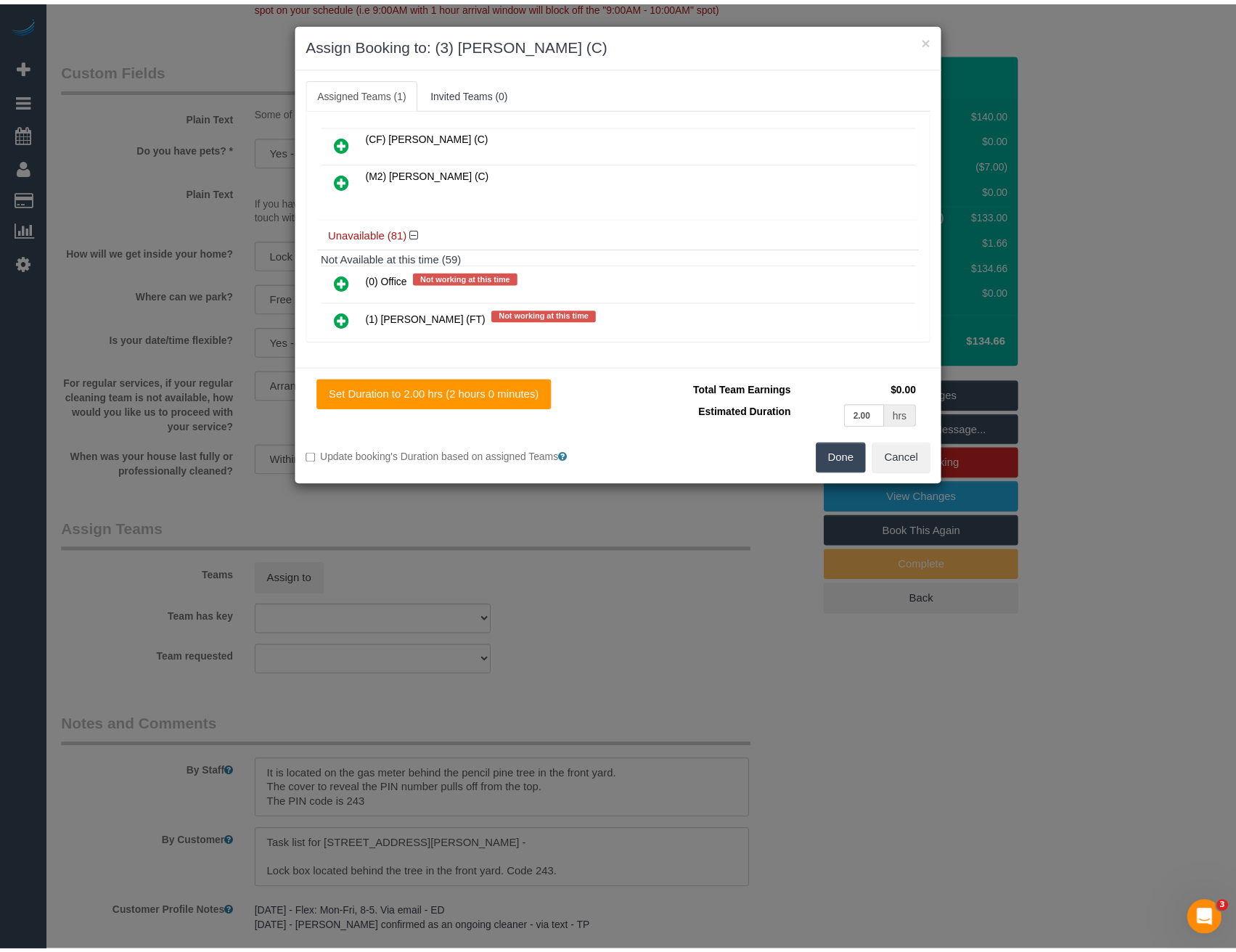
scroll to position [0, 0]
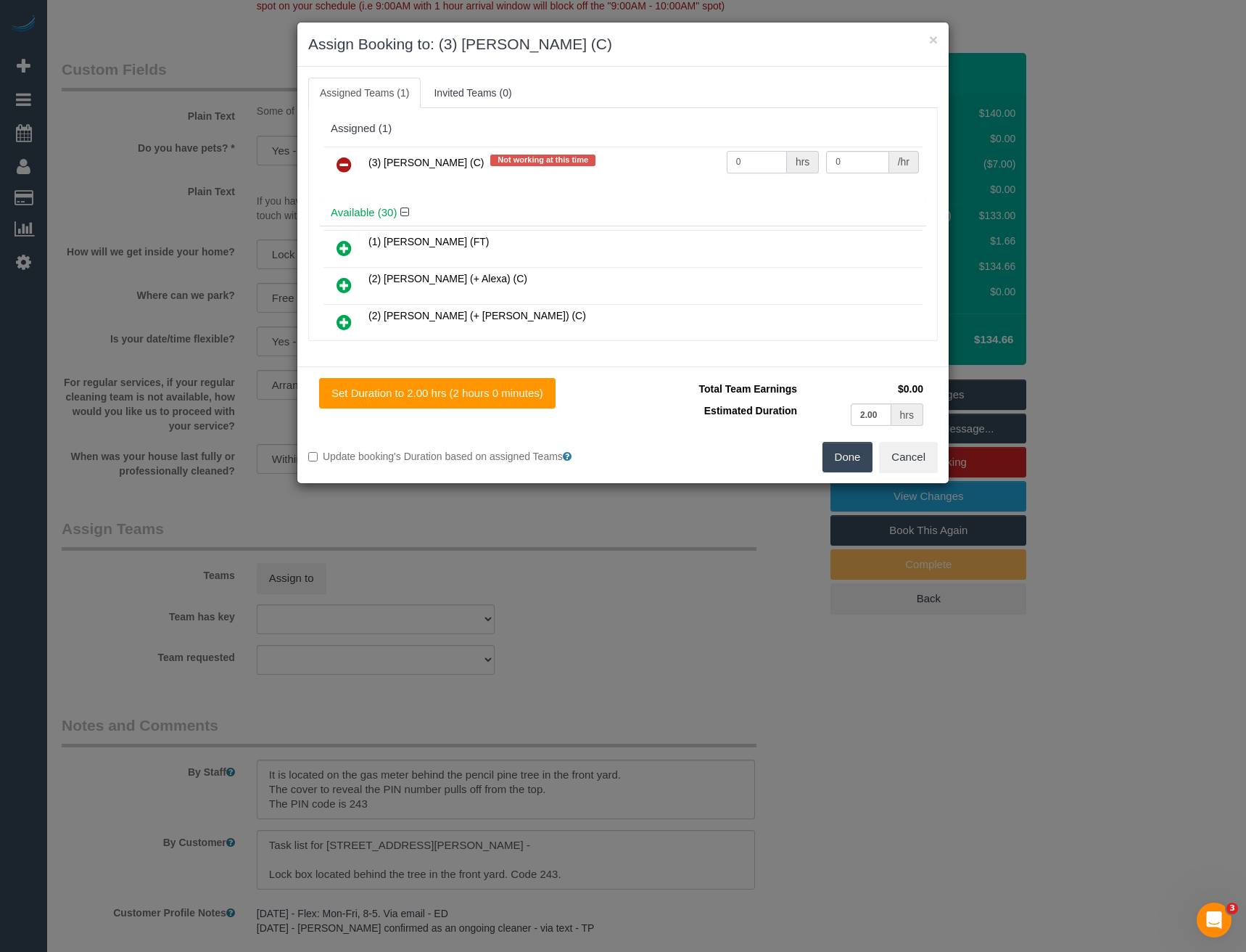
drag, startPoint x: 755, startPoint y: 159, endPoint x: 674, endPoint y: 169, distance: 81.6
click at [675, 167] on tr "(3) [PERSON_NAME] (C) Not working at this time 0 hrs 0 /hr" at bounding box center [623, 165] width 599 height 37
type input "2"
type input "35"
click at [839, 450] on button "Done" at bounding box center [848, 456] width 51 height 30
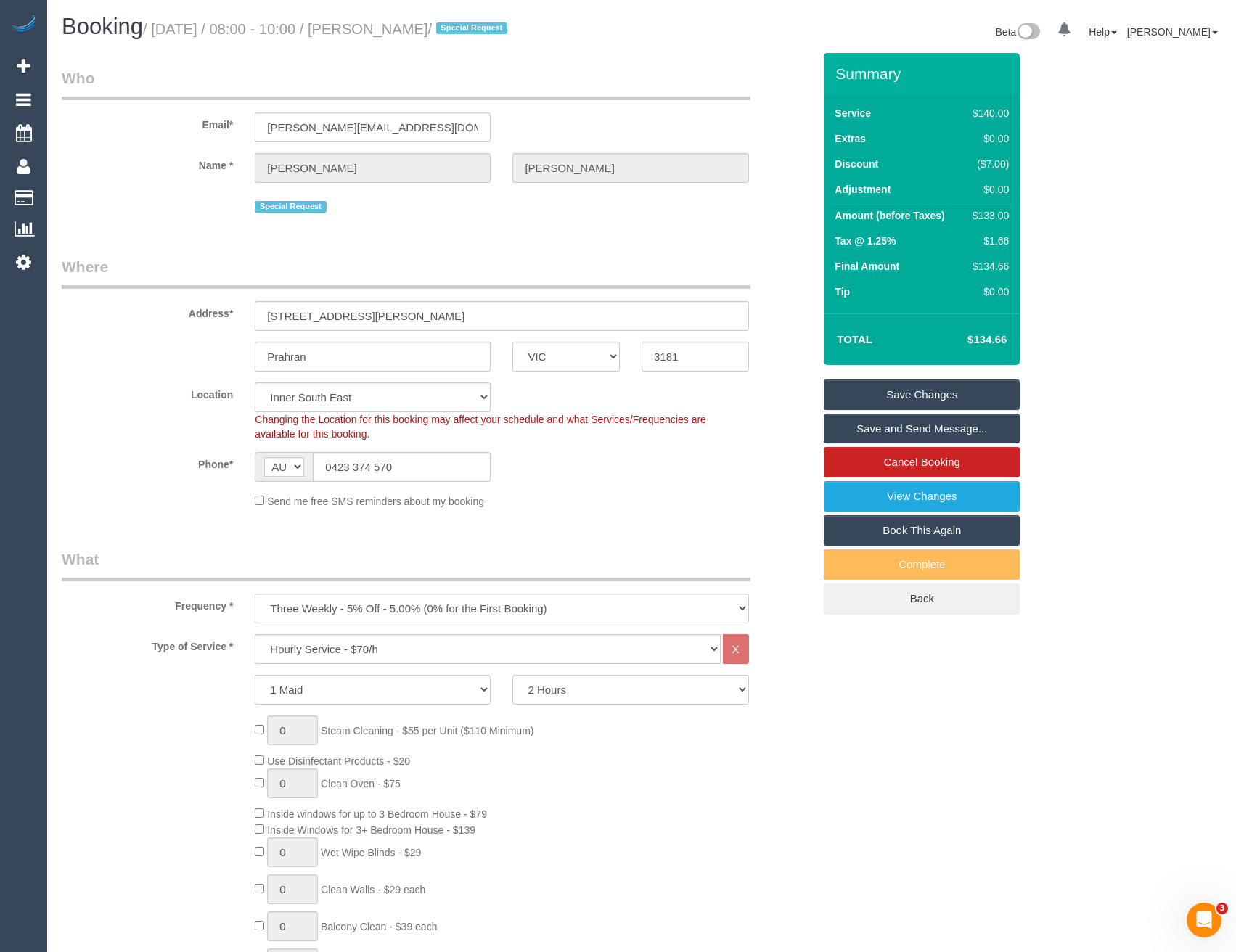
click at [898, 432] on link "Save and Send Message..." at bounding box center [922, 428] width 196 height 30
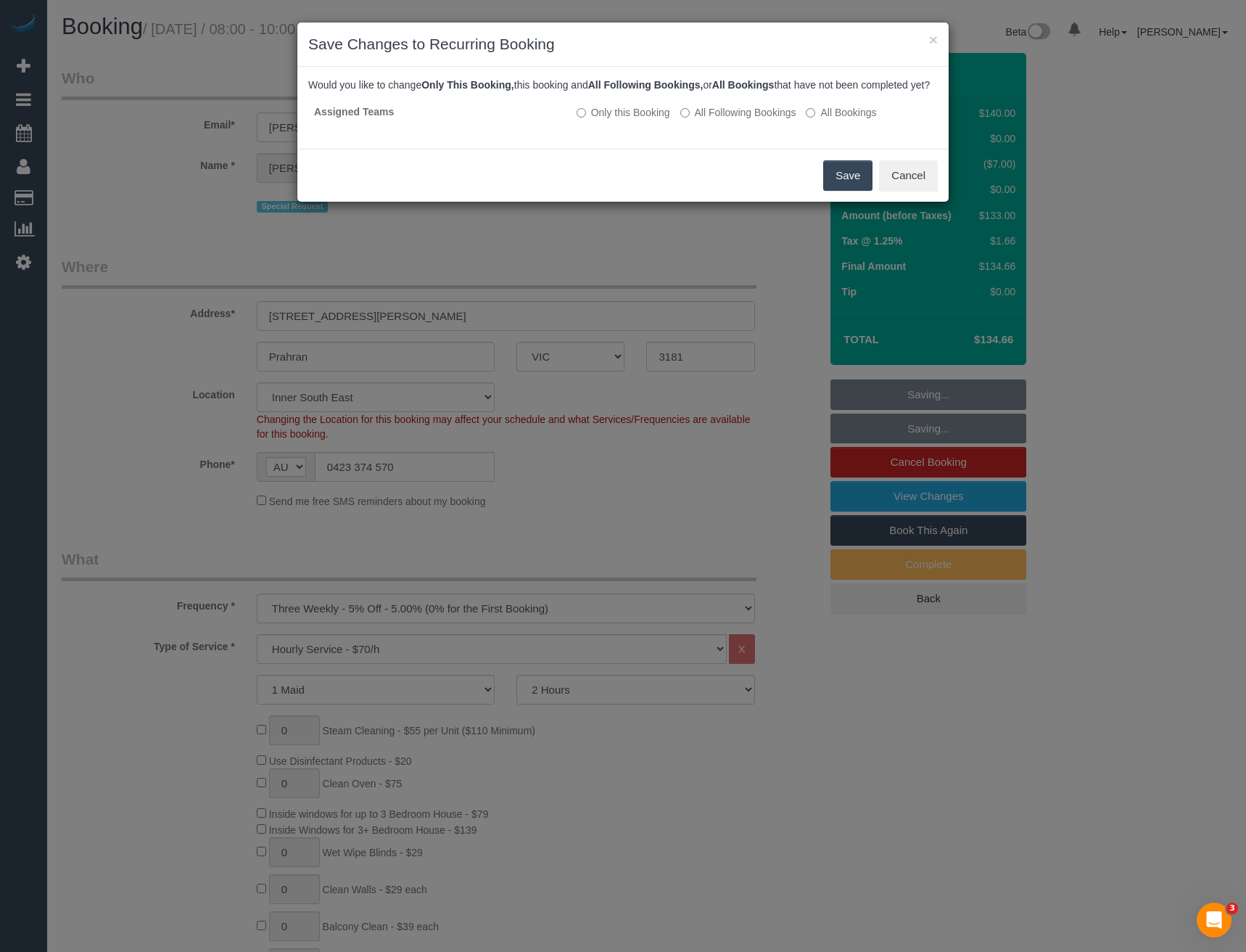
drag, startPoint x: 840, startPoint y: 183, endPoint x: 731, endPoint y: 145, distance: 115.4
click at [840, 183] on button "Save" at bounding box center [848, 175] width 49 height 30
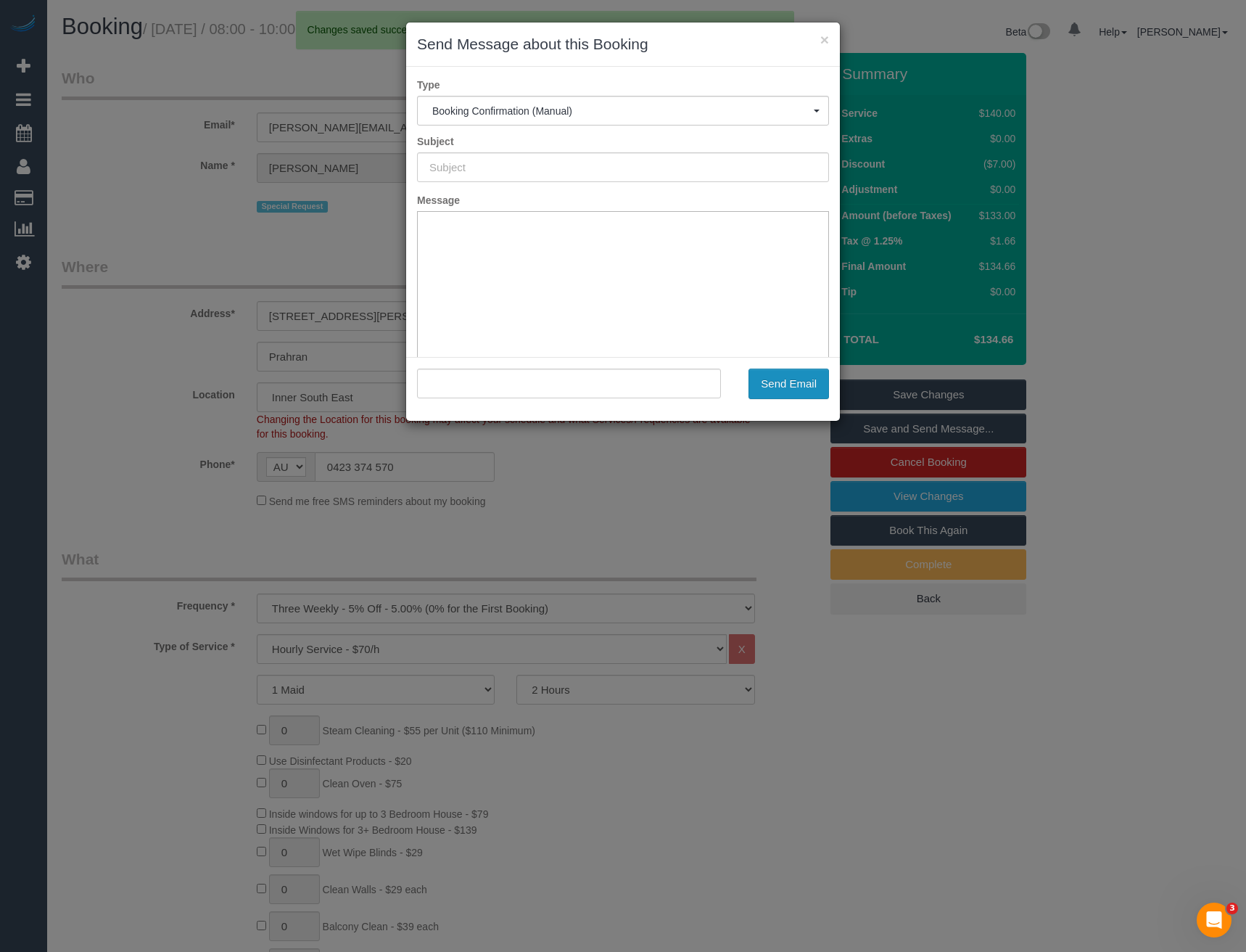
type input "Booking Confirmed"
type input ""Erin Cahill" <erin.cahill1@hotmail.com>"
click at [783, 383] on button "Send Email" at bounding box center [788, 383] width 80 height 30
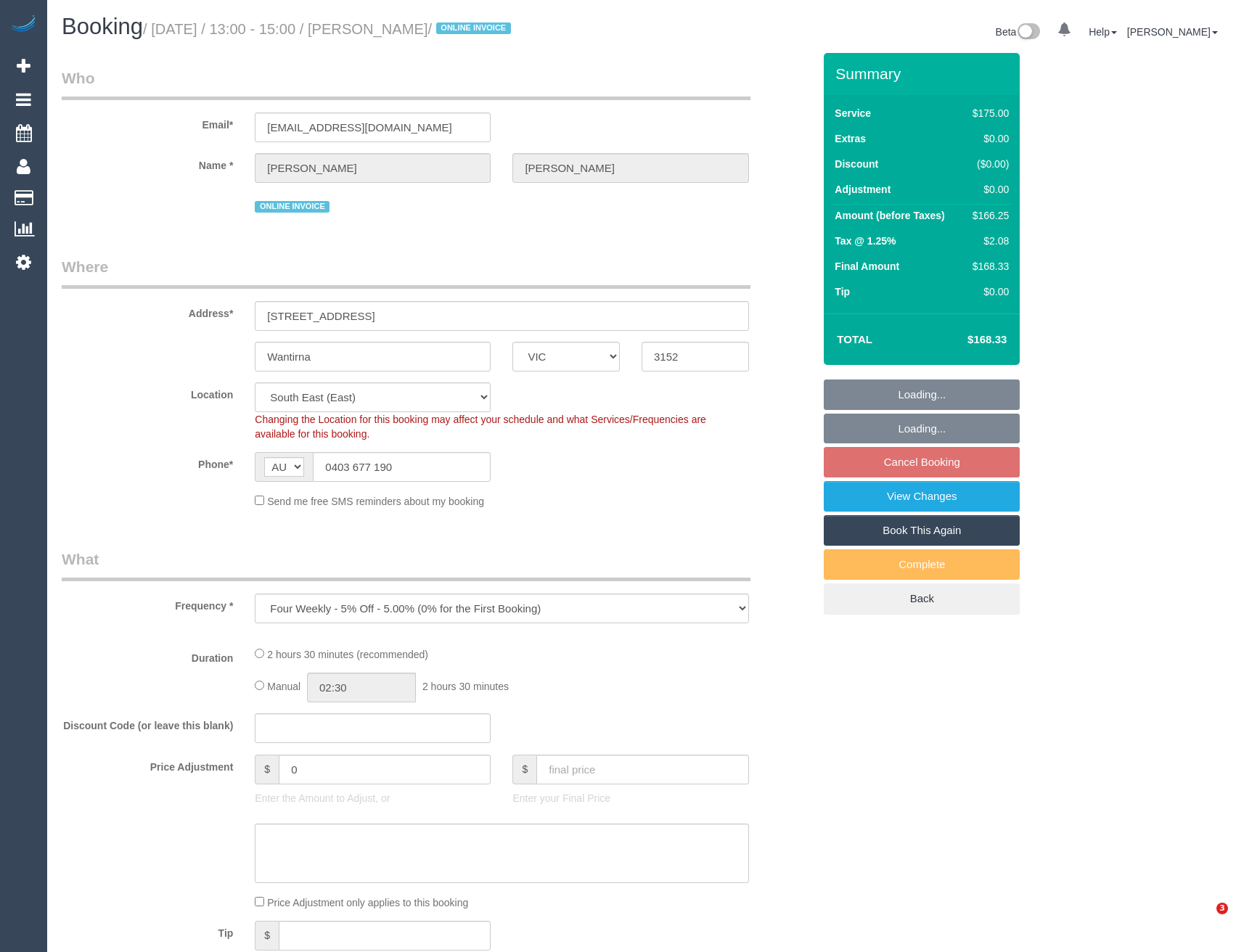
select select "VIC"
select select "150"
select select "number:28"
select select "number:14"
select select "number:19"
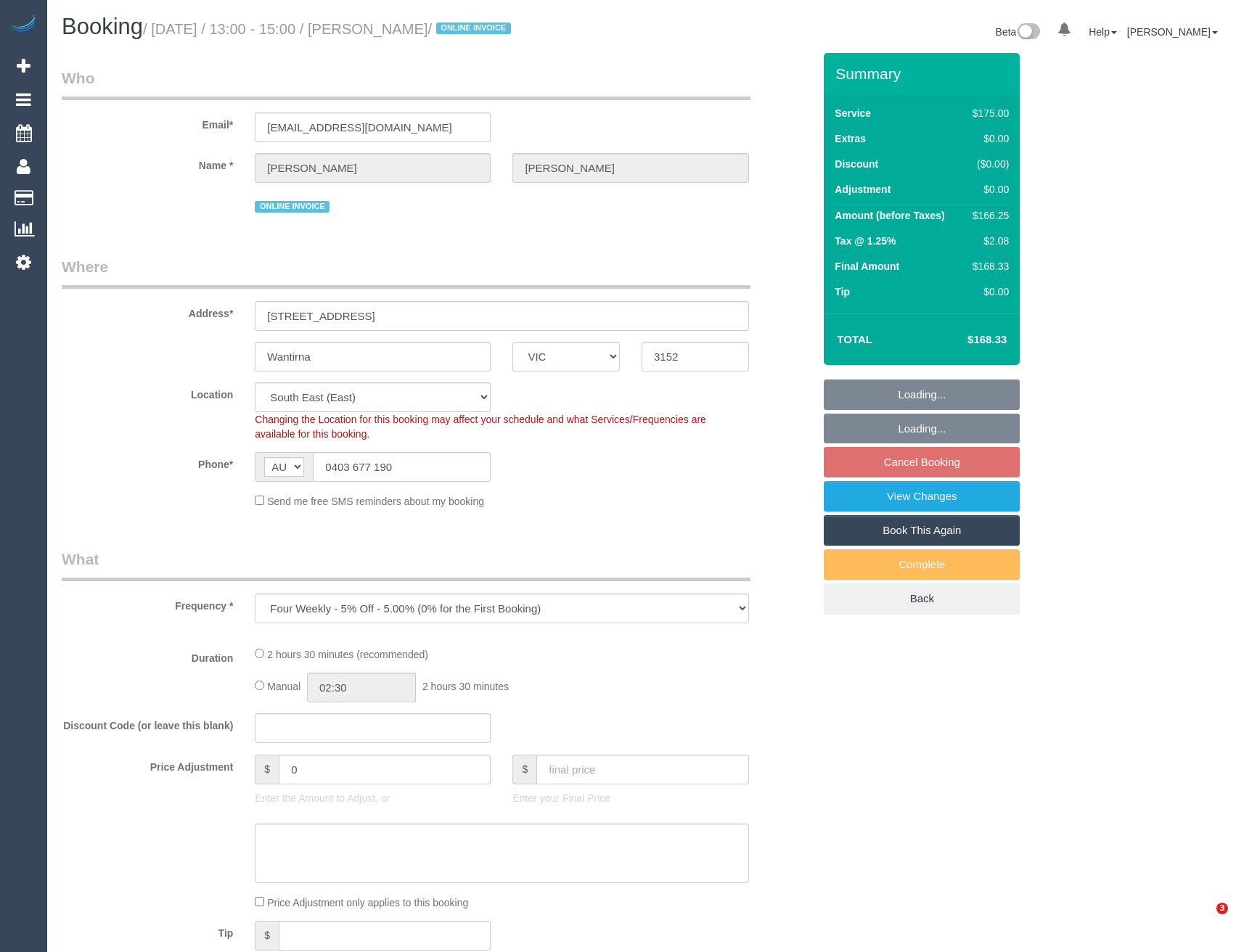
select select "number:36"
select select "number:34"
select select "number:26"
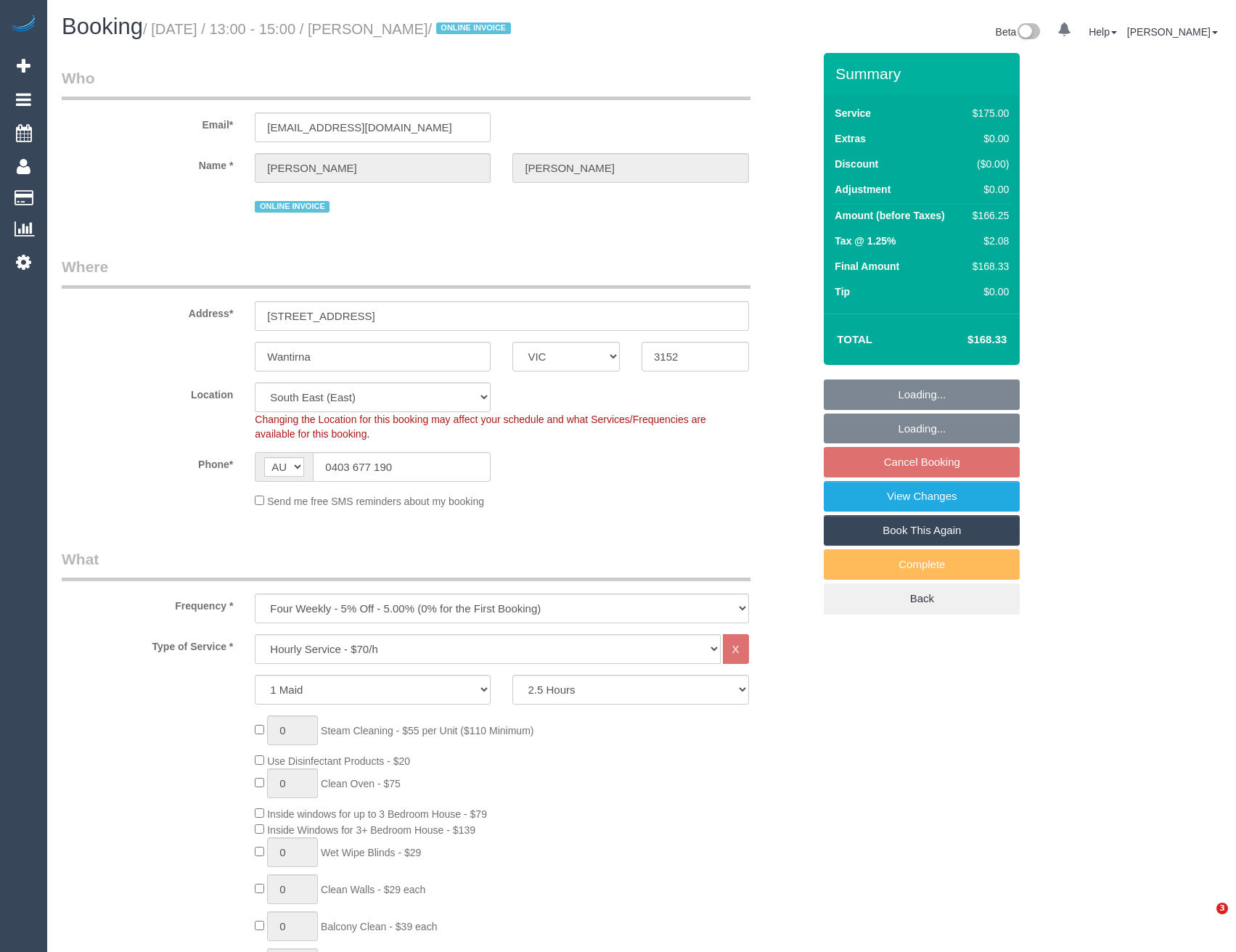
select select "object:862"
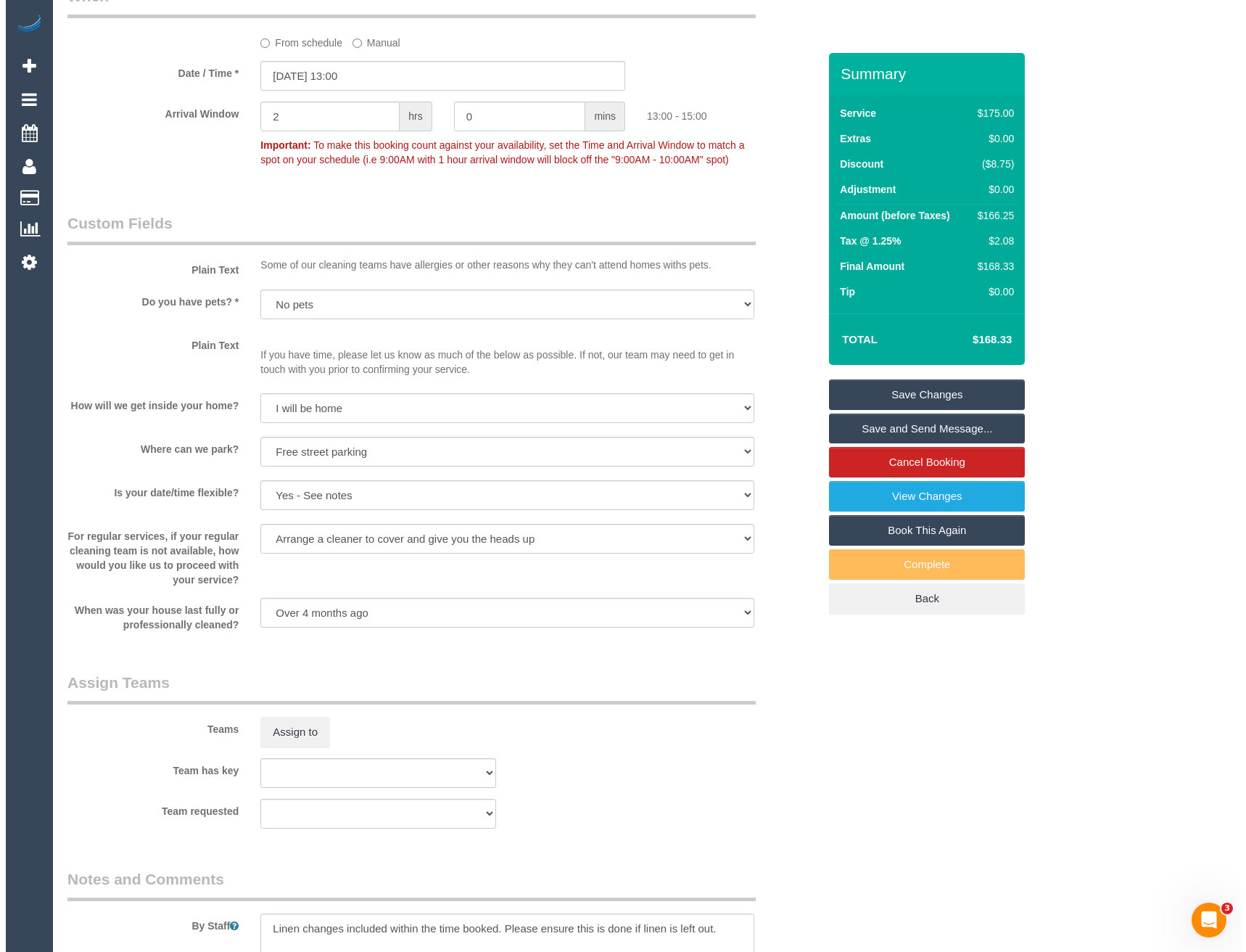
scroll to position [1669, 0]
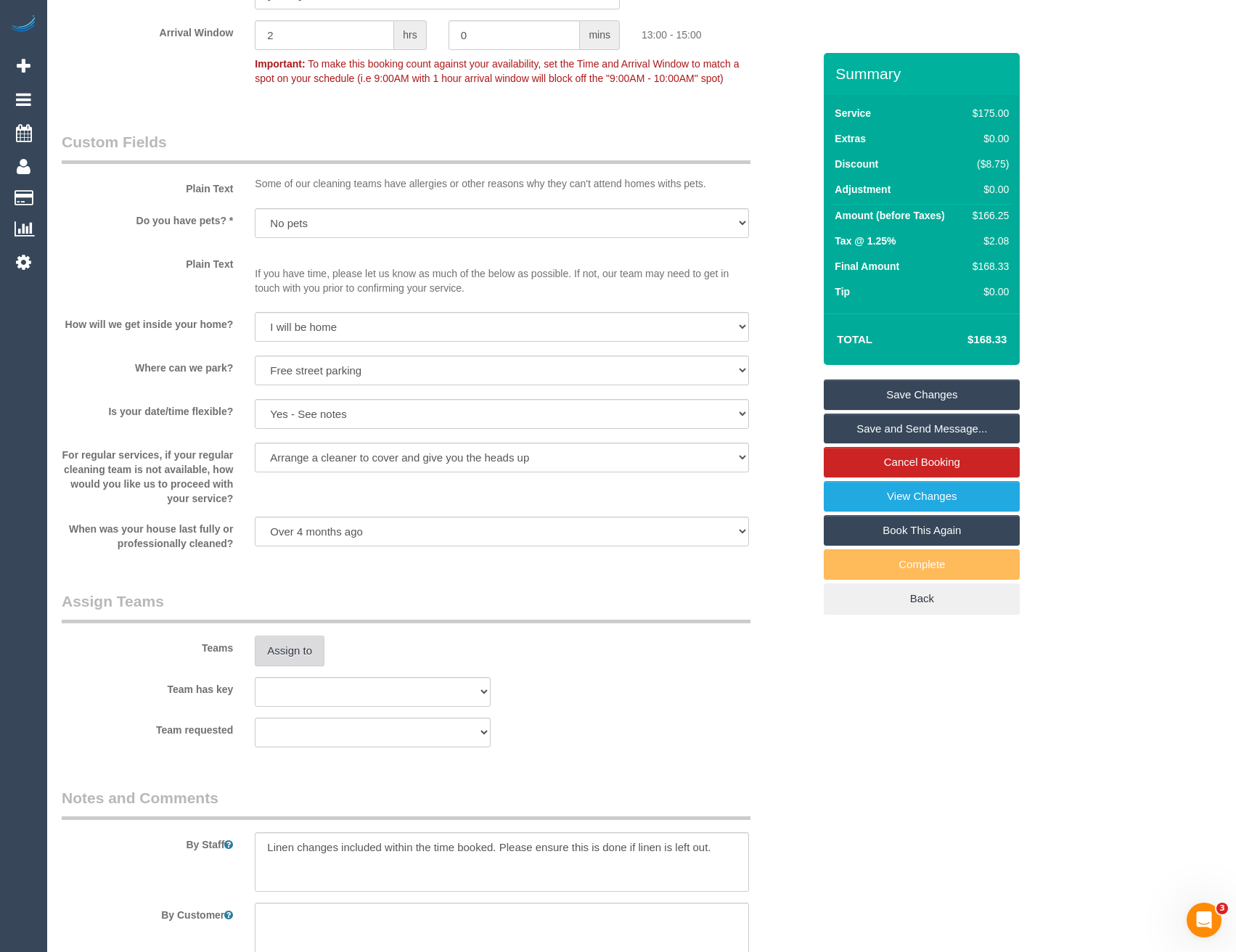
click at [304, 647] on button "Assign to" at bounding box center [289, 650] width 69 height 30
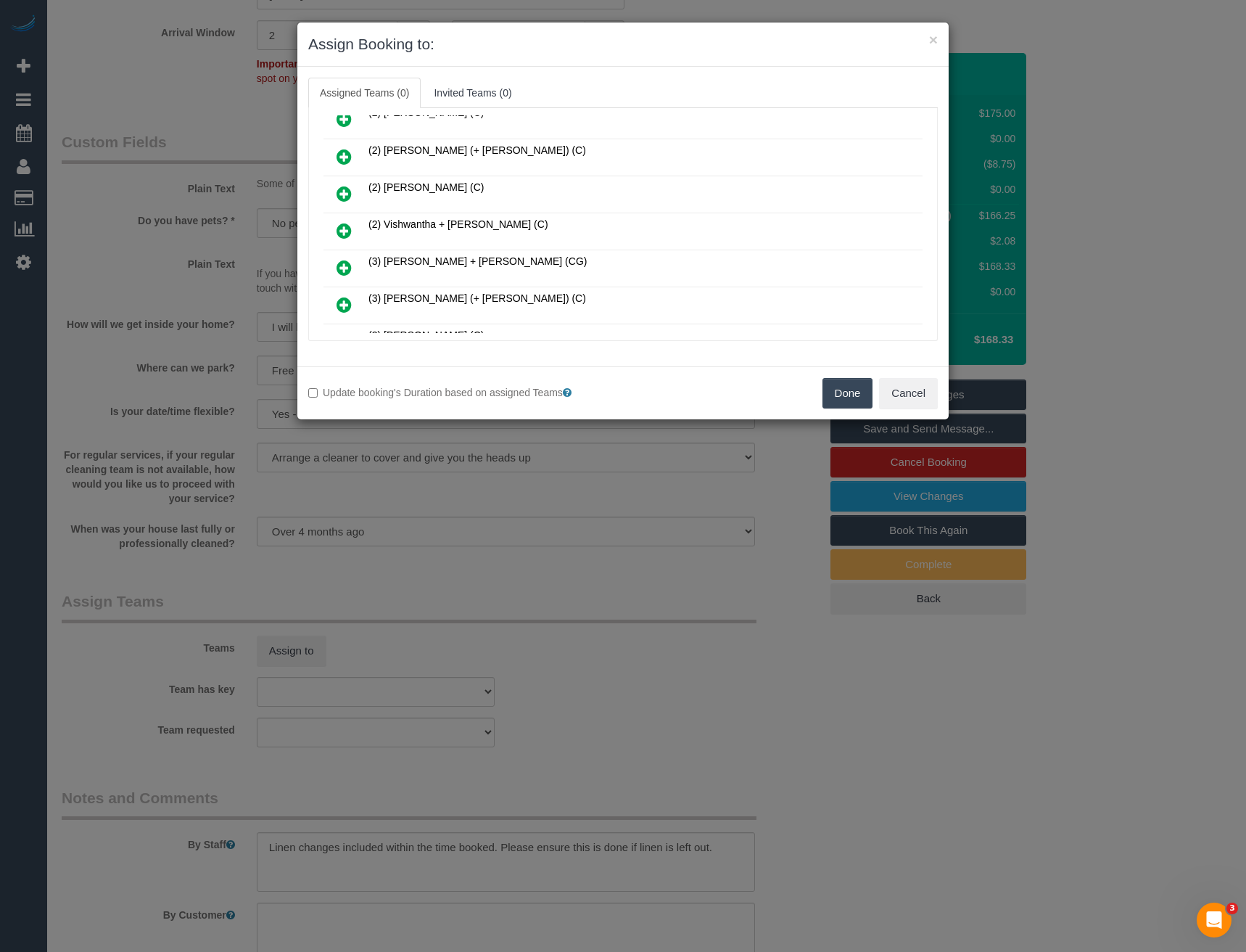
scroll to position [651, 0]
click at [345, 235] on icon at bounding box center [344, 231] width 15 height 18
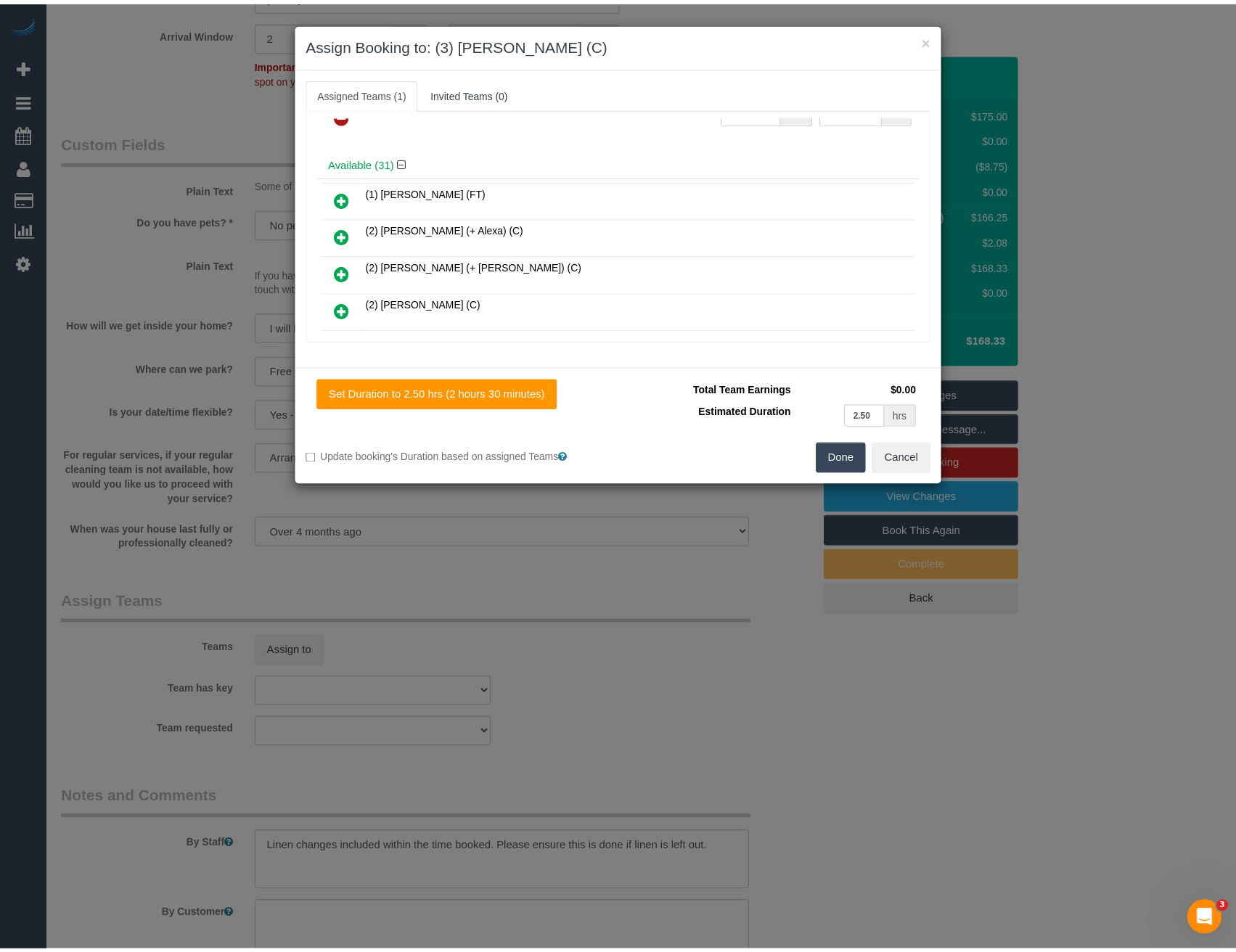
scroll to position [0, 0]
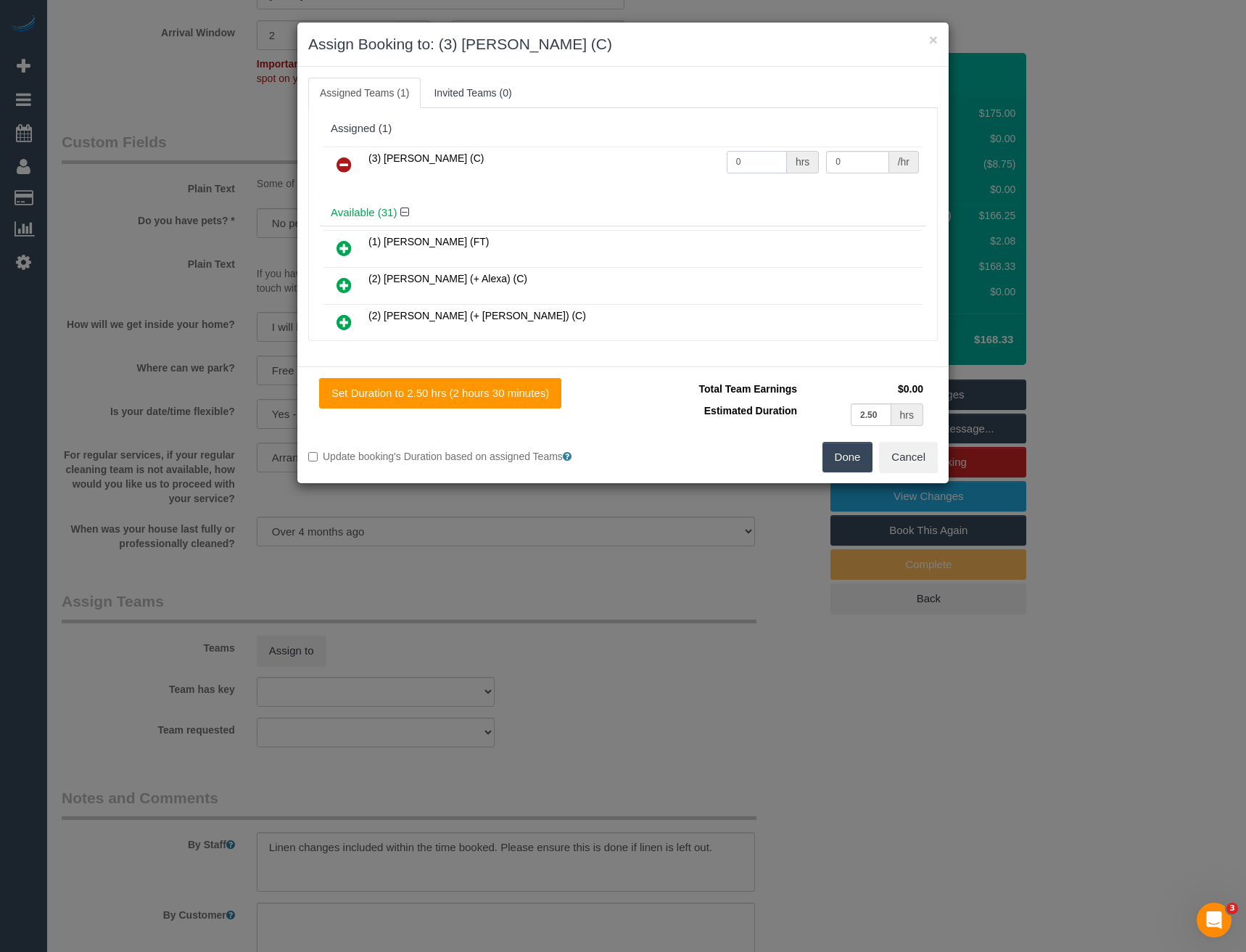
drag, startPoint x: 672, startPoint y: 165, endPoint x: 500, endPoint y: 159, distance: 172.1
click at [502, 159] on tr "(3) Dhvani Patel (C) 0 hrs 0 /hr" at bounding box center [623, 165] width 599 height 37
type input "2.5"
type input "35"
click at [866, 463] on button "Done" at bounding box center [848, 456] width 51 height 30
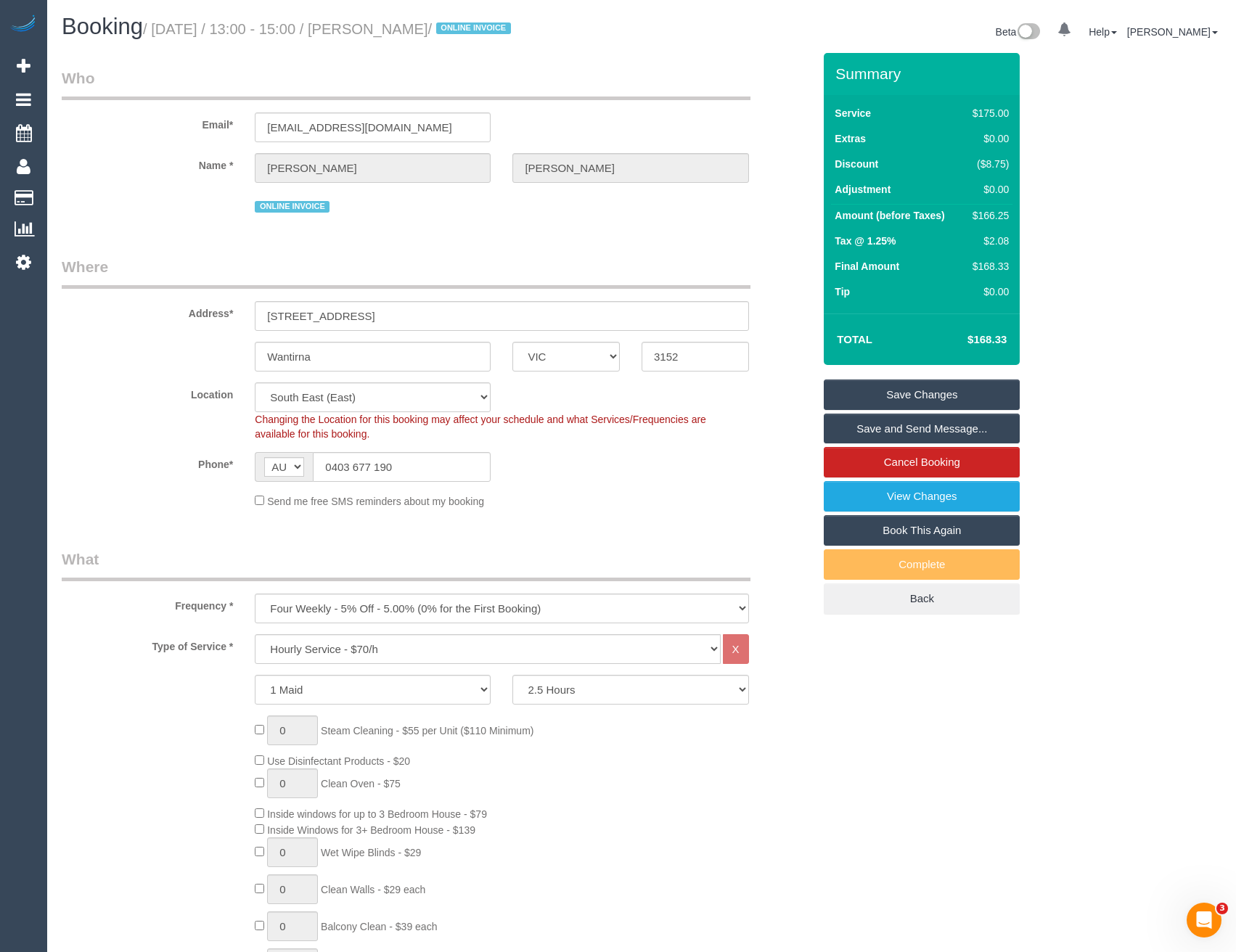
click at [865, 430] on link "Save and Send Message..." at bounding box center [922, 428] width 196 height 30
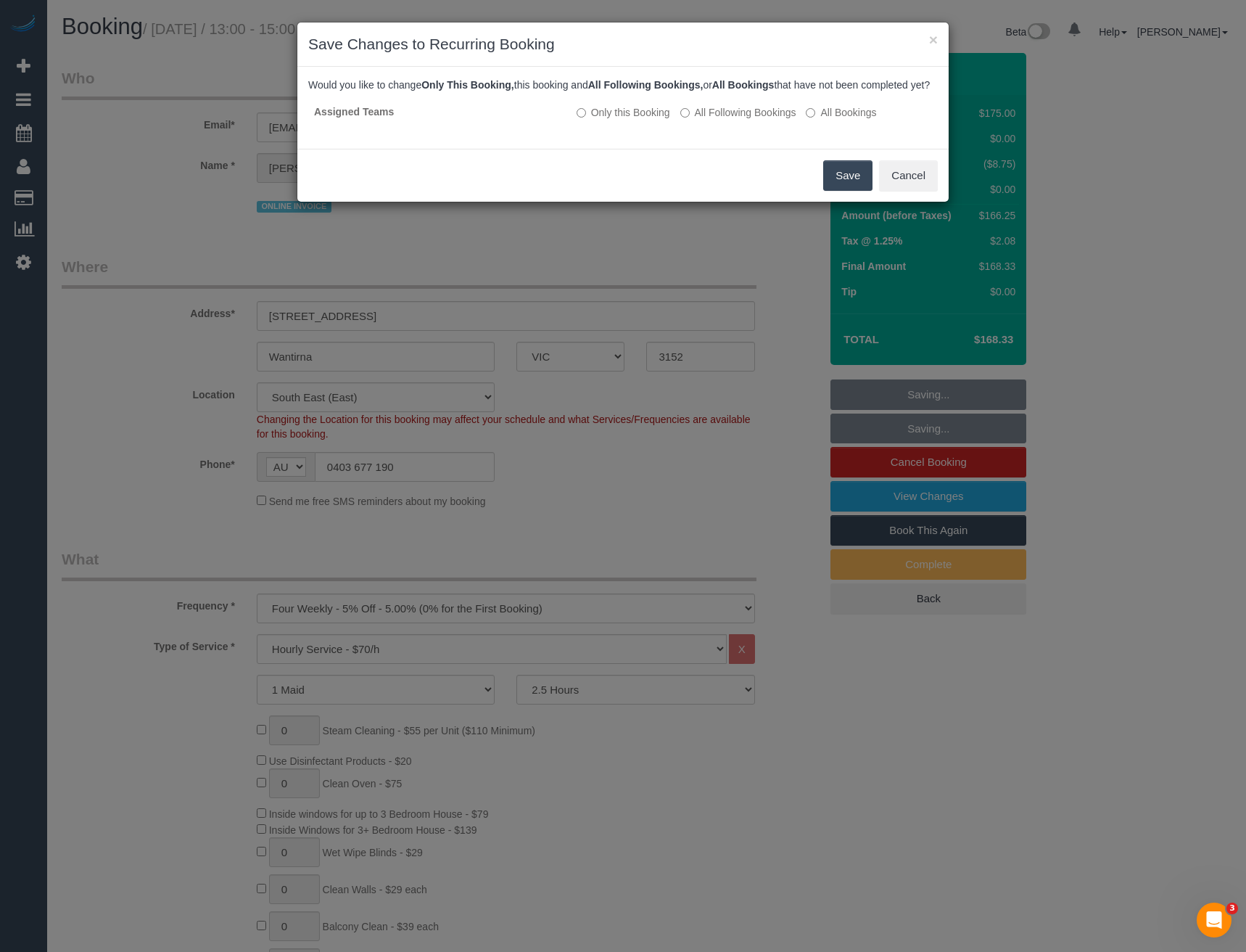
click at [840, 188] on button "Save" at bounding box center [848, 175] width 49 height 30
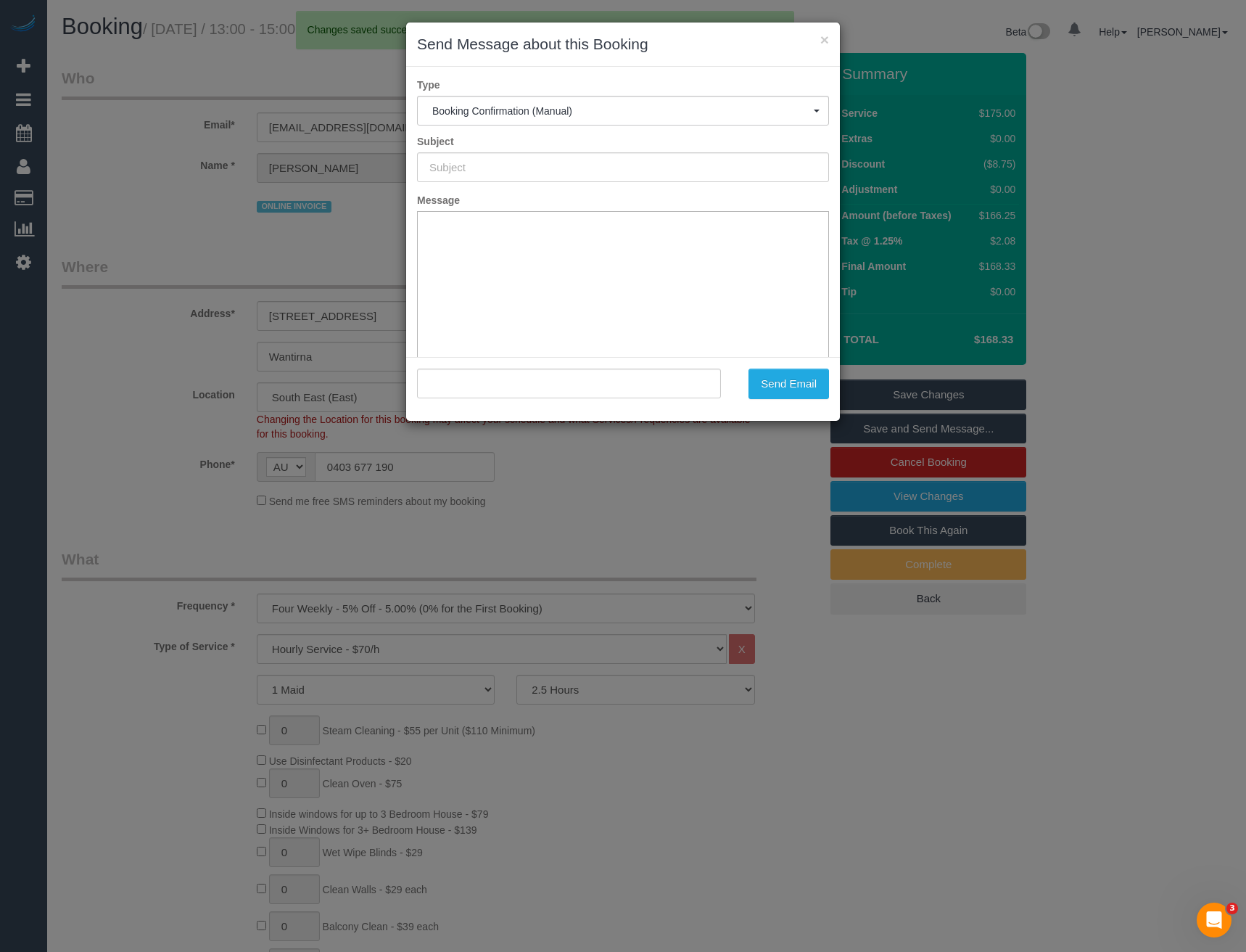
type input "Booking Confirmed"
type input ""Stephanie Chan" <steph.chan02@gmail.com>"
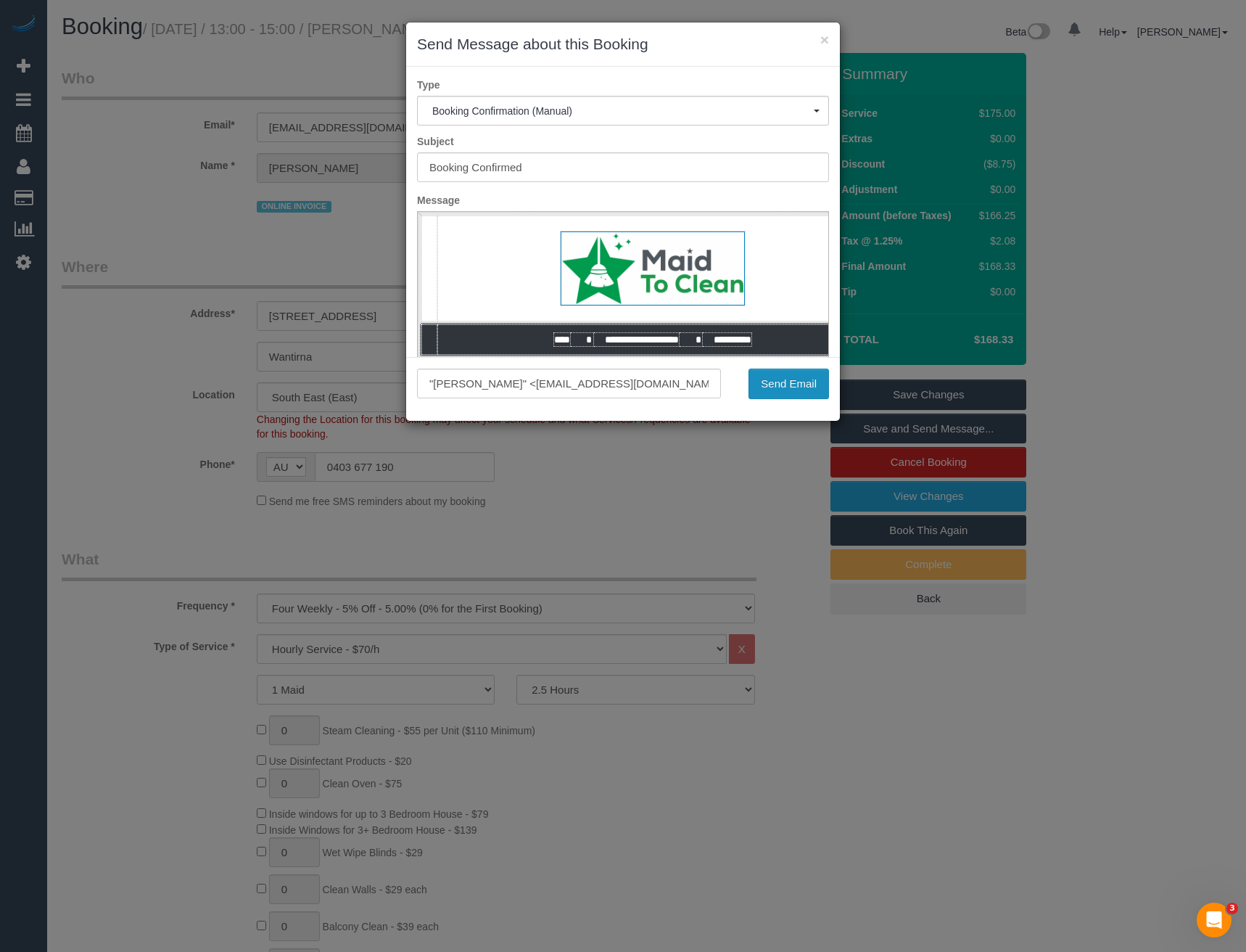
click at [799, 390] on button "Send Email" at bounding box center [788, 383] width 80 height 30
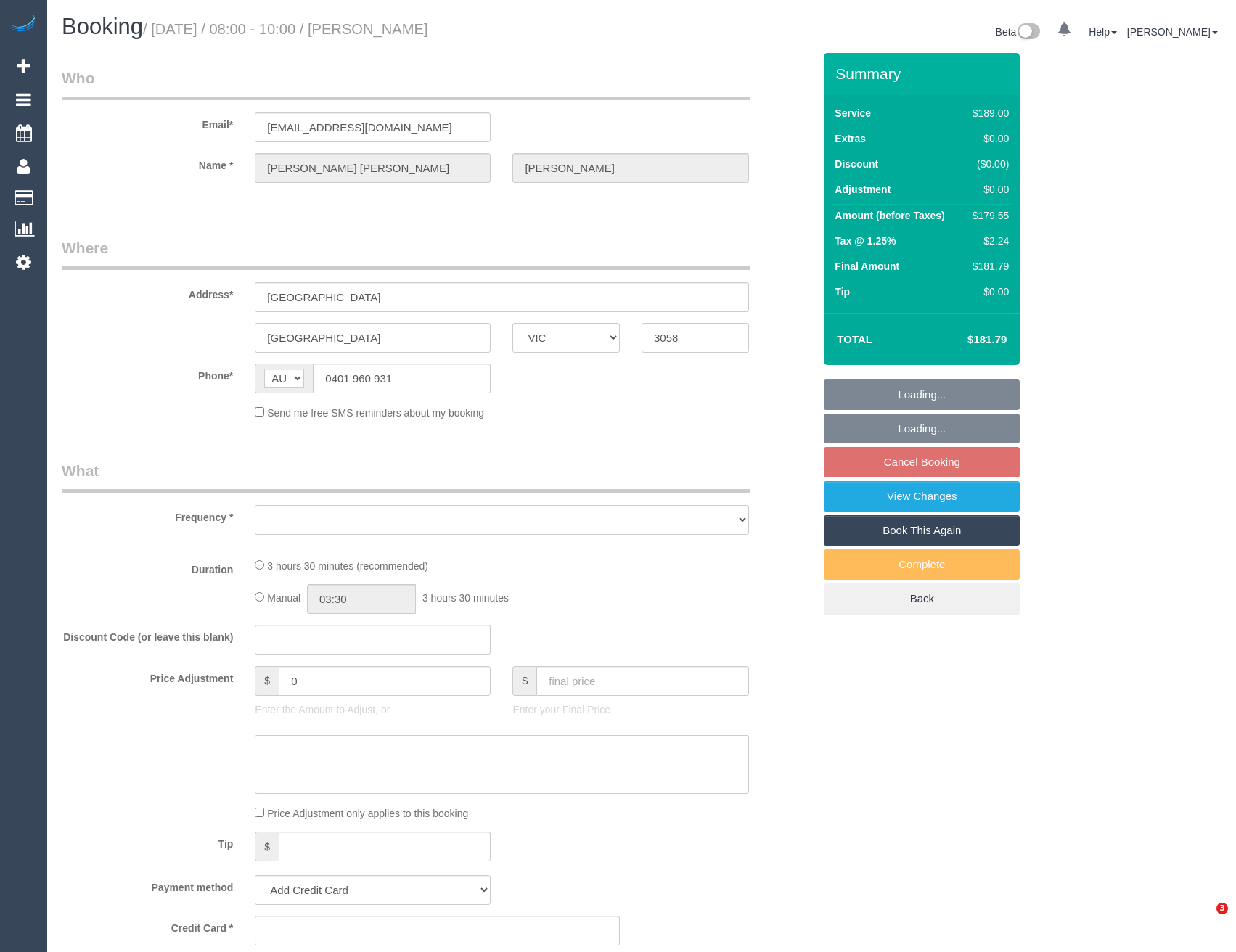
select select "VIC"
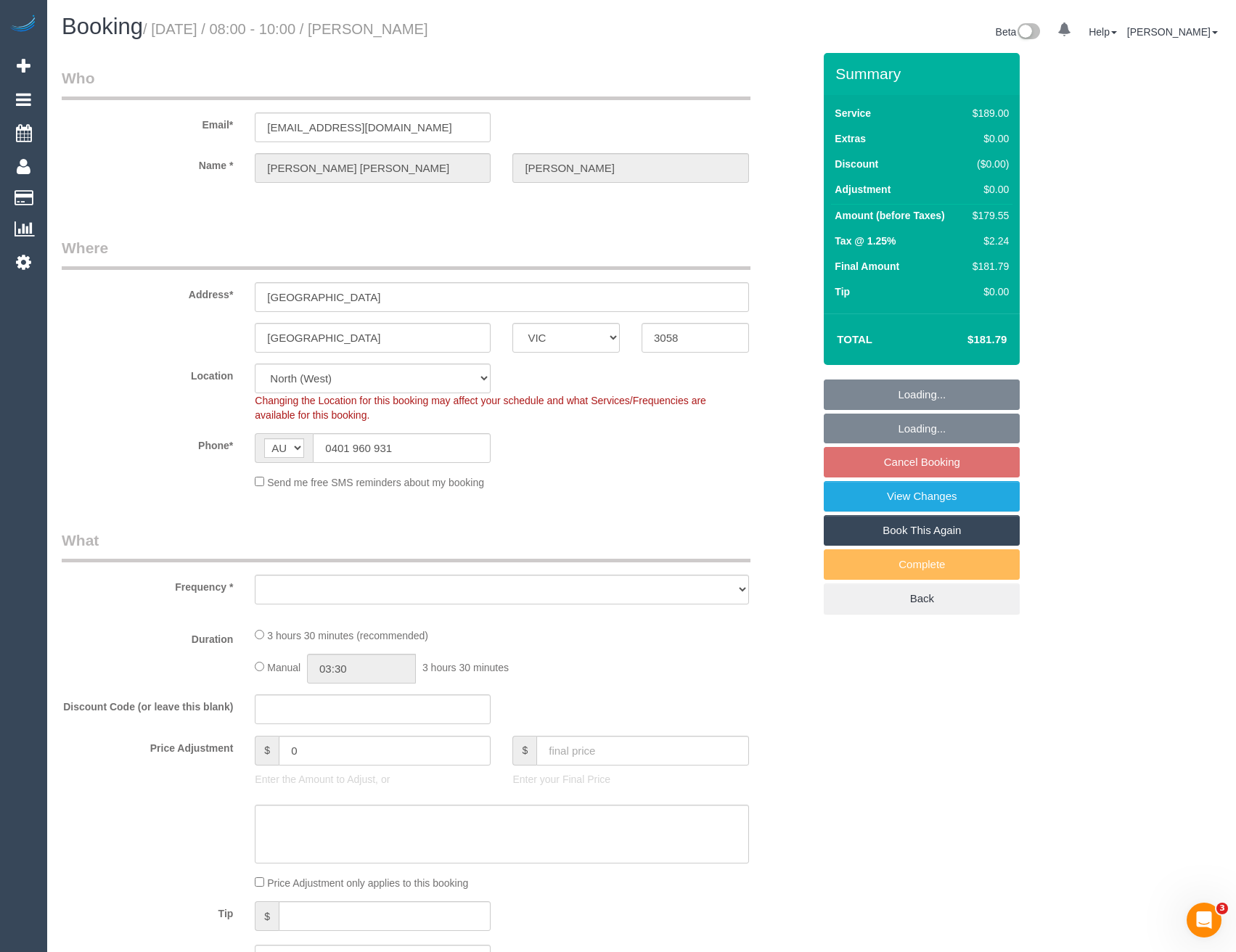
select select "object:691"
select select "string:stripe-pm_1RpeuH2GScqysDRVCIalt25W"
select select "number:27"
select select "number:16"
select select "number:19"
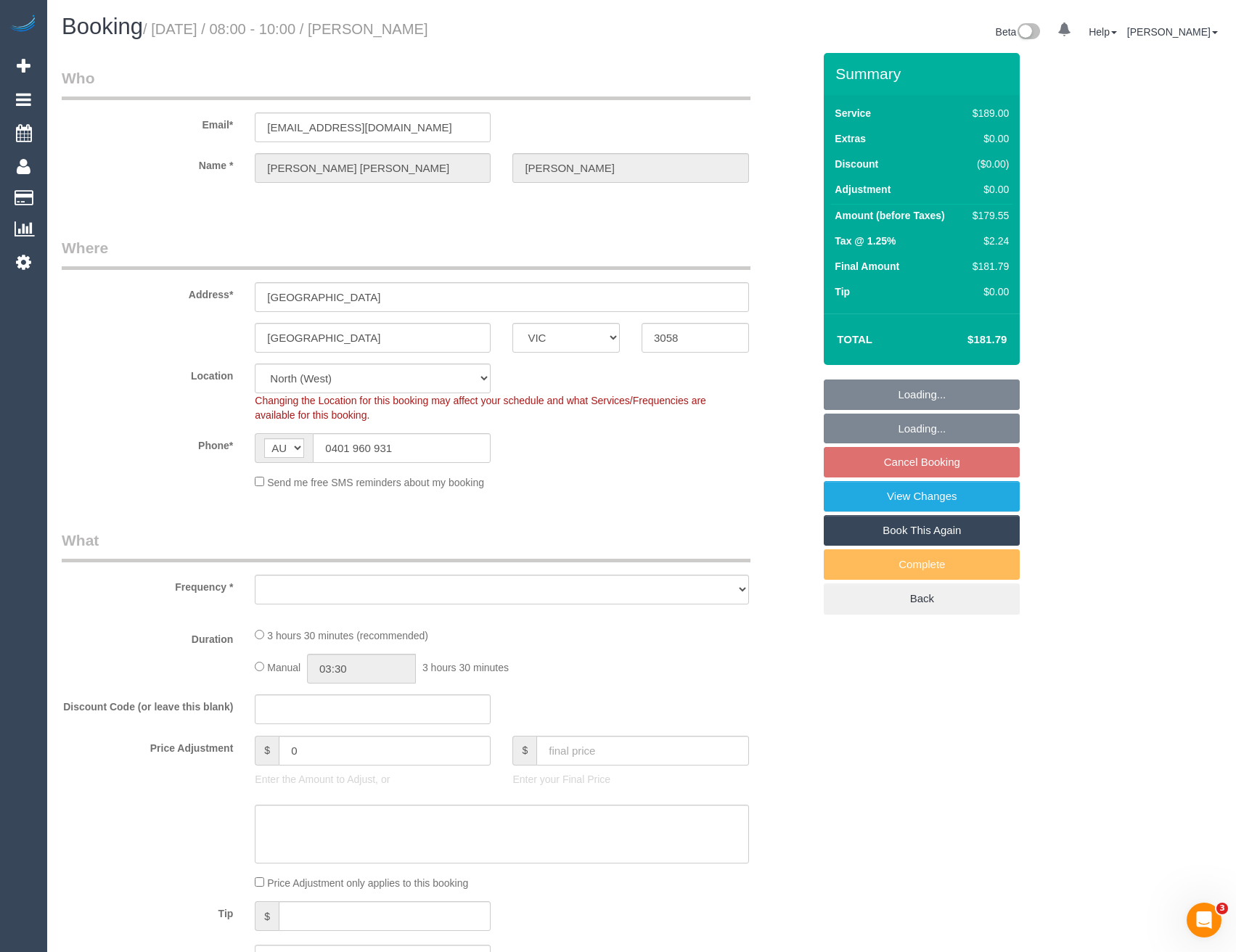
select select "number:23"
select select "number:34"
select select "number:11"
select select "object:710"
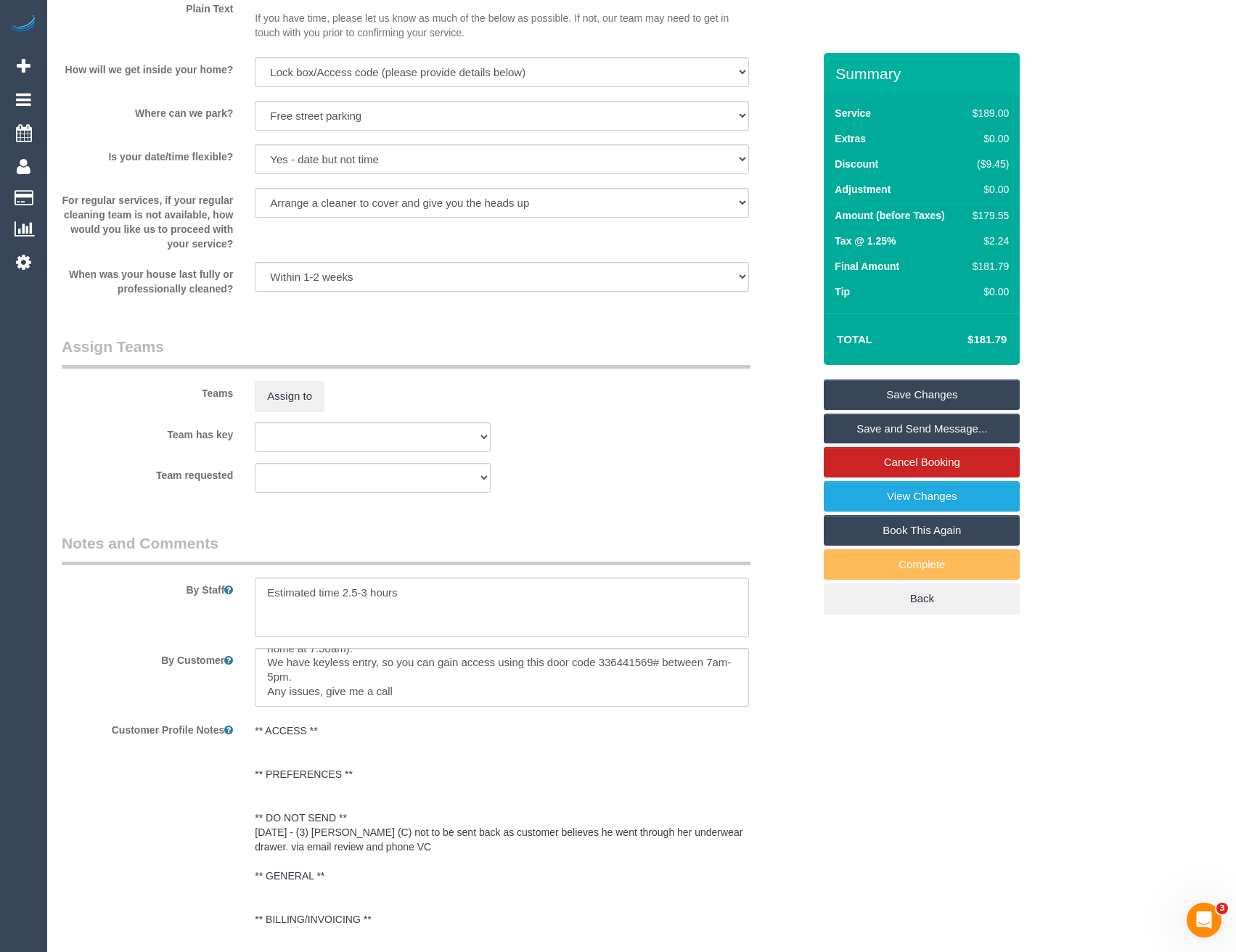
scroll to position [1959, 0]
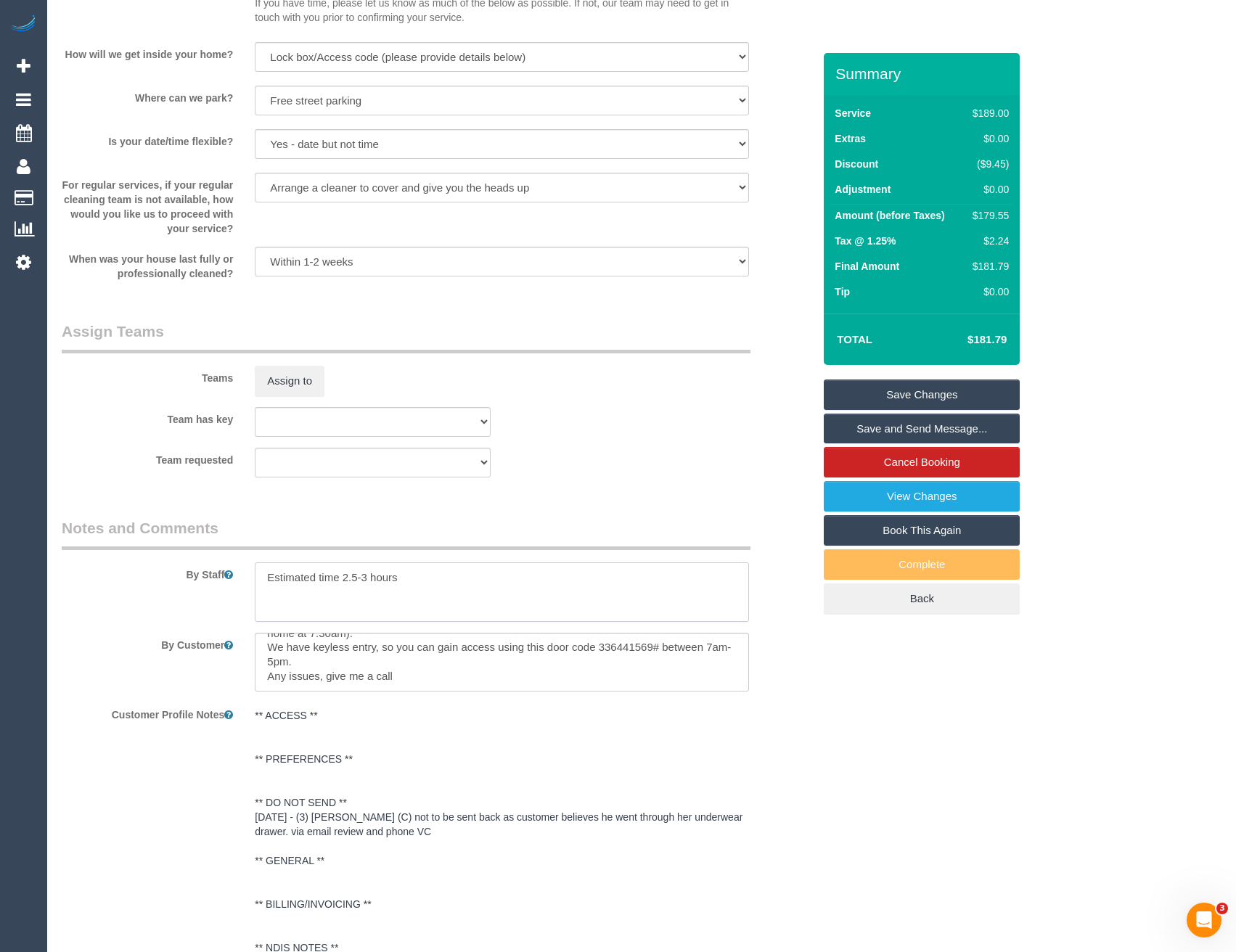
drag, startPoint x: 366, startPoint y: 579, endPoint x: 342, endPoint y: 580, distance: 24.0
click at [342, 580] on textarea at bounding box center [501, 592] width 493 height 60
click at [467, 571] on textarea at bounding box center [501, 592] width 493 height 60
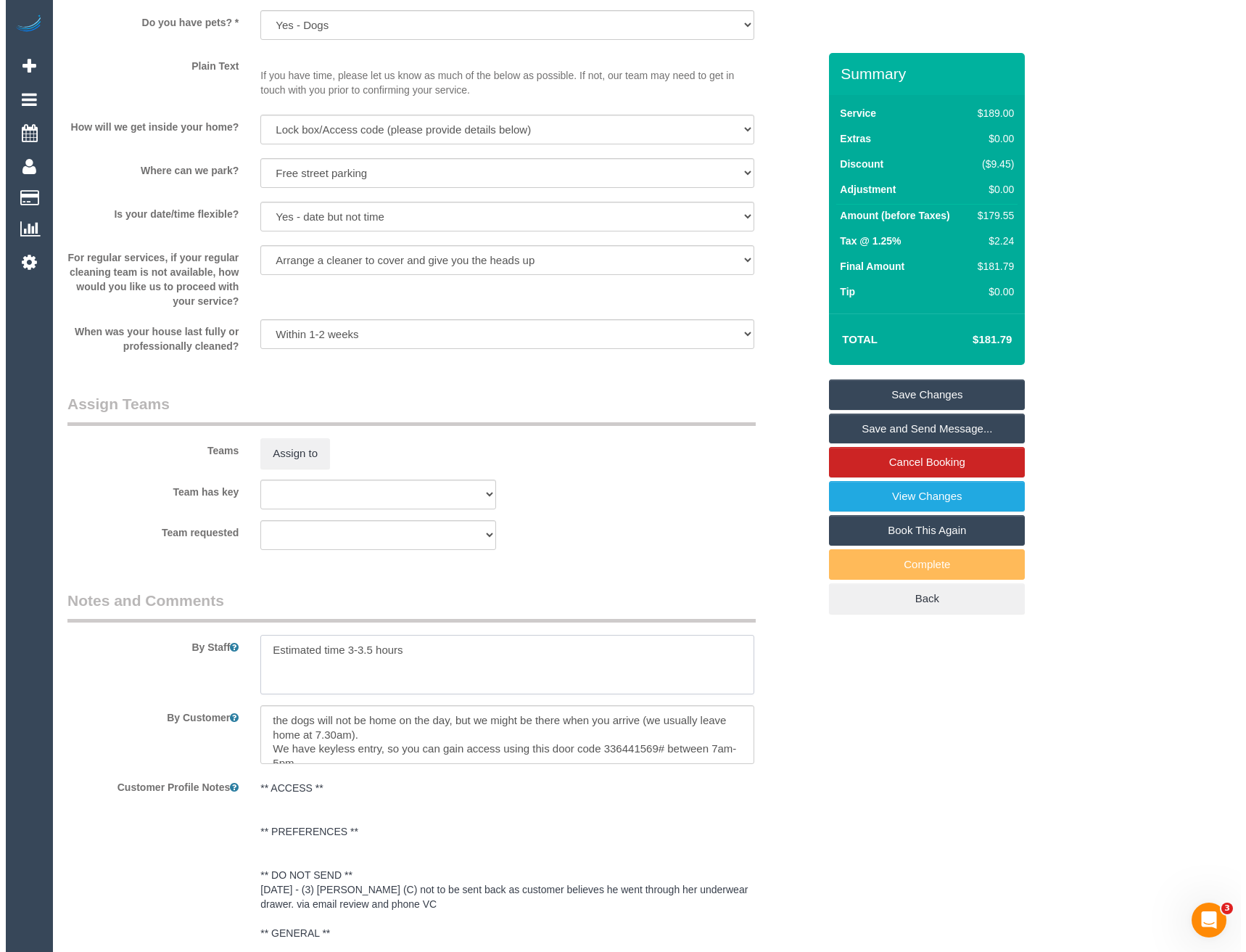
scroll to position [1814, 0]
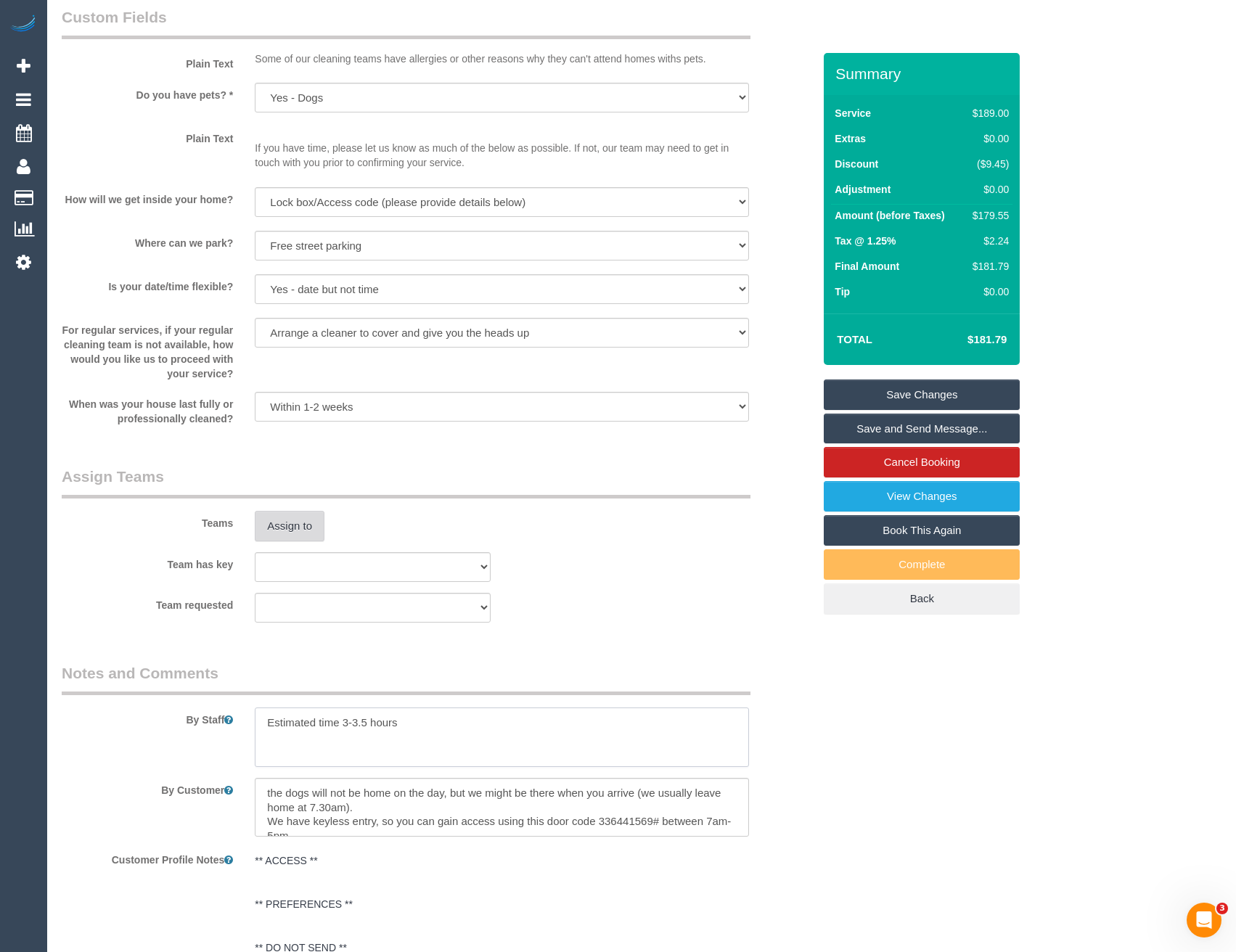
type textarea "Estimated time 3-3.5 hours"
click at [284, 521] on button "Assign to" at bounding box center [289, 526] width 69 height 30
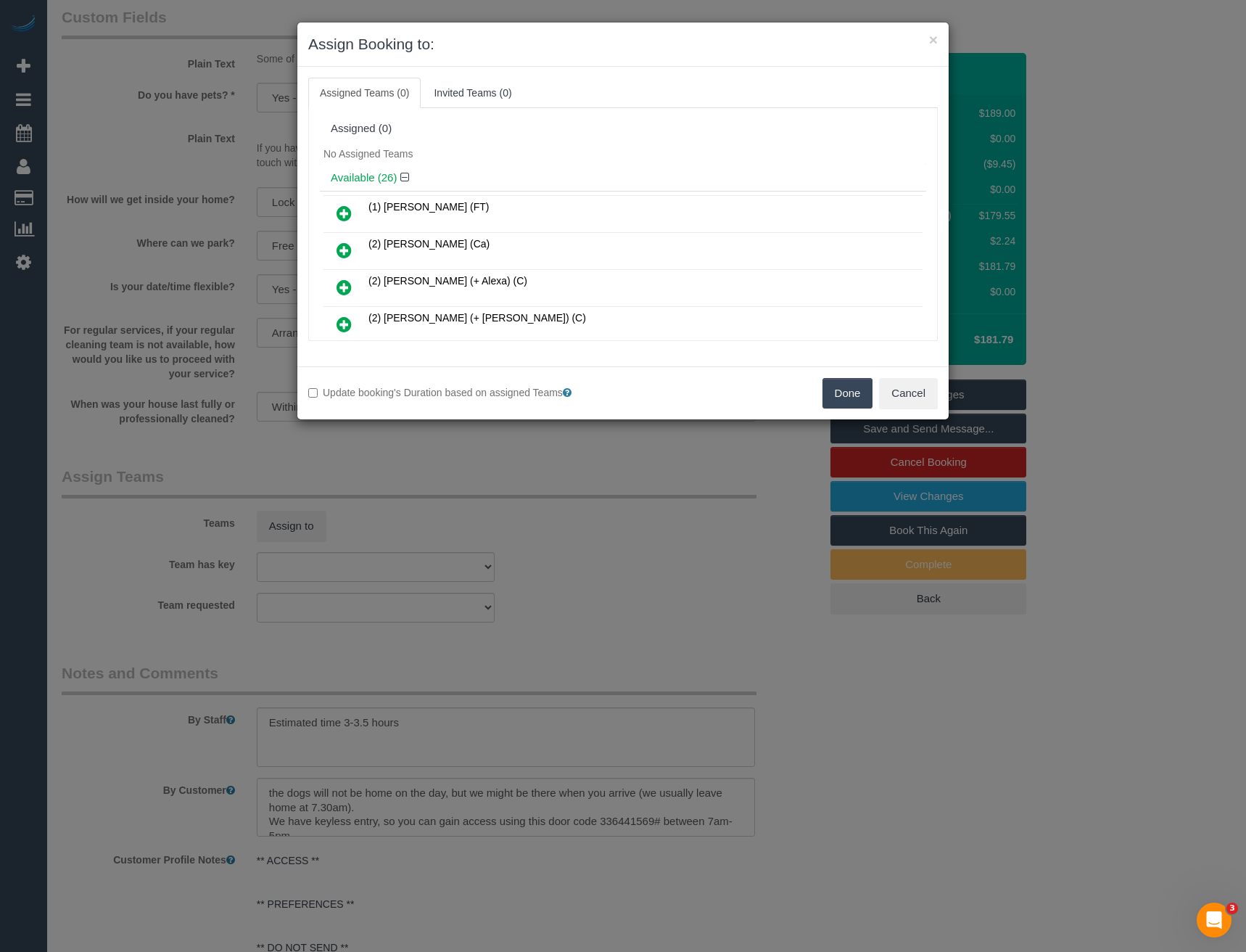
scroll to position [2279, 0]
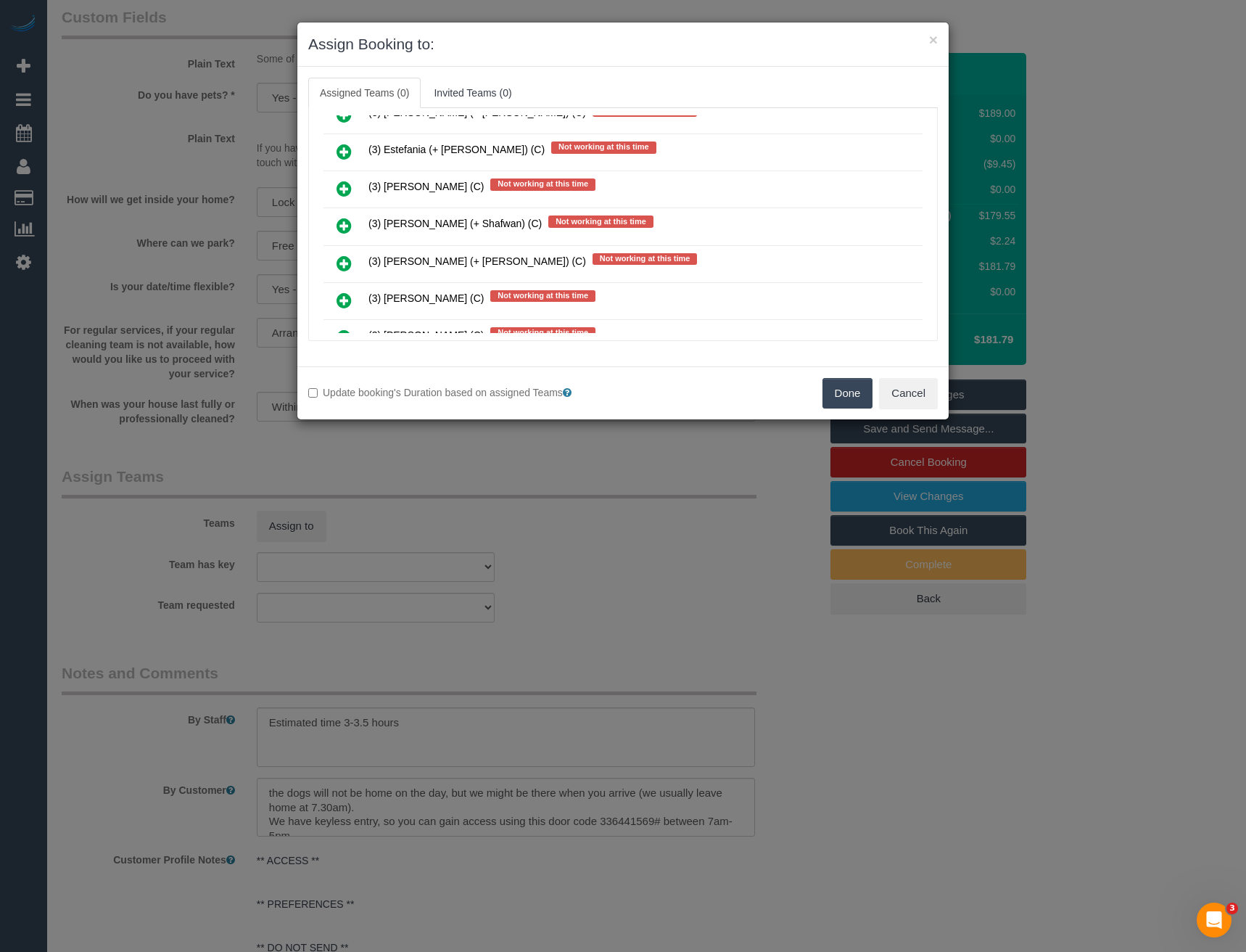
click at [344, 220] on icon at bounding box center [344, 226] width 15 height 18
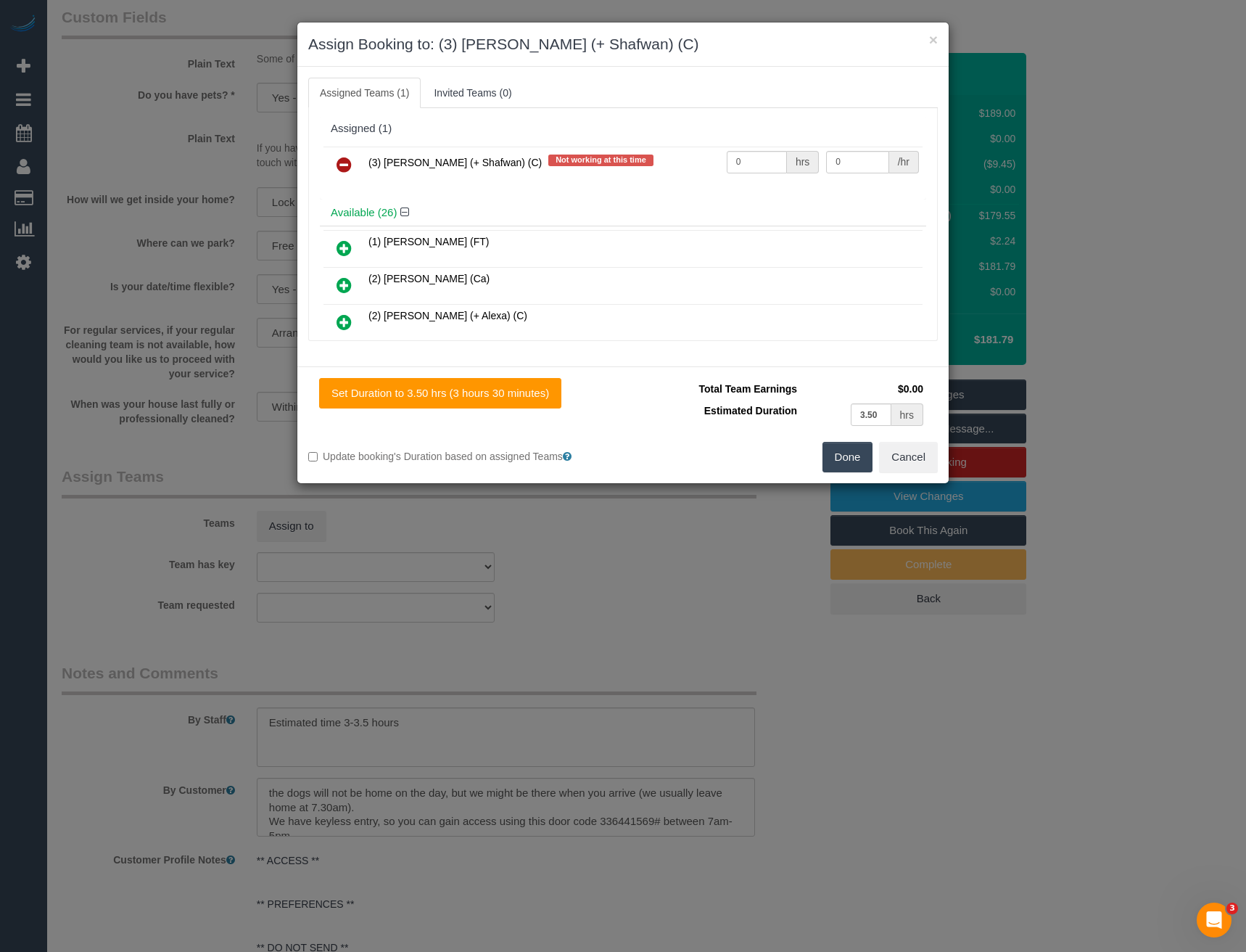
scroll to position [3315, 0]
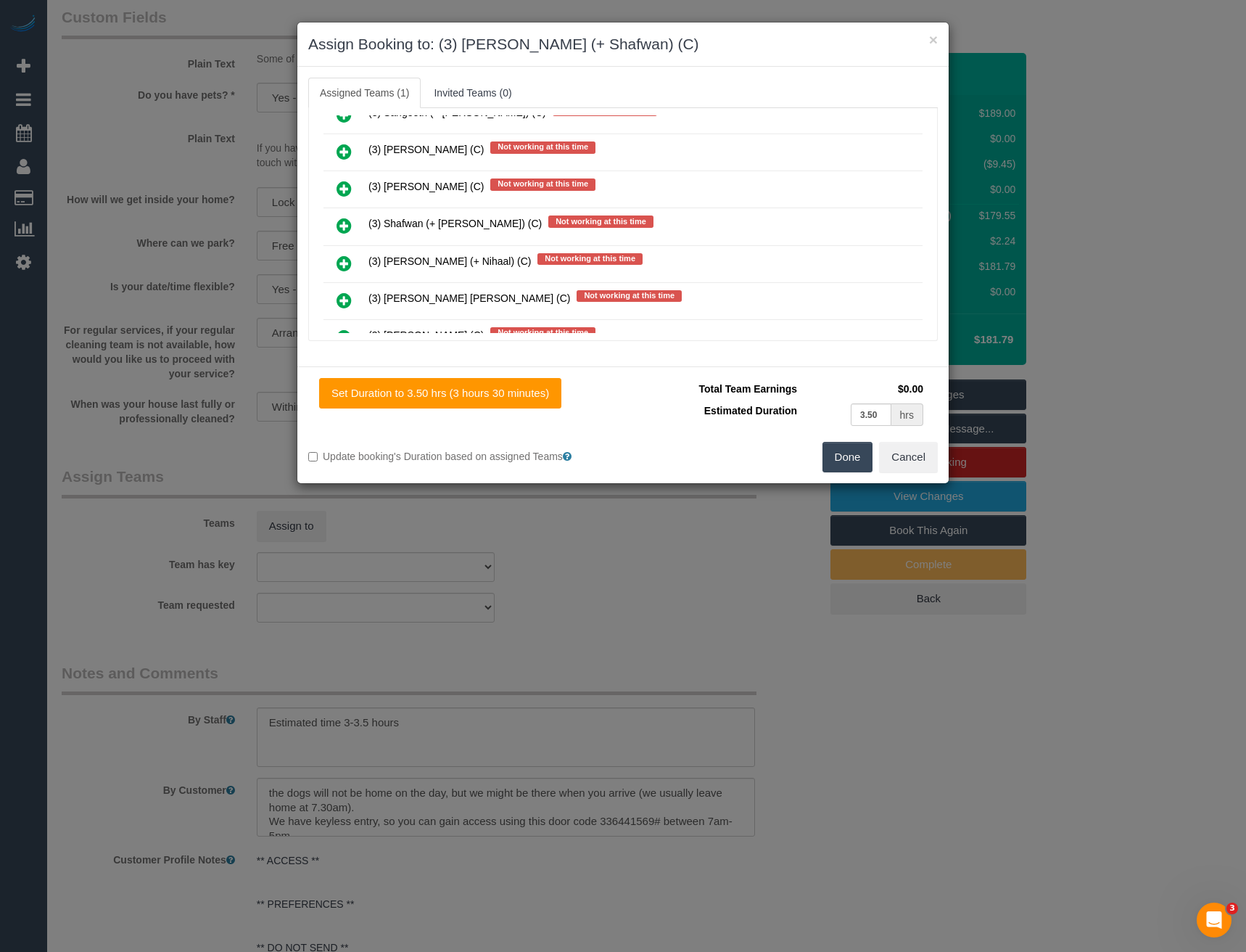
click at [347, 221] on icon at bounding box center [344, 226] width 15 height 18
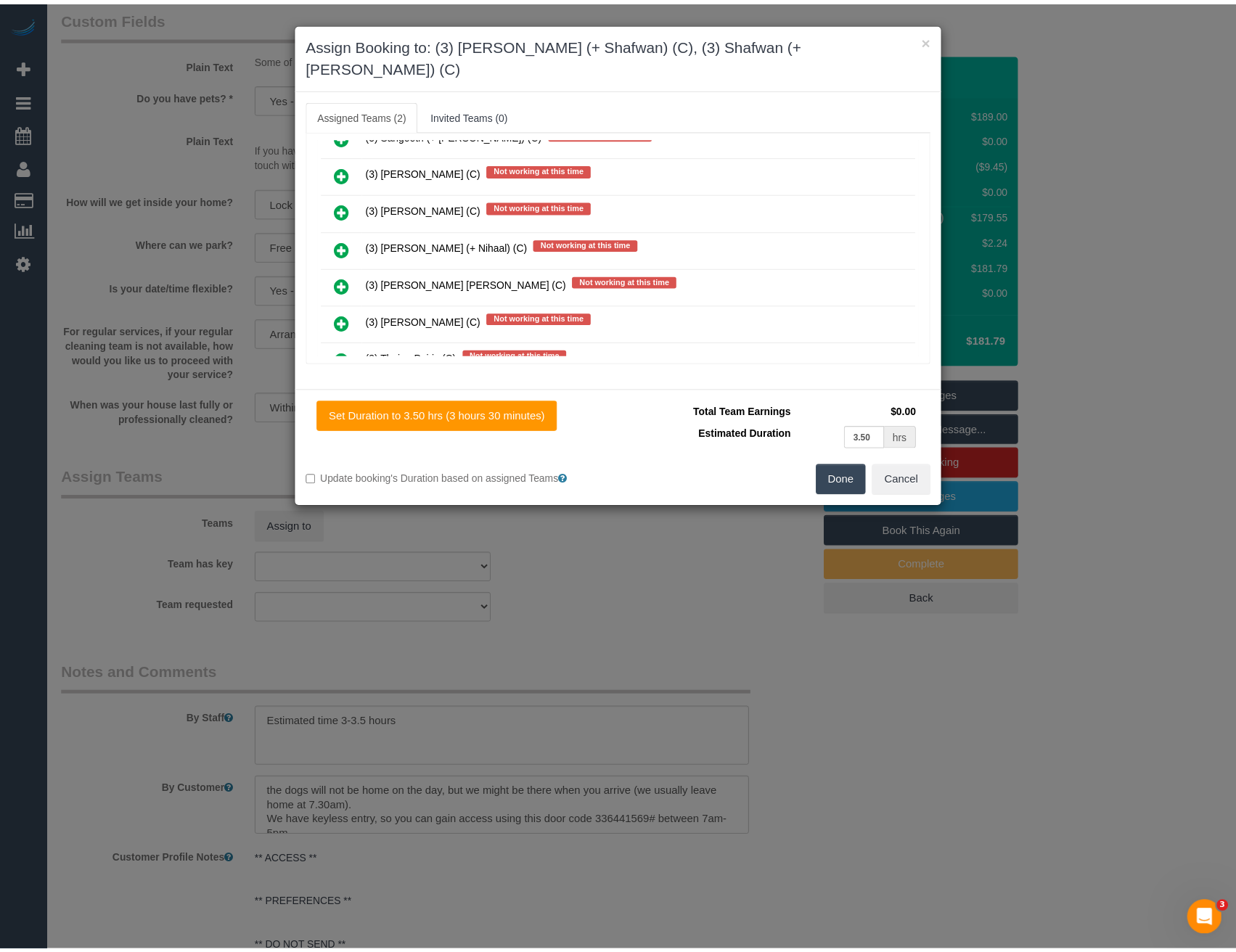
scroll to position [0, 0]
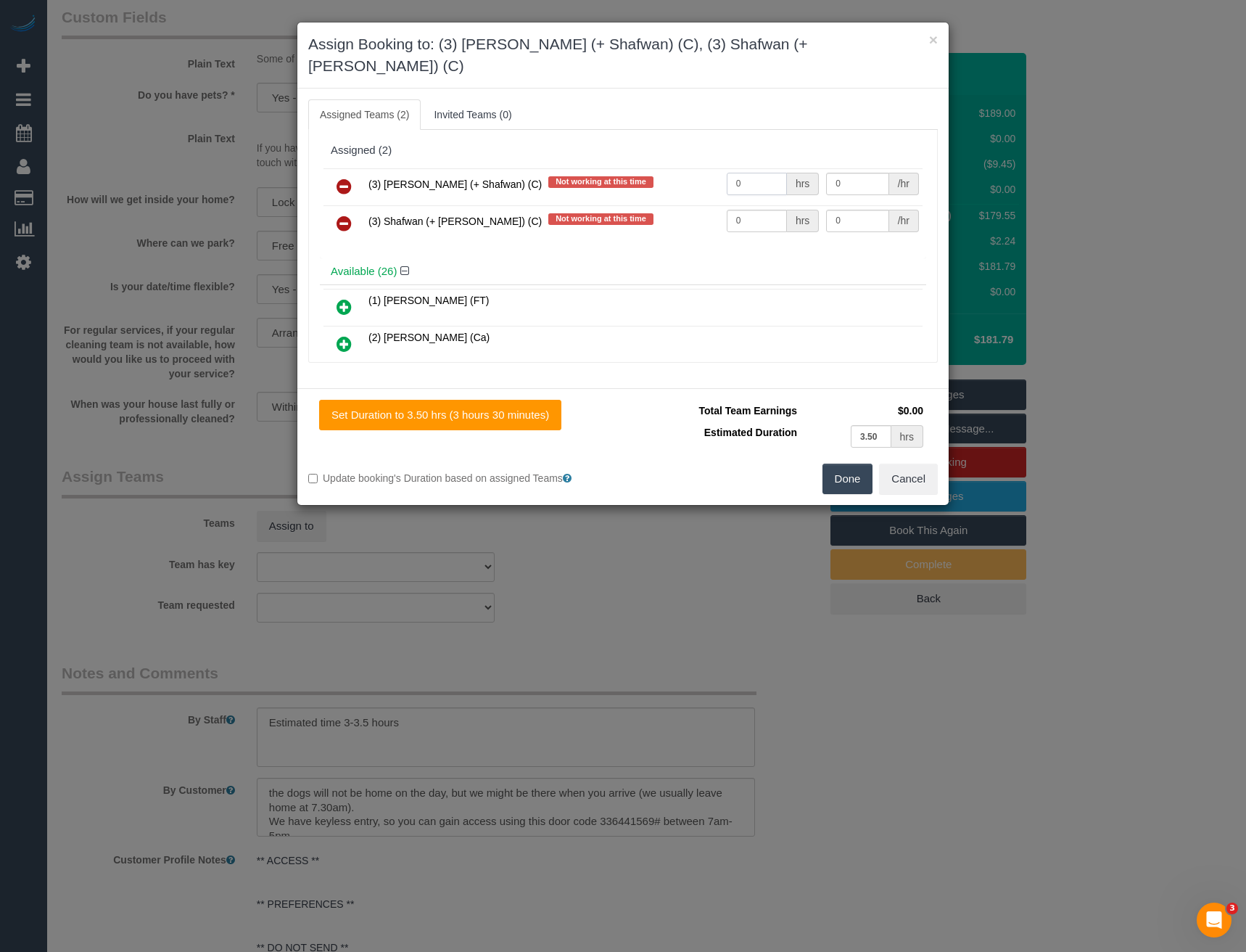
drag, startPoint x: 741, startPoint y: 160, endPoint x: 674, endPoint y: 166, distance: 67.3
click at [673, 168] on tr "(3) Farhan (+ Shafwan) (C) Not working at this time 0 hrs 0 /hr" at bounding box center [623, 187] width 599 height 37
type input "1"
type input "57.5"
drag, startPoint x: 751, startPoint y: 209, endPoint x: 564, endPoint y: 208, distance: 187.0
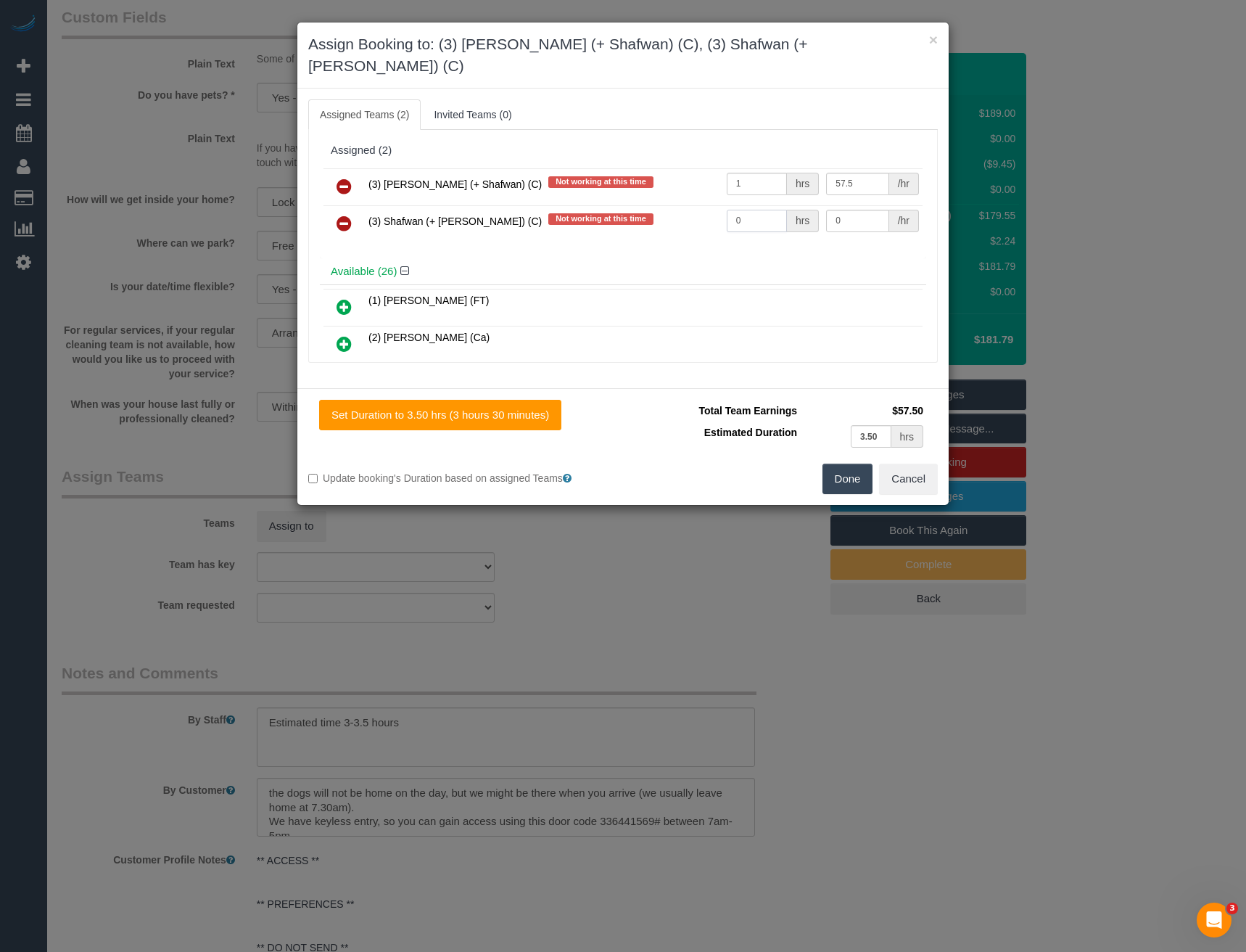
click at [568, 209] on tr "(3) Shafwan (+ Farhan) (C) Not working at this time 0 hrs 0 /hr" at bounding box center [623, 223] width 599 height 37
type input "1"
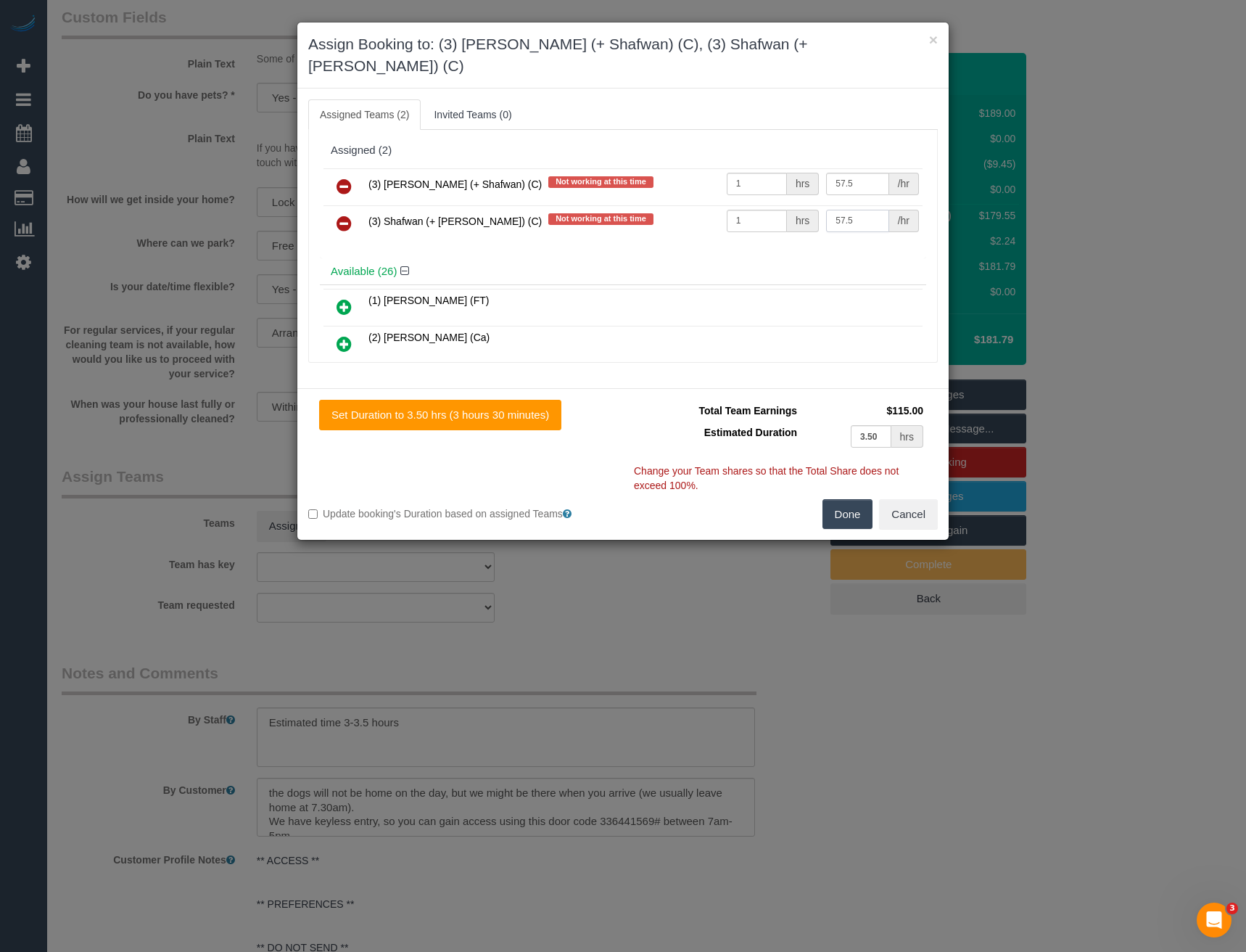
type input "57.5"
click at [860, 499] on button "Done" at bounding box center [848, 514] width 51 height 30
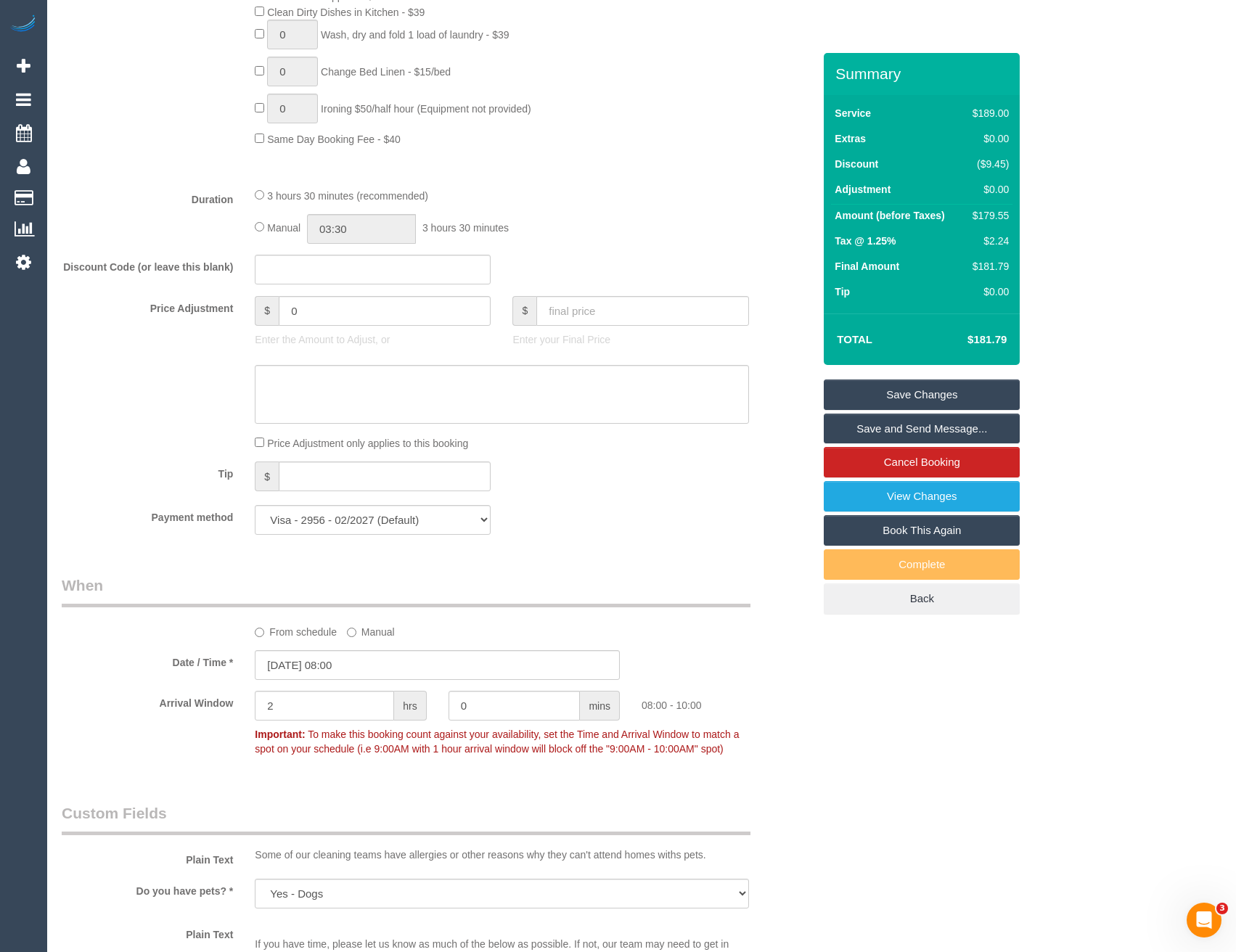
scroll to position [871, 0]
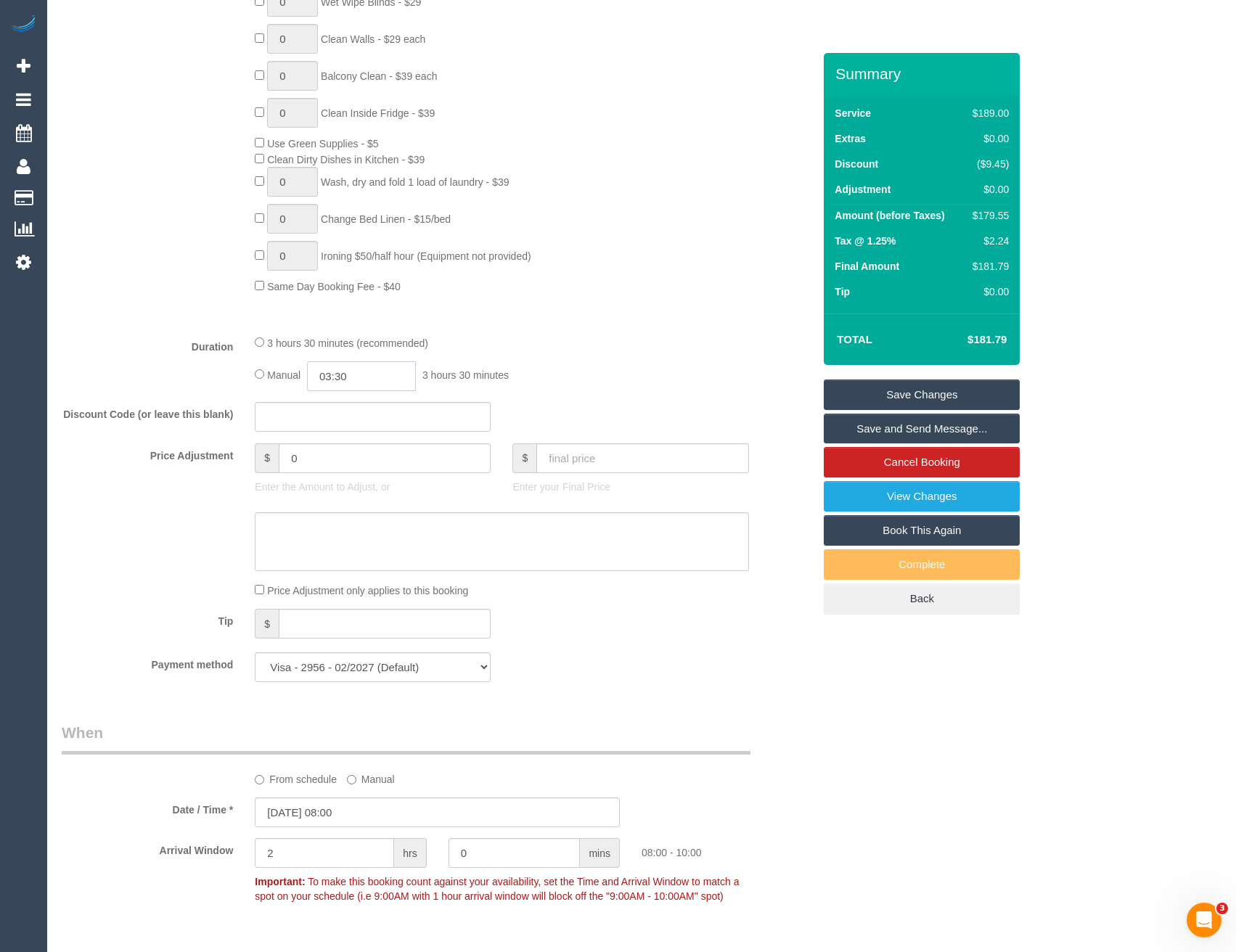
click at [347, 366] on input "03:30" at bounding box center [361, 376] width 109 height 29
click at [352, 453] on li "01:30" at bounding box center [346, 458] width 65 height 19
click at [372, 362] on input "01:30" at bounding box center [361, 376] width 109 height 29
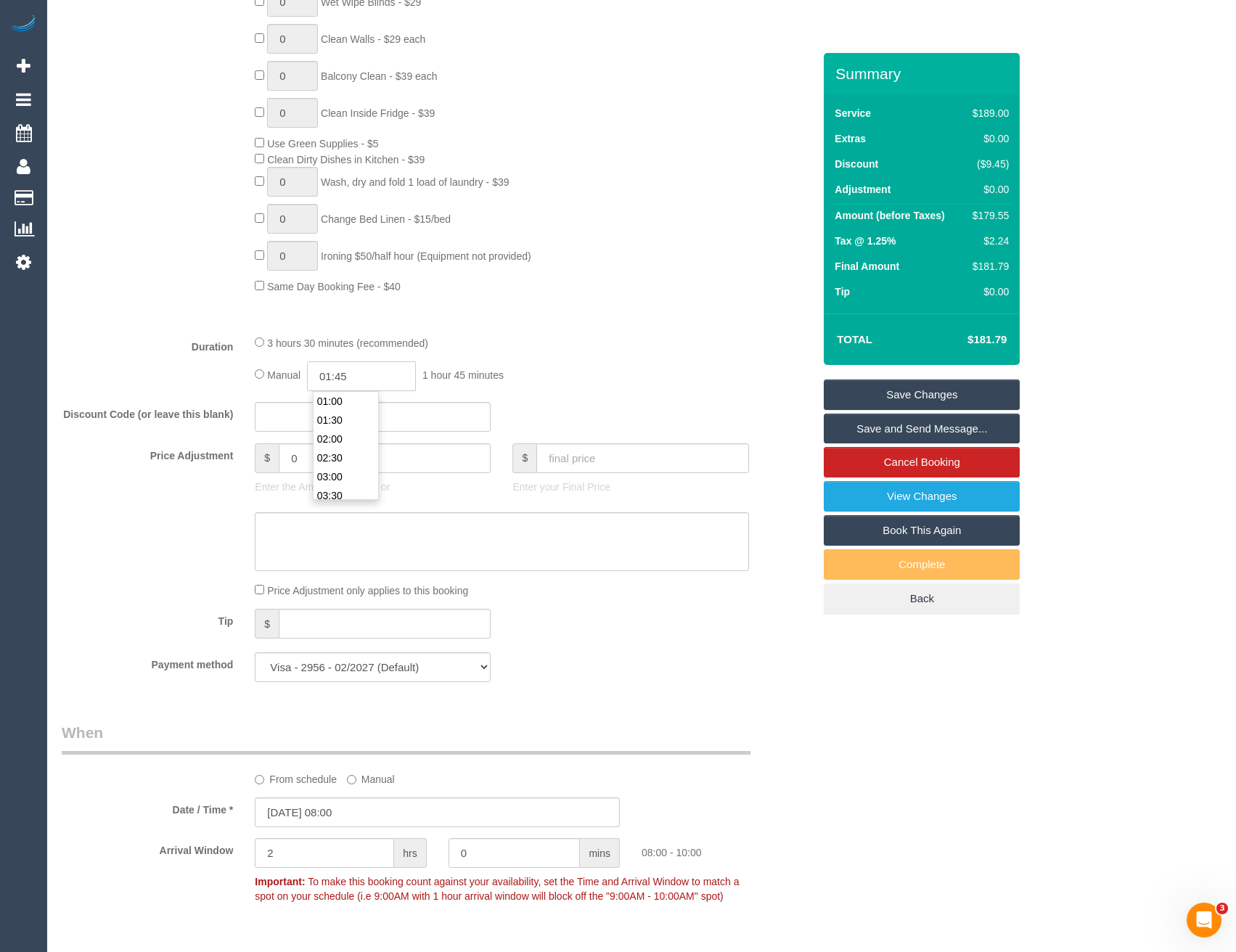
type input "01:45"
click at [574, 350] on div "3 hours 30 minutes (recommended) Manual 01:45 1 hour 45 minutes" at bounding box center [501, 363] width 515 height 57
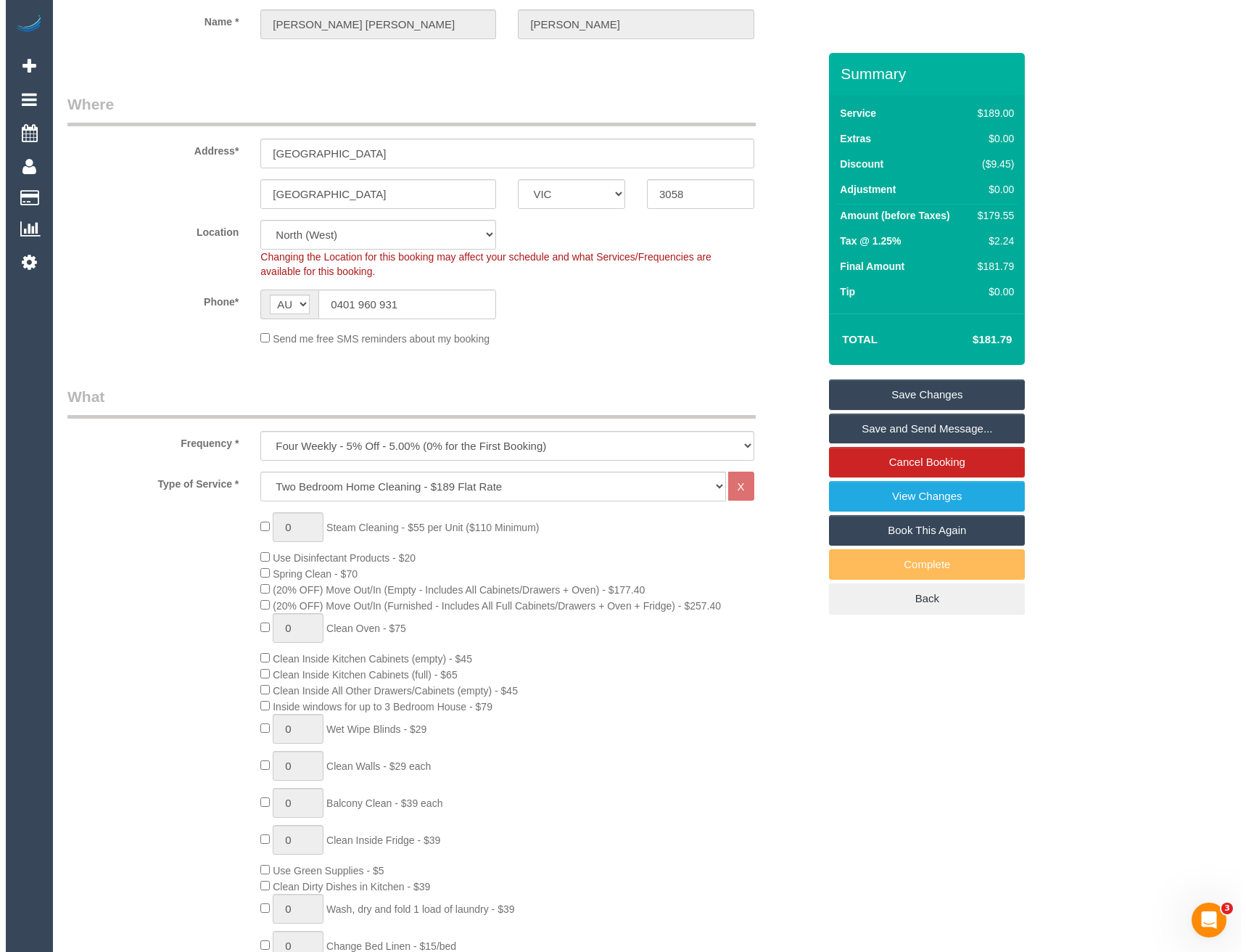
scroll to position [0, 0]
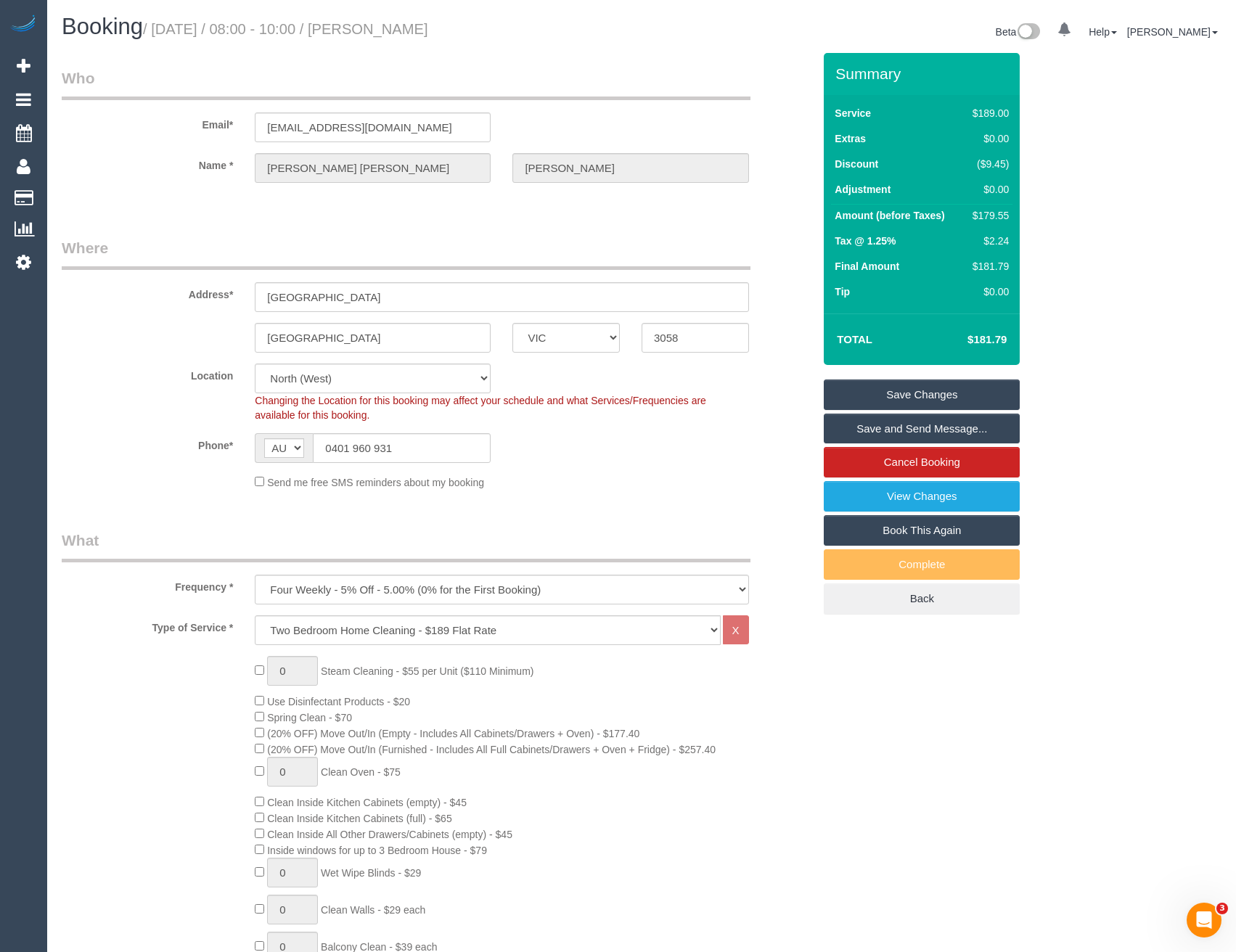
click at [861, 430] on link "Save and Send Message..." at bounding box center [922, 428] width 196 height 30
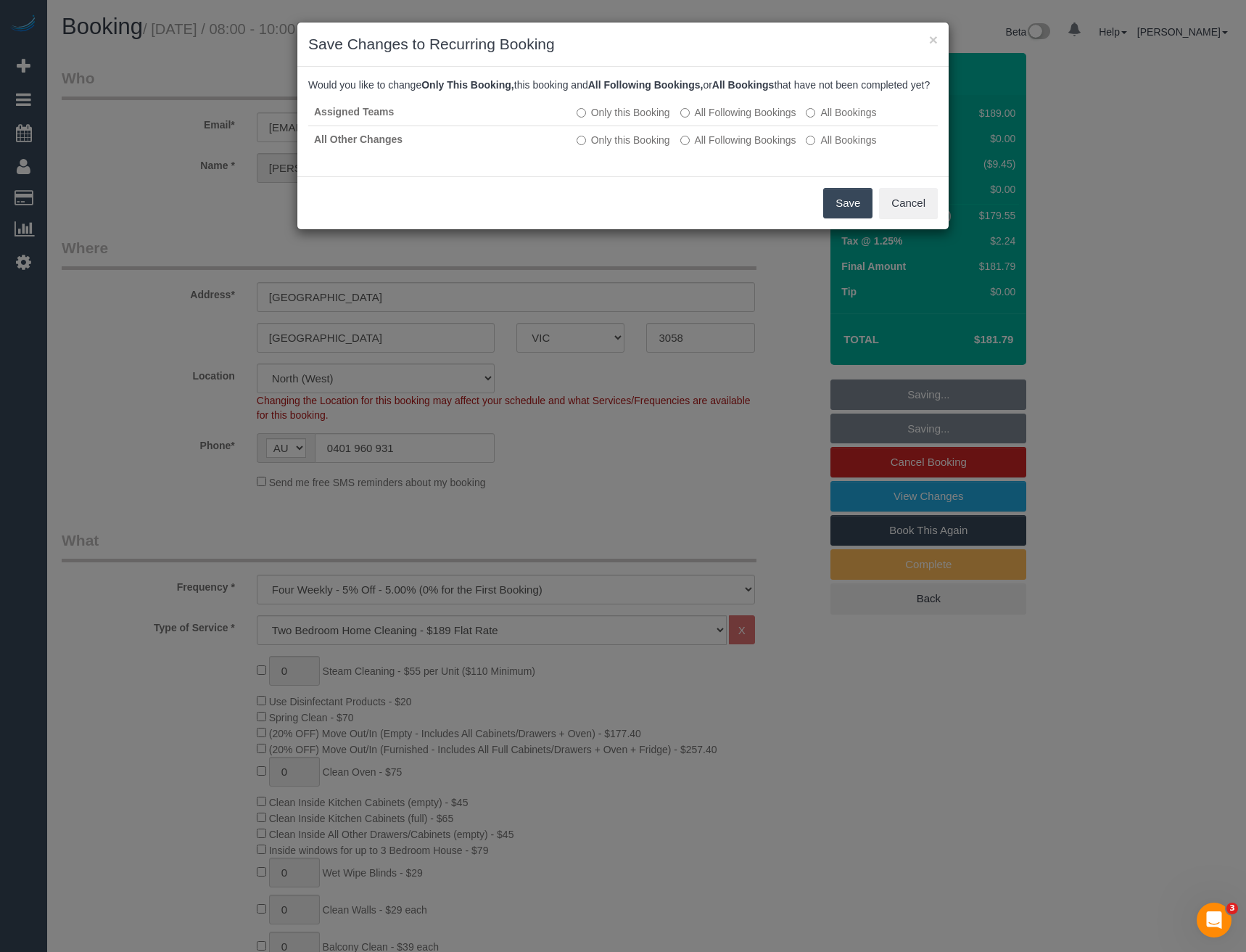
drag, startPoint x: 833, startPoint y: 218, endPoint x: 808, endPoint y: 202, distance: 29.7
click at [833, 218] on button "Save" at bounding box center [848, 203] width 49 height 30
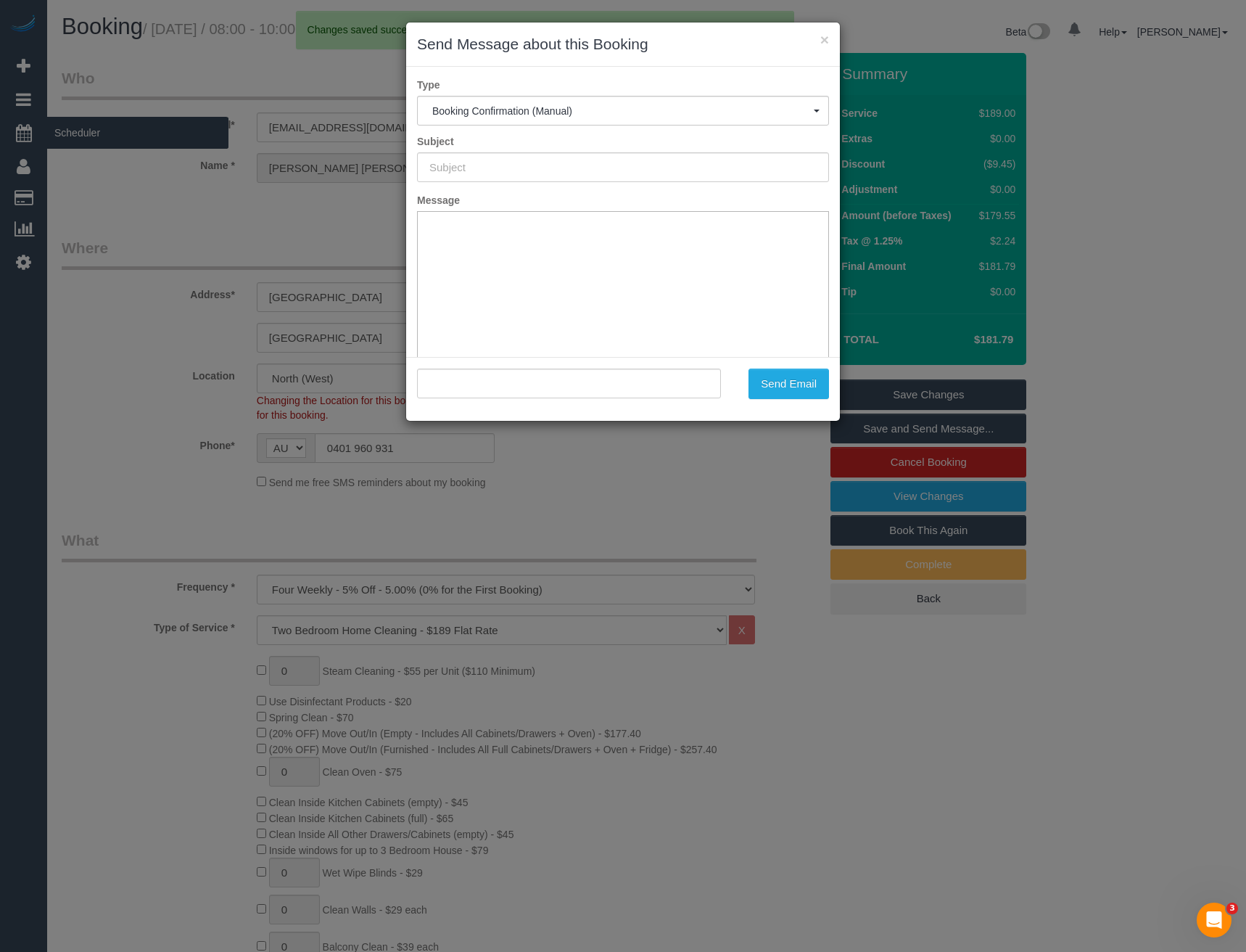
type input "Booking Confirmed"
type input ""Rebecca Aimee Reed" <rreed@live.com.au>"
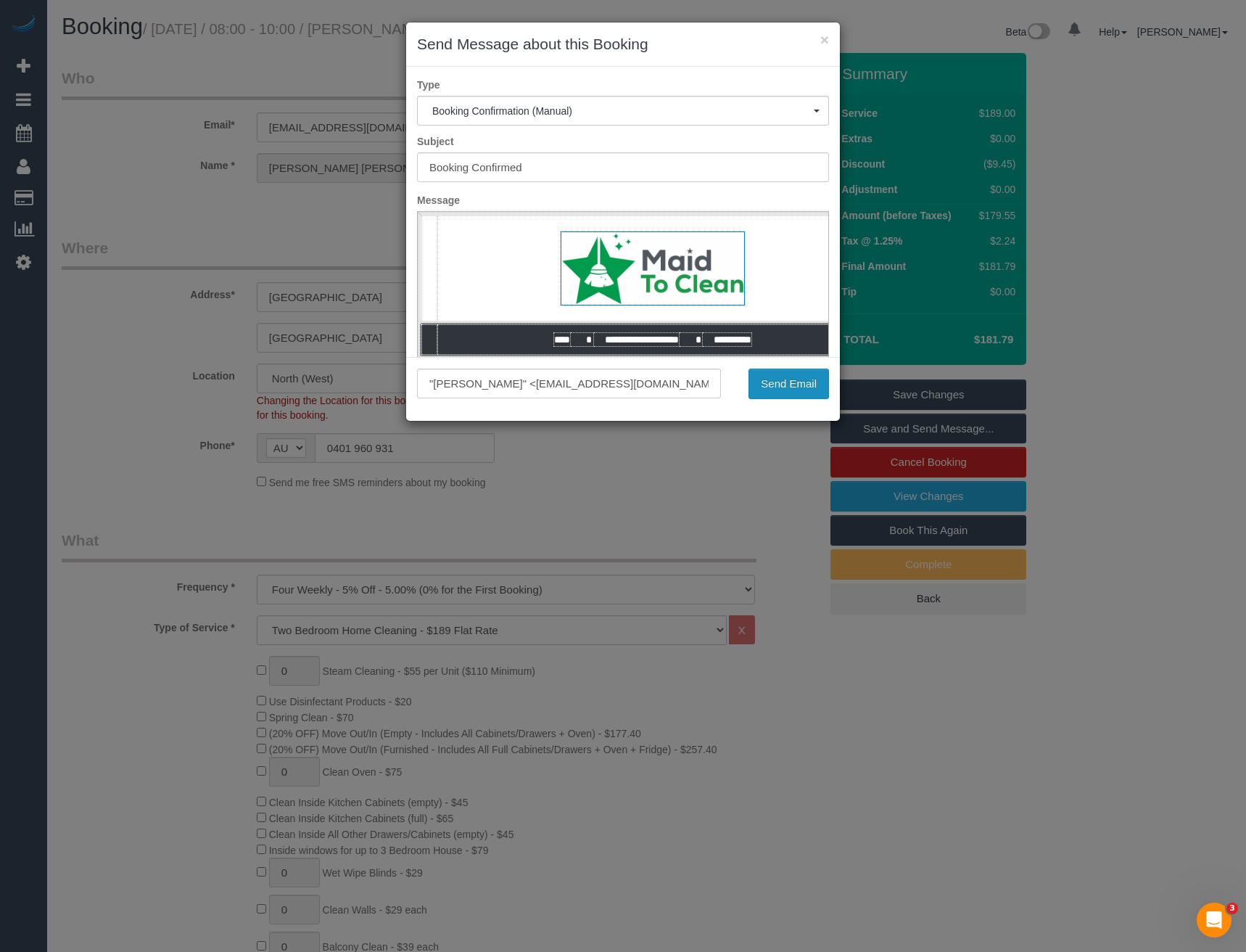
click at [768, 387] on button "Send Email" at bounding box center [788, 383] width 80 height 30
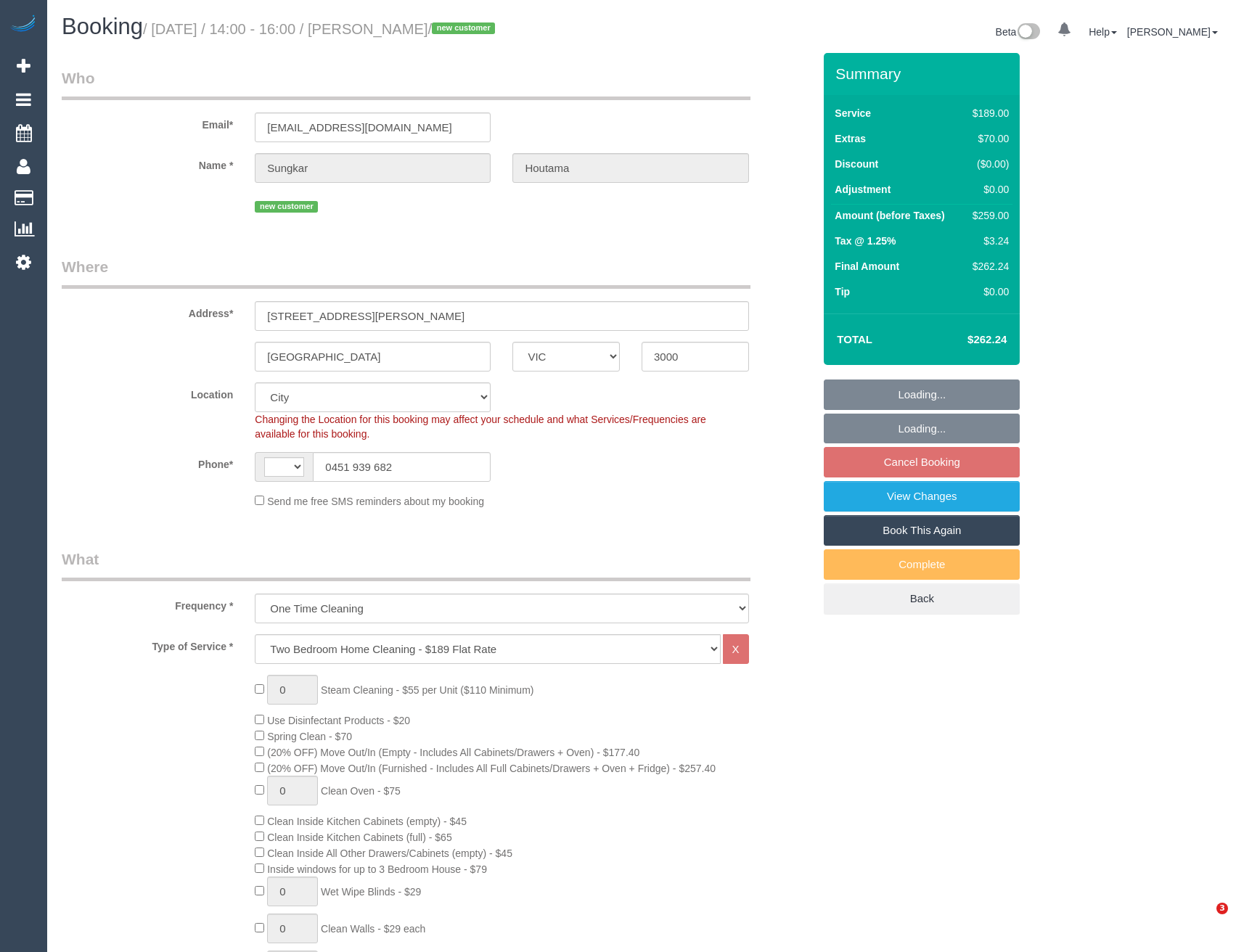
select select "VIC"
select select "object:780"
select select "string:AU"
select select "number:28"
select select "number:15"
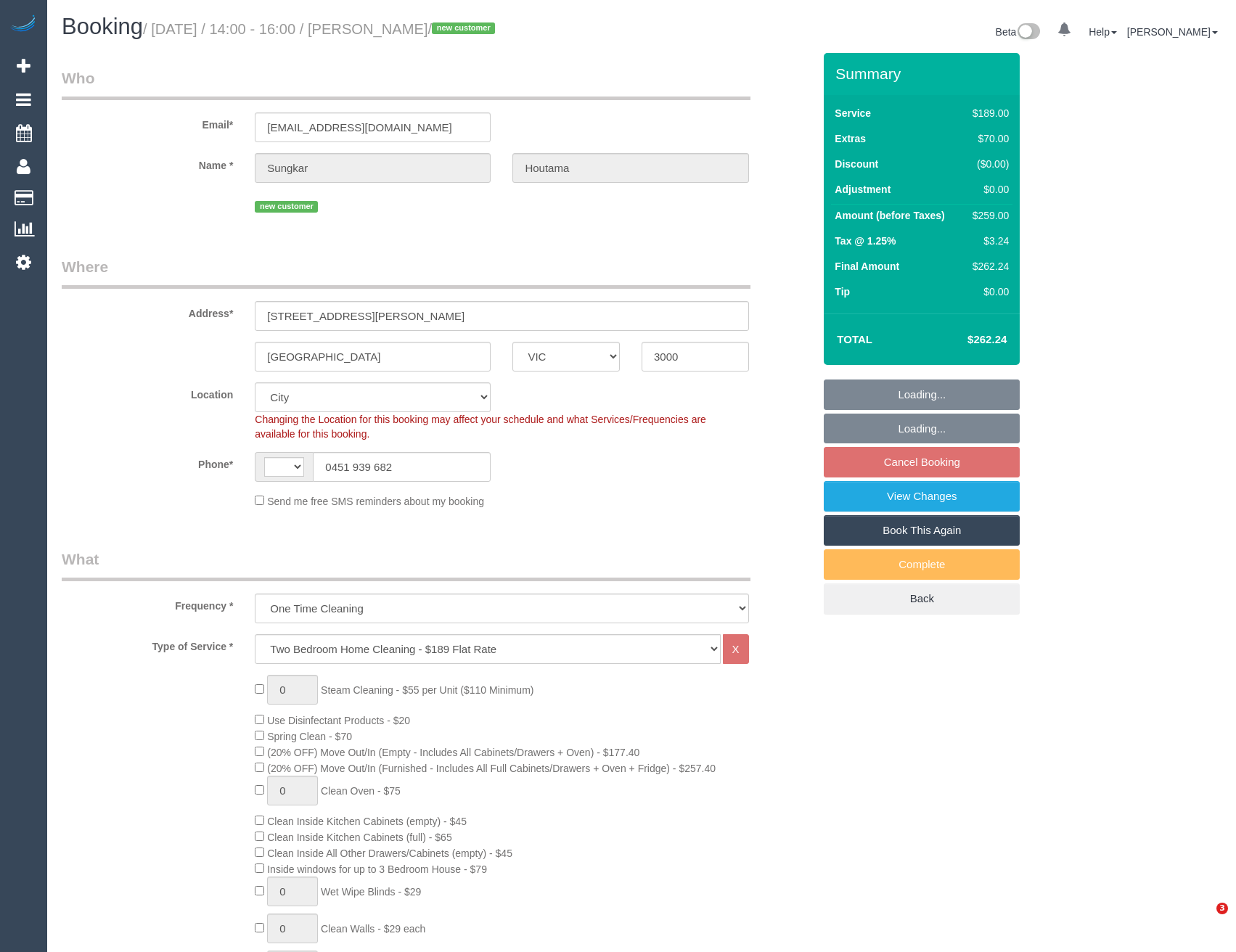
select select "number:20"
select select "number:25"
select select "number:33"
select select "number:13"
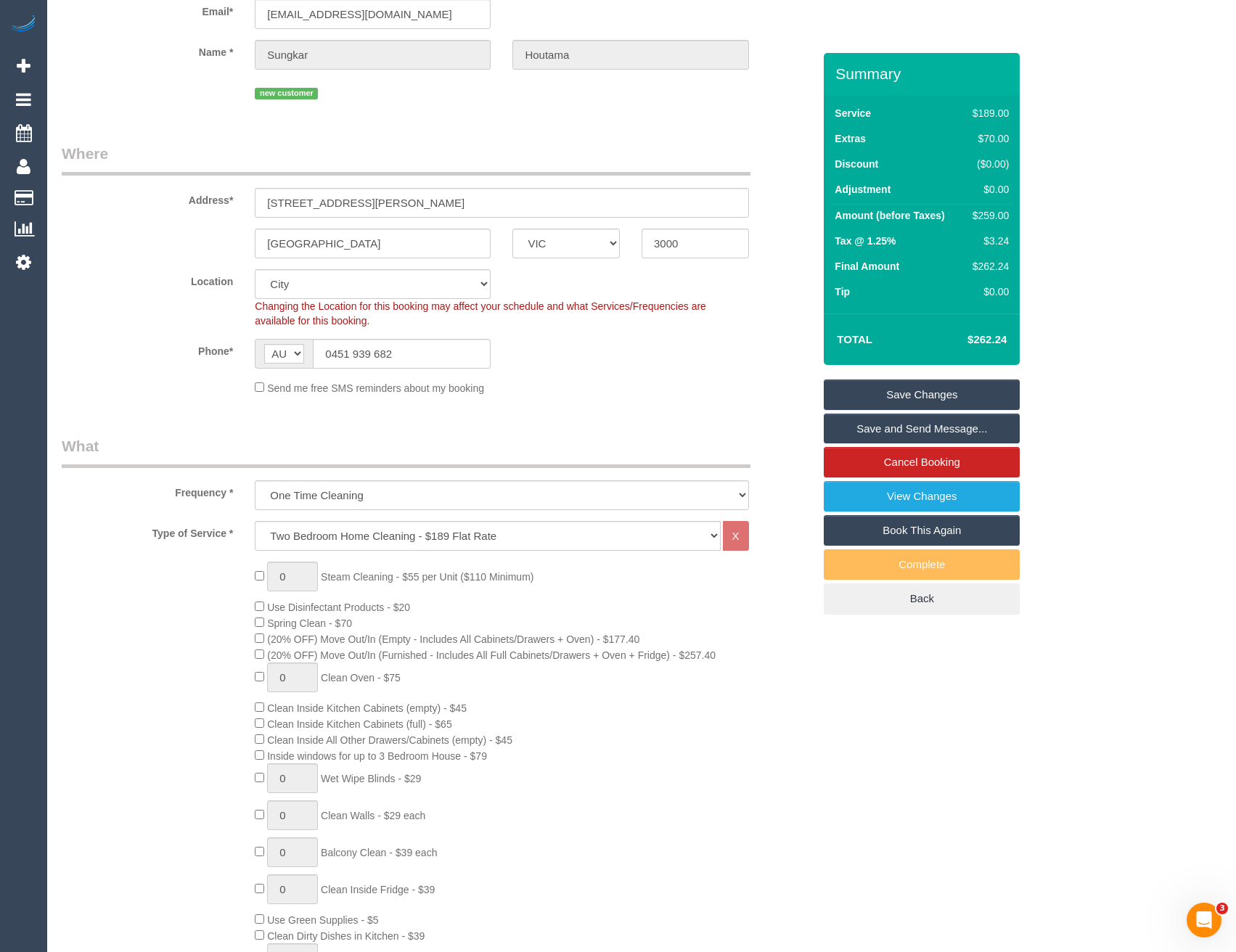
scroll to position [47, 0]
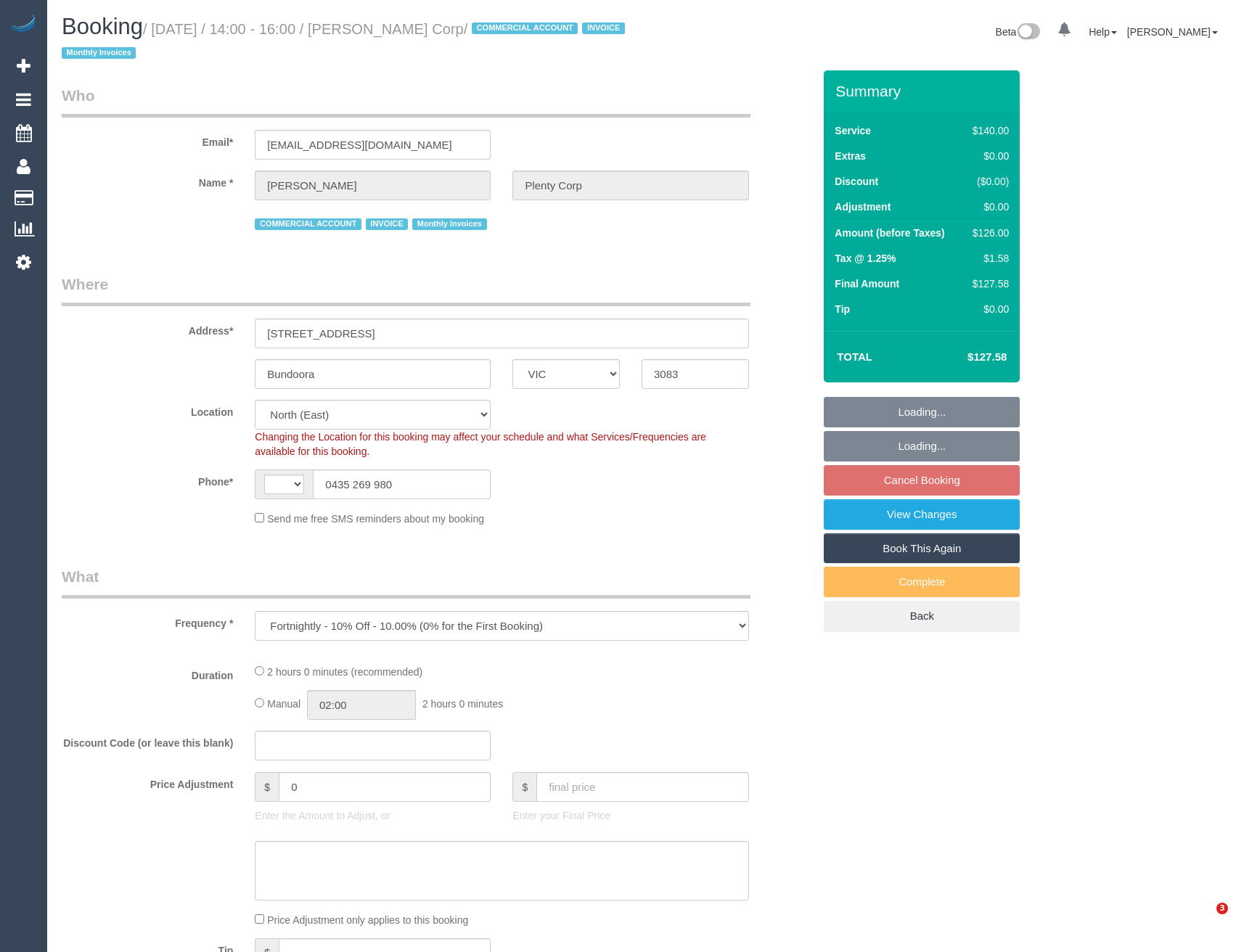
select select "VIC"
select select "object:861"
select select "string:AU"
select select "number:28"
select select "number:14"
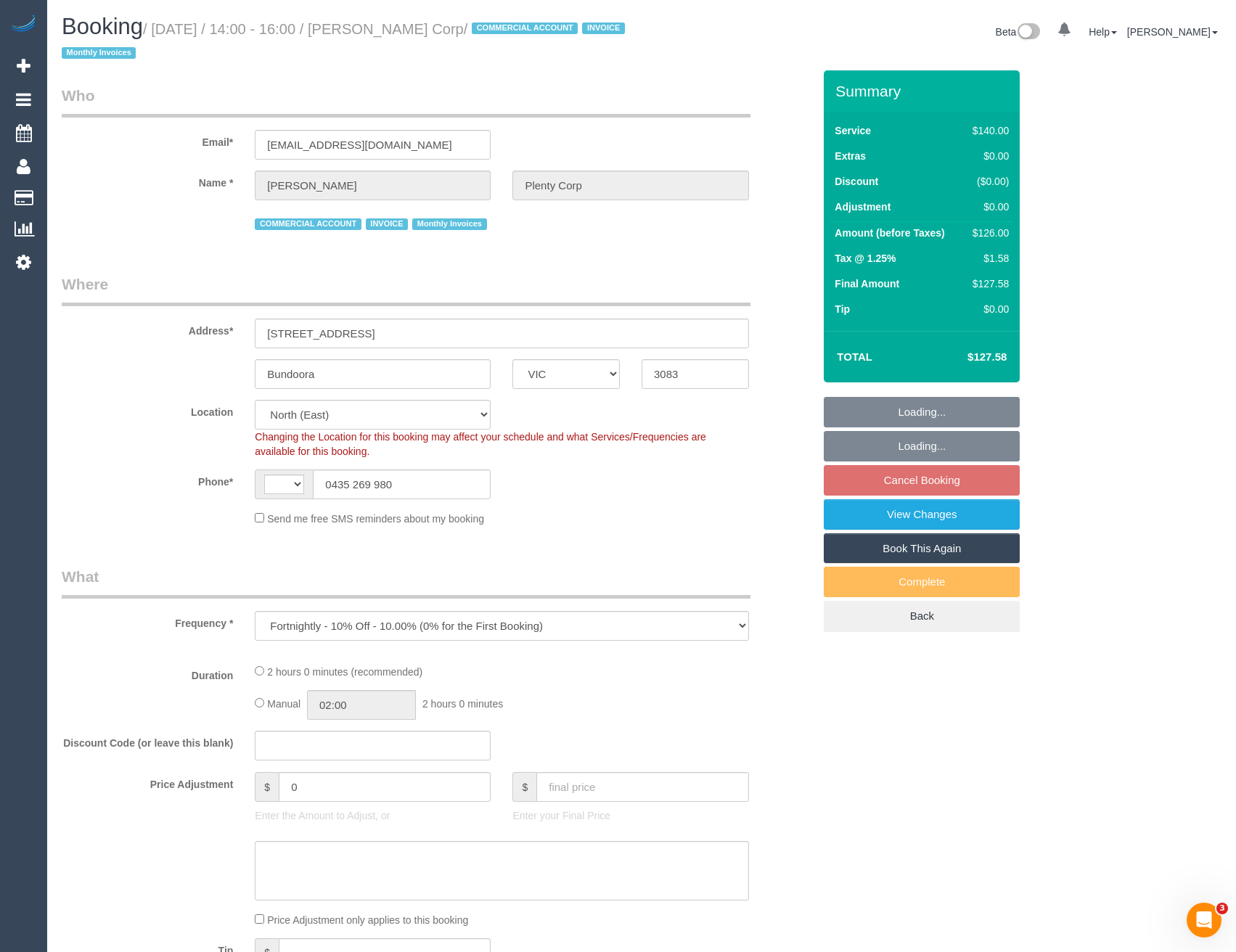
select select "number:18"
select select "number:24"
select select "number:34"
select select "number:11"
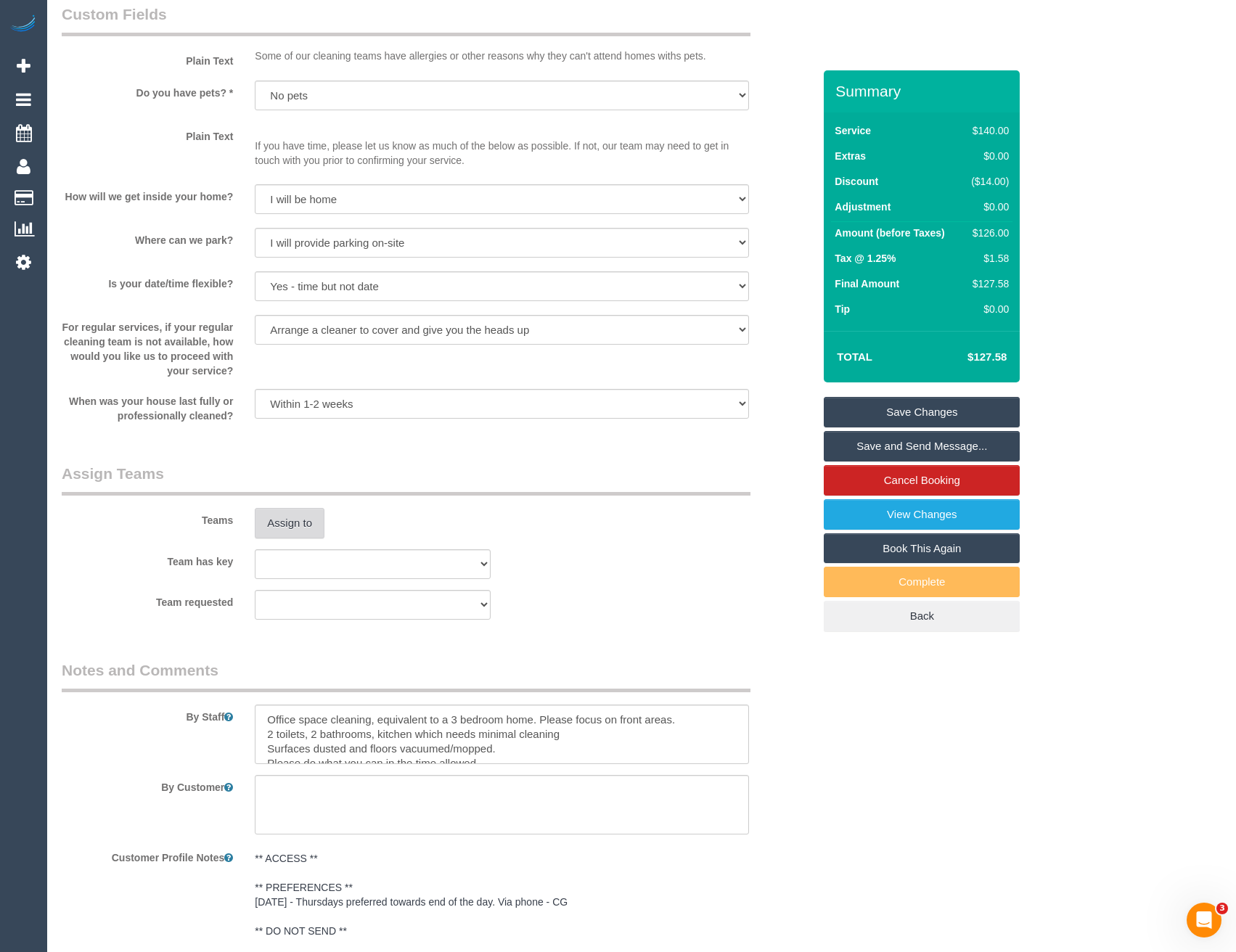
click at [279, 533] on button "Assign to" at bounding box center [289, 523] width 69 height 30
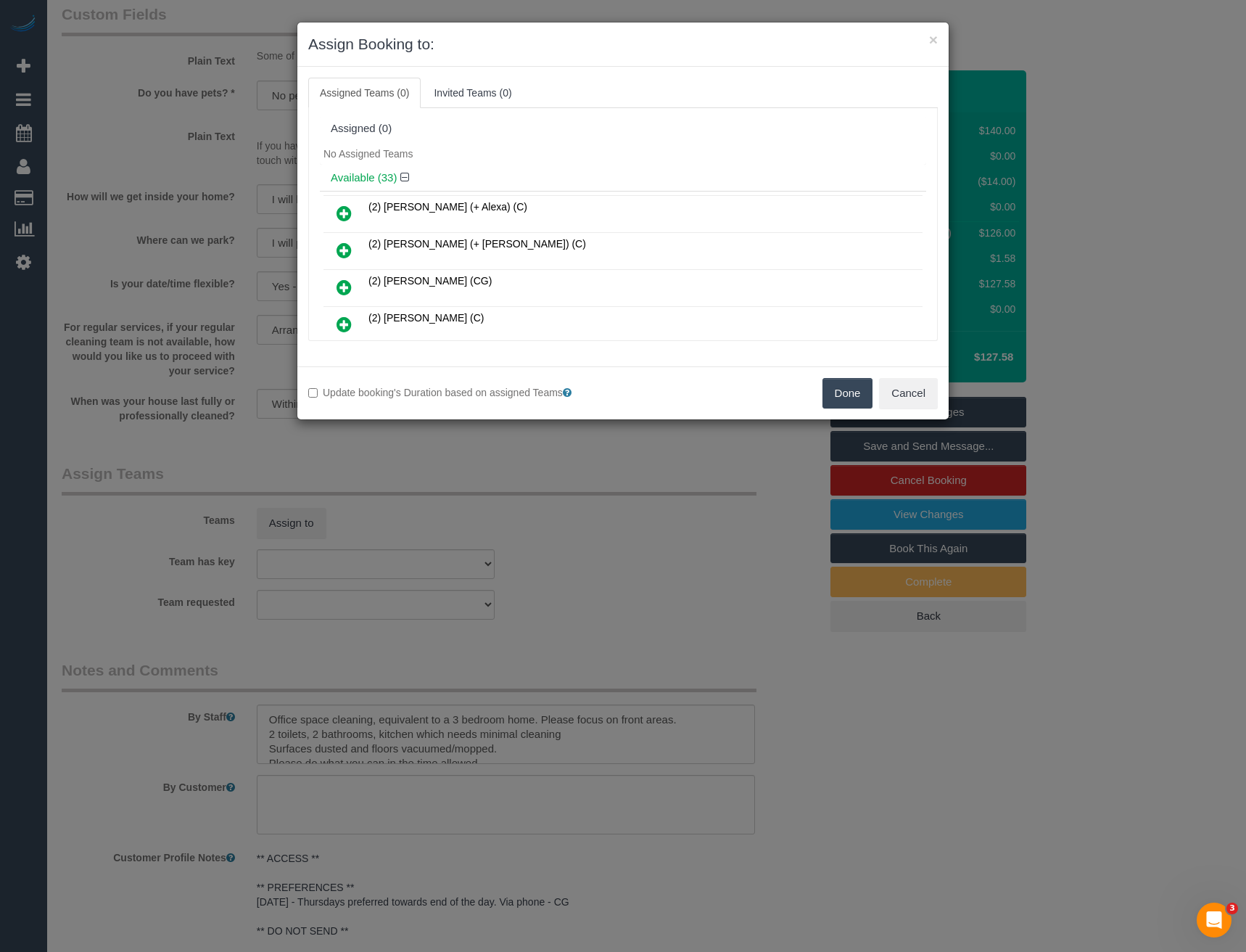
scroll to position [1060, 0]
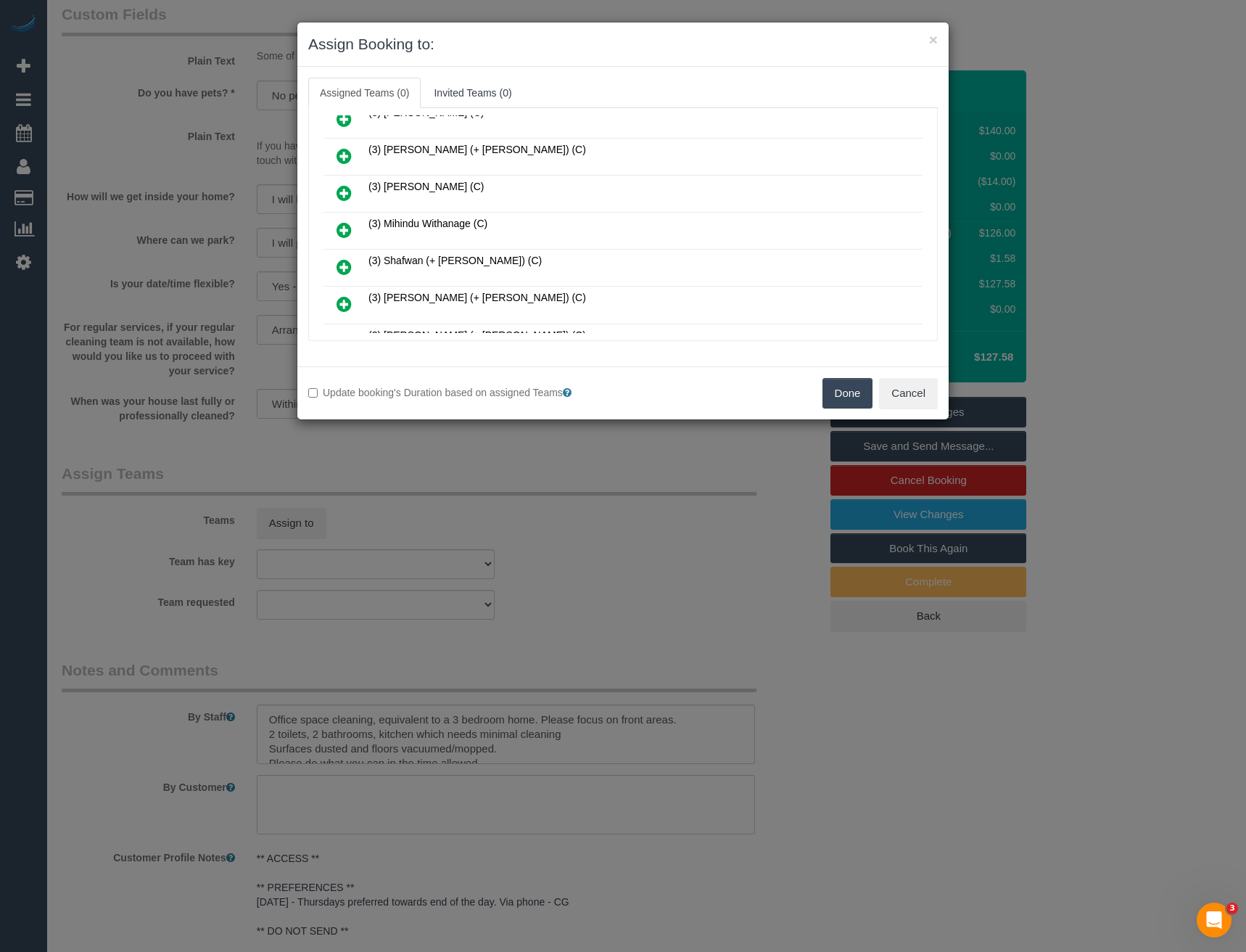
click at [344, 228] on icon at bounding box center [344, 230] width 15 height 18
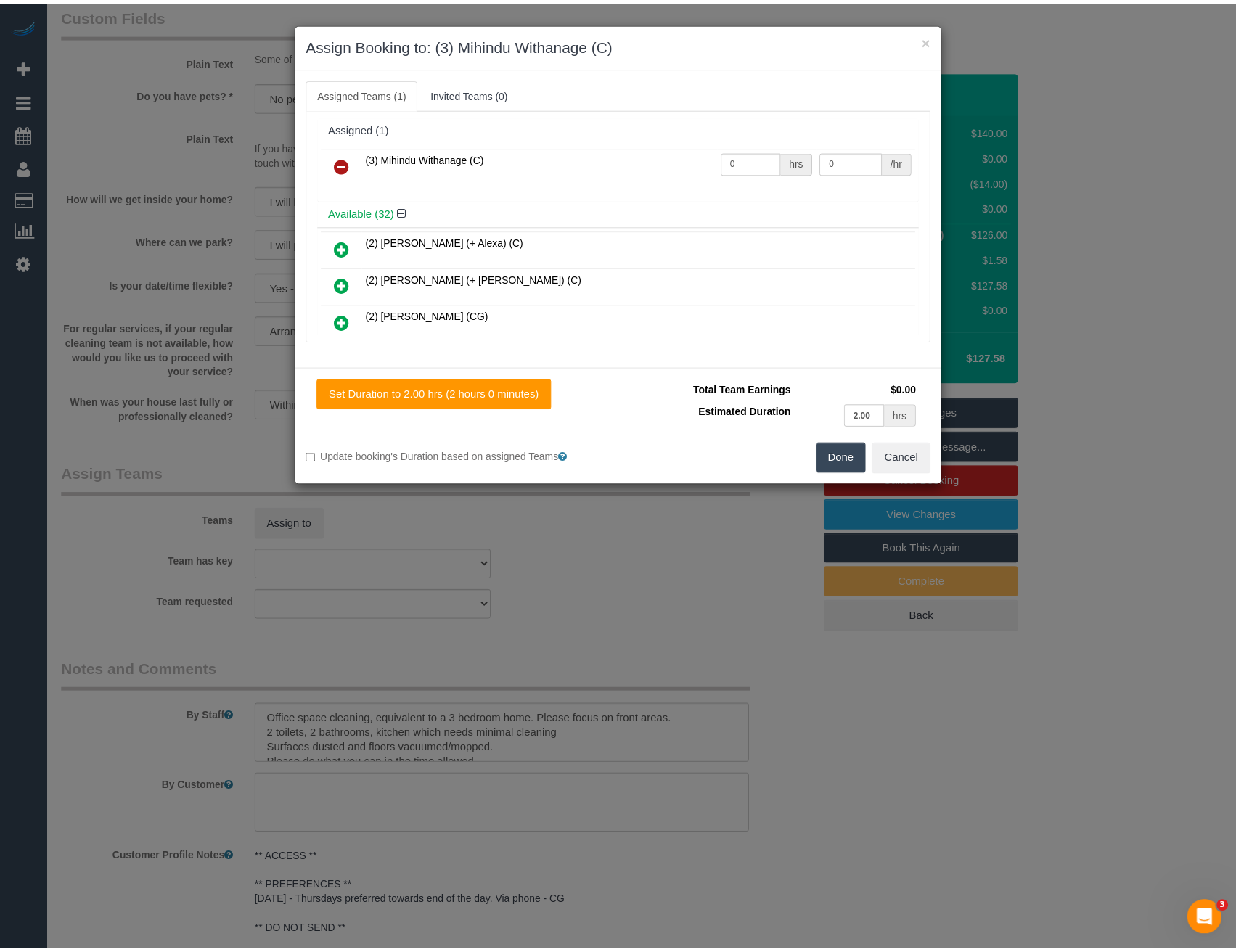
scroll to position [0, 0]
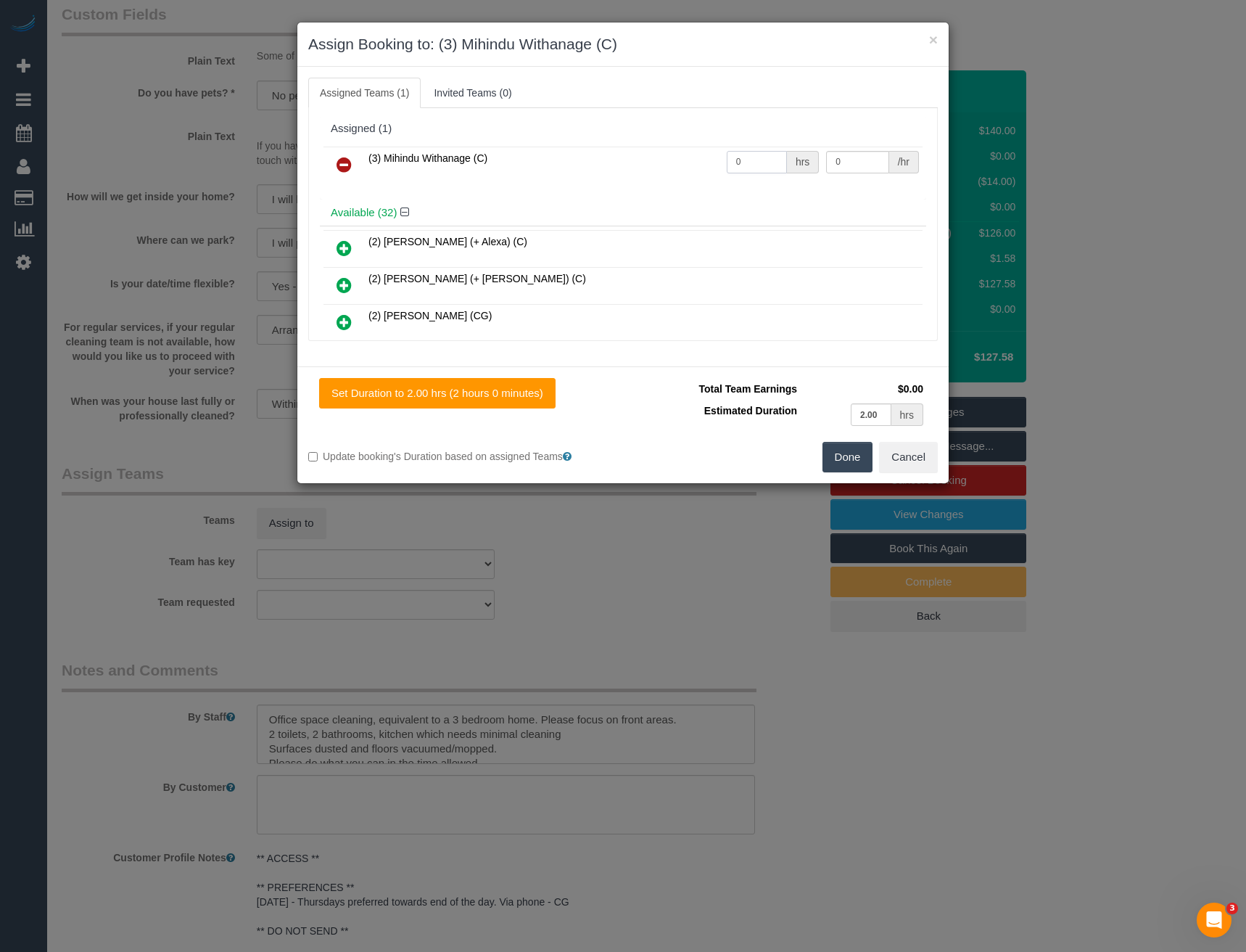
drag, startPoint x: 728, startPoint y: 171, endPoint x: 644, endPoint y: 178, distance: 84.3
click at [645, 178] on tr "(3) Mihindu Withanage (C) 0 hrs 0 /hr" at bounding box center [623, 165] width 599 height 37
type input "2"
type input "35"
click at [833, 461] on button "Done" at bounding box center [848, 456] width 51 height 30
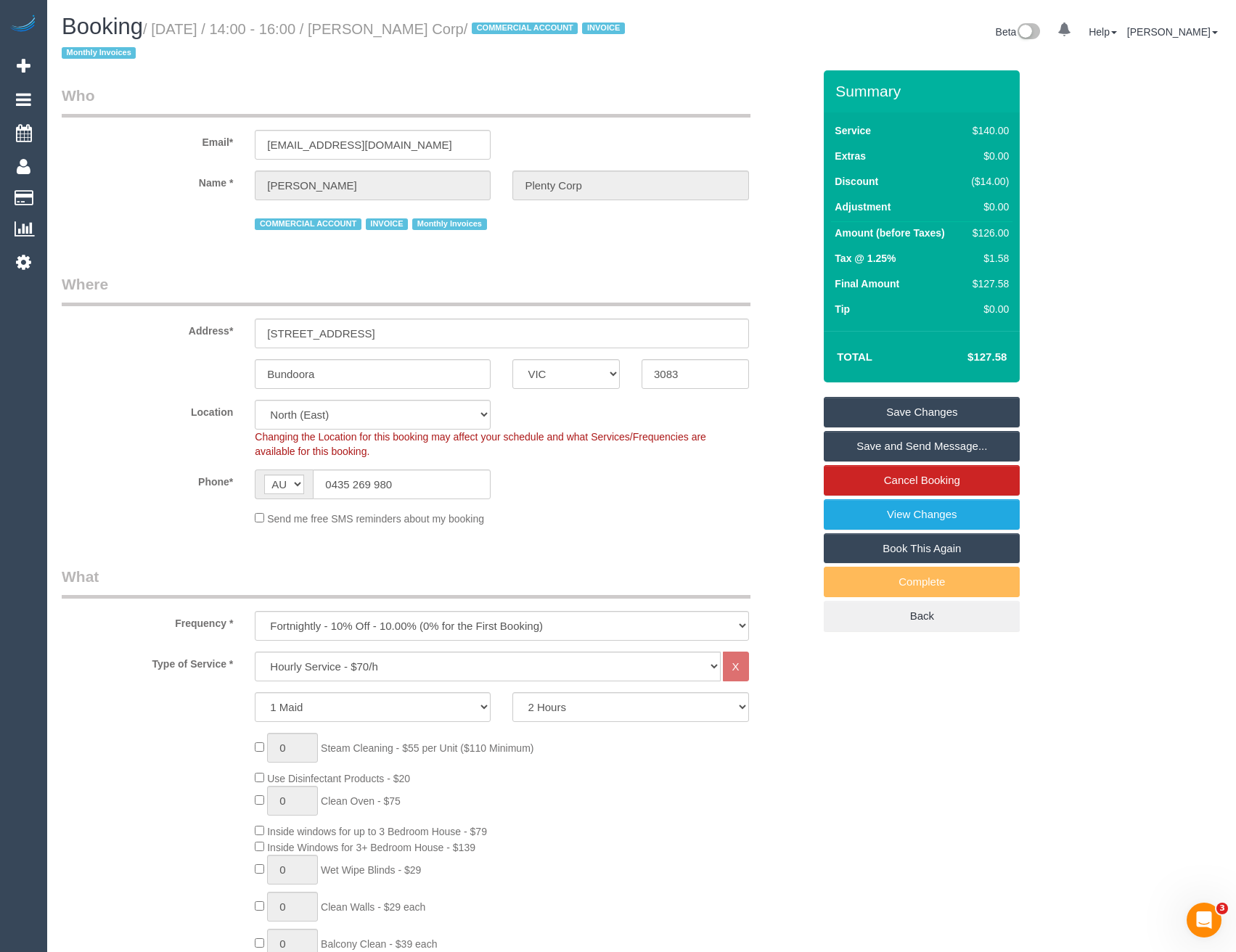
click at [892, 453] on link "Save and Send Message..." at bounding box center [922, 445] width 196 height 30
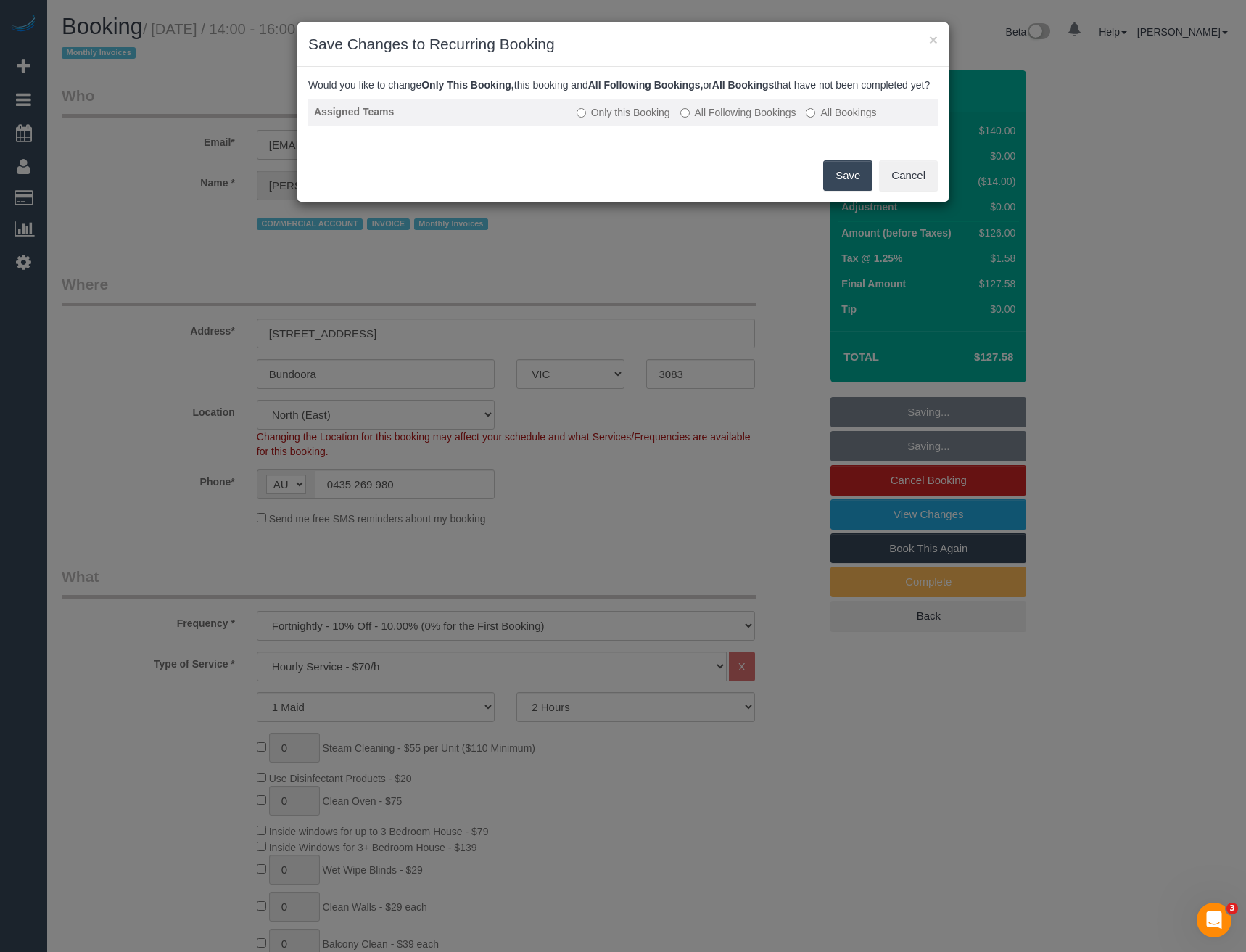
drag, startPoint x: 701, startPoint y: 125, endPoint x: 755, endPoint y: 131, distance: 54.3
click at [701, 119] on label "All Following Bookings" at bounding box center [738, 113] width 116 height 15
click at [838, 189] on button "Save" at bounding box center [848, 175] width 49 height 30
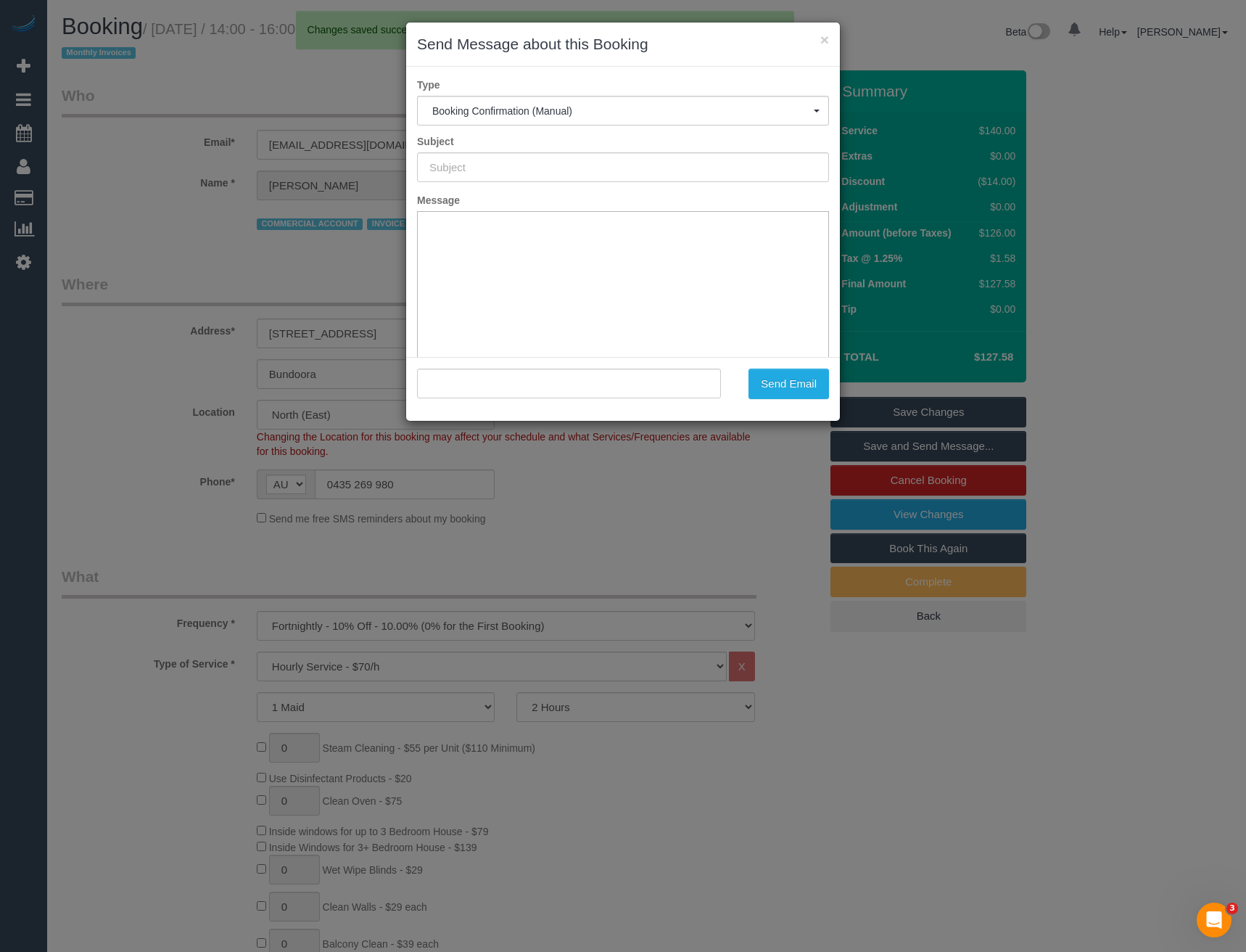
type input "Booking Confirmed"
type input ""Brendan Plenty Corp" <bcosgriff@plentycorp.com.au>"
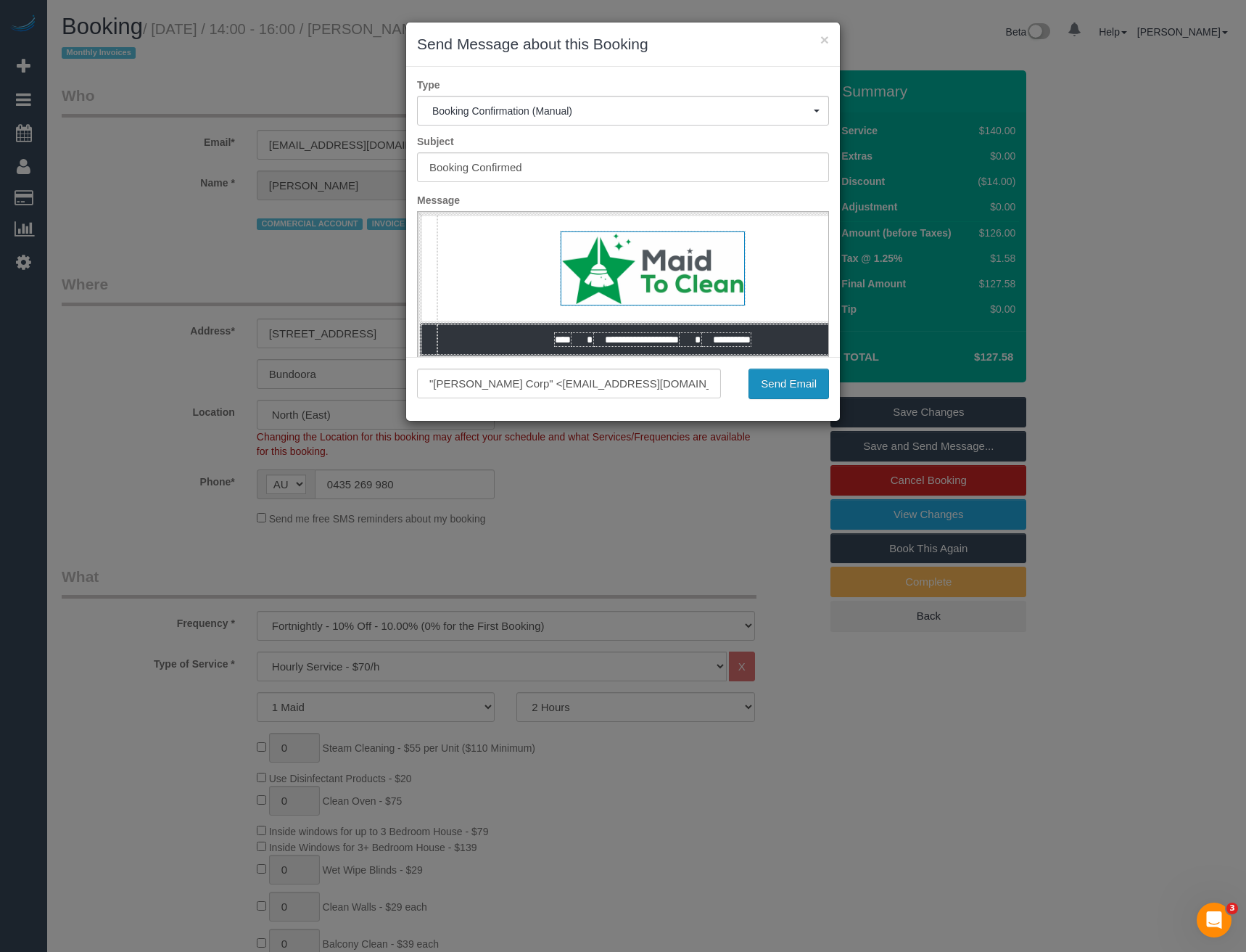
click at [777, 383] on button "Send Email" at bounding box center [788, 383] width 80 height 30
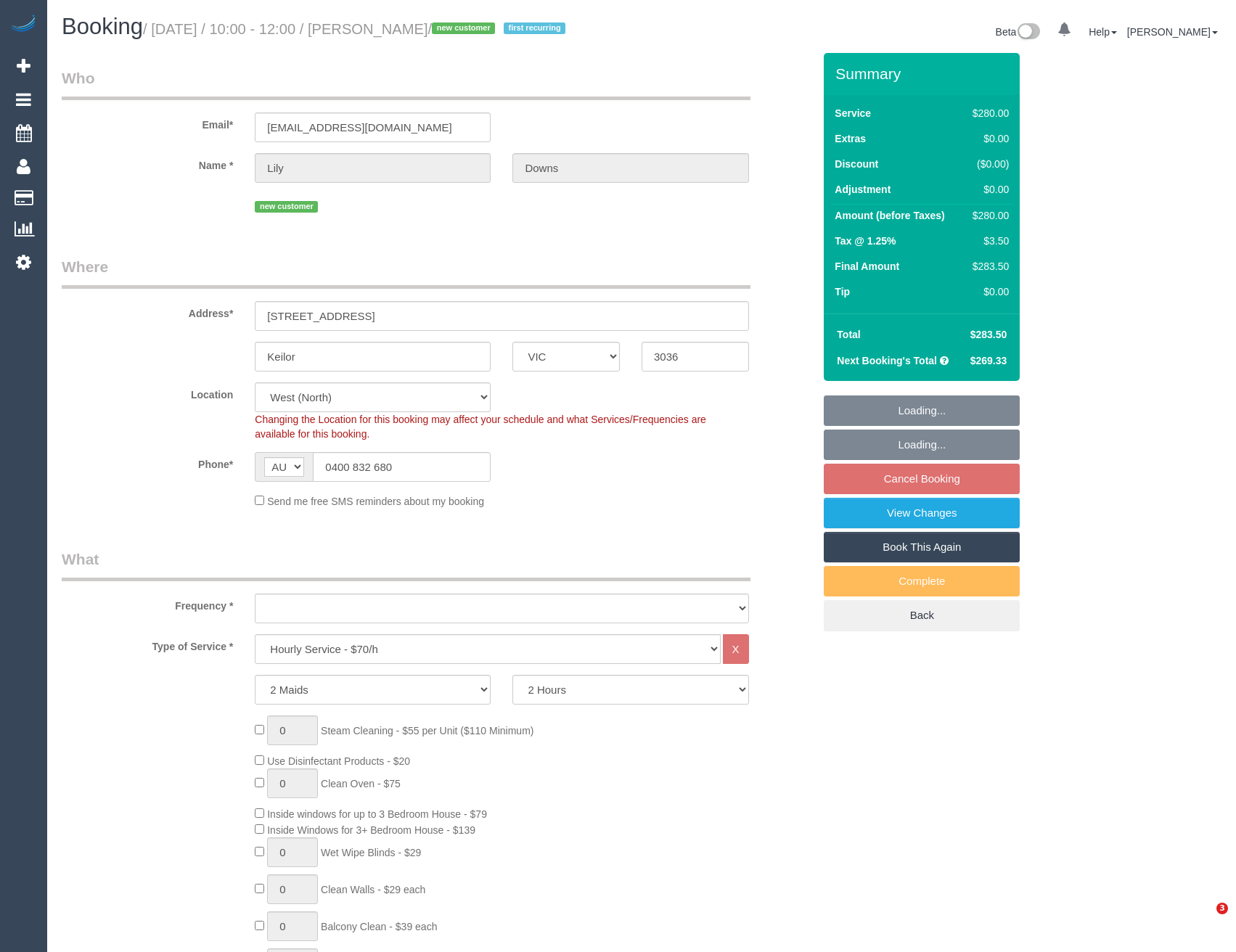
select select "VIC"
select select "2"
select select "object:1439"
select select "number:29"
select select "number:17"
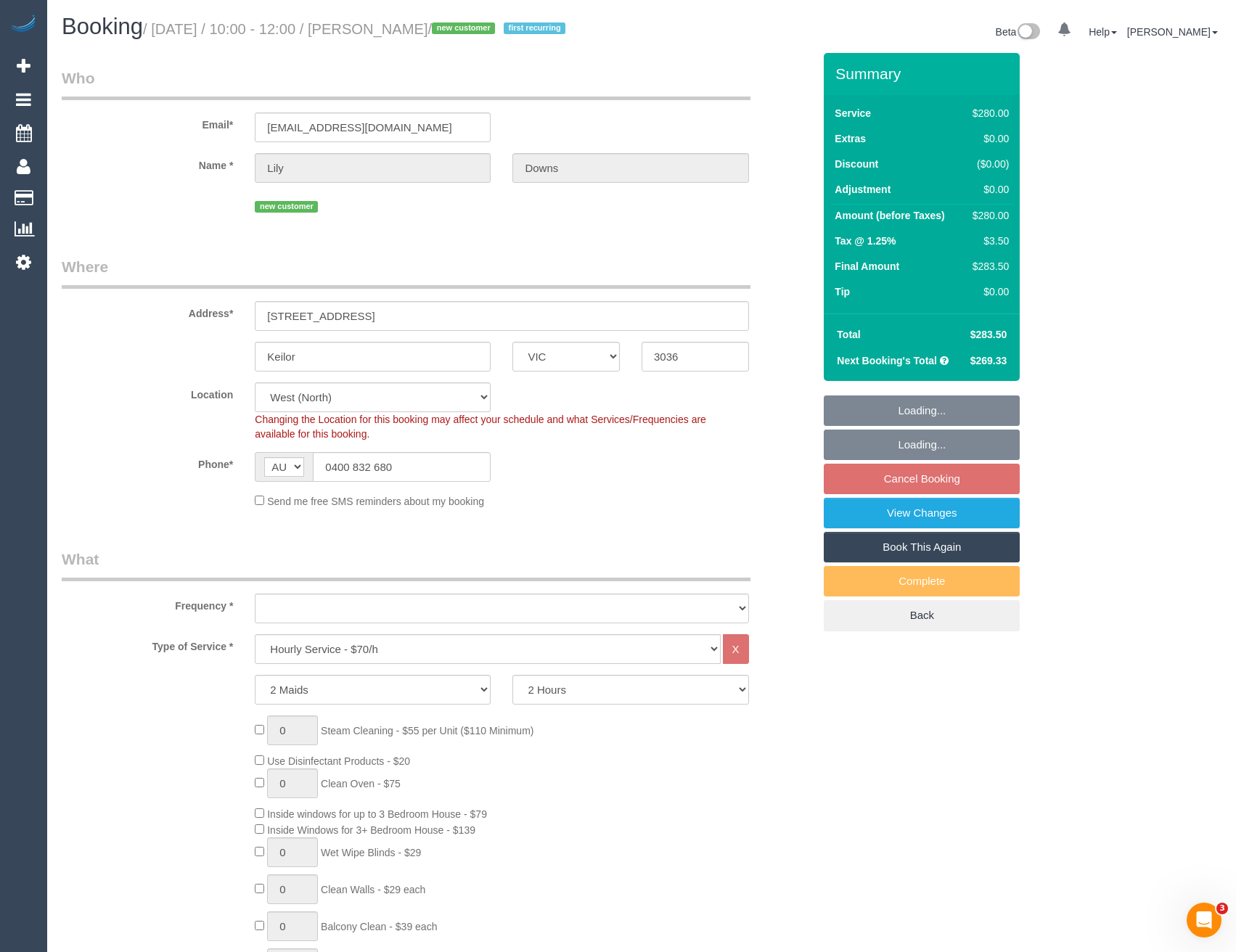
select select "number:18"
select select "number:22"
select select "number:34"
select select "number:26"
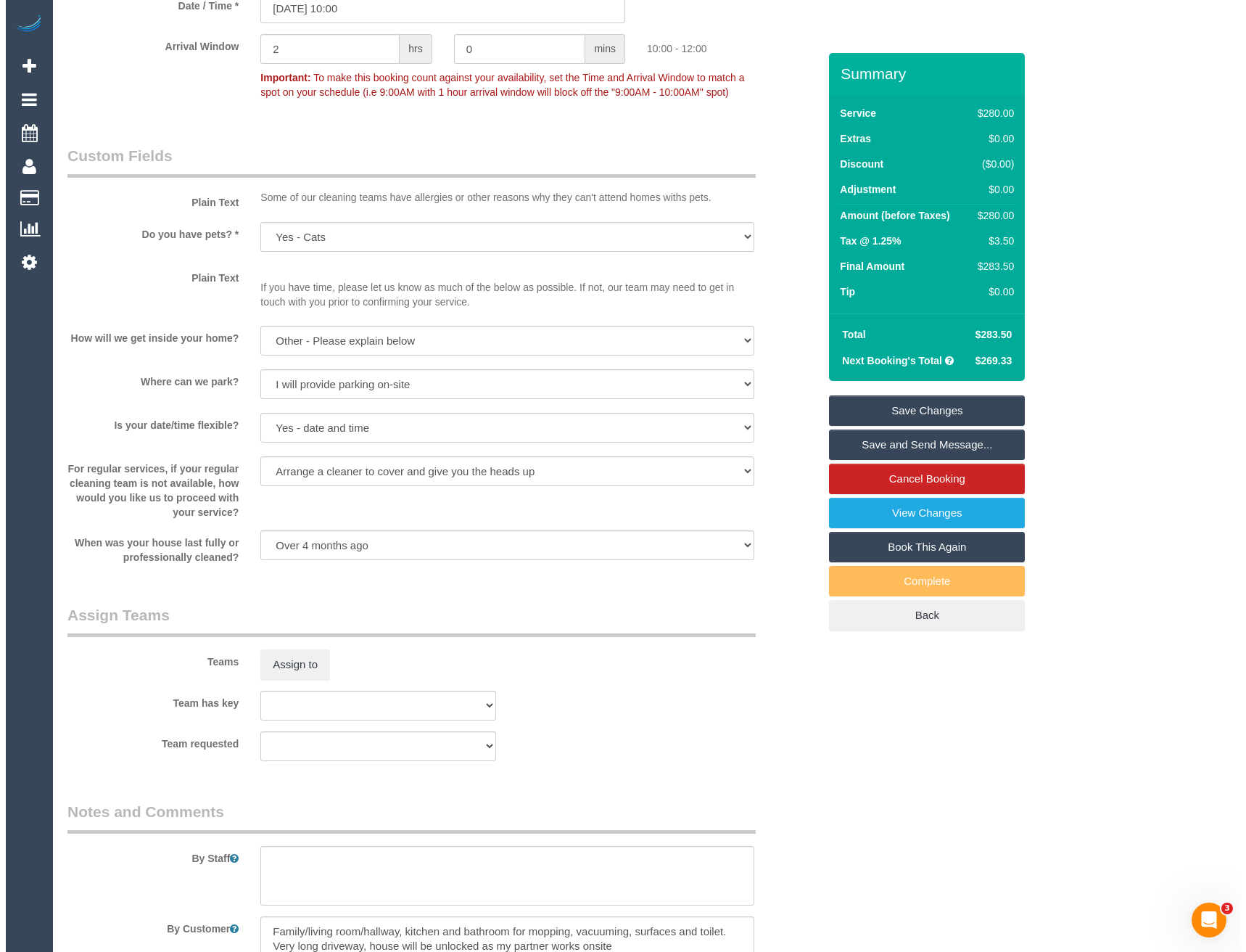
scroll to position [1669, 0]
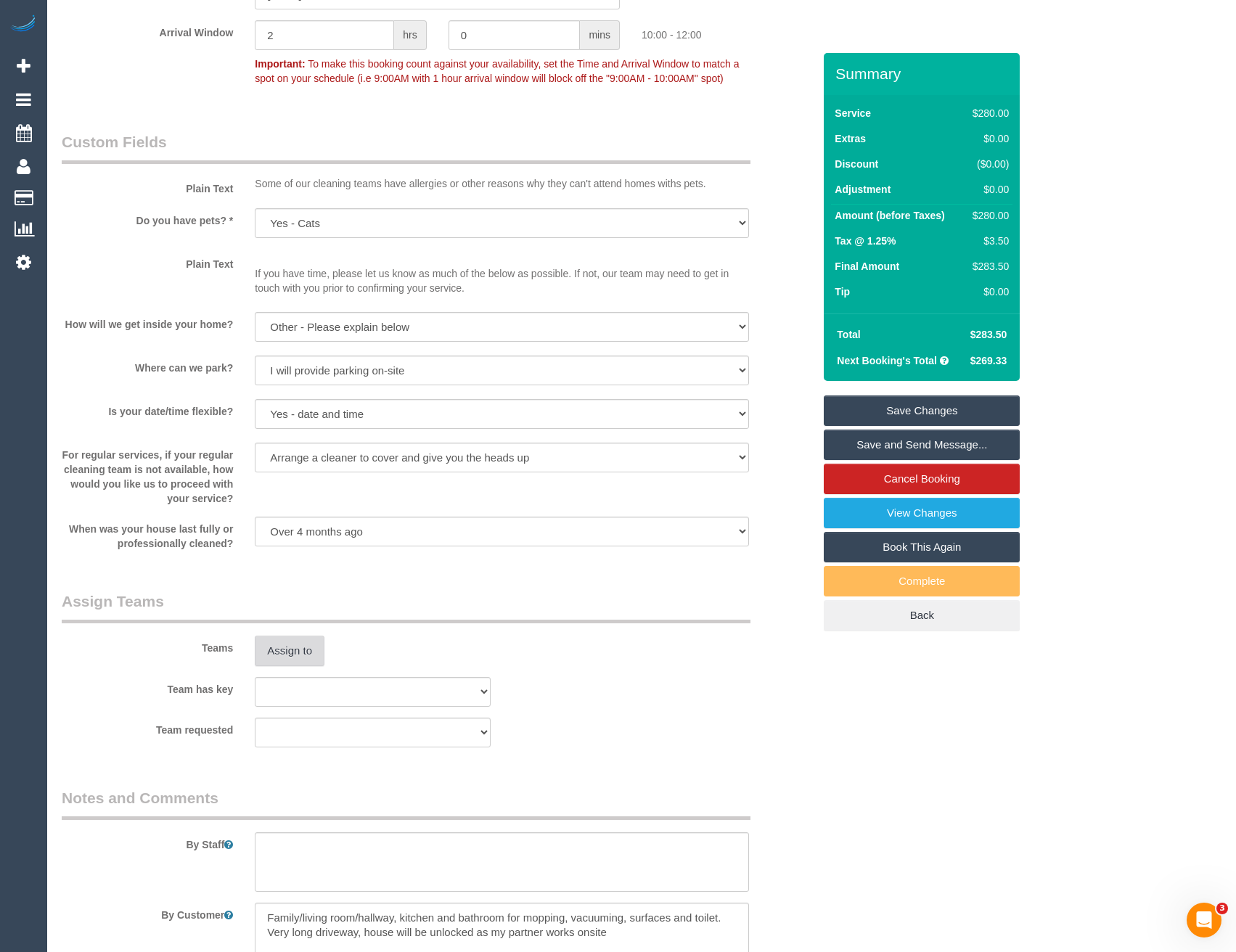
click at [292, 640] on button "Assign to" at bounding box center [289, 650] width 69 height 30
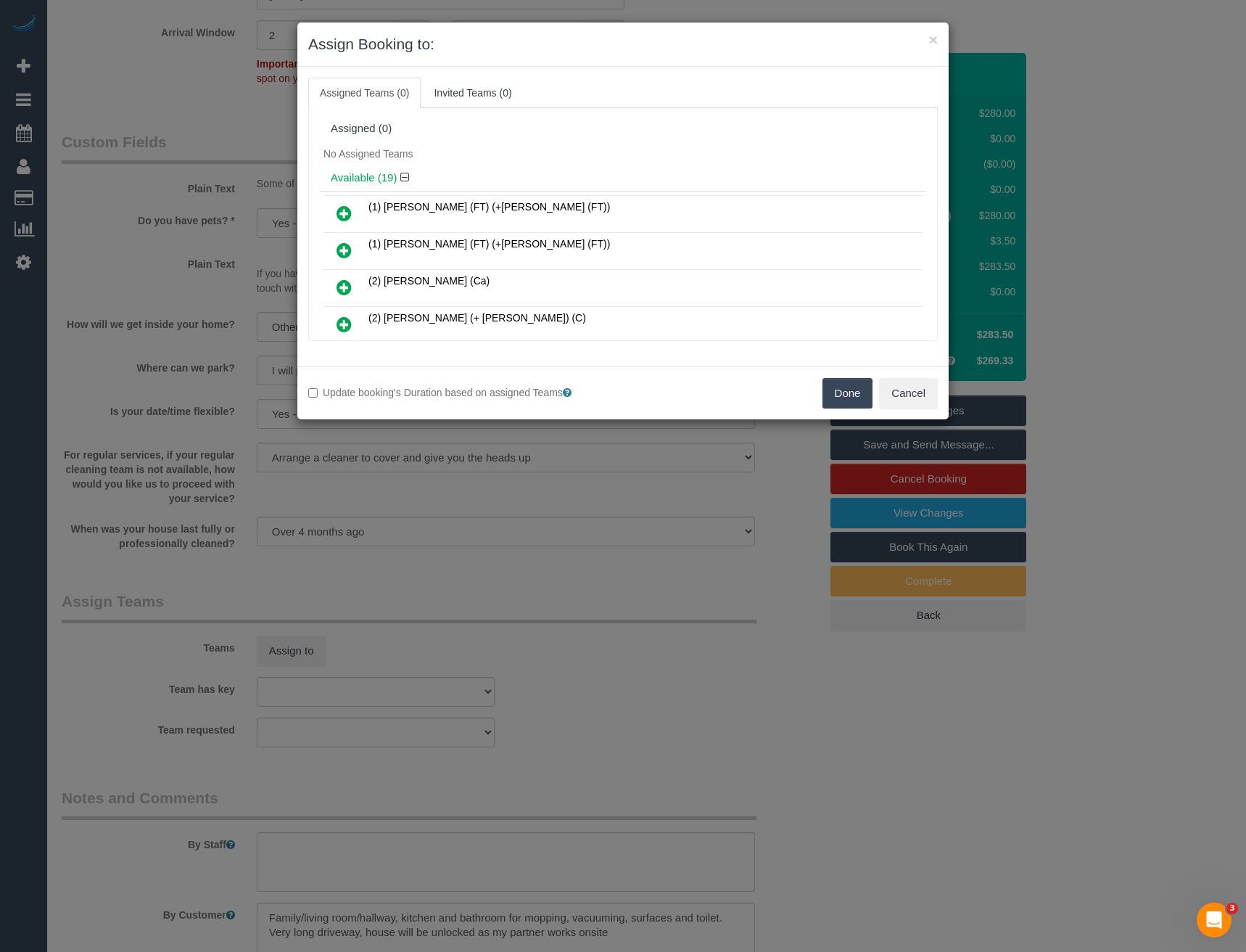
scroll to position [354, 0]
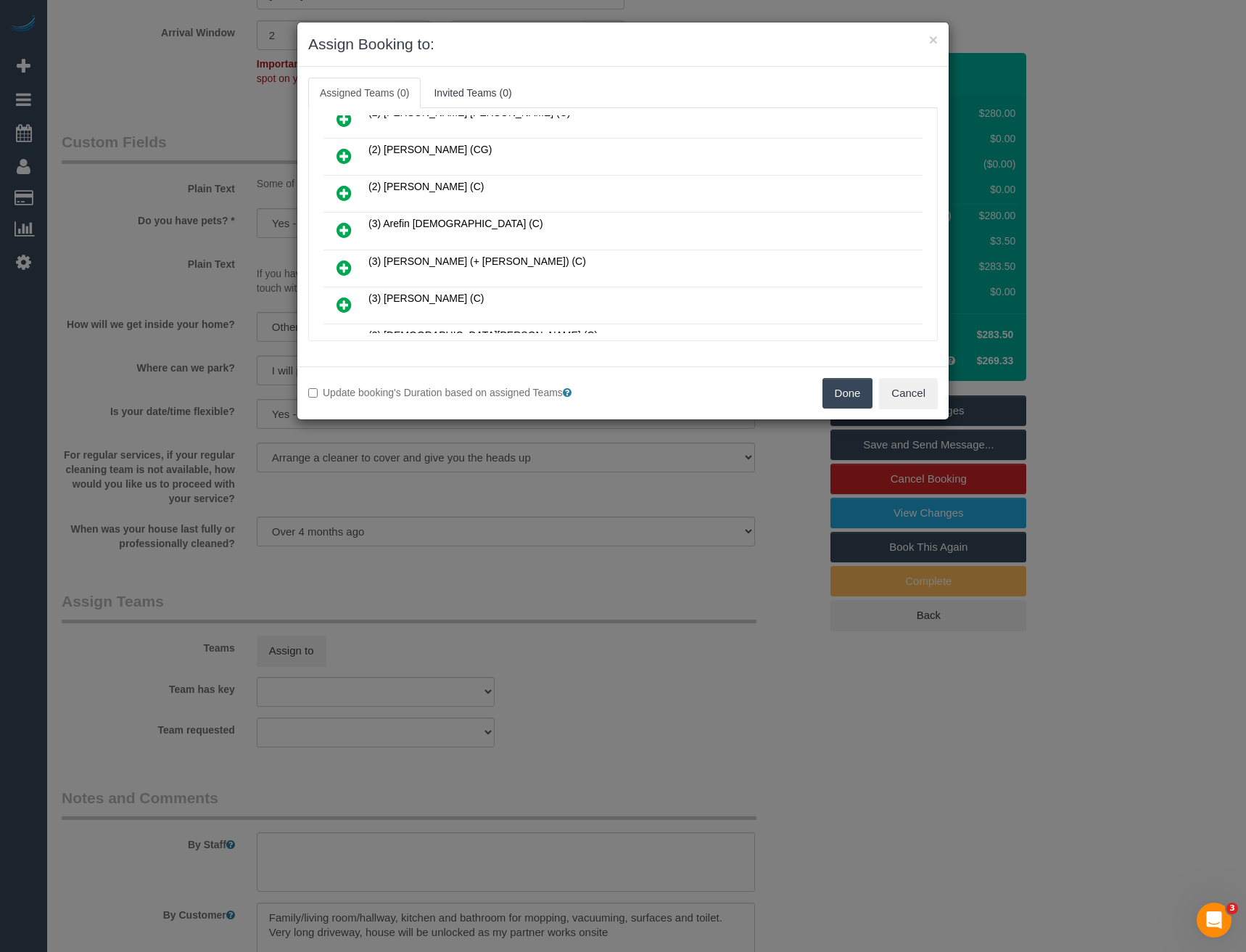
click at [347, 269] on icon at bounding box center [344, 268] width 15 height 18
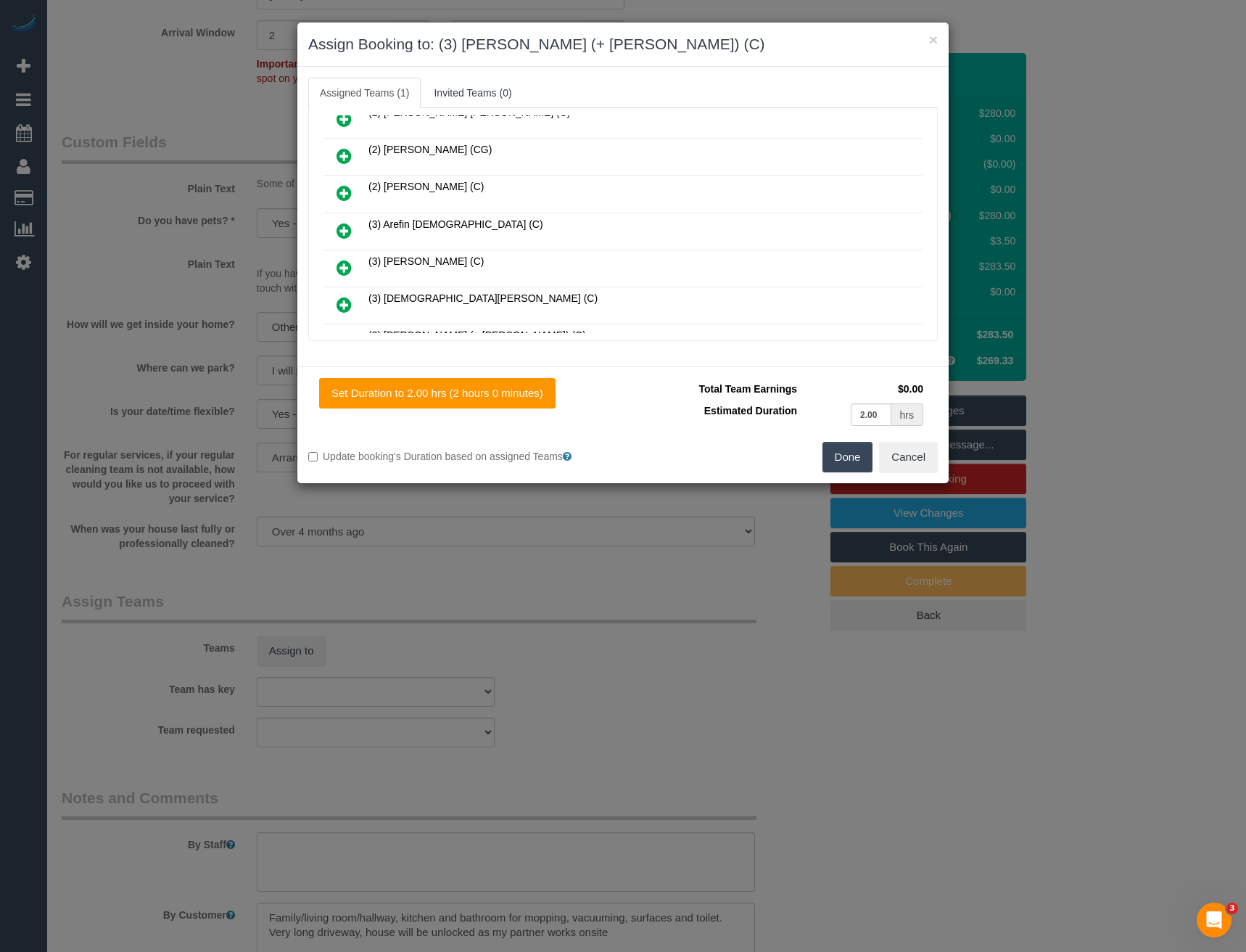
scroll to position [397, 0]
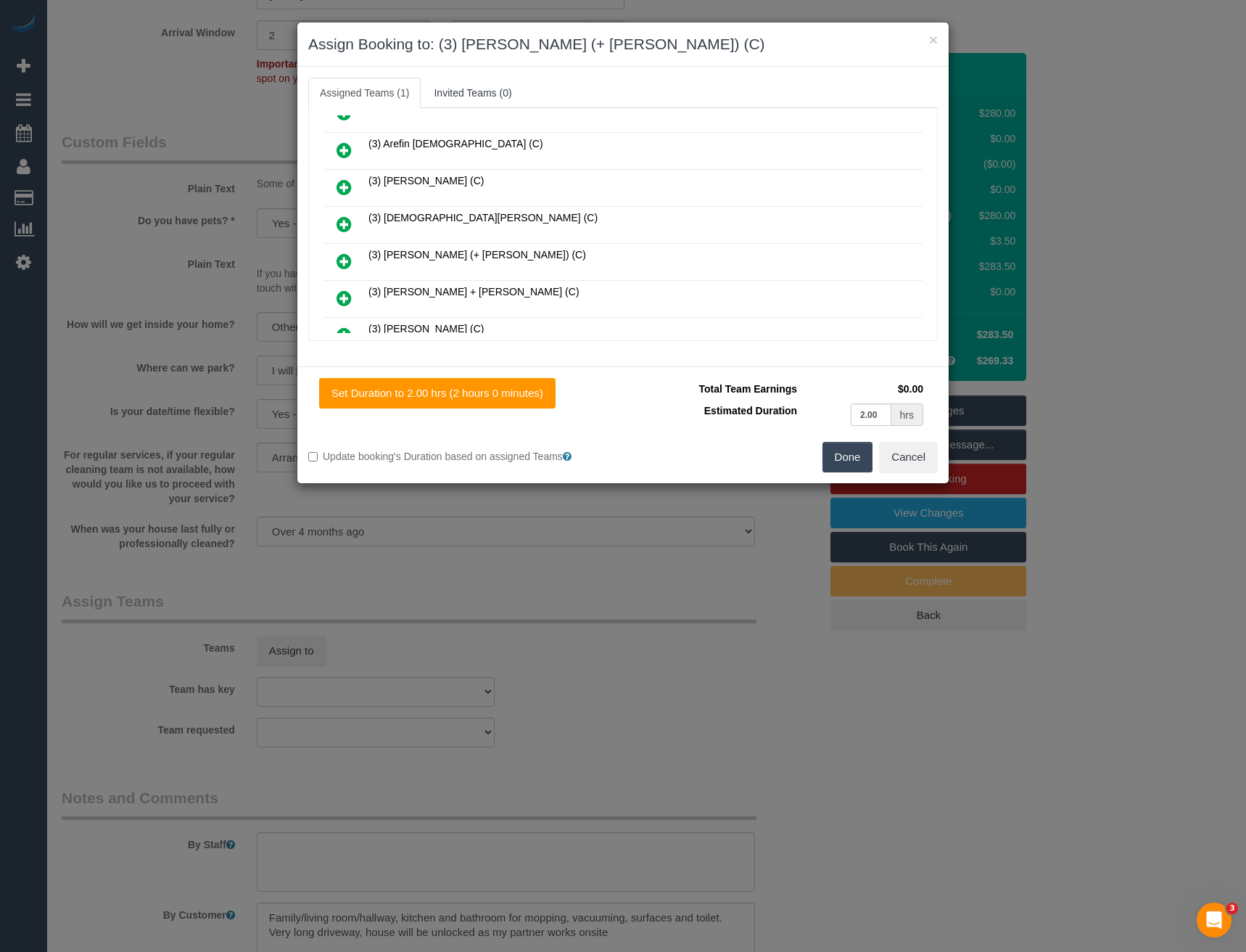
click at [346, 257] on icon at bounding box center [344, 261] width 15 height 18
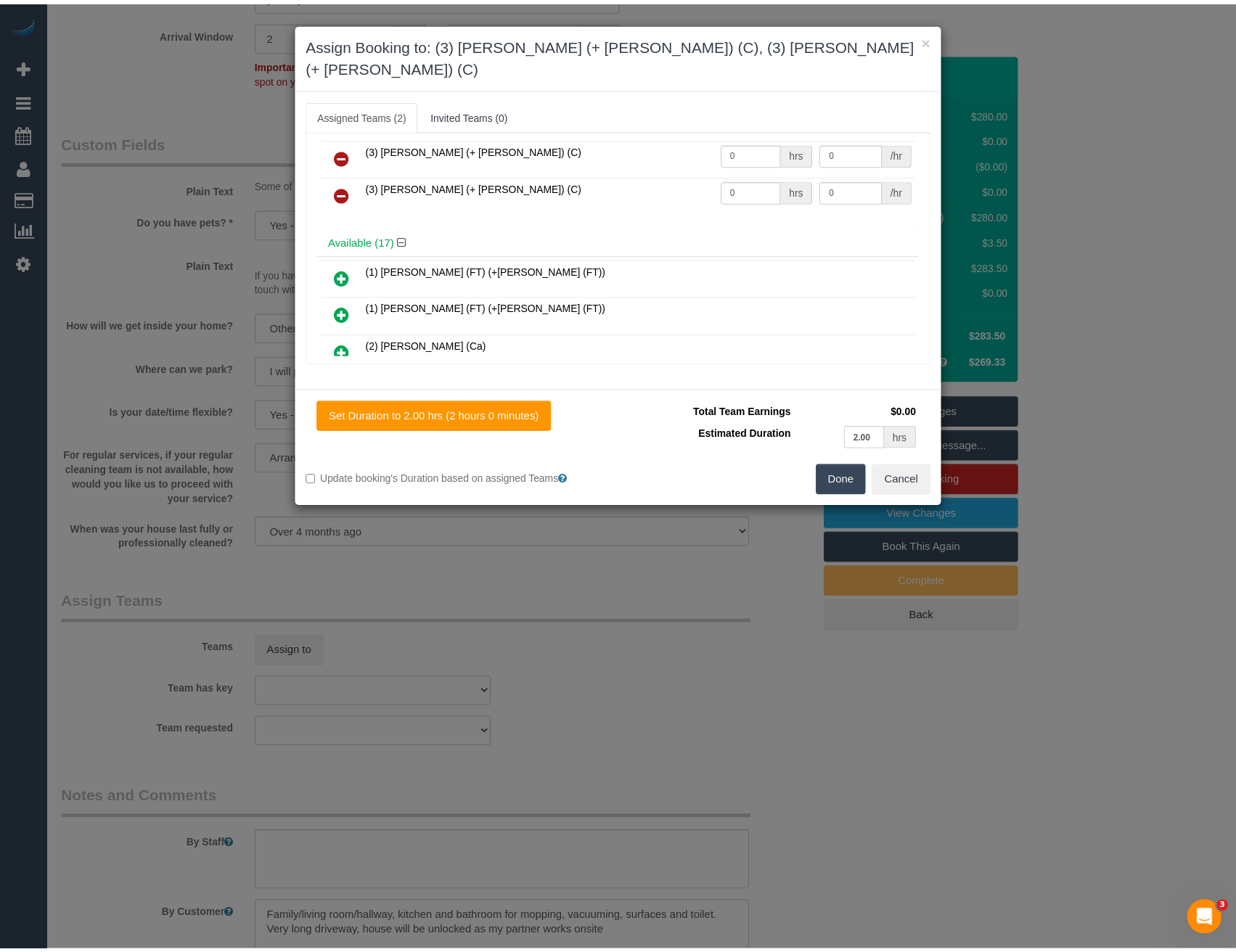
scroll to position [0, 0]
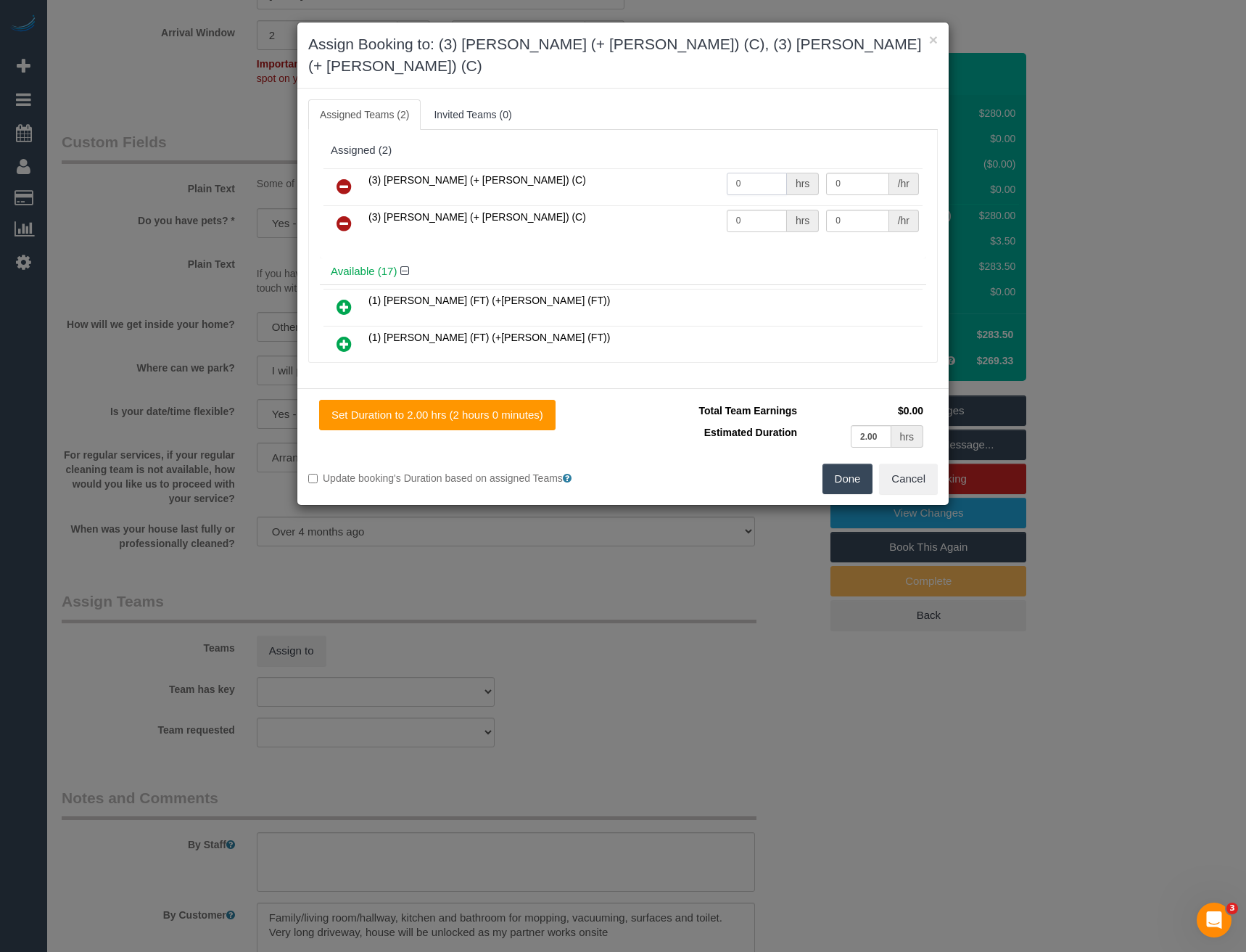
drag, startPoint x: 760, startPoint y: 168, endPoint x: 654, endPoint y: 179, distance: 106.6
click at [660, 179] on tr "(3) Arifin (+ Fatema) (C) 0 hrs 0 /hr" at bounding box center [623, 187] width 599 height 37
type input "2"
type input "35"
drag, startPoint x: 736, startPoint y: 198, endPoint x: 709, endPoint y: 201, distance: 27.2
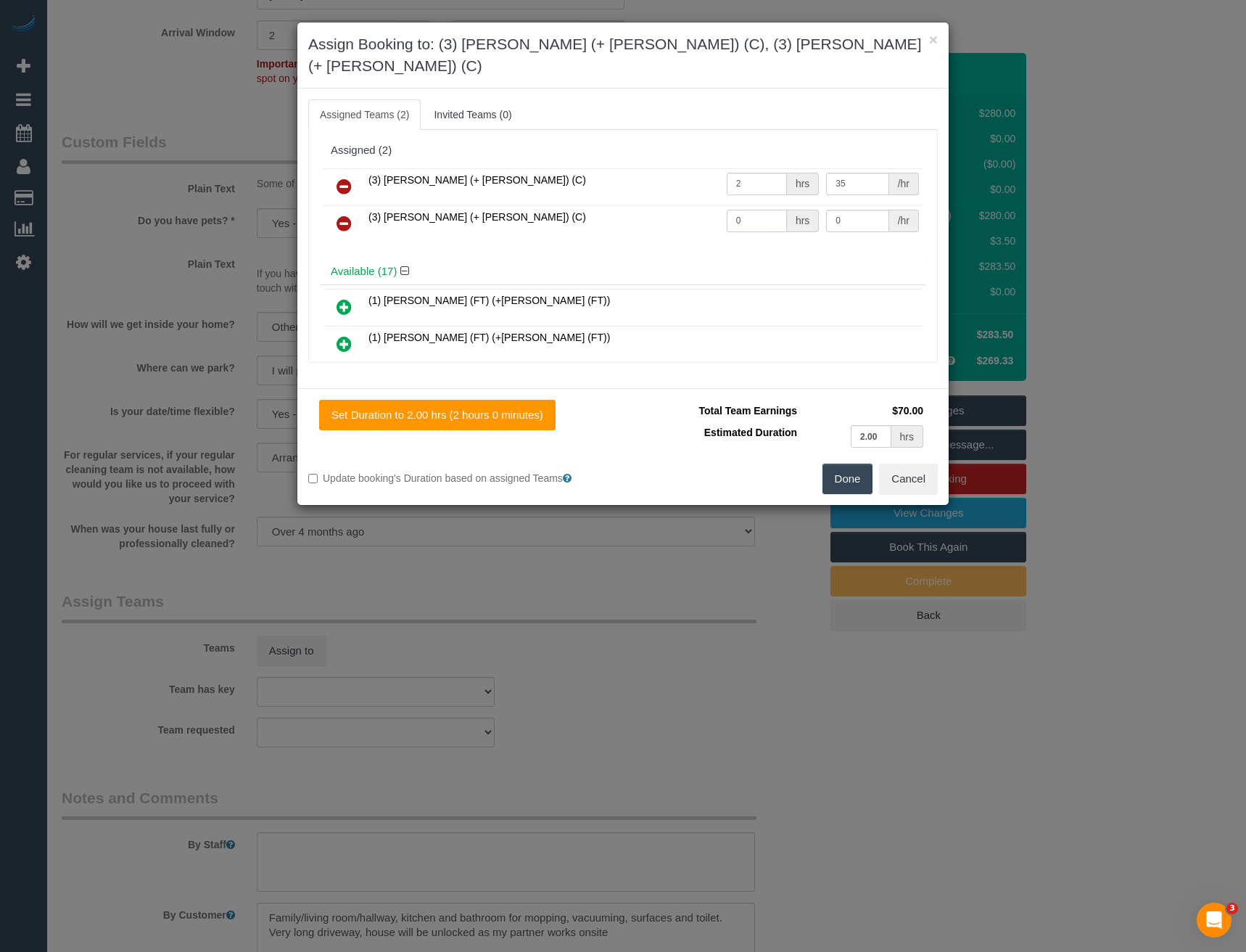
click at [713, 205] on tr "(3) Fatema (+ Arifin) (C) 0 hrs 0 /hr" at bounding box center [623, 223] width 599 height 37
type input "2"
type input "35"
click at [846, 464] on button "Done" at bounding box center [848, 479] width 51 height 30
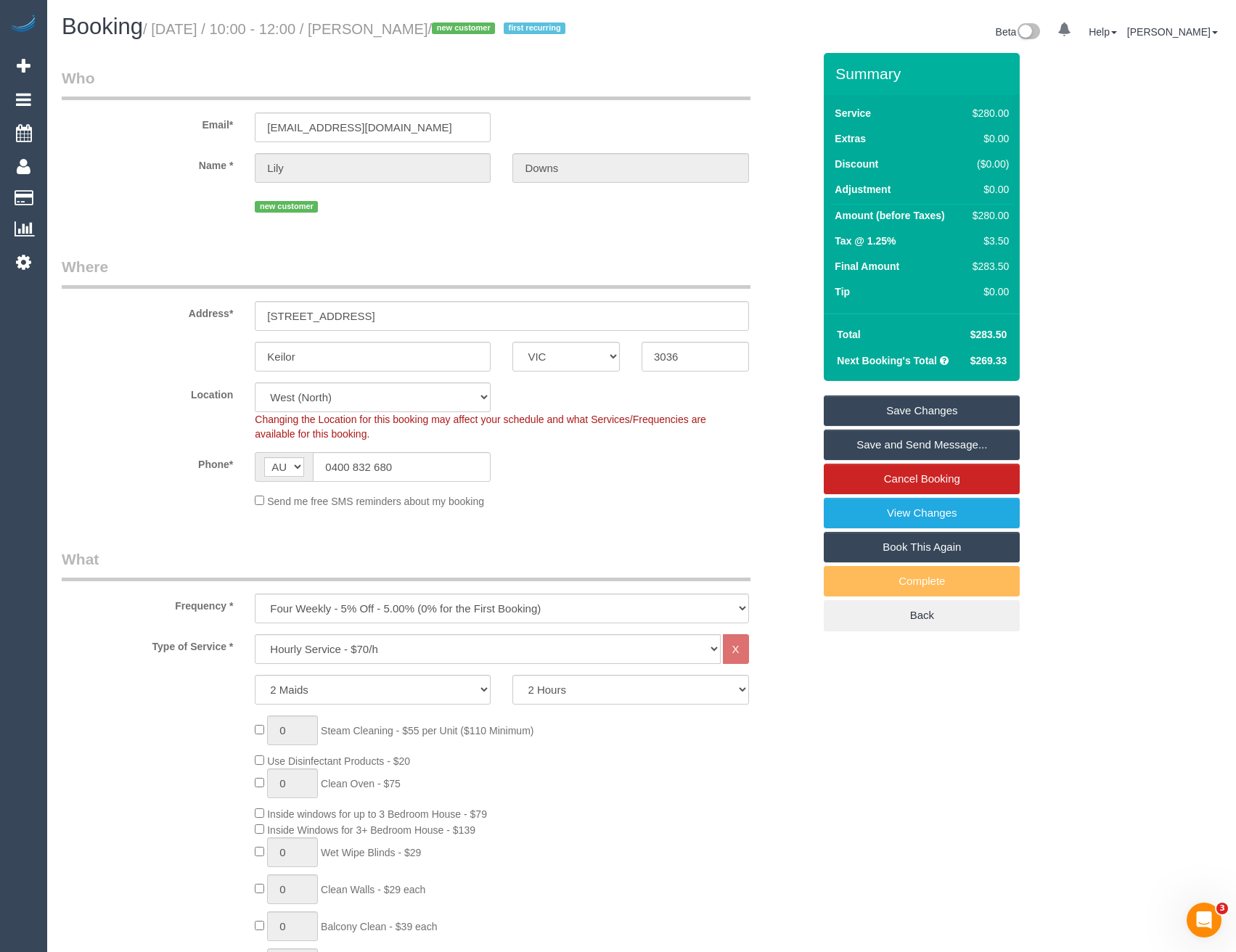
click at [867, 445] on link "Save and Send Message..." at bounding box center [922, 445] width 196 height 30
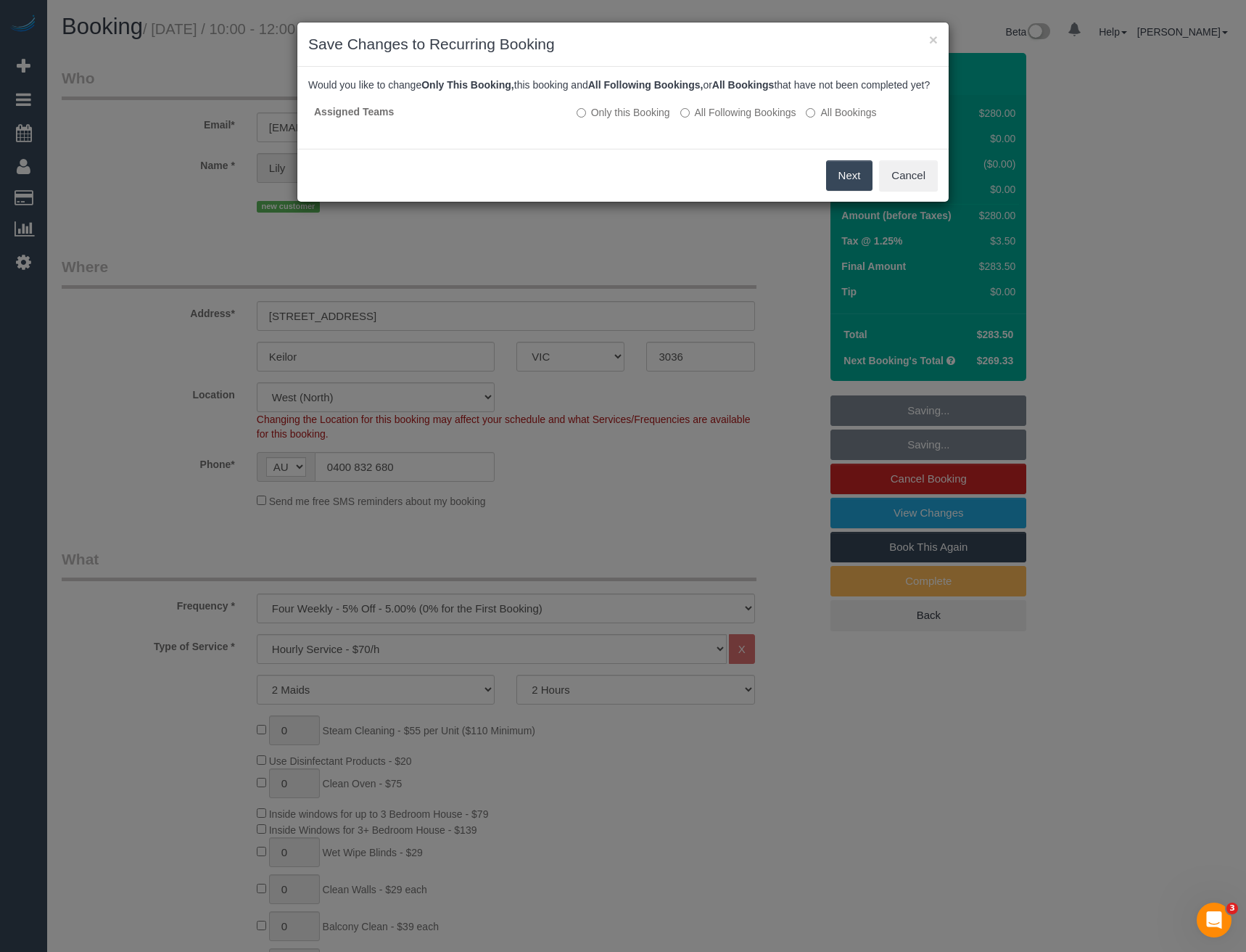
click at [836, 191] on button "Next" at bounding box center [850, 175] width 47 height 30
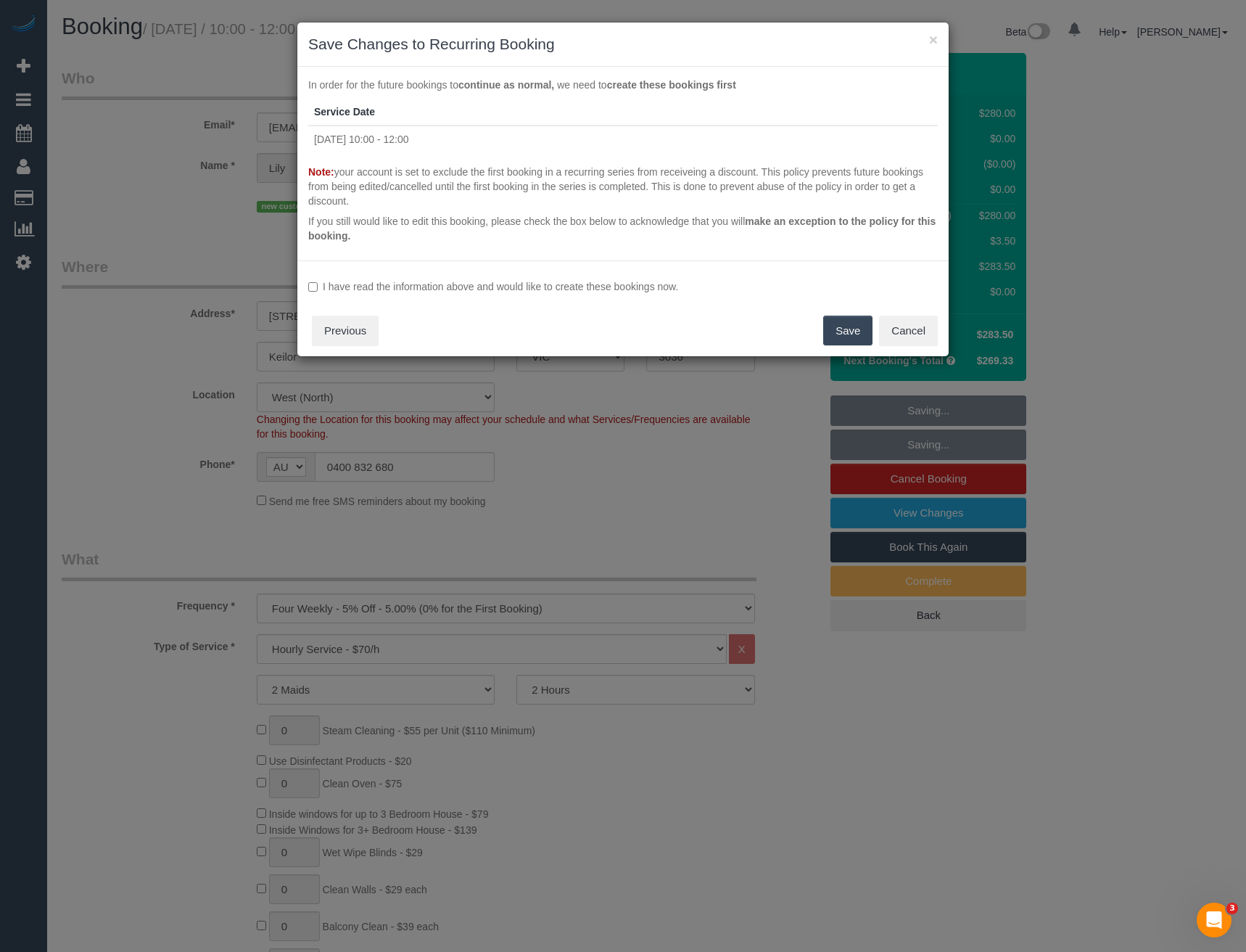
click at [323, 291] on label "I have read the information above and would like to create these bookings now." at bounding box center [623, 287] width 630 height 15
click at [852, 323] on button "Save" at bounding box center [848, 330] width 49 height 30
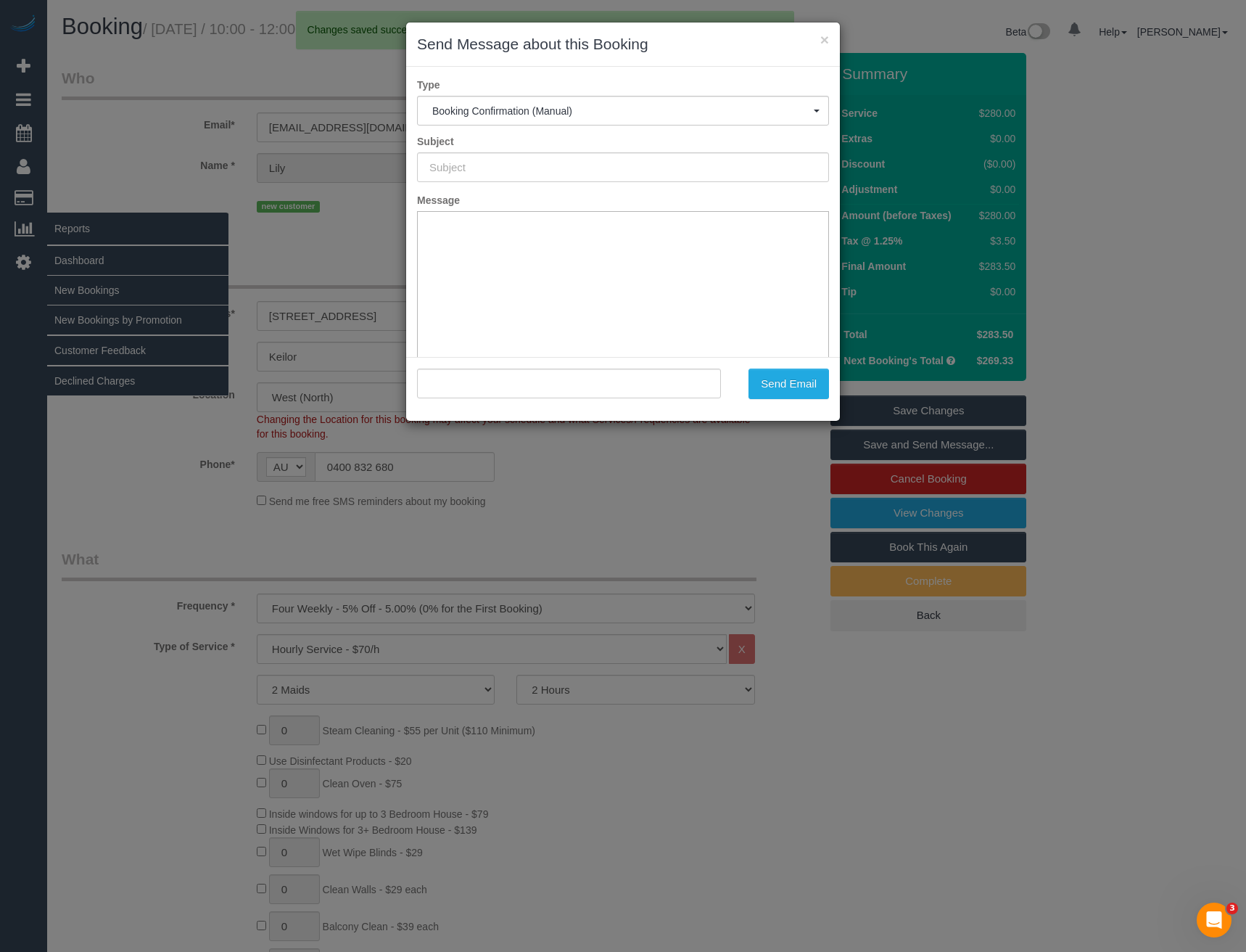
type input "Booking Confirmed"
type input ""Lily Downs" <lily.downs@hotmail.com>"
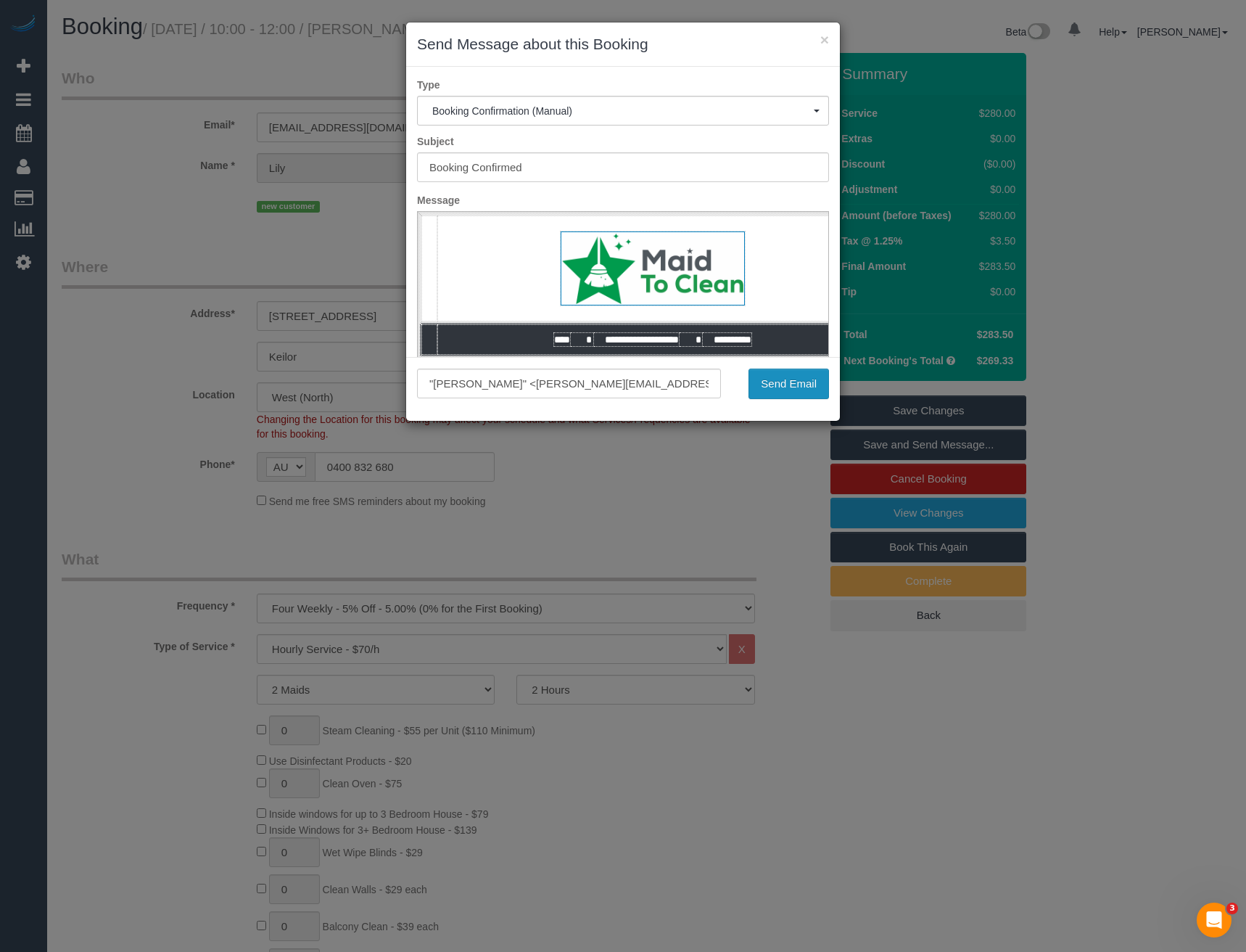
click at [809, 385] on button "Send Email" at bounding box center [788, 383] width 80 height 30
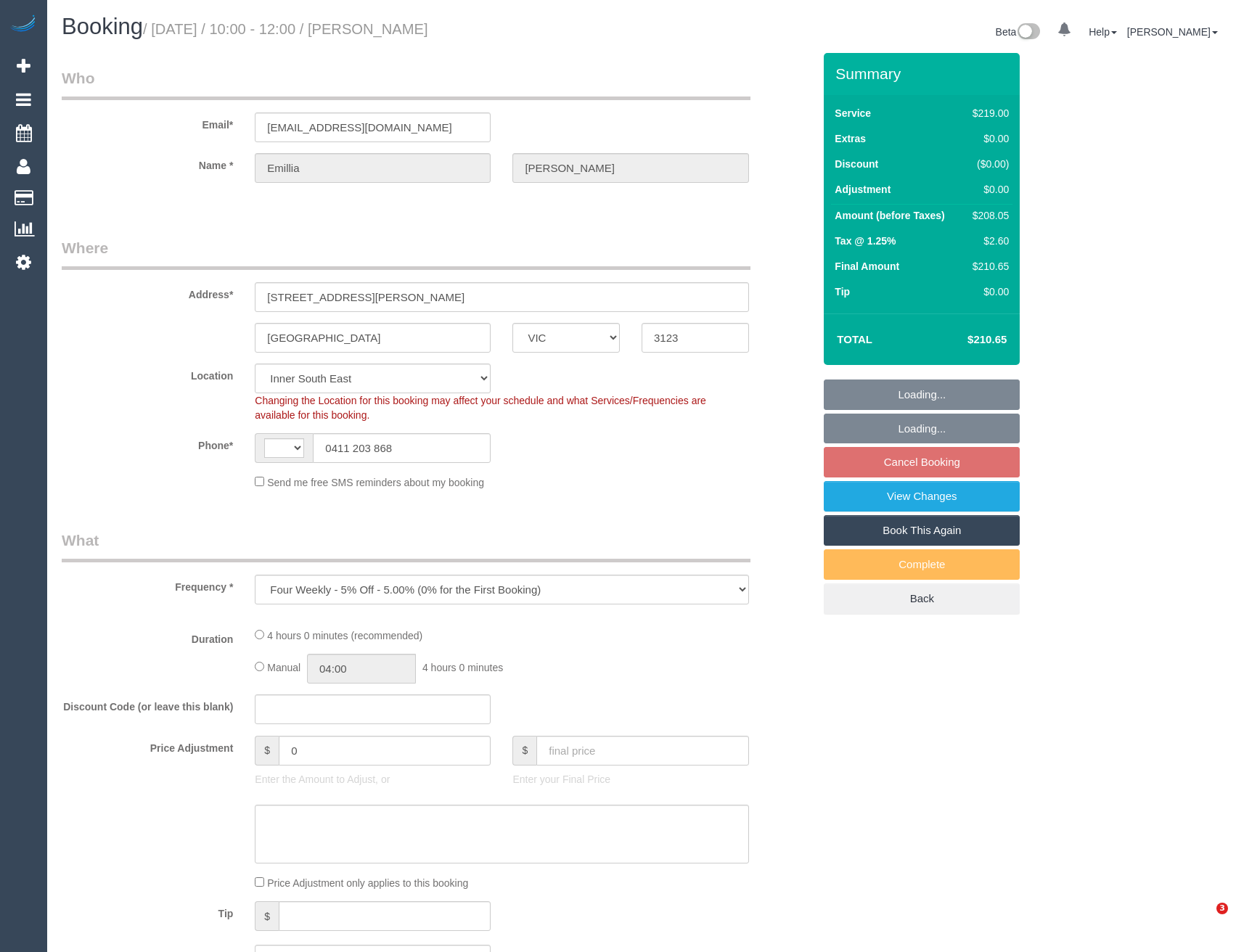
select select "VIC"
select select "object:792"
select select "string:AU"
select select "number:28"
select select "number:14"
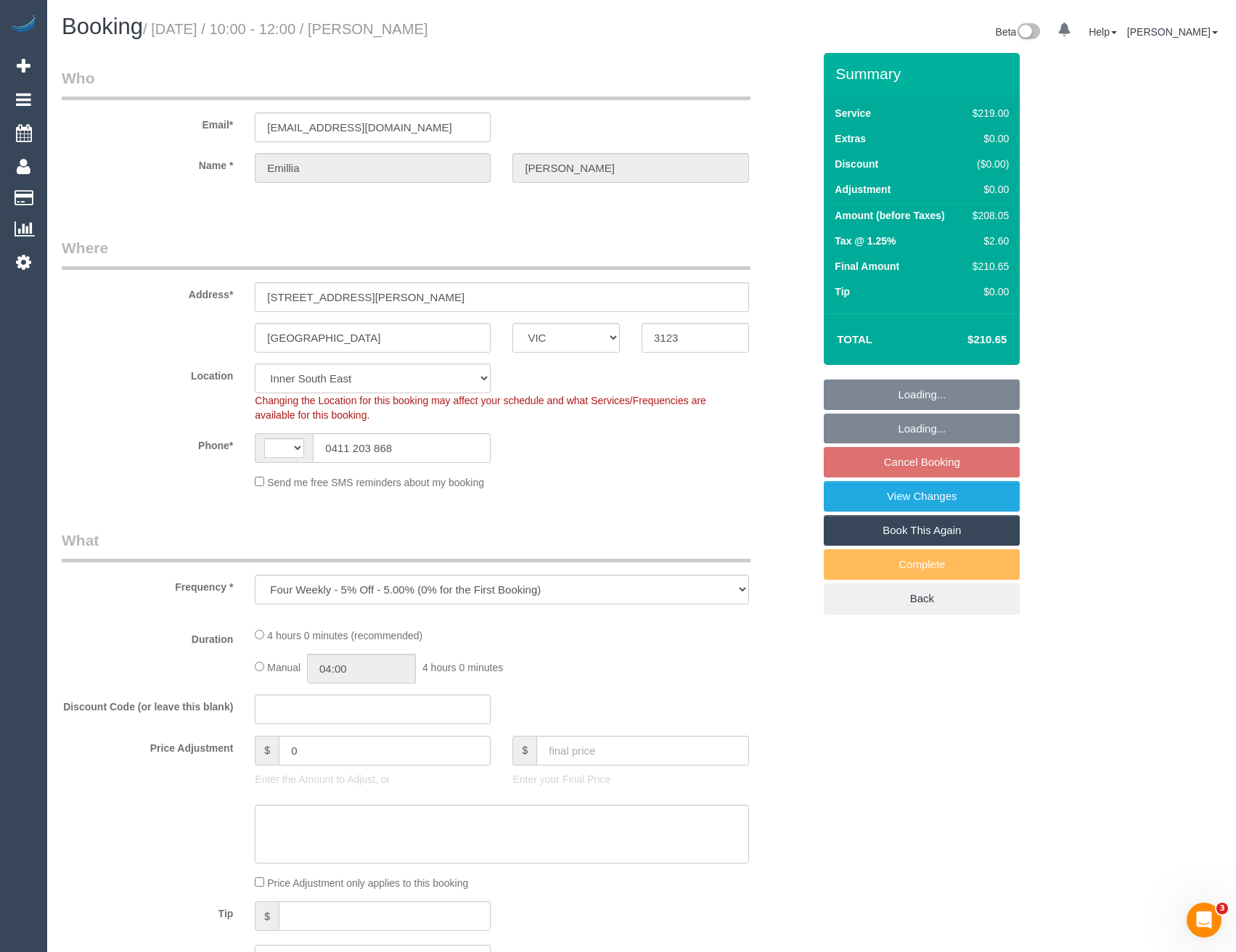
select select "number:19"
select select "number:22"
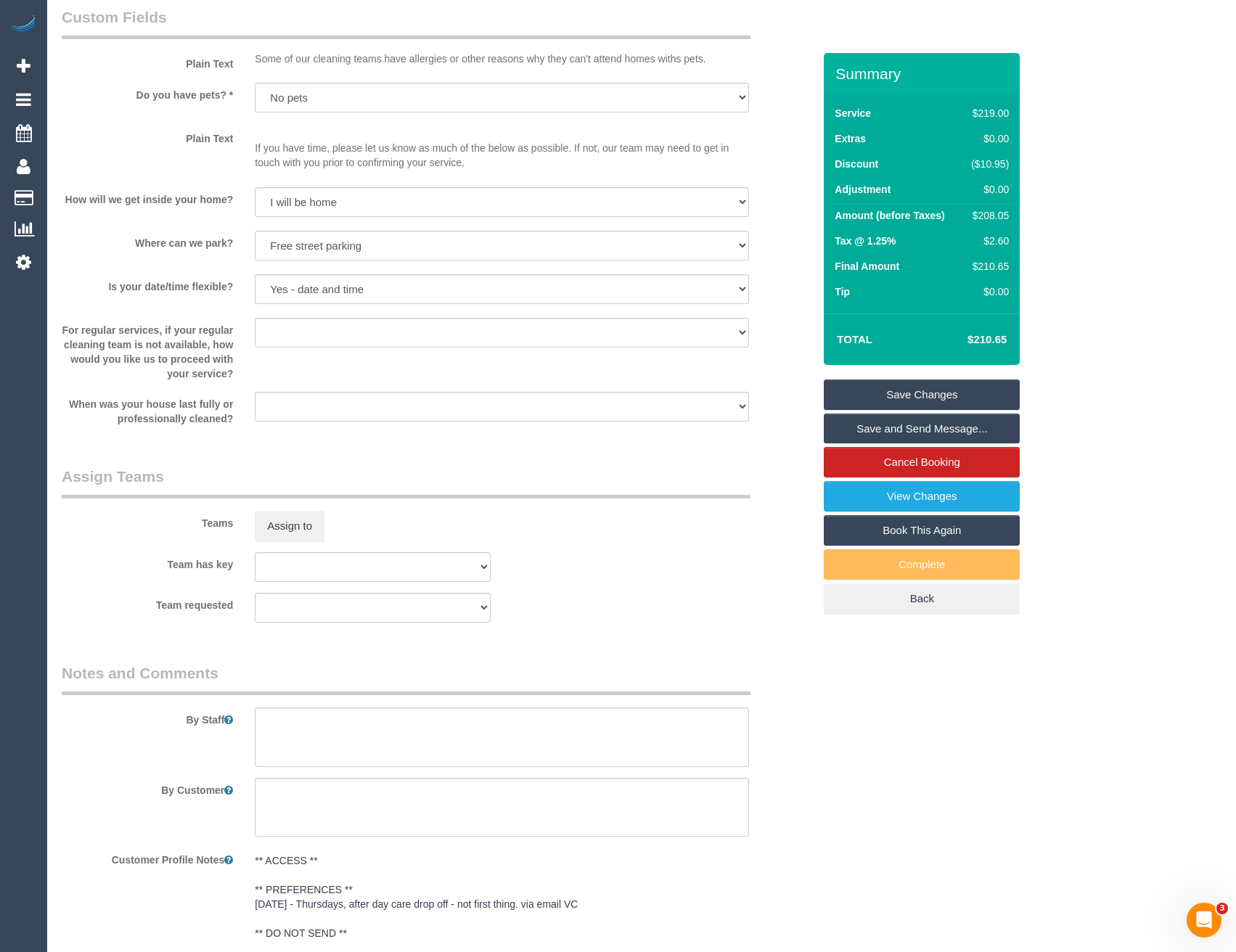
scroll to position [1886, 0]
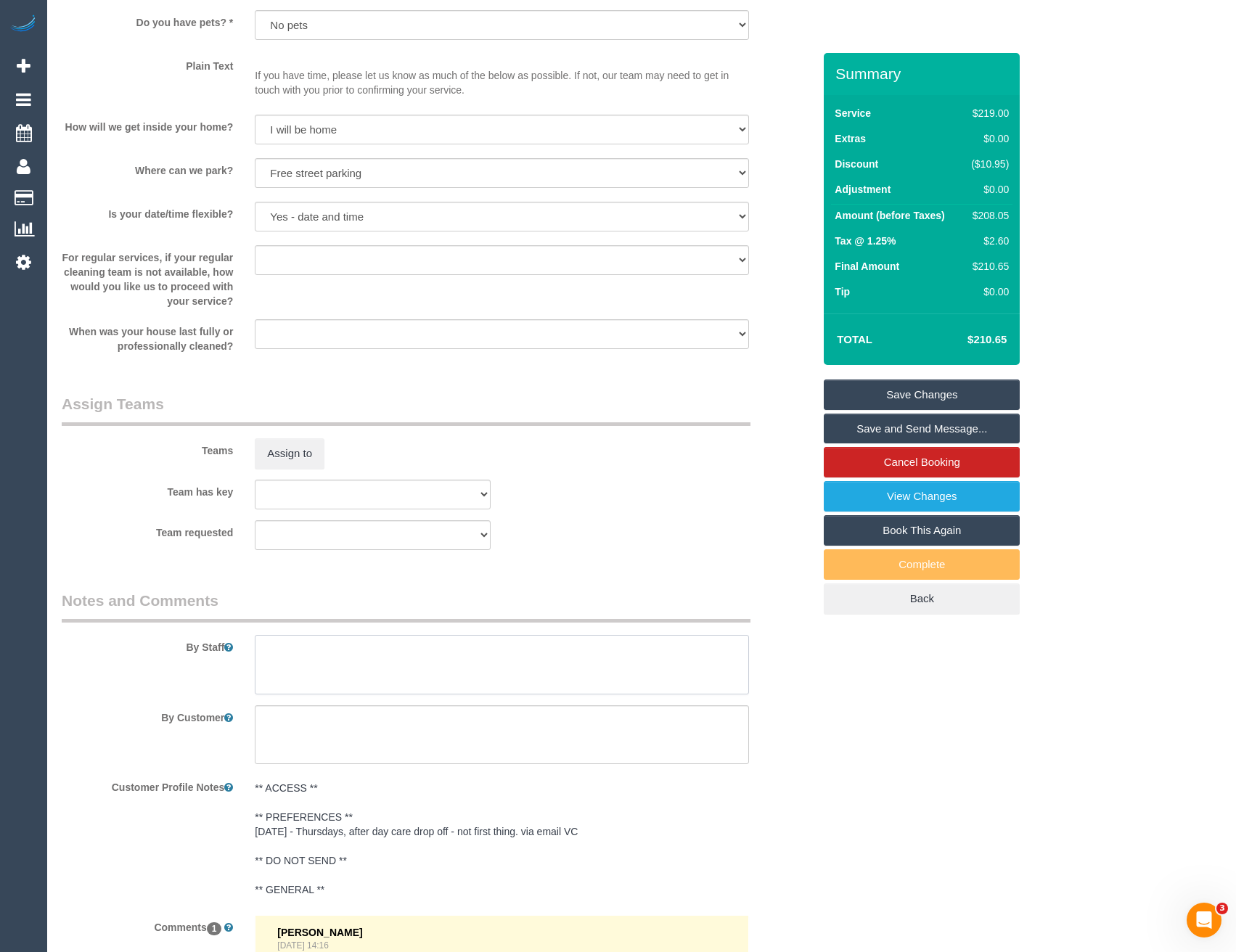
drag, startPoint x: 399, startPoint y: 681, endPoint x: 401, endPoint y: 673, distance: 8.2
click at [399, 681] on textarea at bounding box center [501, 664] width 493 height 60
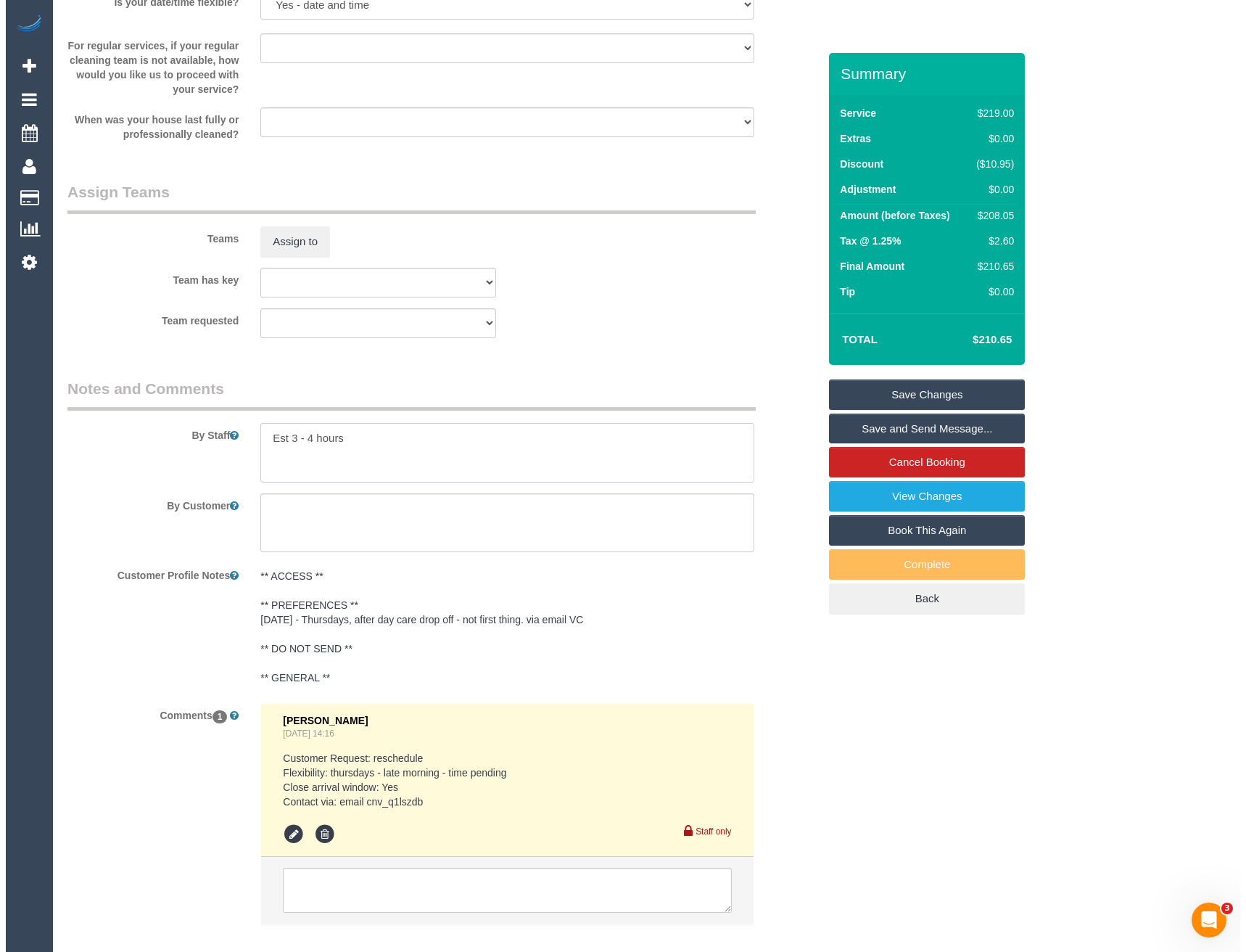
scroll to position [2031, 0]
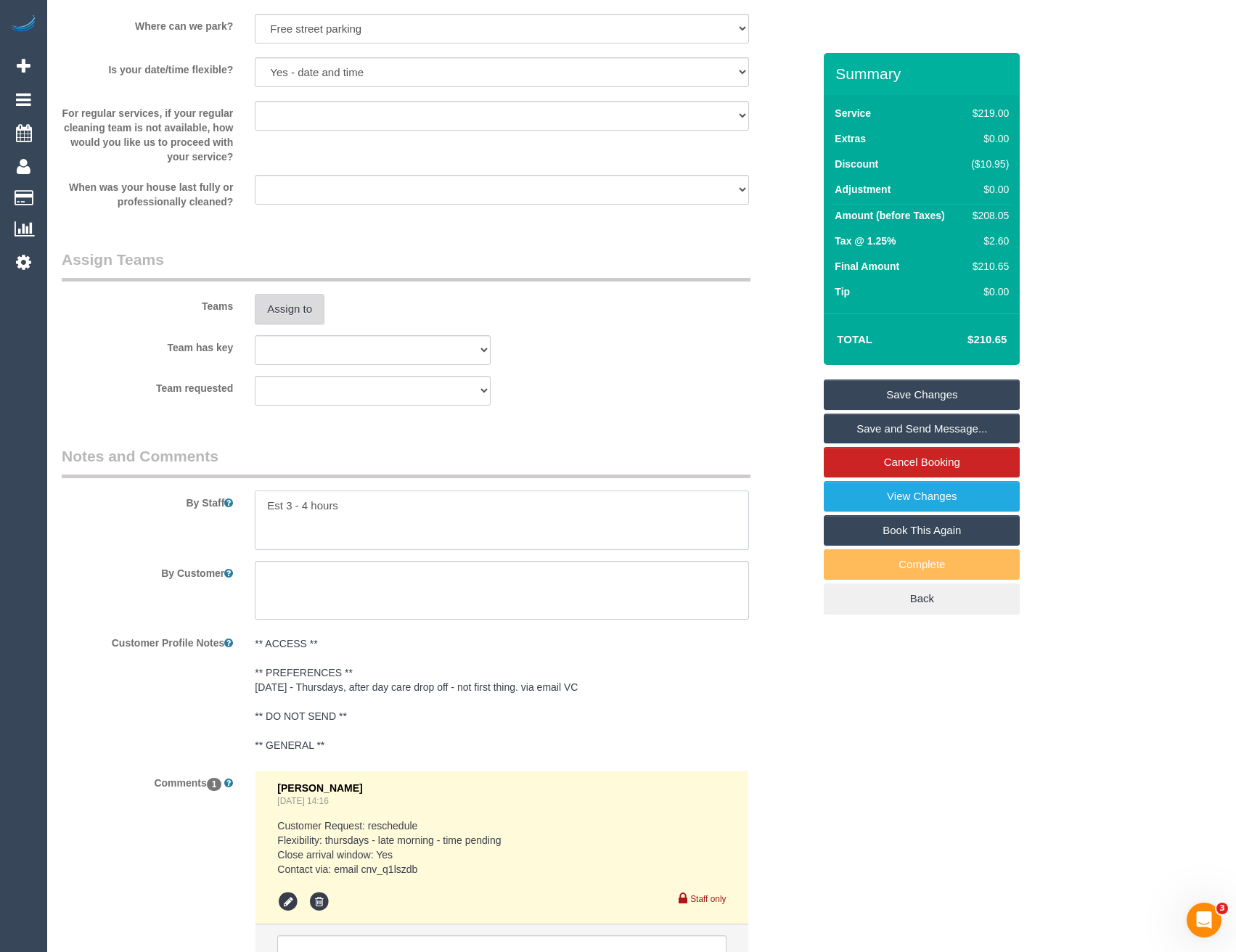
type textarea "Est 3 - 4 hours"
click at [286, 312] on button "Assign to" at bounding box center [289, 309] width 69 height 30
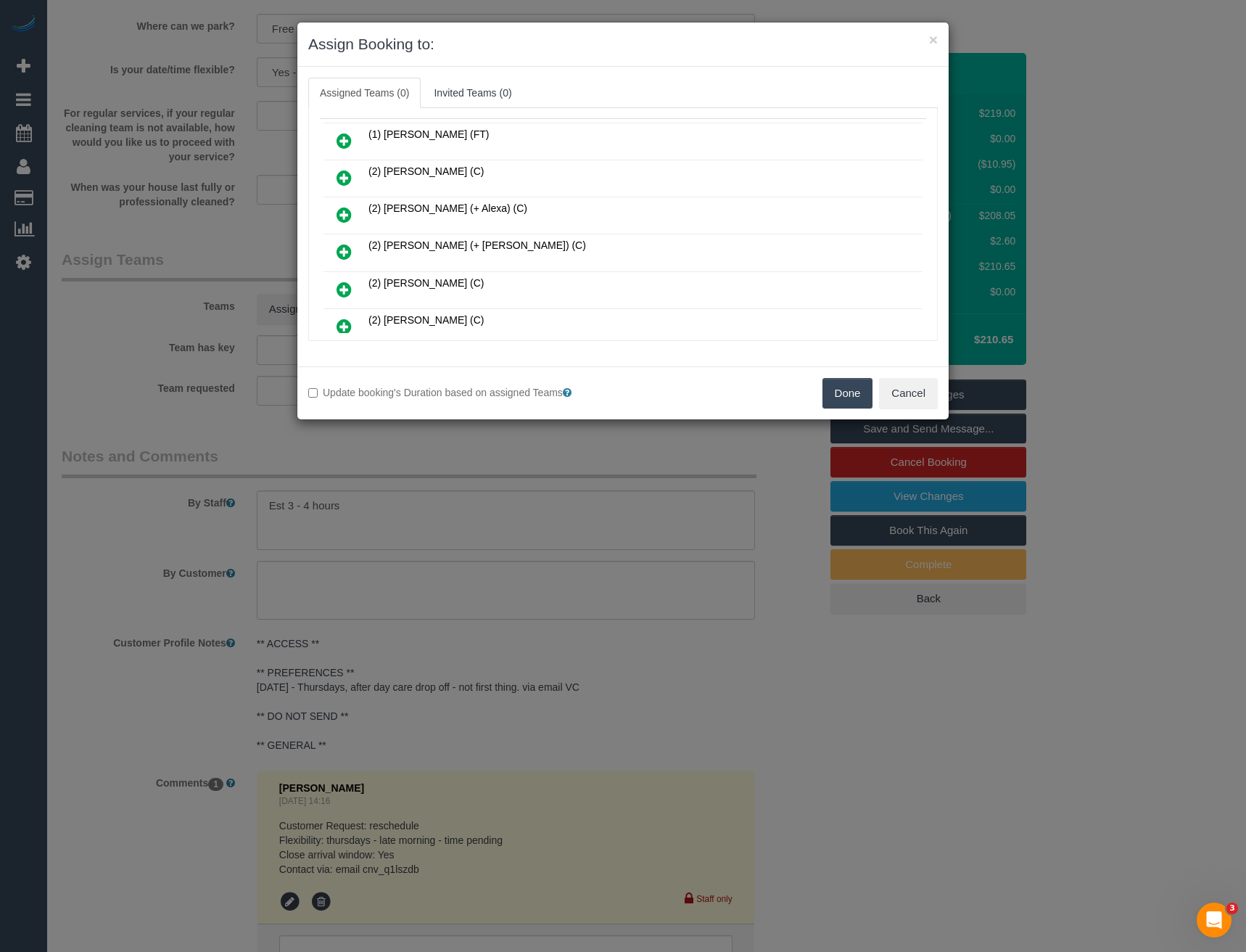
scroll to position [317, 0]
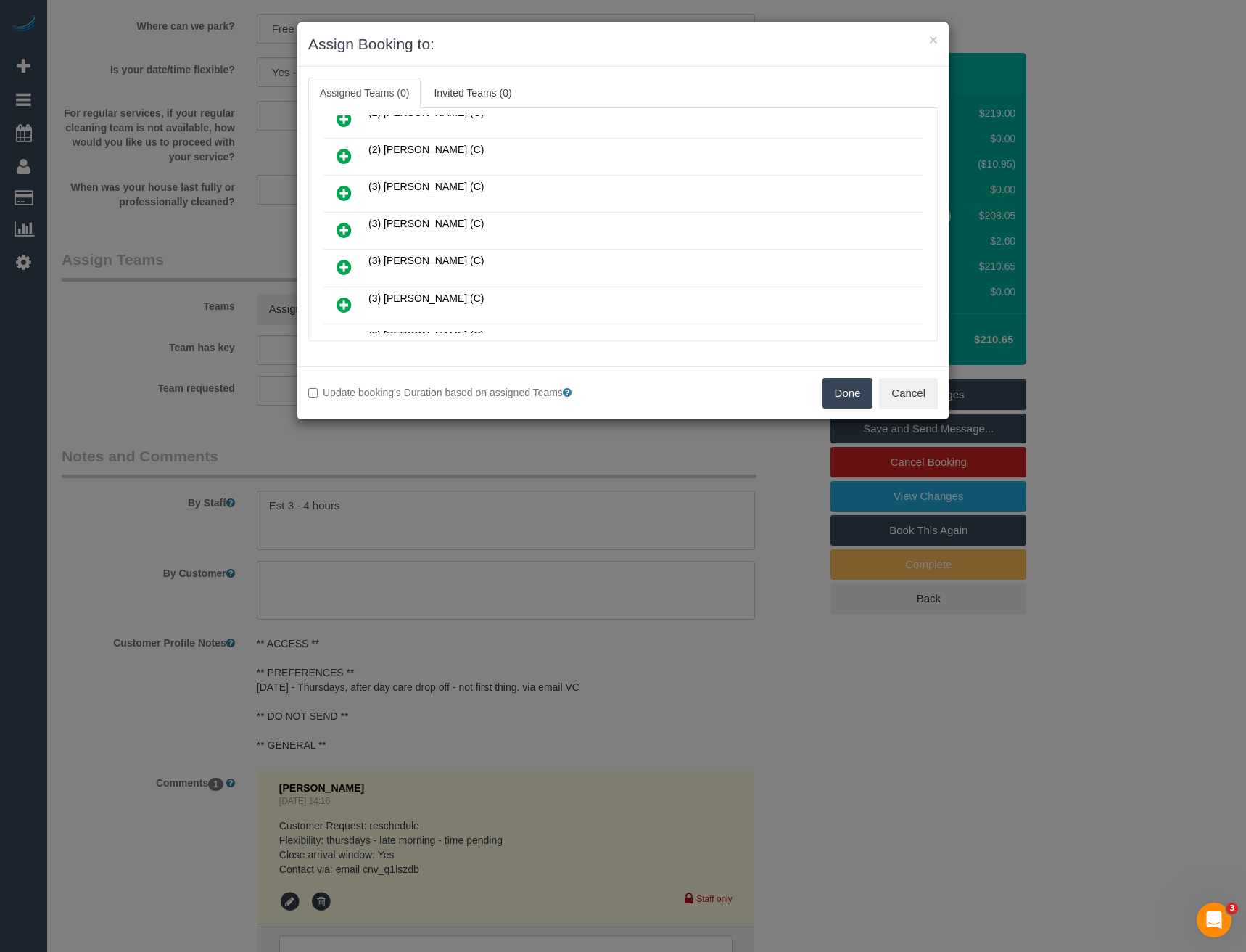
click at [353, 234] on link at bounding box center [344, 230] width 34 height 29
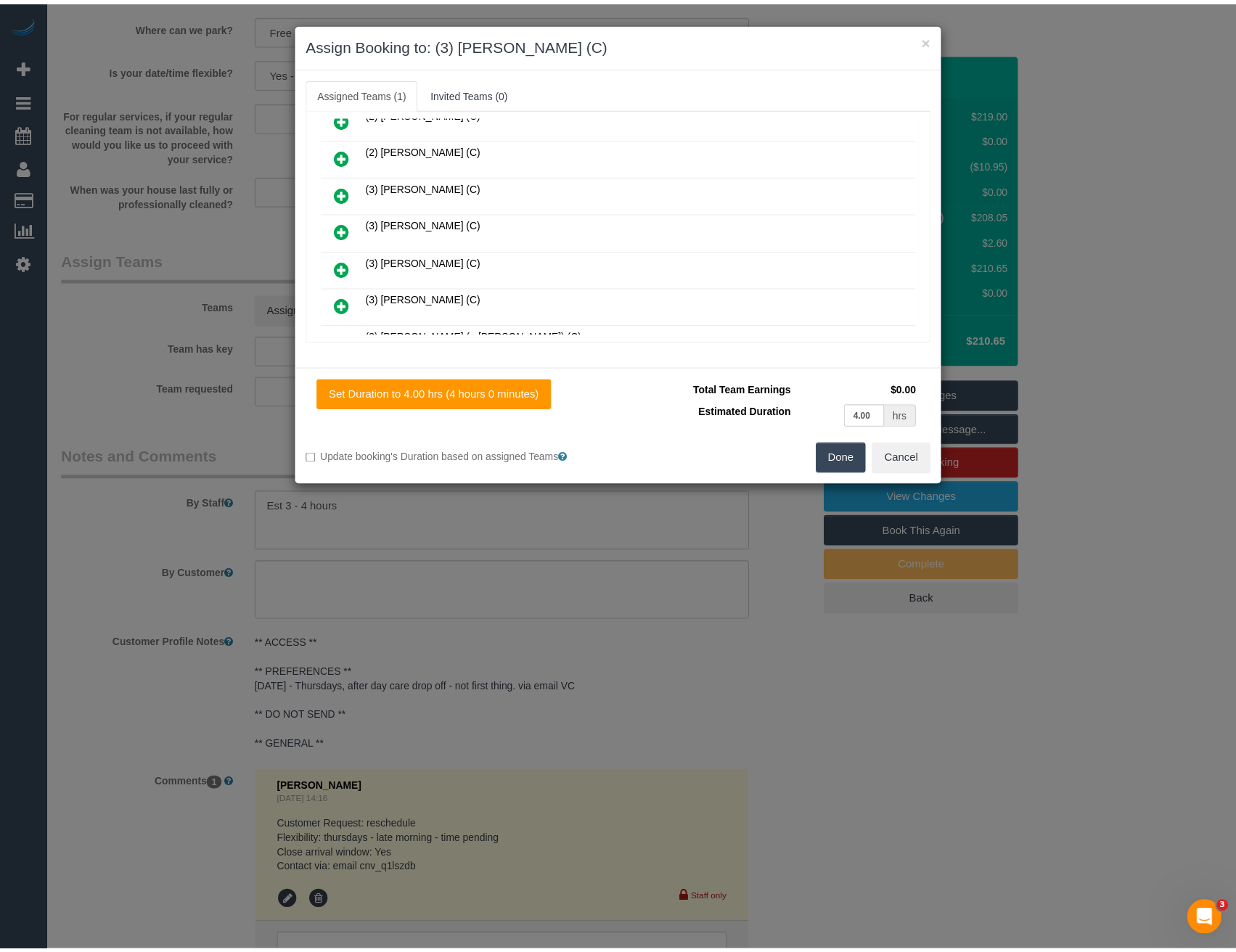
scroll to position [0, 0]
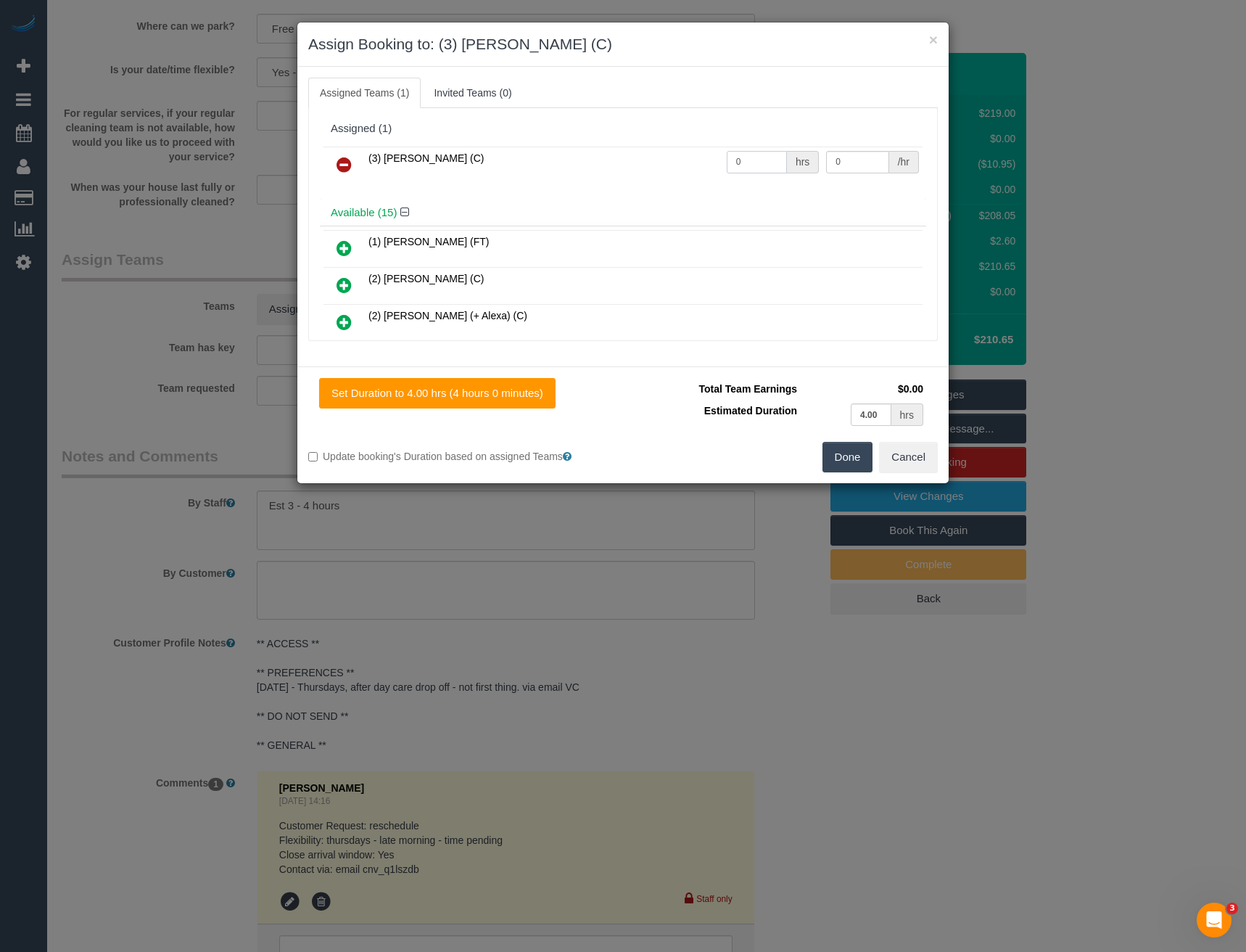
drag, startPoint x: 723, startPoint y: 165, endPoint x: 669, endPoint y: 167, distance: 54.0
click at [671, 167] on tr "(3) [PERSON_NAME] (C) 0 hrs 0 /hr" at bounding box center [623, 165] width 599 height 37
type input "1"
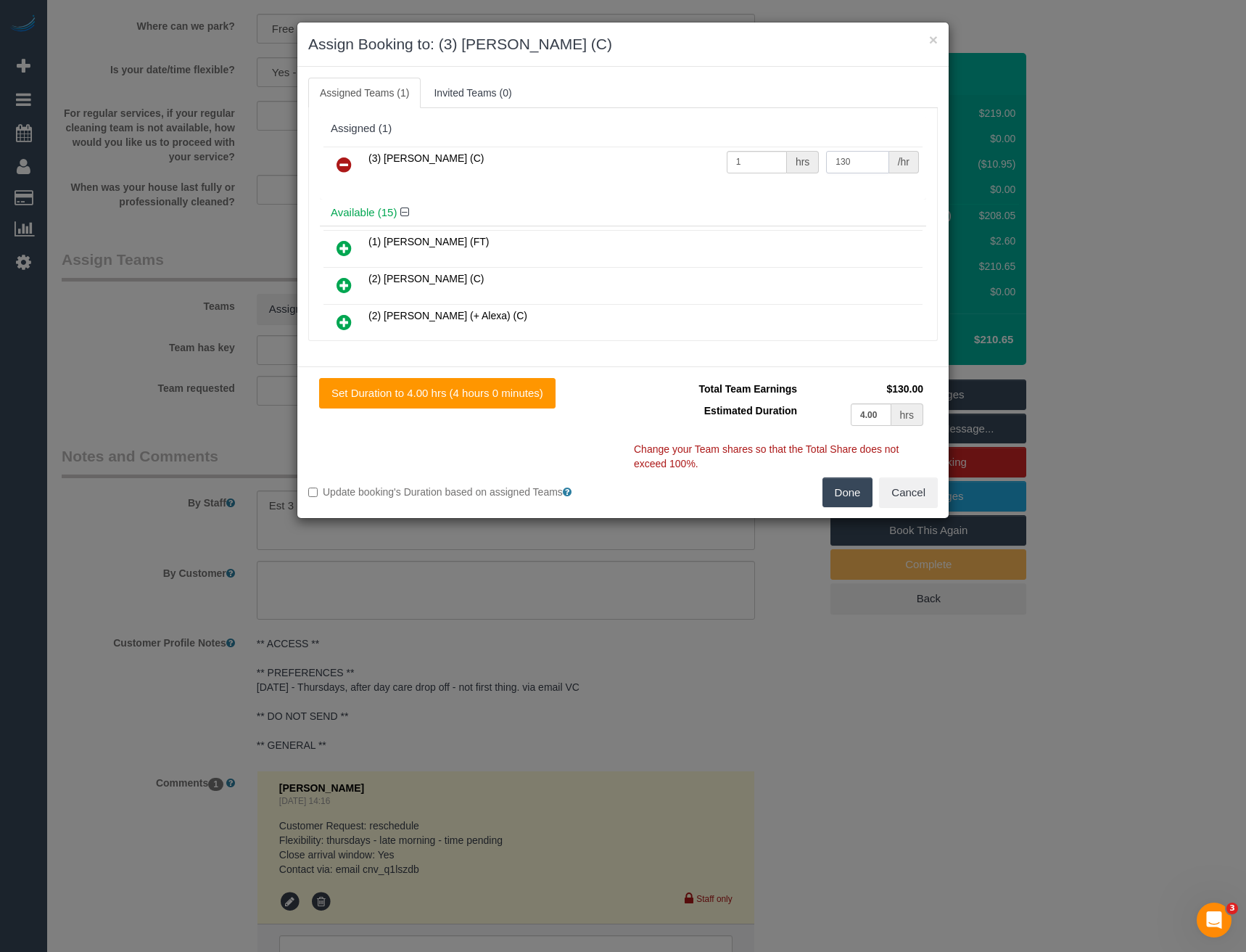
type input "130"
click at [857, 496] on button "Done" at bounding box center [848, 492] width 51 height 30
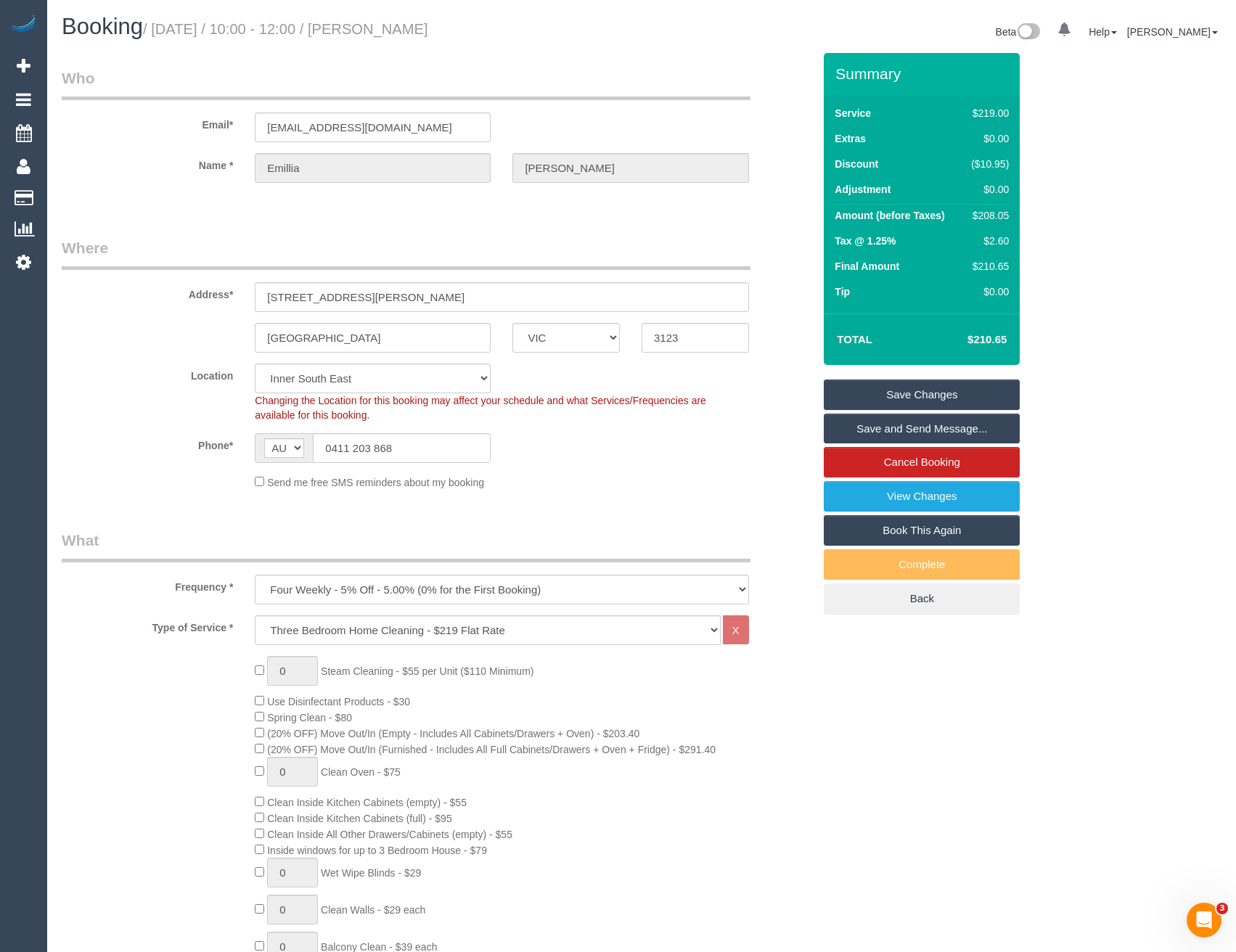
click at [875, 432] on link "Save and Send Message..." at bounding box center [922, 428] width 196 height 30
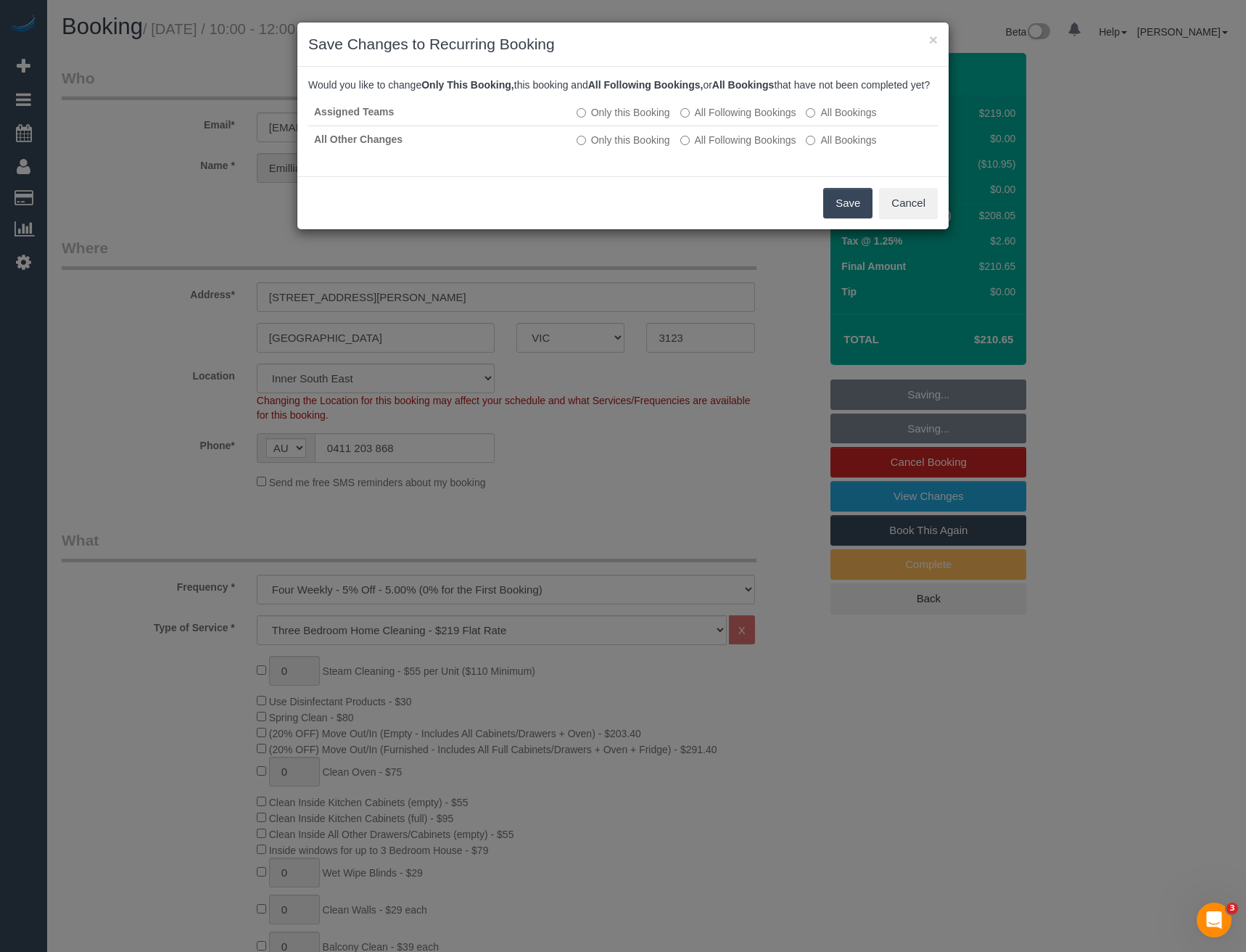
click at [849, 212] on button "Save" at bounding box center [848, 203] width 49 height 30
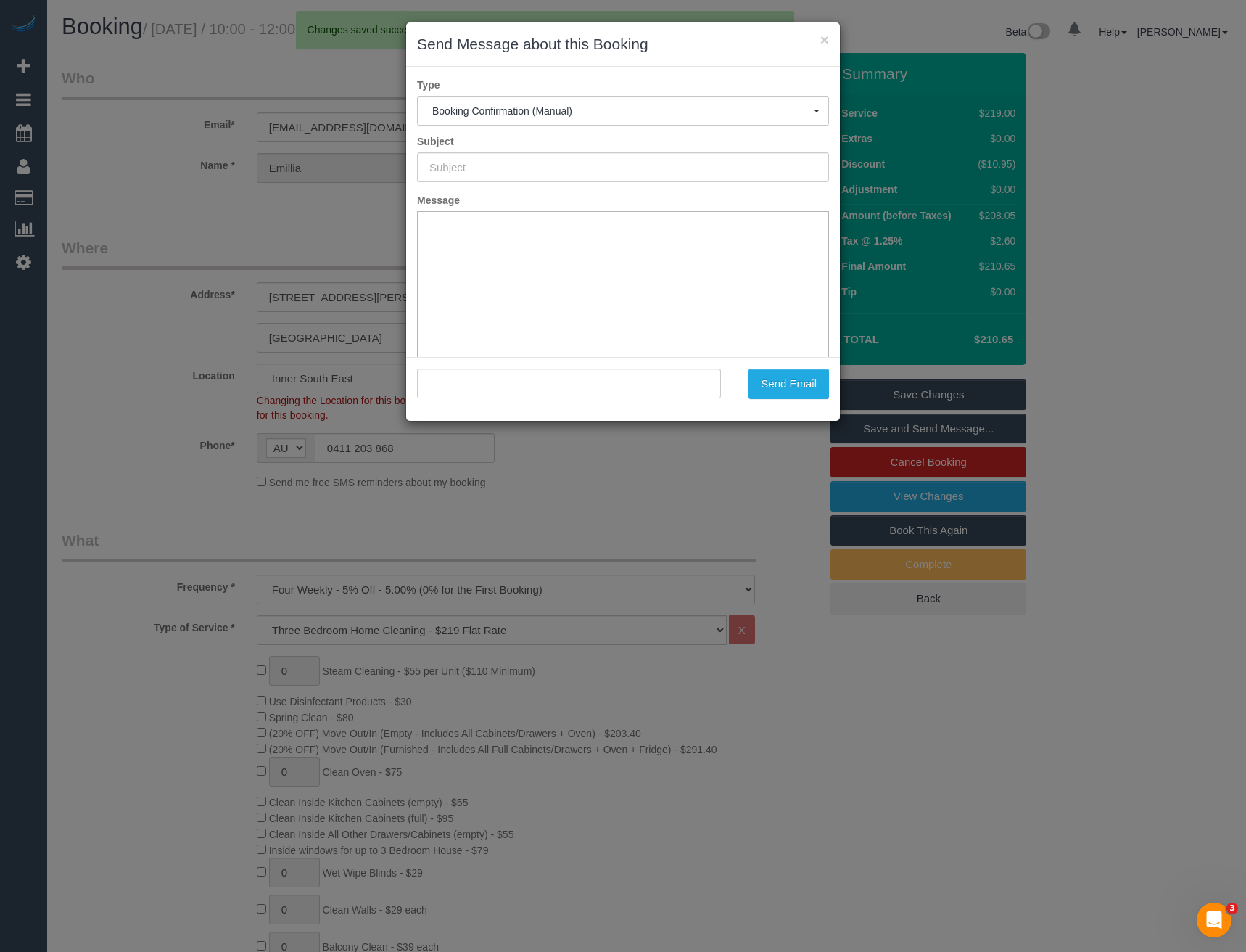
type input "Booking Confirmed"
type input ""[PERSON_NAME]" <[EMAIL_ADDRESS][DOMAIN_NAME]>"
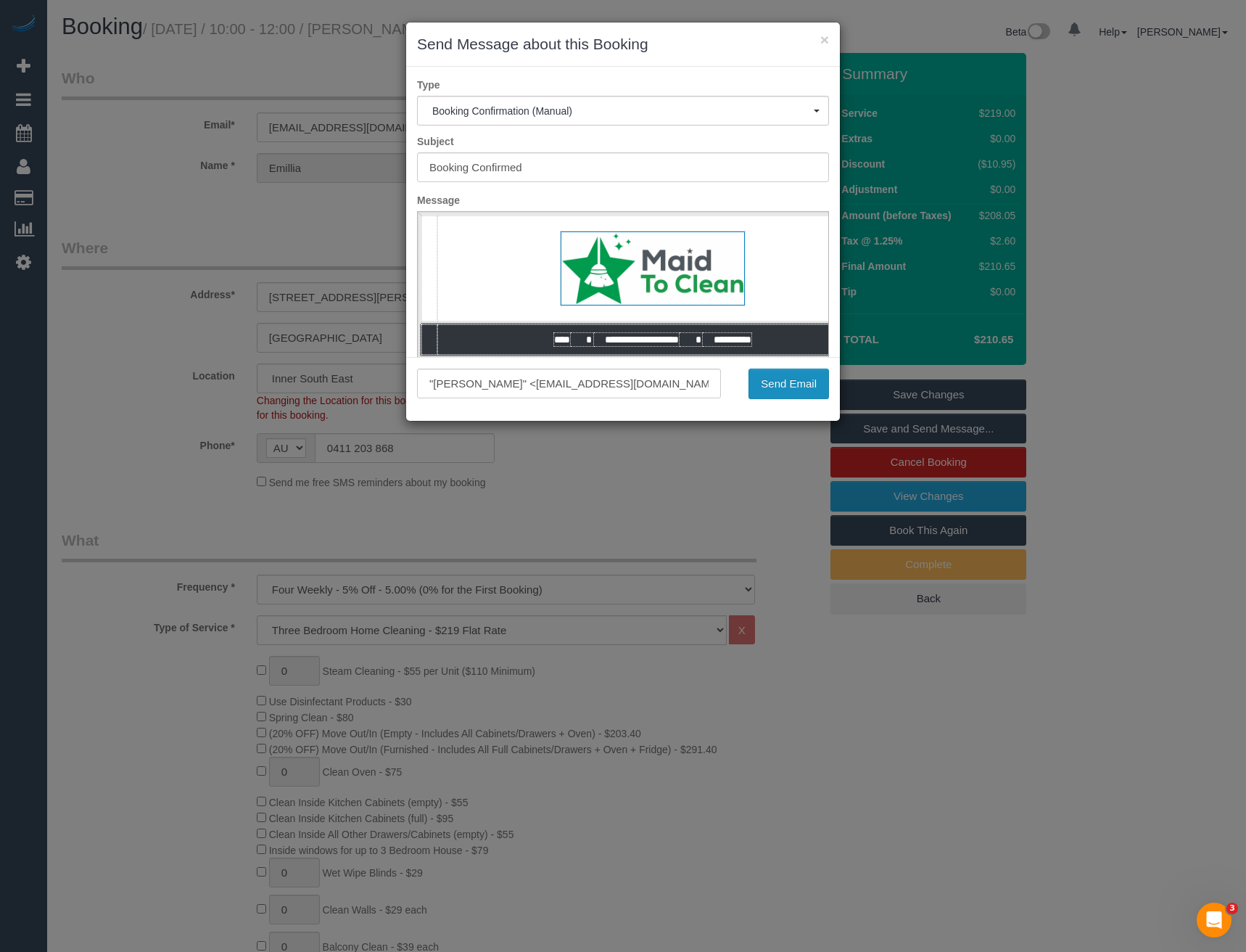
click at [767, 385] on button "Send Email" at bounding box center [788, 383] width 80 height 30
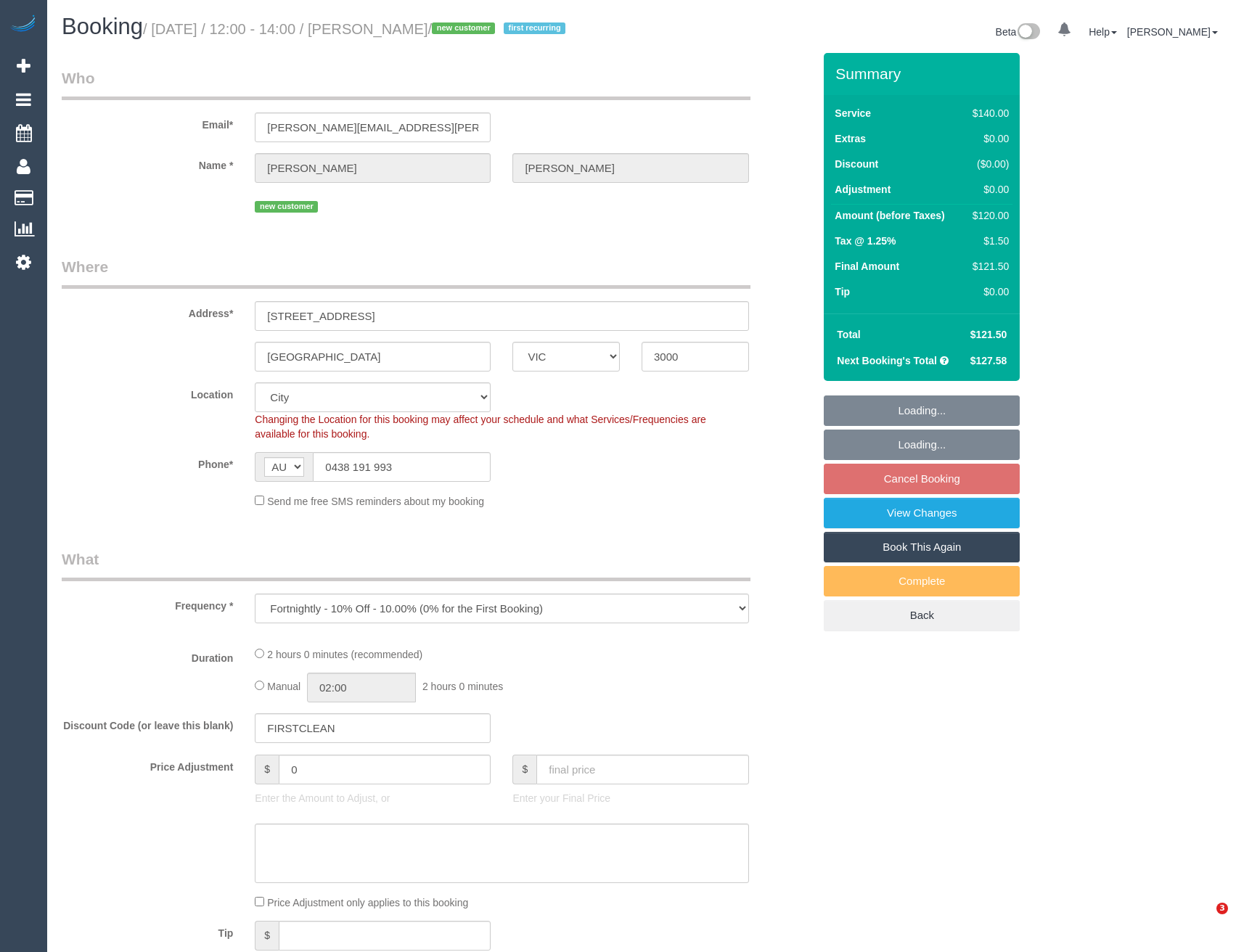
select select "VIC"
select select "object:543"
select select "string:stripe-pm_1RyLcn2GScqysDRVsQcH1S7T"
select select "spot4"
select select "number:28"
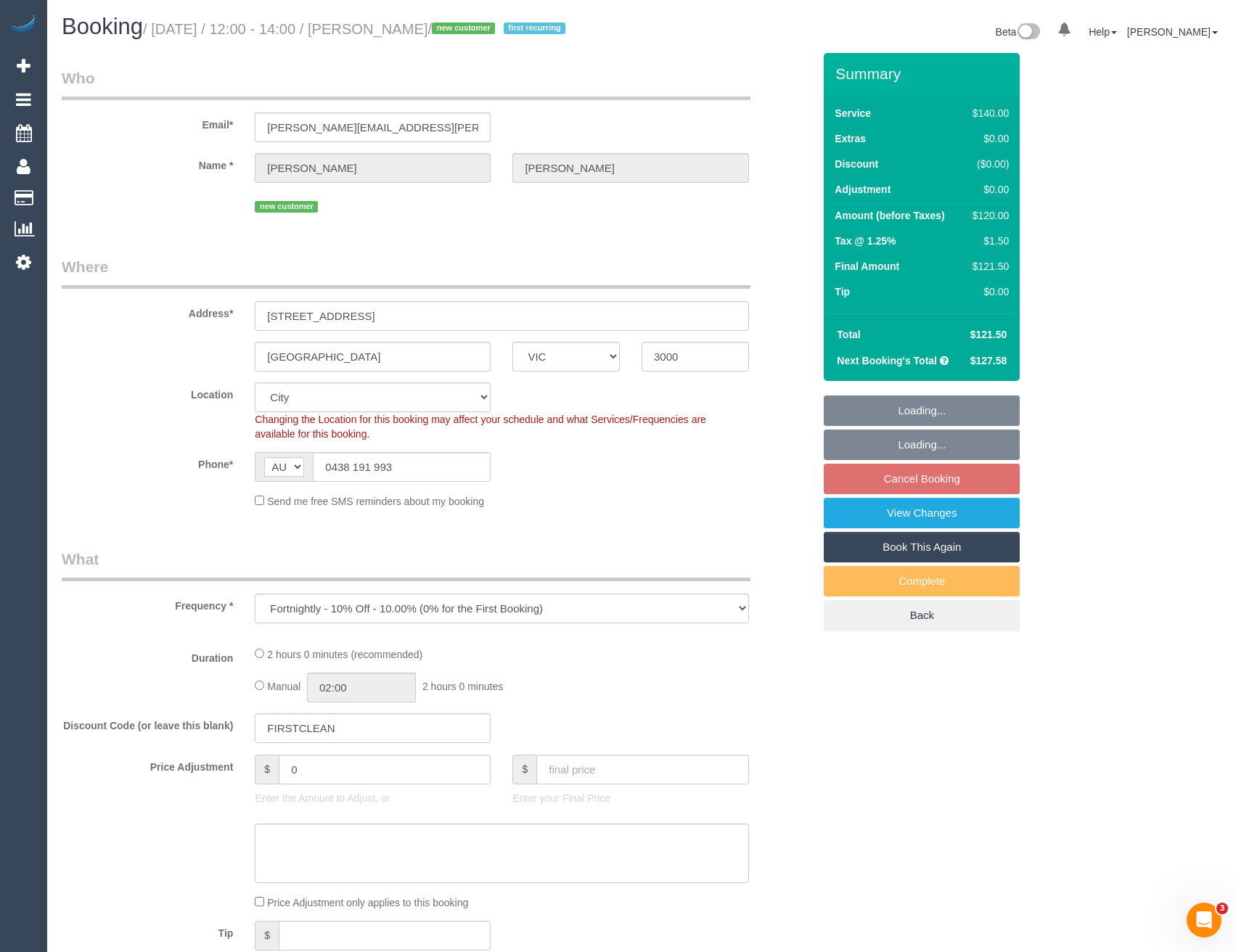
select select "number:14"
select select "number:20"
select select "number:24"
select select "number:33"
select select "number:13"
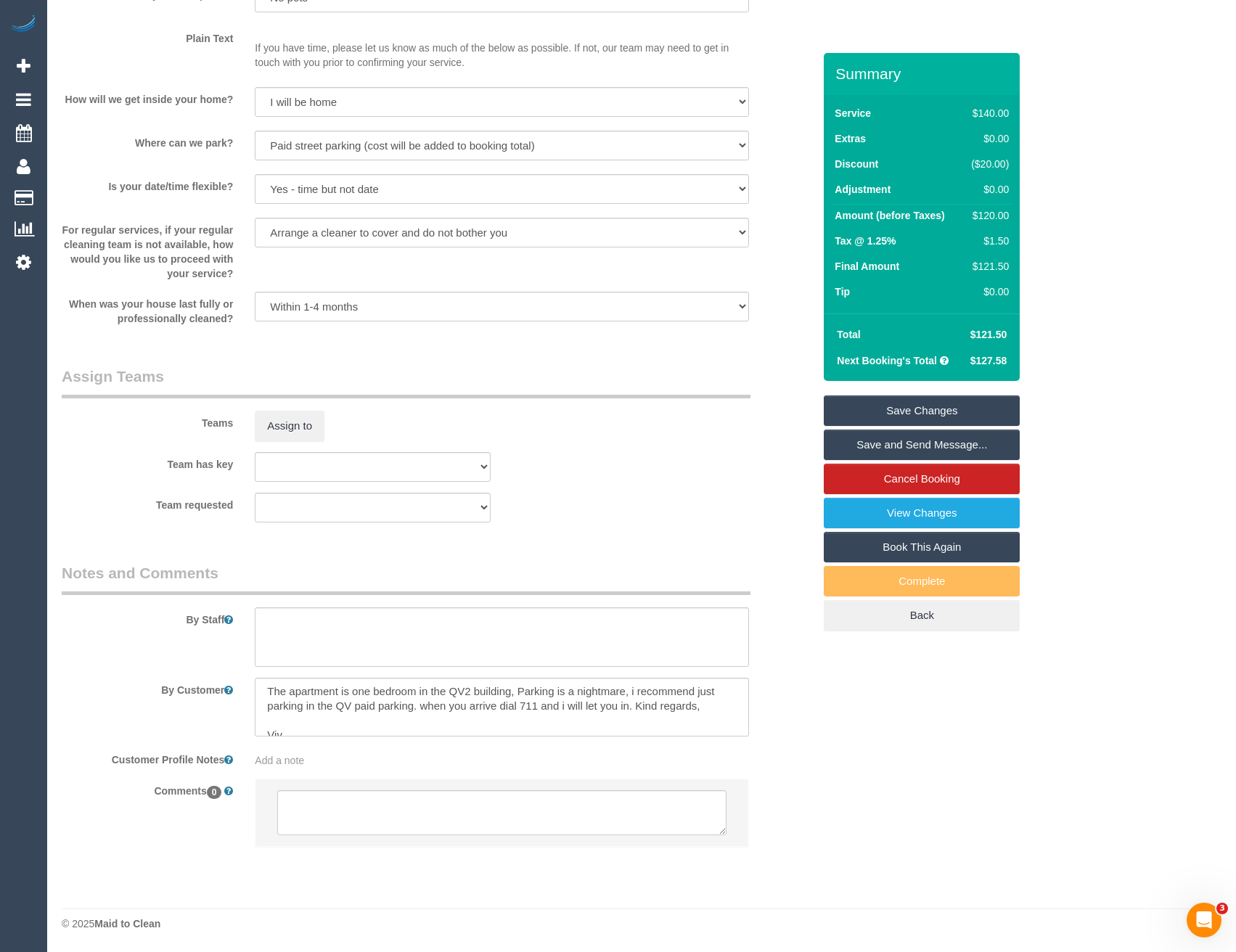
scroll to position [44, 0]
drag, startPoint x: 368, startPoint y: 702, endPoint x: 377, endPoint y: 706, distance: 9.8
click at [368, 702] on textarea at bounding box center [501, 707] width 493 height 60
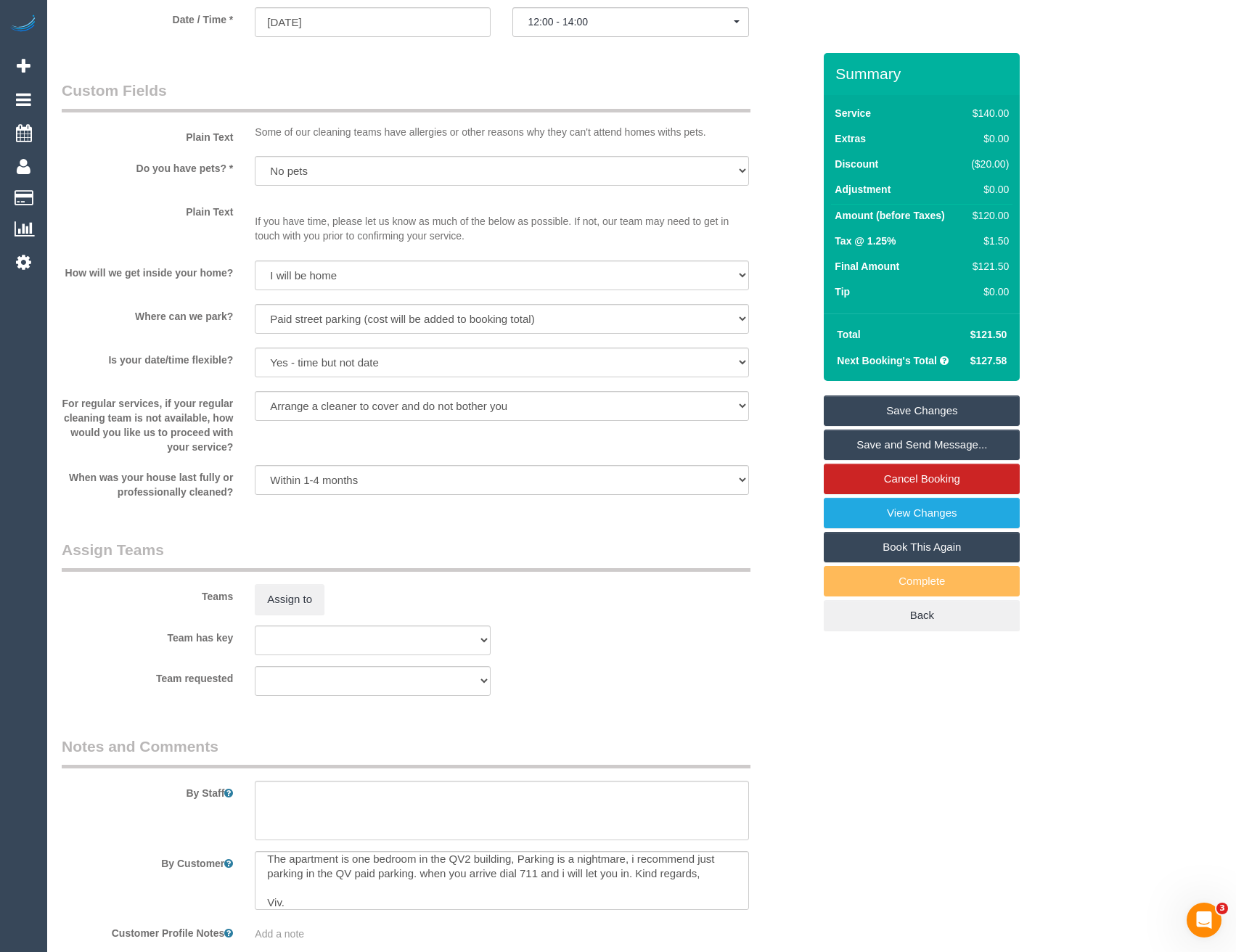
scroll to position [1815, 0]
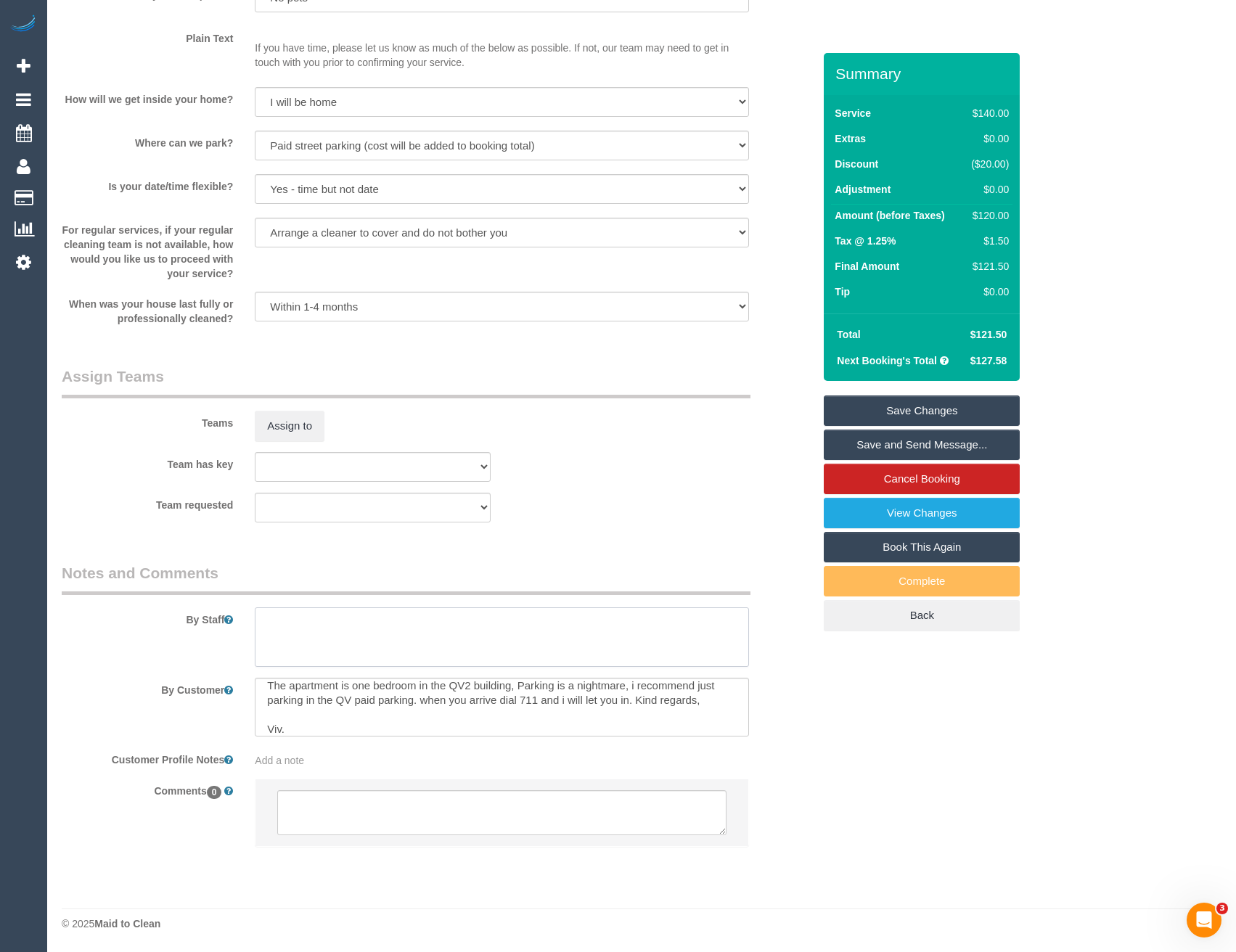
click at [325, 642] on textarea at bounding box center [501, 637] width 493 height 60
type textarea "*cover*"
click at [363, 818] on textarea at bounding box center [501, 813] width 448 height 45
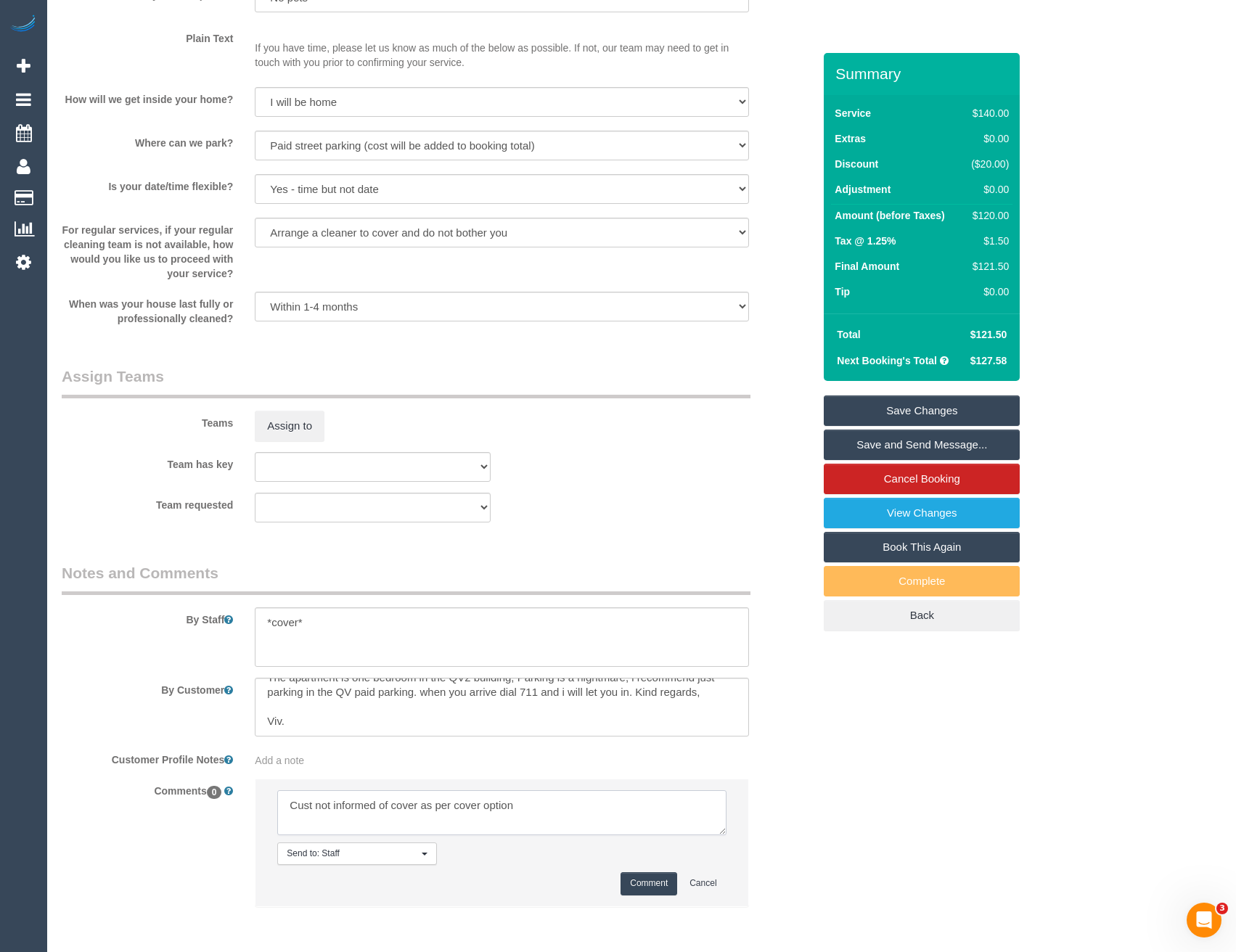
type textarea "Cust not informed of cover as per cover option"
click at [650, 884] on button "Comment" at bounding box center [648, 883] width 57 height 23
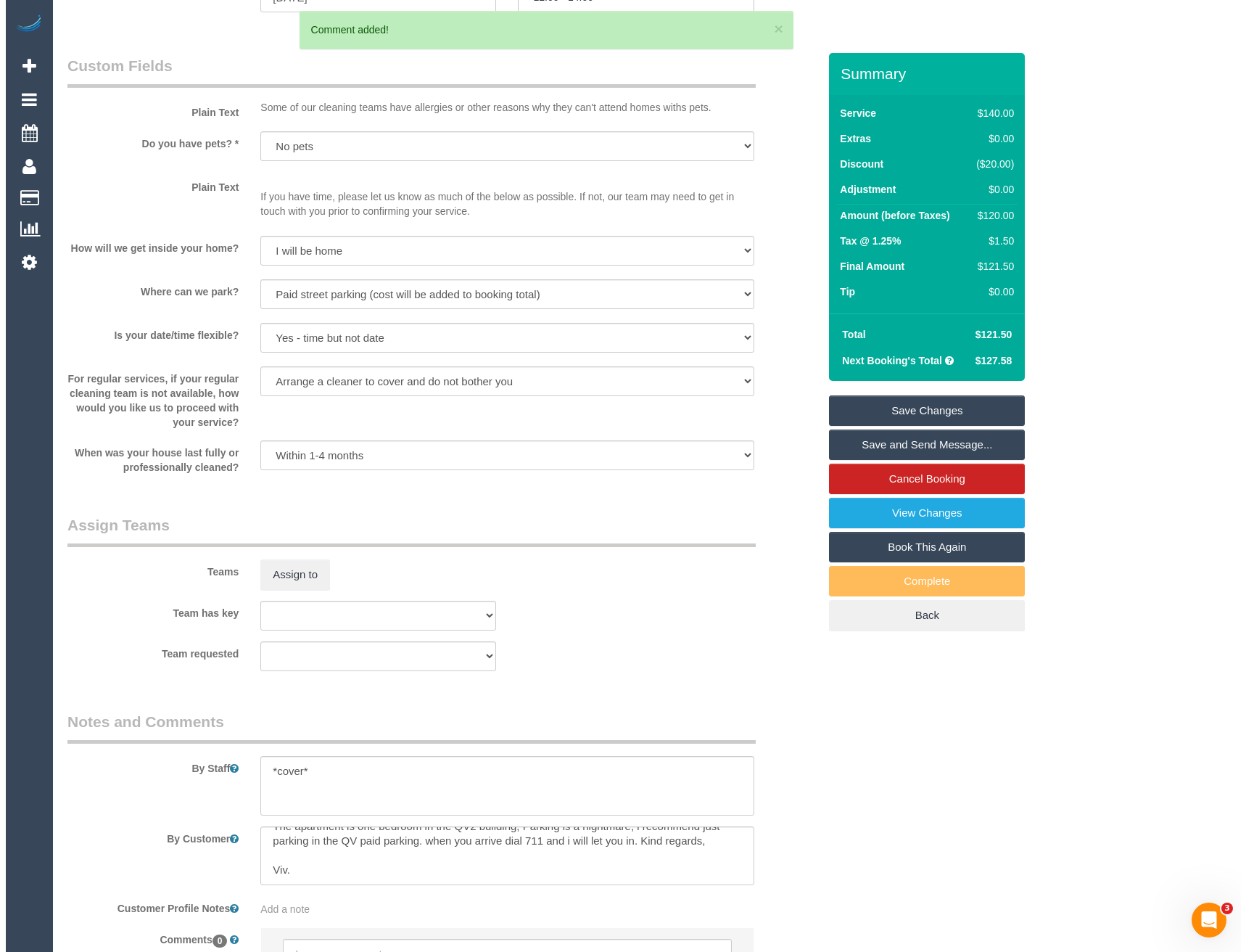
scroll to position [1524, 0]
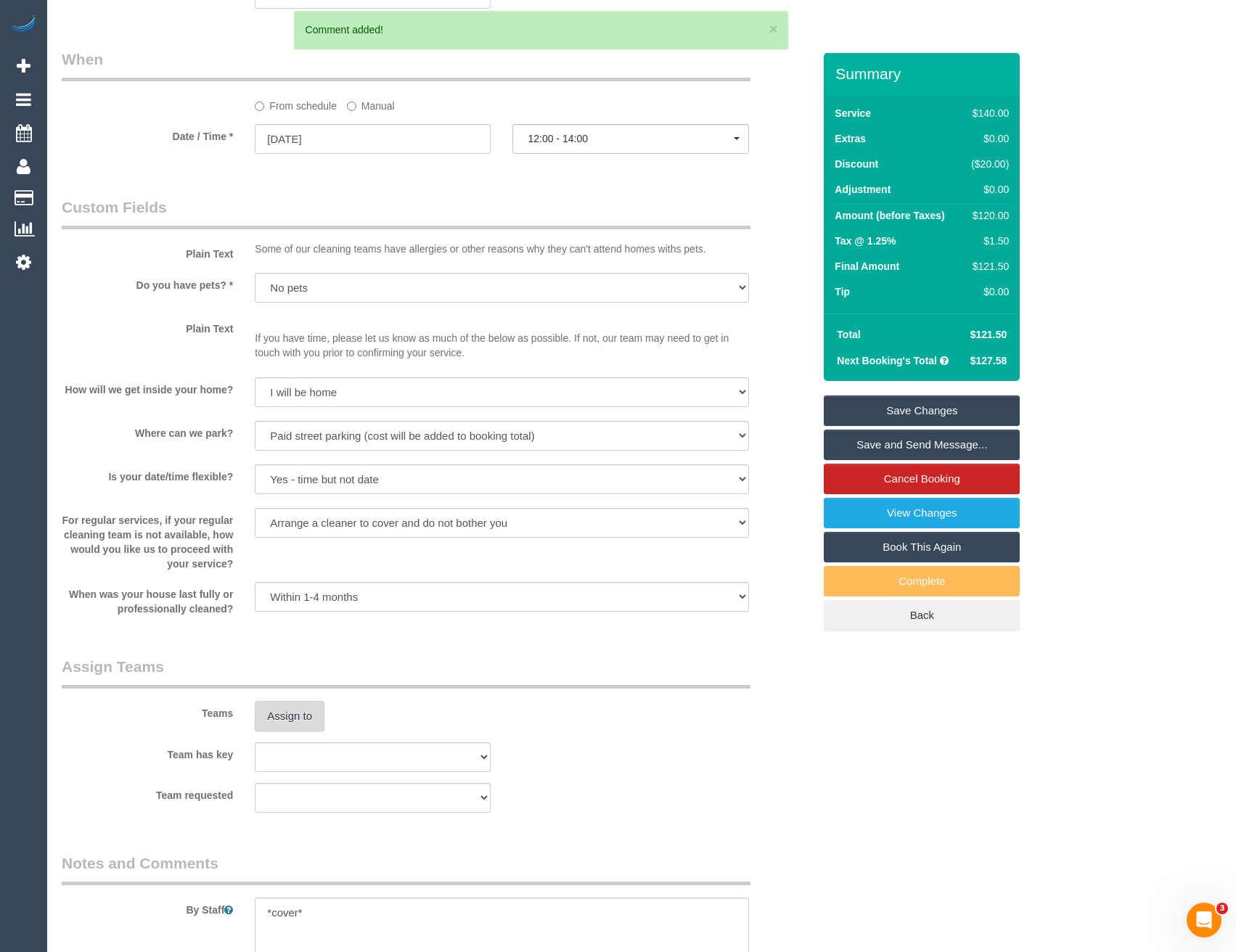
click at [302, 724] on button "Assign to" at bounding box center [289, 716] width 69 height 30
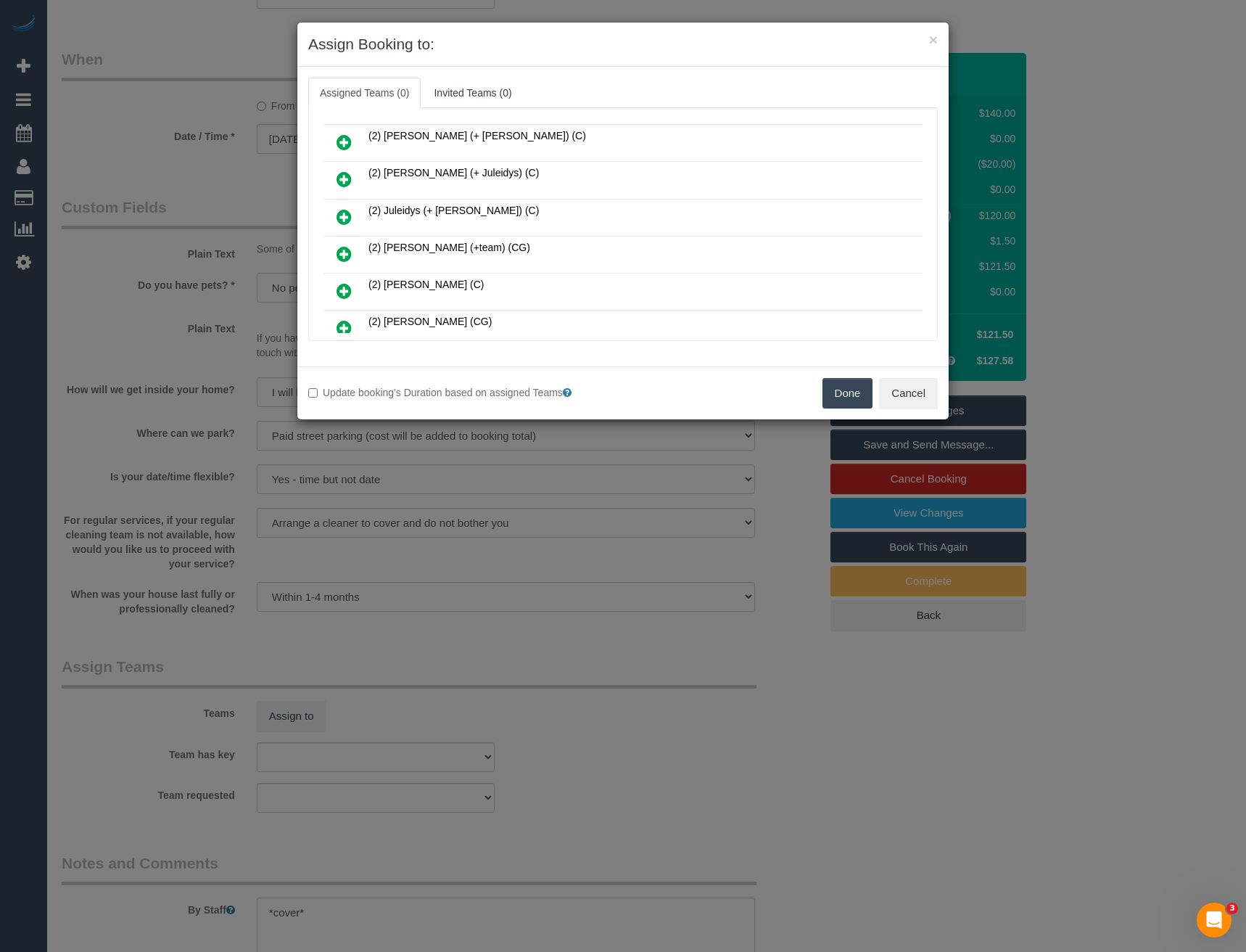
scroll to position [2563, 0]
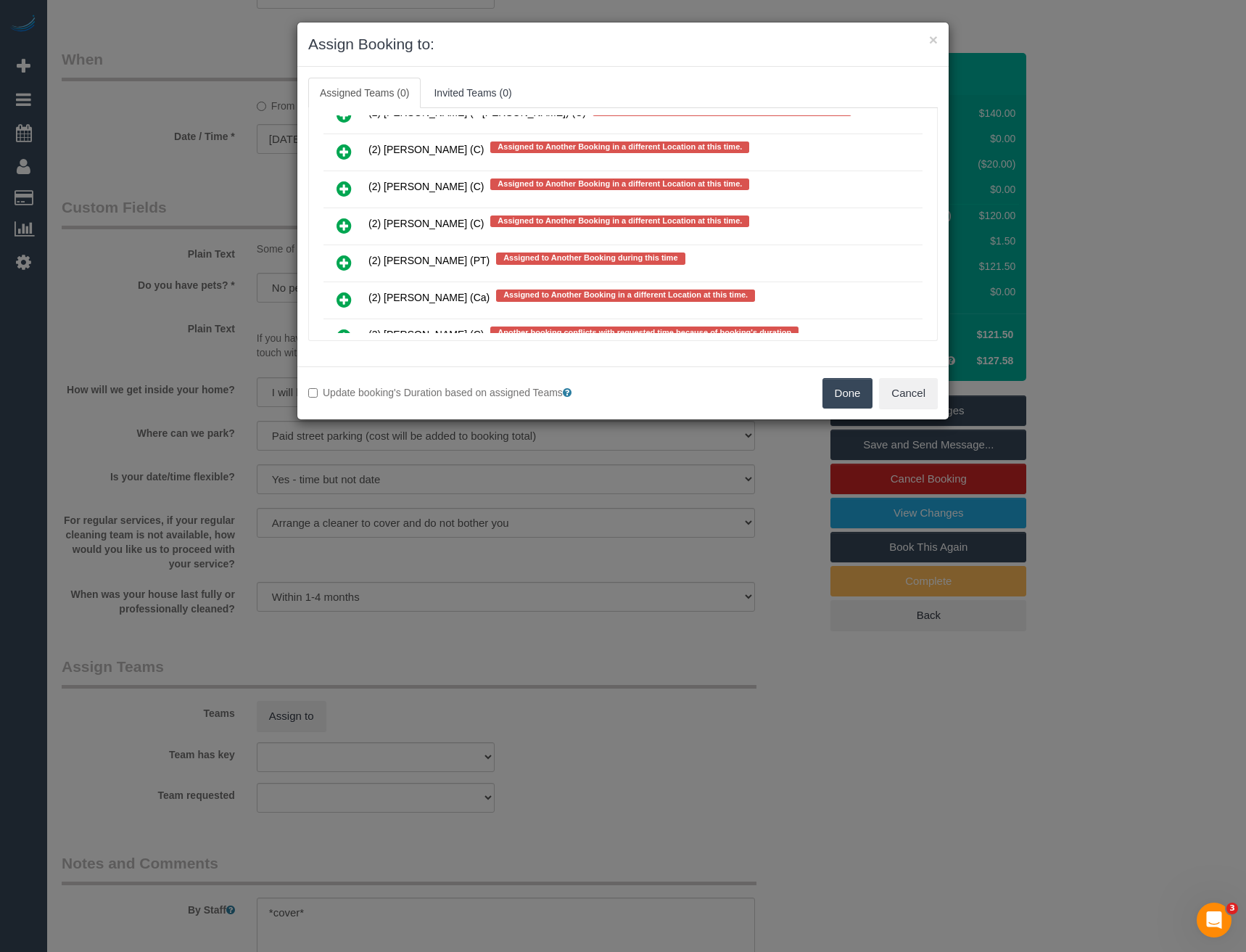
click at [344, 230] on icon at bounding box center [344, 226] width 15 height 18
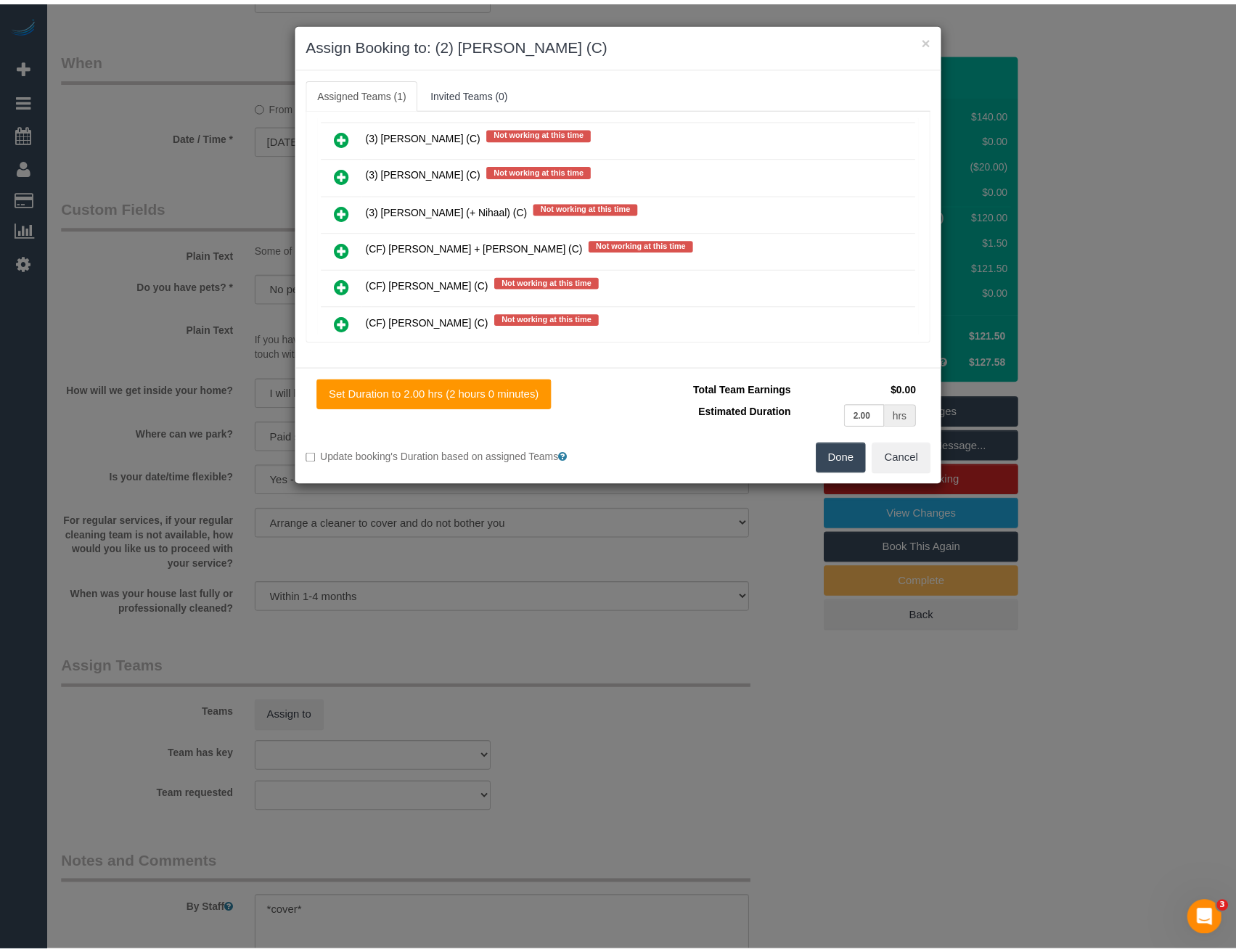
scroll to position [0, 0]
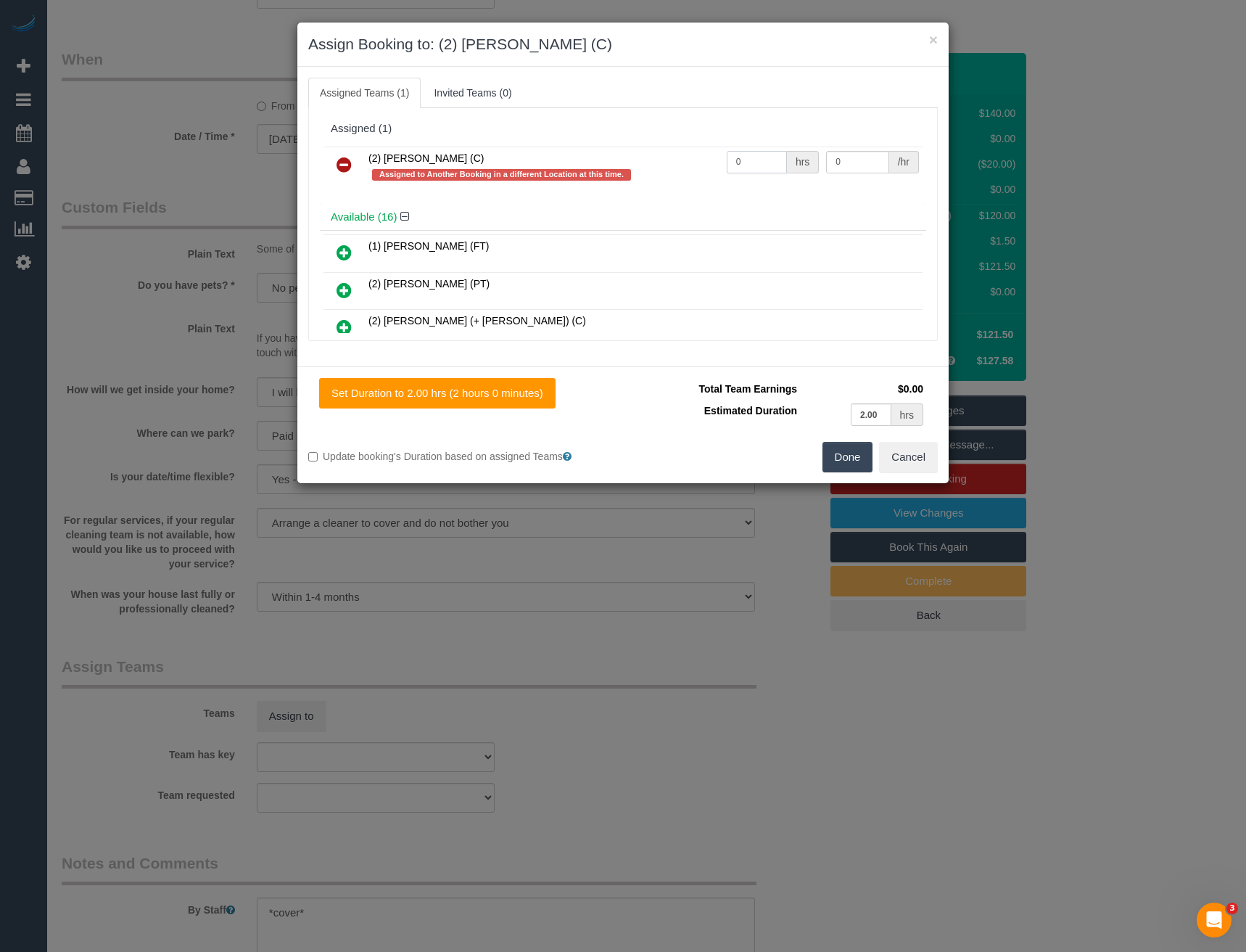
drag, startPoint x: 738, startPoint y: 164, endPoint x: 660, endPoint y: 166, distance: 78.0
click at [670, 163] on tr "(2) Megan Kaewpinich (C) Assigned to Another Booking in a different Location at…" at bounding box center [623, 167] width 599 height 41
type input "2"
type input "37.5"
click at [850, 449] on button "Done" at bounding box center [848, 456] width 51 height 30
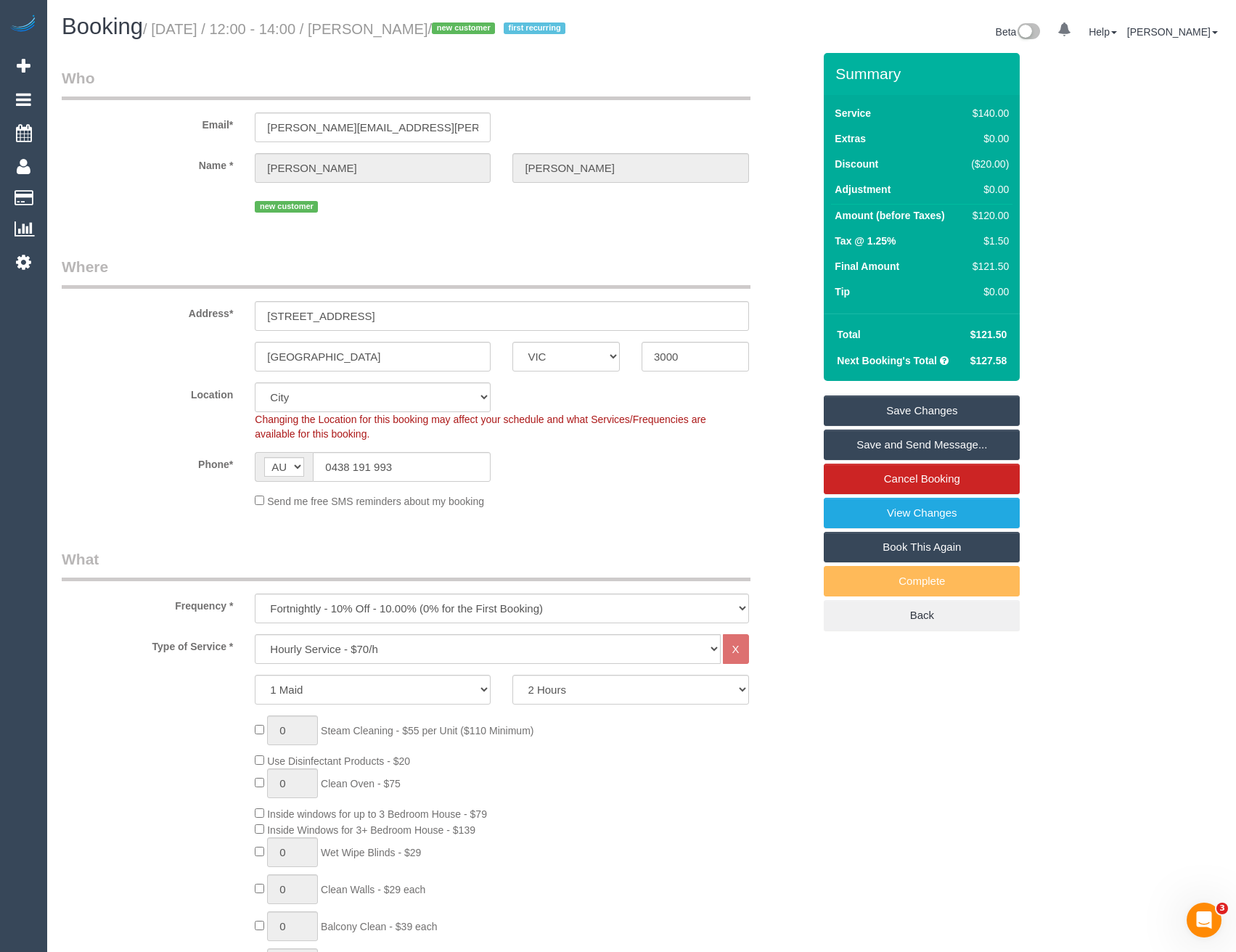
click at [875, 444] on link "Save and Send Message..." at bounding box center [922, 445] width 196 height 30
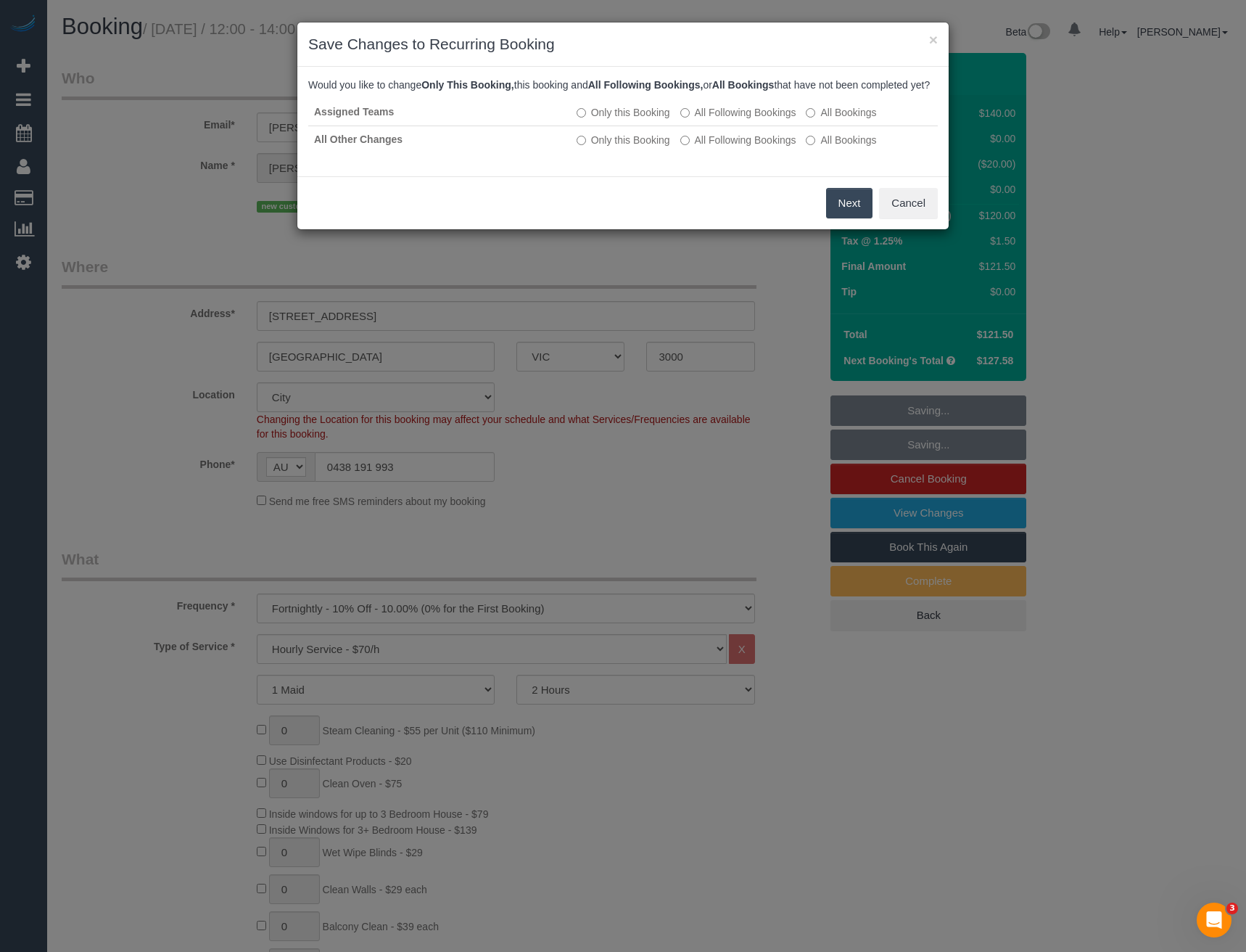
drag, startPoint x: 838, startPoint y: 218, endPoint x: 802, endPoint y: 200, distance: 40.2
click at [838, 218] on button "Next" at bounding box center [850, 203] width 47 height 30
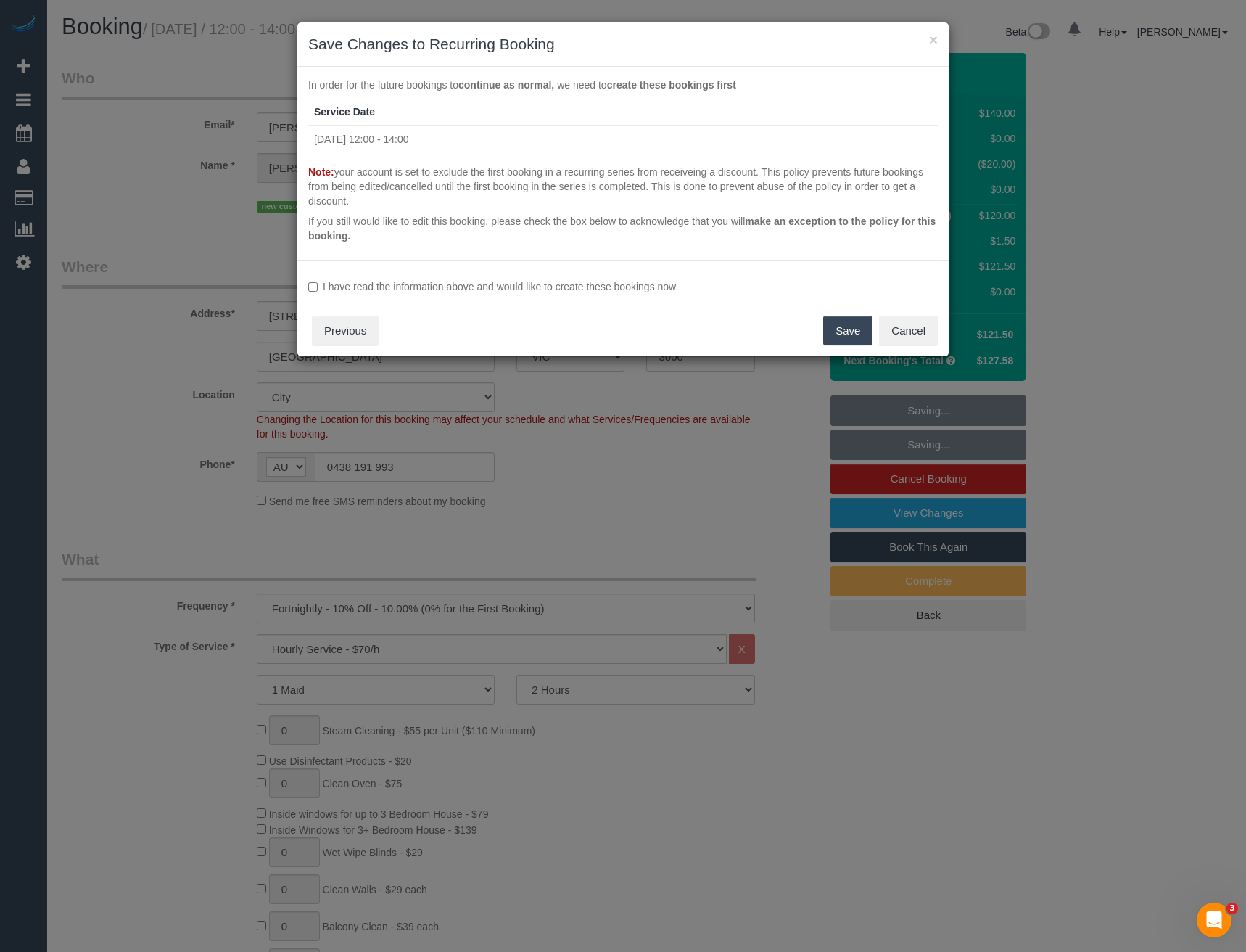
click at [428, 285] on label "I have read the information above and would like to create these bookings now." at bounding box center [623, 287] width 630 height 15
click at [840, 326] on button "Save" at bounding box center [848, 330] width 49 height 30
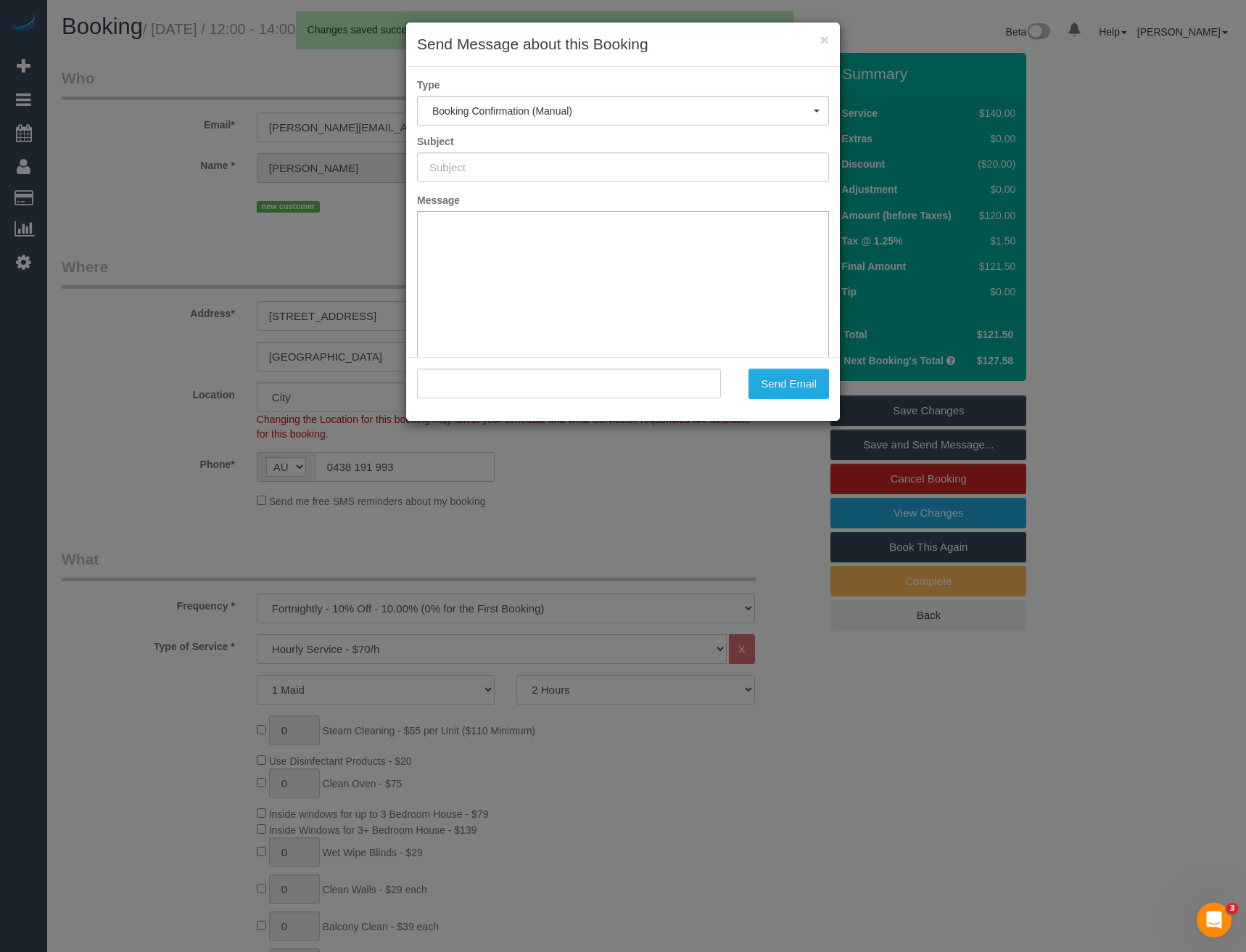
type input "Booking Confirmed"
type input ""Vivian Gleeson" <vivian.gleeson@gmail.com>"
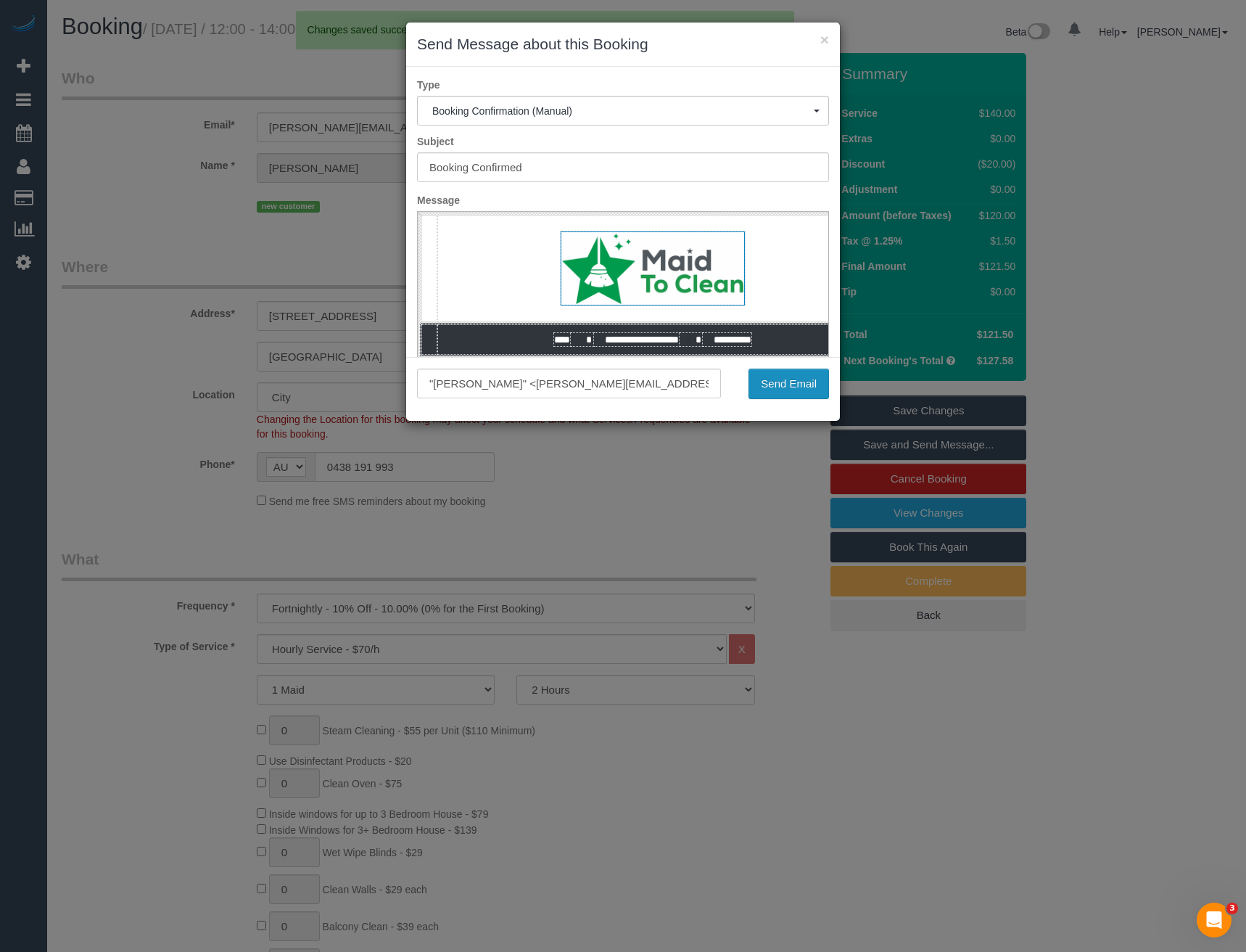
click at [776, 388] on button "Send Email" at bounding box center [788, 383] width 80 height 30
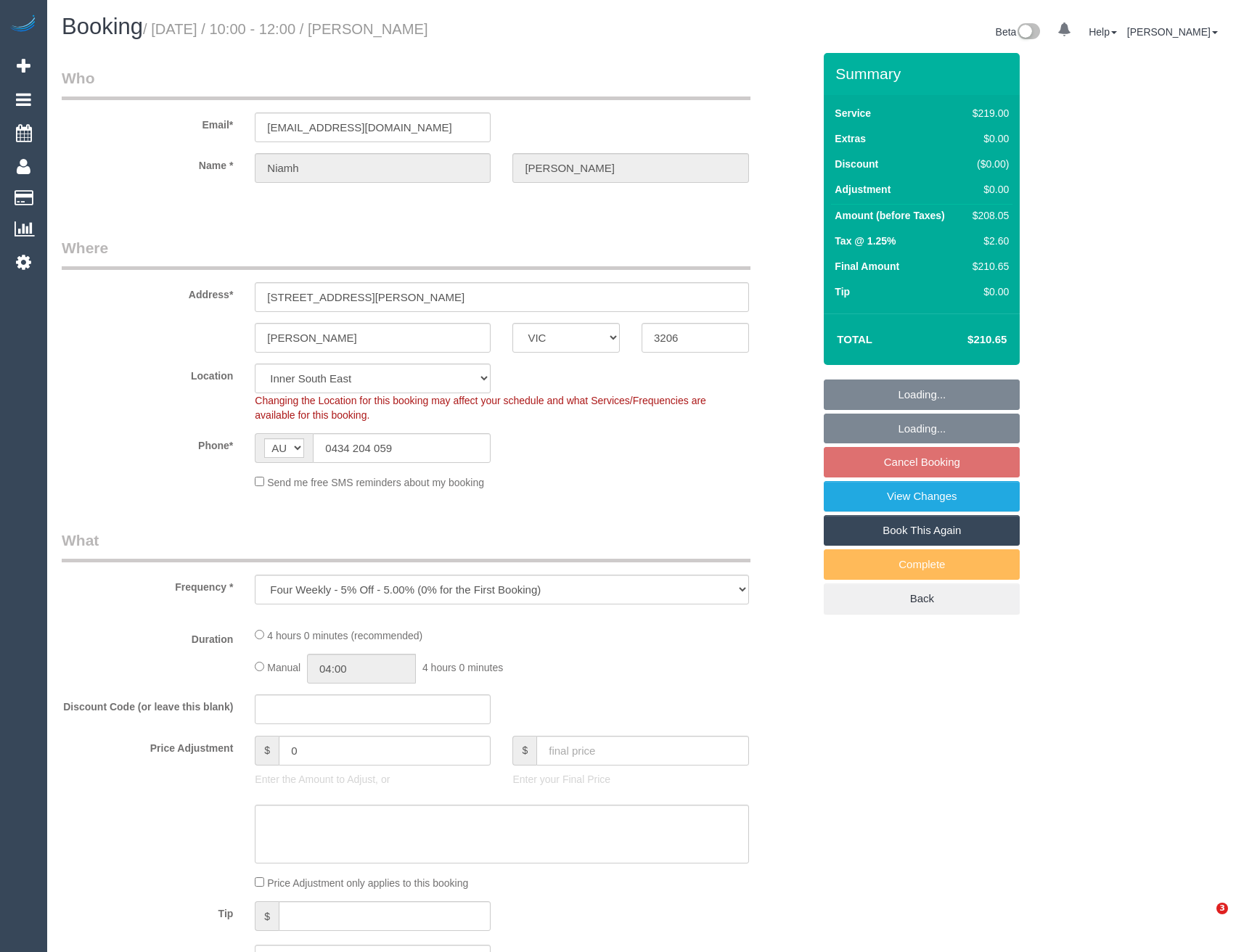
select select "VIC"
select select "object:625"
select select "string:stripe-pm_1RHGpc2GScqysDRVoINyWYhF"
select select "spot3"
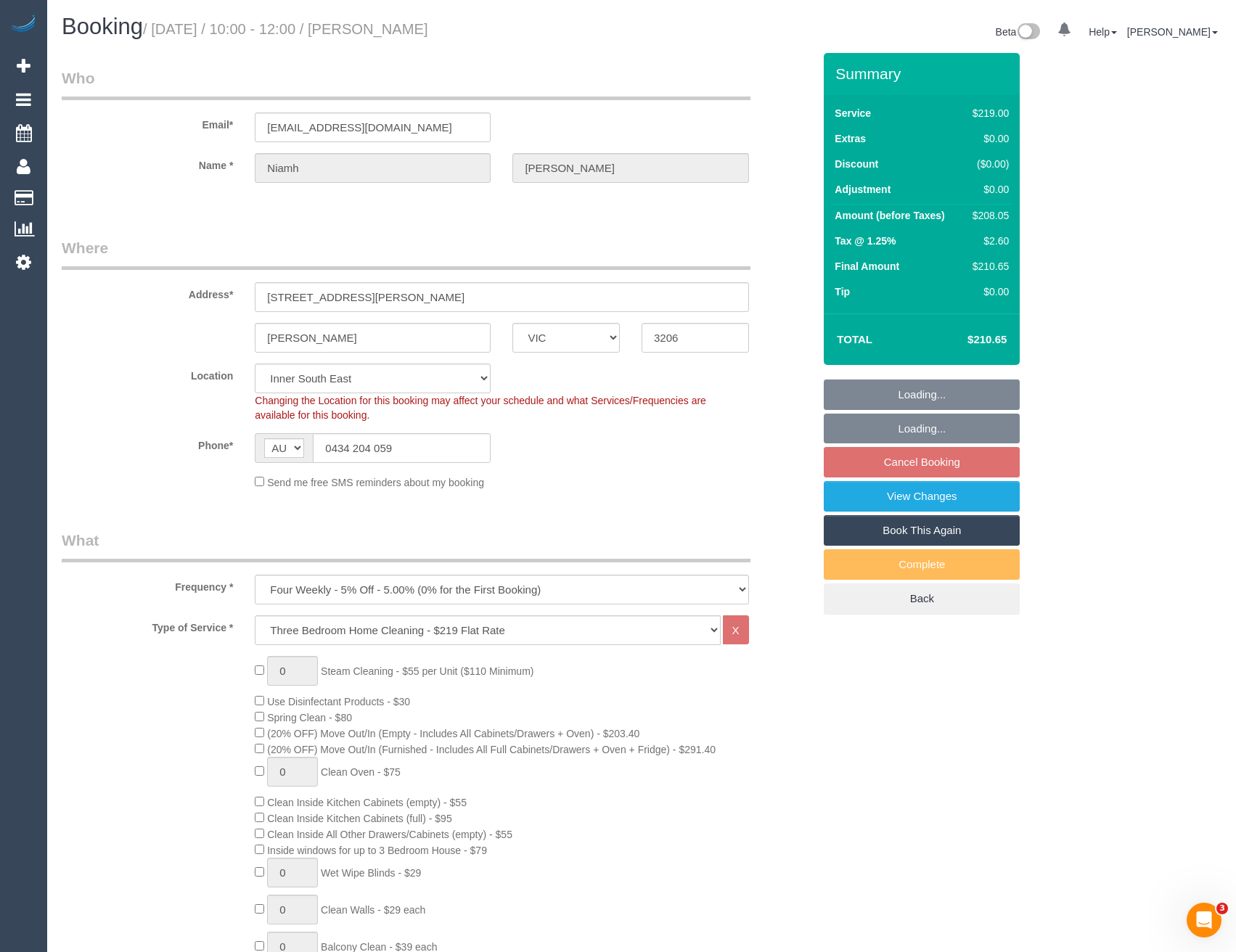
select select "number:28"
select select "number:14"
select select "number:19"
select select "number:25"
select select "number:34"
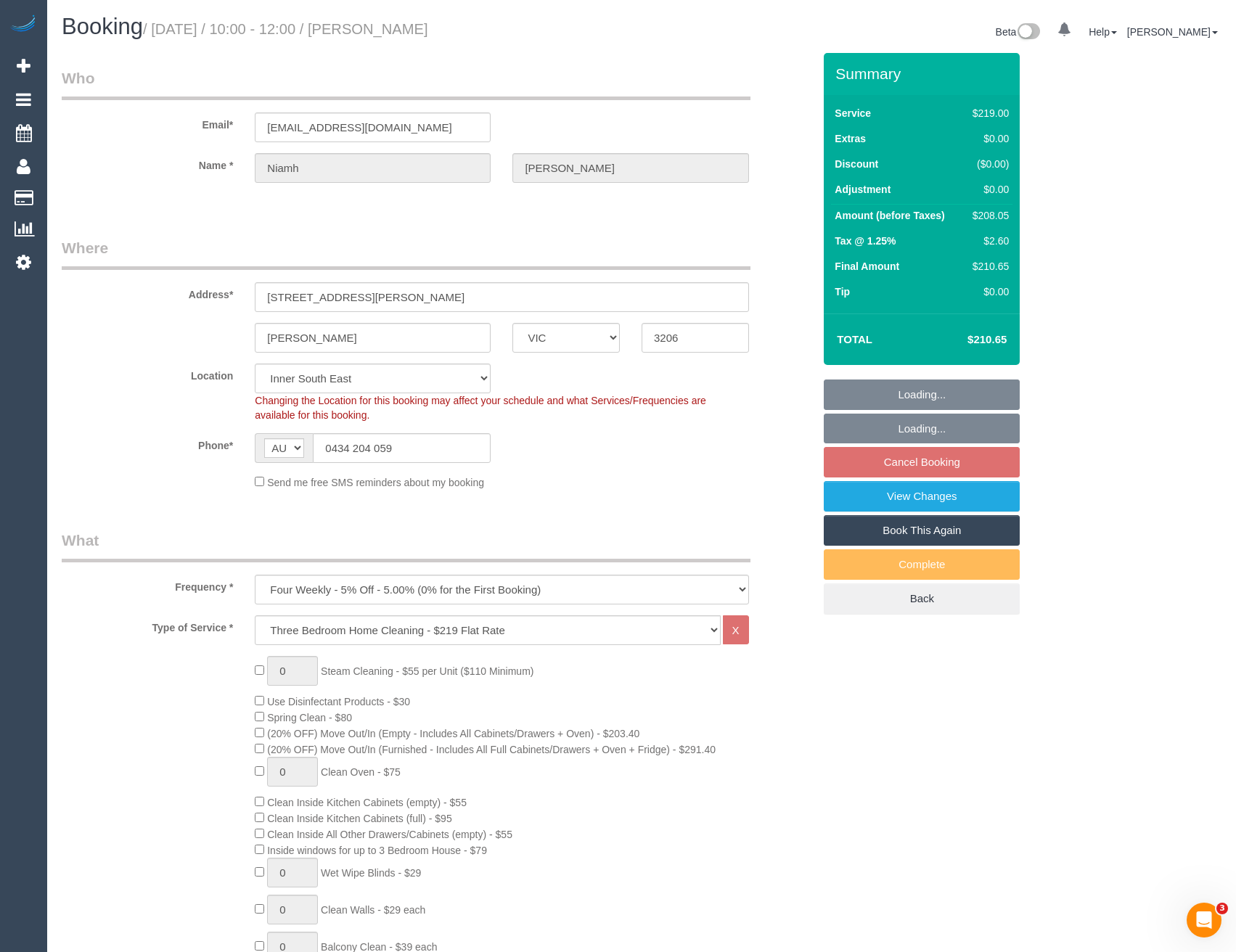
select select "number:13"
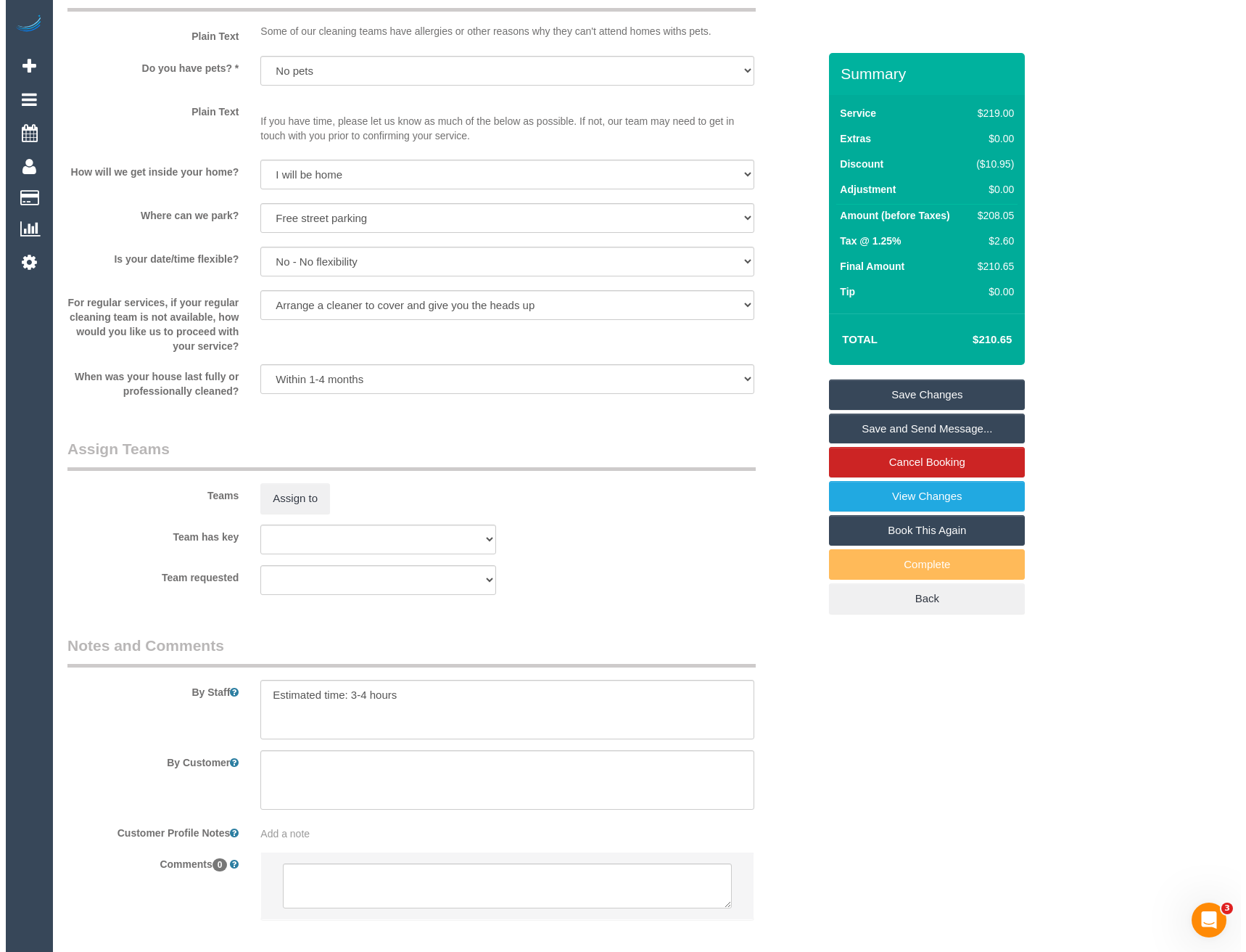
scroll to position [1690, 0]
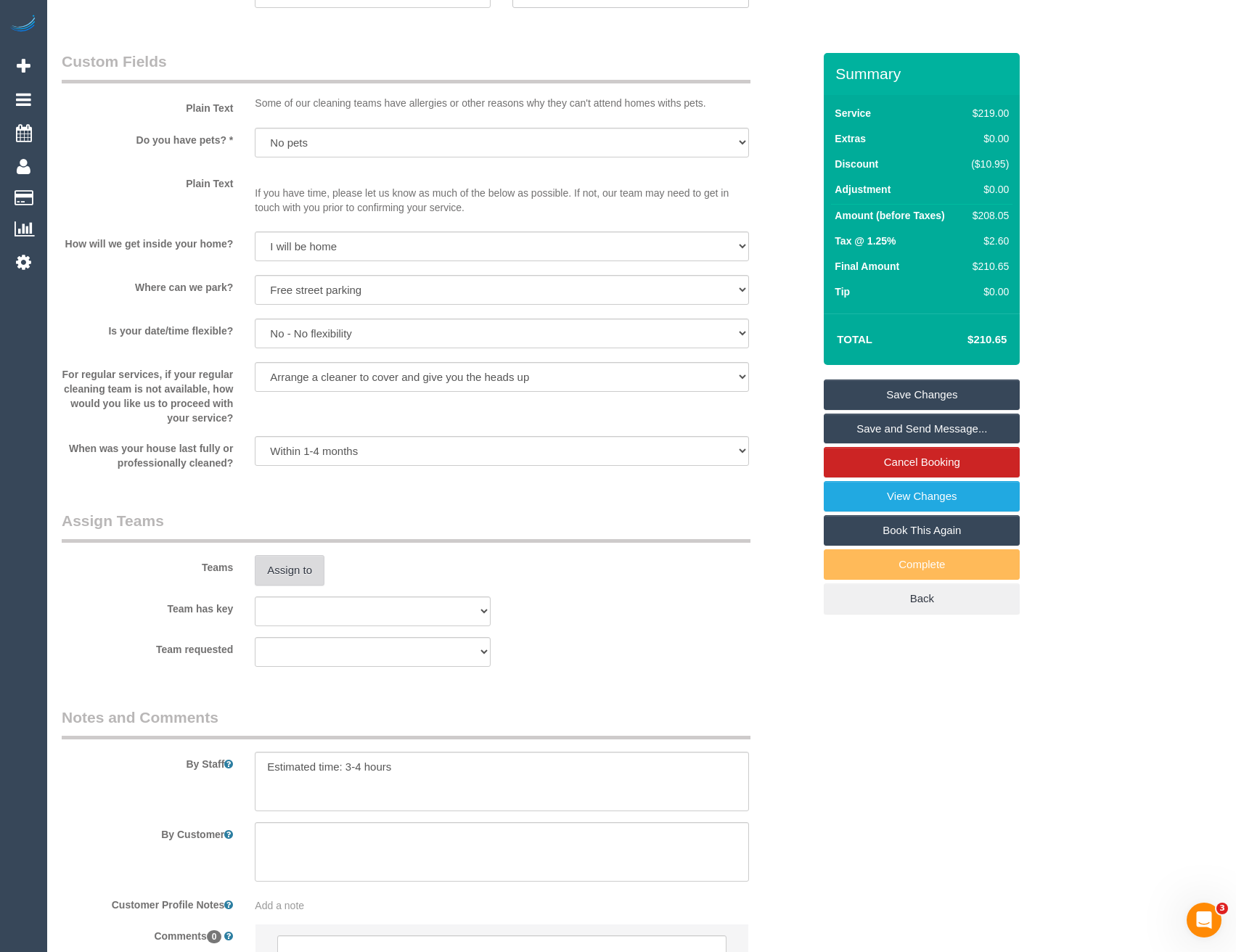
click at [297, 571] on button "Assign to" at bounding box center [289, 570] width 69 height 30
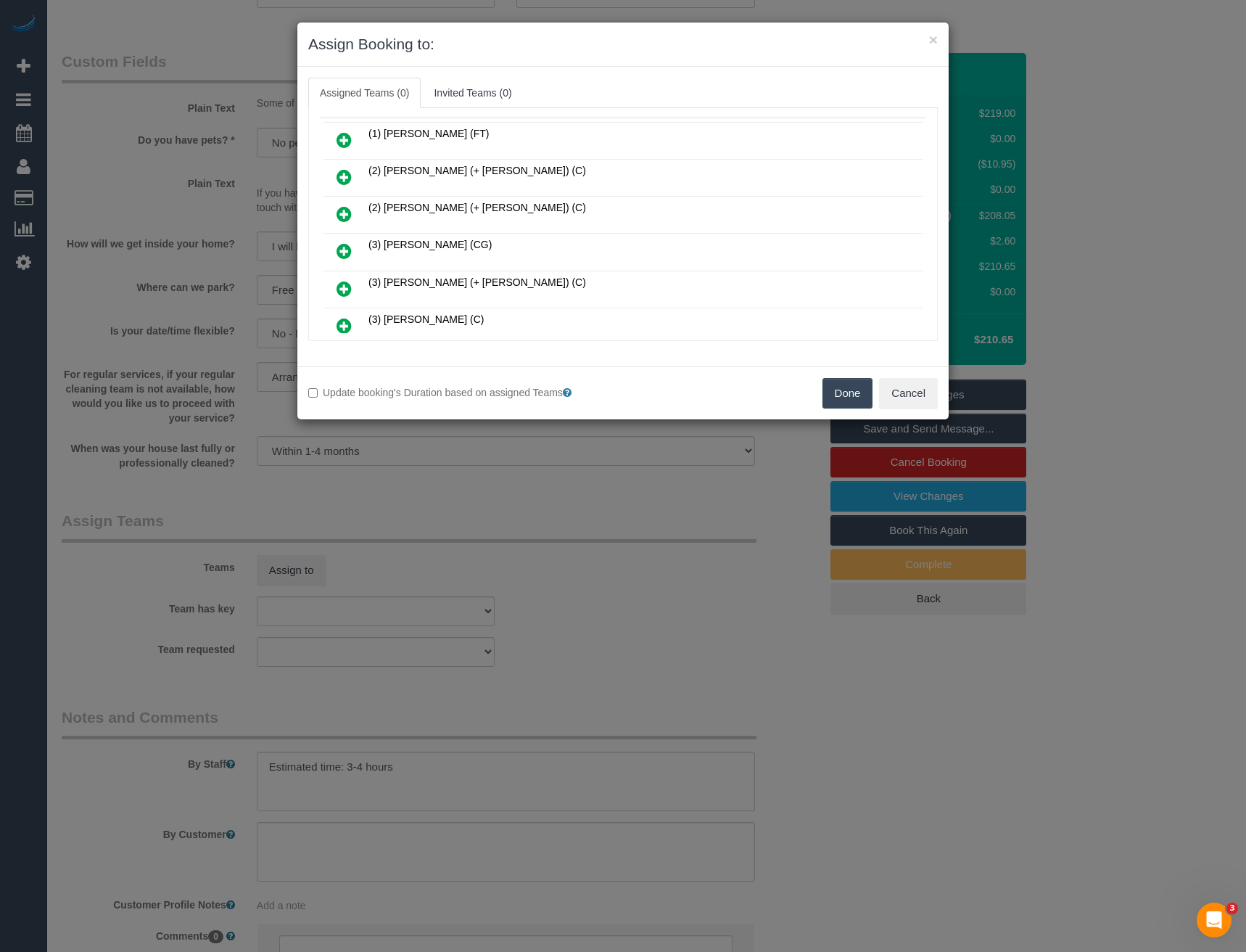
scroll to position [145, 0]
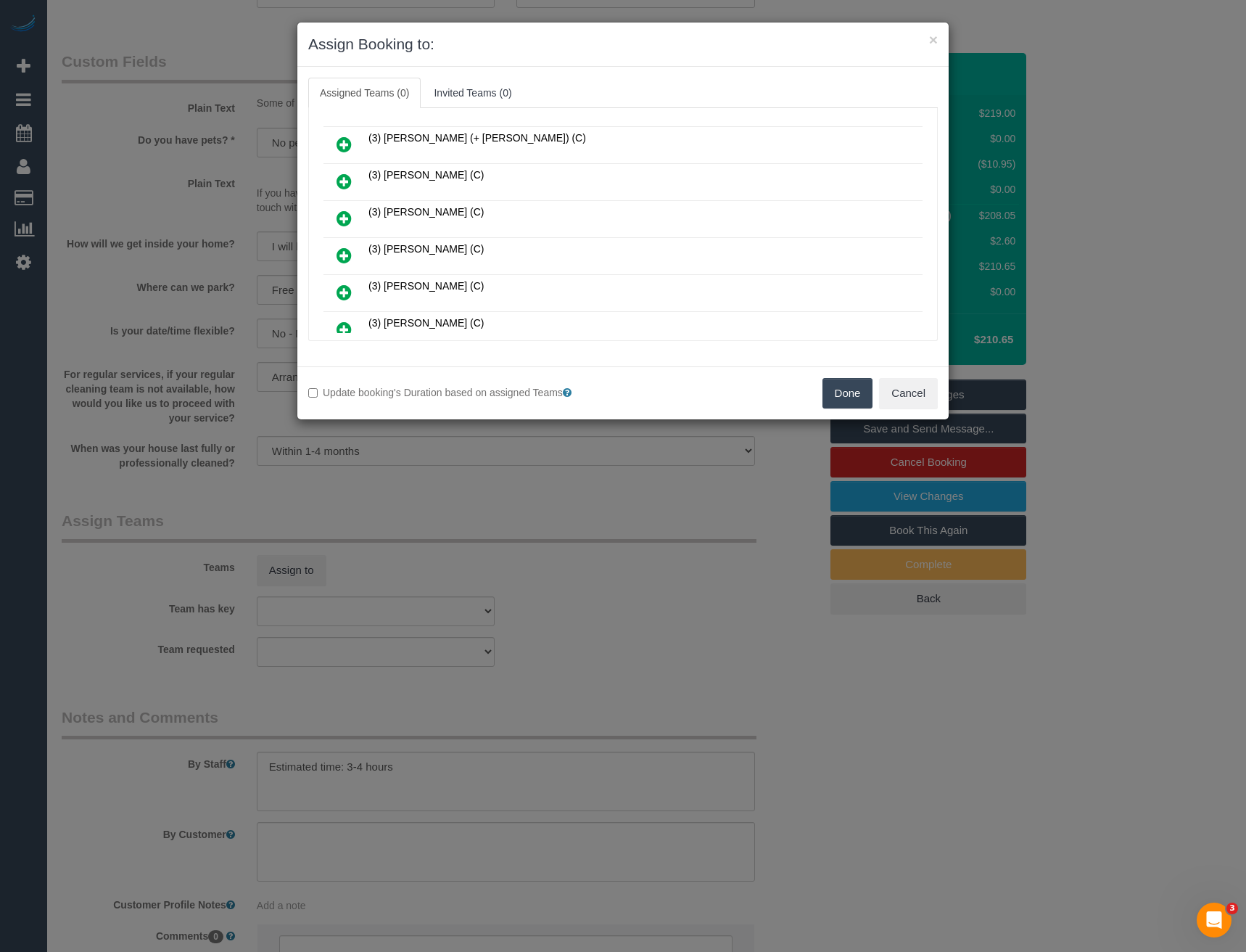
click at [342, 291] on icon at bounding box center [344, 293] width 15 height 18
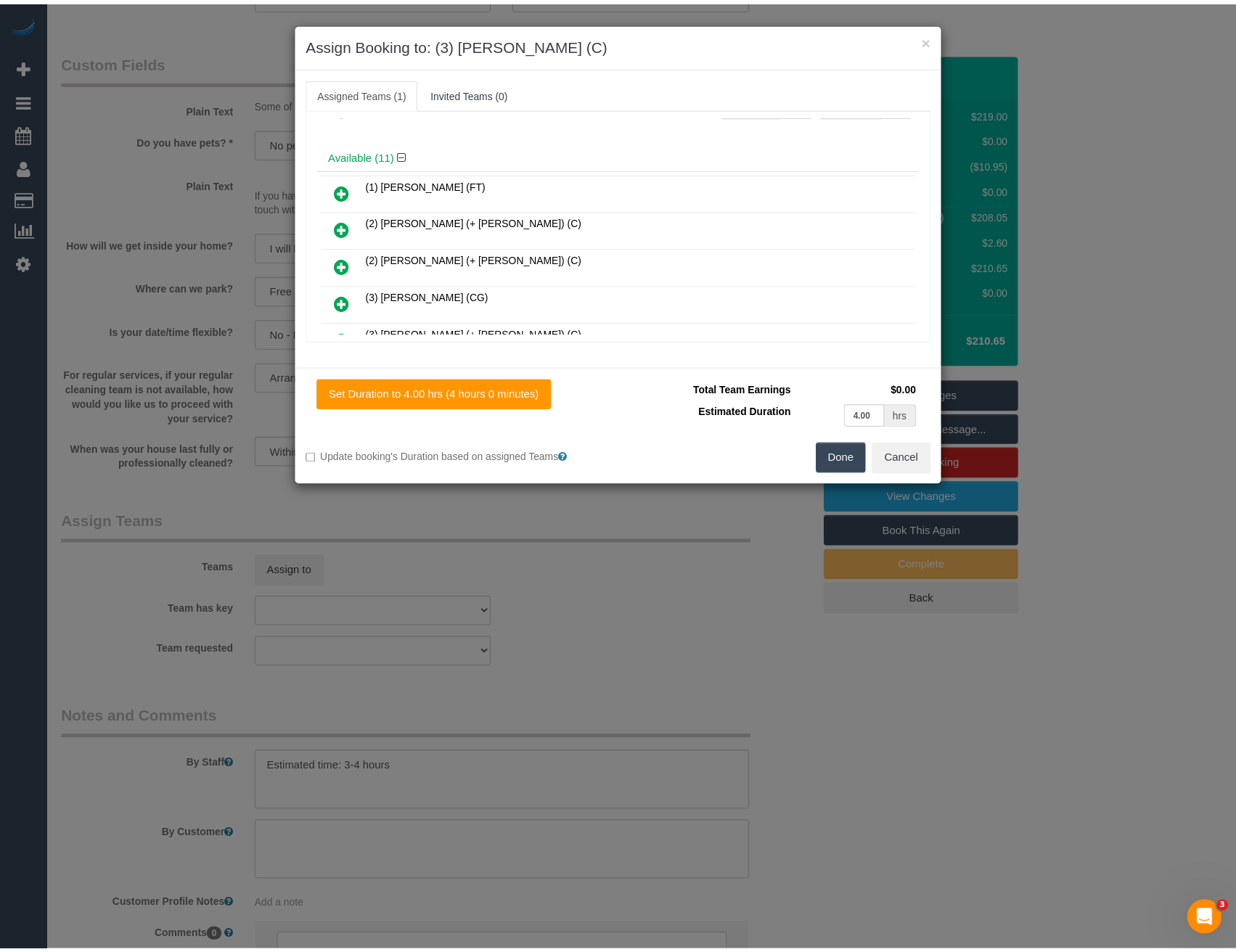
scroll to position [0, 0]
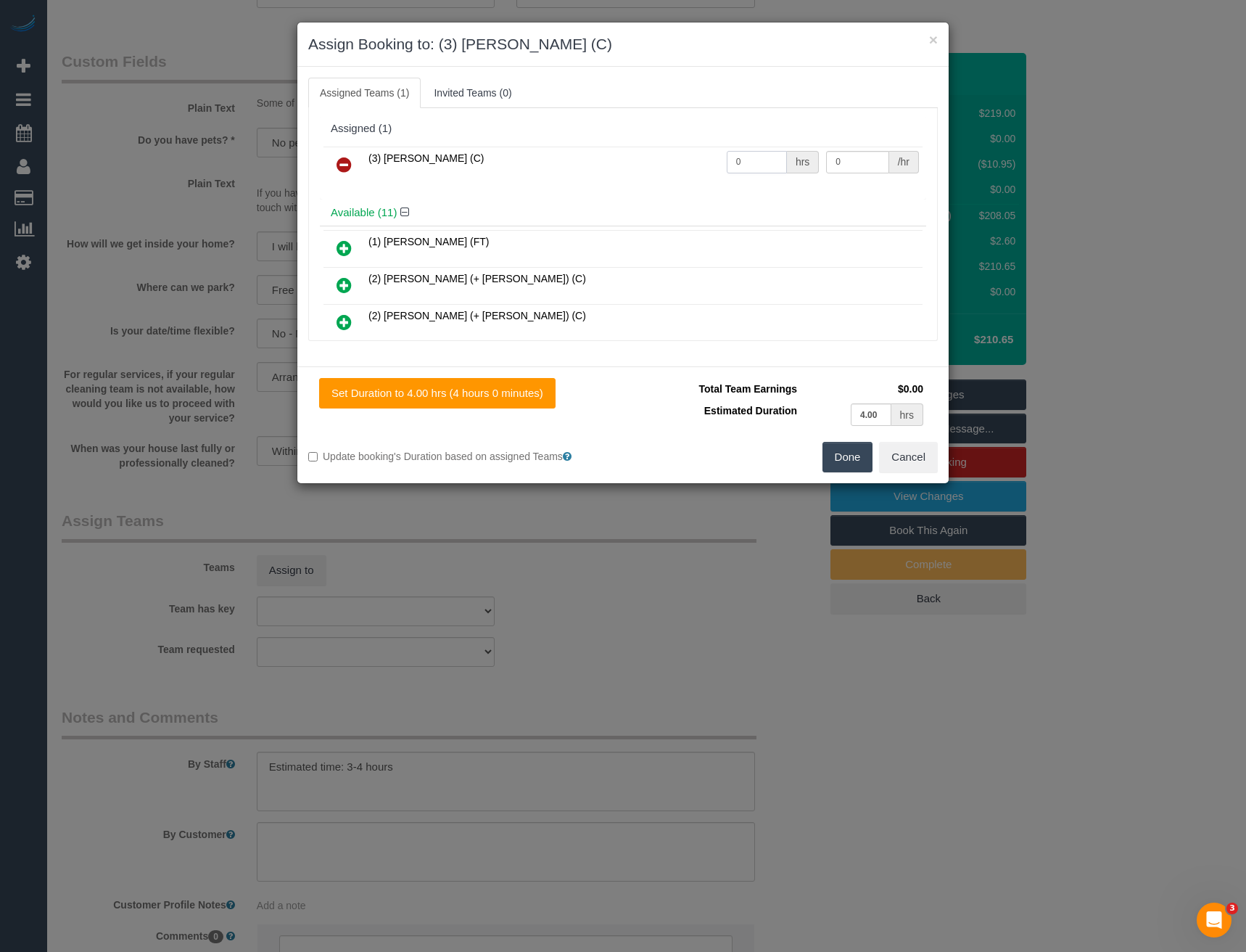
drag, startPoint x: 759, startPoint y: 159, endPoint x: 612, endPoint y: 154, distance: 147.1
click at [618, 155] on tr "(3) [PERSON_NAME] (C) 0 hrs 0 /hr" at bounding box center [623, 165] width 599 height 37
type input "1"
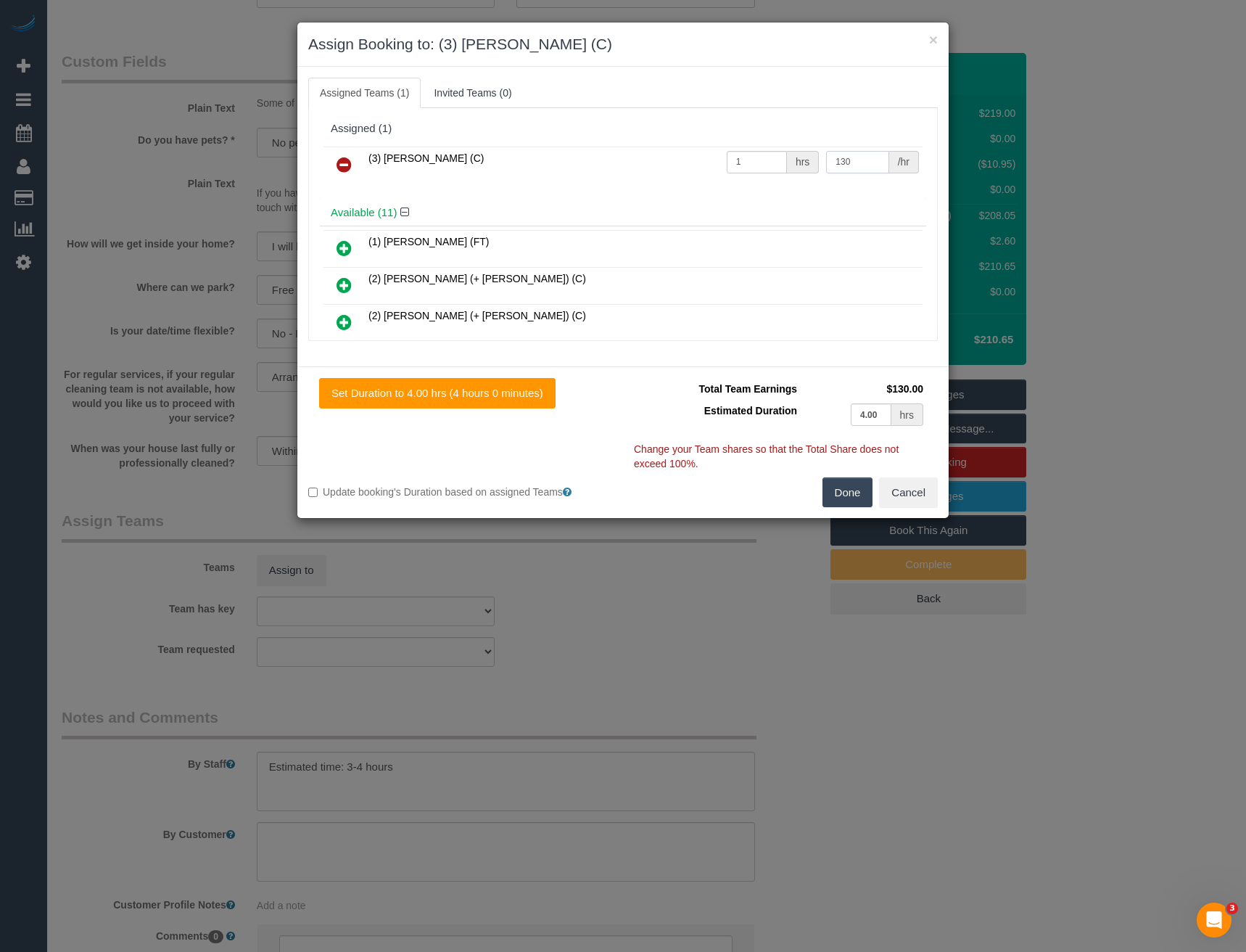
type input "130"
click at [851, 490] on button "Done" at bounding box center [848, 492] width 51 height 30
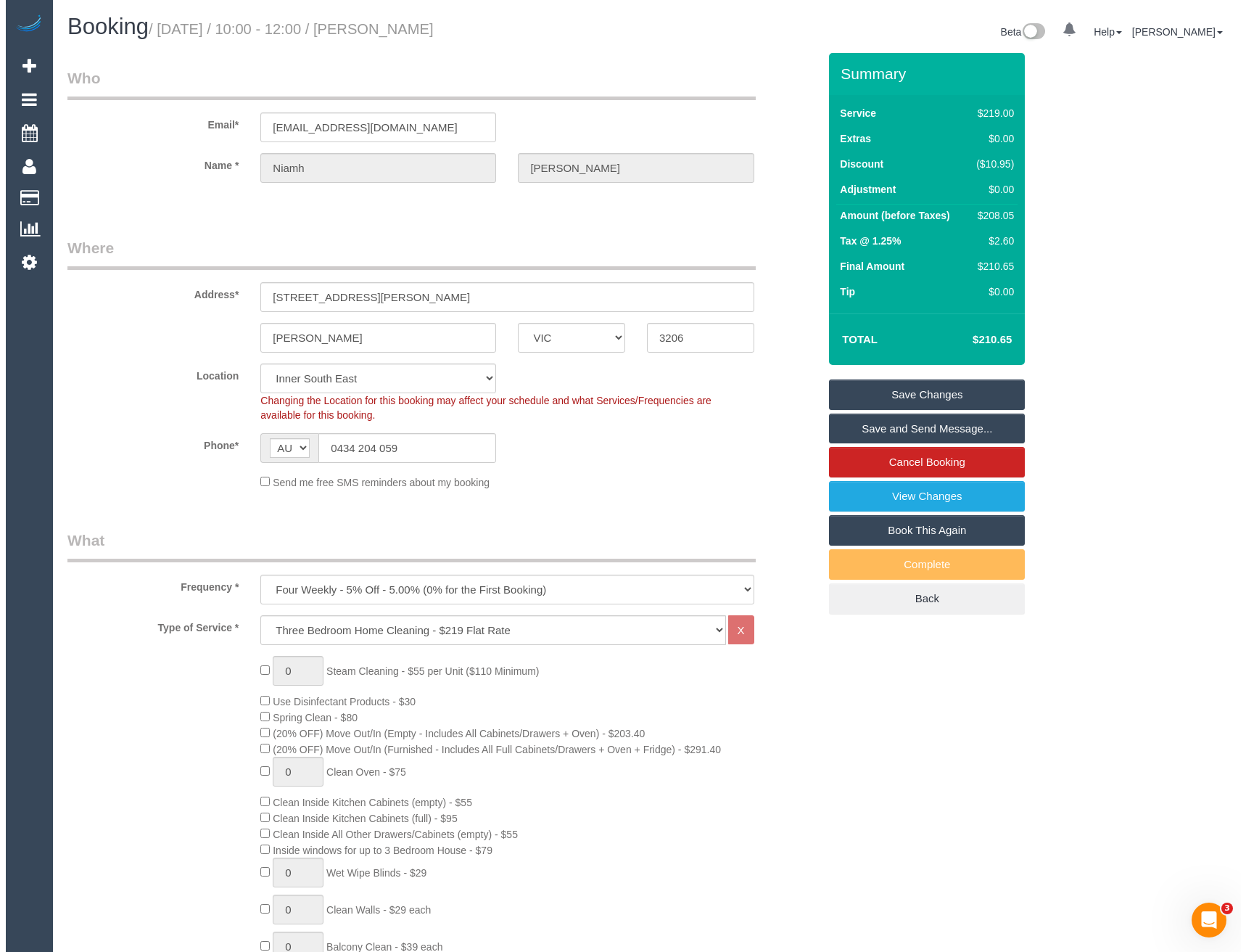
scroll to position [72, 0]
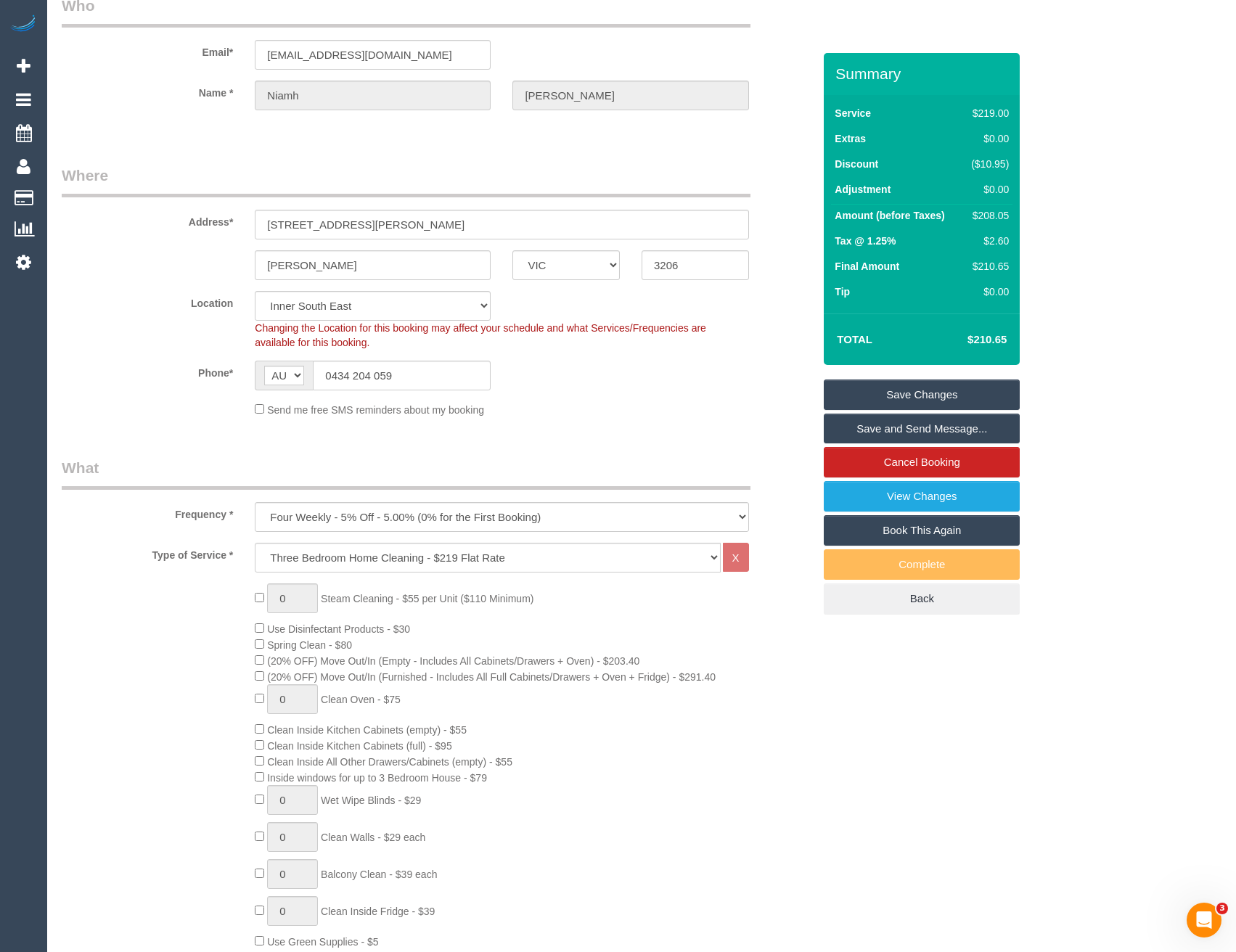
click at [877, 431] on link "Save and Send Message..." at bounding box center [922, 428] width 196 height 30
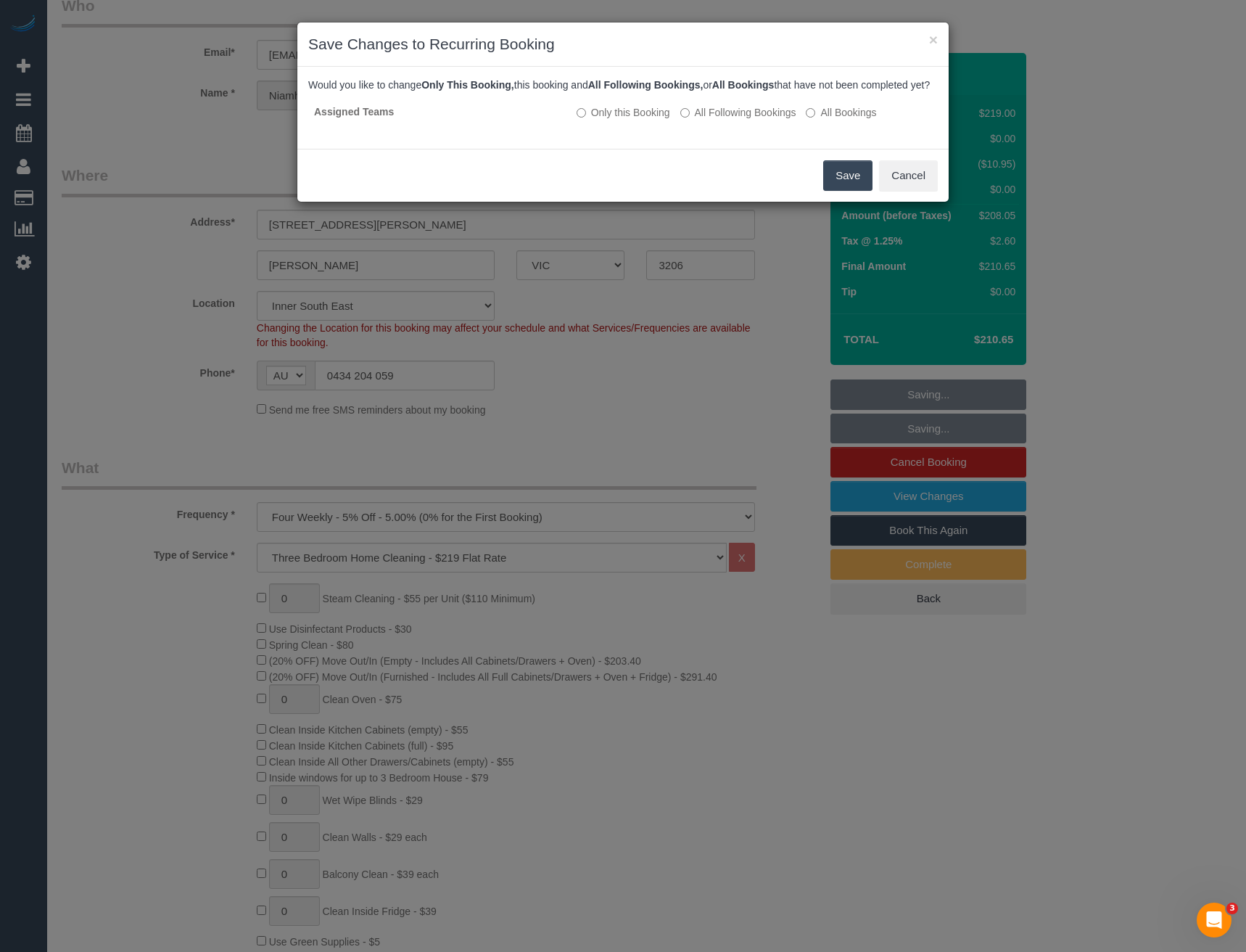
click at [838, 189] on button "Save" at bounding box center [848, 175] width 49 height 30
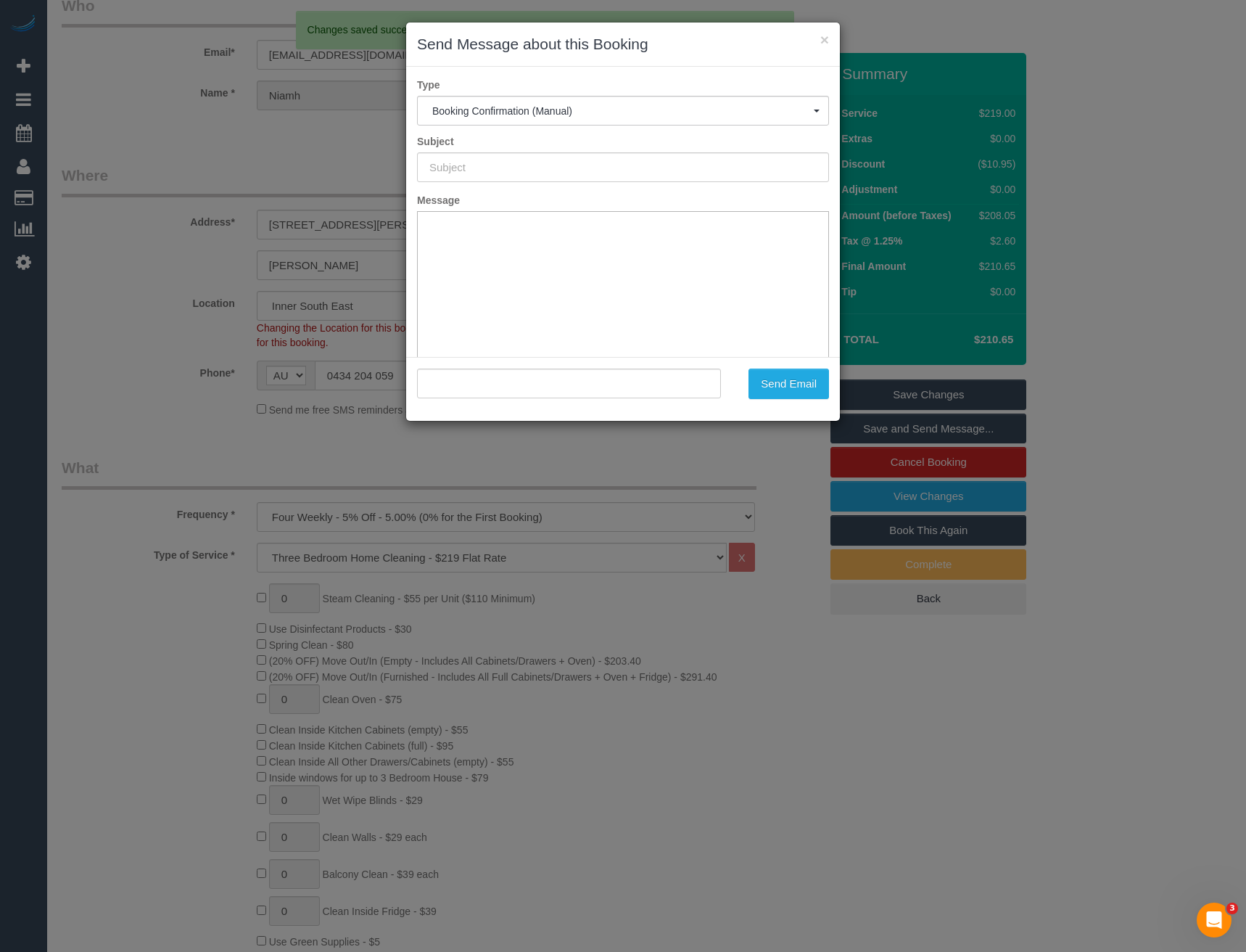
type input "Booking Confirmed"
type input ""Niamh O'Donoghue" <niaodo@gmail.com>"
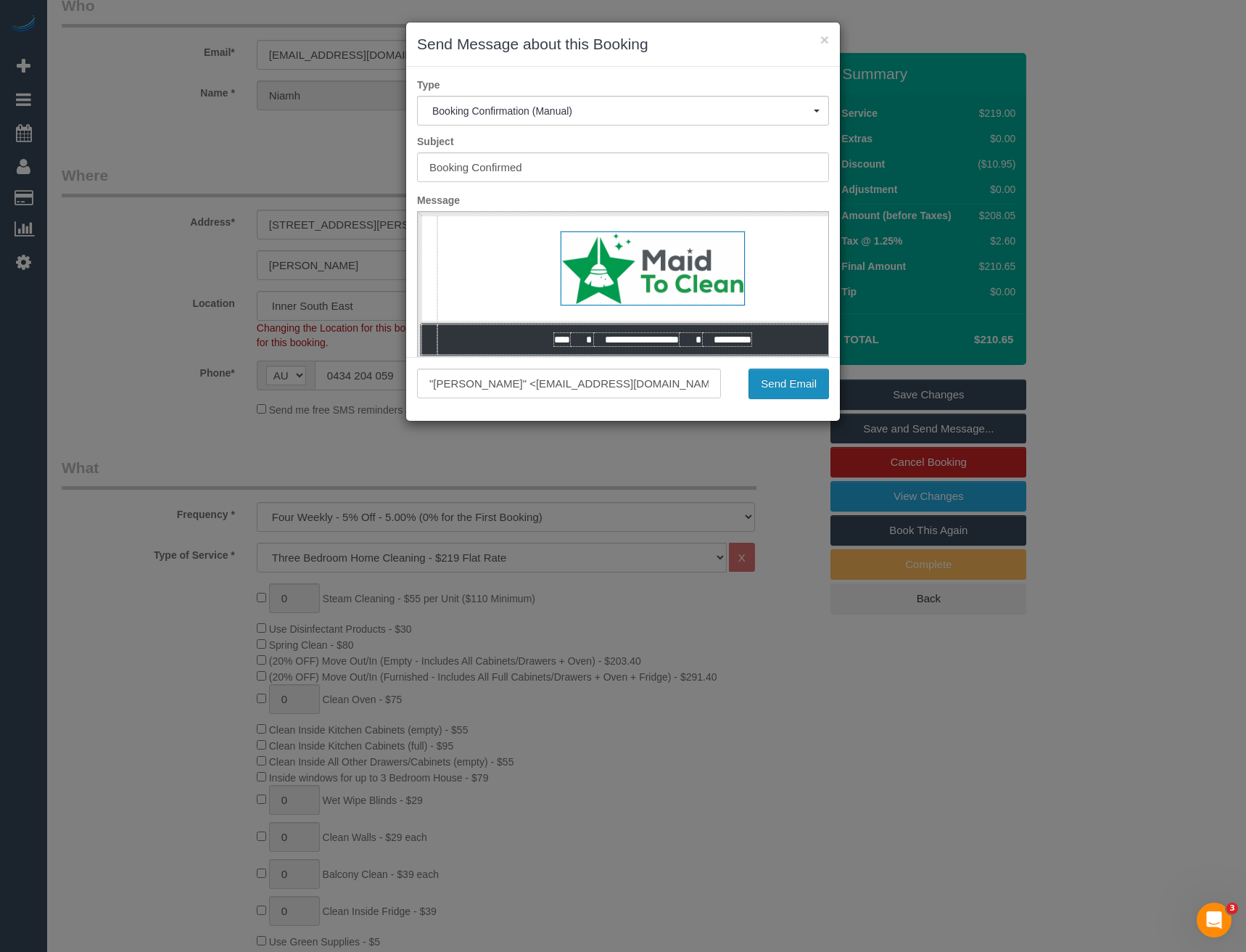
drag, startPoint x: 774, startPoint y: 388, endPoint x: 779, endPoint y: 378, distance: 11.2
click at [774, 388] on button "Send Email" at bounding box center [788, 383] width 80 height 30
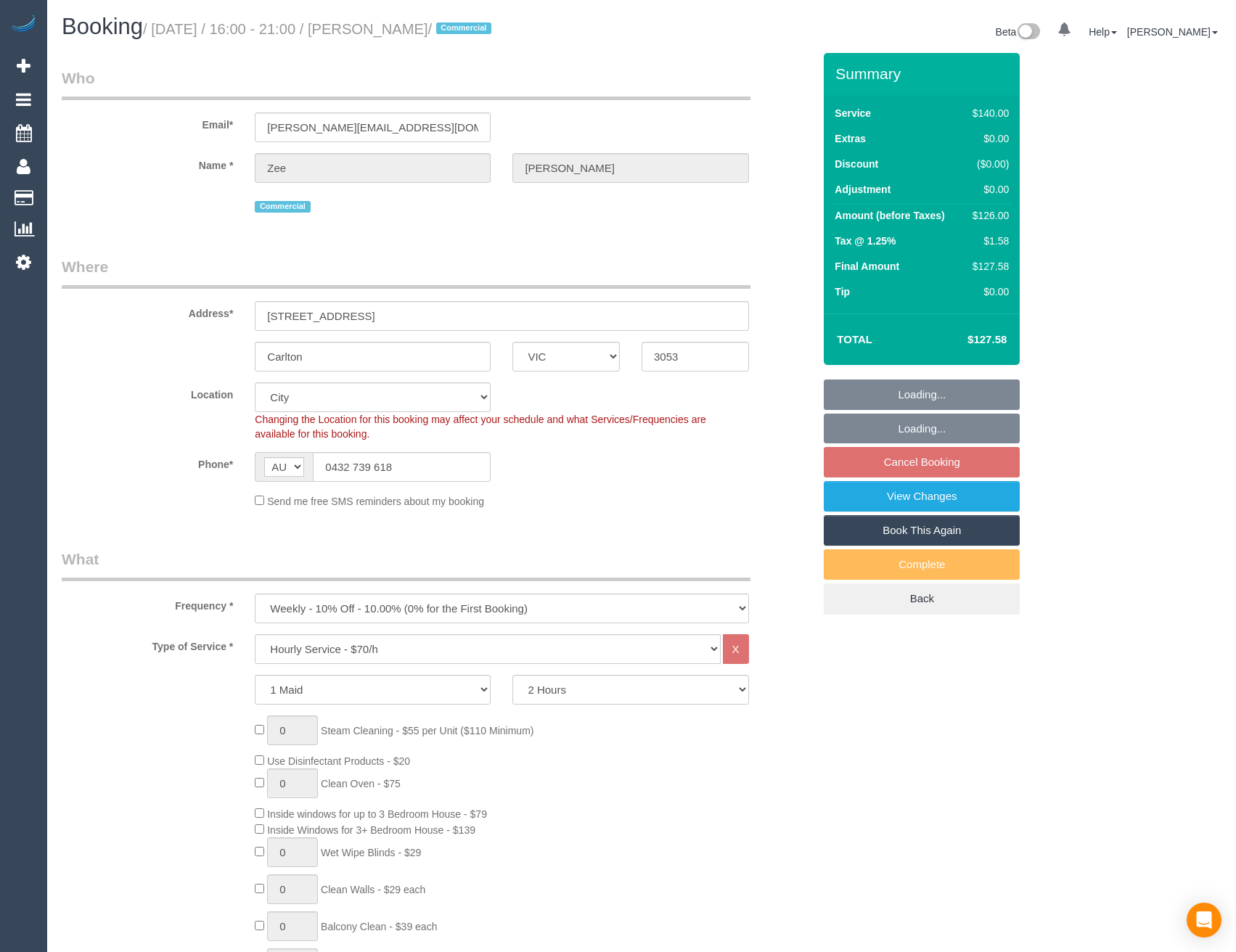
select select "VIC"
select select "object:742"
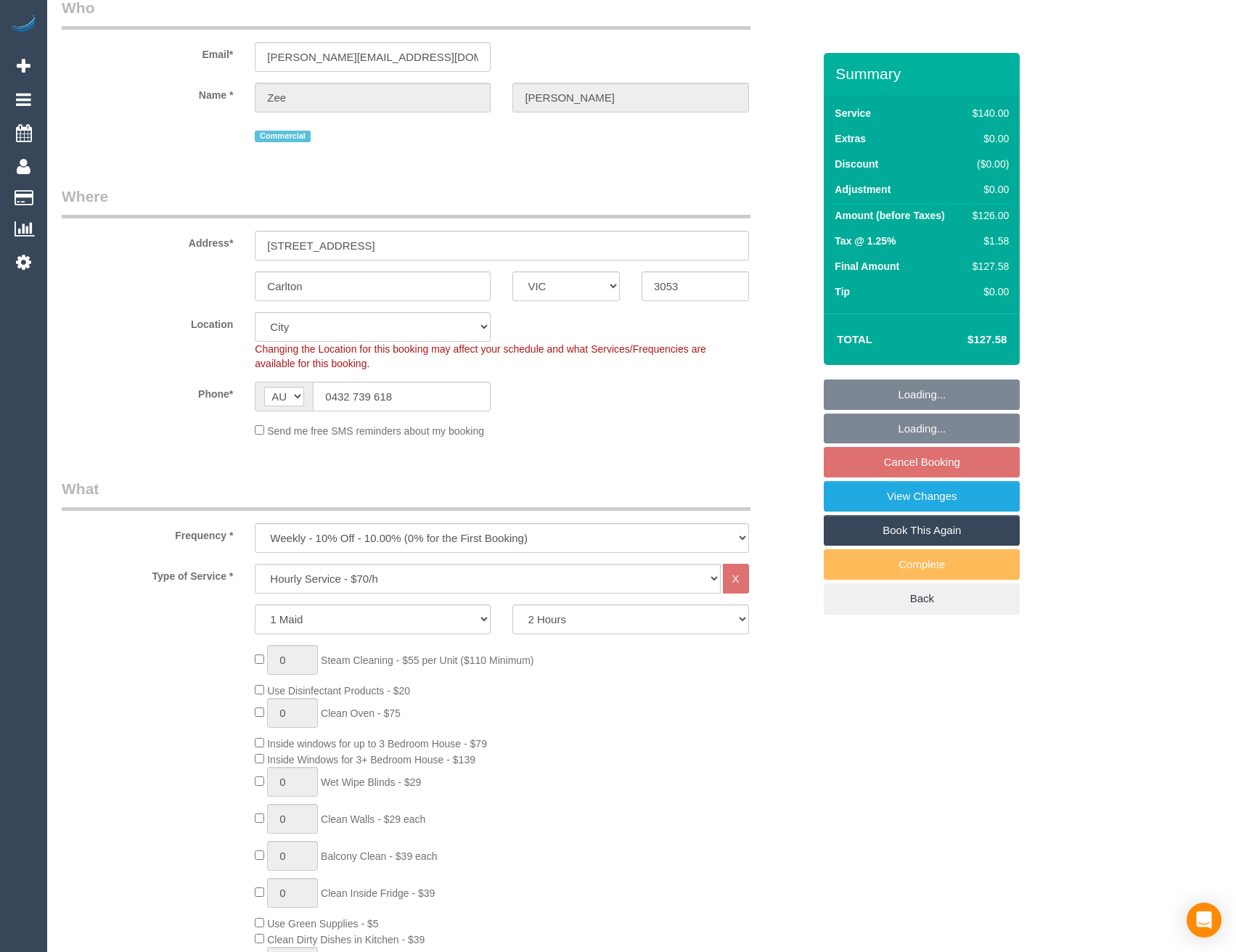
select select "7248"
select select "number:28"
select select "number:14"
select select "number:19"
select select "number:24"
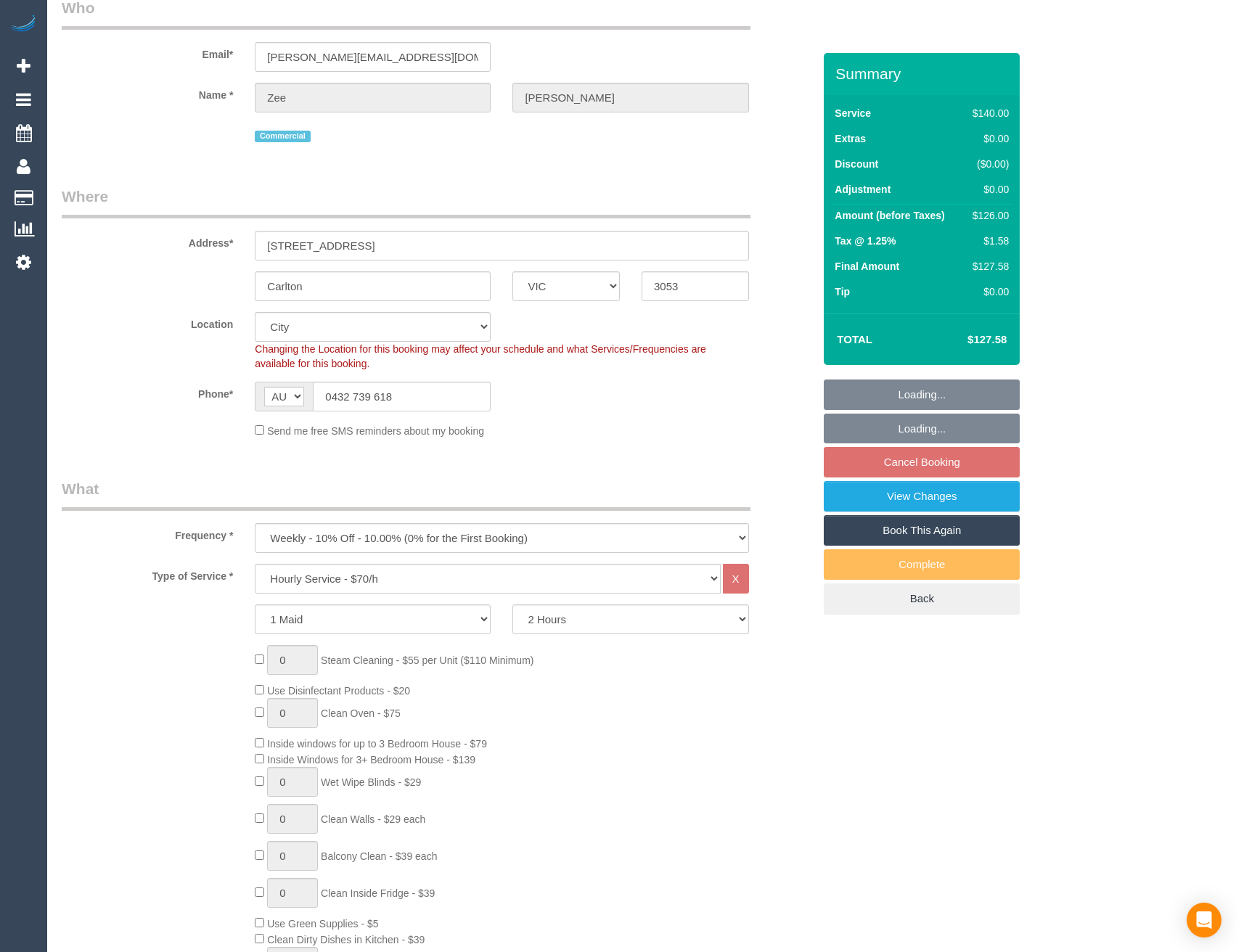
select select "number:35"
select select "number:12"
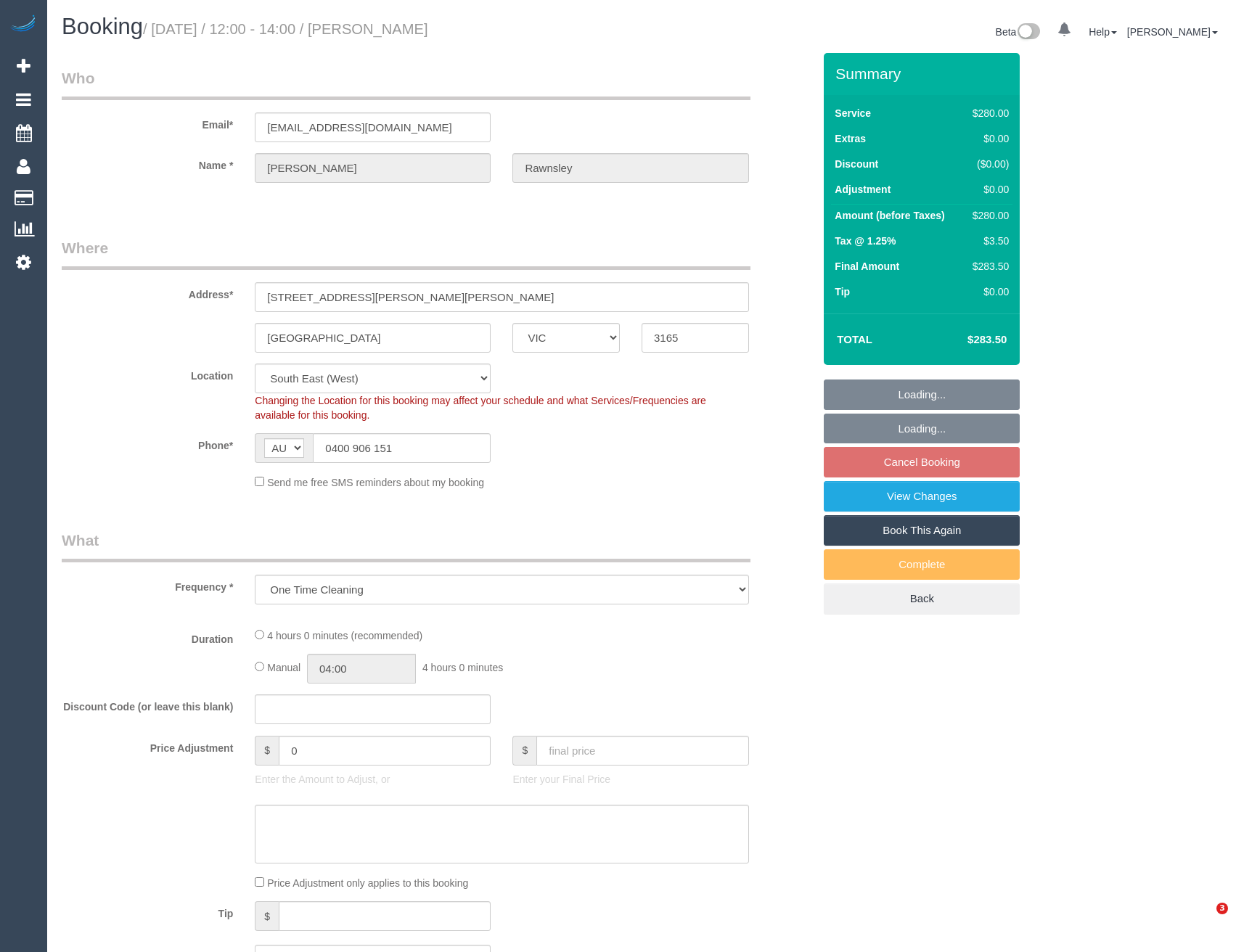
select select "VIC"
select select "string:stripe-pm_1RdQKR2GScqysDRV6IchxJnf"
select select "number:27"
select select "number:14"
select select "number:19"
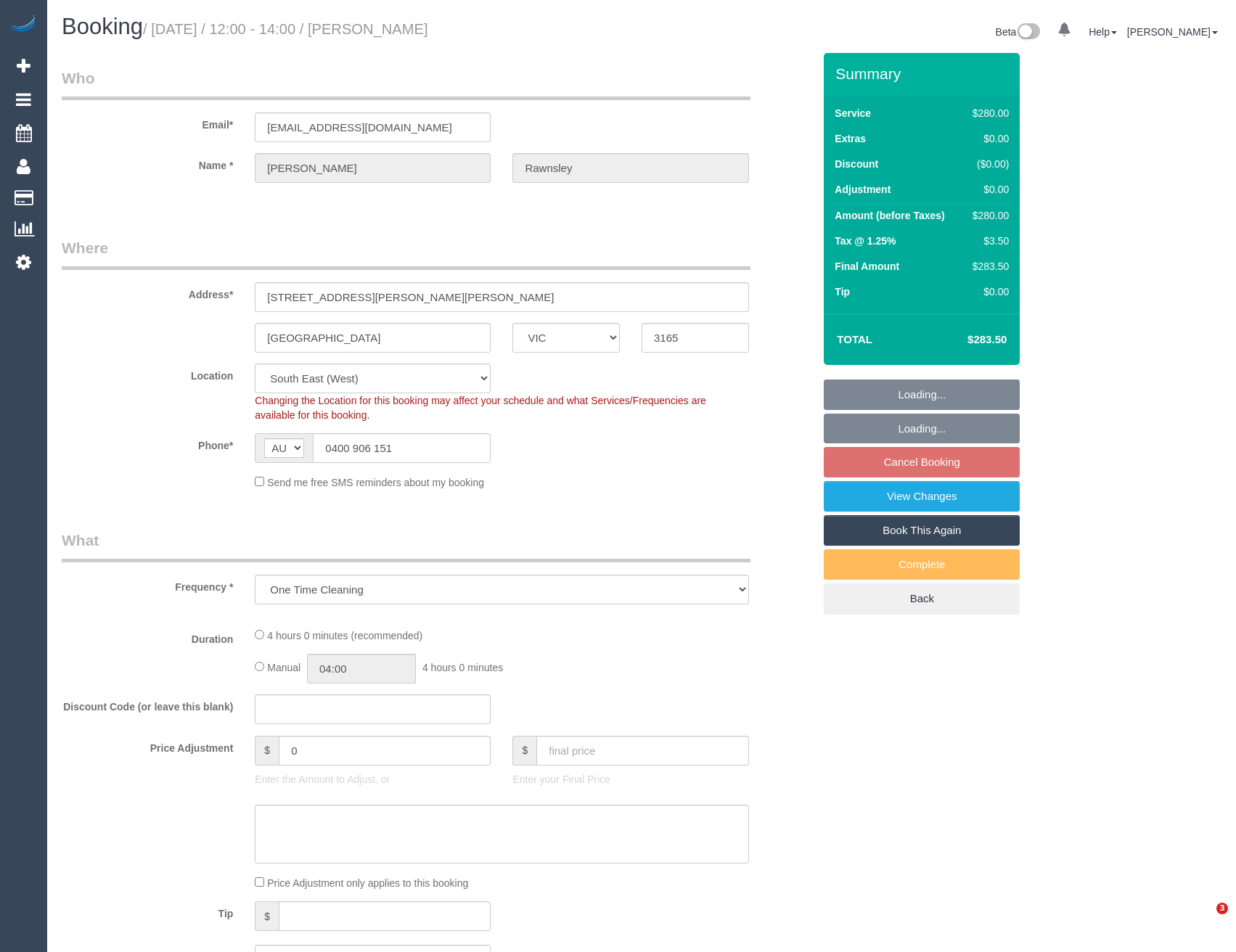
select select "number:25"
select select "number:33"
select select "240"
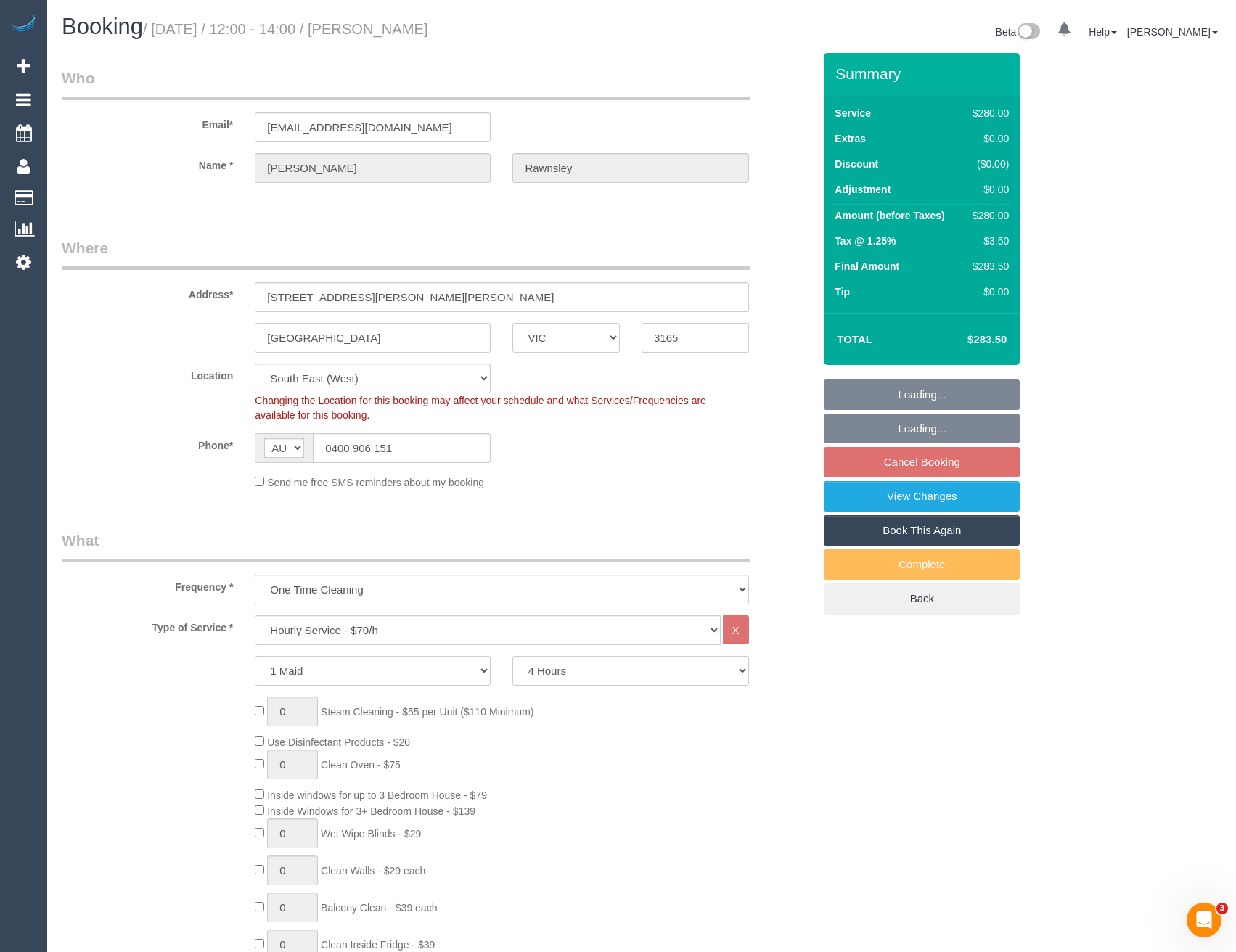
select select "spot3"
select select "object:1381"
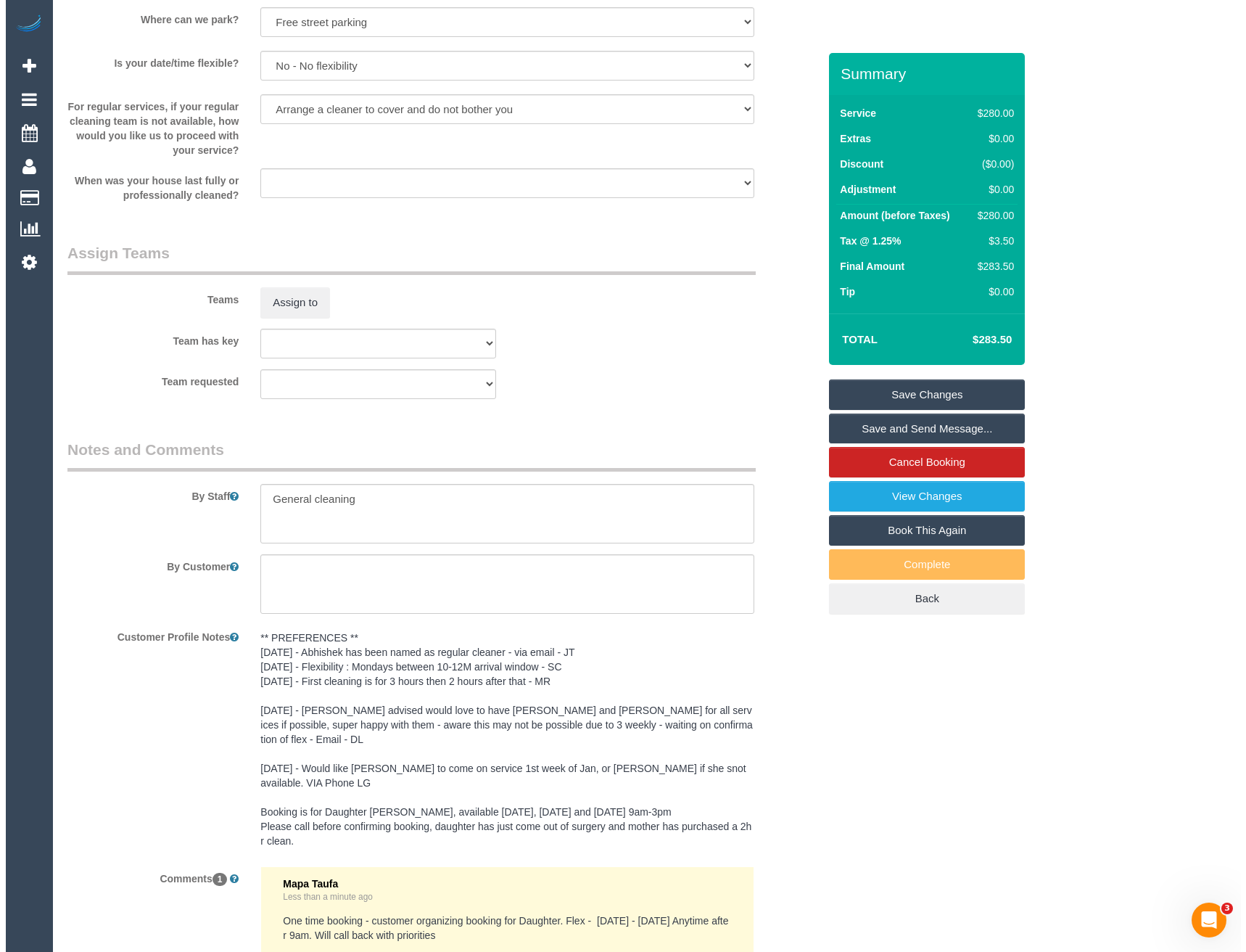
scroll to position [1897, 0]
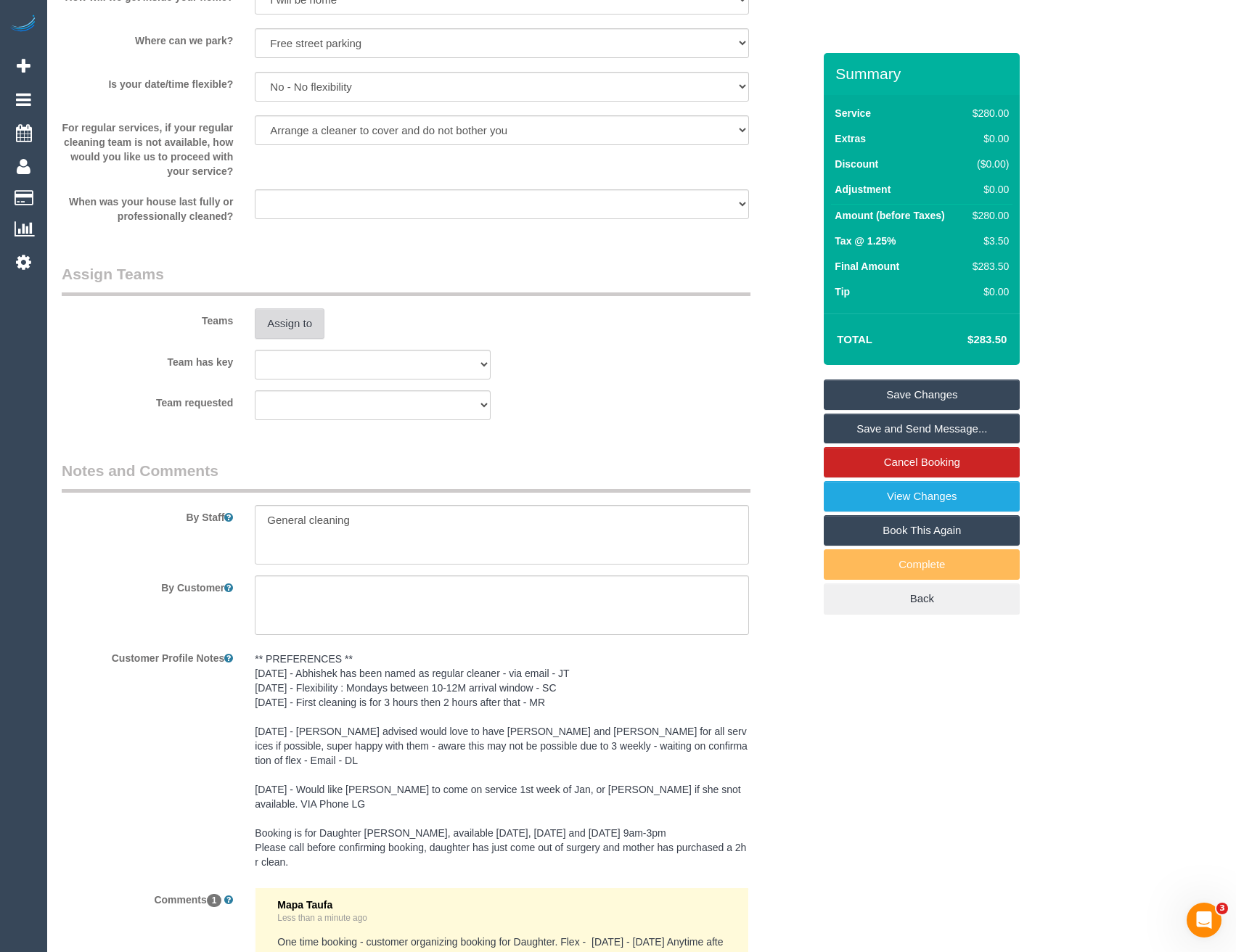
click at [308, 331] on button "Assign to" at bounding box center [289, 323] width 69 height 30
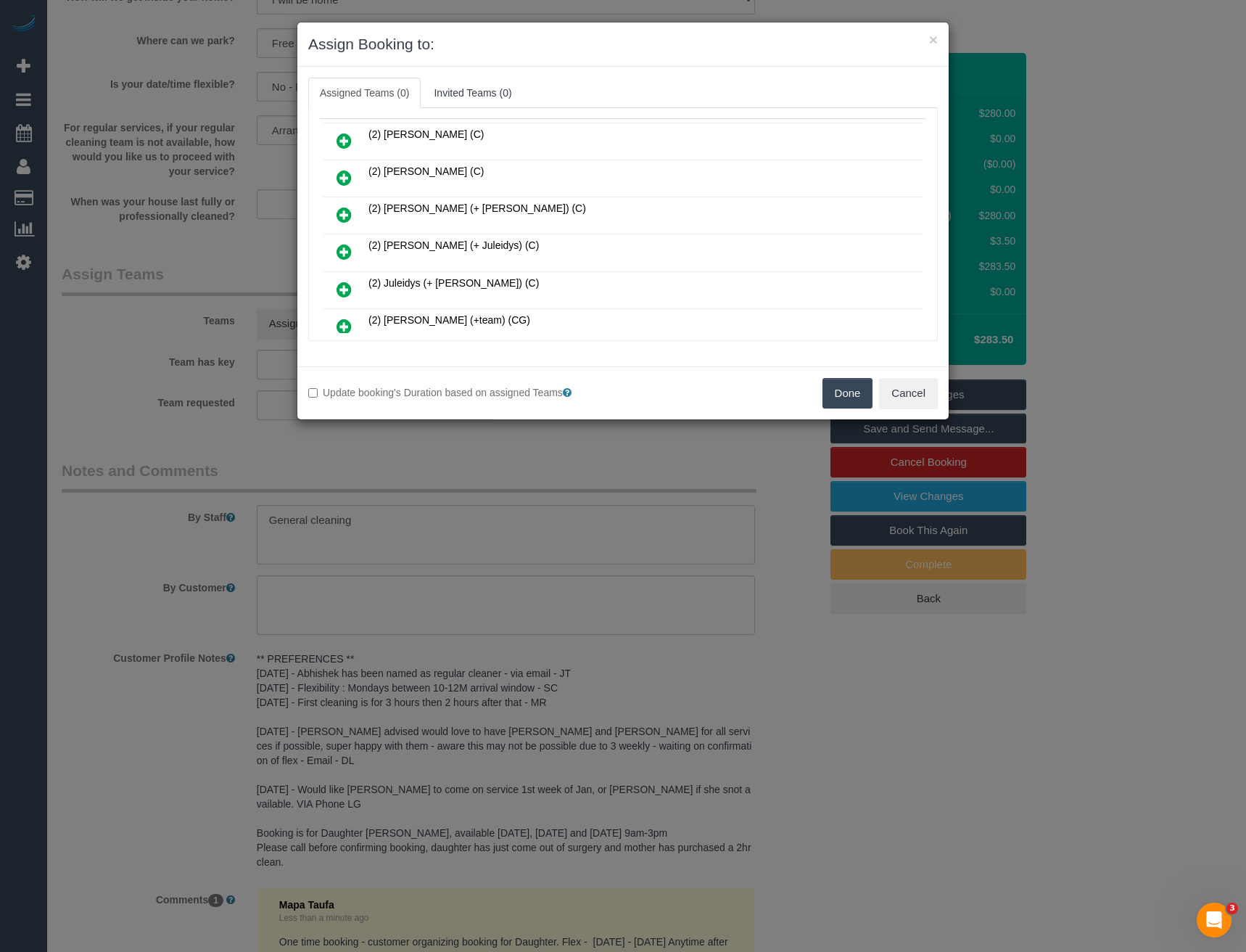
scroll to position [465, 0]
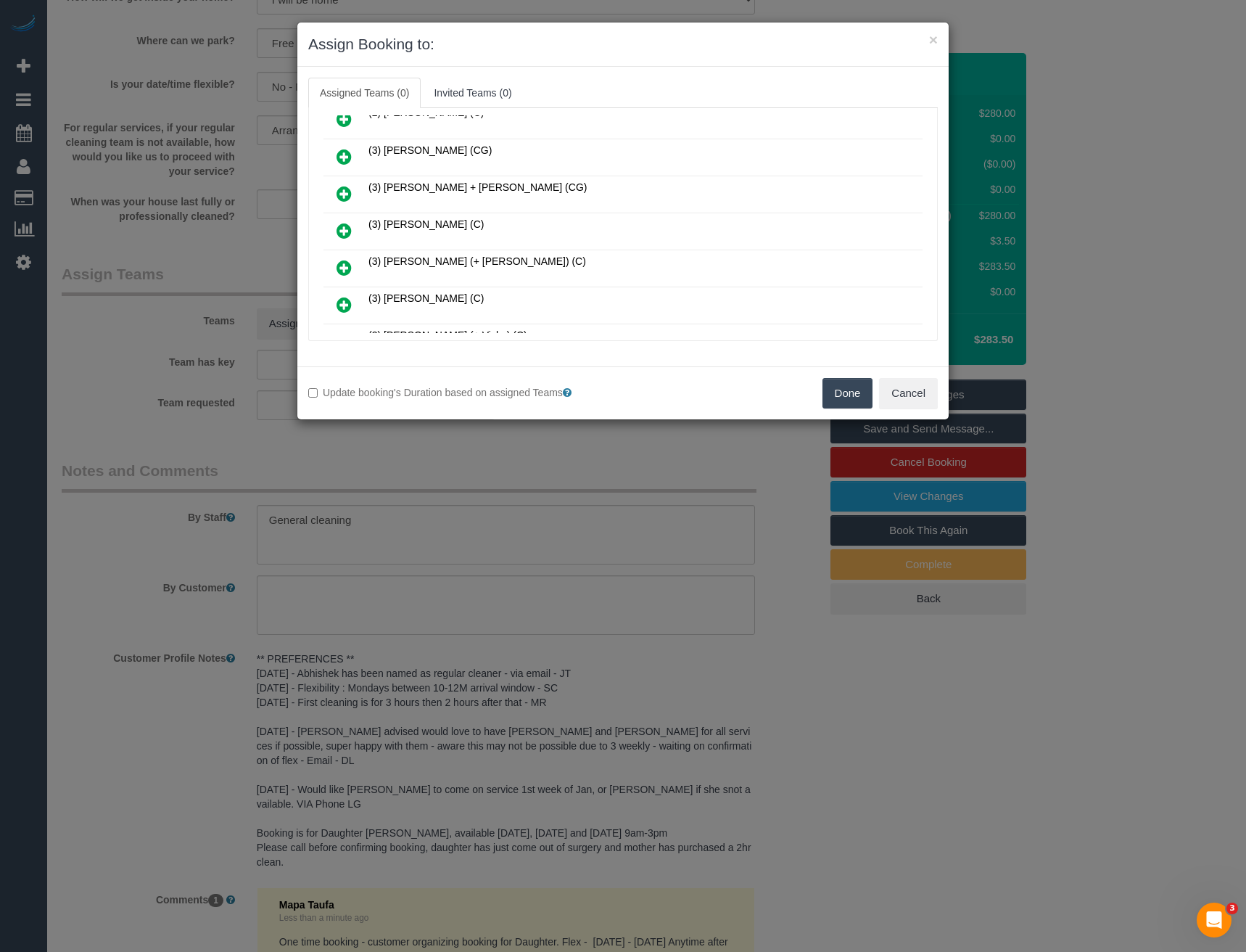
click at [345, 230] on icon at bounding box center [344, 231] width 15 height 18
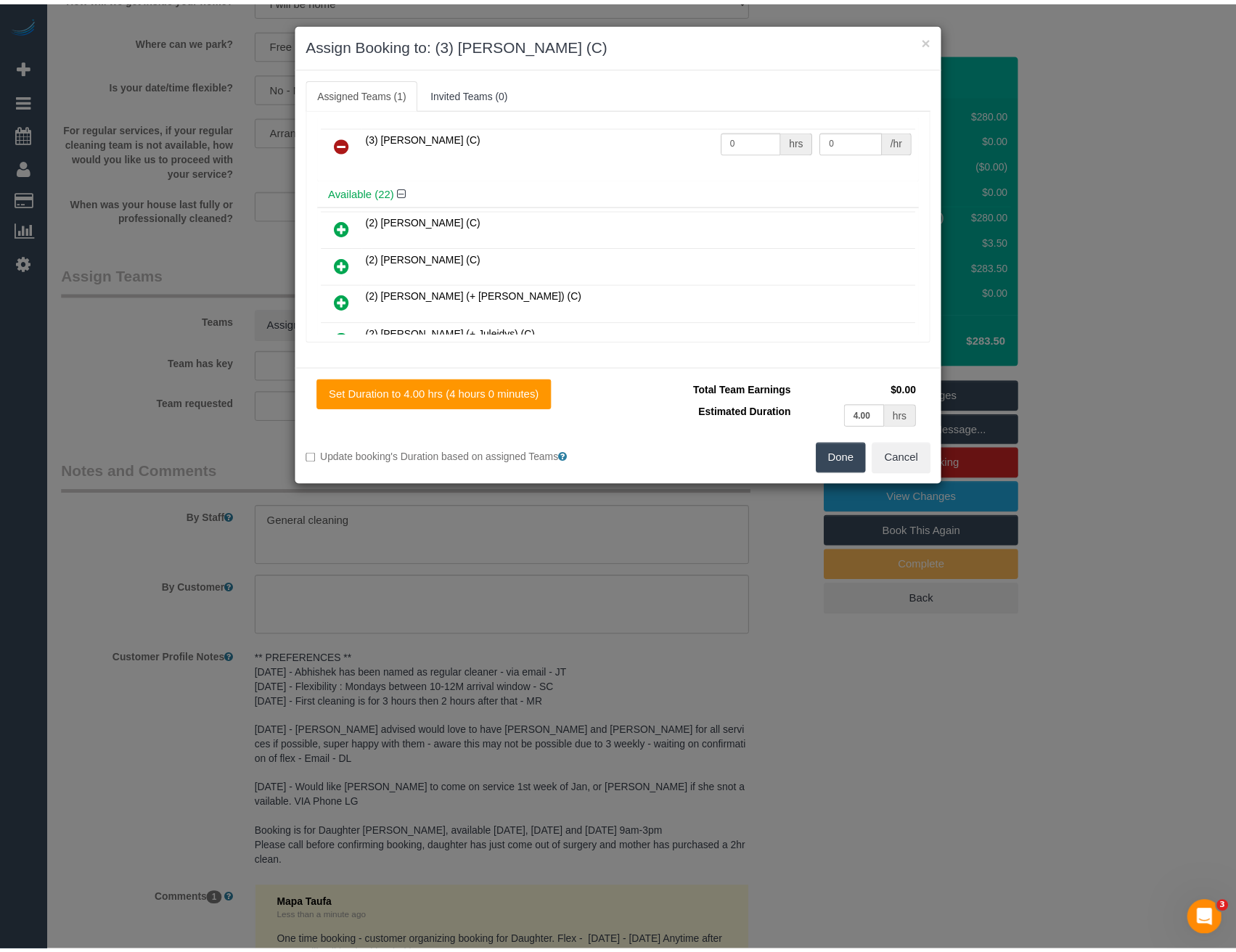
scroll to position [0, 0]
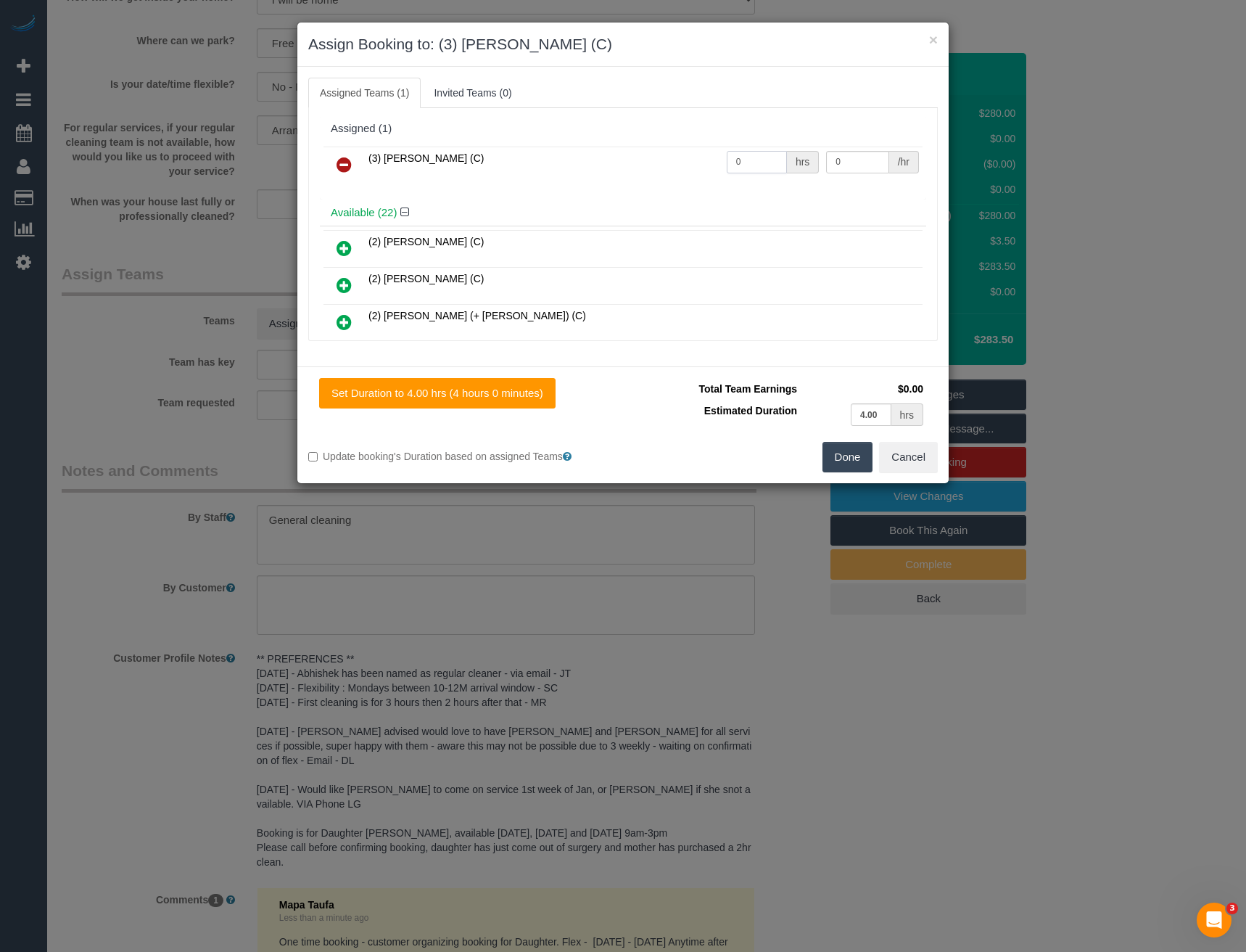
drag, startPoint x: 745, startPoint y: 164, endPoint x: 700, endPoint y: 173, distance: 45.9
click at [700, 173] on tr "(3) Denuwan Lamahewa (C) 0 hrs 0 /hr" at bounding box center [623, 165] width 599 height 37
type input "4"
type input "35"
click at [849, 462] on button "Done" at bounding box center [848, 456] width 51 height 30
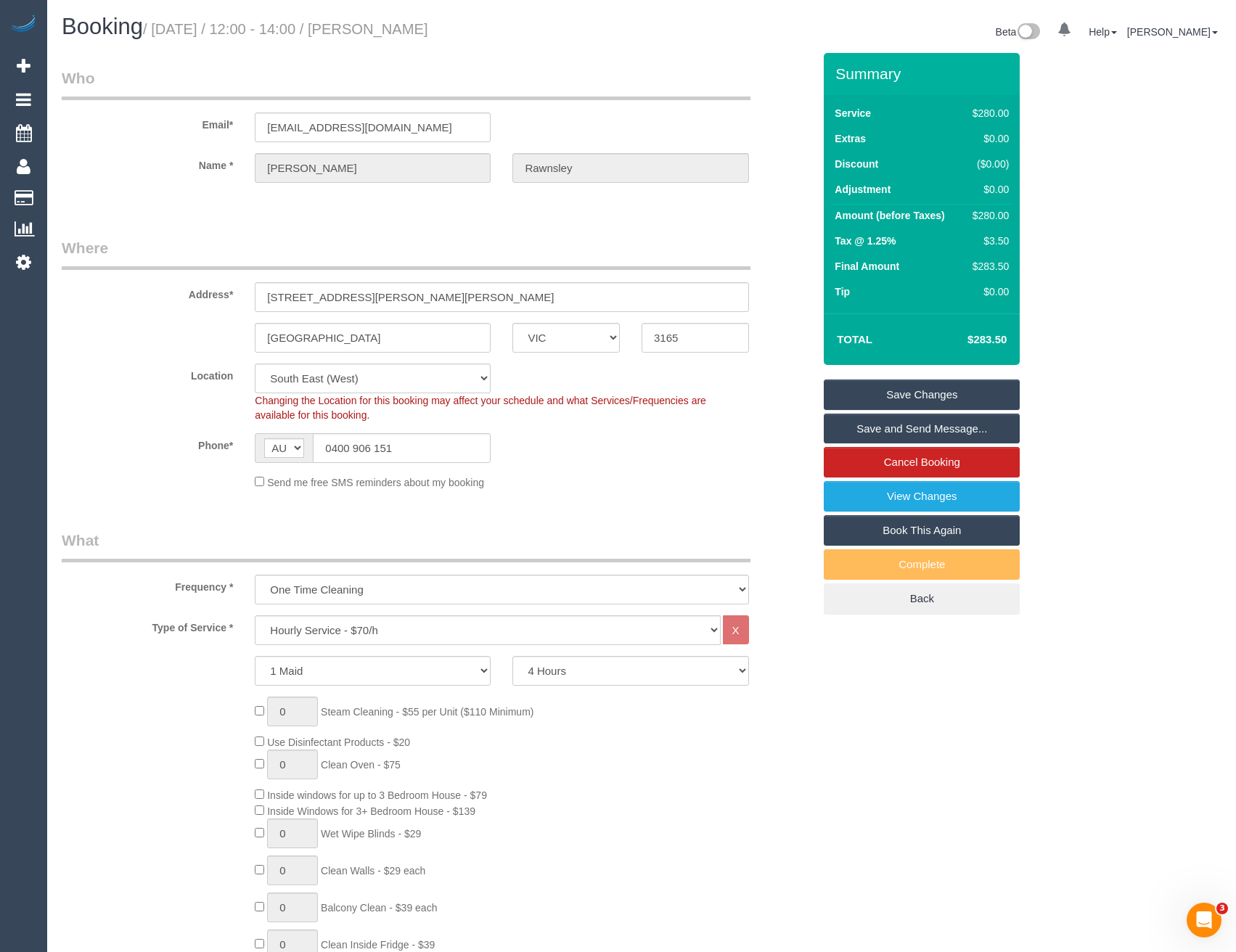
click at [886, 434] on link "Save and Send Message..." at bounding box center [922, 428] width 196 height 30
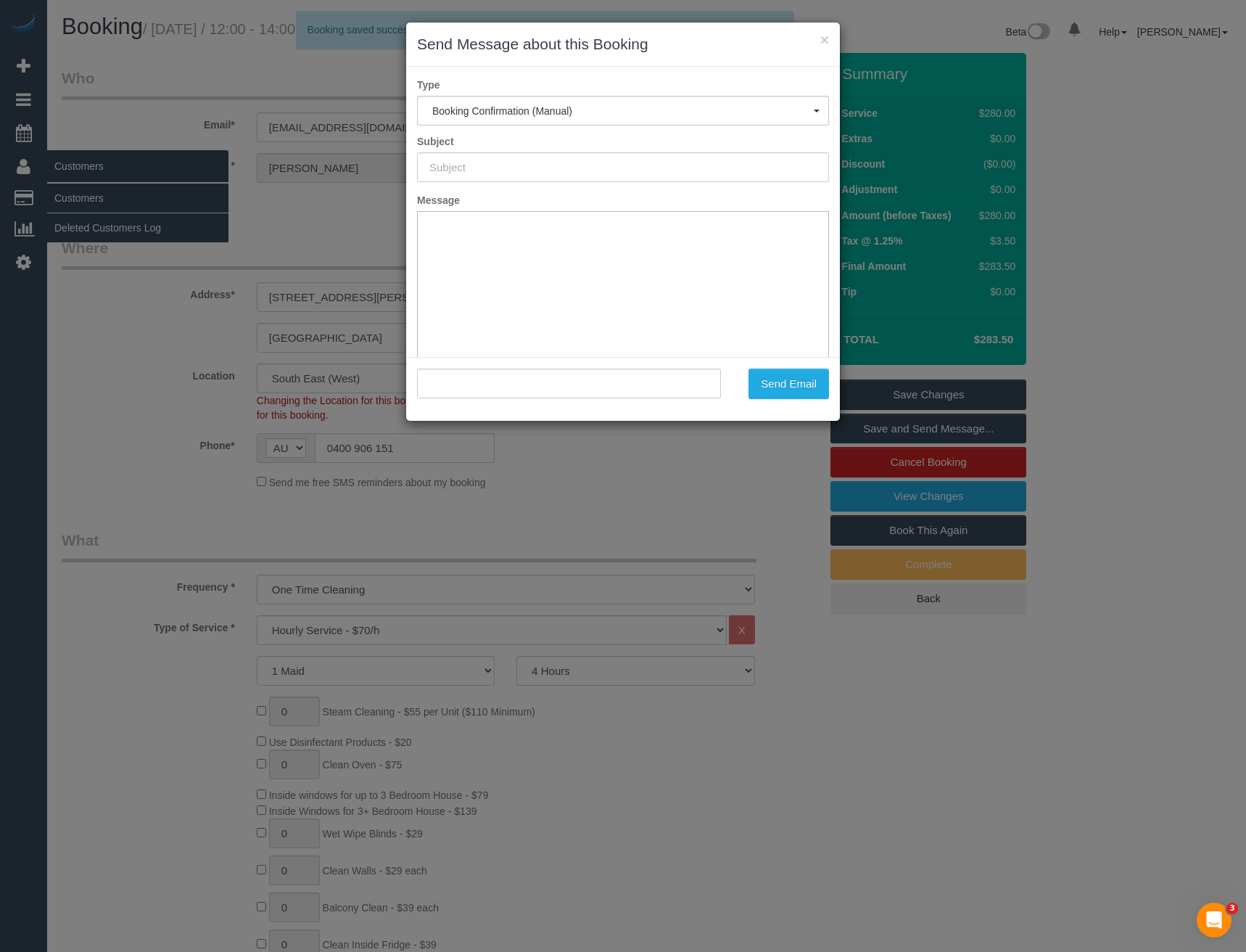
type input "Booking Confirmed"
type input ""Liz Rawnsley" <lrawnsley@iinet.net.au>"
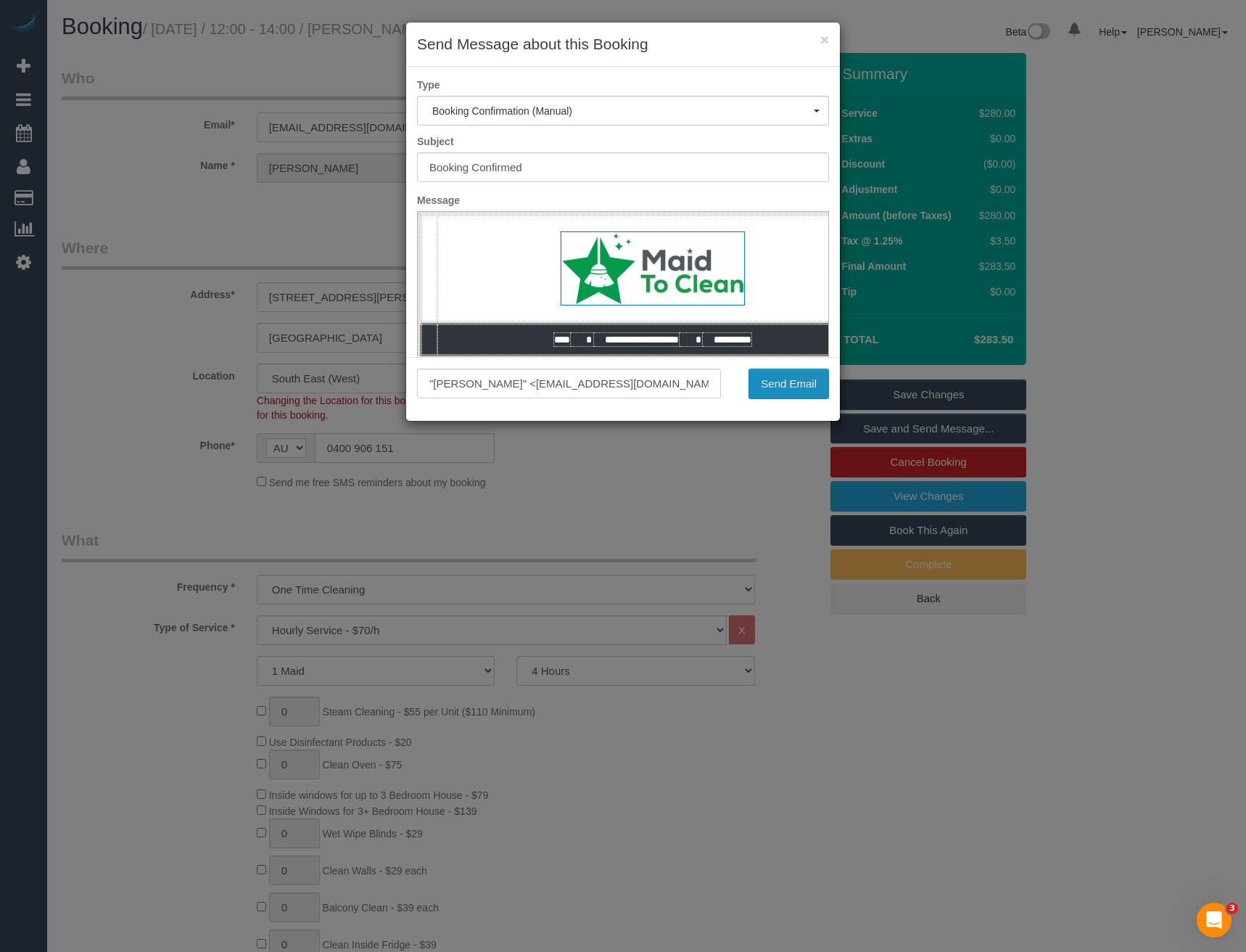
click at [785, 385] on button "Send Email" at bounding box center [788, 383] width 80 height 30
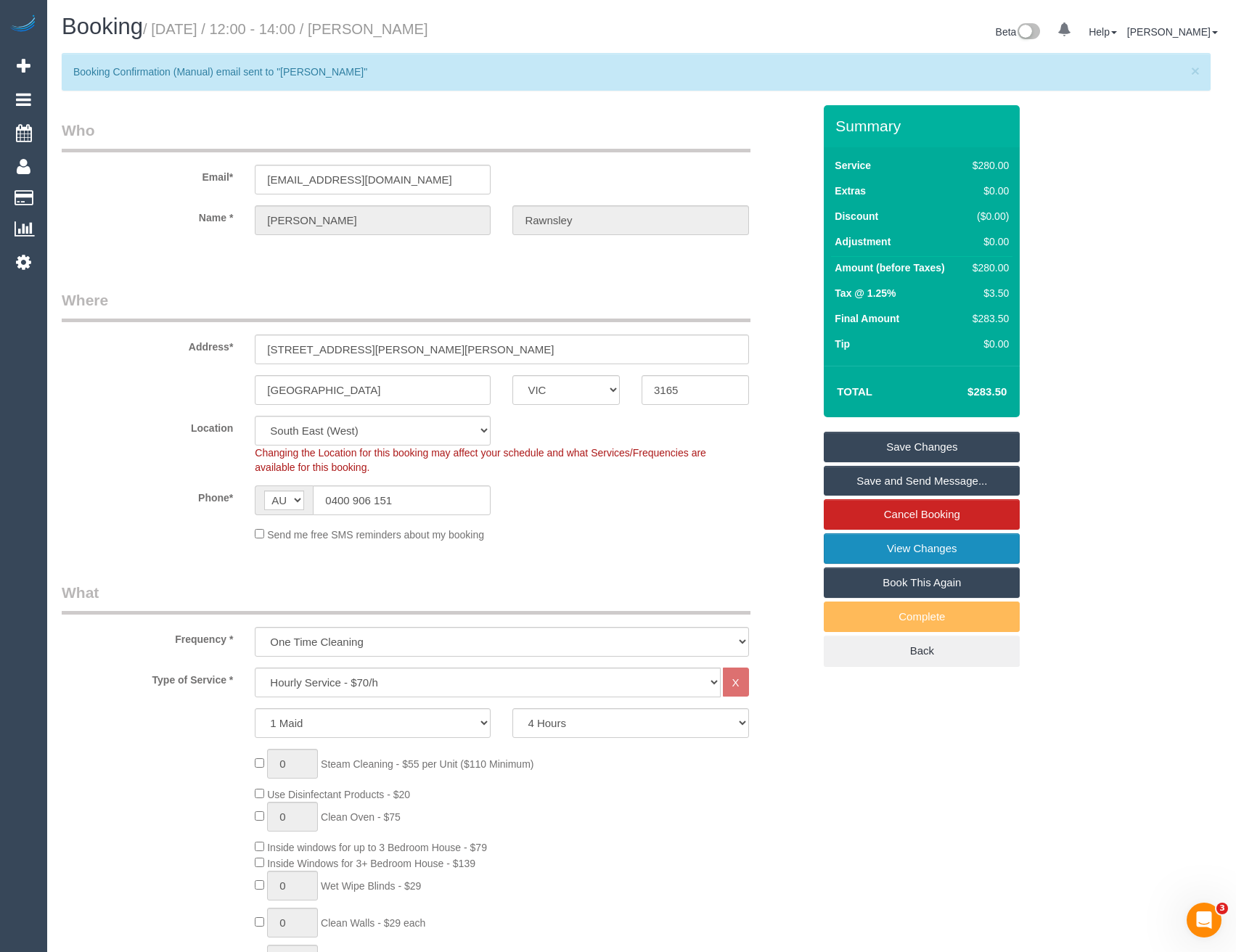
click at [914, 546] on link "View Changes" at bounding box center [922, 548] width 196 height 30
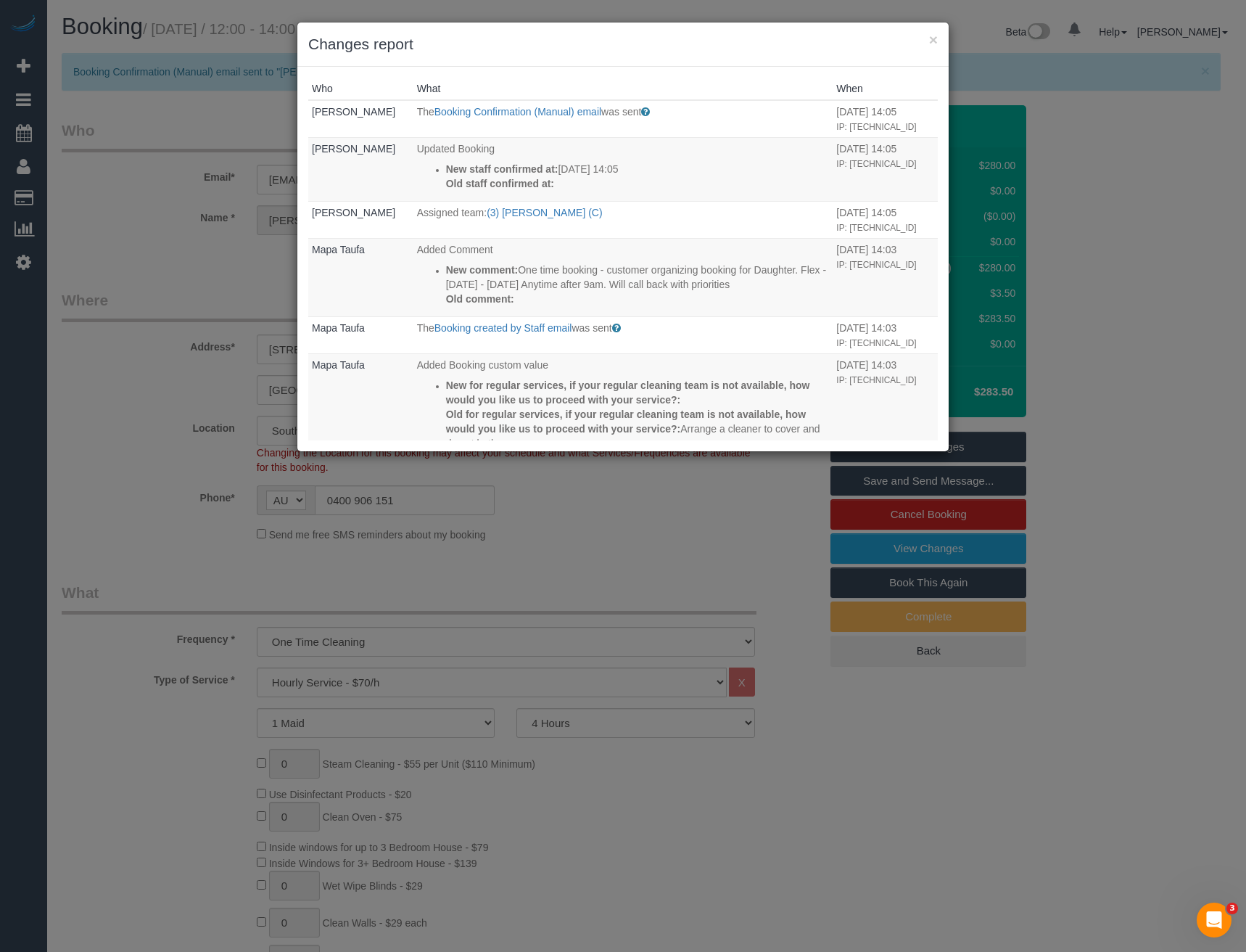
click at [597, 521] on div "× Changes report Who What When Bronie Bryant The Booking Confirmation (Manual) …" at bounding box center [623, 476] width 1246 height 952
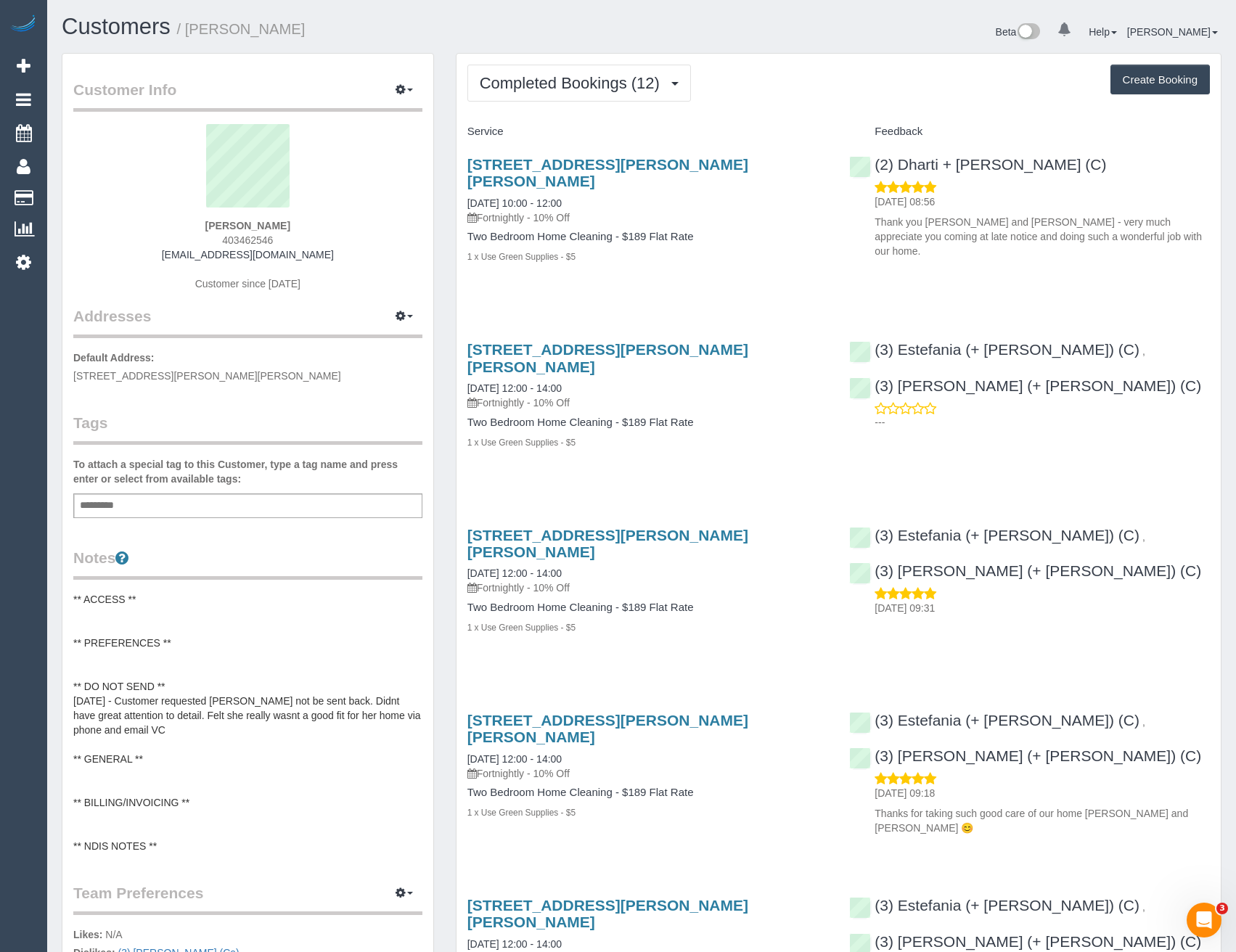
drag, startPoint x: 279, startPoint y: 243, endPoint x: 216, endPoint y: 243, distance: 63.0
click at [216, 243] on div "[PERSON_NAME] 403462546 [EMAIL_ADDRESS][DOMAIN_NAME] Customer since [DATE]" at bounding box center [247, 215] width 349 height 181
copy span "403462546"
click at [549, 87] on span "Completed Bookings (12)" at bounding box center [573, 83] width 187 height 18
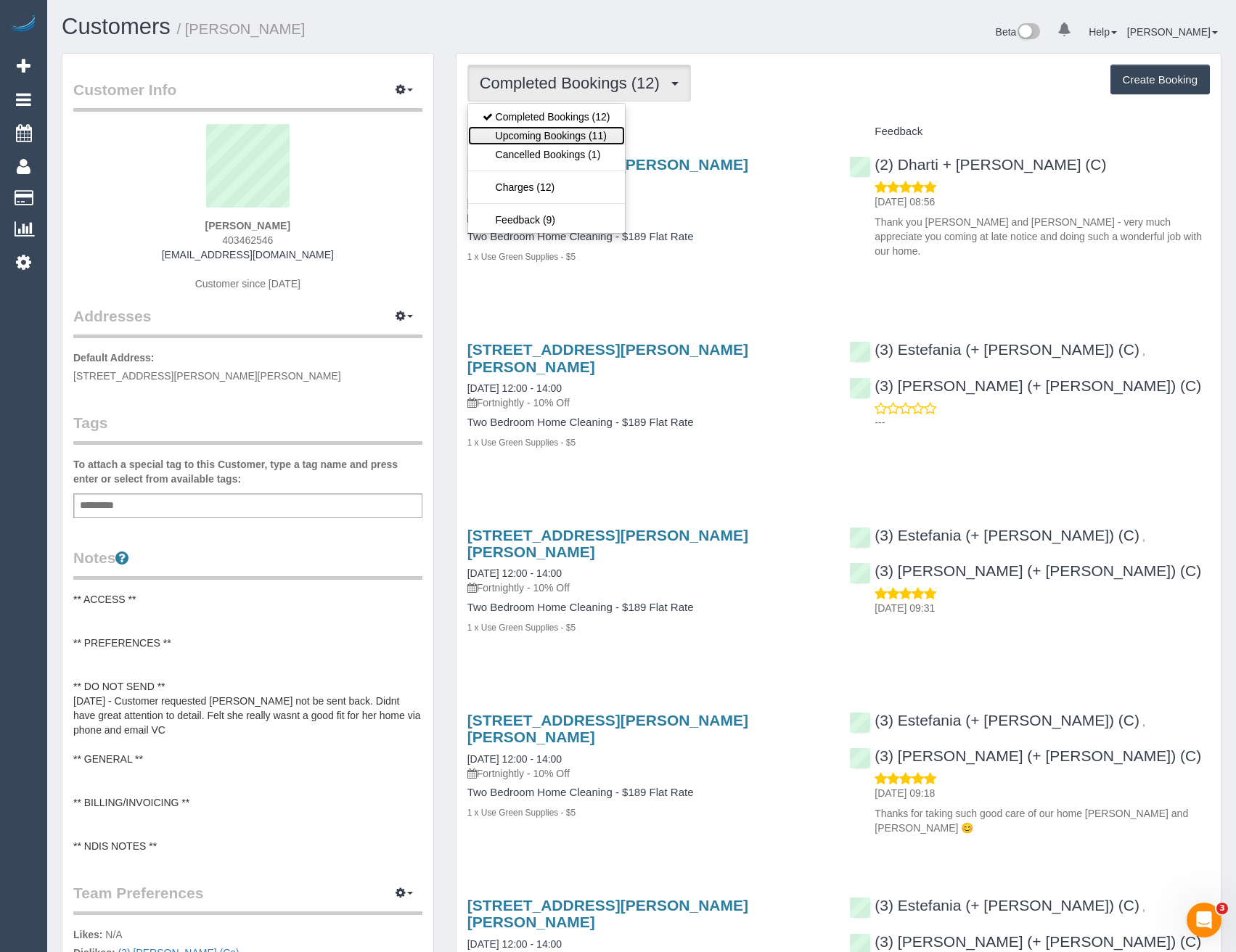
click at [575, 136] on link "Upcoming Bookings (11)" at bounding box center [546, 136] width 157 height 19
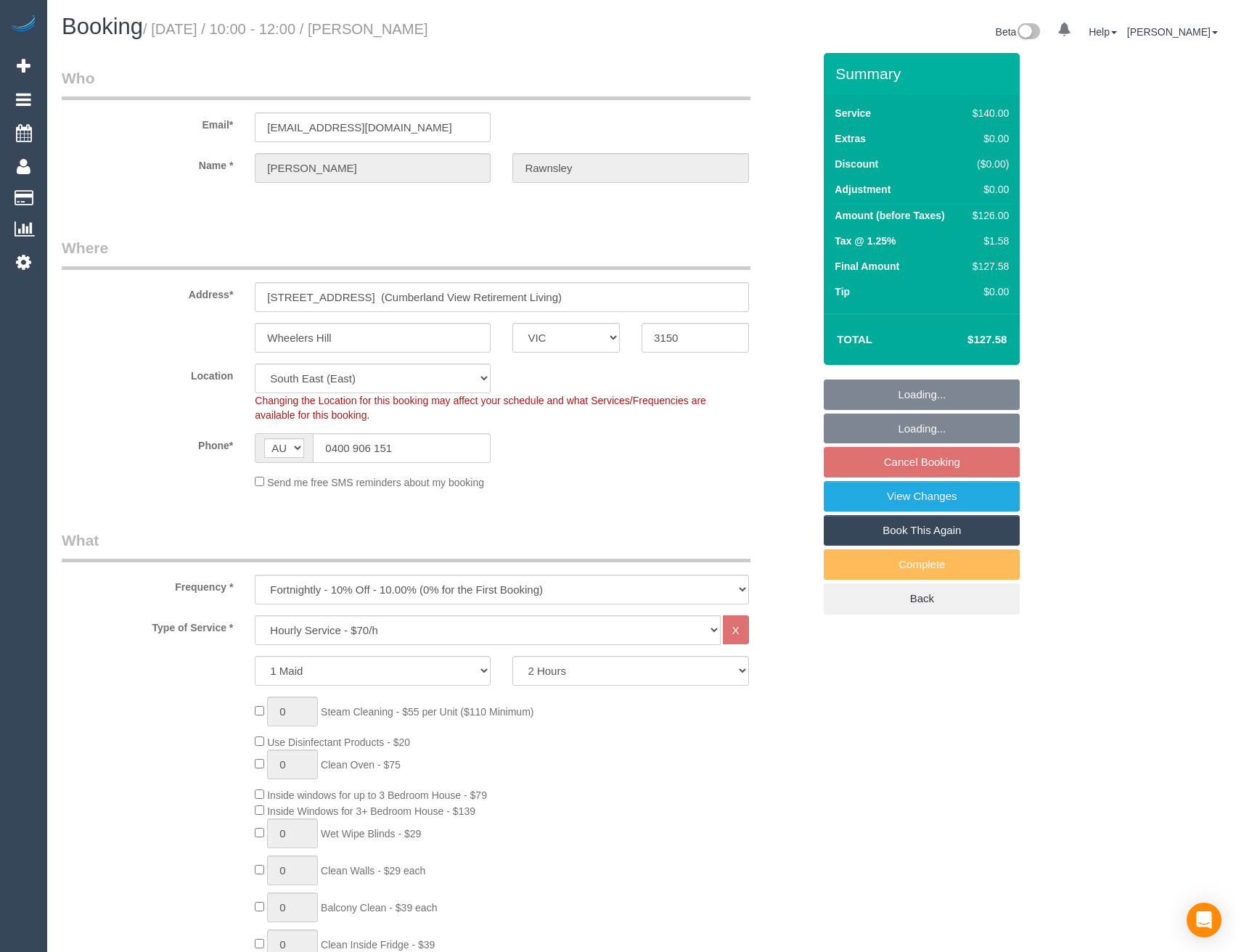
select select "VIC"
select select "string:stripe-pm_1RdQKR2GScqysDRV6IchxJnf"
select select "spot3"
select select "number:28"
select select "number:14"
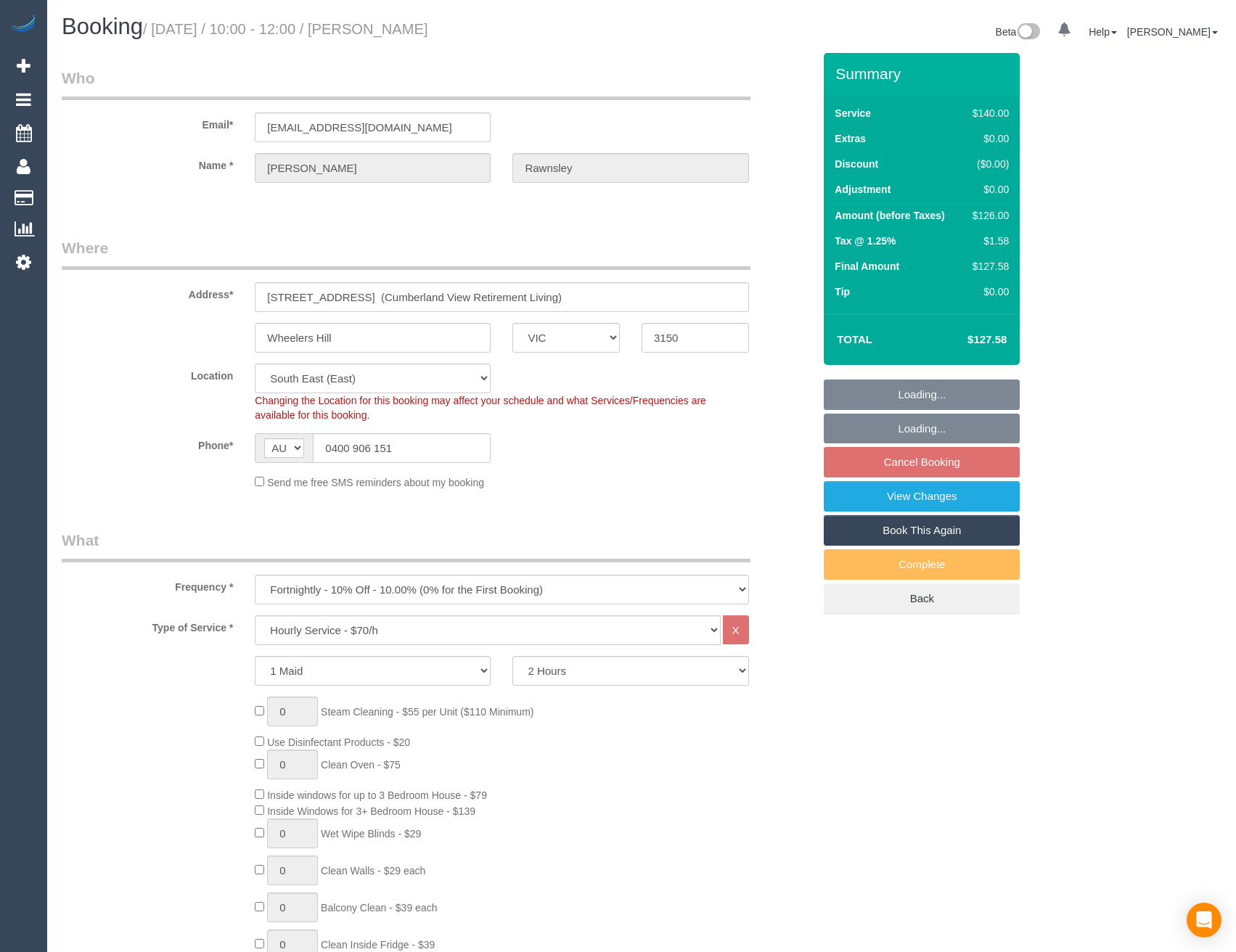
select select "number:19"
select select "number:25"
select select "number:33"
select select
select select "object:1361"
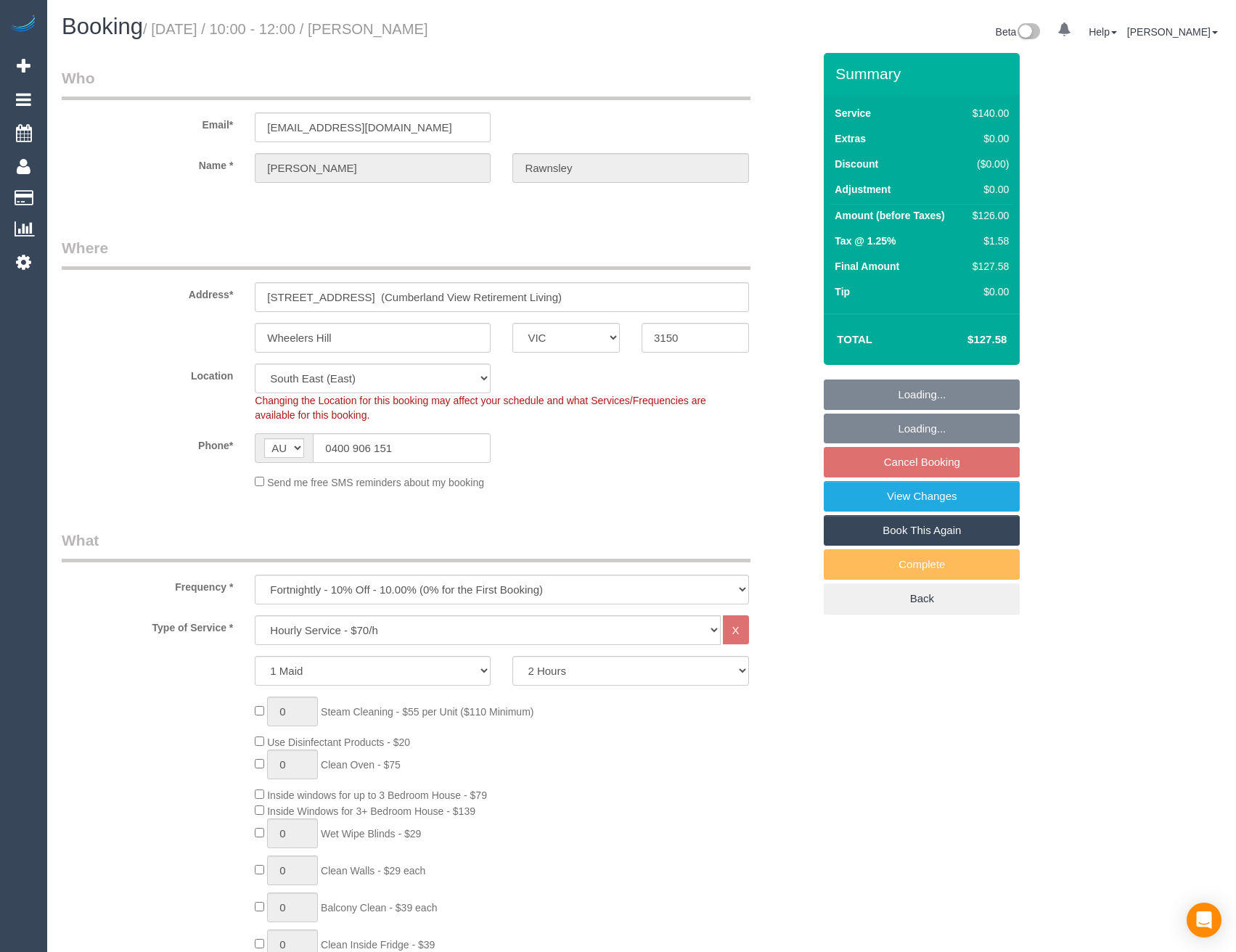
select select "spot16"
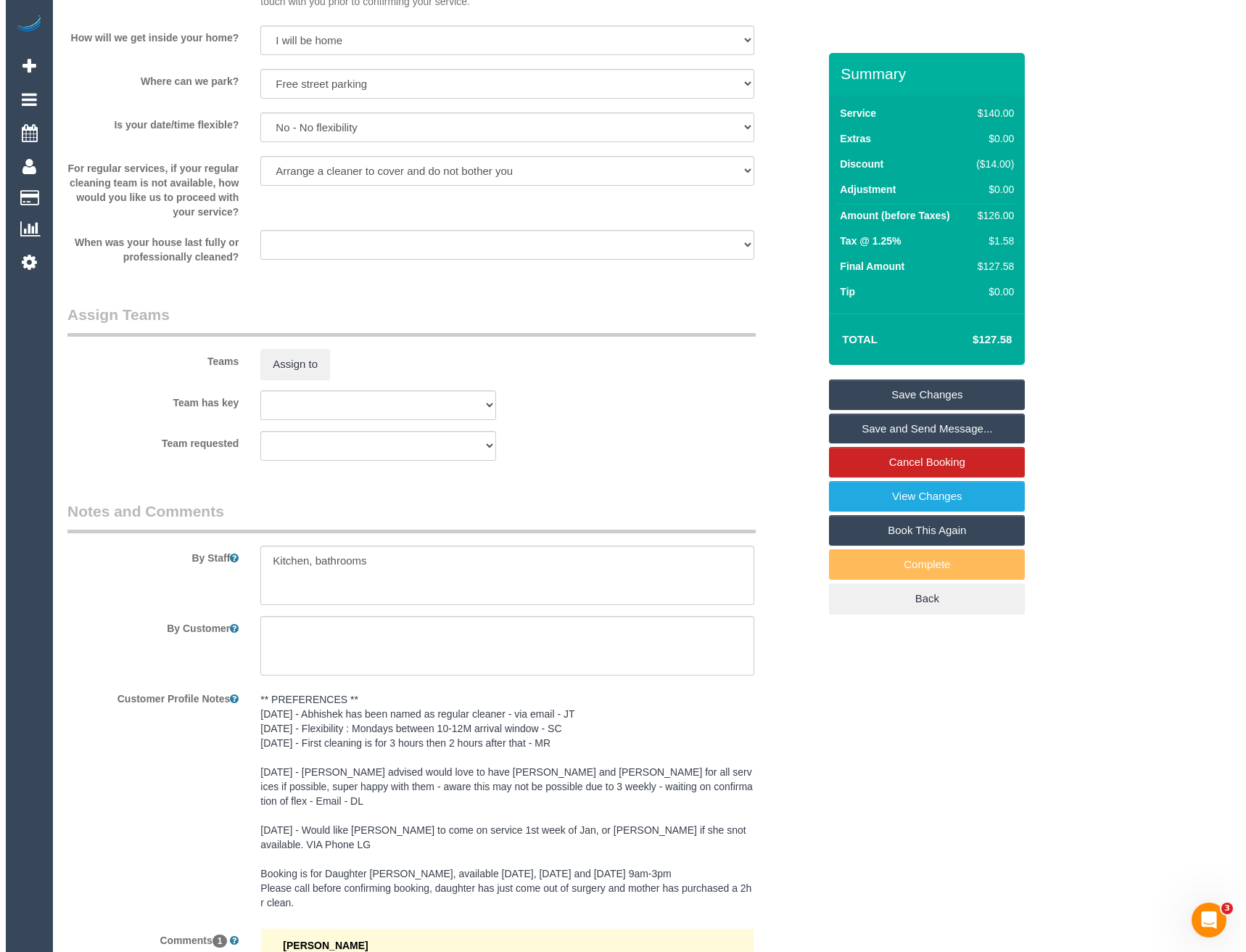
scroll to position [1854, 0]
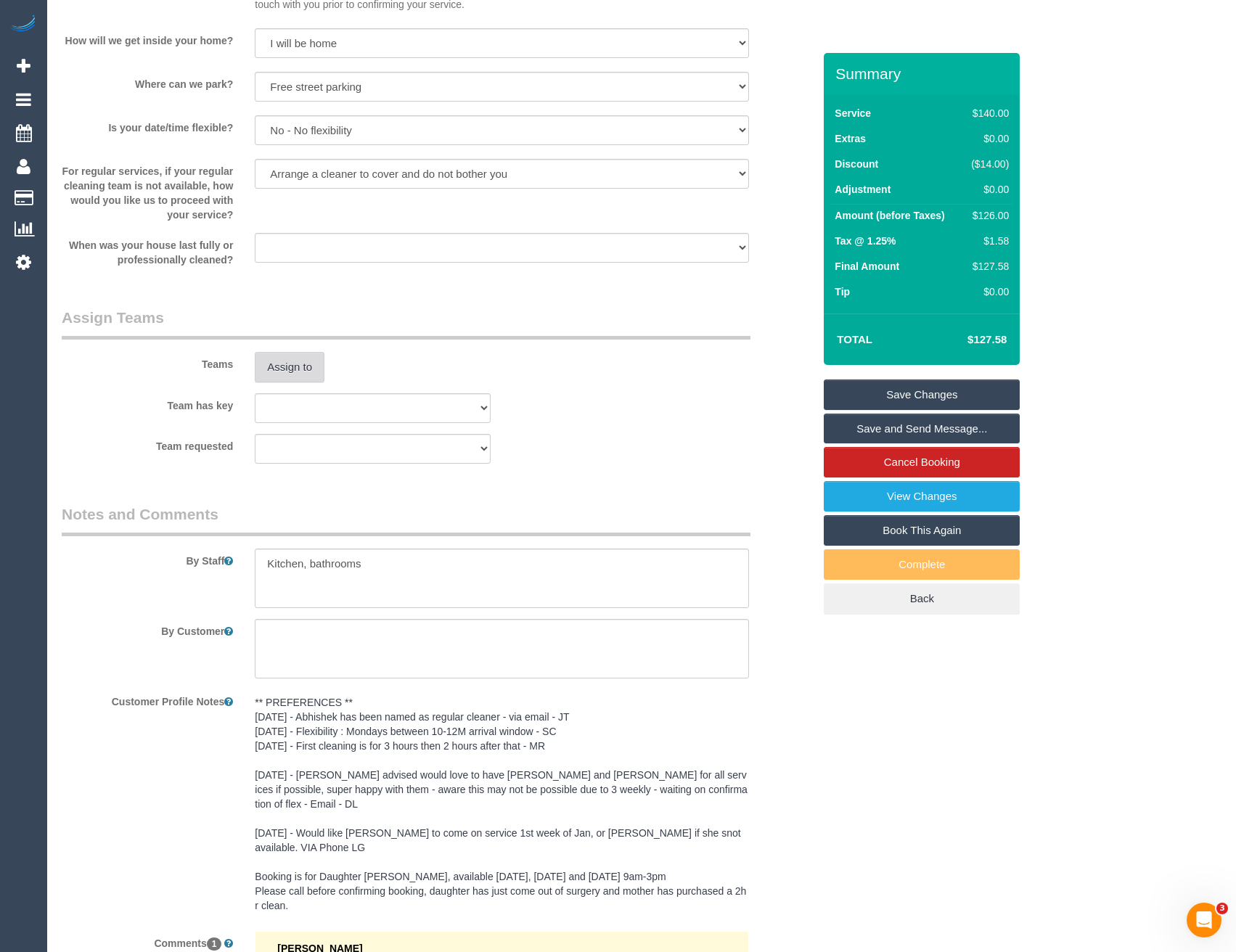
click at [289, 361] on button "Assign to" at bounding box center [289, 366] width 69 height 30
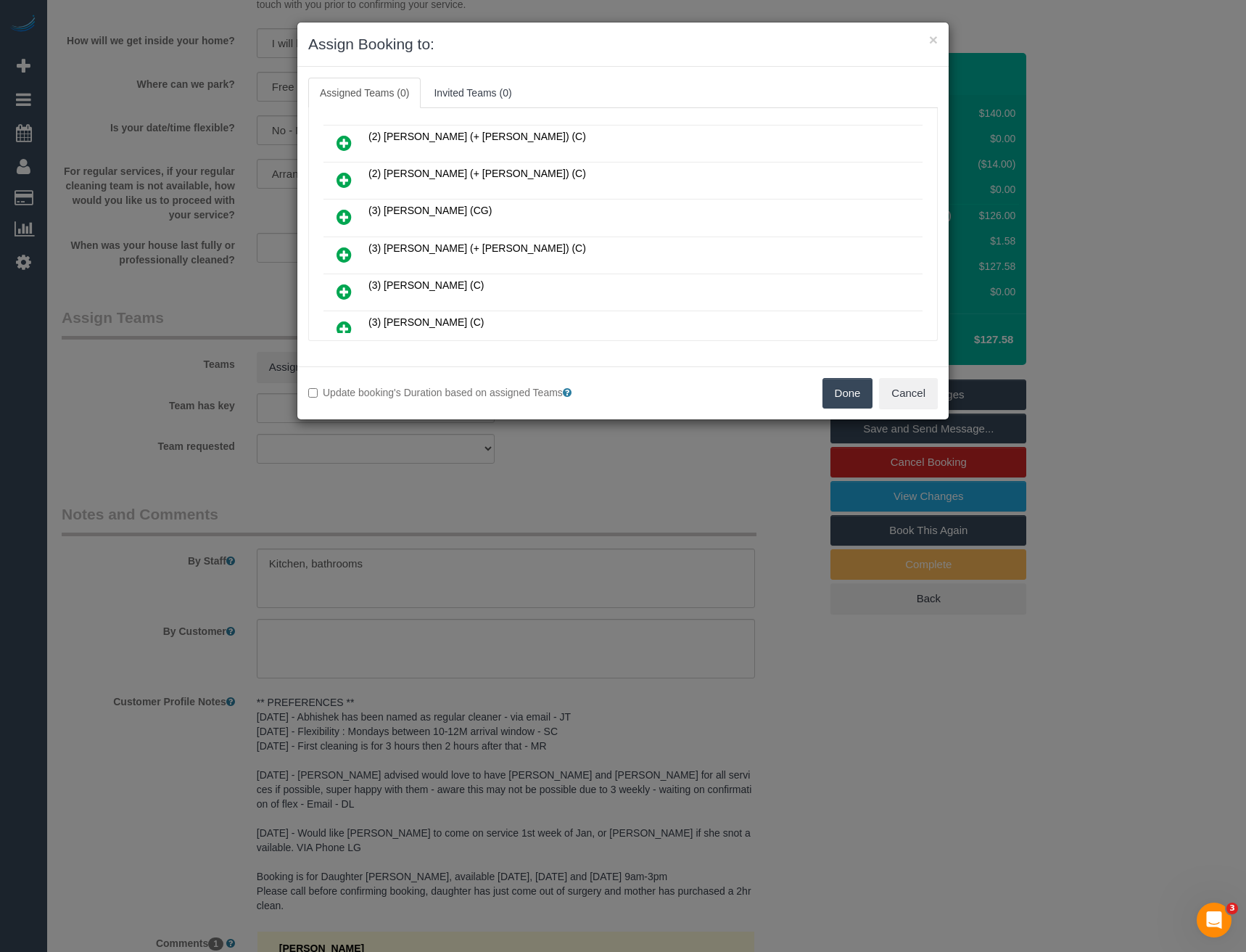
scroll to position [145, 0]
click at [344, 253] on icon at bounding box center [344, 254] width 15 height 18
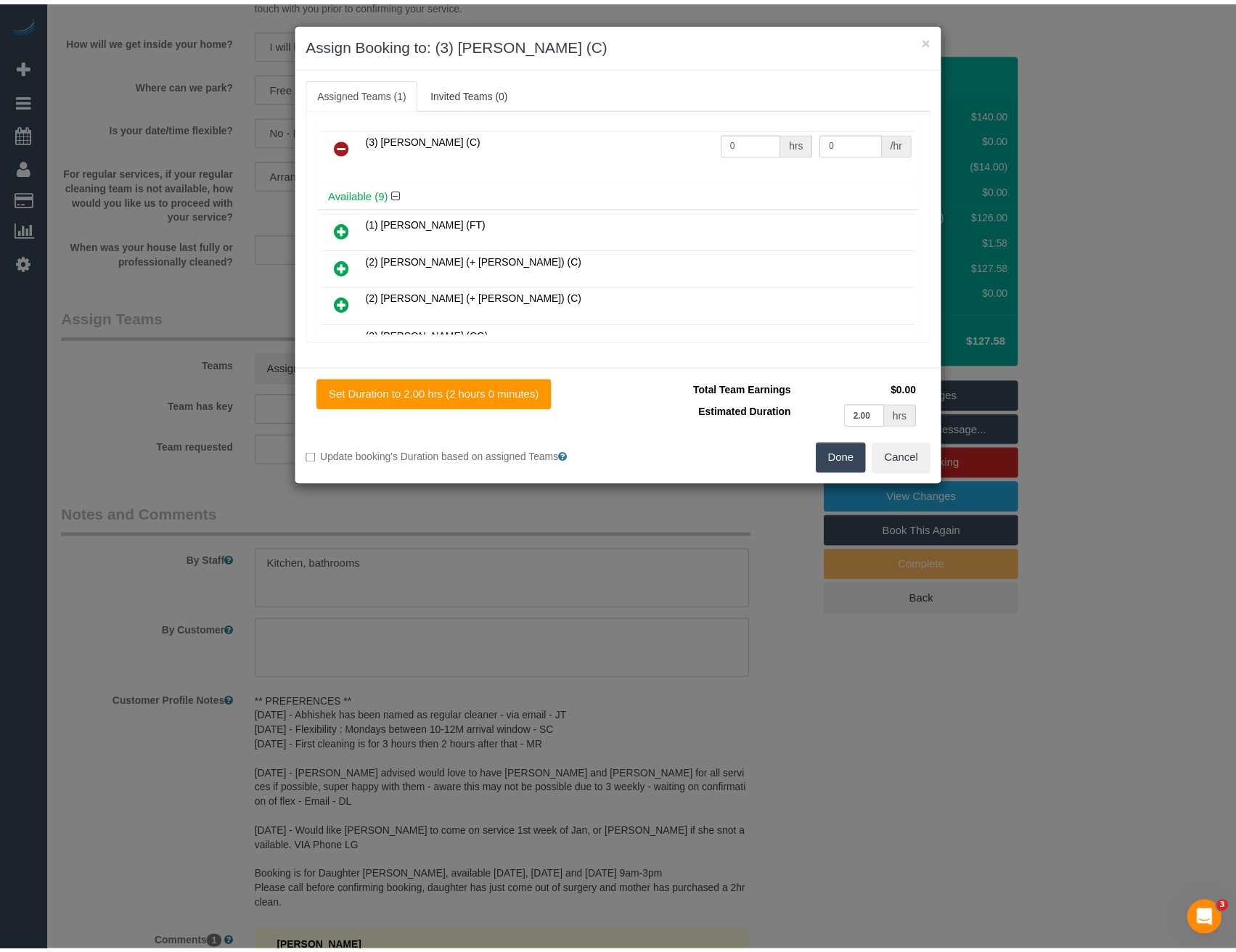
scroll to position [0, 0]
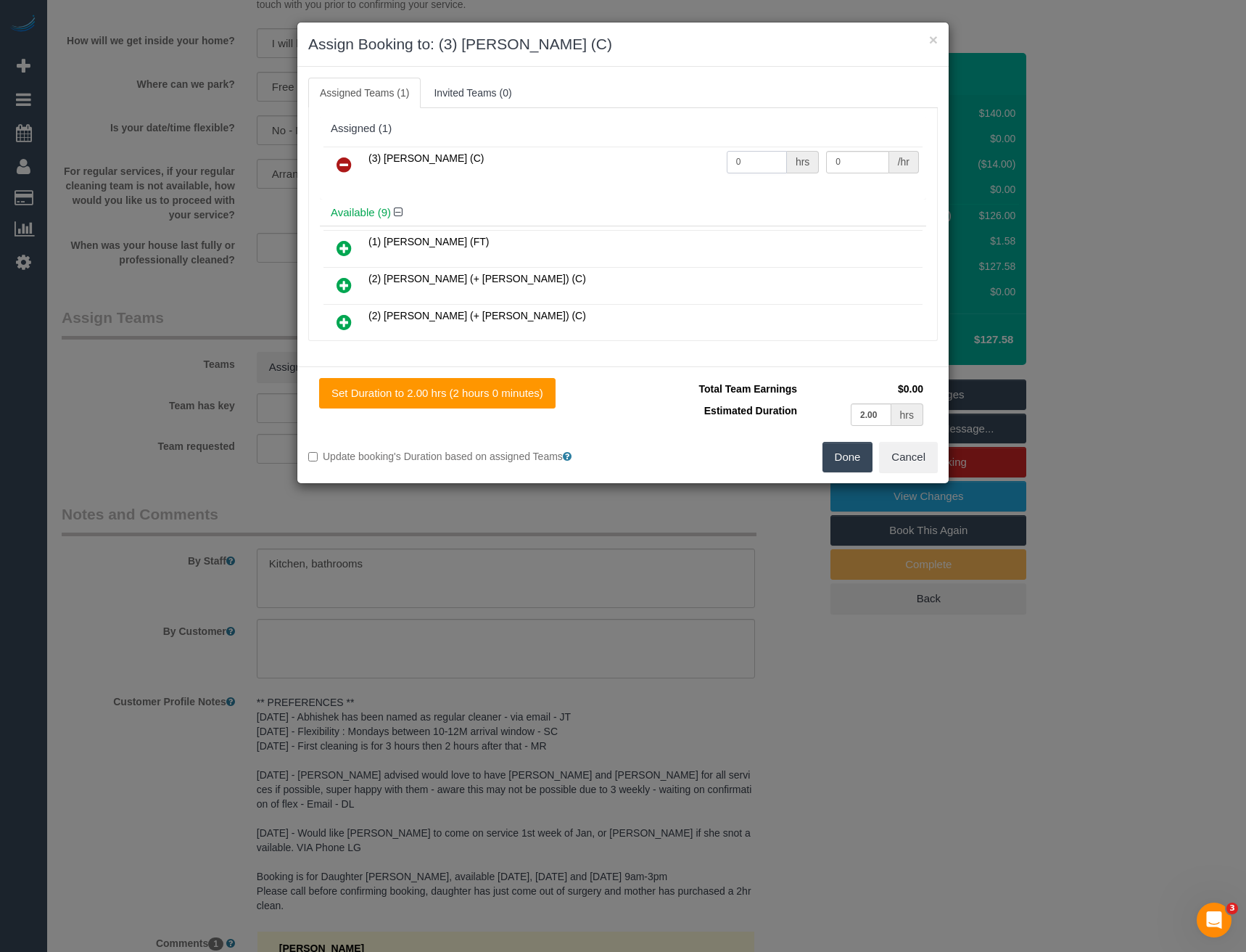
drag, startPoint x: 739, startPoint y: 163, endPoint x: 640, endPoint y: 168, distance: 99.1
click at [654, 168] on tr "(3) Denuwan Lamahewa (C) 0 hrs 0 /hr" at bounding box center [623, 165] width 599 height 37
type input "2"
type input "35"
click at [847, 462] on button "Done" at bounding box center [848, 456] width 51 height 30
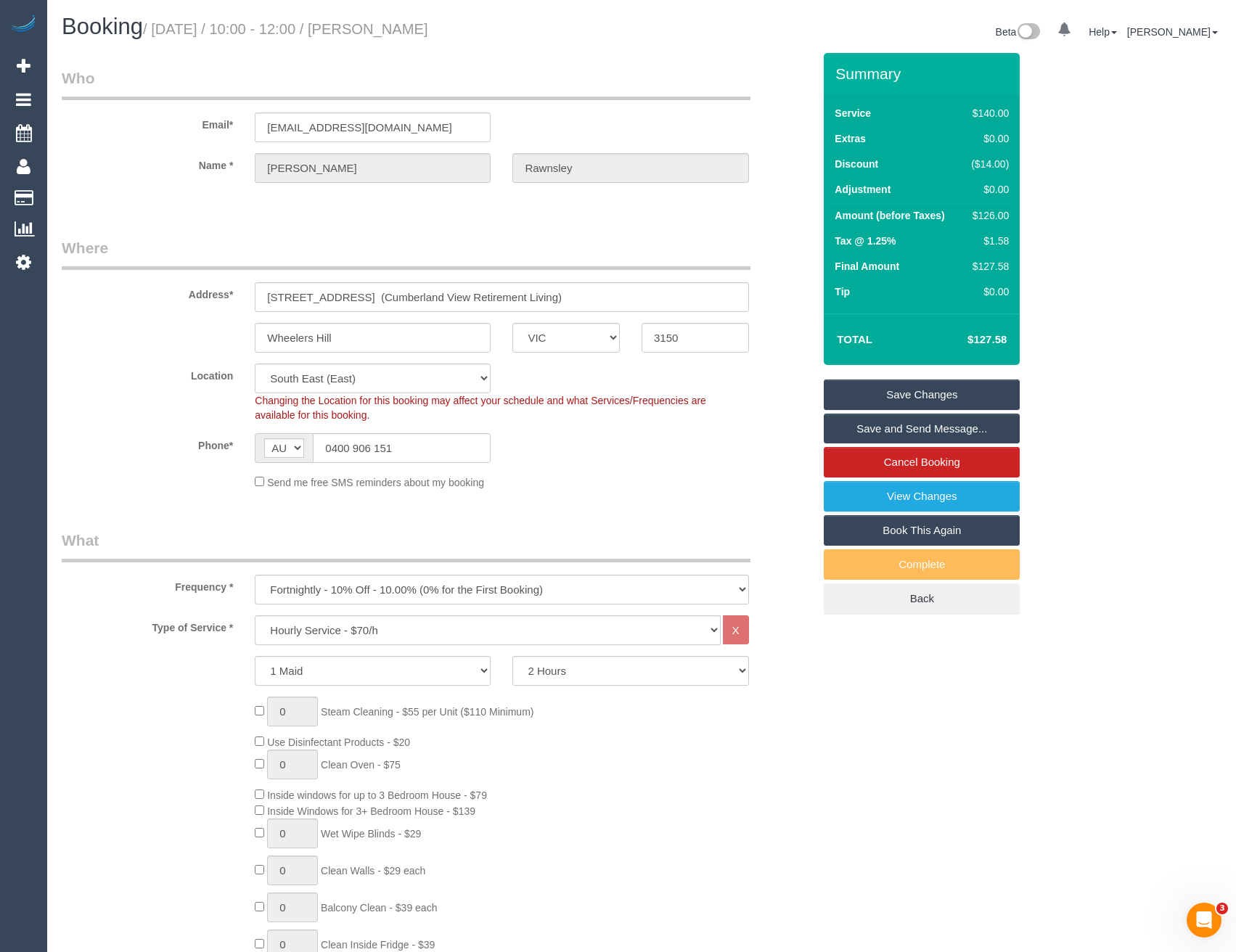
click at [875, 428] on link "Save and Send Message..." at bounding box center [922, 428] width 196 height 30
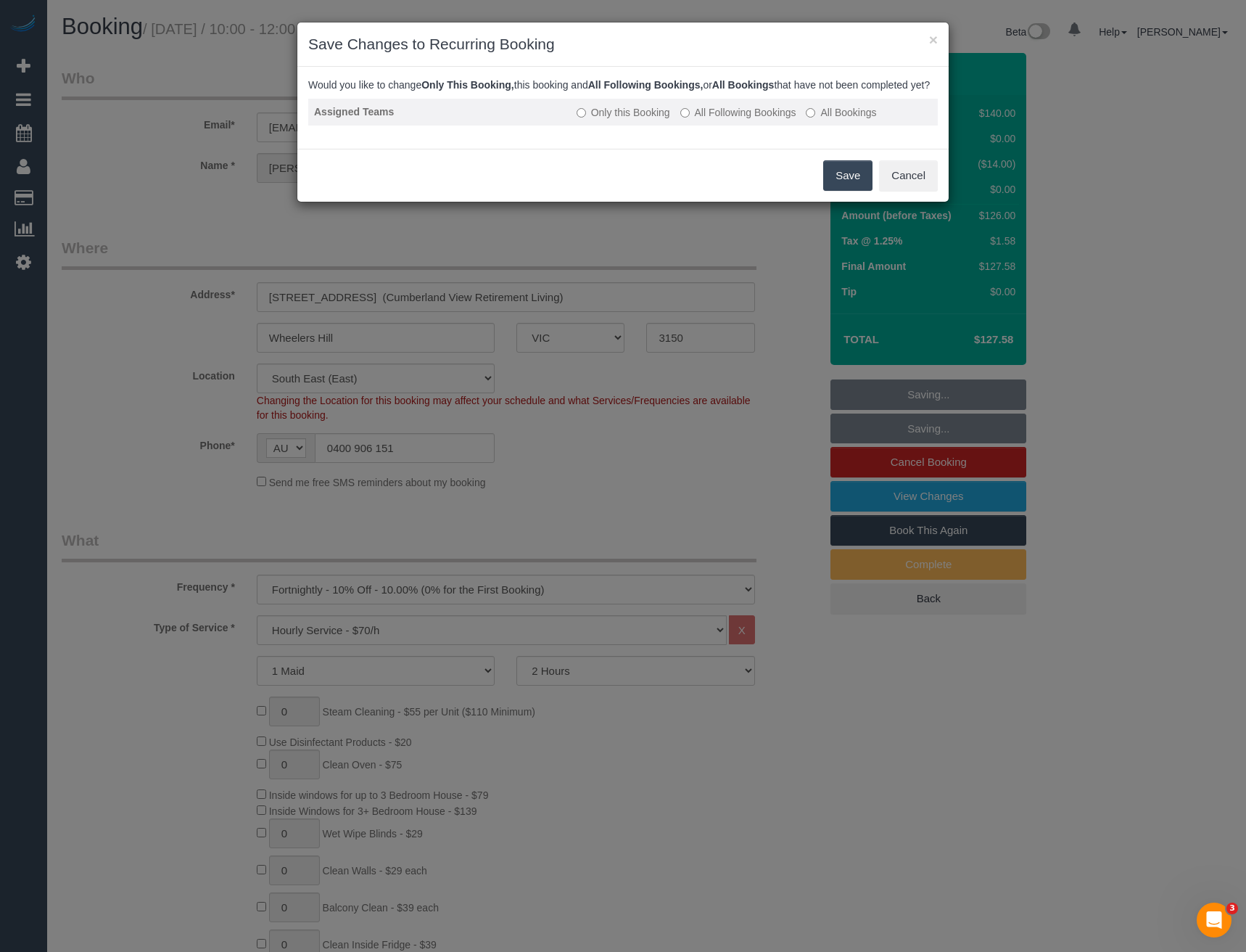
click at [692, 119] on label "All Following Bookings" at bounding box center [738, 113] width 116 height 15
click at [860, 190] on button "Save" at bounding box center [848, 175] width 49 height 30
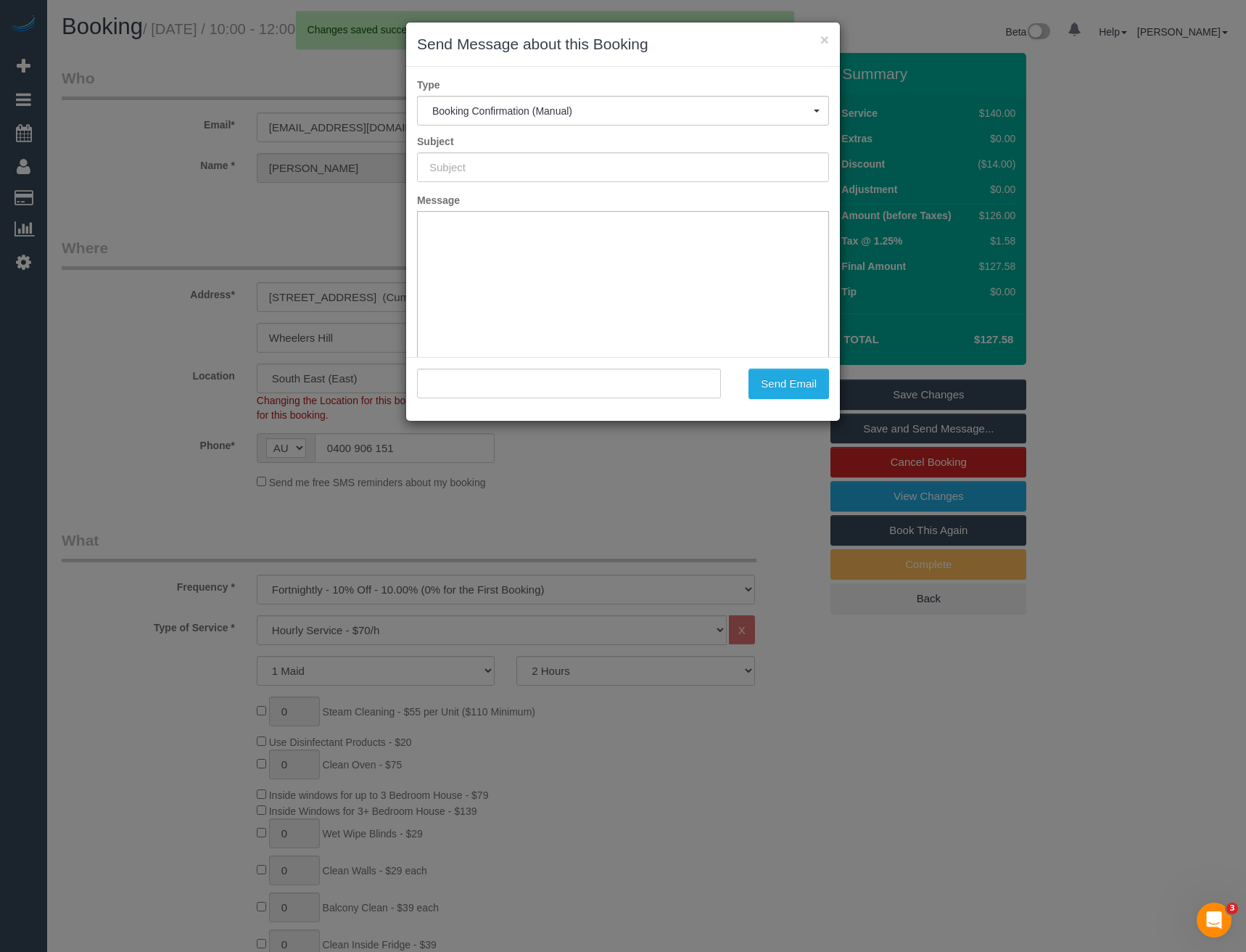
type input "Booking Confirmed"
type input ""Liz Rawnsley" <lrawnsley@iinet.net.au>"
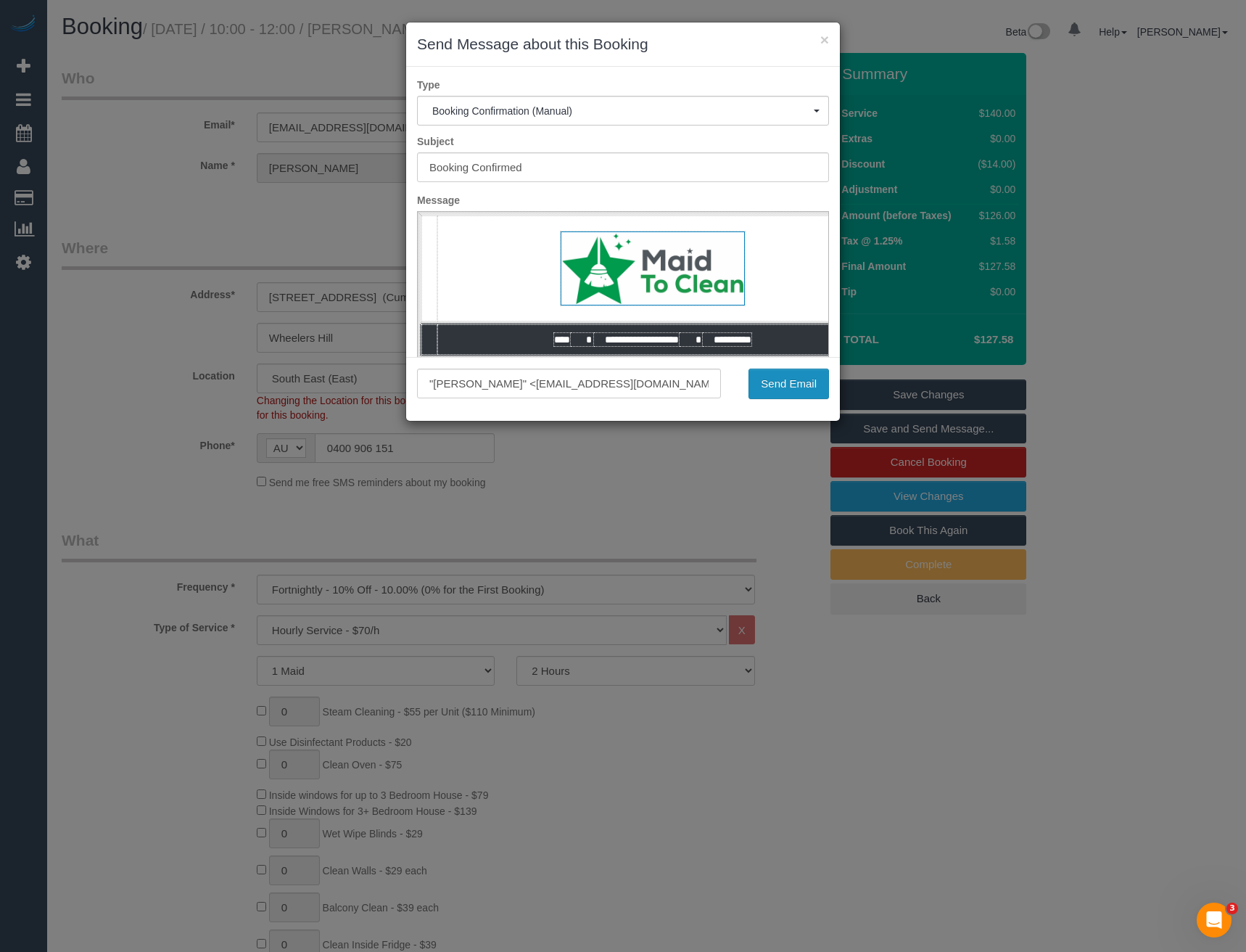
click at [768, 383] on button "Send Email" at bounding box center [788, 383] width 80 height 30
